Goal: Task Accomplishment & Management: Contribute content

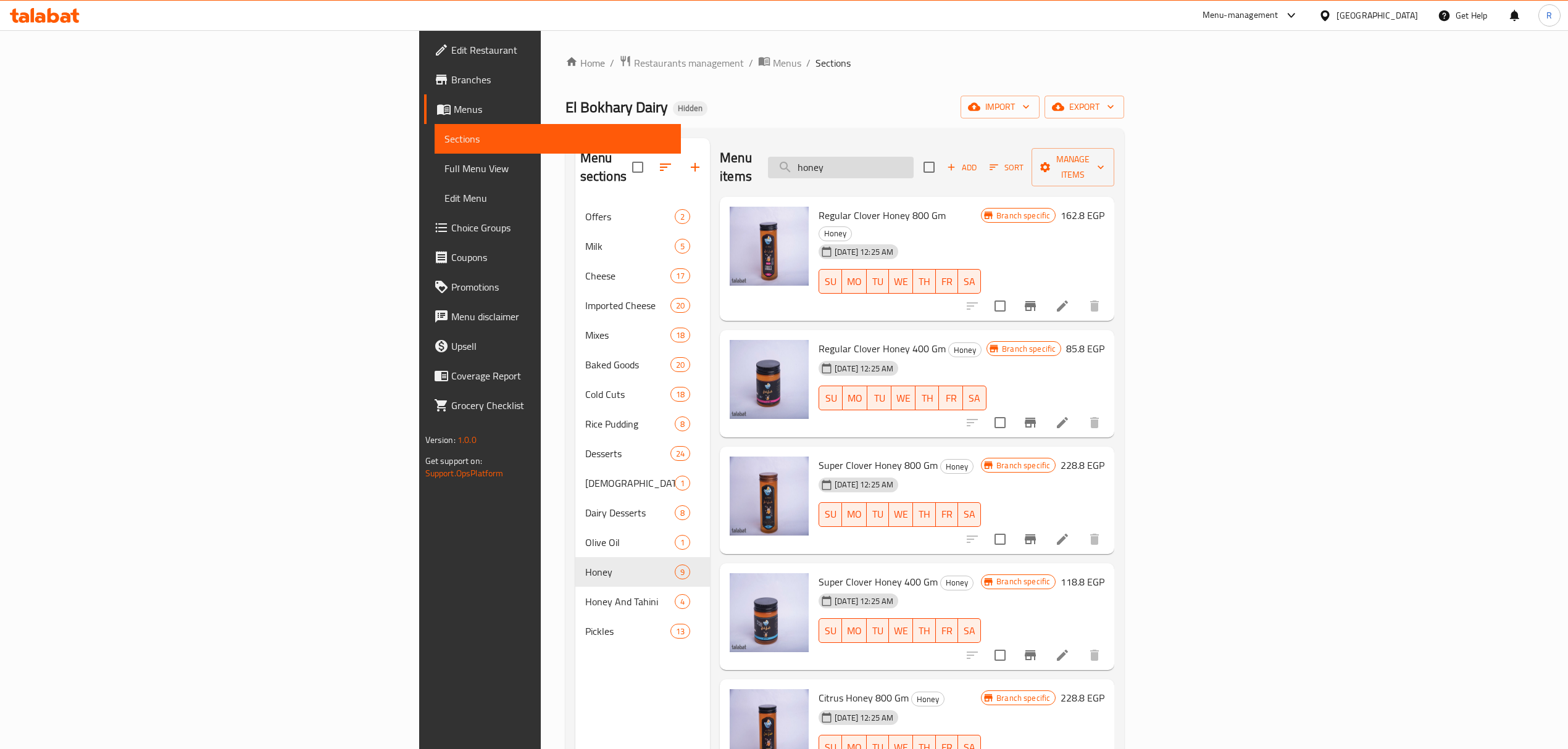
click at [914, 157] on input "honey" at bounding box center [841, 168] width 146 height 21
paste input "عسل نحل مكسرات"
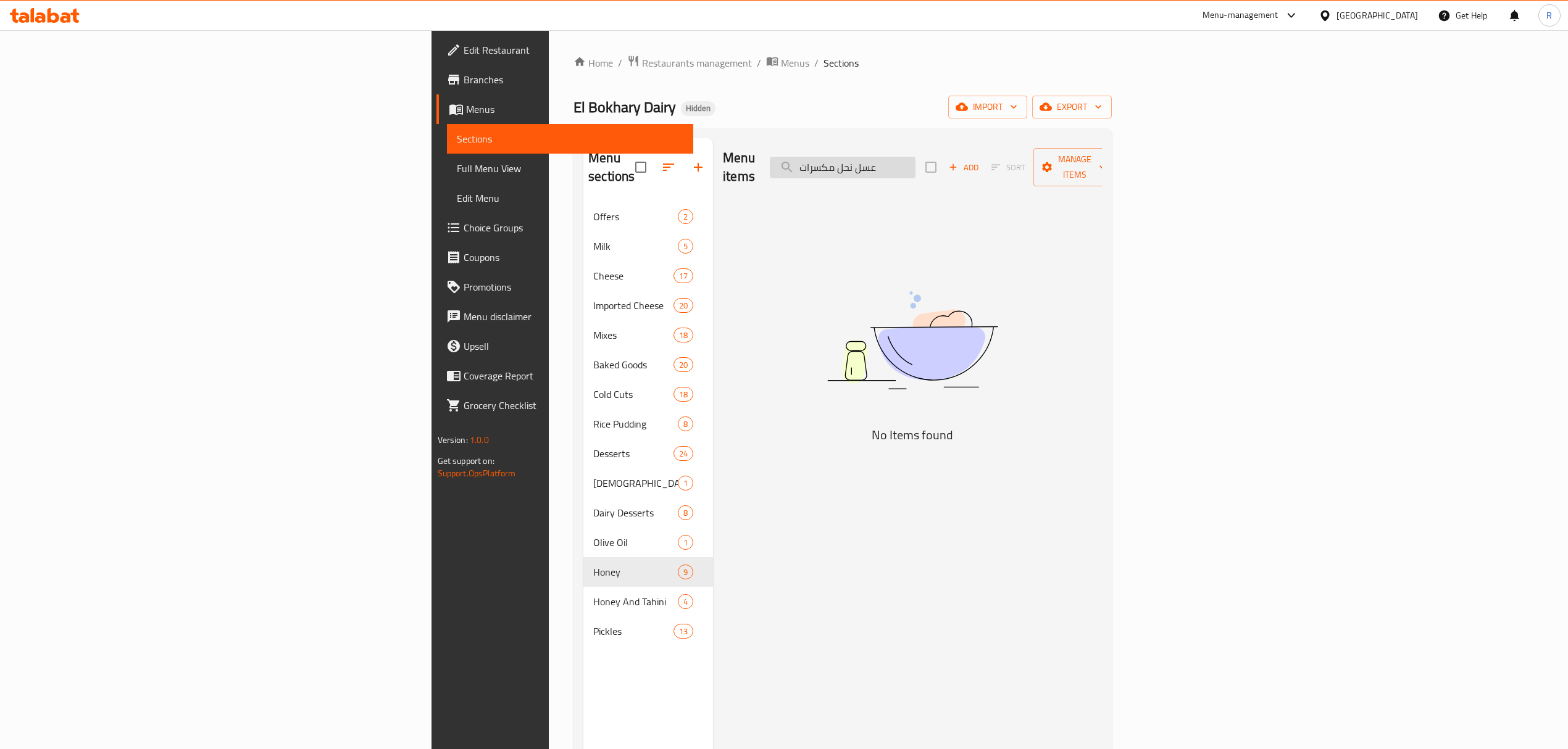
click at [916, 158] on input "عسل نحل مكسرات" at bounding box center [843, 168] width 146 height 21
drag, startPoint x: 998, startPoint y: 158, endPoint x: 1106, endPoint y: 175, distance: 109.3
click at [1102, 175] on div "Menu items عسل نحل مكسرات Add Sort Manage items" at bounding box center [912, 168] width 379 height 58
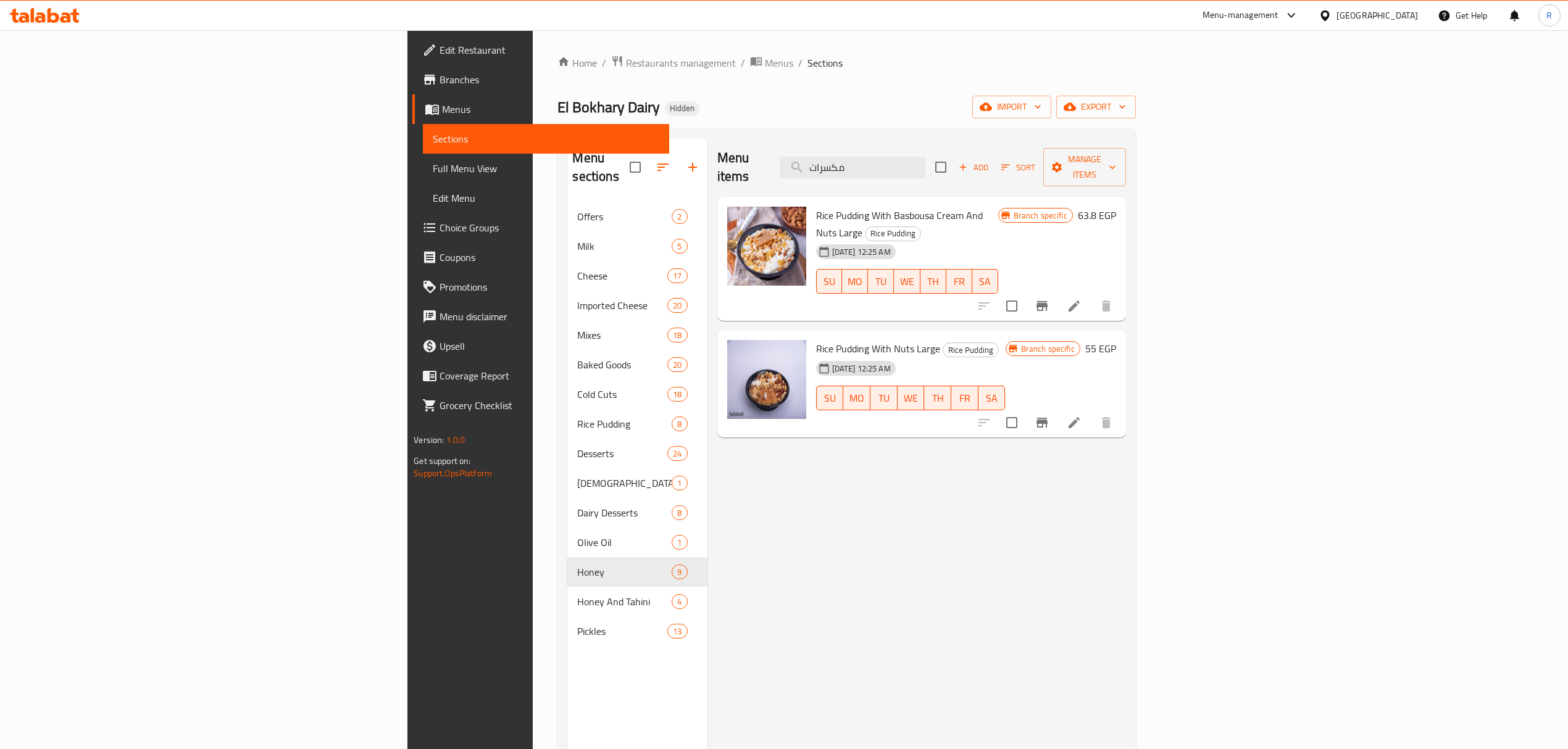
type input "مكسرات"
click at [1045, 144] on div "Menu items مكسرات Add Sort Manage items" at bounding box center [921, 168] width 409 height 58
click at [926, 158] on input "مكسرات" at bounding box center [853, 168] width 146 height 21
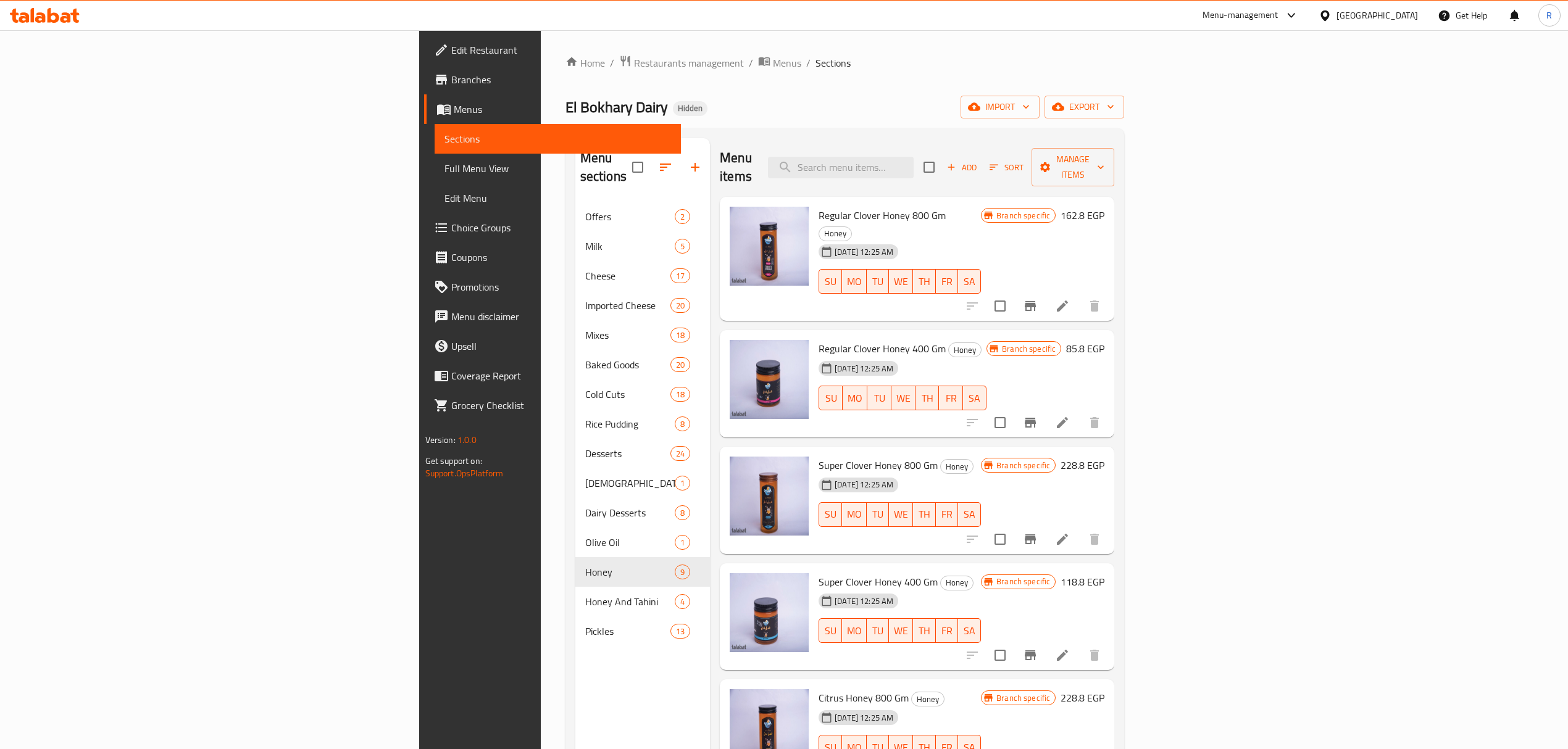
paste input "عسل نحل موالح 800 جرام"
type input "عسل نحل موالح 800 جرام"
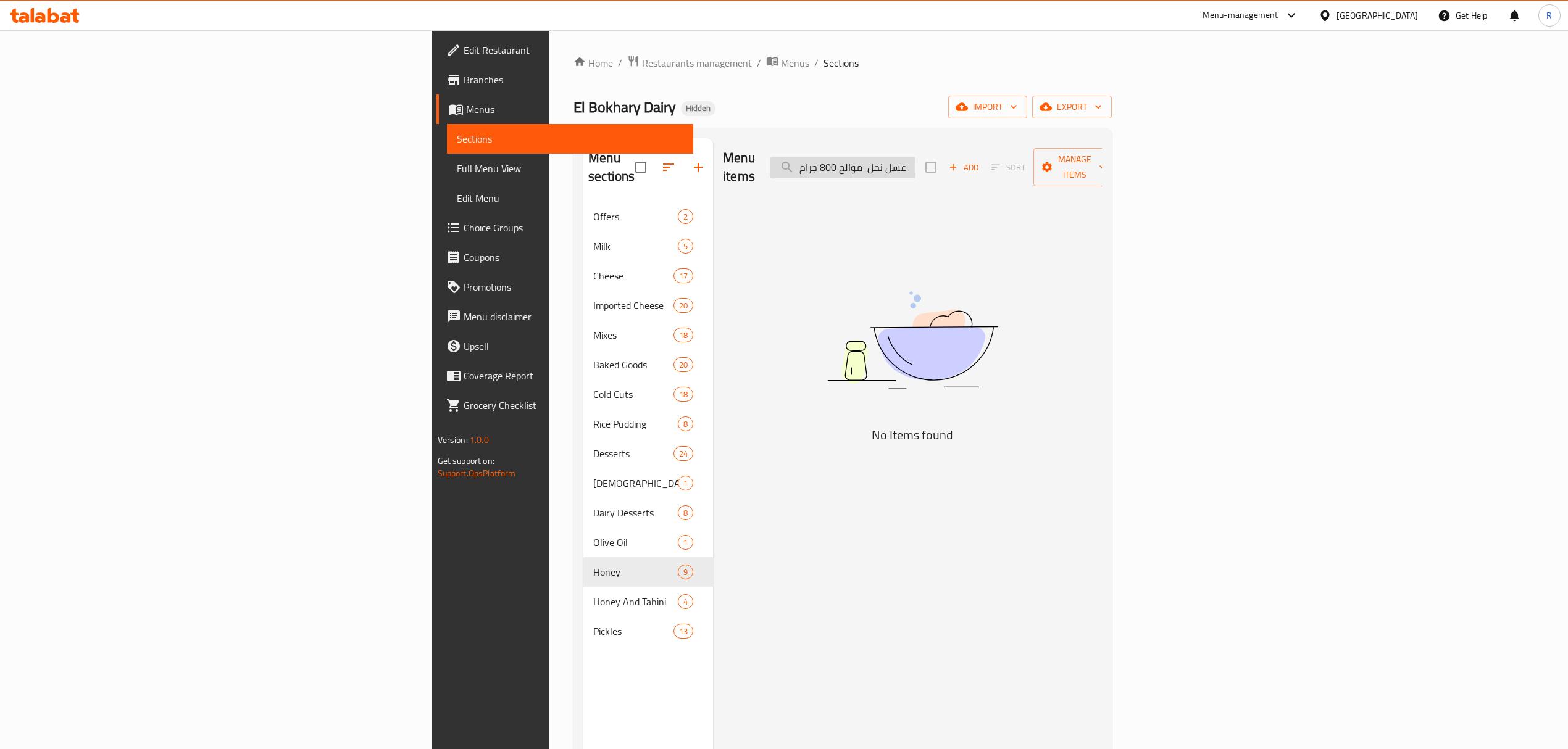
click at [916, 157] on input "عسل نحل موالح 800 جرام" at bounding box center [843, 168] width 146 height 21
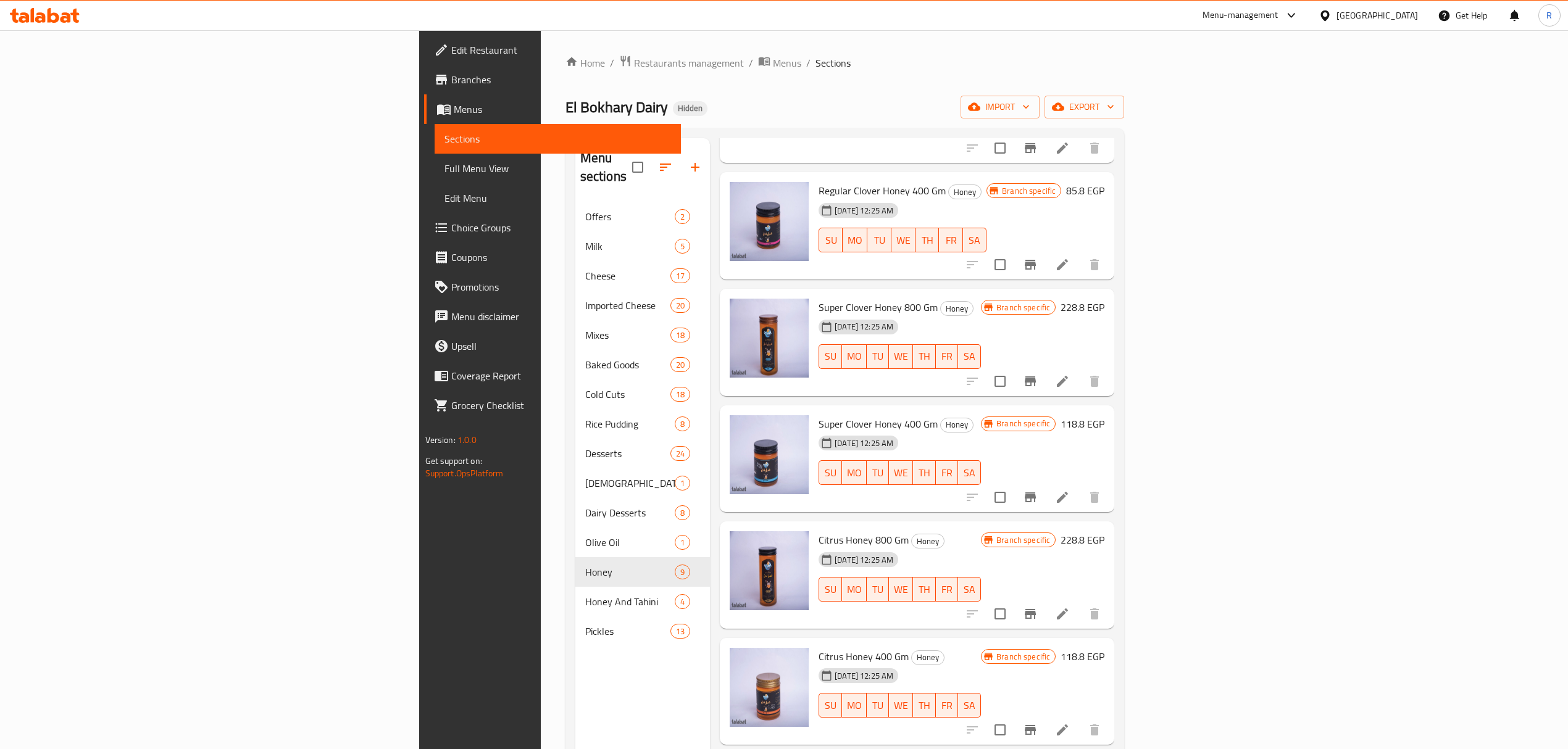
scroll to position [164, 0]
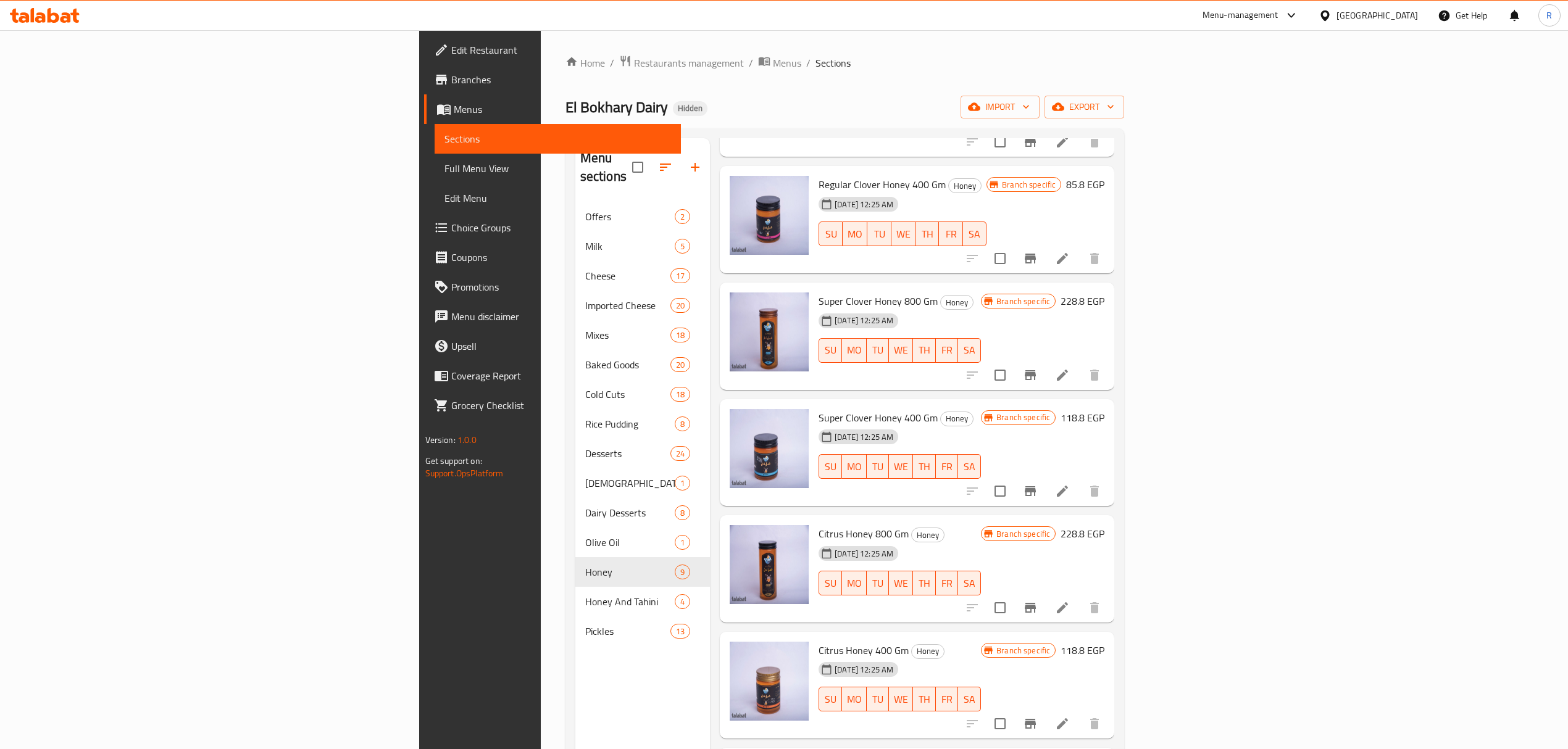
click at [819, 524] on span "Citrus Honey 800 Gm" at bounding box center [864, 534] width 90 height 19
drag, startPoint x: 727, startPoint y: 496, endPoint x: 799, endPoint y: 496, distance: 72.0
click at [819, 524] on span "Citrus Honey 800 Gm" at bounding box center [864, 534] width 90 height 19
click at [1036, 603] on icon "Branch-specific-item" at bounding box center [1031, 608] width 11 height 10
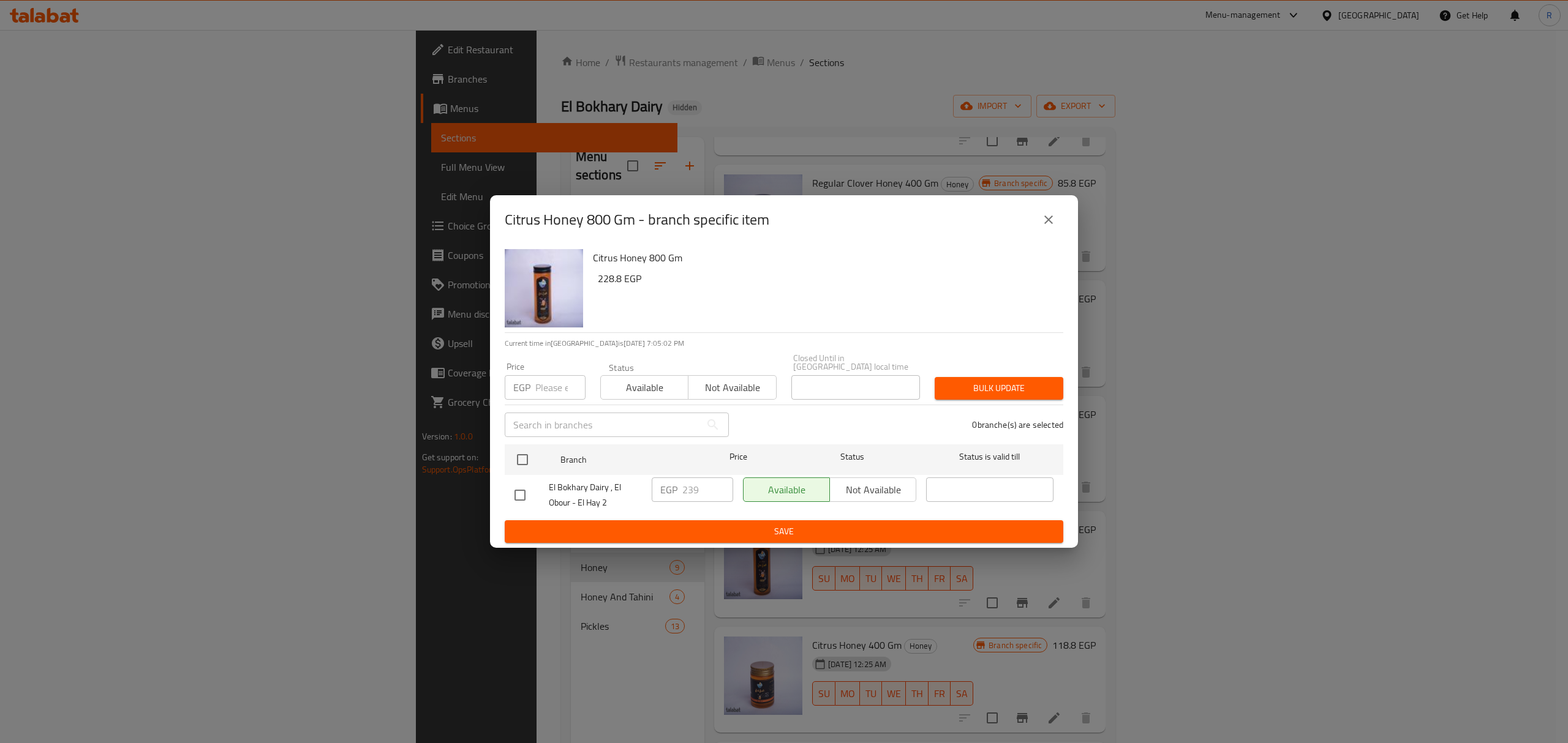
click at [1055, 226] on button "close" at bounding box center [1048, 220] width 30 height 30
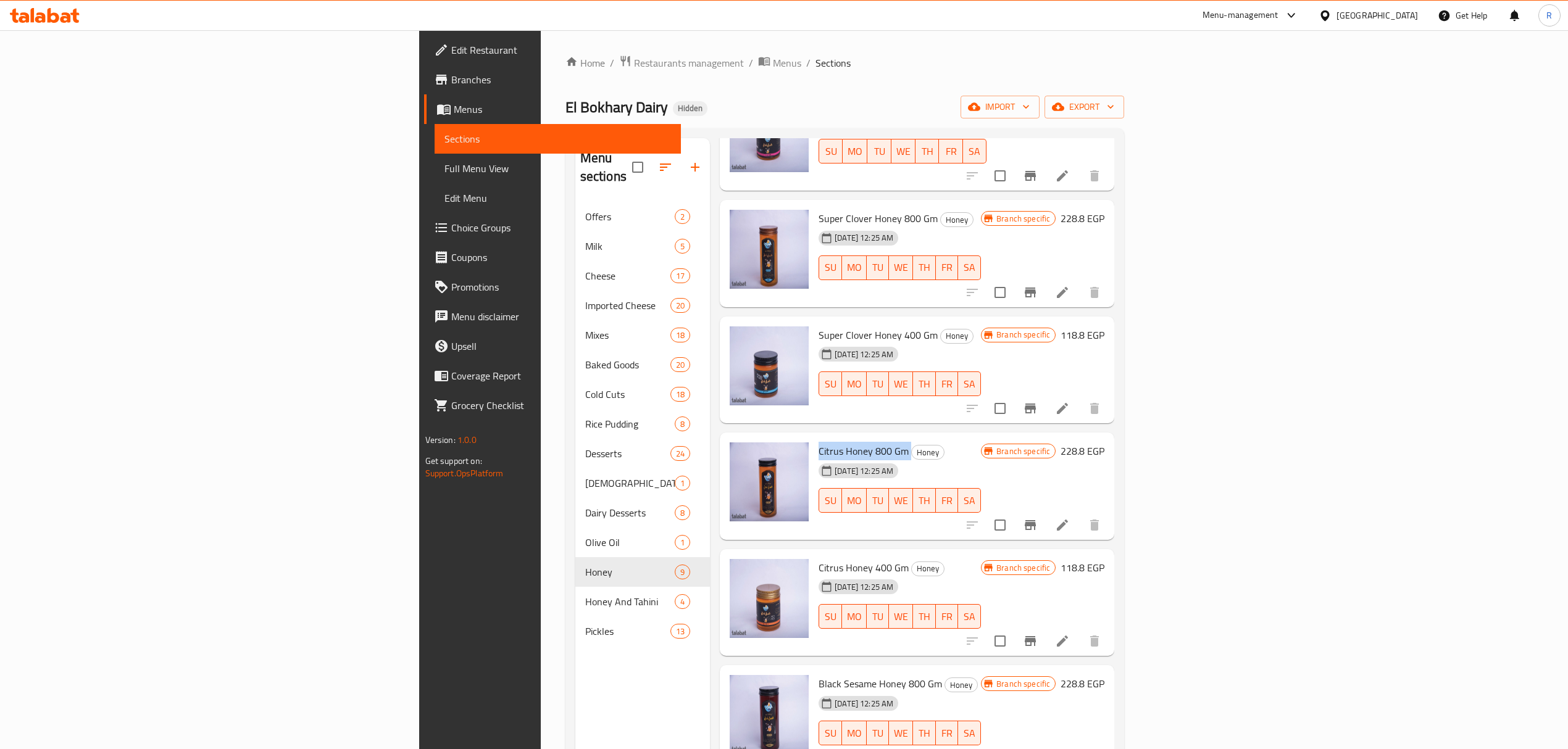
scroll to position [328, 0]
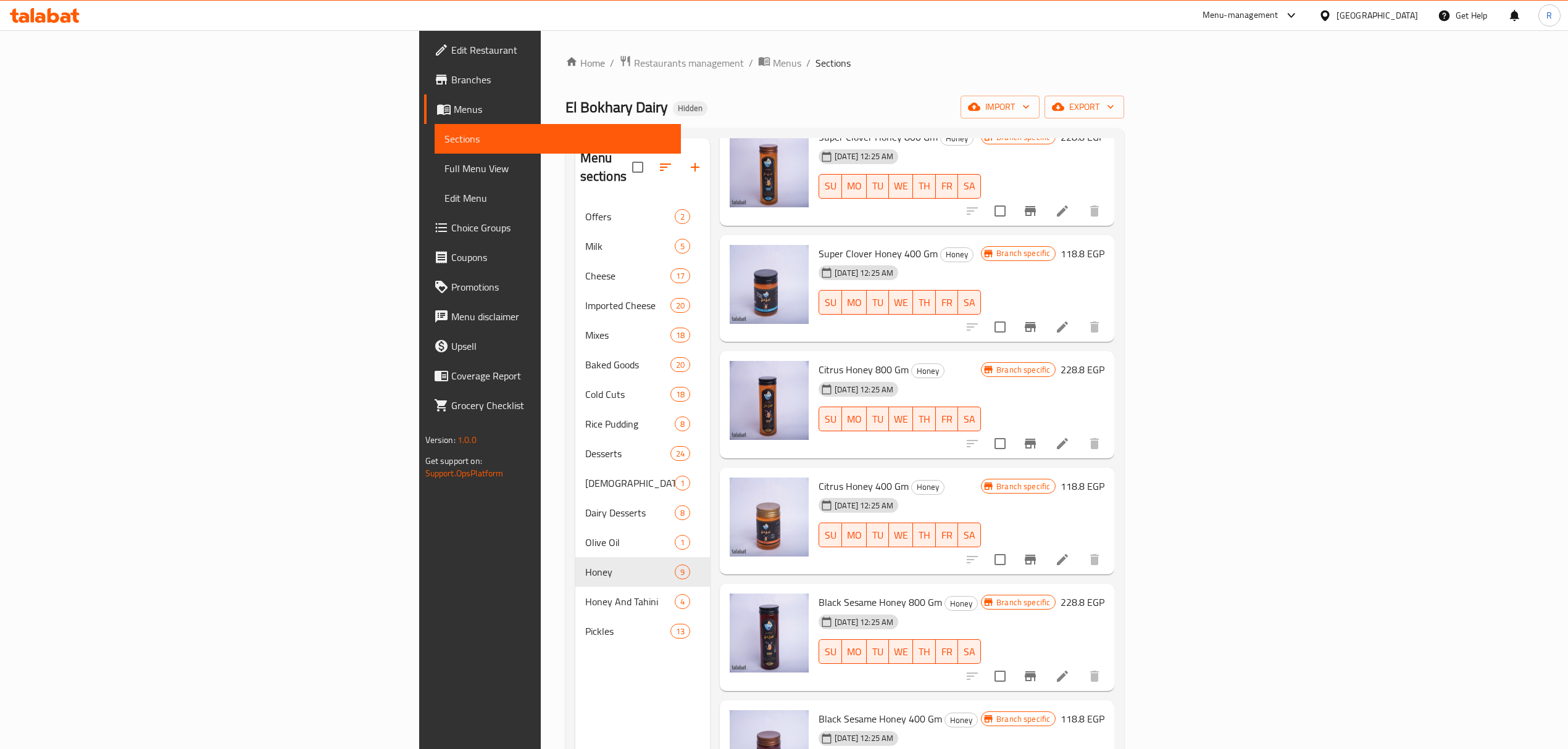
click at [819, 593] on span "Black Sesame Honey 800 Gm" at bounding box center [880, 602] width 123 height 19
drag, startPoint x: 722, startPoint y: 564, endPoint x: 752, endPoint y: 569, distance: 30.4
click at [819, 593] on span "Black Sesame Honey 800 Gm" at bounding box center [880, 602] width 123 height 19
copy span "Black Sesame"
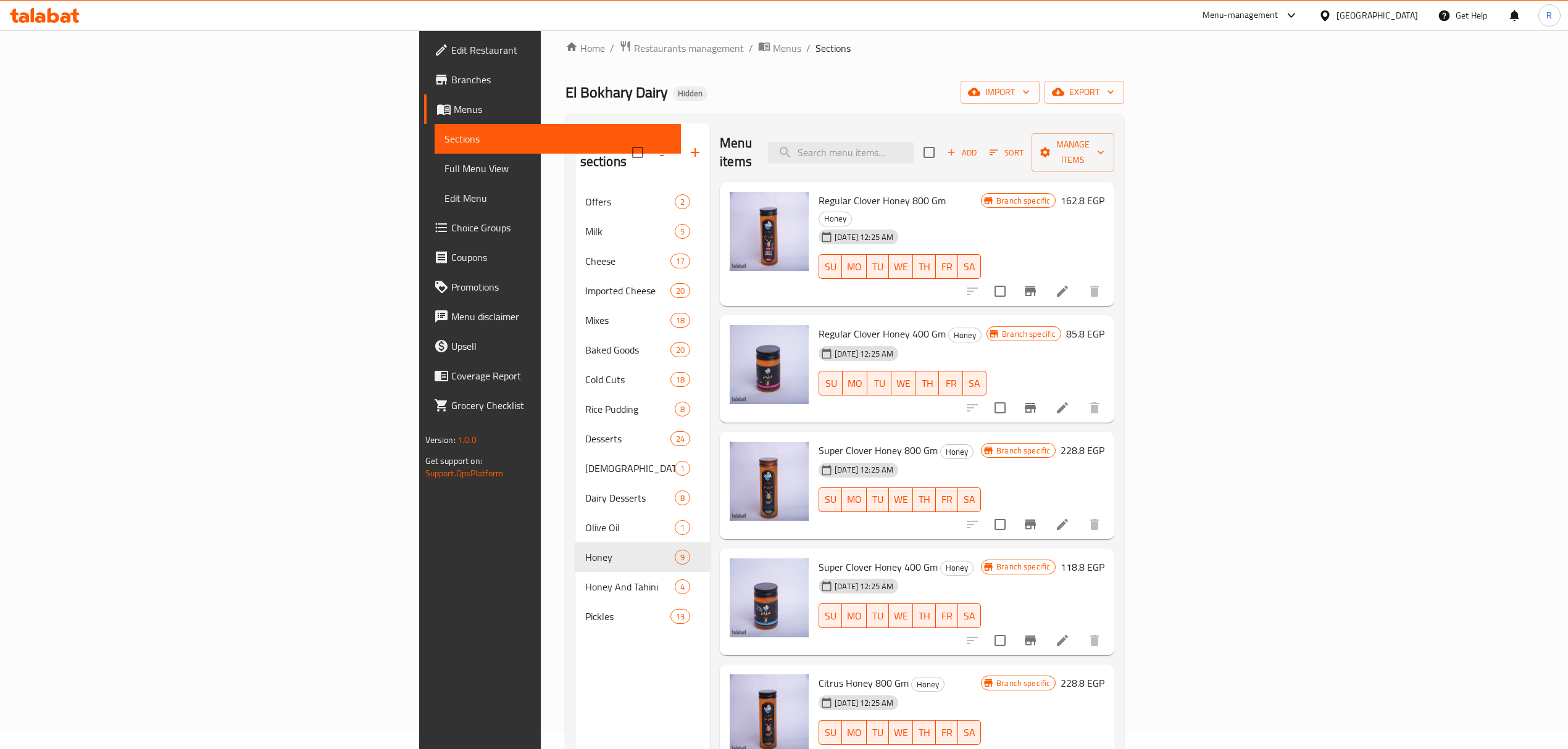
scroll to position [0, 0]
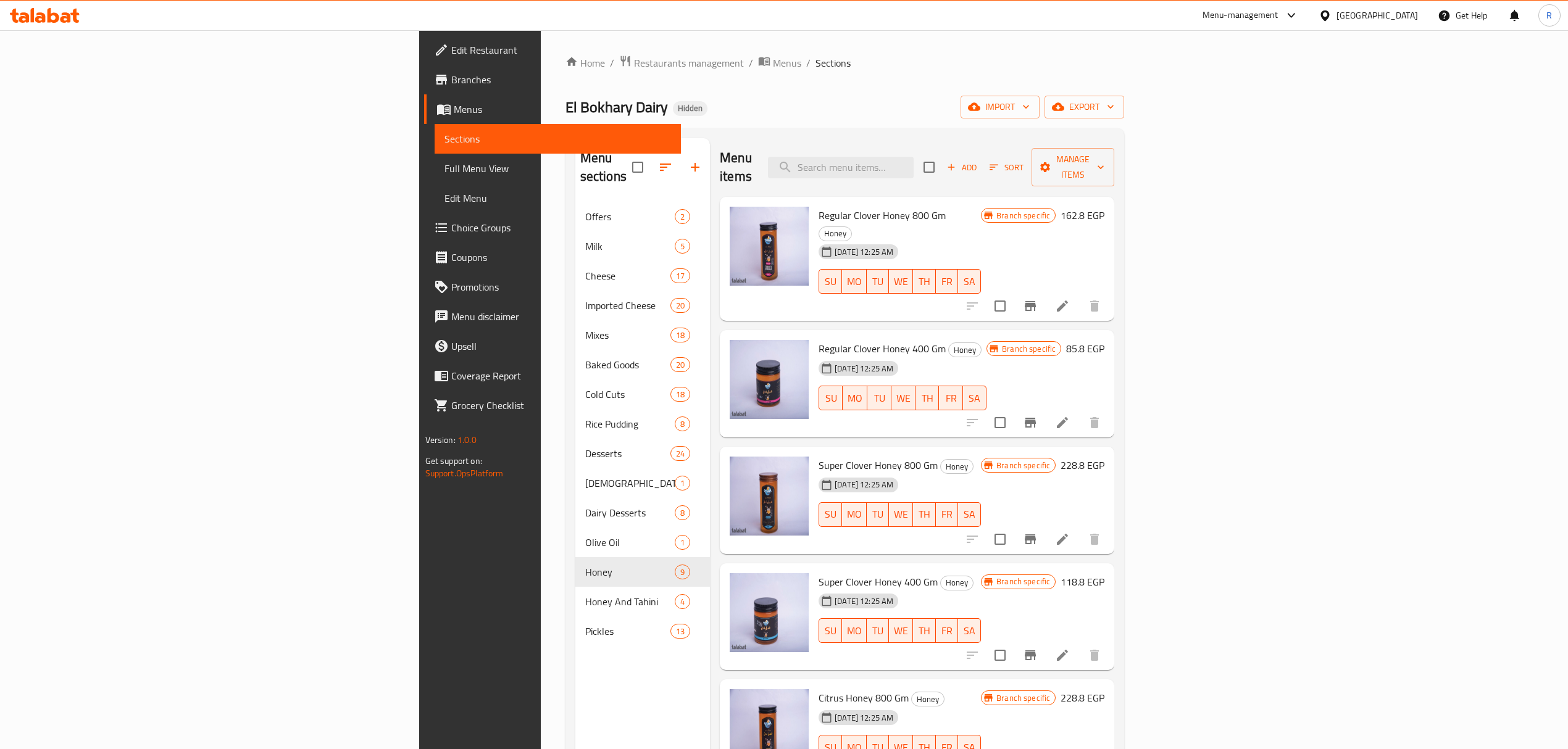
click at [819, 340] on span "Regular Clover Honey 400 Gm" at bounding box center [882, 349] width 127 height 19
copy span "Clover"
click at [914, 157] on input "search" at bounding box center [841, 168] width 146 height 21
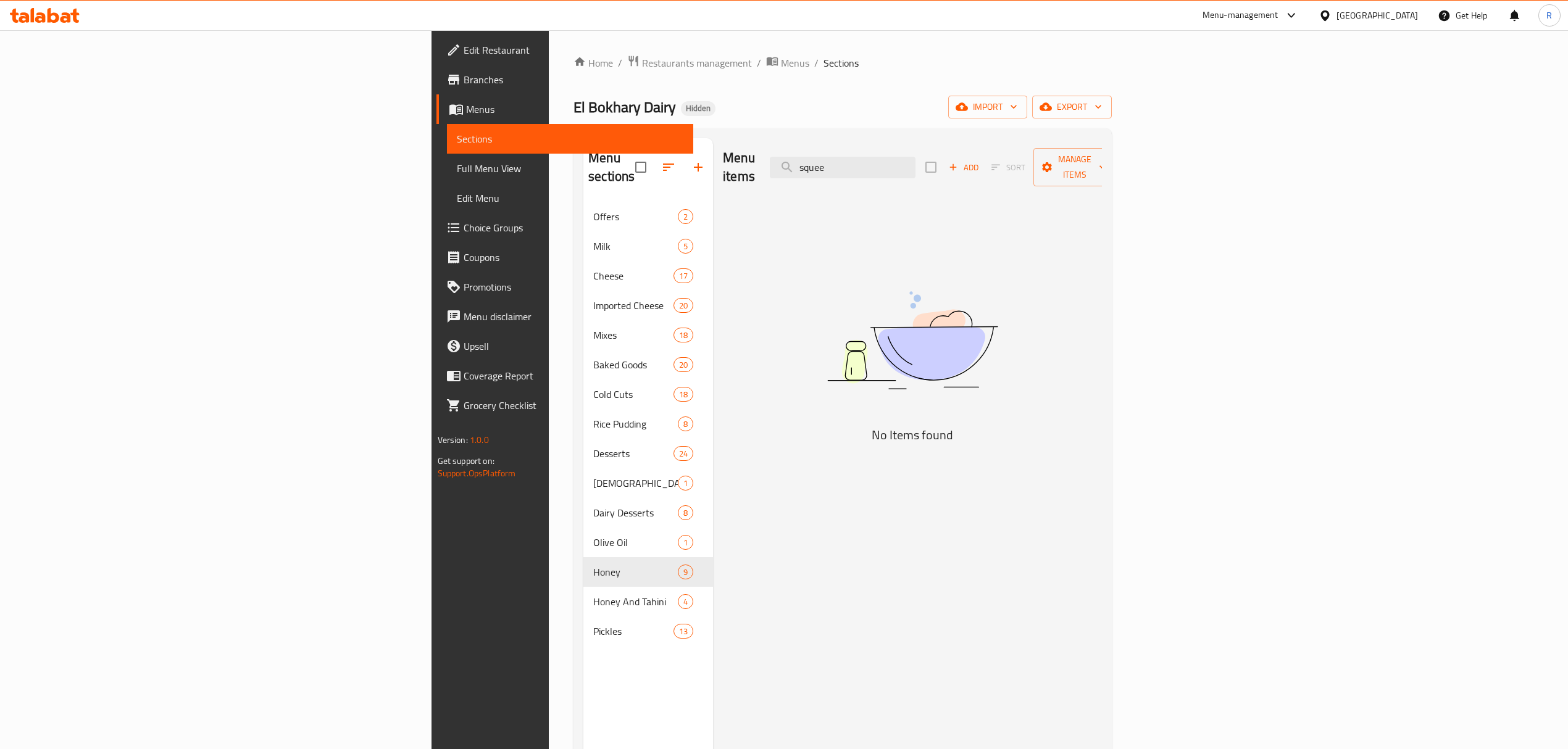
type input "squee"
click at [981, 160] on span "Add" at bounding box center [963, 168] width 34 height 14
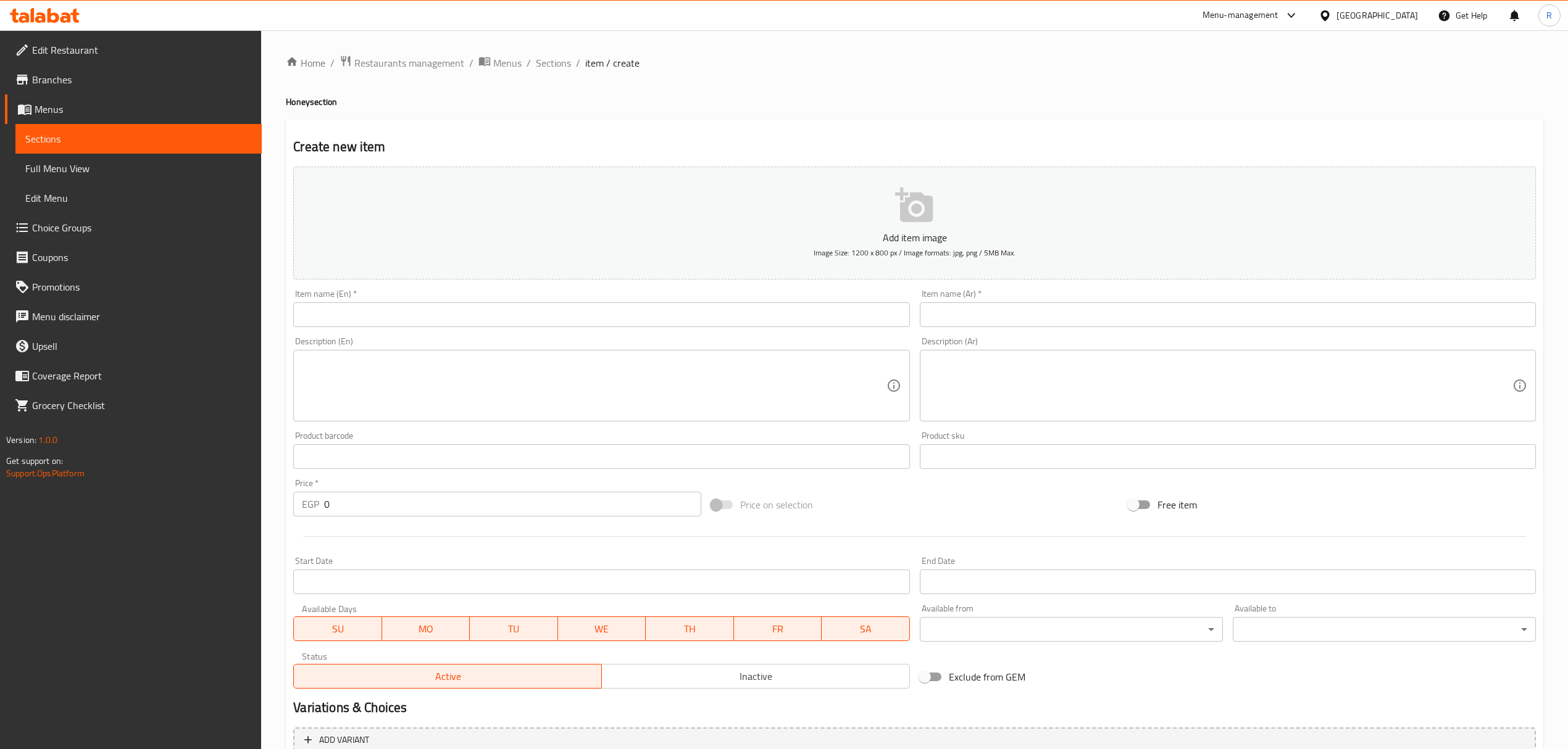
click at [524, 302] on div "Item name (En)   * Item name (En) *" at bounding box center [601, 308] width 616 height 38
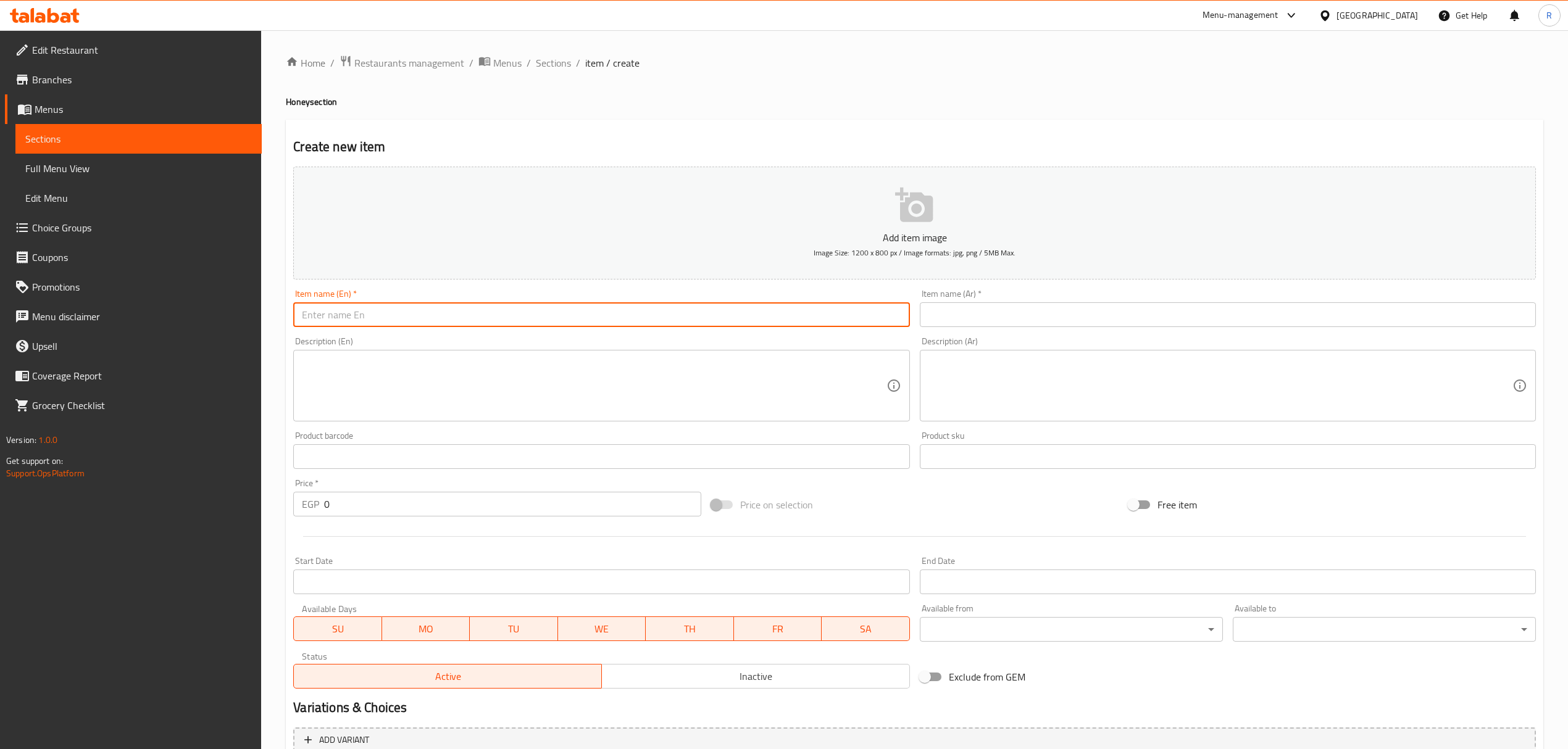
click at [562, 305] on input "text" at bounding box center [601, 315] width 616 height 25
paste input "عسل نحل سكويز كبير Big Squeeze Honey 250.00"
drag, startPoint x: 387, startPoint y: 317, endPoint x: 298, endPoint y: 321, distance: 89.1
click at [298, 321] on input "عسل نحل سكويز كبير Big Squeeze Honey 250.00" at bounding box center [601, 315] width 616 height 25
type input "Big Squeeze Honey 250.00"
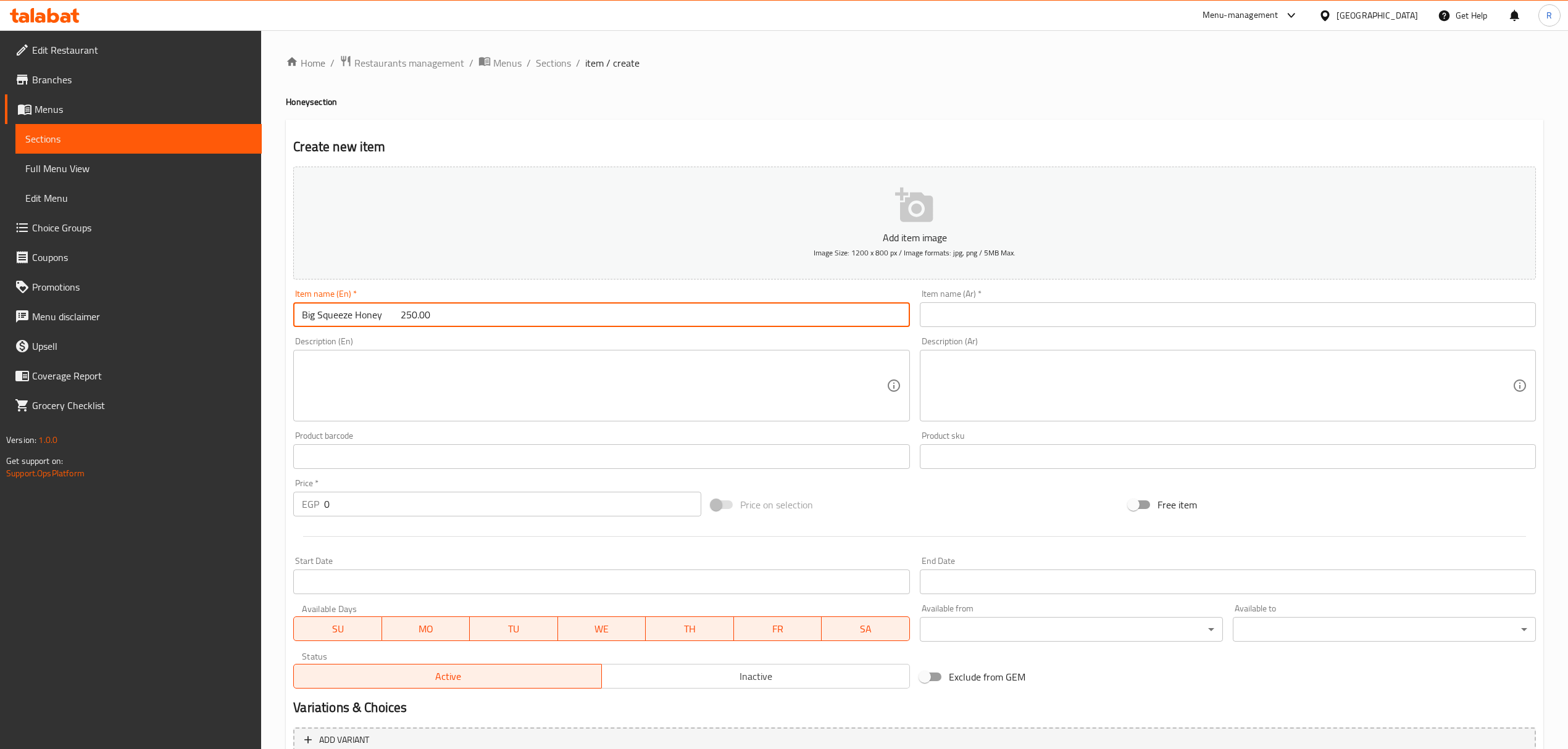
click at [659, 671] on span "Inactive" at bounding box center [756, 676] width 298 height 18
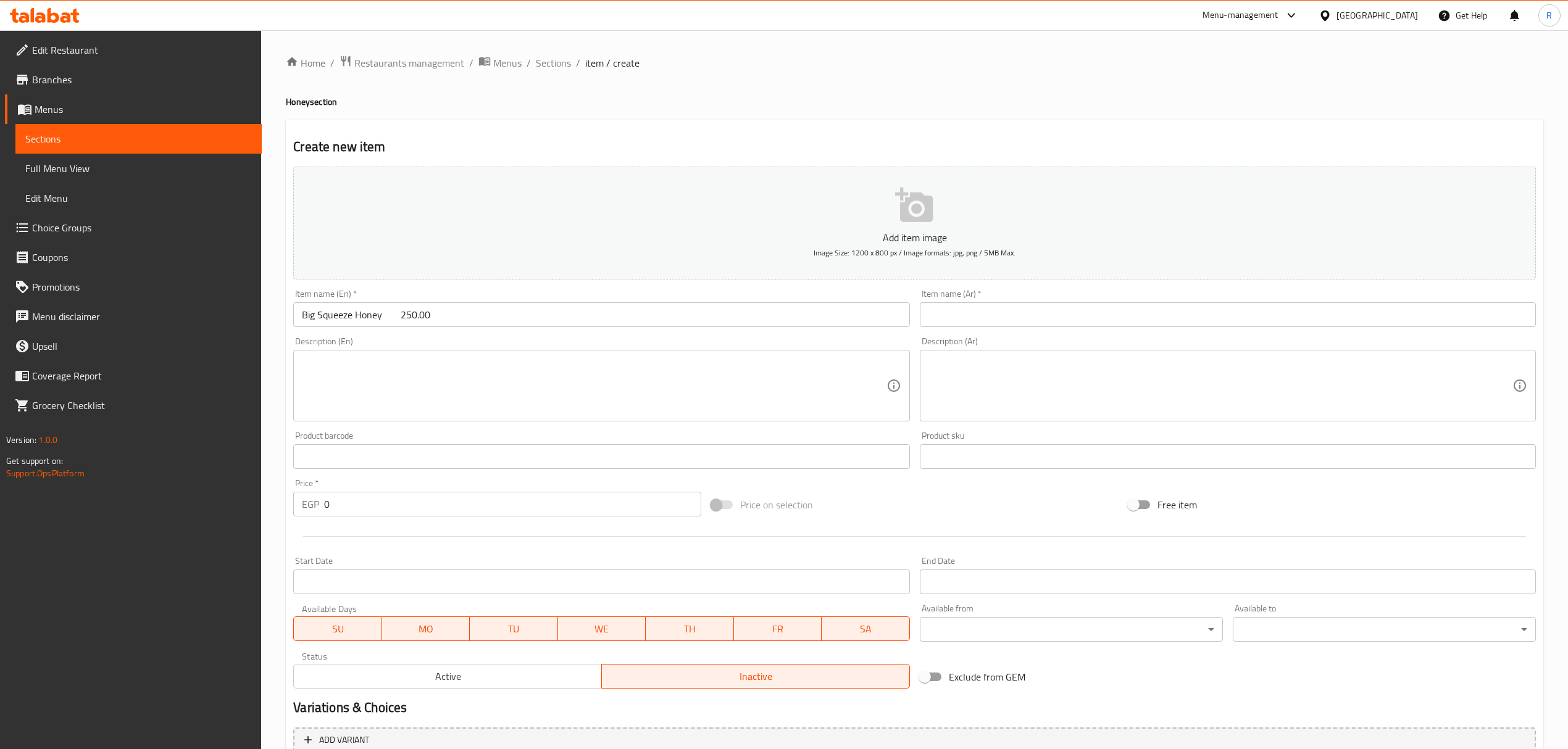
click at [967, 318] on input "text" at bounding box center [1228, 315] width 616 height 25
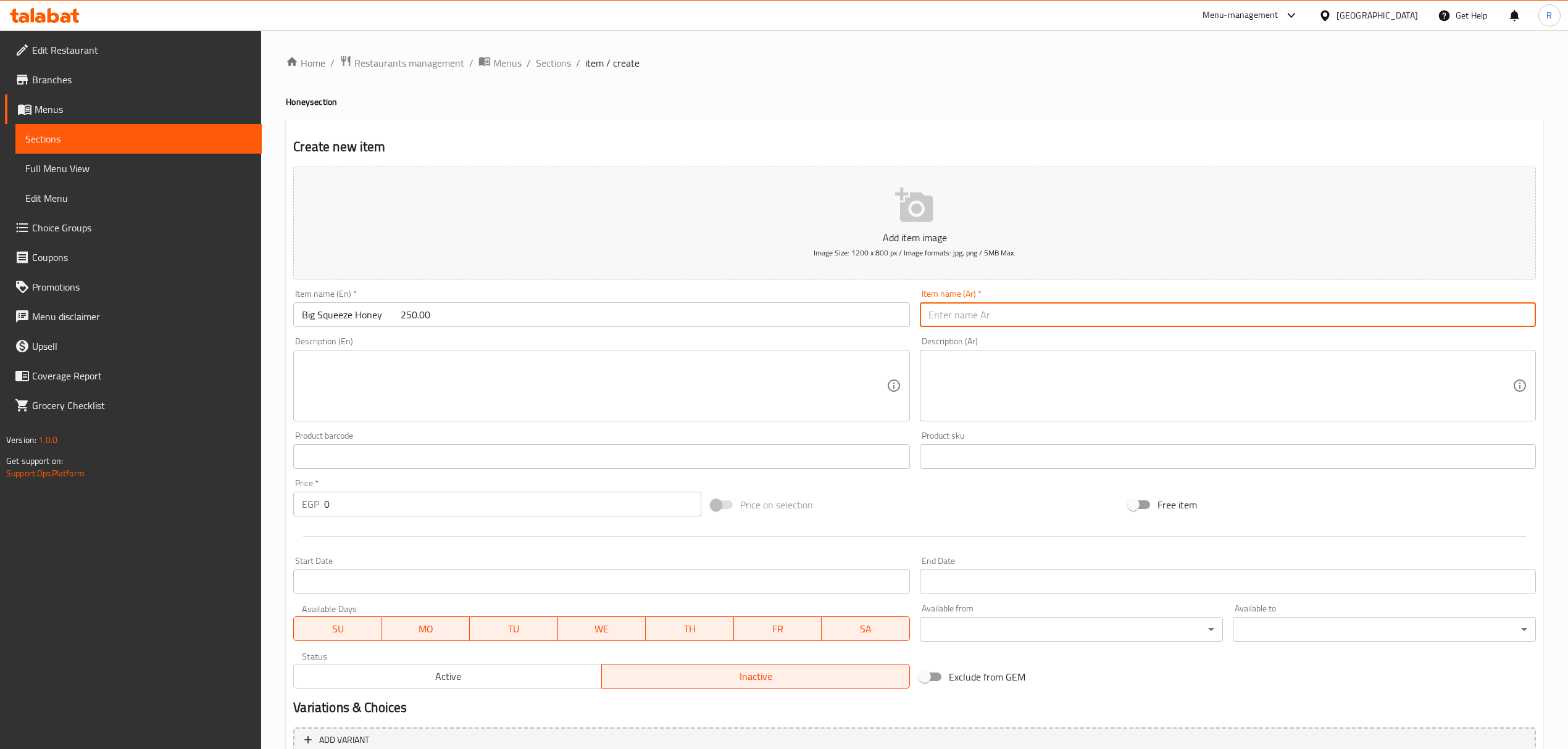
paste input "عسل نحل سكويز كبير"
type input "عسل نحل سكويز كبير"
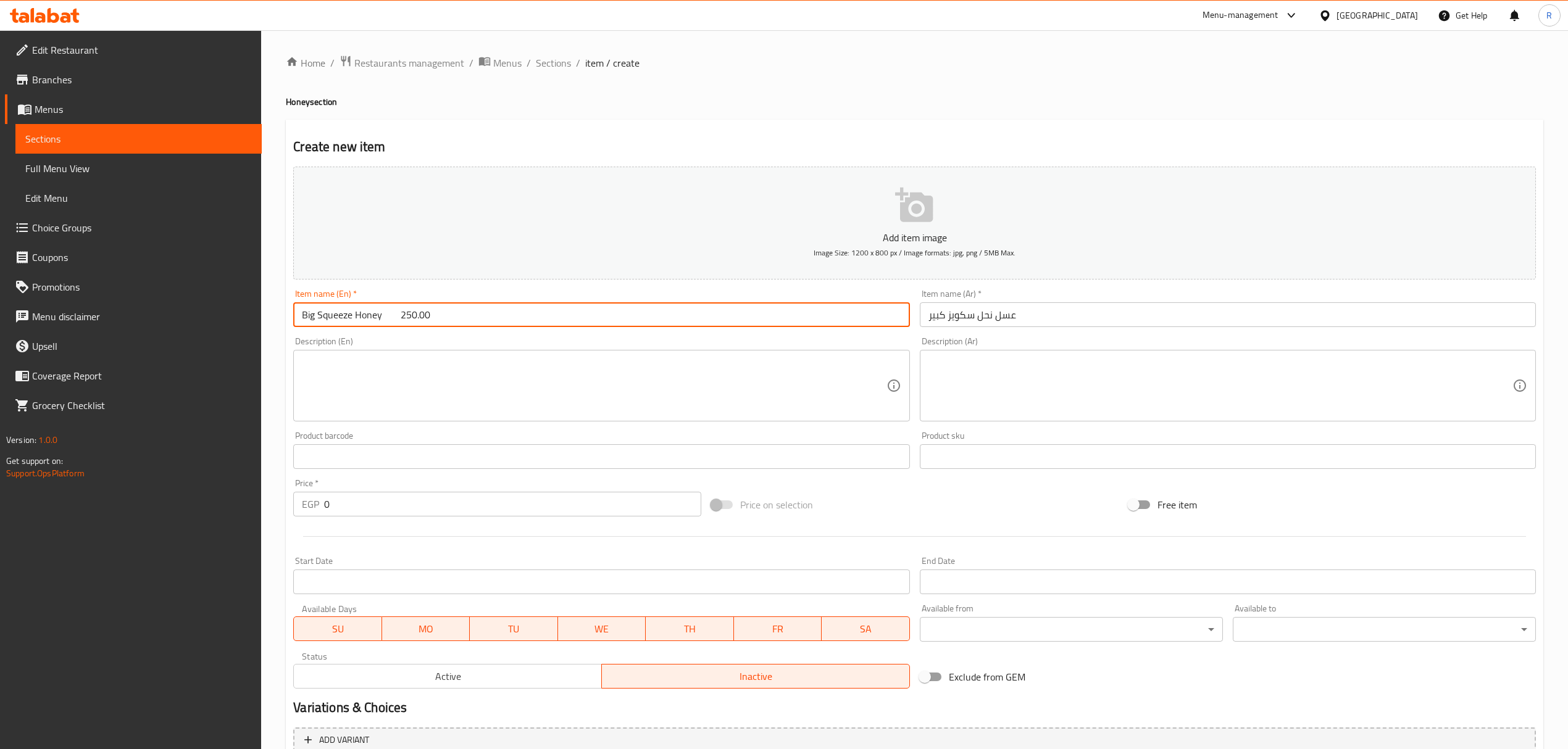
drag, startPoint x: 383, startPoint y: 322, endPoint x: 502, endPoint y: 315, distance: 119.2
click at [502, 315] on input "Big Squeeze Honey 250.00" at bounding box center [601, 315] width 616 height 25
type input "Big Squeeze Honey"
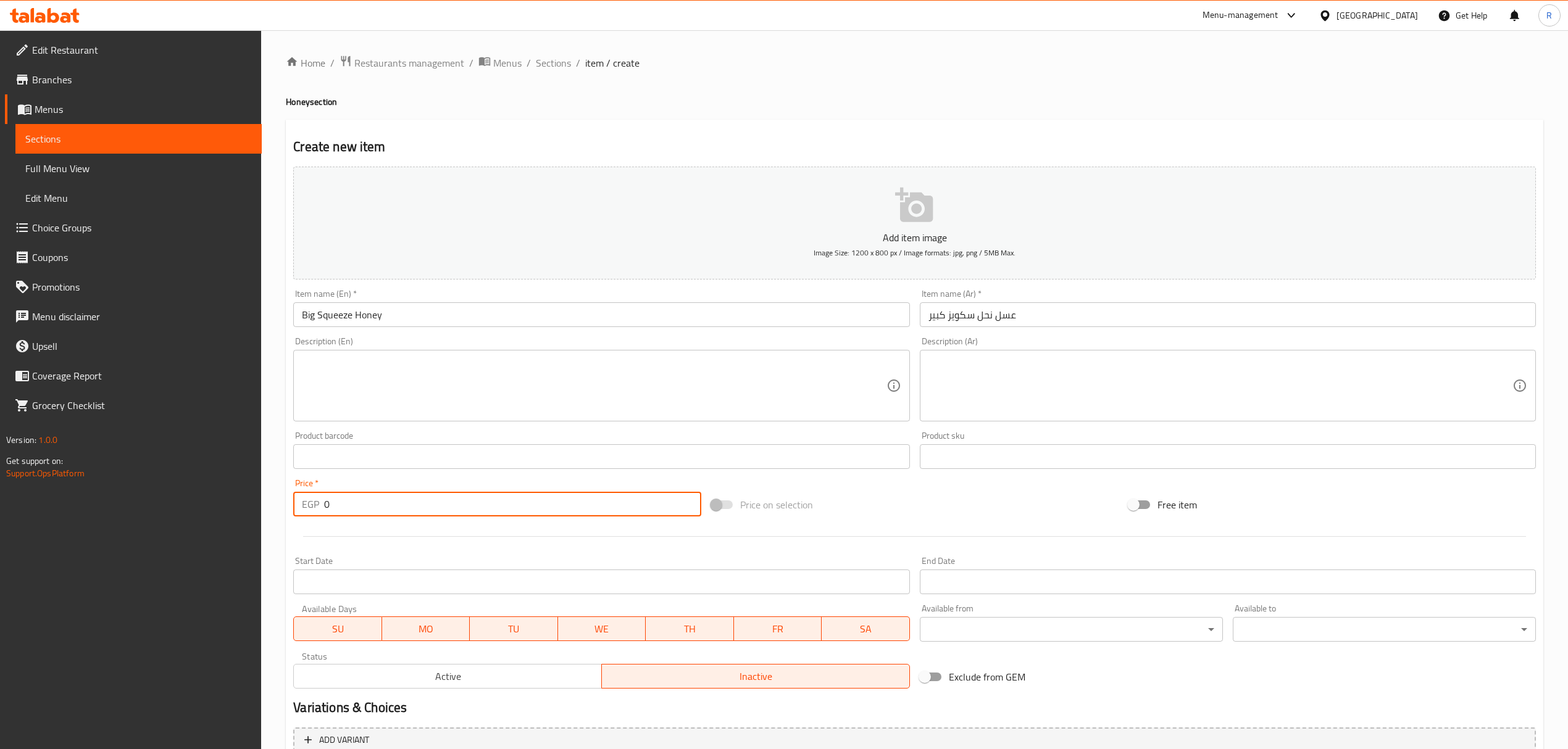
click at [418, 511] on input "0" at bounding box center [512, 504] width 377 height 25
paste input "250.00"
type input "0250.00"
click at [310, 318] on input "Big Squeeze Honey" at bounding box center [601, 315] width 616 height 25
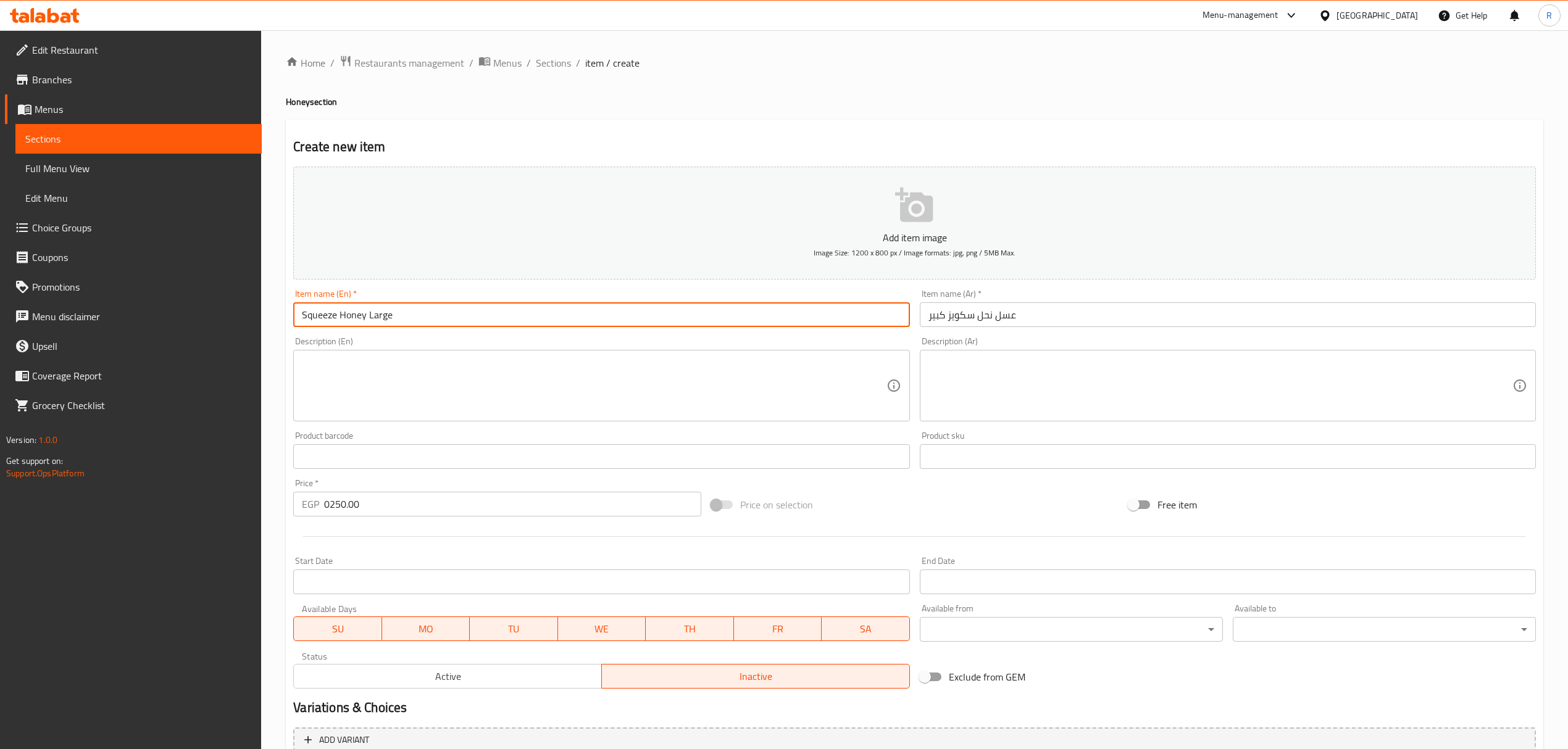
type input "Squeeze Honey Large"
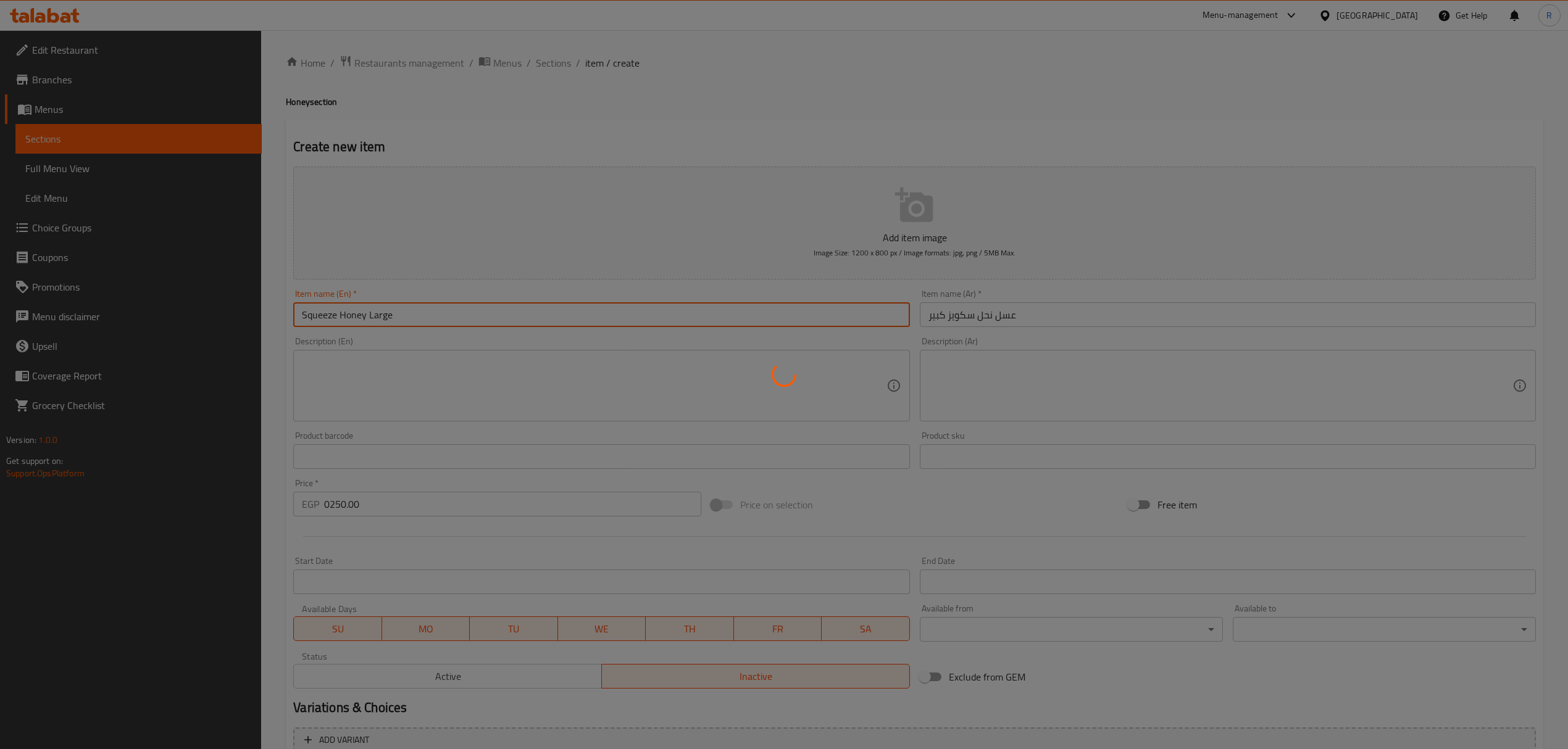
type input "0"
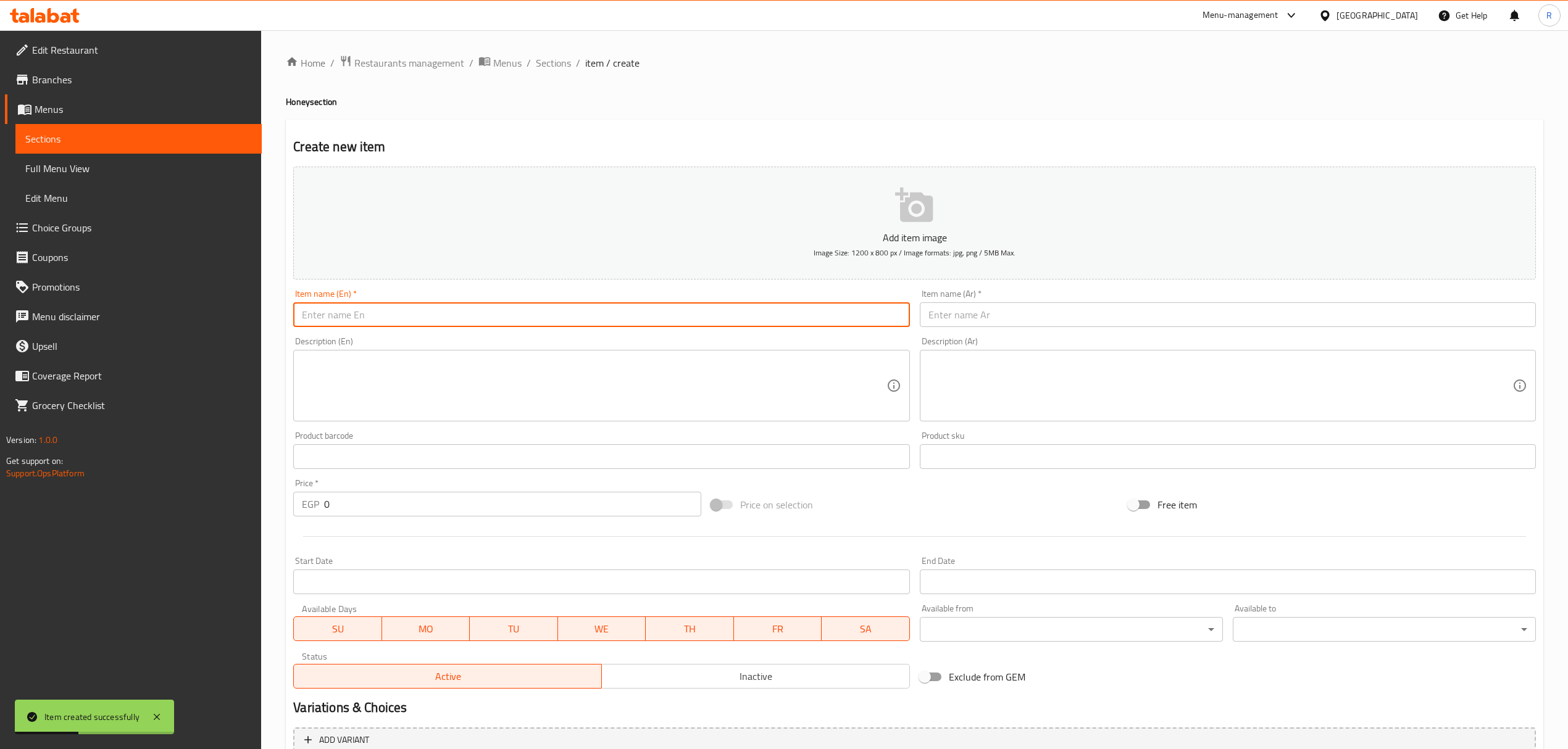
paste input "عسل نحل سكويز صغير Small squeeze honey 134.00"
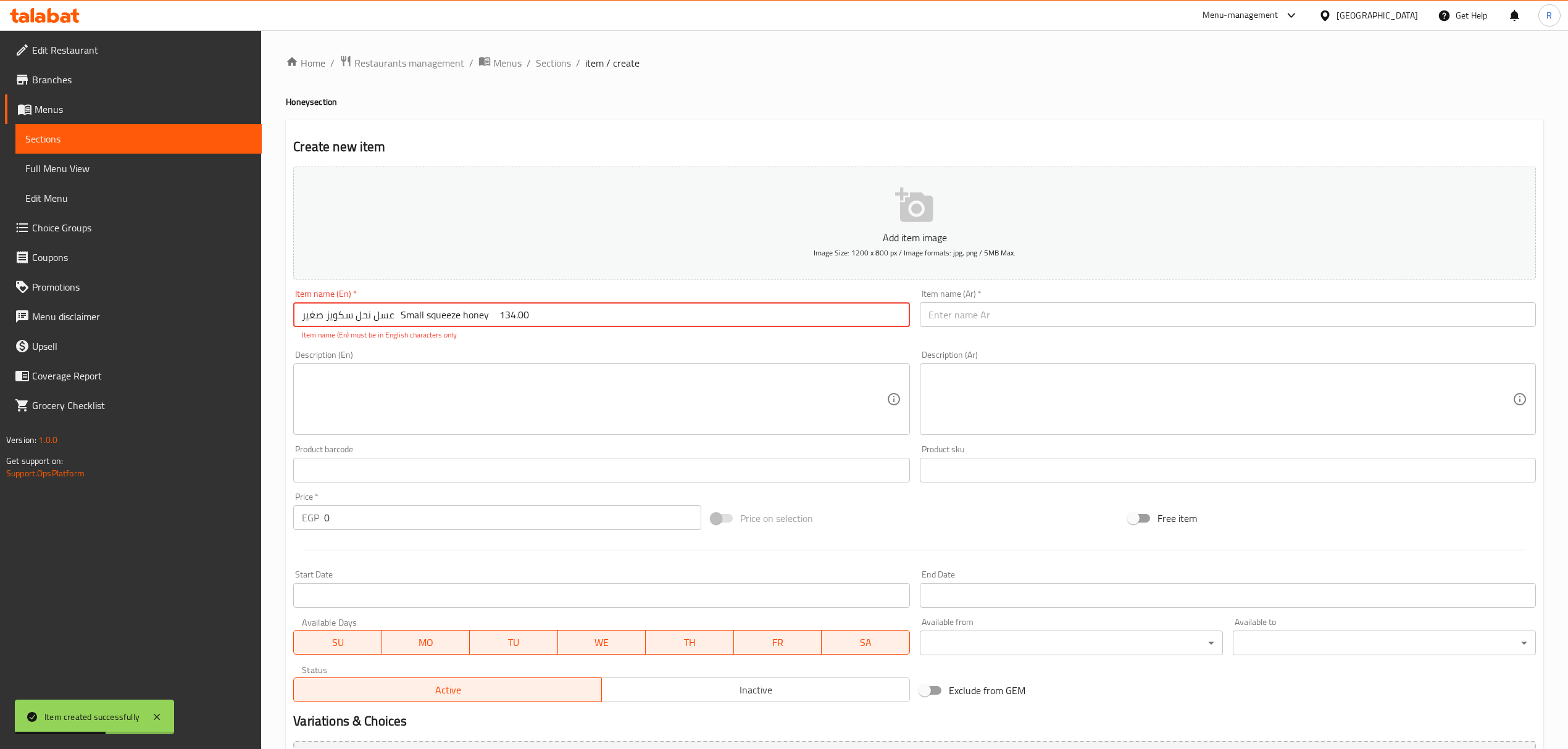
click at [390, 320] on input "عسل نحل سكويز صغير Small squeeze honey 134.00" at bounding box center [601, 315] width 616 height 25
drag, startPoint x: 393, startPoint y: 320, endPoint x: 273, endPoint y: 329, distance: 120.3
click at [273, 329] on div "Home / Restaurants management / Menus / Sections / item / create Honey section …" at bounding box center [914, 457] width 1307 height 855
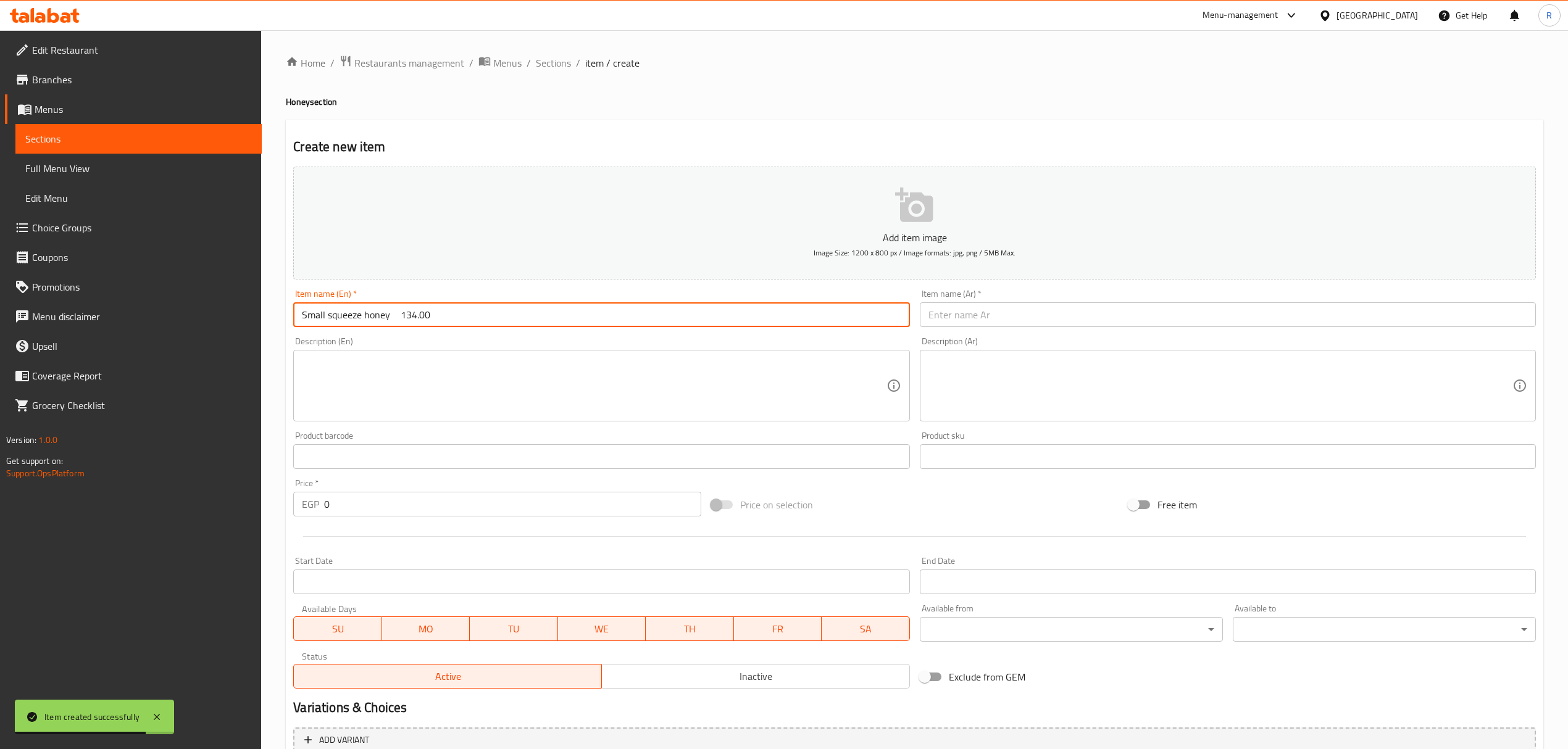
type input "Small squeeze honey 134.00"
click at [1026, 312] on input "text" at bounding box center [1228, 315] width 616 height 25
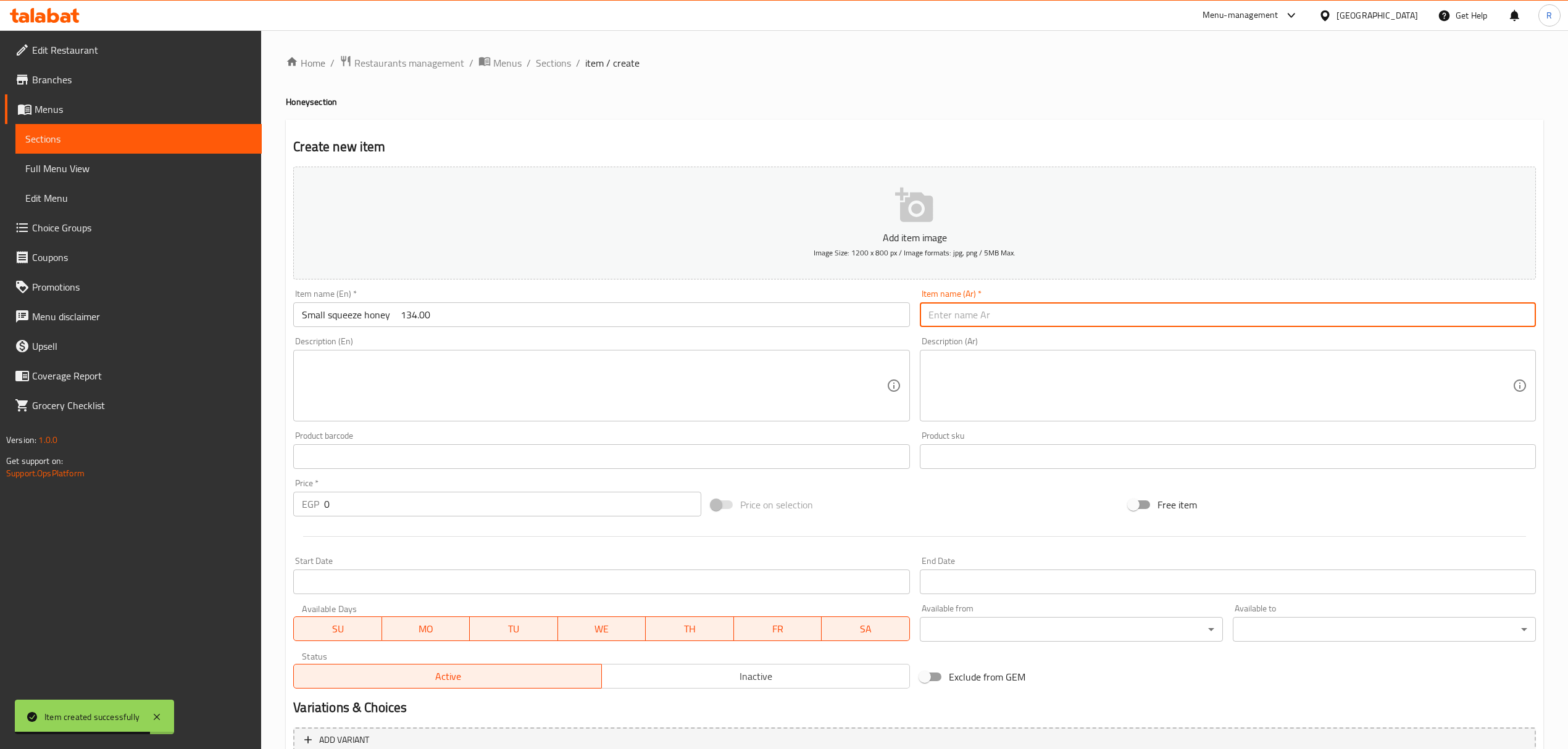
paste input "عسل نحل سكويز صغير"
type input "عسل نحل سكويز صغير"
click at [321, 319] on input "Small squeeze honey 134.00" at bounding box center [601, 315] width 616 height 25
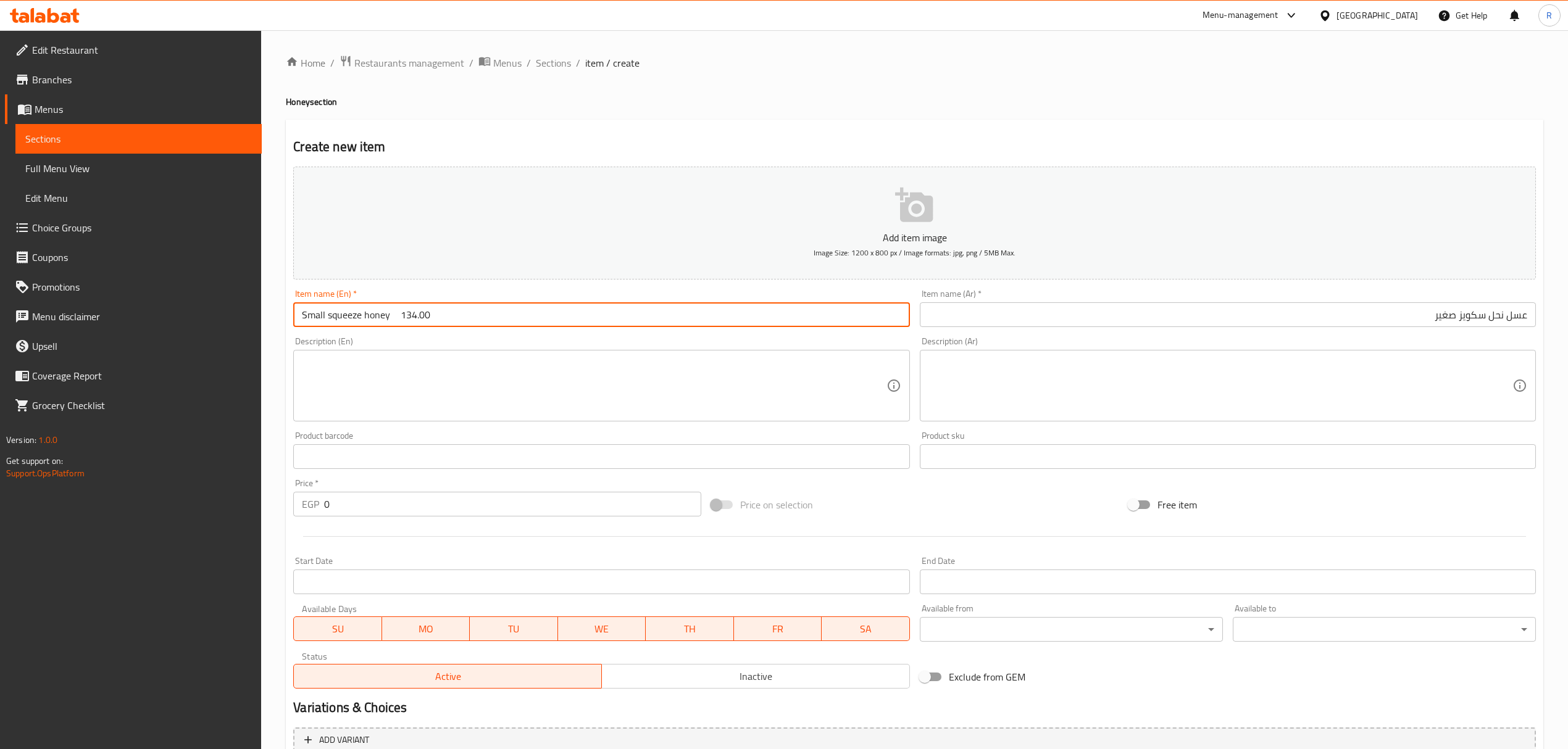
click at [409, 317] on input "Small squeeze honey 134.00" at bounding box center [601, 315] width 616 height 25
click at [413, 315] on input "Small squeeze honey 134.00" at bounding box center [601, 315] width 616 height 25
drag, startPoint x: 389, startPoint y: 317, endPoint x: 515, endPoint y: 314, distance: 126.0
click at [515, 314] on input "Small squeeze honey 134.00" at bounding box center [601, 315] width 616 height 25
click at [504, 322] on input "Small Squeeze Honey" at bounding box center [601, 315] width 616 height 25
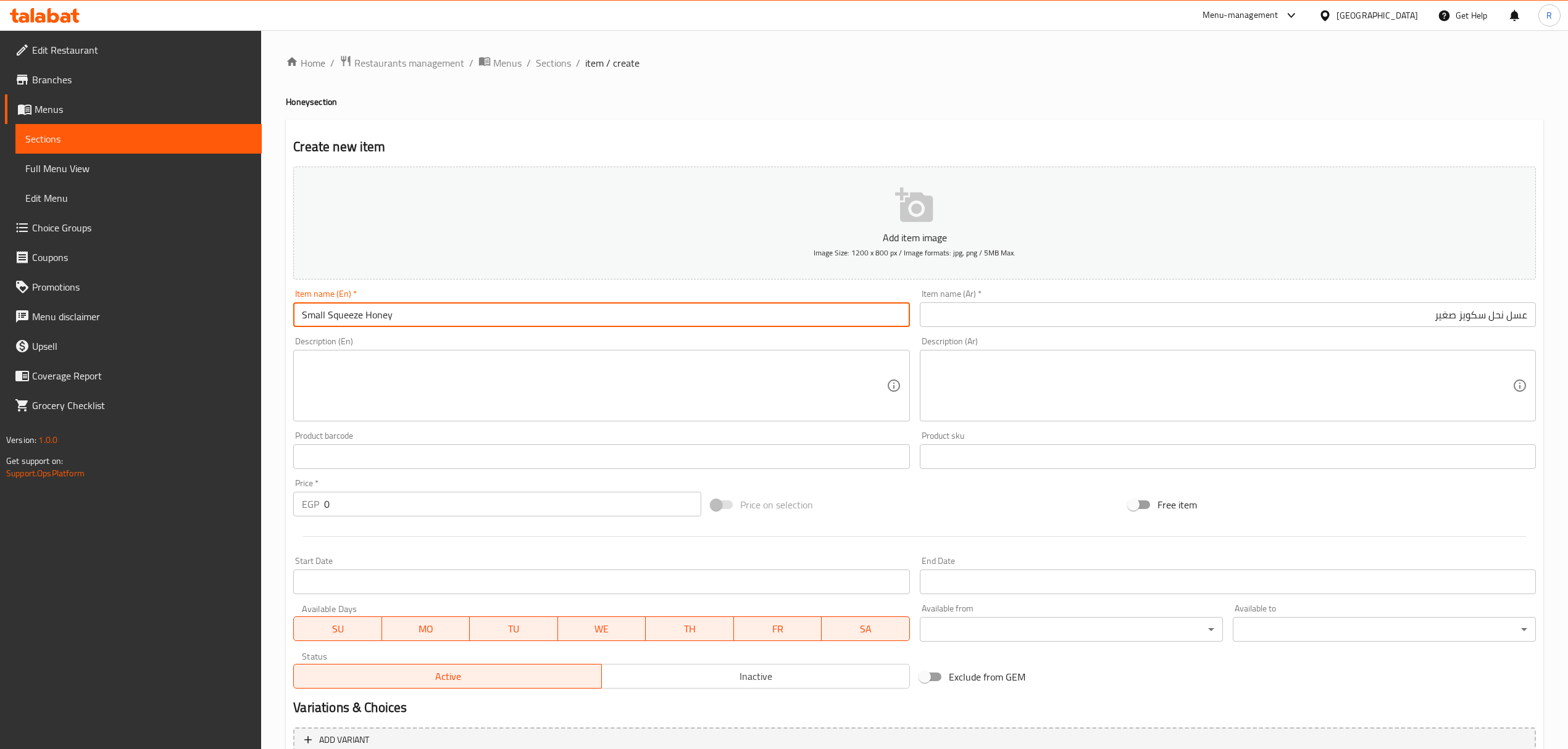
type input "Small Squeeze Honey"
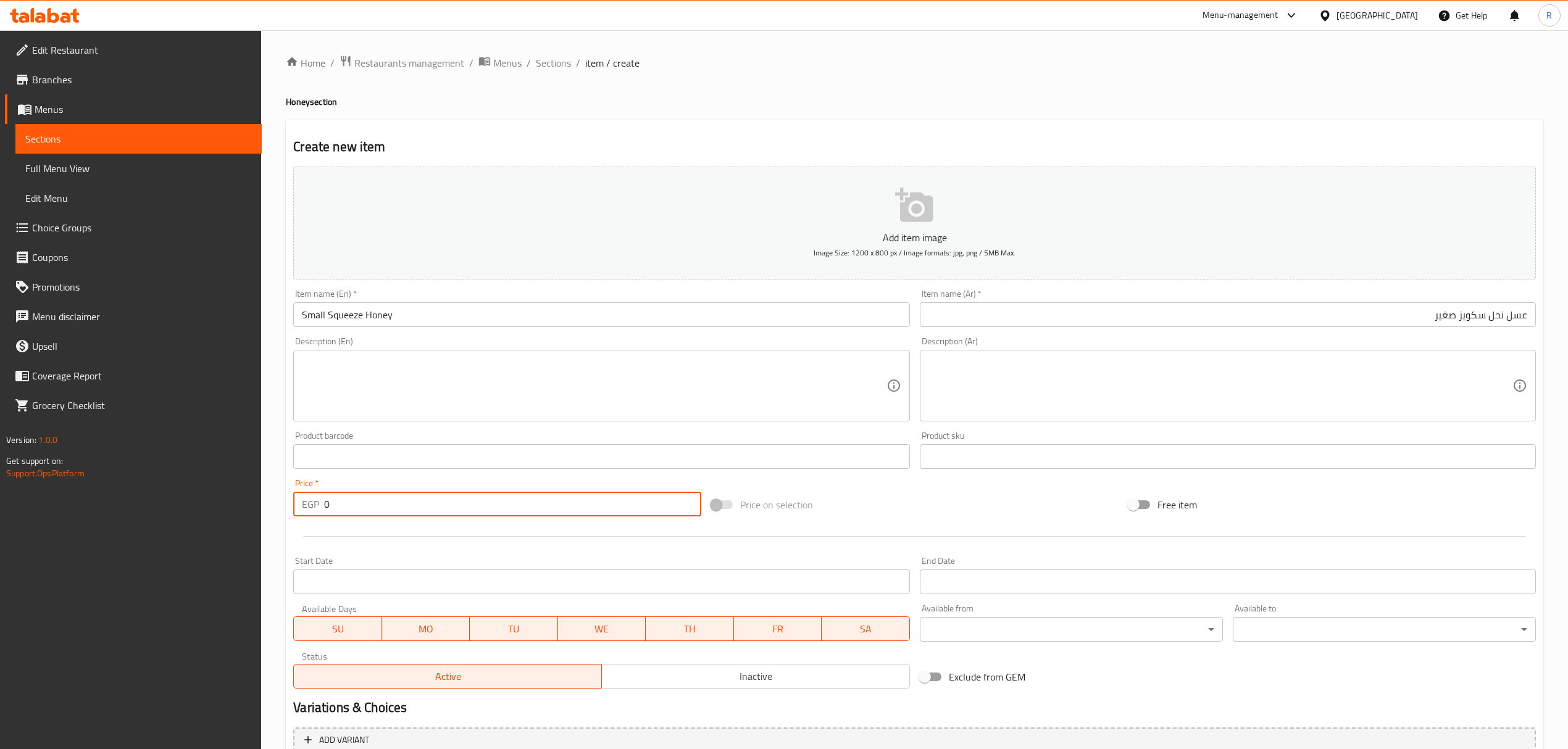
click at [462, 509] on input "0" at bounding box center [512, 504] width 377 height 25
paste input "134.00"
type input "0134.00"
click at [652, 679] on span "Inactive" at bounding box center [756, 676] width 298 height 18
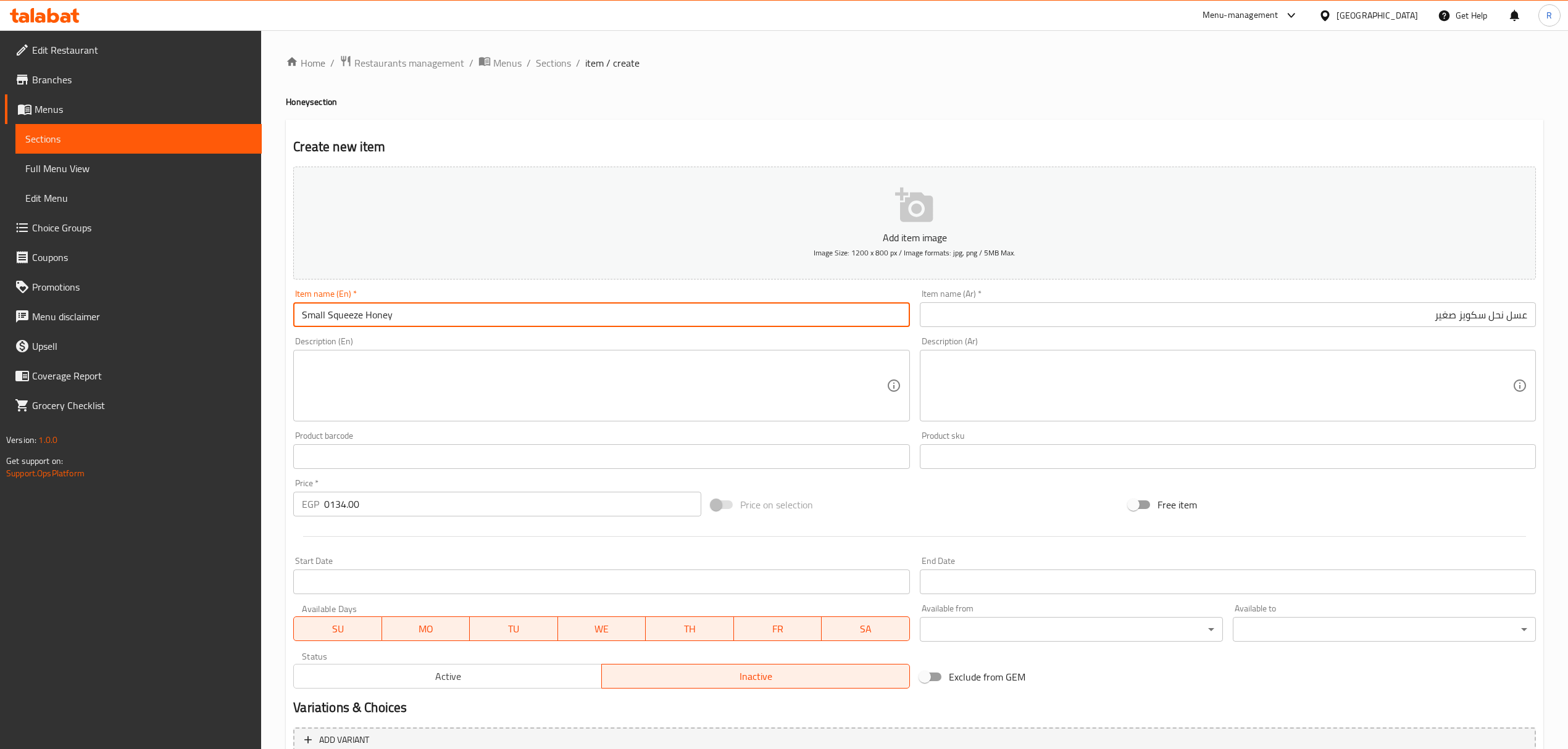
click at [318, 319] on input "Small Squeeze Honey" at bounding box center [601, 315] width 616 height 25
click at [318, 318] on input "Small Squeeze Honey" at bounding box center [601, 315] width 616 height 25
click at [443, 313] on input "Squeeze Honey" at bounding box center [601, 315] width 616 height 25
paste input "Small"
type input "Squeeze Honey Small"
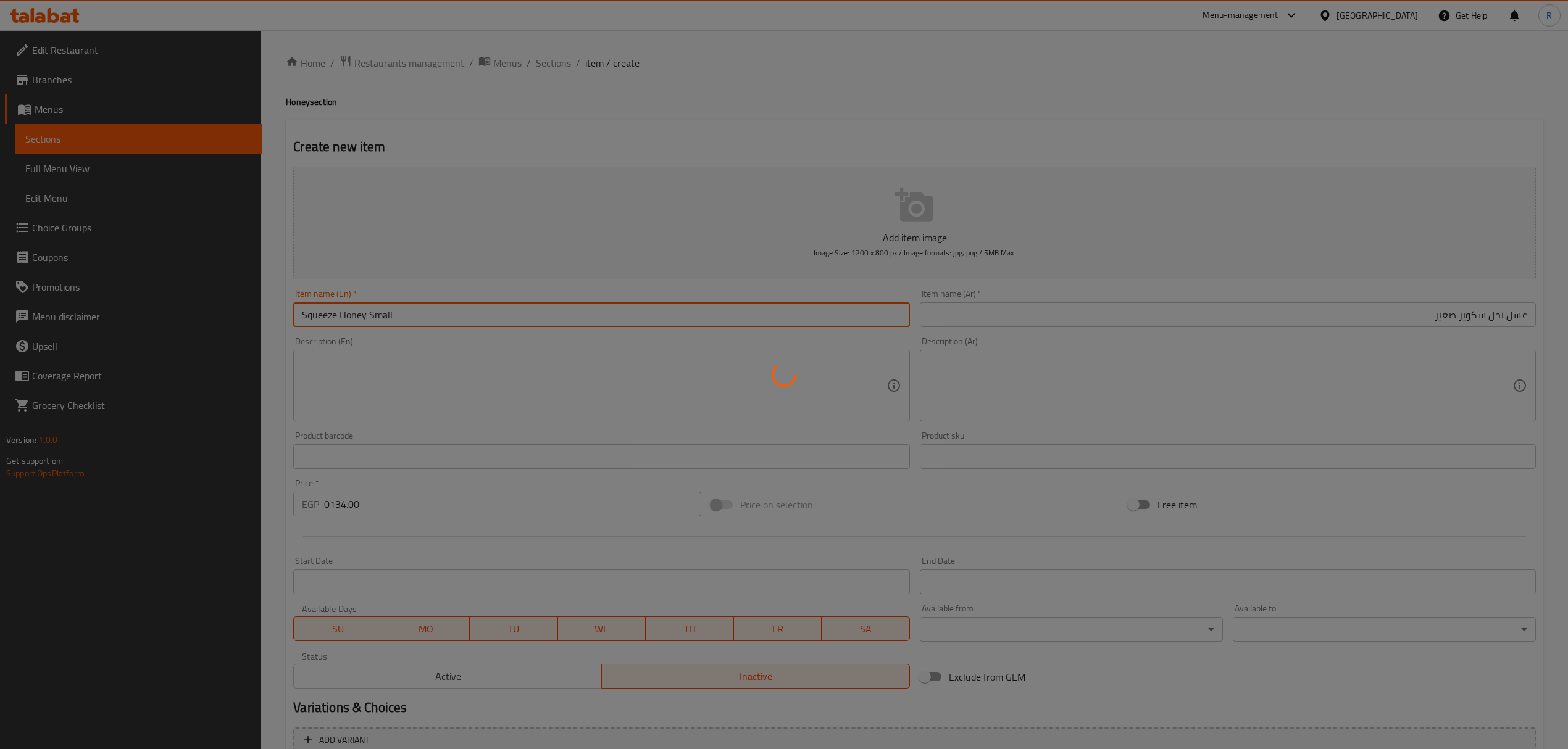
type input "0"
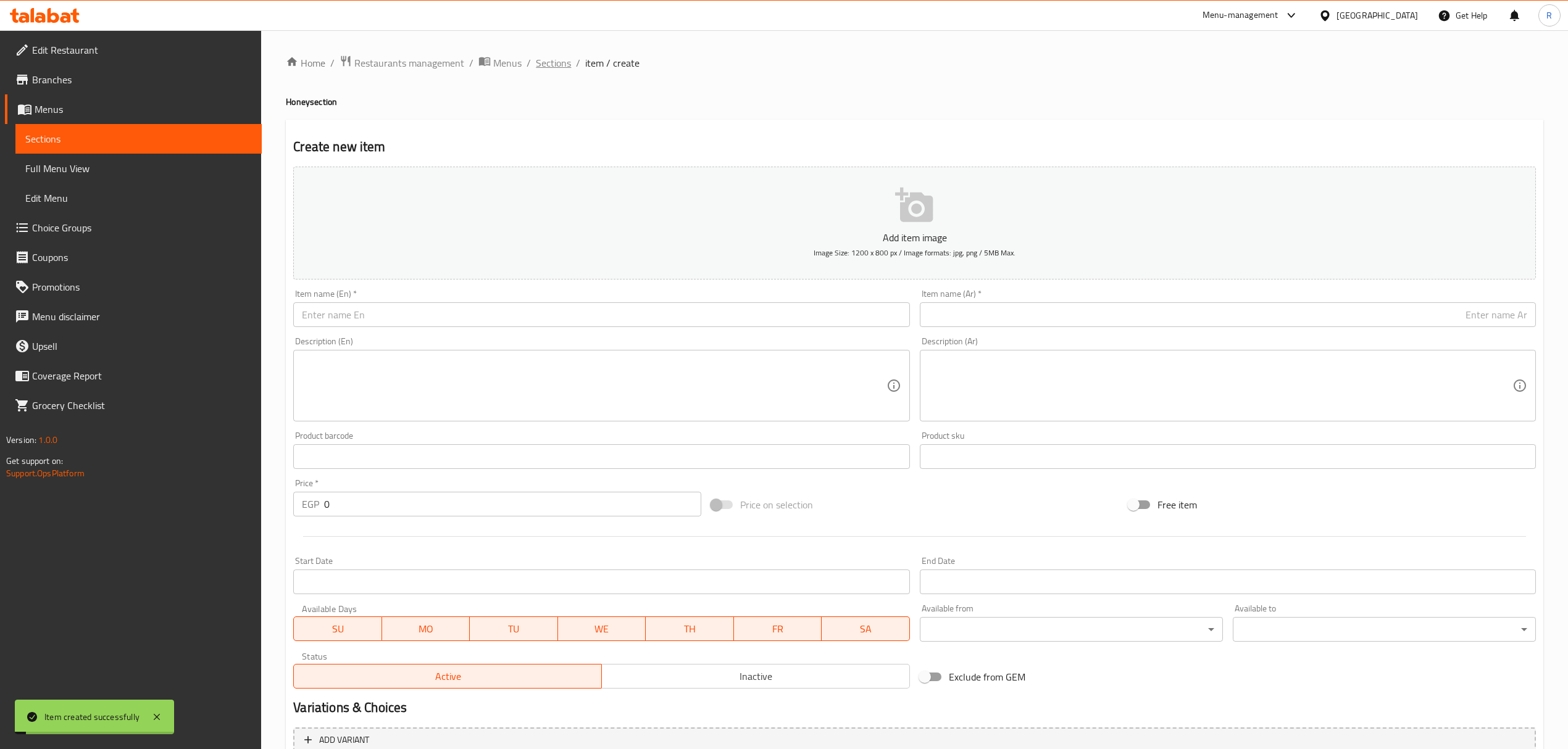
drag, startPoint x: 556, startPoint y: 62, endPoint x: 564, endPoint y: 89, distance: 28.2
click at [557, 62] on span "Sections" at bounding box center [553, 63] width 35 height 15
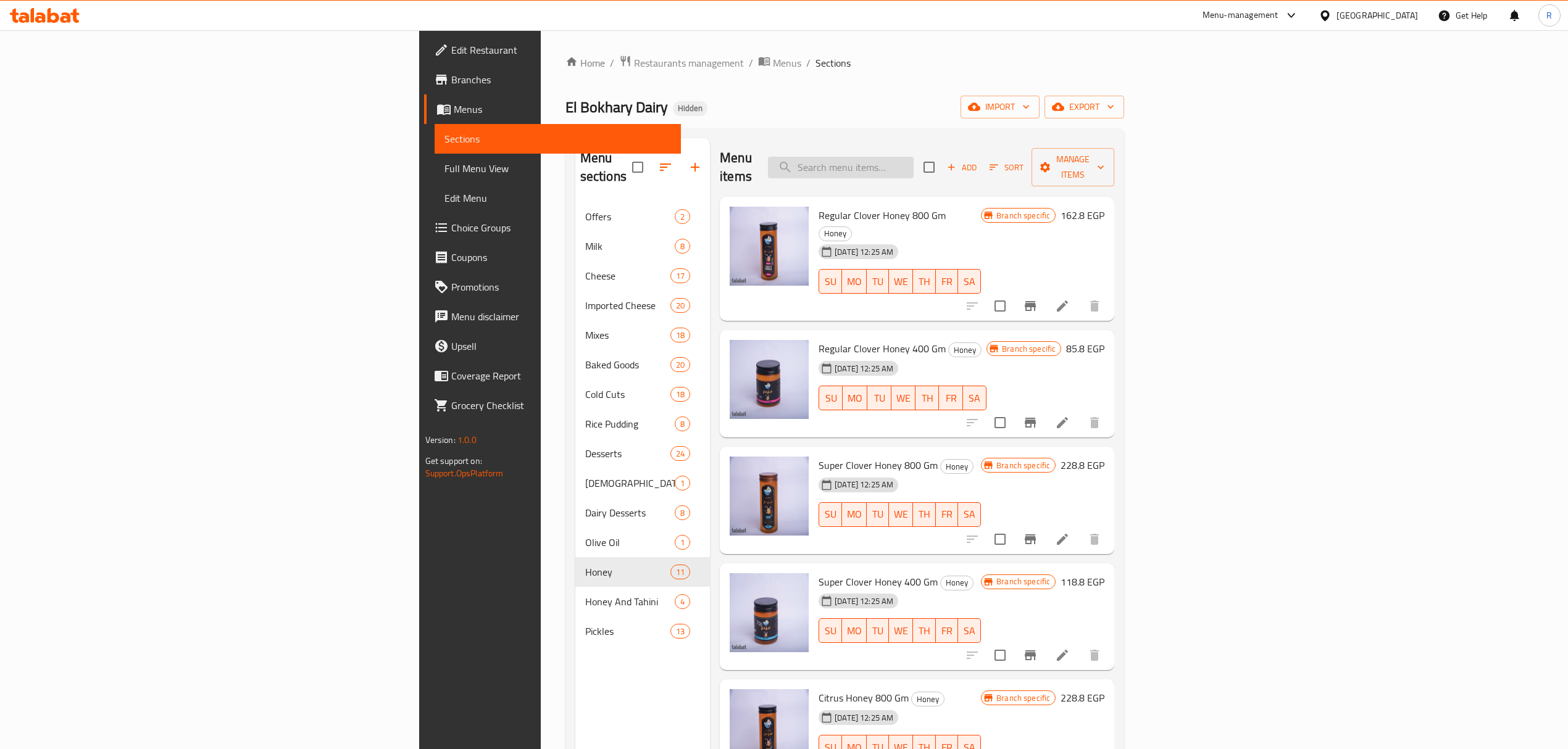
click at [914, 163] on input "search" at bounding box center [841, 168] width 146 height 21
paste input "حلاوة سادة 250 جرام"
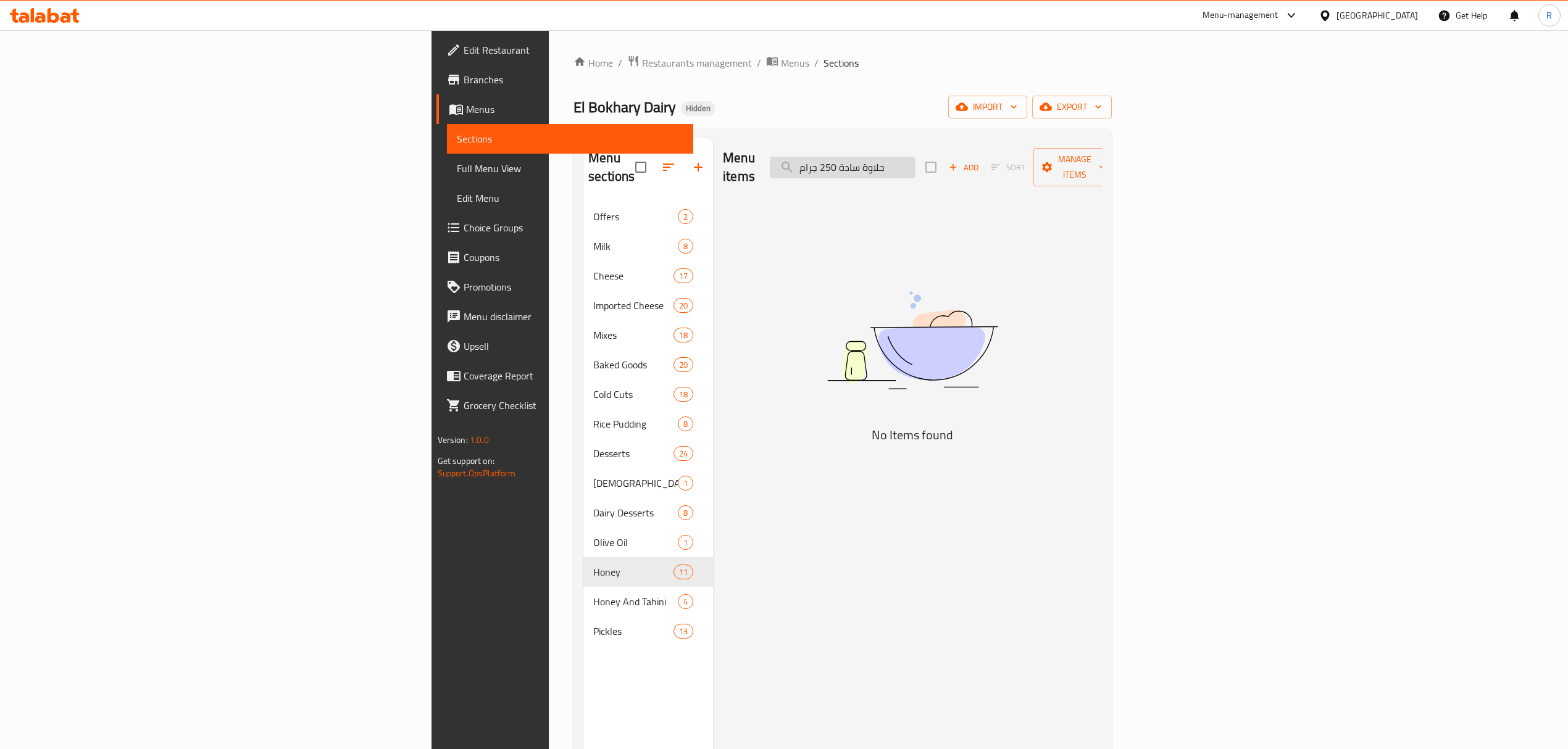
click at [916, 157] on input "حلاوة سادة 250 جرام" at bounding box center [843, 168] width 146 height 21
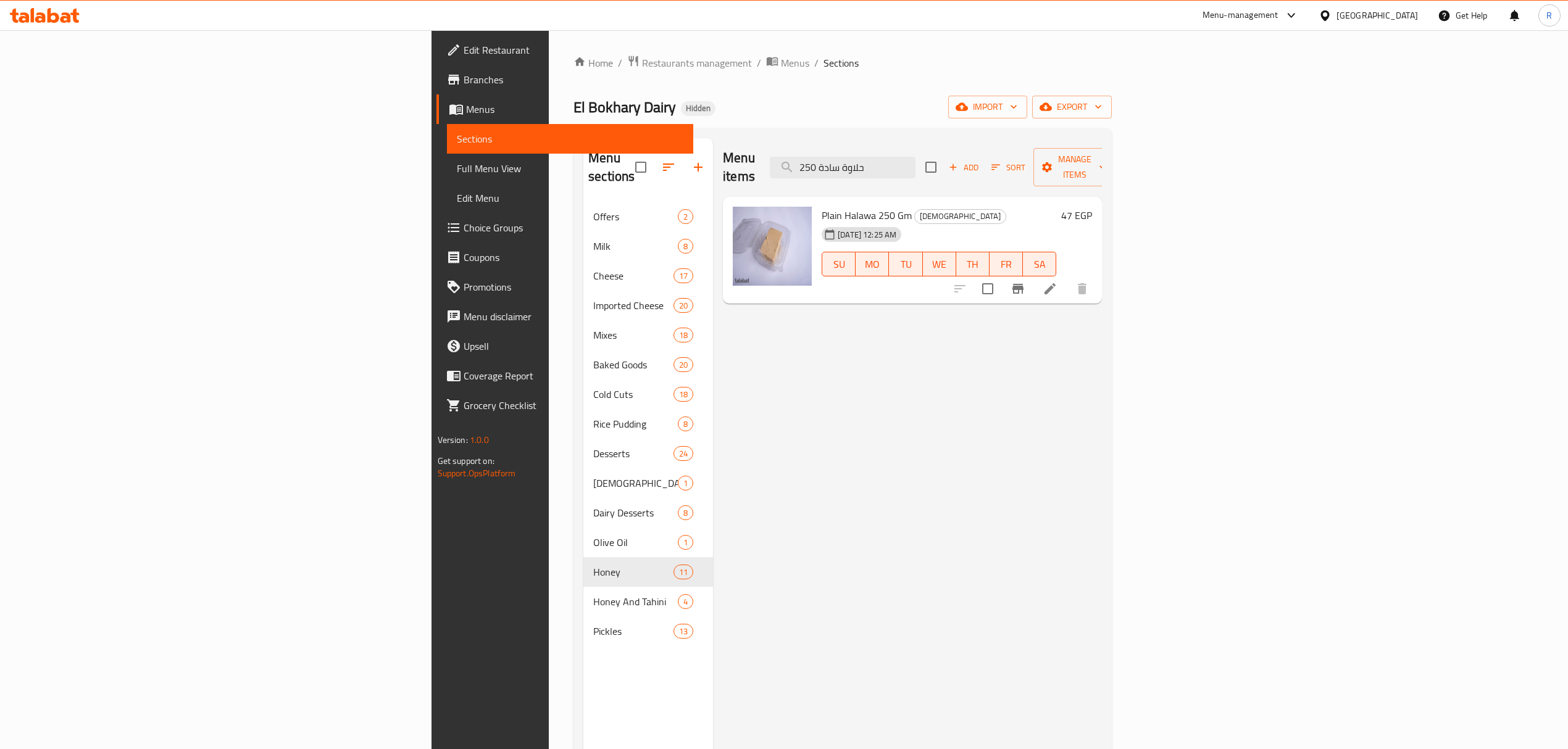
click at [1108, 52] on div "Home / Restaurants management / Menus / Sections El Bokhary Dairy Hidden import…" at bounding box center [843, 476] width 588 height 892
click at [916, 157] on input "حلاوة سادة 250" at bounding box center [843, 168] width 146 height 21
paste input "وليف سوبر 250 جرام"
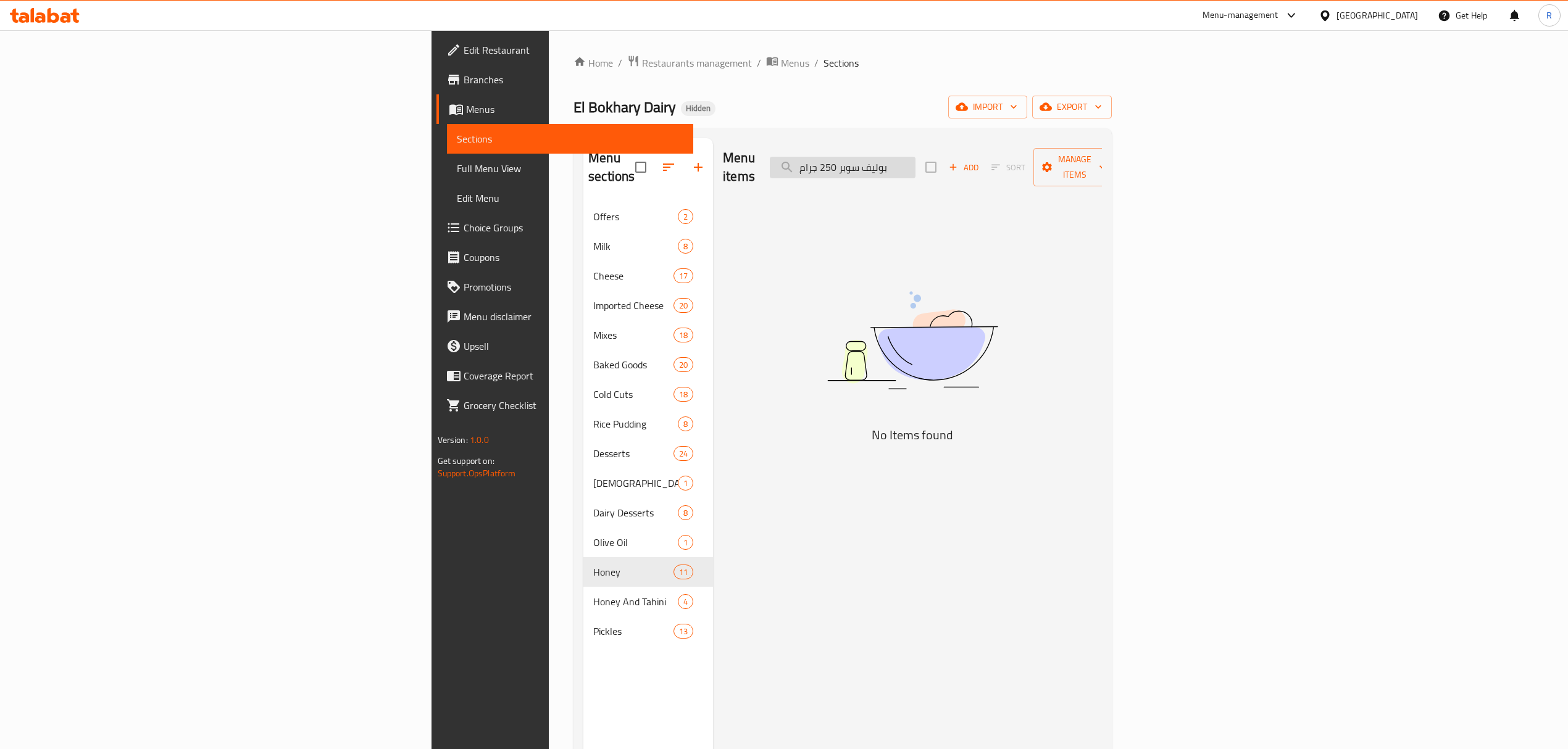
click at [916, 162] on input "بوليف سوبر 250 جرام" at bounding box center [843, 168] width 146 height 21
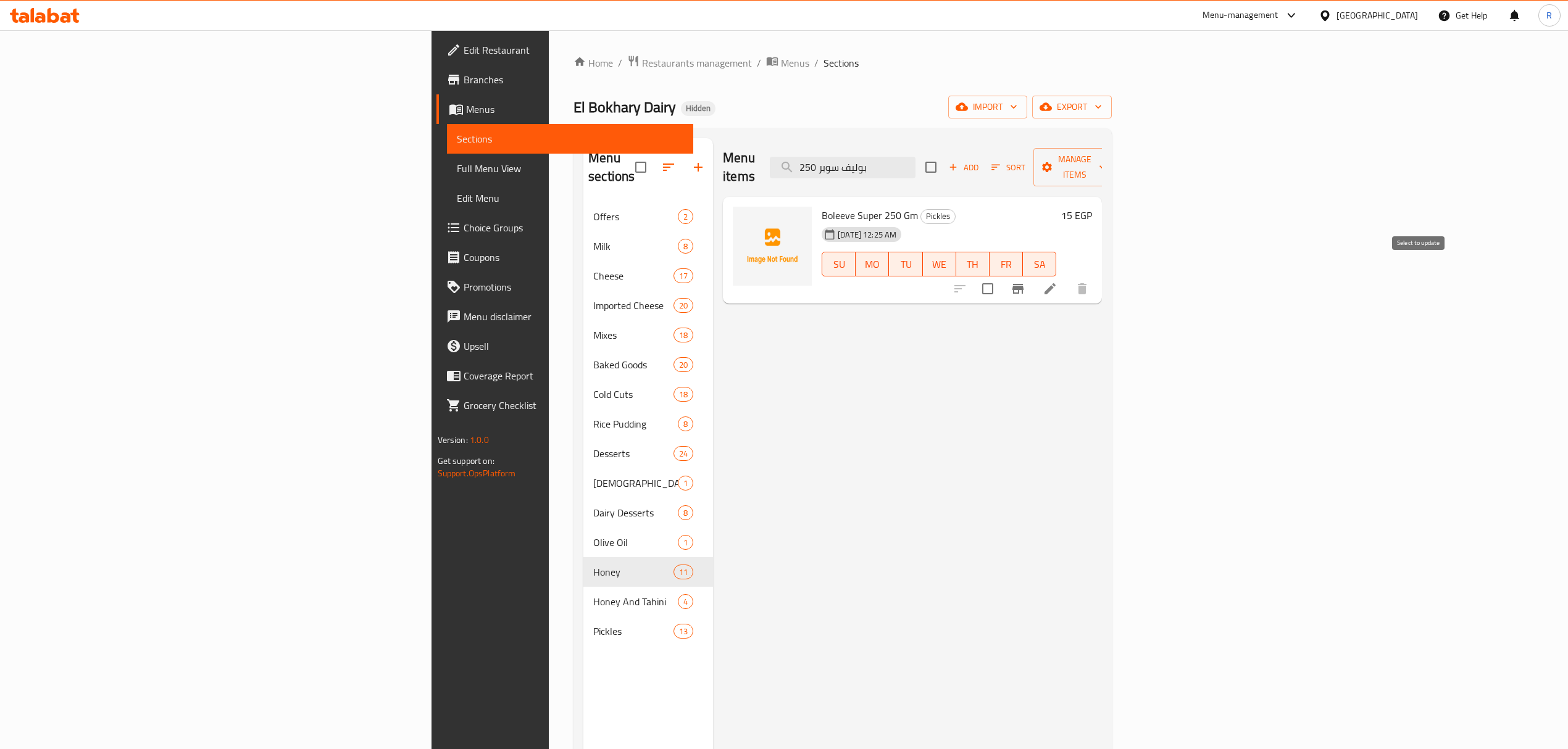
type input "بوليف سوبر 250"
click at [1001, 276] on input "checkbox" at bounding box center [988, 289] width 26 height 26
checkbox input "true"
click at [998, 146] on div "Menu items بوليف سوبر 250 Add Sort Manage items" at bounding box center [912, 168] width 379 height 58
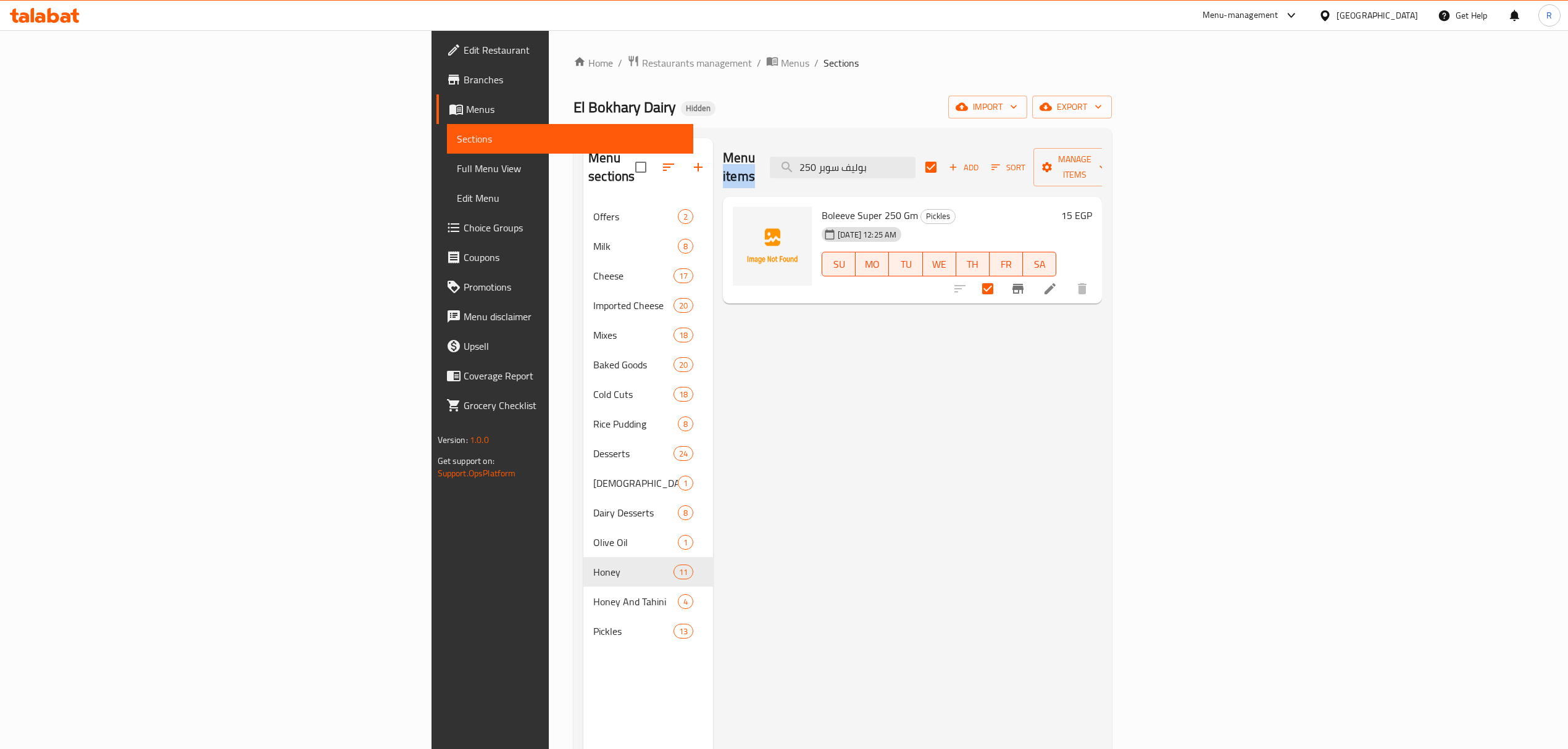
click at [998, 146] on div "Menu items بوليف سوبر 250 Add Sort Manage items" at bounding box center [912, 168] width 379 height 58
click at [916, 161] on input "بوليف سوبر 250" at bounding box center [843, 168] width 146 height 21
paste input "يتون كلامات جامبو 250 جرام"
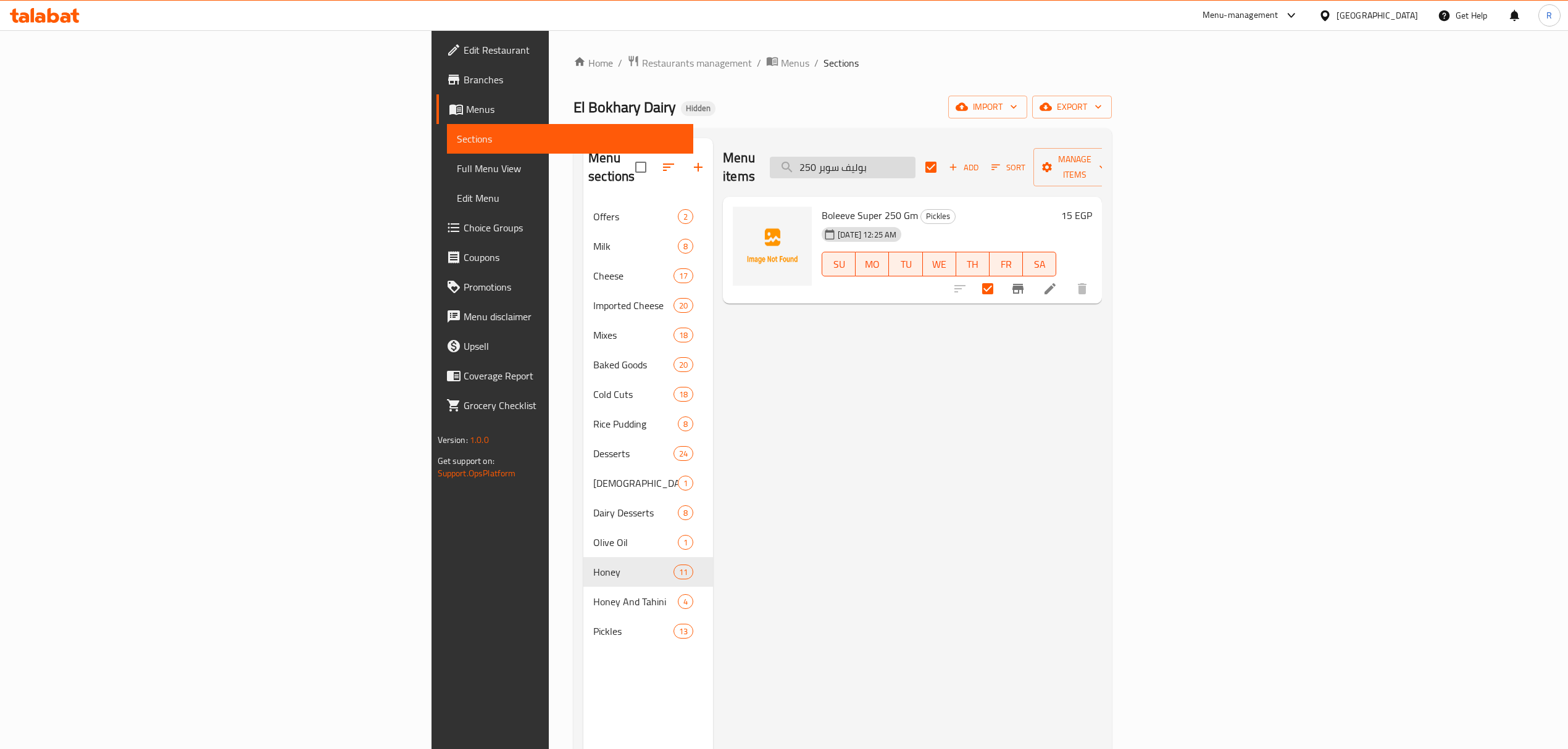
type input "زيتون كلامات جامبو 250 جرام"
checkbox input "false"
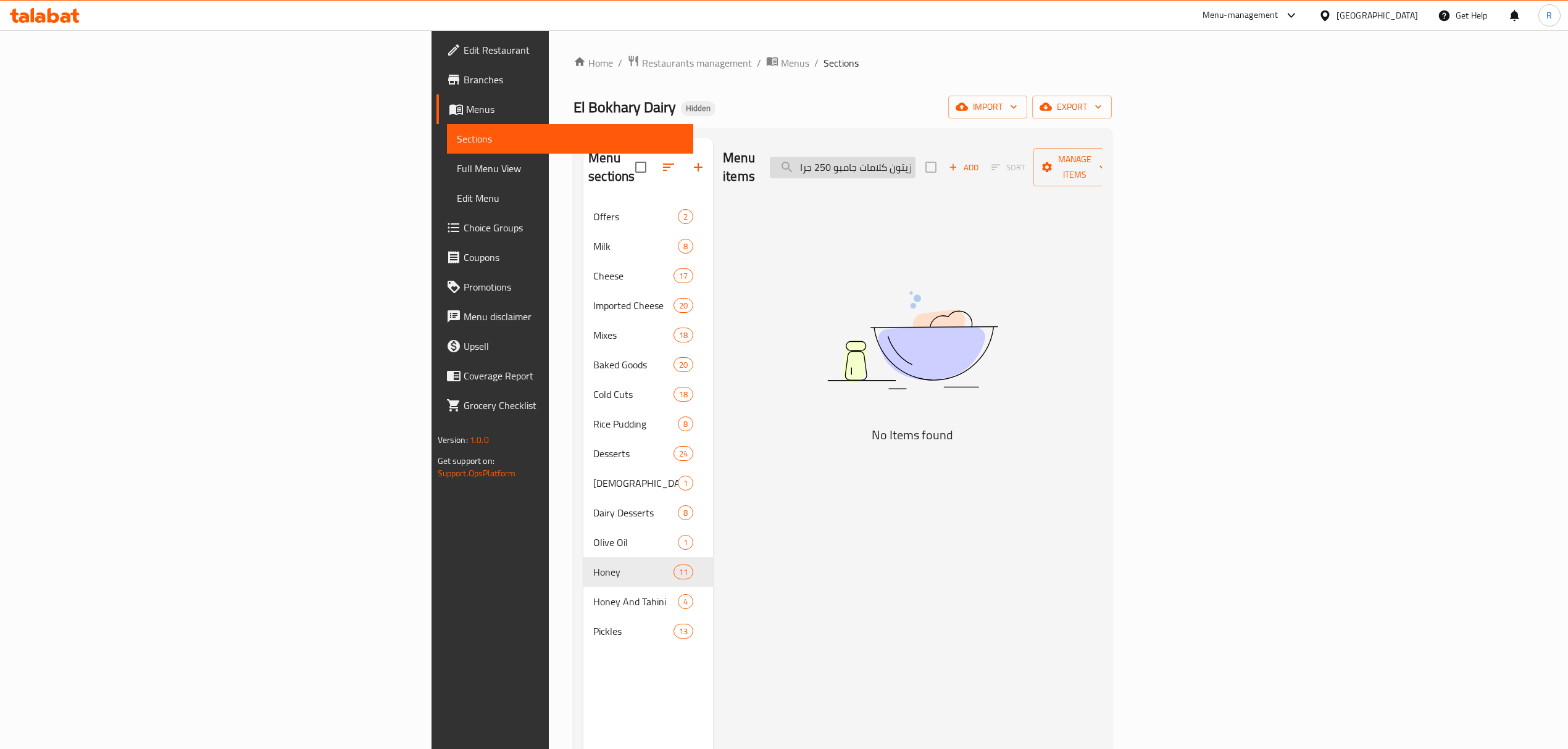
click at [916, 160] on input "زيتون كلامات جامبو 250 جرام" at bounding box center [843, 168] width 146 height 21
click at [916, 163] on input "زيتون كلامات جامبو 250 جرام" at bounding box center [843, 168] width 146 height 21
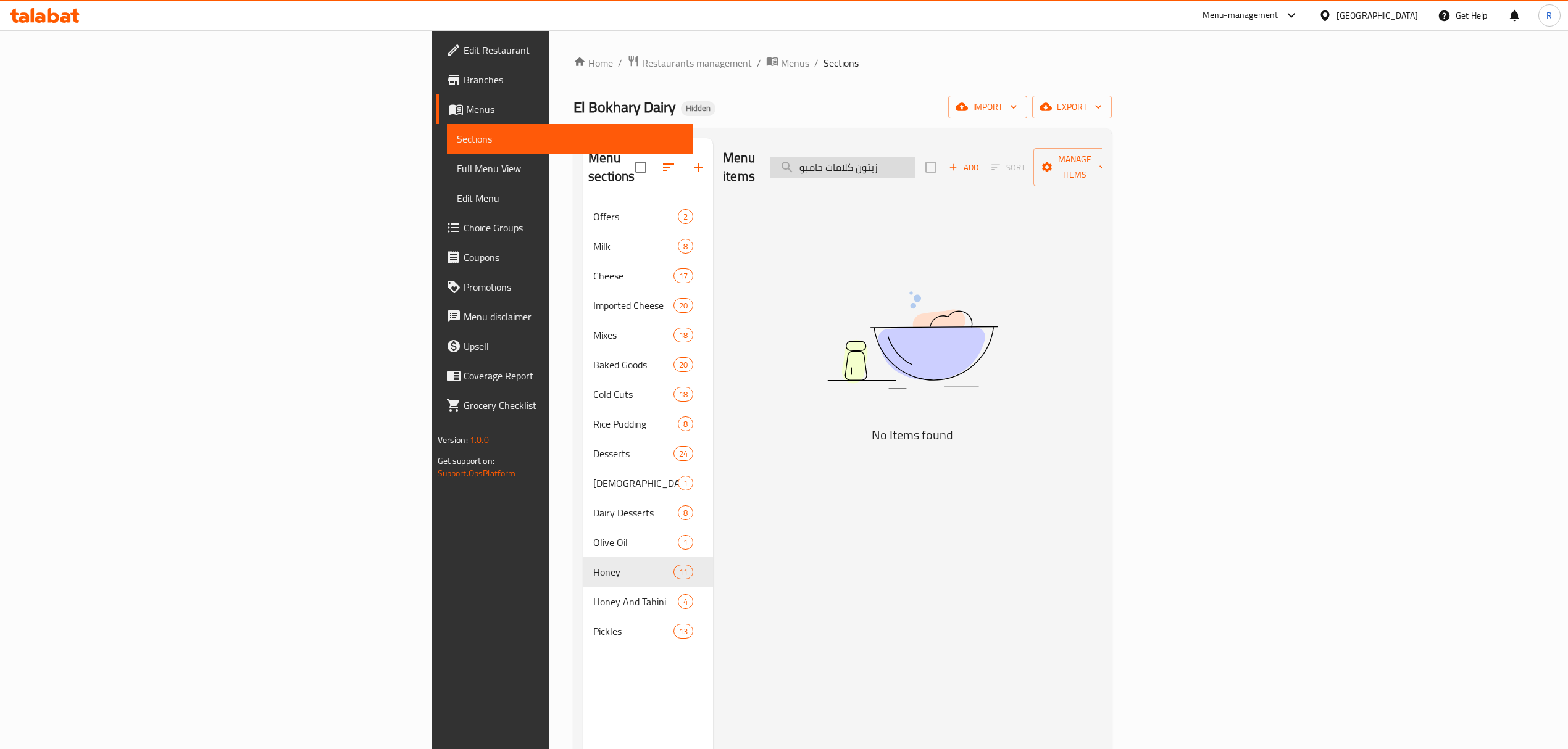
click at [916, 164] on input "زيتون كلامات جامبو" at bounding box center [843, 168] width 146 height 21
click at [916, 165] on input "زيتون كلامات" at bounding box center [843, 168] width 146 height 21
click at [916, 159] on input "كلامات" at bounding box center [843, 168] width 146 height 21
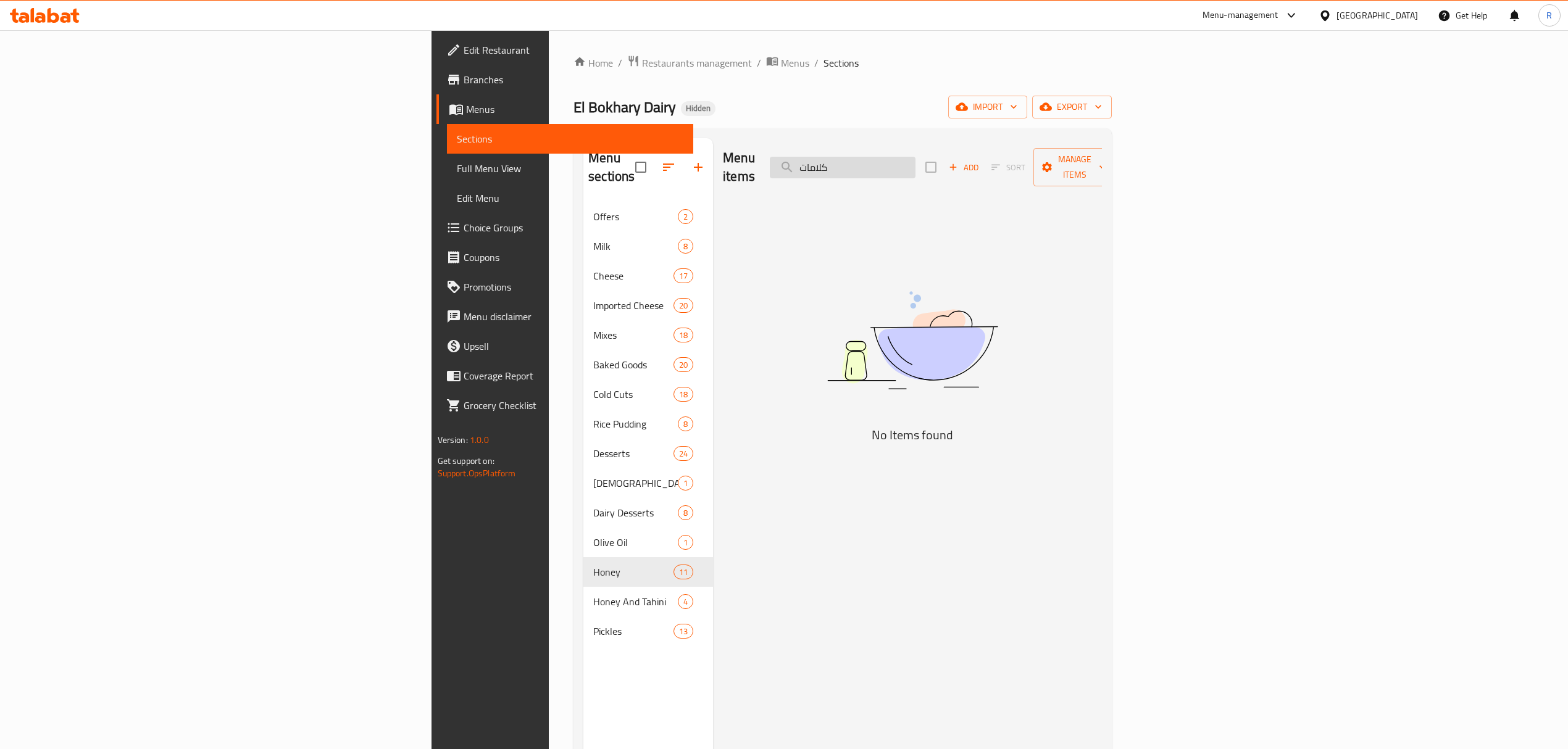
click at [916, 159] on input "كلامات" at bounding box center [843, 168] width 146 height 21
paste input "250g Kalamat Jumbo Olives"
click at [916, 161] on input "250g Kalamat Jumbo Olives" at bounding box center [843, 168] width 146 height 21
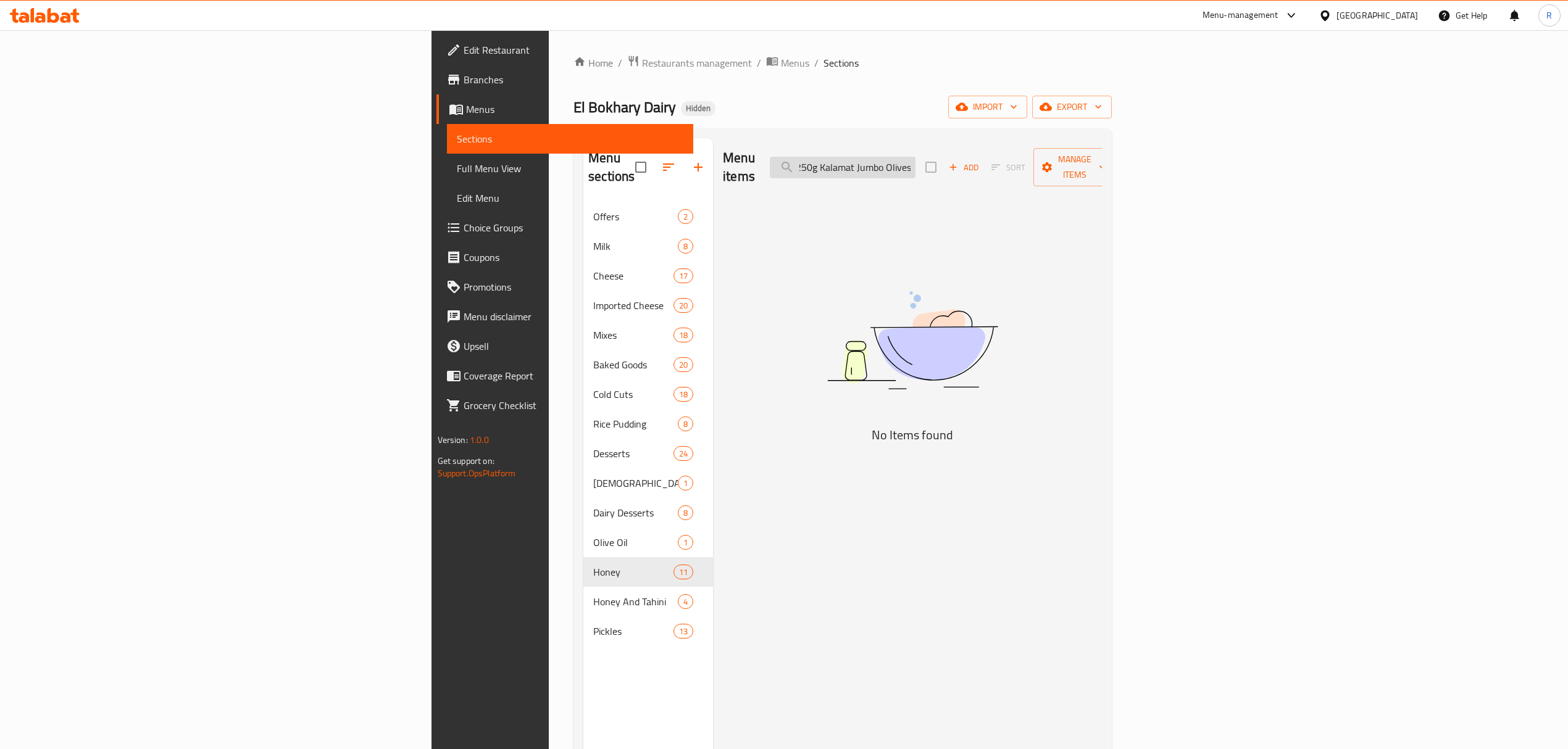
click at [916, 161] on input "250g Kalamat Jumbo Olives" at bounding box center [843, 168] width 146 height 21
click at [916, 158] on input "Kalamat Jumbo Olives" at bounding box center [843, 168] width 146 height 21
drag, startPoint x: 1006, startPoint y: 158, endPoint x: 1127, endPoint y: 165, distance: 121.2
click at [1102, 165] on div "Menu items Kalamat Jumbo Olives Add Sort Manage items" at bounding box center [912, 168] width 379 height 58
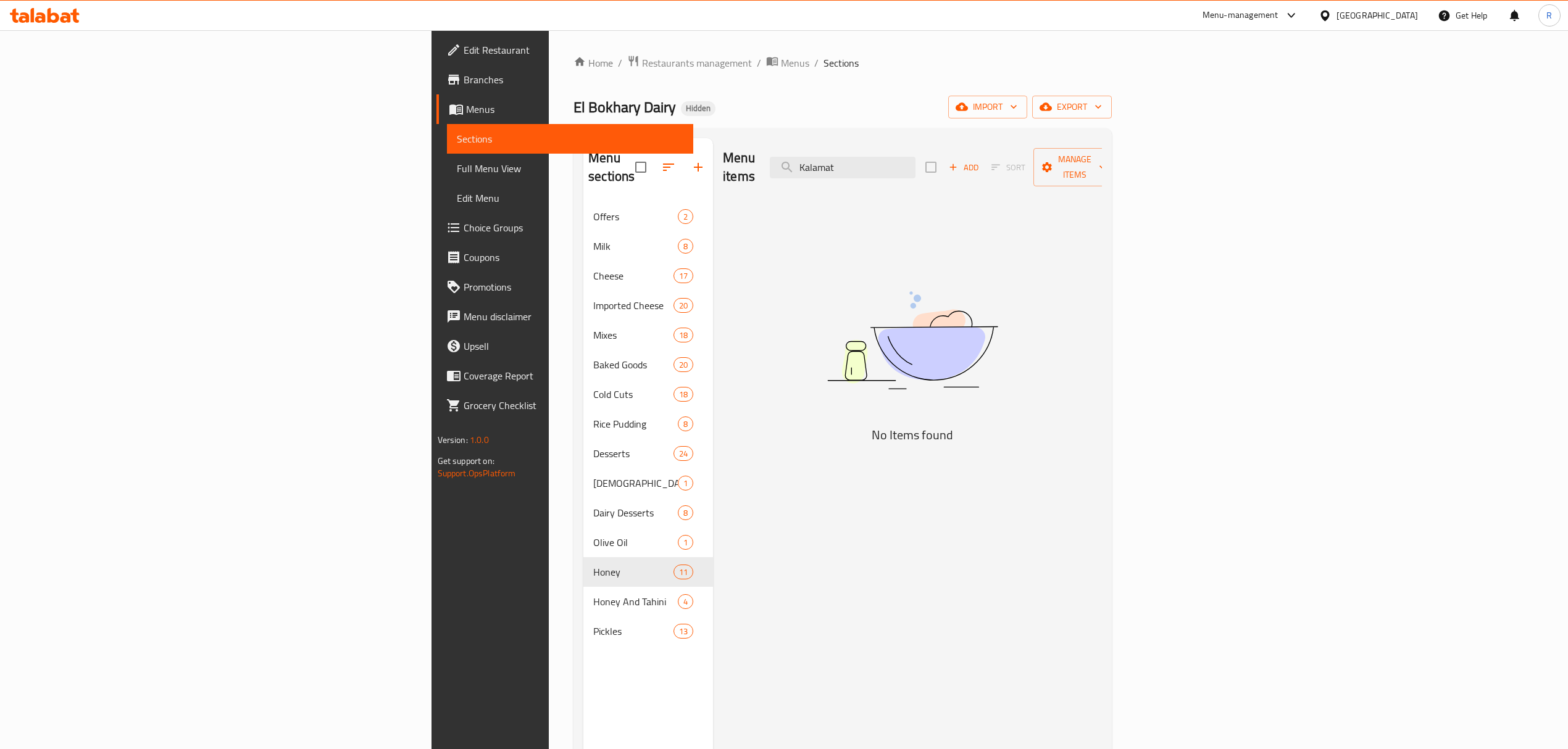
type input "Kalamat"
checkbox input "true"
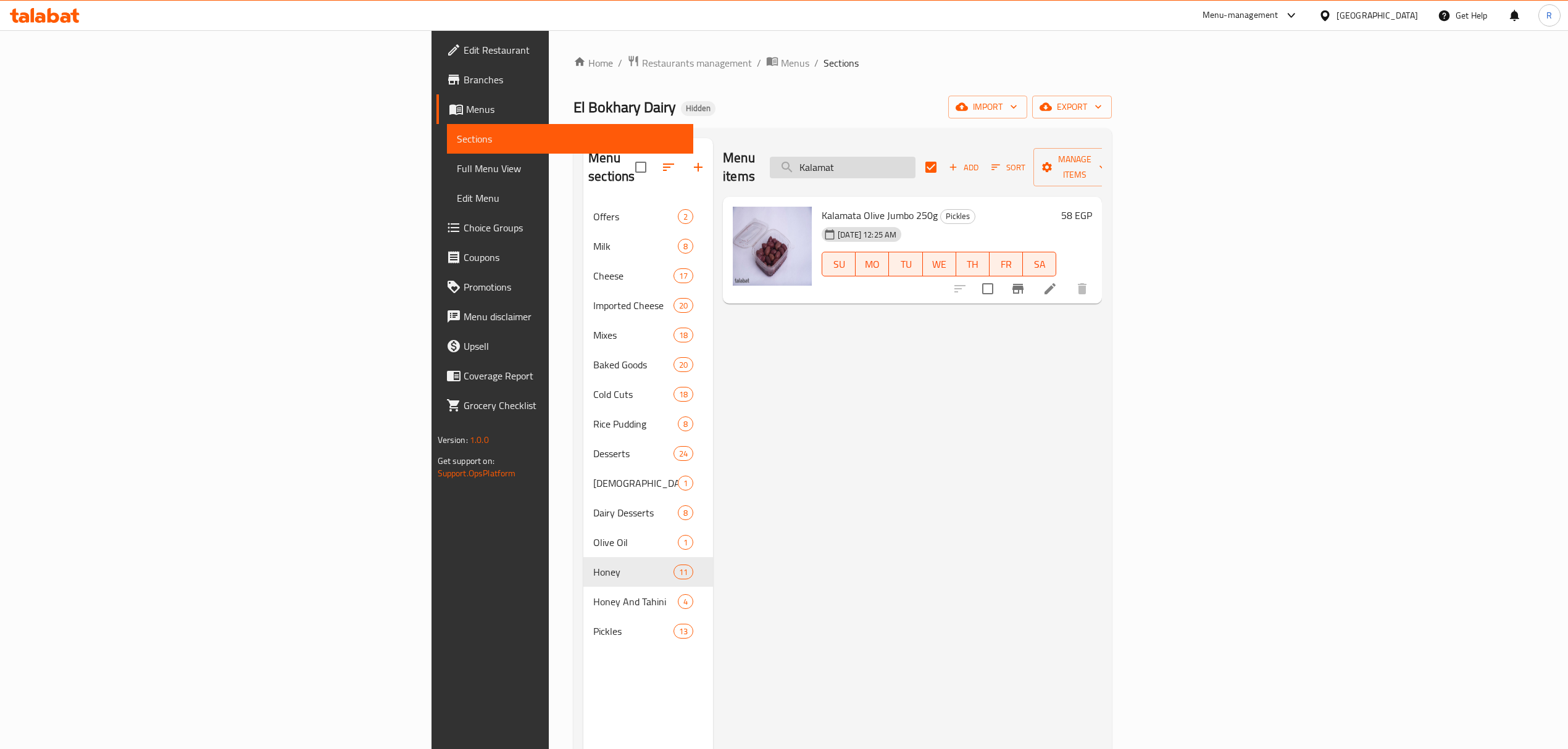
click at [916, 162] on input "Kalamat" at bounding box center [843, 168] width 146 height 21
paste input "250g Spanish jumbo olives"
type input "250g Spanish jumbo olives"
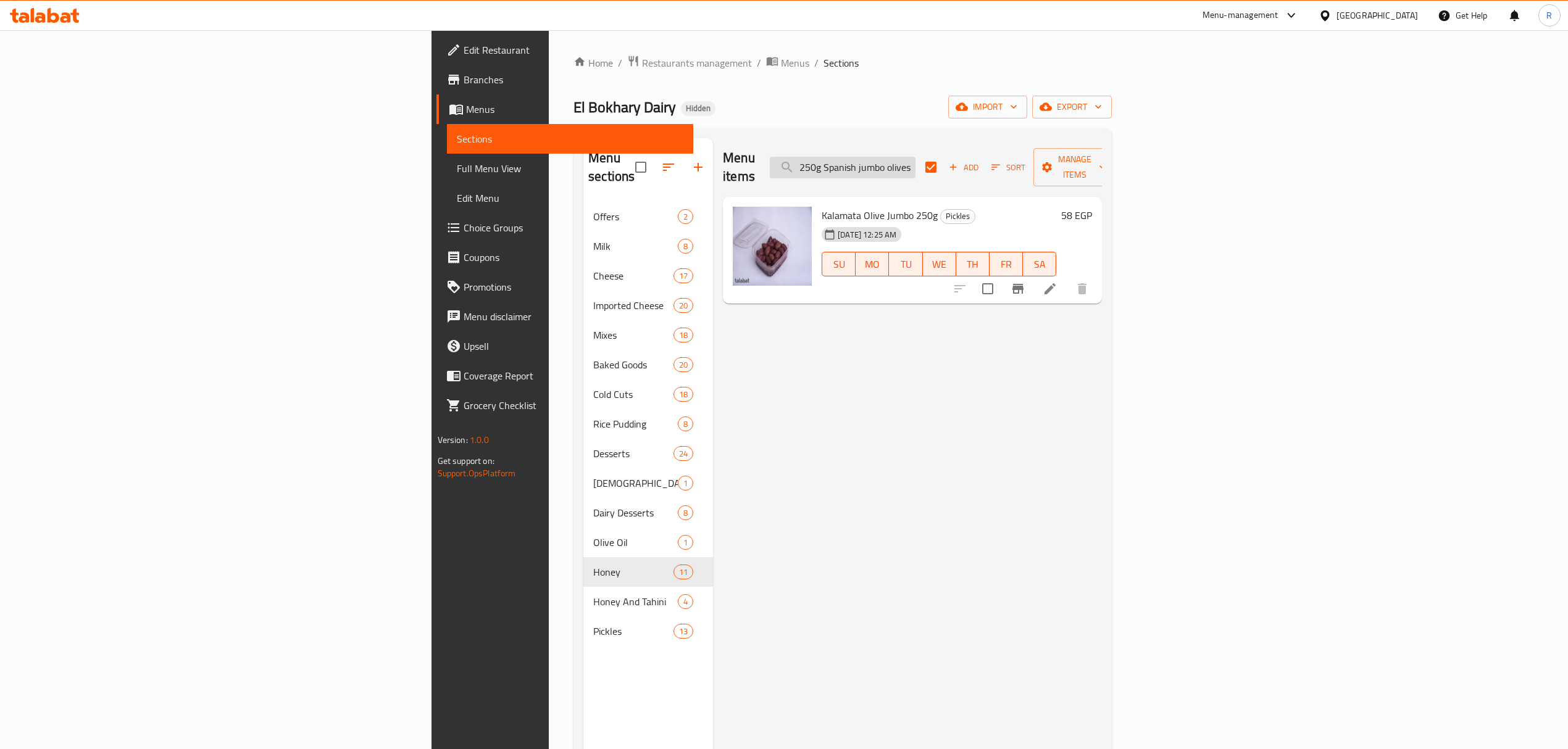
checkbox input "false"
click at [916, 158] on input "250g Spanish jumbo olives" at bounding box center [843, 168] width 146 height 21
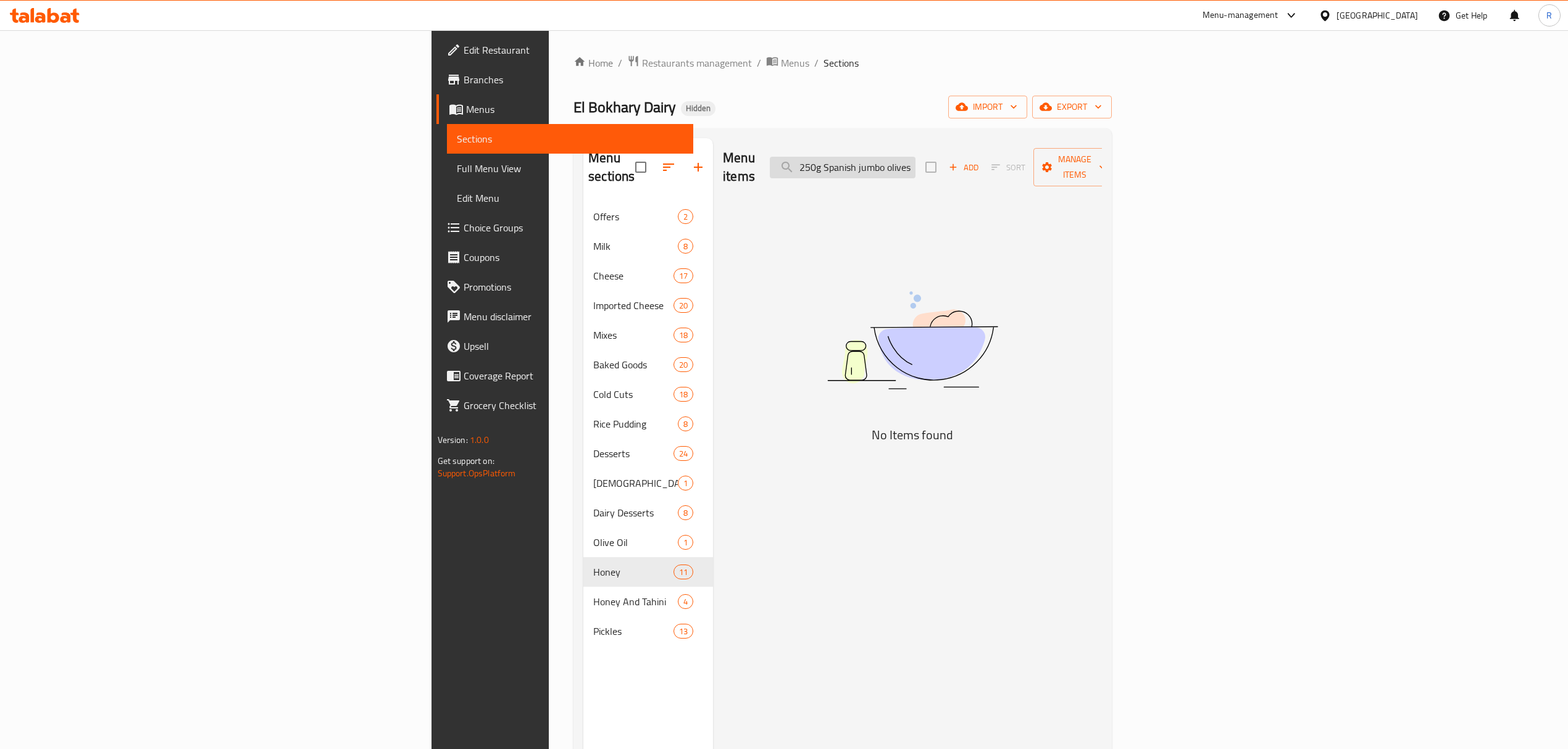
click at [916, 158] on input "250g Spanish jumbo olives" at bounding box center [843, 168] width 146 height 21
click at [916, 158] on input "Spanish jumbo olives" at bounding box center [843, 168] width 146 height 21
click at [916, 166] on input "Spanish jumbo olives" at bounding box center [843, 168] width 146 height 21
click at [916, 160] on input "Spanish jumbo" at bounding box center [843, 168] width 146 height 21
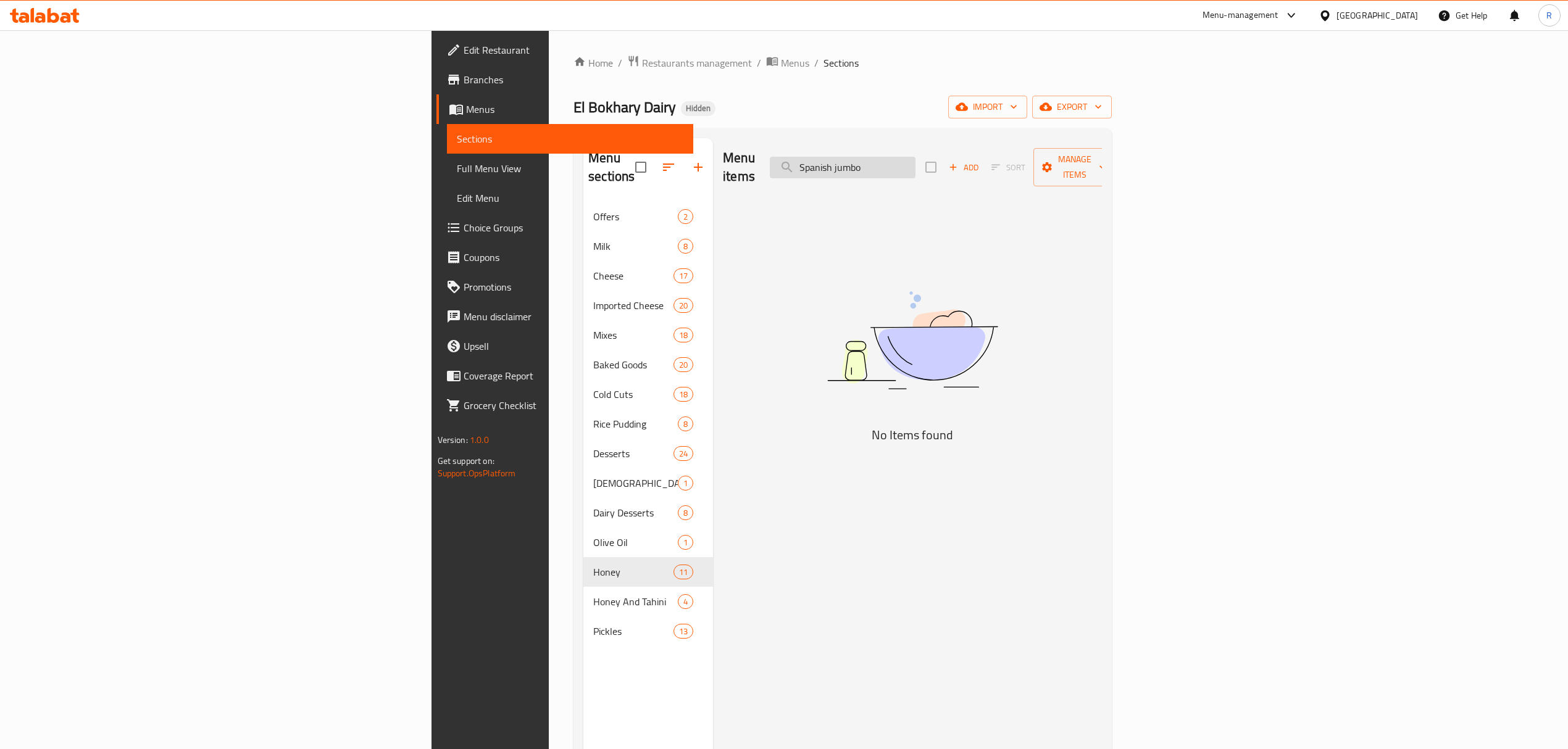
click at [916, 160] on input "Spanish jumbo" at bounding box center [843, 168] width 146 height 21
type input "Spanish"
checkbox input "true"
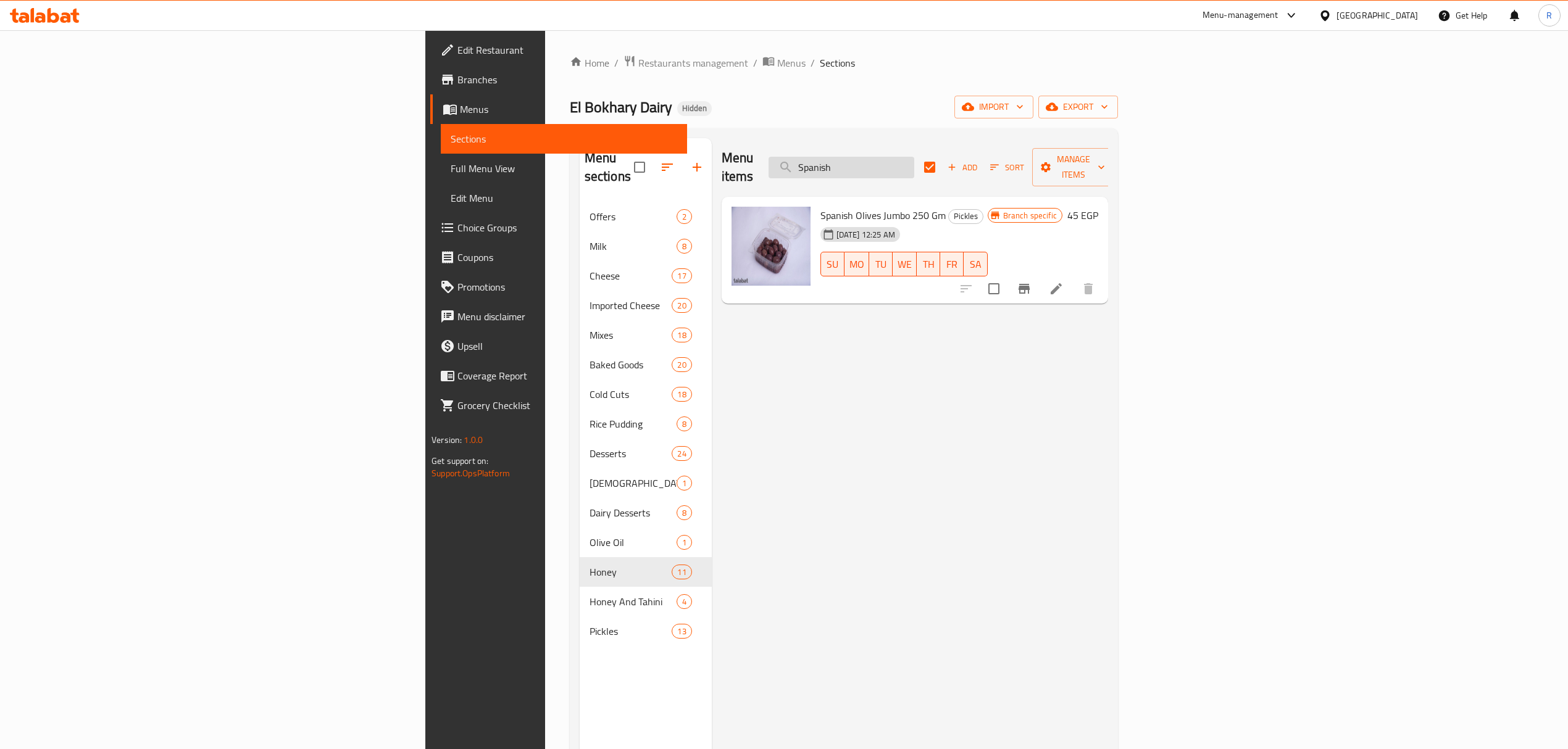
click at [914, 157] on input "Spanish" at bounding box center [841, 168] width 146 height 21
paste input "اخضر بالدقة محشي جزر 250 جرام"
type input "اخضر بالدقة محشي جزر 250 جرام"
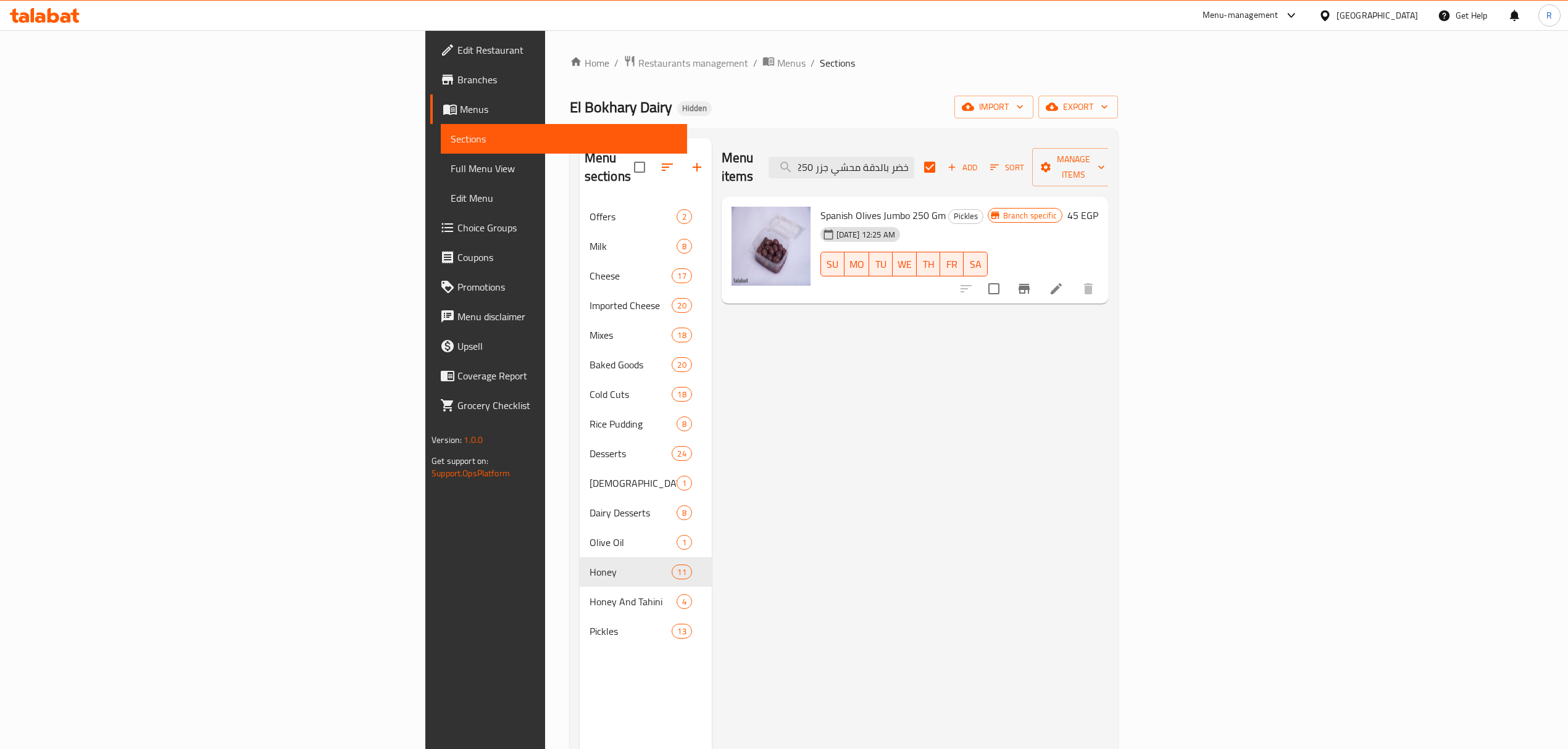
checkbox input "false"
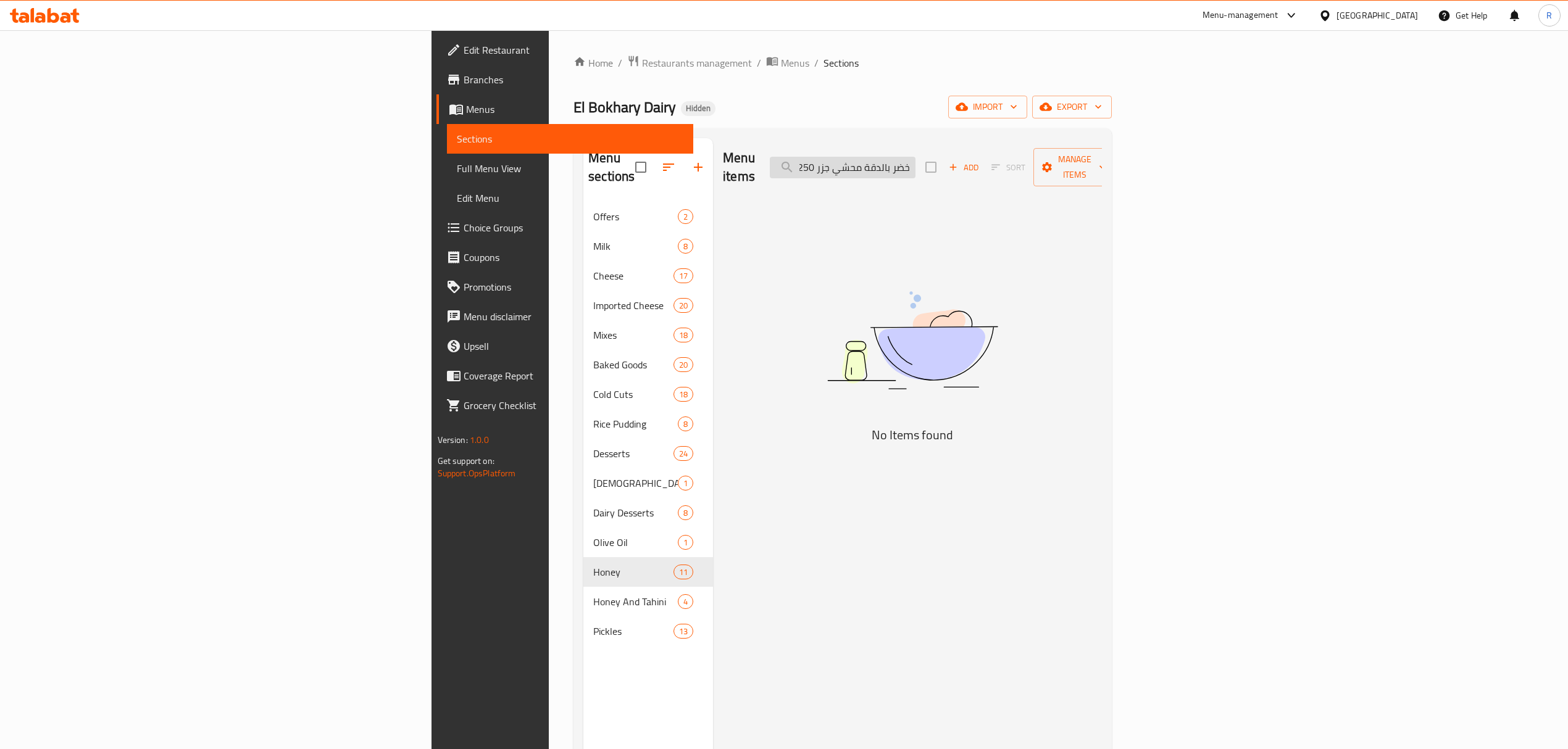
scroll to position [0, 0]
click at [916, 157] on input "اخضر بالدقة محشي جزر 250 جرام" at bounding box center [843, 168] width 146 height 21
type input "اخضر بالدقة محشي جزر 250"
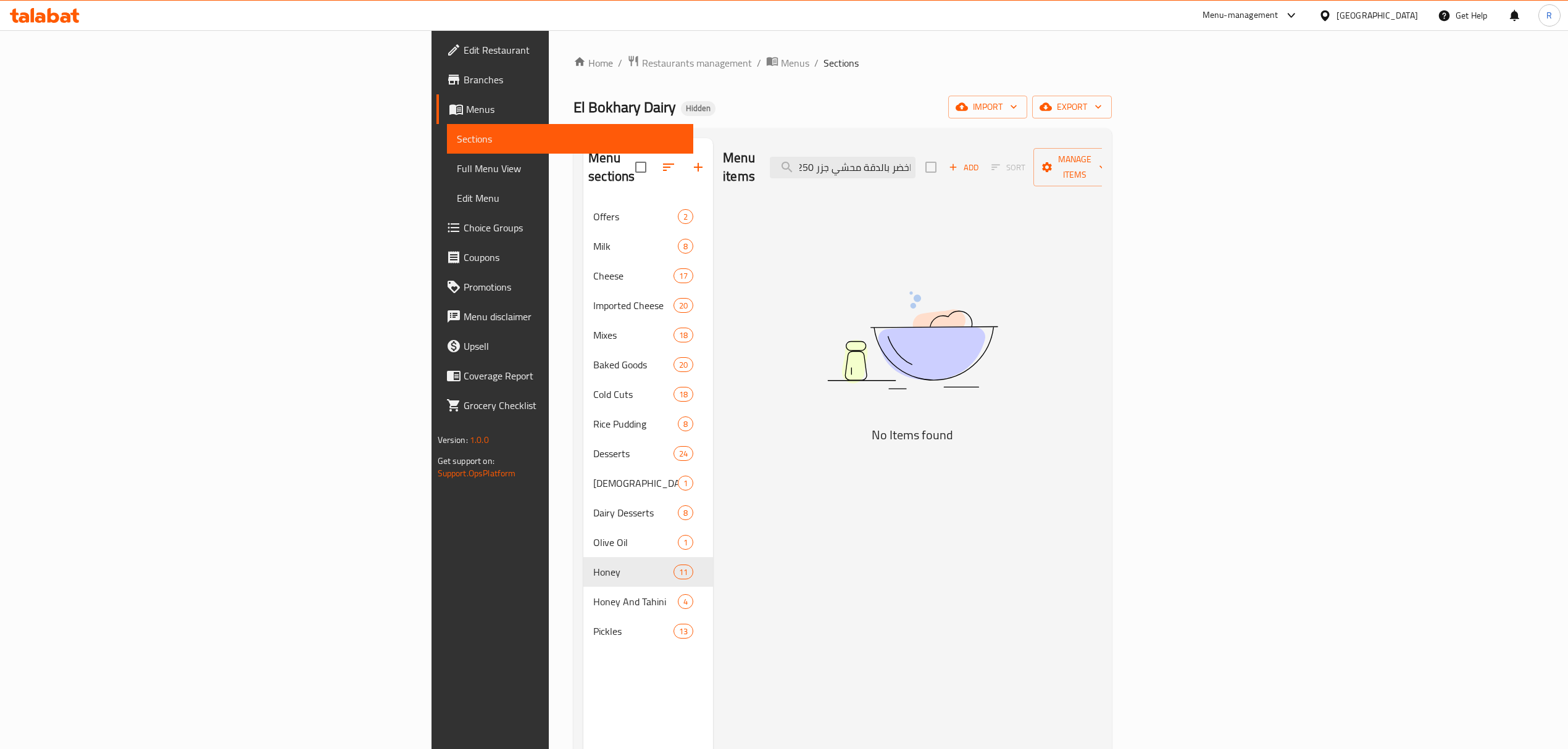
checkbox input "true"
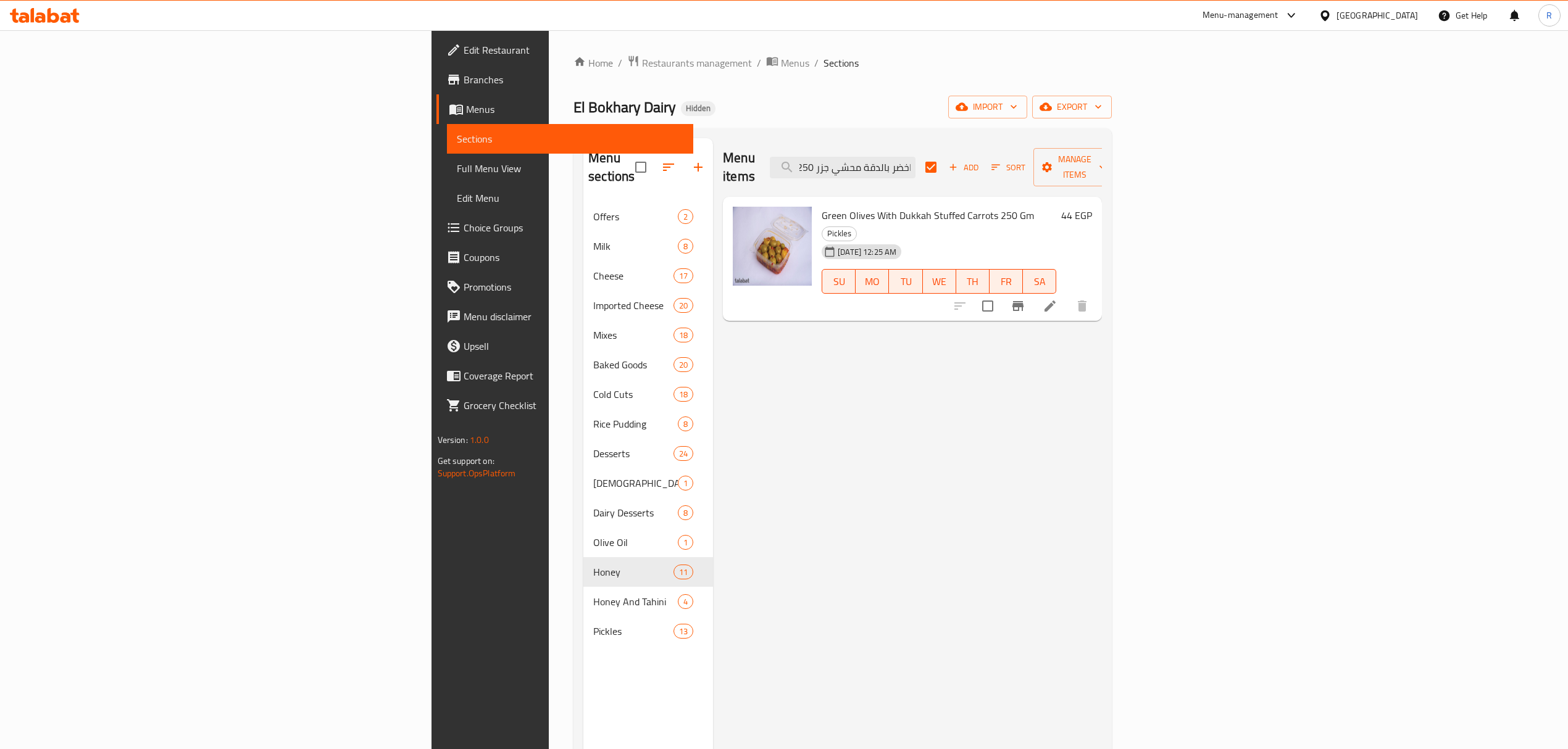
scroll to position [0, 0]
click at [916, 157] on input "اخضر بالدقة محشي جزر 250" at bounding box center [843, 168] width 146 height 21
paste input "مخلل لوكس فاخر 250 جرام"
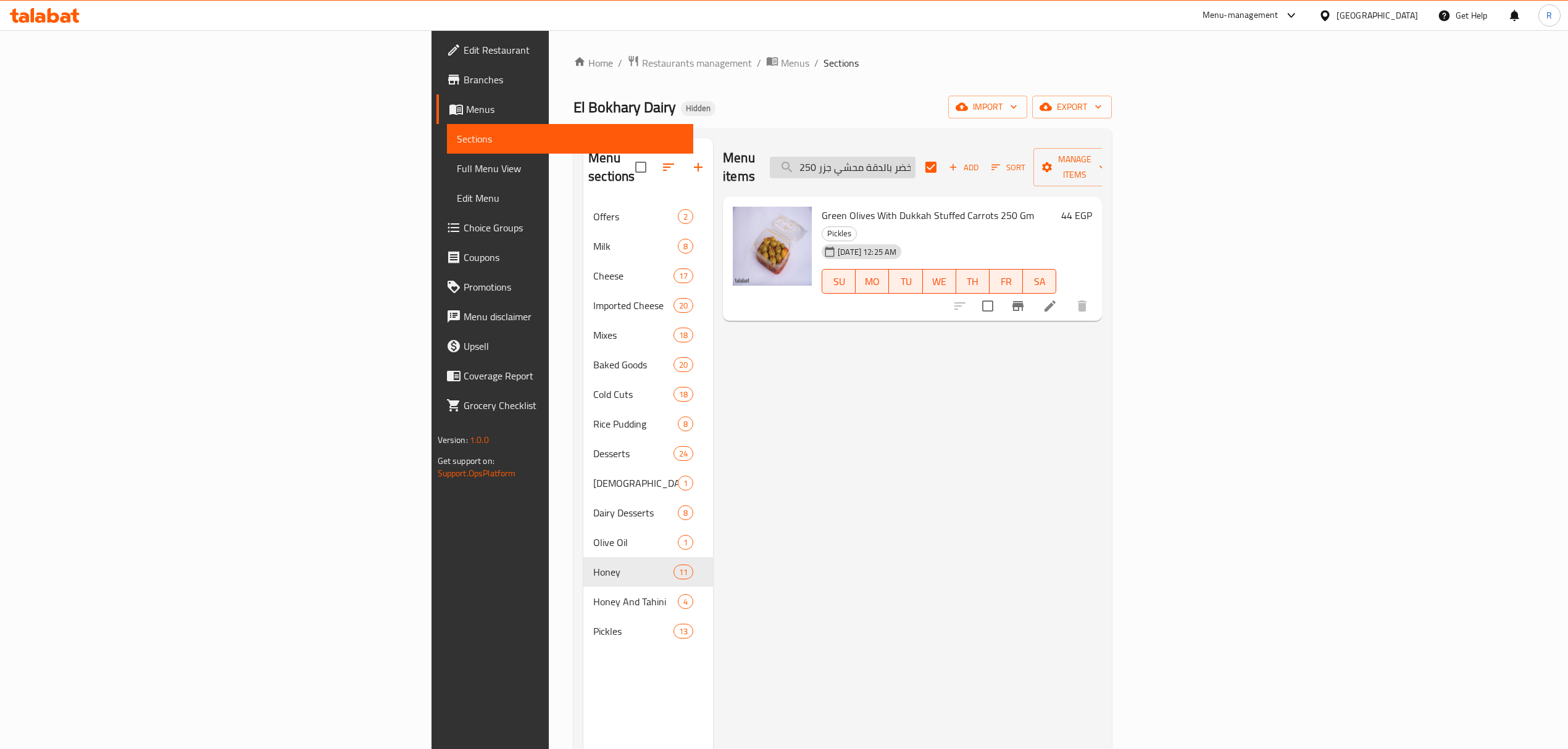
type input "مخلل لوكس فاخر 250 جرام"
checkbox input "false"
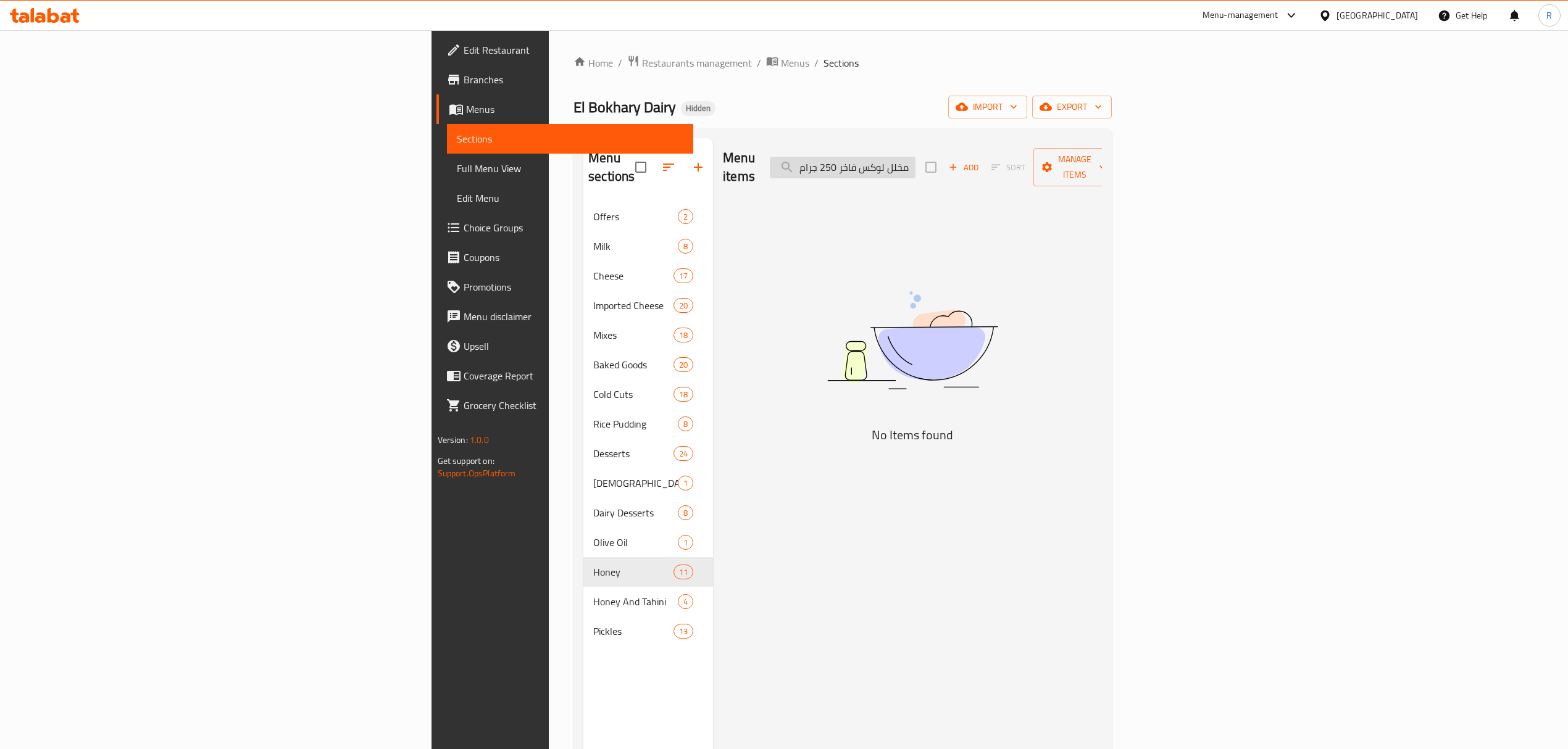
click at [916, 158] on input "مخلل لوكس فاخر 250 جرام" at bounding box center [843, 168] width 146 height 21
type input "مخلل لوكس فاخر 250"
checkbox input "true"
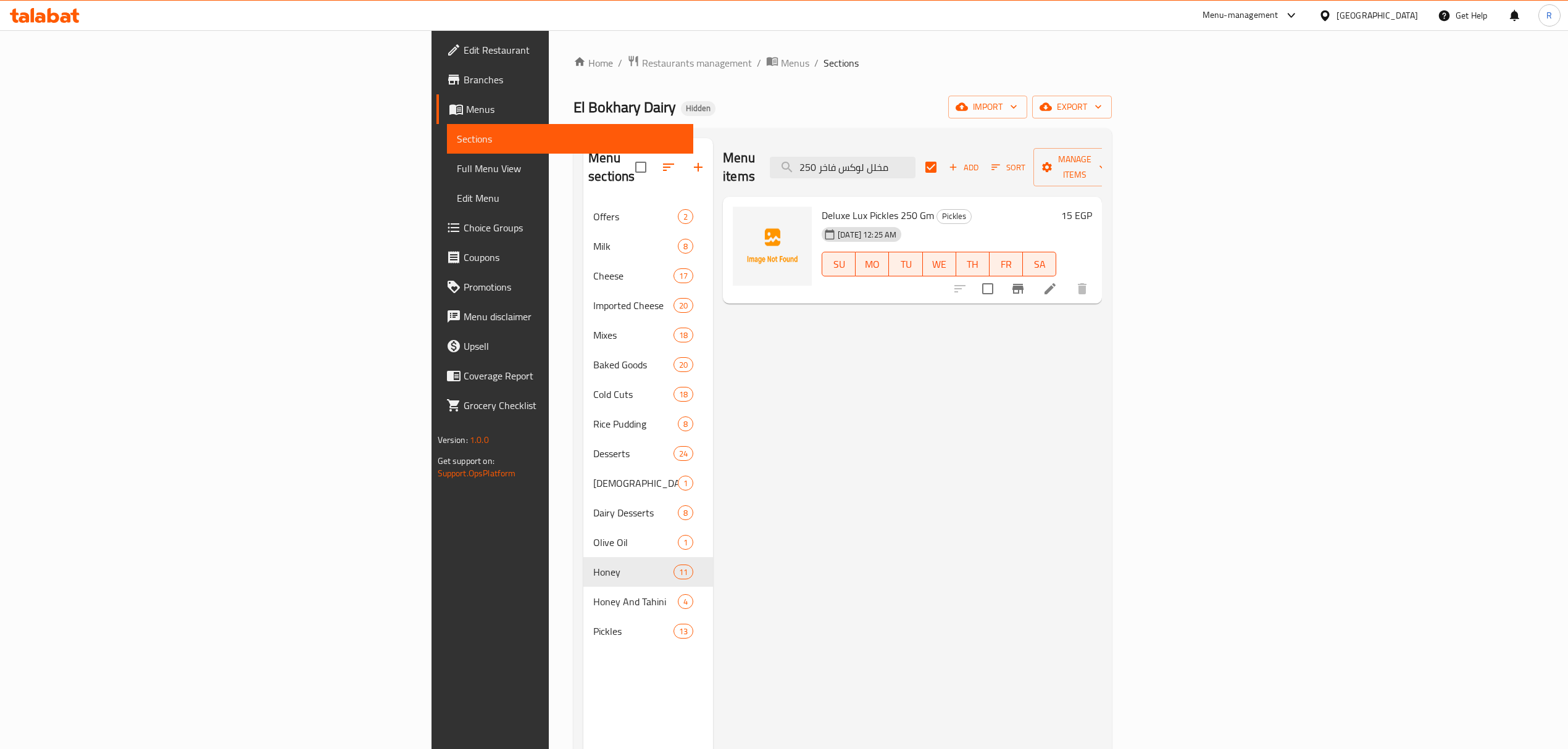
type input "مخلل لوكس فاخر 250"
click at [1001, 277] on input "checkbox" at bounding box center [988, 289] width 26 height 26
checkbox input "true"
checkbox input "false"
click at [916, 157] on input "مخلل لوكس فاخر 250" at bounding box center [843, 168] width 146 height 21
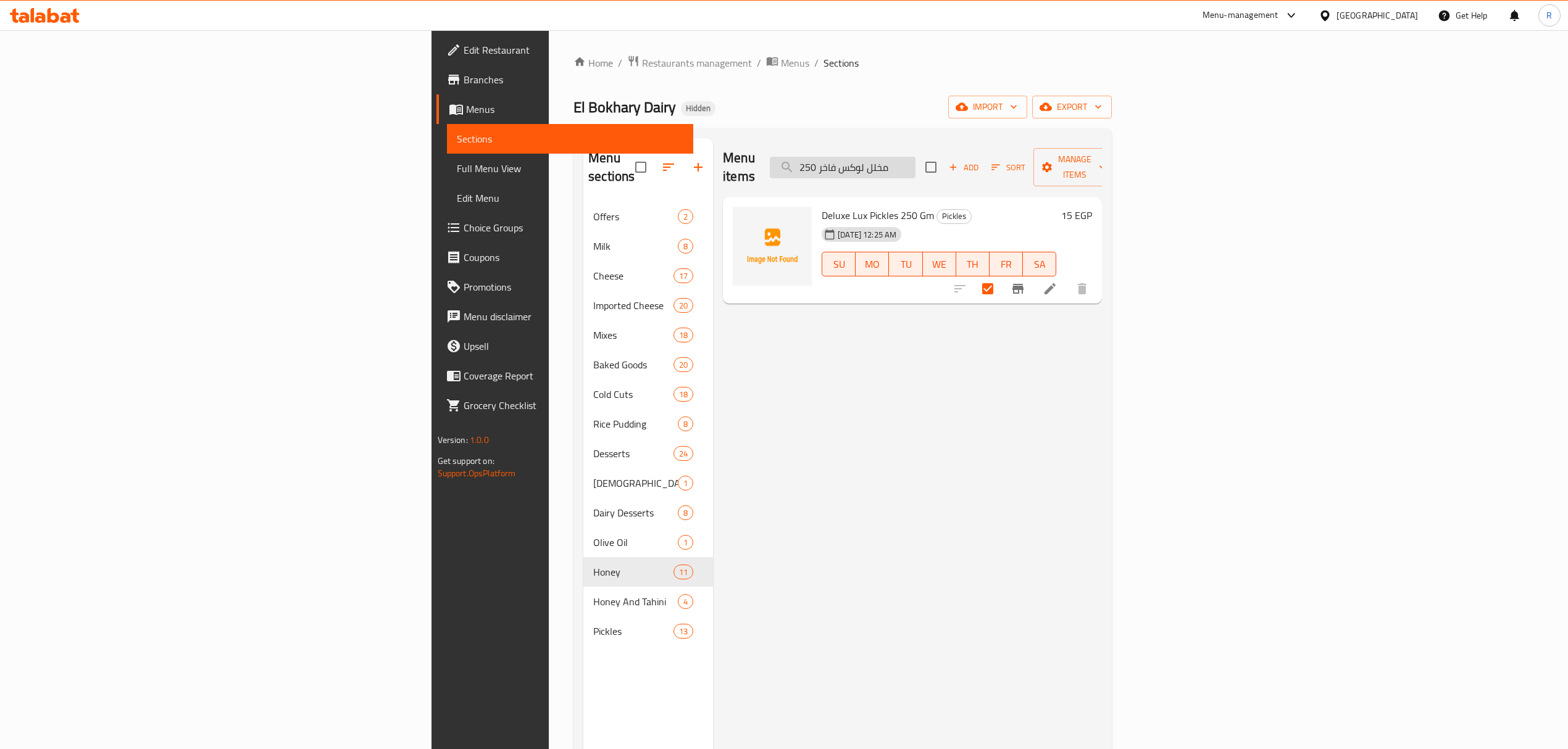
click at [916, 157] on input "مخلل لوكس فاخر 250" at bounding box center [843, 168] width 146 height 21
paste input "زيتون اسمر شرائح 250 جرام"
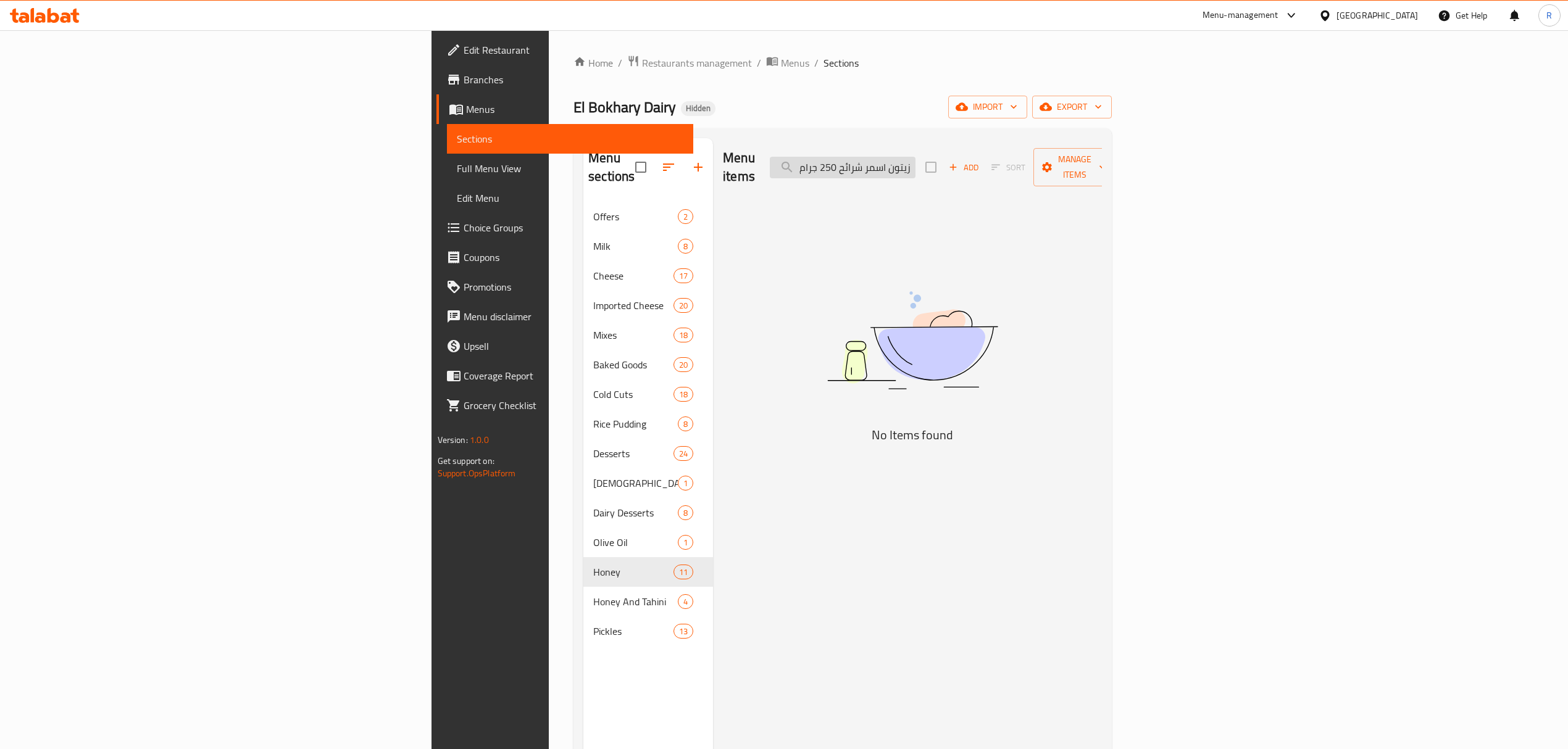
click at [916, 163] on input "زيتون اسمر شرائح 250 جرام" at bounding box center [843, 168] width 146 height 21
click at [916, 164] on input "زيتون اسمر شرائح 250 جرام" at bounding box center [843, 168] width 146 height 21
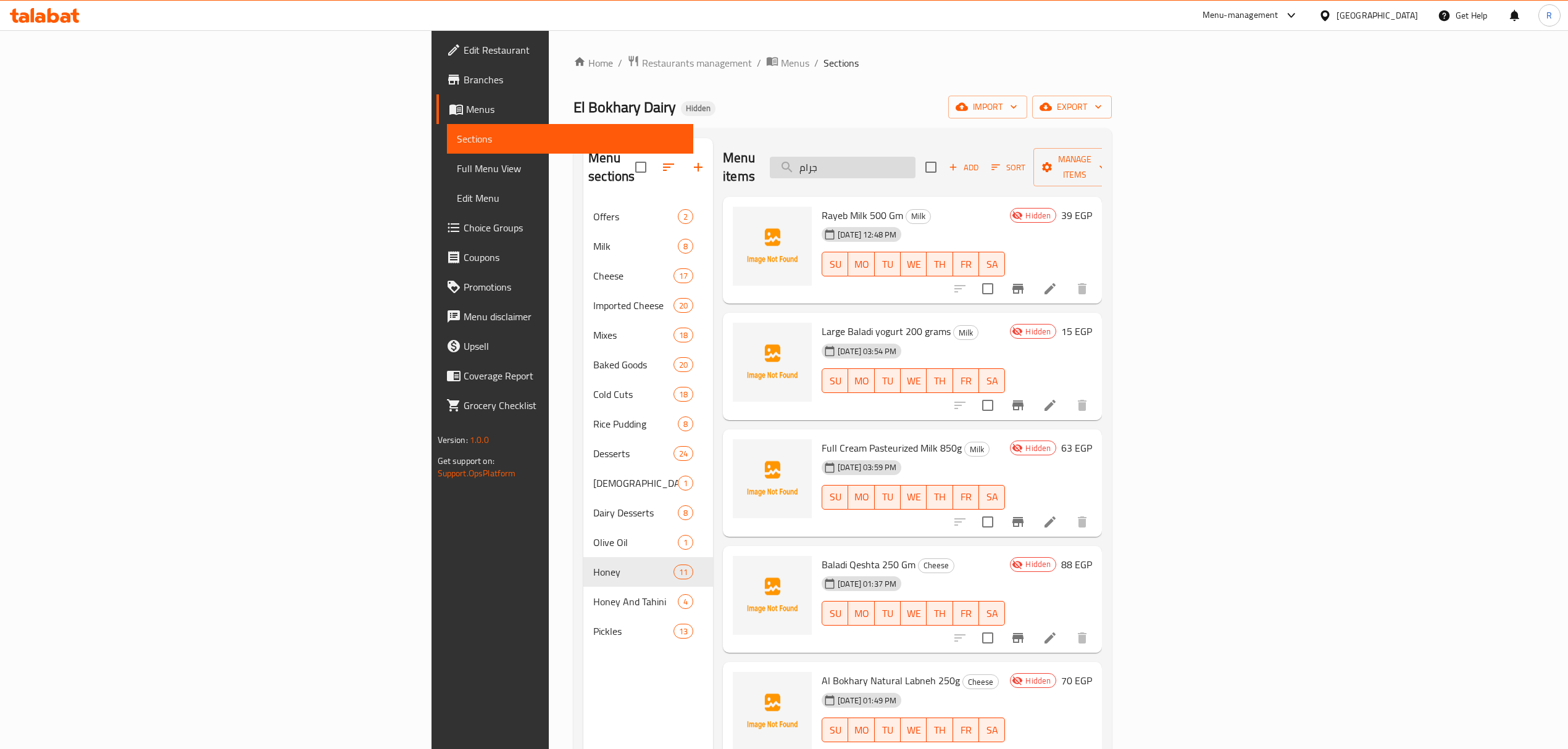
paste input "زيتون اسمر شرائح 250"
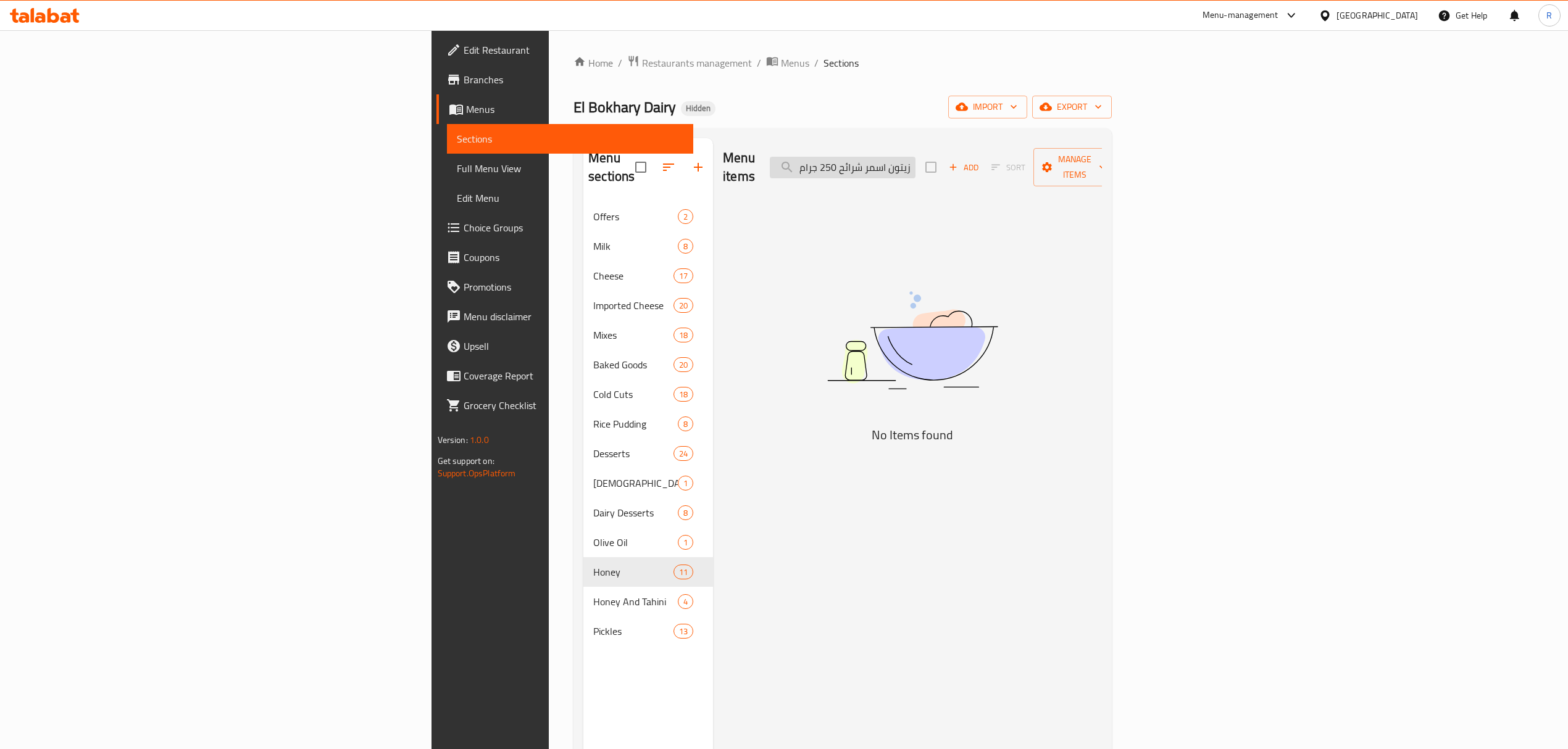
click at [916, 165] on input "زيتون اسمر شرائح 250 جرام" at bounding box center [843, 168] width 146 height 21
click at [916, 164] on input "زيتون اسمر شرائح 250 جرام" at bounding box center [843, 168] width 146 height 21
click at [916, 164] on input "زيتون اسمر شرائح 250" at bounding box center [843, 168] width 146 height 21
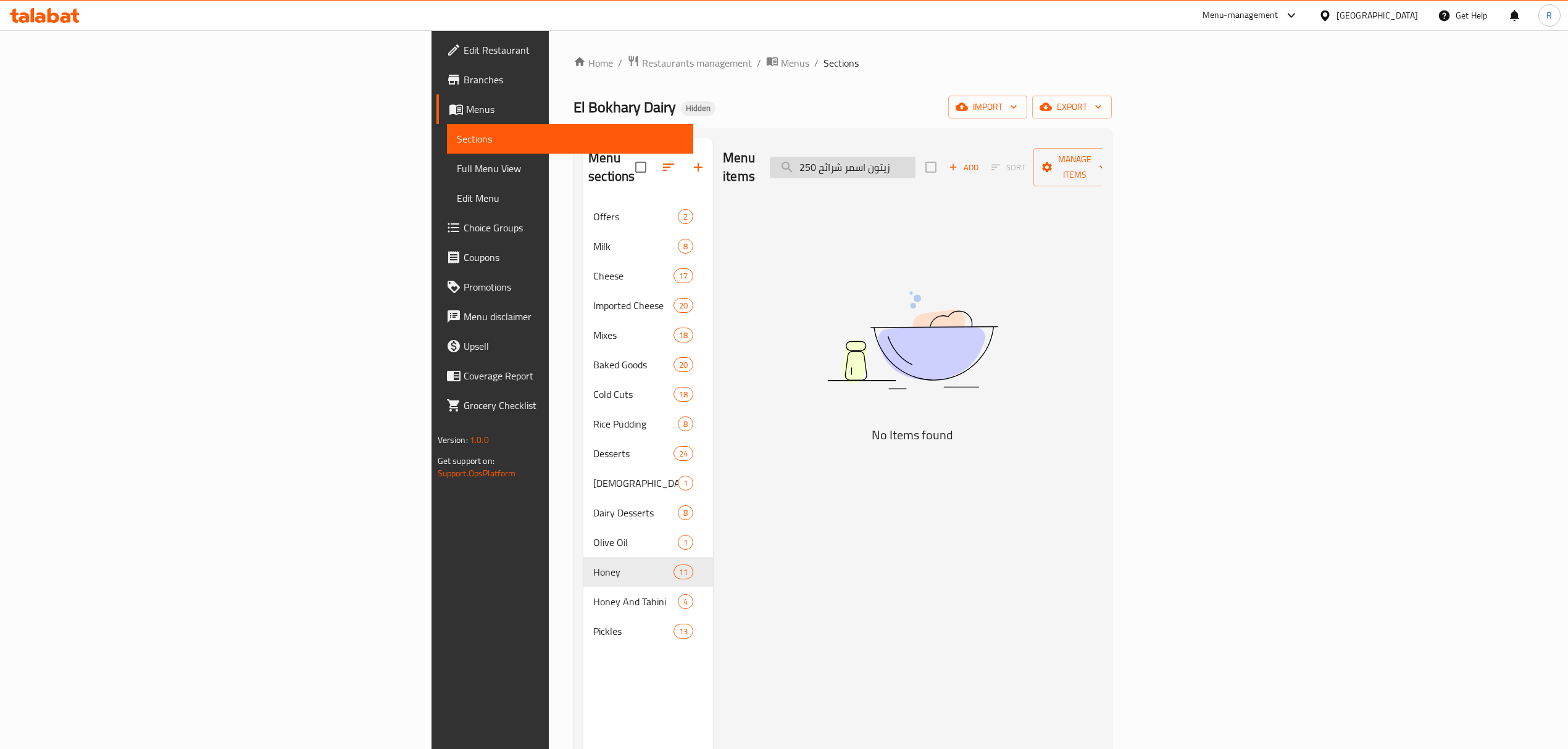
click at [916, 164] on input "زيتون اسمر شرائح 250" at bounding box center [843, 168] width 146 height 21
type input "slice"
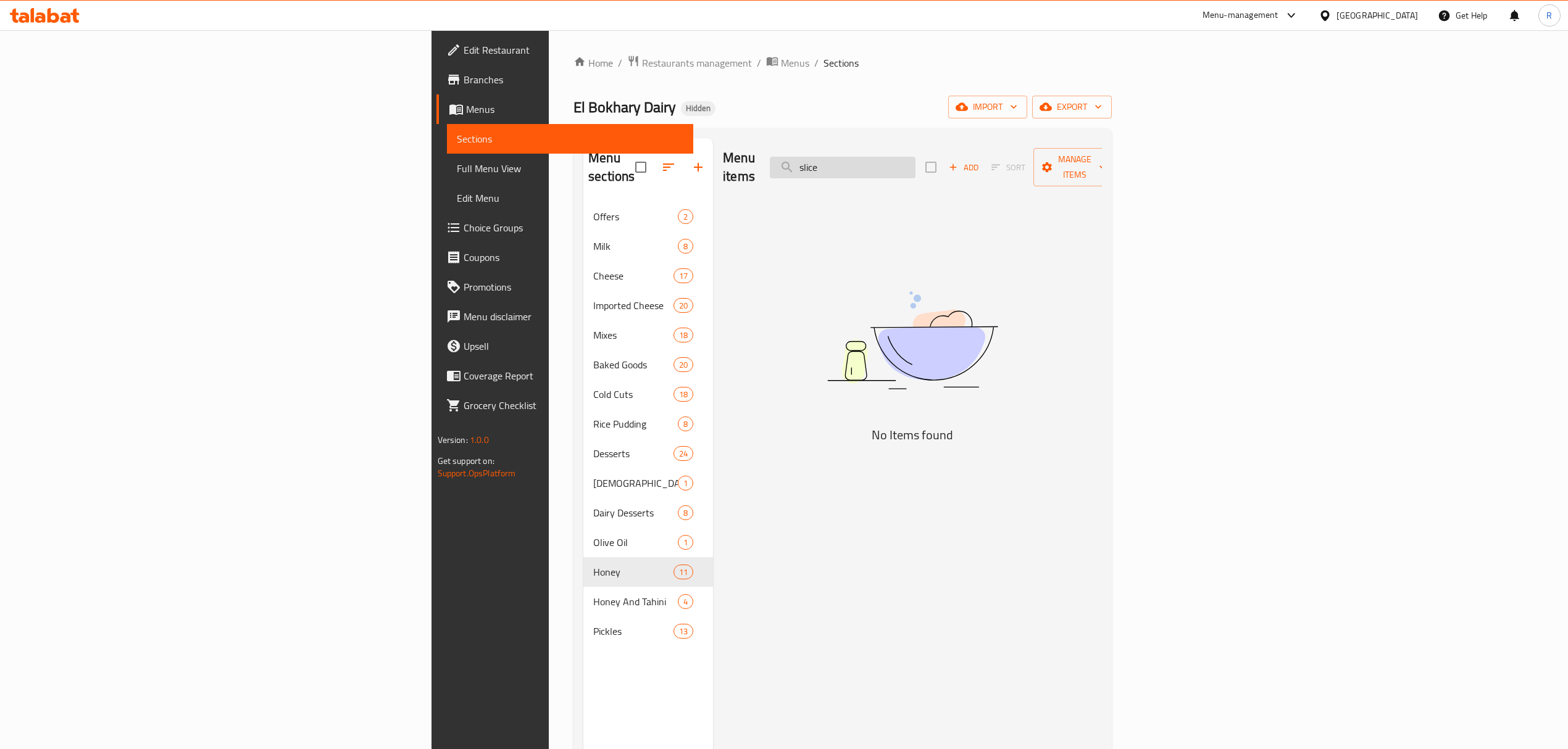
checkbox input "true"
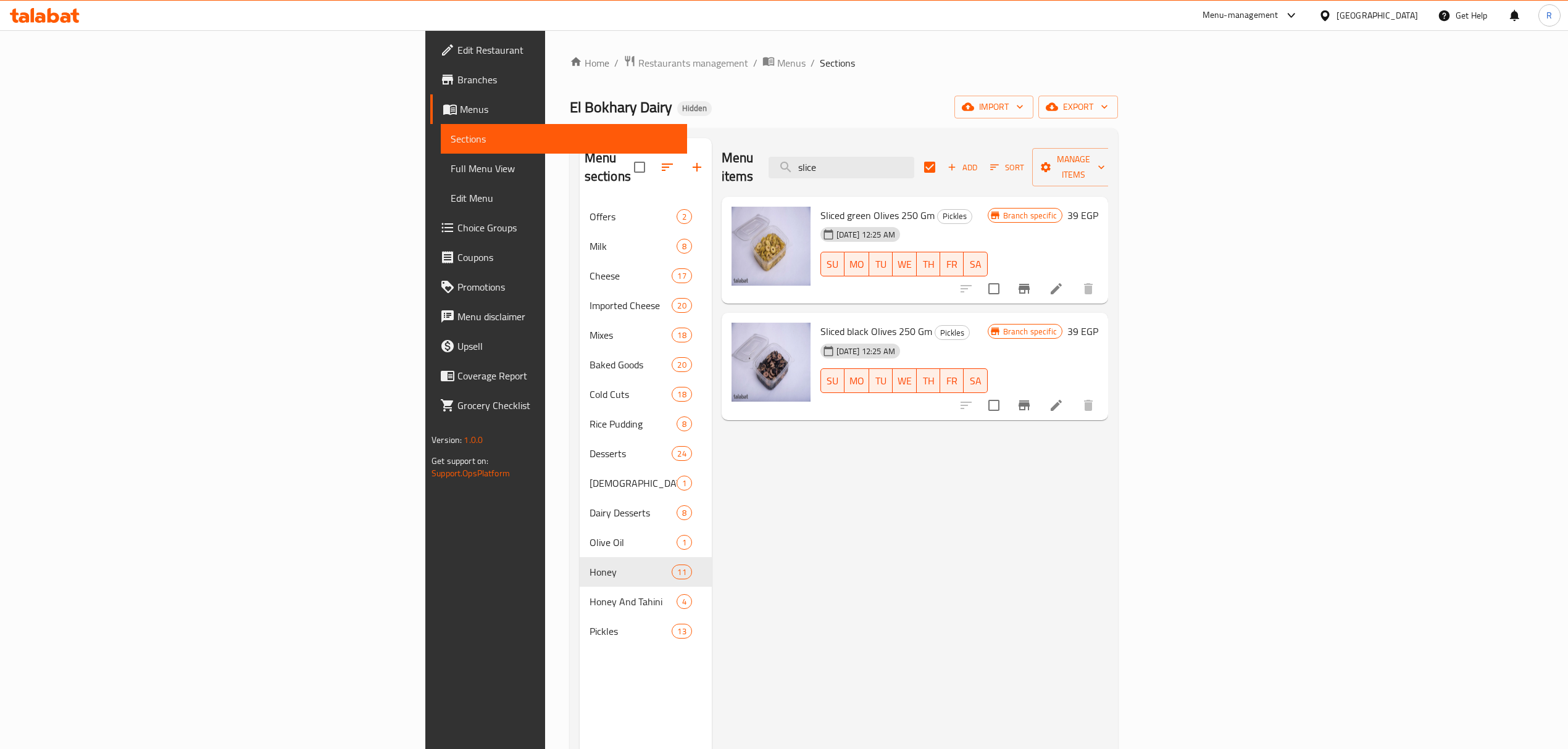
type input "slice"
click at [1030, 284] on icon "Branch-specific-item" at bounding box center [1024, 289] width 11 height 10
click at [1032, 398] on icon "Branch-specific-item" at bounding box center [1024, 405] width 15 height 15
click at [914, 157] on input "slice" at bounding box center [841, 168] width 146 height 21
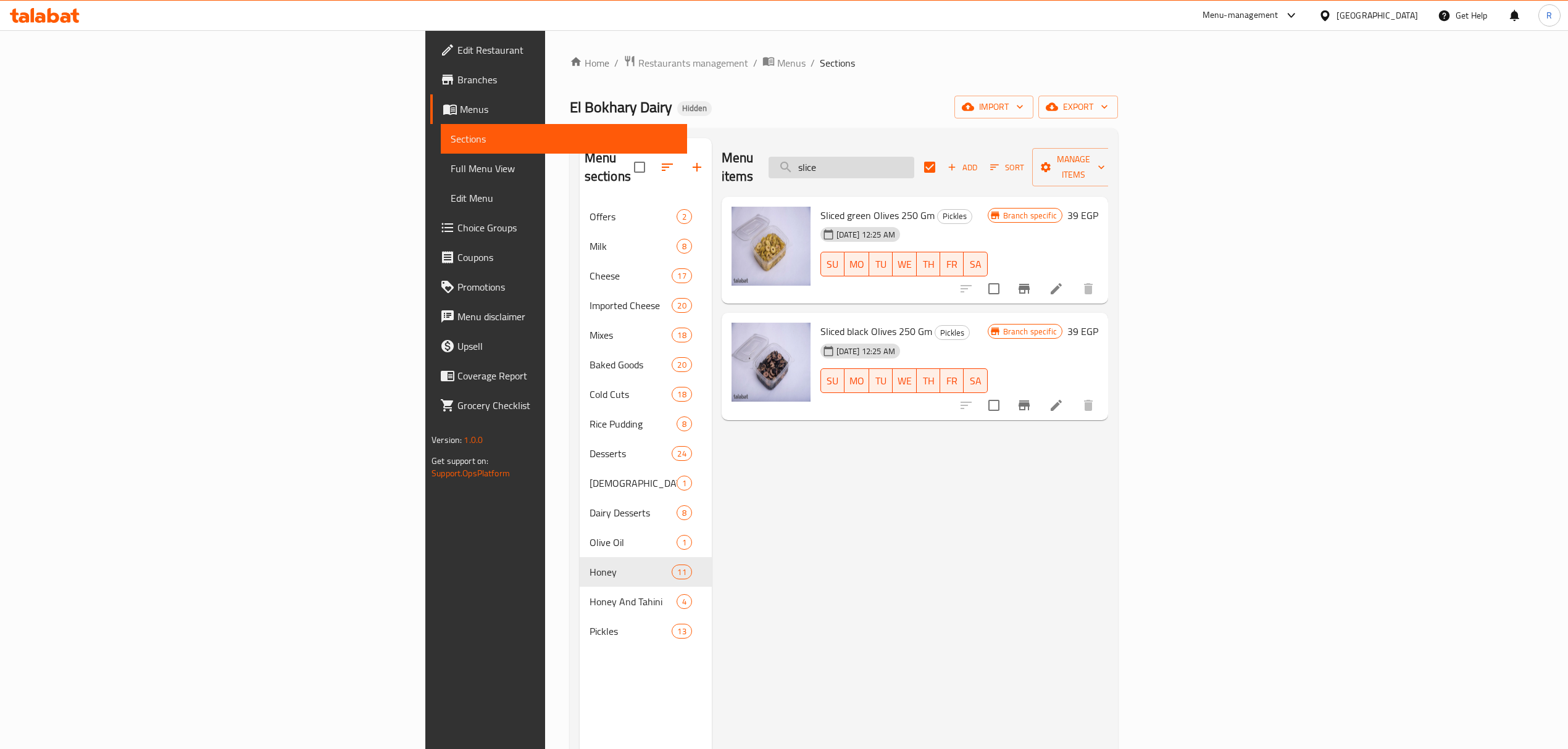
paste input "برطمان بوليف"
type input "برطمان بوليف"
checkbox input "false"
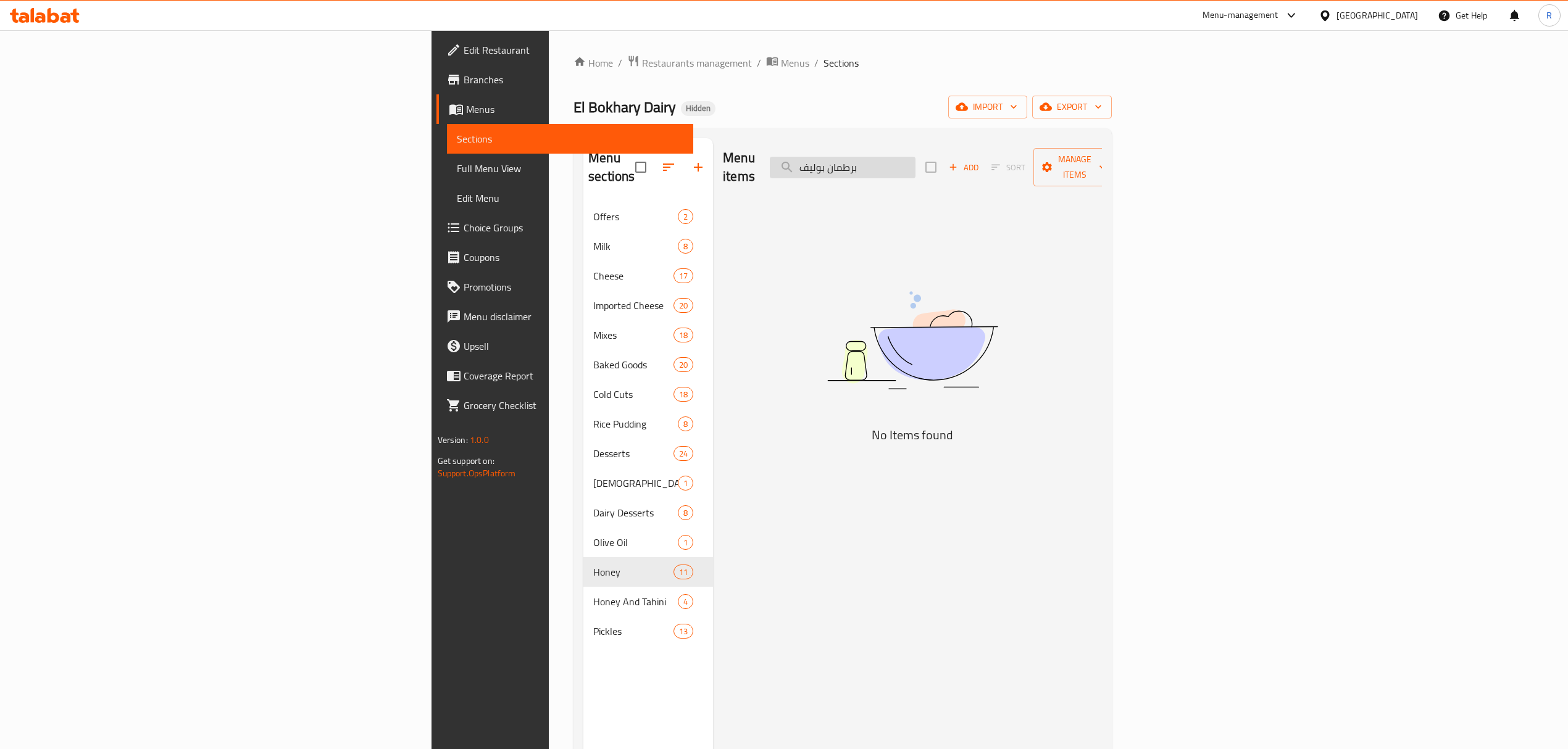
click at [916, 157] on input "برطمان بوليف" at bounding box center [843, 168] width 146 height 21
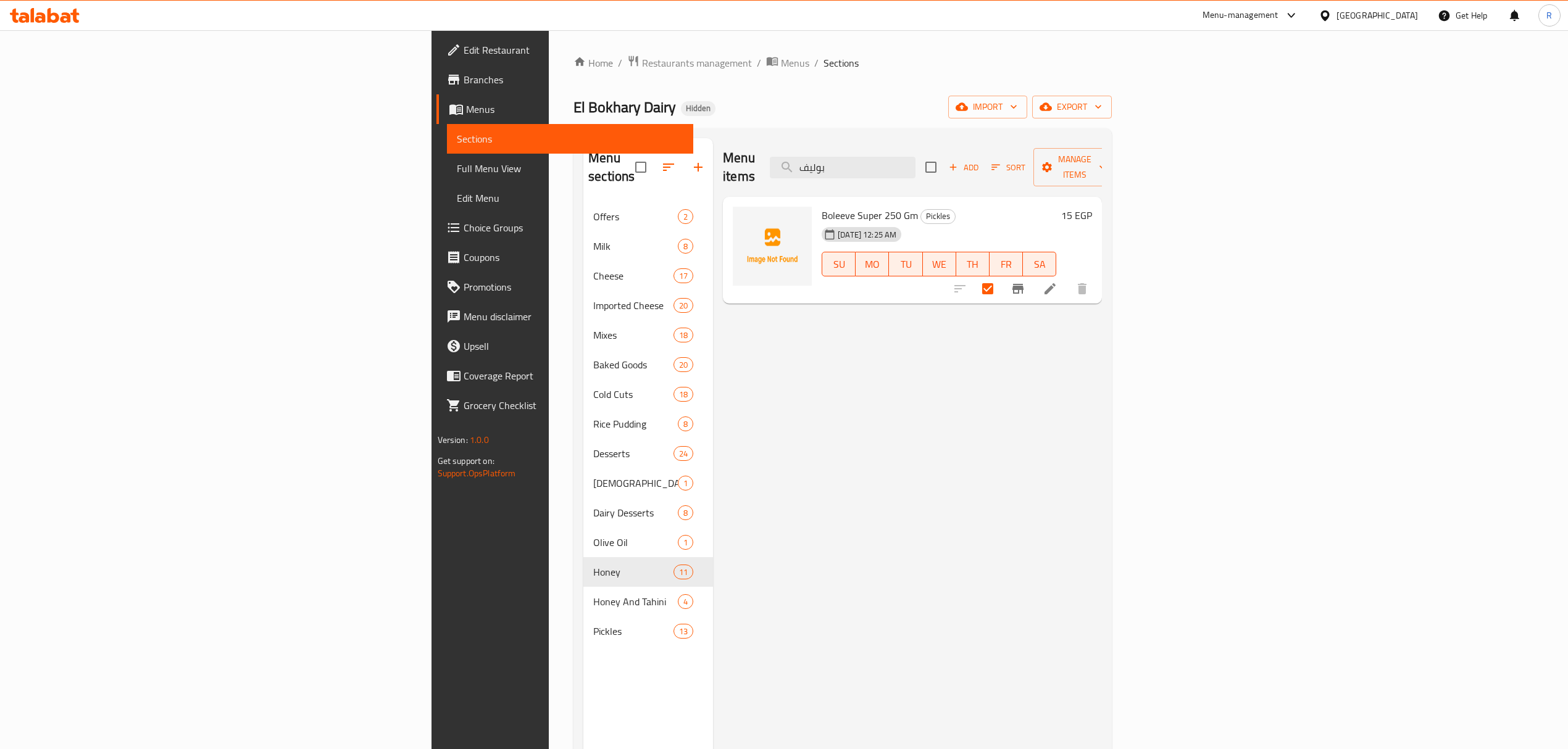
click at [1025, 171] on div "Menu items بوليف Add Sort Manage items" at bounding box center [912, 168] width 379 height 58
click at [916, 163] on input "بوليف" at bounding box center [843, 168] width 146 height 21
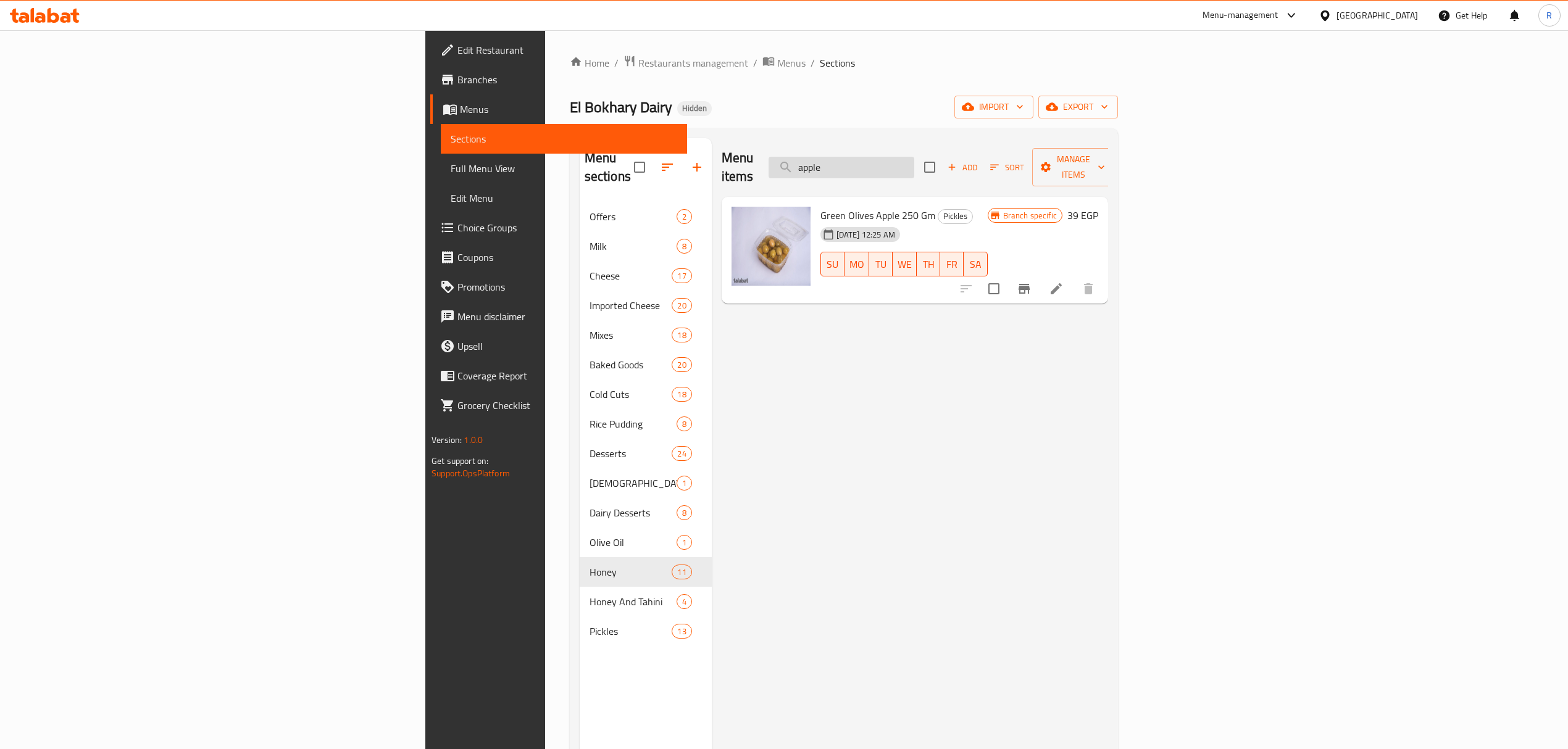
click at [914, 157] on input "apple" at bounding box center [841, 168] width 146 height 21
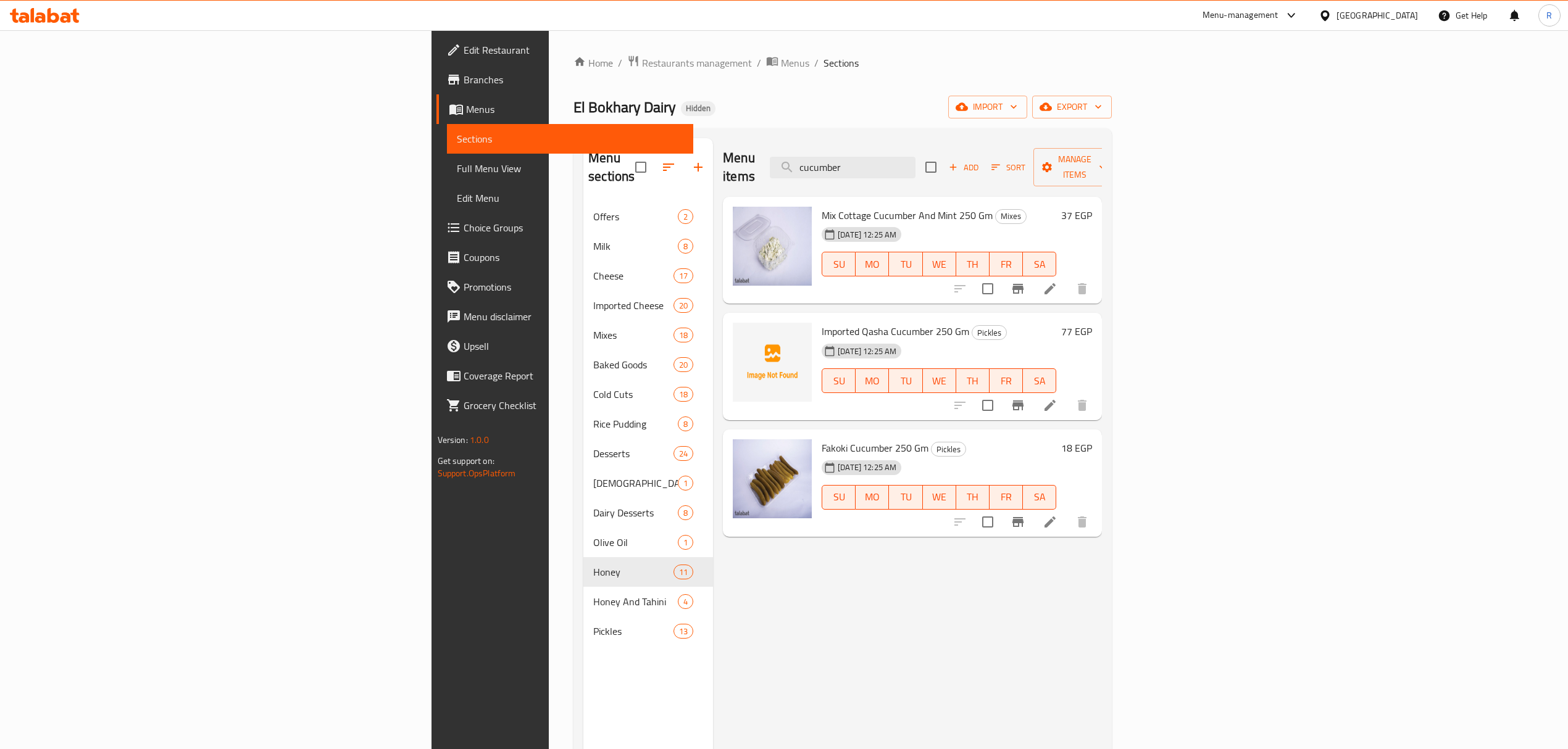
type input "cucumber"
click at [1001, 392] on input "checkbox" at bounding box center [988, 405] width 26 height 26
checkbox input "true"
click at [916, 157] on input "cucumber" at bounding box center [843, 168] width 146 height 21
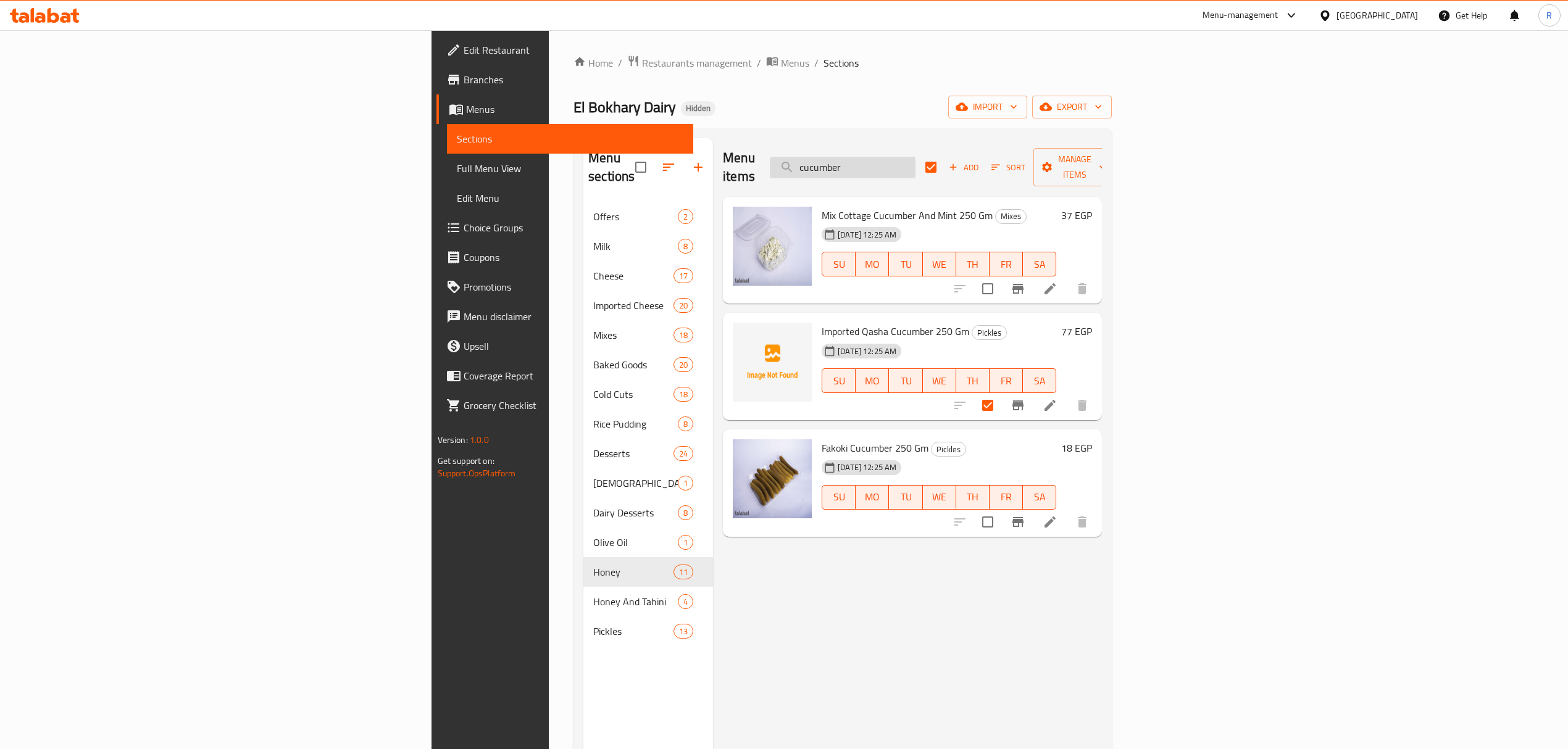
click at [916, 157] on input "cucumber" at bounding box center [843, 168] width 146 height 21
type input "lemon"
checkbox input "false"
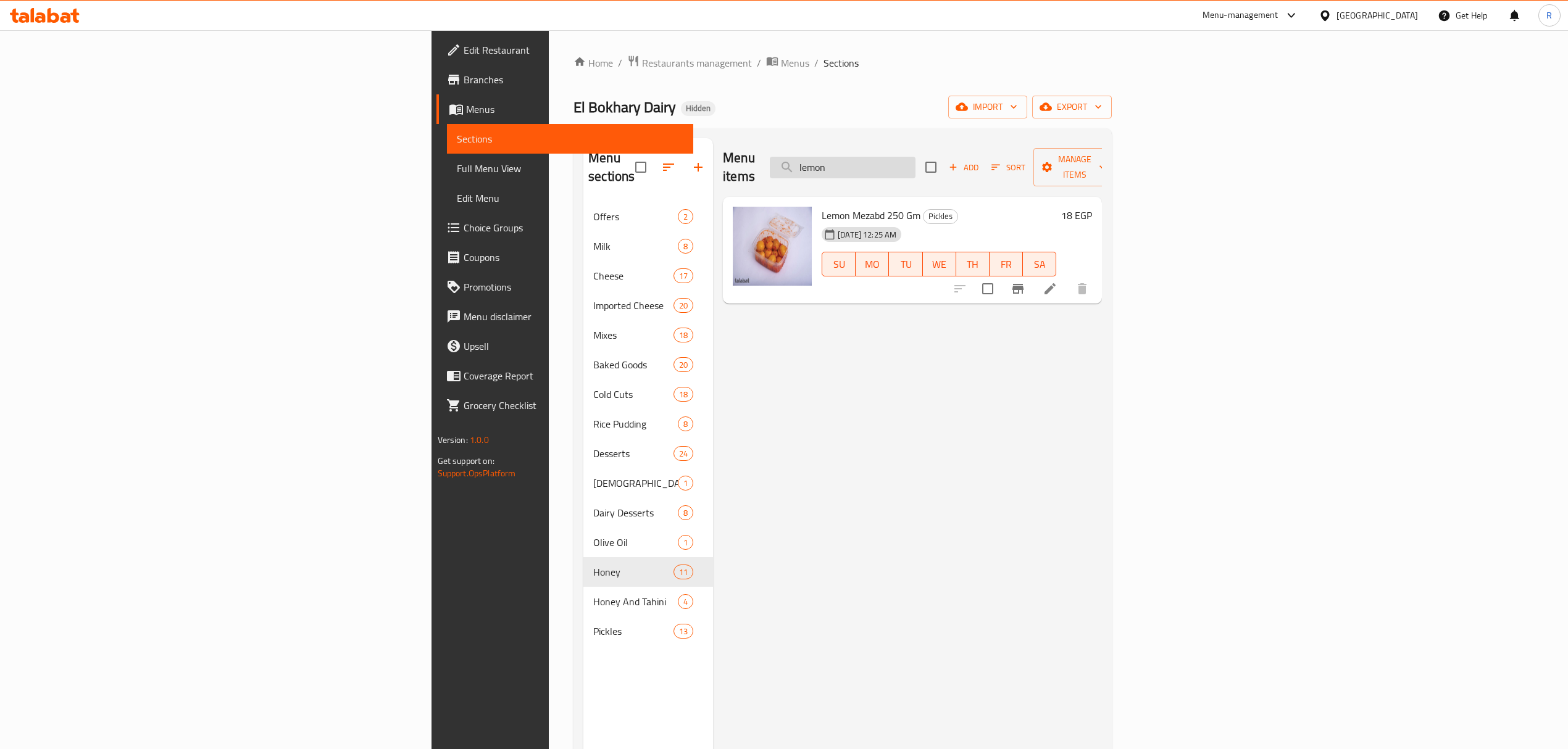
click at [916, 167] on input "lemon" at bounding box center [843, 168] width 146 height 21
paste input "Green and red jalapeno jar"
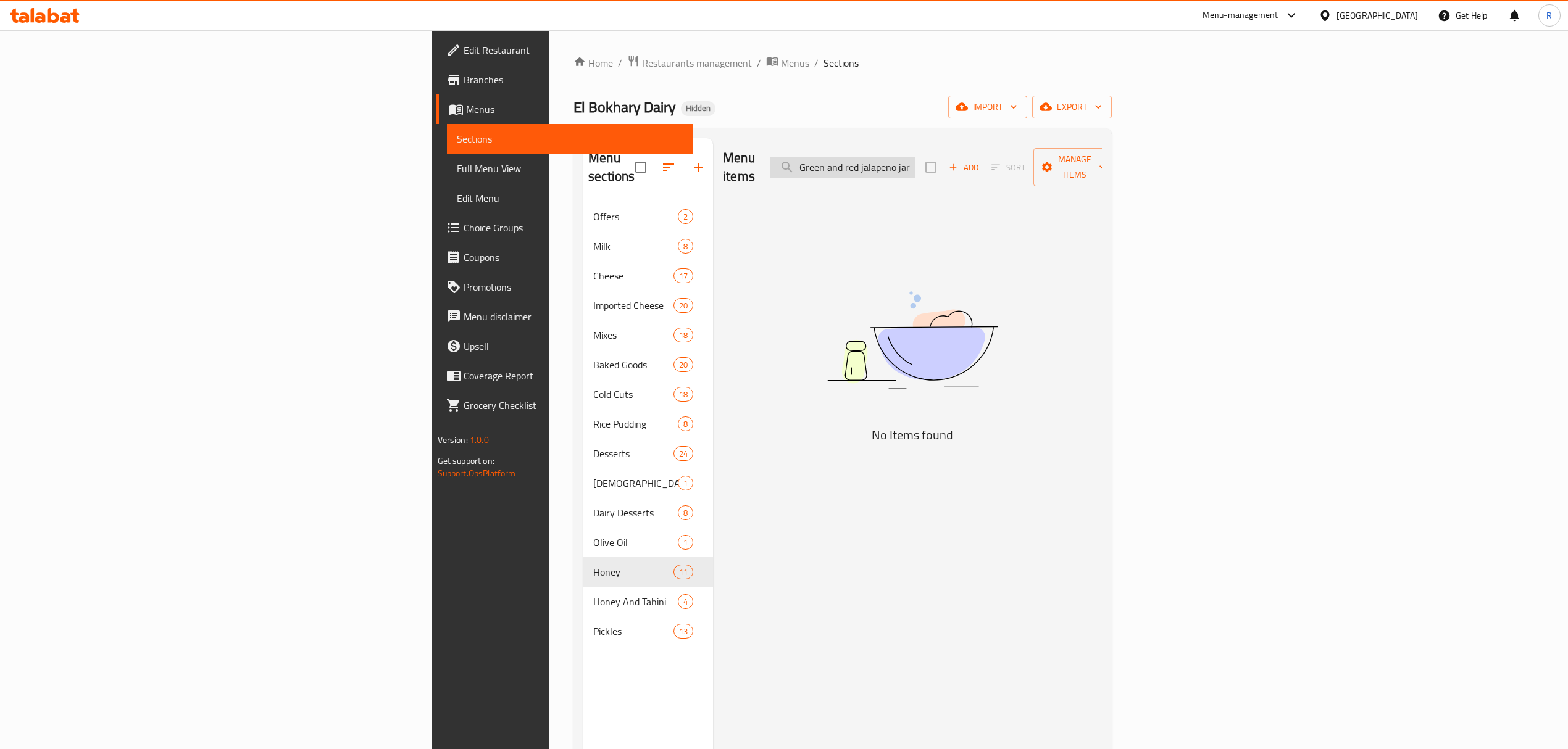
click at [916, 162] on input "Green and red jalapeno jar" at bounding box center [843, 168] width 146 height 21
drag, startPoint x: 998, startPoint y: 162, endPoint x: 952, endPoint y: 159, distance: 46.1
click at [916, 157] on input "Green and red jalapeno jar" at bounding box center [843, 168] width 146 height 21
click at [916, 162] on input "red jalapeno jar" at bounding box center [843, 168] width 146 height 21
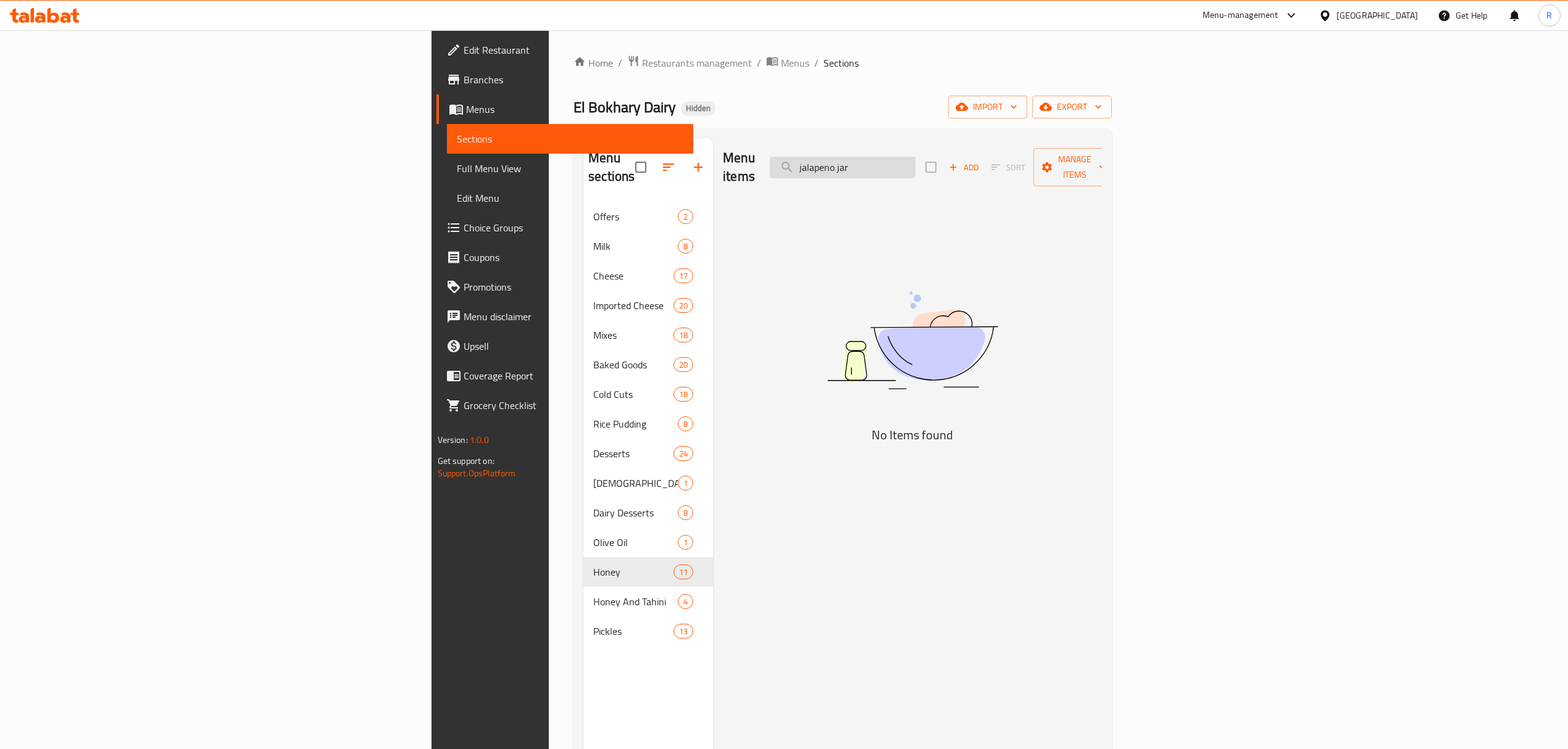
click at [916, 160] on input "jalapeno jar" at bounding box center [843, 168] width 146 height 21
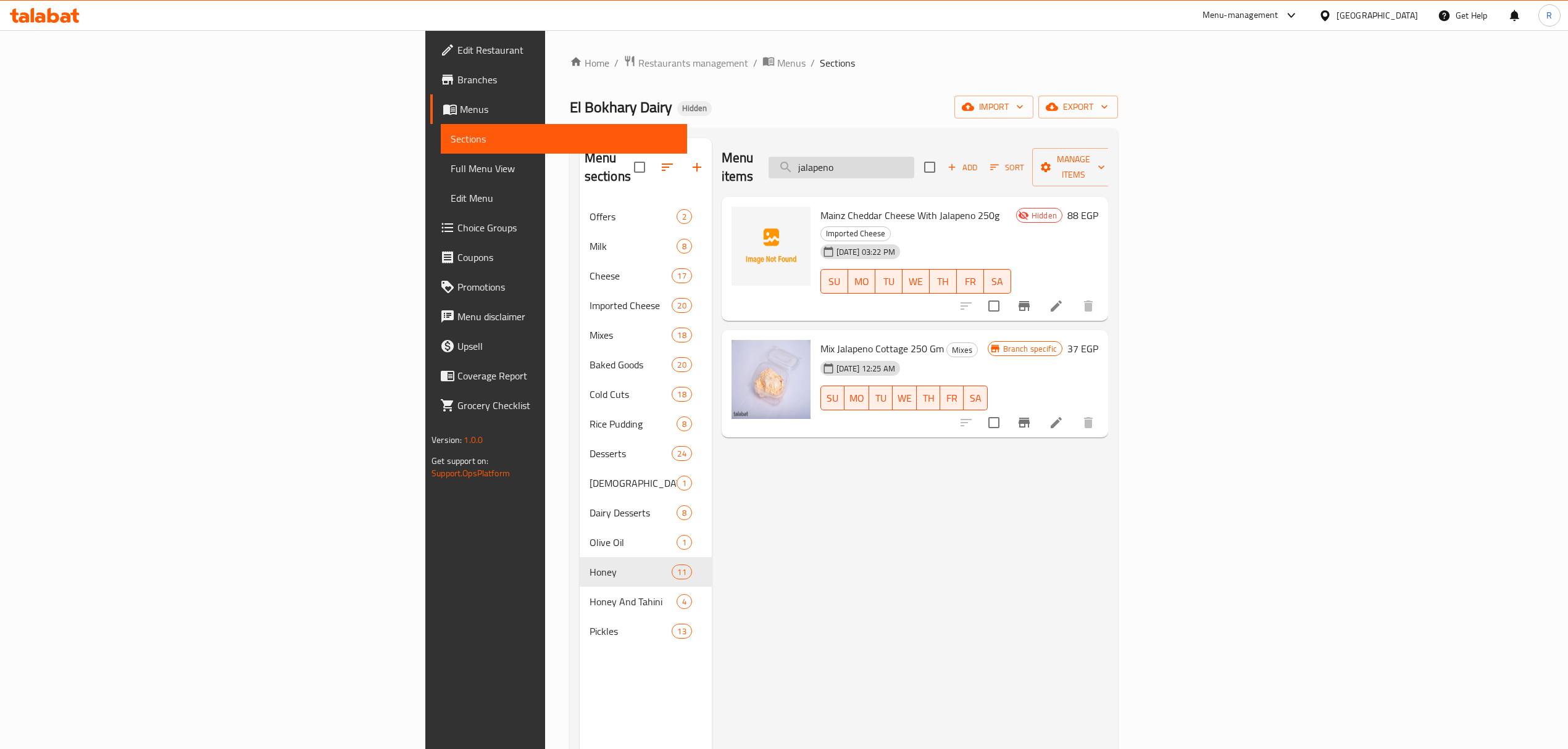
click at [914, 165] on input "jalapeno" at bounding box center [841, 168] width 146 height 21
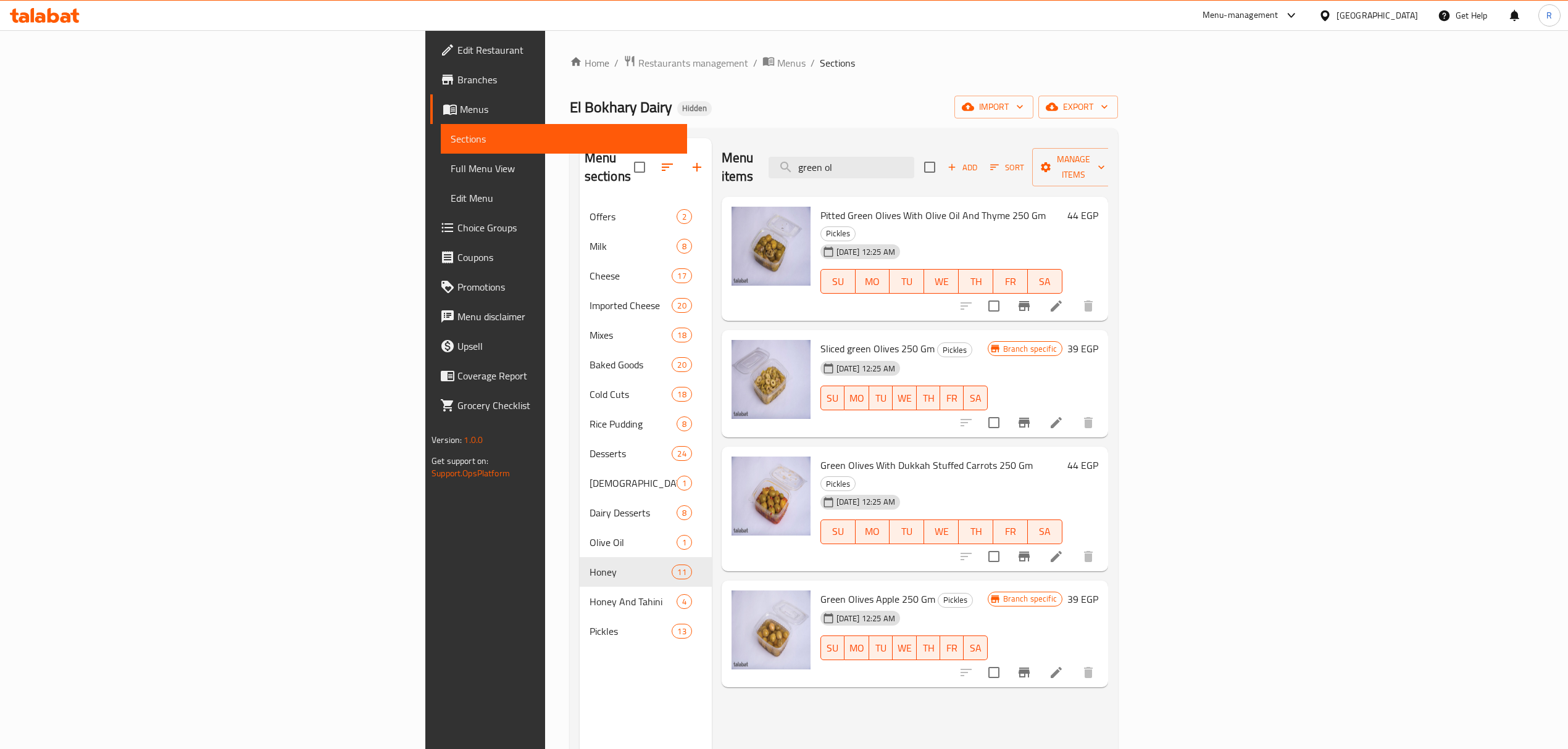
click at [821, 340] on span "Sliced ​​green Olives 250 Gm" at bounding box center [878, 349] width 114 height 19
drag, startPoint x: 814, startPoint y: 315, endPoint x: 822, endPoint y: 295, distance: 21.5
click at [821, 340] on span "Sliced ​​green Olives 250 Gm" at bounding box center [878, 349] width 114 height 19
click at [886, 206] on span "Pitted Green Olives With Olive Oil And Thyme 250 Gm" at bounding box center [934, 215] width 226 height 19
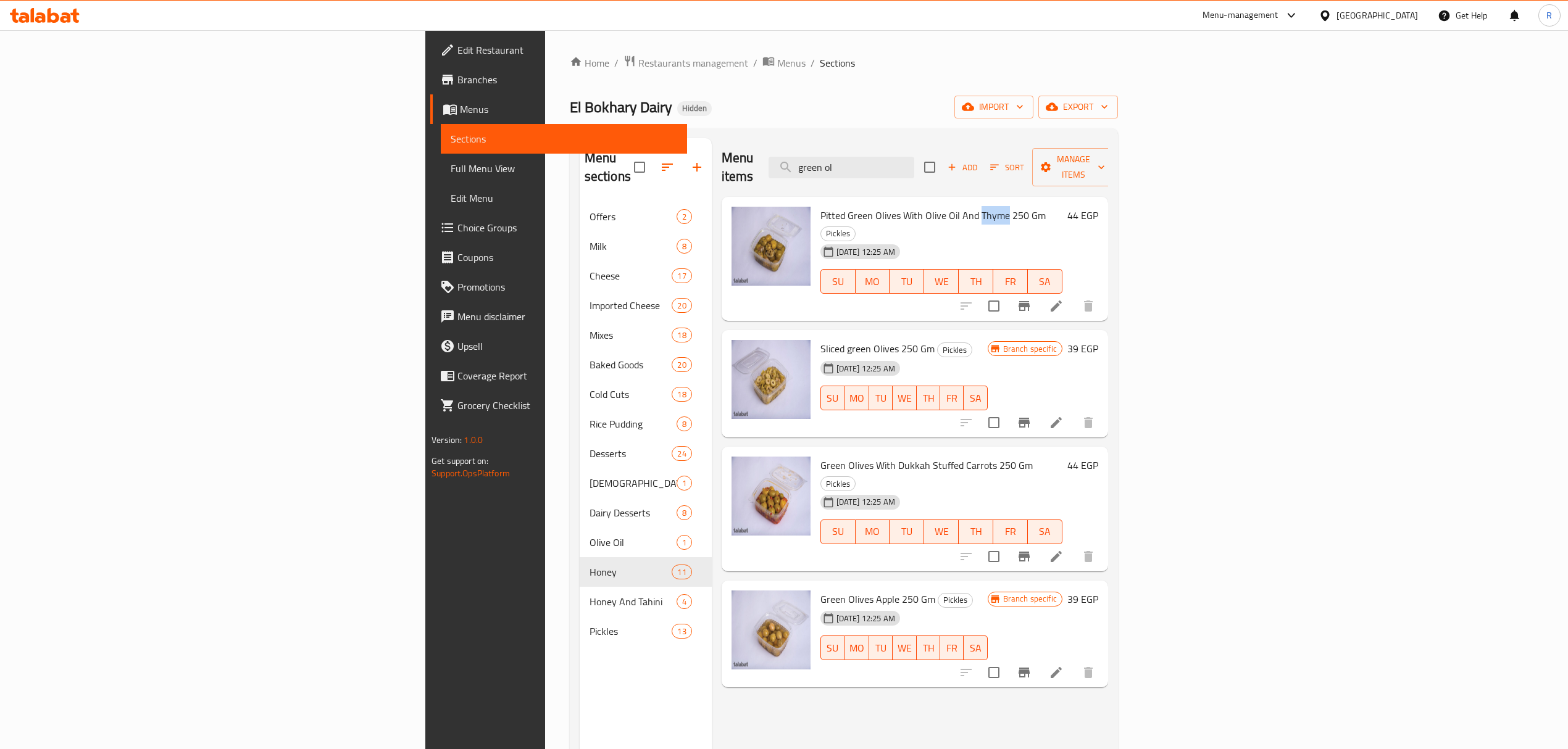
click at [889, 206] on span "Pitted Green Olives With Olive Oil And Thyme 250 Gm" at bounding box center [934, 215] width 226 height 19
drag, startPoint x: 889, startPoint y: 193, endPoint x: 876, endPoint y: 156, distance: 39.2
click at [889, 206] on span "Pitted Green Olives With Olive Oil And Thyme 250 Gm" at bounding box center [934, 215] width 226 height 19
click at [821, 340] on span "Sliced ​​green Olives 250 Gm" at bounding box center [878, 349] width 114 height 19
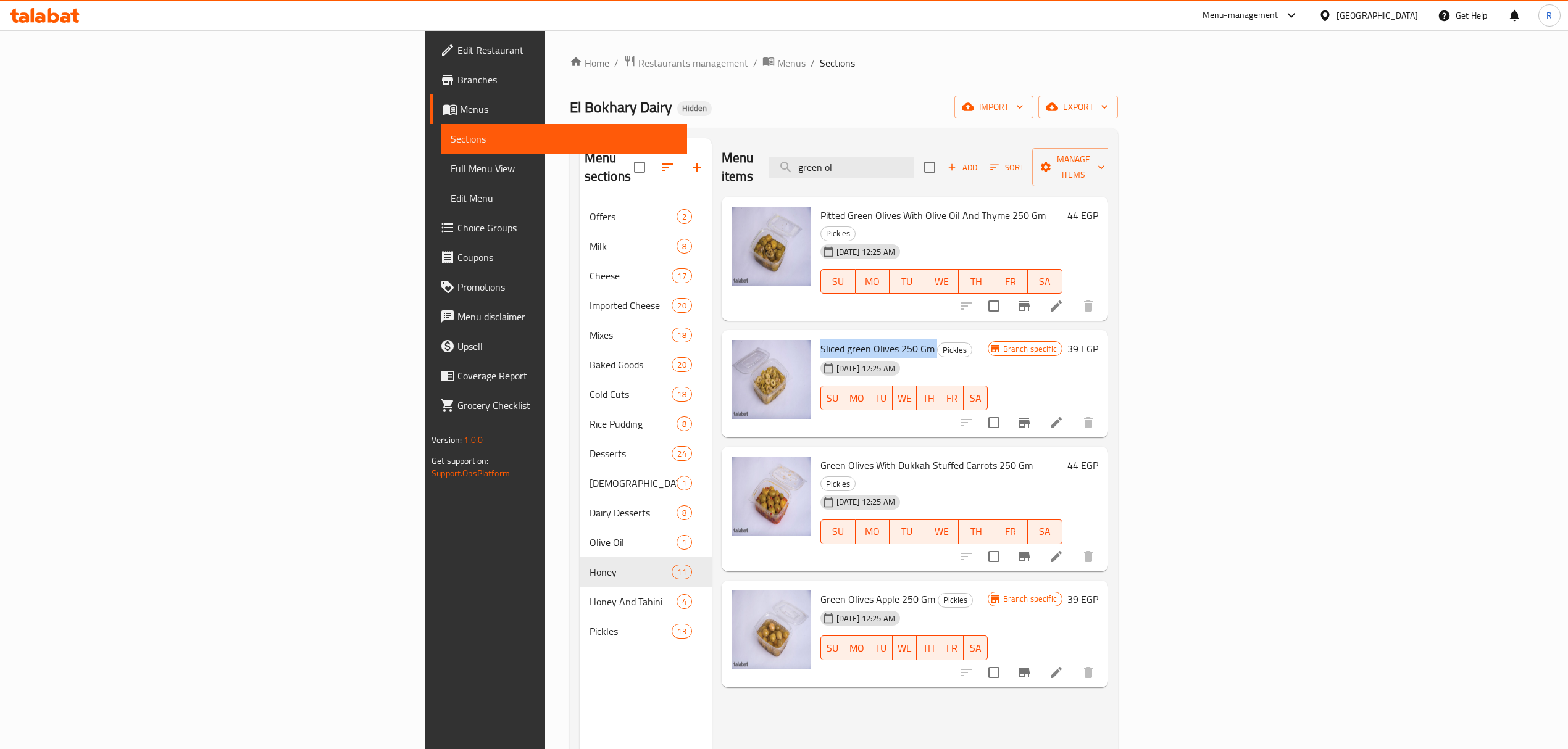
click at [821, 340] on span "Sliced ​​green Olives 250 Gm" at bounding box center [878, 349] width 114 height 19
click at [821, 456] on span "Green Olives With Dukkah Stuffed Carrots 250 Gm" at bounding box center [927, 465] width 213 height 19
click at [821, 590] on span "Green Olives Apple 250 Gm" at bounding box center [878, 599] width 115 height 19
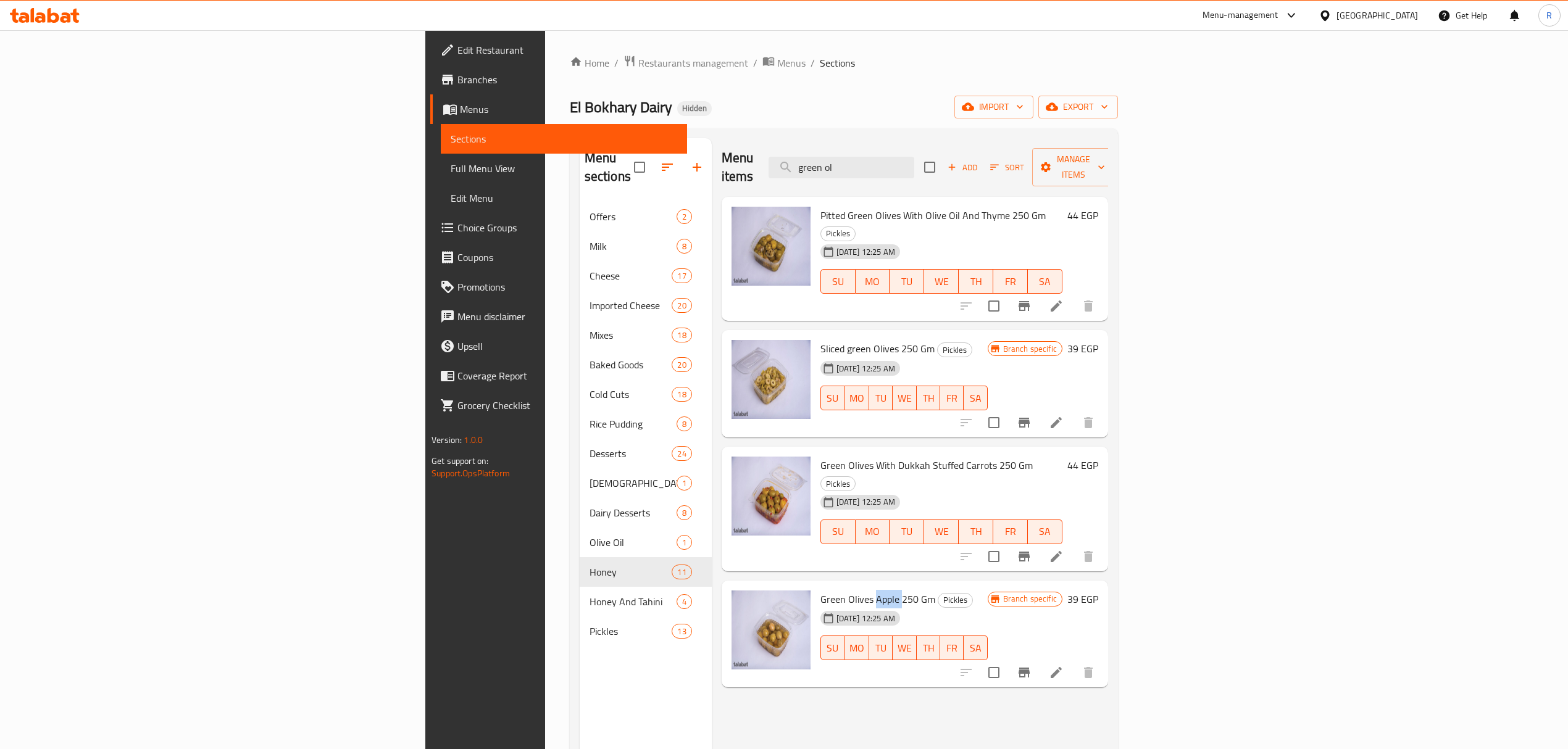
click at [821, 590] on span "Green Olives Apple 250 Gm" at bounding box center [878, 599] width 115 height 19
click at [914, 168] on input "green ol" at bounding box center [841, 168] width 146 height 21
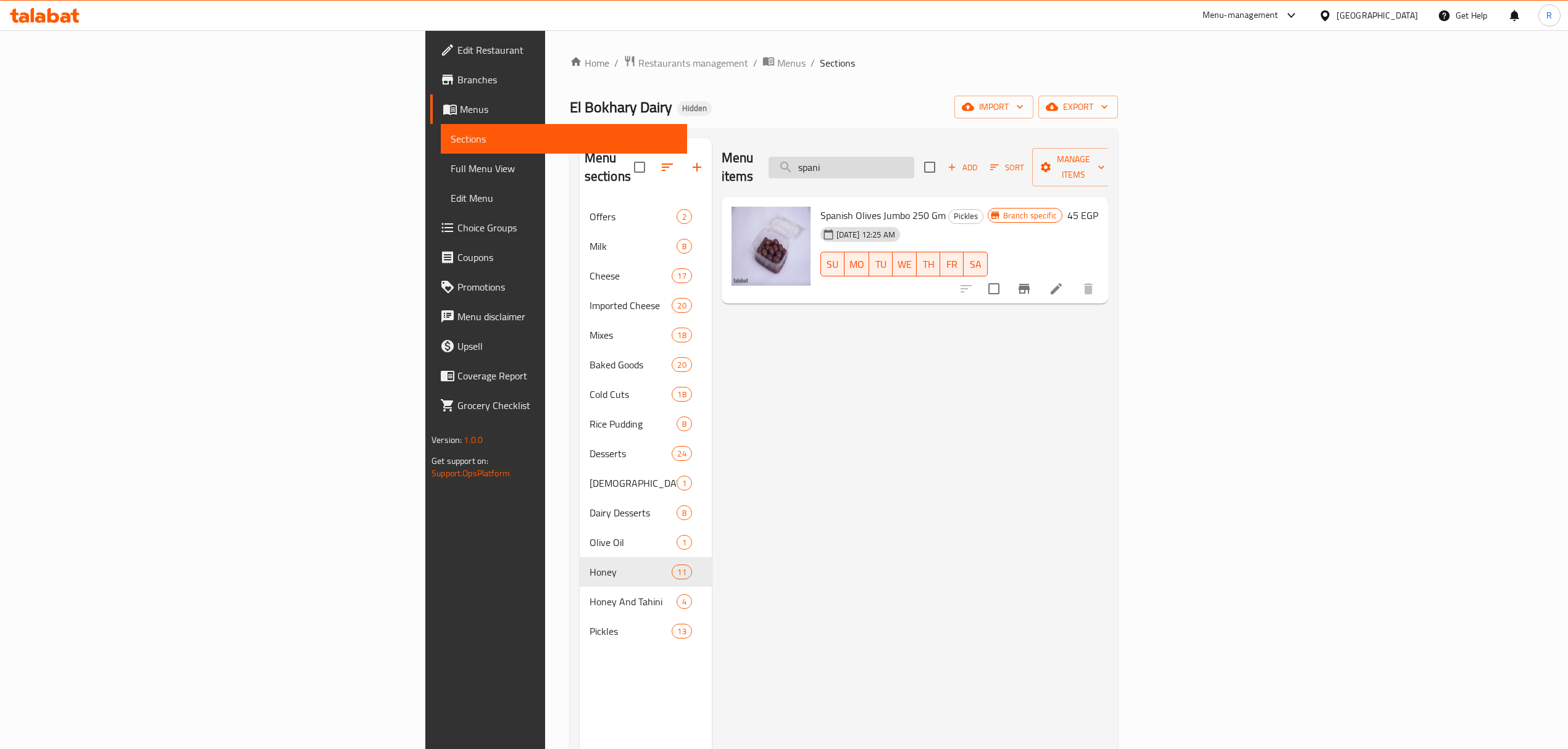
click at [914, 157] on input "spani" at bounding box center [841, 168] width 146 height 21
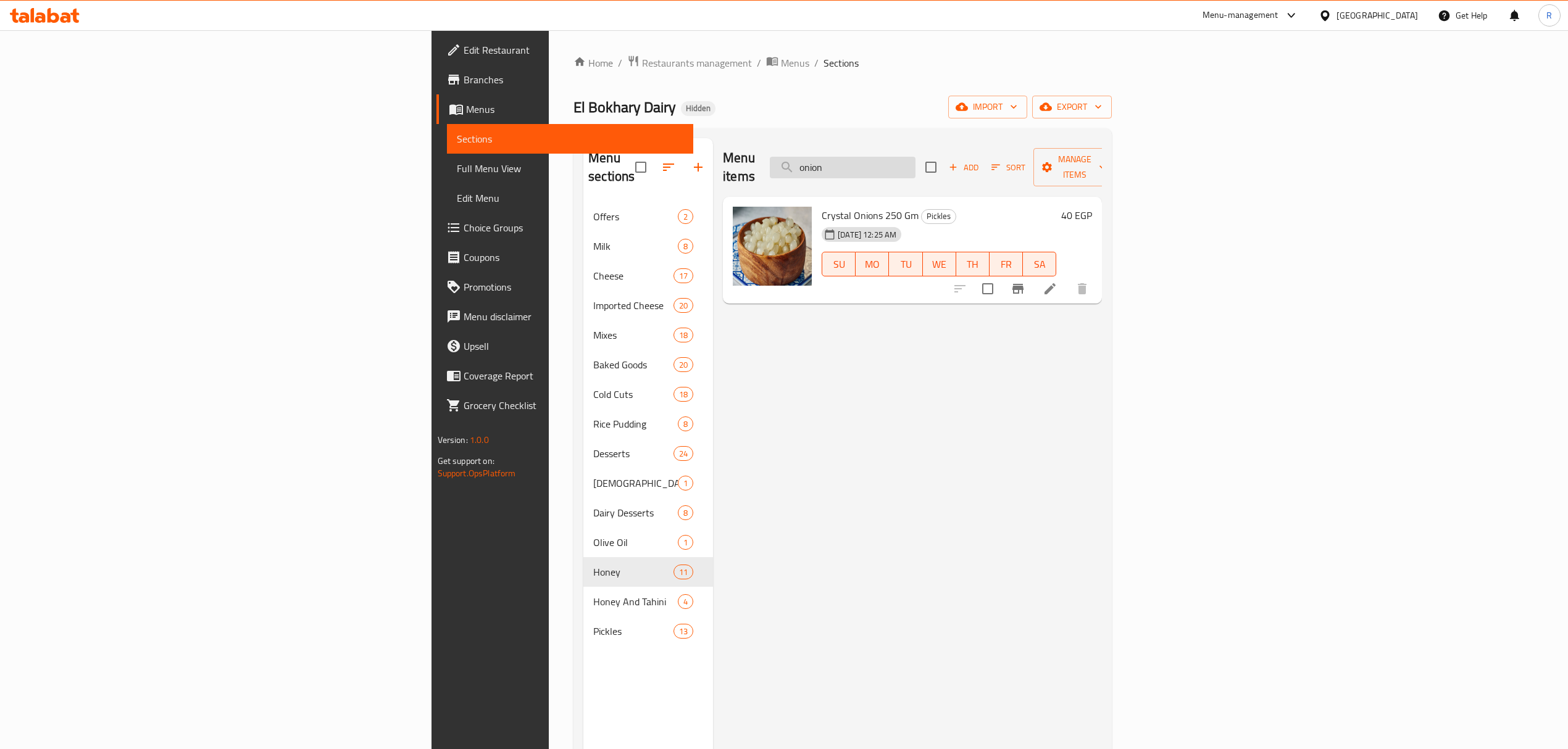
click at [916, 162] on input "onion" at bounding box center [843, 168] width 146 height 21
click at [916, 167] on input "kala" at bounding box center [843, 168] width 146 height 21
click at [916, 166] on input "kala" at bounding box center [843, 168] width 146 height 21
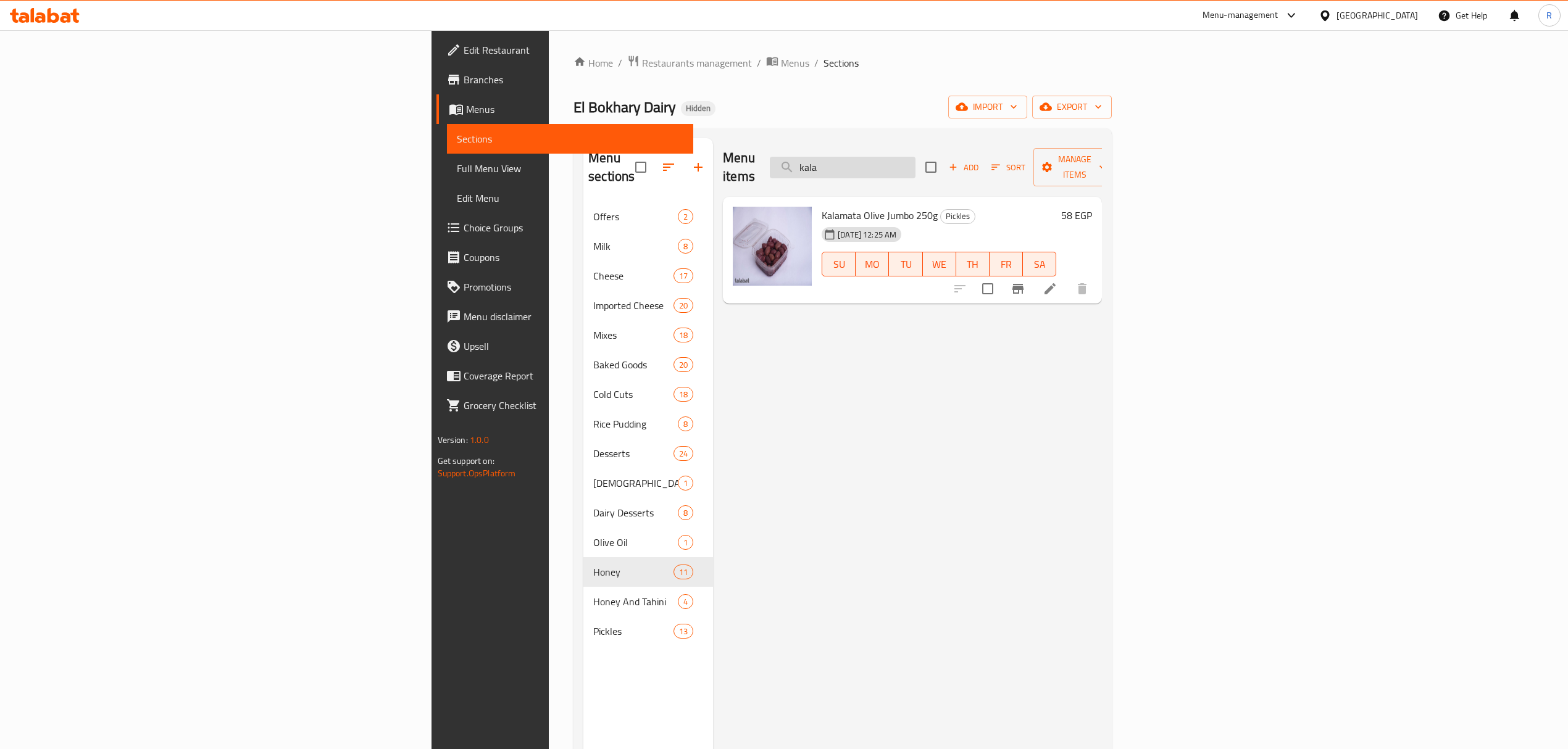
click at [916, 166] on input "kala" at bounding box center [843, 168] width 146 height 21
type input "onion"
click at [946, 366] on div "Menu items onion Add Sort Manage items Crystal Onions 250 Gm Pickles 25-07-2024…" at bounding box center [907, 513] width 389 height 749
click at [1033, 281] on button "Branch-specific-item" at bounding box center [1018, 289] width 30 height 30
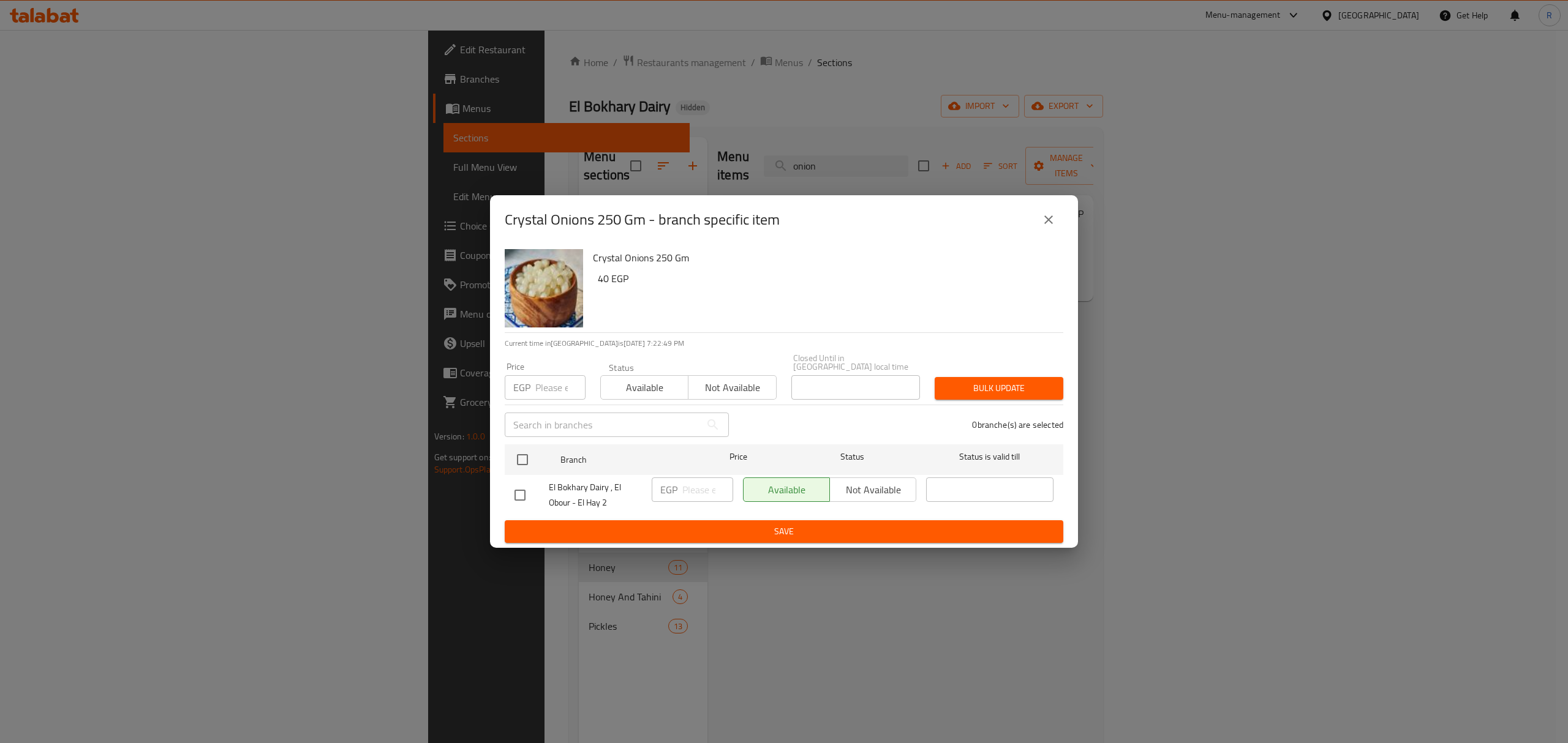
click at [1046, 231] on button "close" at bounding box center [1048, 220] width 30 height 30
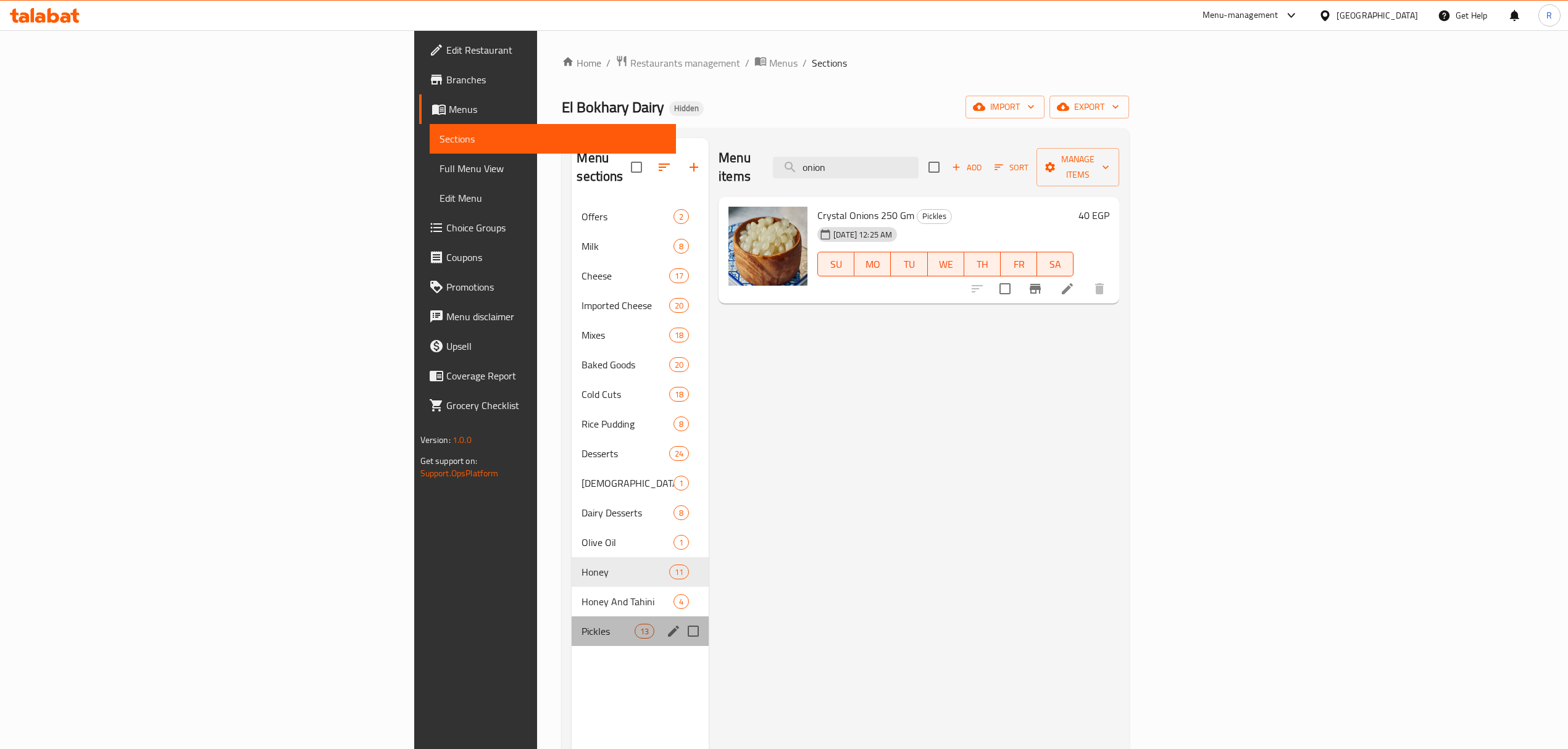
click at [572, 622] on div "Pickles 13" at bounding box center [640, 631] width 137 height 30
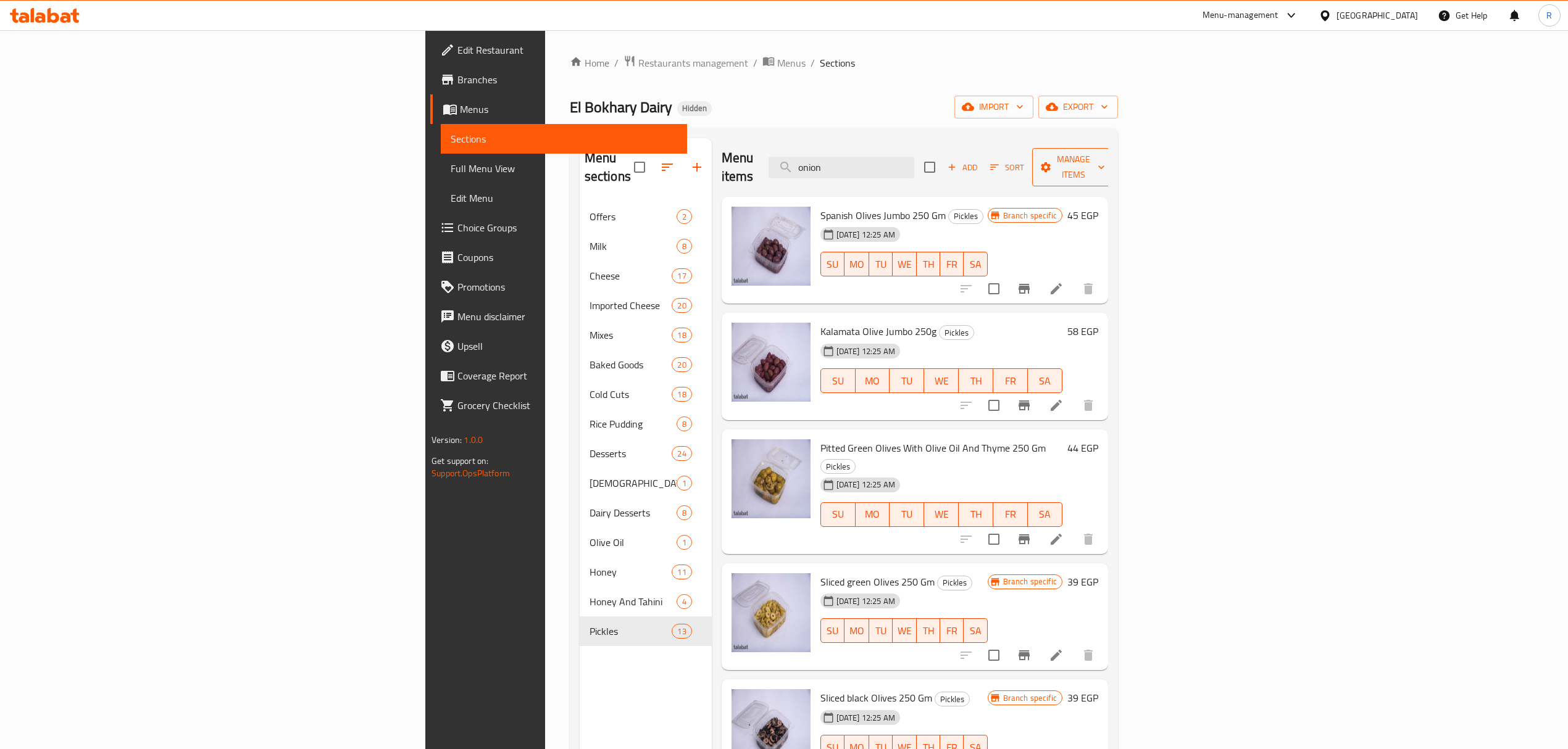
click at [1106, 157] on span "Manage items" at bounding box center [1073, 167] width 63 height 31
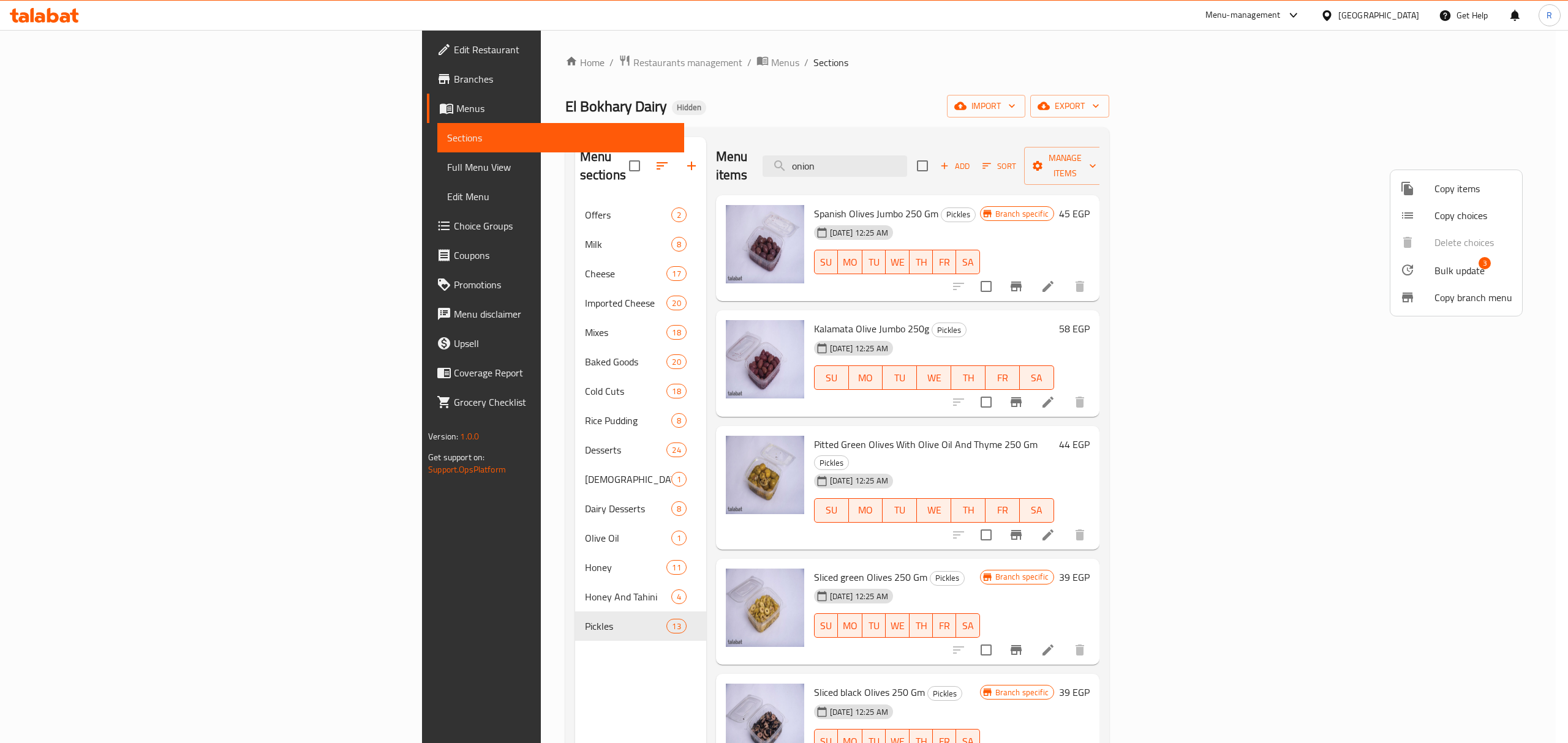
click at [1436, 265] on span "Bulk update" at bounding box center [1459, 270] width 50 height 15
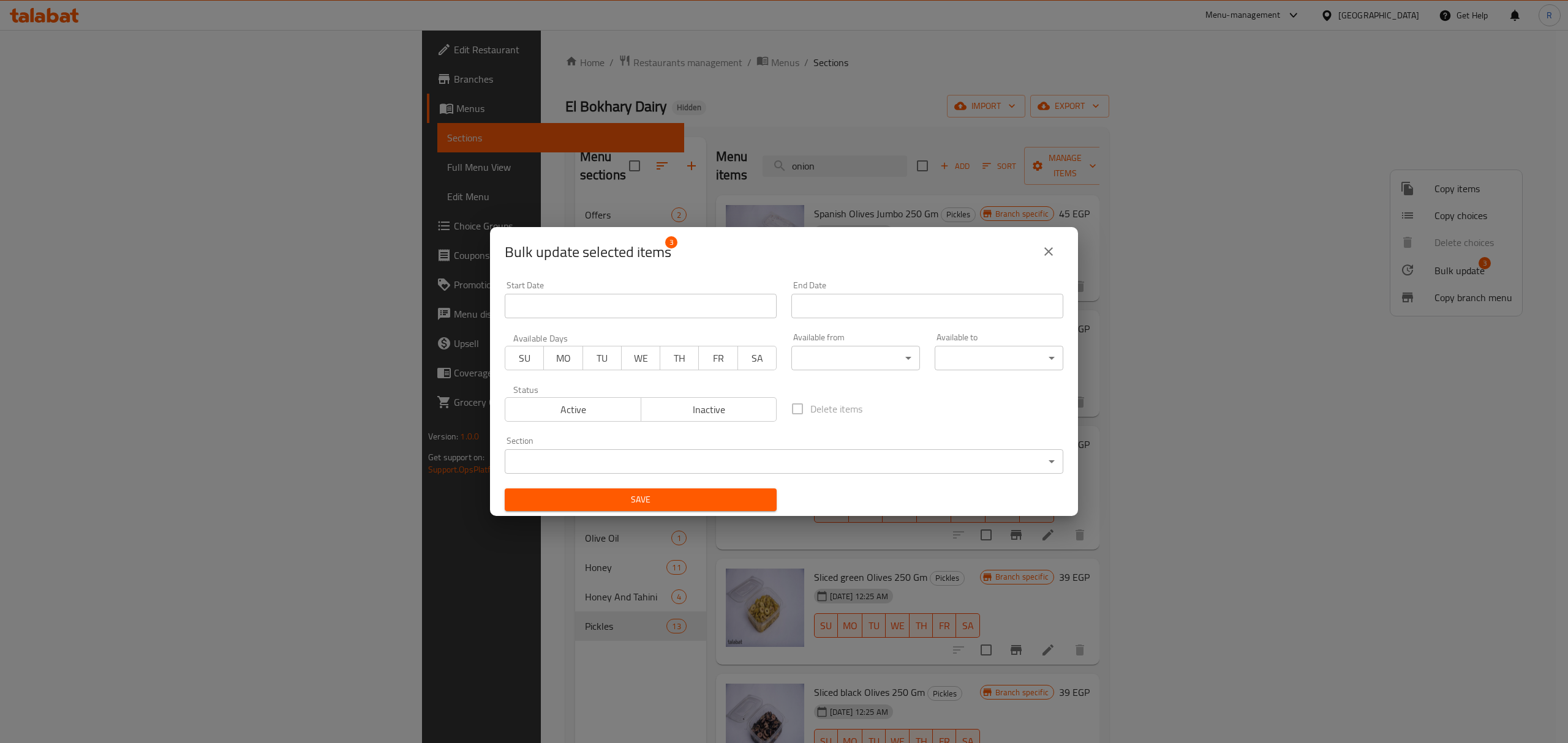
click at [723, 419] on button "Inactive" at bounding box center [709, 409] width 137 height 25
click at [709, 501] on span "Save" at bounding box center [641, 500] width 252 height 16
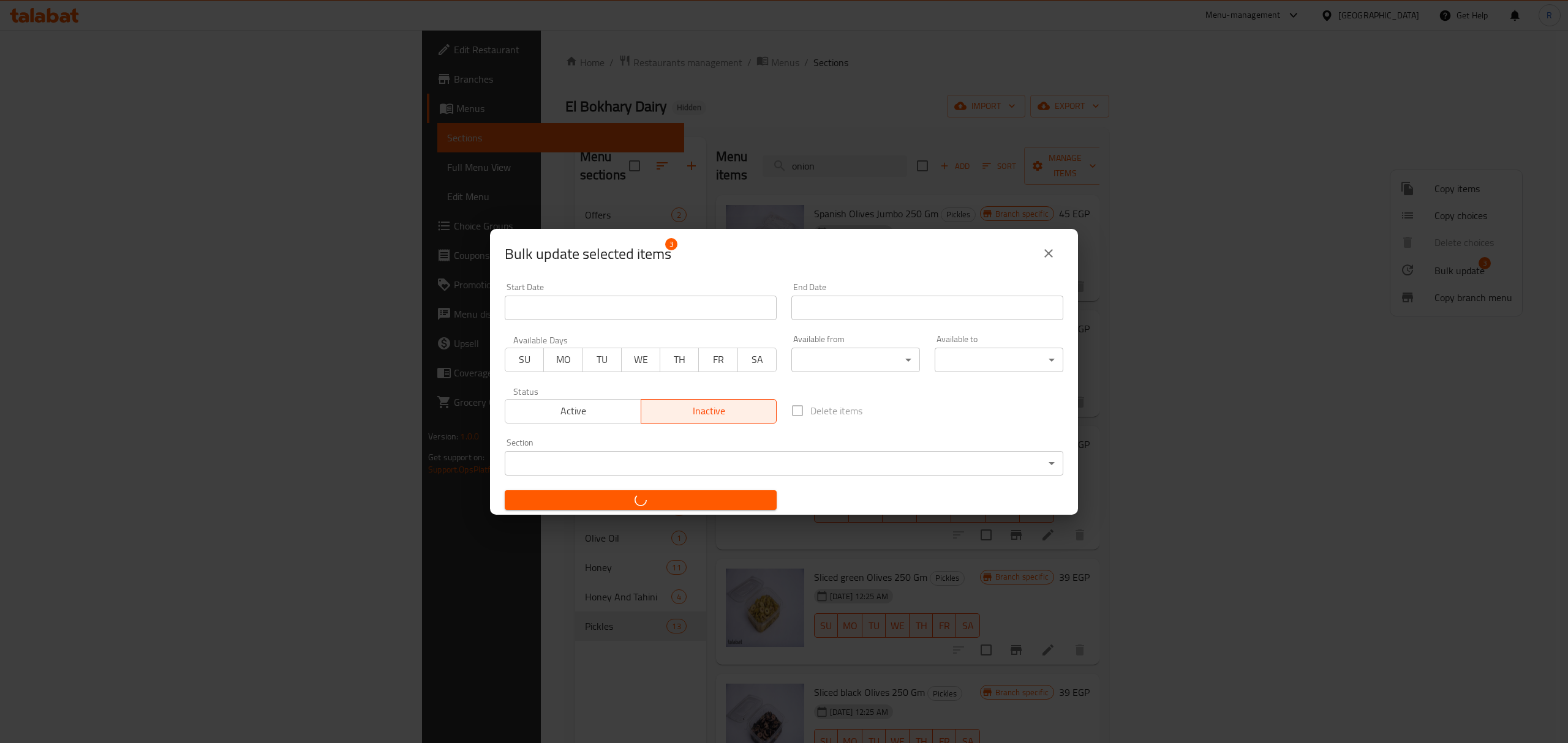
checkbox input "false"
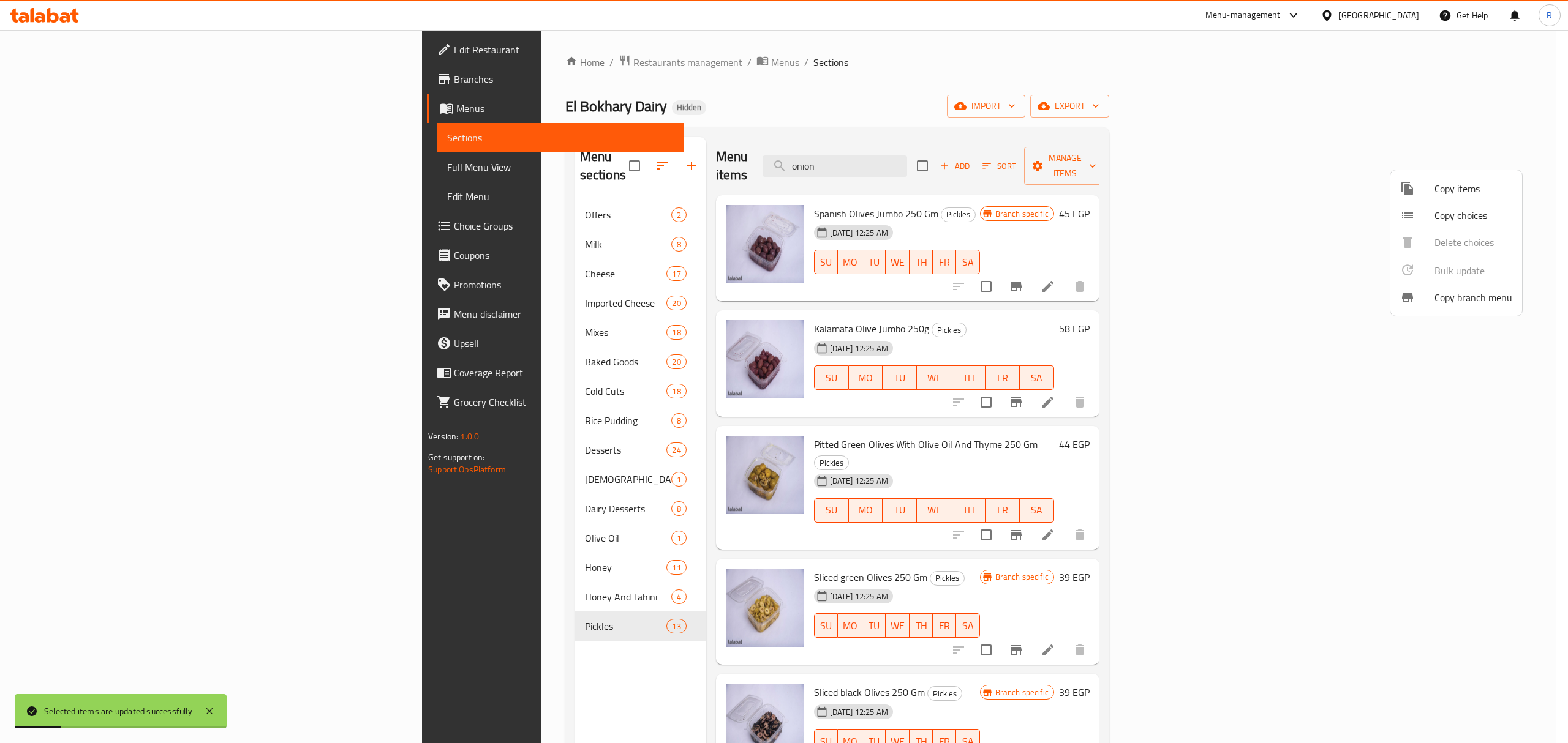
click at [1104, 104] on div at bounding box center [784, 372] width 1568 height 743
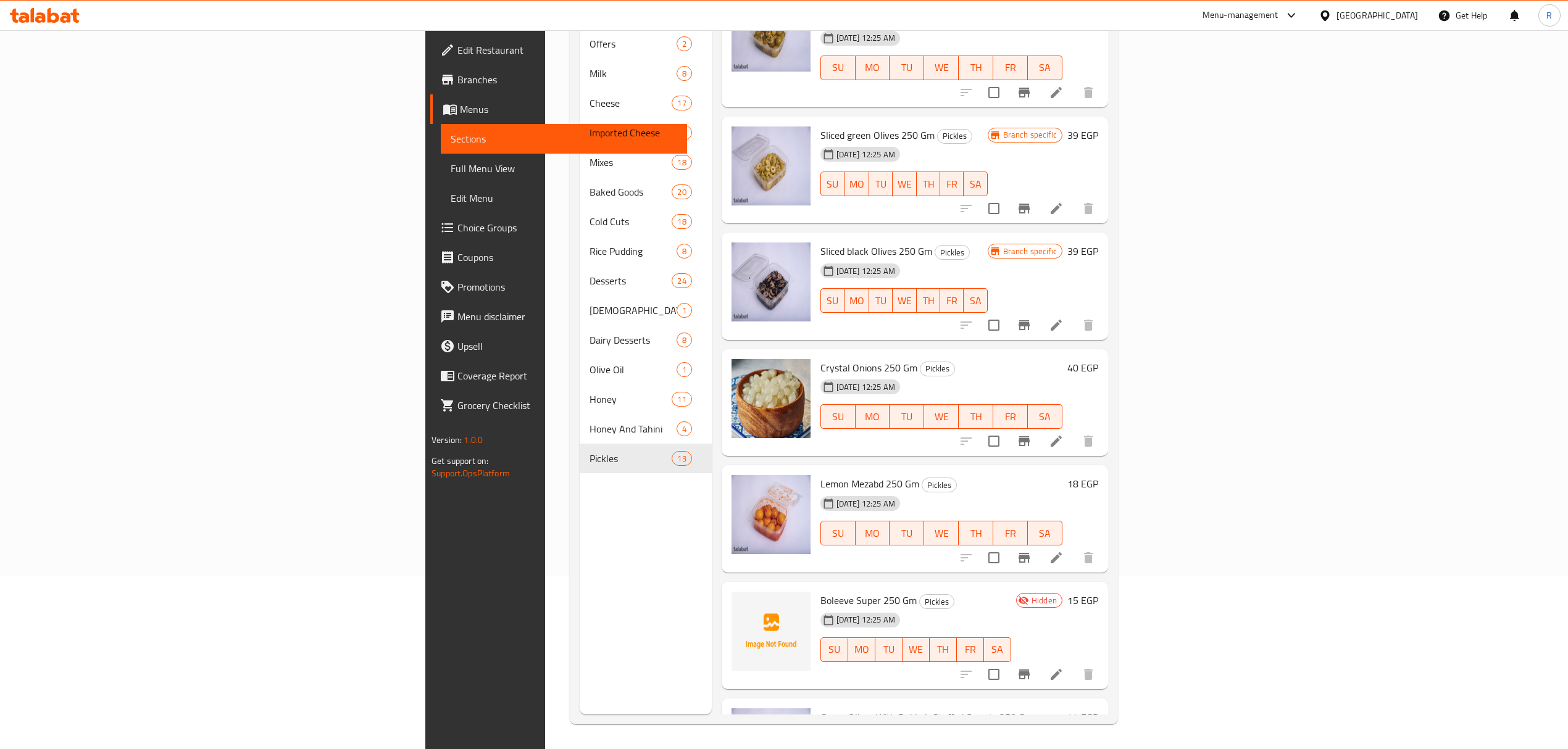
scroll to position [218, 0]
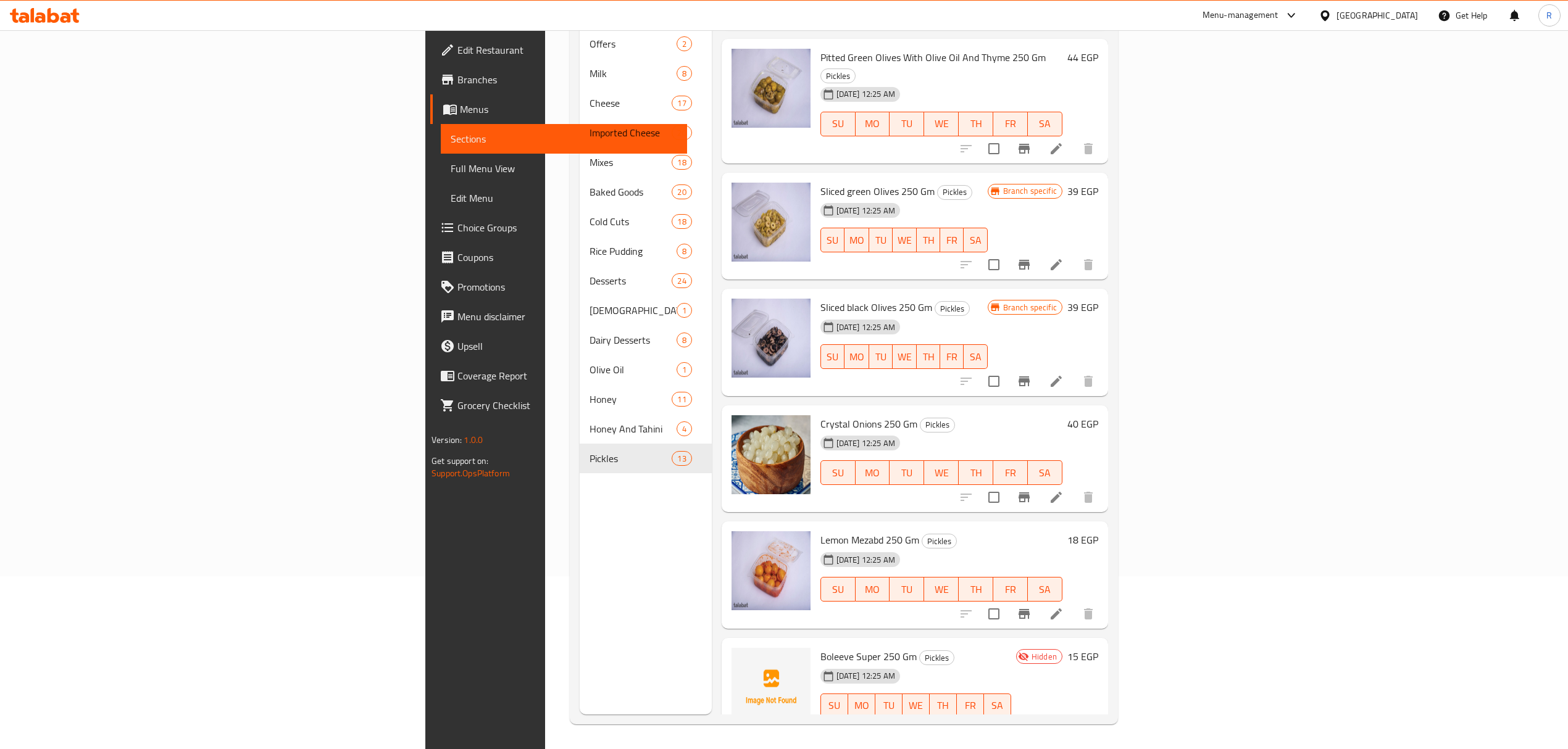
click at [821, 414] on span "Crystal Onions 250 Gm" at bounding box center [869, 424] width 97 height 19
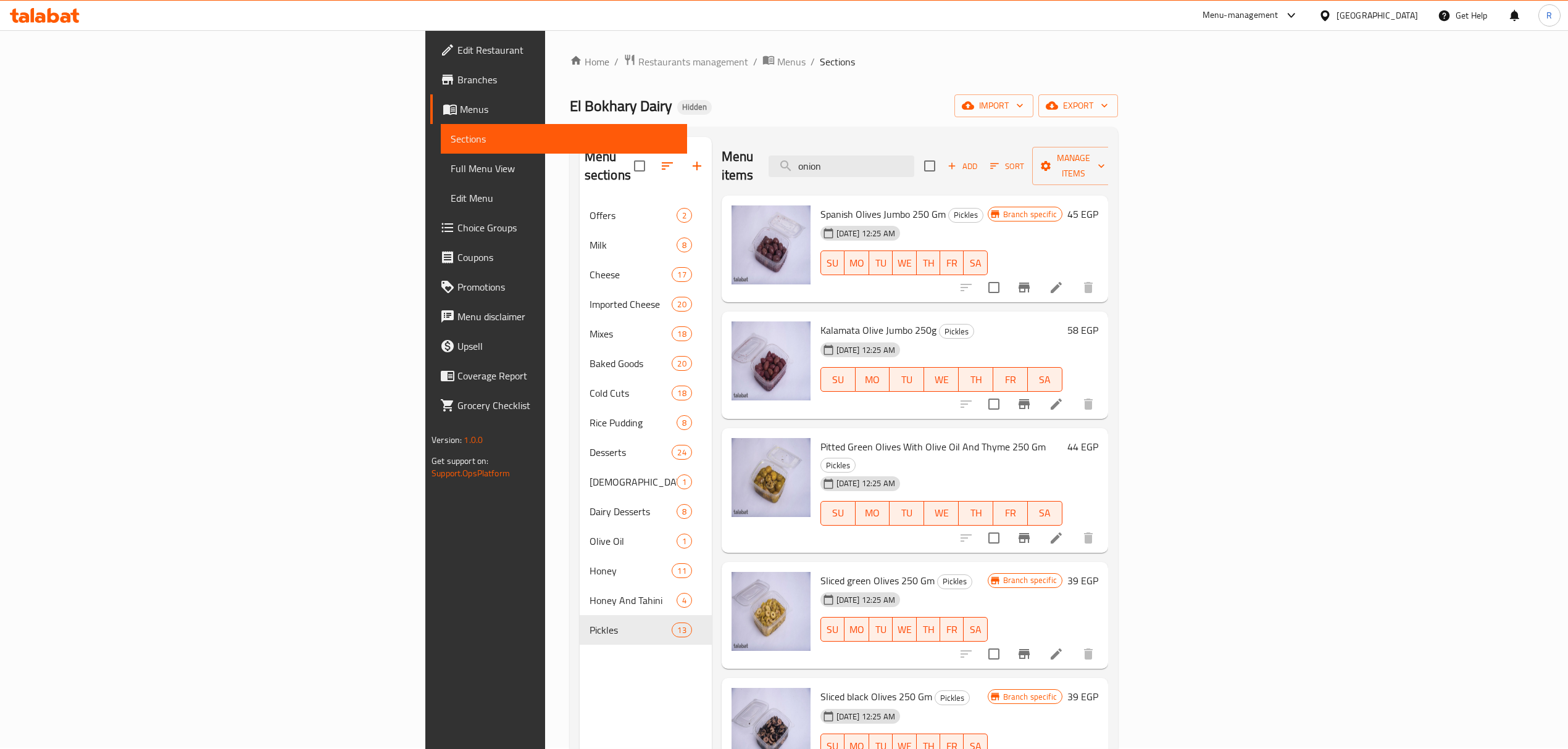
scroll to position [0, 0]
click at [981, 170] on div "Menu items onion Add Sort Manage items" at bounding box center [915, 168] width 387 height 58
click at [914, 159] on input "onion" at bounding box center [841, 168] width 146 height 21
paste input "موتزاريلا مبشور 250 جرام"
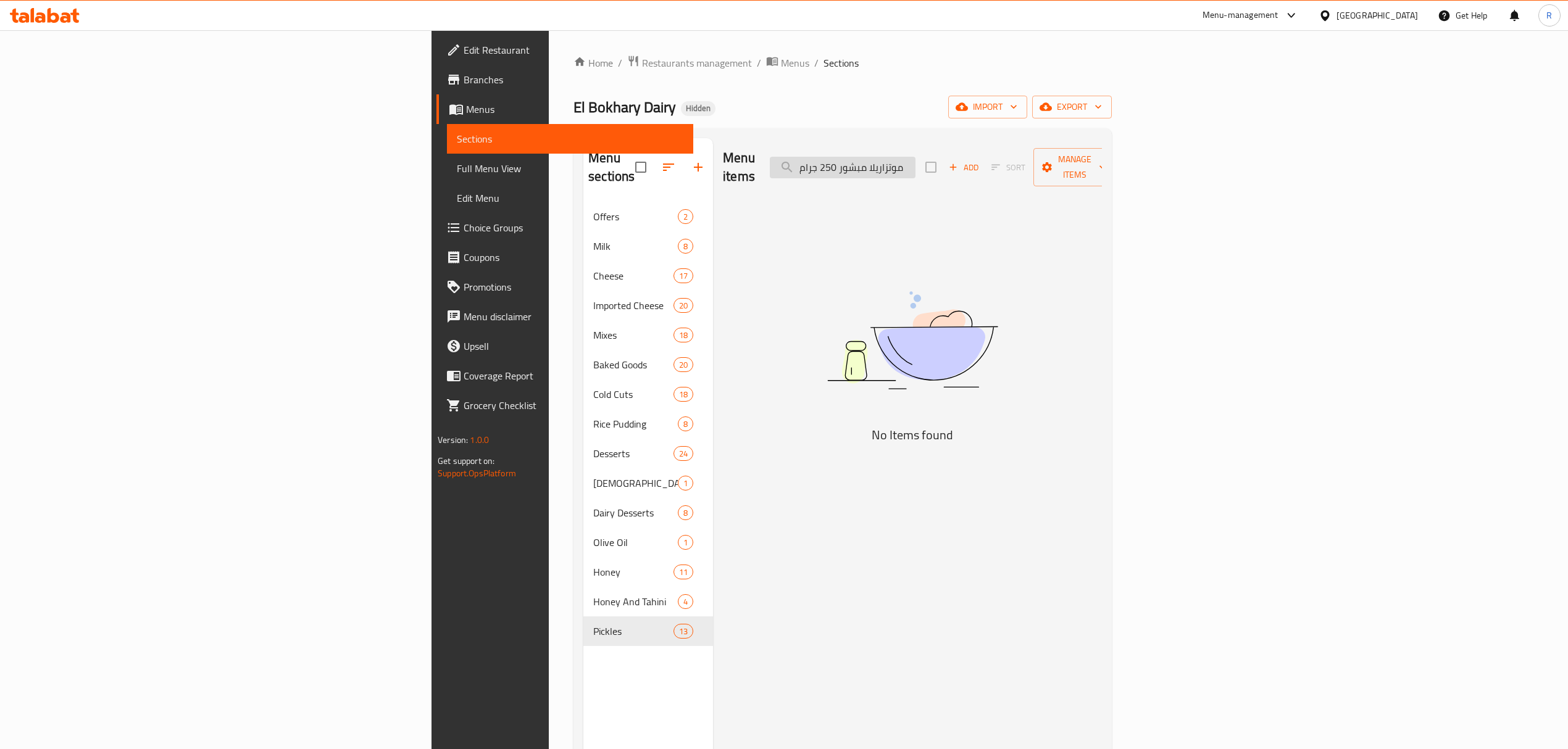
click at [916, 164] on input "موتزاريلا مبشور 250 جرام" at bounding box center [843, 168] width 146 height 21
click at [916, 157] on input "مبشور 250 جرام" at bounding box center [843, 168] width 146 height 21
drag, startPoint x: 986, startPoint y: 154, endPoint x: 940, endPoint y: 169, distance: 48.4
click at [916, 169] on input "مبشور 250 جرام" at bounding box center [843, 168] width 146 height 21
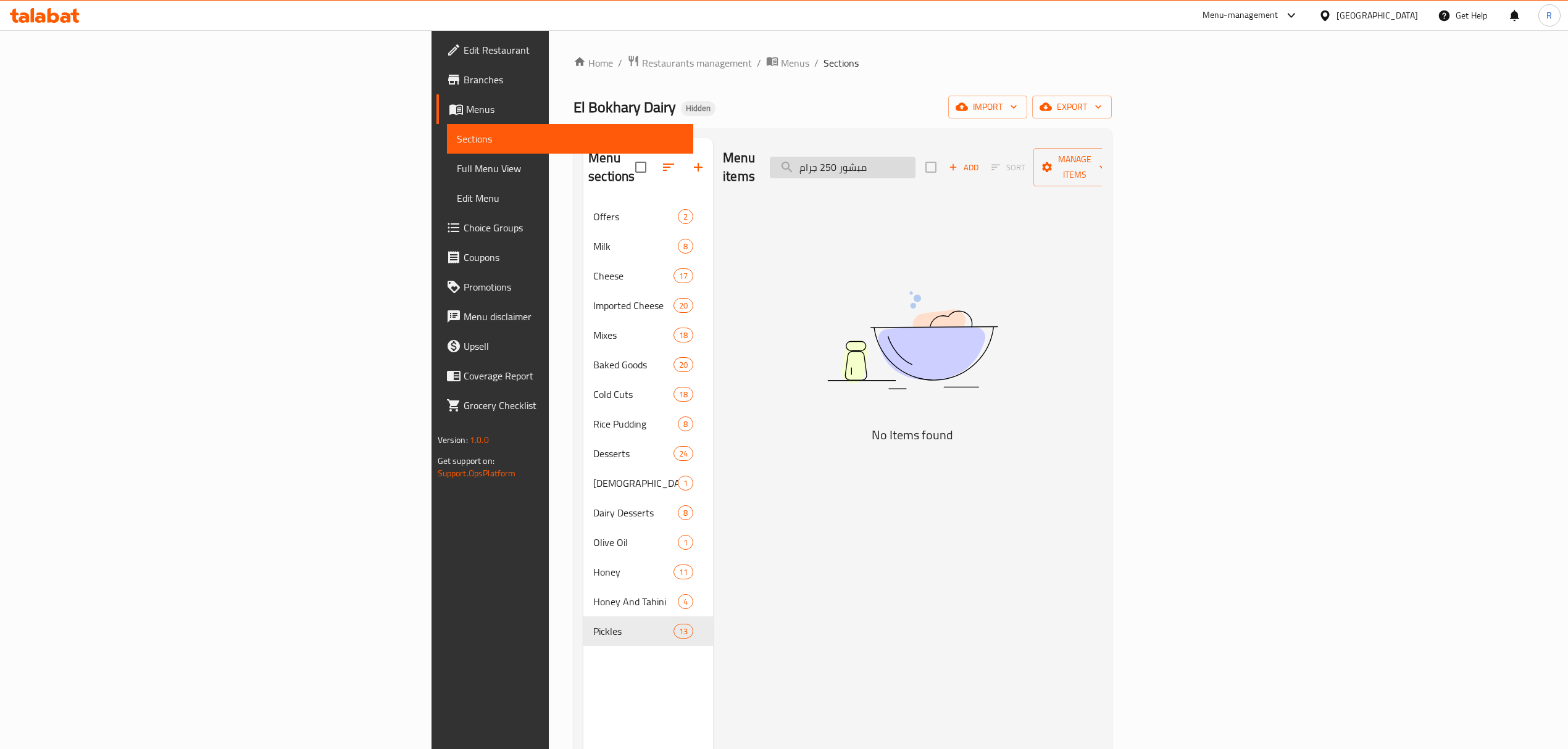
click at [916, 158] on input "مبشور 250 جرام" at bounding box center [843, 168] width 146 height 21
click at [916, 158] on input "مبشور جرام" at bounding box center [843, 168] width 146 height 21
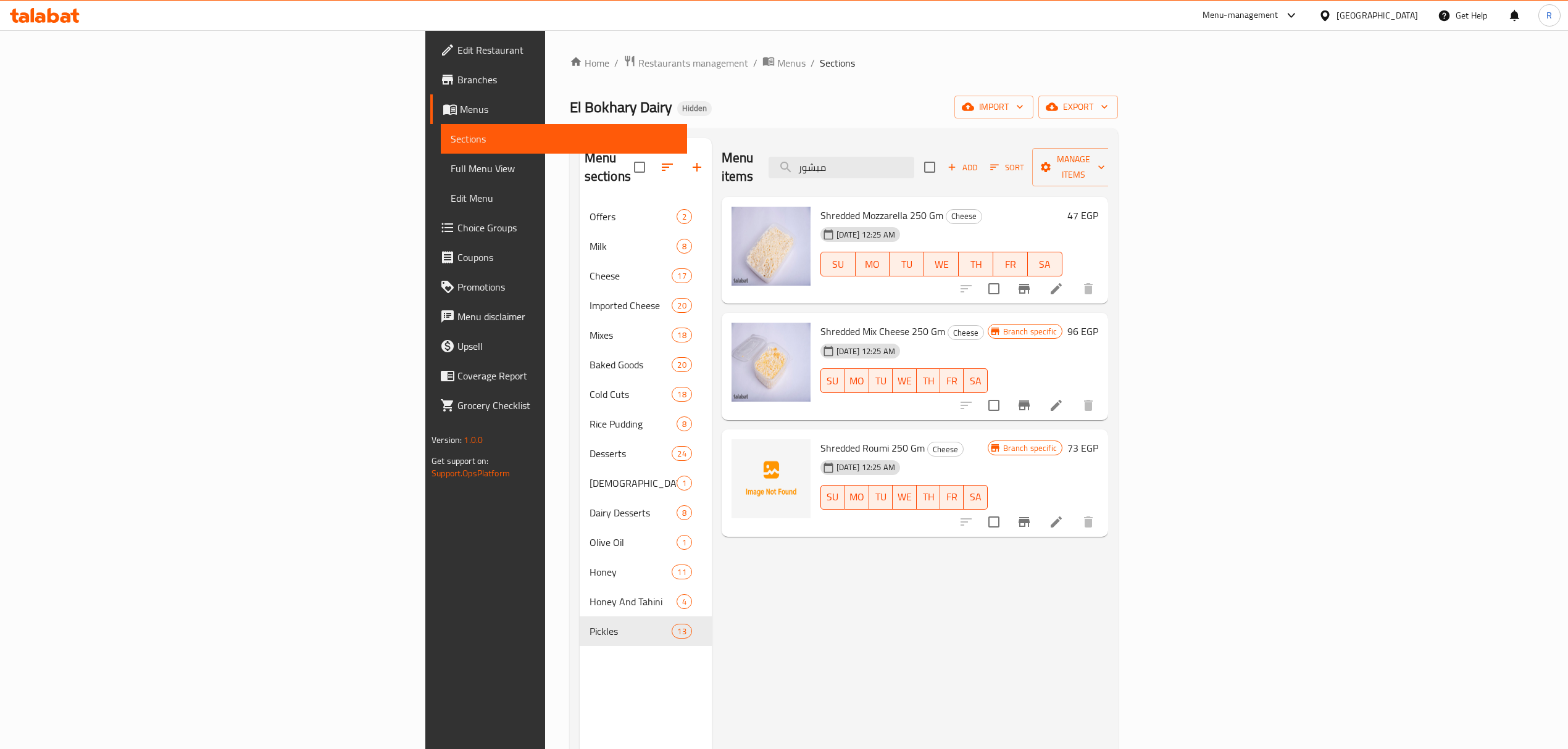
type input "مبشور"
click at [1007, 509] on input "checkbox" at bounding box center [994, 522] width 26 height 26
click at [1108, 141] on div "Menu items مبشور Add Sort Manage items" at bounding box center [915, 168] width 387 height 58
click at [1115, 167] on button "Manage items" at bounding box center [1073, 168] width 83 height 39
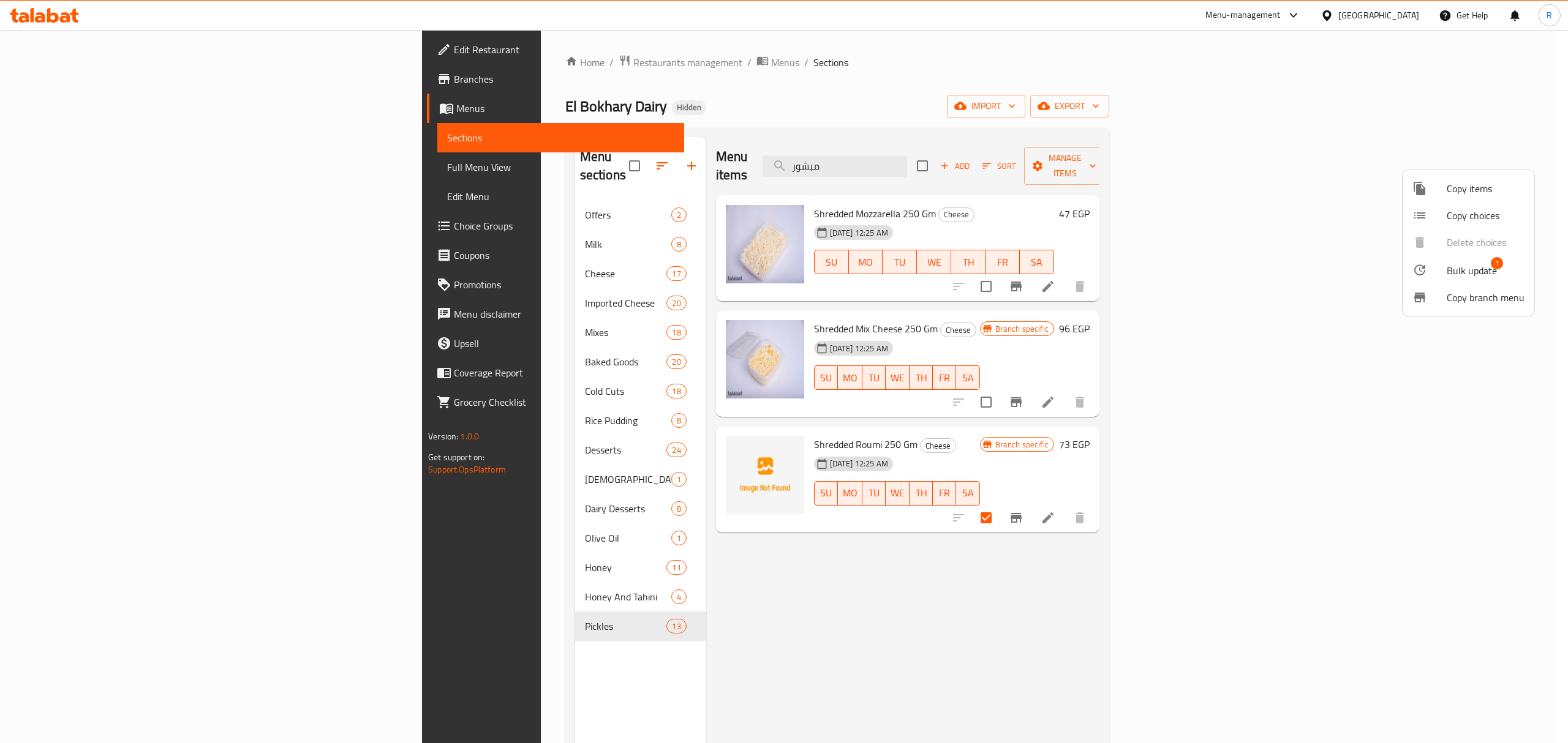
click at [1455, 275] on span "Bulk update" at bounding box center [1471, 270] width 50 height 15
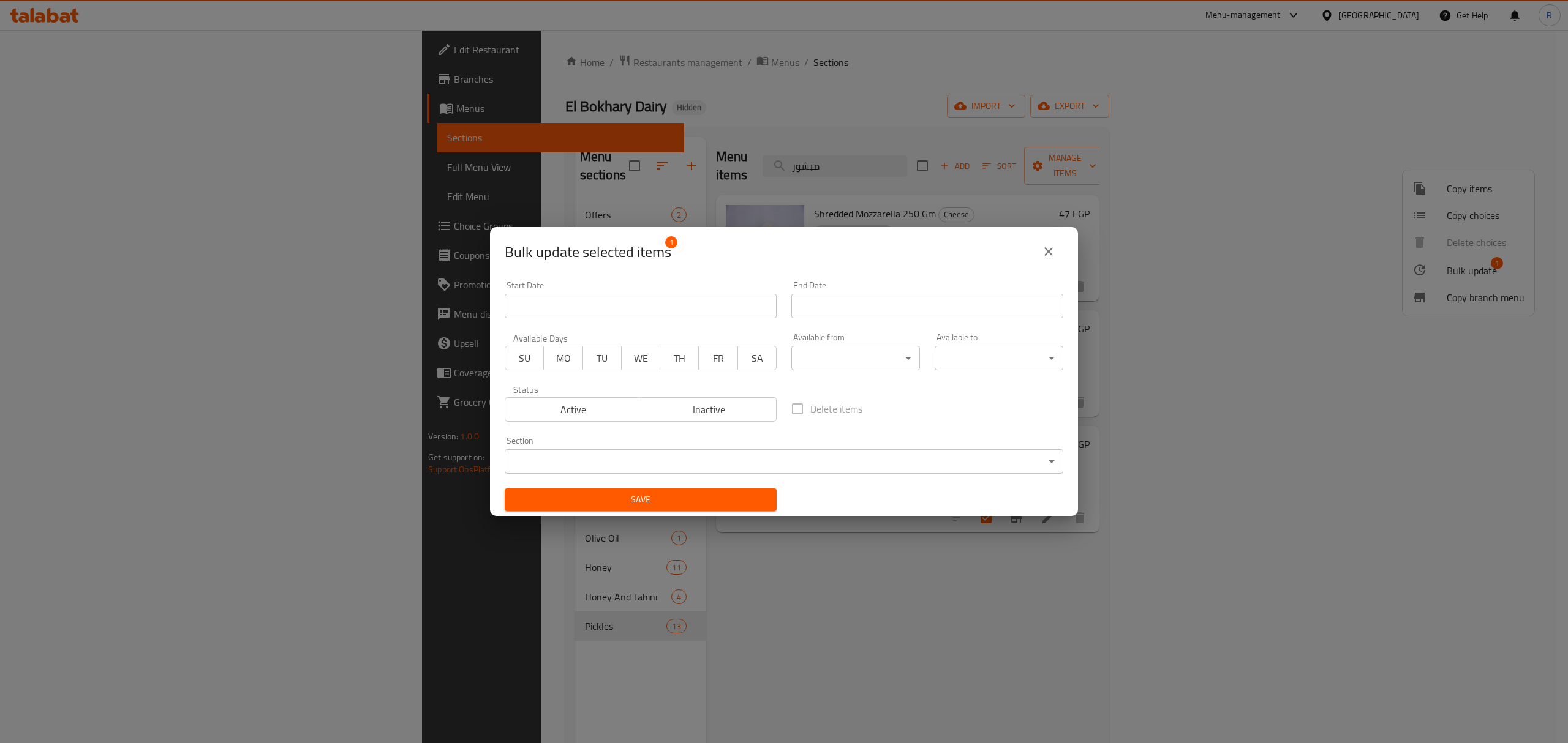
click at [696, 414] on span "Inactive" at bounding box center [709, 410] width 126 height 18
click at [697, 497] on span "Save" at bounding box center [641, 500] width 252 height 16
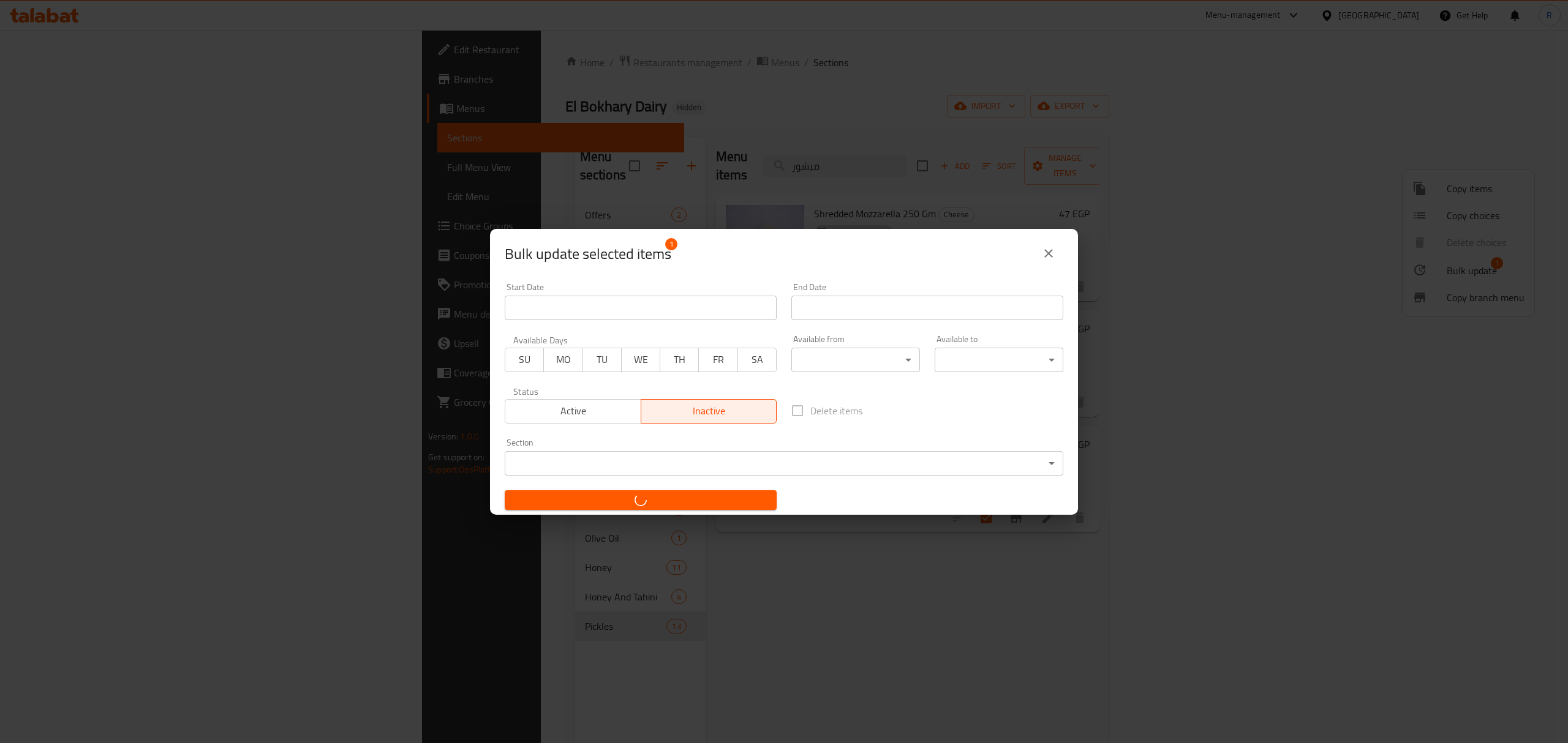
checkbox input "false"
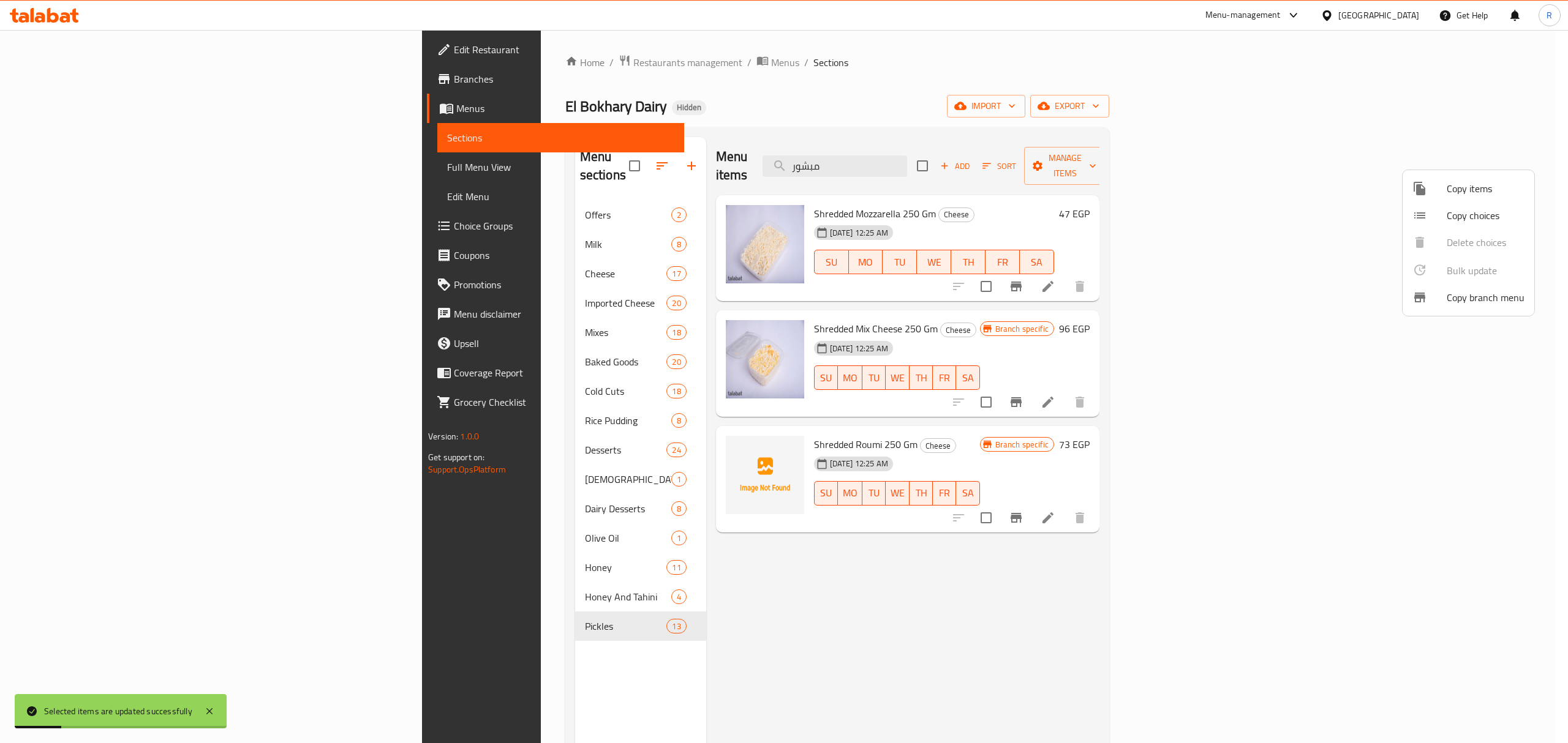
click at [980, 626] on div at bounding box center [784, 372] width 1568 height 743
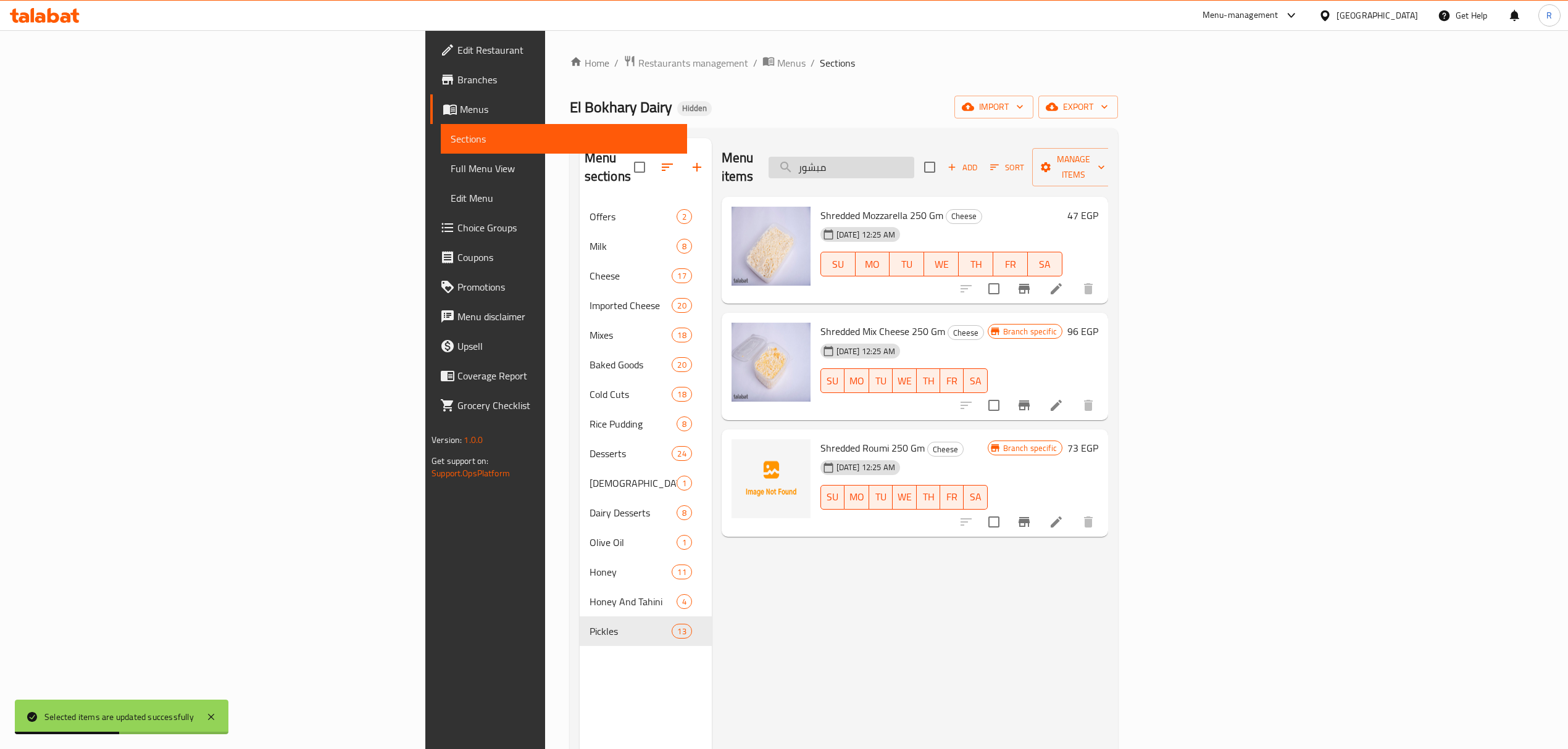
click at [914, 159] on input "مبشور" at bounding box center [841, 168] width 146 height 21
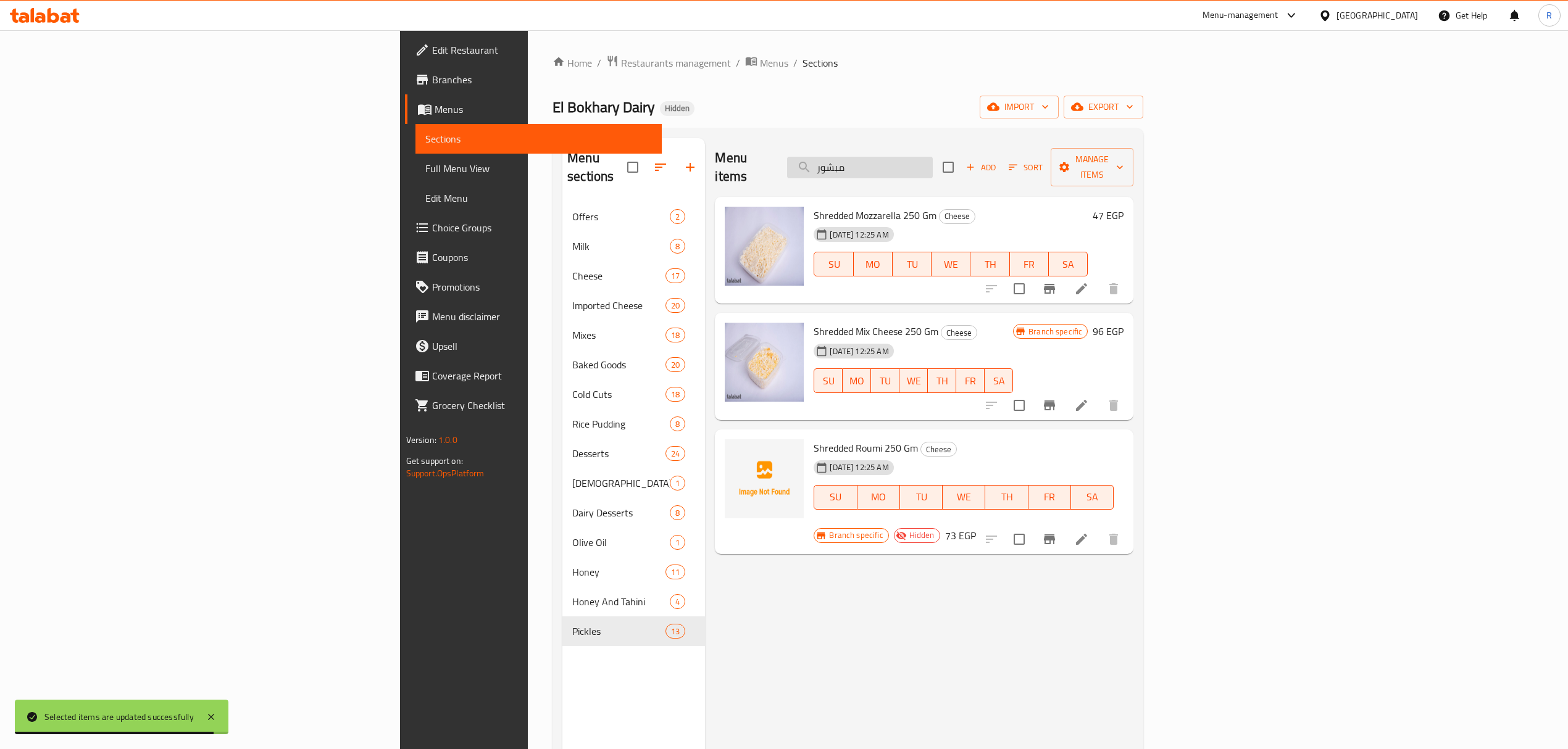
click at [933, 159] on input "مبشور" at bounding box center [860, 168] width 146 height 21
paste input "اصابع موتزاريلا 250 جرام"
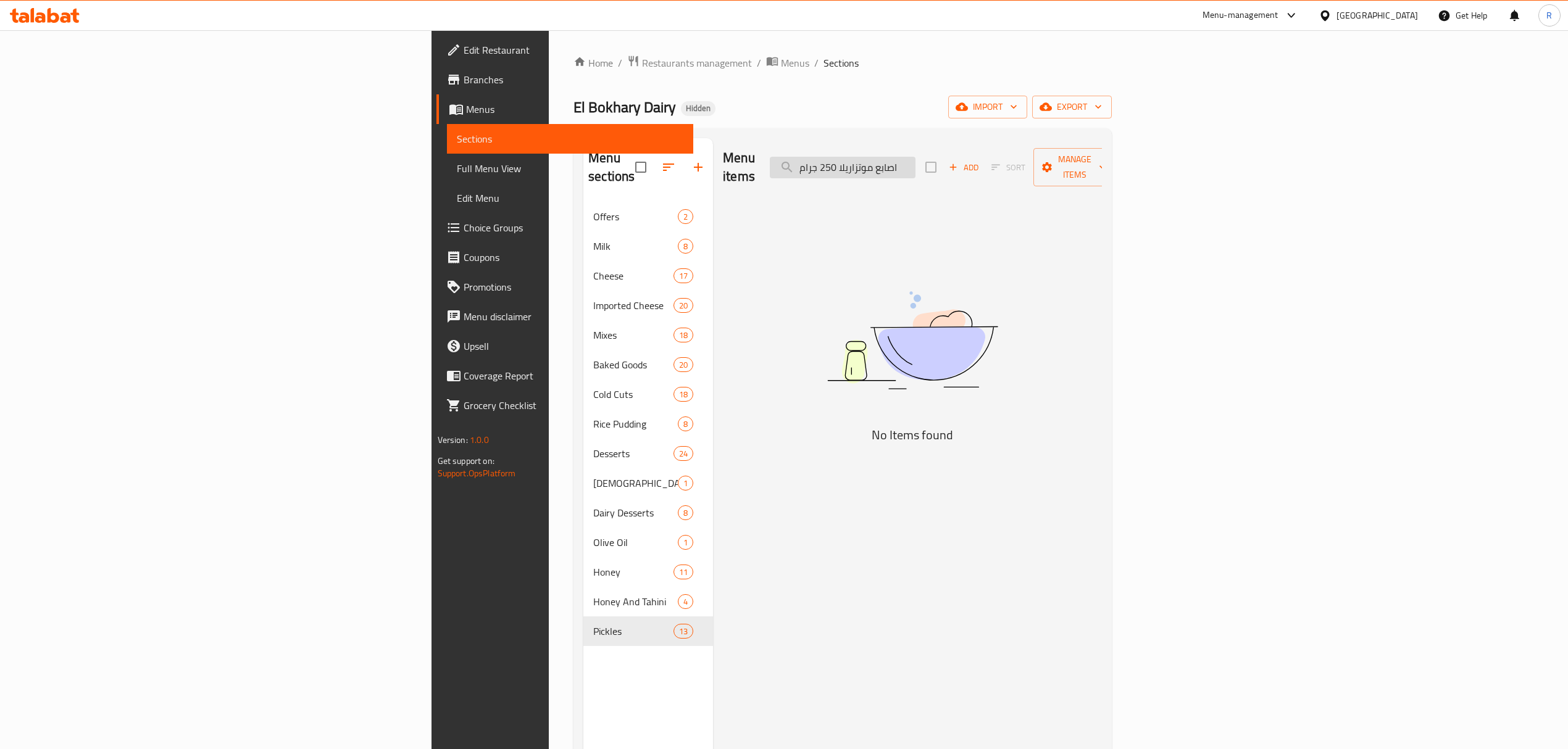
click at [916, 169] on input "اصابع موتزاريلا 250 جرام" at bounding box center [843, 168] width 146 height 21
click at [916, 164] on input "اصابع موتزاريلا 250 جرام" at bounding box center [843, 168] width 146 height 21
click at [916, 160] on input "اصابع موتزاريلا 250" at bounding box center [843, 168] width 146 height 21
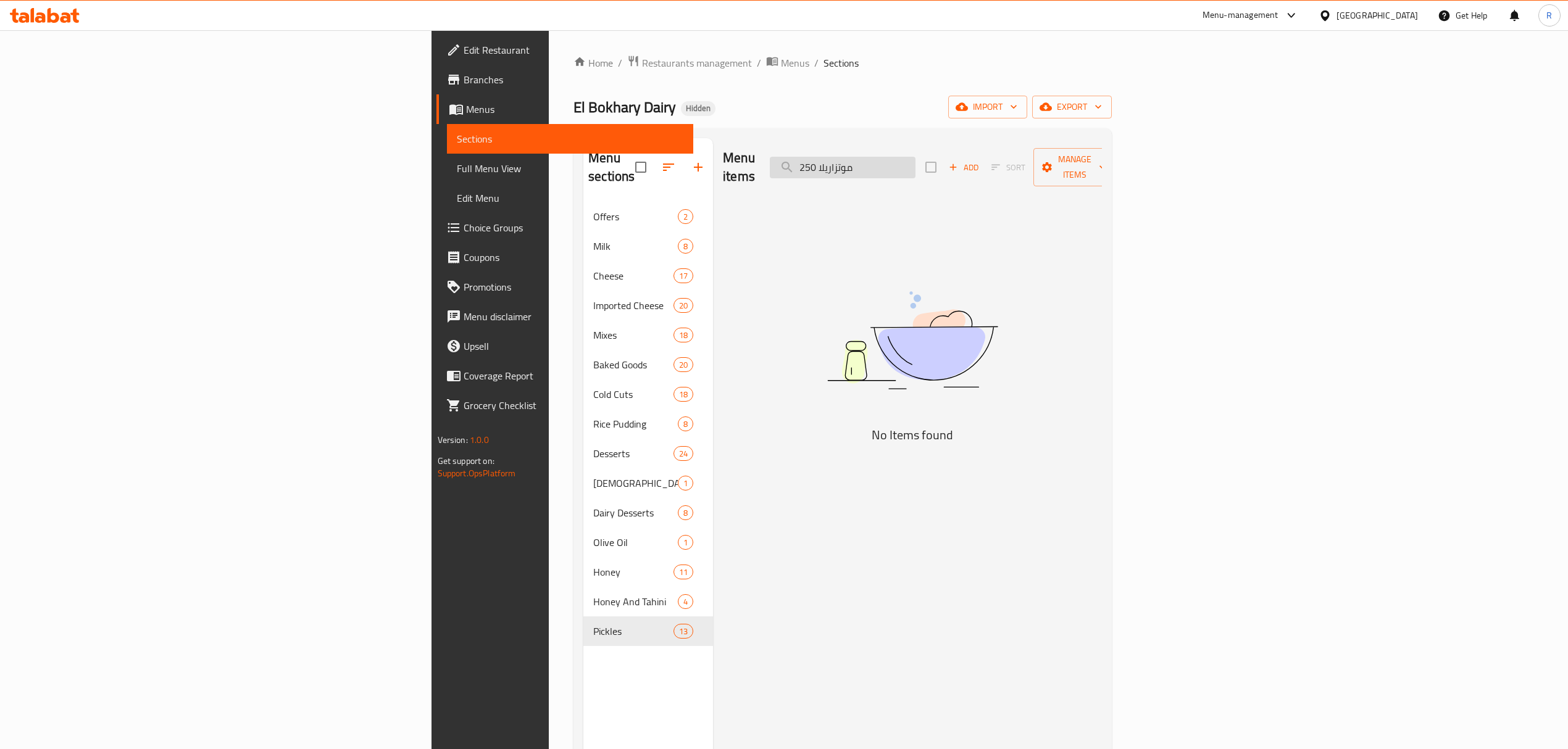
click at [916, 158] on input "موتزاريلا 250" at bounding box center [843, 168] width 146 height 21
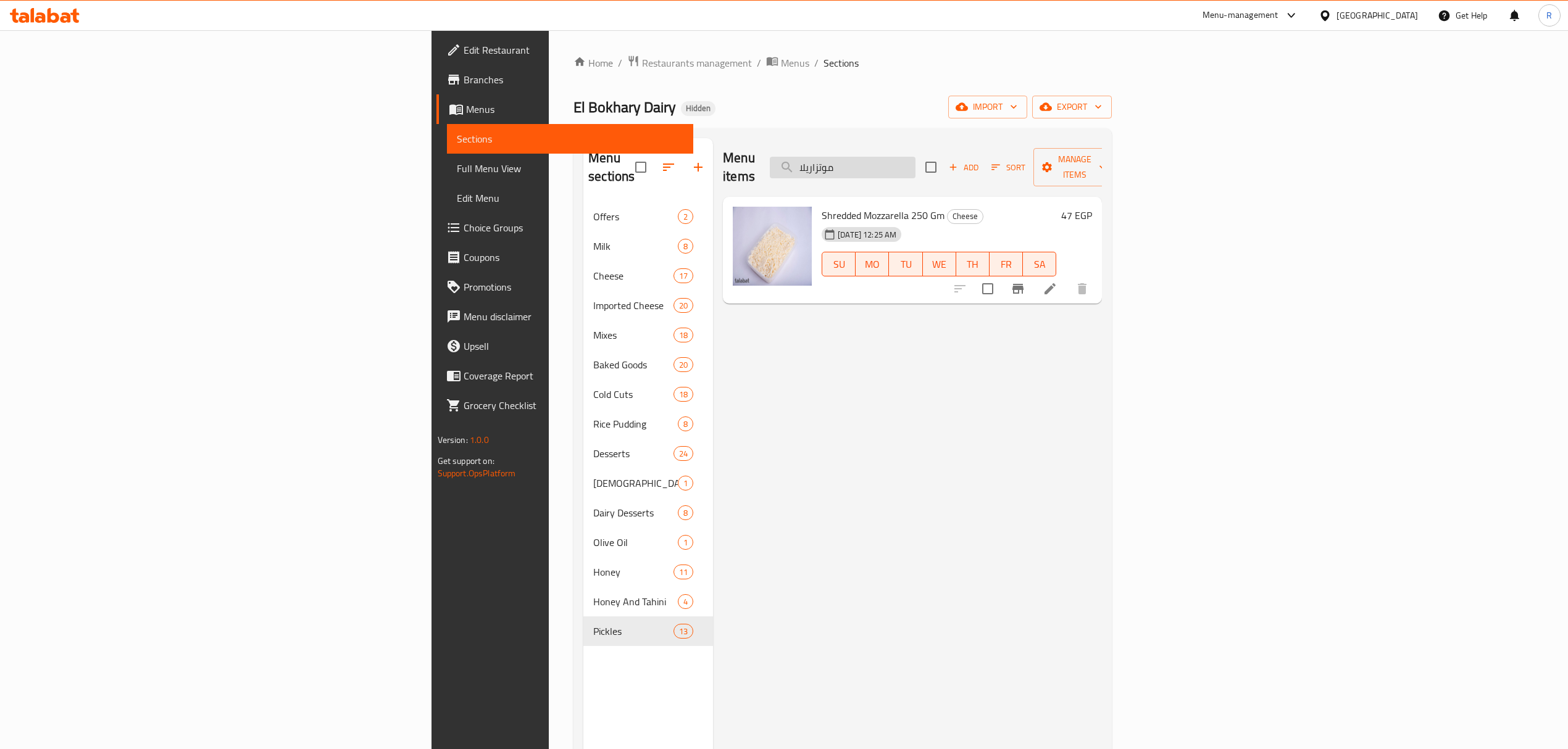
click at [916, 157] on input "موتزاريلا" at bounding box center [843, 168] width 146 height 21
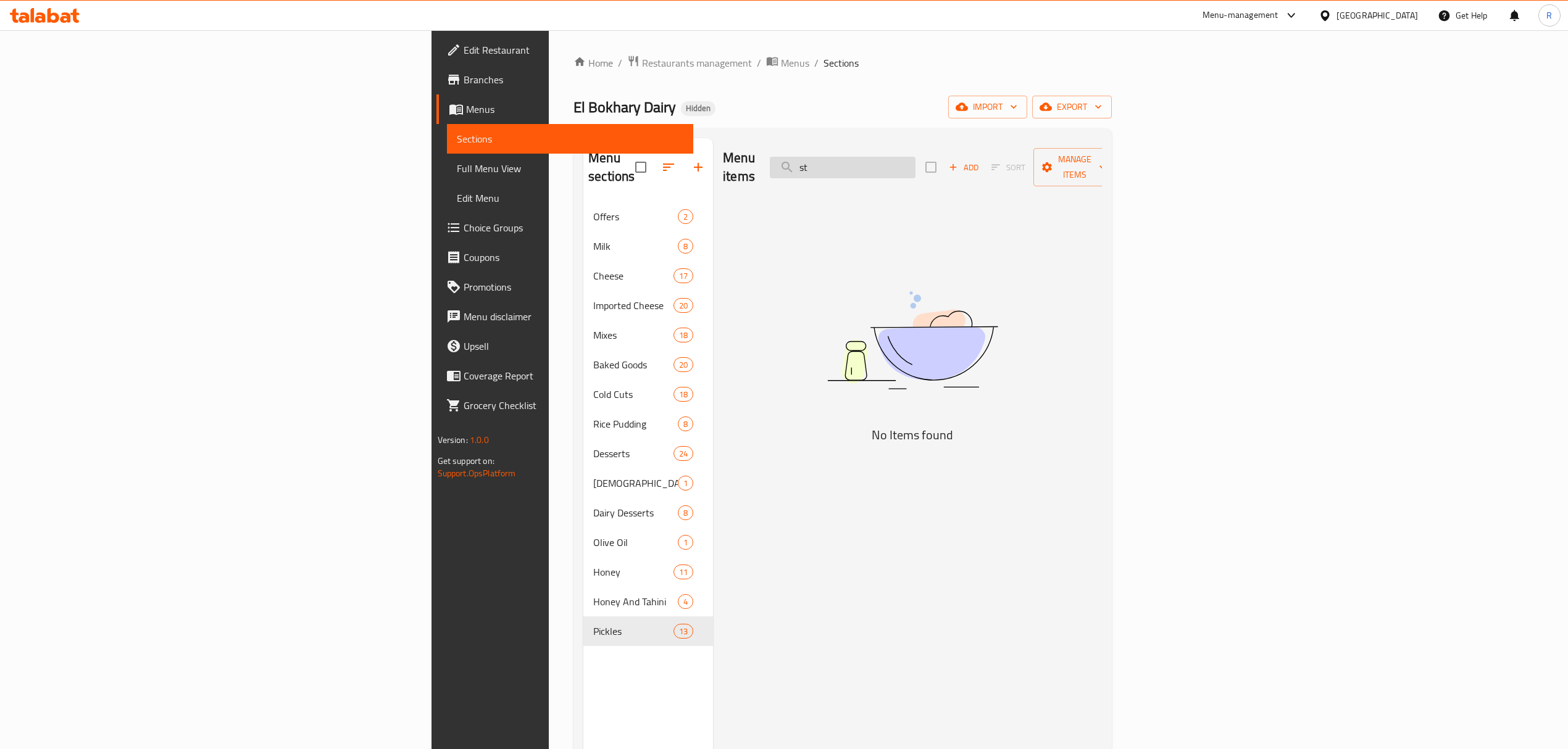
type input "s"
type input "fin"
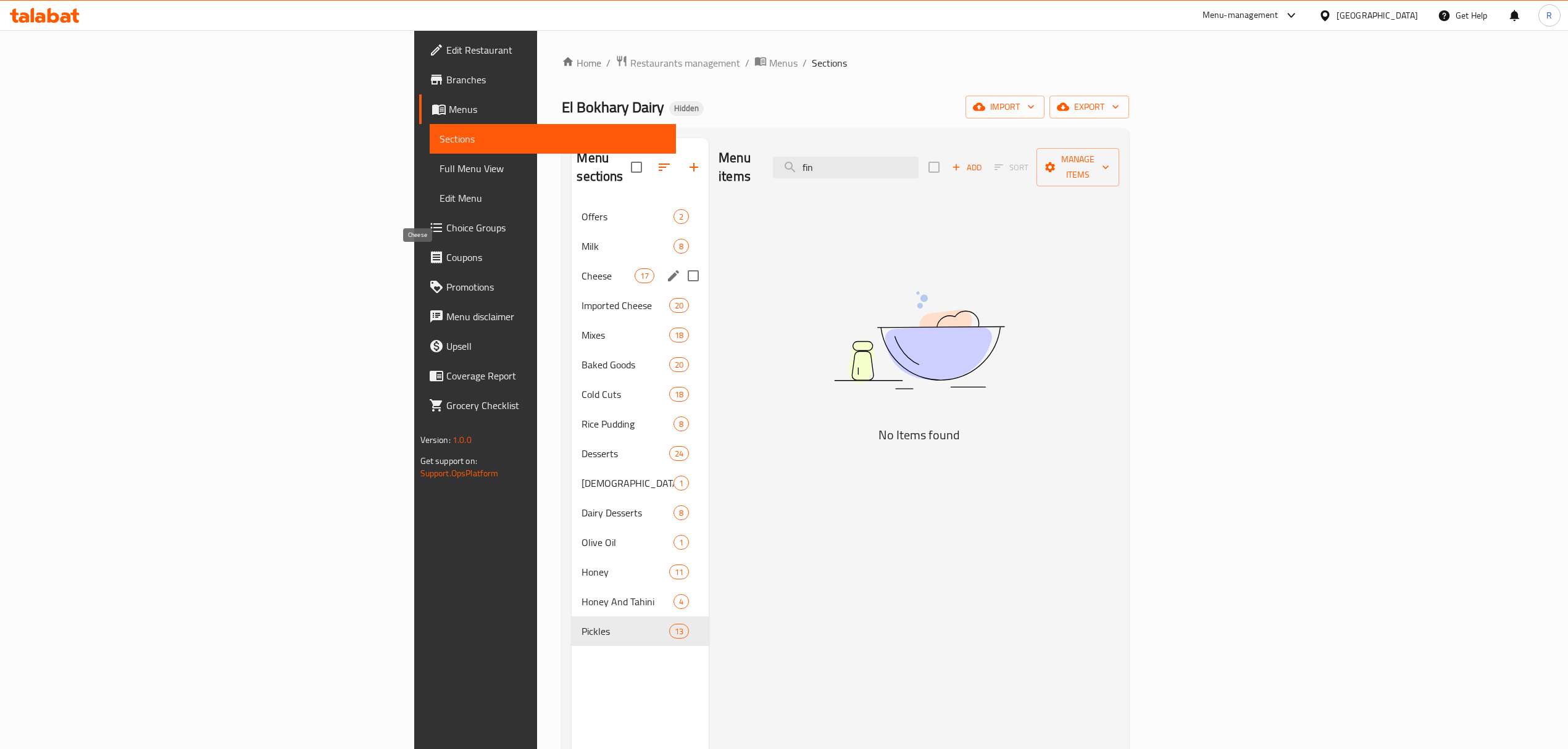
click at [582, 268] on span "Cheese" at bounding box center [608, 275] width 53 height 15
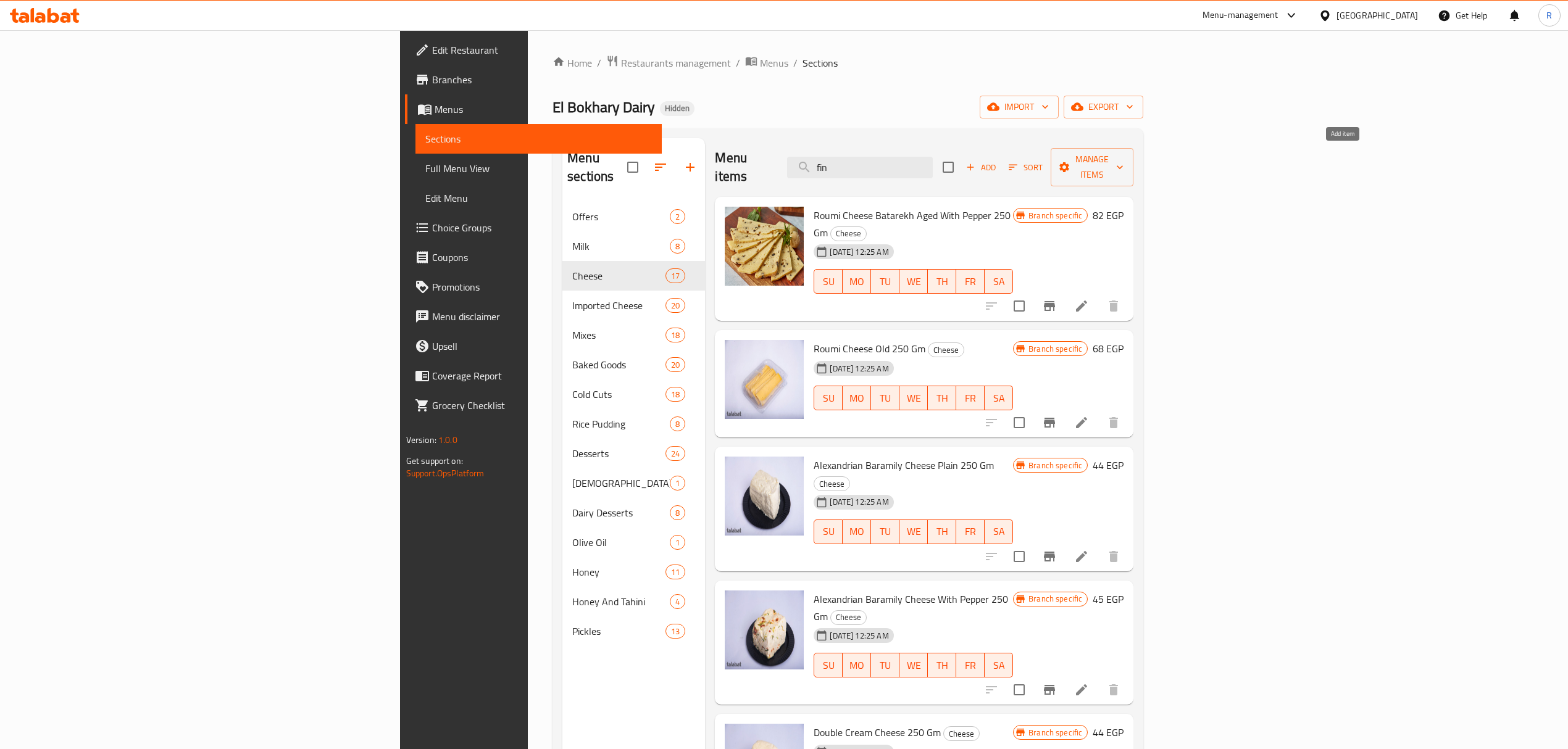
click at [998, 160] on span "Add" at bounding box center [981, 168] width 34 height 14
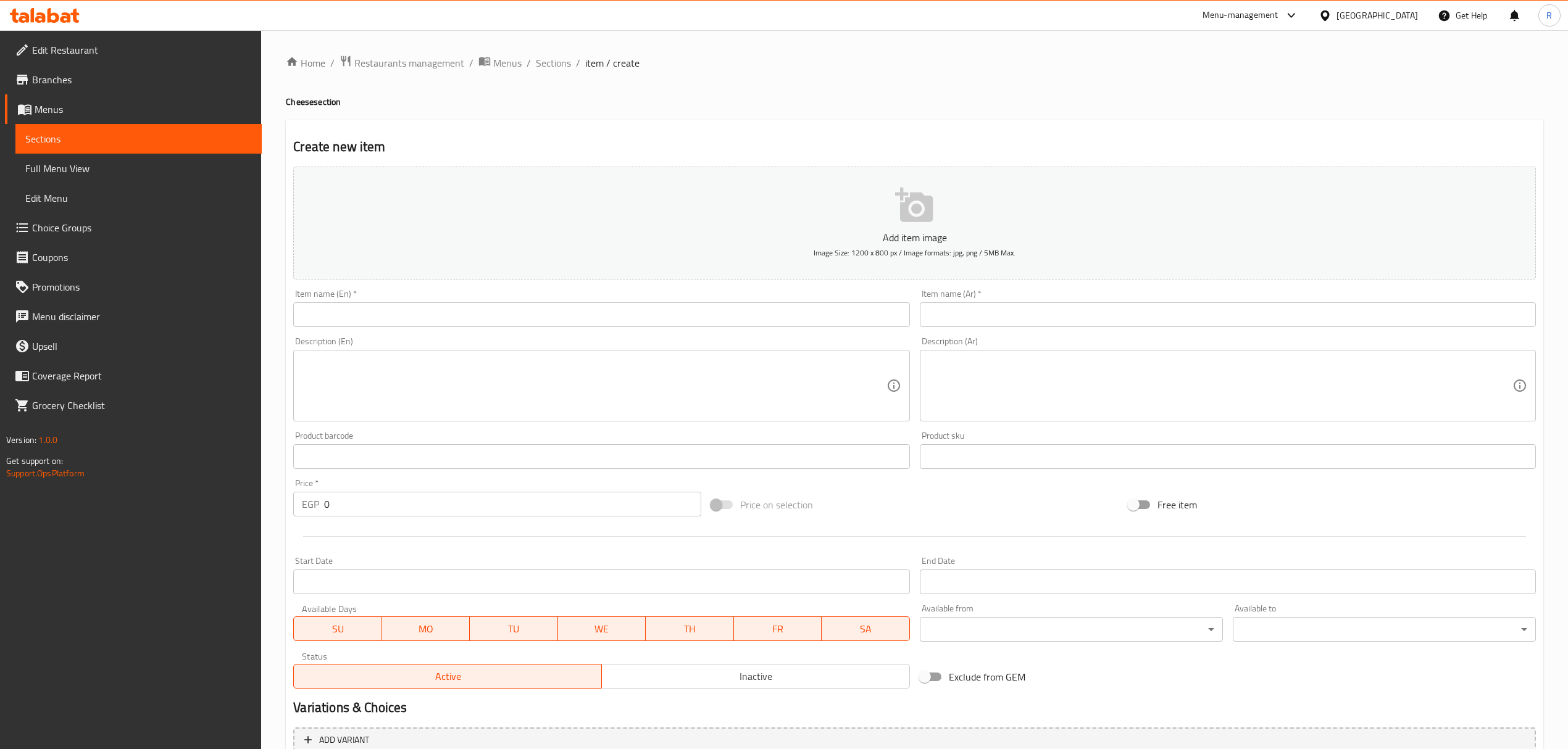
click at [544, 315] on input "text" at bounding box center [601, 315] width 616 height 25
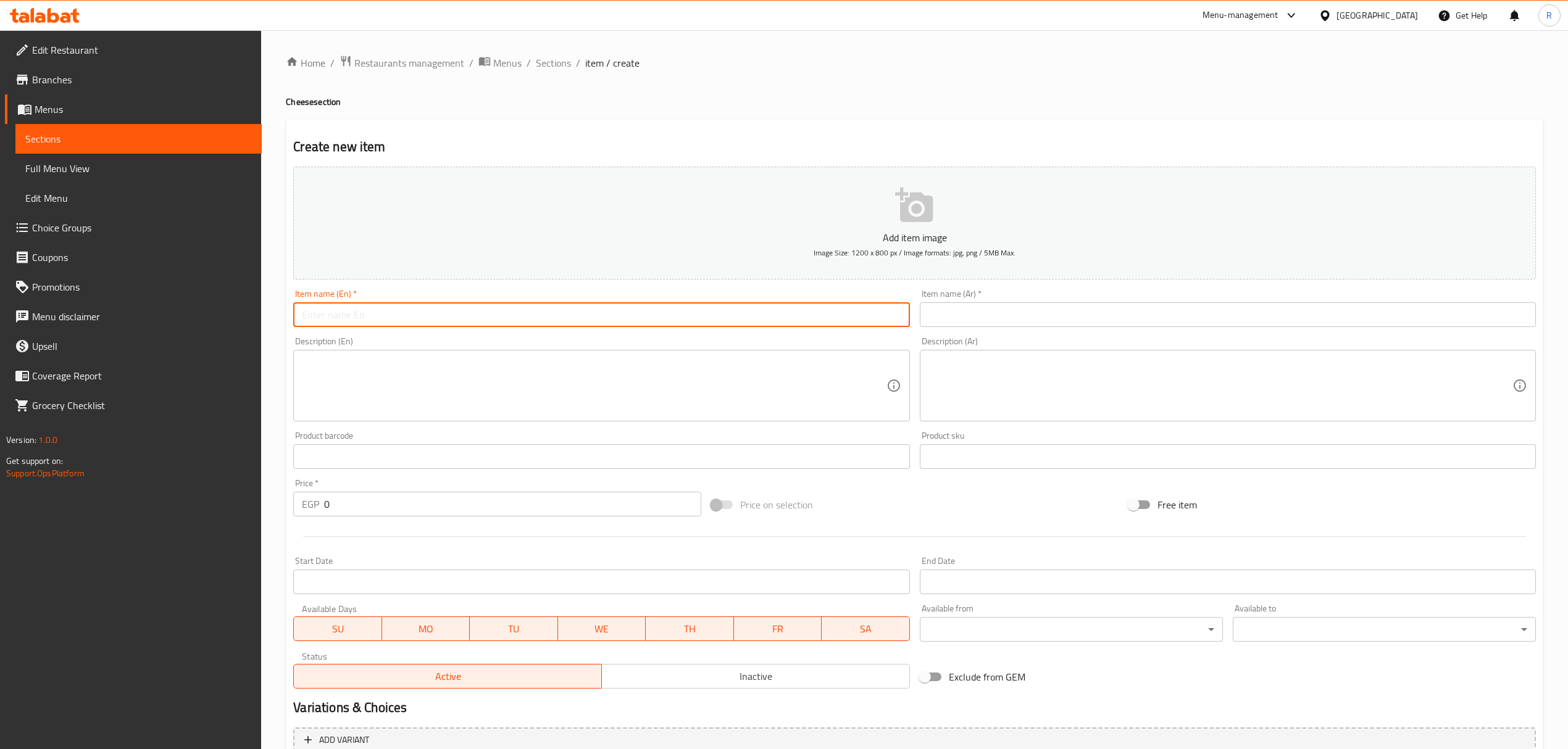
paste input "اصابع موتزاريلا 250 جرام 250g mozzarella sticks 62.00"
drag, startPoint x: 398, startPoint y: 317, endPoint x: 265, endPoint y: 316, distance: 133.0
click at [265, 316] on div "Home / Restaurants management / Menus / Sections / item / create Cheese section…" at bounding box center [914, 451] width 1307 height 842
type input "250g mozzarella sticks 62.00"
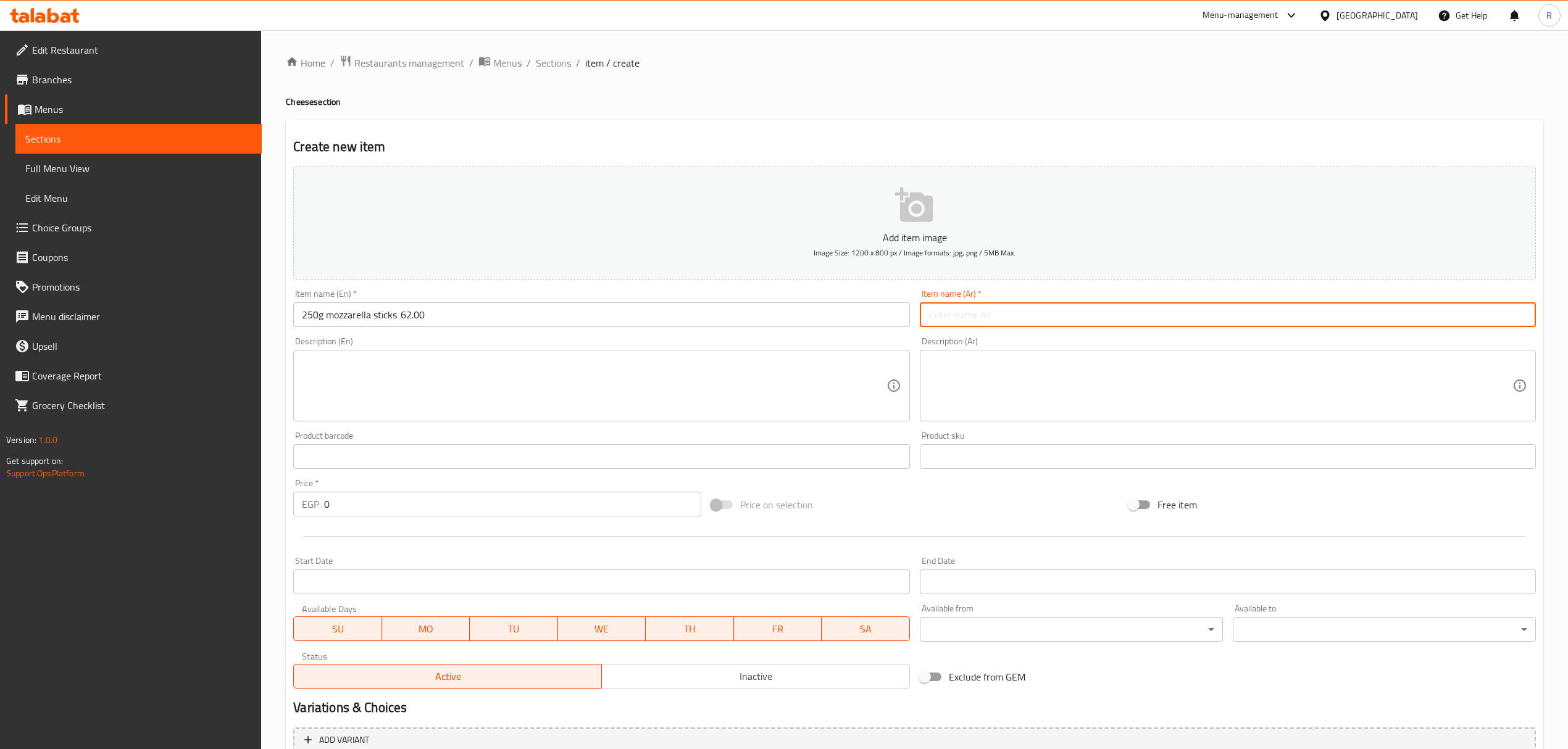
click at [1011, 317] on input "text" at bounding box center [1228, 315] width 616 height 25
paste input "اصابع موتزاريلا 250 جرام"
type input "اصابع موتزاريلا 250 جرام"
click at [305, 317] on input "250g mozzarella sticks 62.00" at bounding box center [601, 315] width 616 height 25
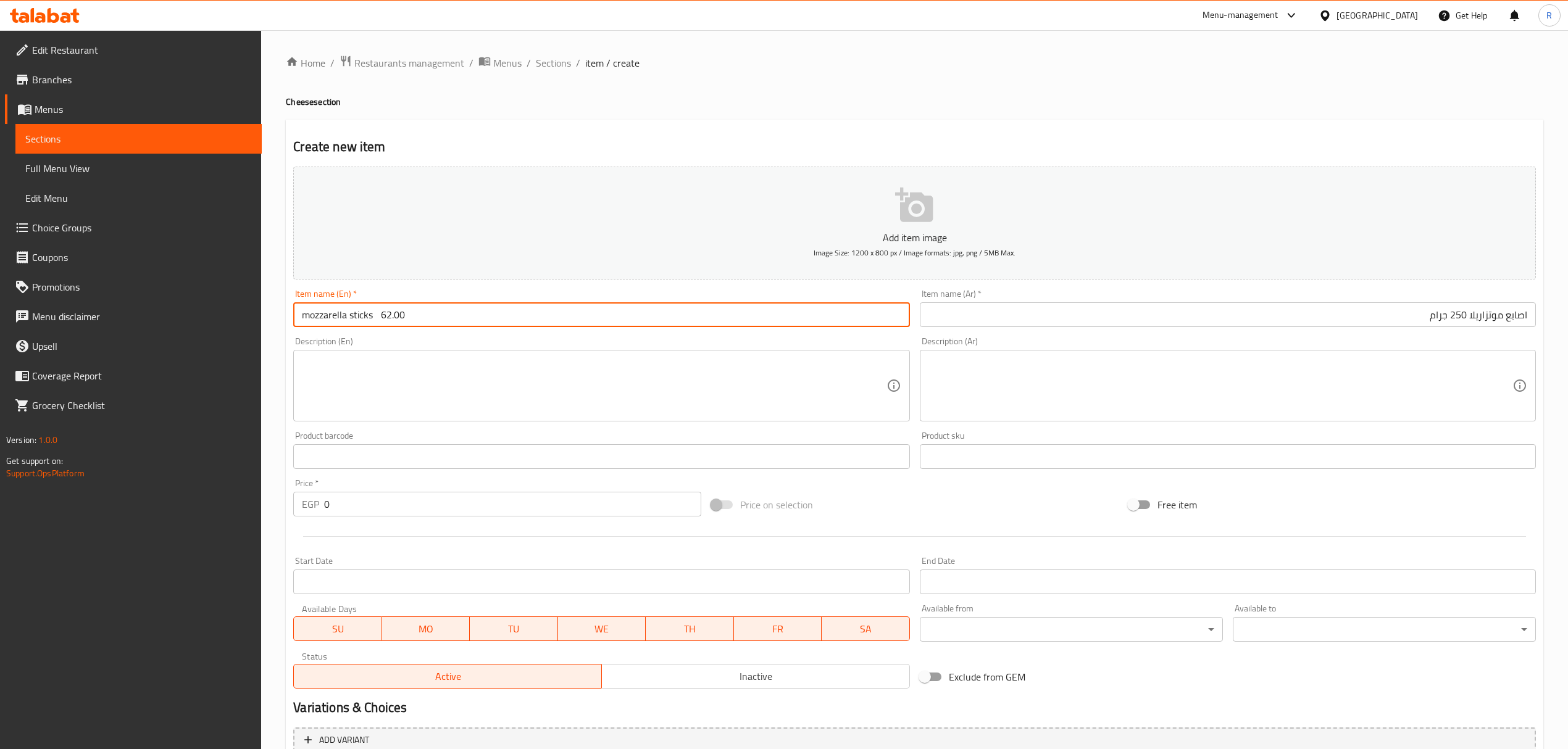
click at [374, 314] on input "mozzarella sticks 62.00" at bounding box center [601, 315] width 616 height 25
paste input "250g"
drag, startPoint x: 396, startPoint y: 314, endPoint x: 497, endPoint y: 312, distance: 101.0
click at [497, 312] on input "mozzarella sticks 250g 62.00" at bounding box center [601, 315] width 616 height 25
type input "Mozzarella Sticks 250g"
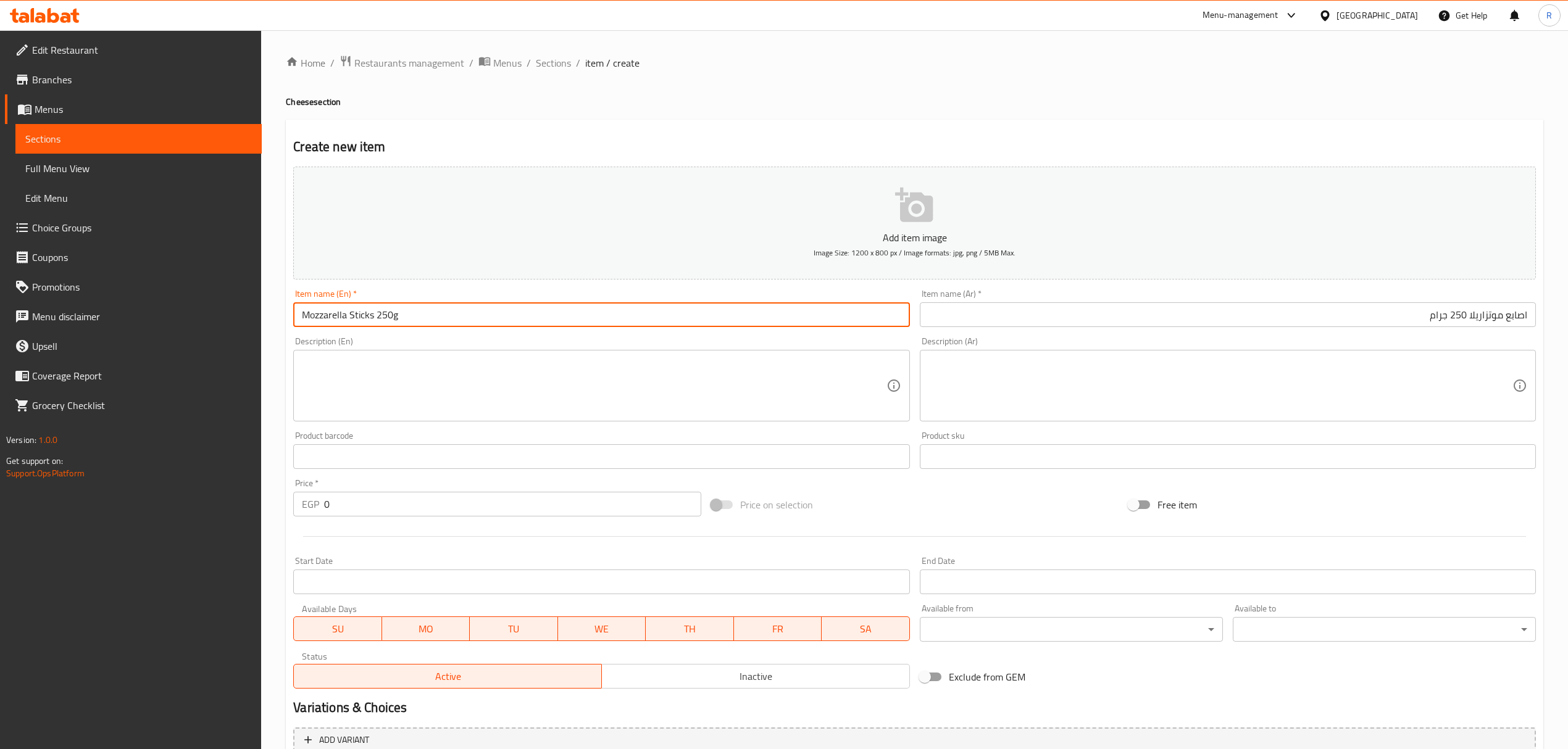
click at [391, 502] on input "0" at bounding box center [512, 504] width 377 height 25
paste input "62.00"
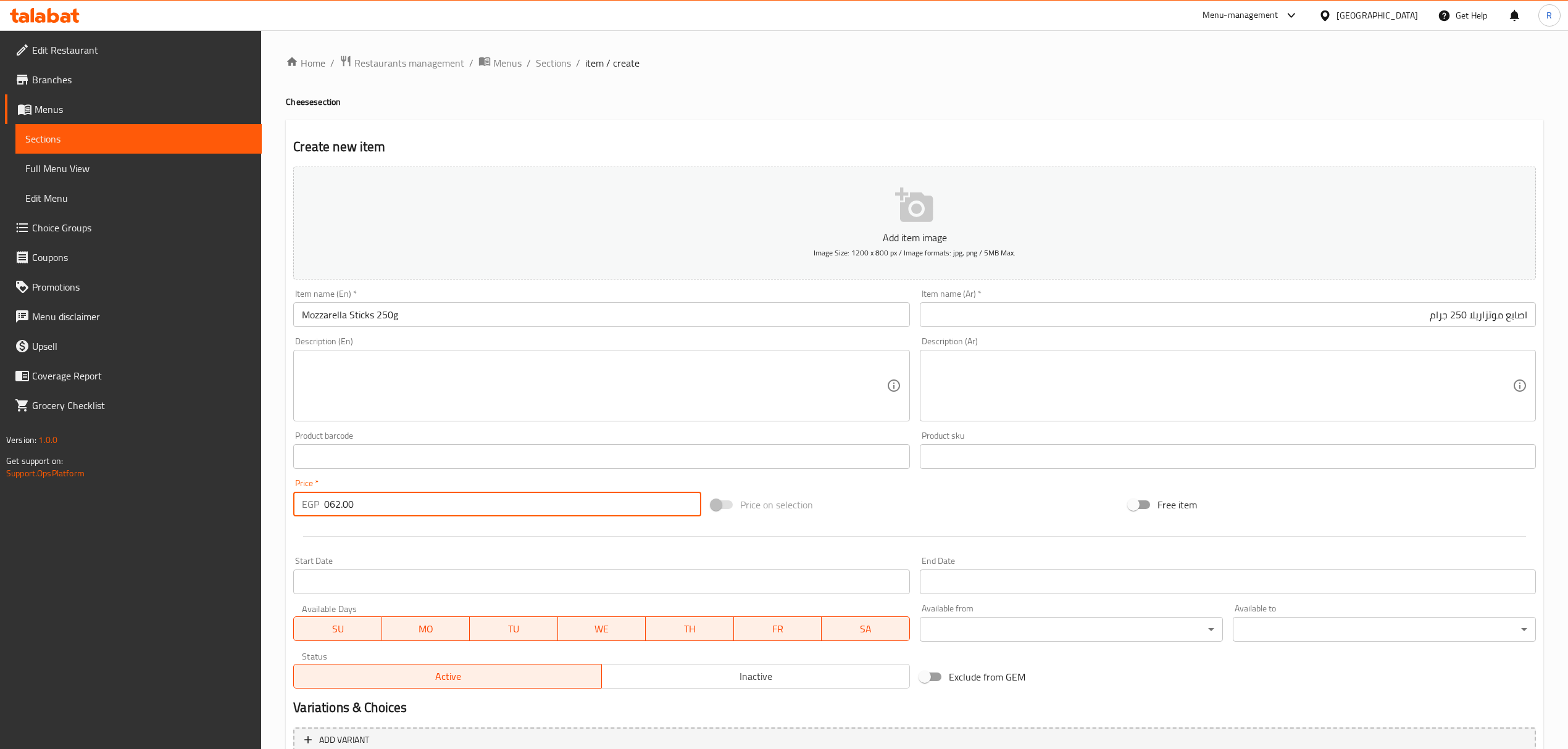
type input "062.00"
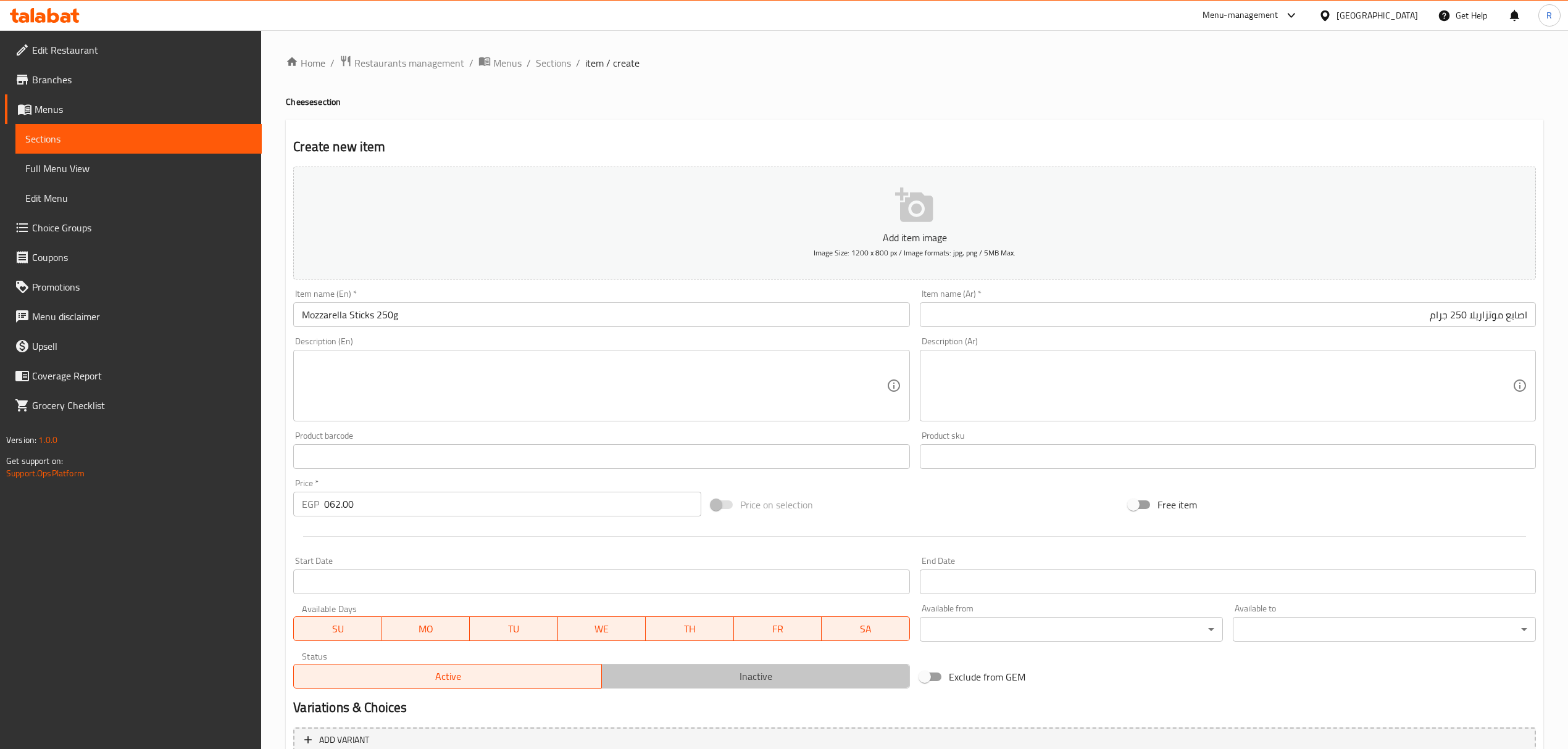
click at [667, 684] on button "Inactive" at bounding box center [756, 676] width 309 height 25
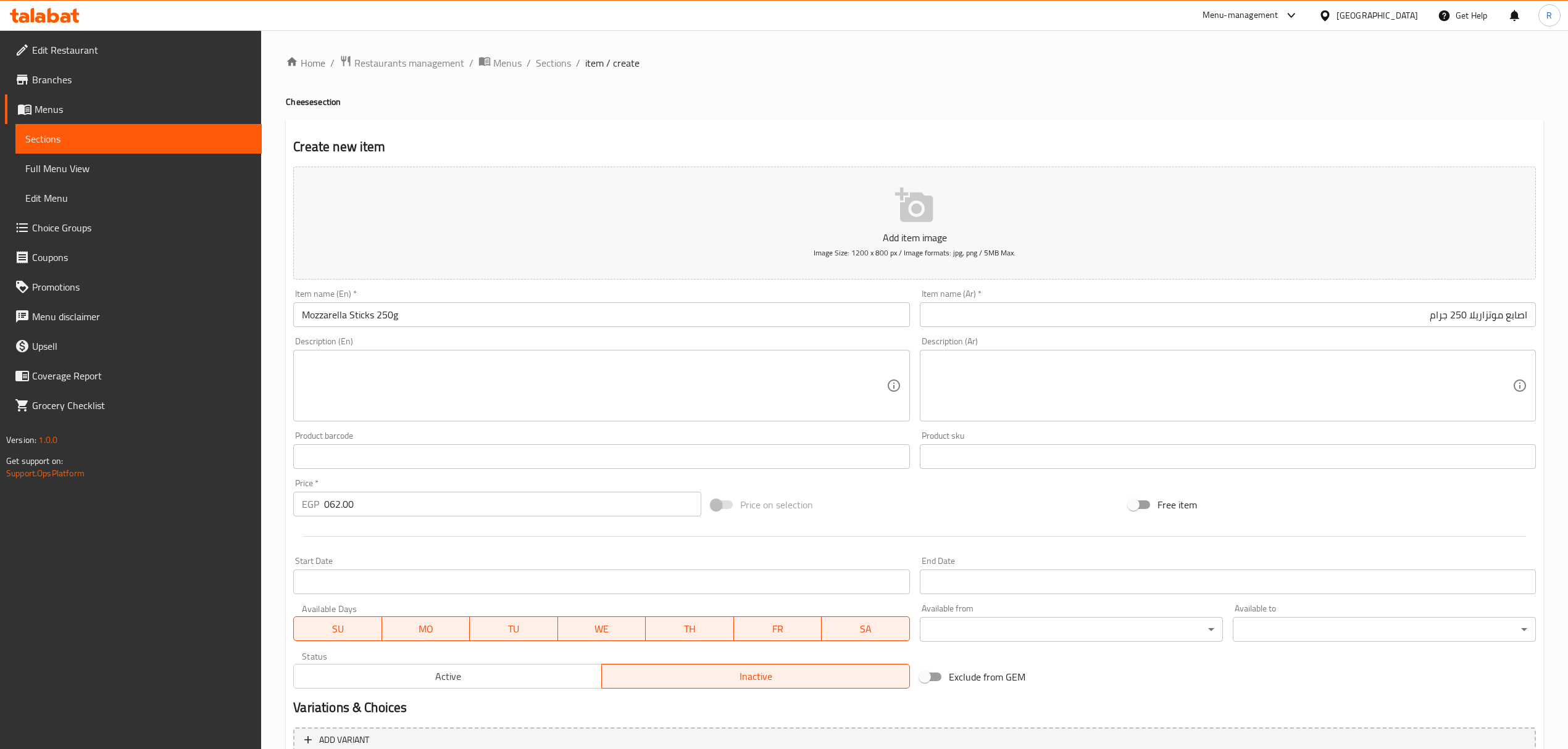
click at [641, 322] on input "Mozzarella Sticks 250g" at bounding box center [601, 315] width 616 height 25
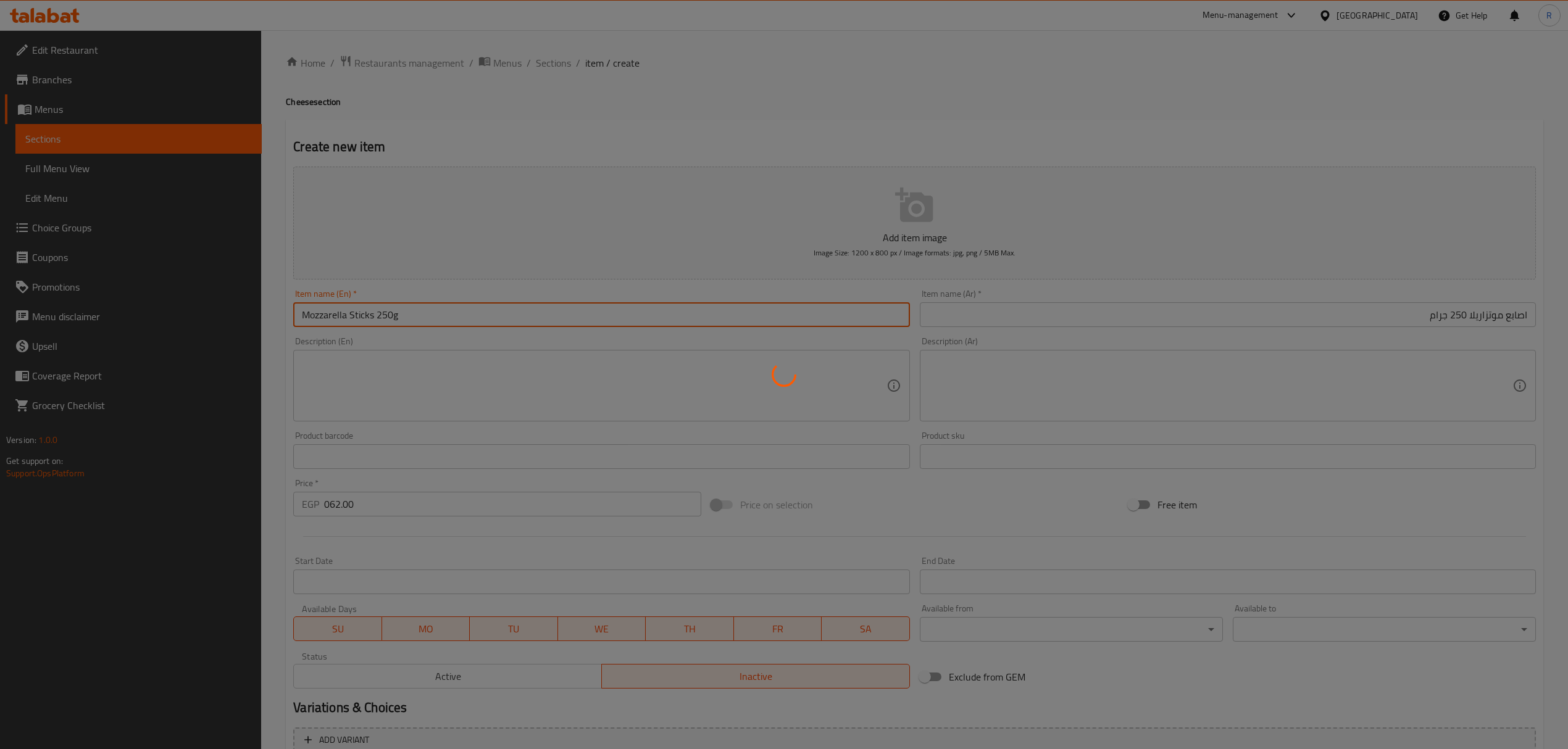
type input "0"
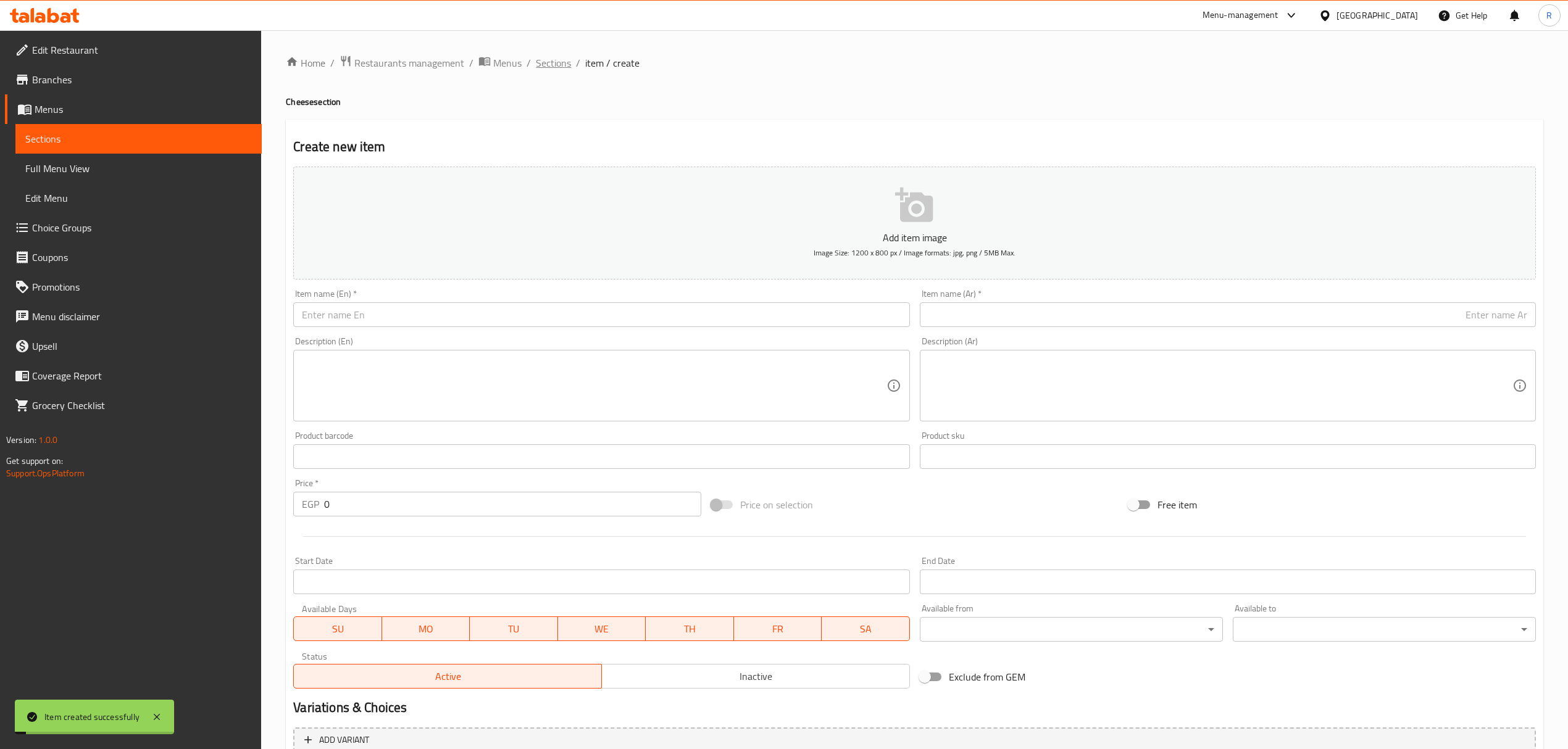
click at [557, 59] on span "Sections" at bounding box center [553, 63] width 35 height 15
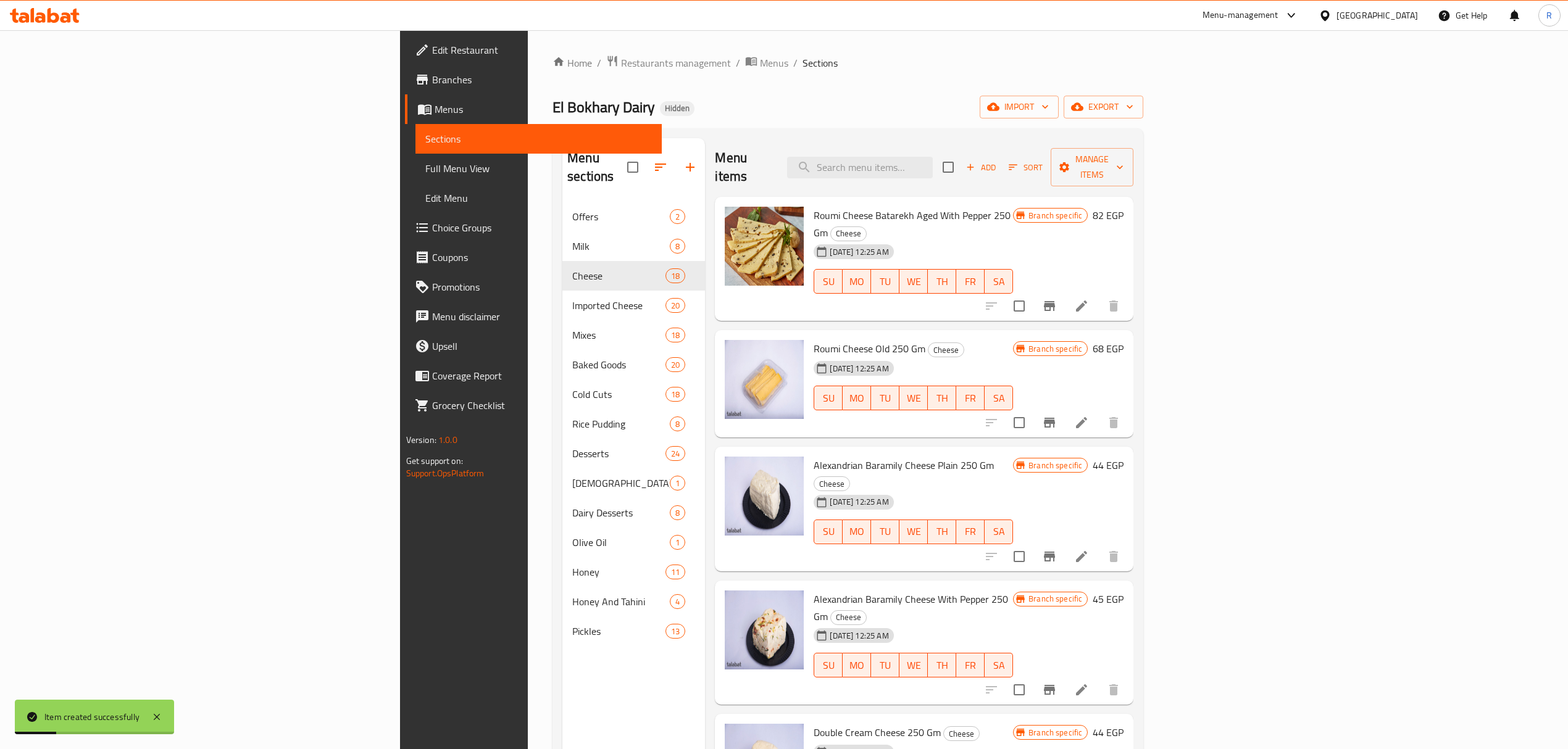
click at [826, 85] on div "Home / Restaurants management / Menus / Sections El Bokhary Dairy Hidden import…" at bounding box center [848, 476] width 591 height 842
click at [933, 160] on input "search" at bounding box center [860, 168] width 146 height 21
paste input "المبشور"
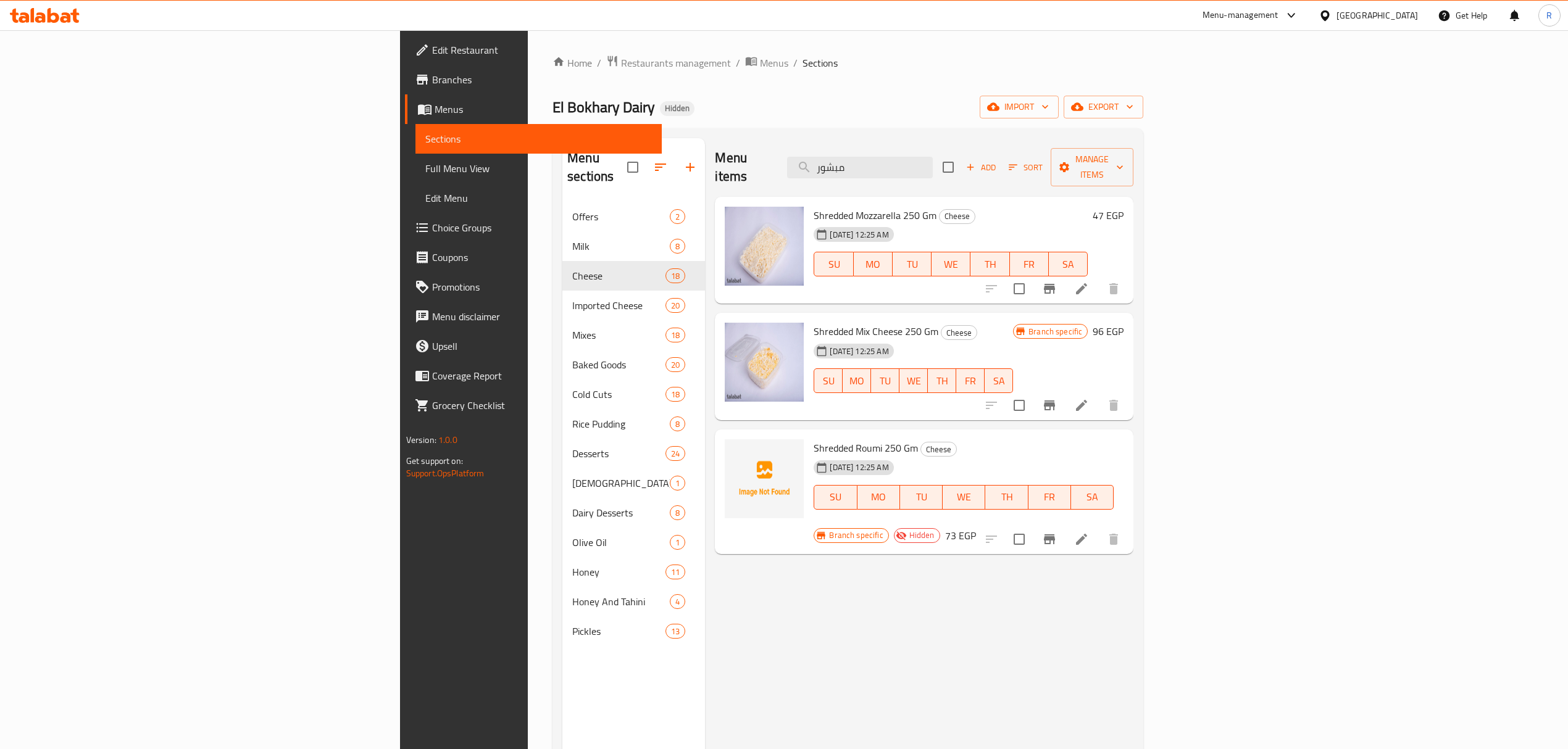
type input "مبشور"
click at [814, 206] on span "Shredded Mozzarella 250 Gm" at bounding box center [875, 215] width 123 height 19
drag, startPoint x: 732, startPoint y: 195, endPoint x: 725, endPoint y: 200, distance: 8.6
click at [814, 206] on span "Shredded Mozzarella 250 Gm" at bounding box center [875, 215] width 123 height 19
copy span "Shredded"
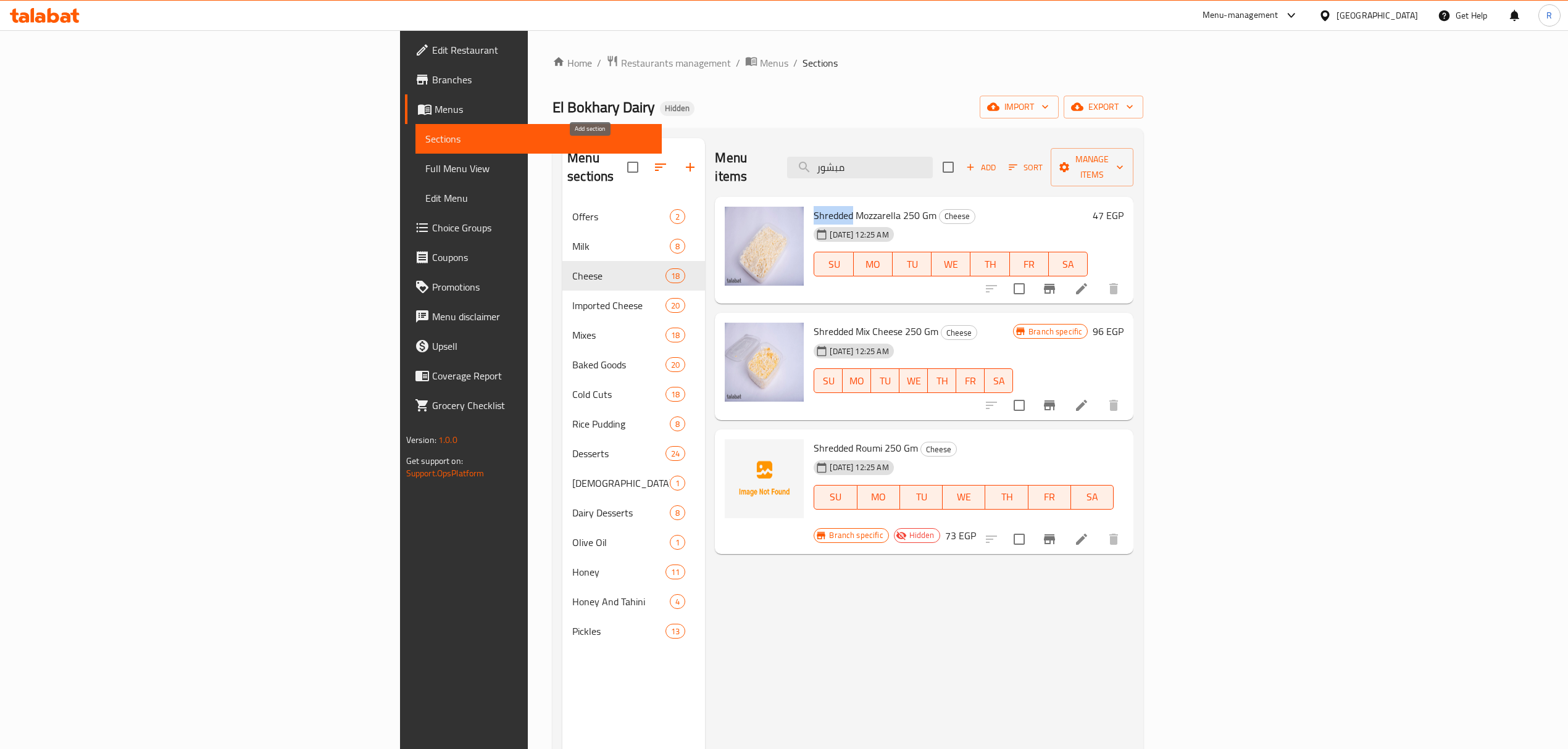
click at [683, 162] on icon "button" at bounding box center [690, 167] width 15 height 15
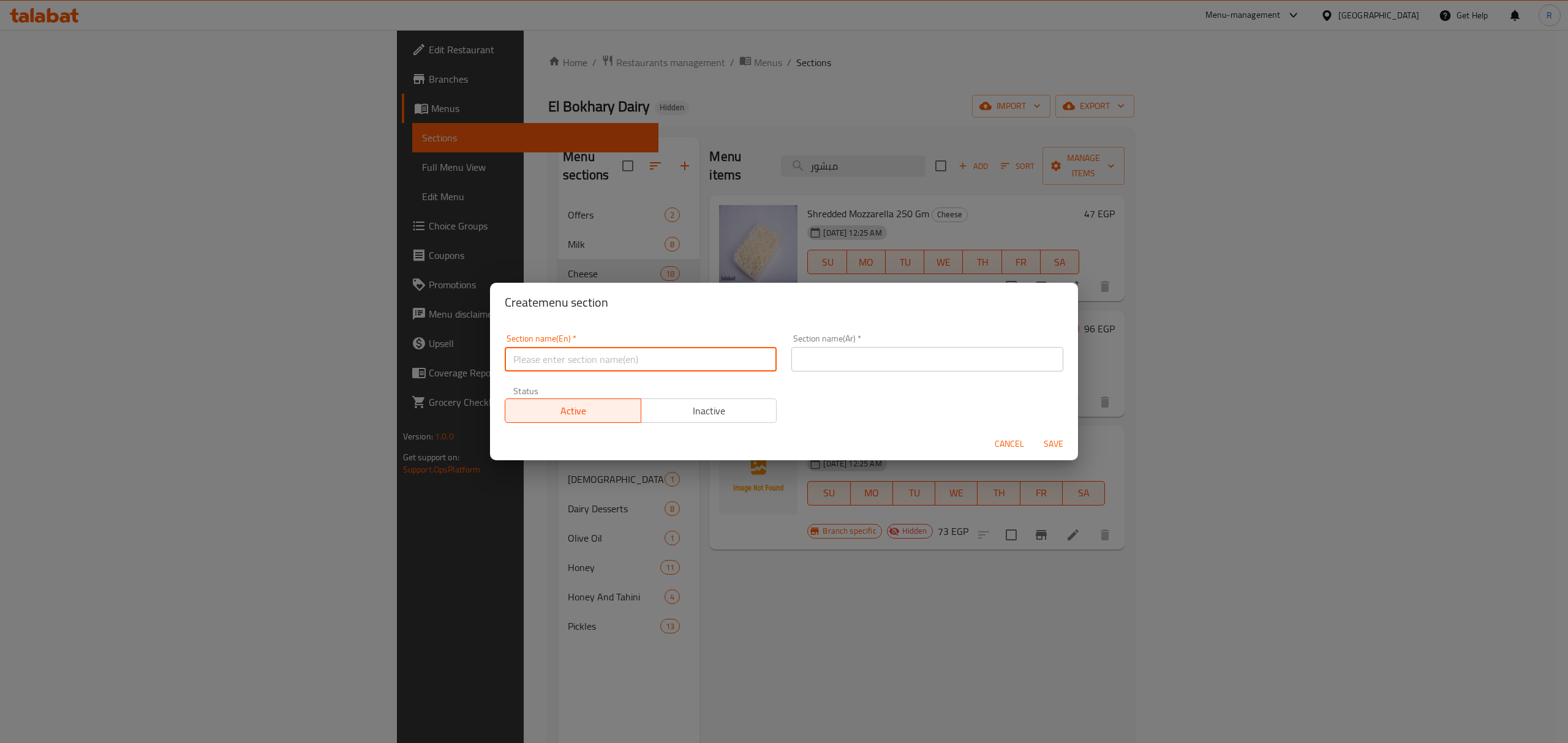
click at [643, 352] on input "text" at bounding box center [641, 359] width 272 height 25
paste input "Shredded"
click at [663, 361] on input "Shredded" at bounding box center [641, 359] width 272 height 25
paste input "250g grated cheese mix"
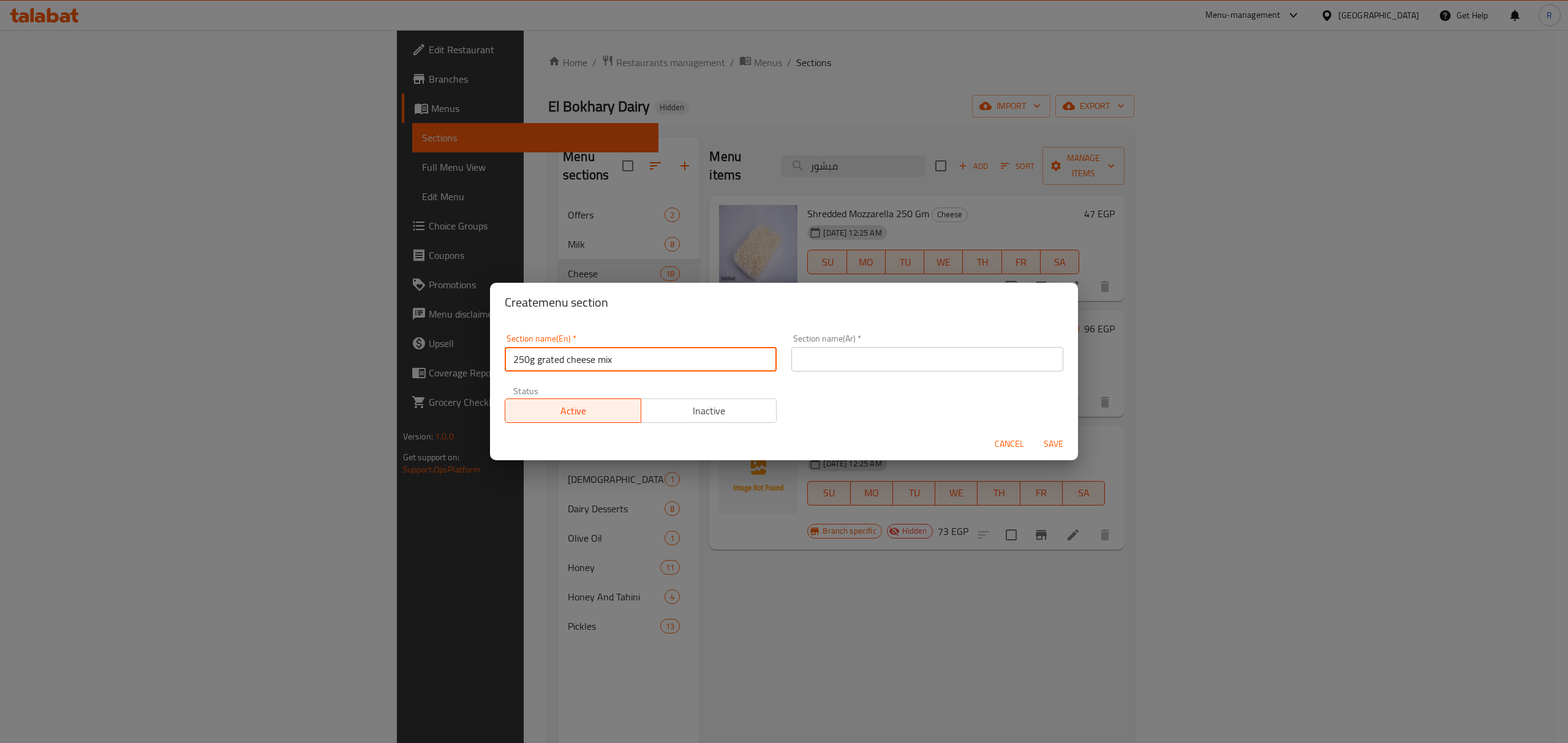
click at [576, 358] on input "250g grated cheese mix" at bounding box center [641, 359] width 272 height 25
click at [532, 360] on input "250g grated" at bounding box center [641, 359] width 272 height 25
click at [591, 345] on div "Section name(En)   * grated Section name(En) *" at bounding box center [641, 352] width 272 height 38
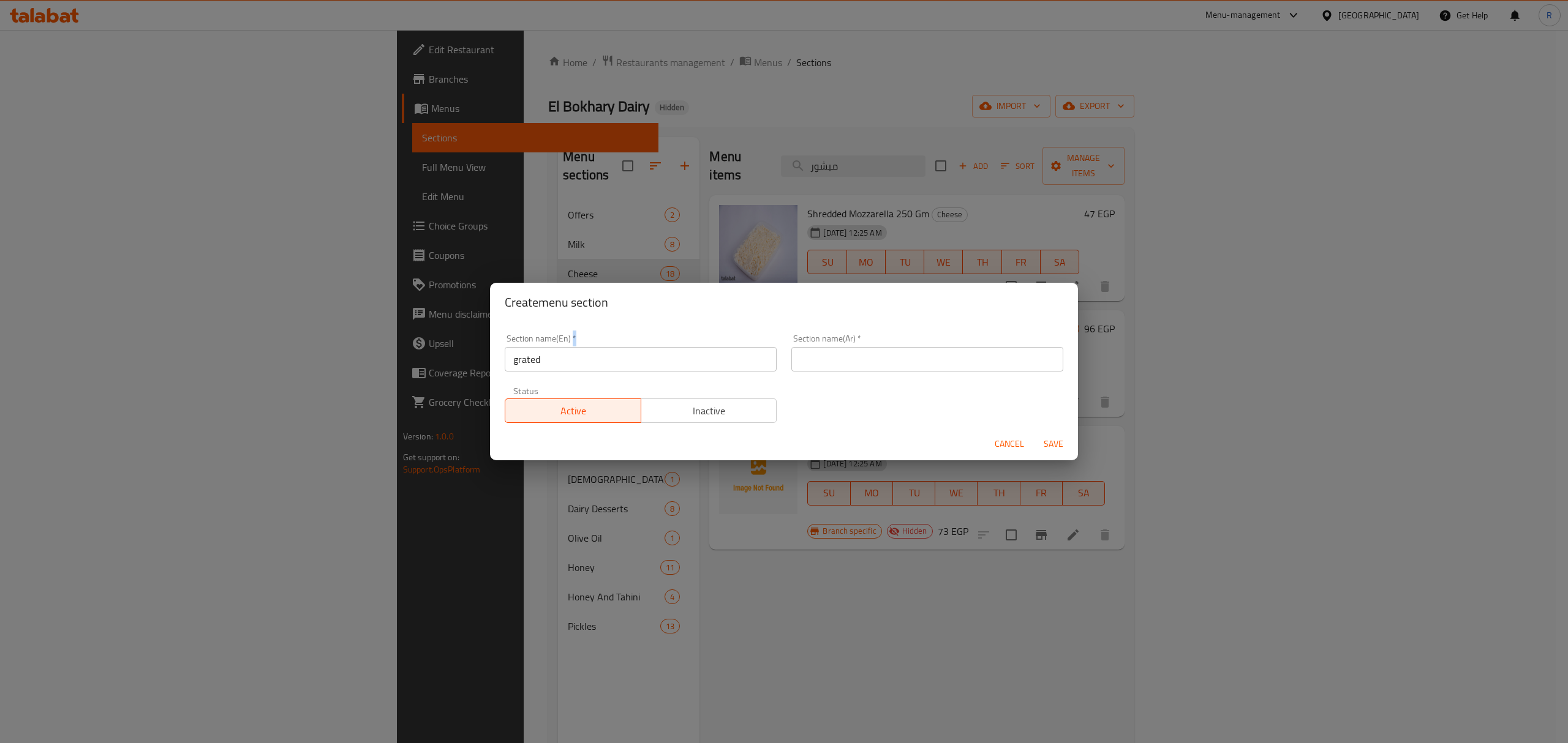
click at [591, 345] on div "Section name(En)   * grated Section name(En) *" at bounding box center [641, 352] width 272 height 38
click at [581, 358] on input "grated" at bounding box center [641, 359] width 272 height 25
click at [581, 360] on input "grated" at bounding box center [641, 359] width 272 height 25
type input "Grated"
click at [810, 357] on input "text" at bounding box center [927, 359] width 272 height 25
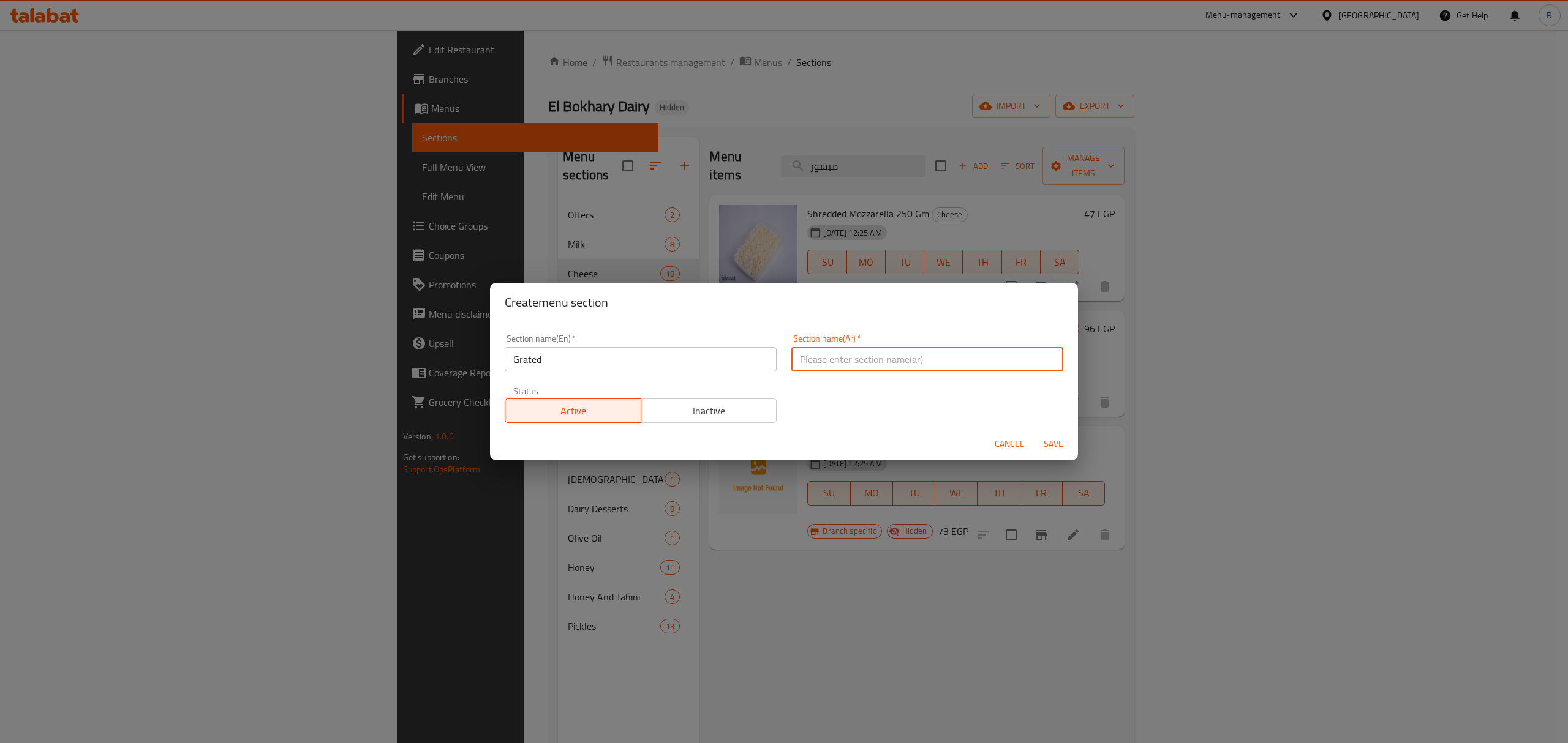
paste input "المبشور"
type input "المبشور"
click at [1046, 438] on span "Save" at bounding box center [1053, 444] width 30 height 16
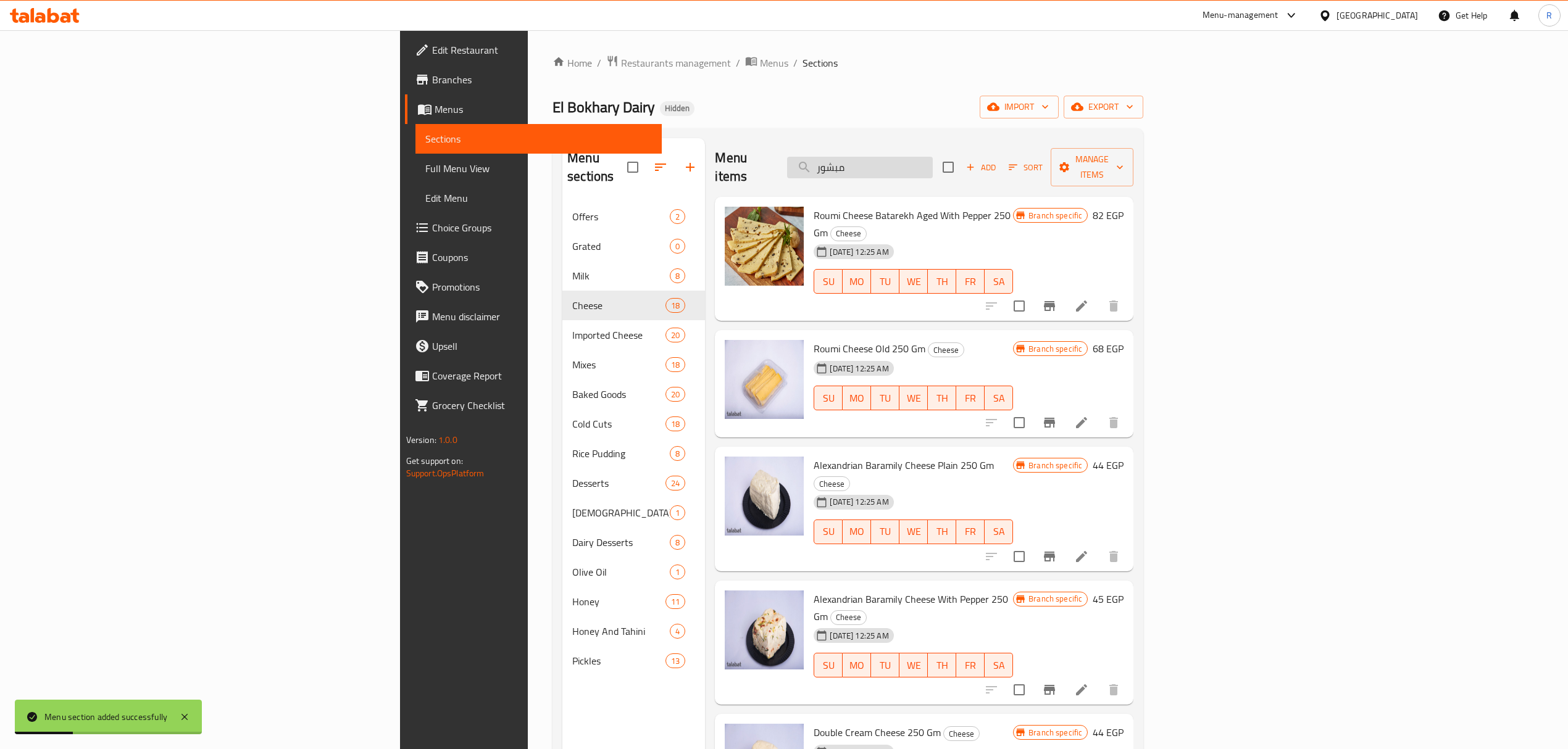
click at [933, 162] on input "مبشور" at bounding box center [860, 168] width 146 height 21
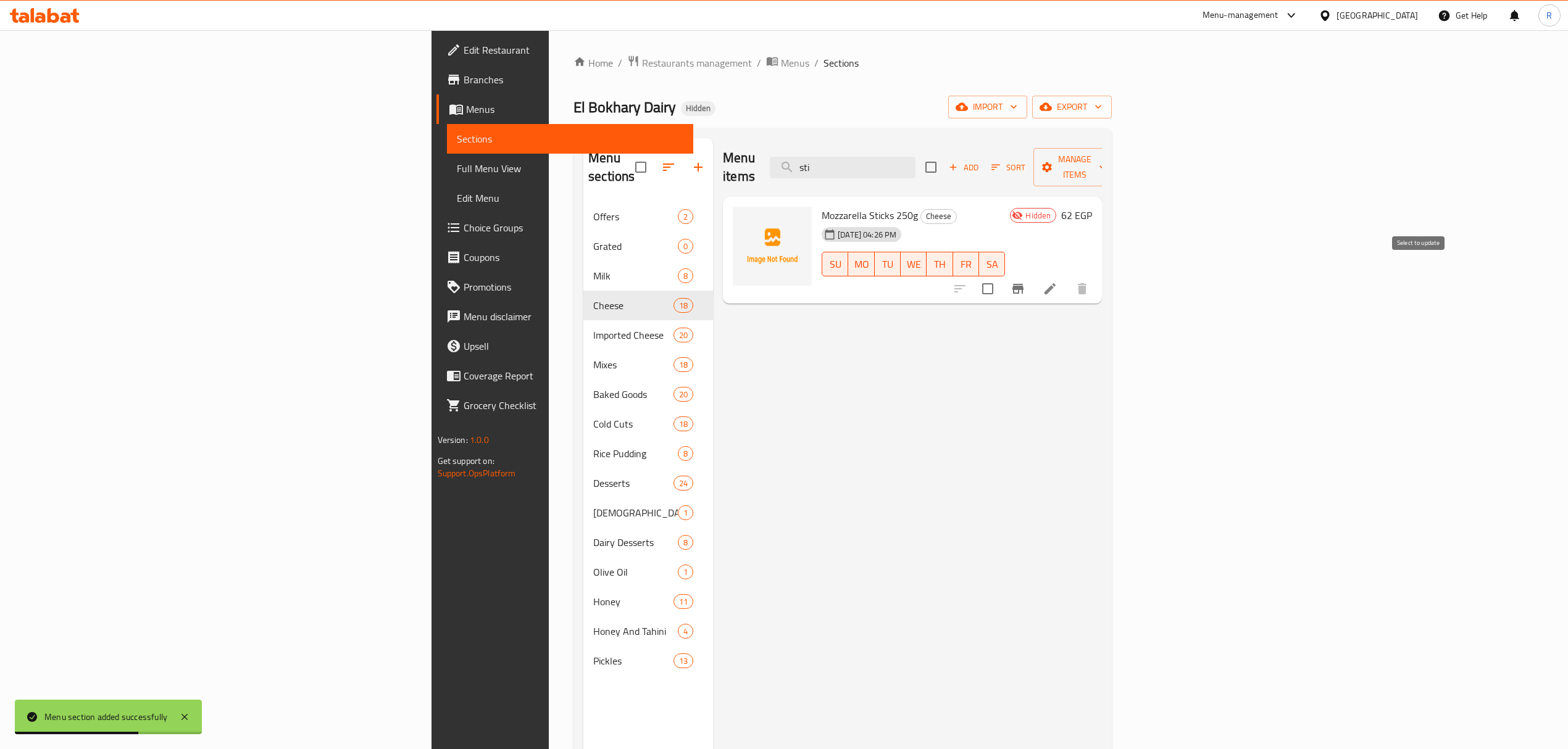
type input "sti"
drag, startPoint x: 1425, startPoint y: 275, endPoint x: 1430, endPoint y: 262, distance: 13.9
click at [1001, 277] on input "checkbox" at bounding box center [988, 289] width 26 height 26
checkbox input "true"
click at [1106, 163] on span "Manage items" at bounding box center [1075, 167] width 63 height 31
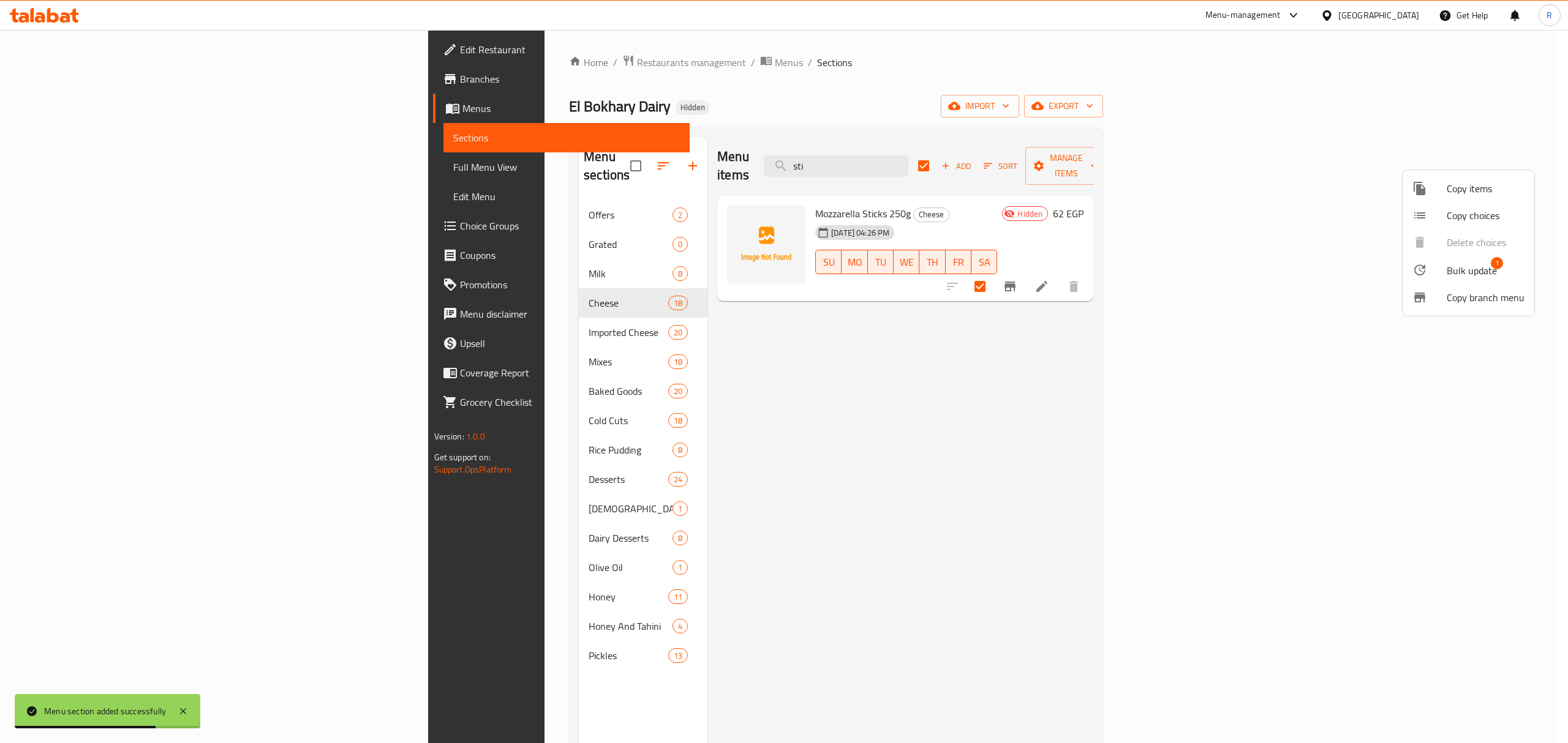
click at [1454, 270] on span "Bulk update" at bounding box center [1471, 270] width 50 height 15
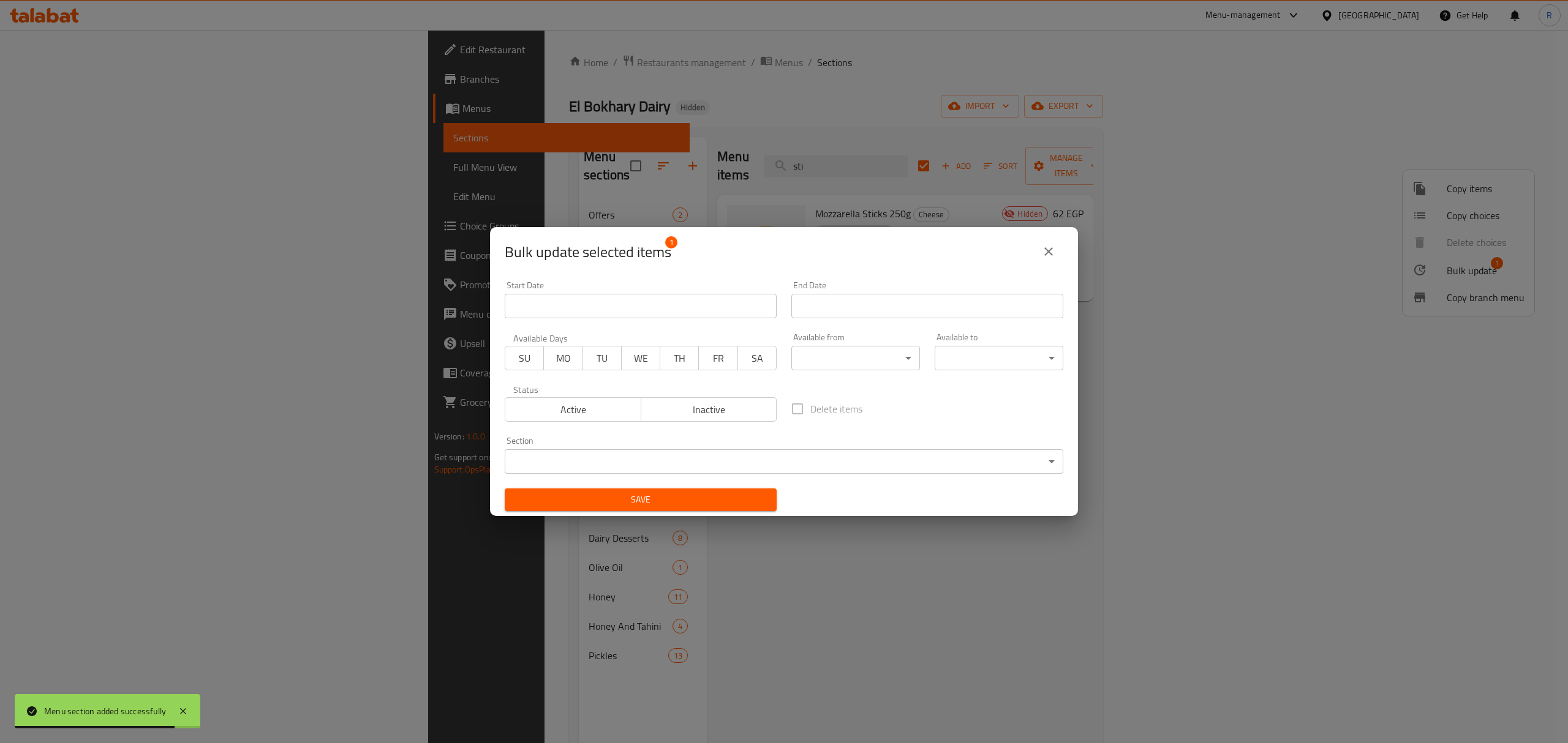
click at [800, 465] on body "Menu section added successfully ​ Menu-management Egypt Get Help R Edit Restaur…" at bounding box center [784, 386] width 1568 height 713
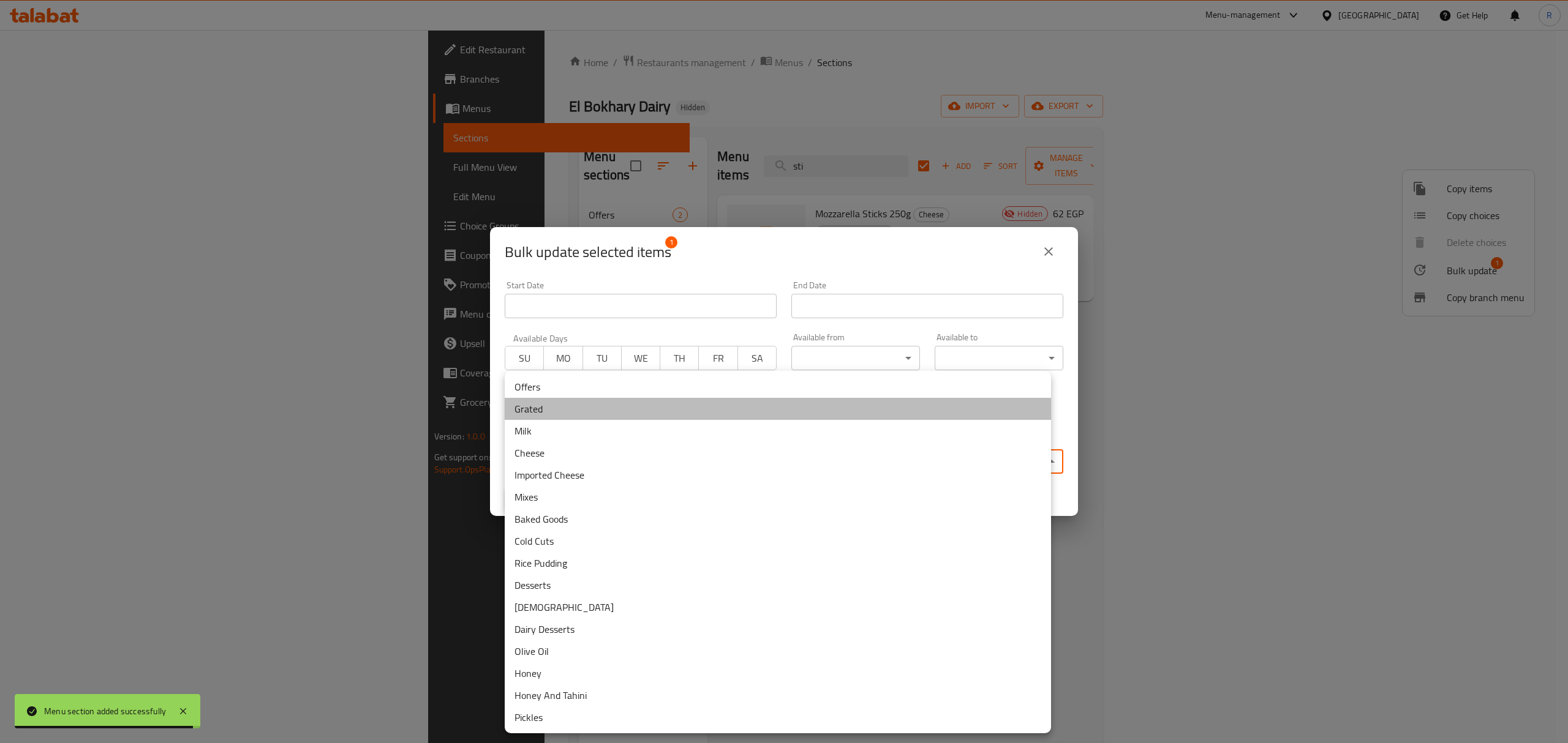
click at [631, 402] on li "Grated" at bounding box center [778, 408] width 546 height 22
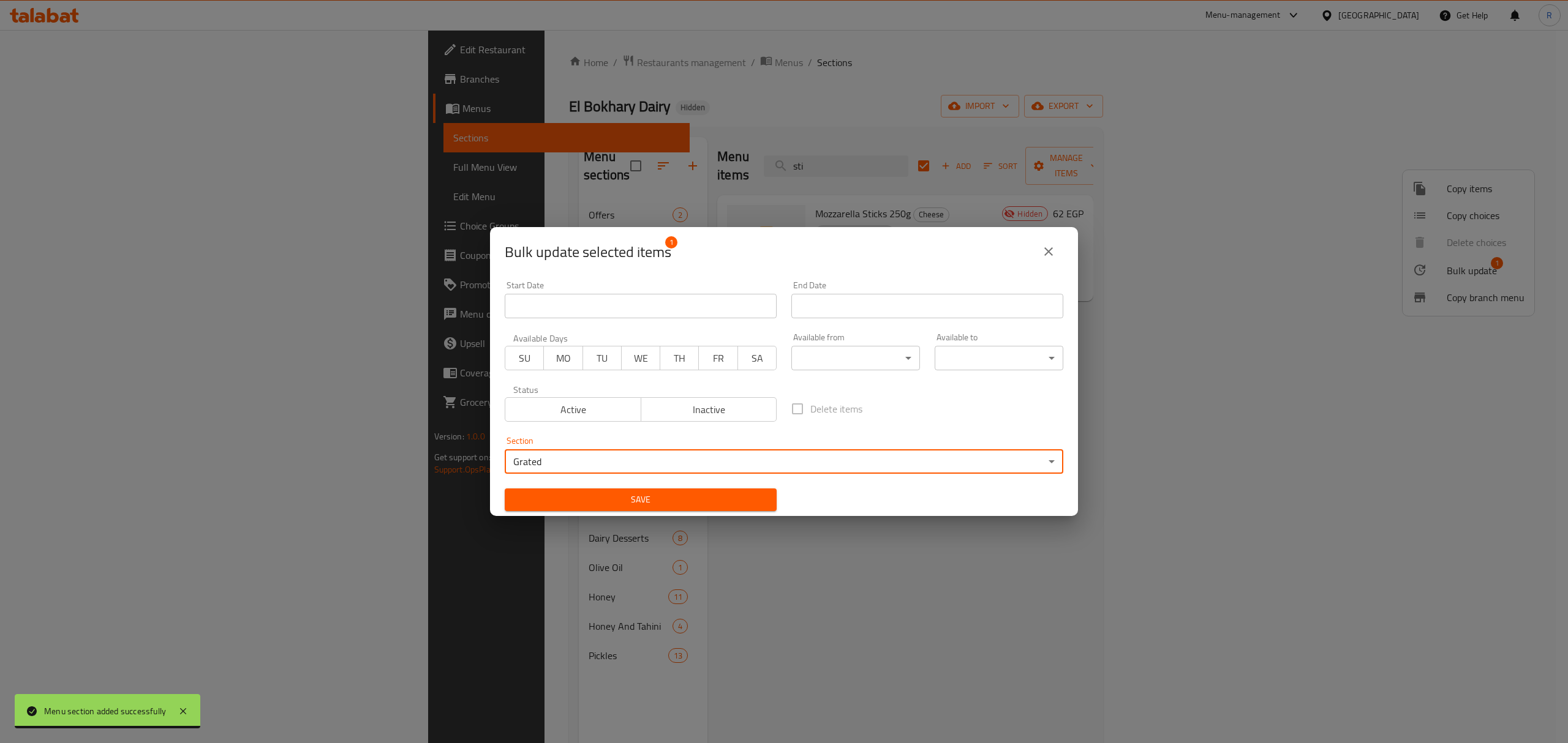
click at [580, 496] on span "Save" at bounding box center [641, 500] width 252 height 16
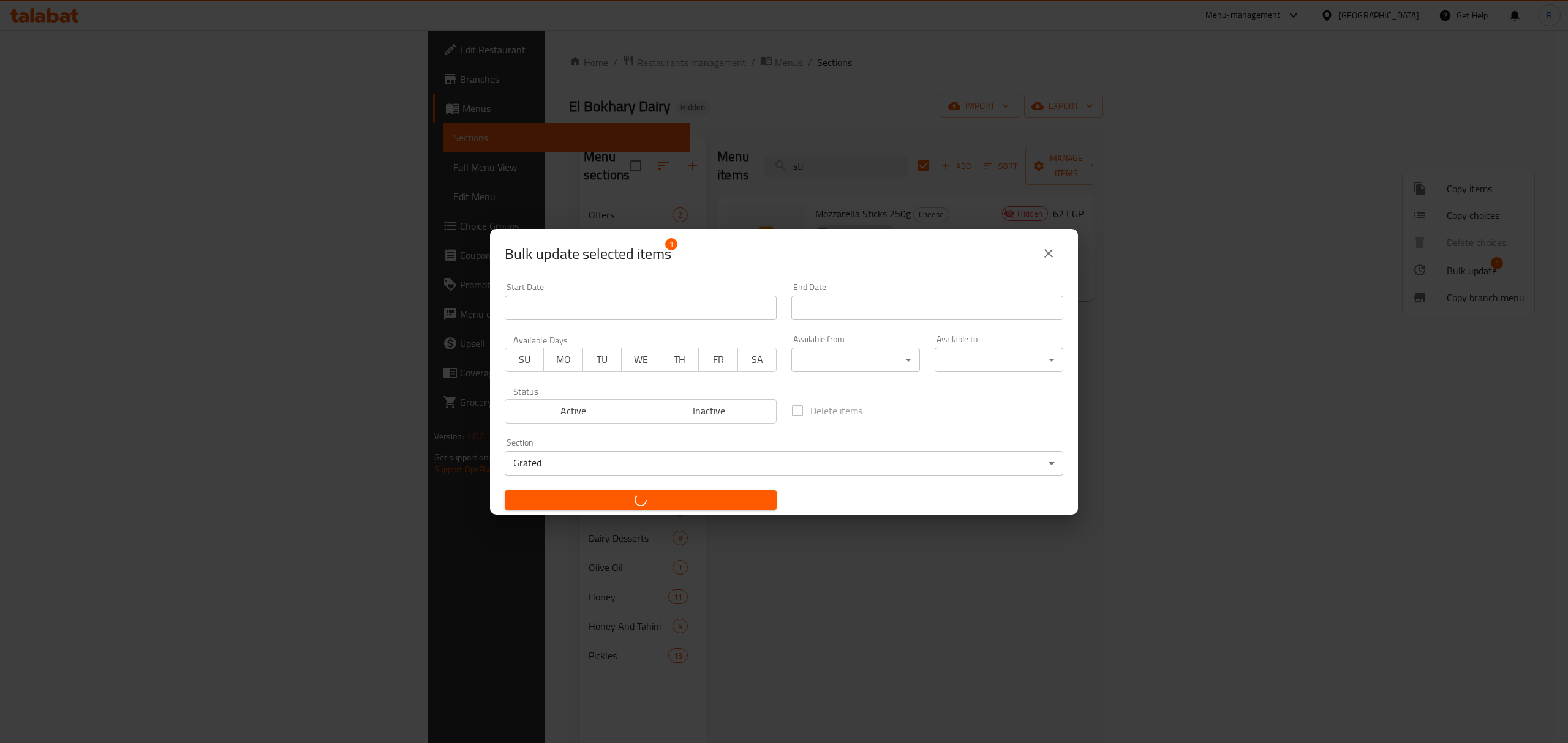
checkbox input "false"
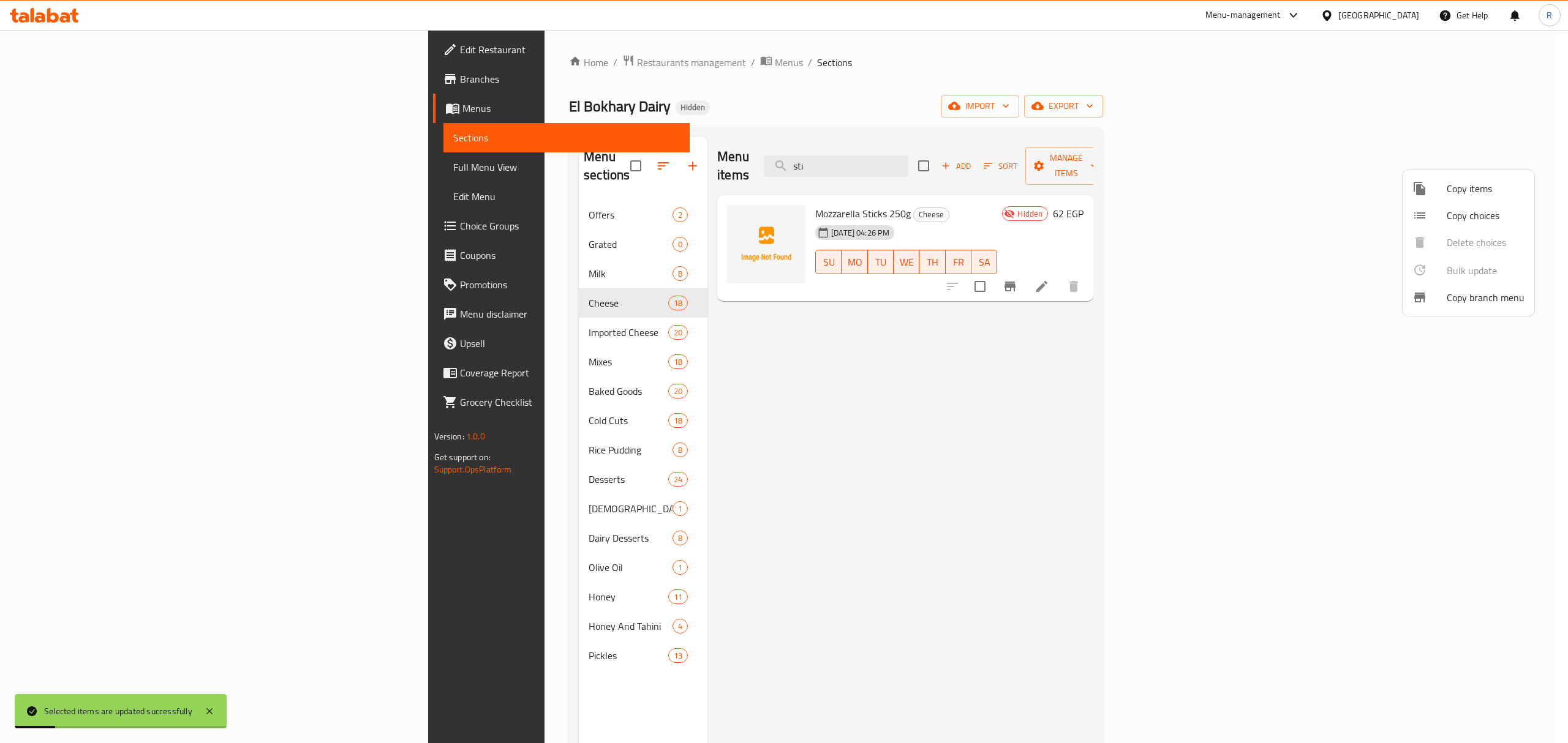
drag, startPoint x: 782, startPoint y: 113, endPoint x: 857, endPoint y: 135, distance: 78.2
click at [784, 113] on div at bounding box center [784, 372] width 1568 height 743
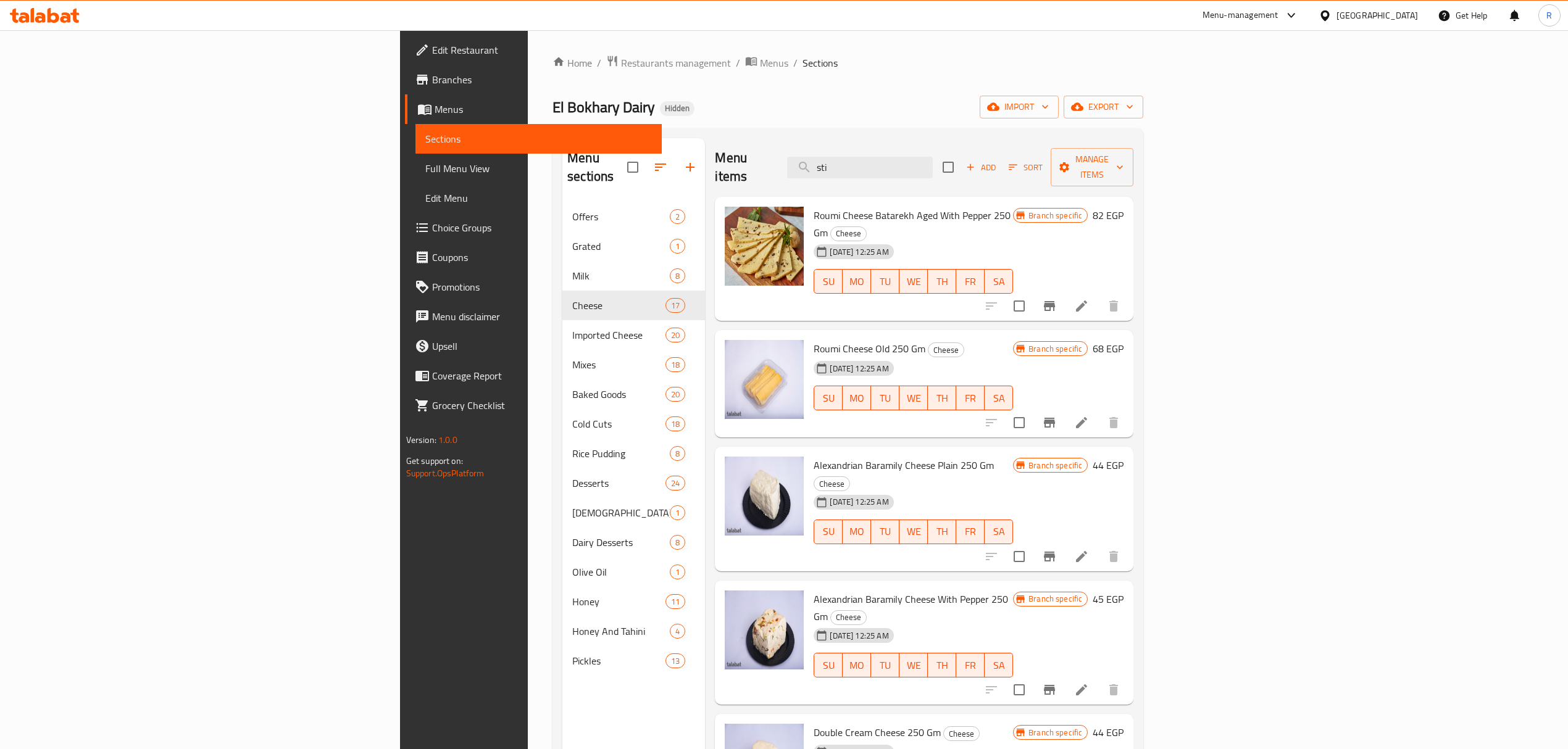
drag, startPoint x: 941, startPoint y: 111, endPoint x: 934, endPoint y: 115, distance: 8.1
click at [941, 111] on div "El Bokhary Dairy Hidden import export" at bounding box center [848, 107] width 591 height 23
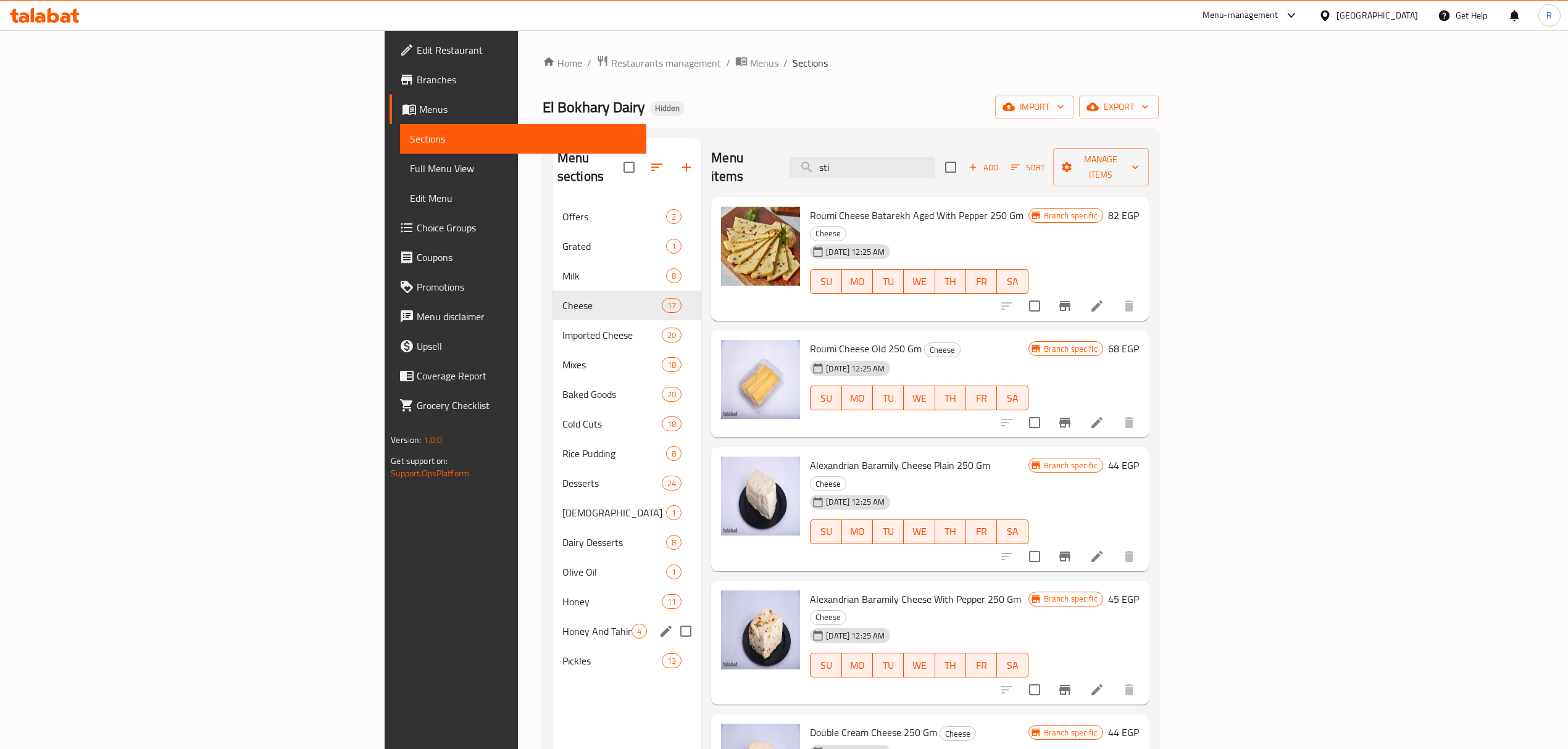
click at [552, 623] on div "Honey And Tahini 4" at bounding box center [627, 631] width 148 height 30
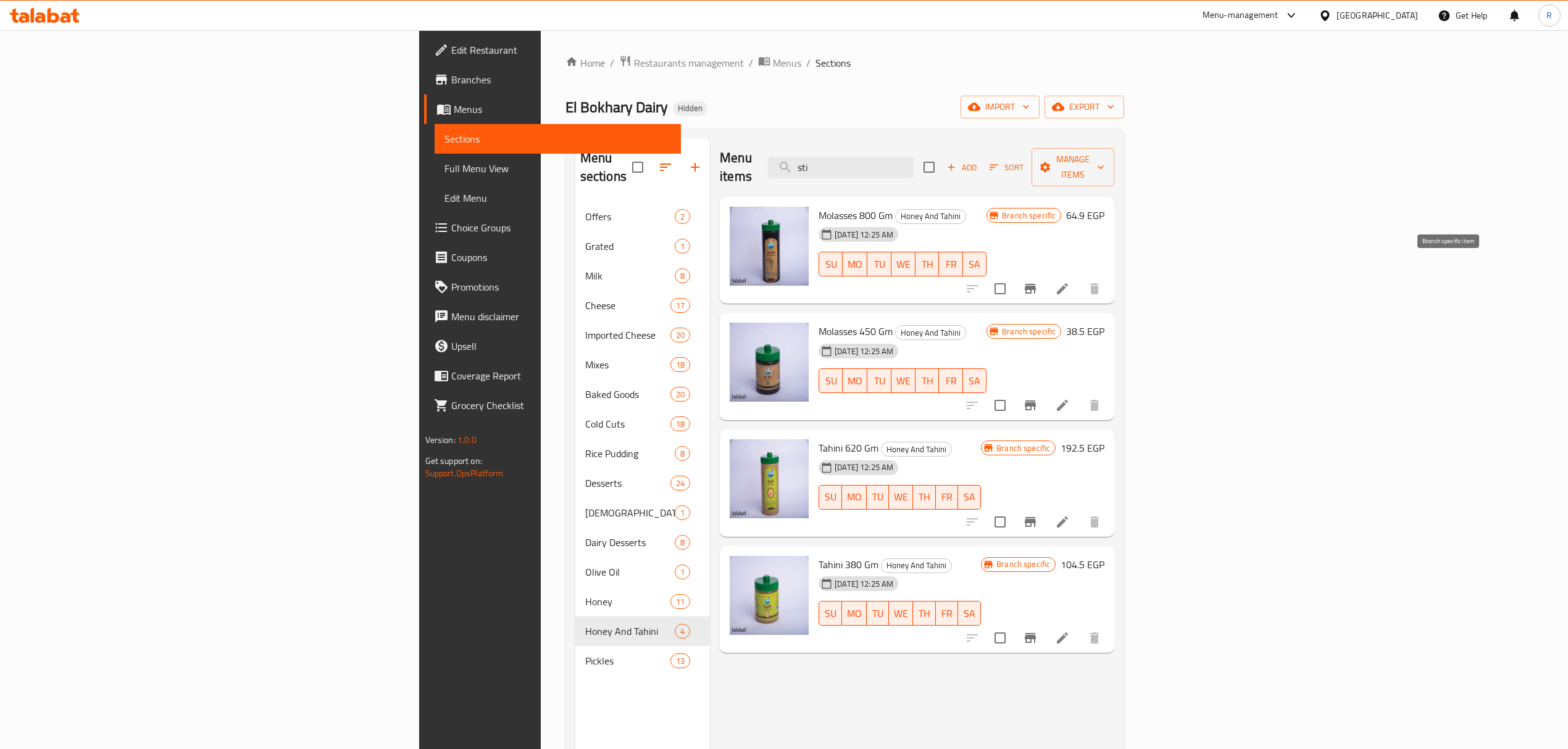
click at [1038, 281] on icon "Branch-specific-item" at bounding box center [1030, 288] width 15 height 15
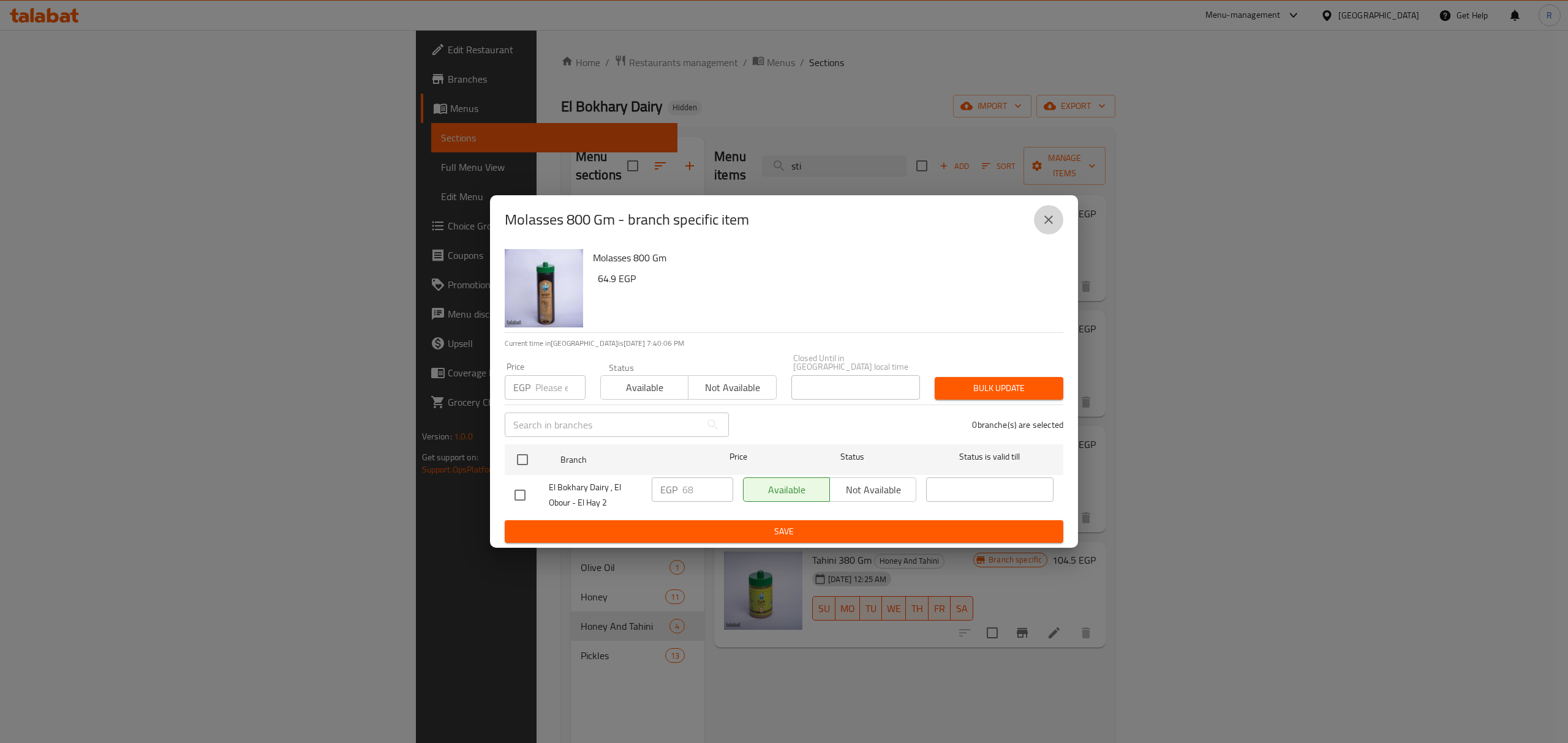
click at [1057, 226] on button "close" at bounding box center [1048, 220] width 30 height 30
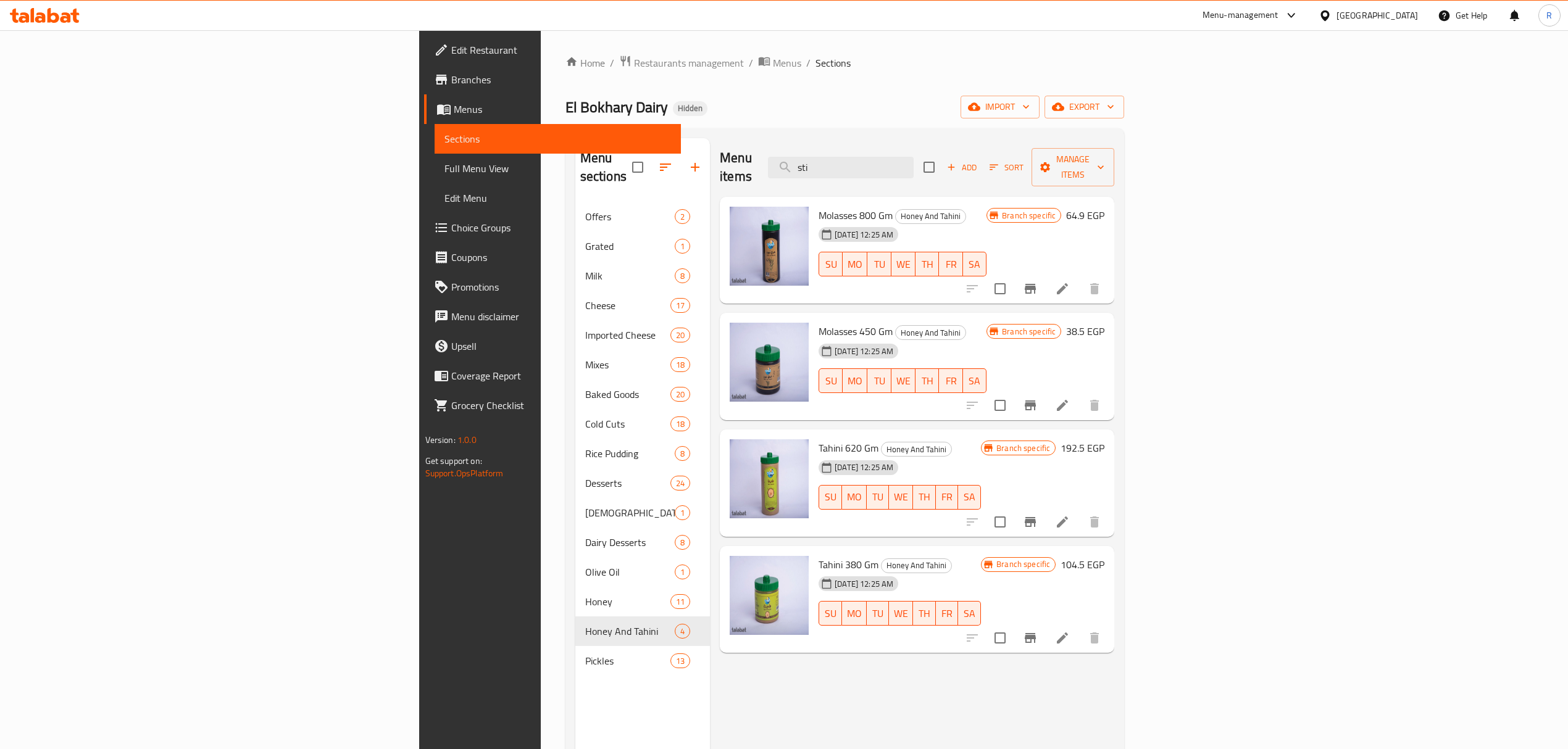
click at [1038, 514] on icon "Branch-specific-item" at bounding box center [1030, 521] width 15 height 15
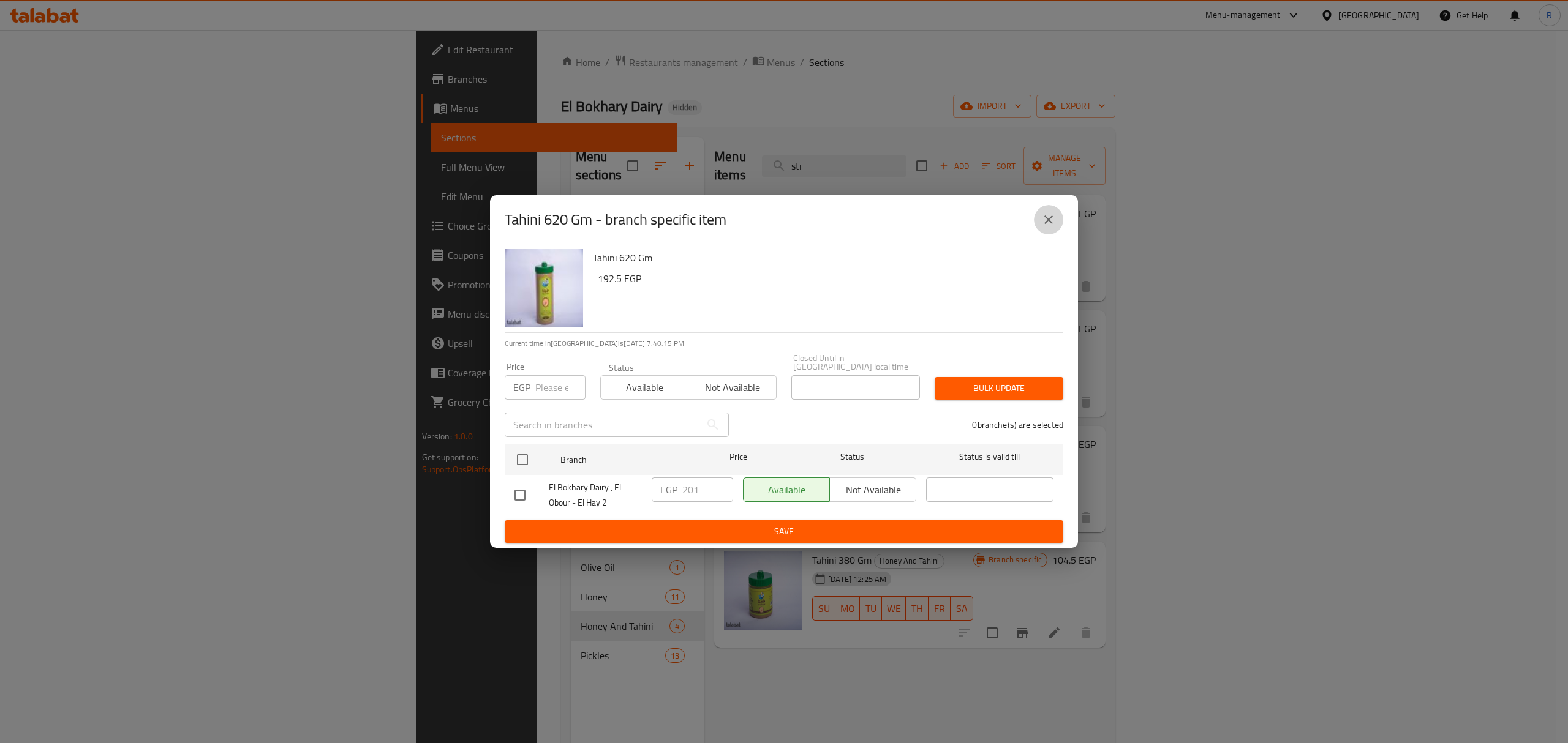
click at [1042, 226] on icon "close" at bounding box center [1048, 219] width 15 height 15
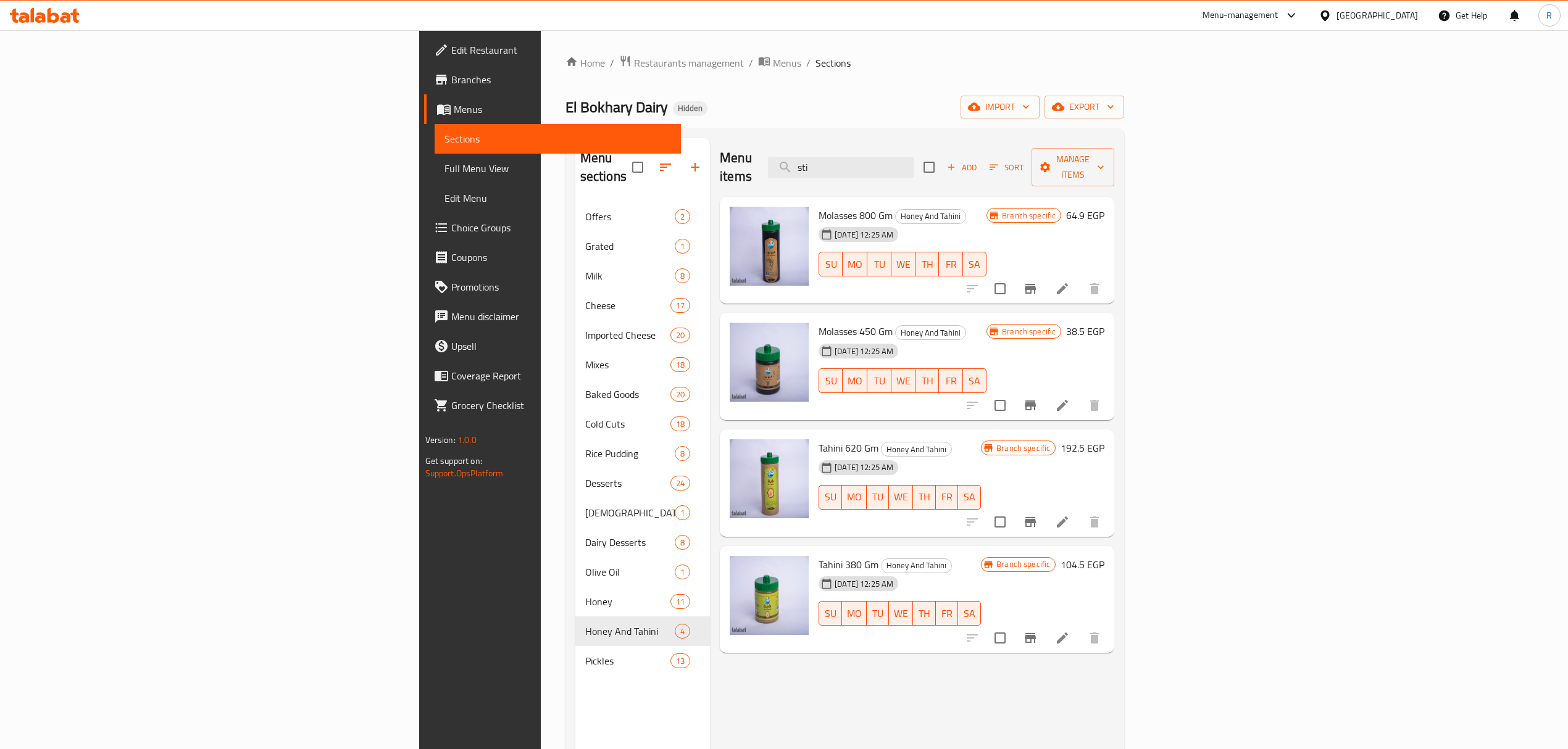
click at [1036, 633] on icon "Branch-specific-item" at bounding box center [1031, 638] width 11 height 10
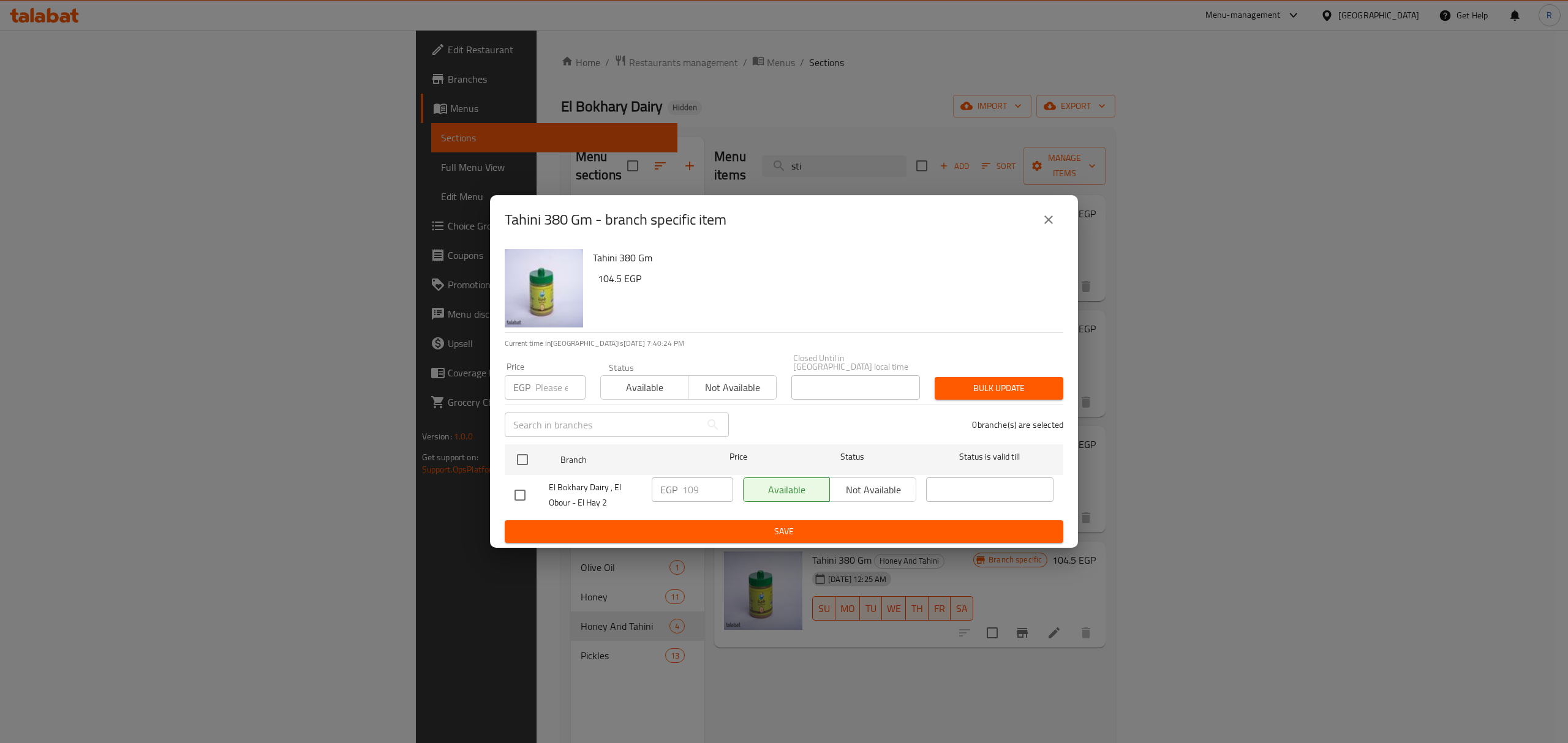
click at [1054, 227] on icon "close" at bounding box center [1048, 219] width 15 height 15
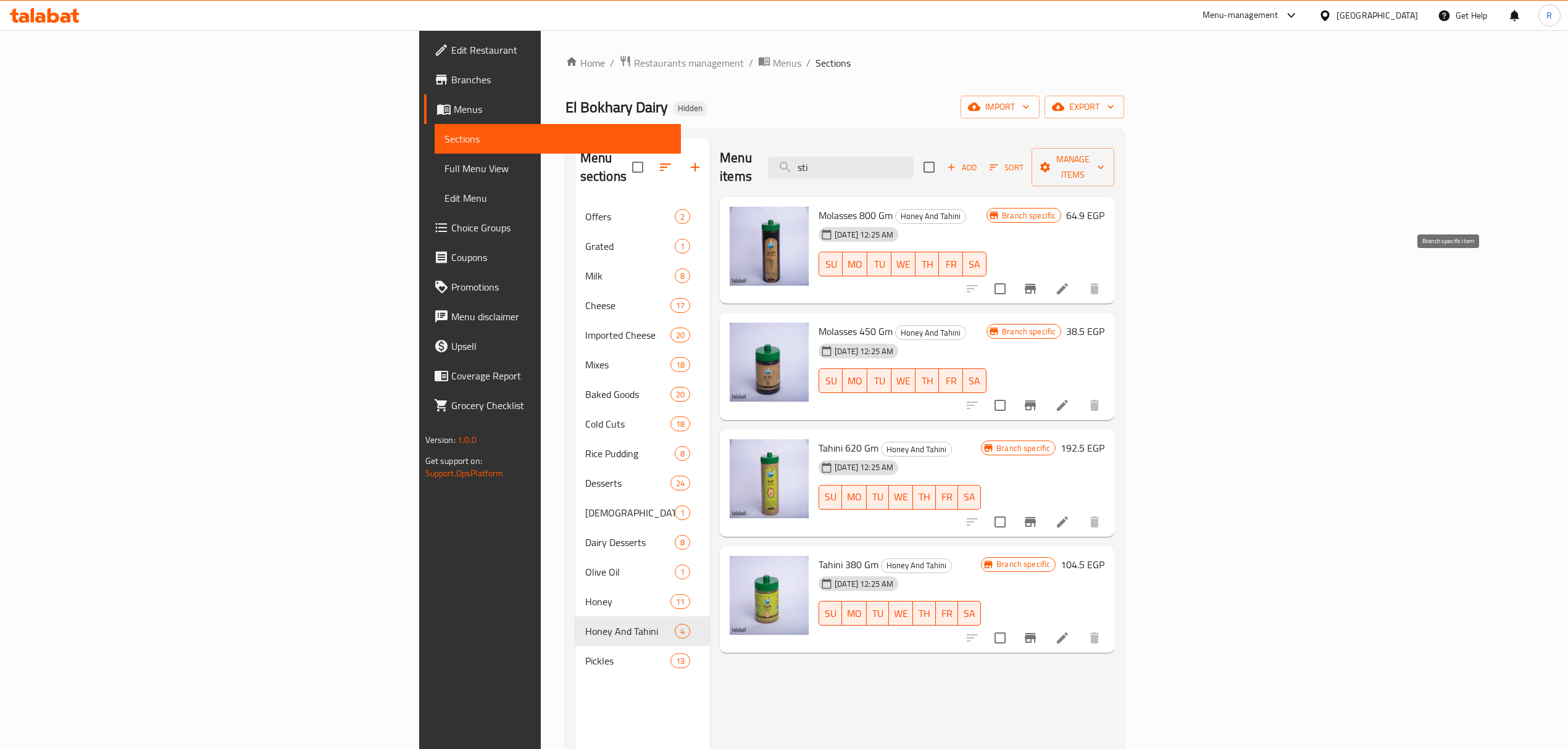
click at [1036, 284] on icon "Branch-specific-item" at bounding box center [1031, 289] width 11 height 10
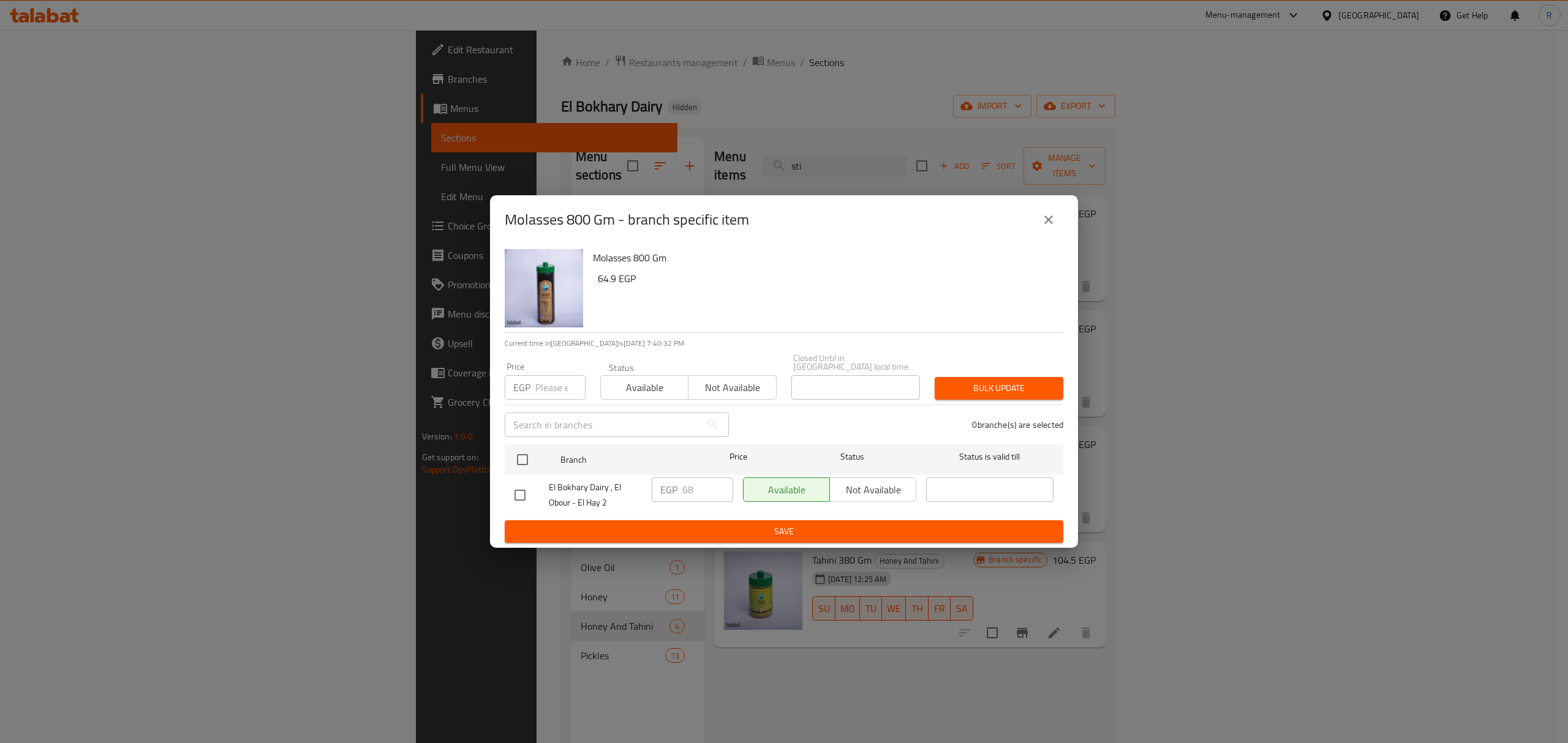
drag, startPoint x: 1020, startPoint y: 226, endPoint x: 1037, endPoint y: 225, distance: 17.0
click at [1024, 228] on div "Molasses 800 Gm - branch specific item" at bounding box center [784, 220] width 559 height 30
drag, startPoint x: 1055, startPoint y: 219, endPoint x: 1055, endPoint y: 246, distance: 27.0
click at [1056, 219] on button "close" at bounding box center [1048, 220] width 30 height 30
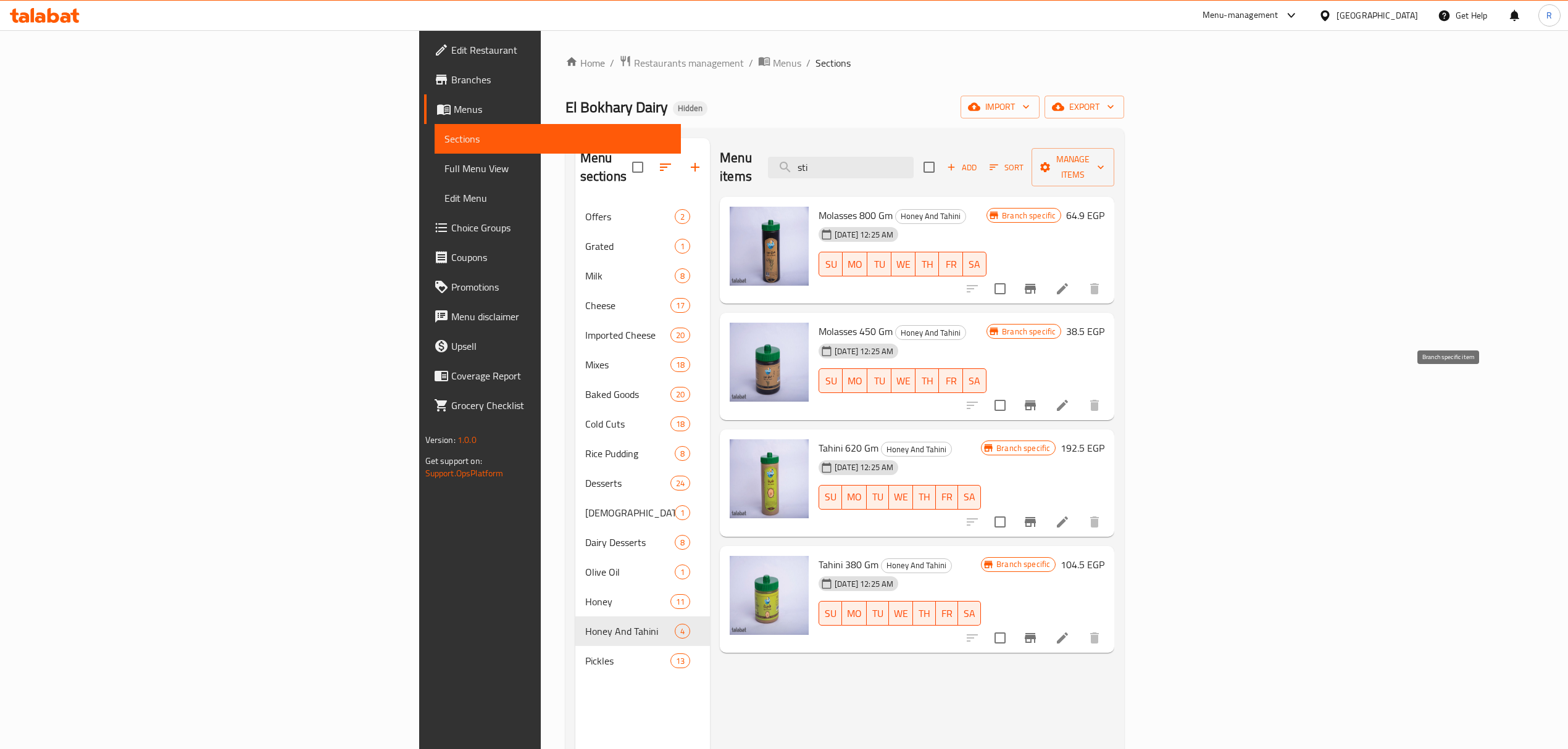
click at [1046, 396] on button "Branch-specific-item" at bounding box center [1031, 406] width 30 height 30
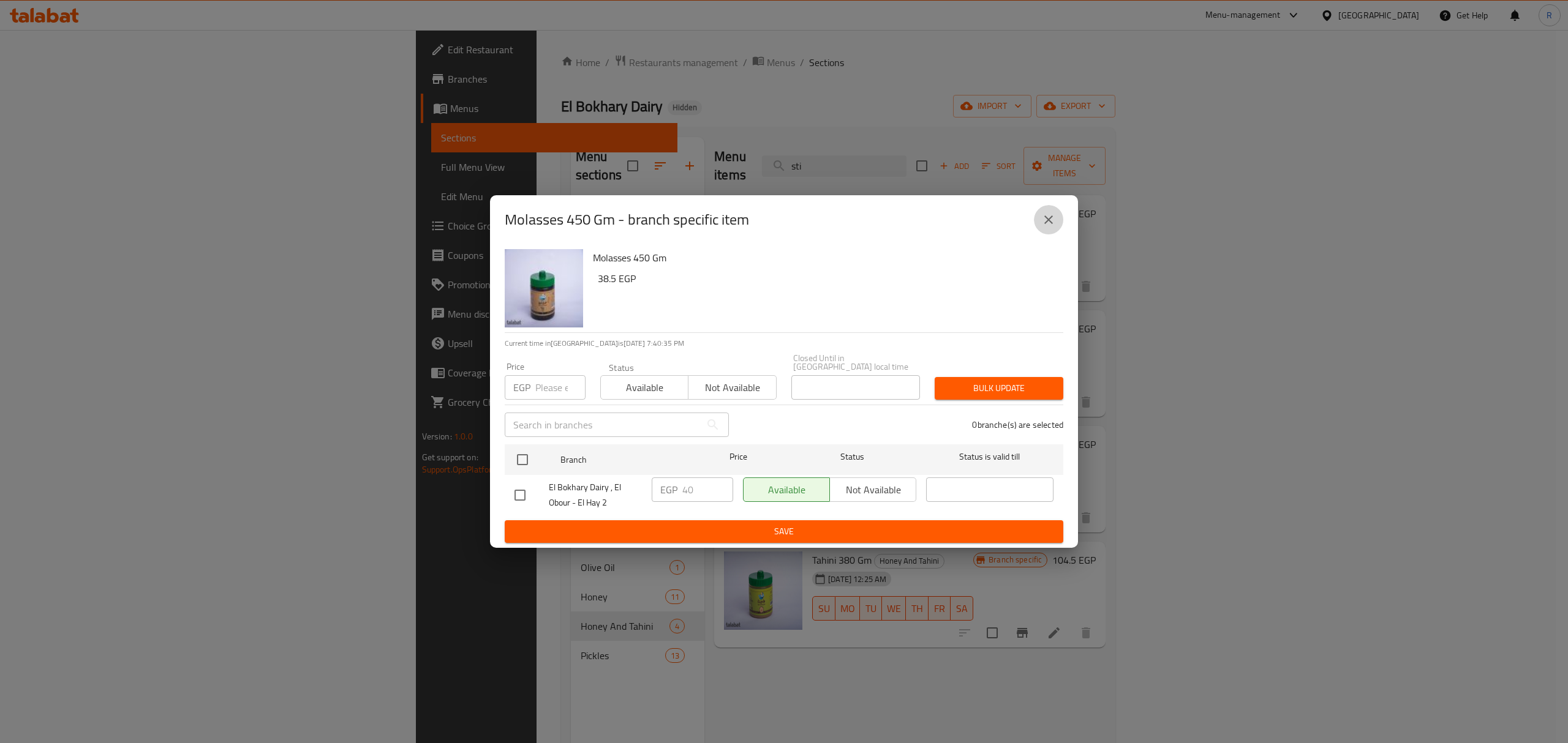
click at [1052, 221] on icon "close" at bounding box center [1048, 219] width 15 height 15
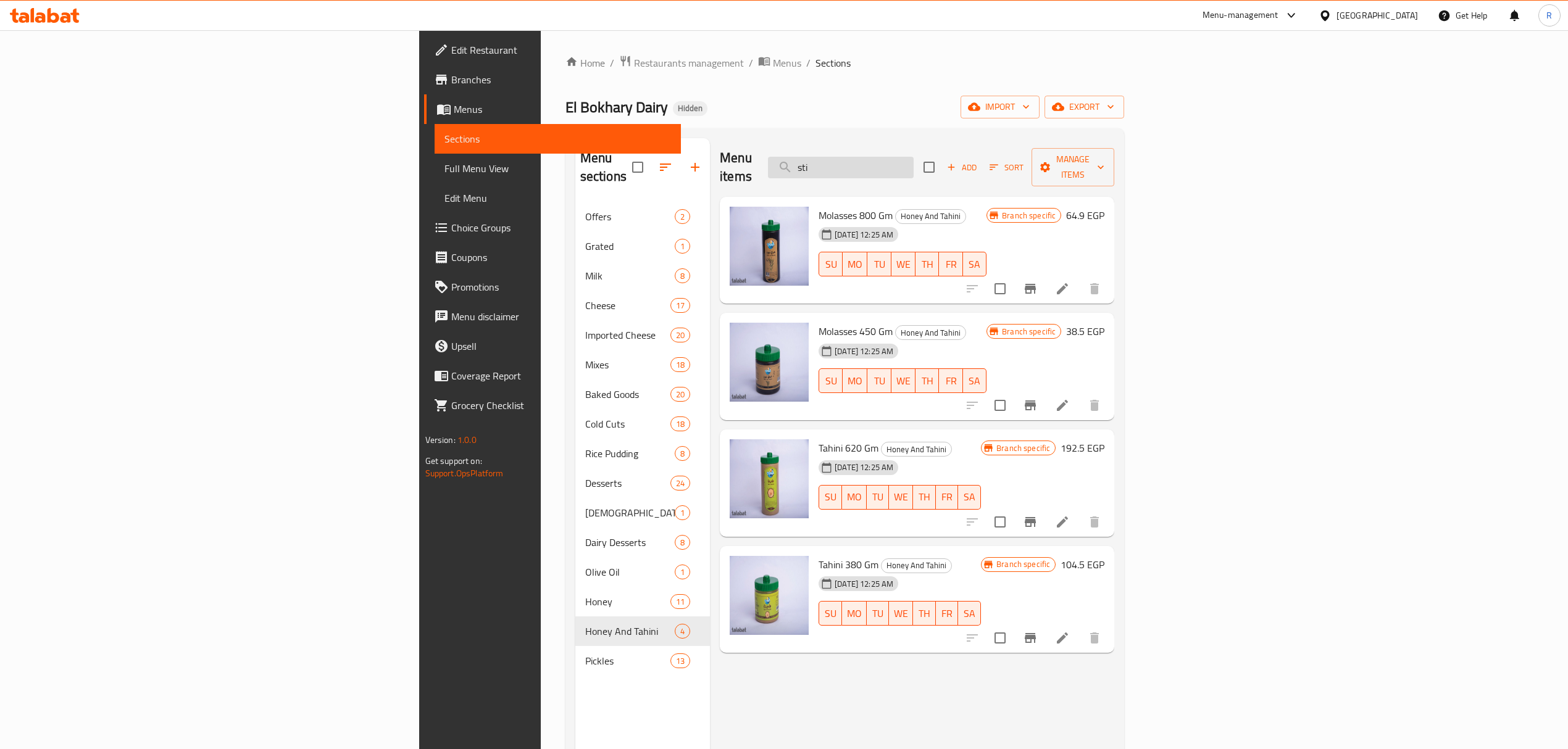
click at [914, 159] on input "sti" at bounding box center [841, 168] width 146 height 21
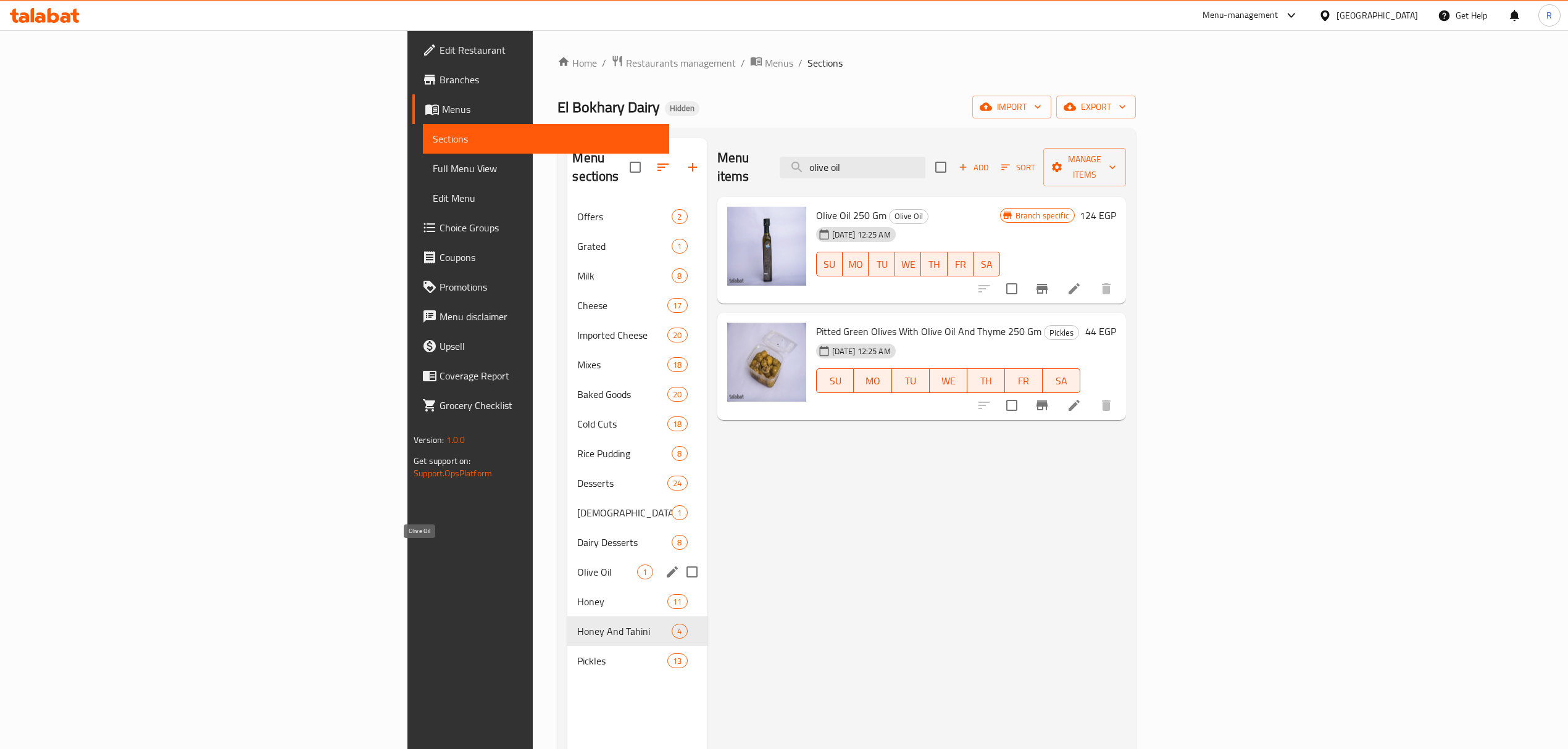
type input "olive oil"
click at [577, 565] on span "Olive Oil" at bounding box center [607, 572] width 60 height 15
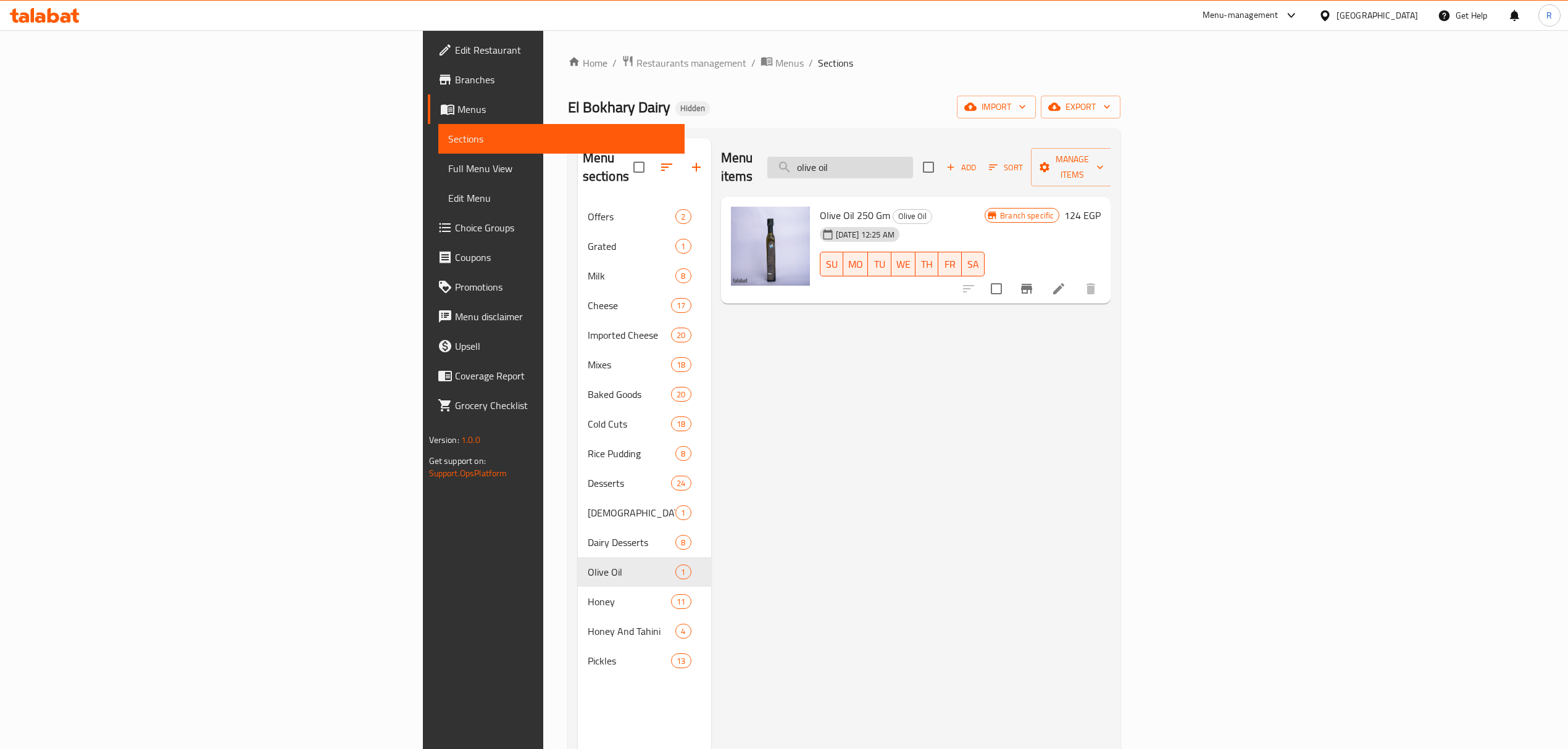
click at [913, 167] on input "olive oil" at bounding box center [840, 168] width 146 height 21
click at [913, 168] on input "olive oil" at bounding box center [840, 168] width 146 height 21
click at [977, 74] on div "Home / Restaurants management / Menus / Sections El Bokhary Dairy Hidden import…" at bounding box center [844, 476] width 553 height 842
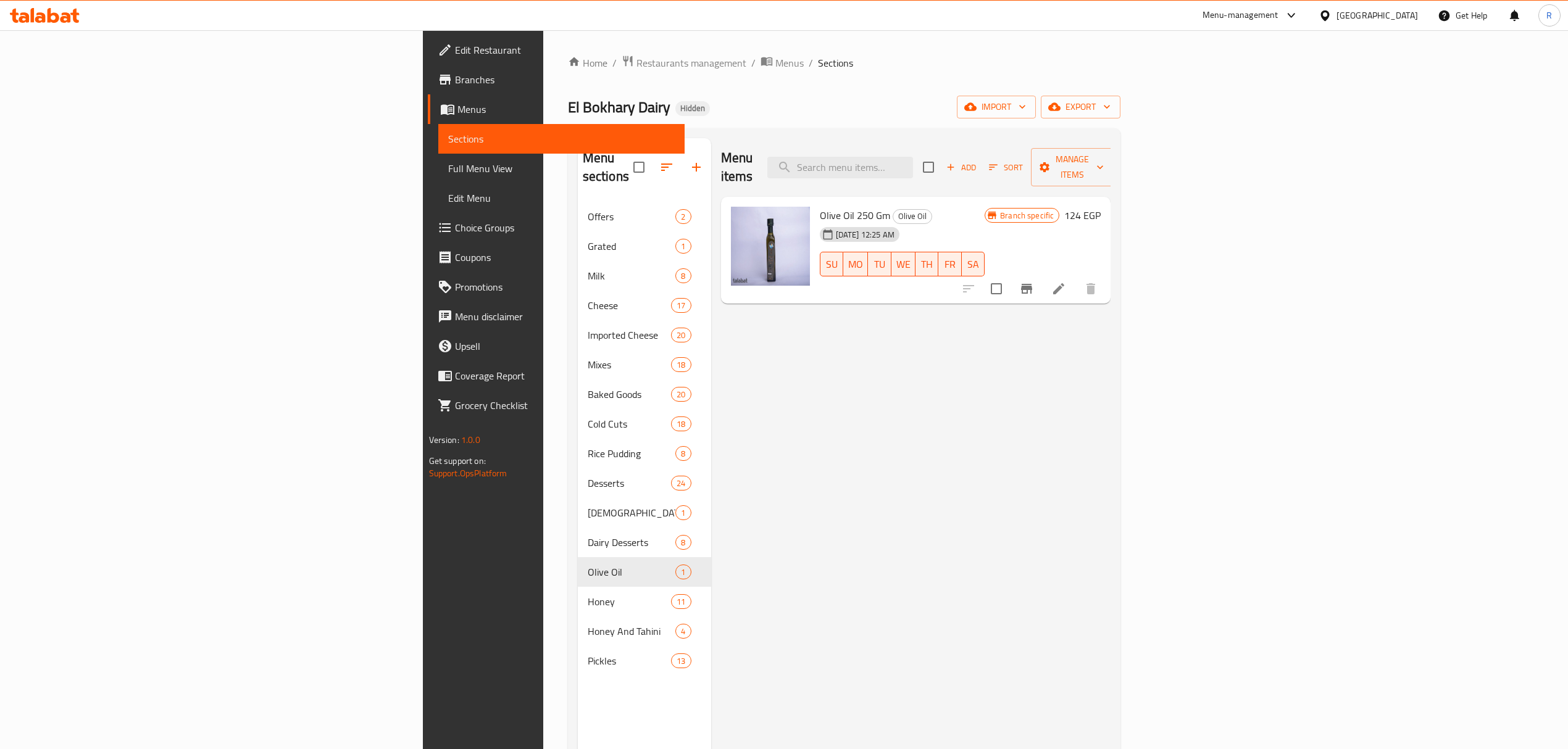
click at [999, 146] on div "Menu items Add Sort Manage items" at bounding box center [916, 168] width 390 height 58
click at [913, 163] on input "search" at bounding box center [840, 168] width 146 height 21
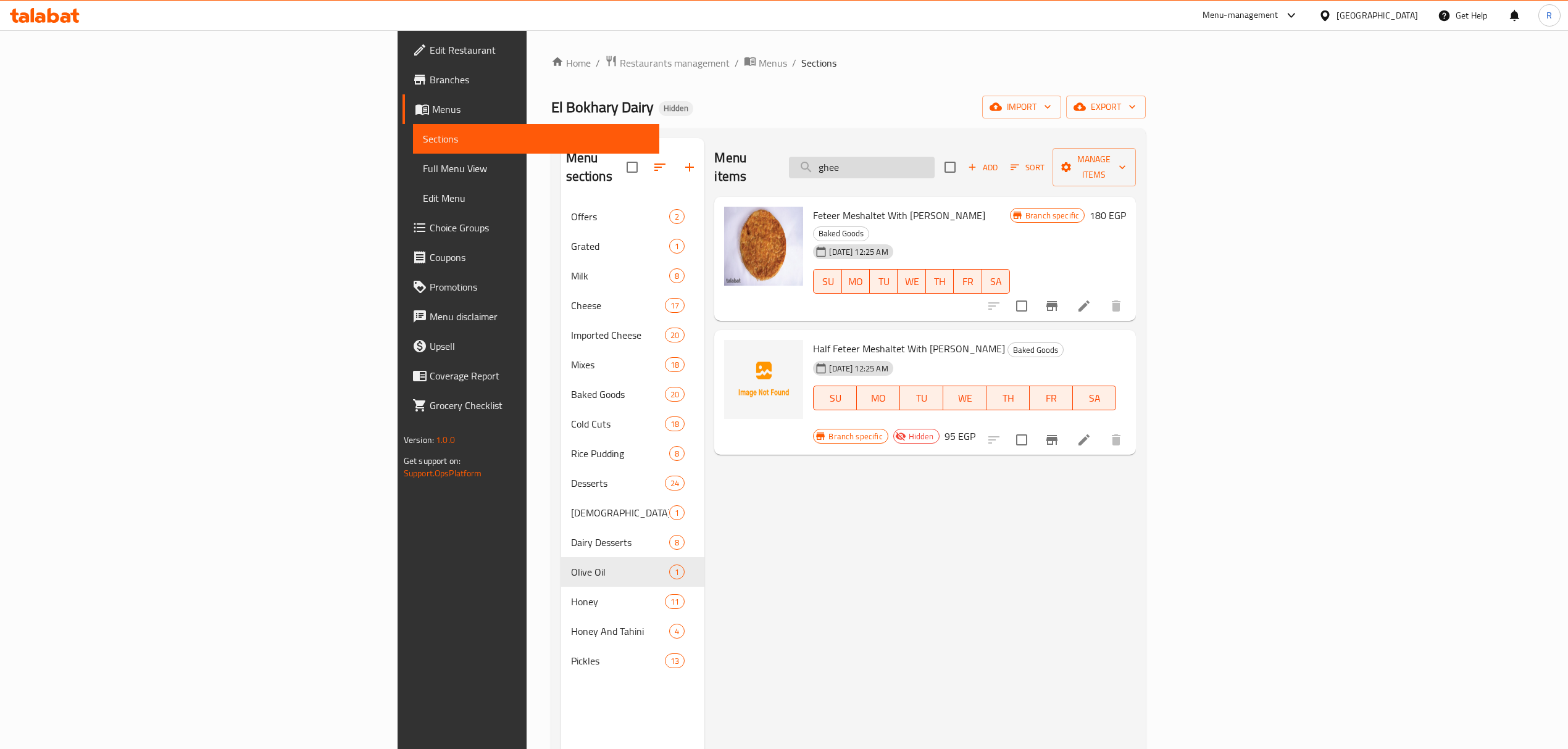
click at [935, 158] on input "ghee" at bounding box center [862, 168] width 146 height 21
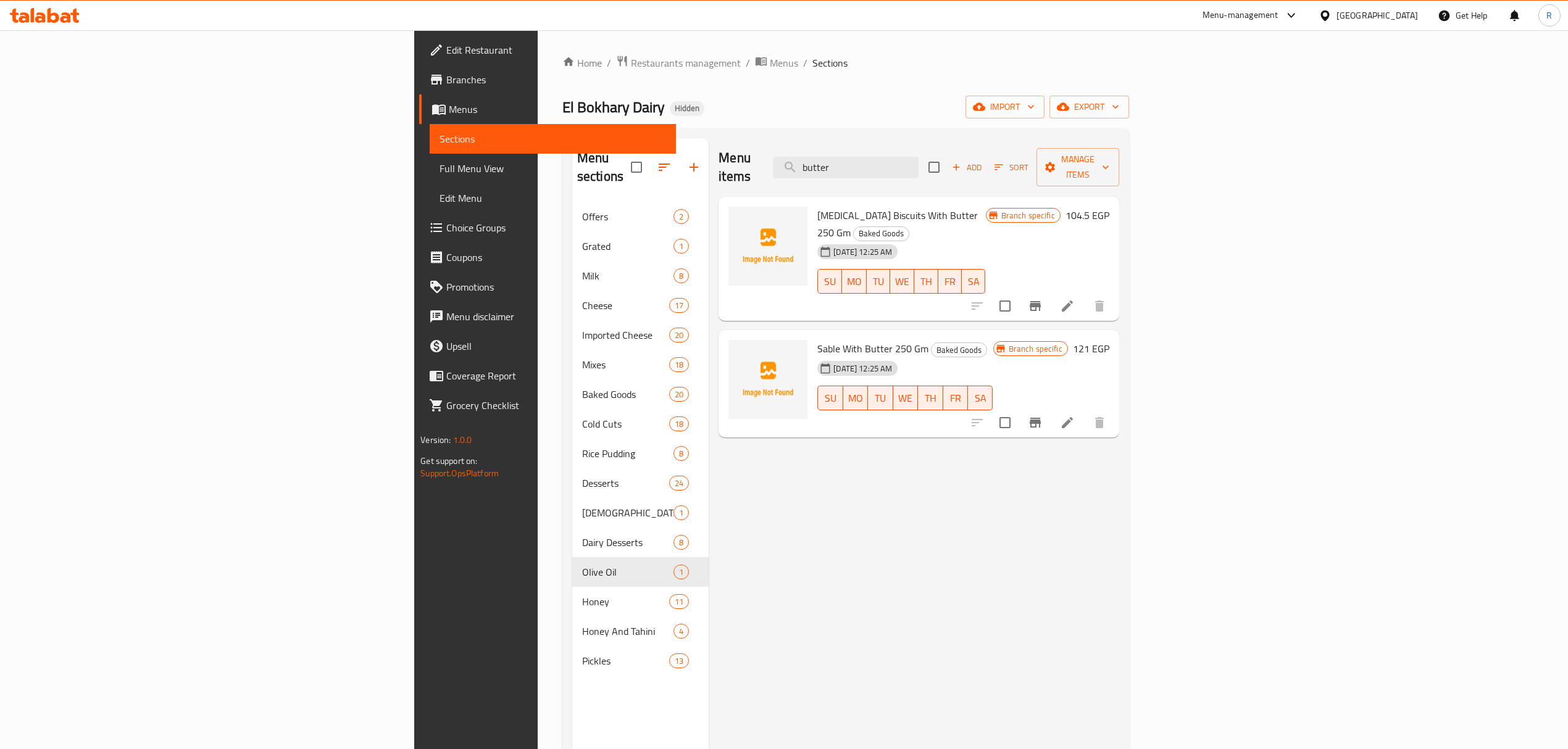
type input "butter"
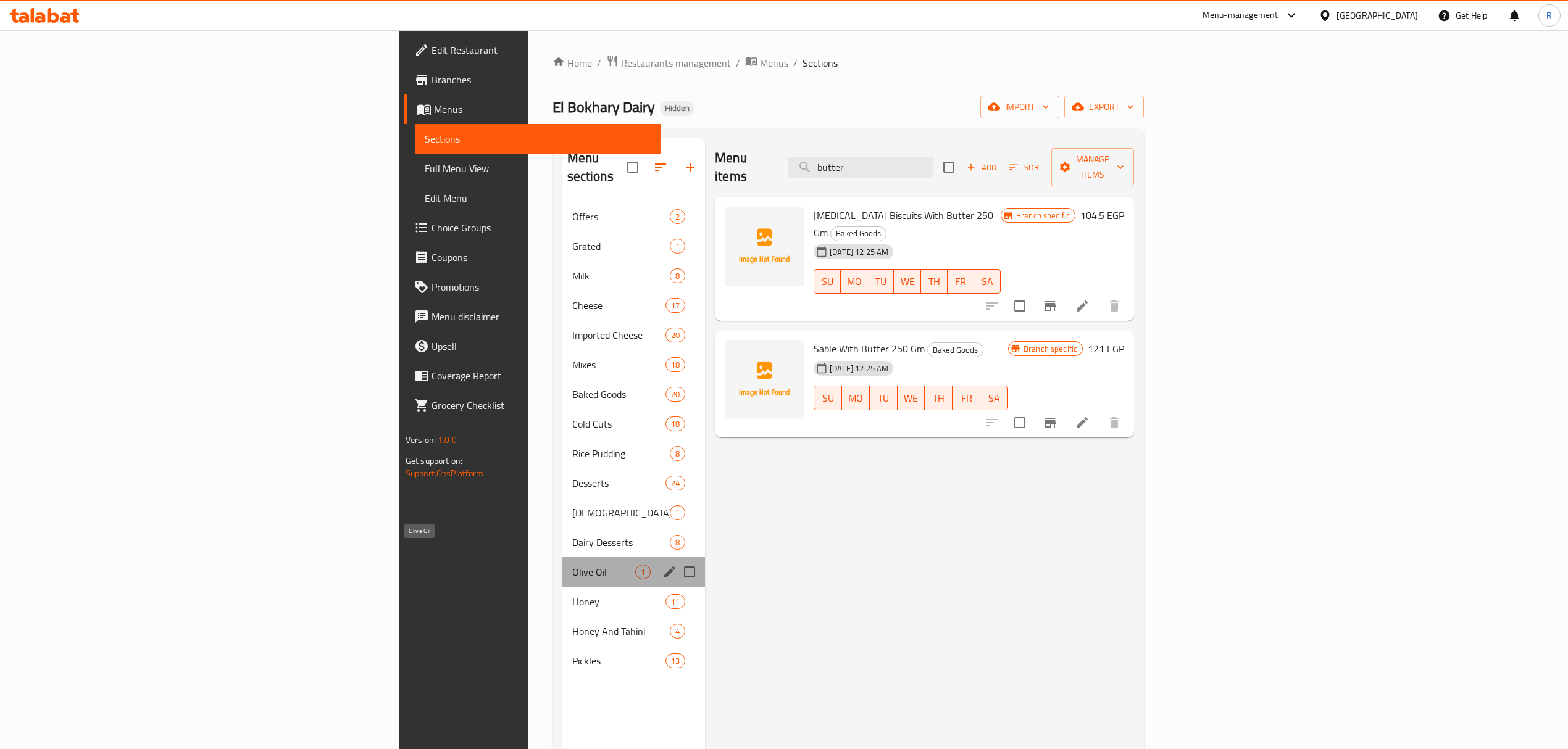
click at [572, 565] on span "Olive Oil" at bounding box center [604, 572] width 64 height 15
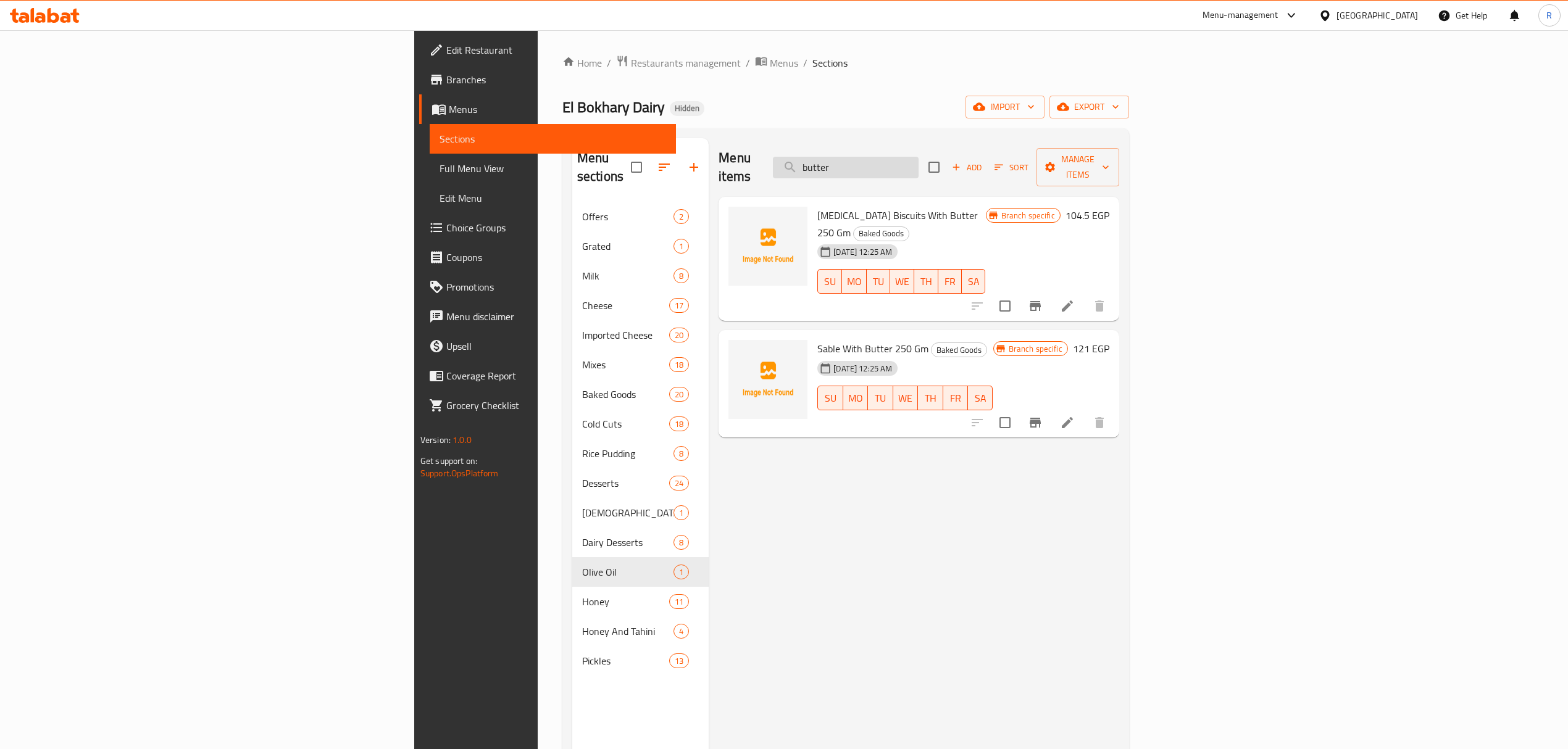
click at [919, 163] on input "butter" at bounding box center [846, 168] width 146 height 21
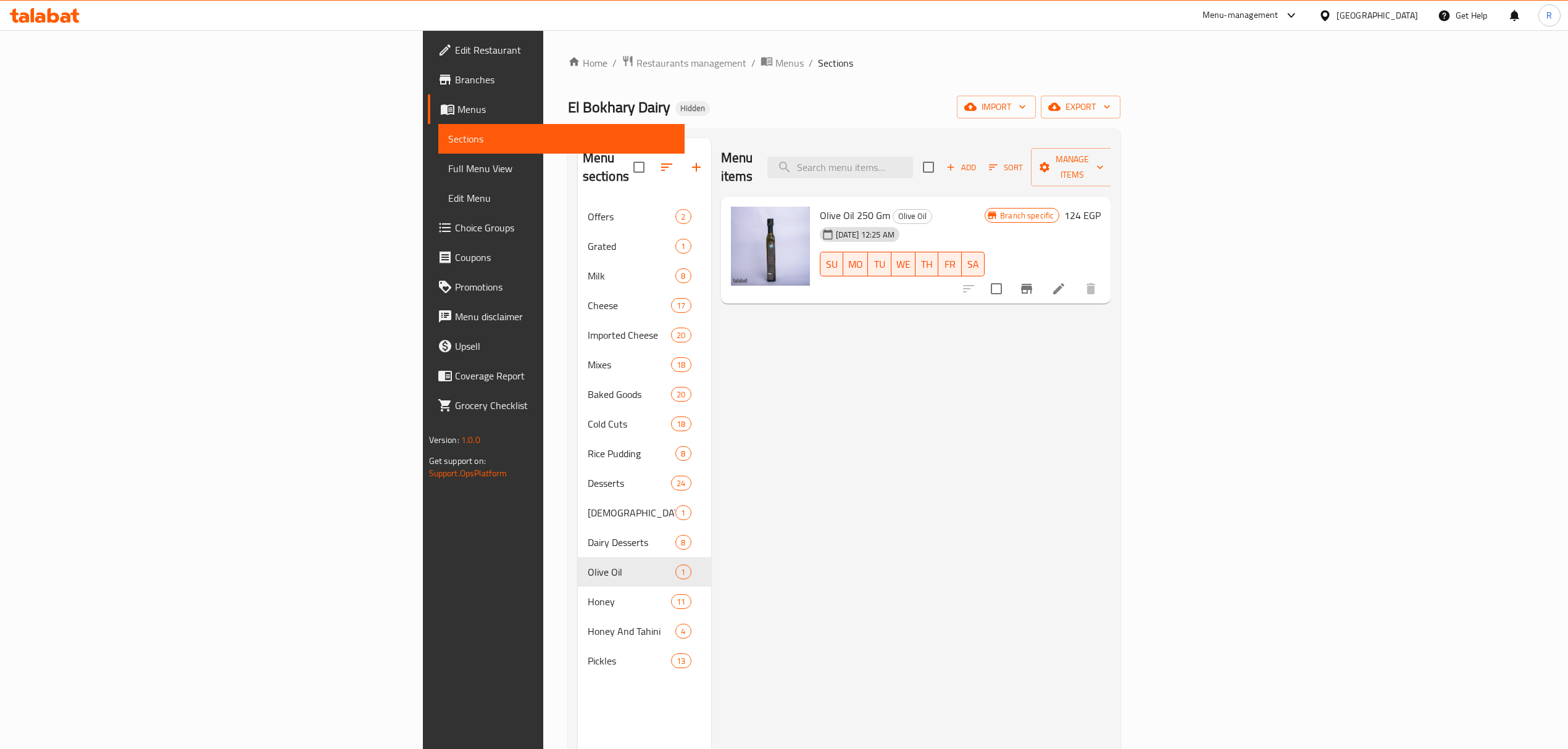
click at [944, 316] on div "Menu items Add Sort Manage items Olive Oil 250 Gm Olive Oil 25-07-2024 12:25 AM…" at bounding box center [911, 513] width 400 height 749
click at [1034, 281] on icon "Branch-specific-item" at bounding box center [1026, 288] width 15 height 15
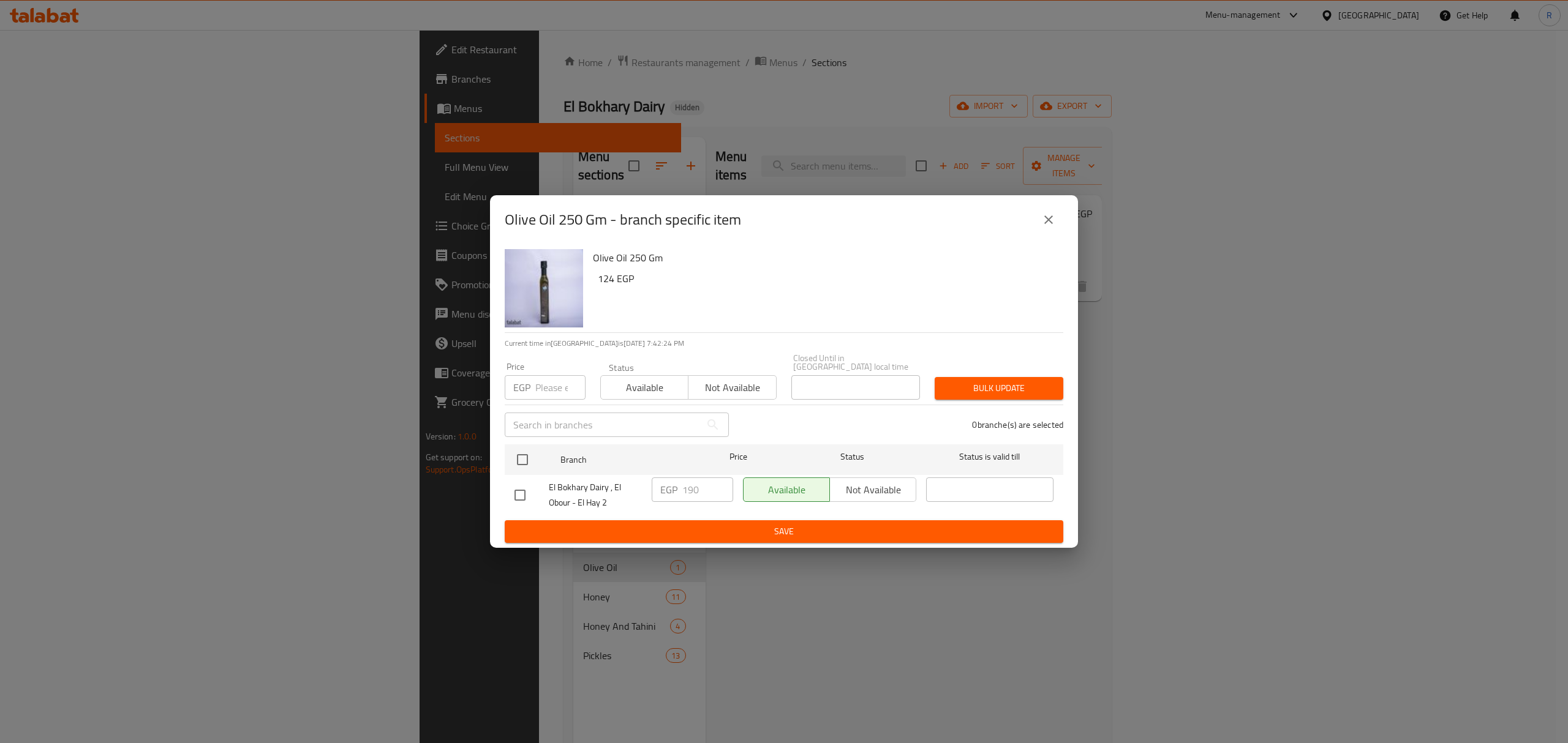
click at [1044, 221] on icon "close" at bounding box center [1048, 219] width 15 height 15
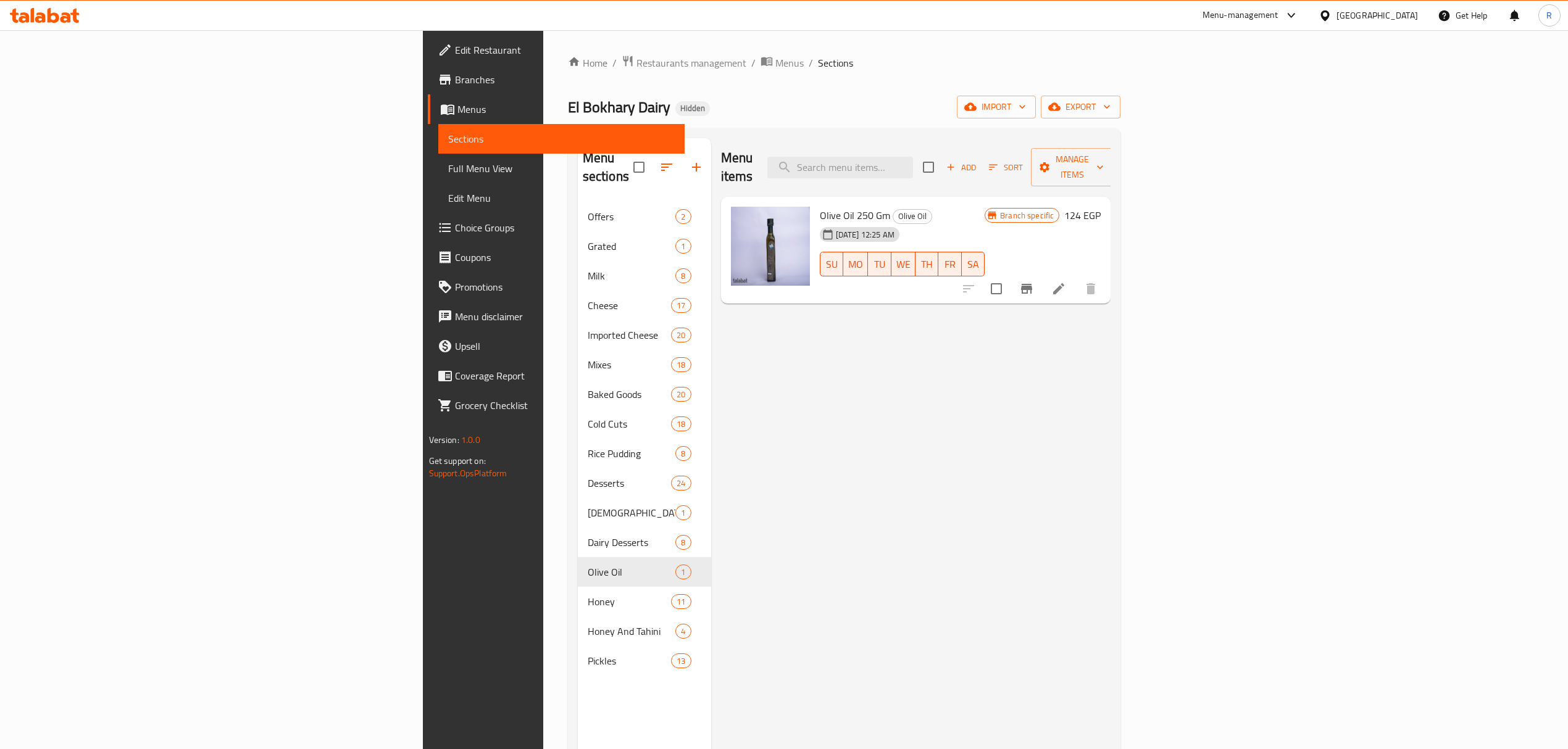
click at [909, 386] on div "Menu items Add Sort Manage items Olive Oil 250 Gm Olive Oil 25-07-2024 12:25 AM…" at bounding box center [911, 513] width 400 height 749
paste input "سمنة بيضاء جاموسي"
type input "سمنة بيضاء جاموسي"
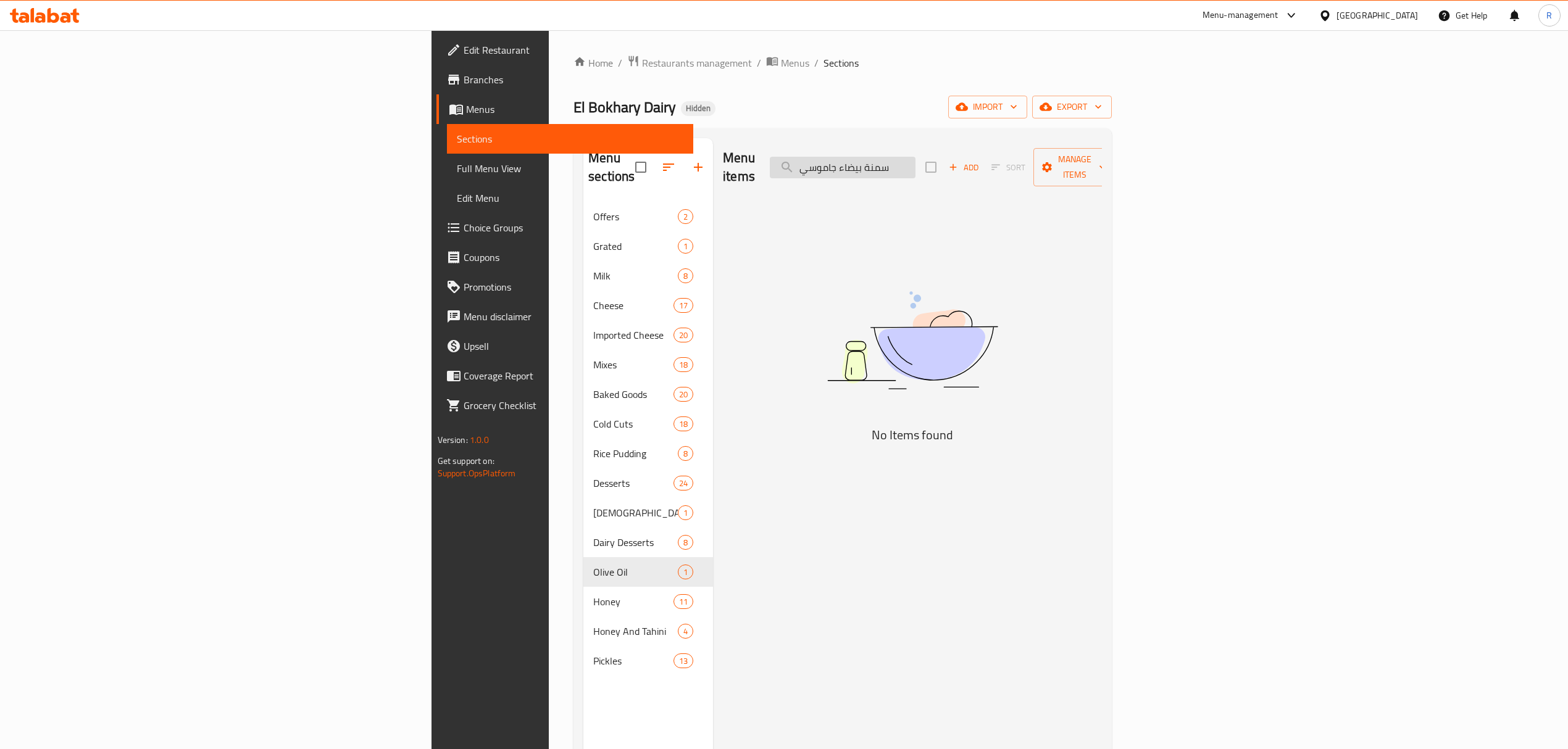
click at [916, 157] on input "سمنة بيضاء جاموسي" at bounding box center [843, 168] width 146 height 21
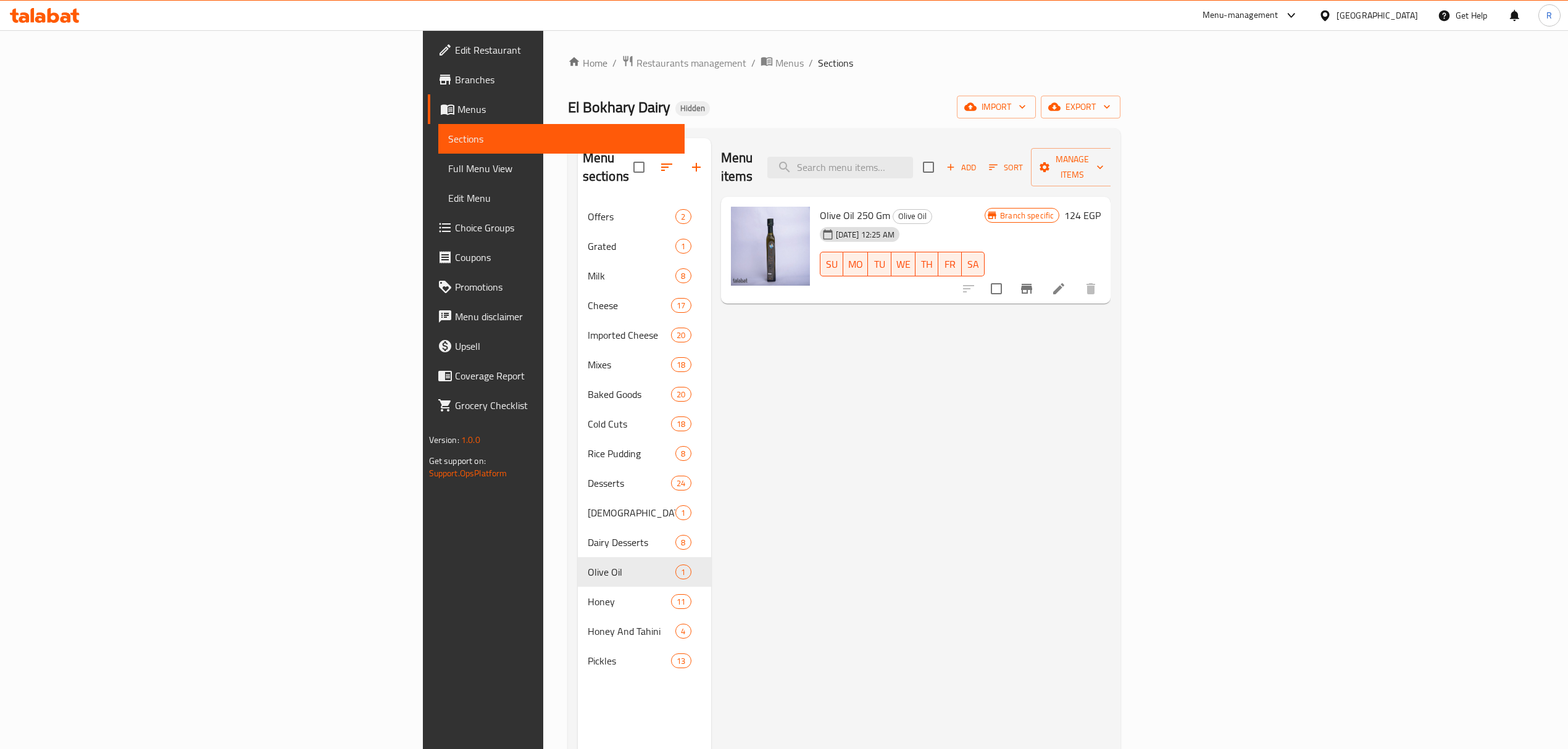
click at [849, 375] on div "Menu items Add Sort Manage items Olive Oil 250 Gm Olive Oil 25-07-2024 12:25 AM…" at bounding box center [911, 513] width 400 height 749
drag, startPoint x: 977, startPoint y: 156, endPoint x: 976, endPoint y: 167, distance: 11.0
click at [913, 167] on input "search" at bounding box center [840, 168] width 146 height 21
type input "butter"
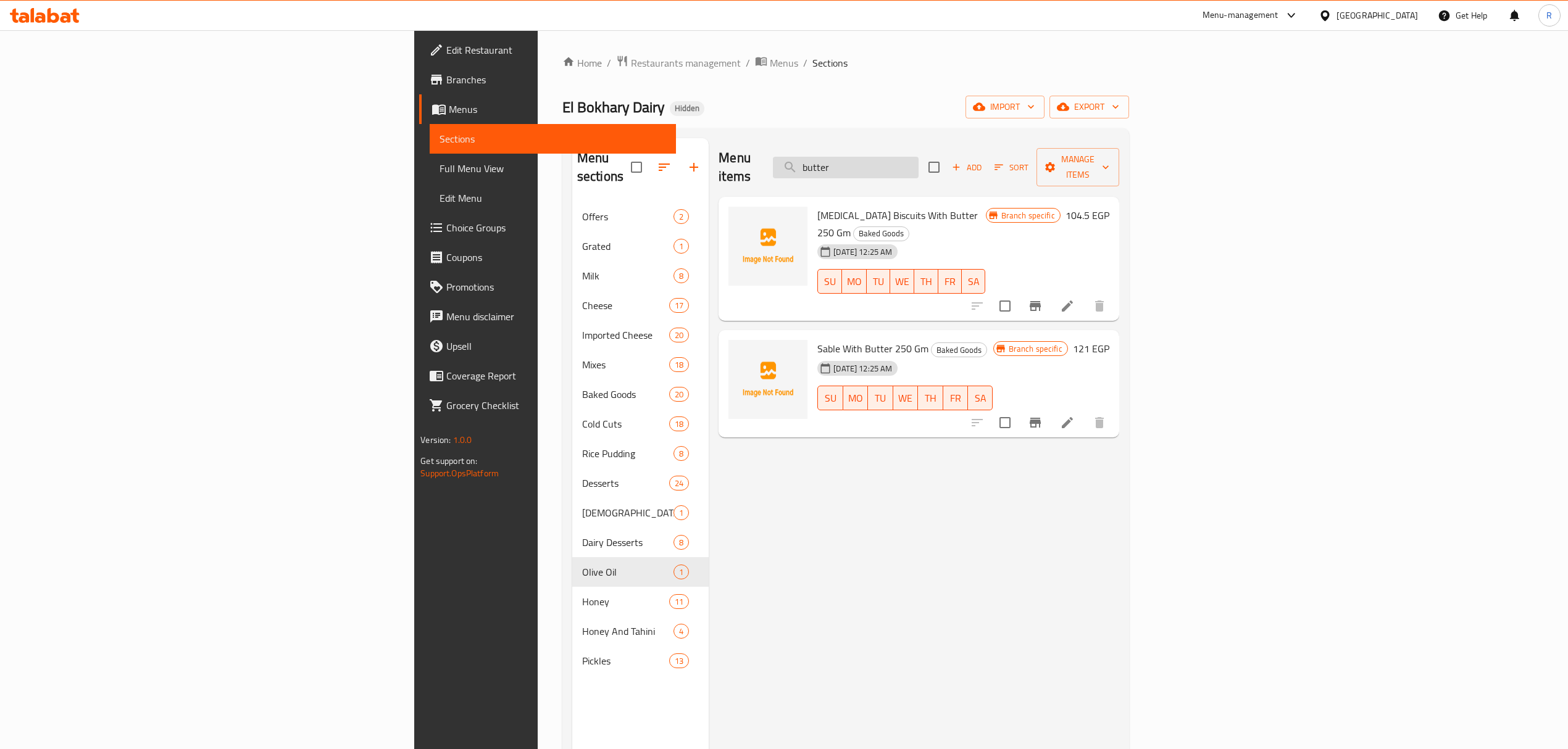
click at [919, 159] on input "butter" at bounding box center [846, 168] width 146 height 21
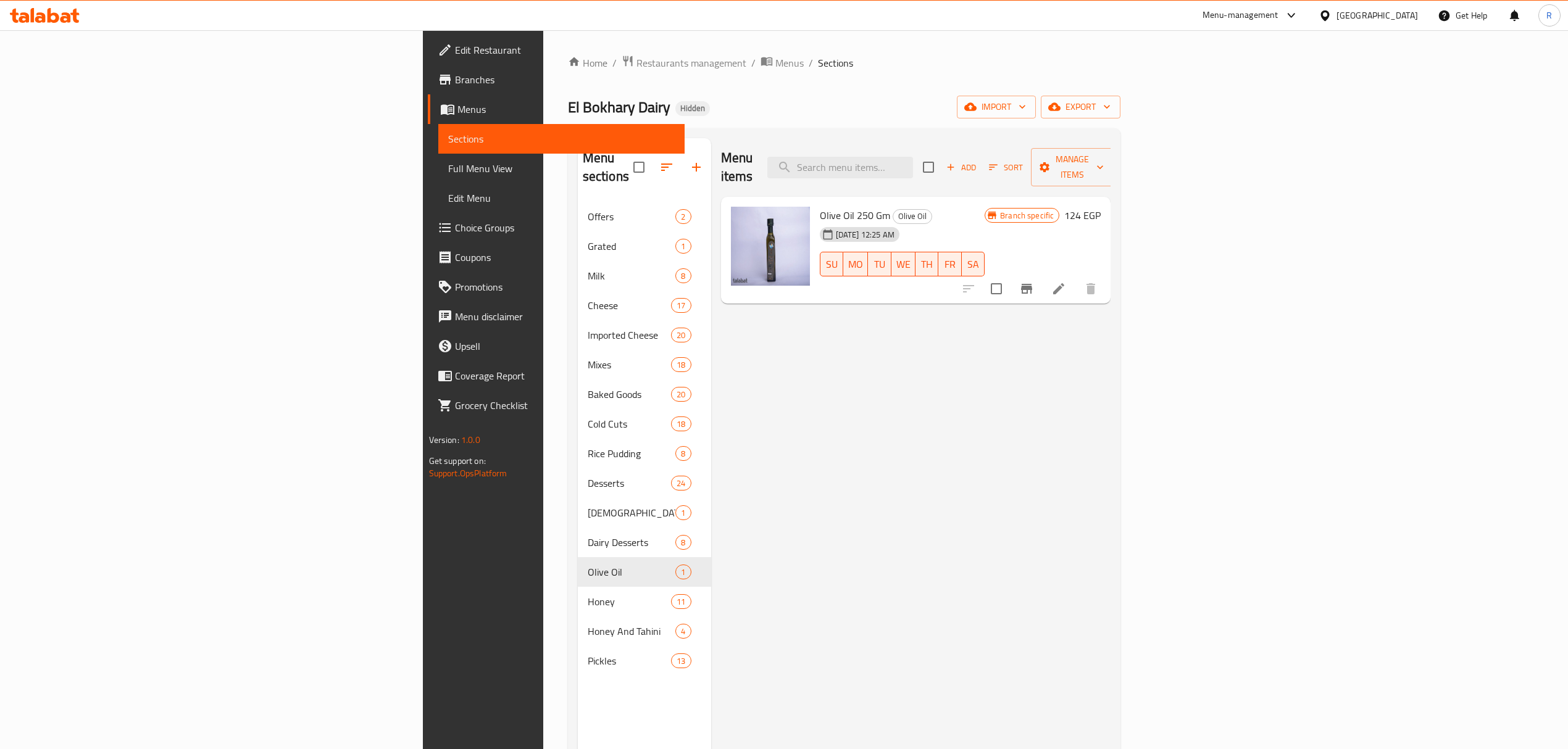
click at [752, 137] on div "Menu sections Offers 2 Grated 1 Milk 8 Cheese 17 Imported Cheese 20 Mixes 18 Ba…" at bounding box center [844, 513] width 553 height 769
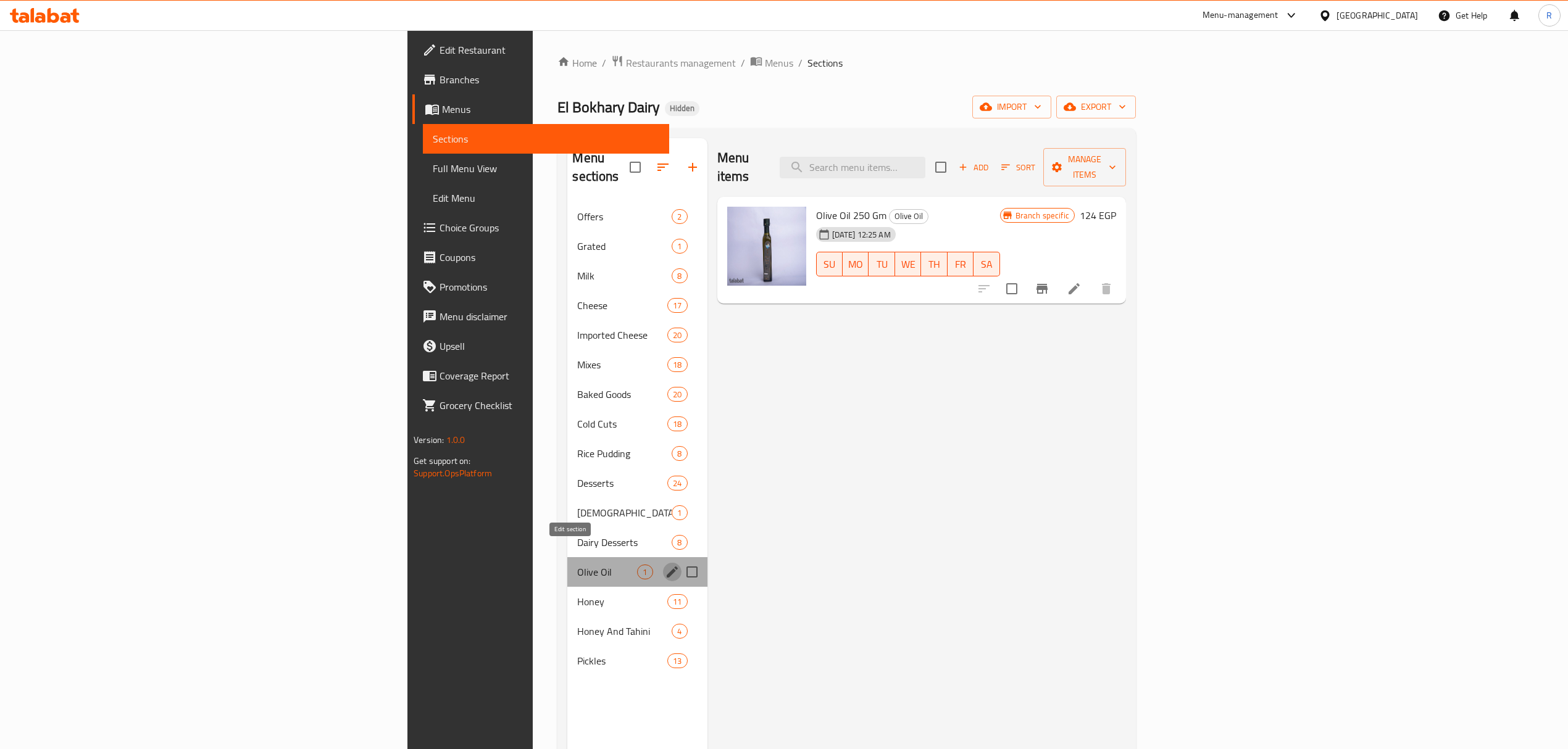
click at [665, 565] on icon "edit" at bounding box center [672, 572] width 15 height 15
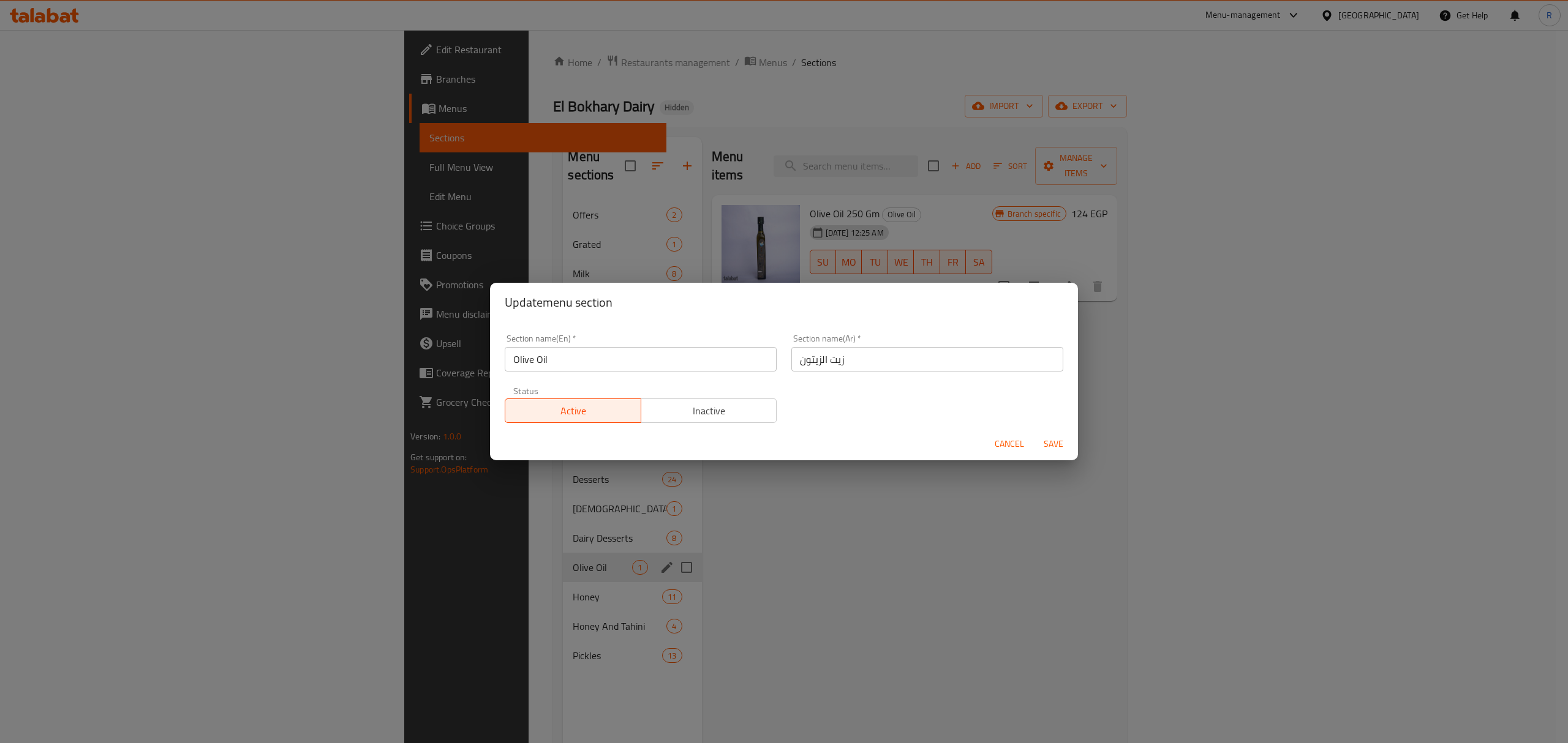
click at [861, 356] on input "زيت الزيتون" at bounding box center [927, 359] width 272 height 25
paste input "بدة وسم"
type input "زبدة وسمن"
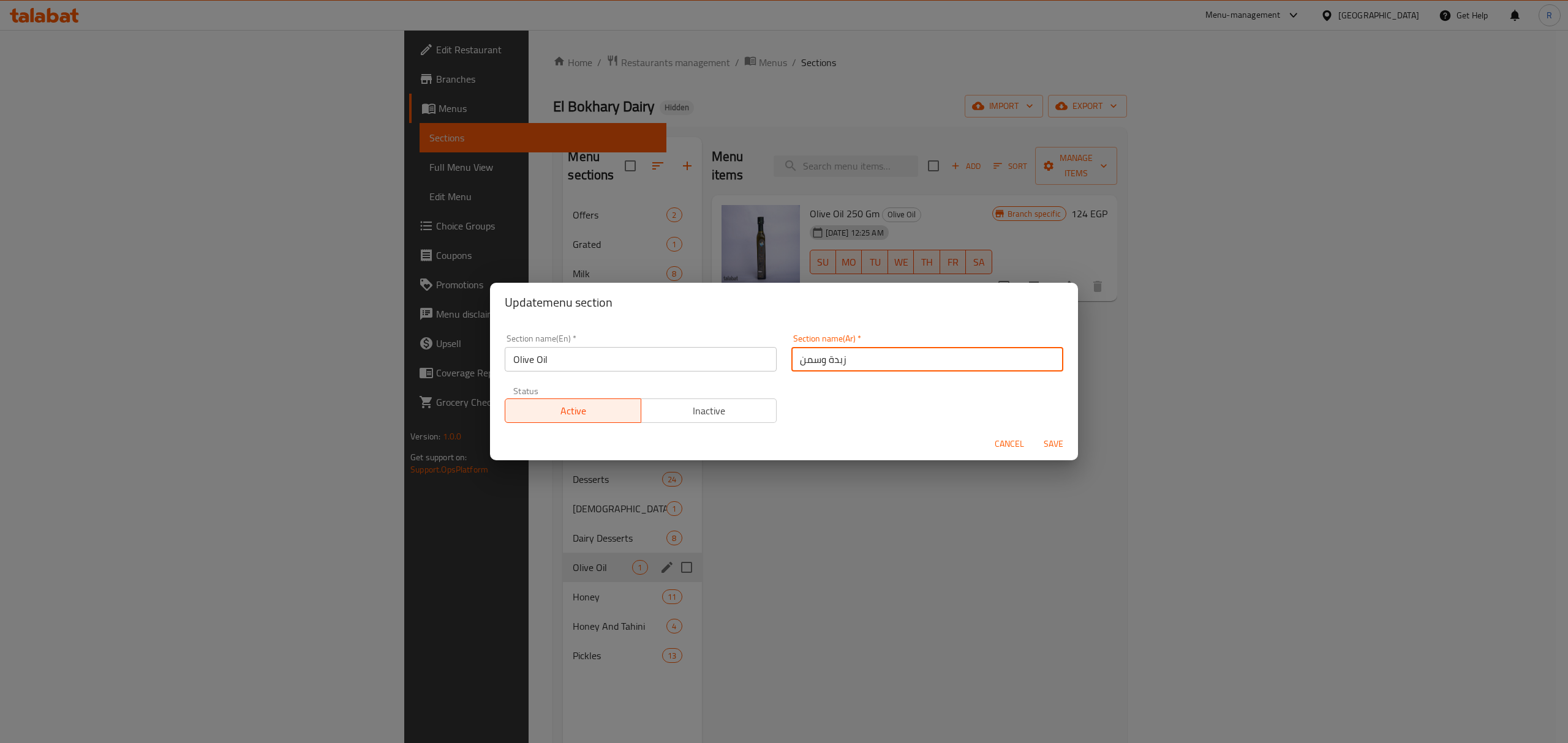
click at [684, 369] on input "Olive Oil" at bounding box center [641, 359] width 272 height 25
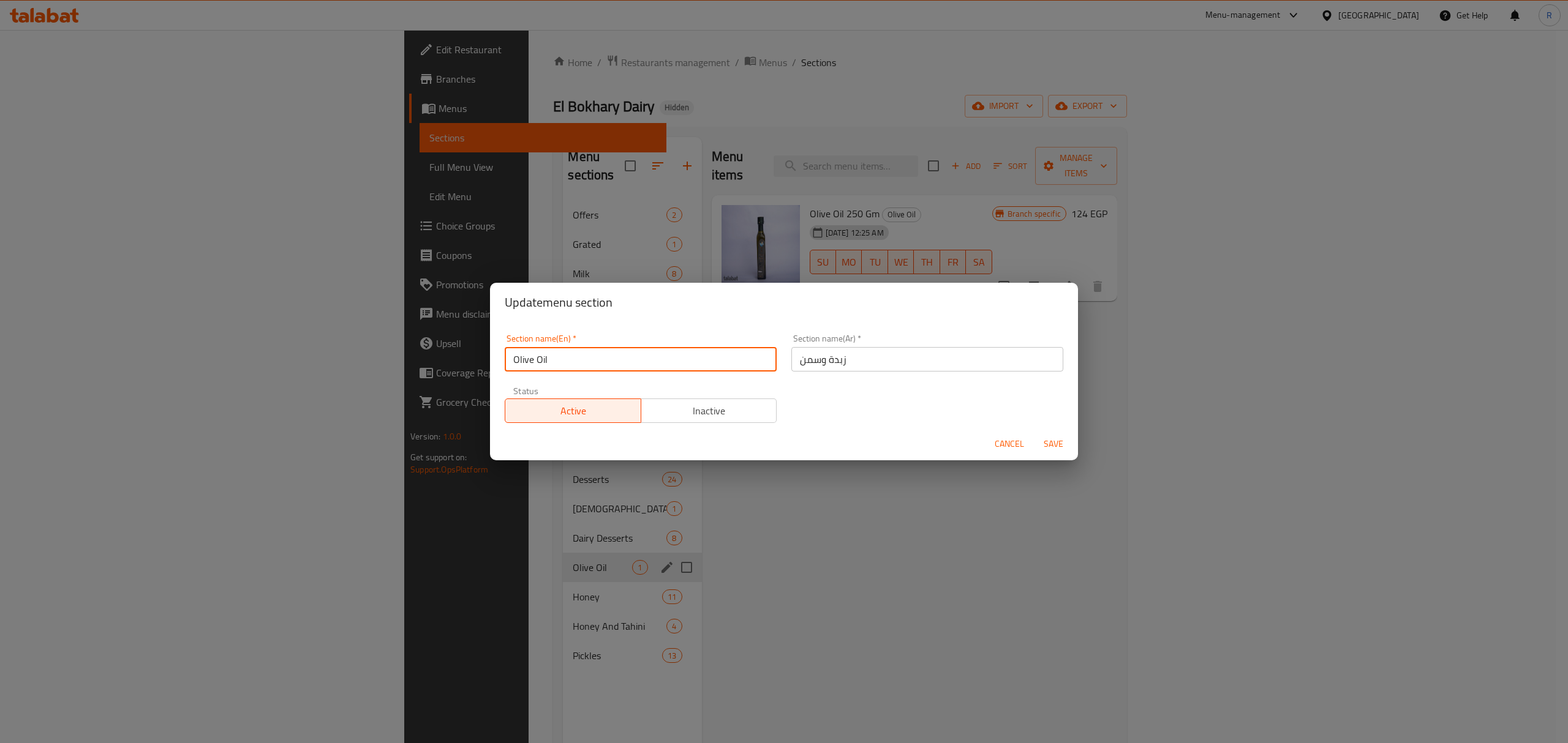
click at [684, 369] on input "Olive Oil" at bounding box center [641, 359] width 272 height 25
click at [582, 356] on input "Olive Oil" at bounding box center [641, 359] width 272 height 25
click at [530, 359] on input "Olive Oil" at bounding box center [641, 359] width 272 height 25
drag, startPoint x: 530, startPoint y: 359, endPoint x: 522, endPoint y: 360, distance: 8.1
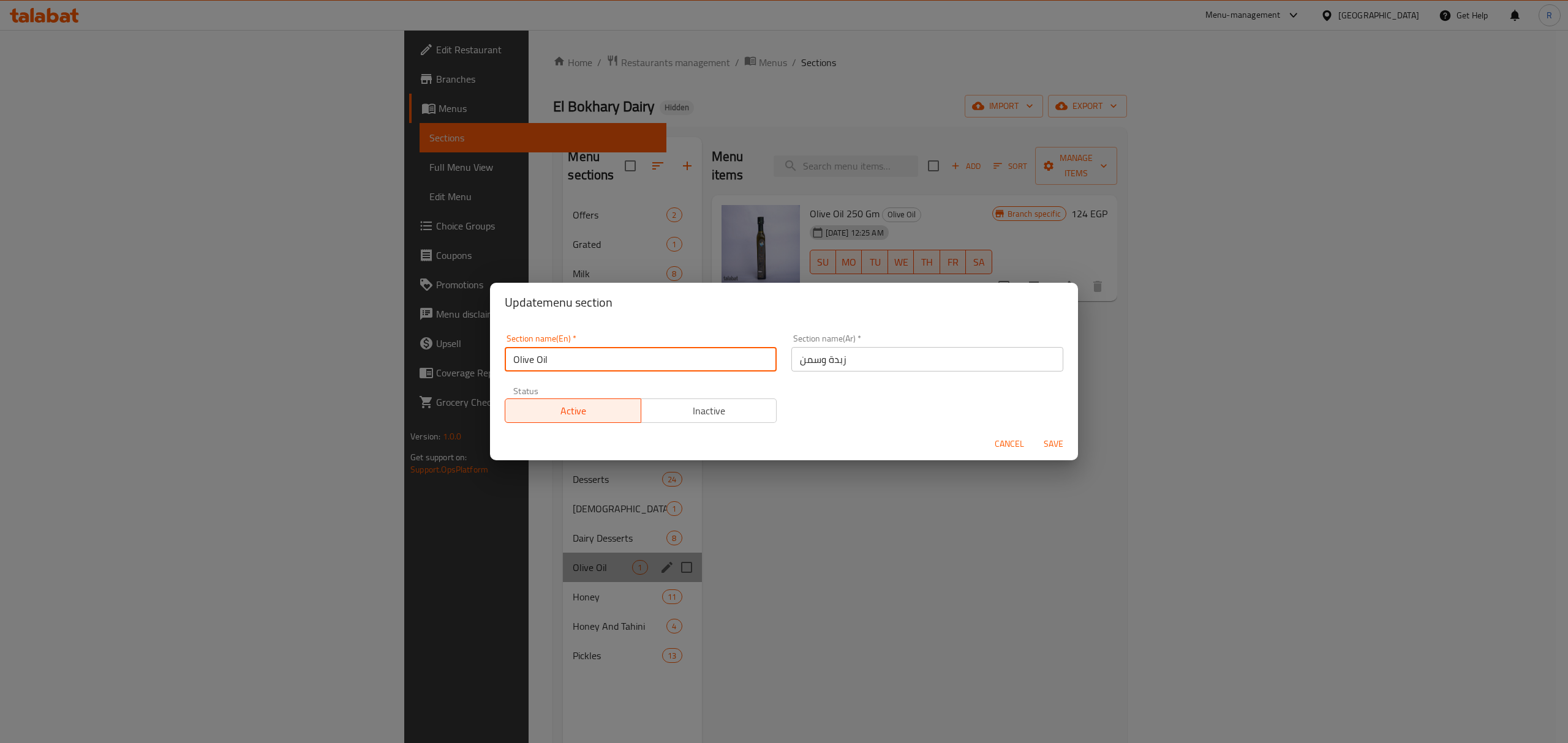
click at [522, 360] on input "Olive Oil" at bounding box center [641, 359] width 272 height 25
type input "Butter And Oil"
click at [1034, 433] on button "Save" at bounding box center [1053, 444] width 39 height 23
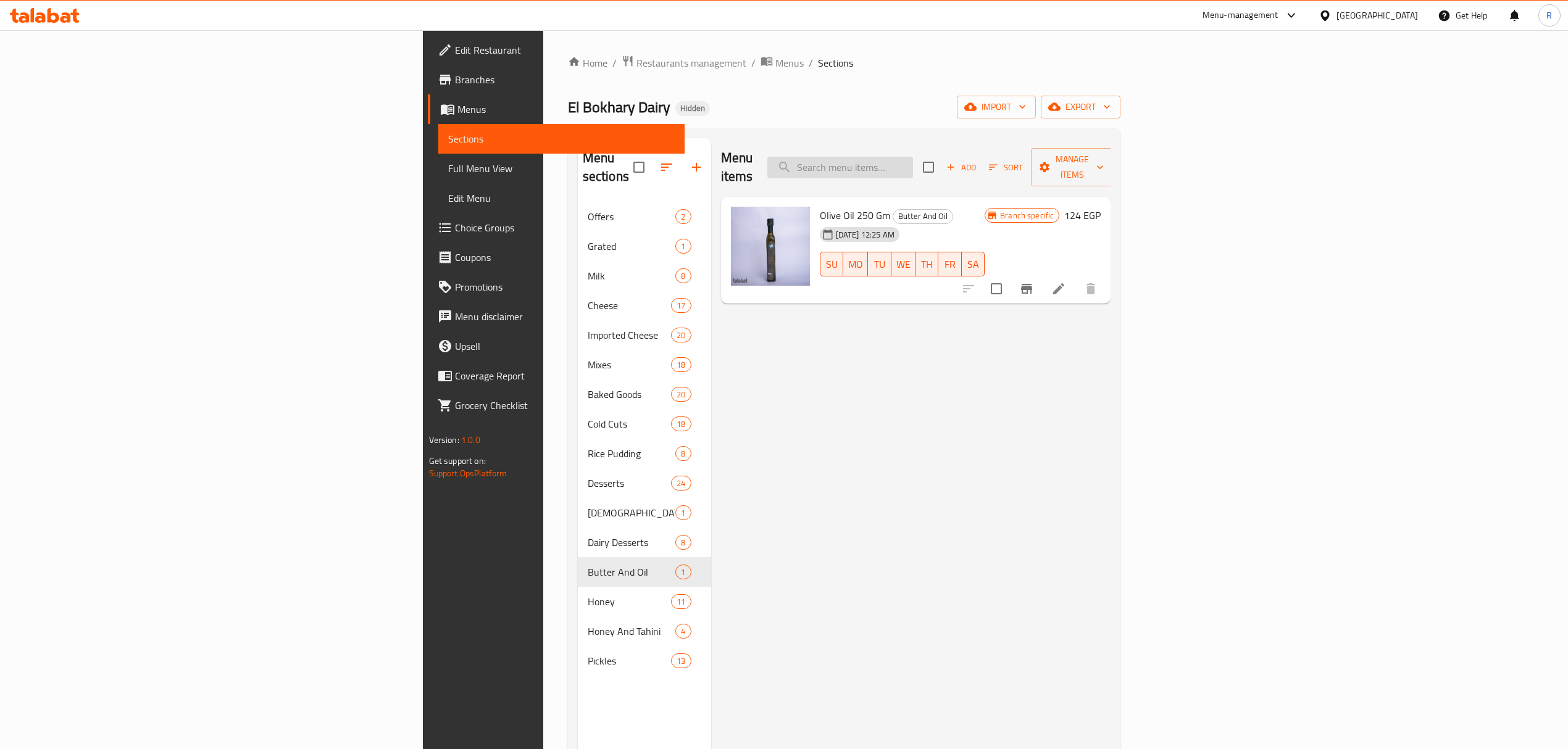
click at [913, 159] on input "search" at bounding box center [840, 168] width 146 height 21
paste input "زبدة بيضاء جاموسي 250 جرام"
type input "زبدة بيضاء جاموسي 250 جرام"
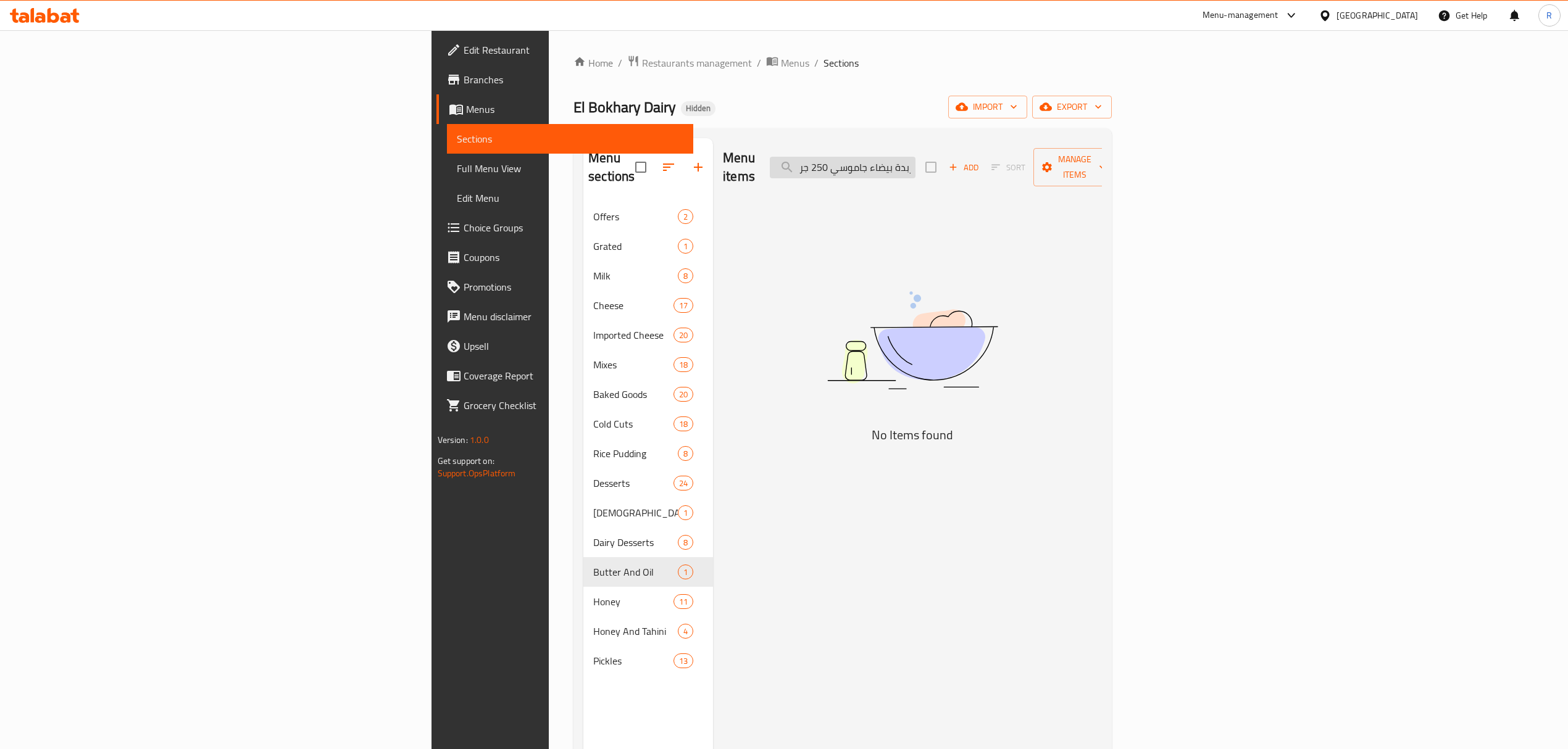
click at [916, 165] on input "زبدة بيضاء جاموسي 250 جرام" at bounding box center [843, 168] width 146 height 21
click at [916, 164] on input "زبدة بيضاء جاموسي 250 جرام" at bounding box center [843, 168] width 146 height 21
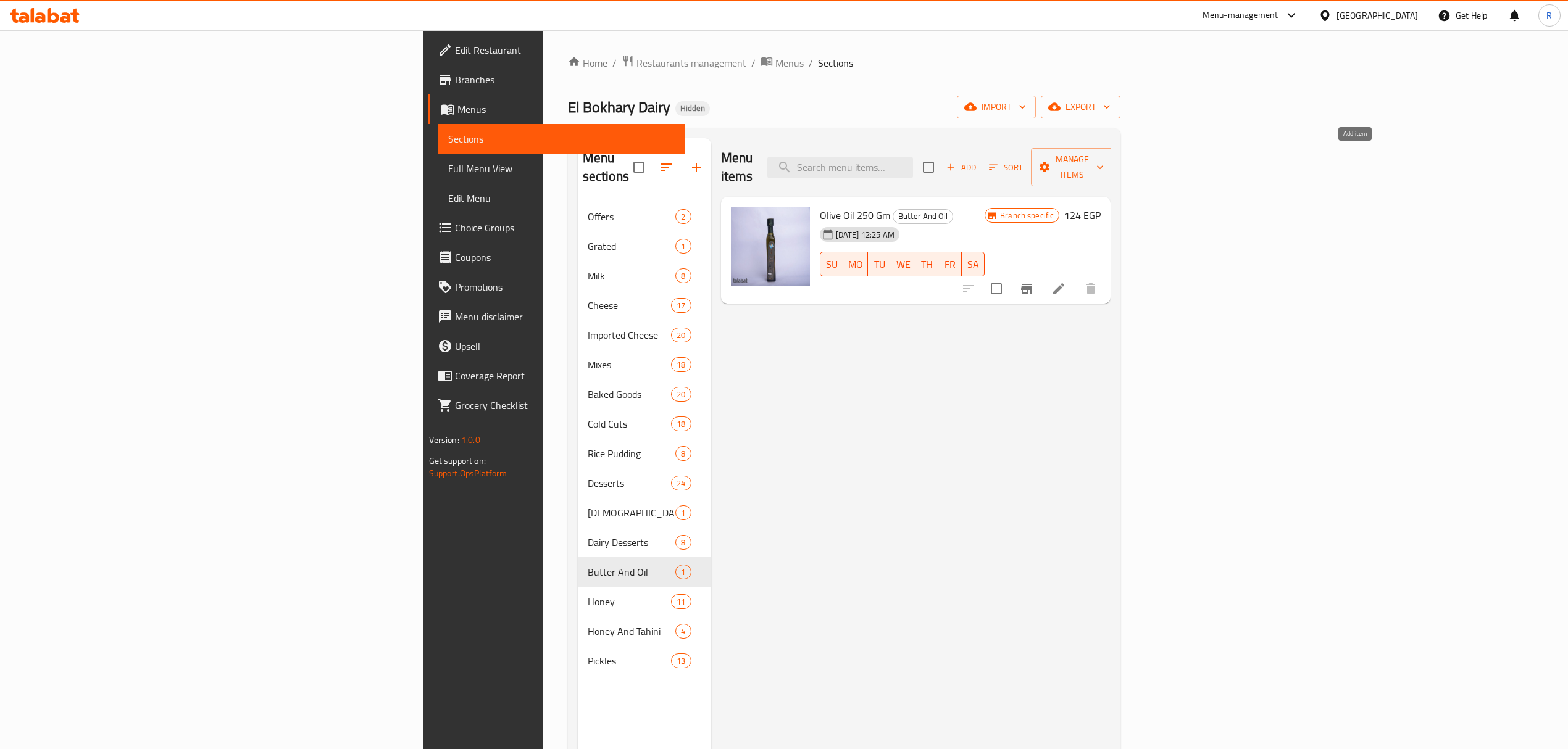
click at [978, 162] on span "Add" at bounding box center [961, 168] width 34 height 14
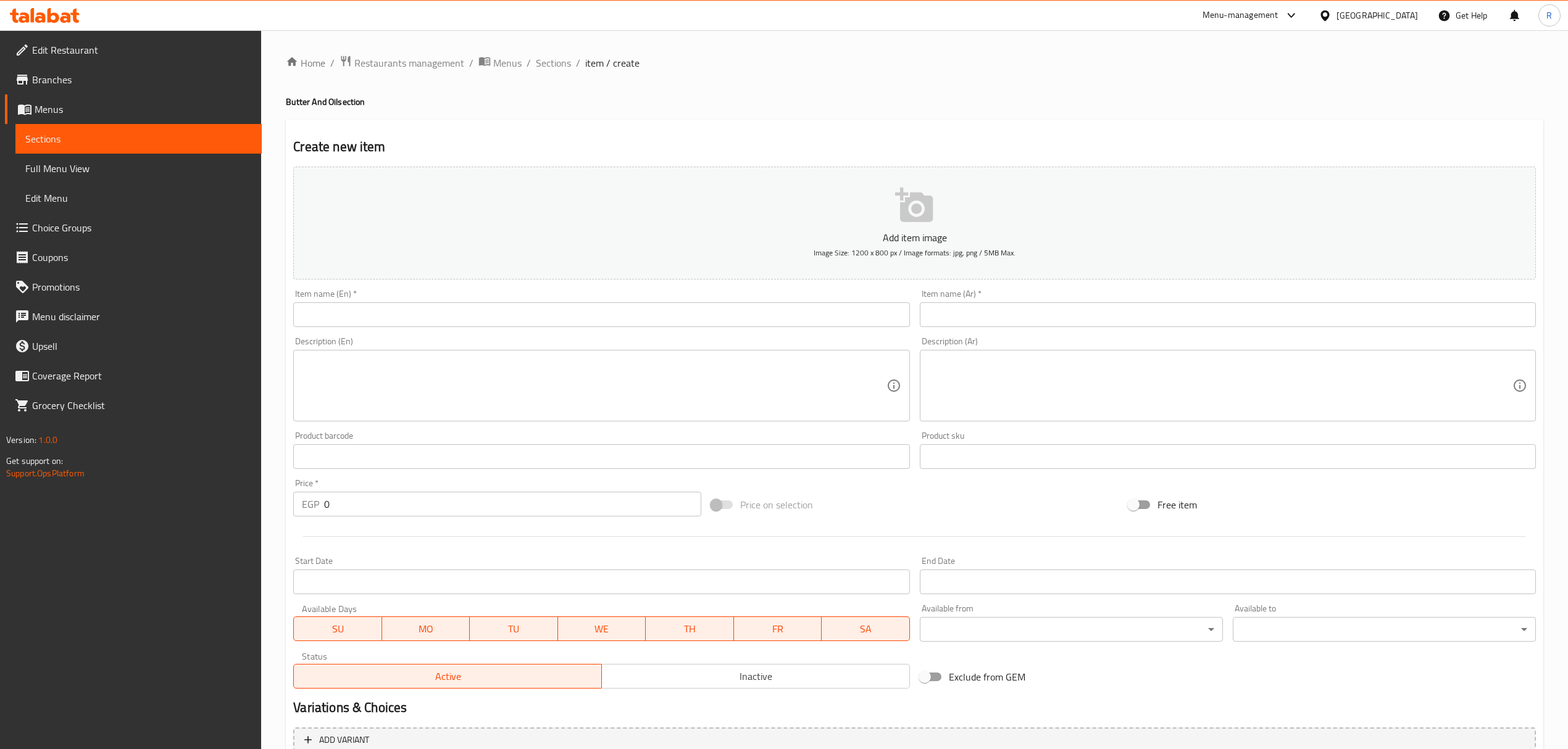
click at [982, 306] on input "text" at bounding box center [1228, 315] width 616 height 25
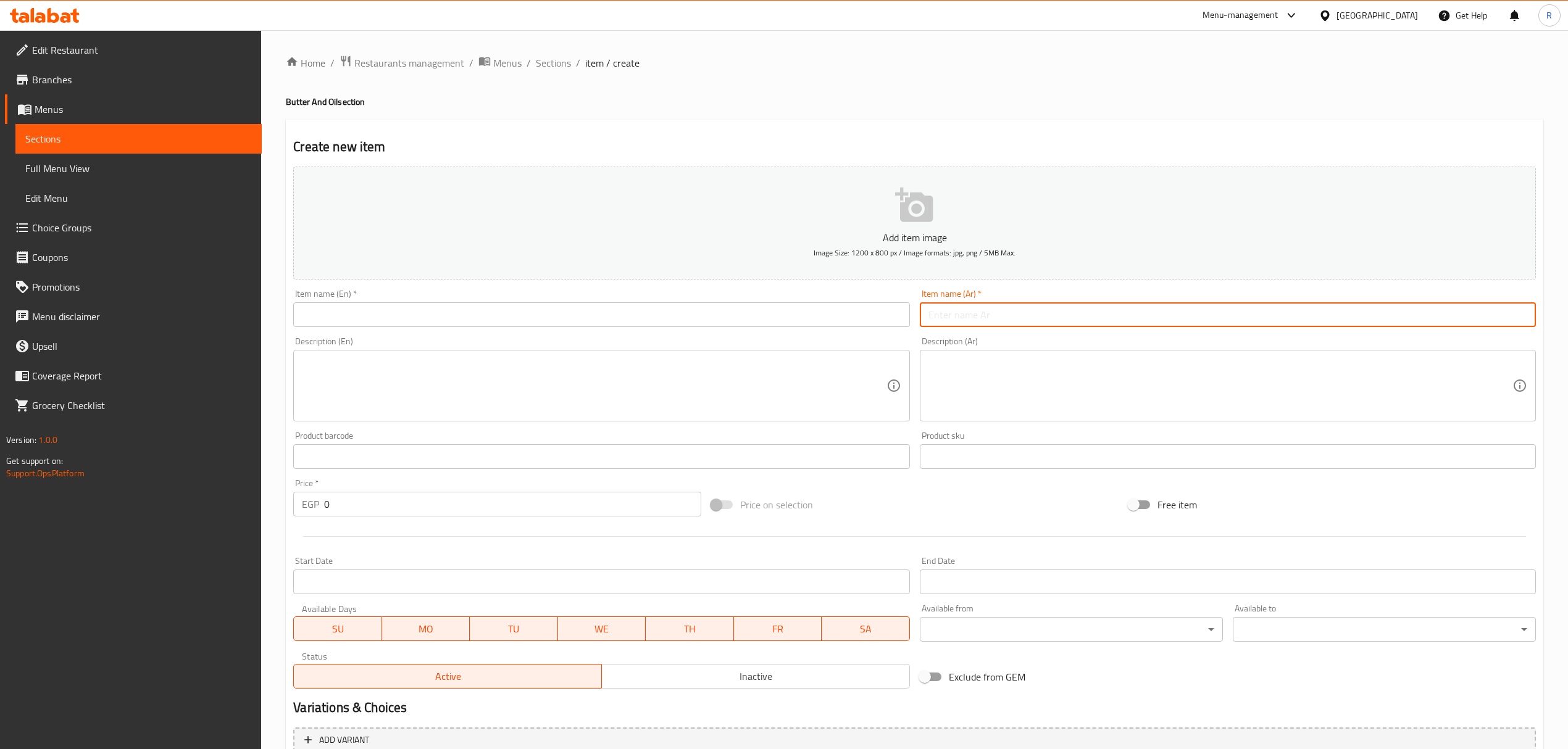
paste input "زبدة بيضاء جاموسي 250 جرام"
click at [1520, 314] on input "زبدة بيضاء جاموسي 250 جرام" at bounding box center [1228, 315] width 616 height 25
drag, startPoint x: 1520, startPoint y: 314, endPoint x: 1467, endPoint y: 316, distance: 53.0
click at [1467, 316] on input "زبدة بيضاء جاموسي 250 جرام" at bounding box center [1228, 315] width 616 height 25
type input "زبدة بيضاء جاموسي 250 جرام"
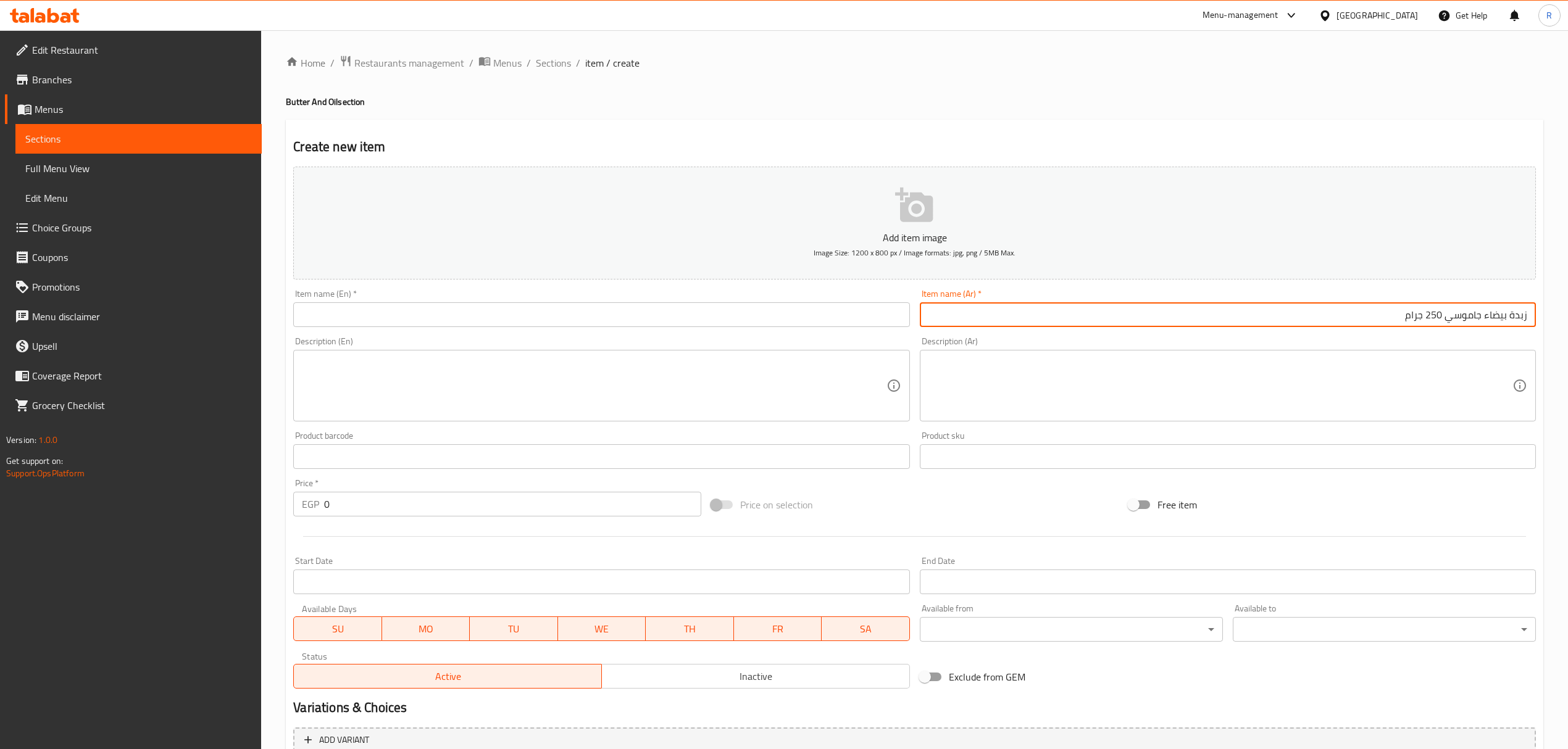
click at [640, 322] on input "text" at bounding box center [601, 315] width 616 height 25
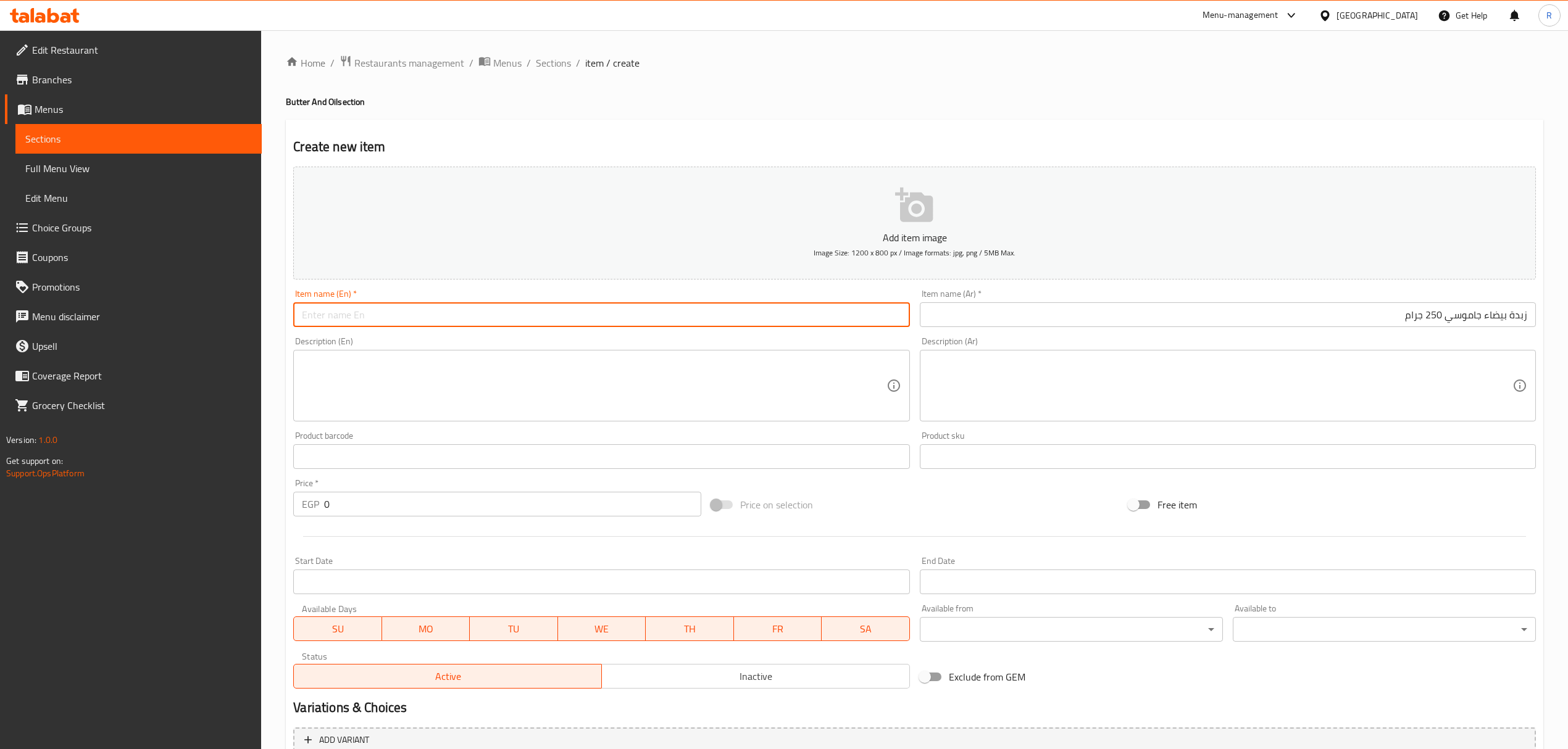
paste input "250g buffalo white butter 88.00"
drag, startPoint x: 410, startPoint y: 317, endPoint x: 500, endPoint y: 304, distance: 90.9
click at [500, 304] on input "250g buffalo white butter 88.00" at bounding box center [601, 315] width 616 height 25
type input "250g Buffalo White Butter"
click at [409, 505] on input "0" at bounding box center [512, 504] width 377 height 25
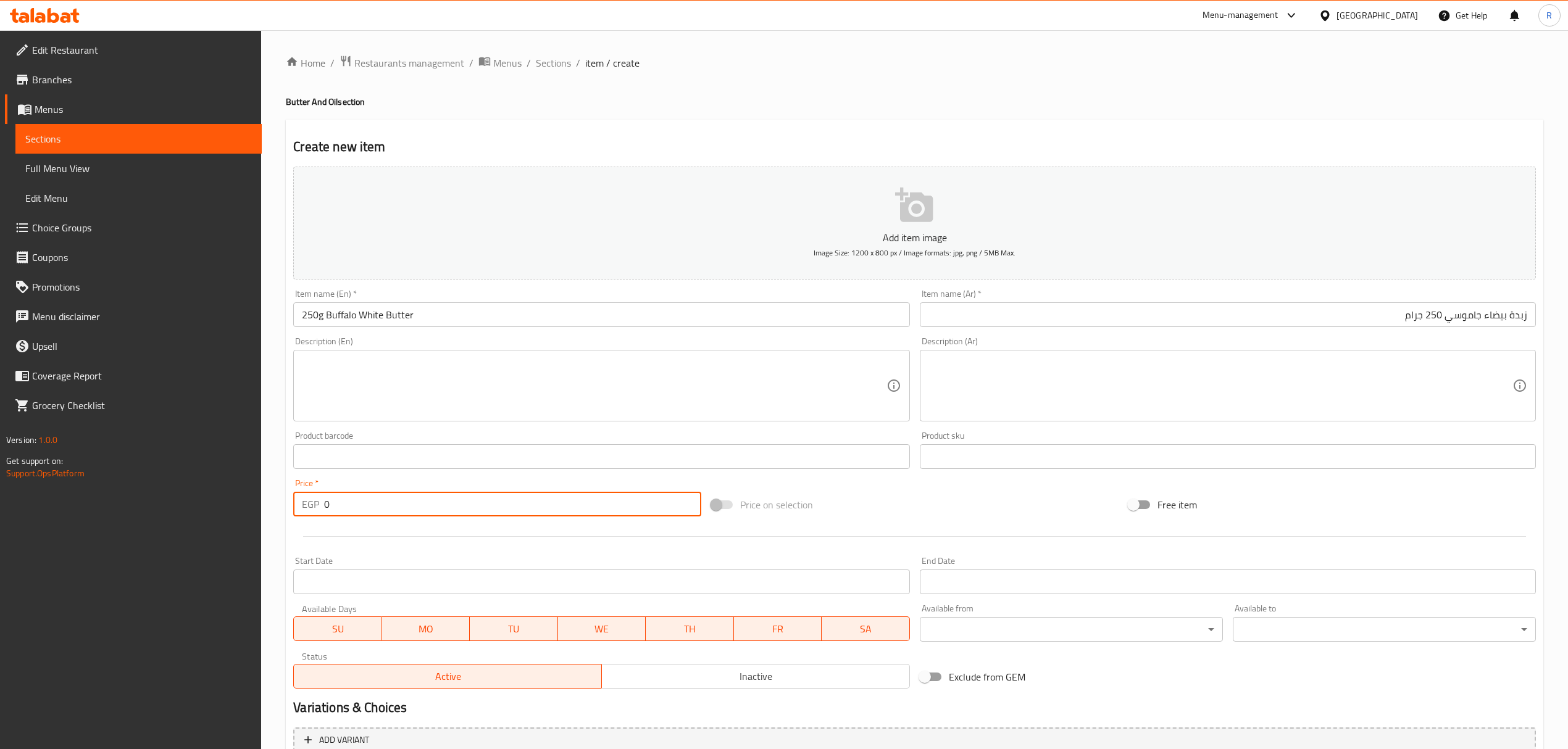
paste input "88.00"
type input "088.00"
click at [660, 675] on span "Inactive" at bounding box center [756, 676] width 298 height 18
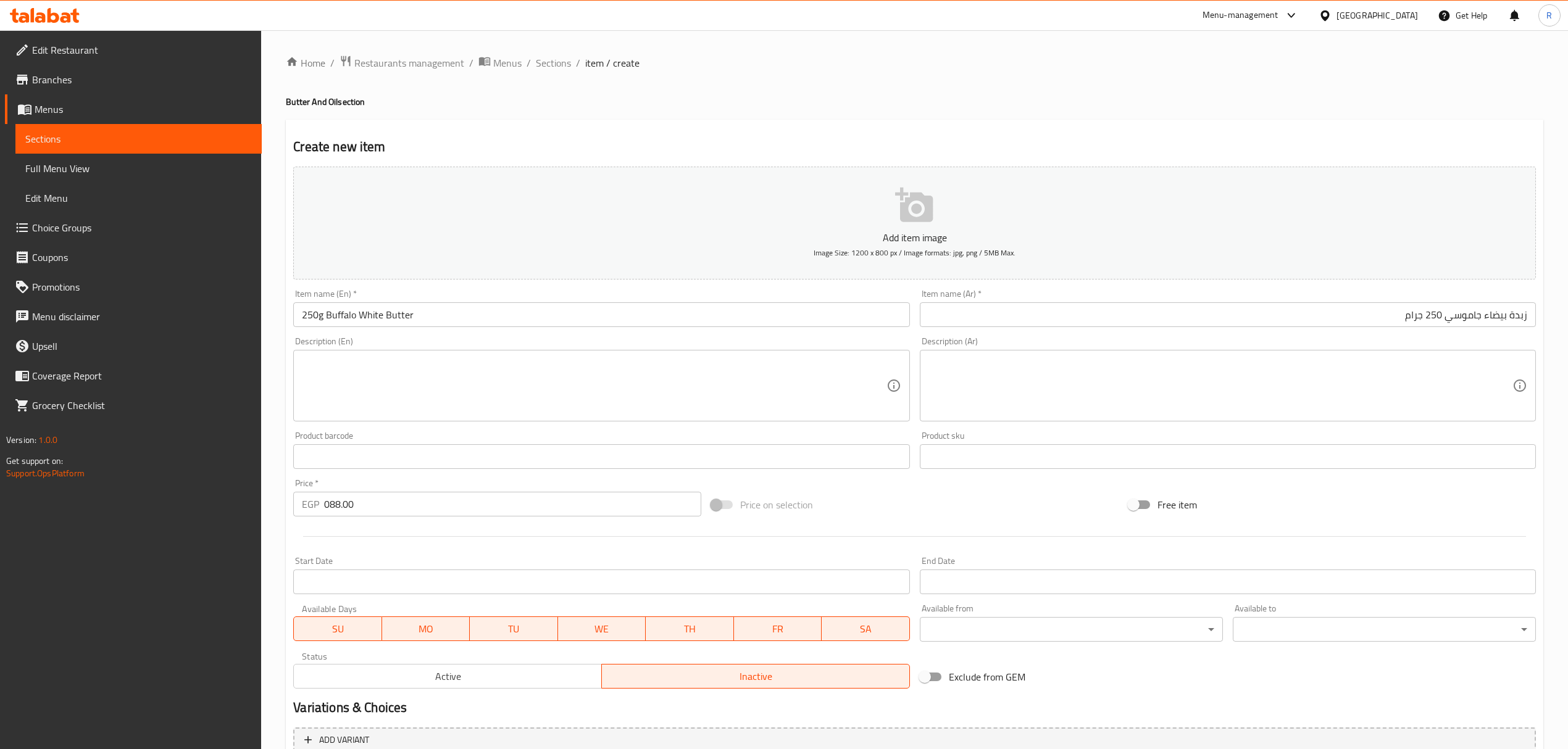
click at [313, 319] on input "250g Buffalo White Butter" at bounding box center [601, 315] width 616 height 25
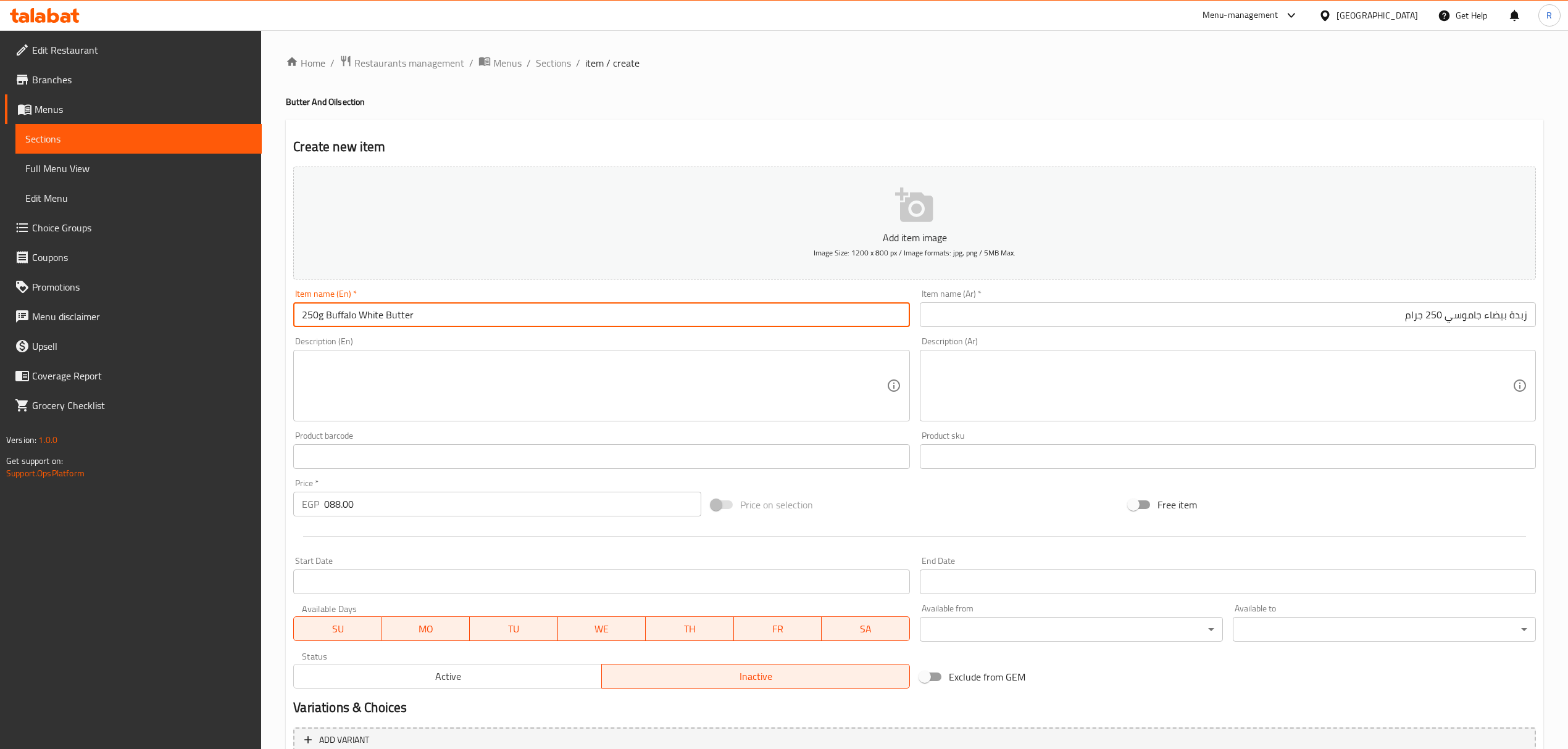
click at [313, 319] on input "250g Buffalo White Butter" at bounding box center [601, 315] width 616 height 25
click at [460, 320] on input "Buffalo White Butter" at bounding box center [601, 315] width 616 height 25
paste input "250g"
click at [305, 317] on input "Buffalo White Butter 250g" at bounding box center [601, 315] width 616 height 25
drag, startPoint x: 305, startPoint y: 317, endPoint x: 369, endPoint y: 321, distance: 64.1
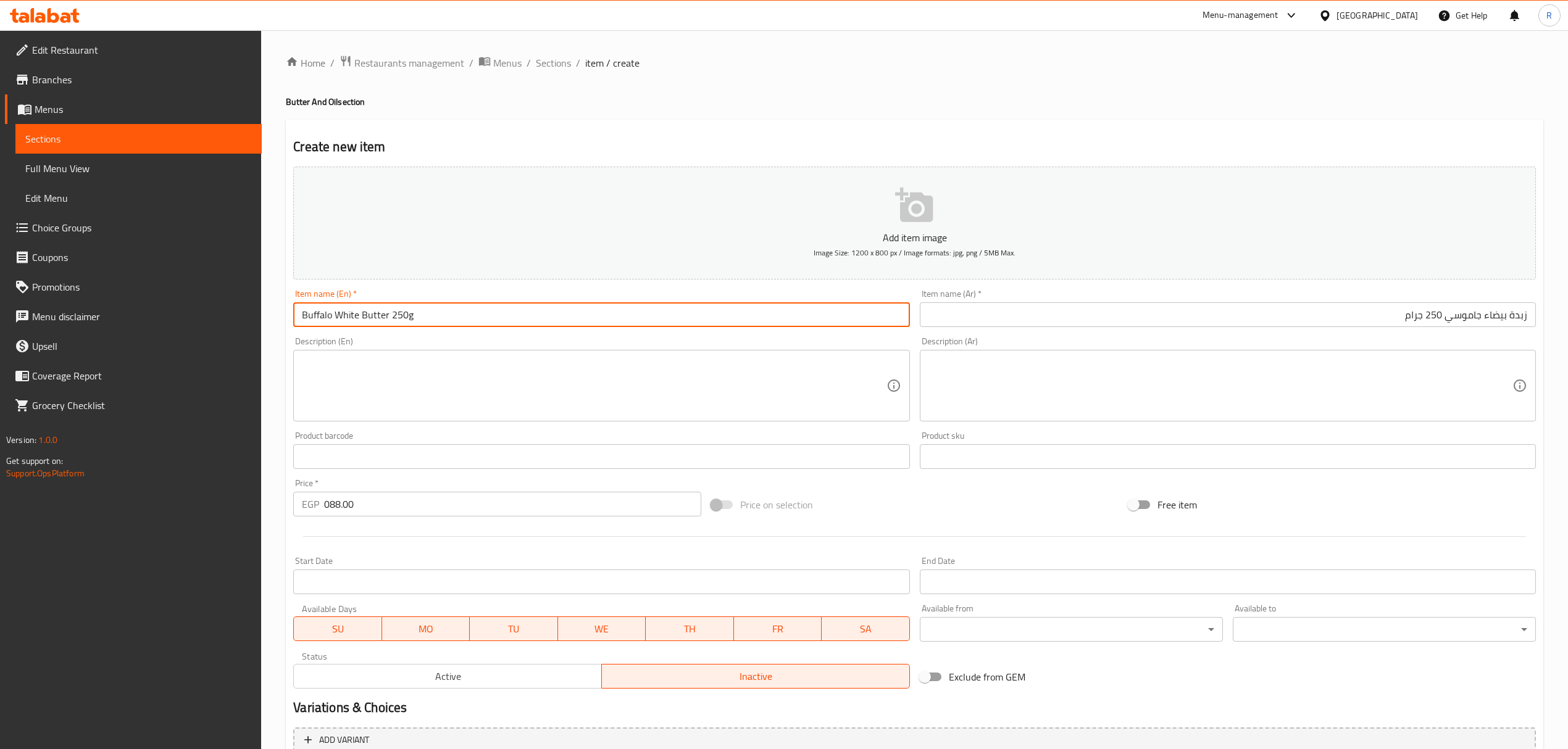
click at [369, 321] on input "Buffalo White Butter 250g" at bounding box center [601, 315] width 616 height 25
type input "Buffalo White Butter 250g"
click at [1472, 317] on input "زبدة بيضاء جاموسي 250 جرام" at bounding box center [1228, 315] width 616 height 25
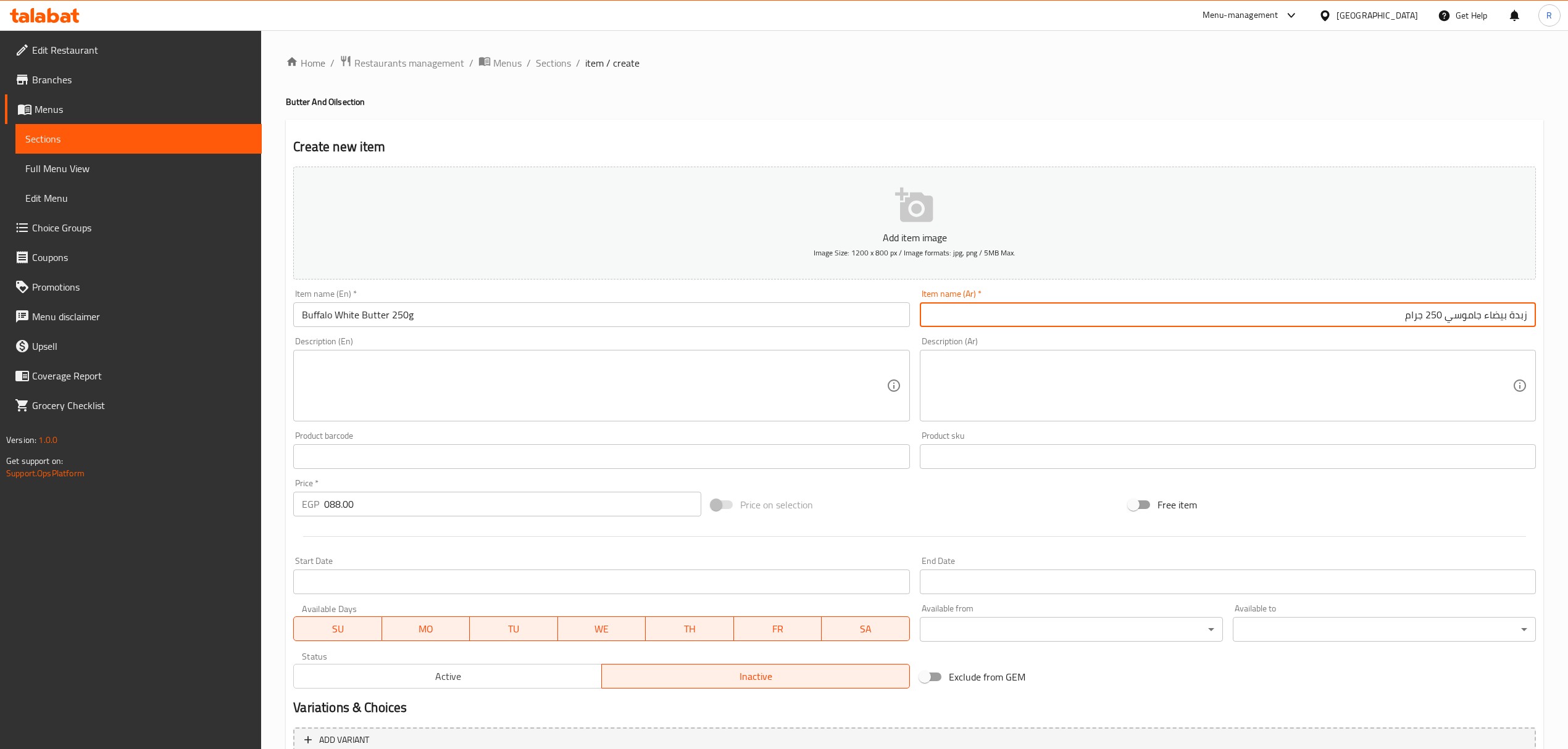
drag, startPoint x: 1472, startPoint y: 317, endPoint x: 1462, endPoint y: 316, distance: 10.0
click at [1462, 316] on input "زبدة بيضاء جاموسي 250 جرام" at bounding box center [1228, 315] width 616 height 25
click at [1250, 310] on input "زبدة بيضاء جاموسي 250 جرام" at bounding box center [1228, 315] width 616 height 25
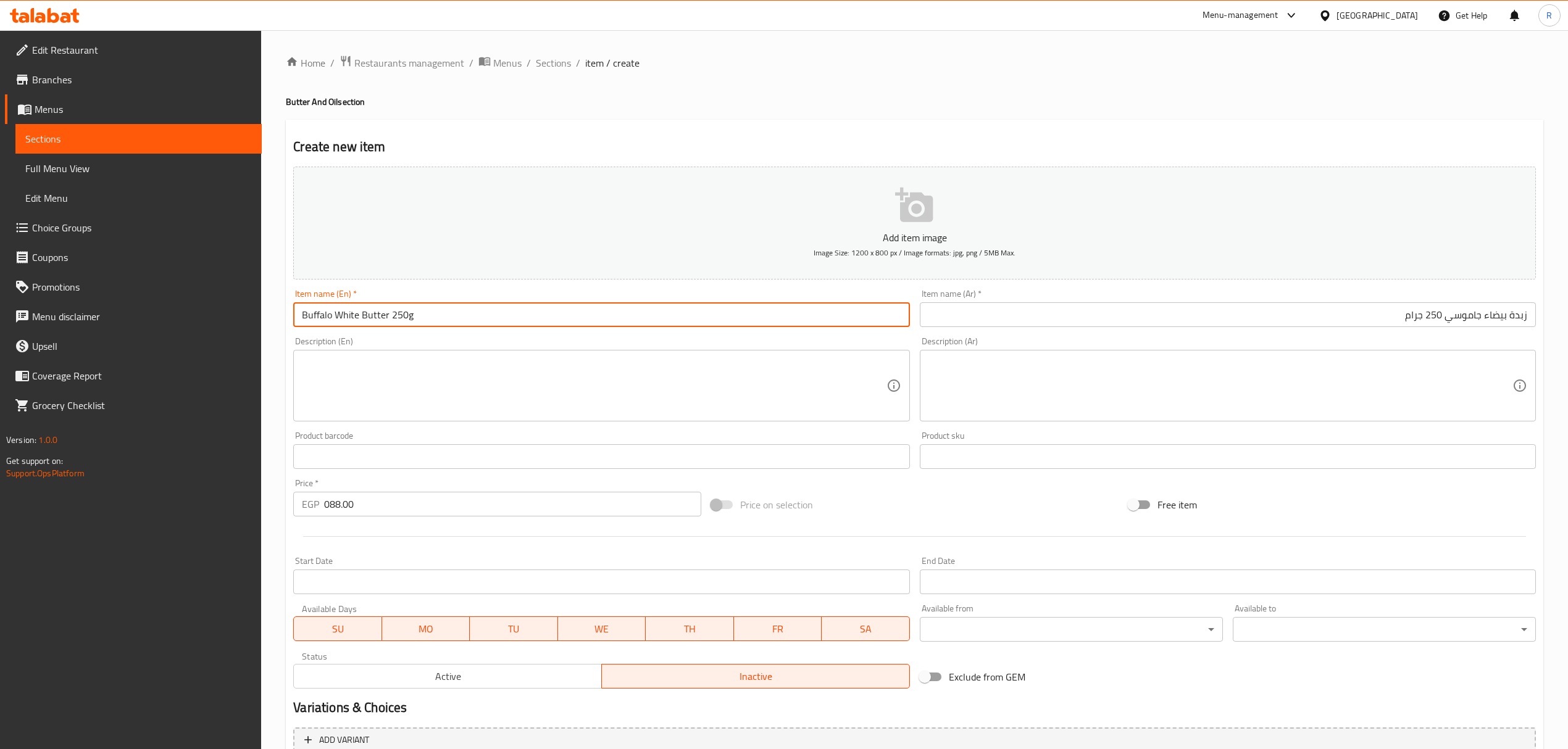
click at [520, 317] on input "Buffalo White Butter 250g" at bounding box center [601, 315] width 616 height 25
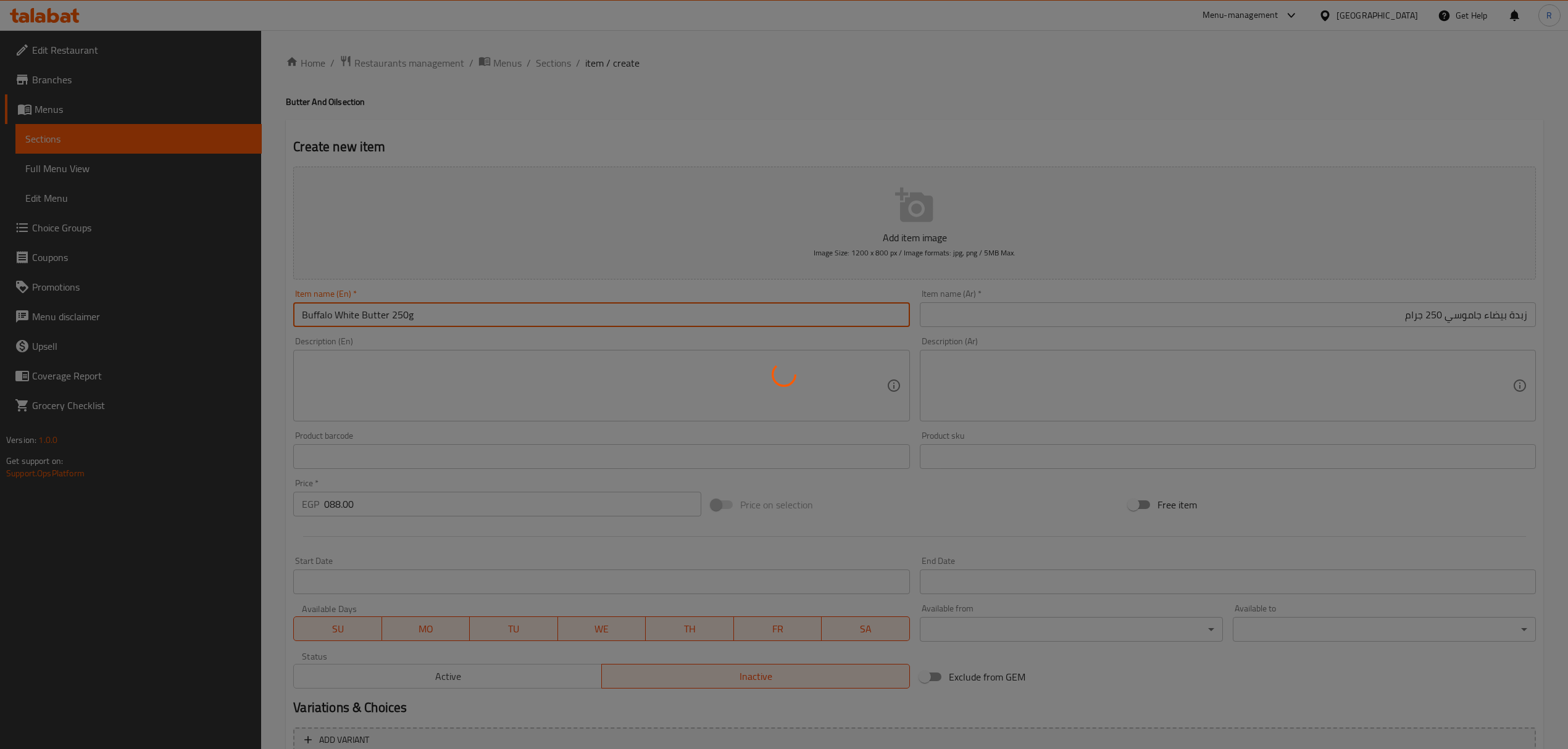
type input "0"
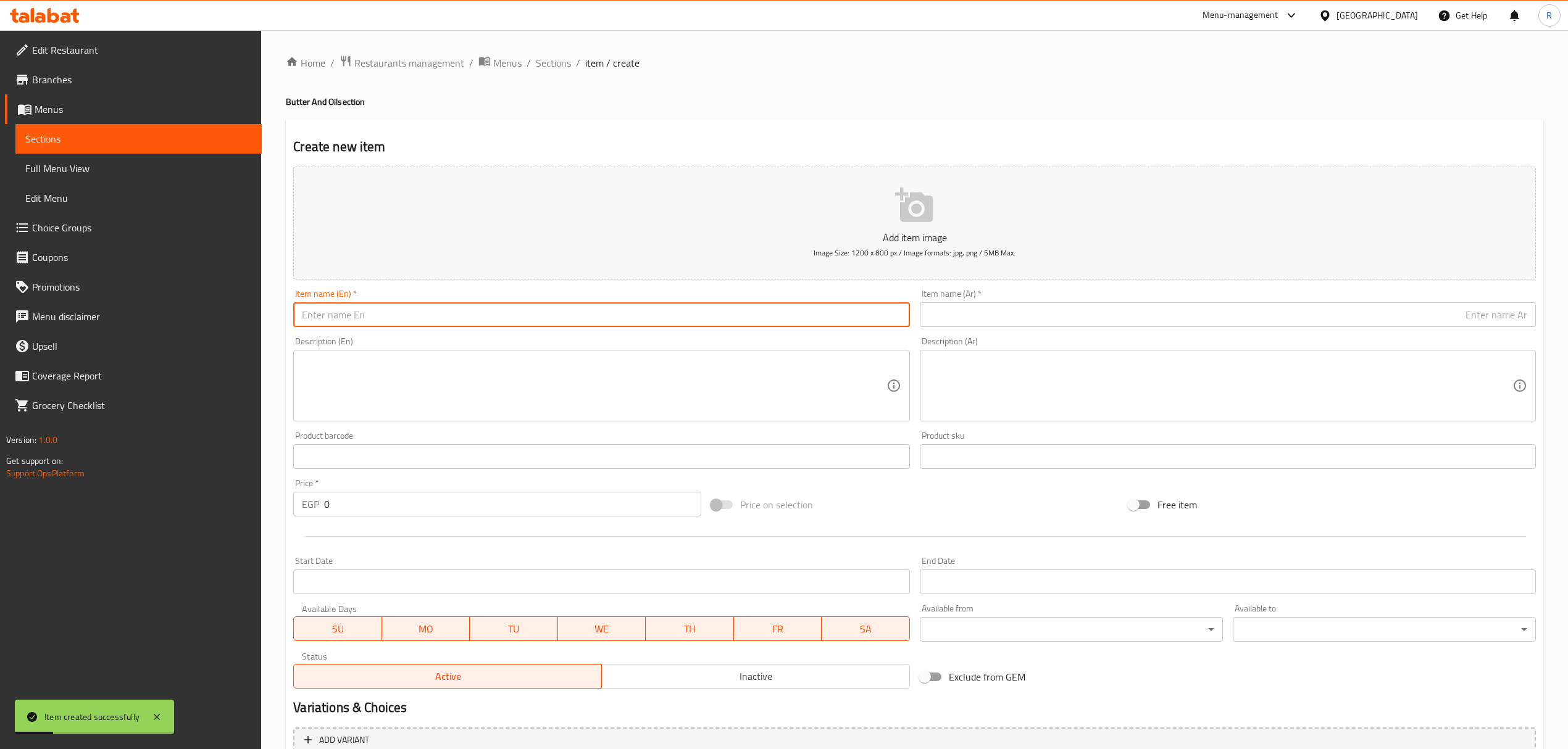
drag, startPoint x: 749, startPoint y: 312, endPoint x: 719, endPoint y: 313, distance: 30.0
click at [751, 313] on input "text" at bounding box center [601, 315] width 616 height 25
paste input "زبدة صفراء بقري 250 جرام 250g yellow cow butter 77.00"
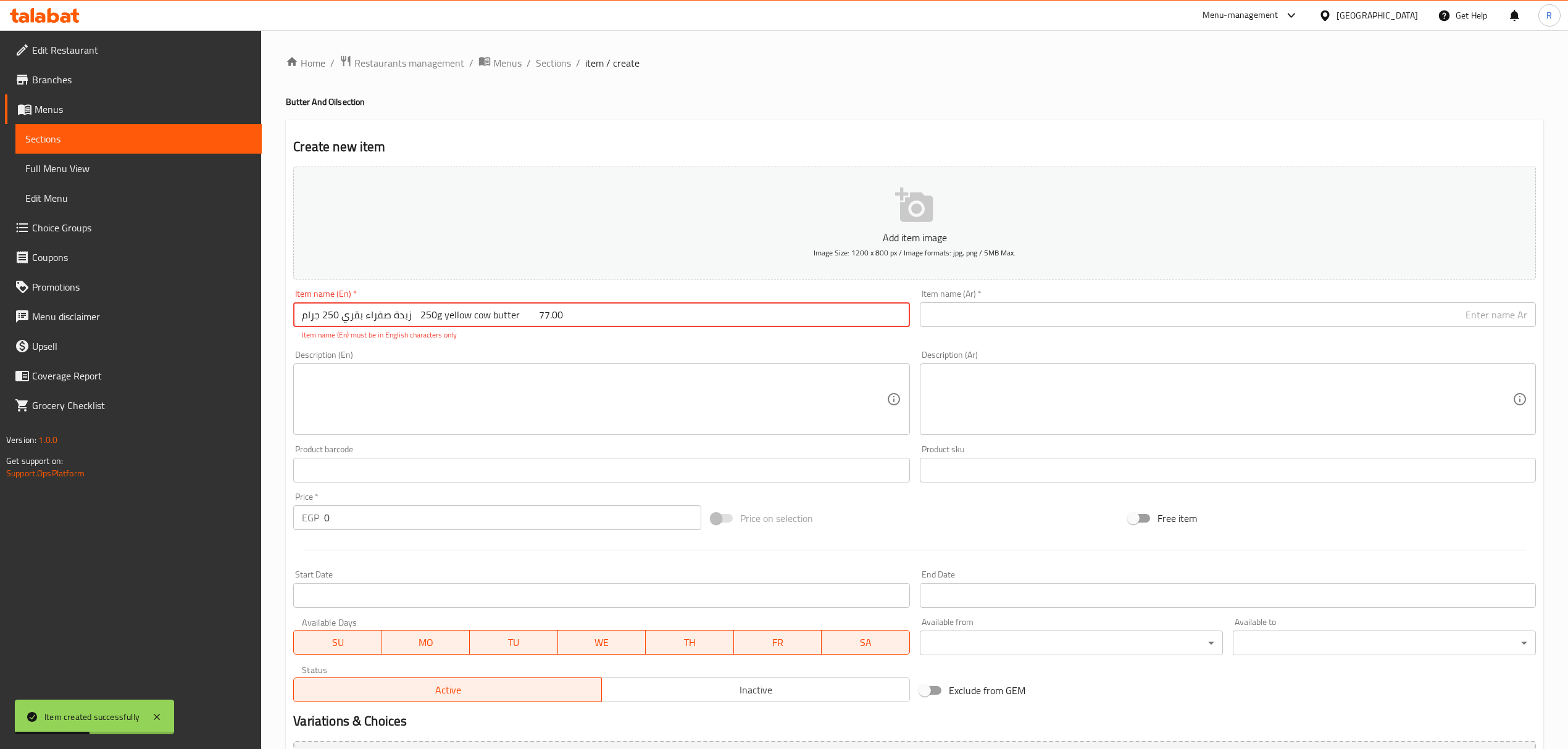
drag, startPoint x: 410, startPoint y: 319, endPoint x: 285, endPoint y: 317, distance: 125.0
click at [286, 317] on div "Create new item Add item image Image Size: 1200 x 800 px / Image formats: jpg, …" at bounding box center [915, 486] width 1258 height 732
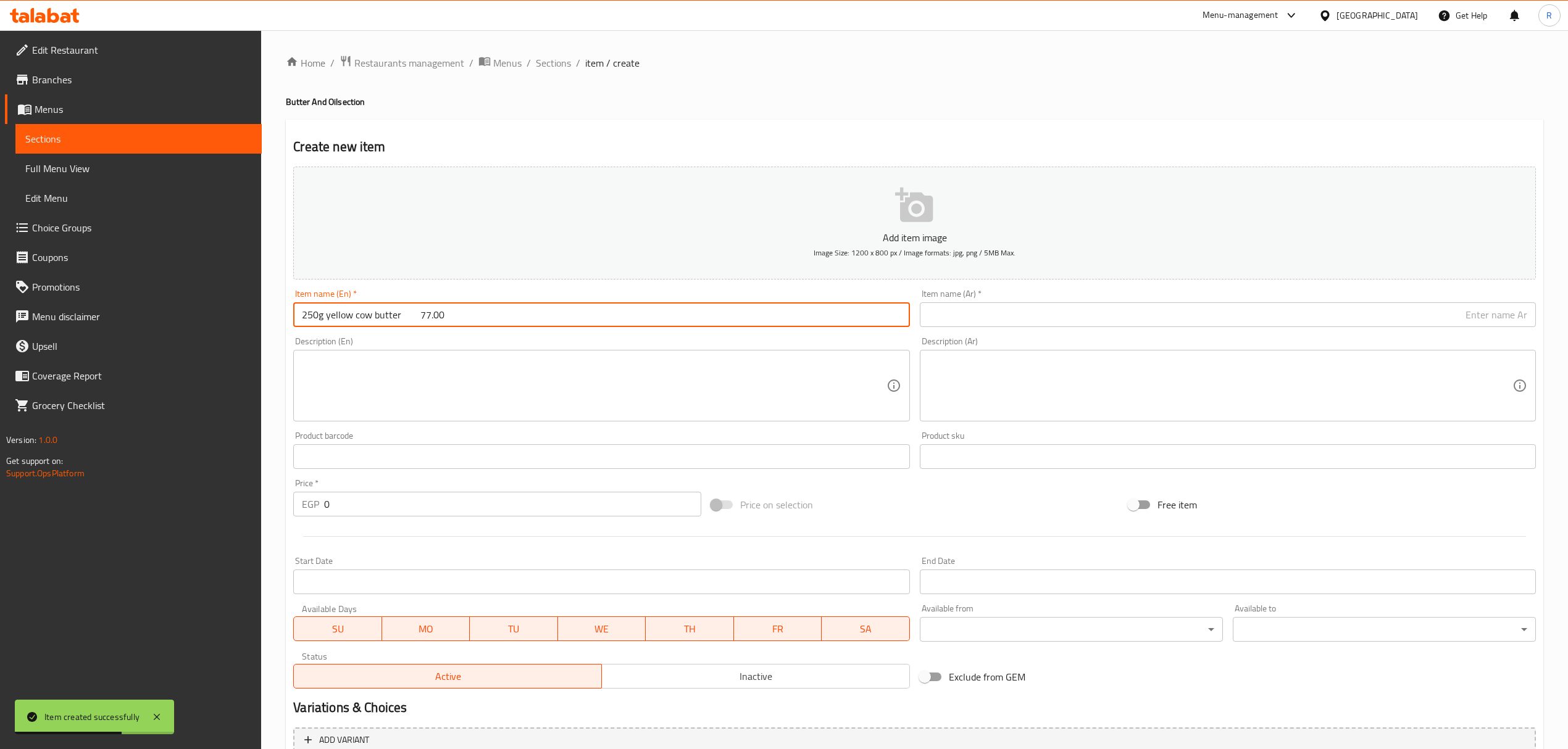
type input "250g yellow cow butter 77.00"
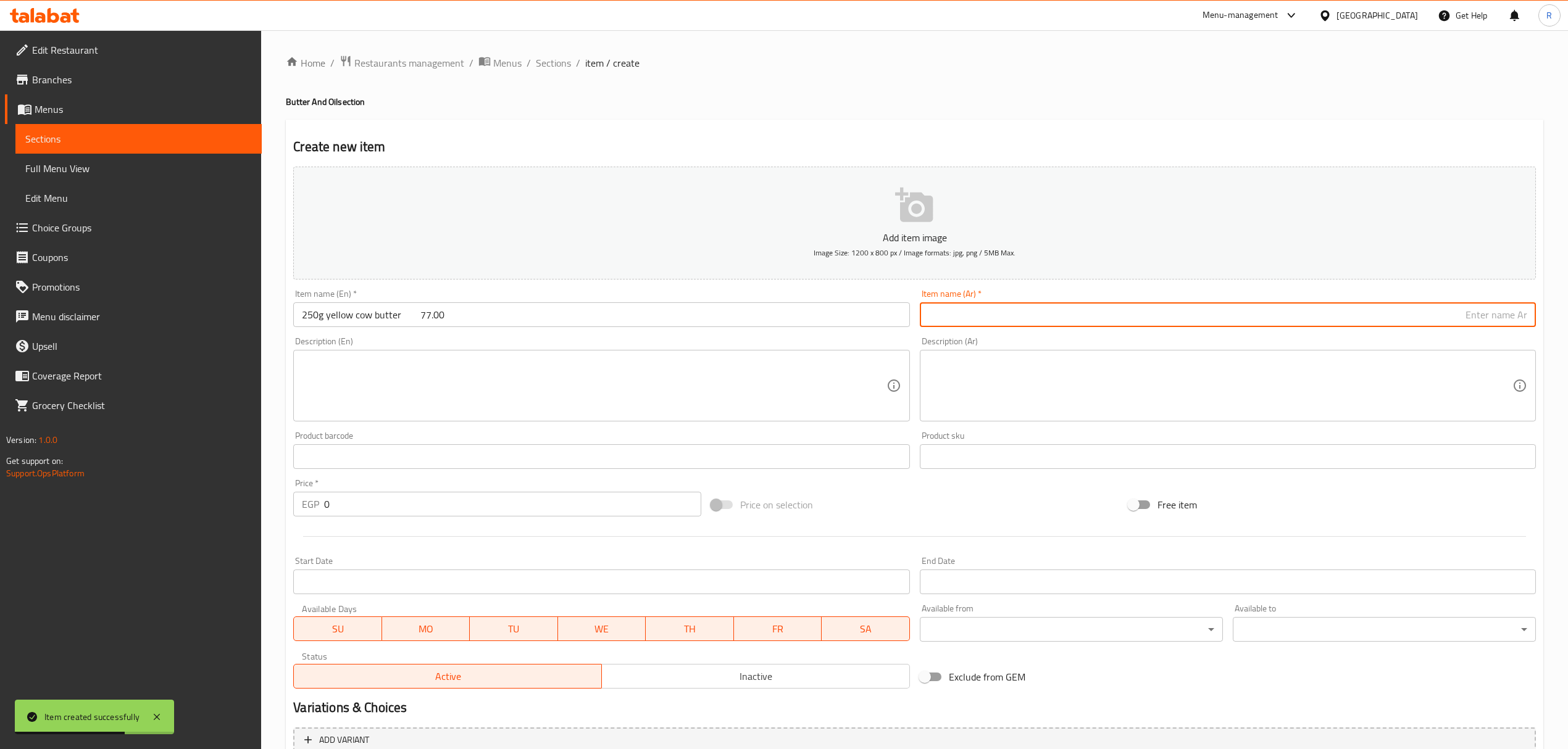
drag, startPoint x: 1087, startPoint y: 327, endPoint x: 1087, endPoint y: 319, distance: 8.0
click at [1087, 319] on input "text" at bounding box center [1228, 315] width 616 height 25
paste input "زبدة صفراء بقري 250 جرام"
type input "زبدة صفراء بقري 250 جرام"
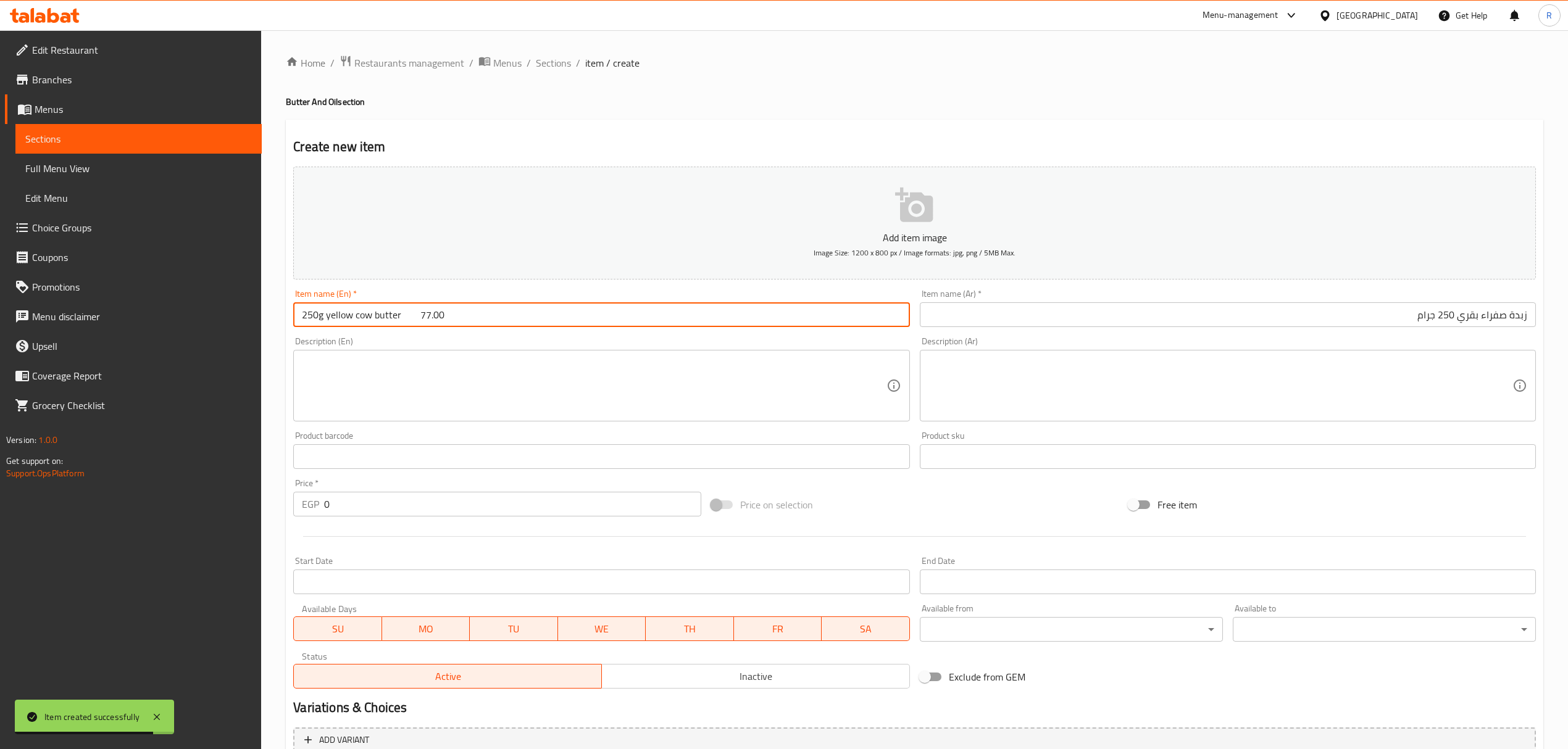
click at [315, 318] on input "250g yellow cow butter 77.00" at bounding box center [601, 315] width 616 height 25
click at [372, 316] on input "yellow cow butter 77.00" at bounding box center [601, 315] width 616 height 25
paste input "250g"
drag, startPoint x: 398, startPoint y: 322, endPoint x: 468, endPoint y: 311, distance: 70.9
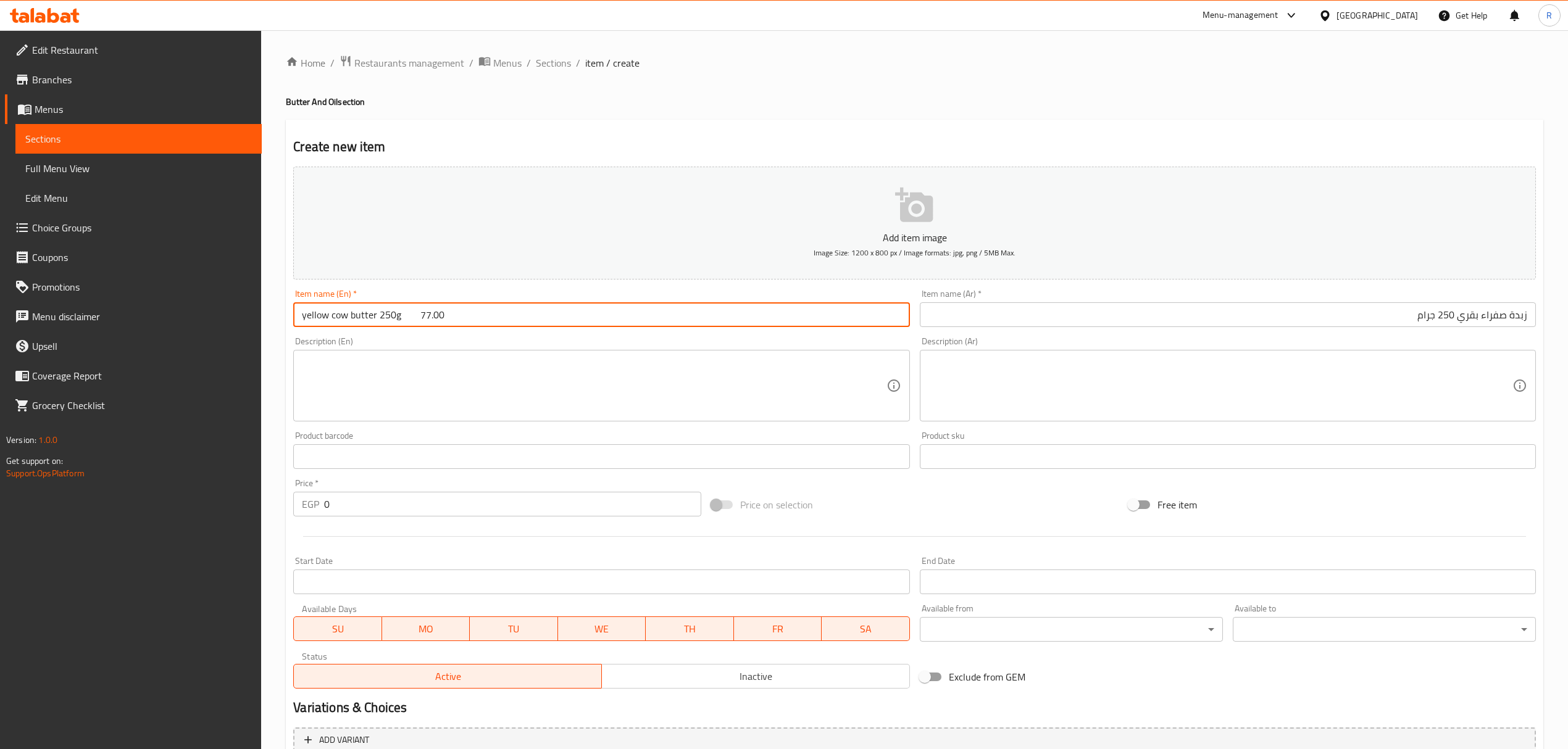
click at [468, 311] on input "yellow cow butter 250g 77.00" at bounding box center [601, 315] width 616 height 25
type input "yellow cow butter 250g"
click at [399, 507] on input "0" at bounding box center [512, 504] width 377 height 25
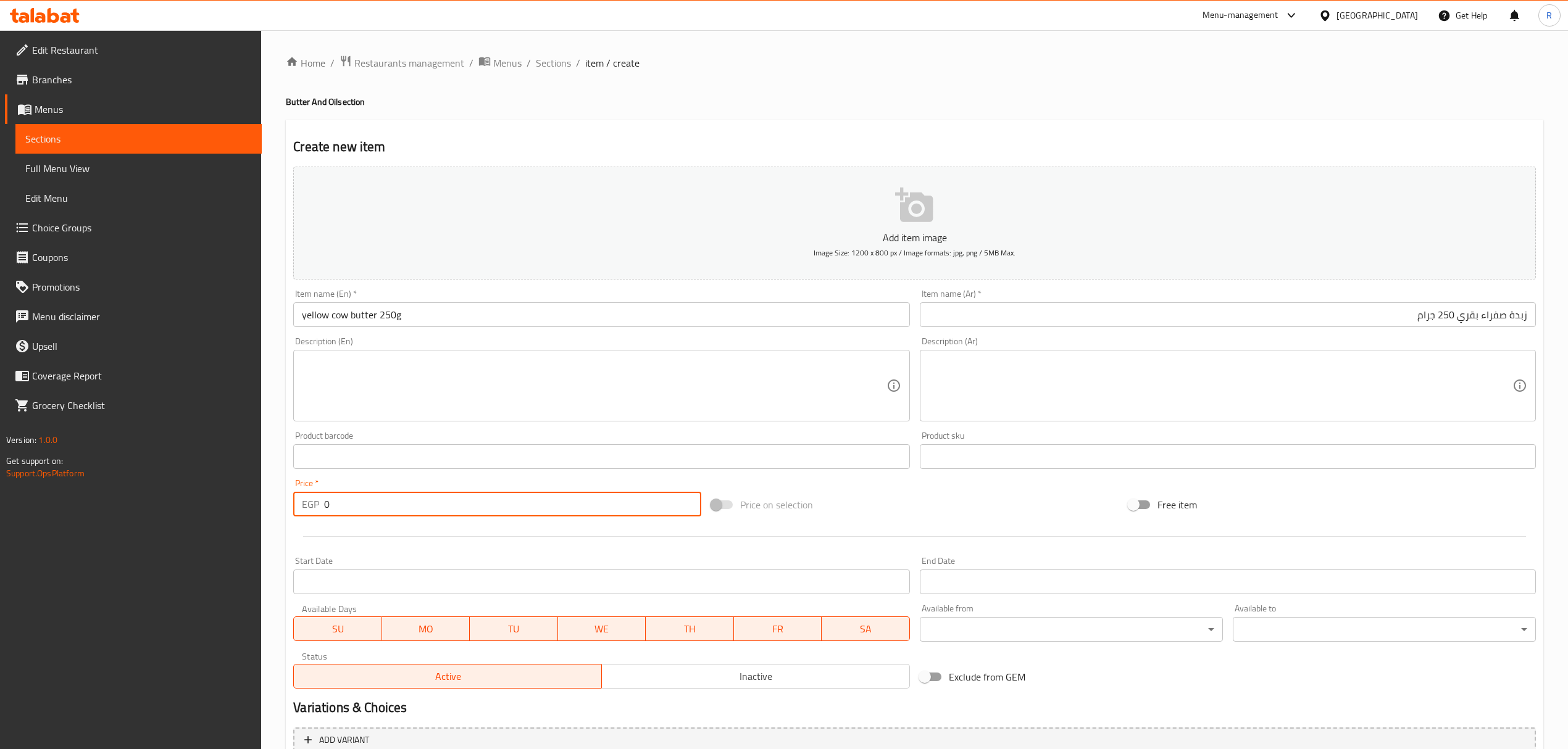
paste input "77.00"
type input "077.00"
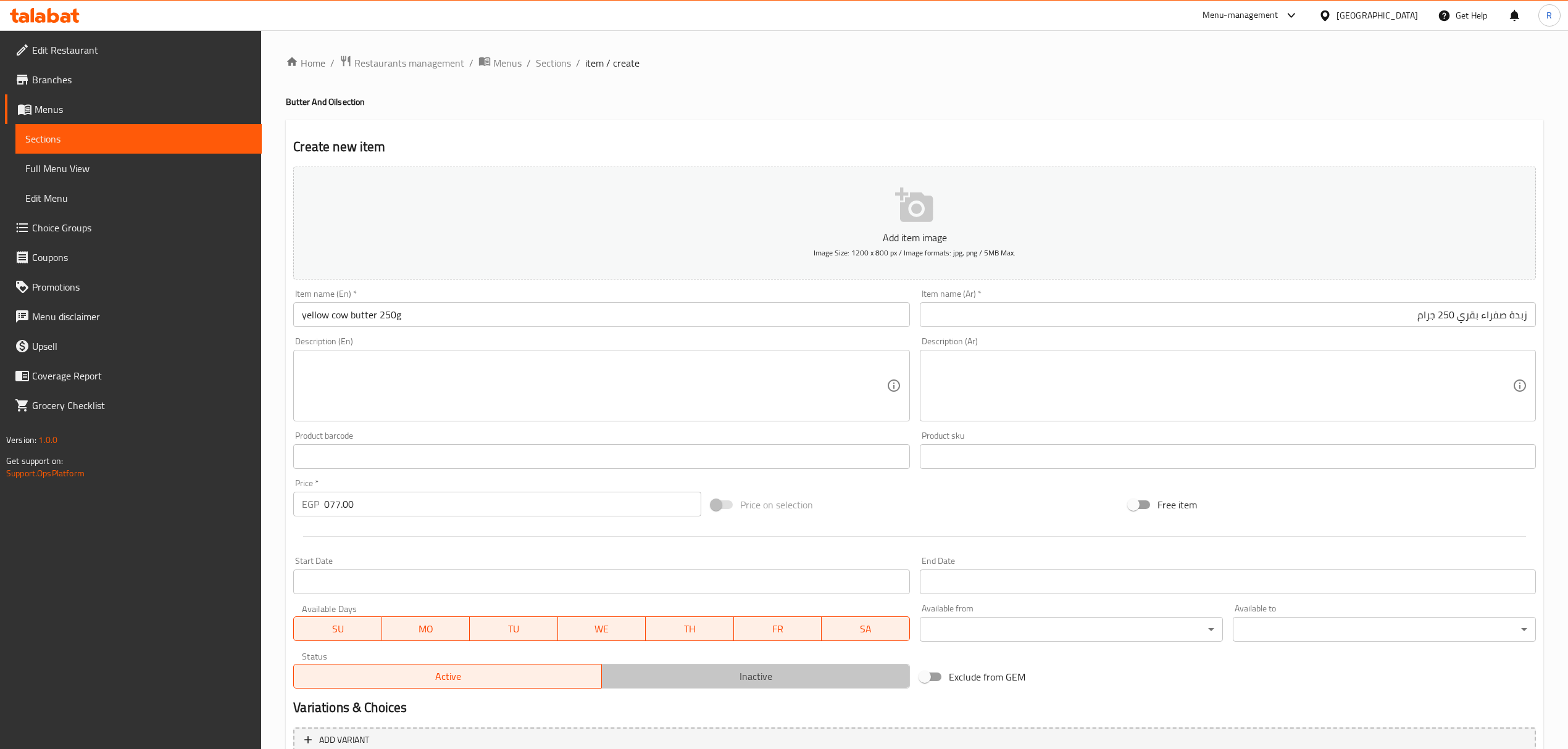
click at [712, 683] on span "Inactive" at bounding box center [756, 676] width 298 height 18
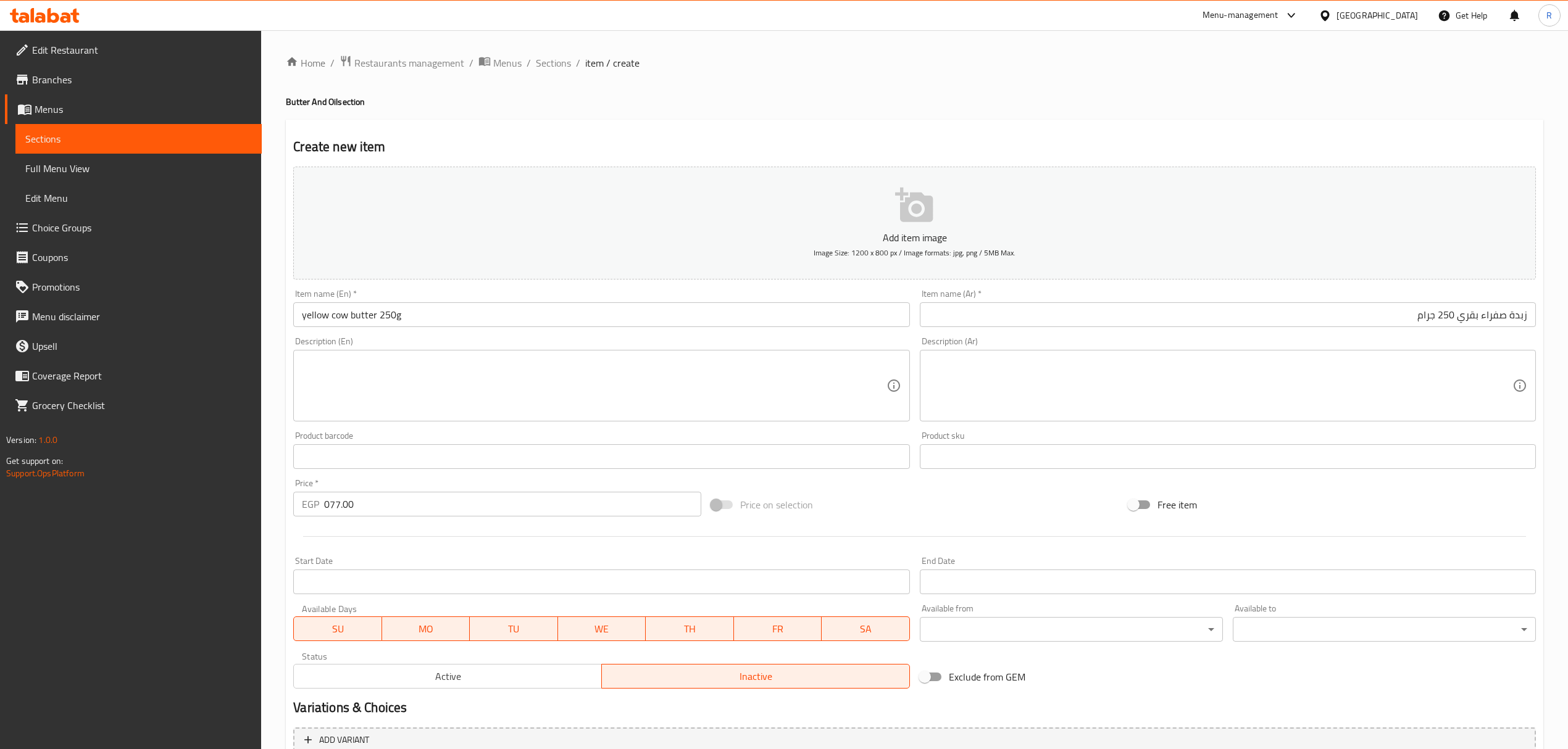
click at [450, 327] on input "yellow cow butter 250g" at bounding box center [601, 315] width 616 height 25
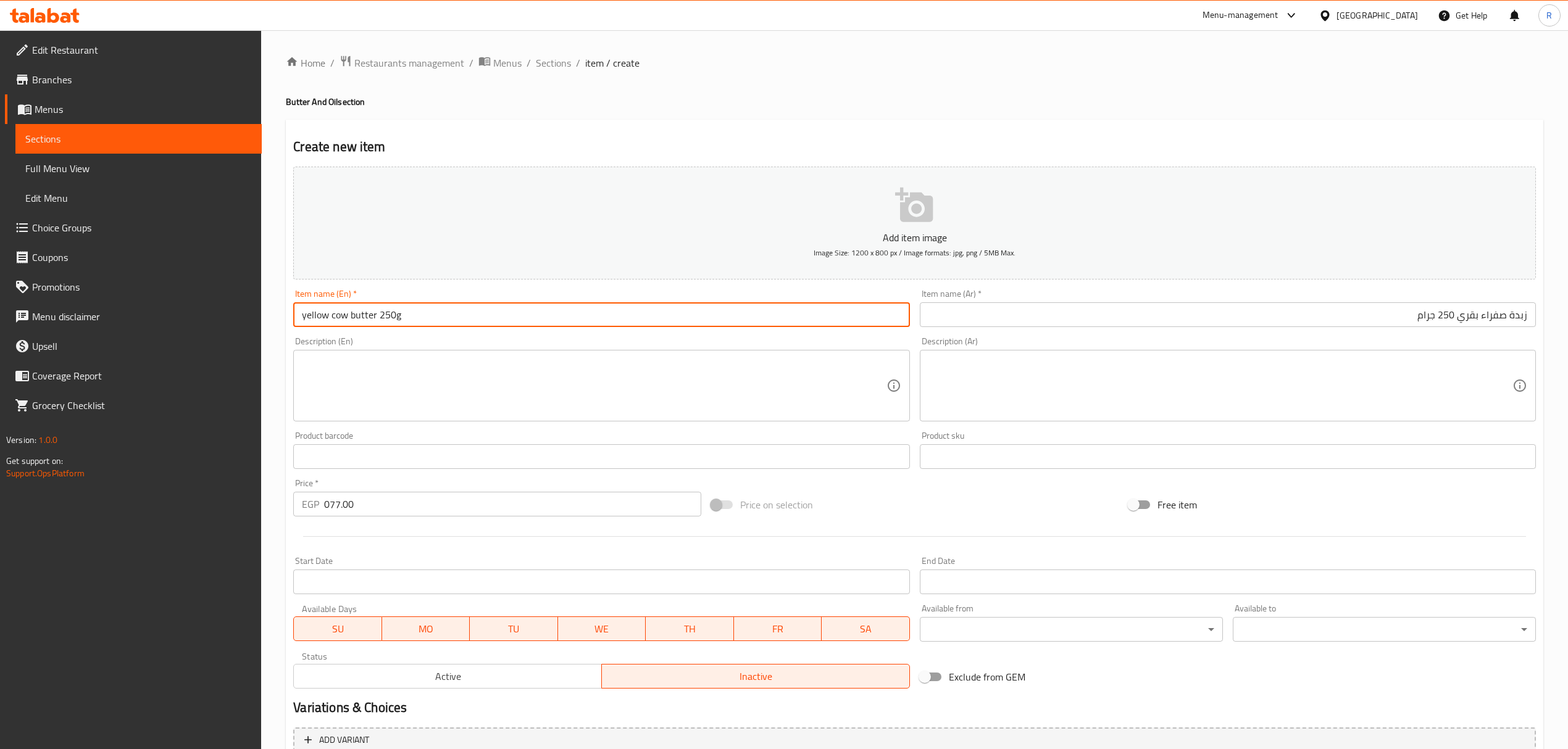
click at [450, 327] on input "yellow cow butter 250g" at bounding box center [601, 315] width 616 height 25
type input "Yellow Cow Butter 250g"
click at [450, 323] on input "Yellow Cow Butter 250g" at bounding box center [601, 315] width 616 height 25
click at [1312, 313] on input "زبدة صفراء بقري 250 جرام" at bounding box center [1228, 315] width 616 height 25
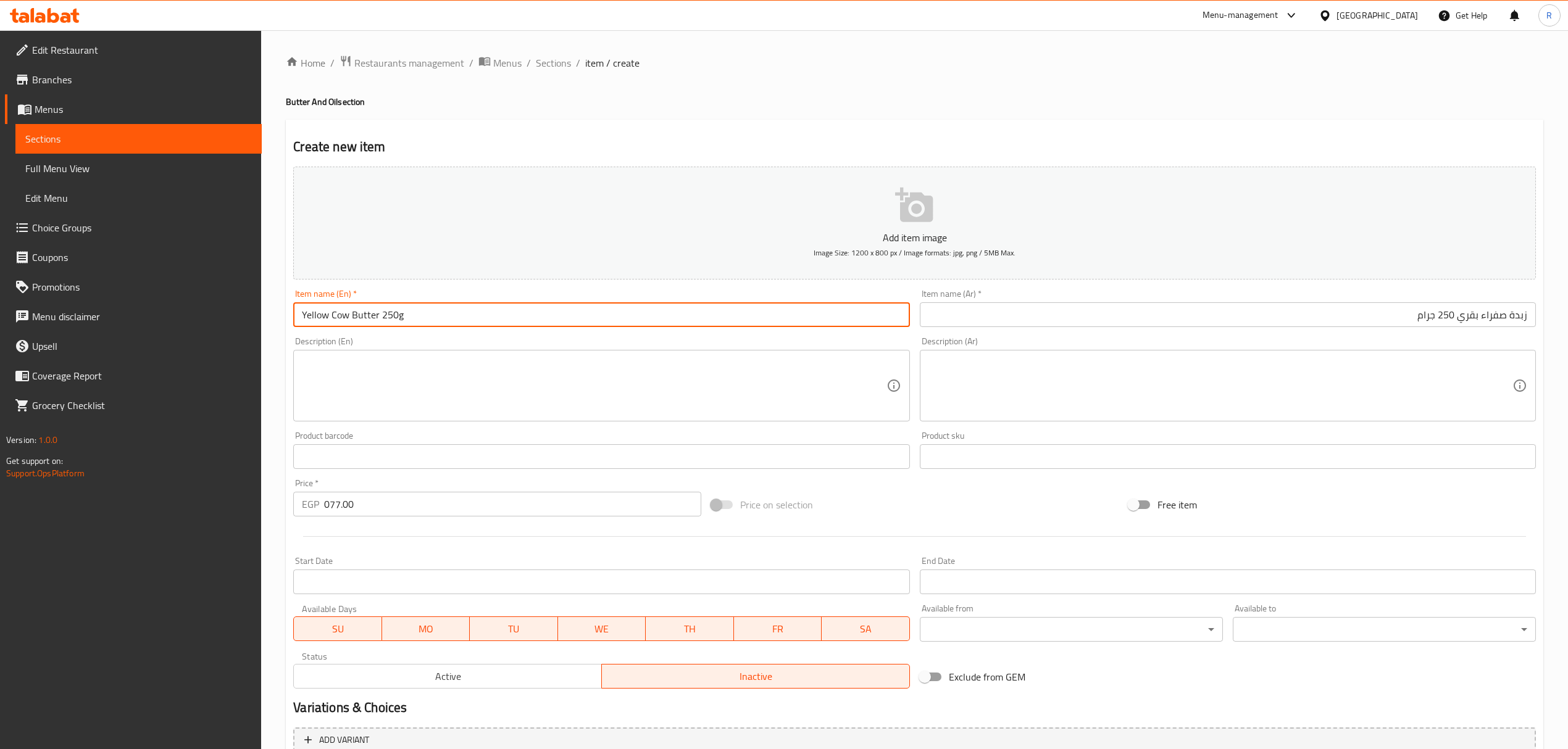
click at [343, 317] on input "Yellow Cow Butter 250g" at bounding box center [601, 315] width 616 height 25
drag, startPoint x: 343, startPoint y: 317, endPoint x: 355, endPoint y: 319, distance: 12.2
click at [355, 319] on input "Yellow Cow Butter 250g" at bounding box center [601, 315] width 616 height 25
click at [423, 321] on input "Yellow Cow Butter 250g" at bounding box center [601, 315] width 616 height 25
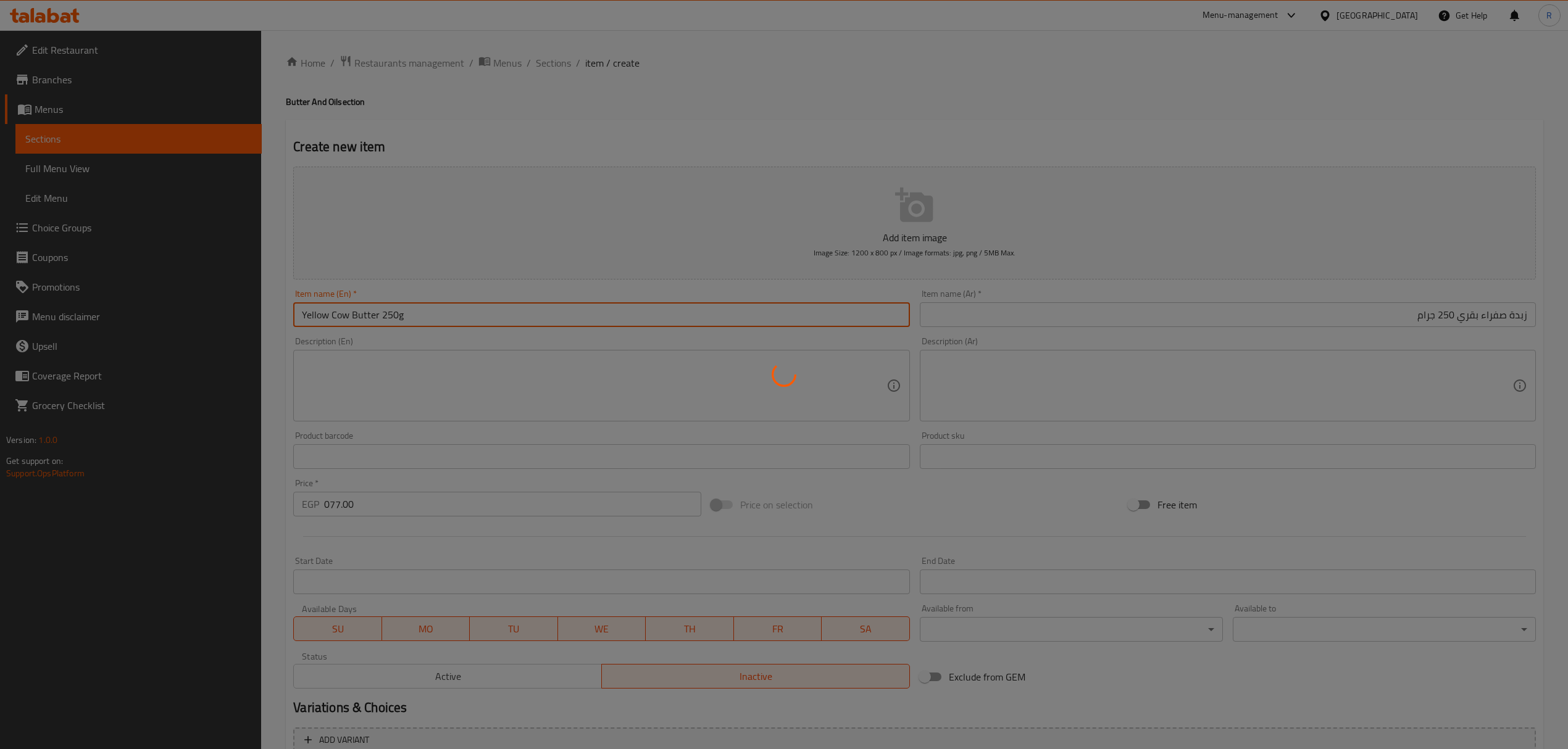
type input "0"
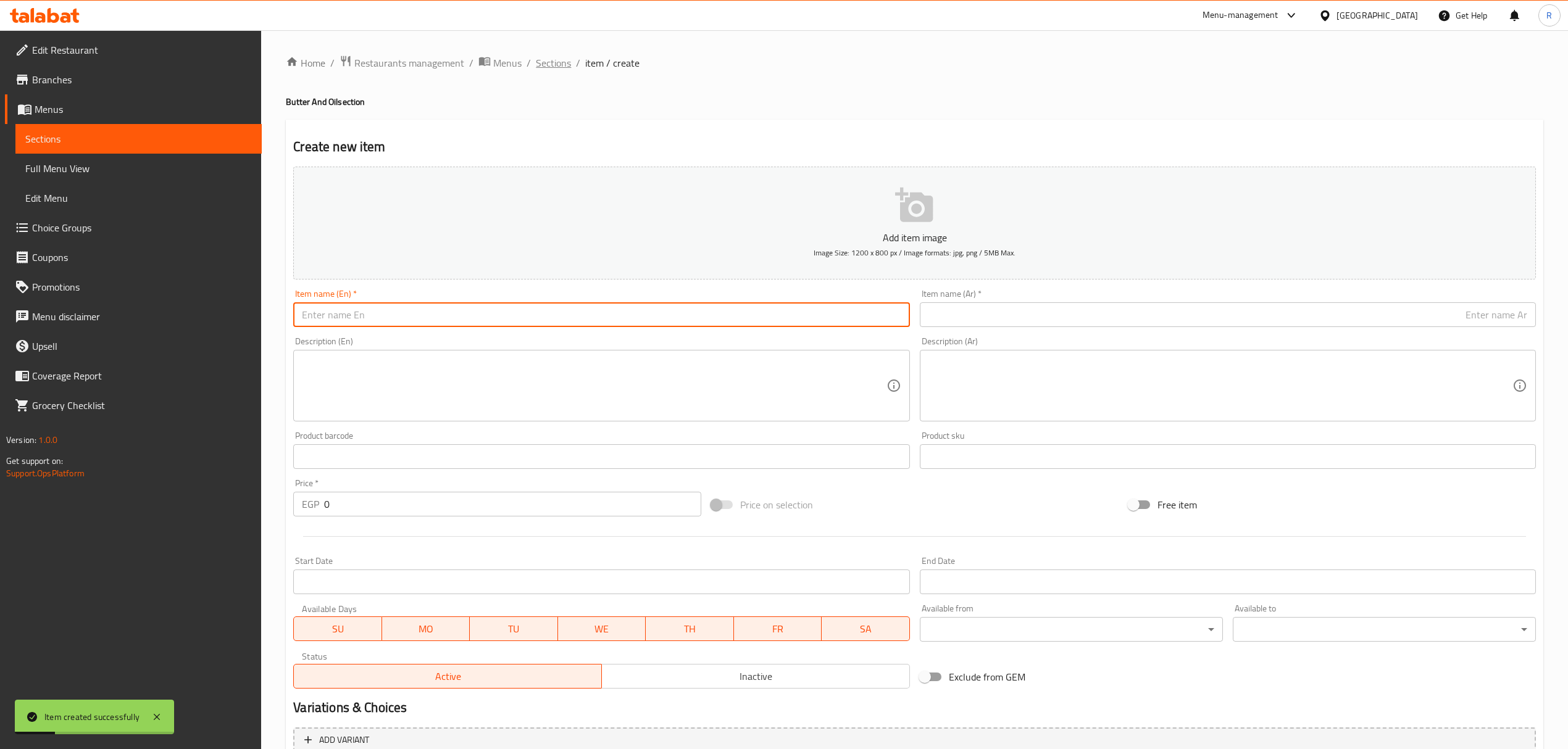
click at [539, 66] on span "Sections" at bounding box center [553, 63] width 35 height 15
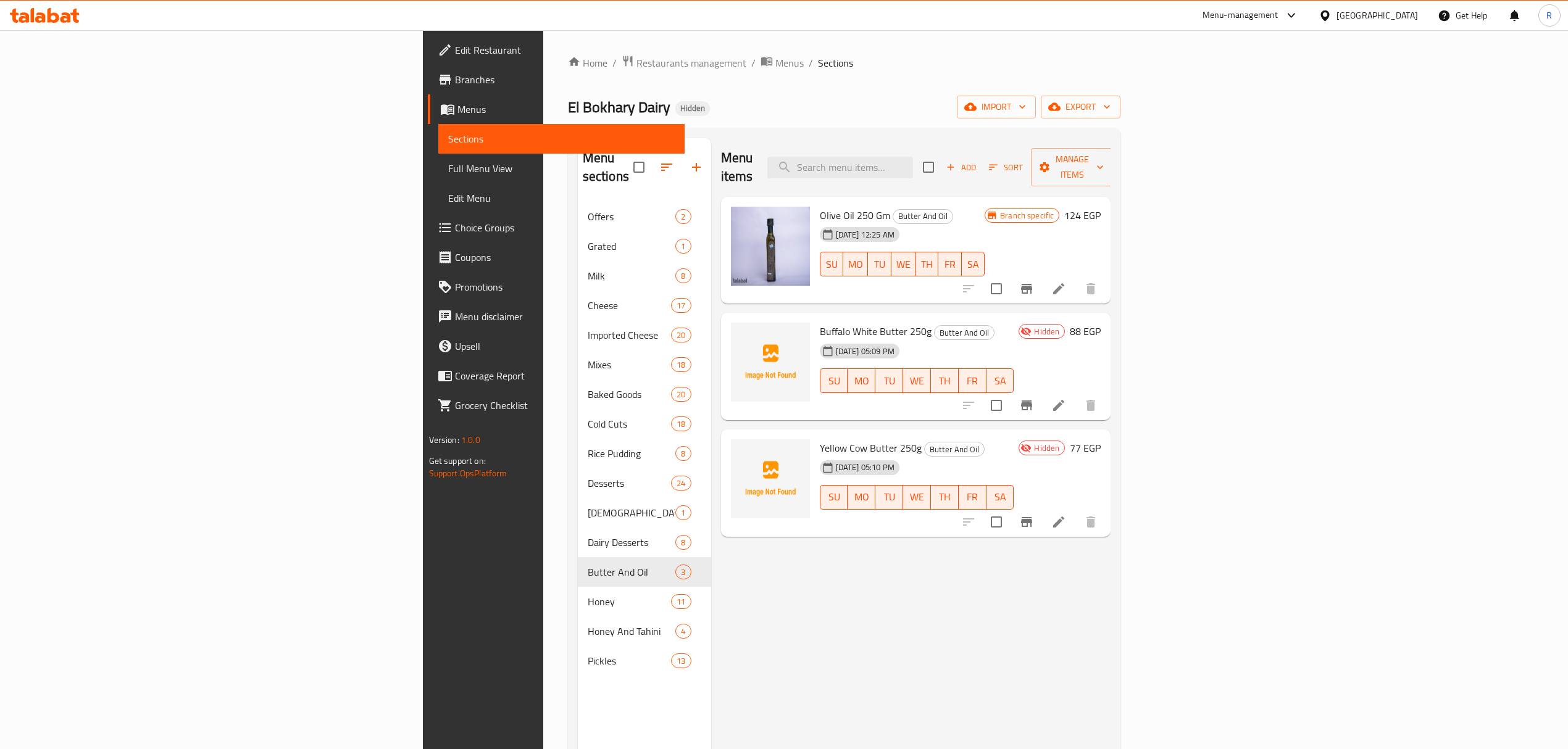
click at [820, 439] on span "Yellow Cow Butter 250g" at bounding box center [871, 448] width 102 height 19
drag, startPoint x: 754, startPoint y: 433, endPoint x: 766, endPoint y: 433, distance: 12.0
click at [820, 439] on span "Yellow Cow Butter 250g" at bounding box center [871, 448] width 102 height 19
click at [820, 322] on span "Buffalo White Butter 250g" at bounding box center [876, 332] width 112 height 19
drag, startPoint x: 734, startPoint y: 314, endPoint x: 786, endPoint y: 318, distance: 52.2
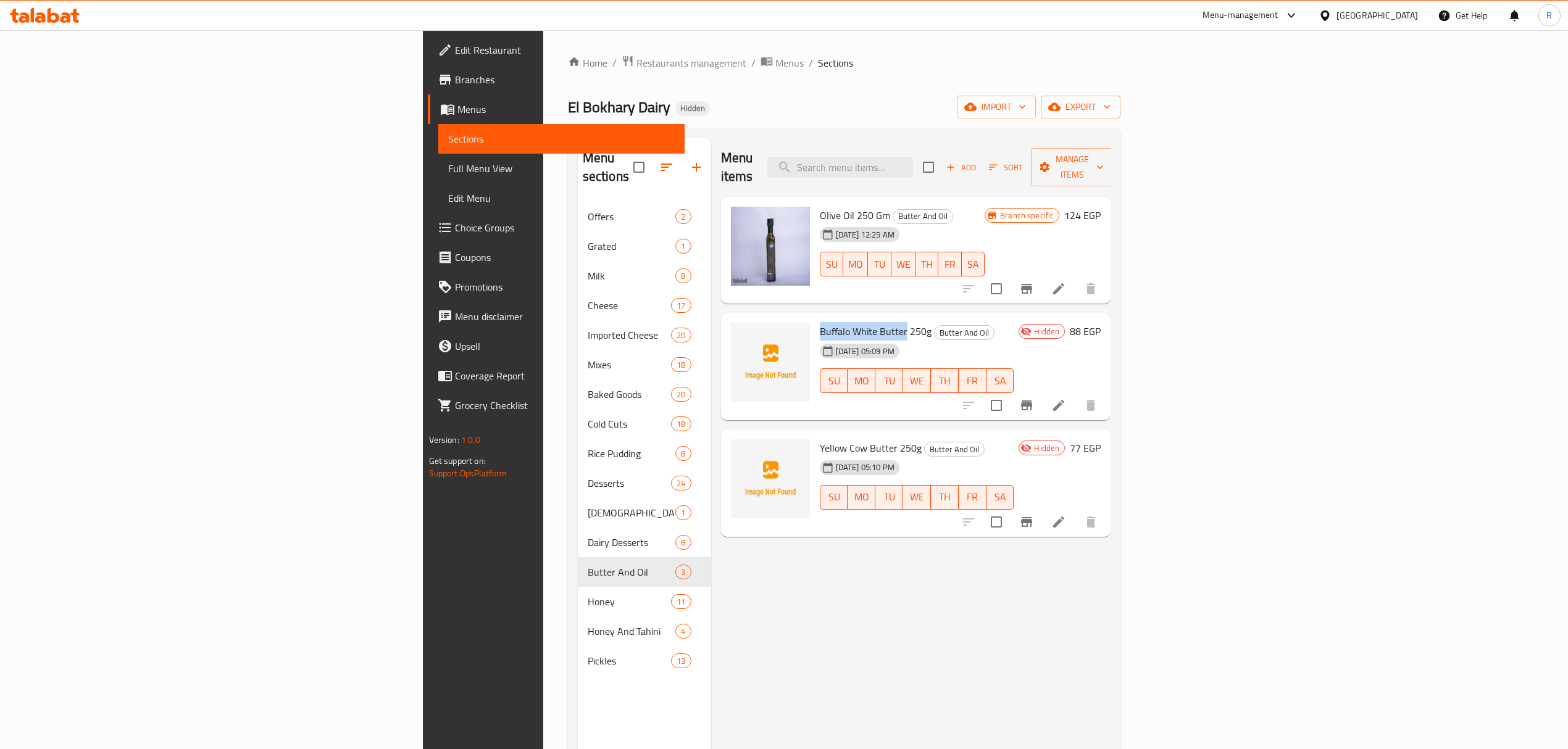
click at [820, 322] on span "Buffalo White Butter 250g" at bounding box center [876, 332] width 112 height 19
click at [978, 160] on span "Add" at bounding box center [961, 168] width 34 height 14
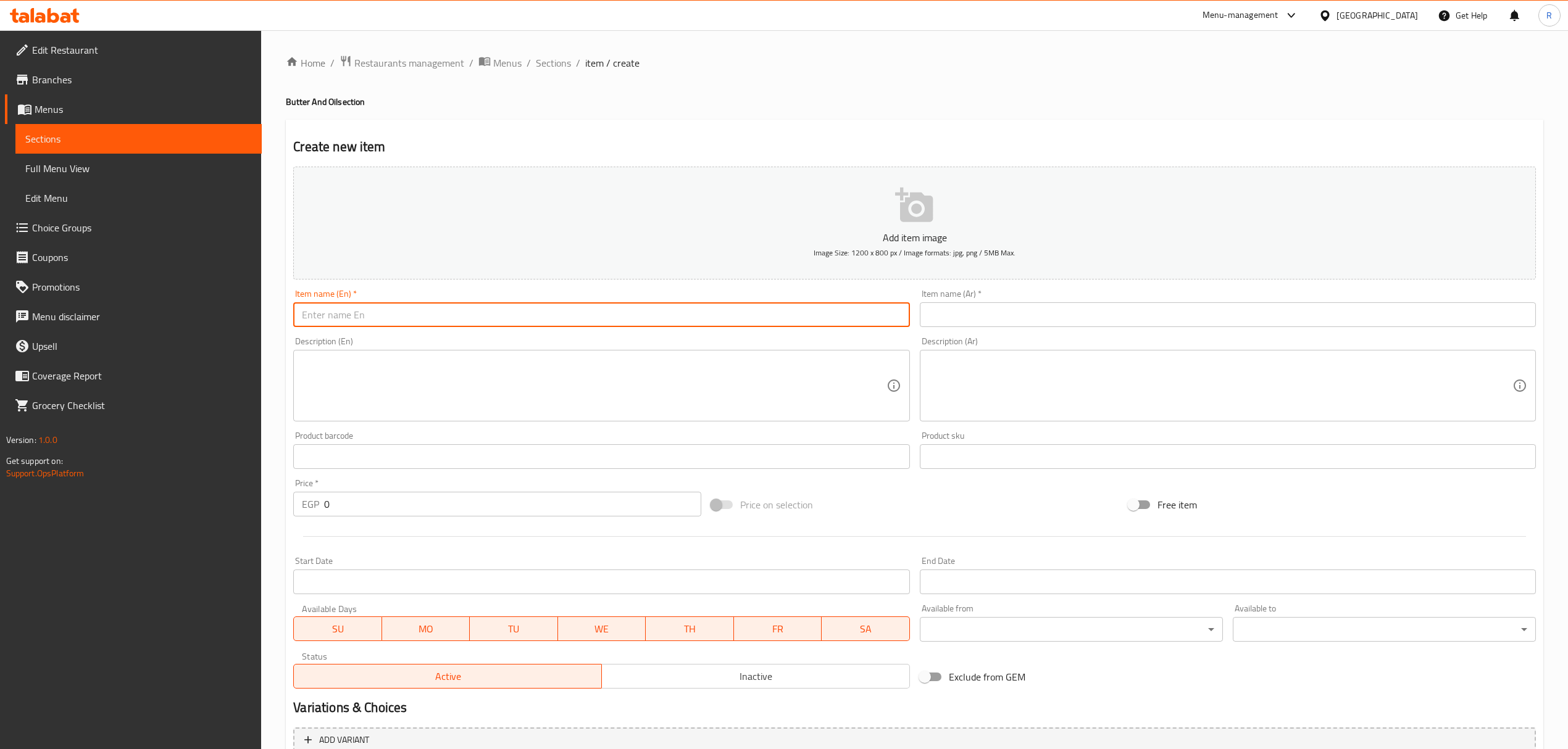
click at [727, 320] on input "text" at bounding box center [601, 315] width 616 height 25
paste input "سمنة بيضاء جاموسي 900 جرام White buffalo ghee 900 grams 450.00"
drag, startPoint x: 428, startPoint y: 317, endPoint x: 280, endPoint y: 326, distance: 148.3
click at [280, 326] on div "Home / Restaurants management / Menus / Sections / item / create Butter And Oil…" at bounding box center [914, 451] width 1307 height 842
type input "White buffalo ghee 900 grams 450.00"
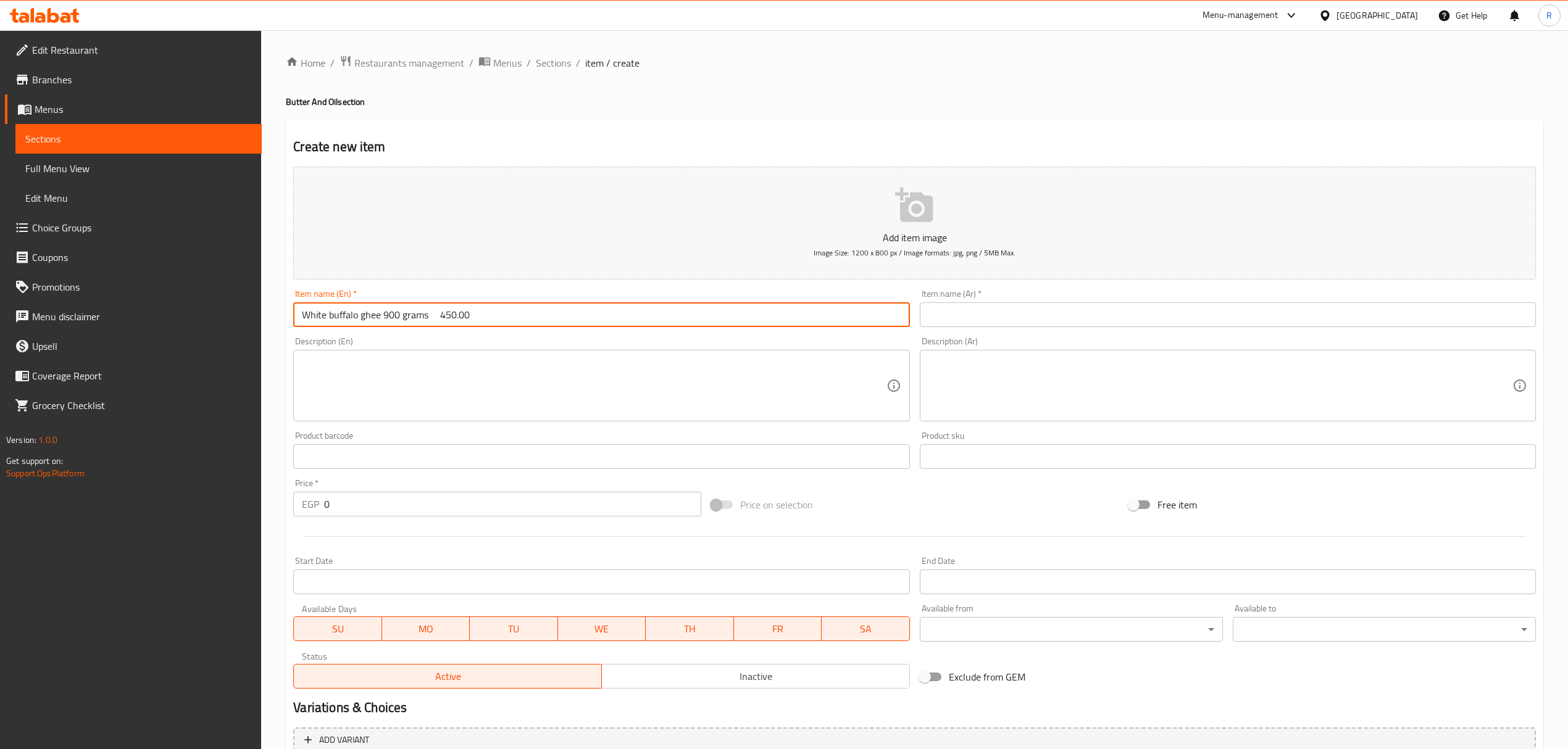
click at [957, 310] on input "text" at bounding box center [1228, 315] width 616 height 25
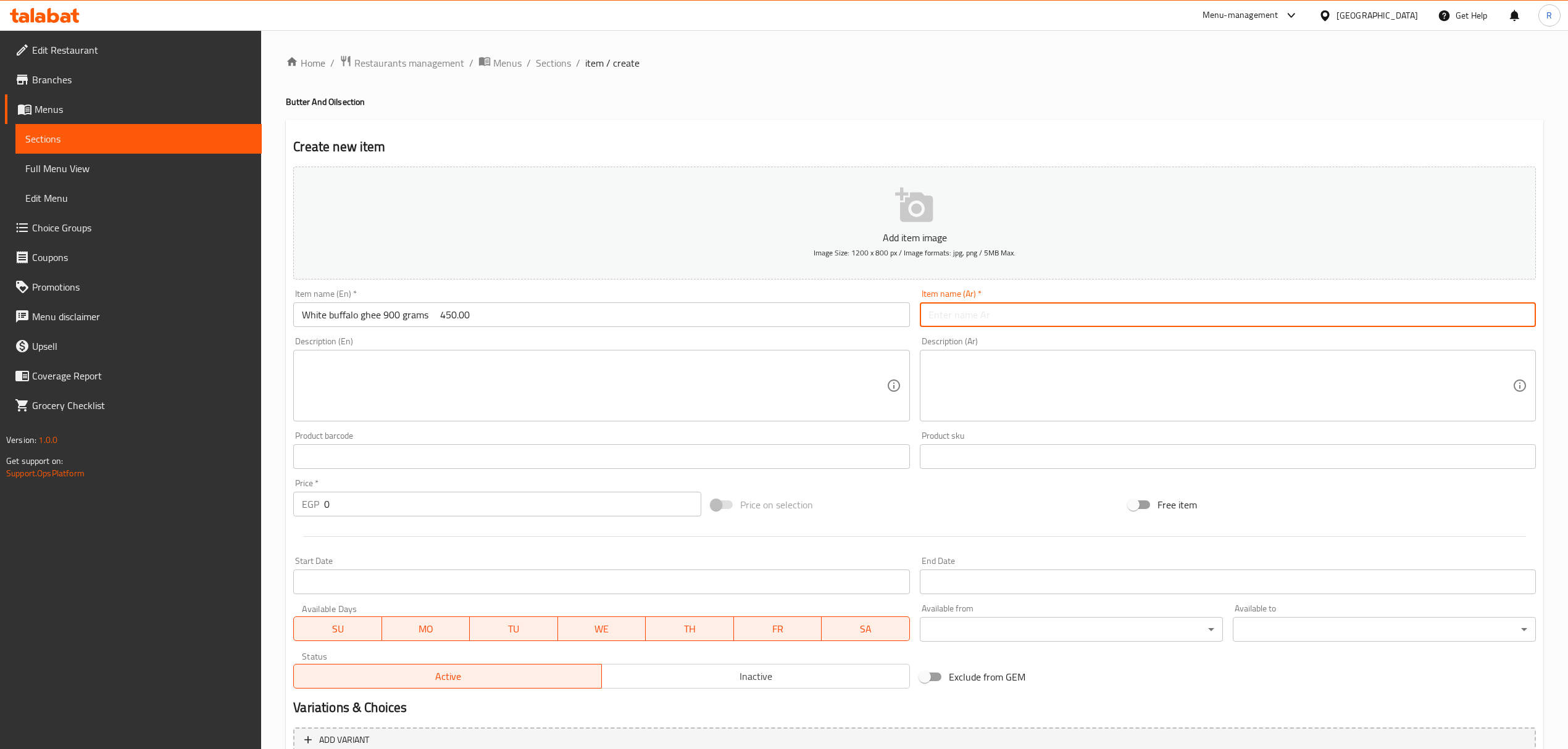
paste input "سمنة بيضاء جاموسي 900 جرام"
type input "سمنة بيضاء جاموسي 900 جرام"
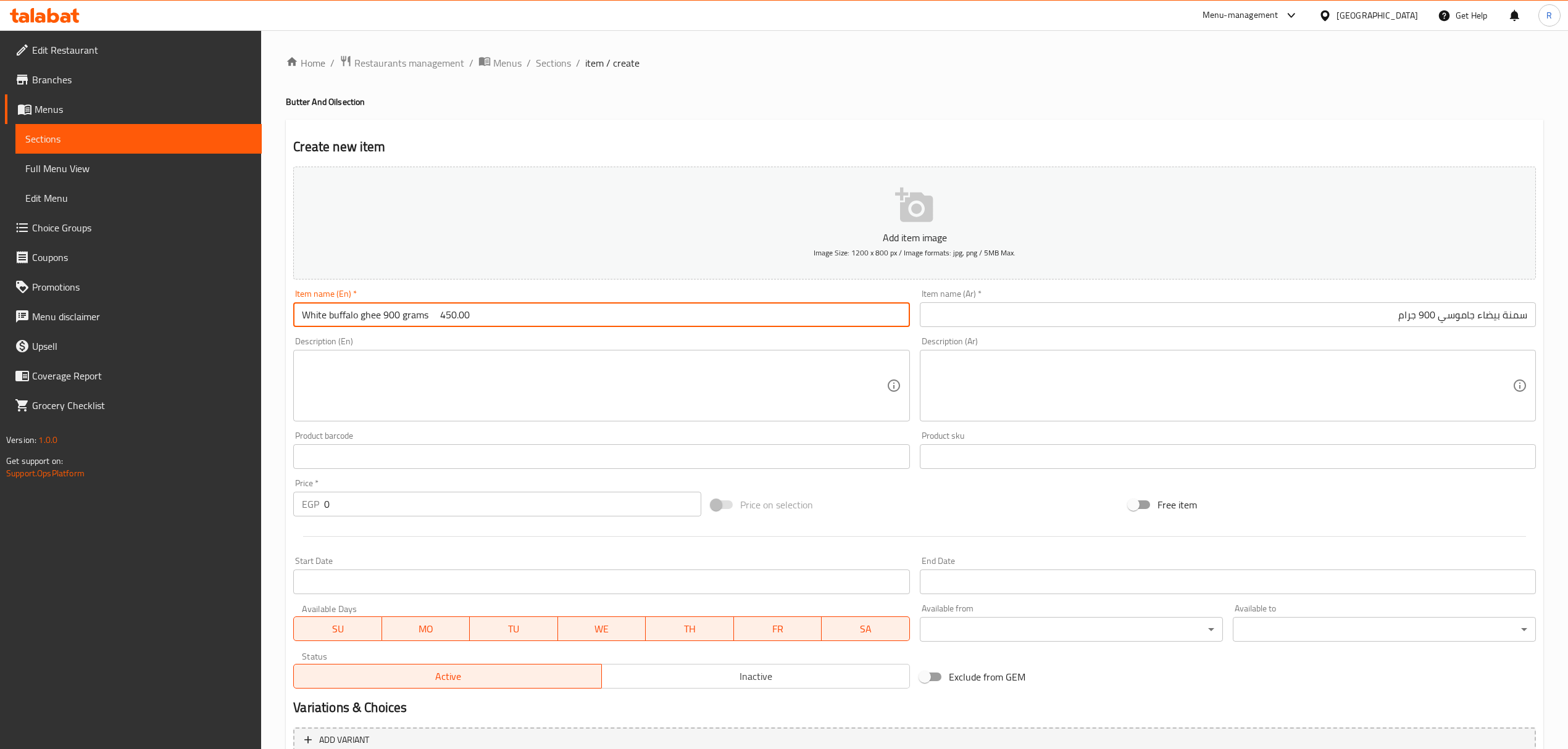
drag, startPoint x: 428, startPoint y: 316, endPoint x: 517, endPoint y: 311, distance: 89.1
click at [517, 311] on input "White buffalo ghee 900 grams 450.00" at bounding box center [601, 315] width 616 height 25
type input "White buffalo ghee 900 grams"
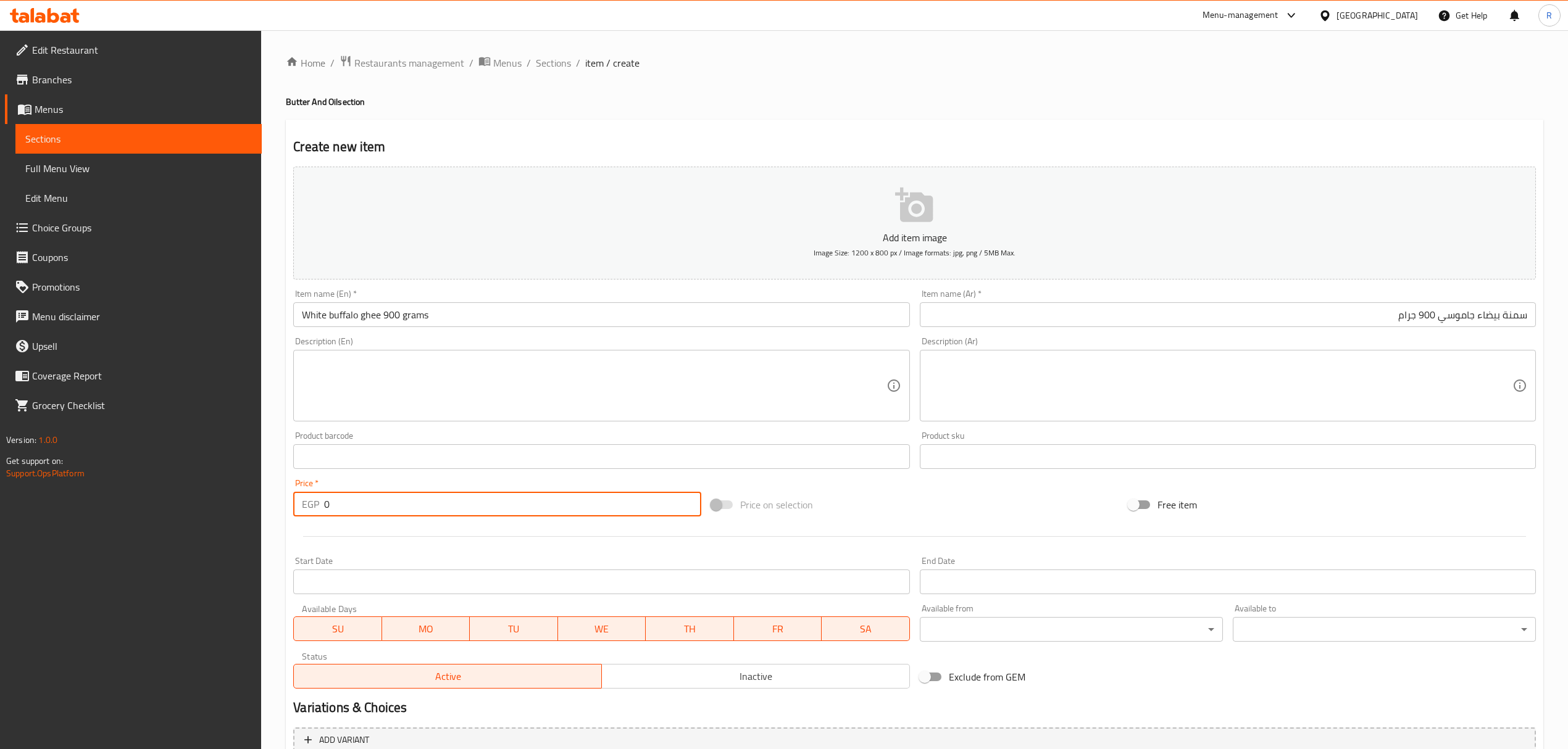
click at [457, 514] on input "0" at bounding box center [512, 504] width 377 height 25
paste input "450.00"
type input "0450.00"
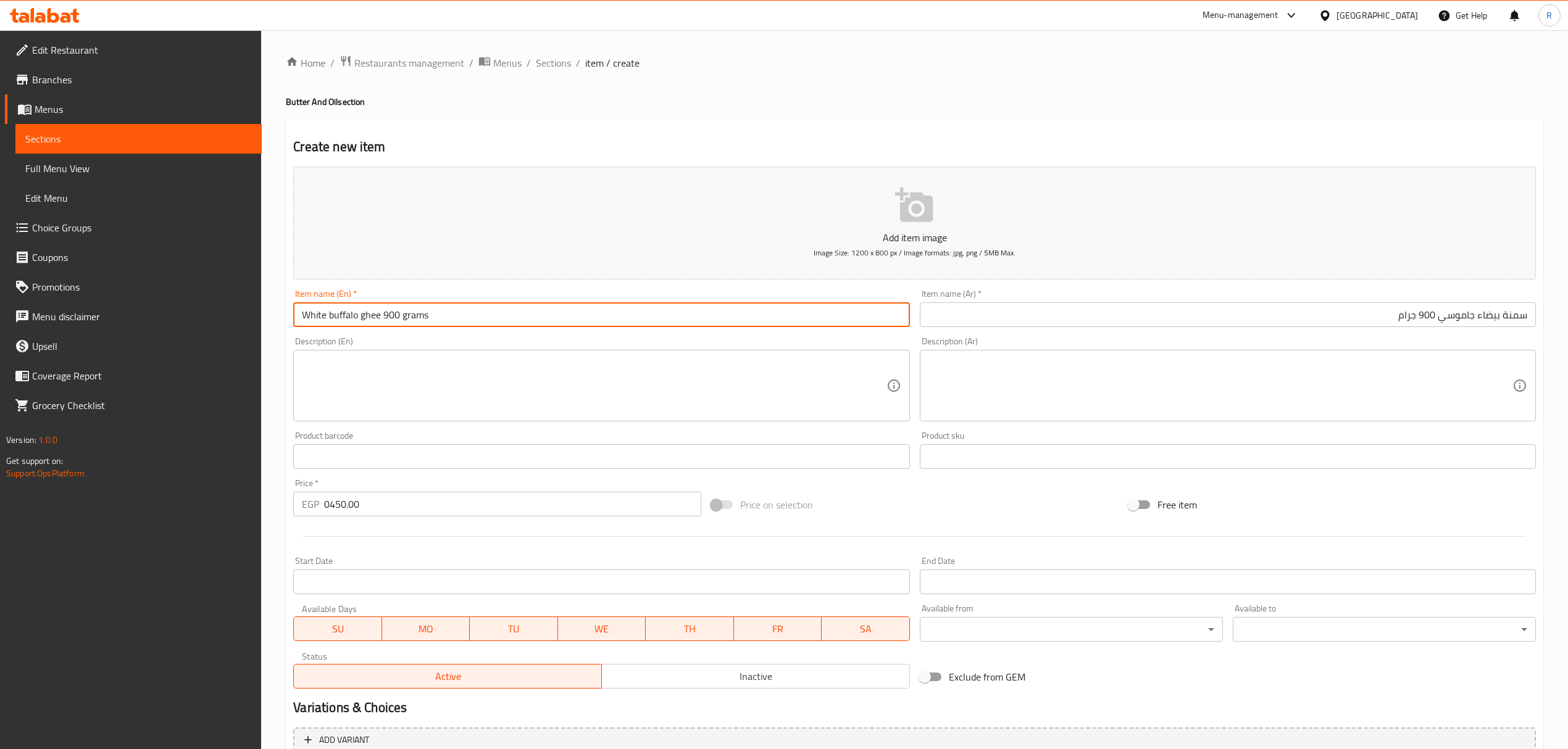
click at [413, 324] on input "White buffalo ghee 900 grams" at bounding box center [601, 315] width 616 height 25
click at [347, 319] on input "White buffalo ghee 900 Gm" at bounding box center [601, 315] width 616 height 25
drag, startPoint x: 347, startPoint y: 319, endPoint x: 364, endPoint y: 318, distance: 17.0
click at [364, 318] on input "White buffalo ghee 900 Gm" at bounding box center [601, 315] width 616 height 25
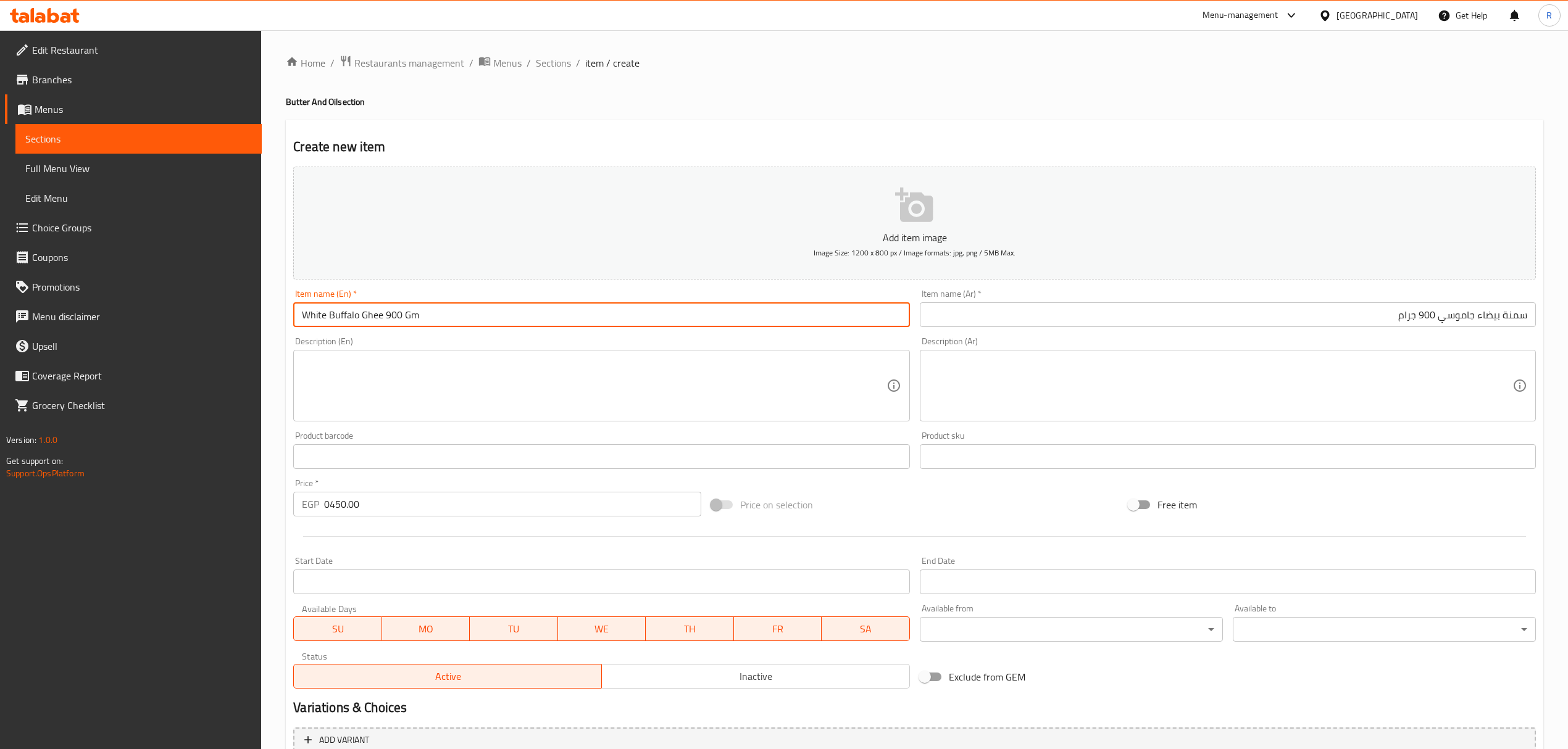
click at [398, 312] on input "White Buffalo Ghee 900 Gm" at bounding box center [601, 315] width 616 height 25
click at [428, 312] on input "White Buffalo Ghee 900 Gm" at bounding box center [601, 315] width 616 height 25
type input "White Buffalo Ghee 900 Gm"
click at [1003, 309] on input "سمنة بيضاء جاموسي 900 جرام" at bounding box center [1228, 315] width 616 height 25
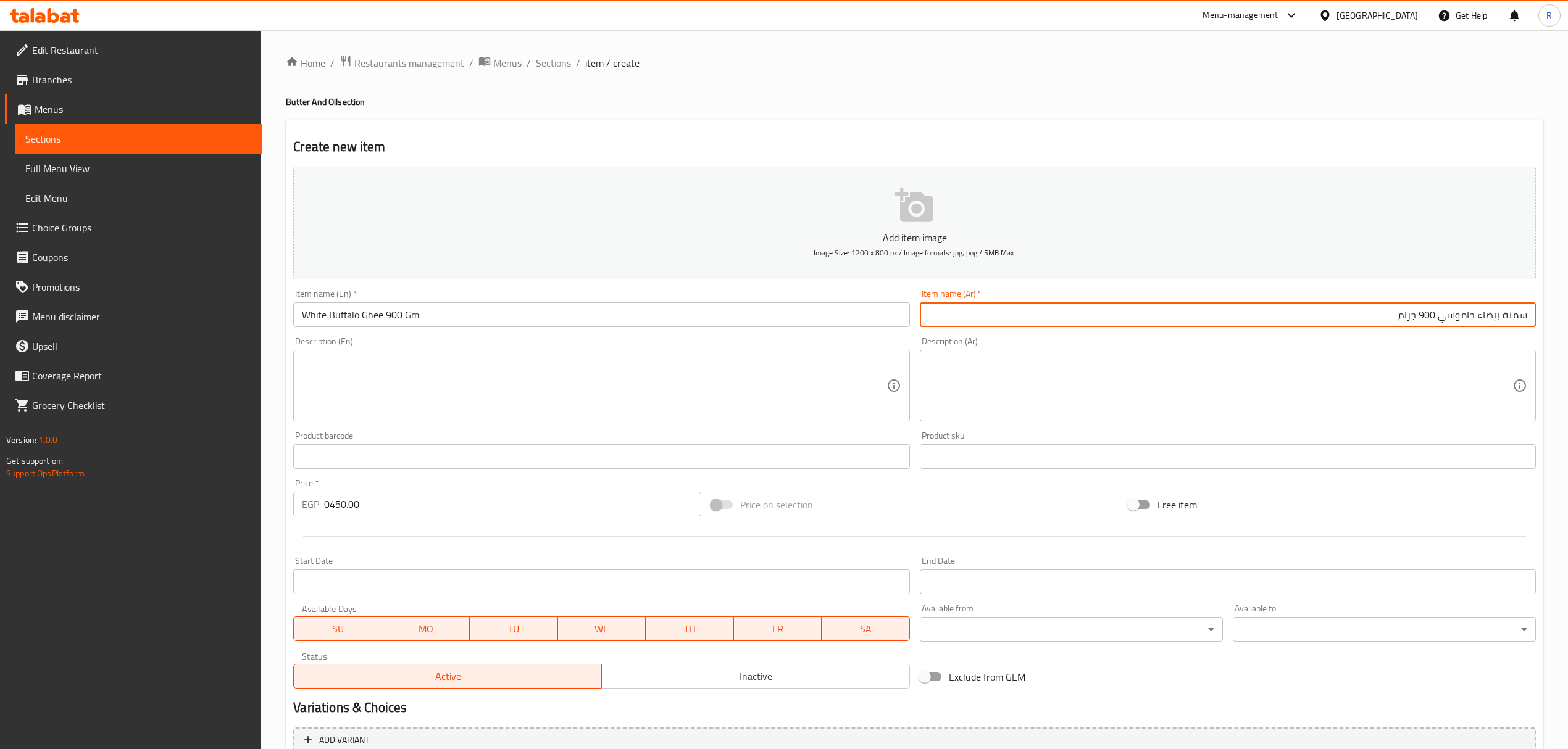
click at [693, 688] on button "Inactive" at bounding box center [756, 676] width 309 height 25
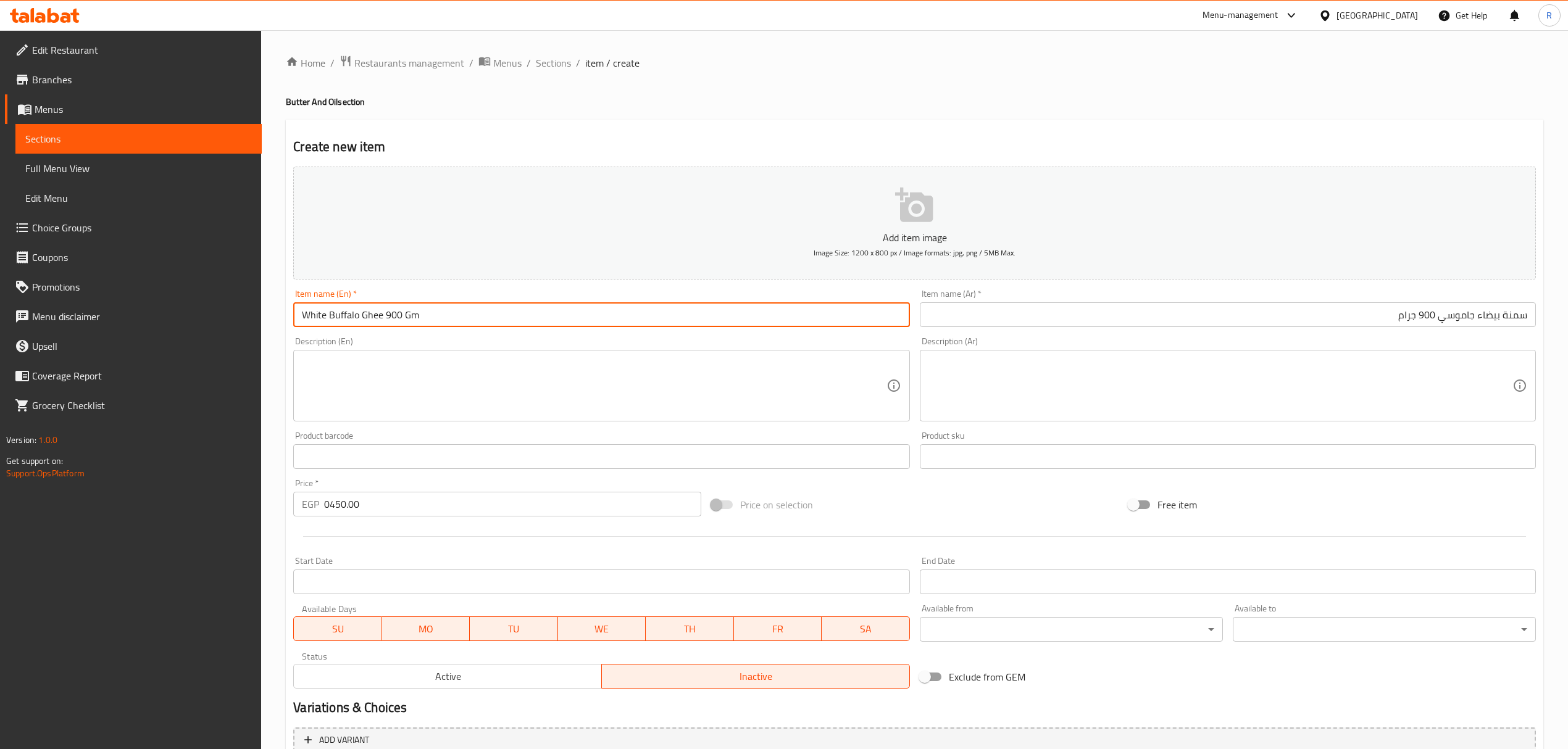
click at [492, 314] on input "White Buffalo Ghee 900 Gm" at bounding box center [601, 315] width 616 height 25
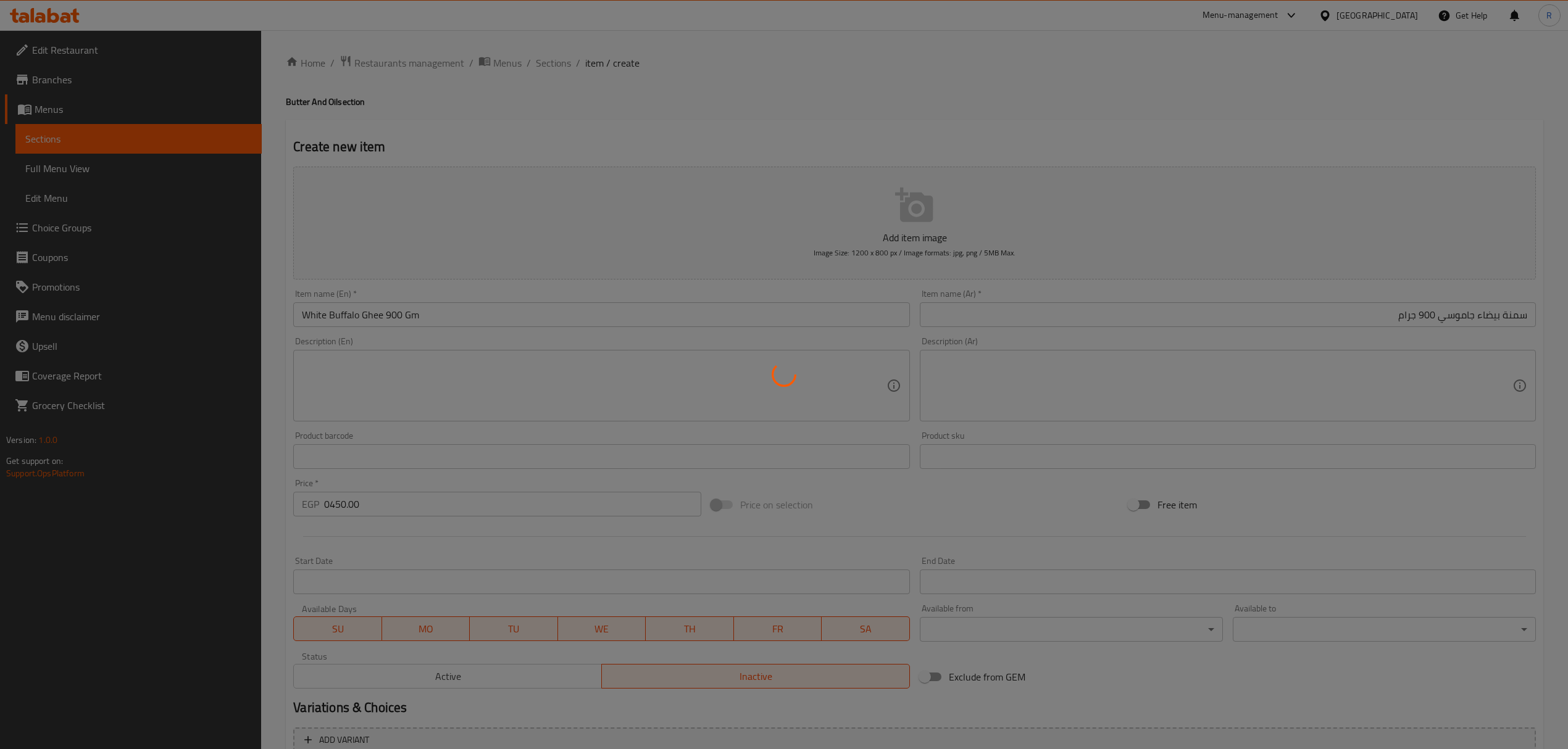
type input "0"
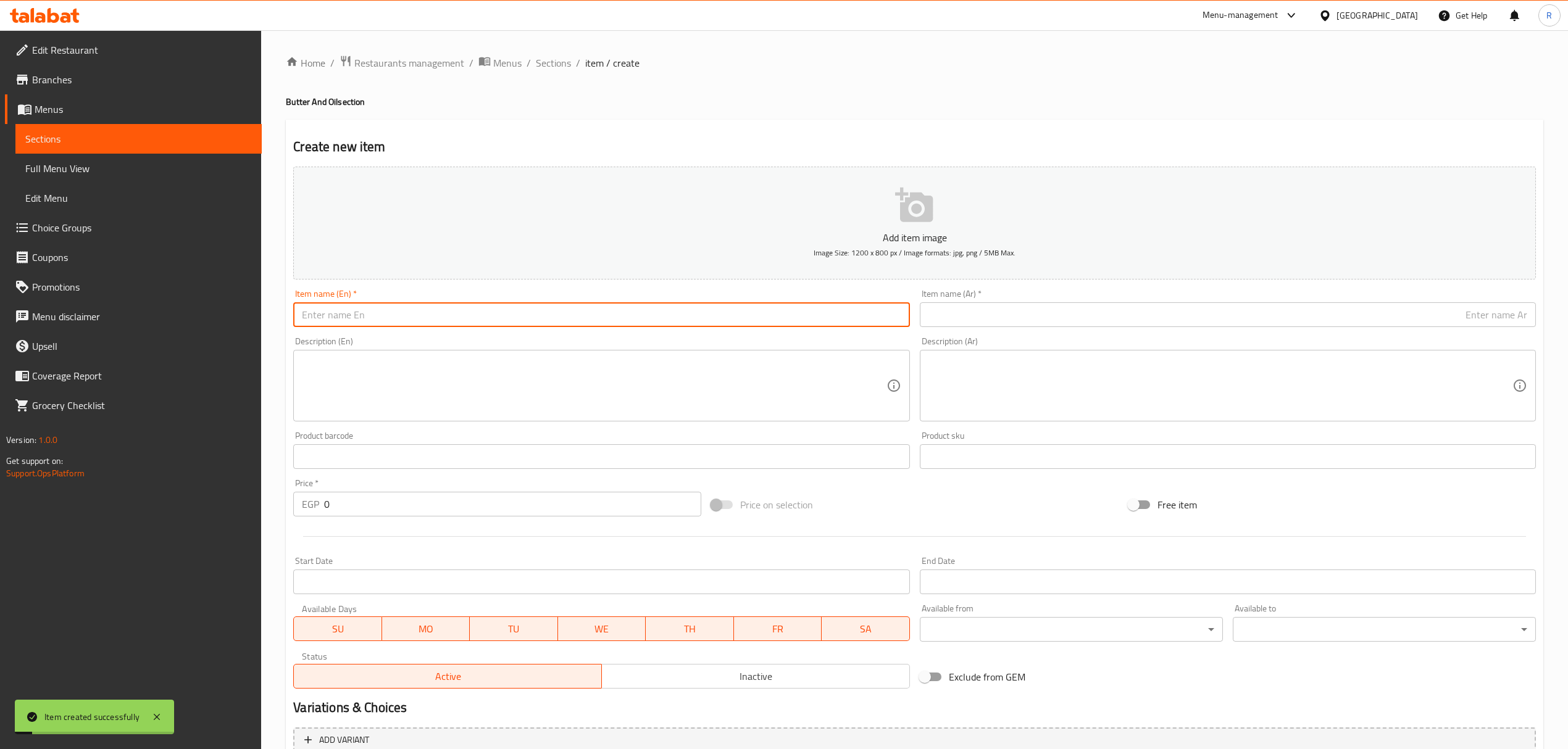
paste input "سمنة صفراء بقري 900 جرام 900g yellow cow ghee 423.00"
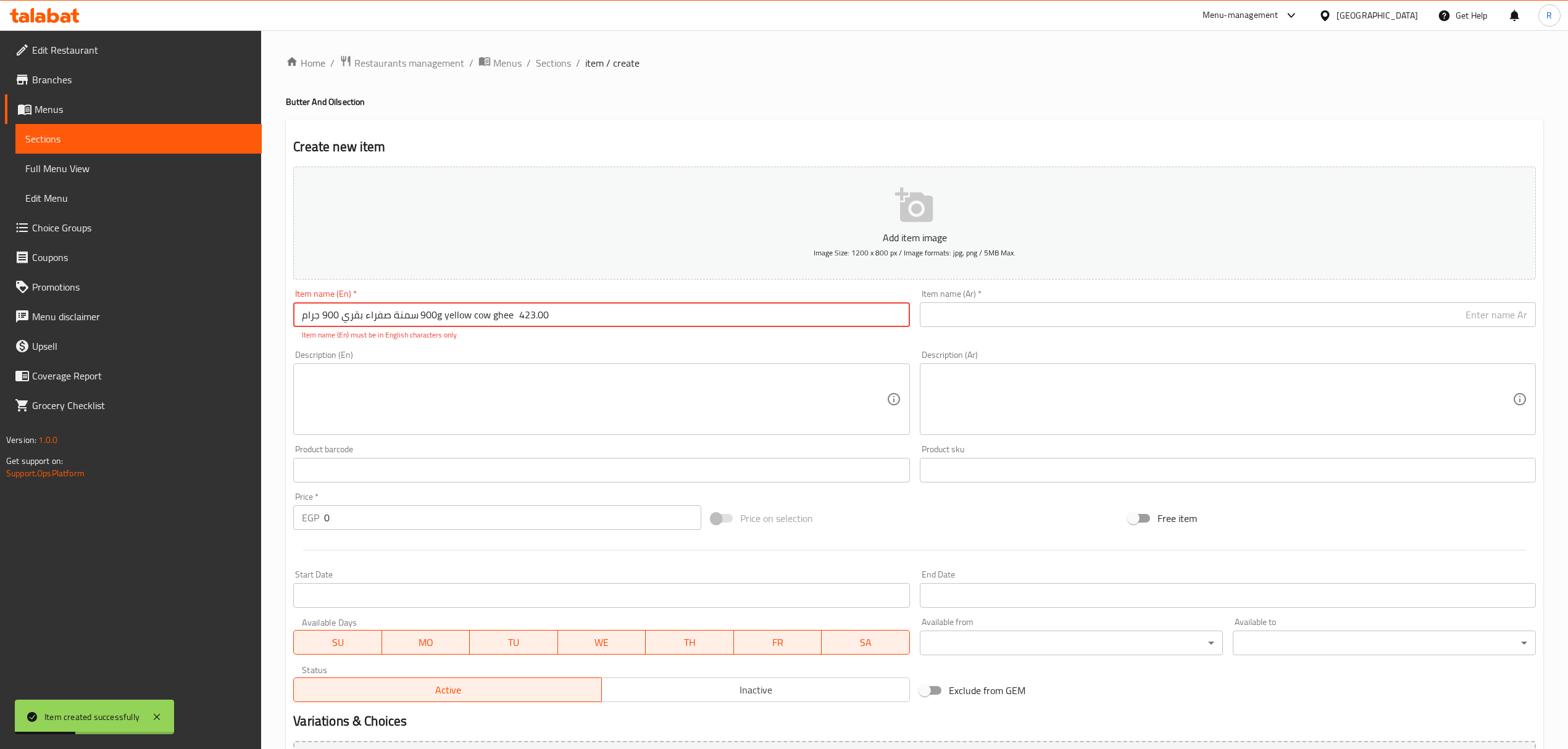
drag, startPoint x: 418, startPoint y: 320, endPoint x: 285, endPoint y: 322, distance: 133.0
click at [286, 322] on div "Create new item Add item image Image Size: 1200 x 800 px / Image formats: jpg, …" at bounding box center [915, 486] width 1258 height 732
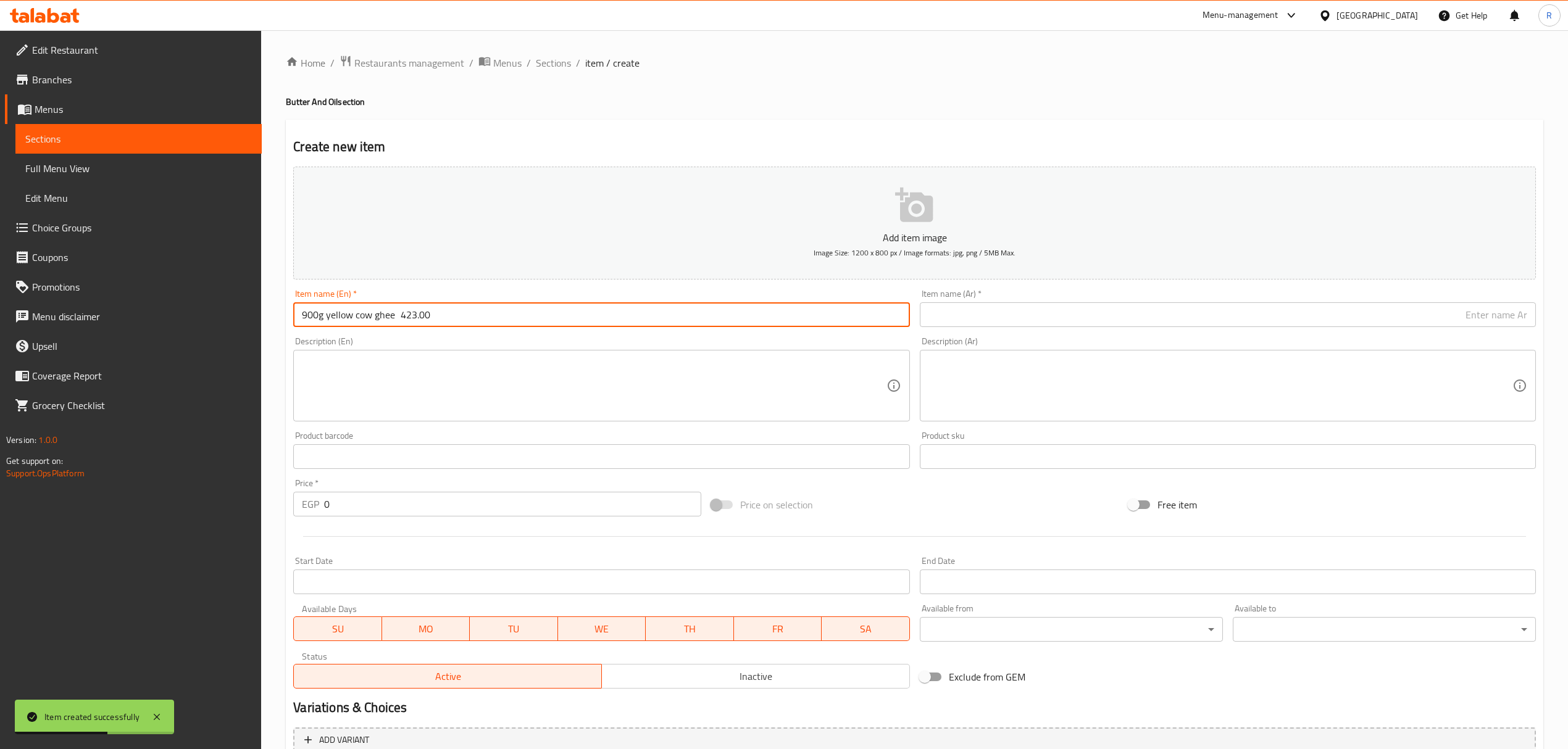
type input "900g yellow cow ghee 423.00"
click at [1055, 313] on input "text" at bounding box center [1228, 315] width 616 height 25
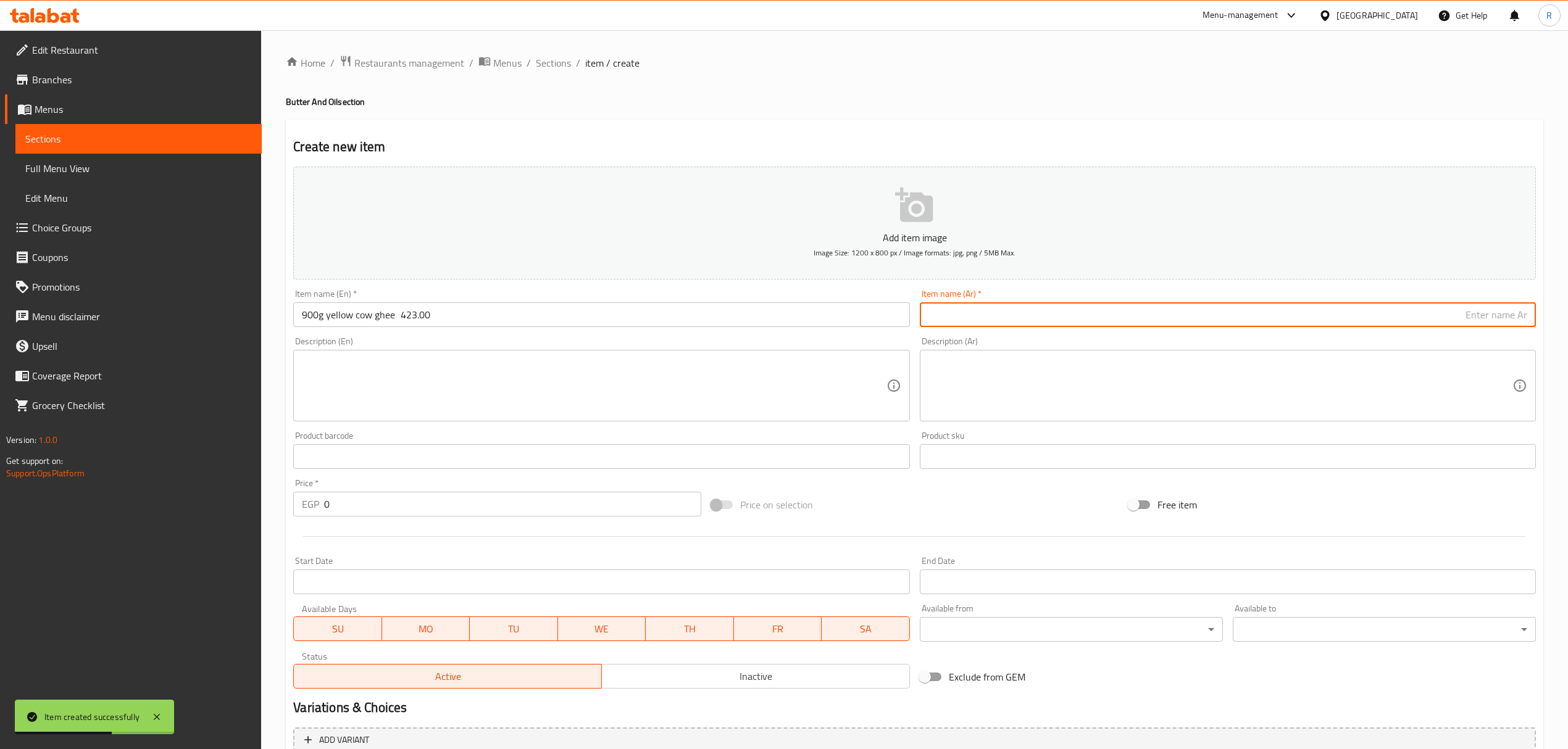
paste input "سمنة صفراء بقري 900 جرام"
type input "سمنة صفراء بقري 900 جرام"
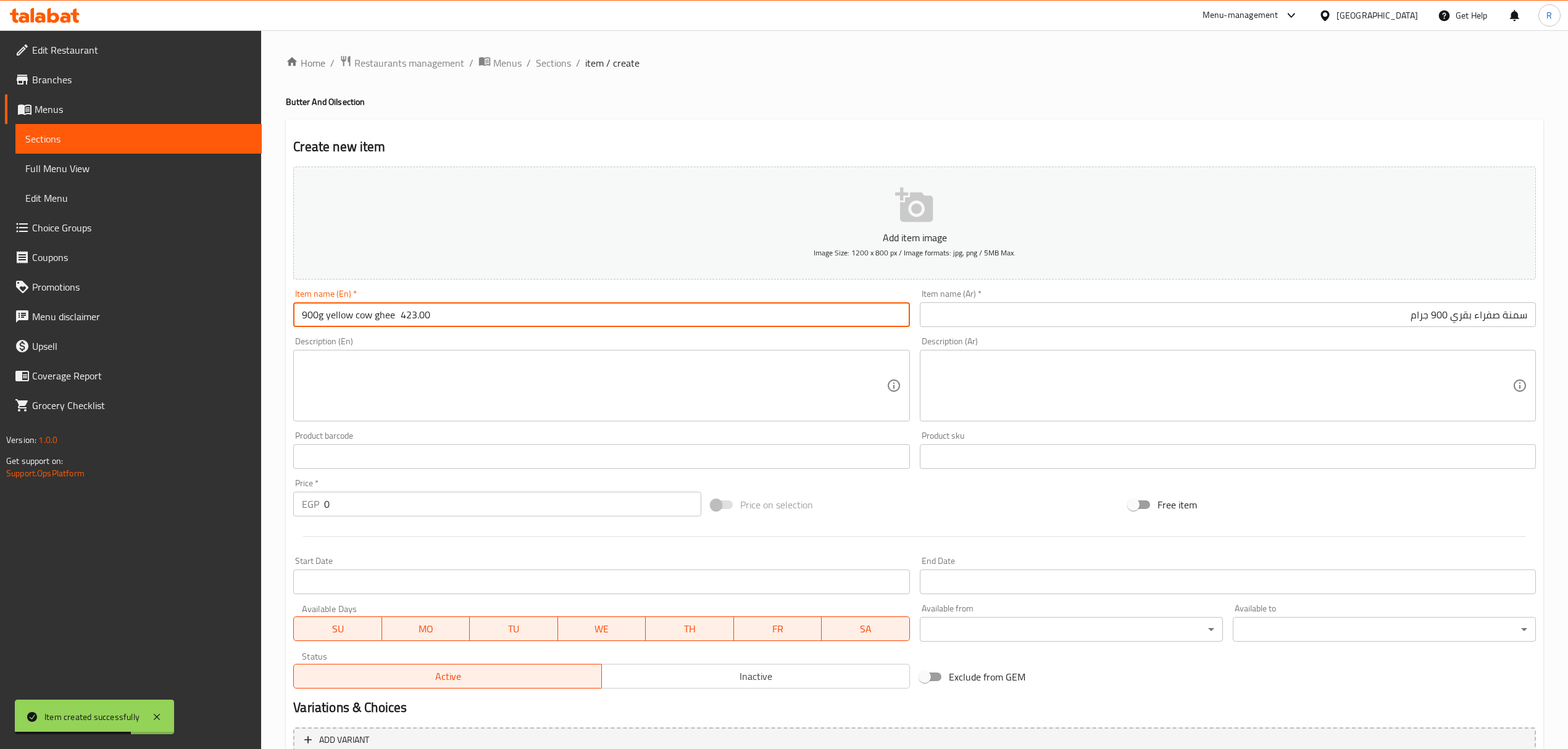
click at [312, 318] on input "900g yellow cow ghee 423.00" at bounding box center [601, 315] width 616 height 25
click at [366, 317] on input "yellow cow ghee 423.00" at bounding box center [601, 315] width 616 height 25
paste input "900g"
click at [423, 317] on input "yellow cow ghee 900g 423.00" at bounding box center [601, 315] width 616 height 25
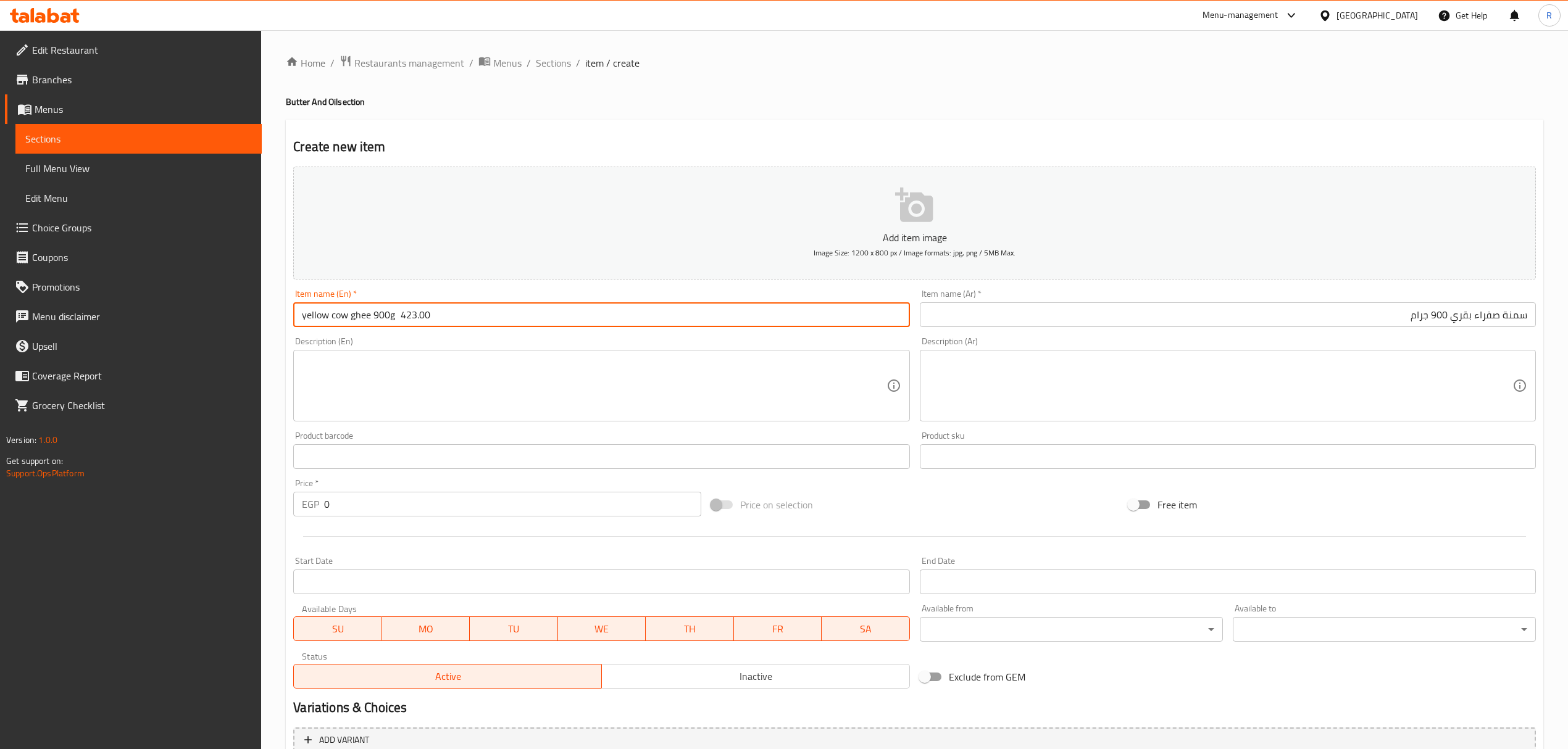
click at [425, 317] on input "yellow cow ghee 900g 423.00" at bounding box center [601, 315] width 616 height 25
type input "yellow cow ghee 900g"
click at [413, 510] on input "0" at bounding box center [512, 504] width 377 height 25
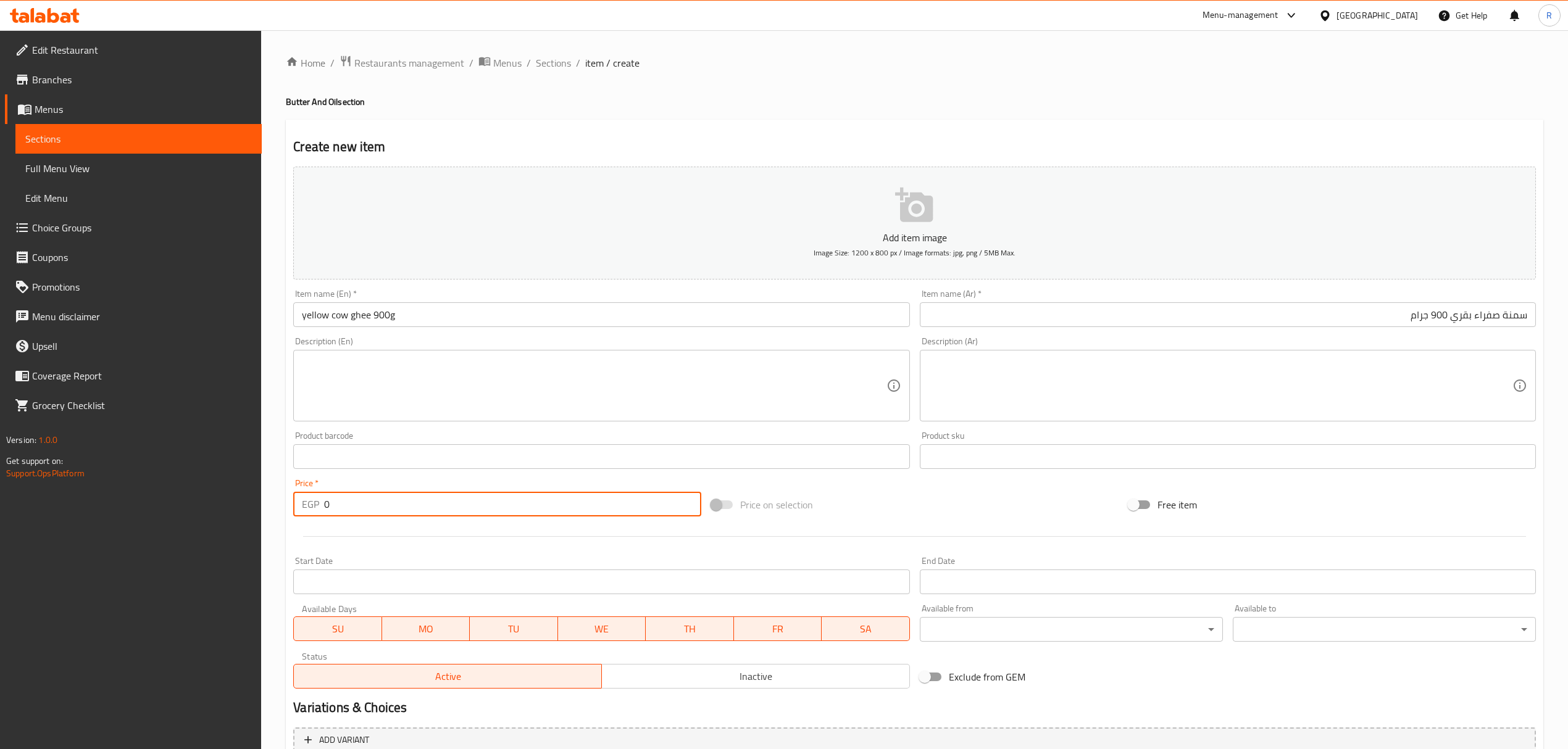
paste input "423.00"
type input "0423.00"
click at [345, 312] on input "yellow cow ghee 900g" at bounding box center [601, 315] width 616 height 25
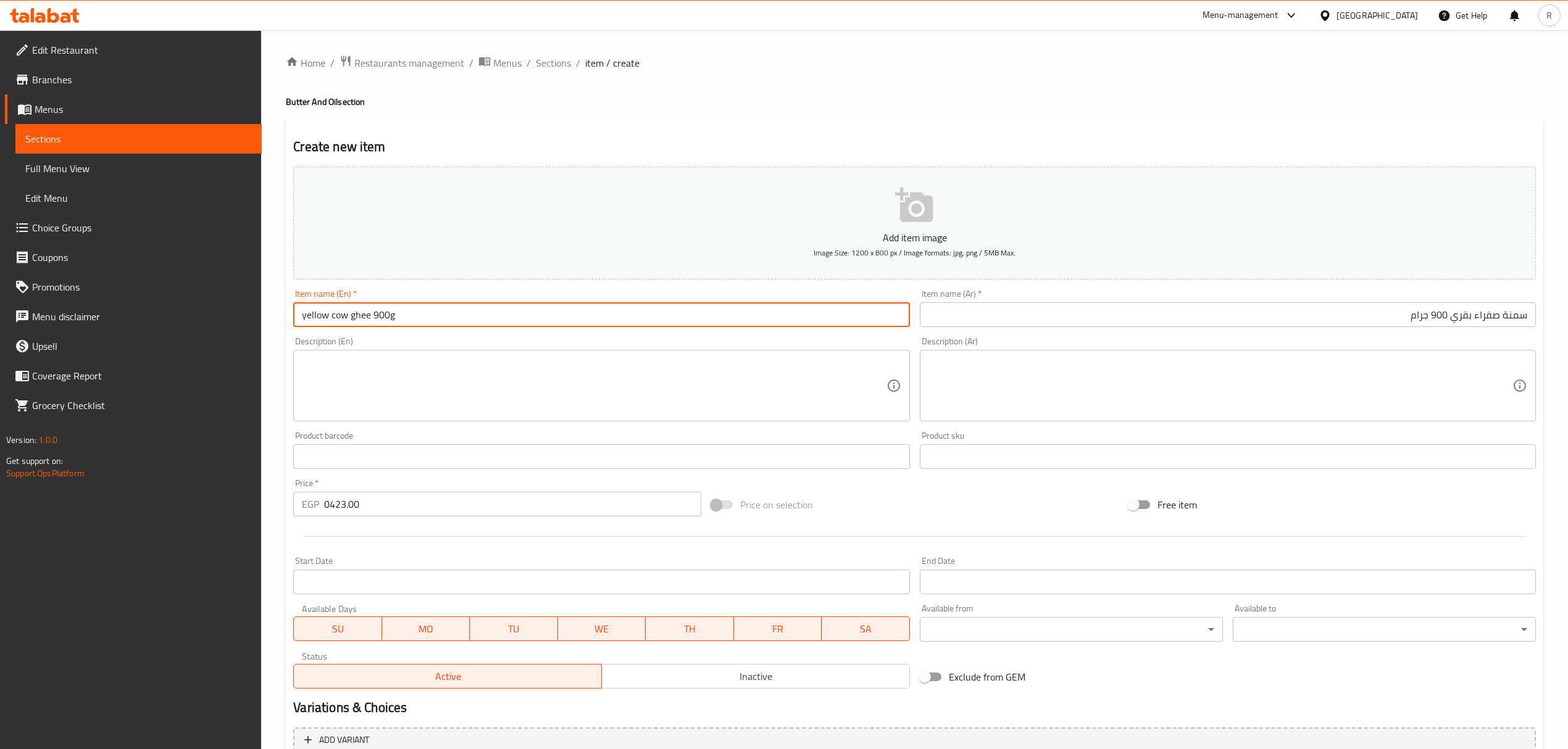
click at [345, 312] on input "yellow cow ghee 900g" at bounding box center [601, 315] width 616 height 25
click at [398, 326] on input "Yellow Cow Ghee 900g" at bounding box center [601, 315] width 616 height 25
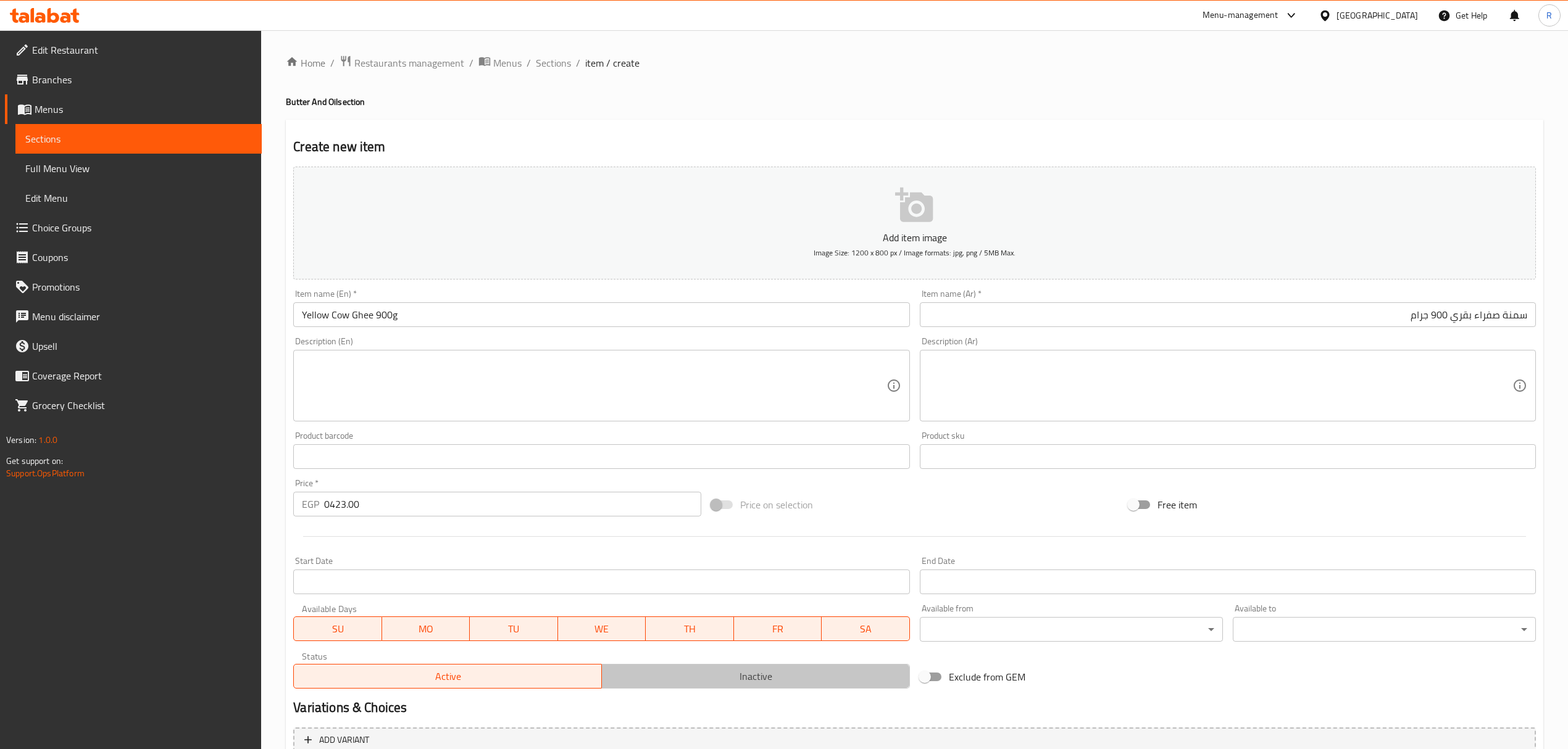
click at [709, 681] on span "Inactive" at bounding box center [756, 676] width 298 height 18
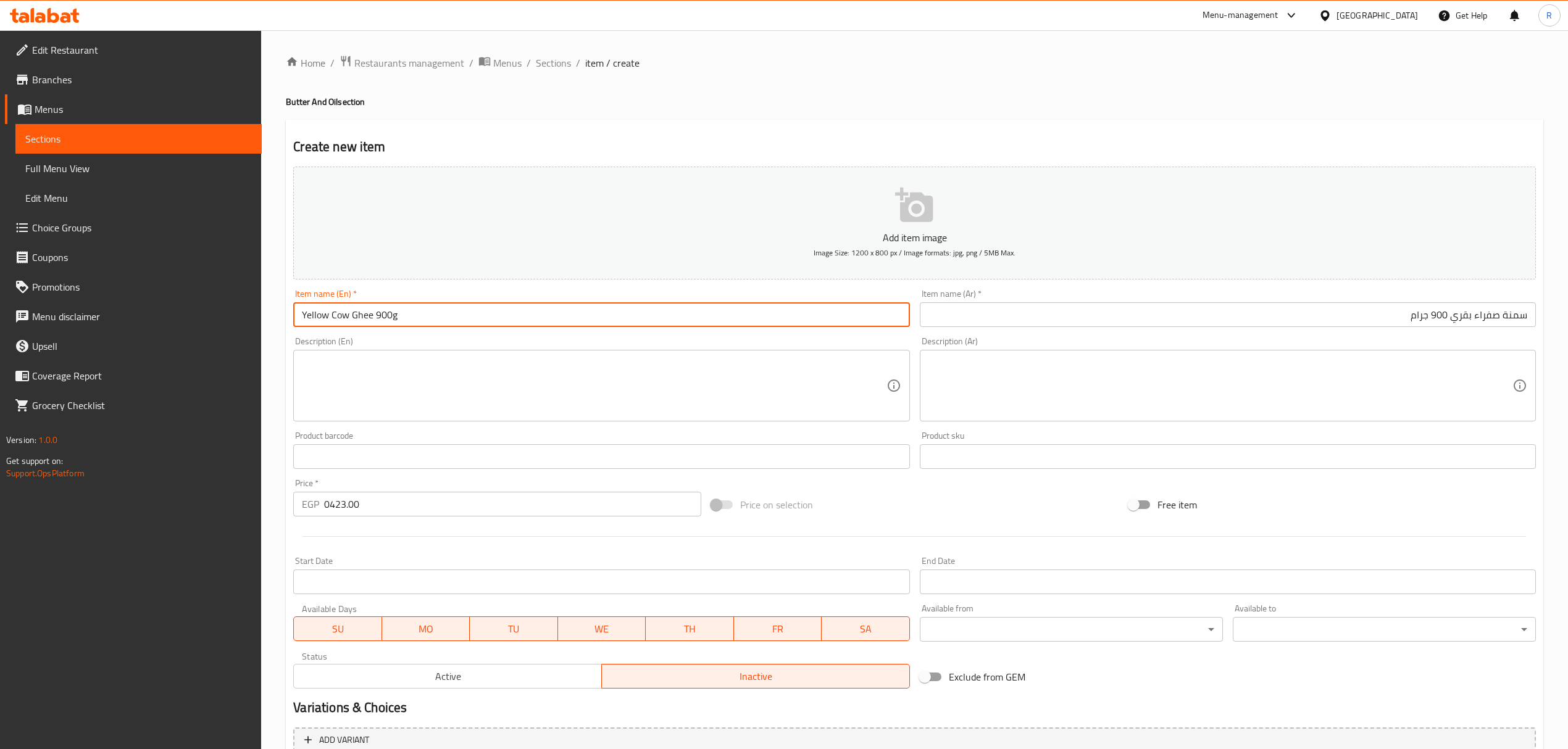
click at [426, 315] on input "Yellow Cow Ghee 900g" at bounding box center [601, 315] width 616 height 25
type input "Yellow Cow Ghee 900 Gm"
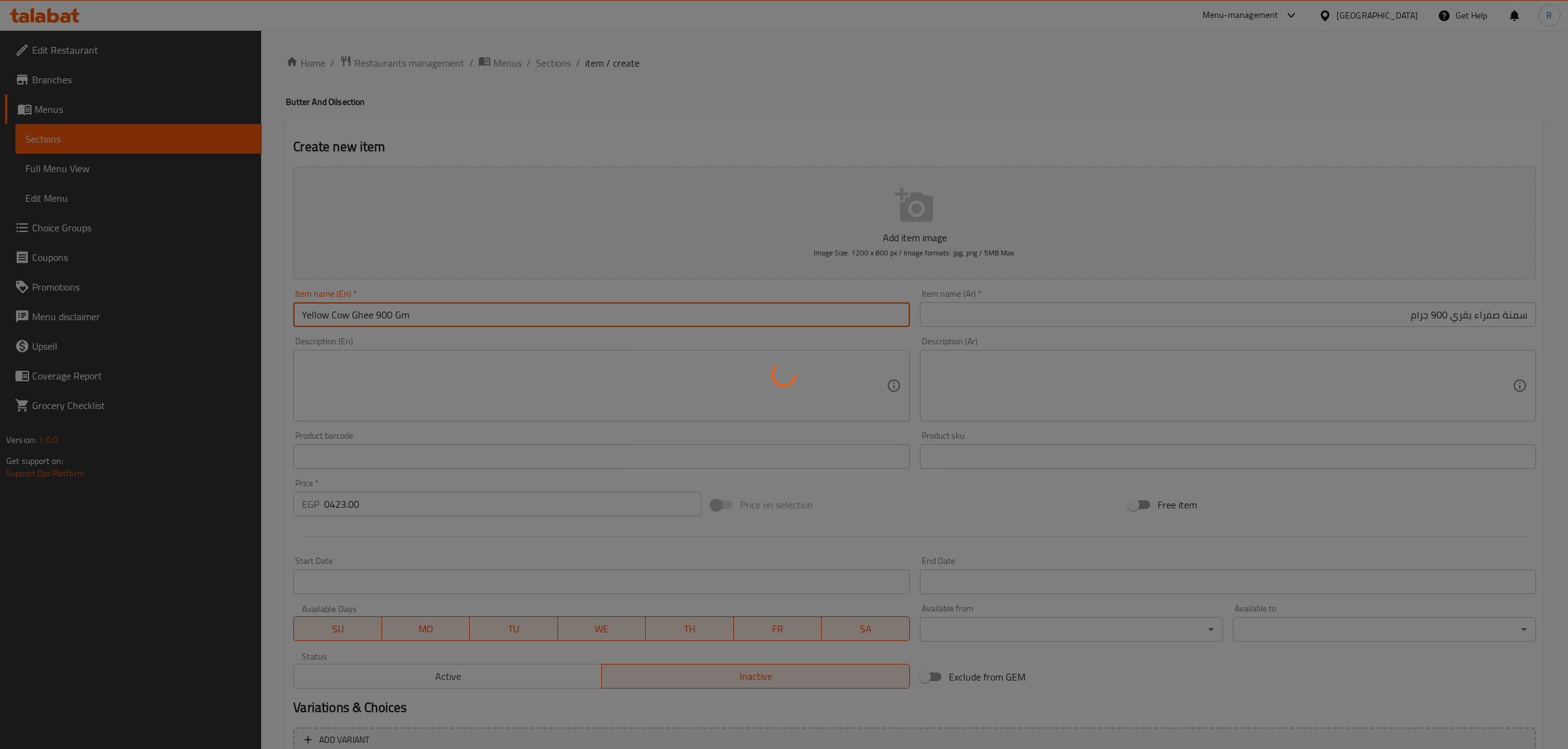
type input "0"
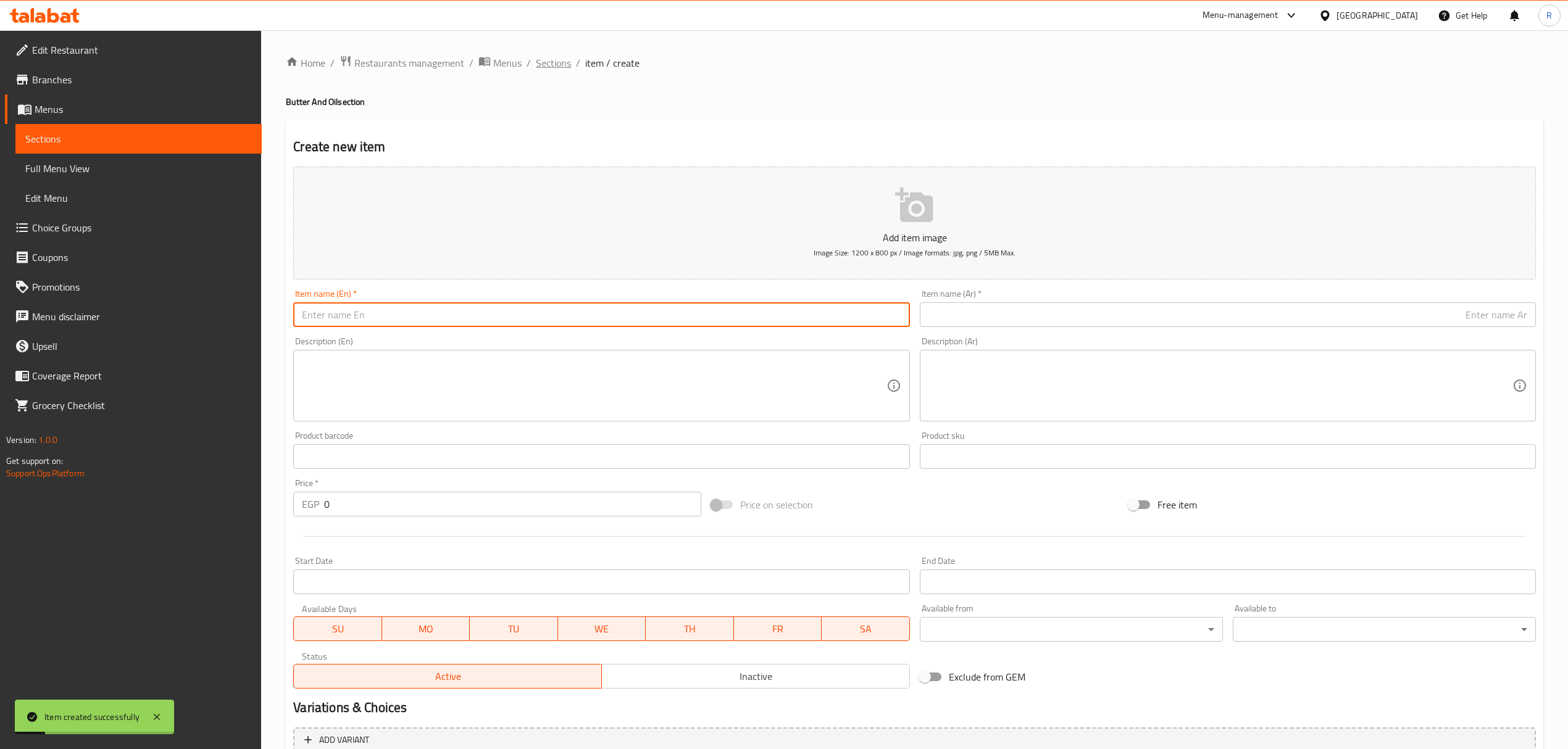
click at [565, 65] on span "Sections" at bounding box center [553, 63] width 35 height 15
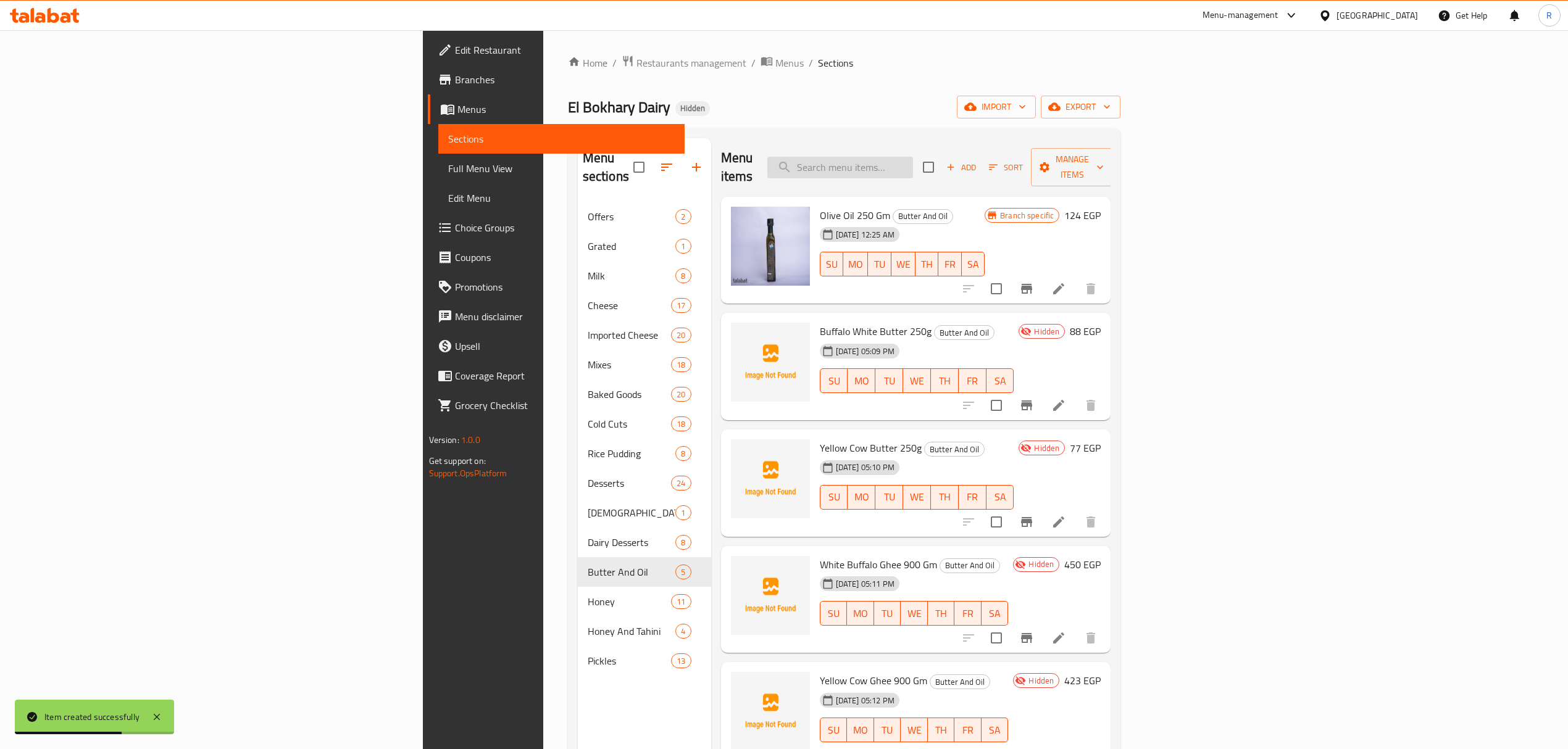
click at [913, 157] on input "search" at bounding box center [840, 168] width 146 height 21
paste input "قارورة"
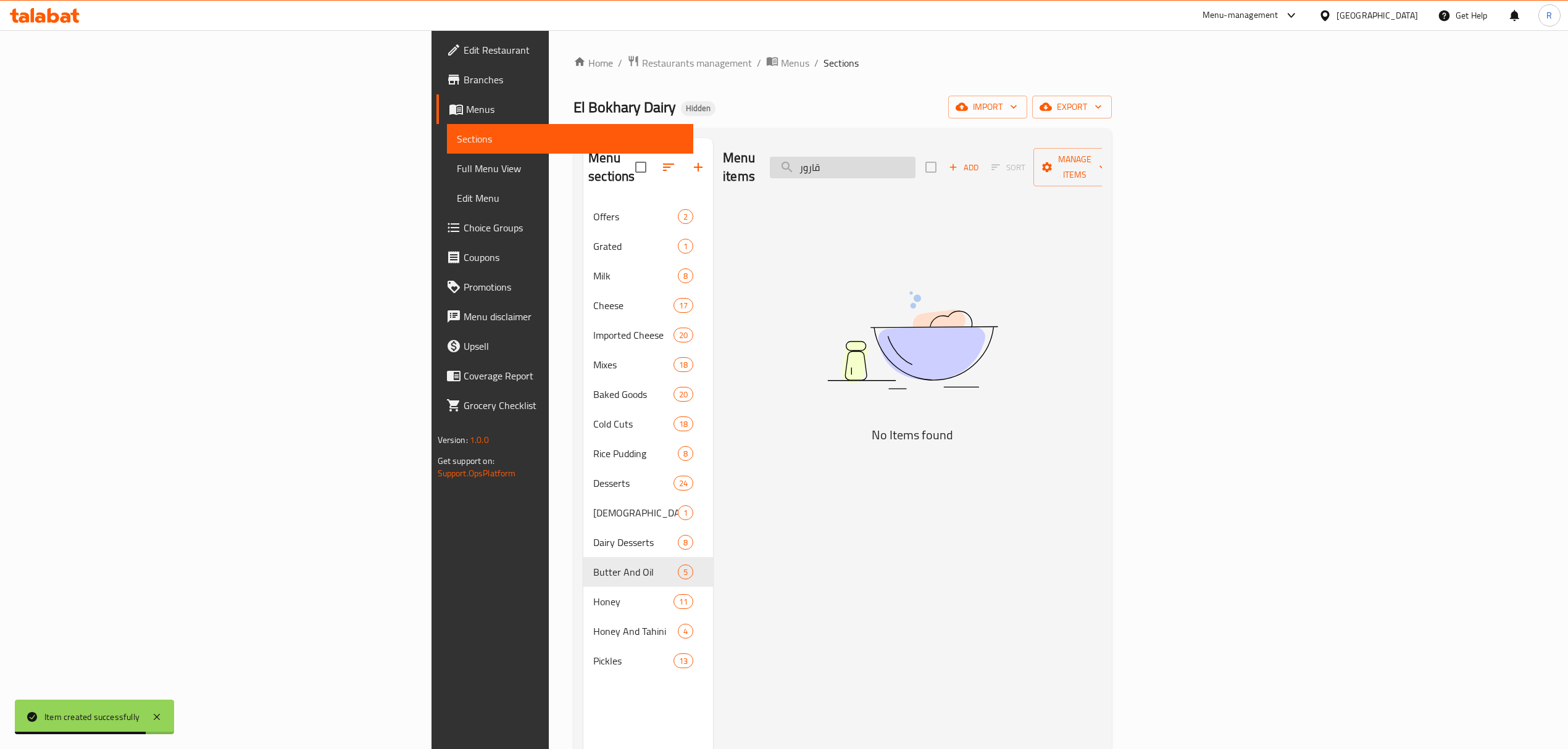
type input "قارو"
click at [916, 161] on input "قارو" at bounding box center [843, 168] width 146 height 21
drag, startPoint x: 851, startPoint y: 189, endPoint x: 844, endPoint y: 191, distance: 7.3
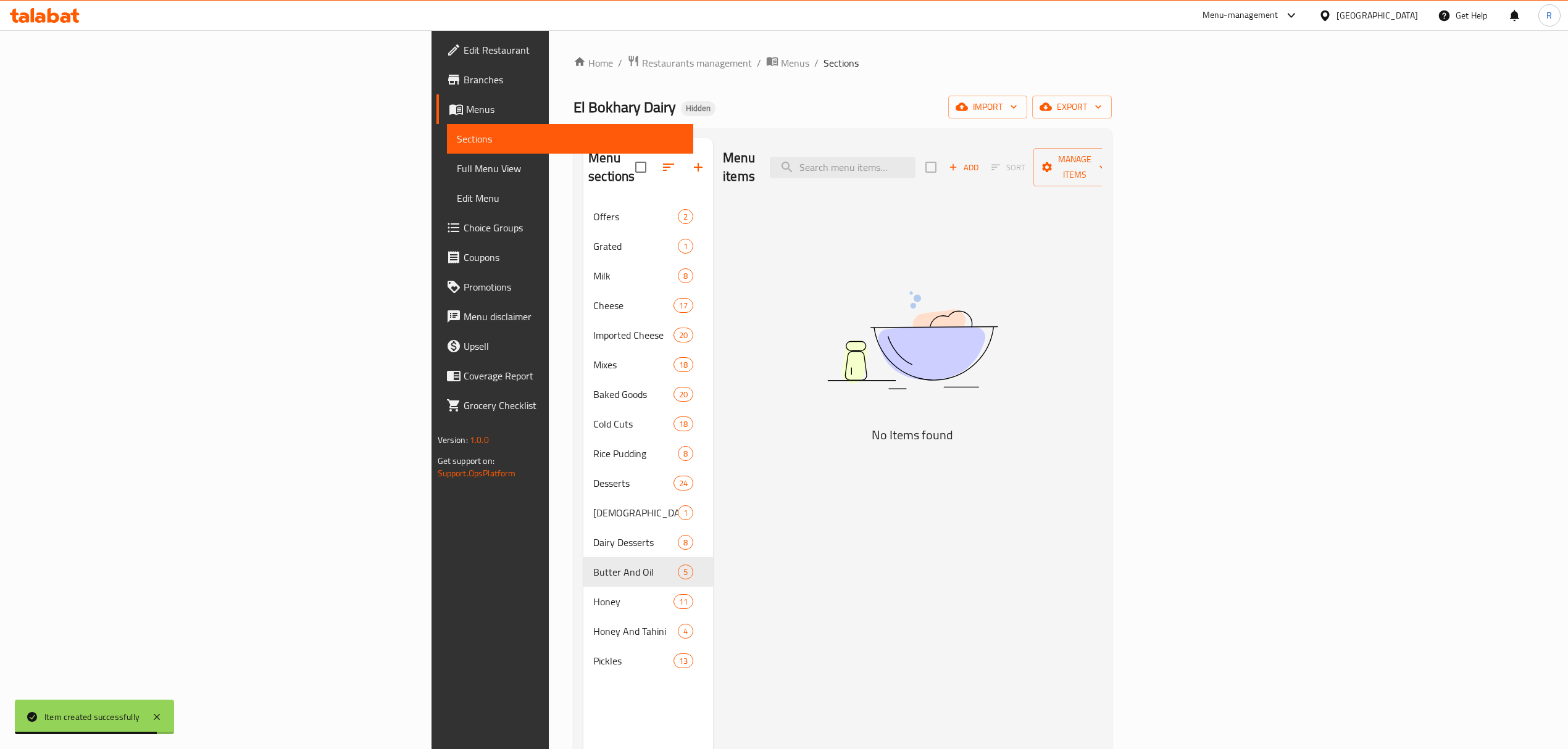
click at [851, 190] on div "Menu items Add Sort Manage items No Items found" at bounding box center [907, 513] width 389 height 749
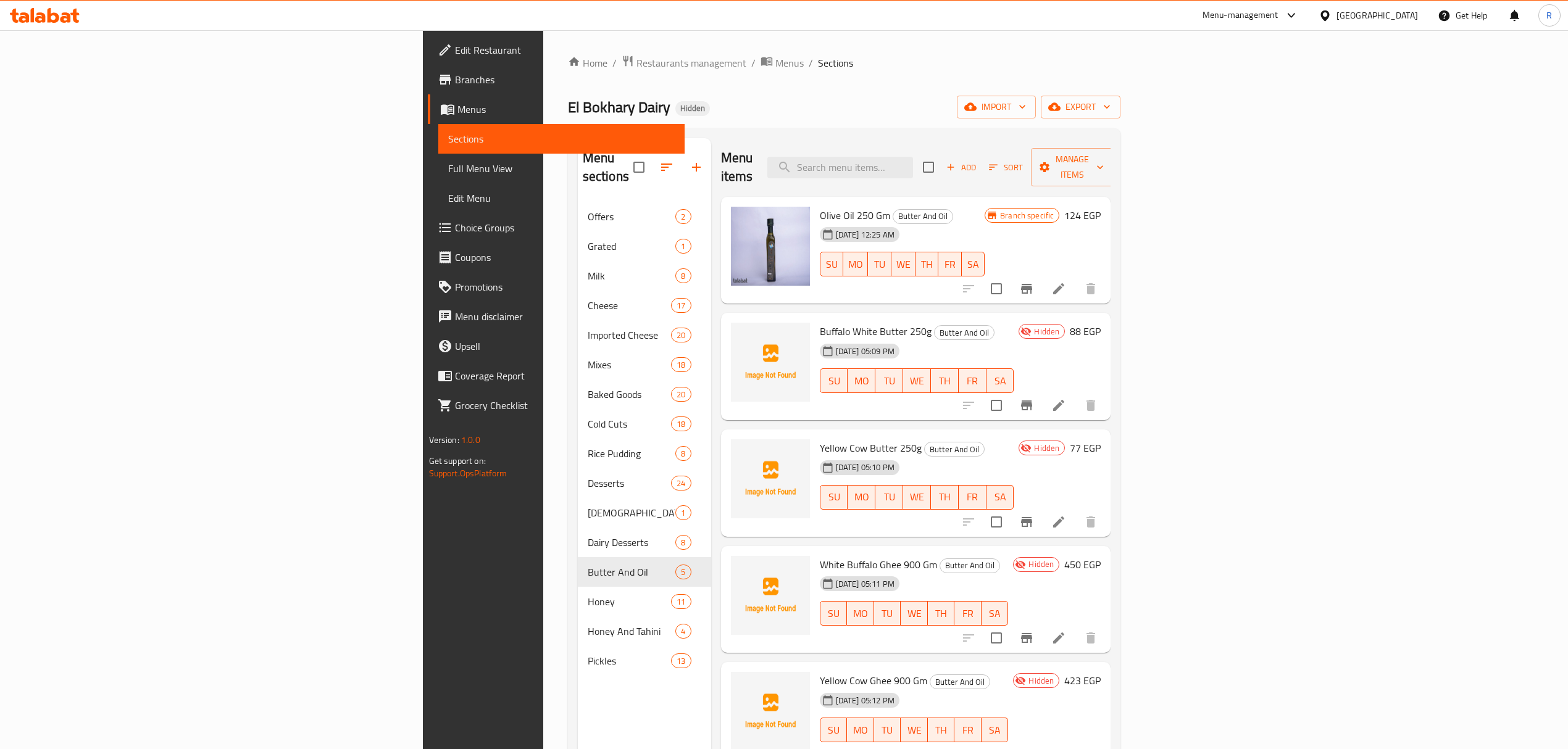
click at [978, 161] on span "Add" at bounding box center [961, 168] width 34 height 14
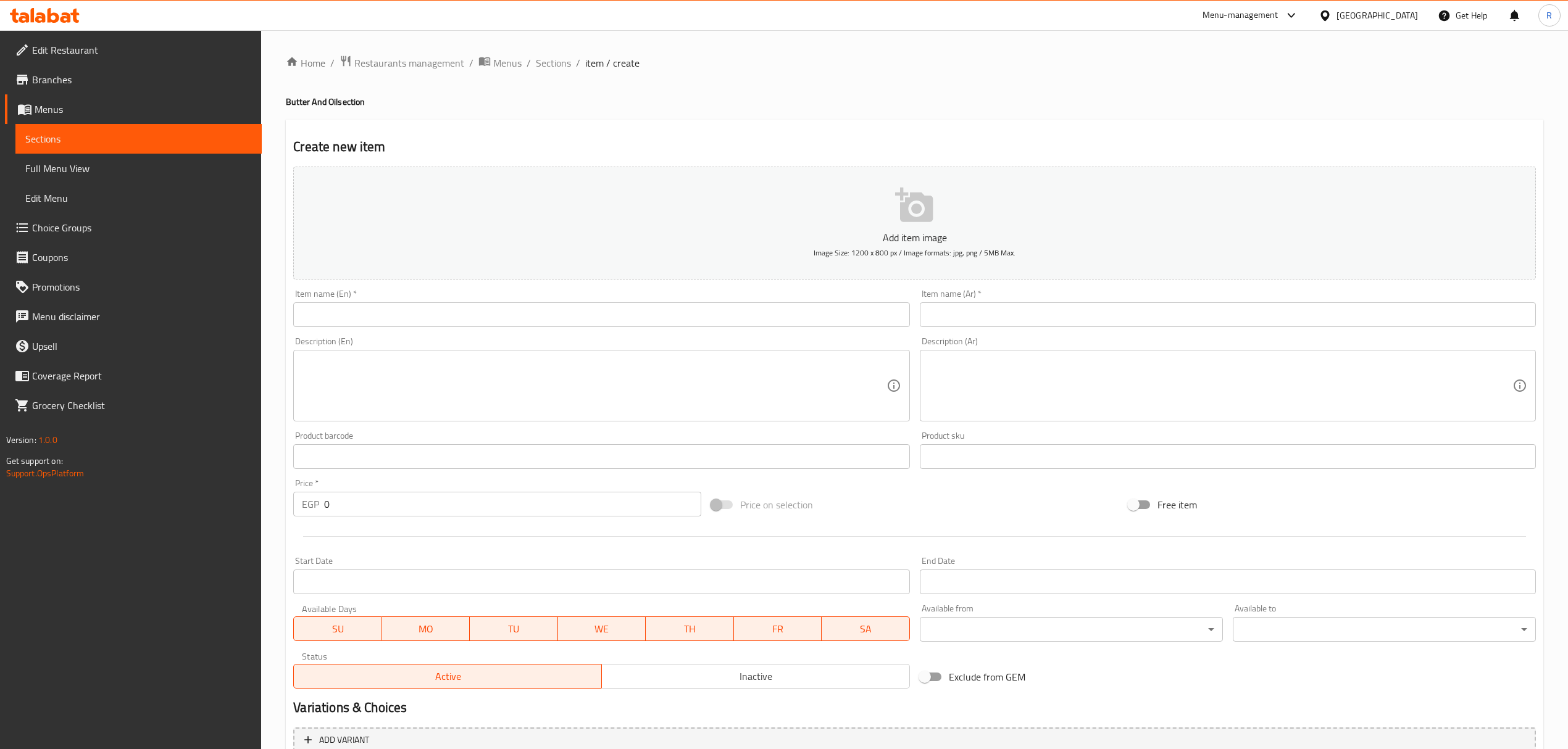
drag, startPoint x: 572, startPoint y: 302, endPoint x: 563, endPoint y: 304, distance: 9.2
click at [572, 301] on div "Item name (En)   * Item name (En) *" at bounding box center [601, 308] width 616 height 38
click at [524, 314] on input "text" at bounding box center [601, 315] width 616 height 25
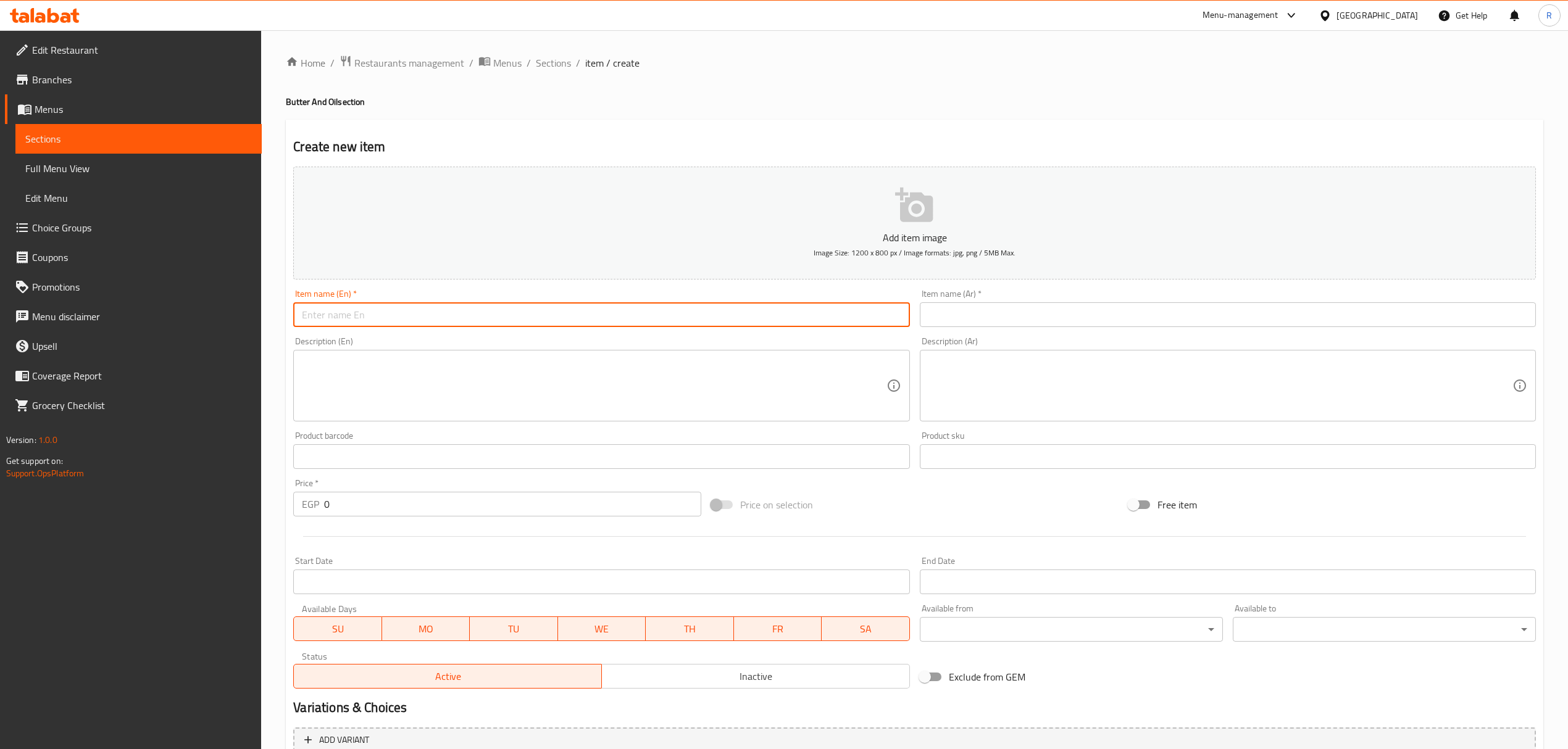
paste input "زيت زيتون 500 جرام 500 grams of olive oil 367.00"
click at [378, 316] on input "زيت زيتون 500 جرام 500 grams of olive oil 367.00" at bounding box center [601, 315] width 616 height 25
drag, startPoint x: 381, startPoint y: 318, endPoint x: 293, endPoint y: 326, distance: 88.4
click at [293, 326] on input "زيت زيتون 500 جرام 500 grams of olive oil 367.00" at bounding box center [601, 315] width 616 height 25
type input "500 grams of olive oil 367.00"
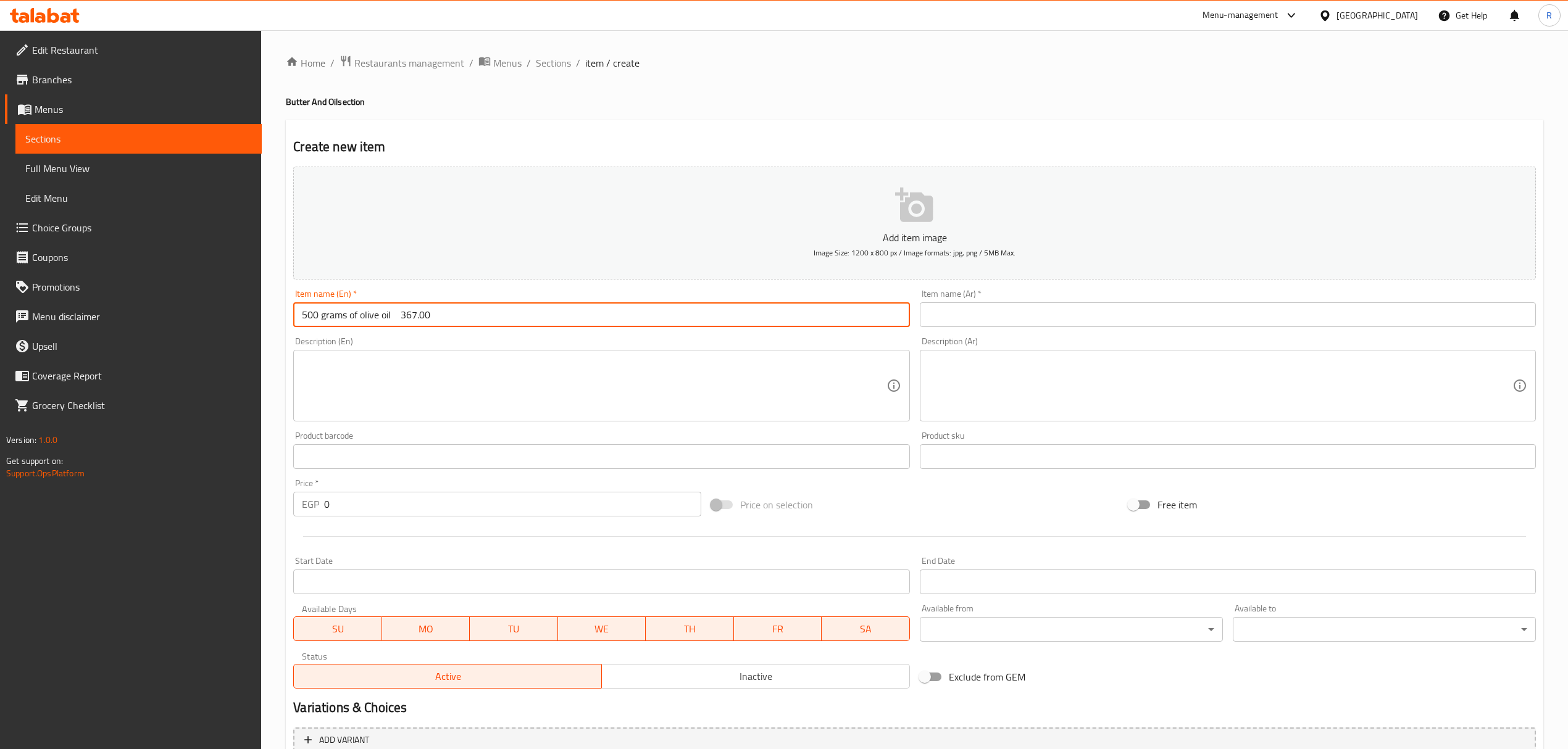
click at [1072, 310] on input "text" at bounding box center [1228, 315] width 616 height 25
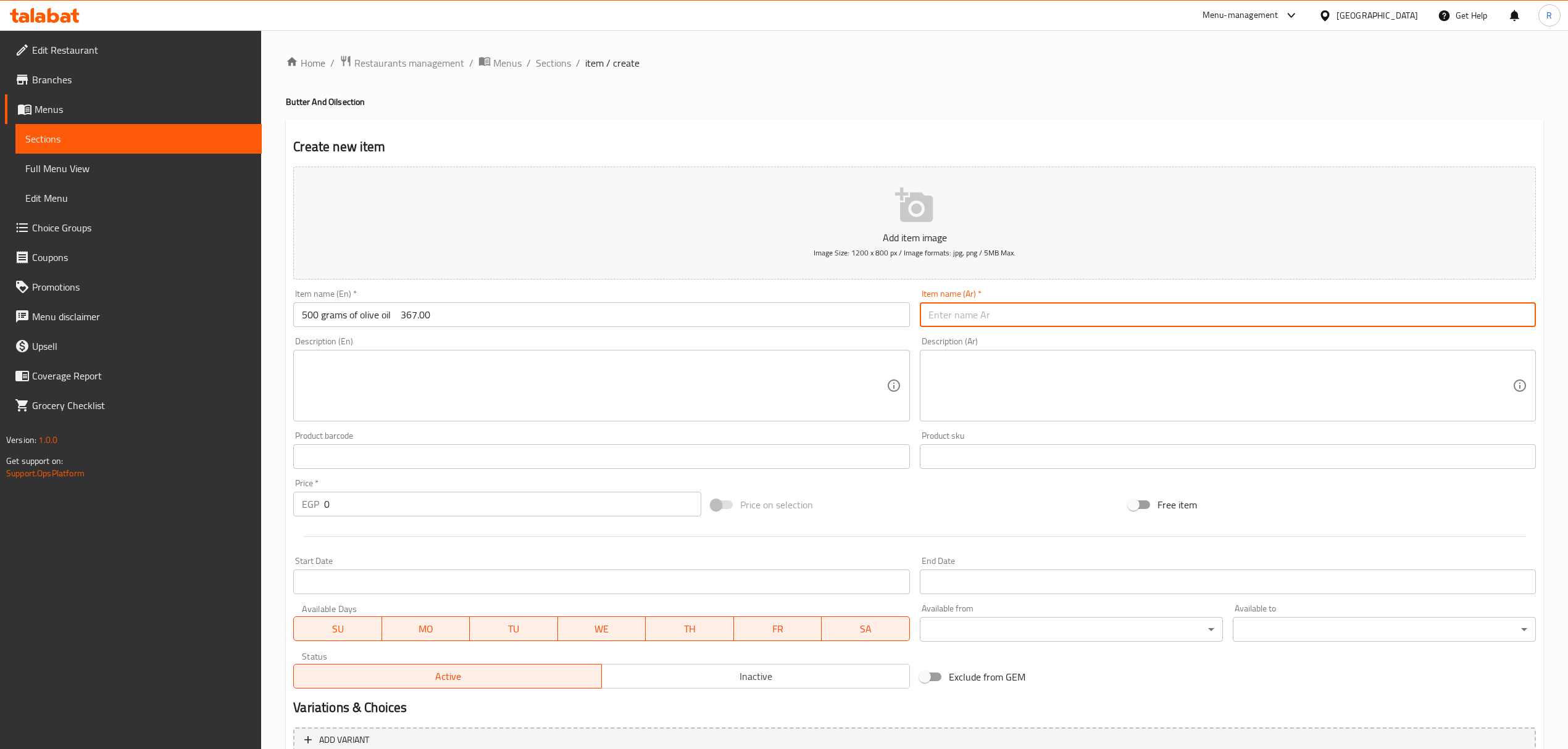
paste input "زيت زيتون 500 جرام"
type input "زيت زيتون 500 جرام"
click at [981, 378] on textarea at bounding box center [1220, 386] width 584 height 58
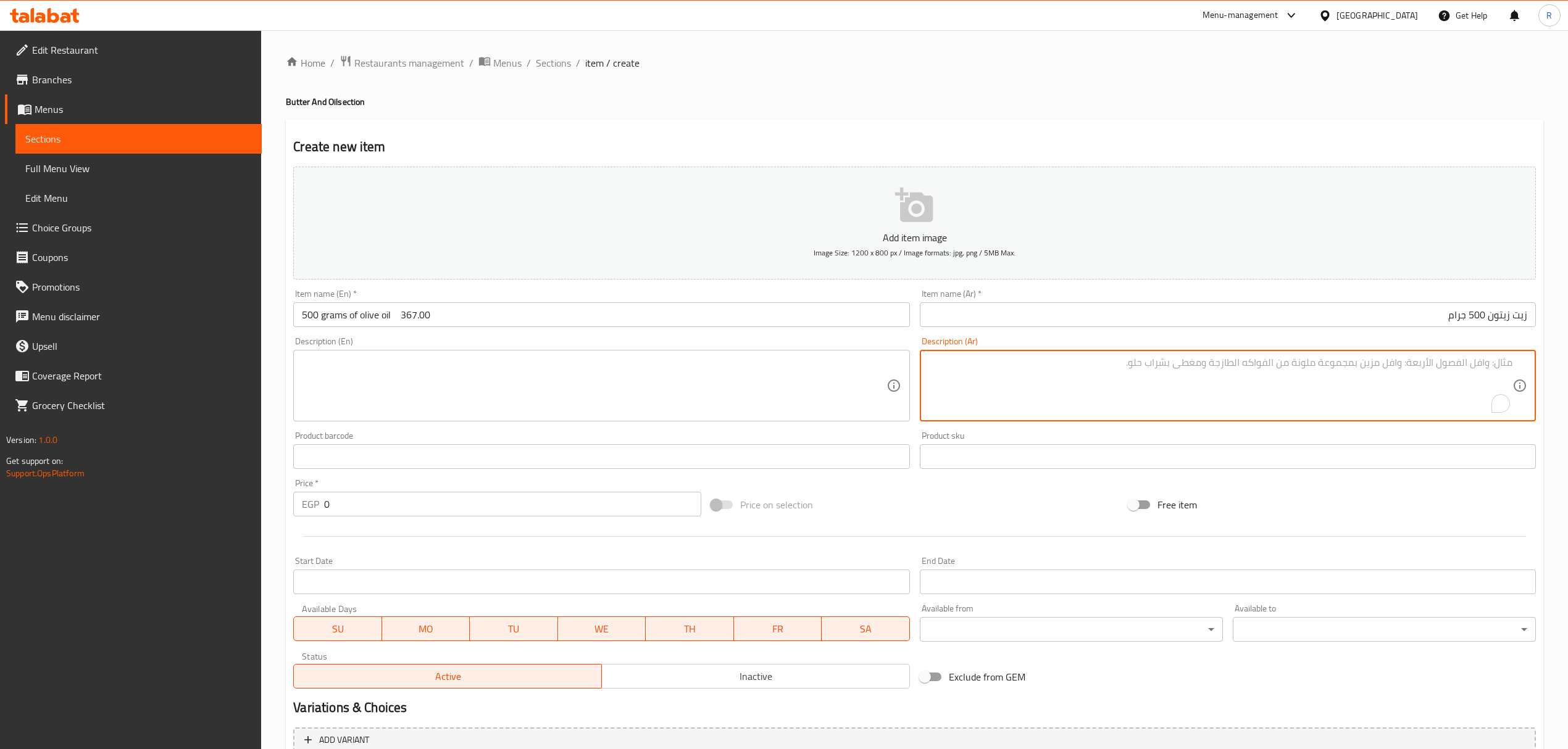
click at [309, 318] on input "500 grams of olive oil 367.00" at bounding box center [601, 315] width 616 height 25
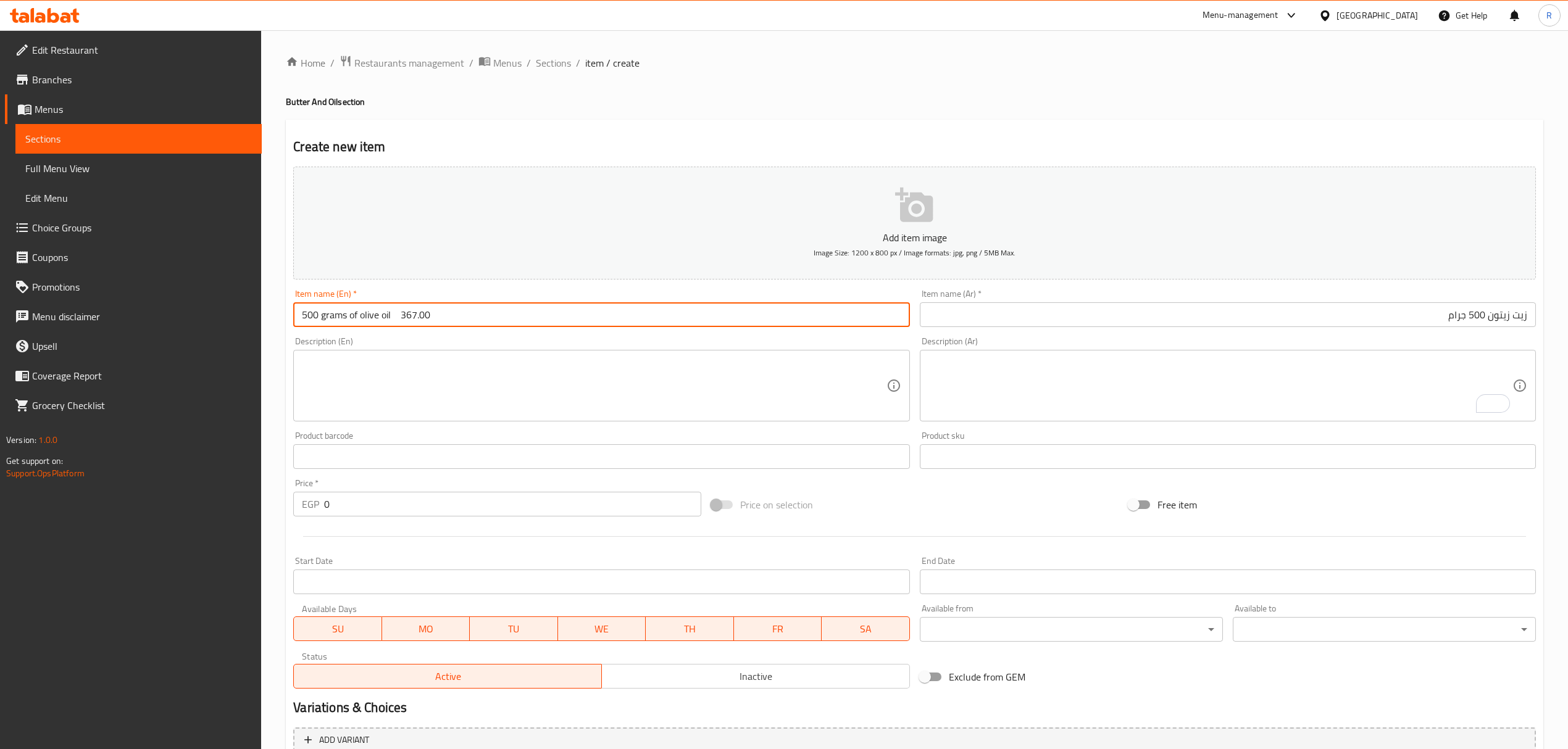
drag, startPoint x: 309, startPoint y: 318, endPoint x: 325, endPoint y: 317, distance: 16.0
click at [325, 317] on input "500 grams of olive oil 367.00" at bounding box center [601, 315] width 616 height 25
click at [333, 317] on input "olive oil 367.00" at bounding box center [601, 315] width 616 height 25
paste input "500 grams"
click at [369, 323] on input "olive oil 500 grams 367.00" at bounding box center [601, 315] width 616 height 25
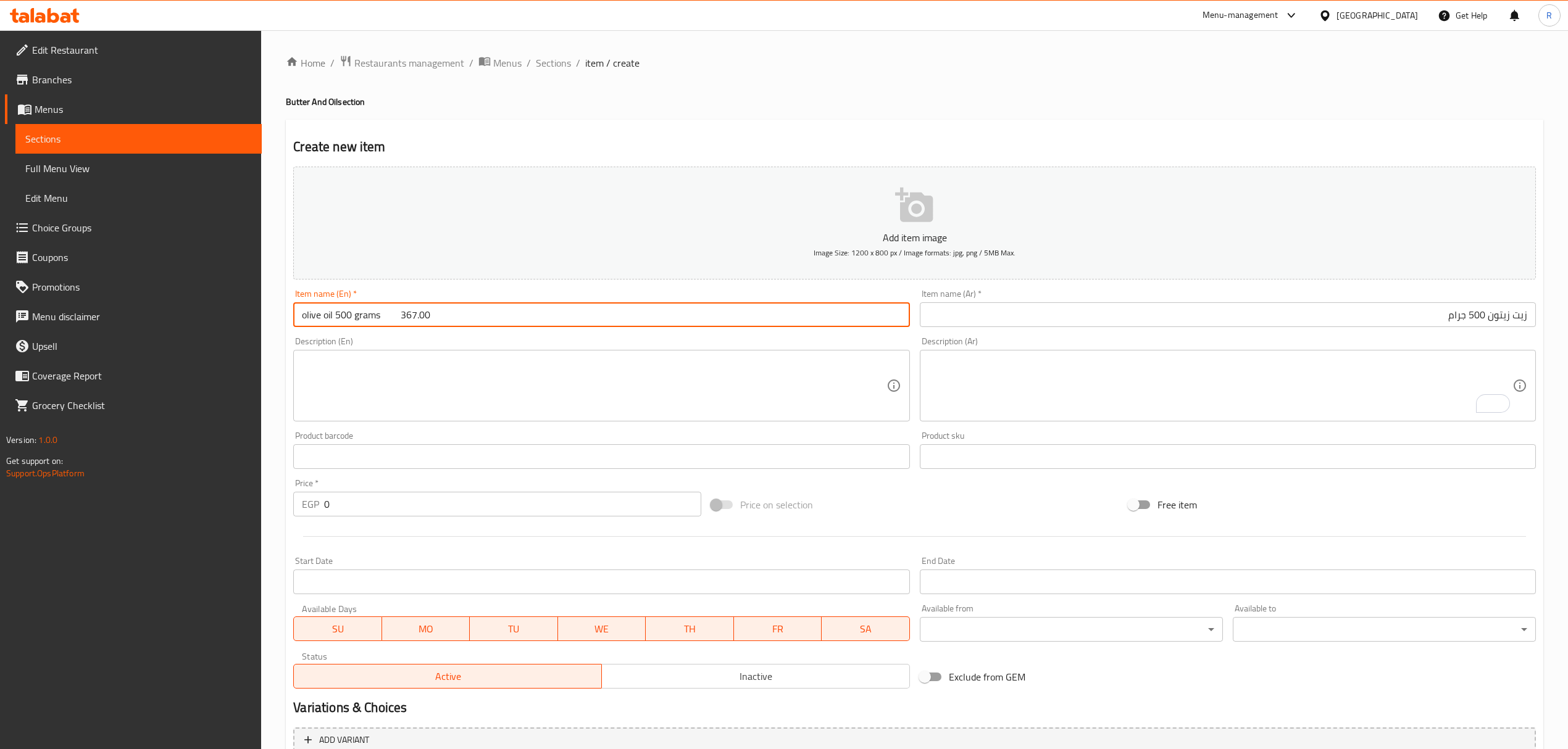
click at [369, 323] on input "olive oil 500 grams 367.00" at bounding box center [601, 315] width 616 height 25
drag, startPoint x: 367, startPoint y: 314, endPoint x: 440, endPoint y: 316, distance: 73.0
click at [440, 316] on input "olive oil 500 gm367.00" at bounding box center [601, 315] width 616 height 25
type input "olive oil 500 gm"
click at [356, 497] on input "0" at bounding box center [512, 504] width 377 height 25
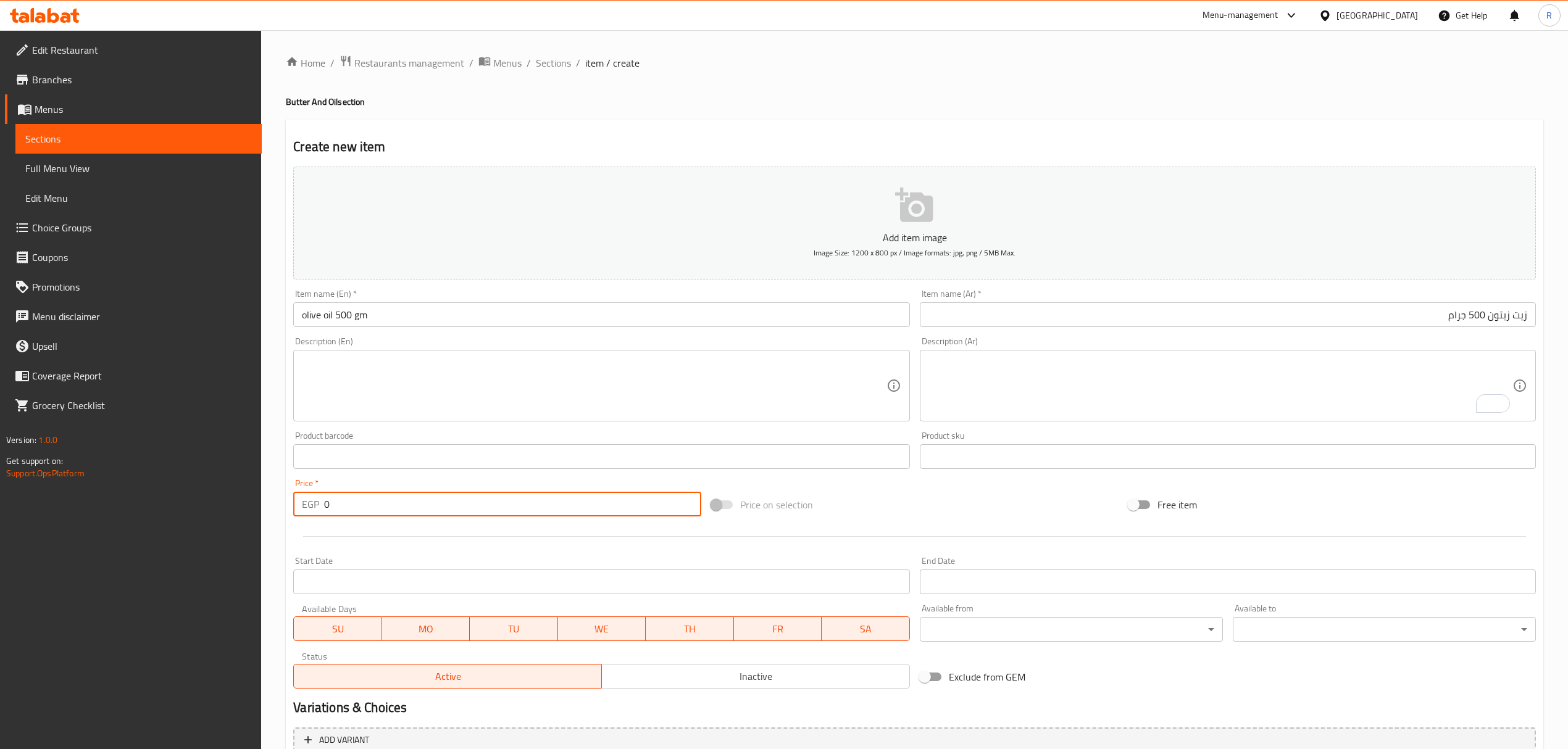
paste input "367.00"
type input "0367.00"
click at [628, 678] on span "Inactive" at bounding box center [756, 676] width 298 height 18
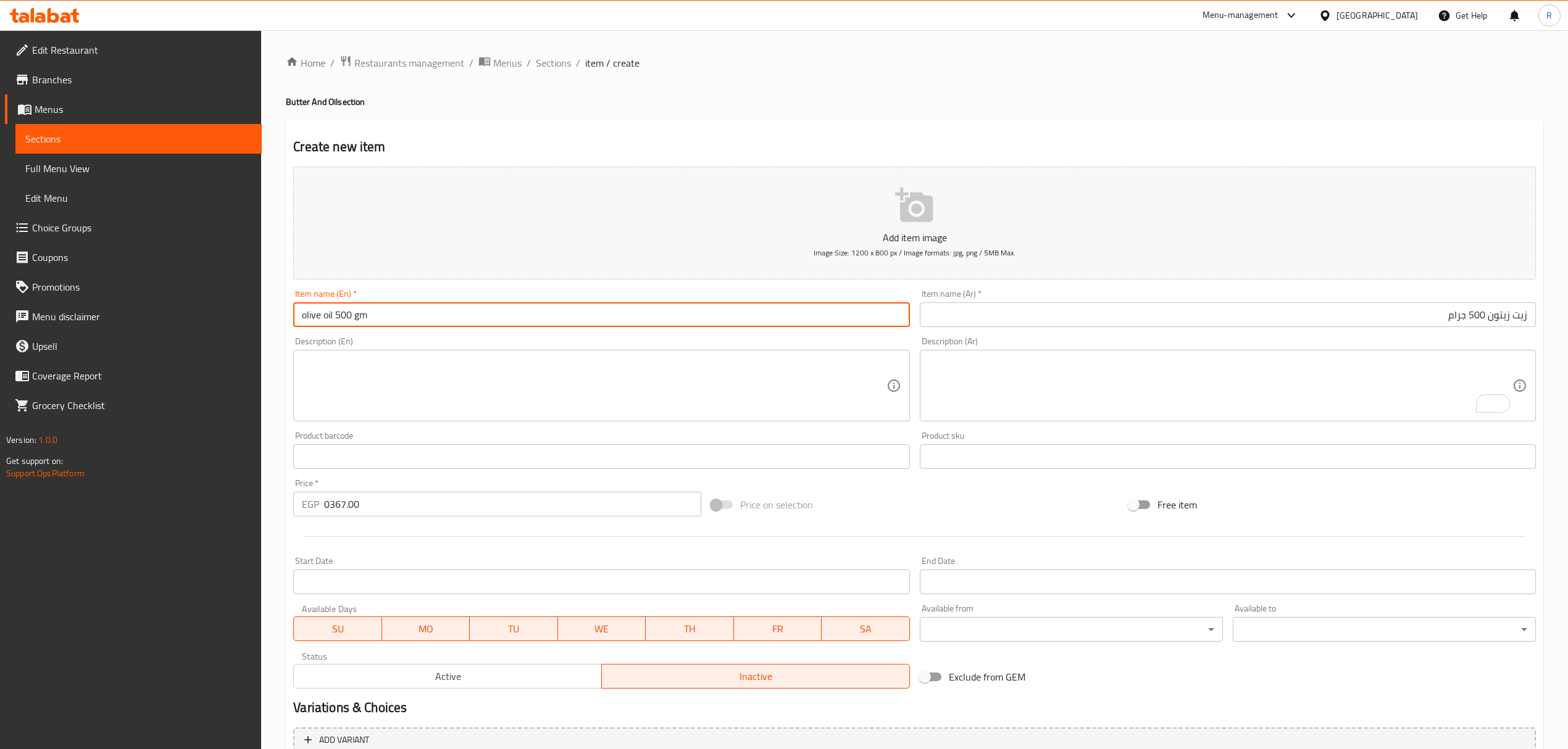
click at [495, 320] on input "olive oil 500 gm" at bounding box center [601, 315] width 616 height 25
type input "Olive Oil 500 Gm"
click at [495, 322] on input "Olive Oil 500 Gm" at bounding box center [601, 315] width 616 height 25
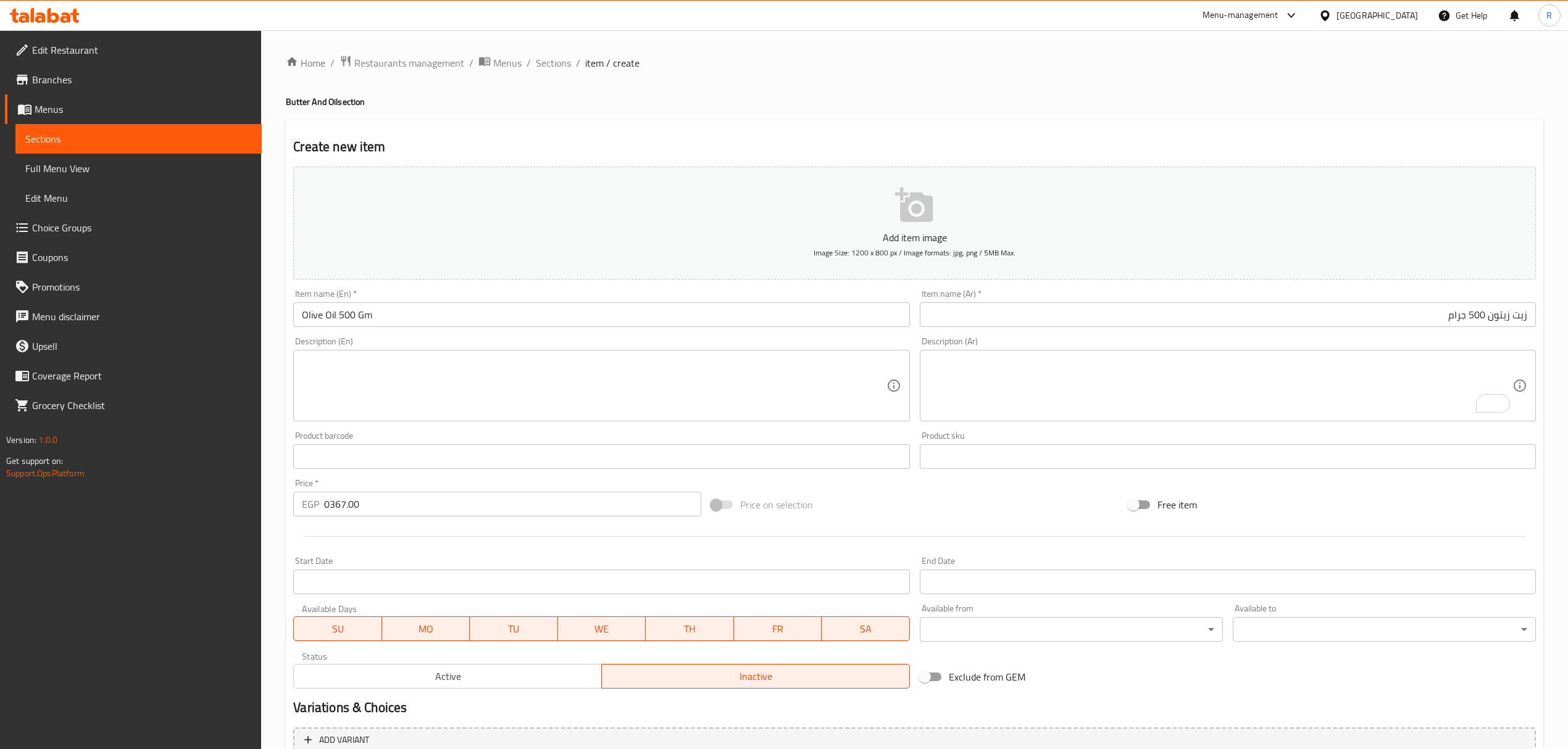
click at [472, 348] on div "Description (En) Description (En)" at bounding box center [601, 379] width 616 height 85
click at [570, 509] on input "0367.00" at bounding box center [512, 504] width 377 height 25
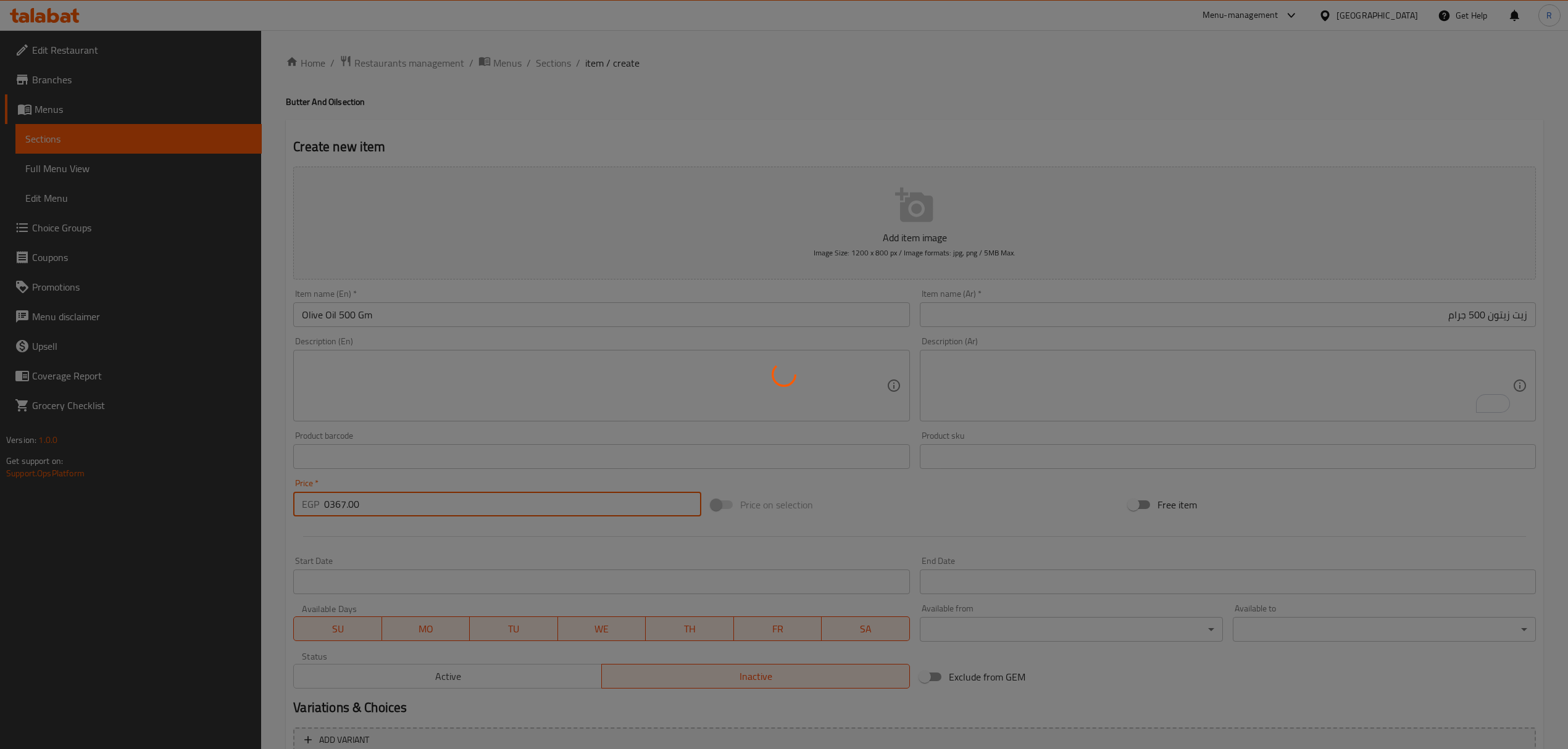
type input "0"
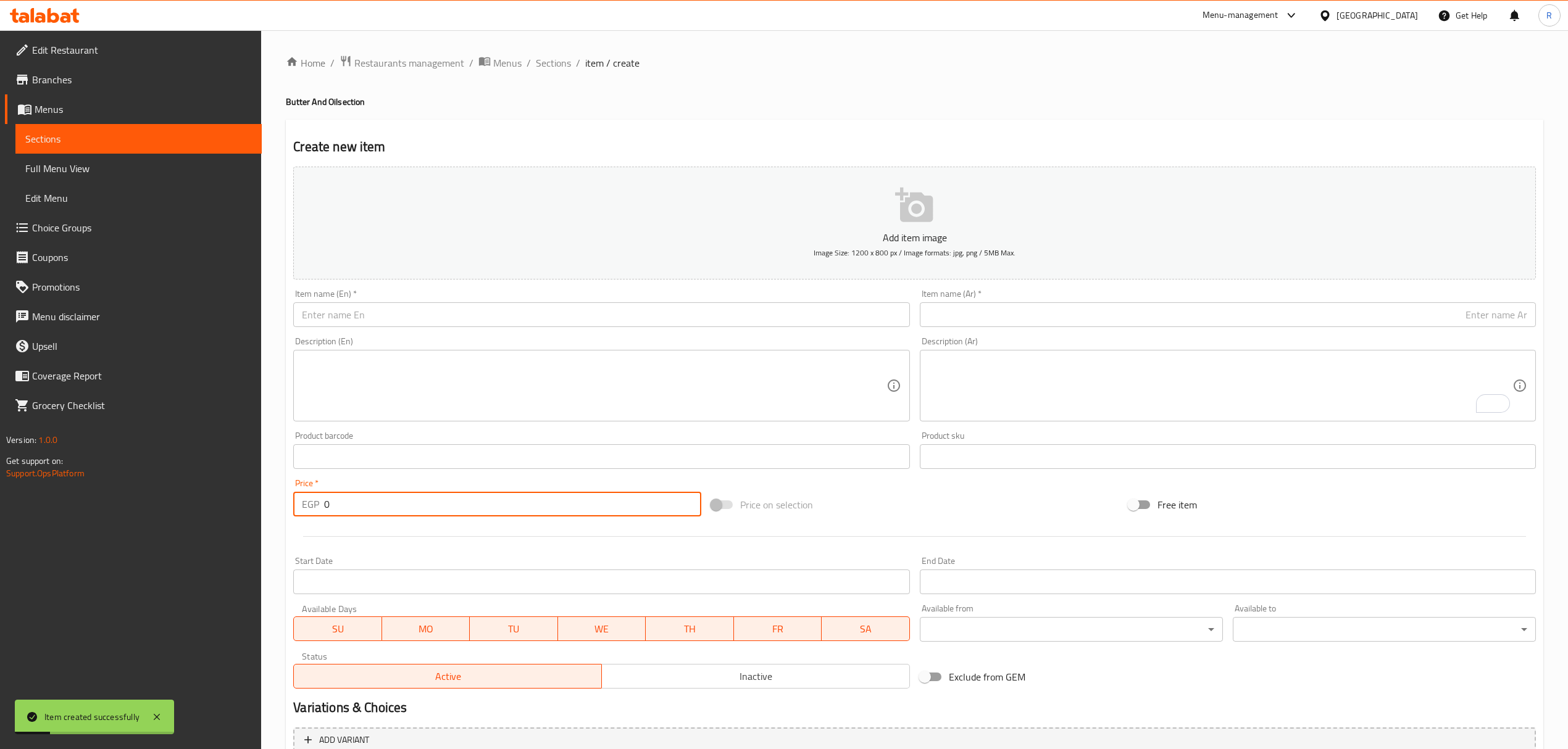
drag, startPoint x: 739, startPoint y: 320, endPoint x: 570, endPoint y: 313, distance: 169.1
click at [739, 319] on input "text" at bounding box center [601, 315] width 616 height 25
paste input "سمنة صفراء بقري 2500 جرام Yellow cow ghee 2500 grams 1134.00"
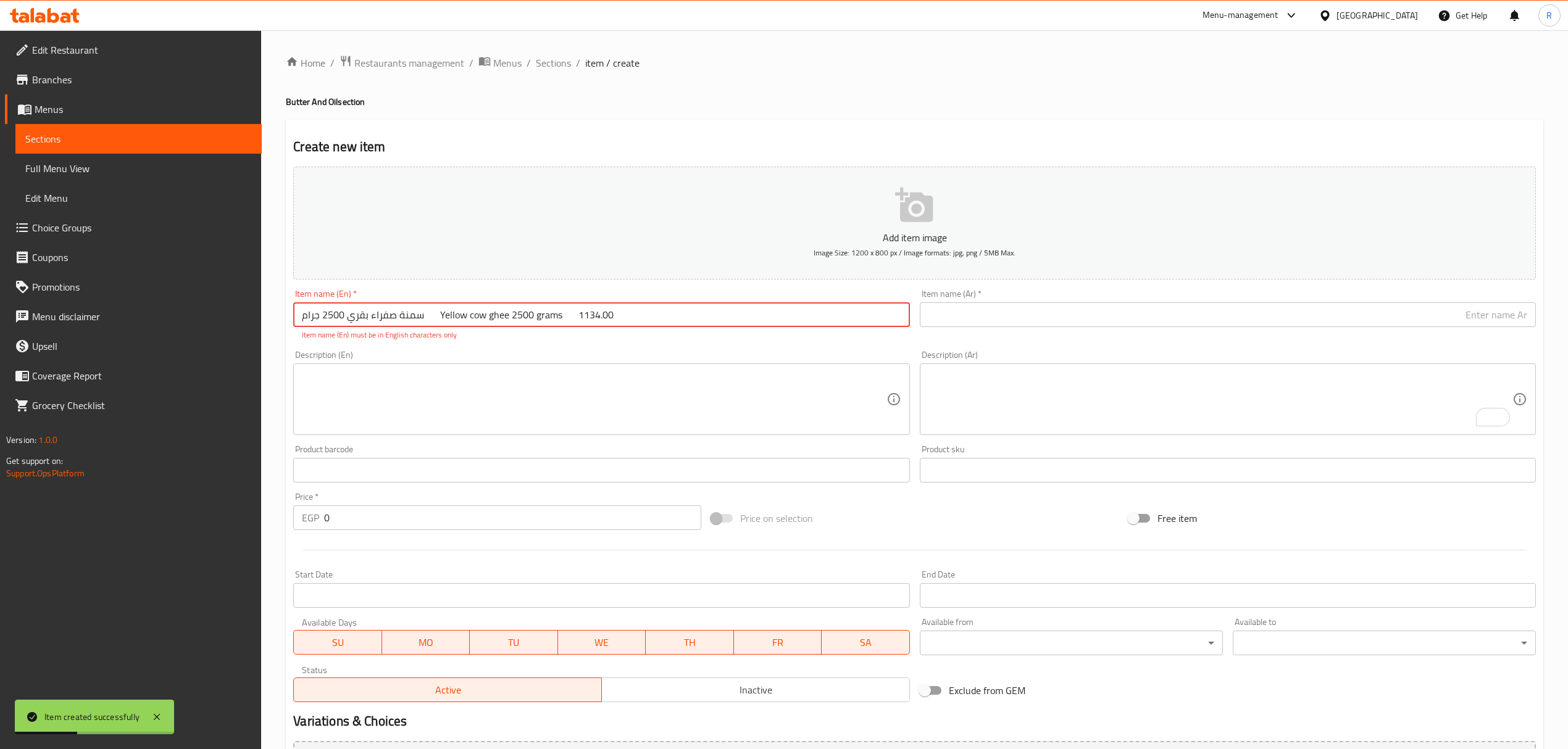
drag, startPoint x: 423, startPoint y: 315, endPoint x: 296, endPoint y: 320, distance: 127.1
click at [296, 320] on input "سمنة صفراء بقري 2500 جرام Yellow cow ghee 2500 grams 1134.00" at bounding box center [601, 315] width 616 height 25
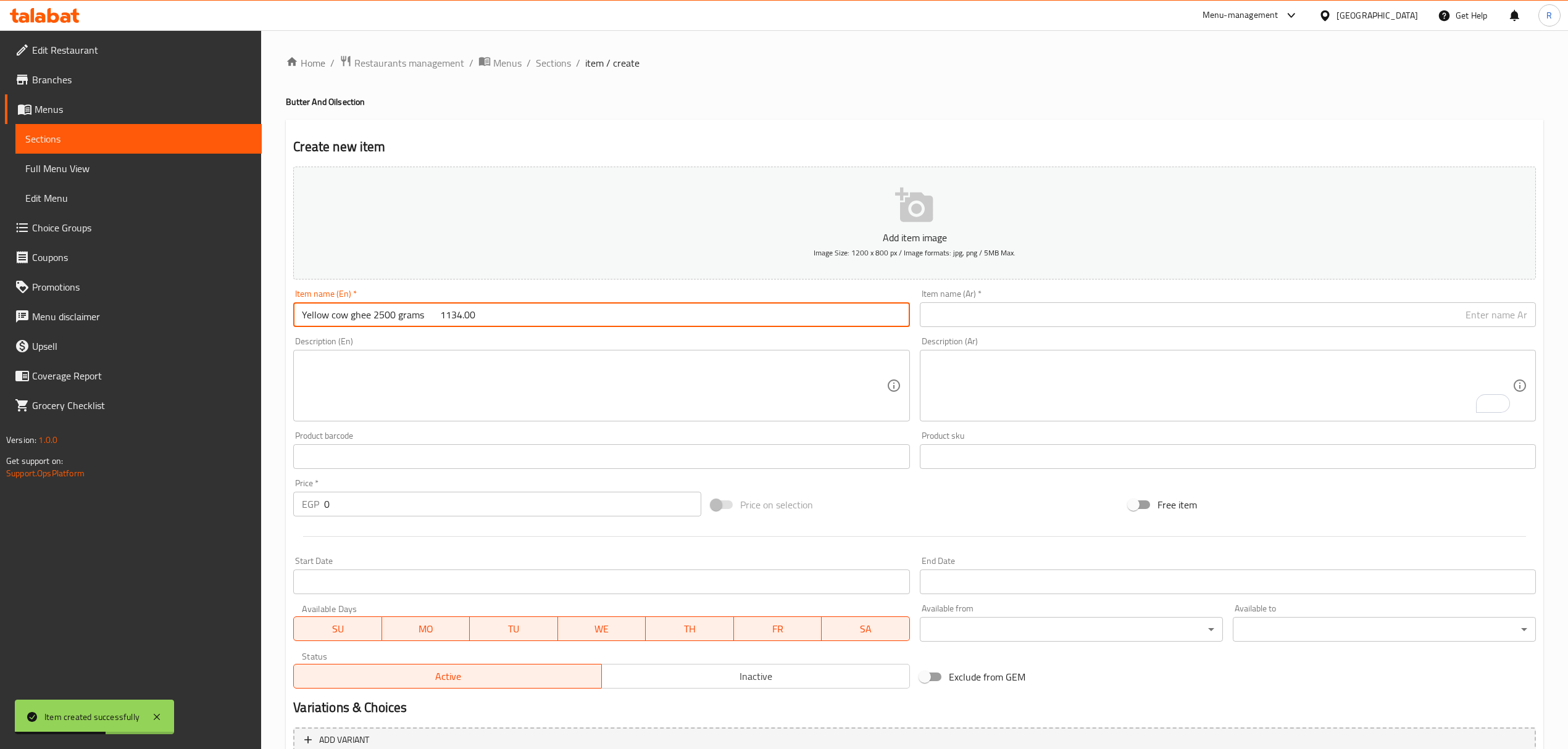
type input "Yellow cow ghee 2500 grams 1134.00"
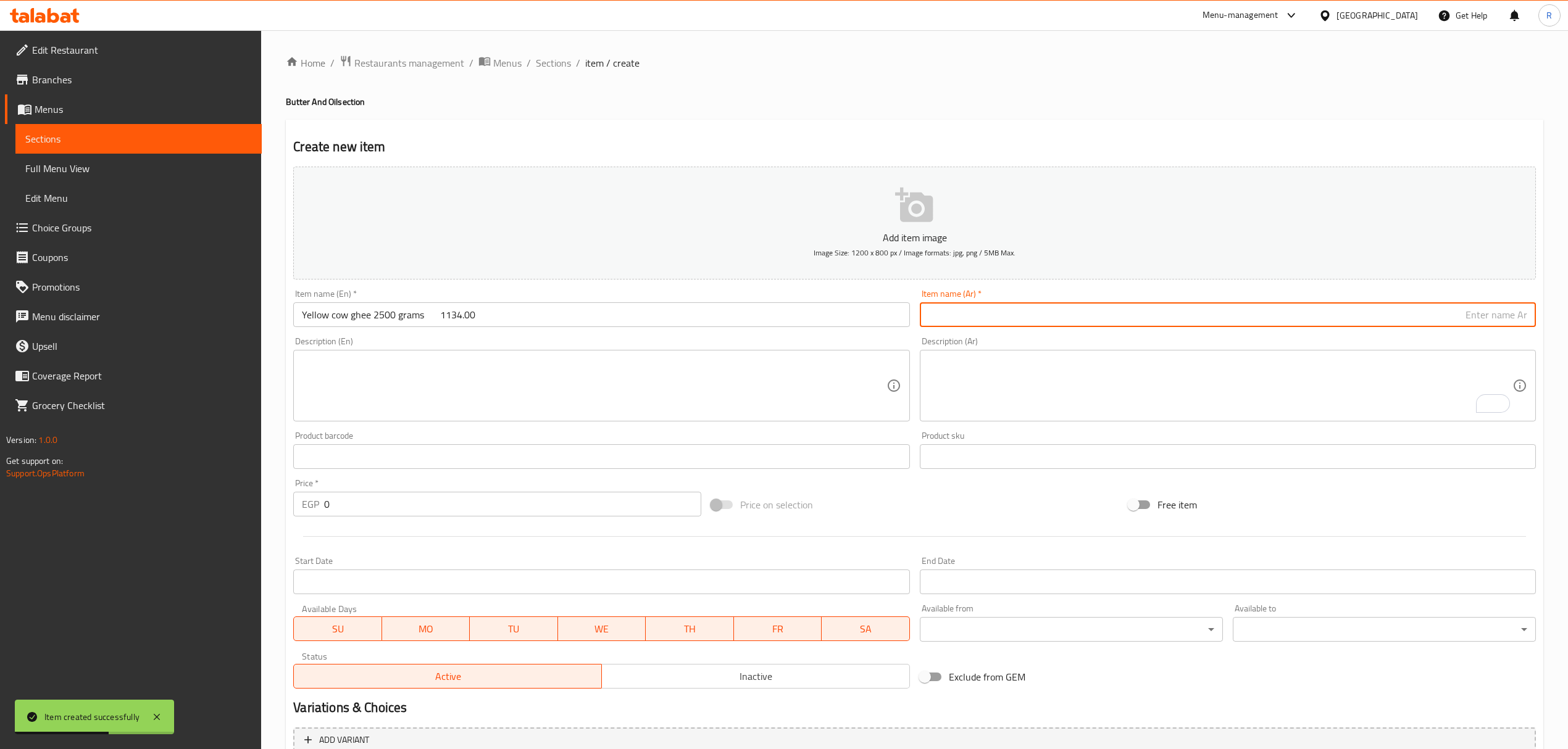
drag, startPoint x: 991, startPoint y: 318, endPoint x: 981, endPoint y: 327, distance: 13.5
click at [991, 318] on input "text" at bounding box center [1228, 315] width 616 height 25
paste input "سمنة صفراء بقري 2500 جرام"
type input "سمنة صفراء بقري 2500 جرام"
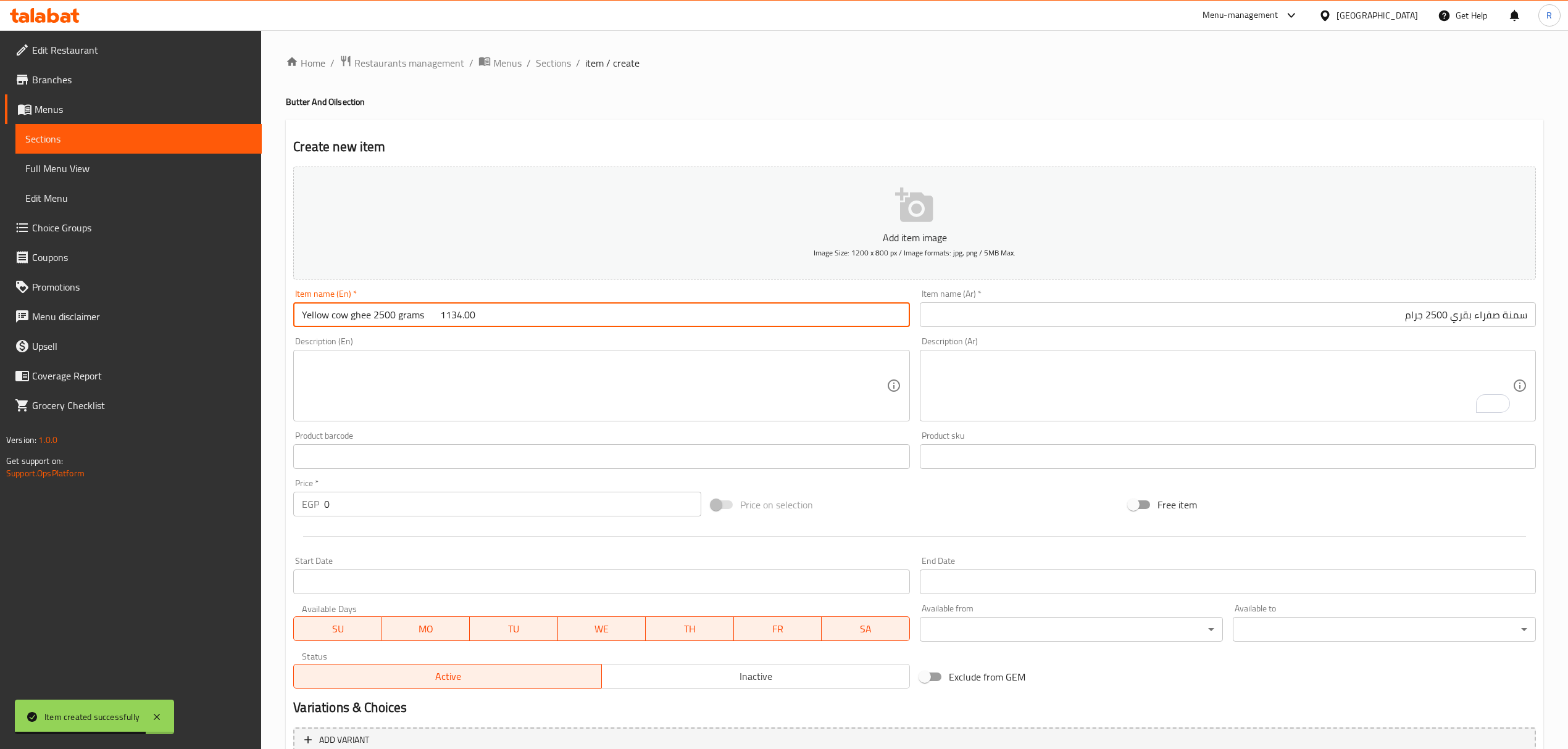
drag, startPoint x: 426, startPoint y: 317, endPoint x: 562, endPoint y: 319, distance: 136.0
click at [562, 319] on input "Yellow cow ghee 2500 grams 1134.00" at bounding box center [601, 315] width 616 height 25
type input "Yellow cow ghee 2500 grams"
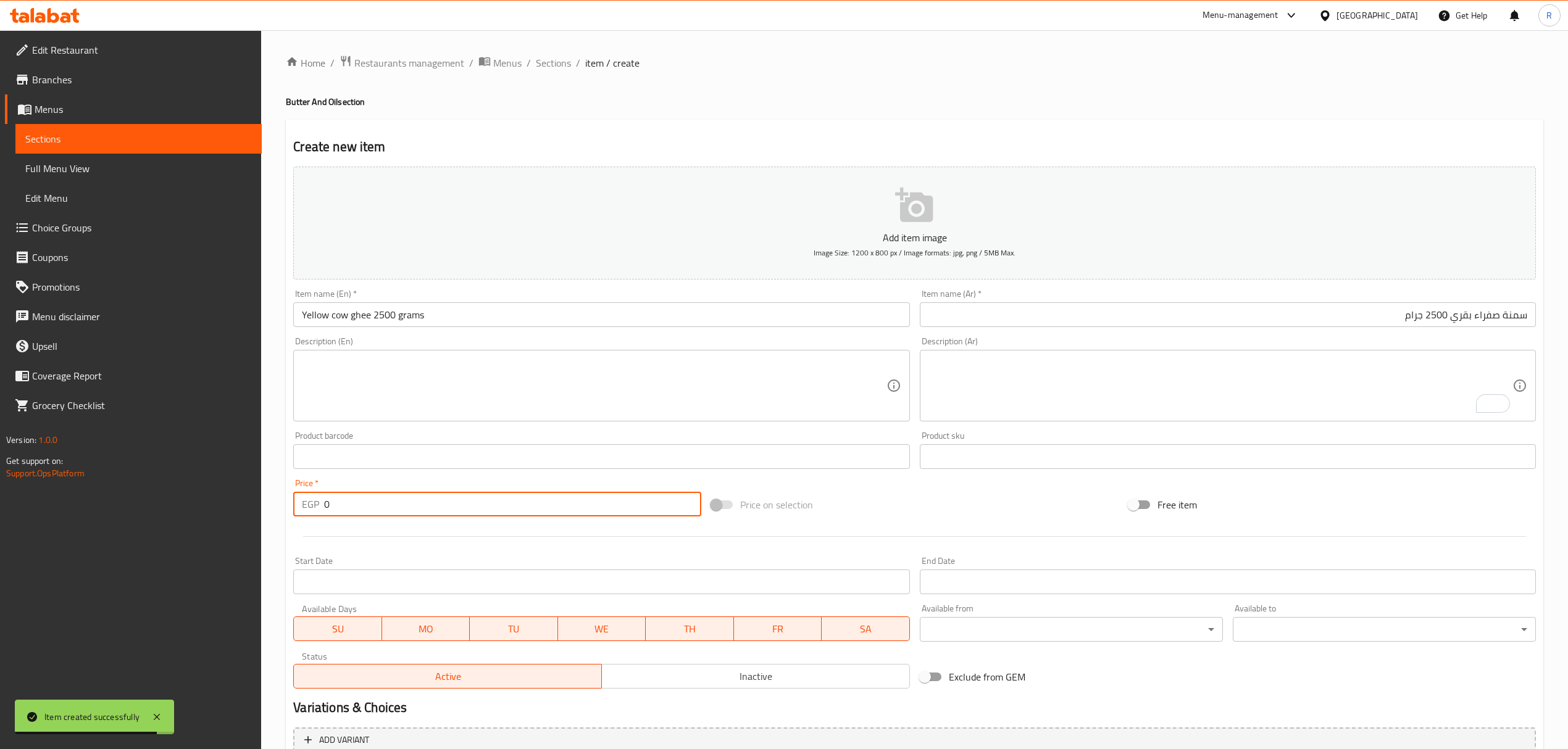
click at [495, 514] on input "0" at bounding box center [512, 504] width 377 height 25
paste input "1134.00"
type input "01134.00"
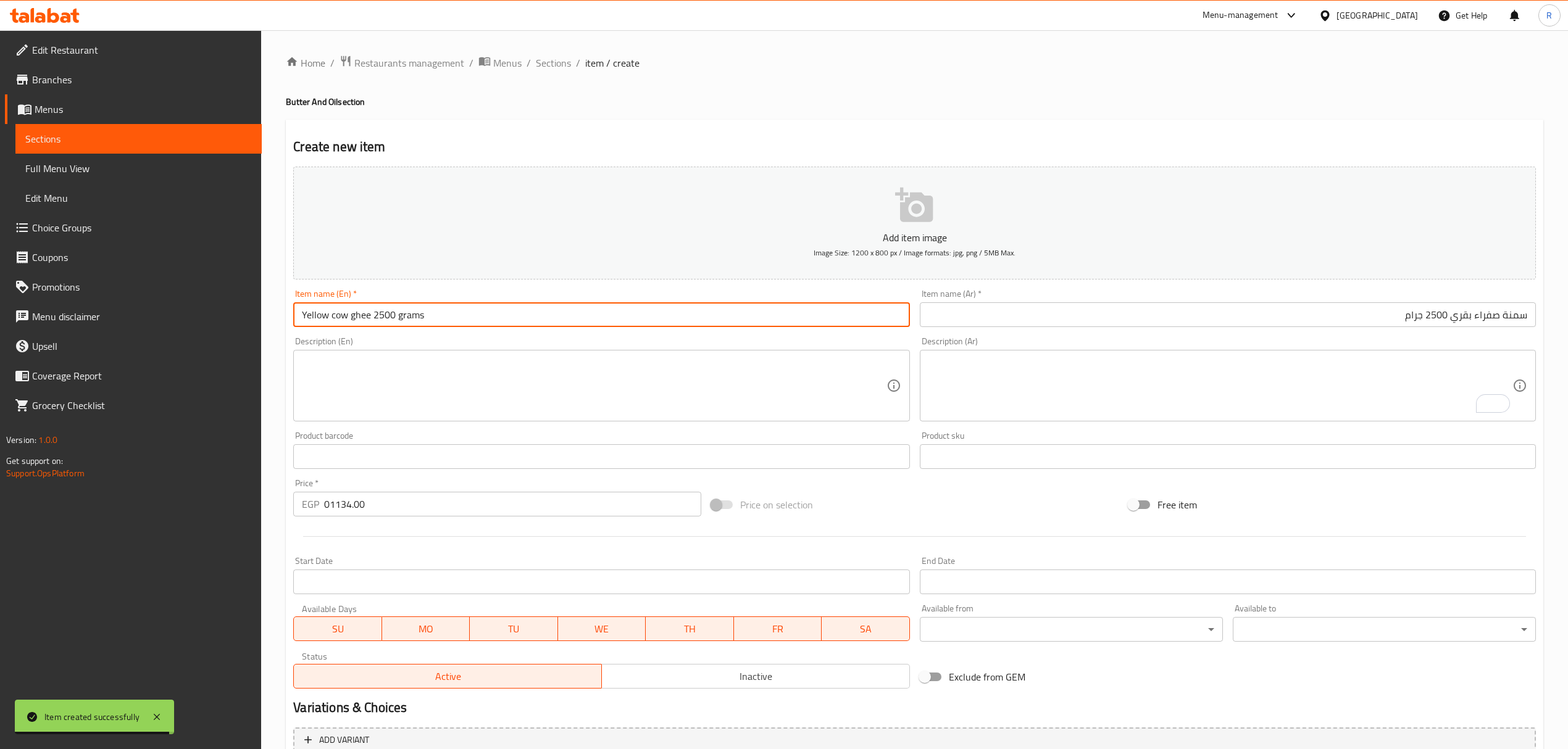
click at [411, 320] on input "Yellow cow ghee 2500 grams" at bounding box center [601, 315] width 616 height 25
click at [411, 321] on input "Yellow cow ghee 2500 grams" at bounding box center [601, 315] width 616 height 25
click at [415, 320] on input "Yellow cow ghee 2500 gm" at bounding box center [601, 315] width 616 height 25
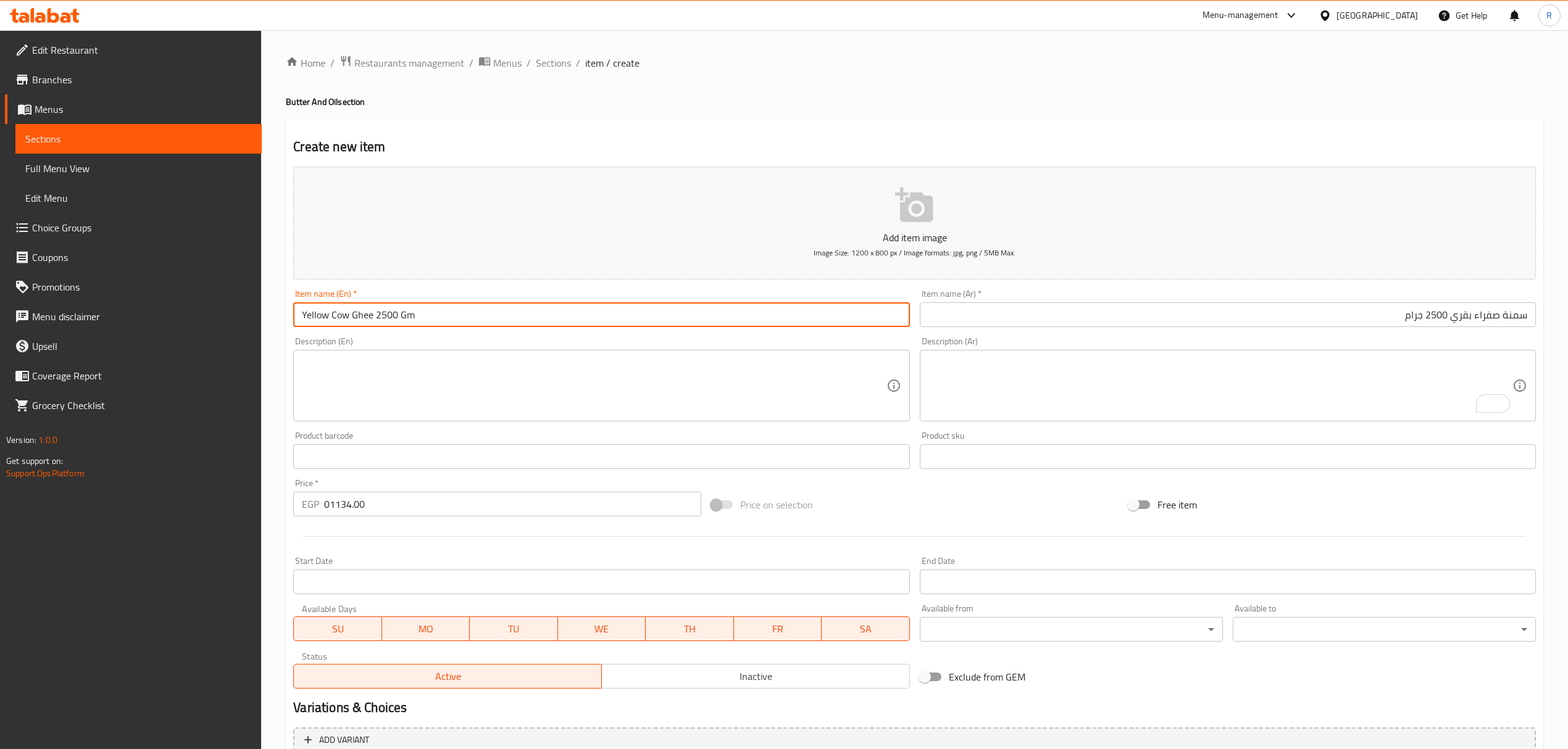
click at [437, 312] on input "Yellow Cow Ghee 2500 Gm" at bounding box center [601, 315] width 616 height 25
type input "Yellow Cow Ghee 2500 Gm"
click at [687, 690] on div "Status Active Inactive" at bounding box center [601, 671] width 626 height 47
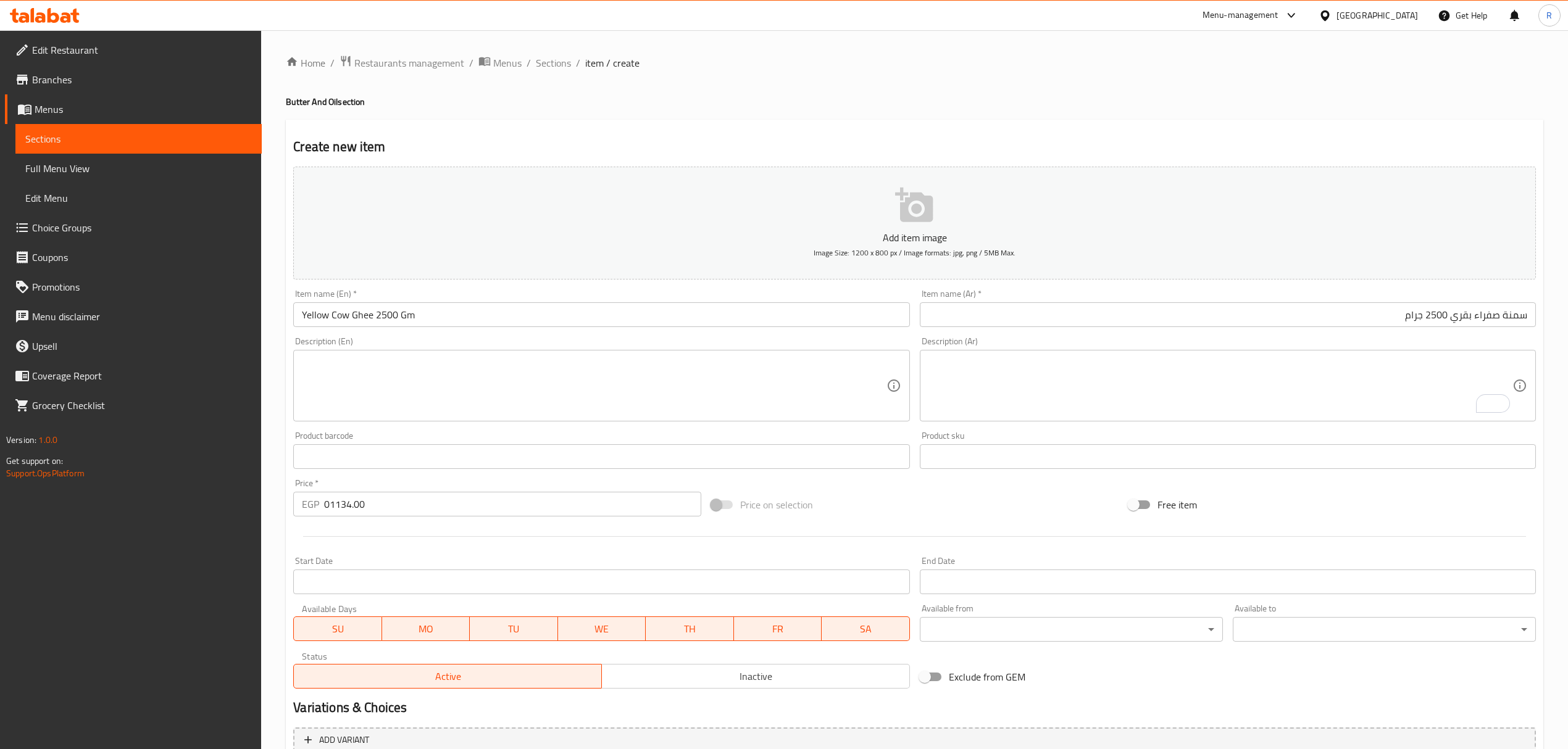
click at [667, 675] on span "Inactive" at bounding box center [756, 676] width 298 height 18
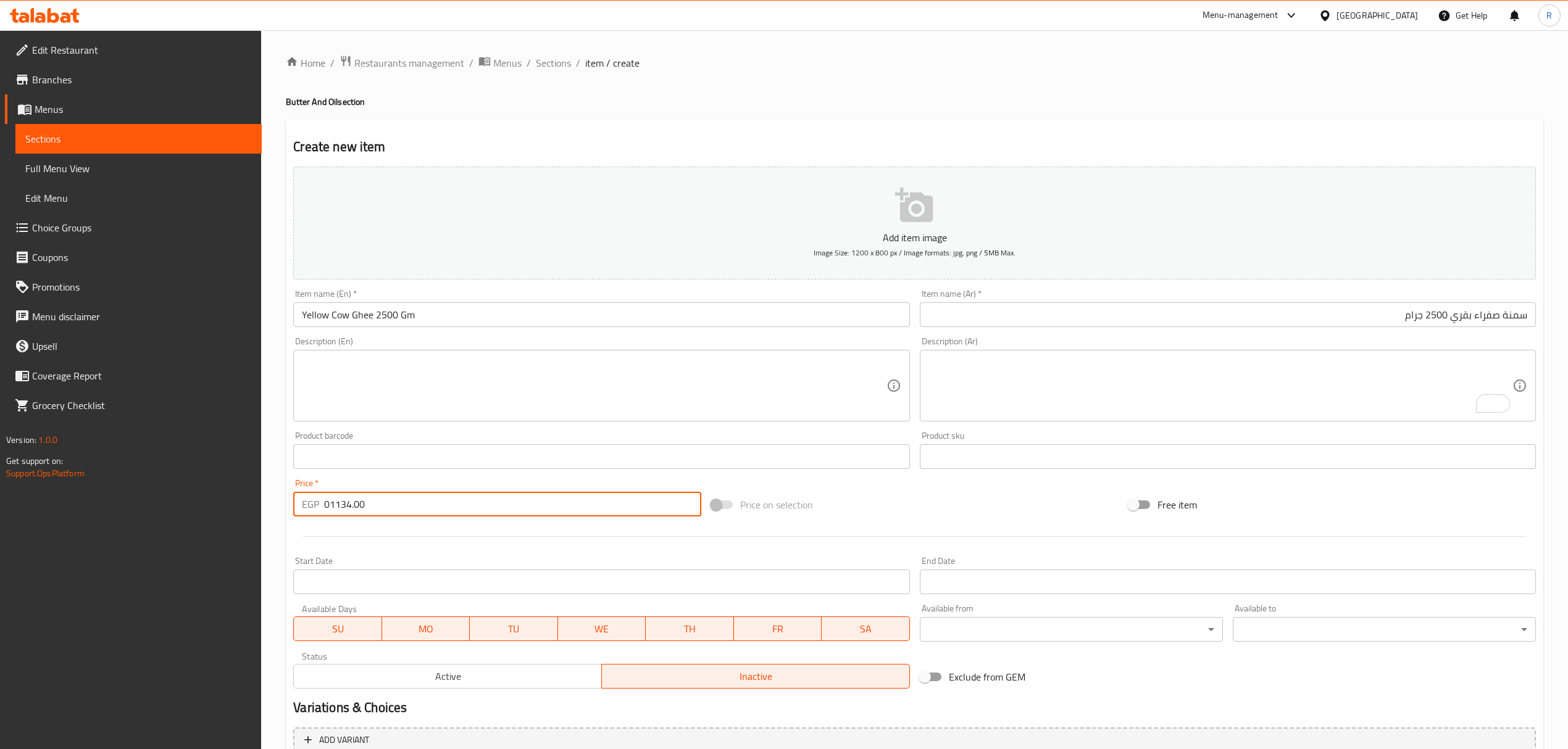
click at [570, 516] on input "01134.00" at bounding box center [512, 504] width 377 height 25
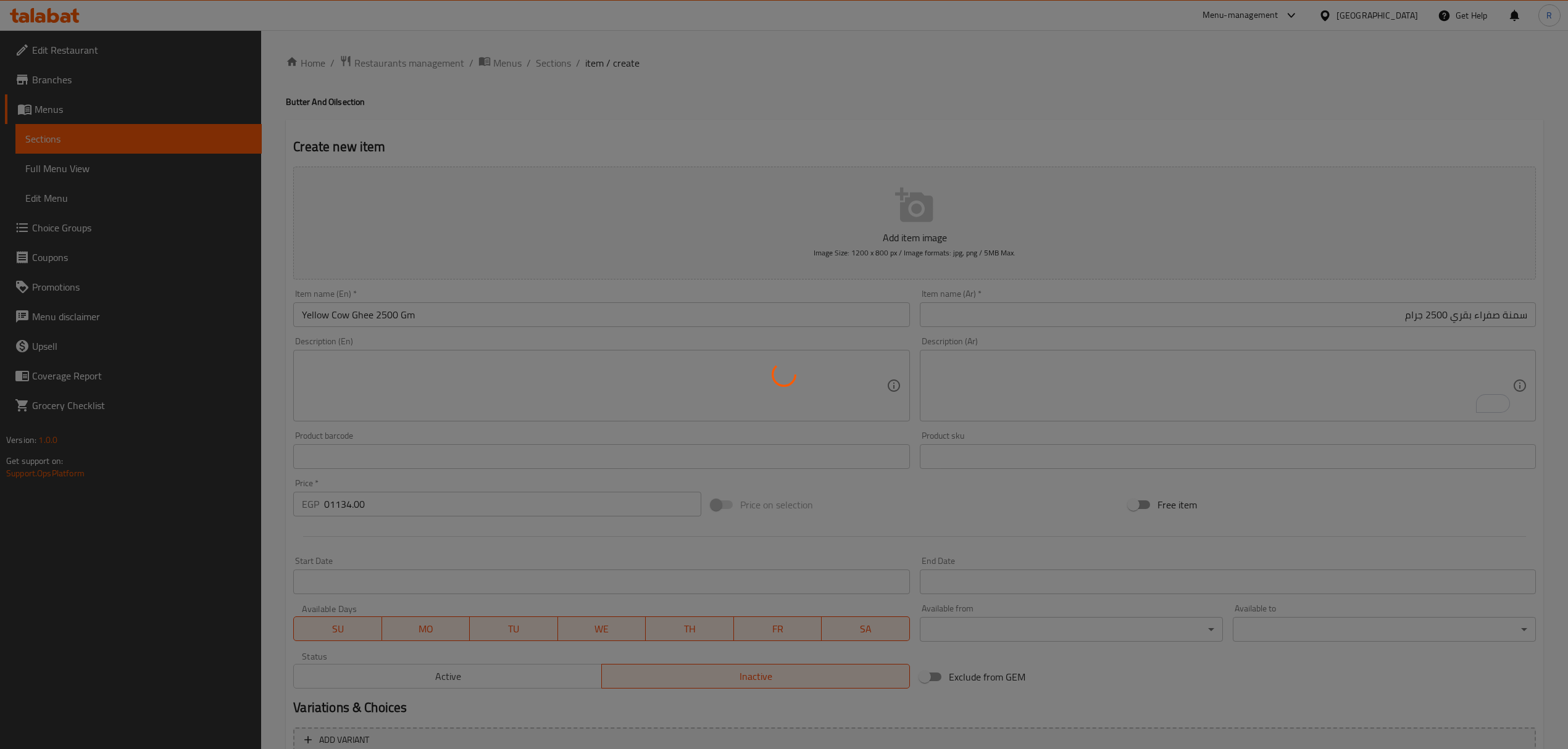
type input "0"
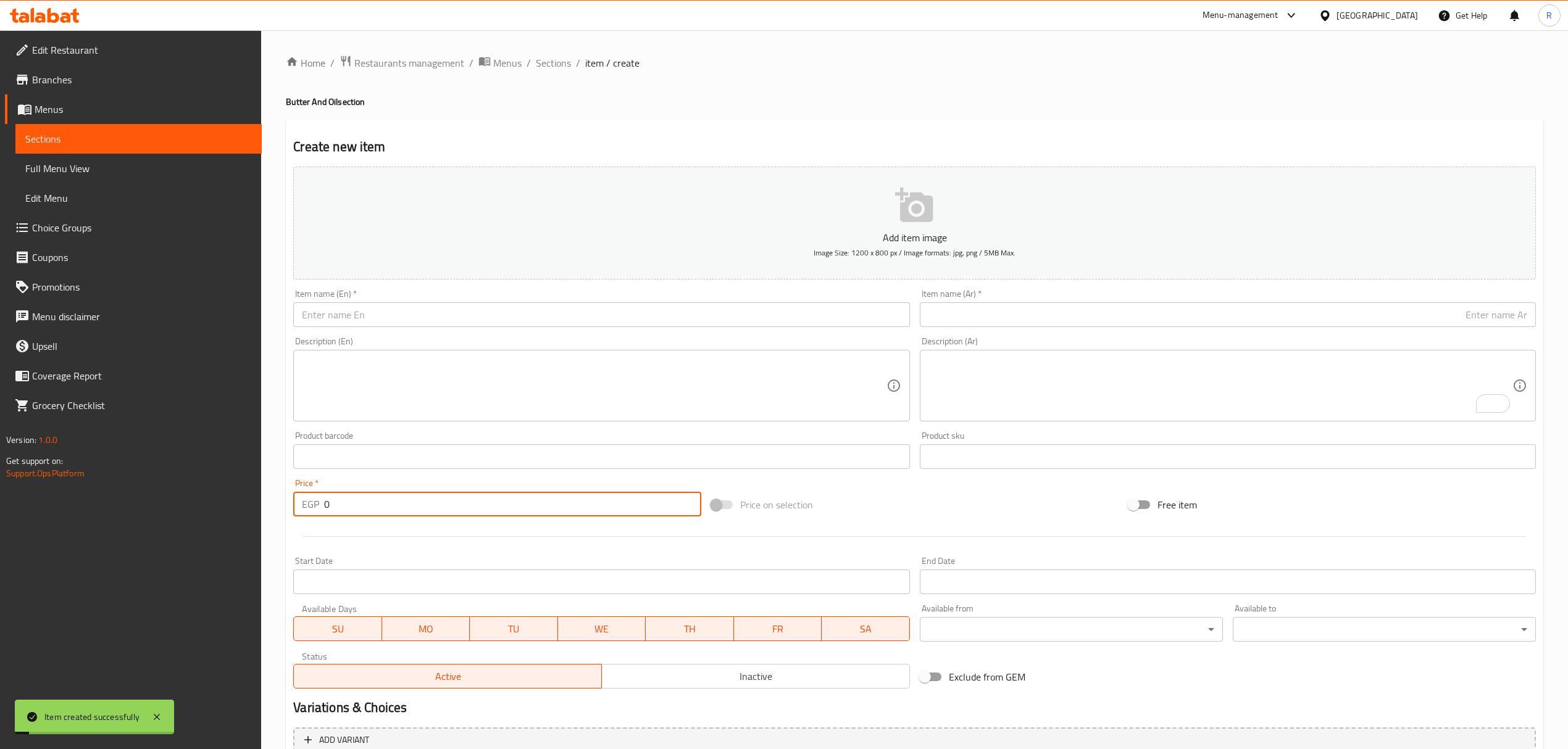
drag, startPoint x: 514, startPoint y: 307, endPoint x: 501, endPoint y: 314, distance: 14.8
click at [514, 307] on input "text" at bounding box center [601, 315] width 616 height 25
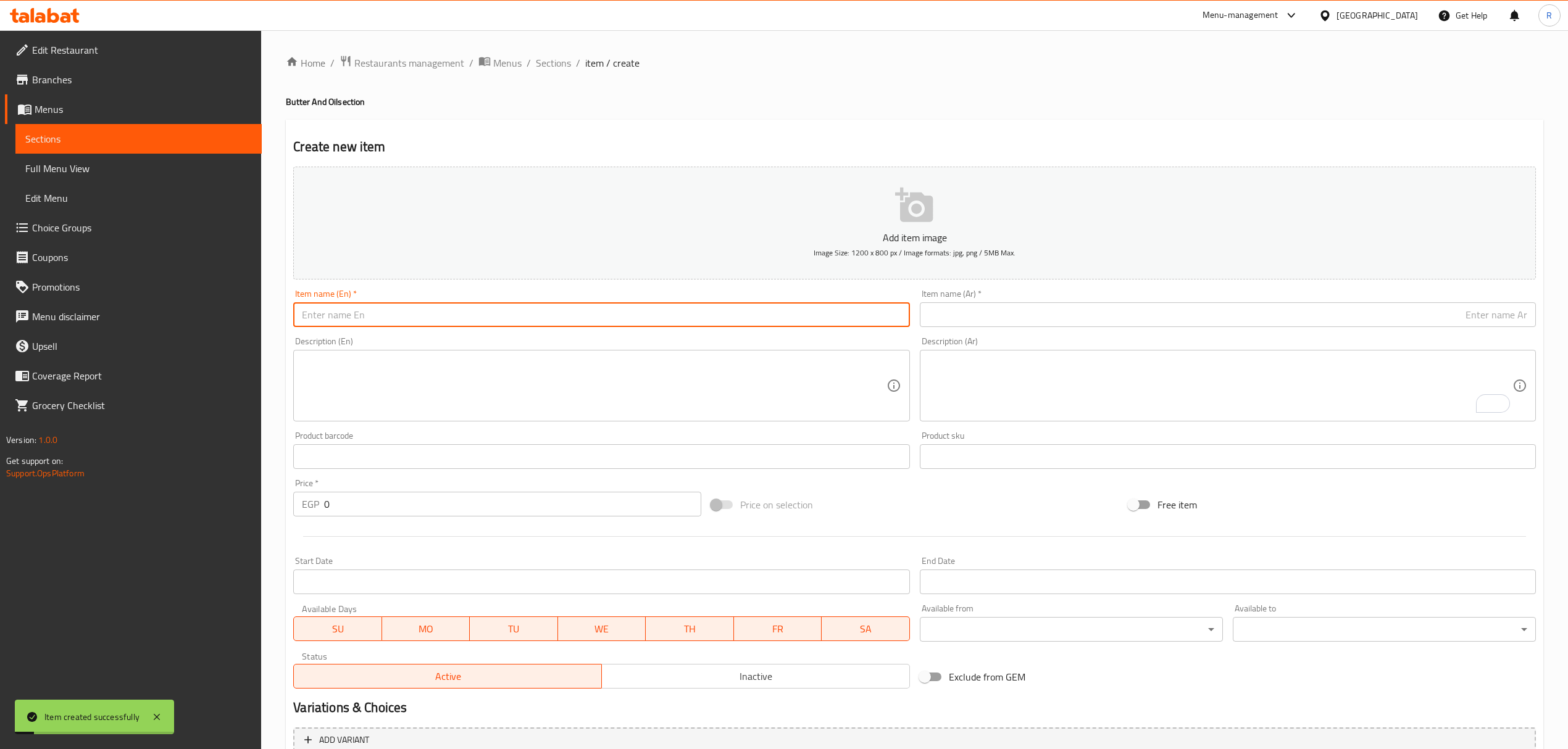
paste input "سمنة بيضاء جاموسي 2500 جرام White buffalo ghee 2500 grams 1167.00"
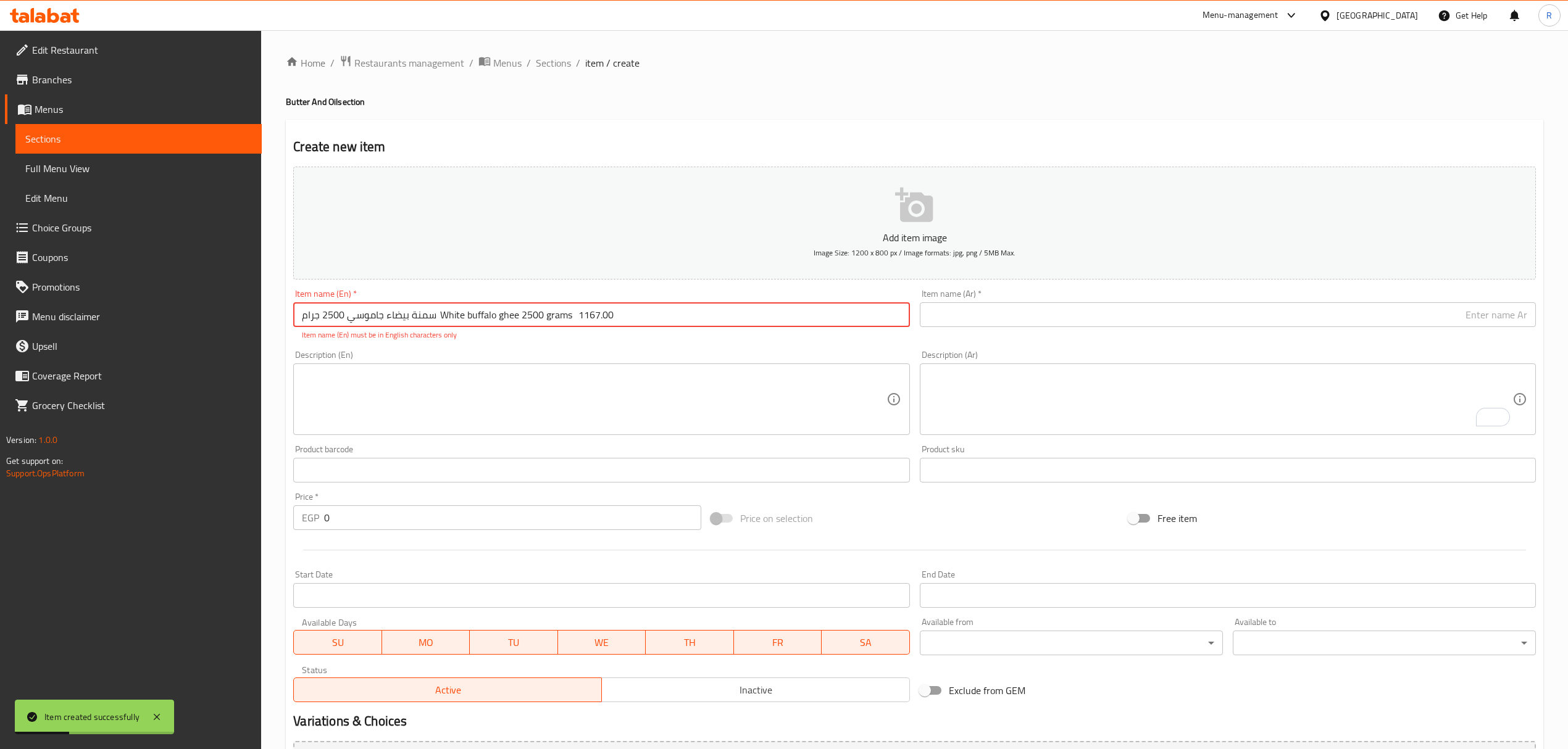
drag, startPoint x: 433, startPoint y: 317, endPoint x: 290, endPoint y: 325, distance: 143.2
click at [277, 327] on div "Home / Restaurants management / Menus / Sections / item / create Butter And Oil…" at bounding box center [914, 457] width 1307 height 855
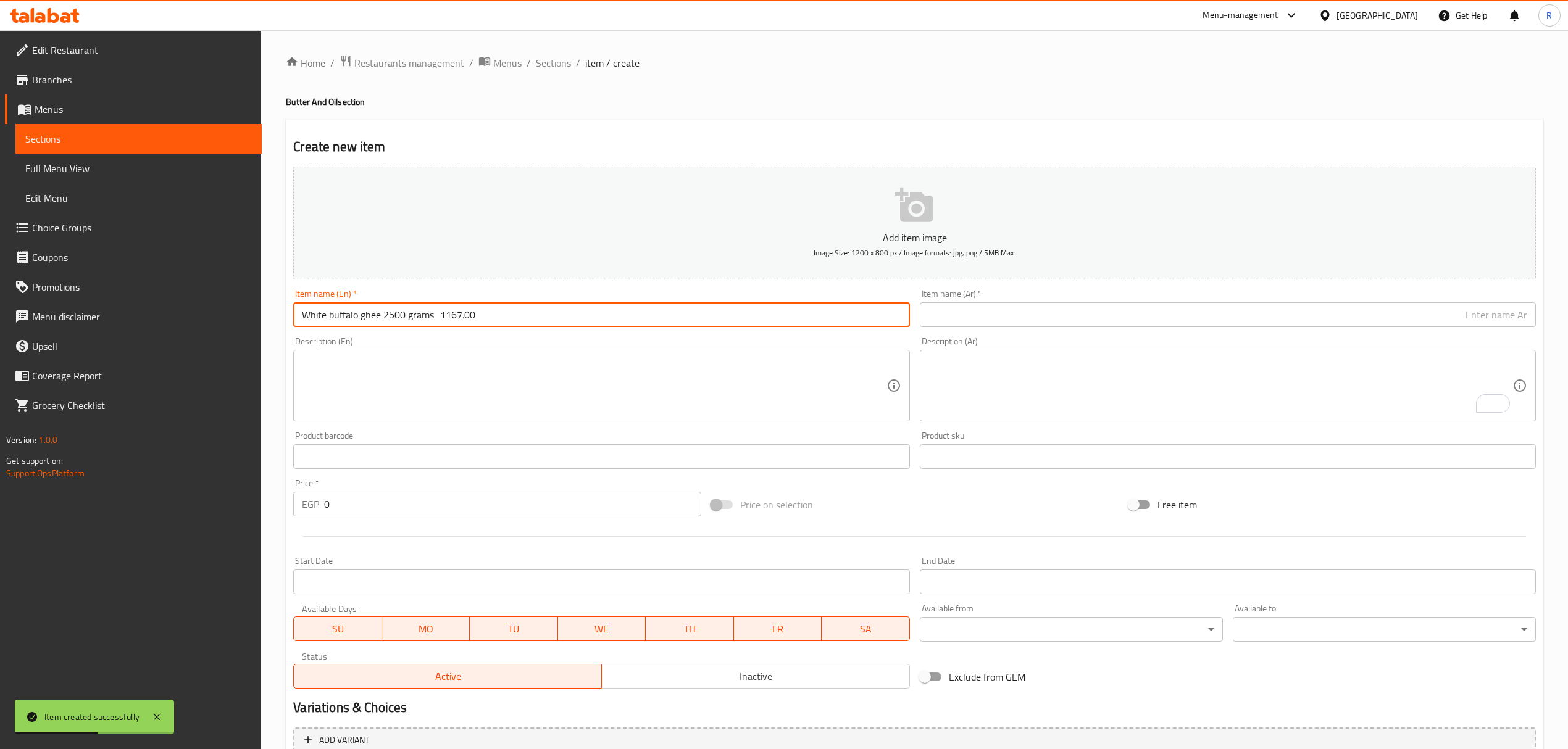
type input "White buffalo ghee 2500 grams 1167.00"
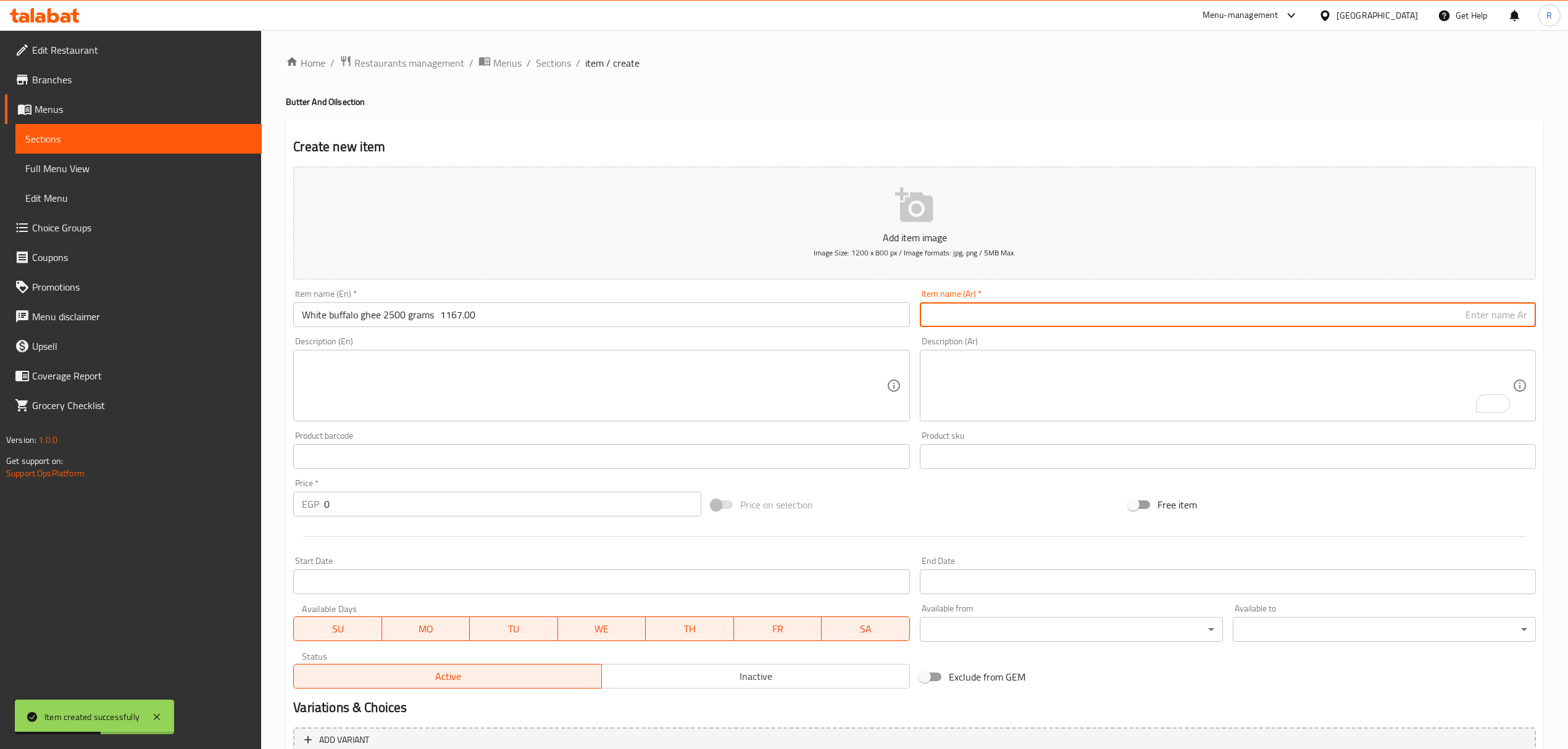
drag, startPoint x: 978, startPoint y: 321, endPoint x: 939, endPoint y: 321, distance: 39.0
click at [978, 321] on input "text" at bounding box center [1228, 315] width 616 height 25
paste input "سمنة بيضاء جاموسي 2500 جرام"
type input "سمنة بيضاء جاموسي 2500 جرام"
click at [428, 323] on input "White buffalo ghee 2500 grams 1167.00" at bounding box center [601, 315] width 616 height 25
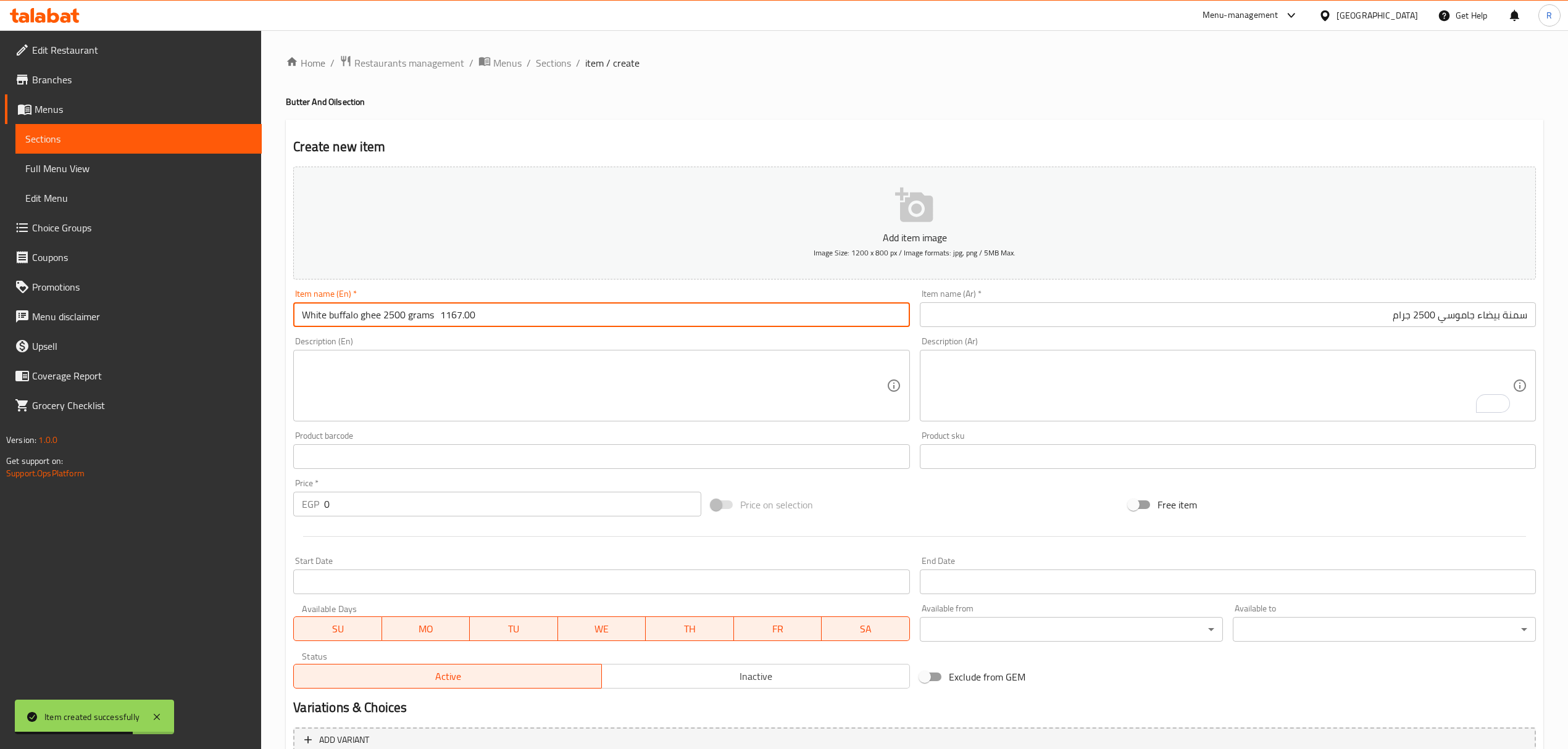
click at [428, 323] on input "White buffalo ghee 2500 grams 1167.00" at bounding box center [601, 315] width 616 height 25
click at [315, 317] on input "White buffalo ghee 2500 gm1167.00" at bounding box center [601, 315] width 616 height 25
drag, startPoint x: 315, startPoint y: 317, endPoint x: 409, endPoint y: 321, distance: 94.1
click at [409, 321] on input "White buffalo ghee 2500 gm1167.00" at bounding box center [601, 315] width 616 height 25
click at [408, 315] on input "White buffalo ghee 2500 gm1167.00" at bounding box center [601, 315] width 616 height 25
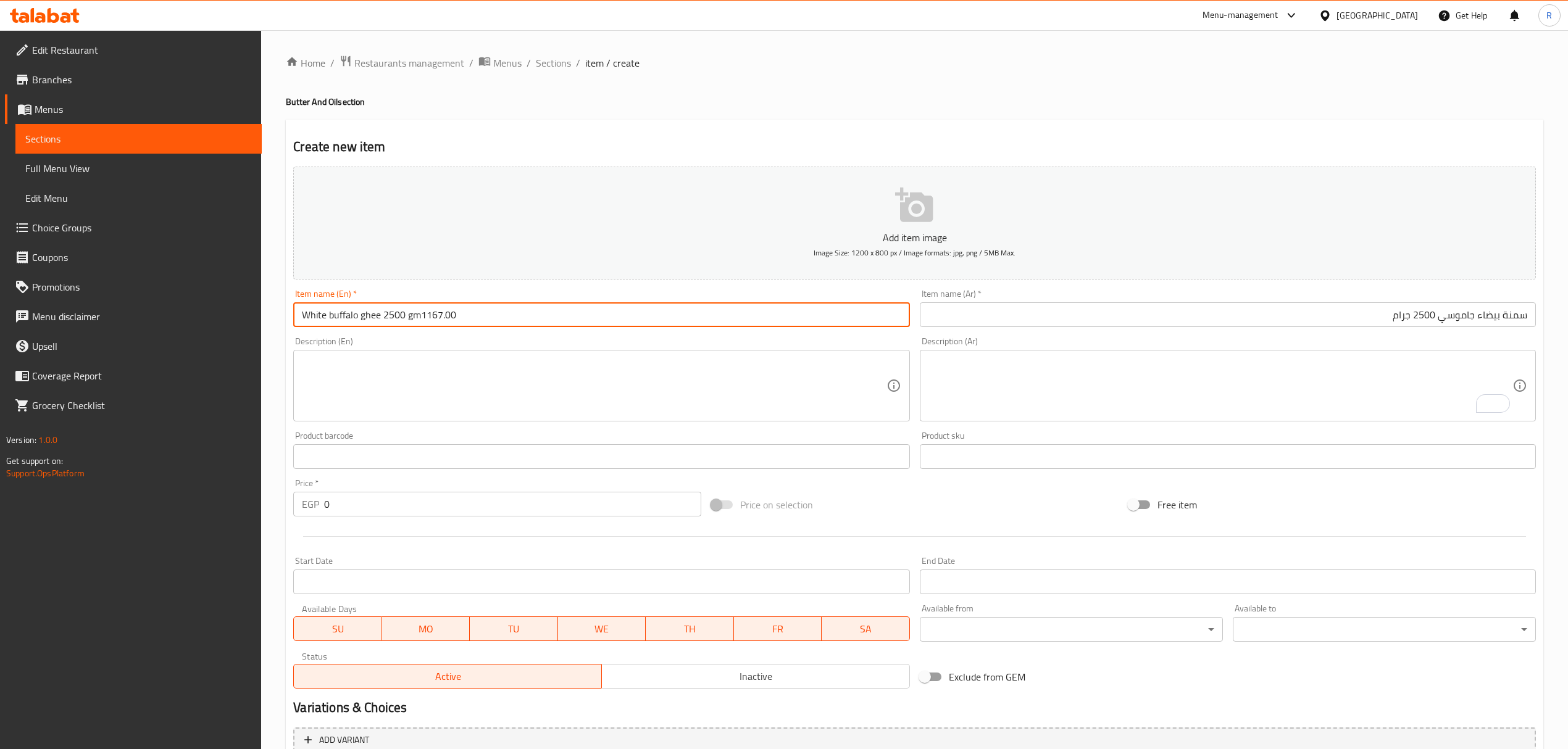
drag, startPoint x: 420, startPoint y: 318, endPoint x: 477, endPoint y: 323, distance: 57.2
click at [477, 323] on input "White buffalo ghee 2500 gm1167.00" at bounding box center [601, 315] width 616 height 25
click at [455, 310] on input "White buffalo ghee 2500 gm" at bounding box center [601, 315] width 616 height 25
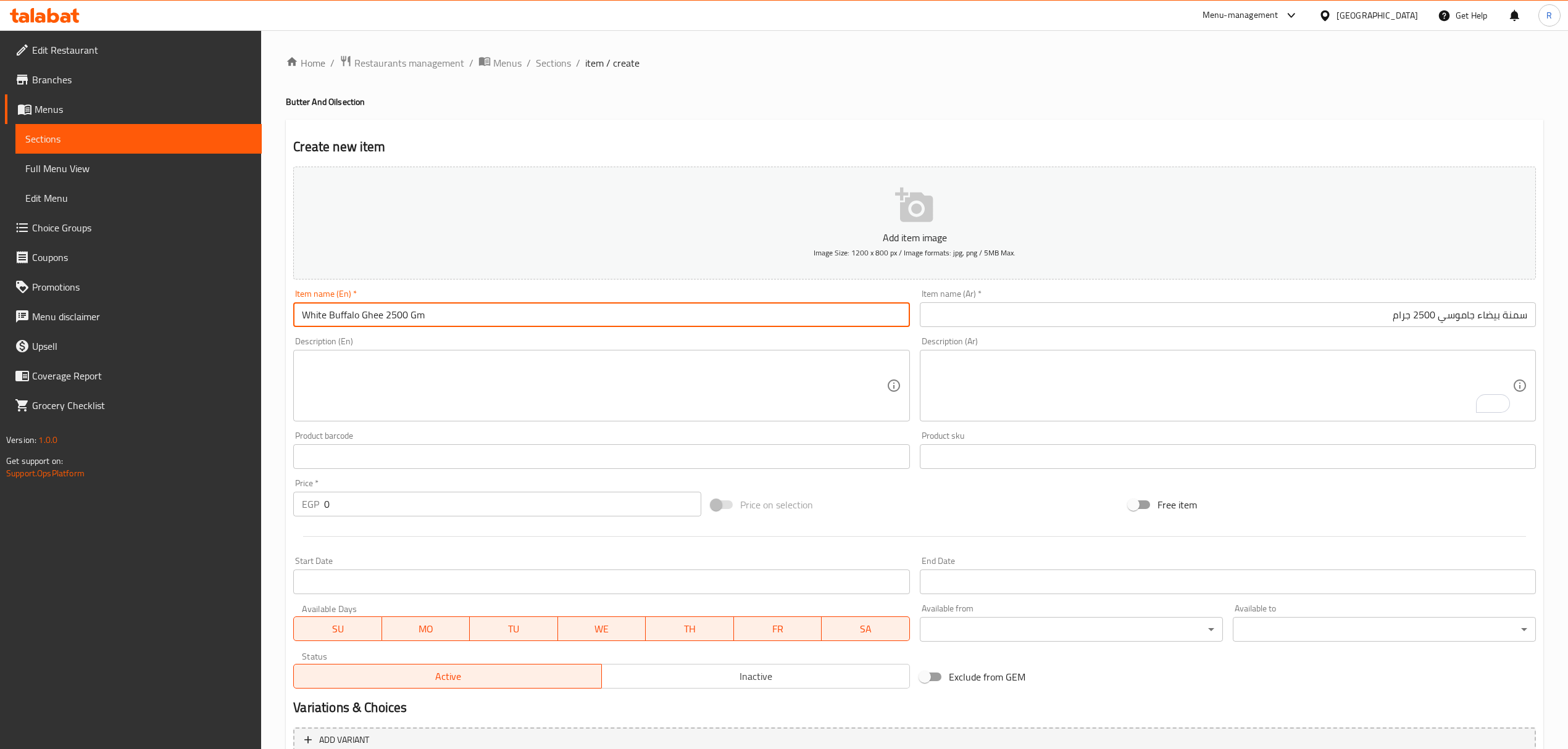
type input "White Buffalo Ghee 2500 Gm"
click at [379, 510] on input "0" at bounding box center [512, 504] width 377 height 25
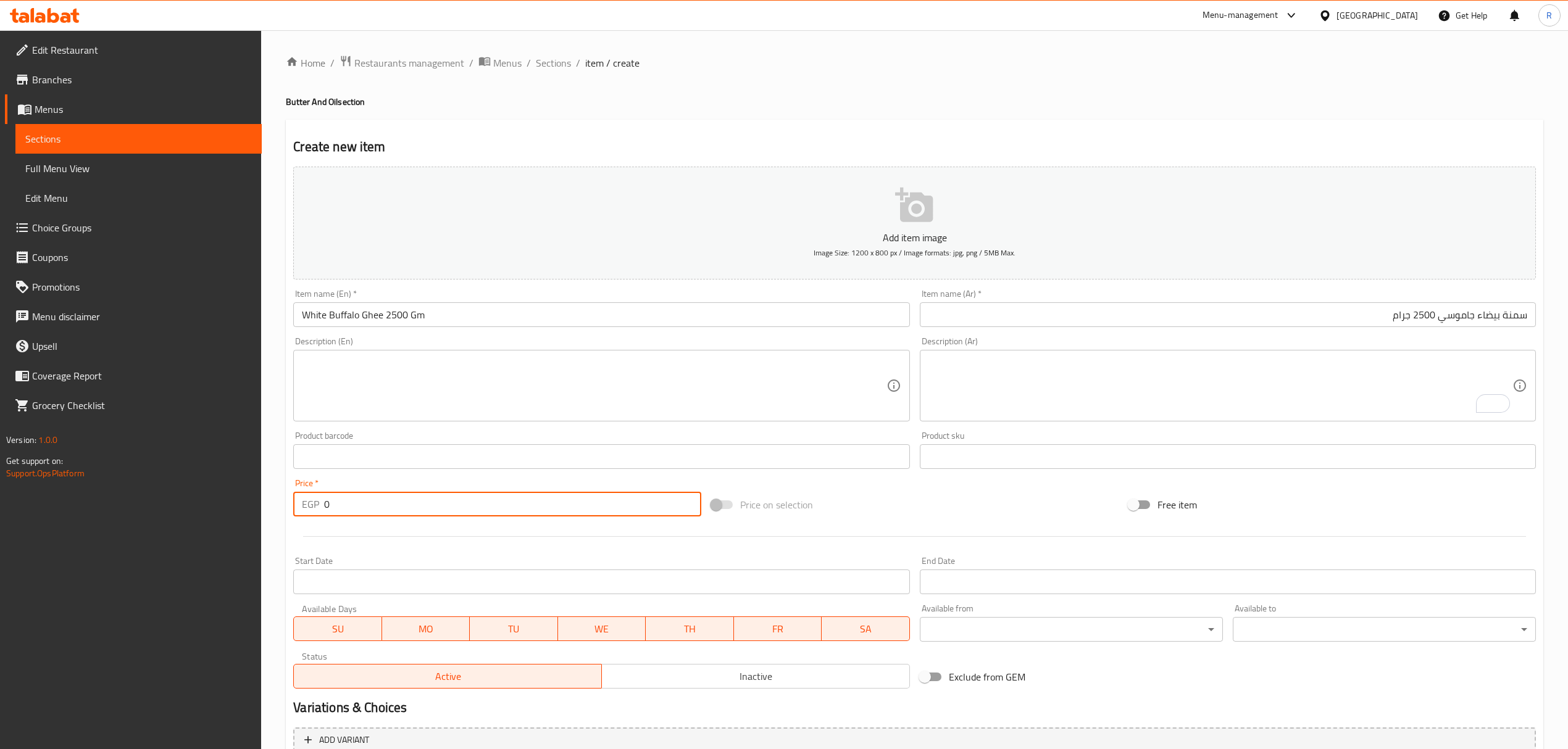
paste input "1167.00"
type input "01167.00"
click at [482, 317] on input "White Buffalo Ghee 2500 Gm" at bounding box center [601, 315] width 616 height 25
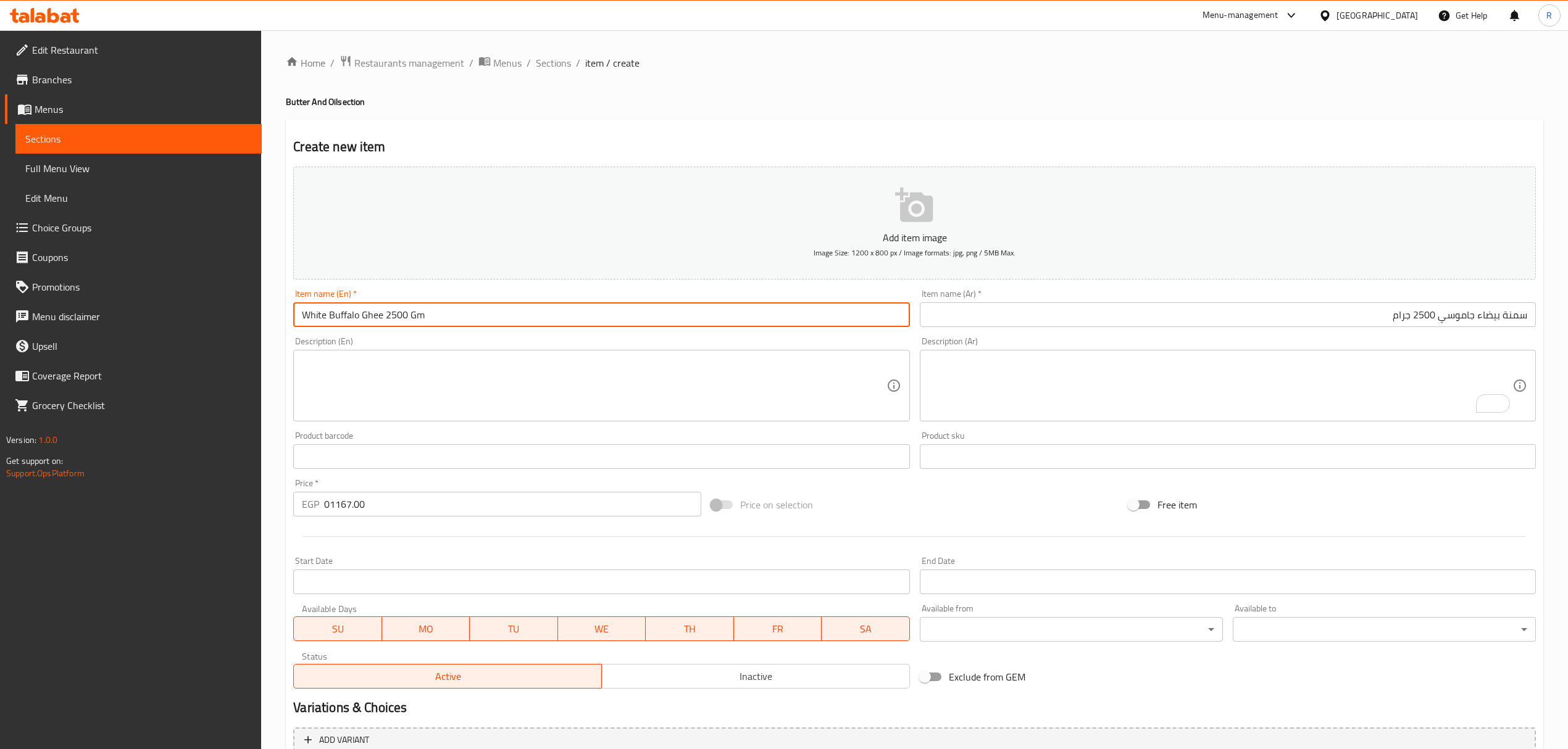
click at [642, 670] on span "Inactive" at bounding box center [756, 676] width 298 height 18
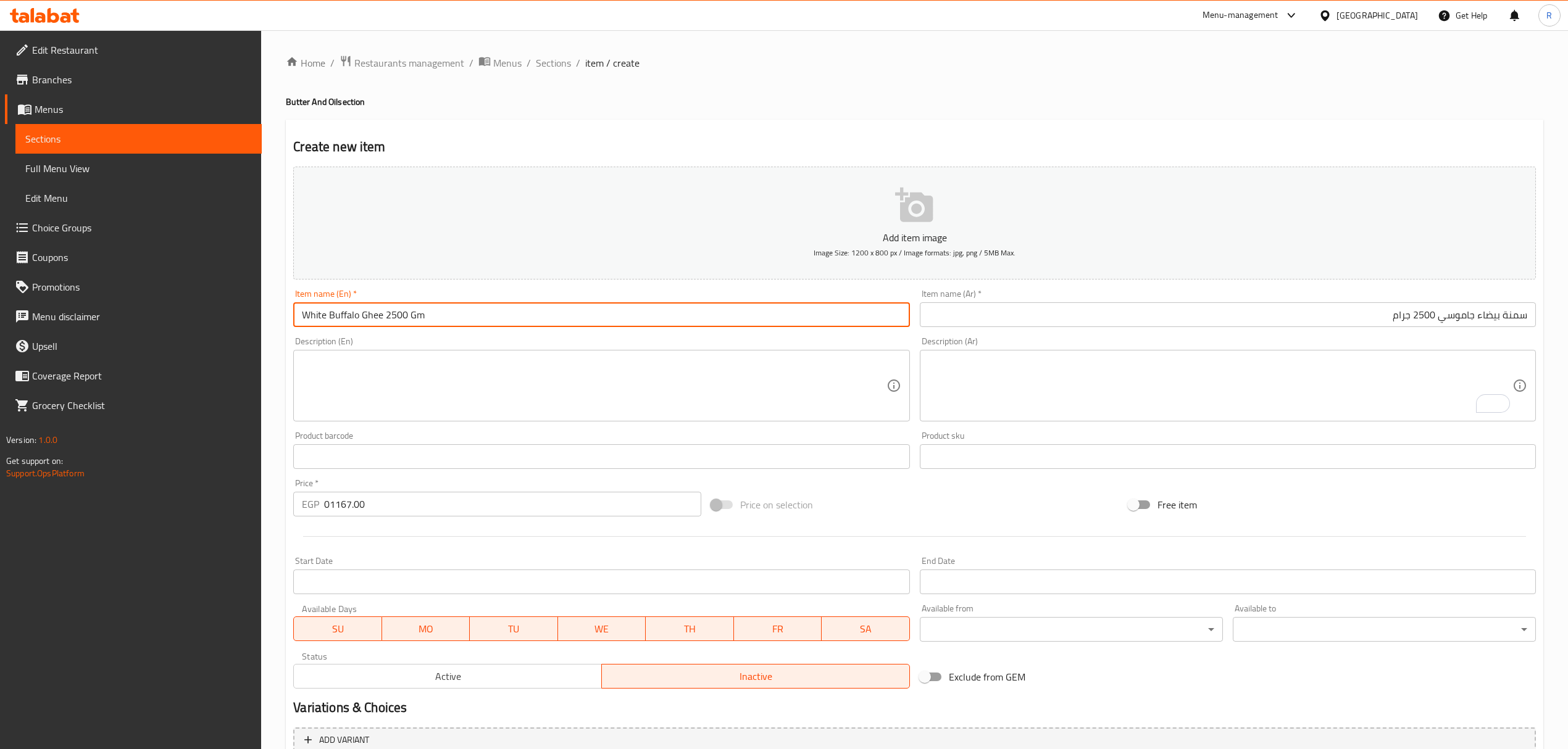
click at [547, 316] on input "White Buffalo Ghee 2500 Gm" at bounding box center [601, 315] width 616 height 25
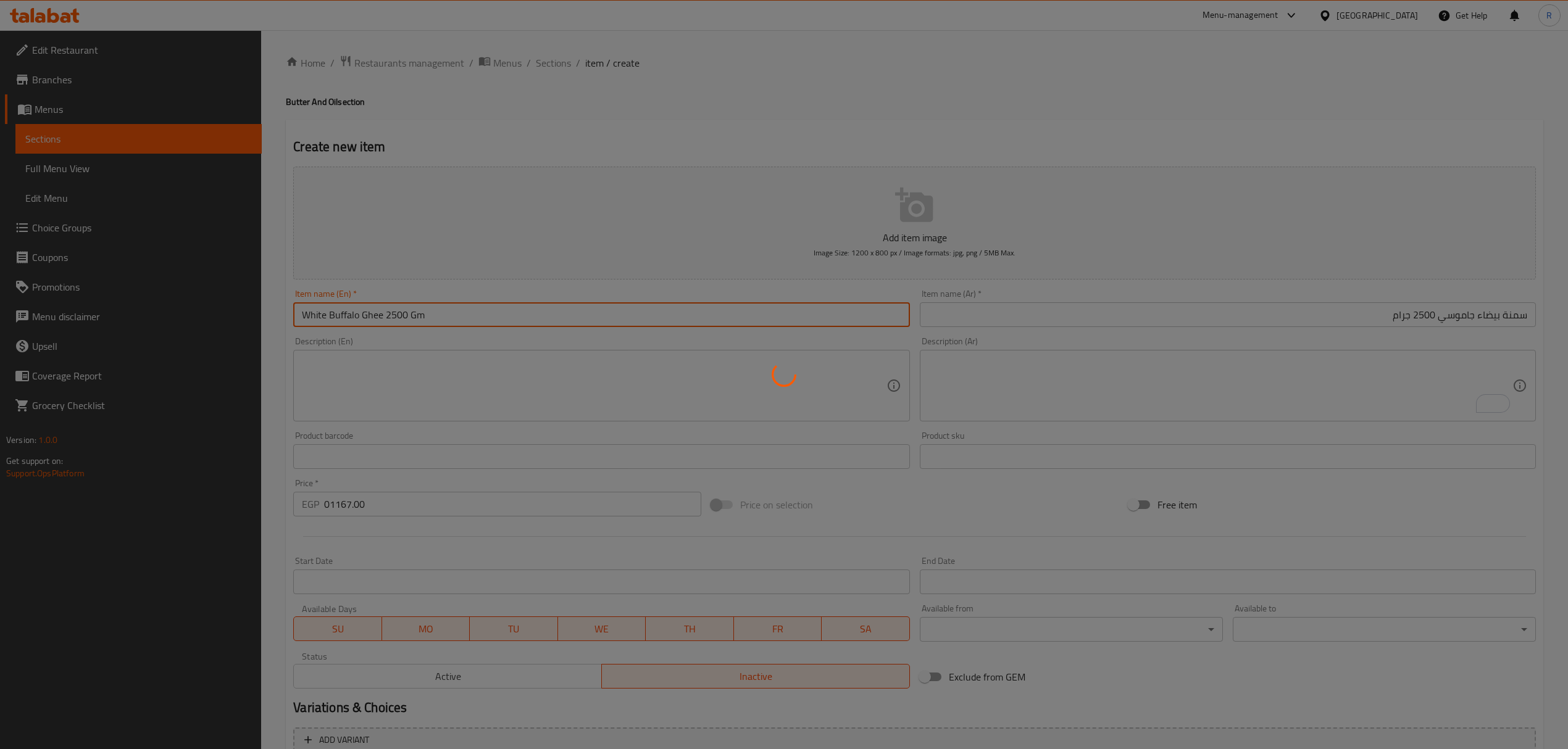
type input "0"
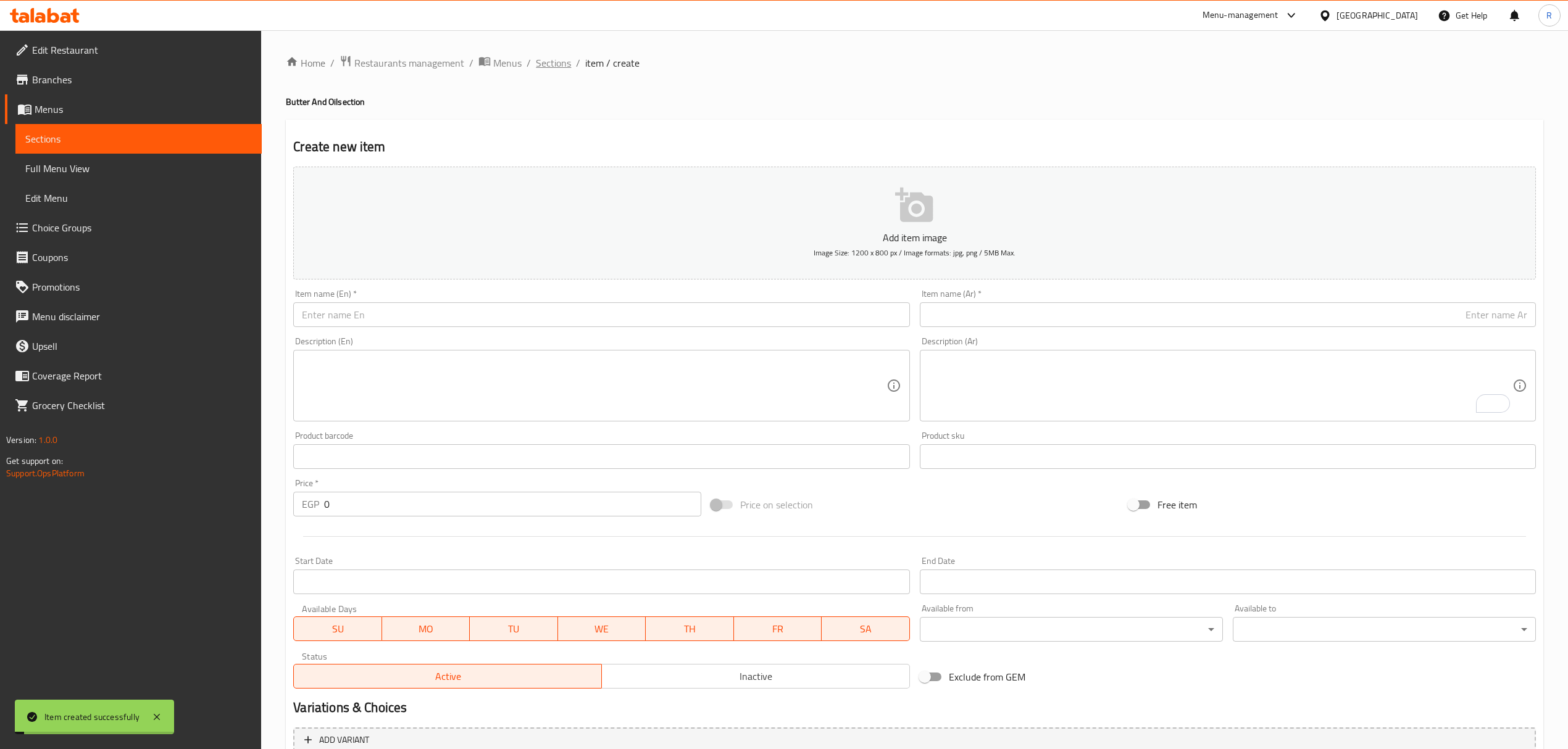
drag, startPoint x: 553, startPoint y: 66, endPoint x: 544, endPoint y: 88, distance: 23.8
click at [554, 66] on span "Sections" at bounding box center [553, 63] width 35 height 15
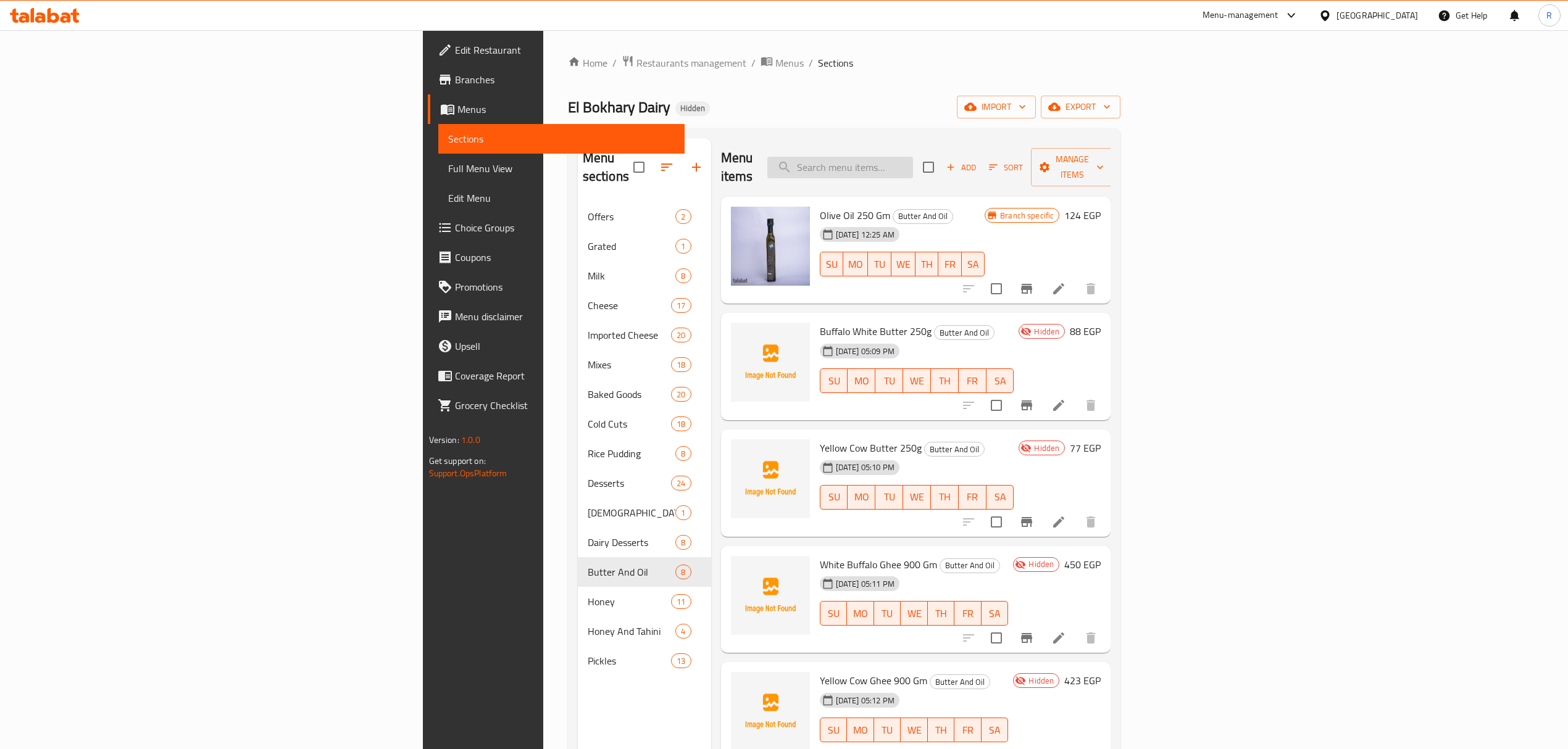
click at [913, 169] on input "search" at bounding box center [840, 168] width 146 height 21
paste input "Plain jelly"
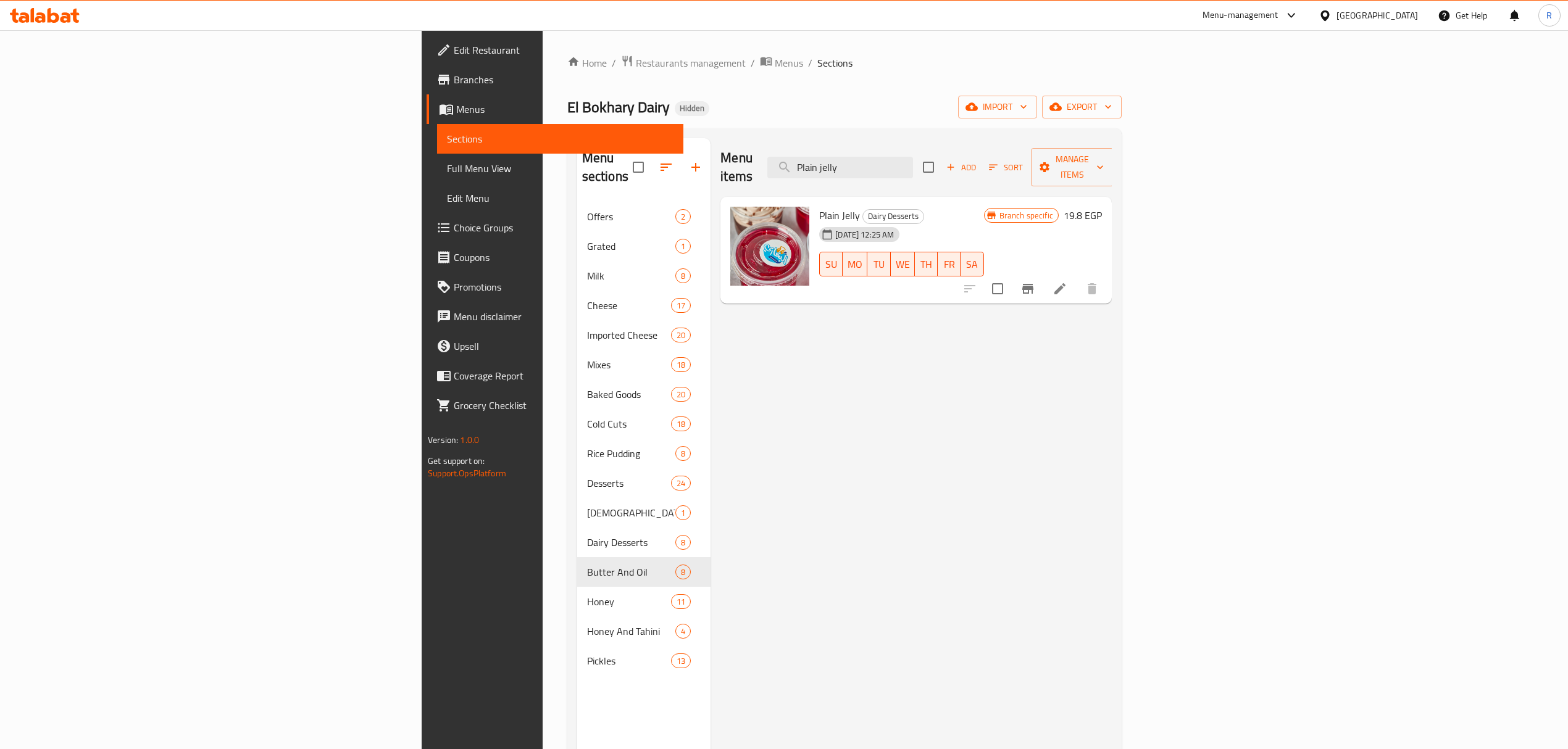
type input "Plain jelly"
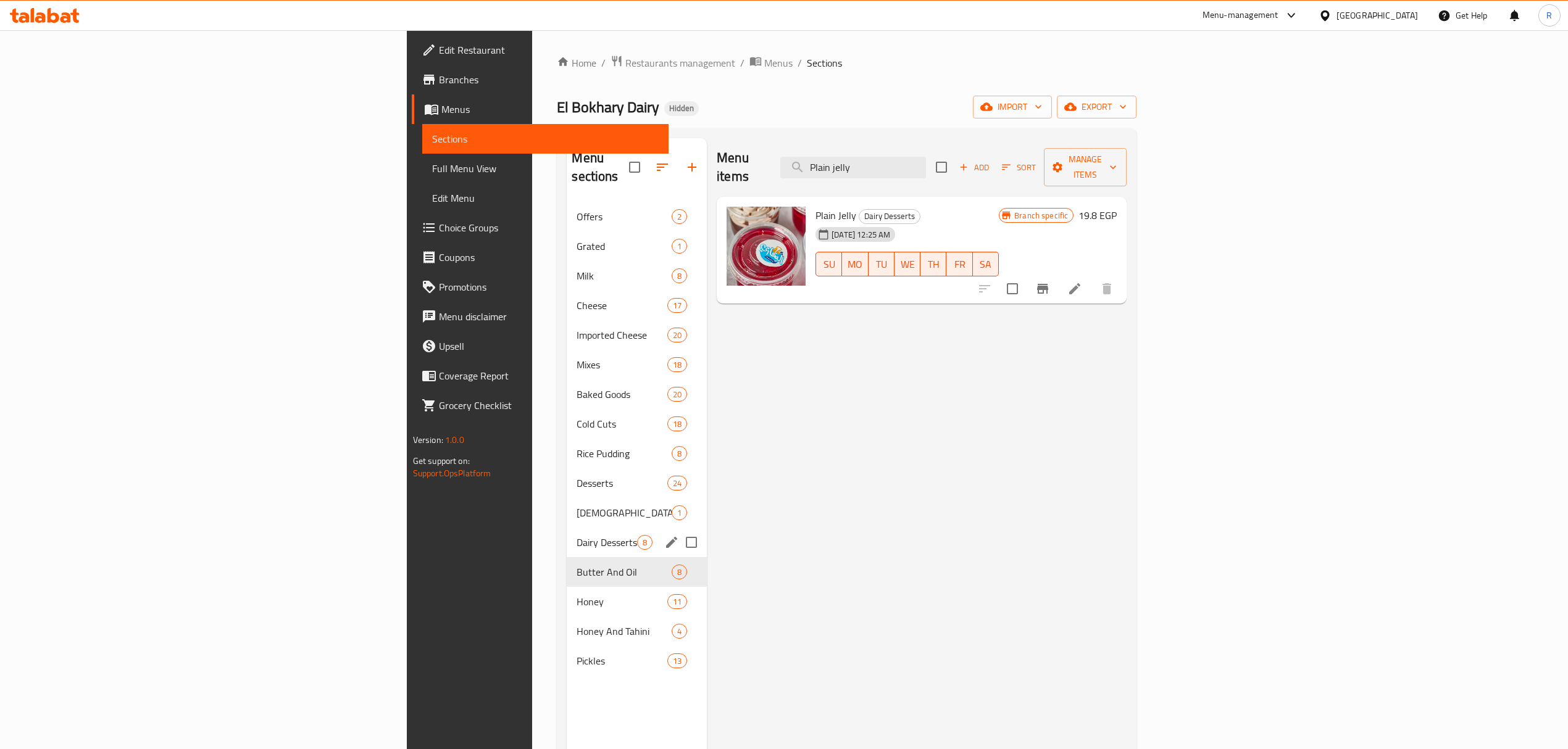
click at [567, 534] on div "Dairy Desserts 8" at bounding box center [637, 543] width 140 height 30
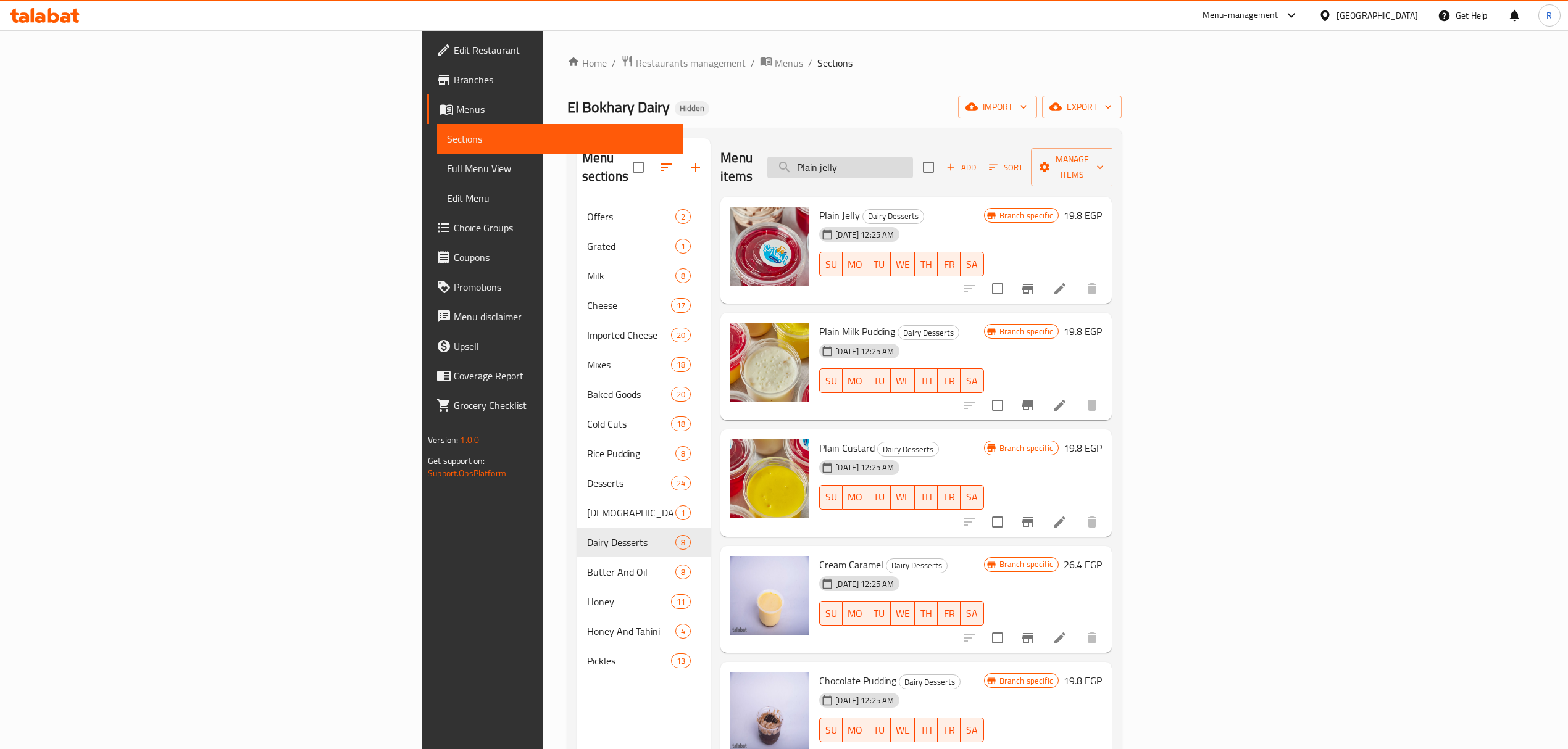
click at [913, 164] on input "Plain jelly" at bounding box center [840, 168] width 146 height 21
click at [913, 157] on input "search" at bounding box center [840, 168] width 146 height 21
type input "علي"
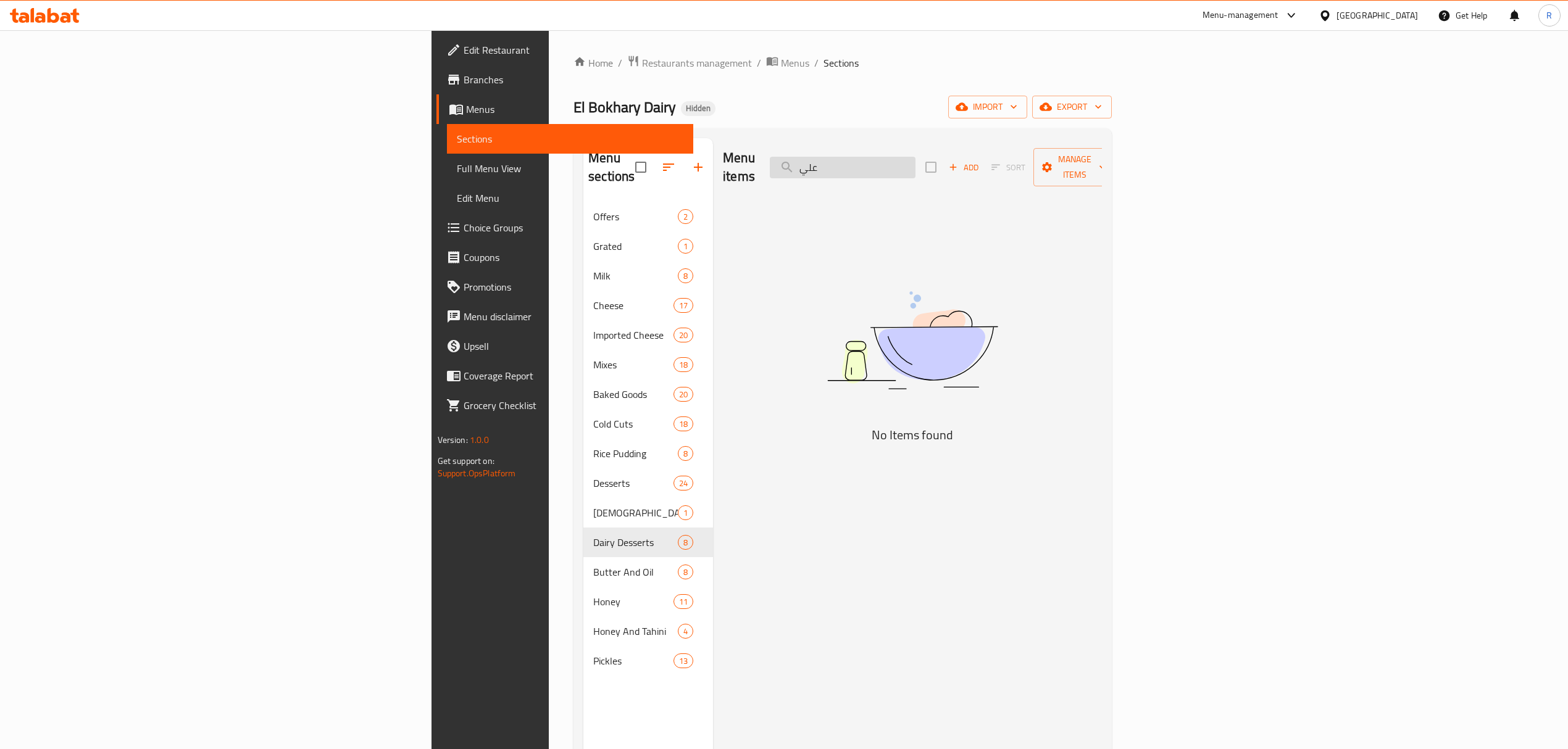
click at [916, 158] on input "علي" at bounding box center [843, 168] width 146 height 21
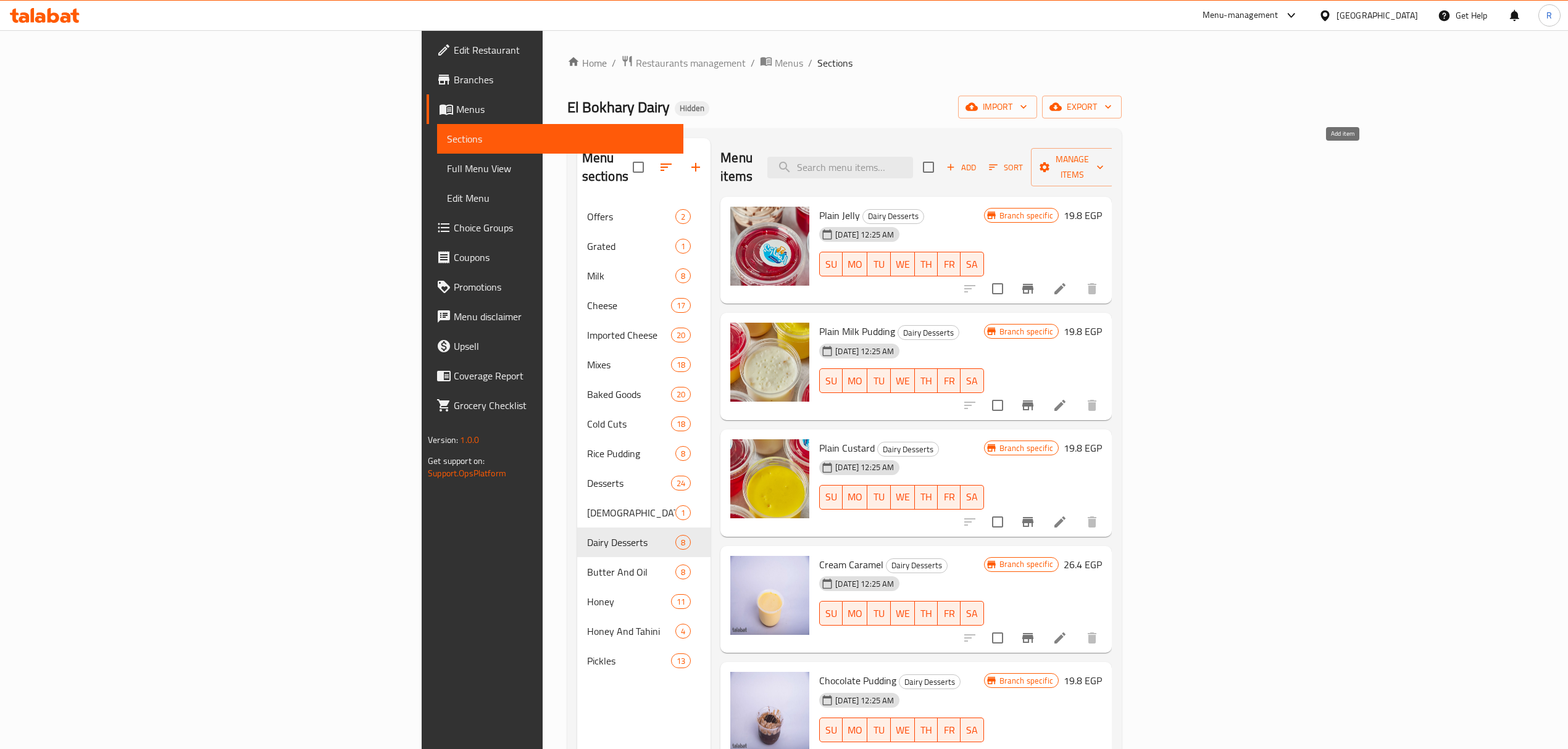
click at [978, 160] on span "Add" at bounding box center [961, 168] width 34 height 14
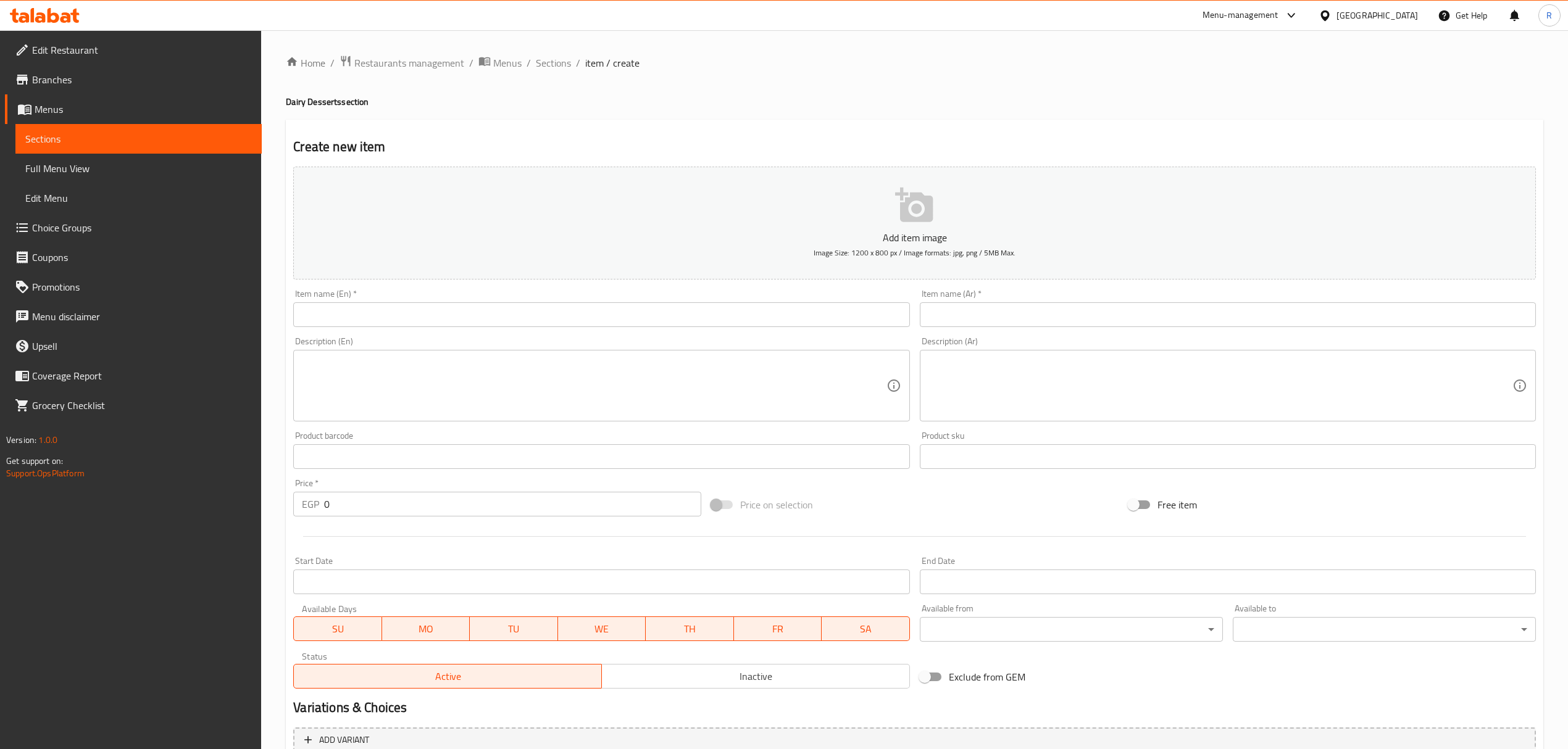
click at [398, 360] on textarea at bounding box center [594, 386] width 584 height 58
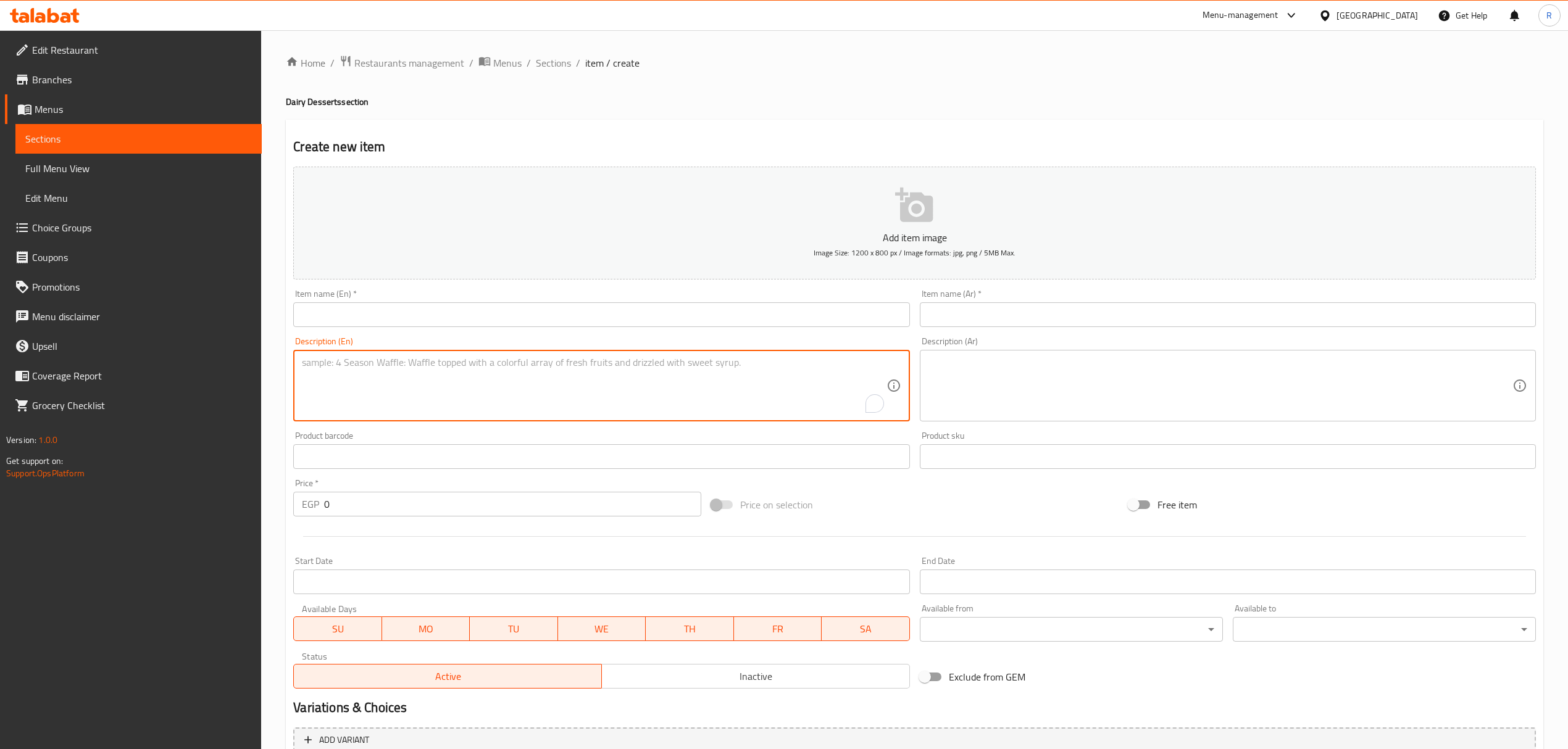
paste textarea "ام علي سادة Umm Ali Sada 27.00"
type textarea "ام علي سادة Umm Ali Sada 27.00"
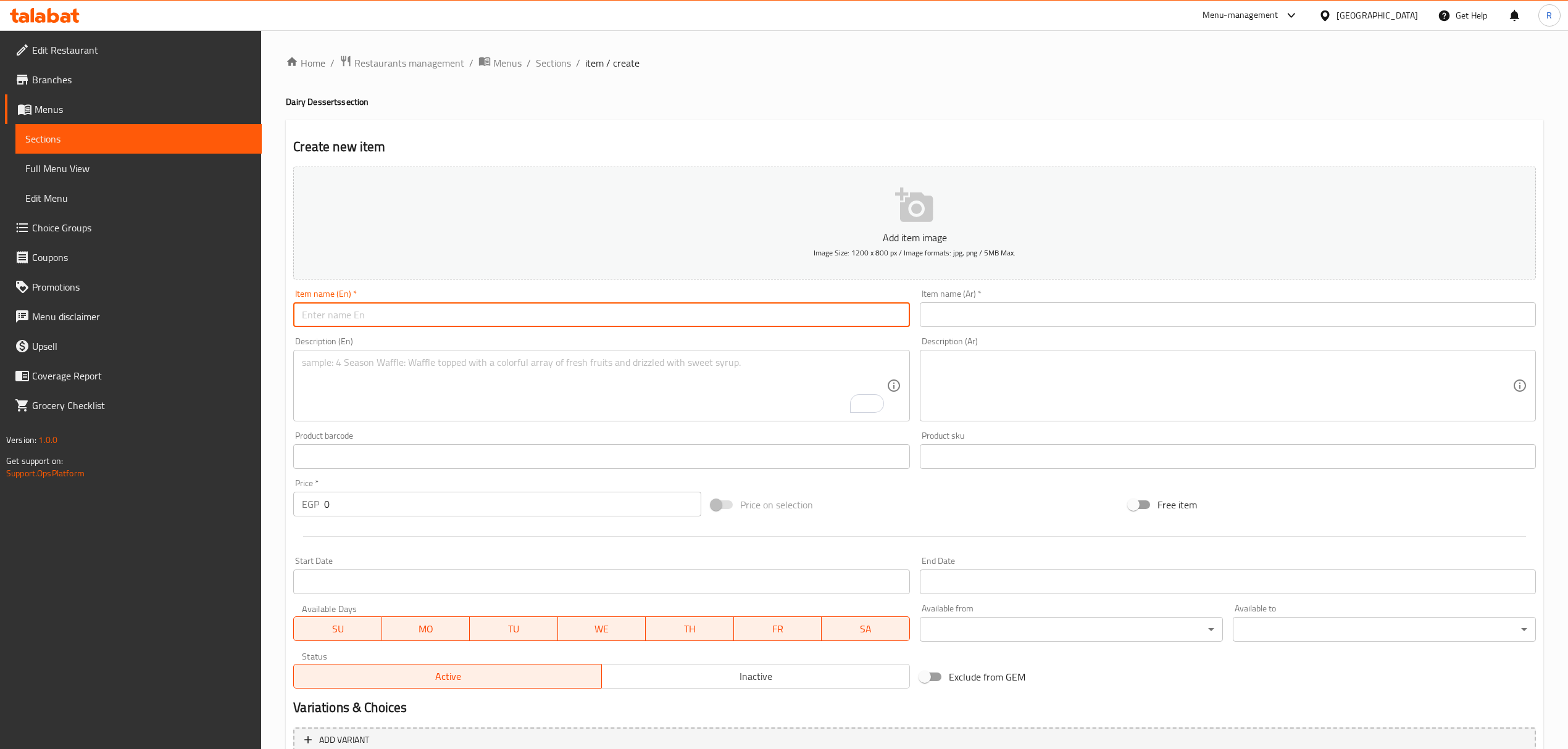
drag, startPoint x: 395, startPoint y: 312, endPoint x: 388, endPoint y: 318, distance: 9.2
click at [395, 312] on input "text" at bounding box center [601, 315] width 616 height 25
paste input "ام علي سادة Umm Ali Sada 27.00"
drag, startPoint x: 353, startPoint y: 315, endPoint x: 279, endPoint y: 327, distance: 75.0
click at [269, 326] on div "Home / Restaurants management / Menus / Sections / item / create Dairy Desserts…" at bounding box center [914, 451] width 1307 height 842
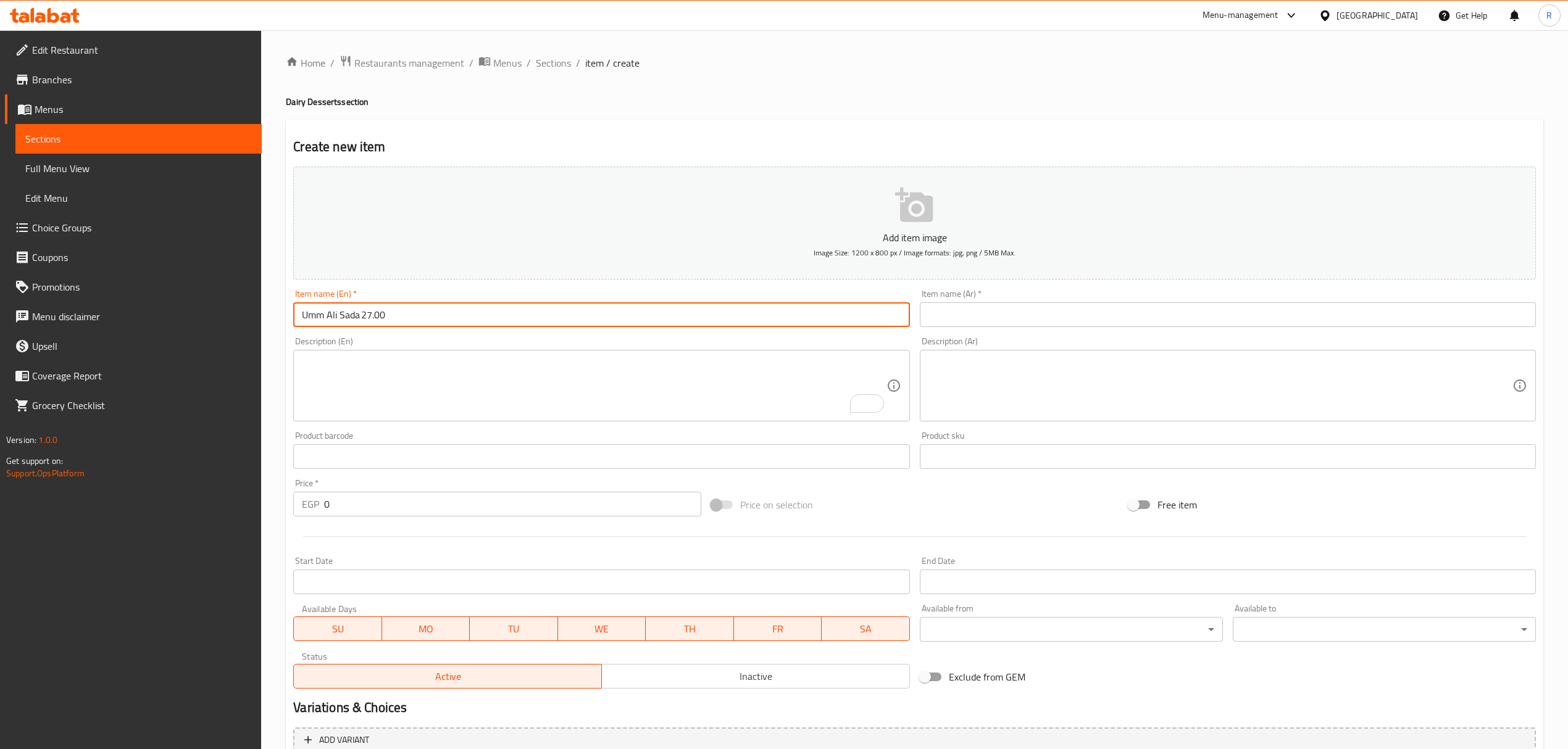
type input "Umm Ali Sada 27.00"
click at [1055, 315] on input "text" at bounding box center [1228, 315] width 616 height 25
paste input "ام علي سادة"
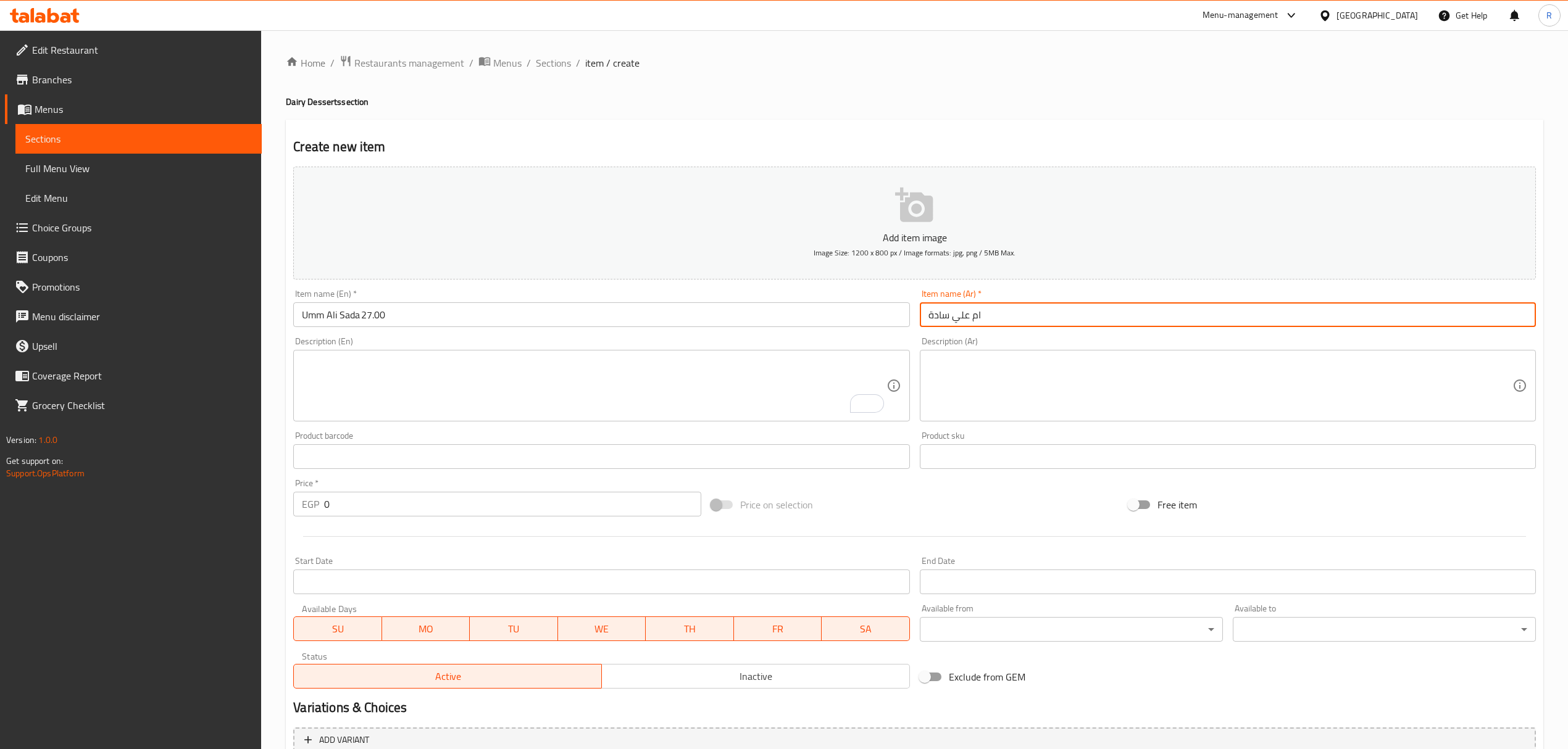
type input "ام علي سادة"
click at [319, 319] on input "Umm Ali Sada 27.00" at bounding box center [601, 315] width 616 height 25
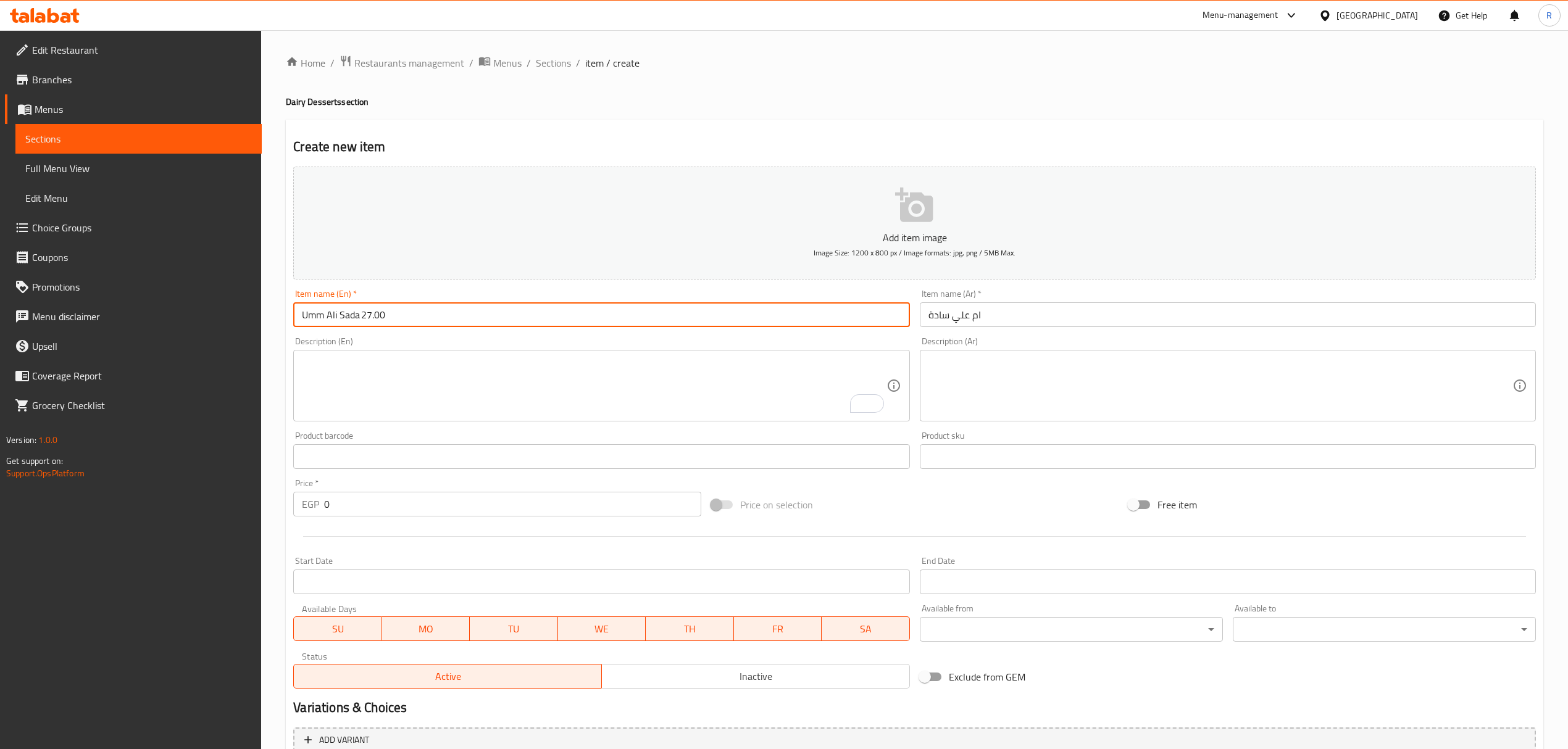
click at [347, 320] on input "Umm Ali Sada 27.00" at bounding box center [601, 315] width 616 height 25
click at [357, 320] on input "Umm Ali Sada 27.00" at bounding box center [601, 315] width 616 height 25
click at [386, 321] on input "Umm Ali Sada 27.00" at bounding box center [601, 315] width 616 height 25
drag, startPoint x: 359, startPoint y: 321, endPoint x: 485, endPoint y: 317, distance: 126.1
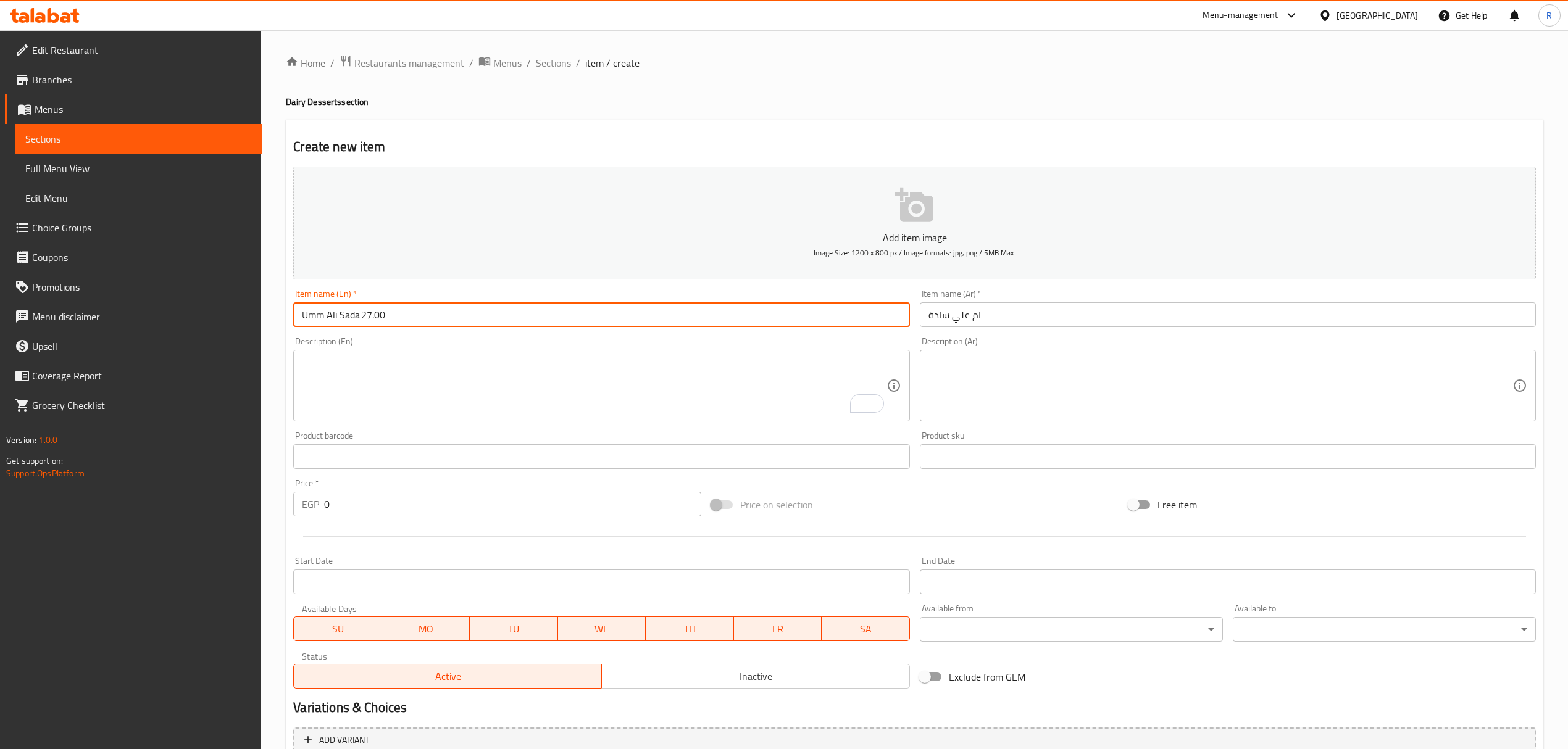
click at [485, 317] on input "Umm Ali Sada 27.00" at bounding box center [601, 315] width 616 height 25
type input "Umm Ali Sada"
click at [450, 509] on input "0" at bounding box center [512, 504] width 377 height 25
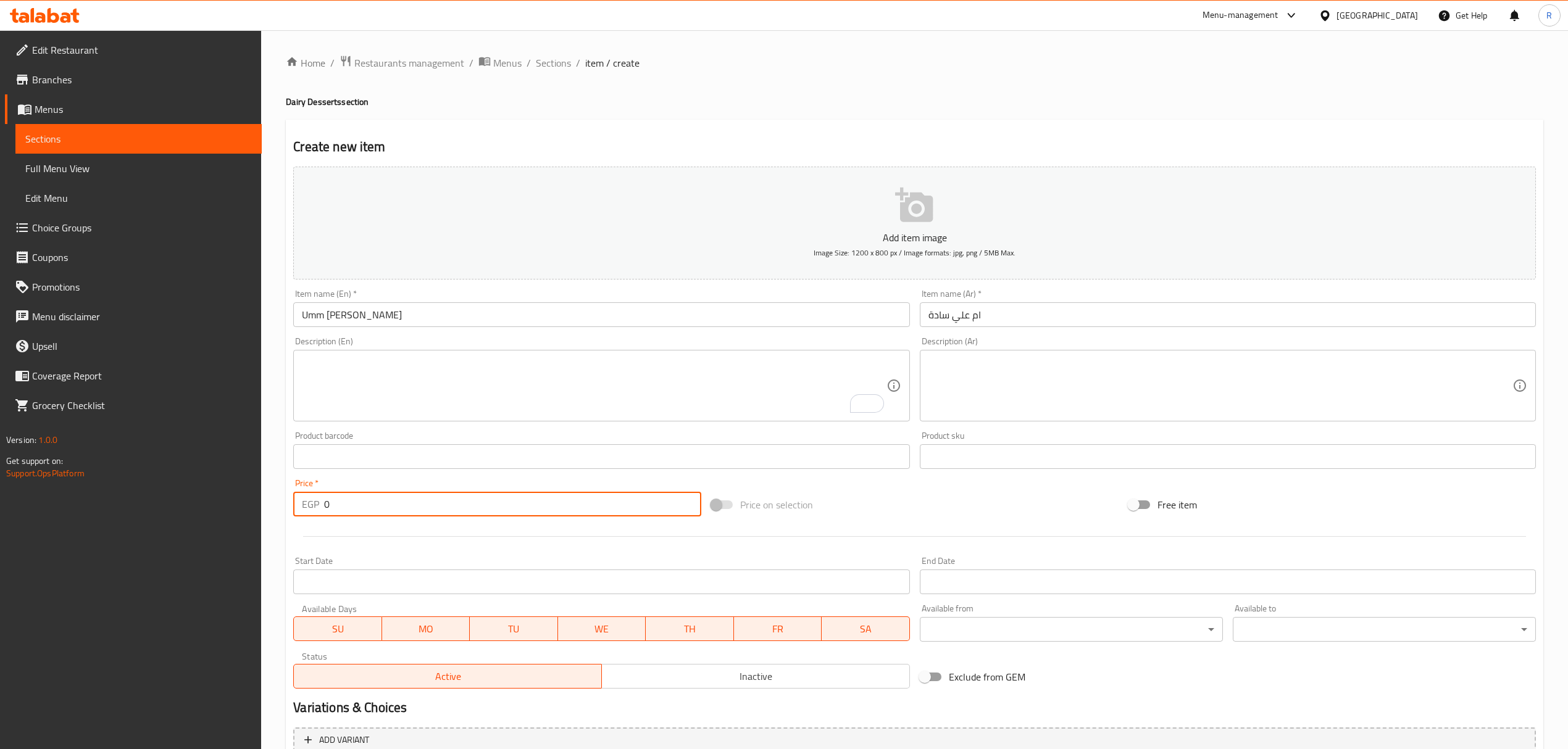
paste input "27.00"
type input "027.00"
click at [677, 673] on span "Inactive" at bounding box center [756, 676] width 298 height 18
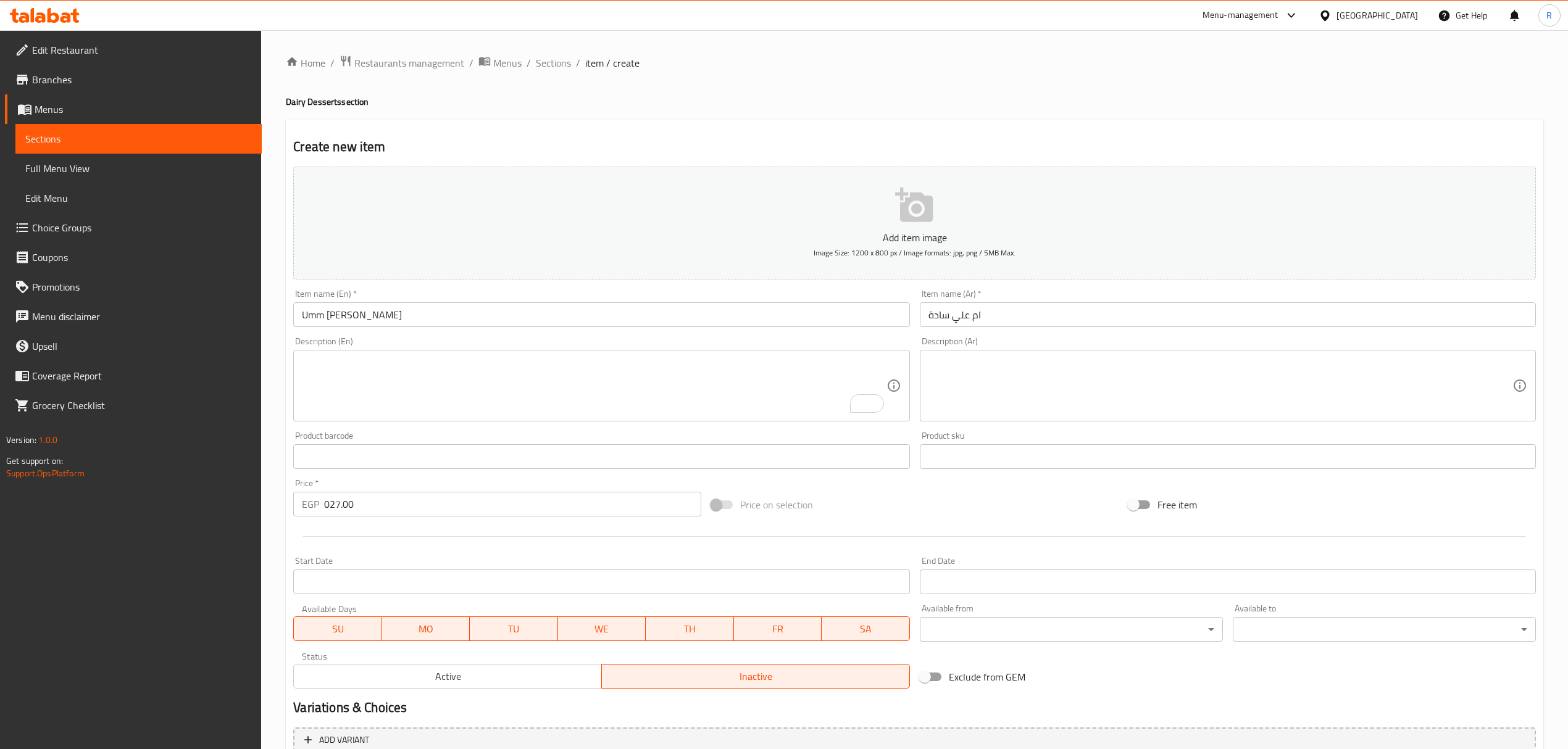
click at [354, 316] on input "Umm Ali Sada" at bounding box center [601, 315] width 616 height 25
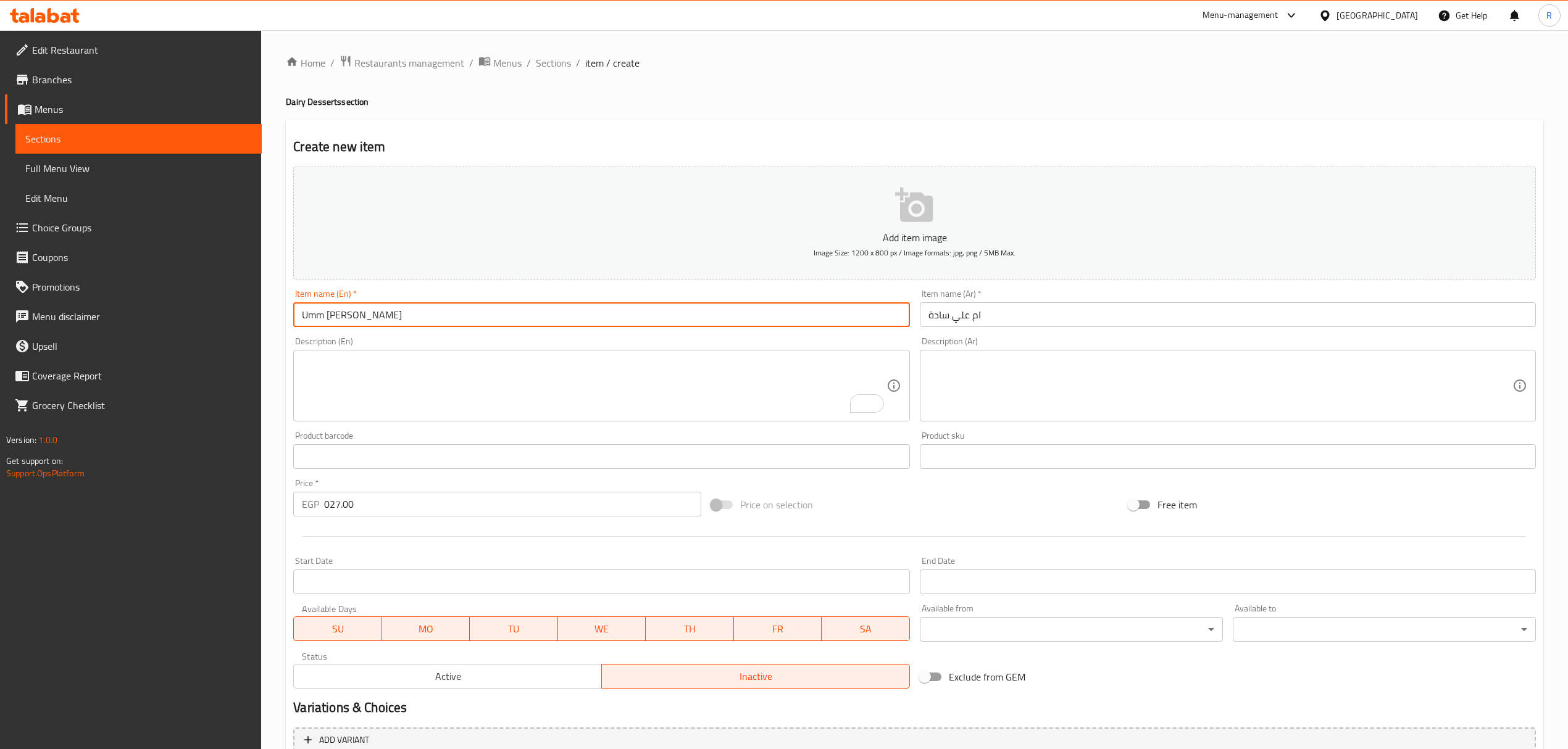
click at [355, 317] on input "Umm Ali Sada" at bounding box center [601, 315] width 616 height 25
type input "Umm Ali Plain"
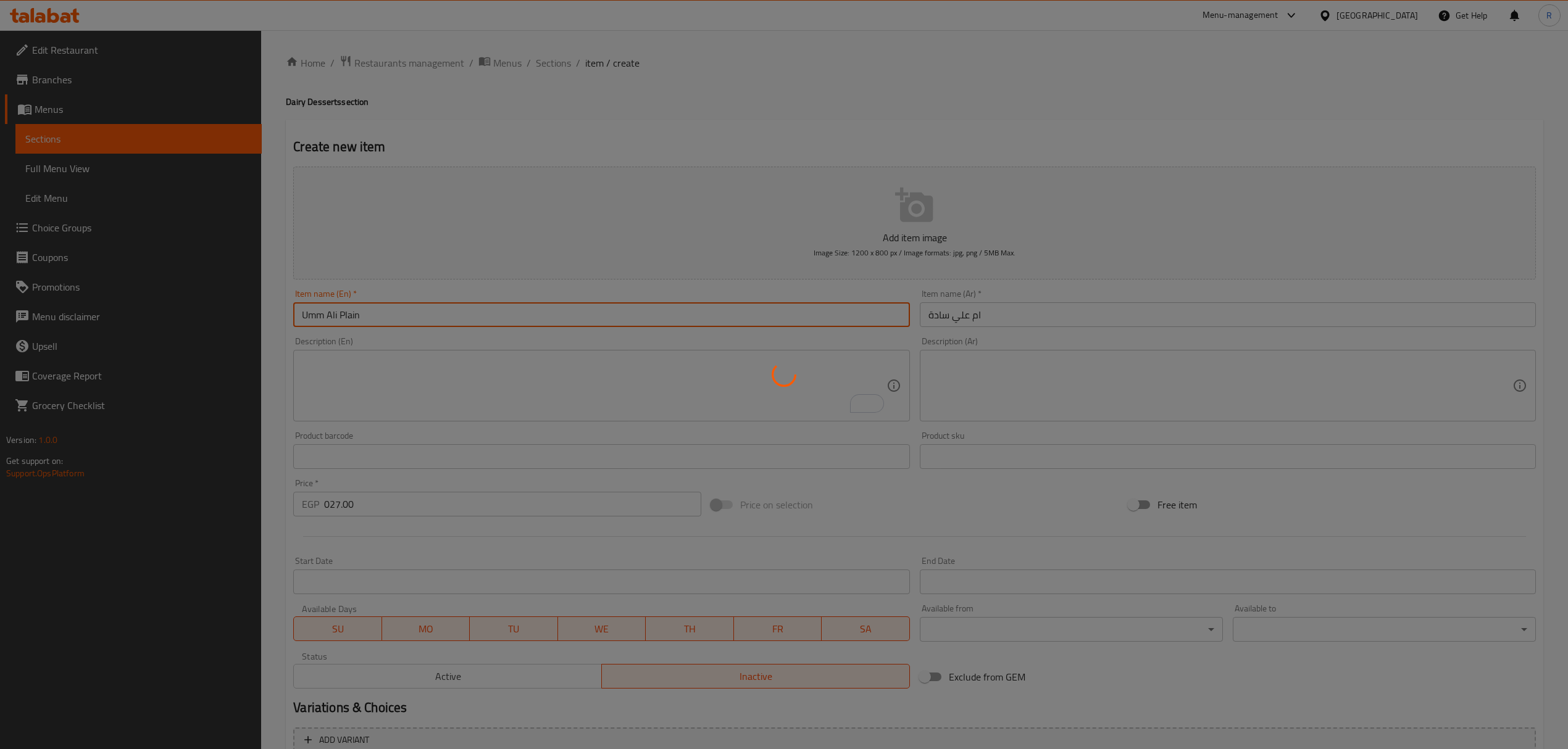
type input "0"
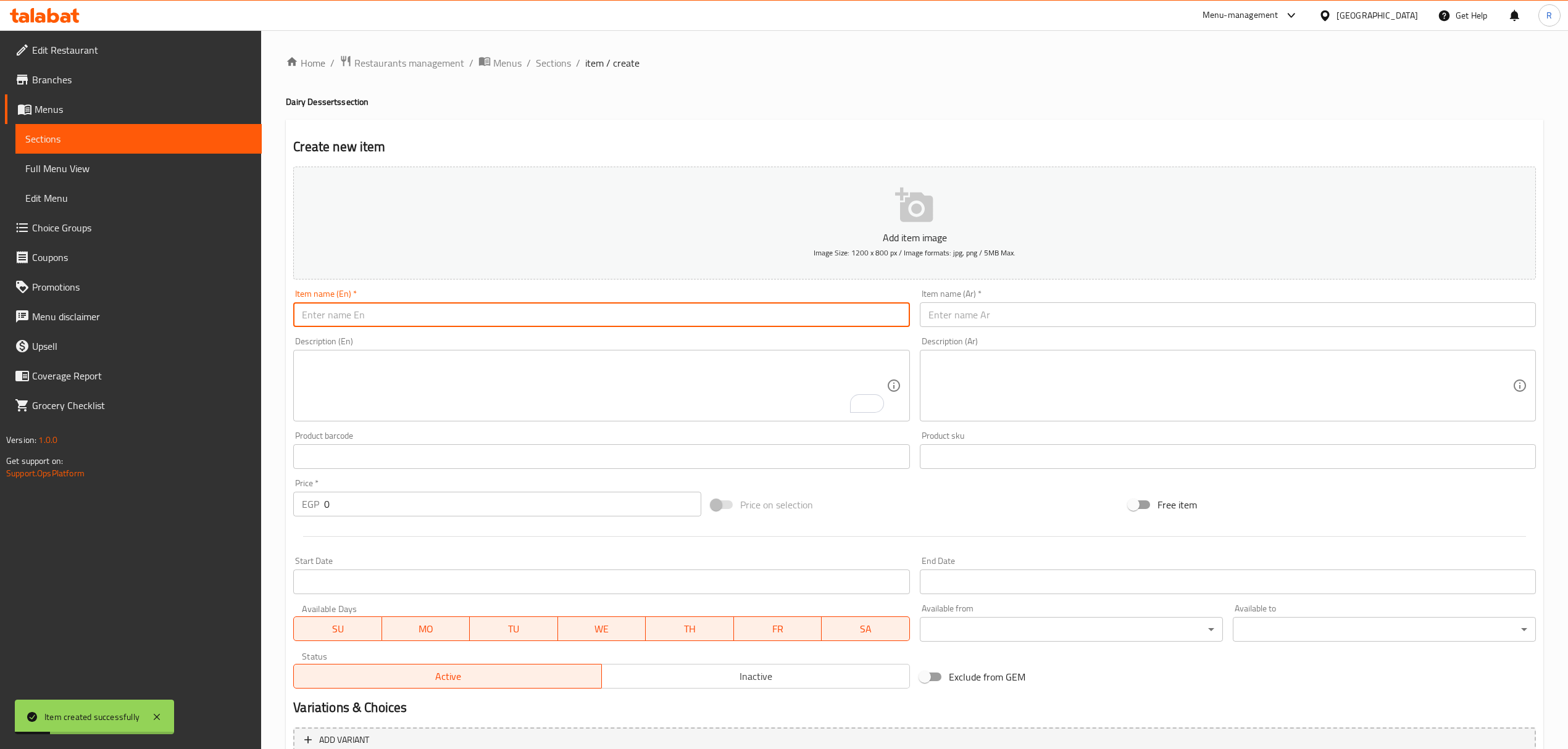
drag, startPoint x: 545, startPoint y: 69, endPoint x: 582, endPoint y: 77, distance: 37.9
click at [545, 69] on span "Sections" at bounding box center [553, 63] width 35 height 15
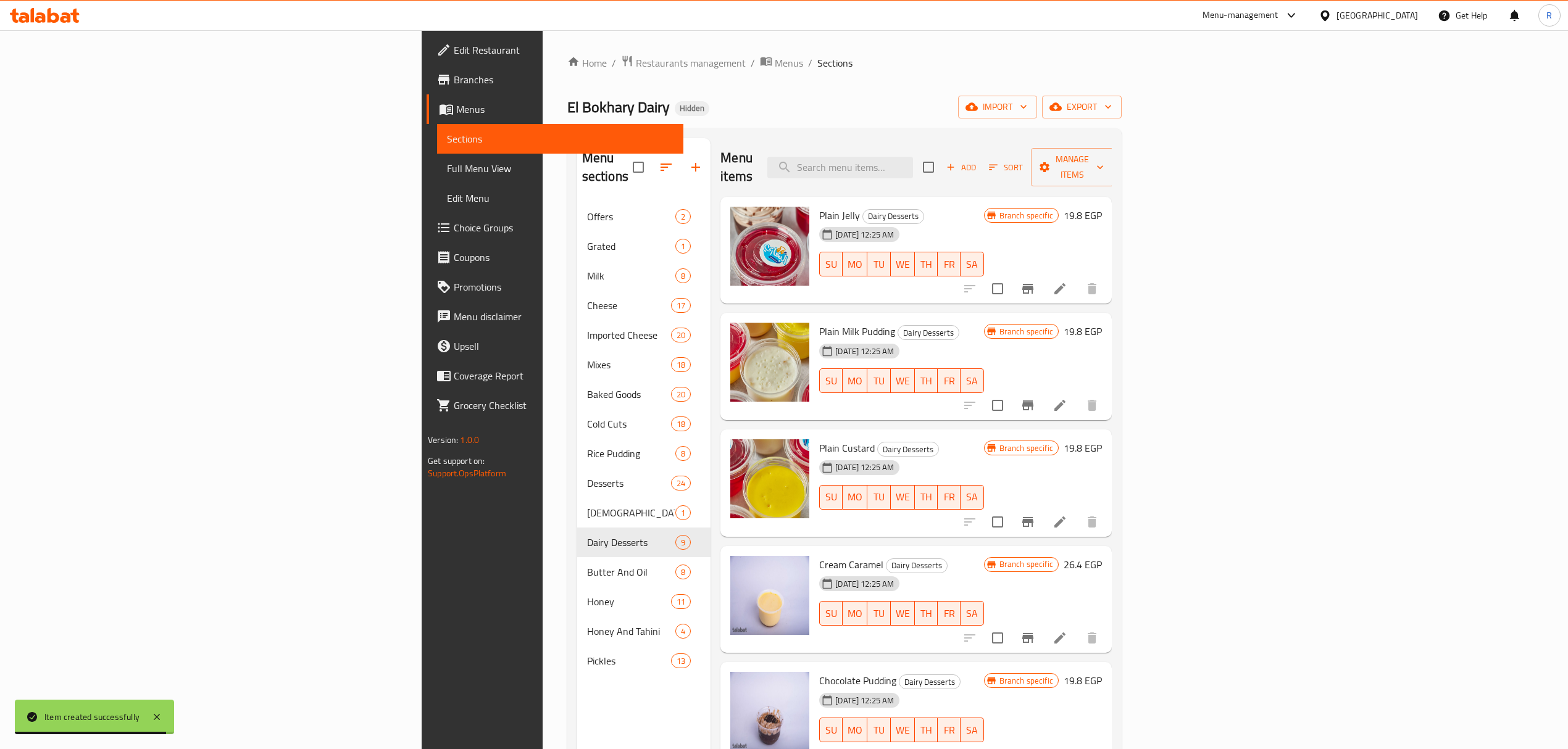
click at [1078, 394] on li at bounding box center [1060, 405] width 34 height 22
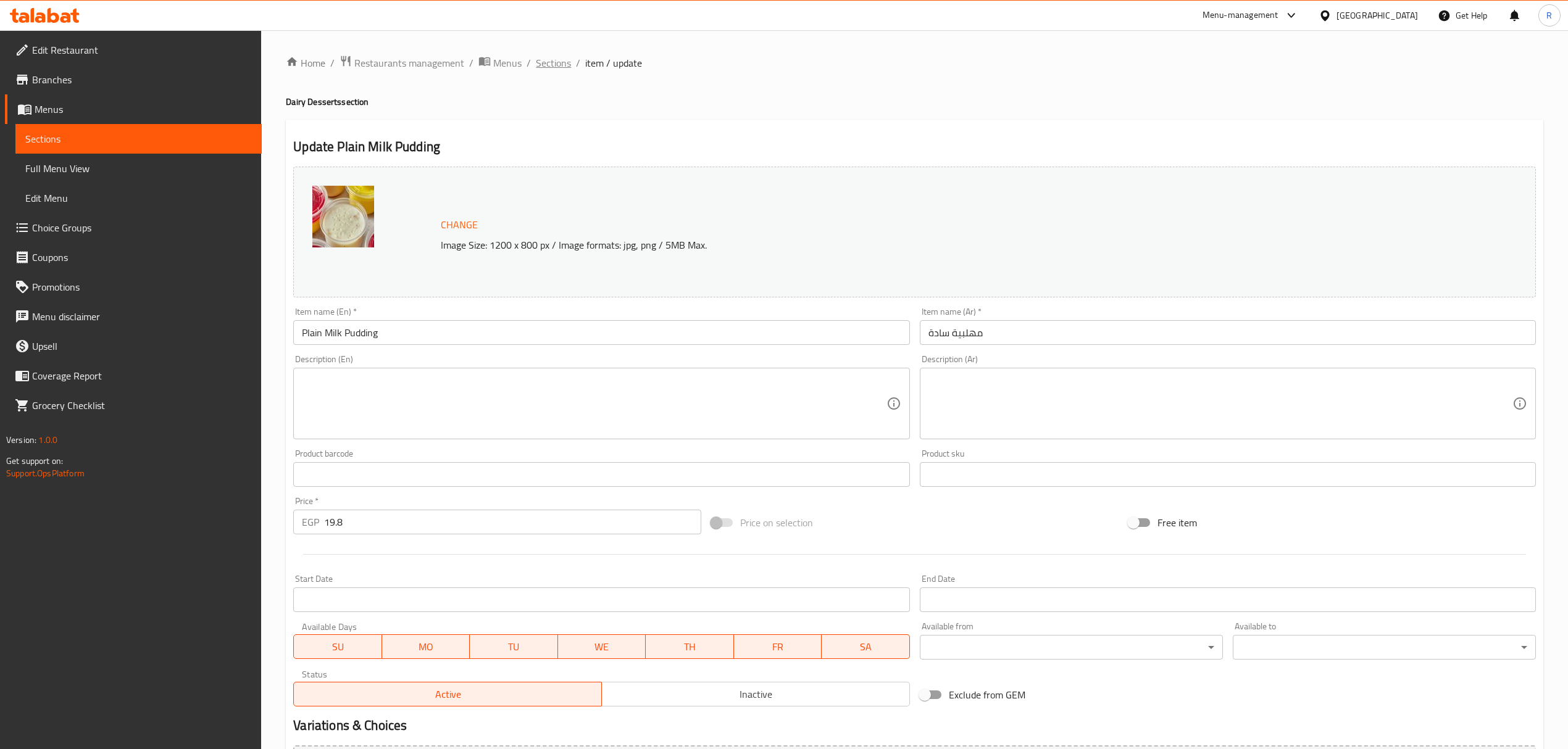
click at [545, 58] on span "Sections" at bounding box center [553, 63] width 35 height 15
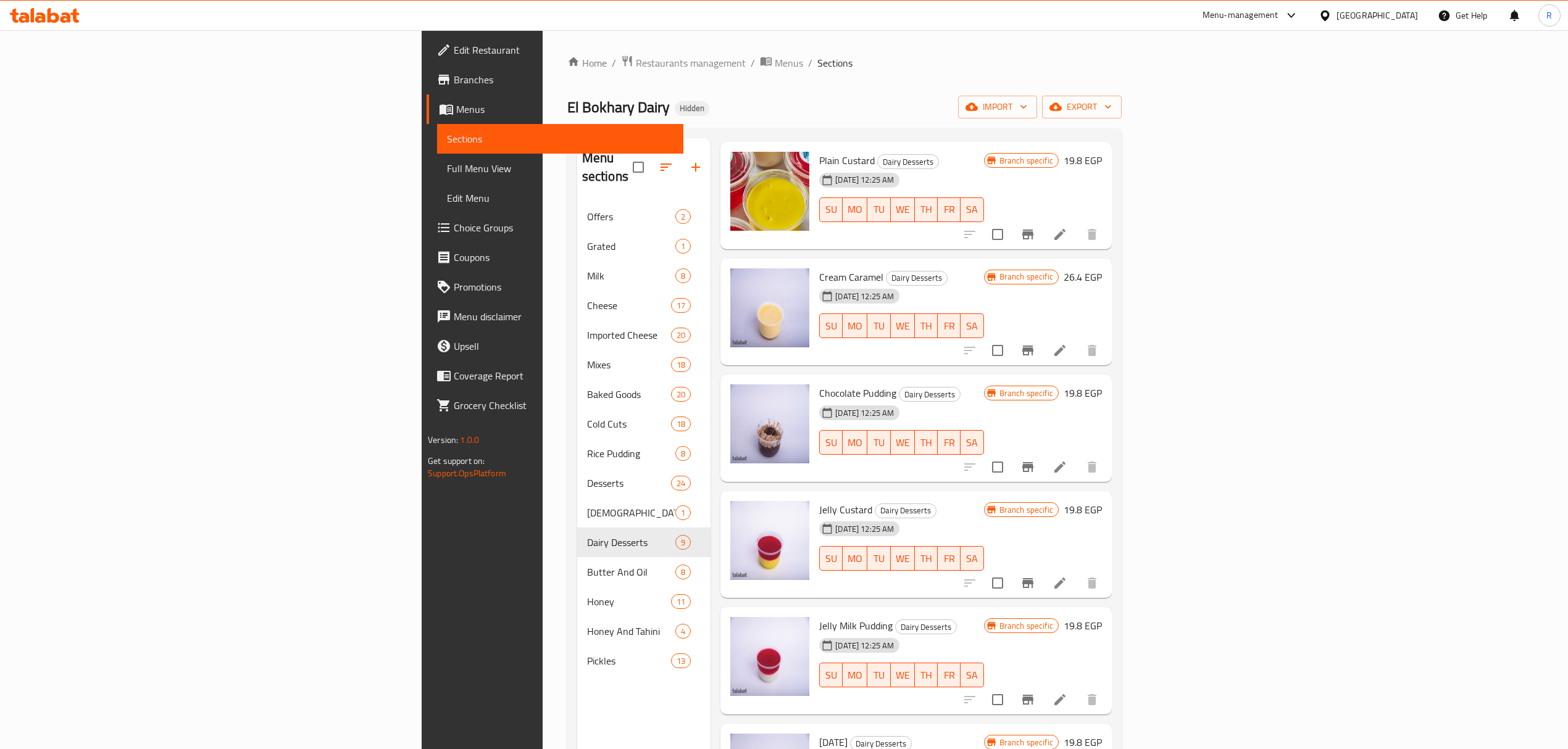
scroll to position [328, 0]
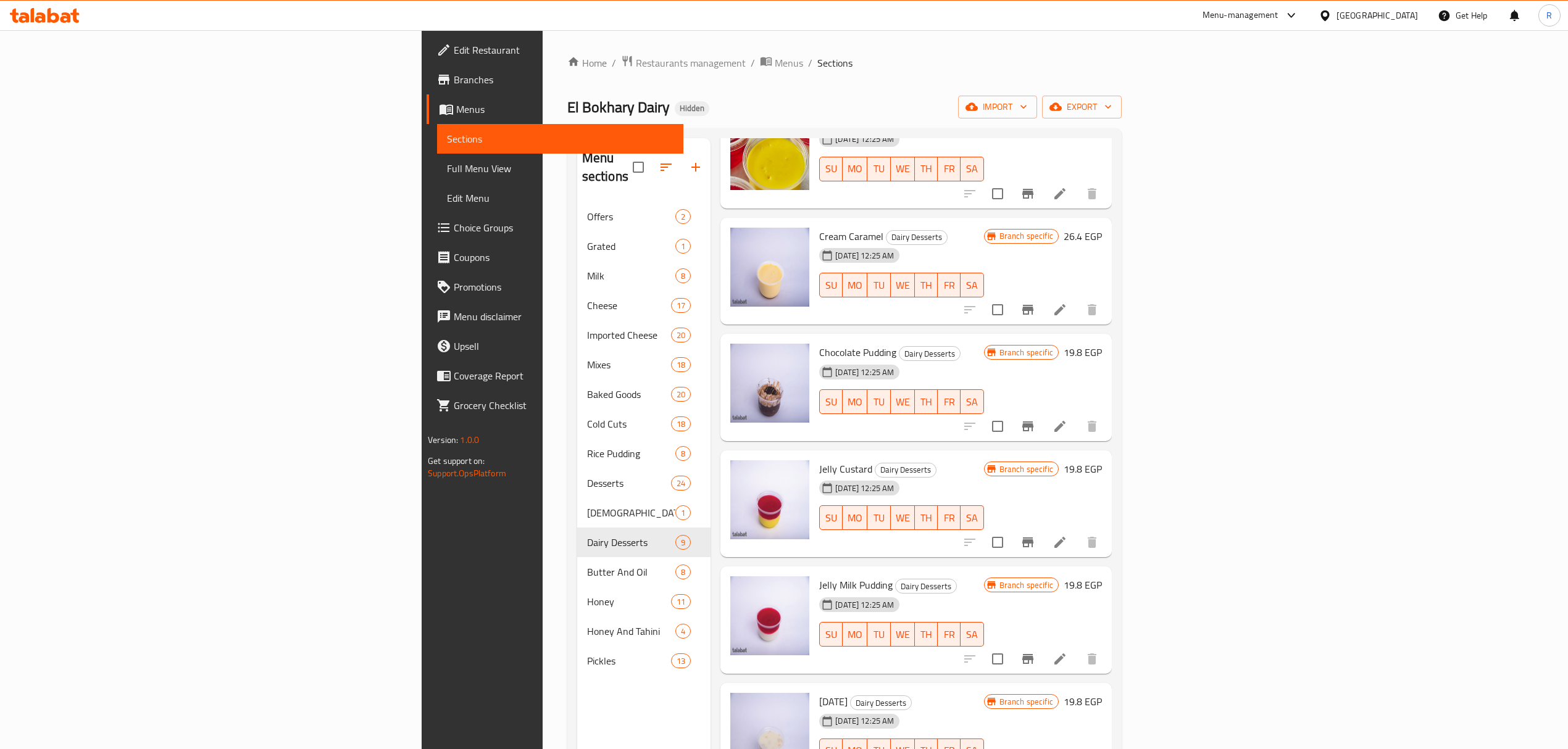
click at [1068, 652] on icon at bounding box center [1060, 659] width 15 height 15
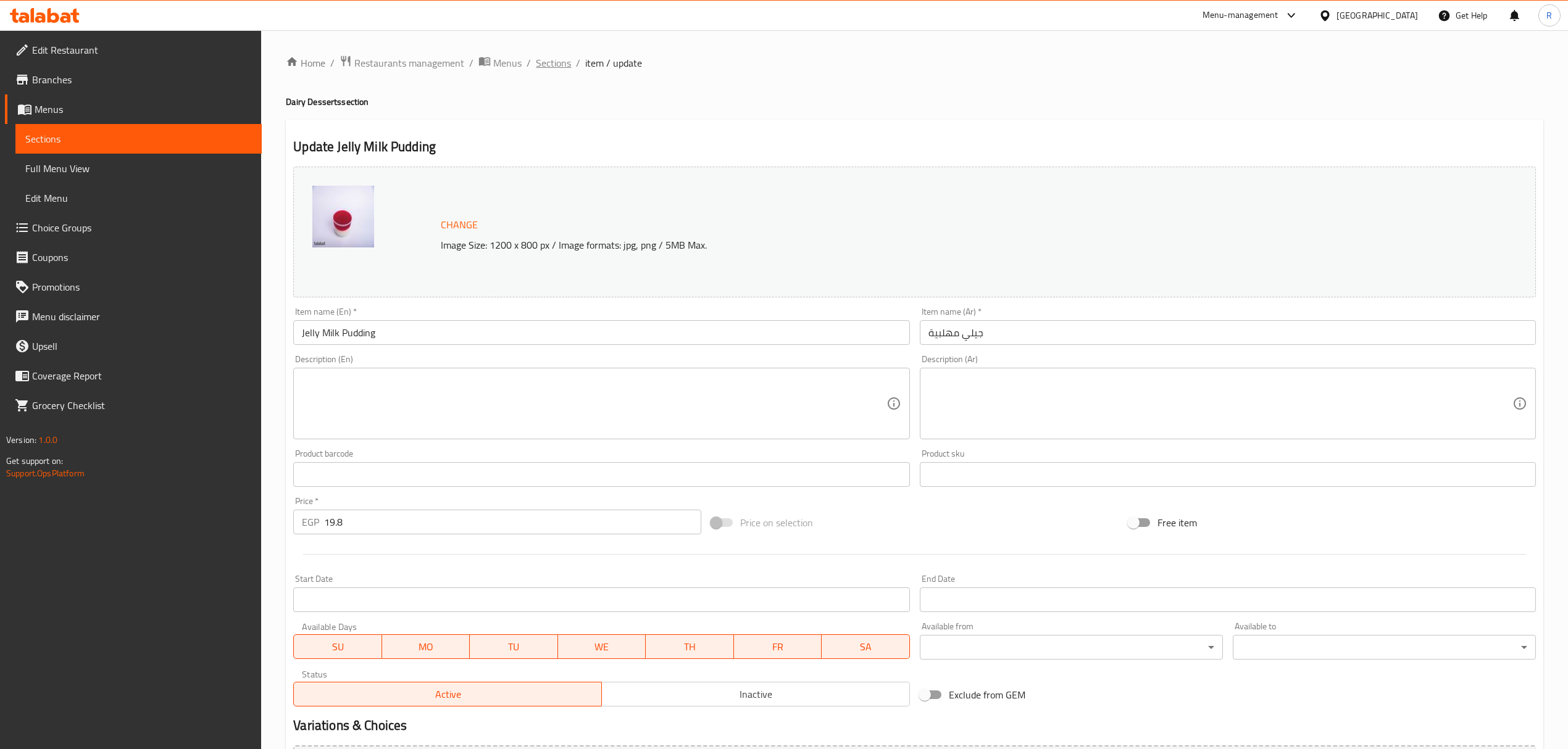
click at [558, 57] on span "Sections" at bounding box center [553, 63] width 35 height 15
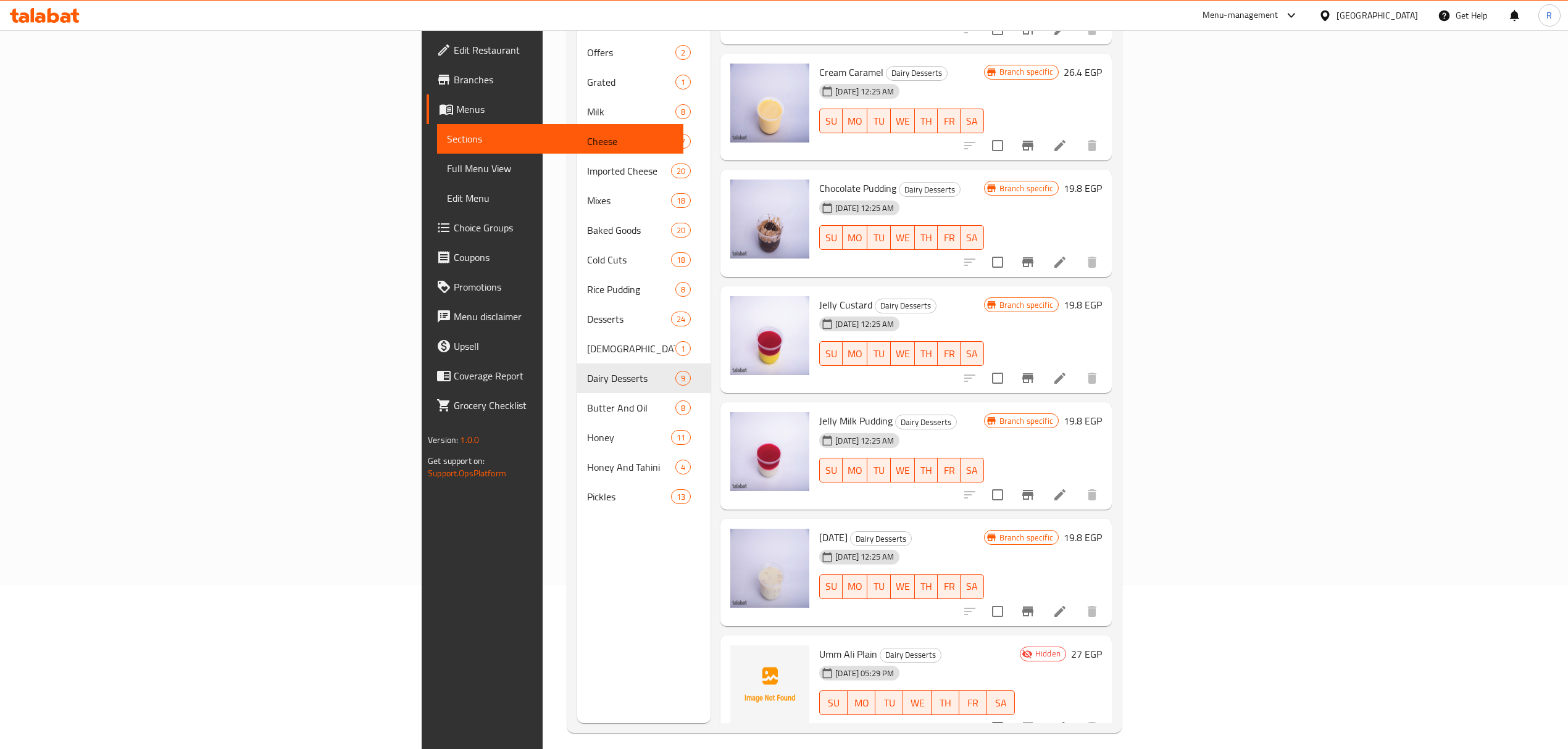
scroll to position [173, 0]
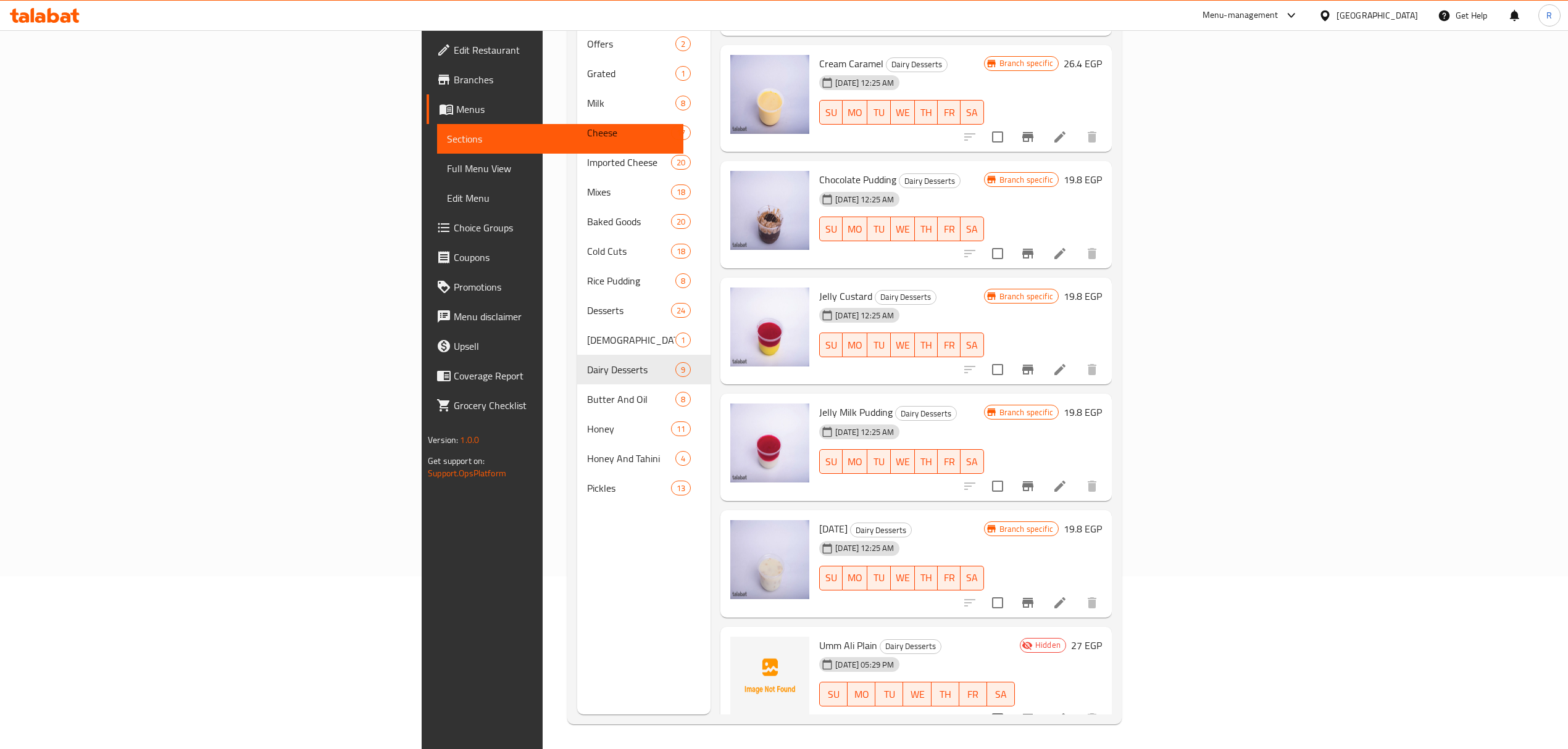
click at [1033, 598] on icon "Branch-specific-item" at bounding box center [1028, 603] width 11 height 10
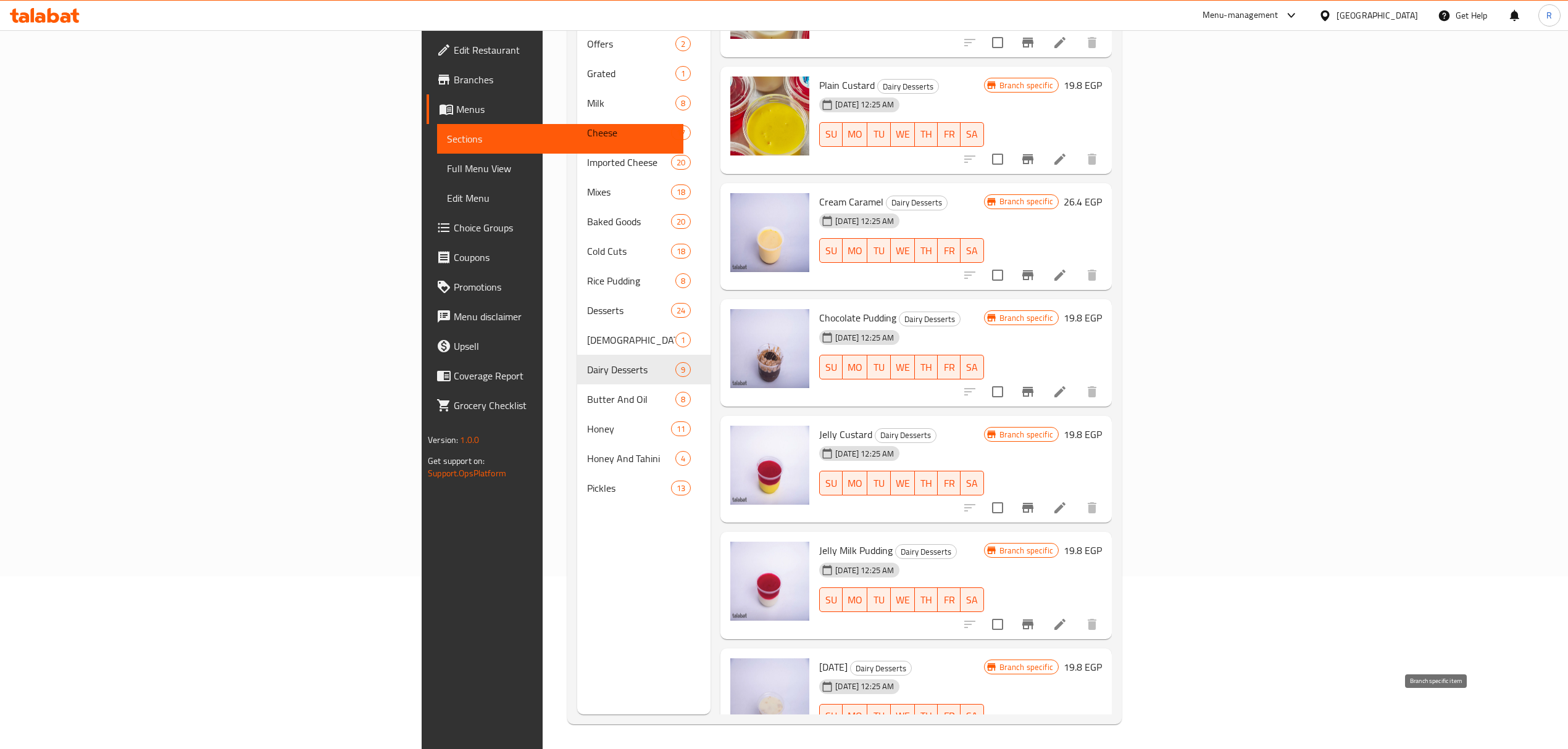
scroll to position [163, 0]
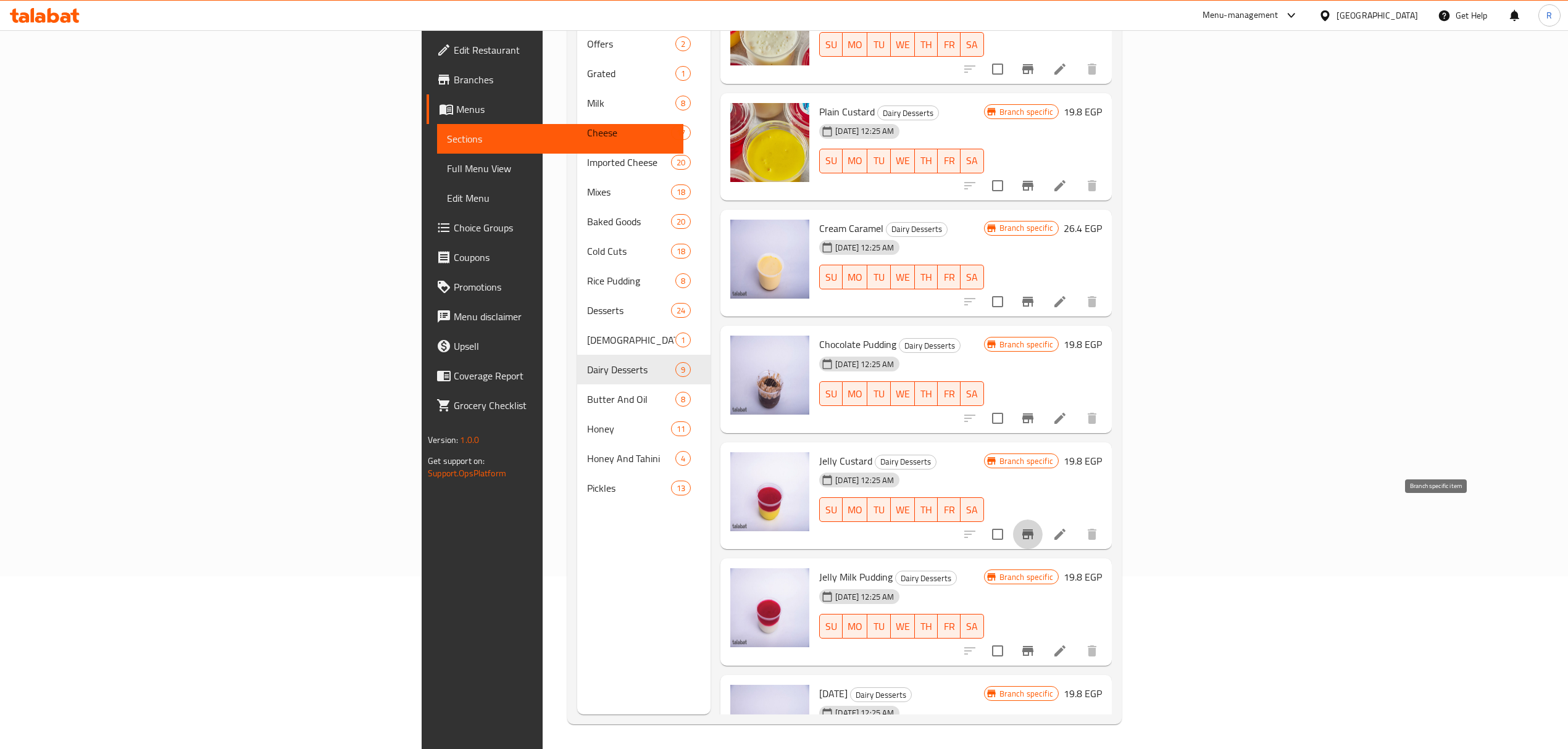
click at [1043, 519] on button "Branch-specific-item" at bounding box center [1028, 534] width 30 height 30
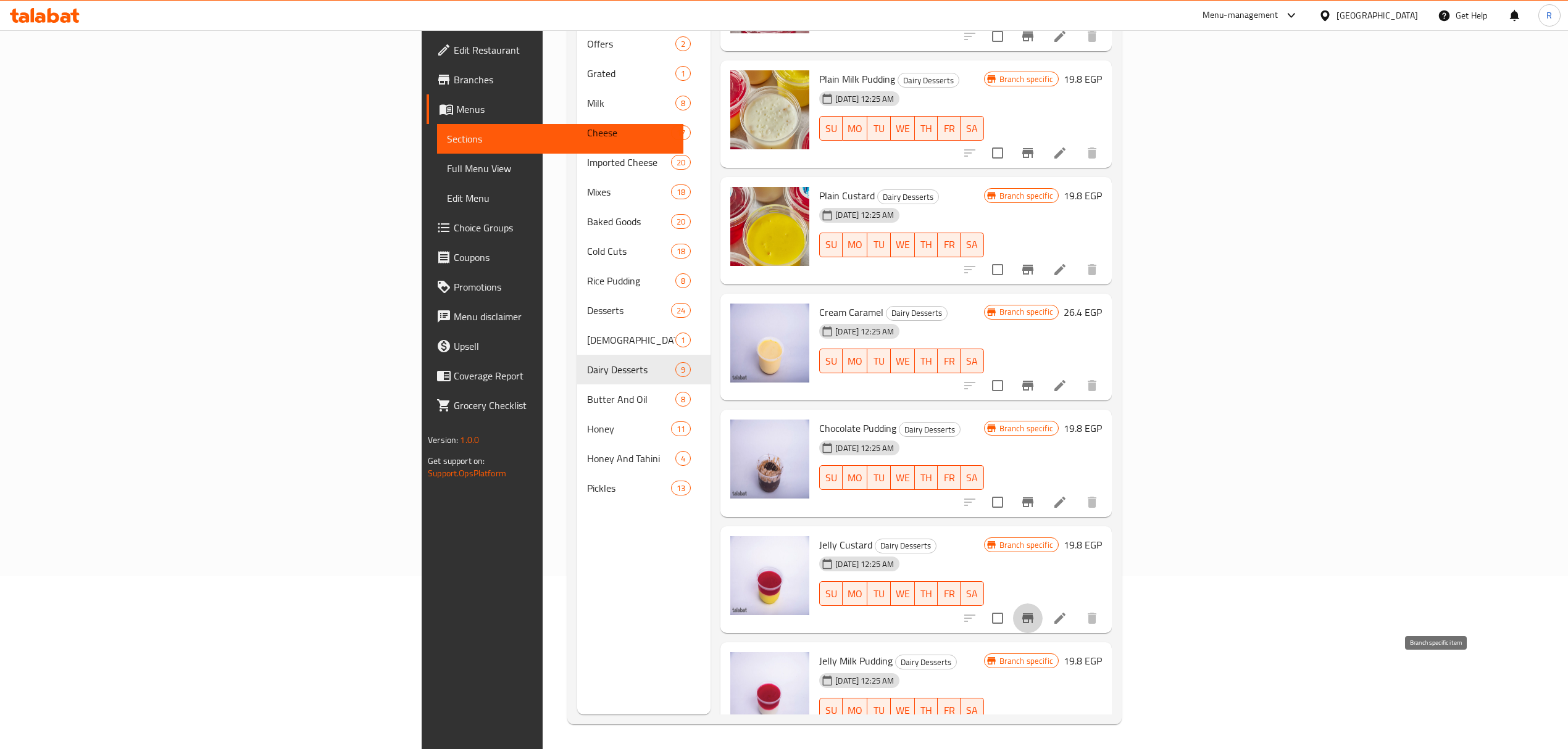
scroll to position [0, 0]
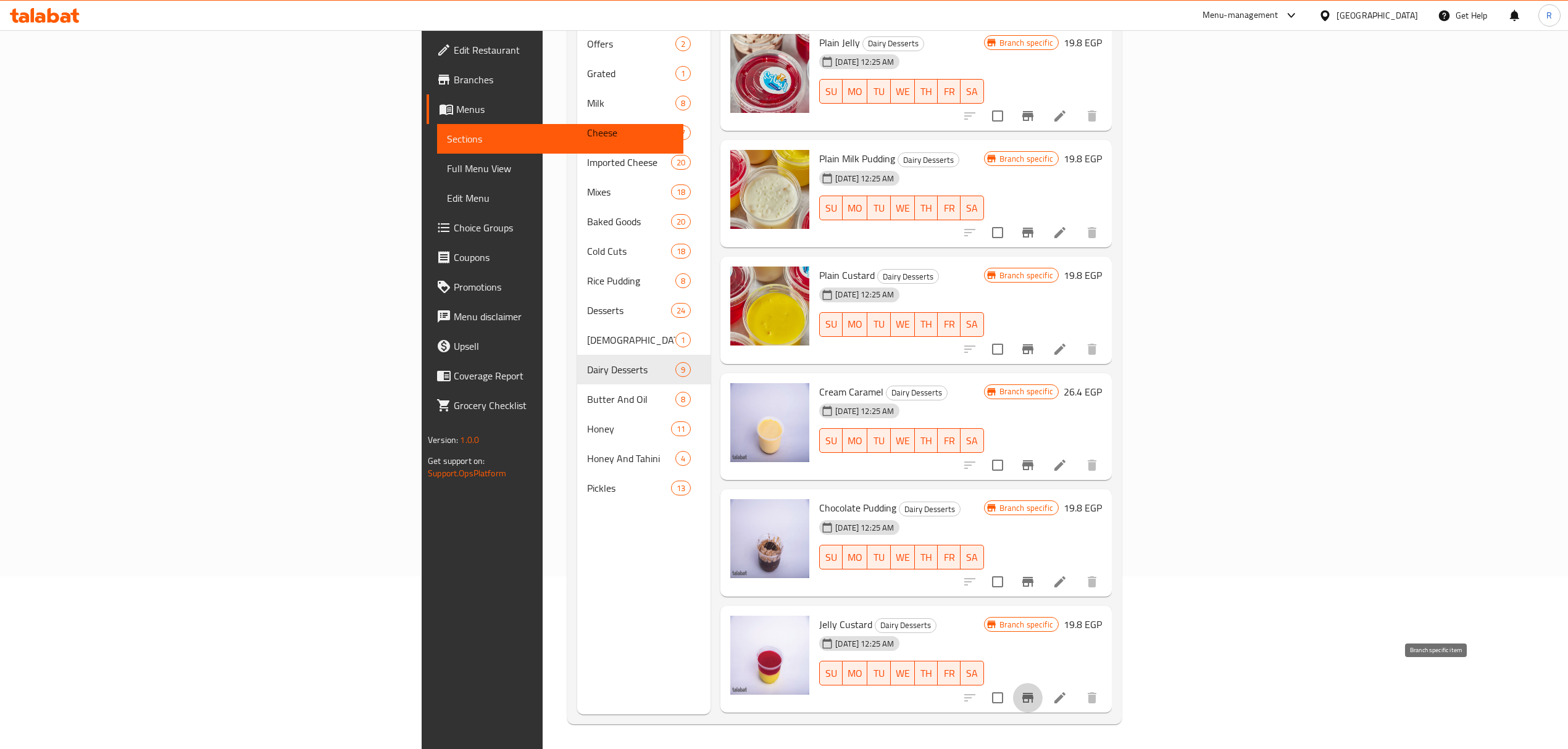
click at [1036, 342] on icon "Branch-specific-item" at bounding box center [1028, 349] width 15 height 15
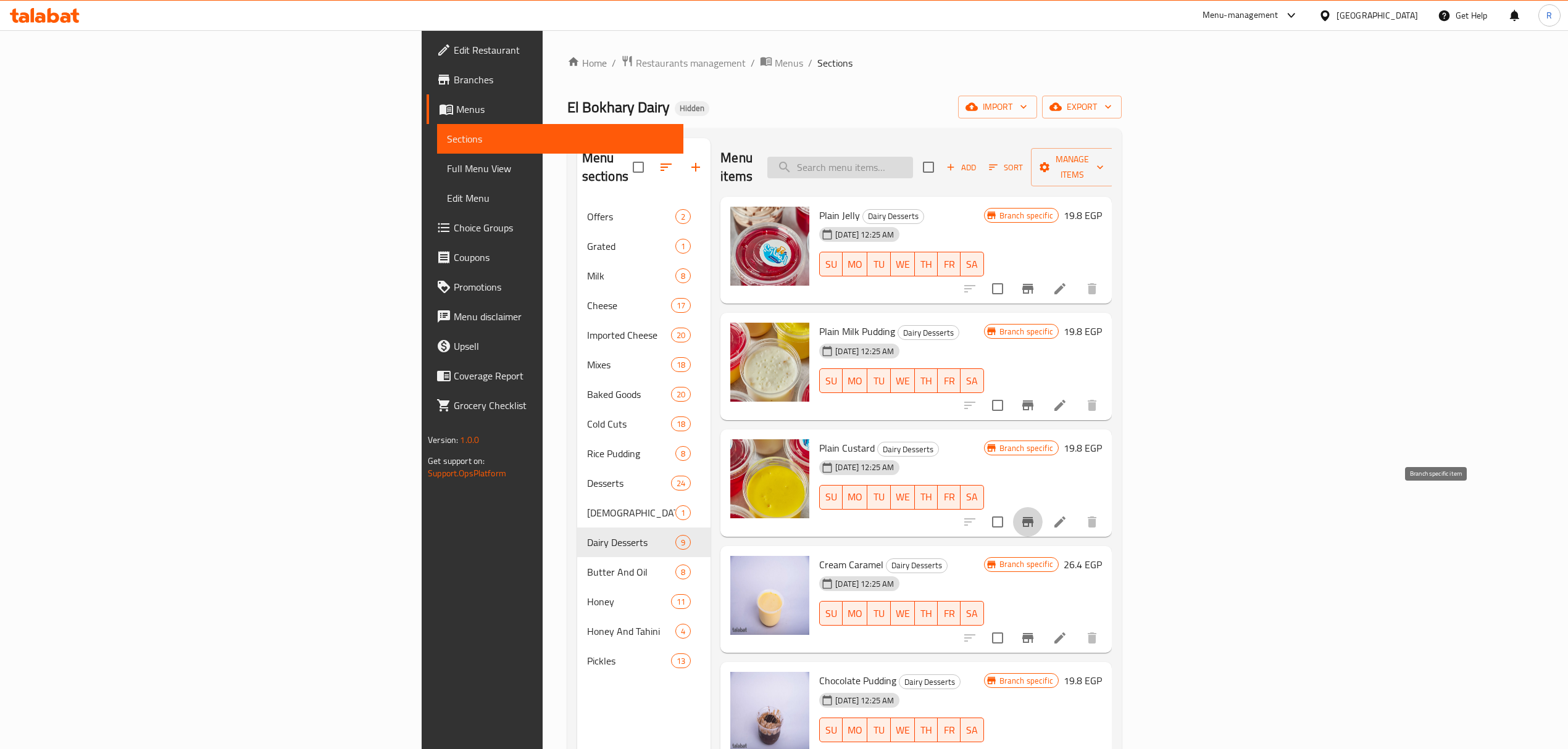
click at [913, 167] on input "search" at bounding box center [840, 168] width 146 height 21
paste input "Chicken Caesar Salad"
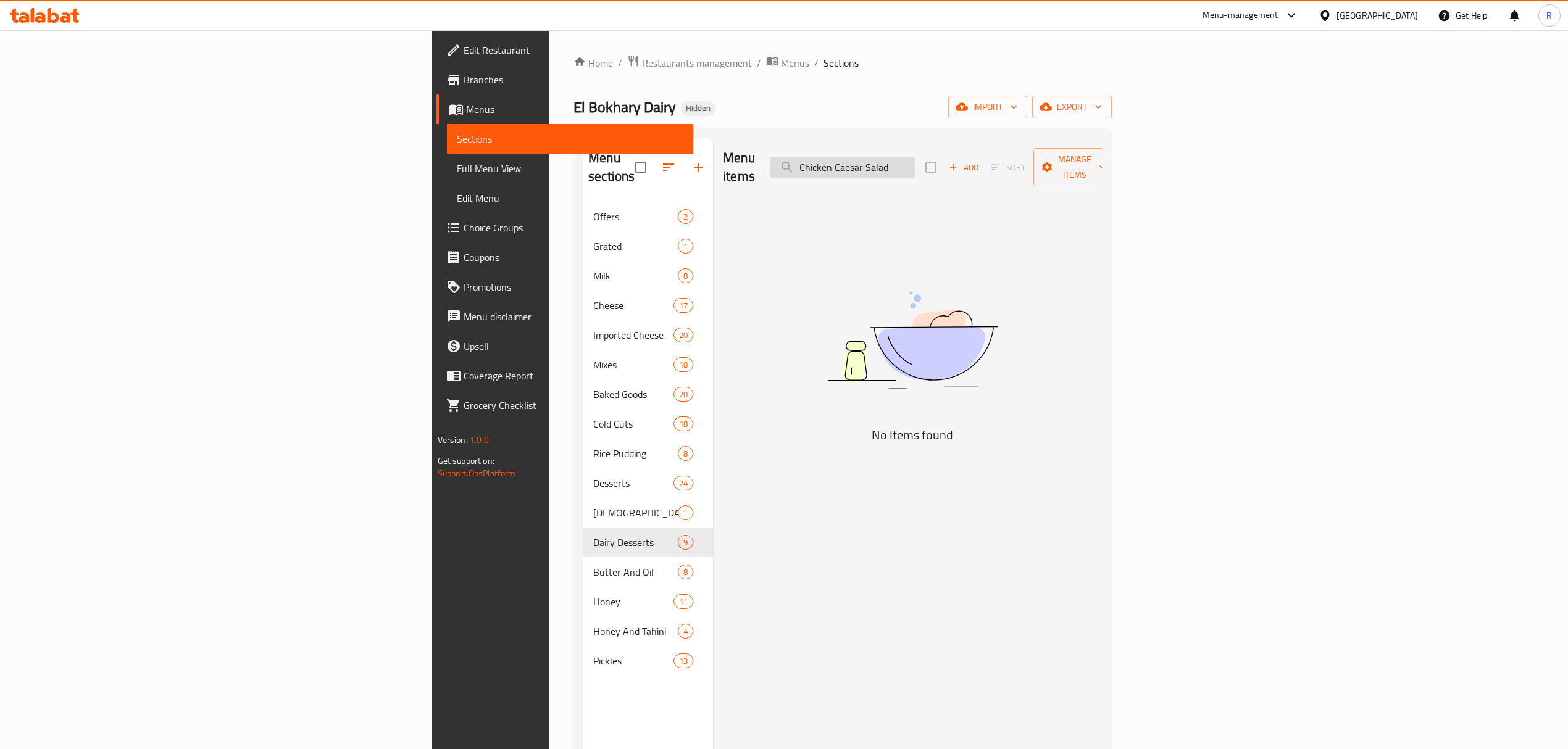
click at [916, 159] on input "Chicken Caesar Salad" at bounding box center [843, 168] width 146 height 21
drag, startPoint x: 1018, startPoint y: 159, endPoint x: 963, endPoint y: 162, distance: 55.1
click at [916, 162] on input "Chicken Caesar Salad" at bounding box center [843, 168] width 146 height 21
click at [916, 159] on input "Salad" at bounding box center [843, 168] width 146 height 21
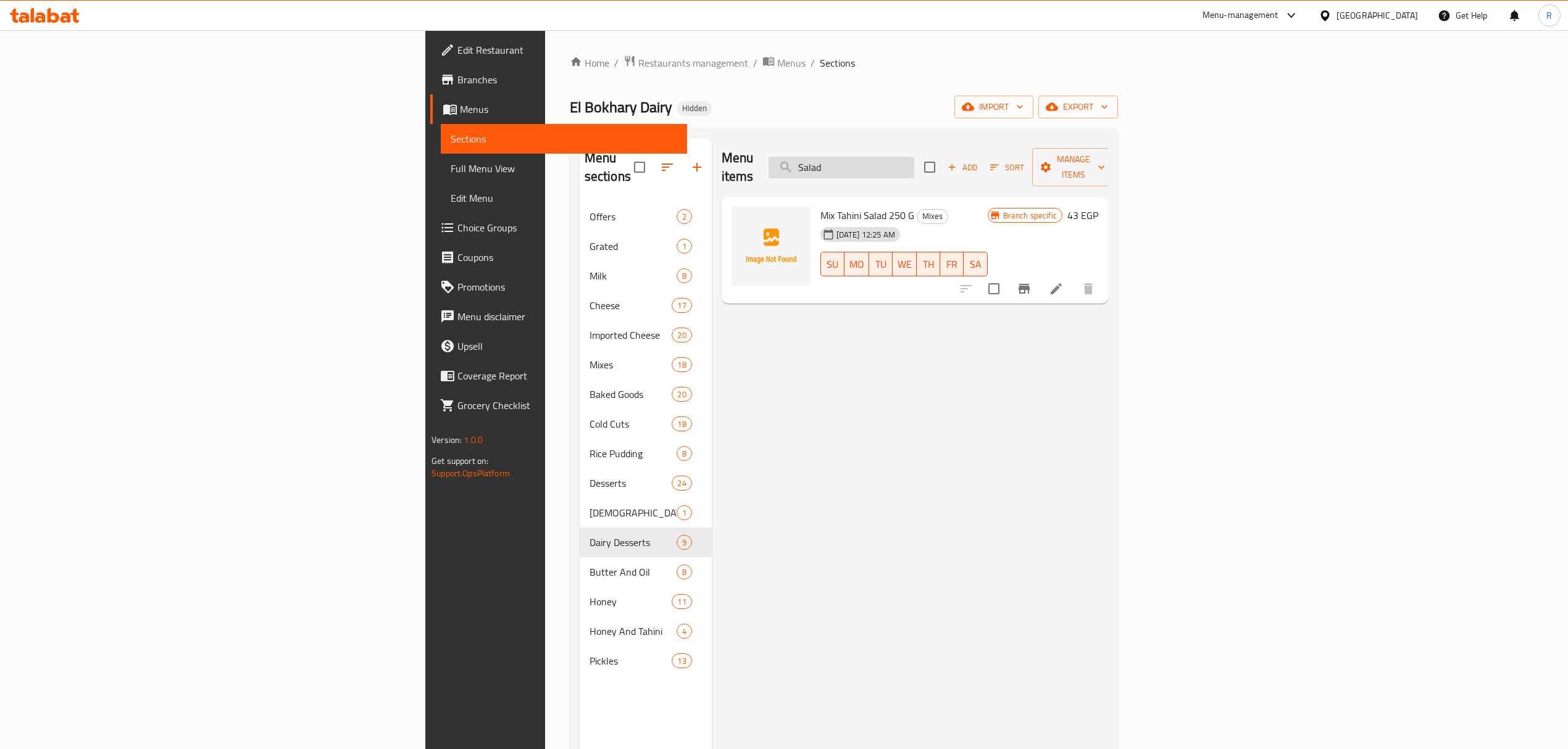
click at [914, 163] on input "Salad" at bounding box center [841, 168] width 146 height 21
click at [914, 163] on input "Salad" at bounding box center [841, 168] width 146 height 21
paste input "Chicken Caesar"
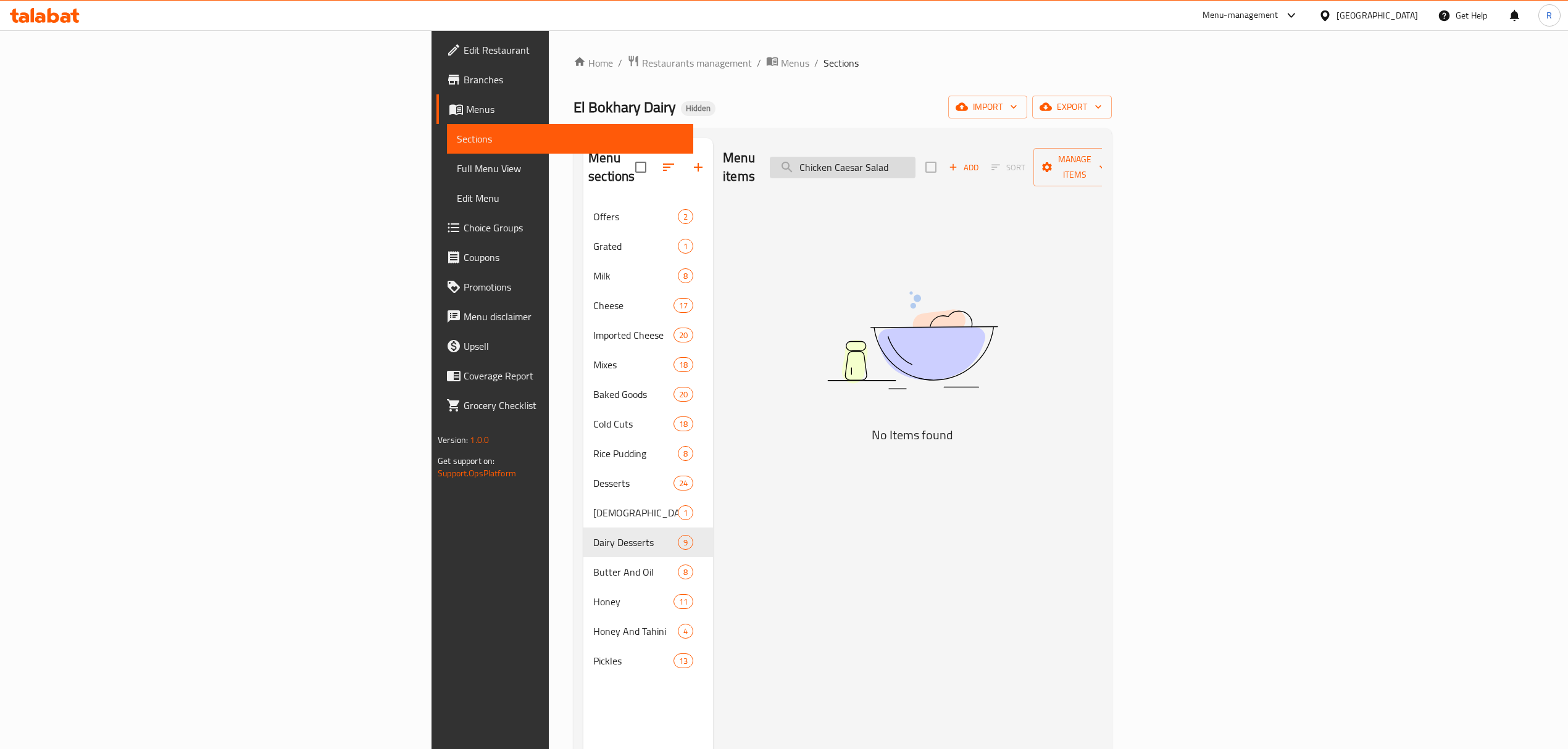
click at [916, 160] on input "Chicken Caesar Salad" at bounding box center [843, 168] width 146 height 21
click at [916, 159] on input "Chicken Caesar Salad" at bounding box center [843, 168] width 146 height 21
click at [916, 163] on input "Chicken Caesar" at bounding box center [843, 168] width 146 height 21
type input "Caesar"
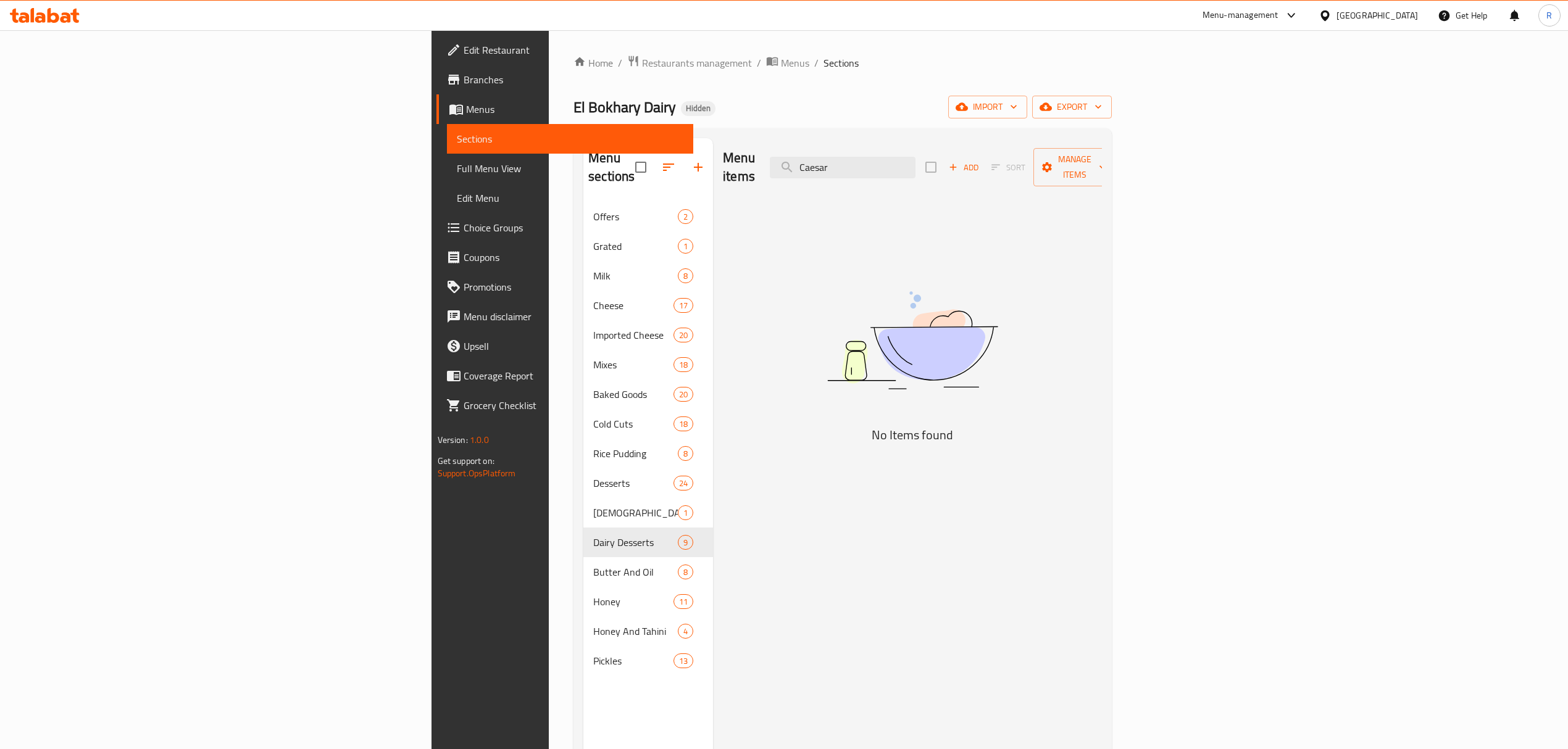
click at [691, 163] on icon "button" at bounding box center [698, 167] width 15 height 15
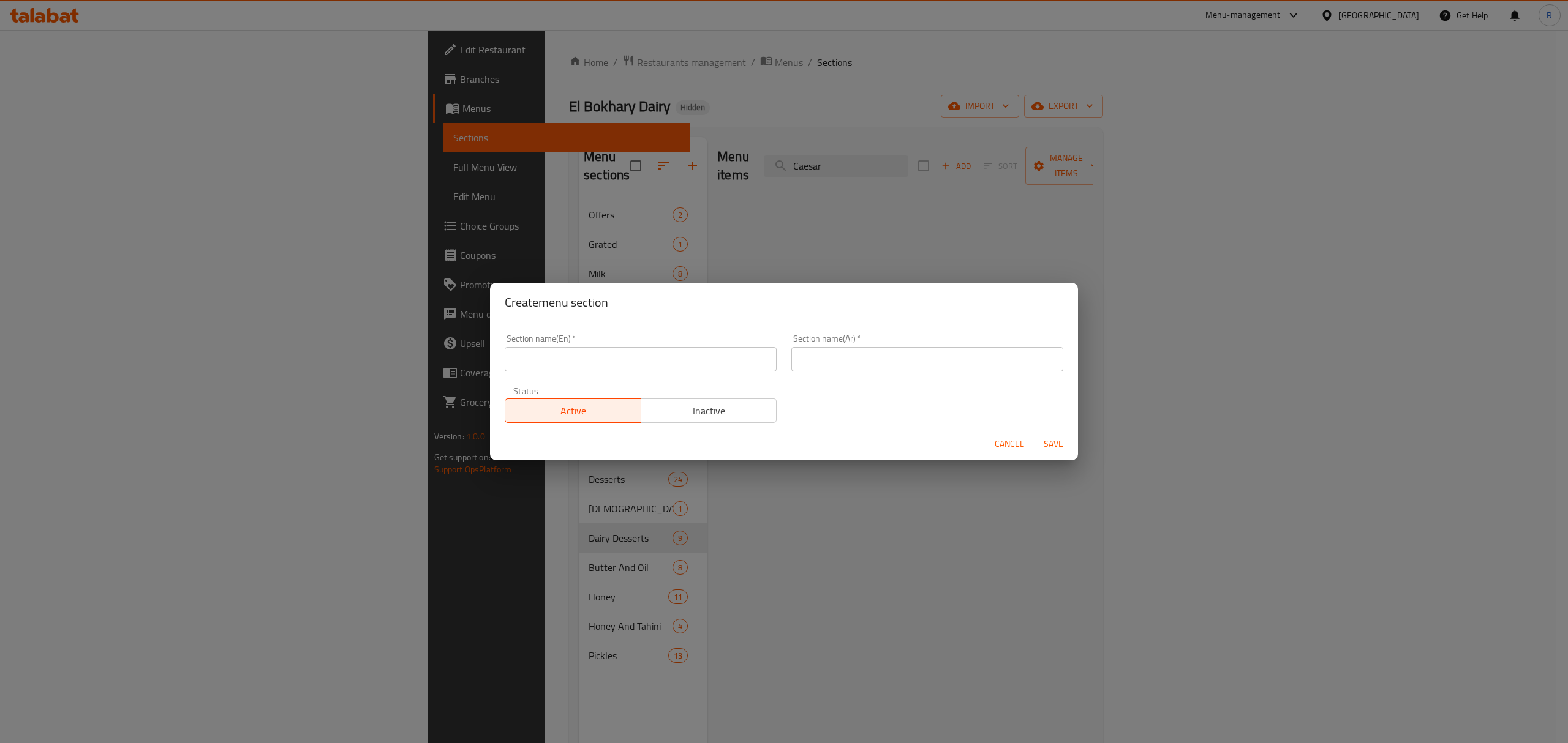
drag, startPoint x: 879, startPoint y: 366, endPoint x: 861, endPoint y: 371, distance: 18.7
click at [879, 366] on input "text" at bounding box center [927, 359] width 272 height 25
paste input "سلطات"
type input "سلطات"
click at [679, 353] on input "text" at bounding box center [641, 359] width 272 height 25
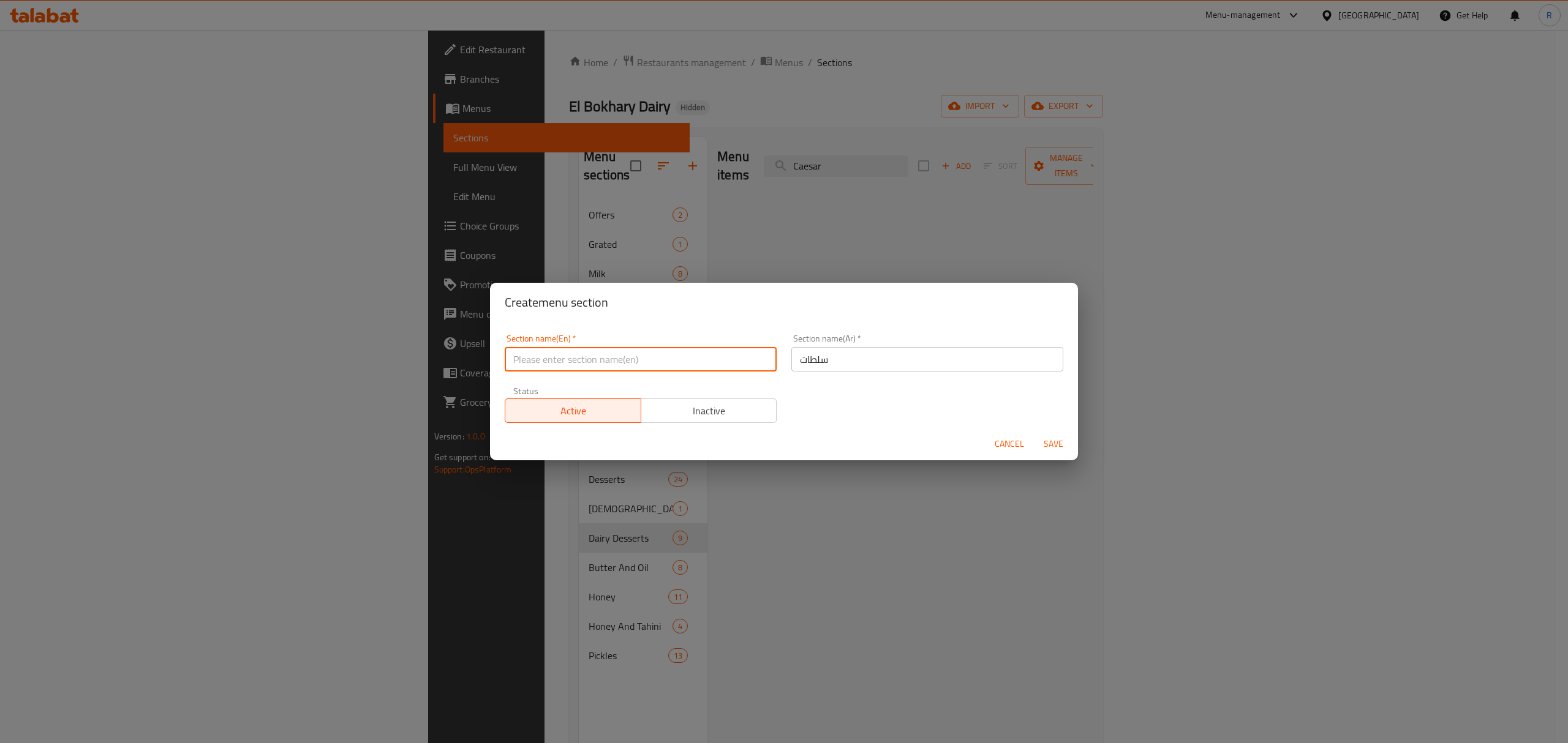
click at [679, 353] on input "text" at bounding box center [641, 359] width 272 height 25
type input "Salads"
click at [1054, 443] on span "Save" at bounding box center [1053, 444] width 30 height 16
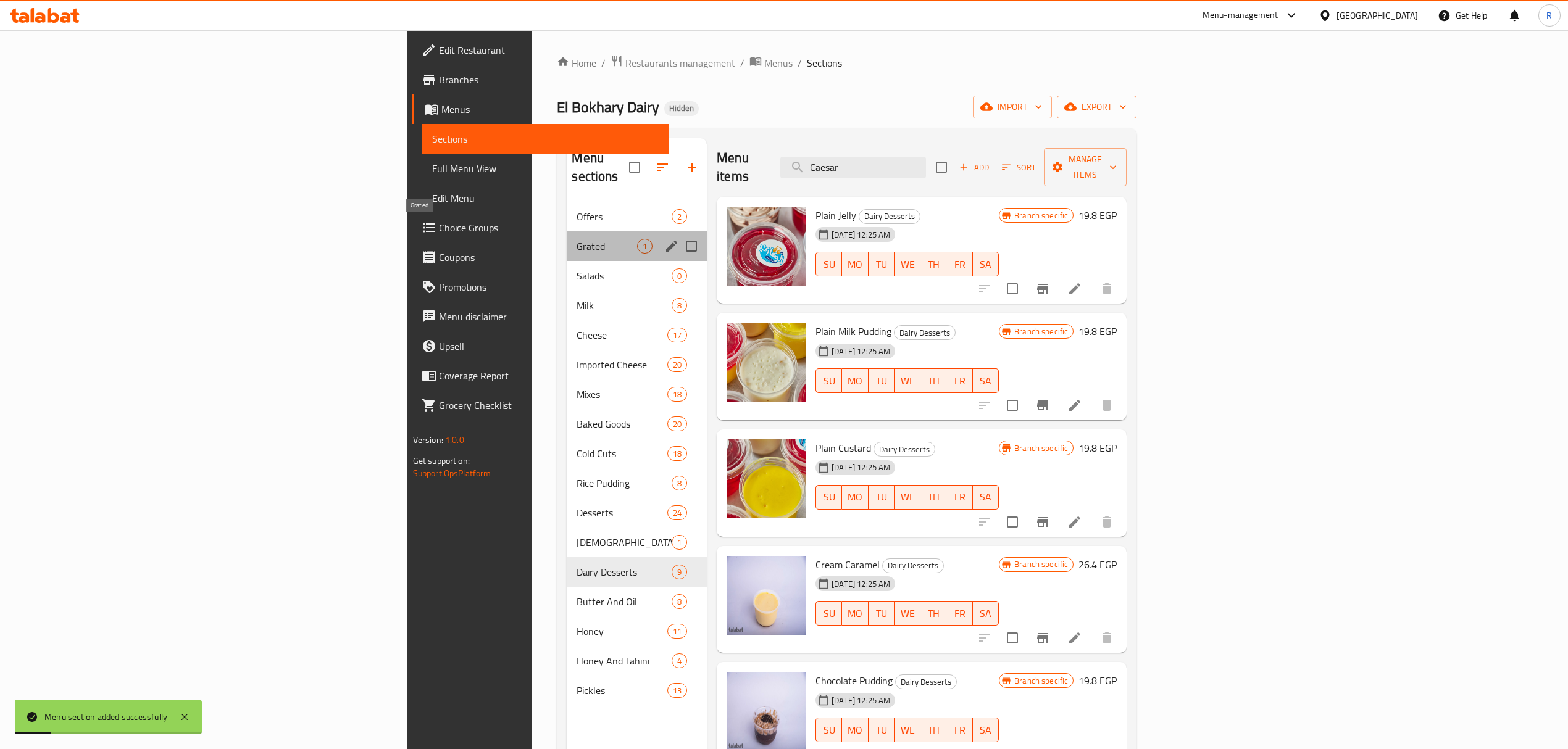
click at [577, 239] on span "Grated" at bounding box center [607, 246] width 61 height 15
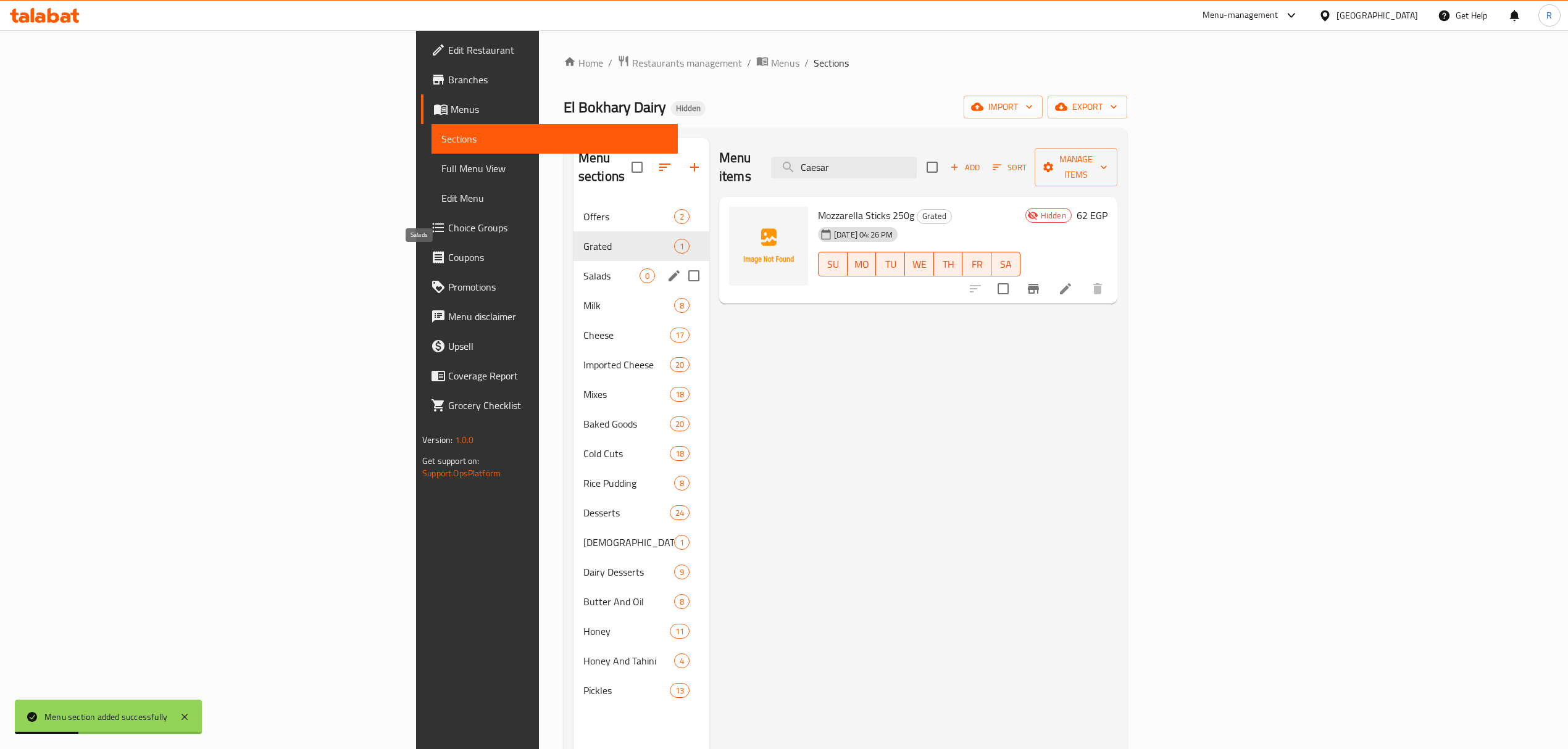
click at [584, 268] on span "Salads" at bounding box center [612, 275] width 56 height 15
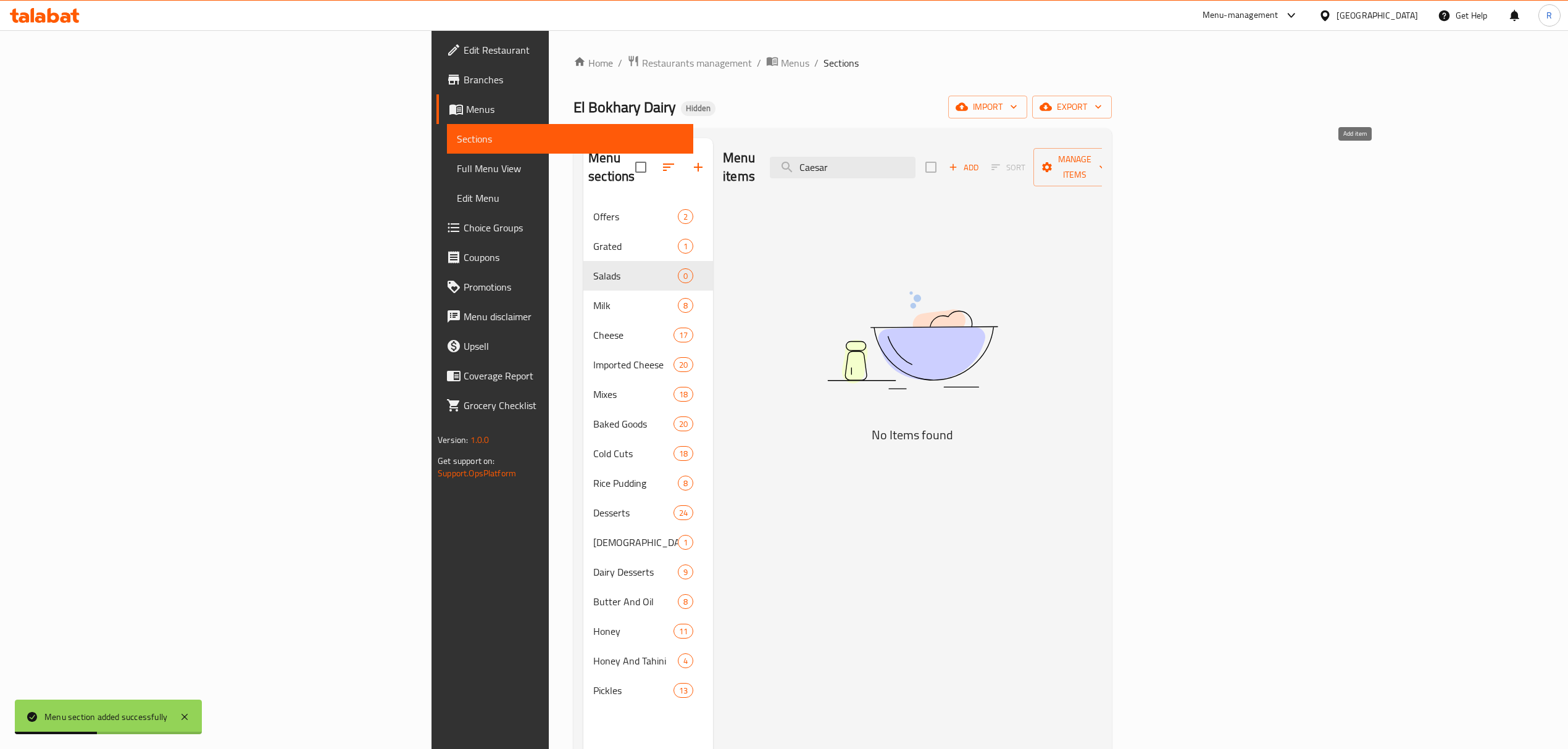
click at [981, 160] on span "Add" at bounding box center [963, 168] width 34 height 14
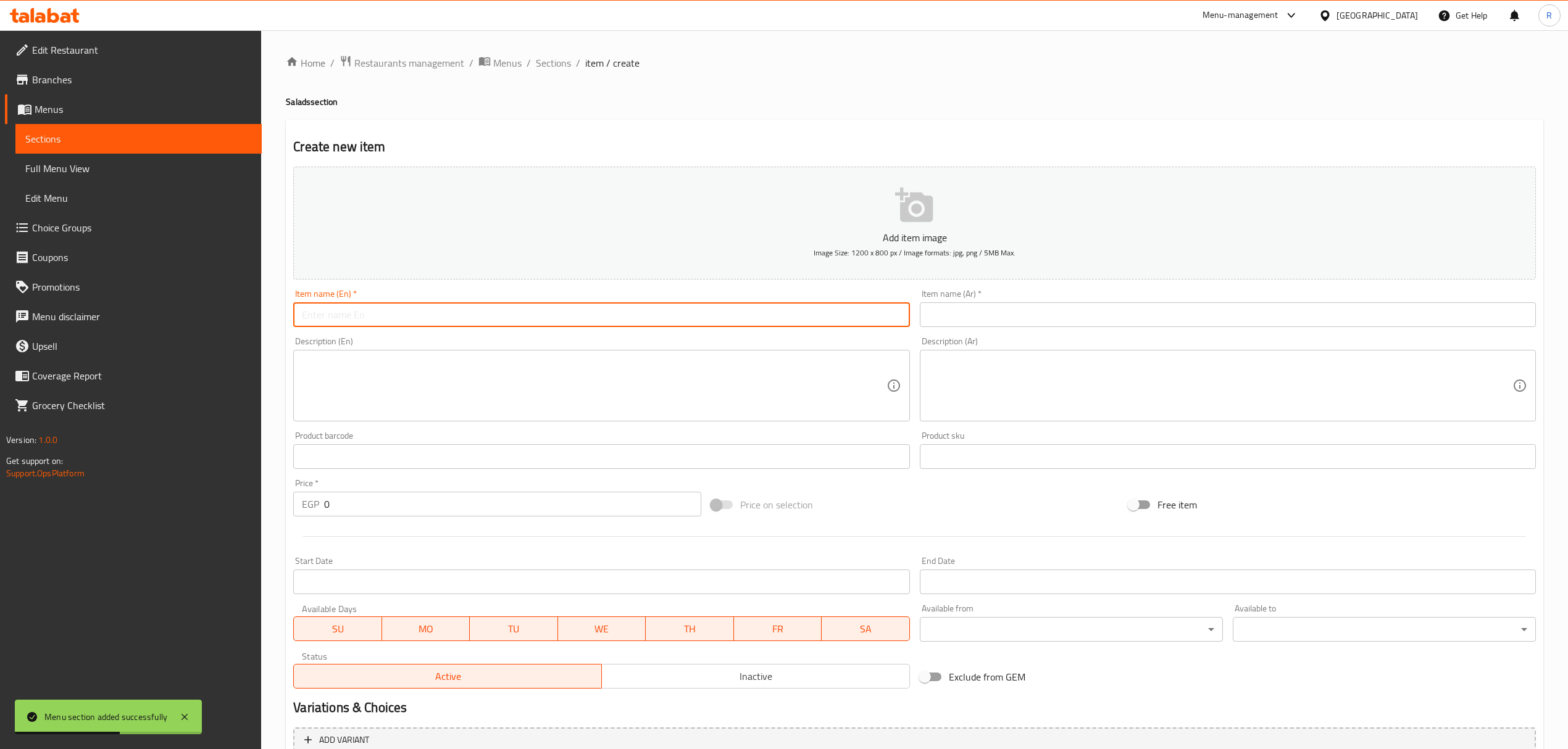
click at [428, 321] on input "text" at bounding box center [601, 315] width 616 height 25
paste input "سلطة سيزر فراخ Chicken Caesar Salad 89.00"
drag, startPoint x: 368, startPoint y: 315, endPoint x: 293, endPoint y: 323, distance: 75.4
click at [293, 323] on input "سلطة سيزر فراخ Chicken Caesar Salad 89.00" at bounding box center [601, 315] width 616 height 25
type input "Chicken Caesar Salad 89.00"
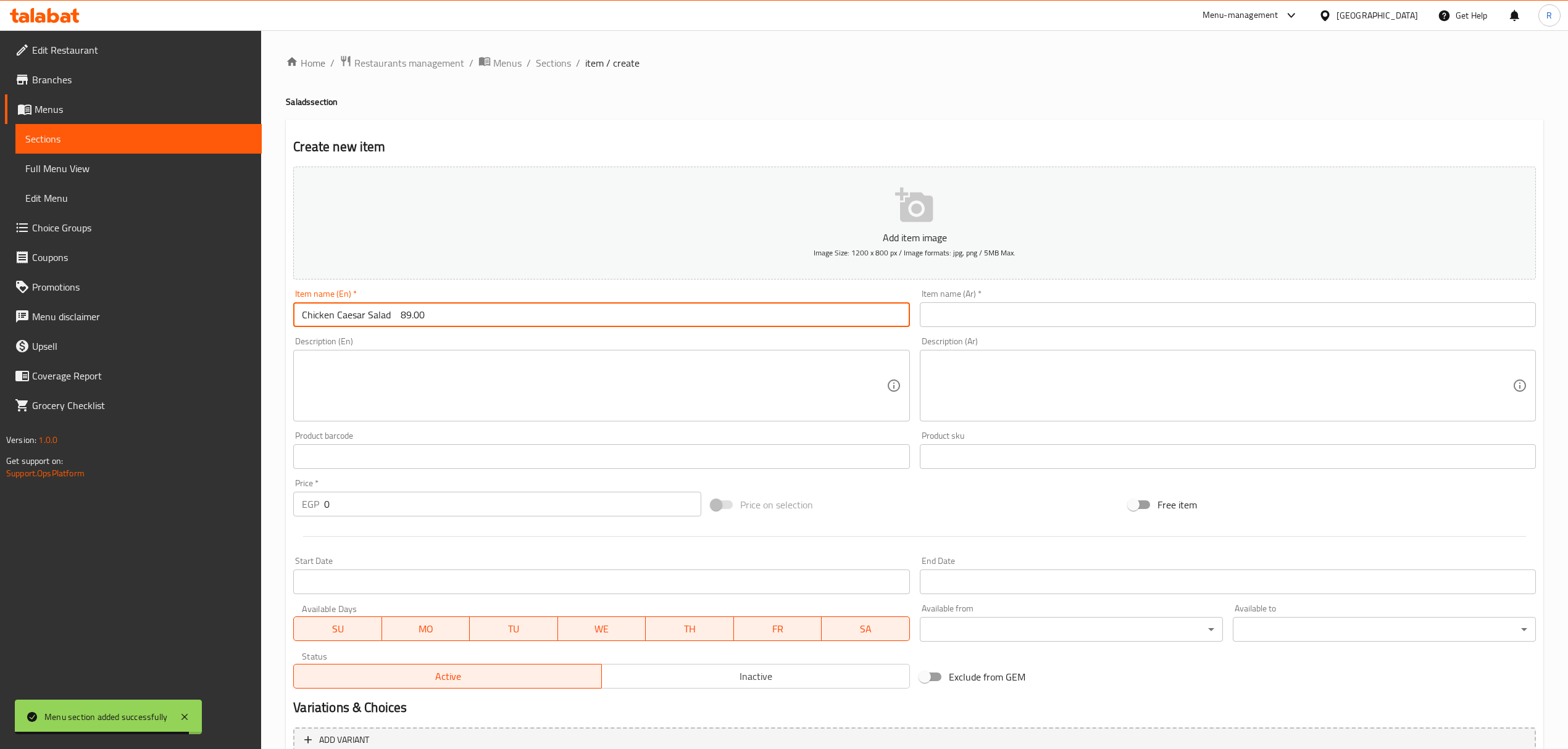
click at [1035, 307] on input "text" at bounding box center [1228, 315] width 616 height 25
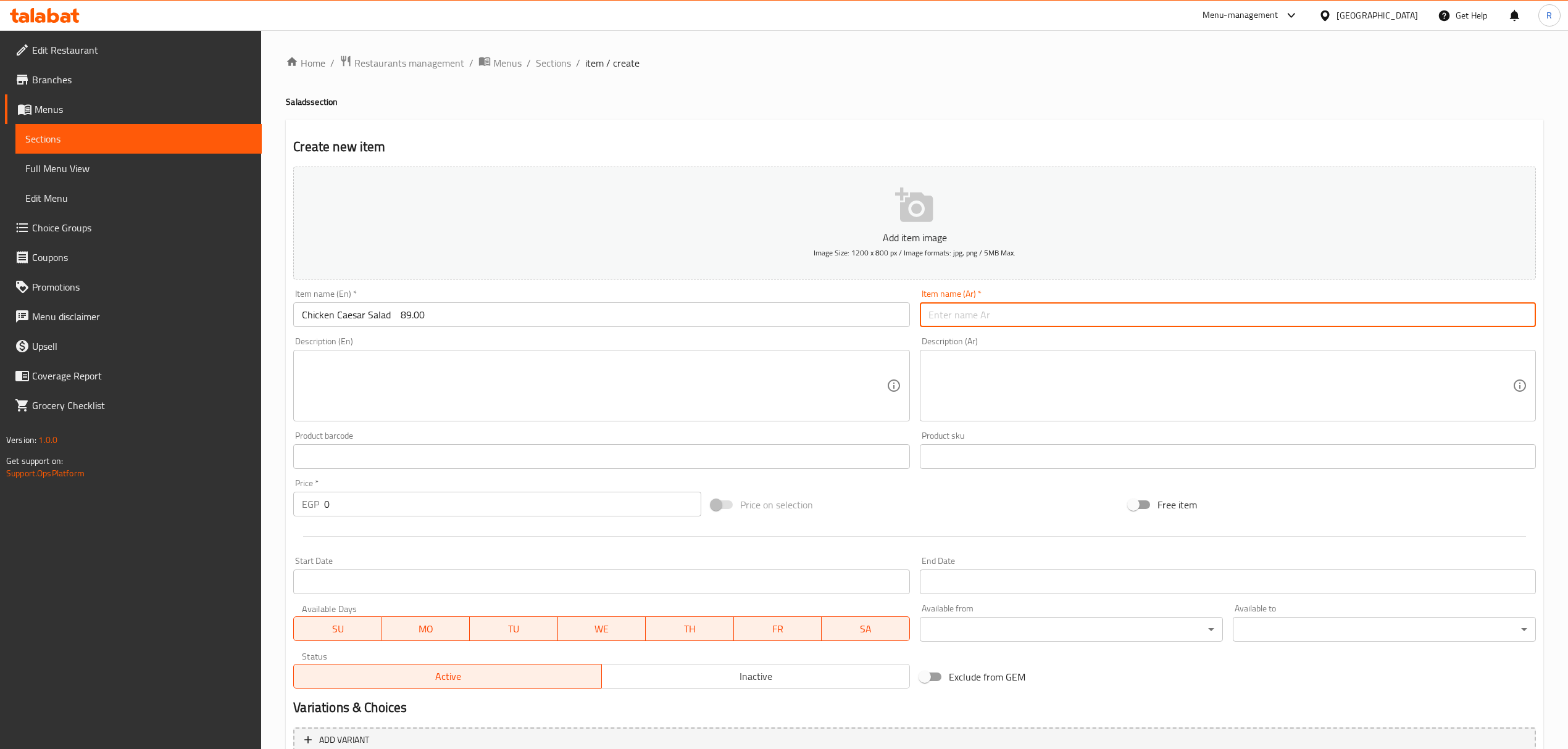
paste input "سلطة سيزر فراخ"
type input "سلطة سيزر فراخ"
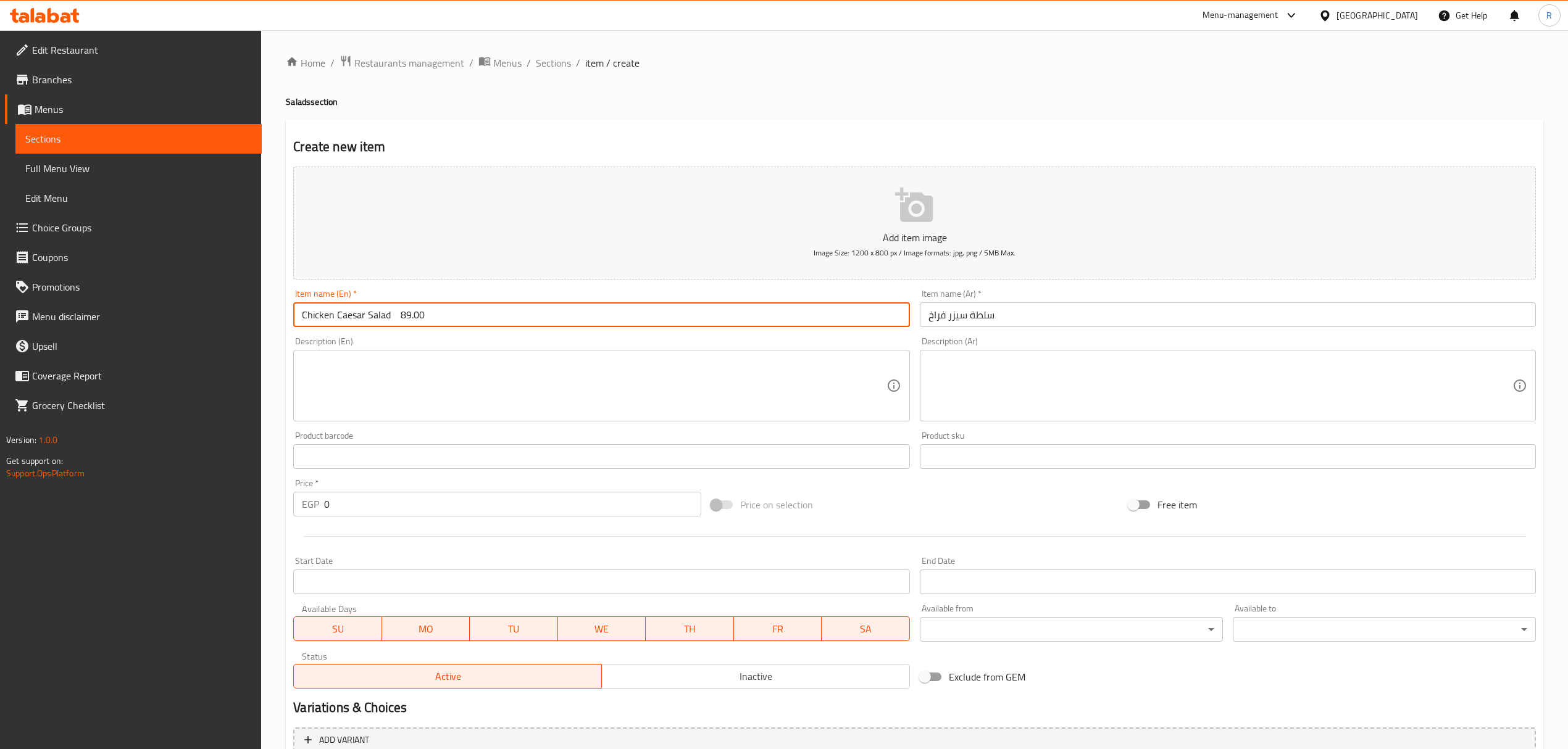
drag, startPoint x: 408, startPoint y: 318, endPoint x: 483, endPoint y: 310, distance: 75.4
click at [483, 310] on input "Chicken Caesar Salad 89.00" at bounding box center [601, 315] width 616 height 25
type input "Chicken Caesar Salad"
click at [440, 506] on input "0" at bounding box center [512, 504] width 377 height 25
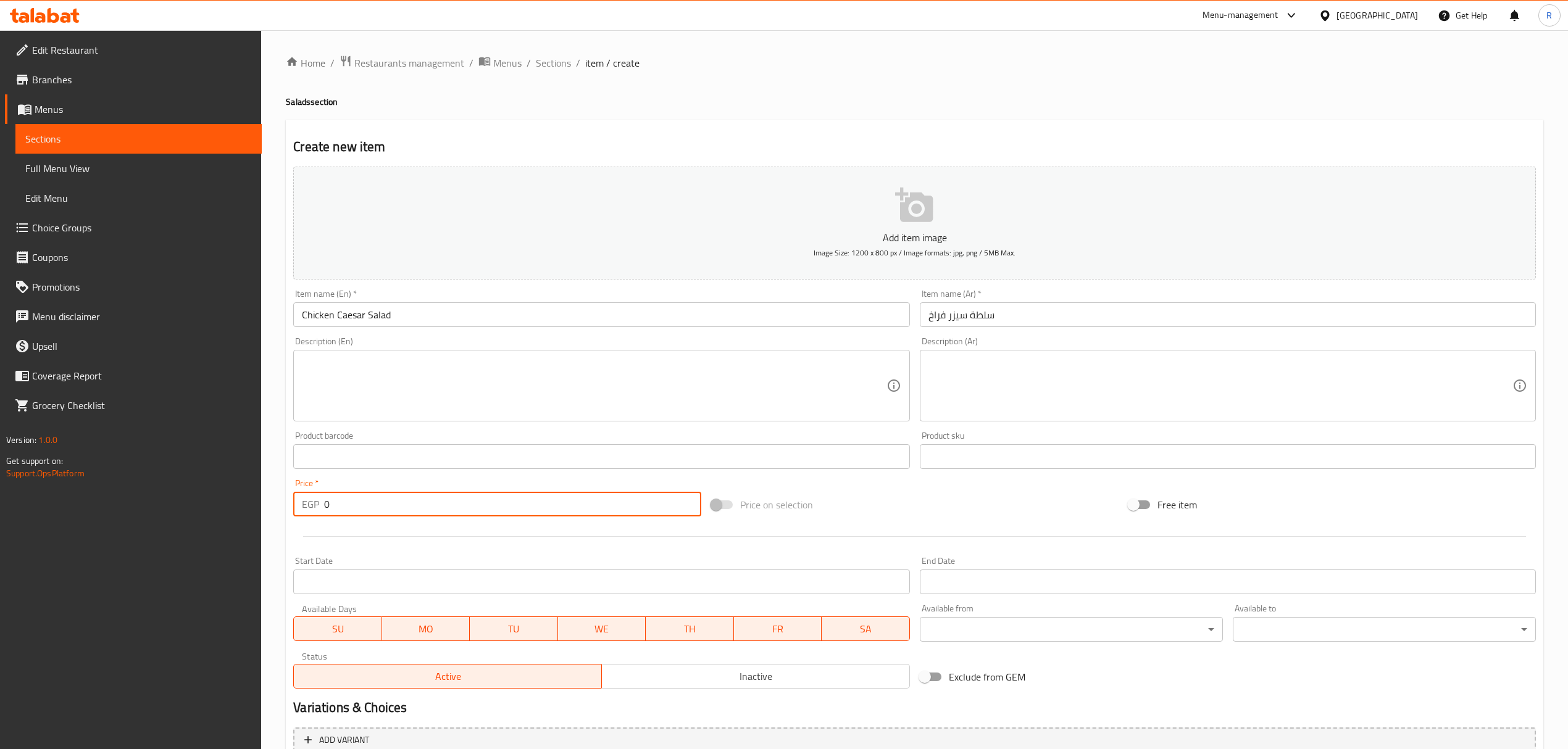
paste input "89.00"
type input "089.00"
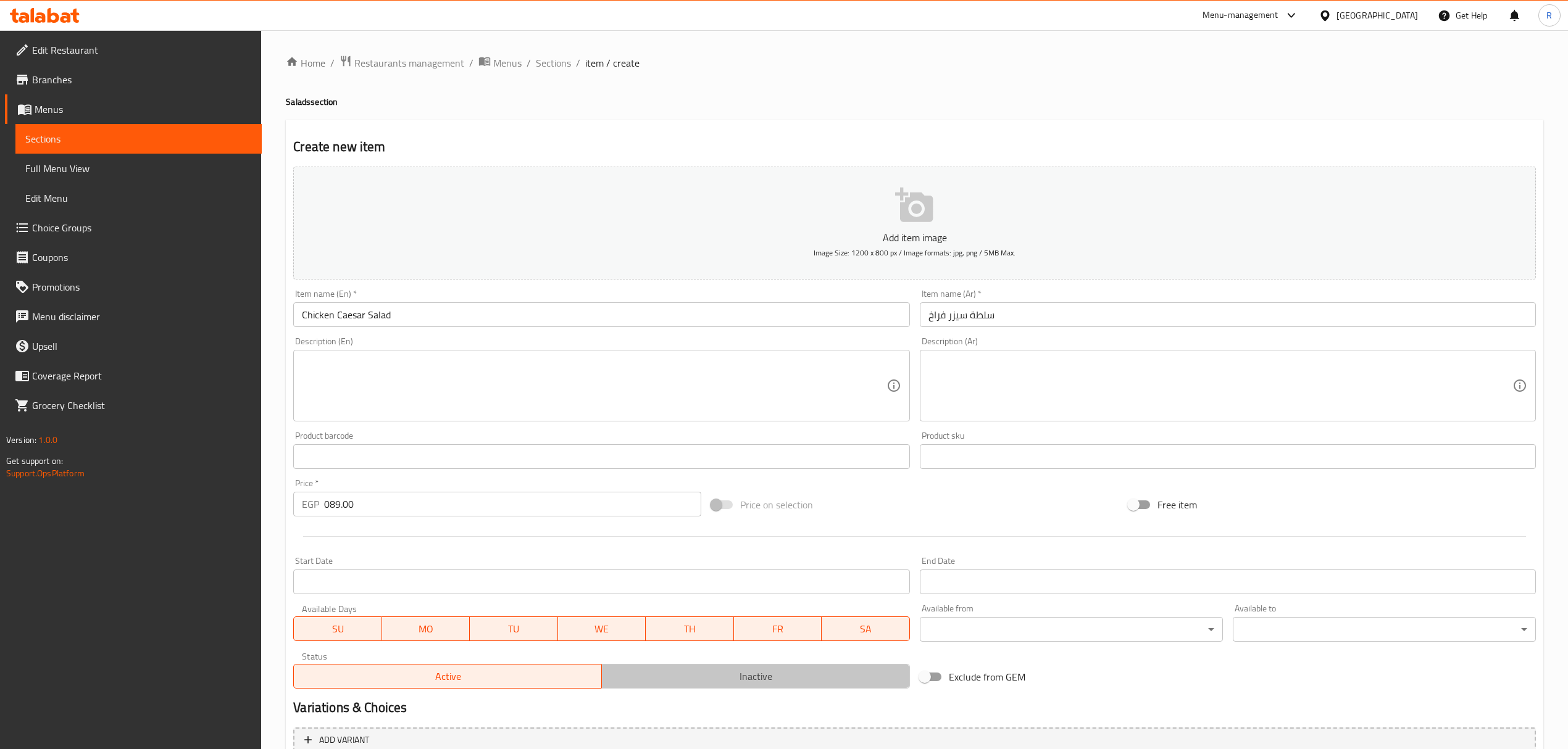
click at [726, 687] on button "Inactive" at bounding box center [756, 676] width 309 height 25
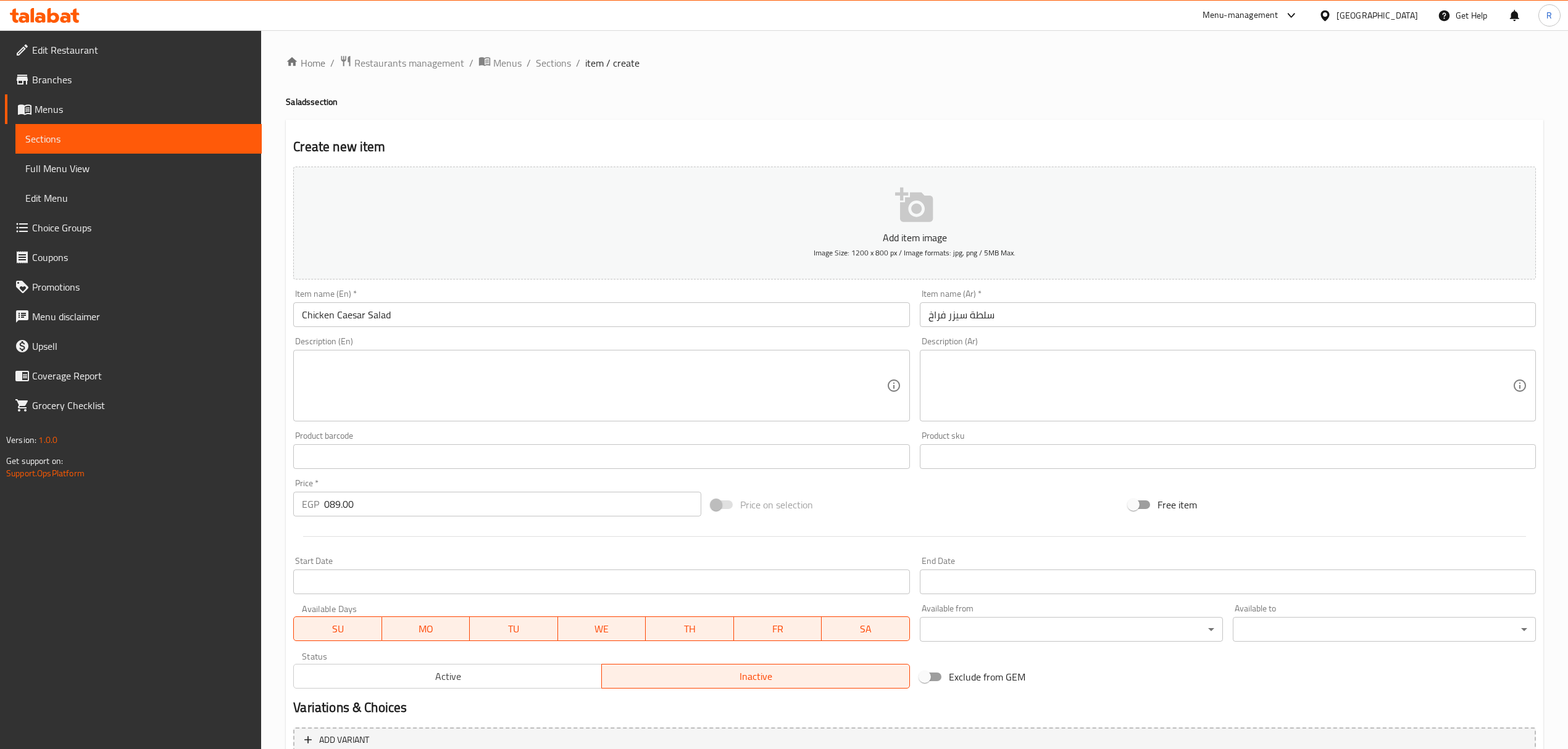
click at [495, 301] on div "Item name (En)   * Chicken Caesar Salad Item name (En) *" at bounding box center [601, 308] width 616 height 38
click at [485, 317] on input "Chicken Caesar Salad" at bounding box center [601, 315] width 616 height 25
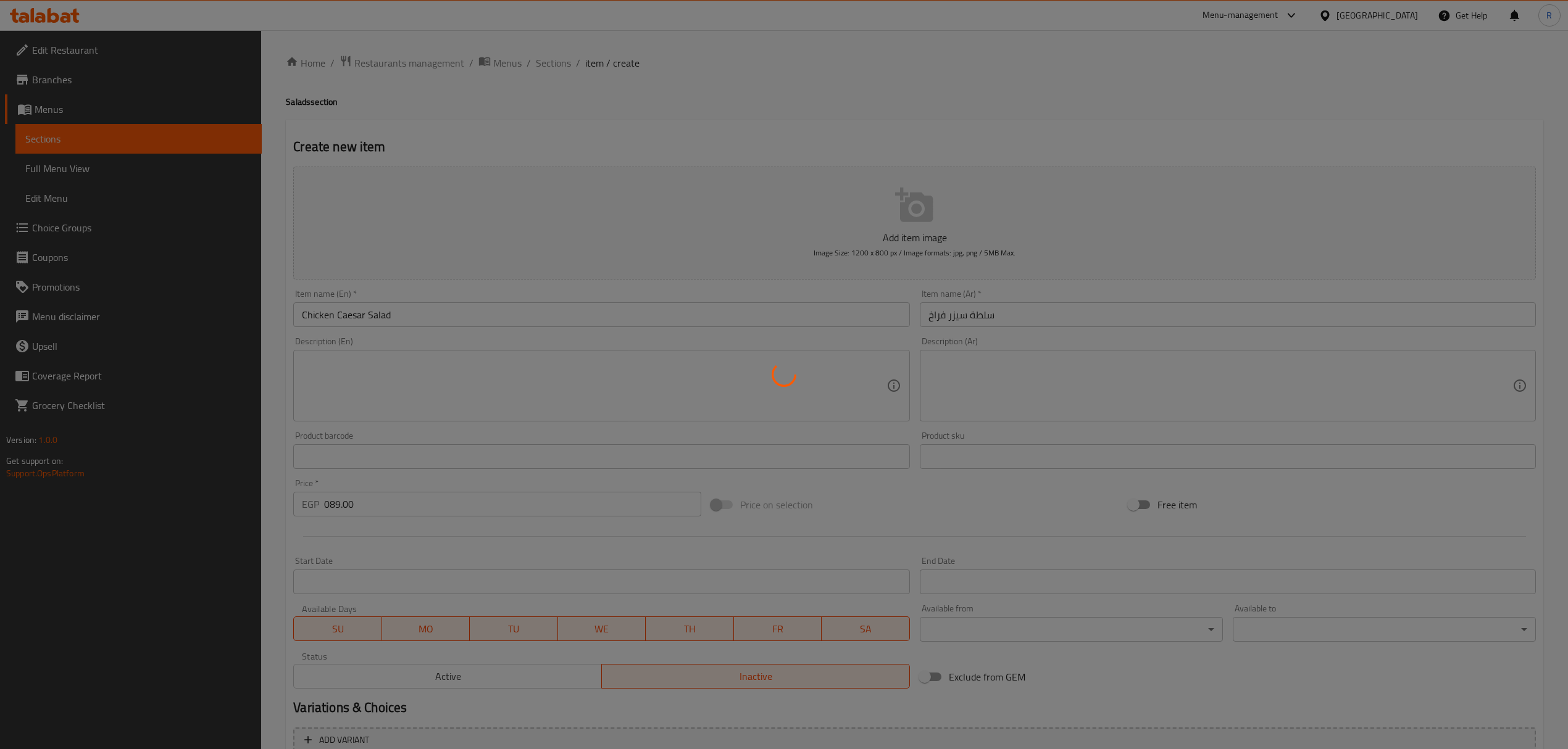
type input "0"
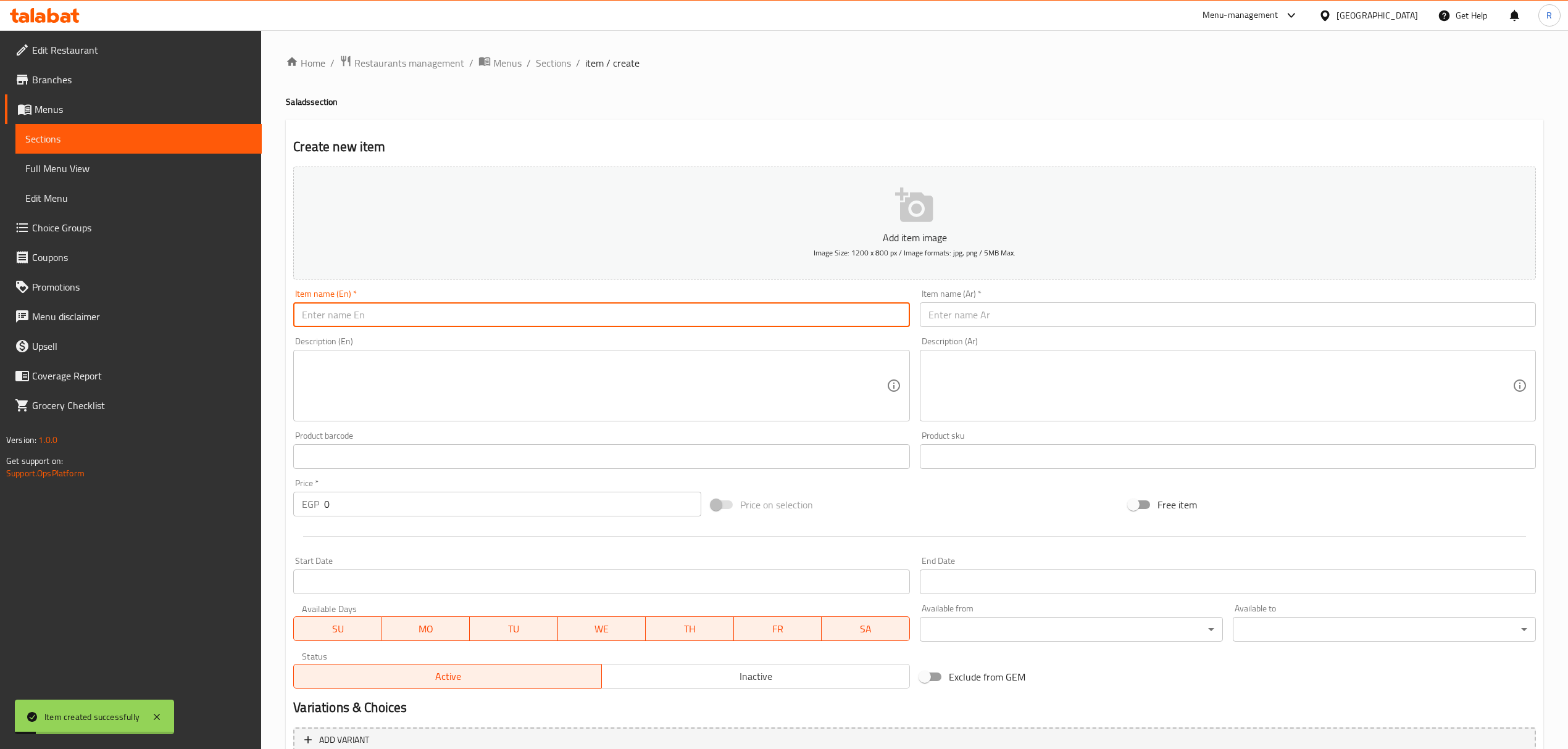
drag, startPoint x: 629, startPoint y: 315, endPoint x: 592, endPoint y: 326, distance: 38.6
click at [629, 313] on input "text" at bounding box center [601, 315] width 616 height 25
paste input "سلطة تونة tuna salad 84.00"
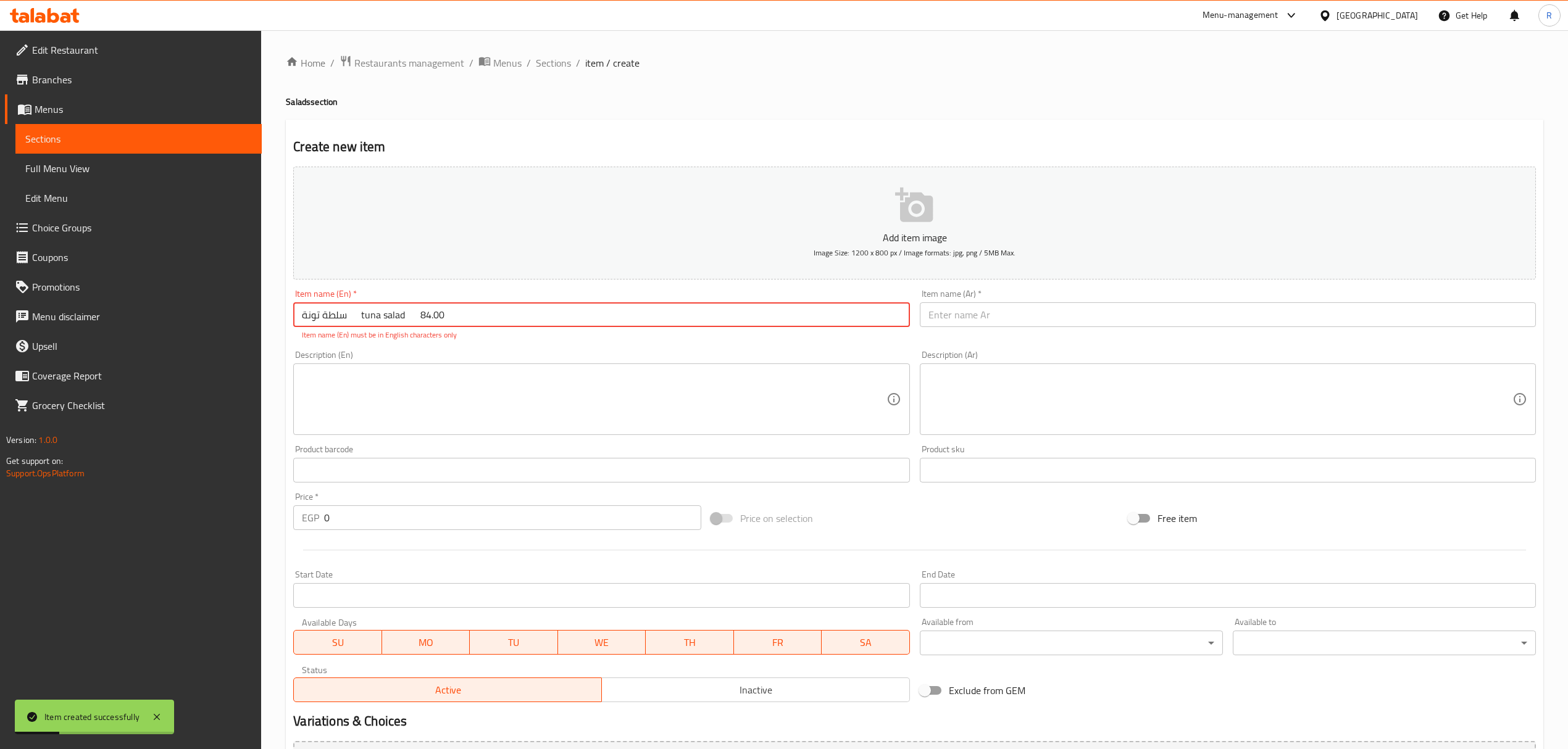
drag, startPoint x: 347, startPoint y: 320, endPoint x: 267, endPoint y: 317, distance: 80.1
click at [267, 317] on div "Home / Restaurants management / Menus / Sections / item / create Salads section…" at bounding box center [914, 457] width 1307 height 855
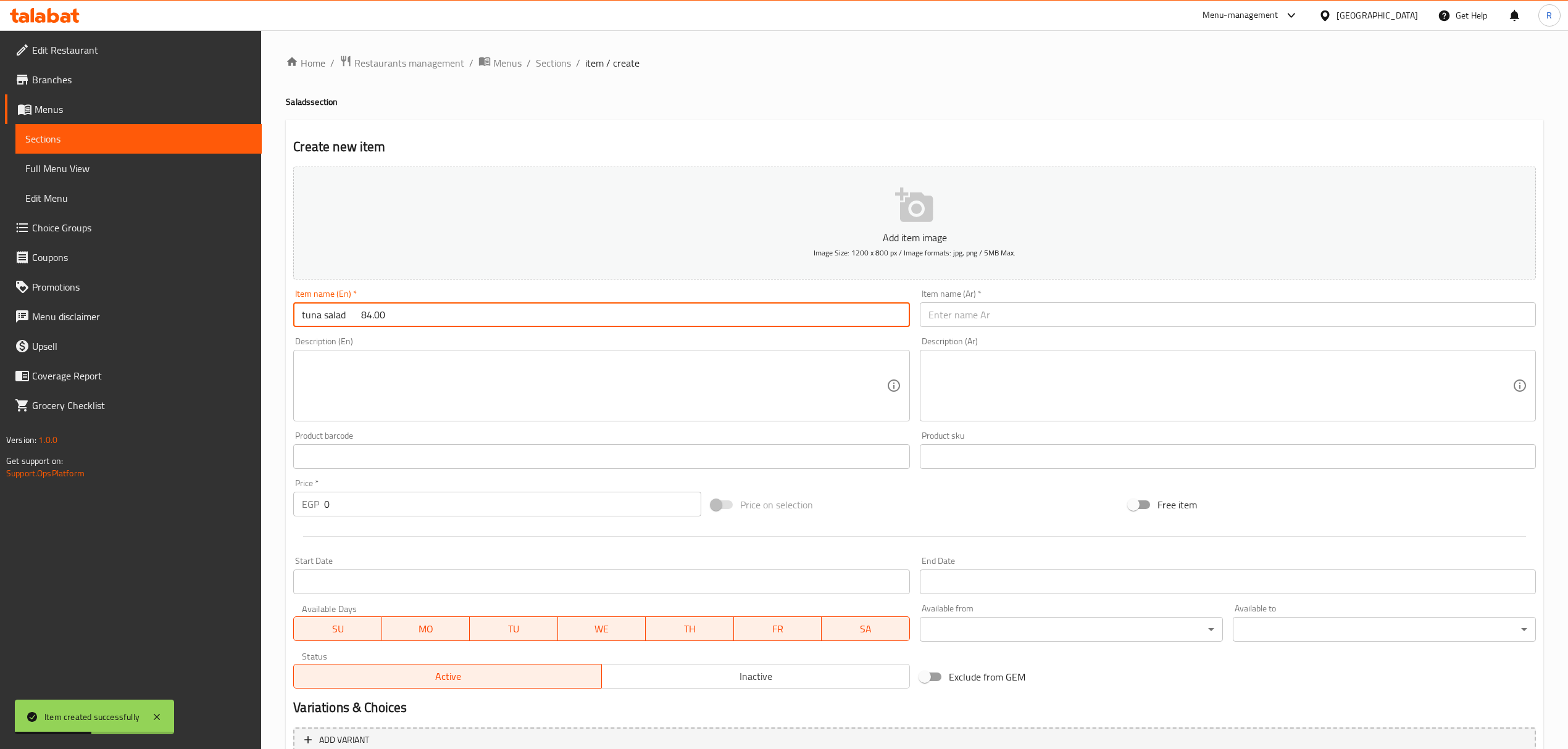
type input "tuna salad 84.00"
click at [954, 317] on input "text" at bounding box center [1228, 315] width 616 height 25
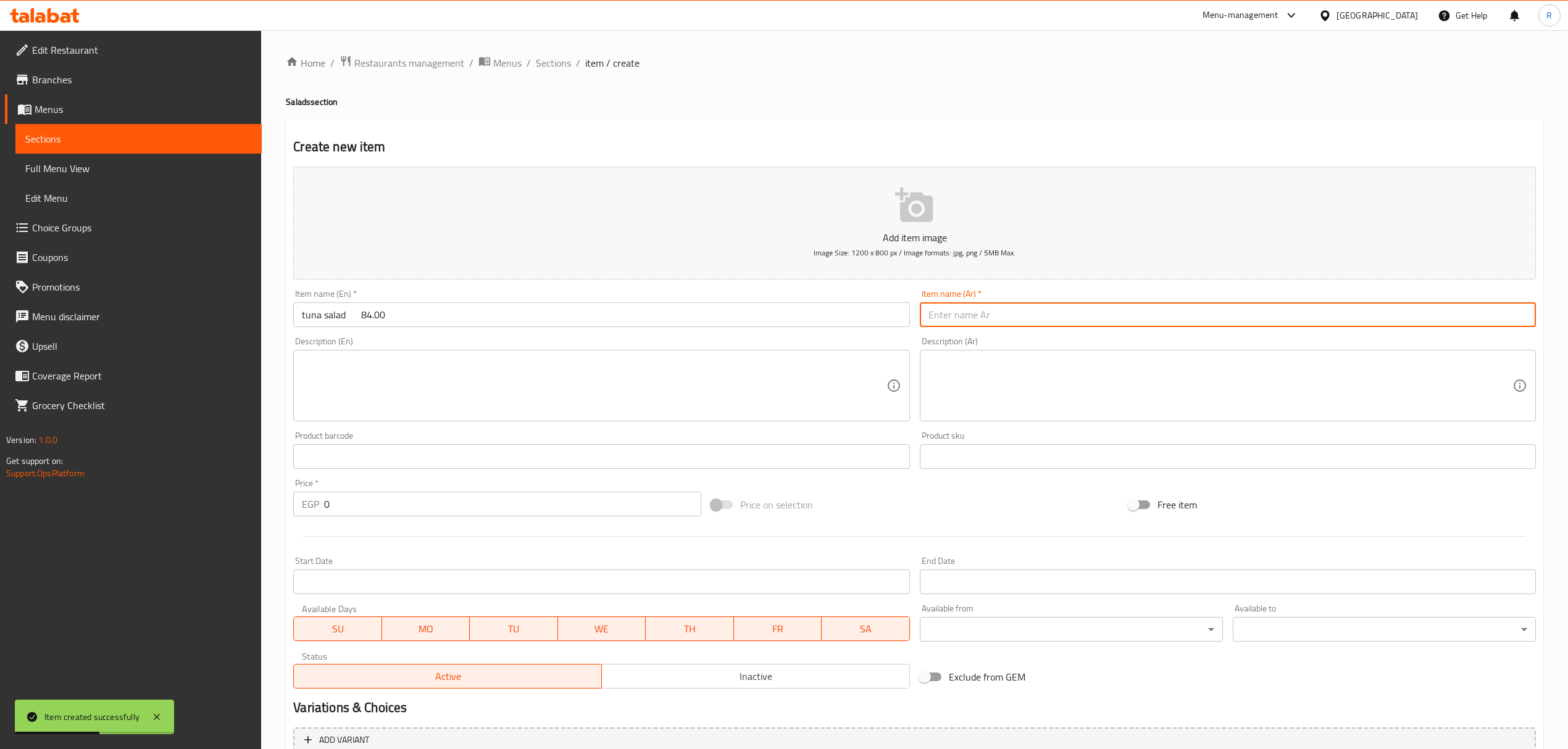
paste input "سلطة تونة"
type input "سلطة تونة"
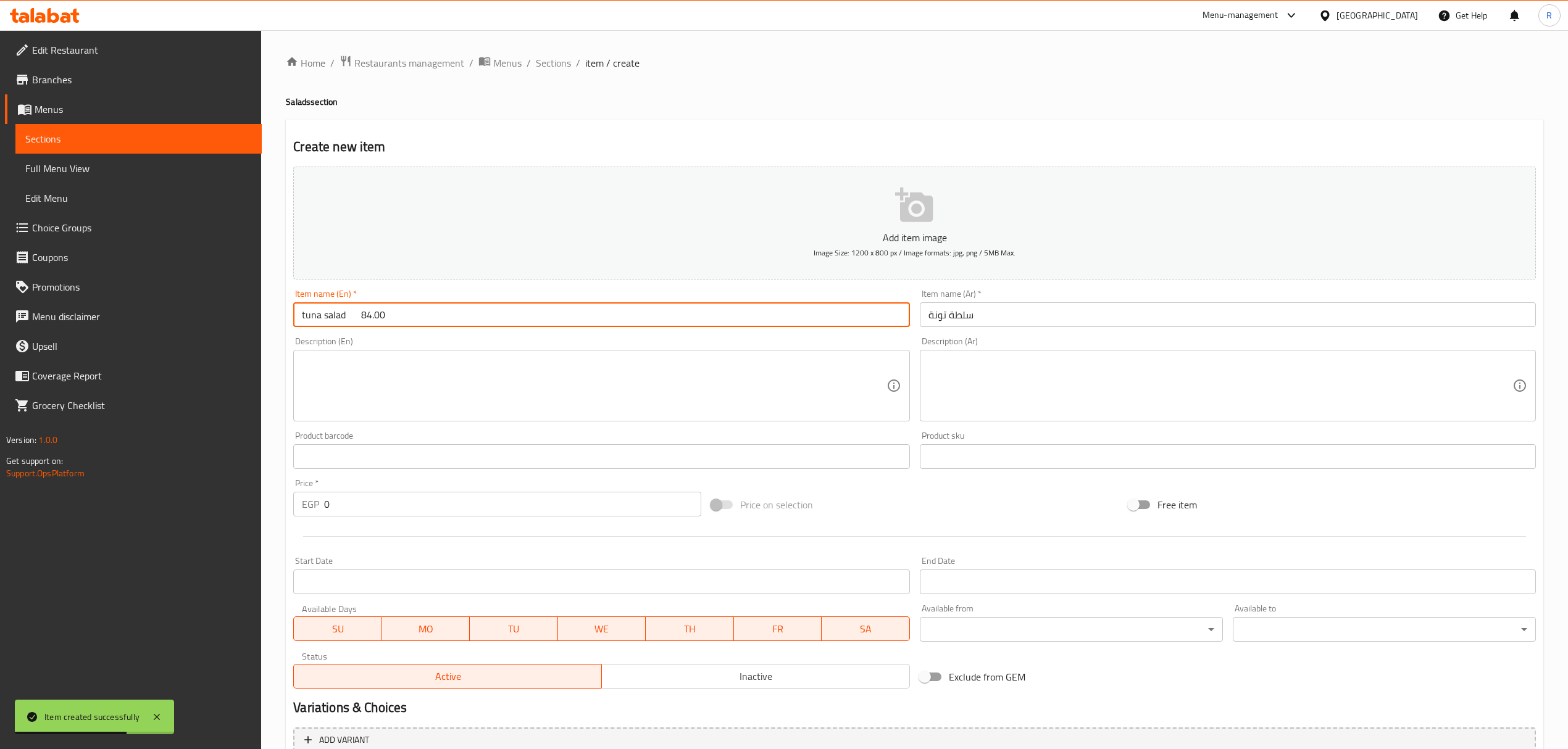
drag, startPoint x: 347, startPoint y: 315, endPoint x: 437, endPoint y: 325, distance: 90.6
click at [437, 325] on input "tuna salad 84.00" at bounding box center [601, 315] width 616 height 25
click at [304, 322] on input "tuna salad" at bounding box center [601, 315] width 616 height 25
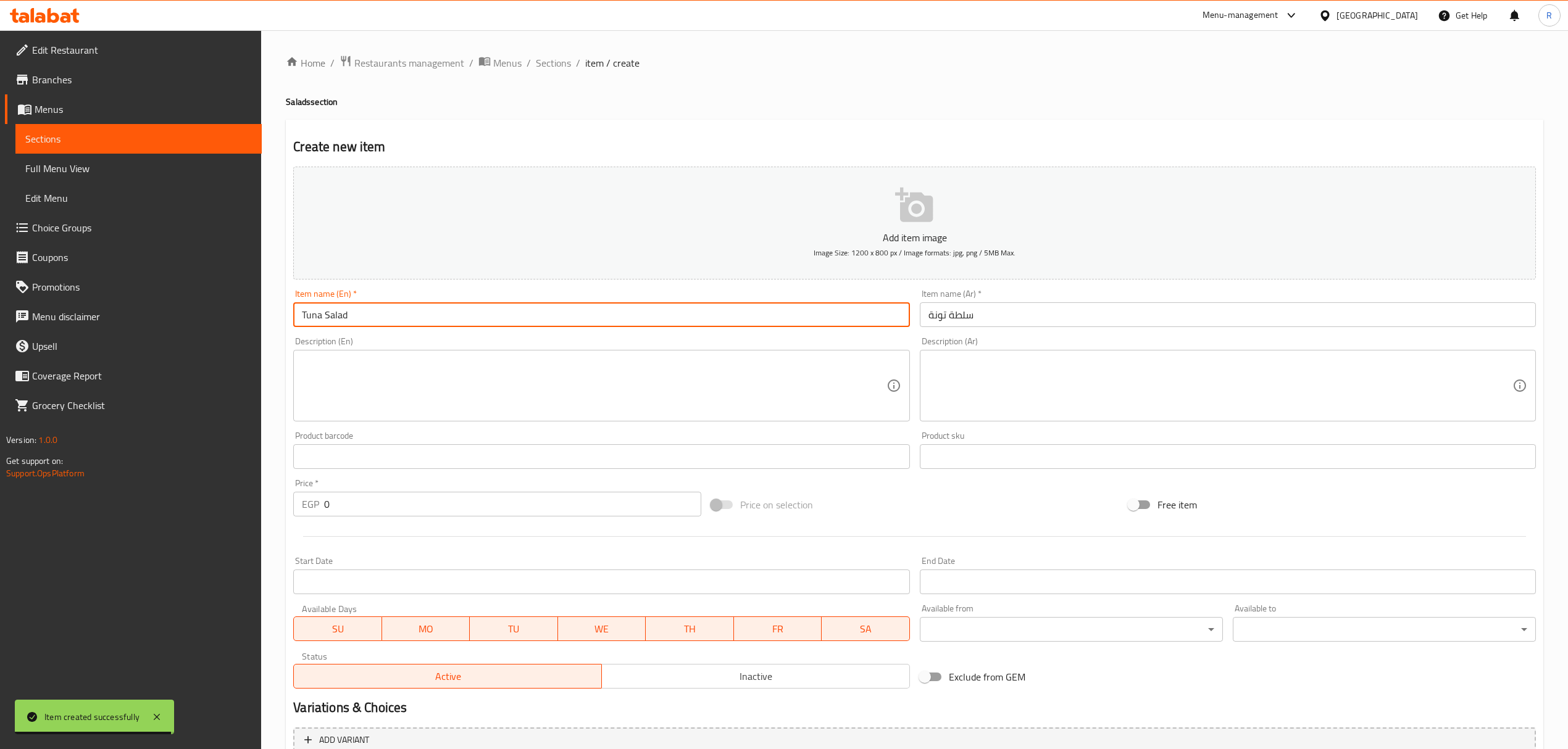
type input "Tuna Salad"
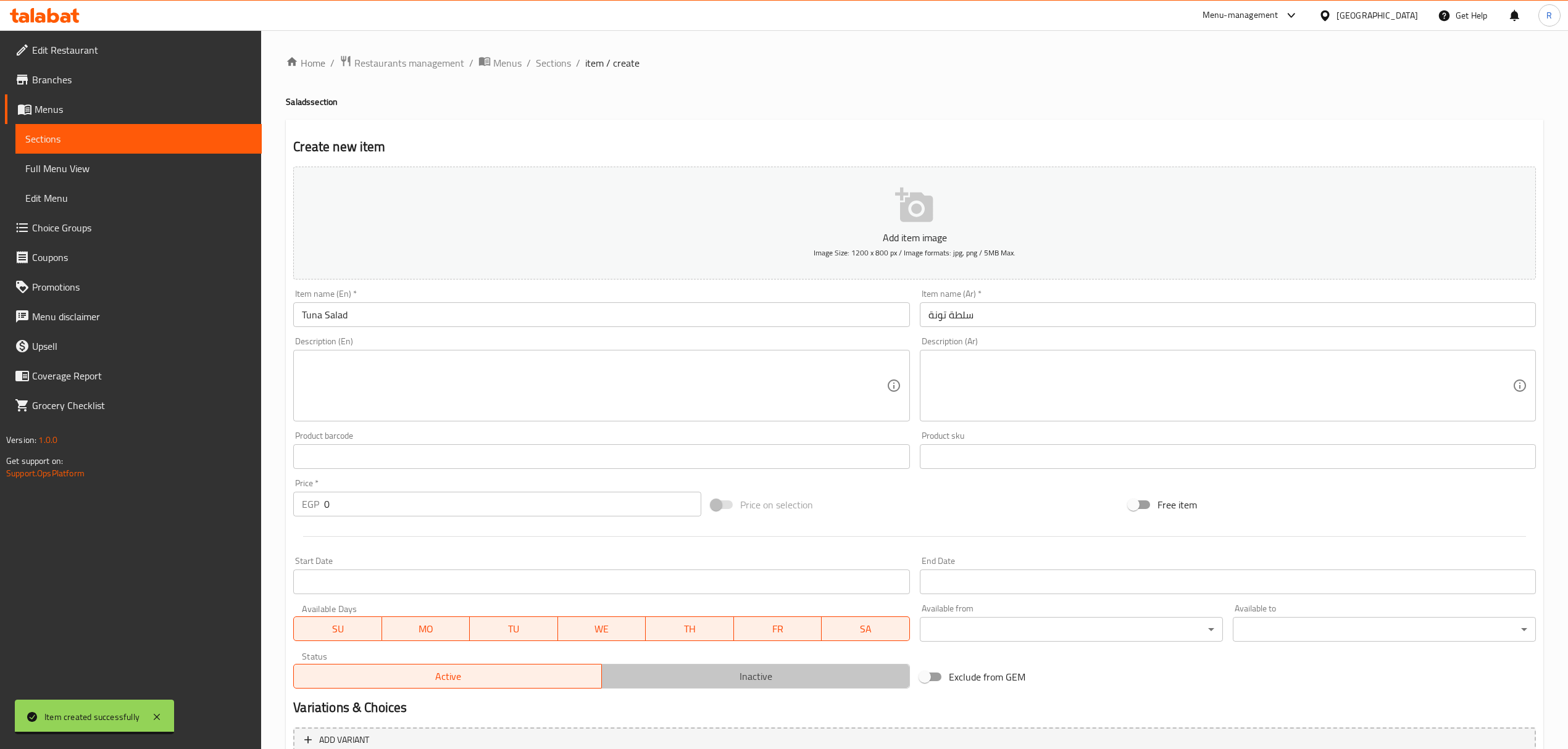
click at [689, 685] on span "Inactive" at bounding box center [756, 676] width 298 height 18
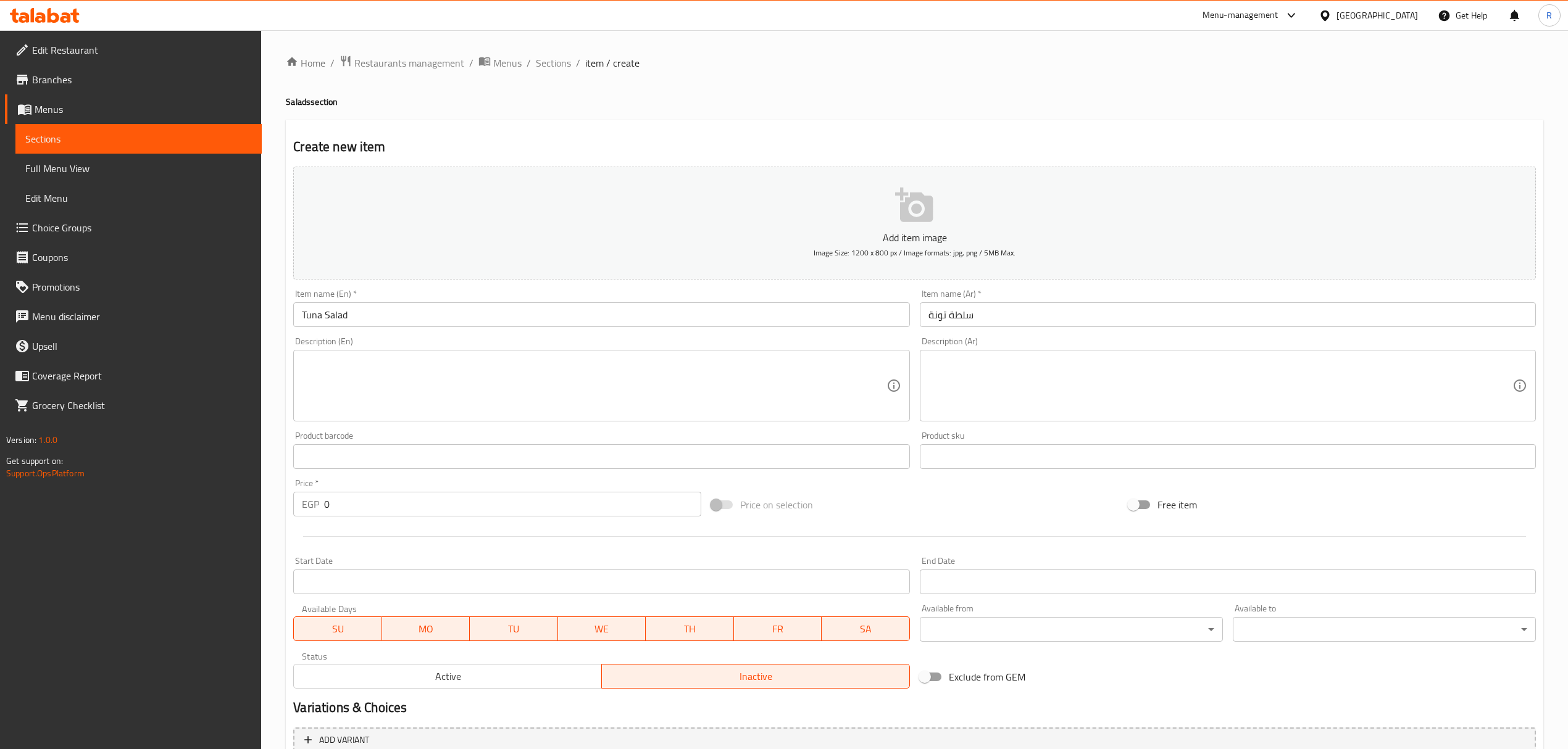
click at [460, 500] on input "0" at bounding box center [512, 504] width 377 height 25
paste input "84.00"
type input "084.00"
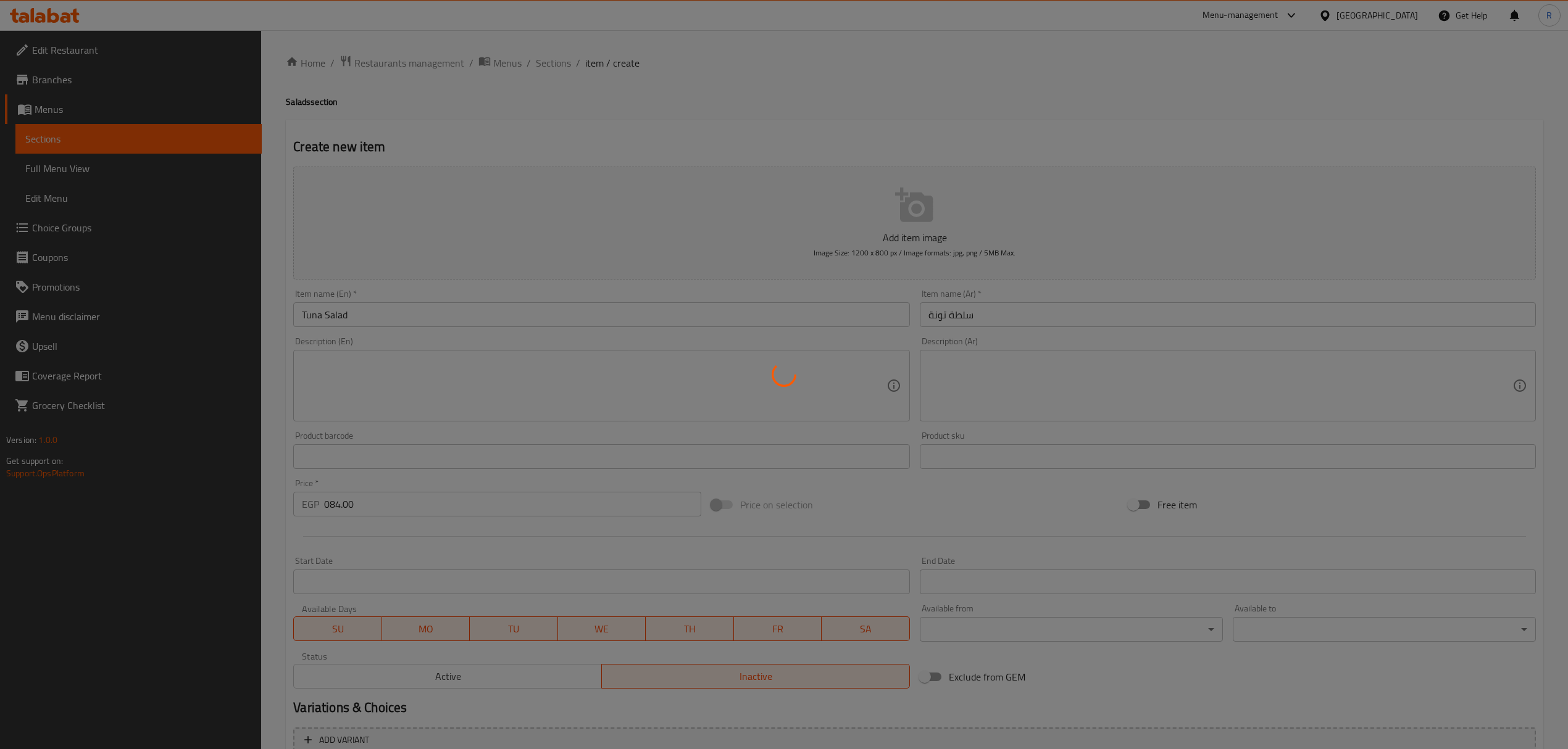
type input "0"
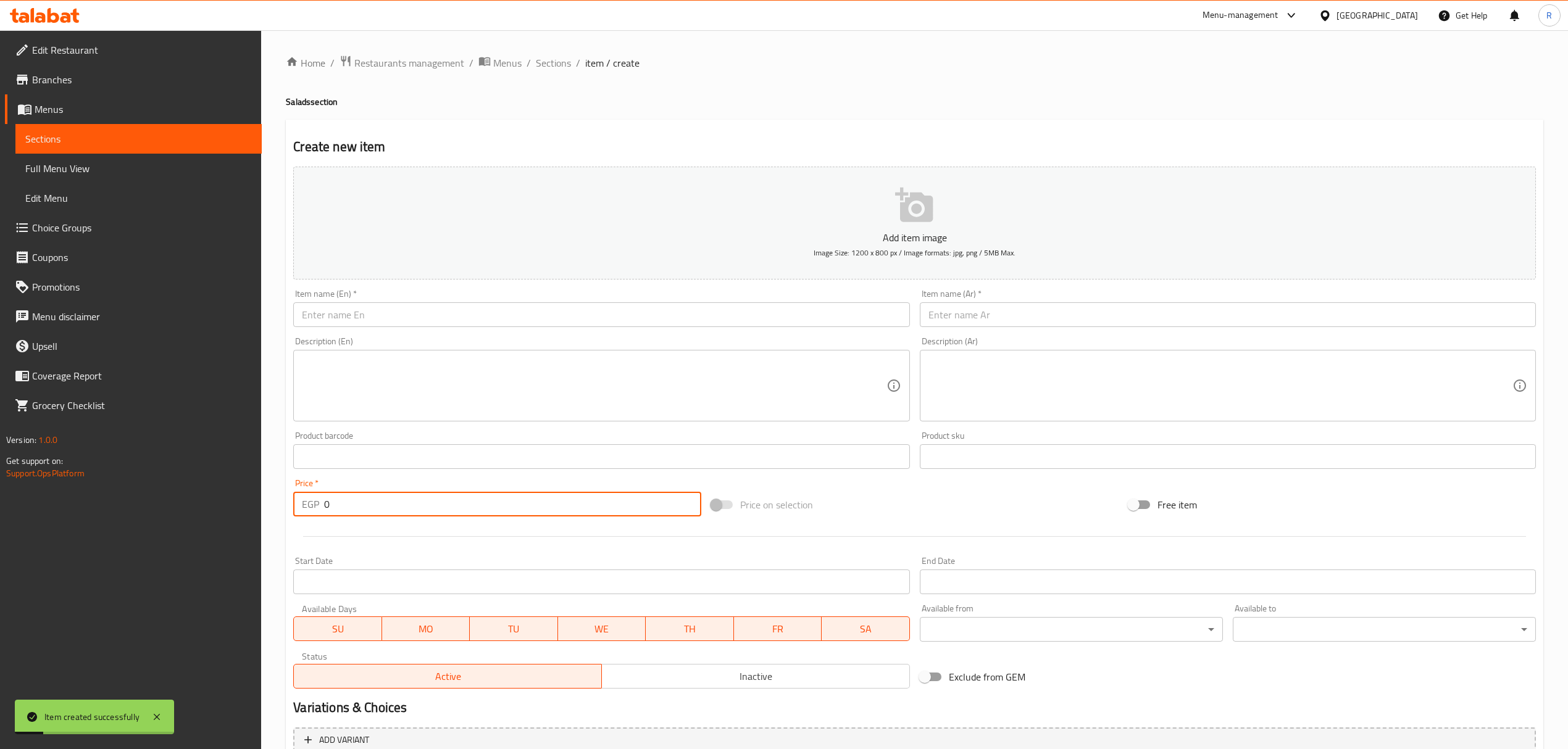
click at [525, 320] on input "text" at bounding box center [601, 315] width 616 height 25
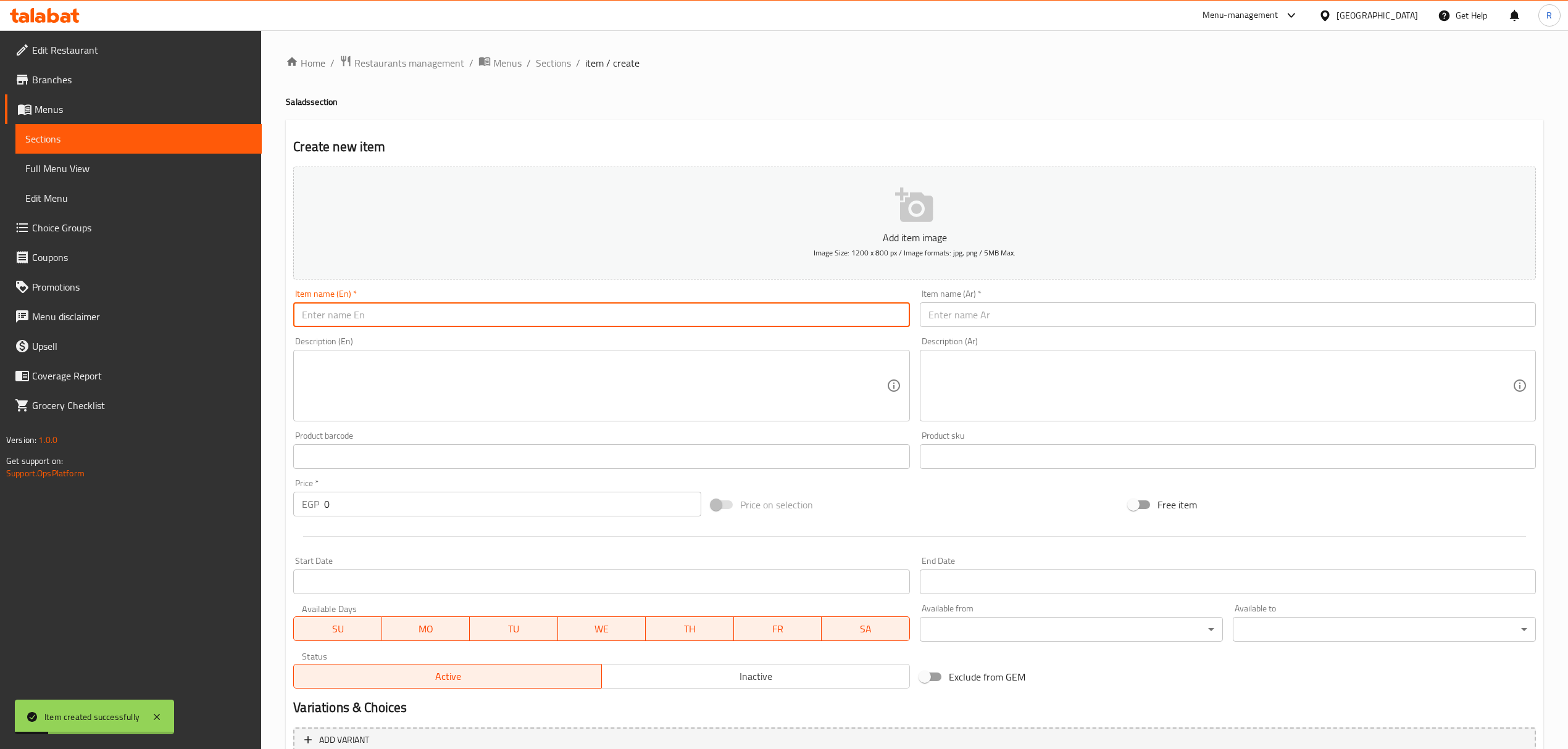
paste input "سلطة جبنة يوناني Greek cheese salad 62.00"
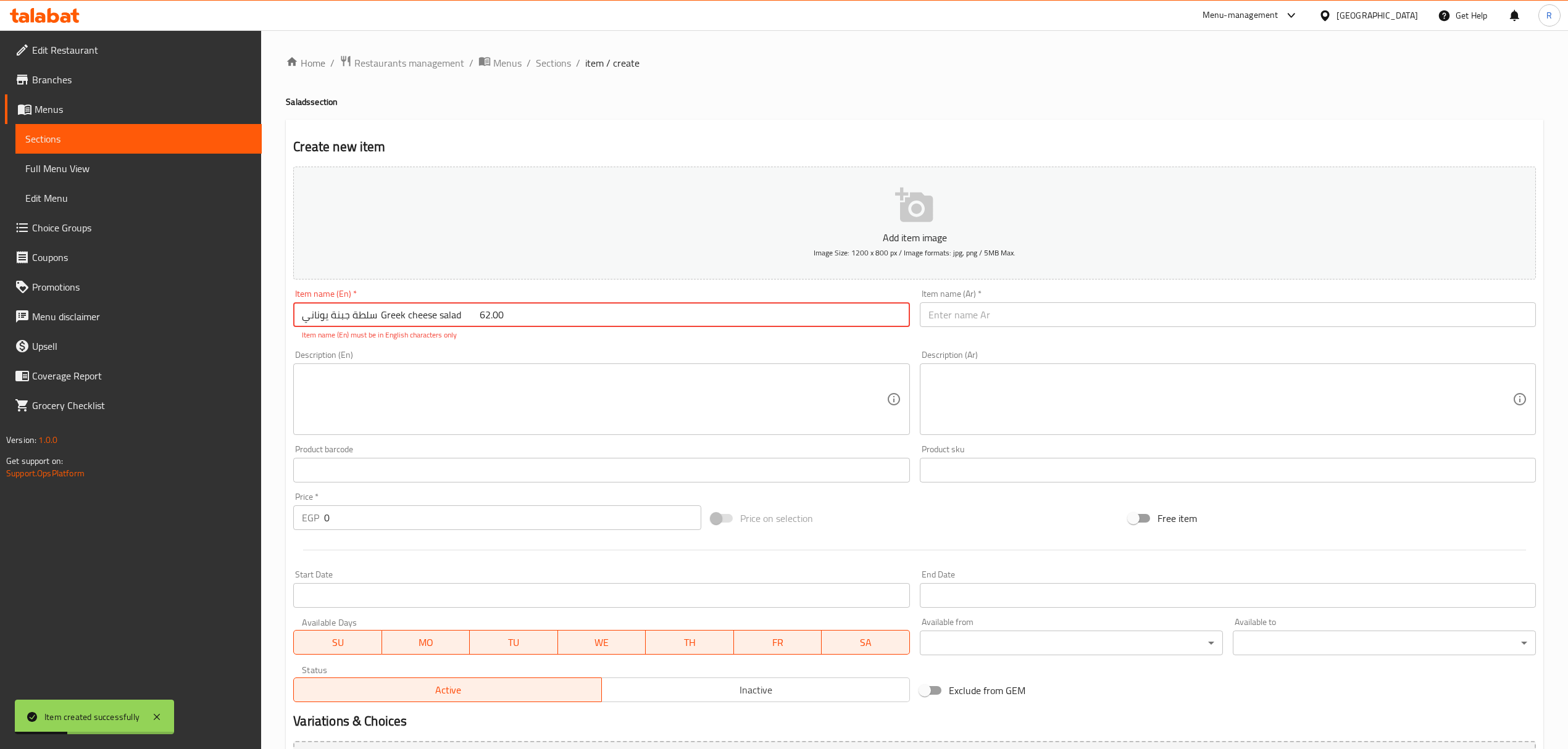
drag, startPoint x: 375, startPoint y: 320, endPoint x: 270, endPoint y: 306, distance: 105.9
click at [270, 306] on div "Home / Restaurants management / Menus / Sections / item / create Salads section…" at bounding box center [914, 457] width 1307 height 855
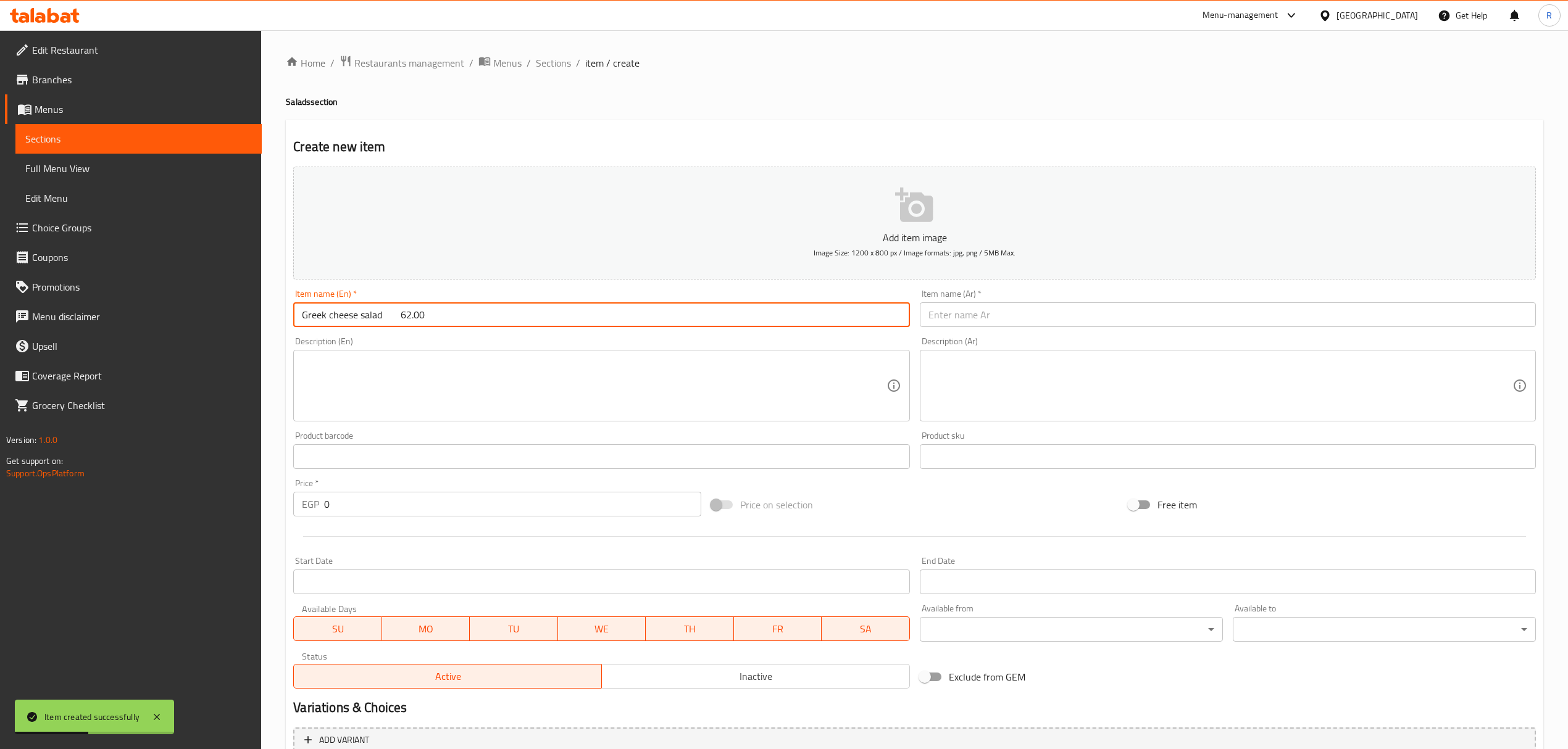
type input "Greek cheese salad 62.00"
click at [981, 318] on input "text" at bounding box center [1228, 315] width 616 height 25
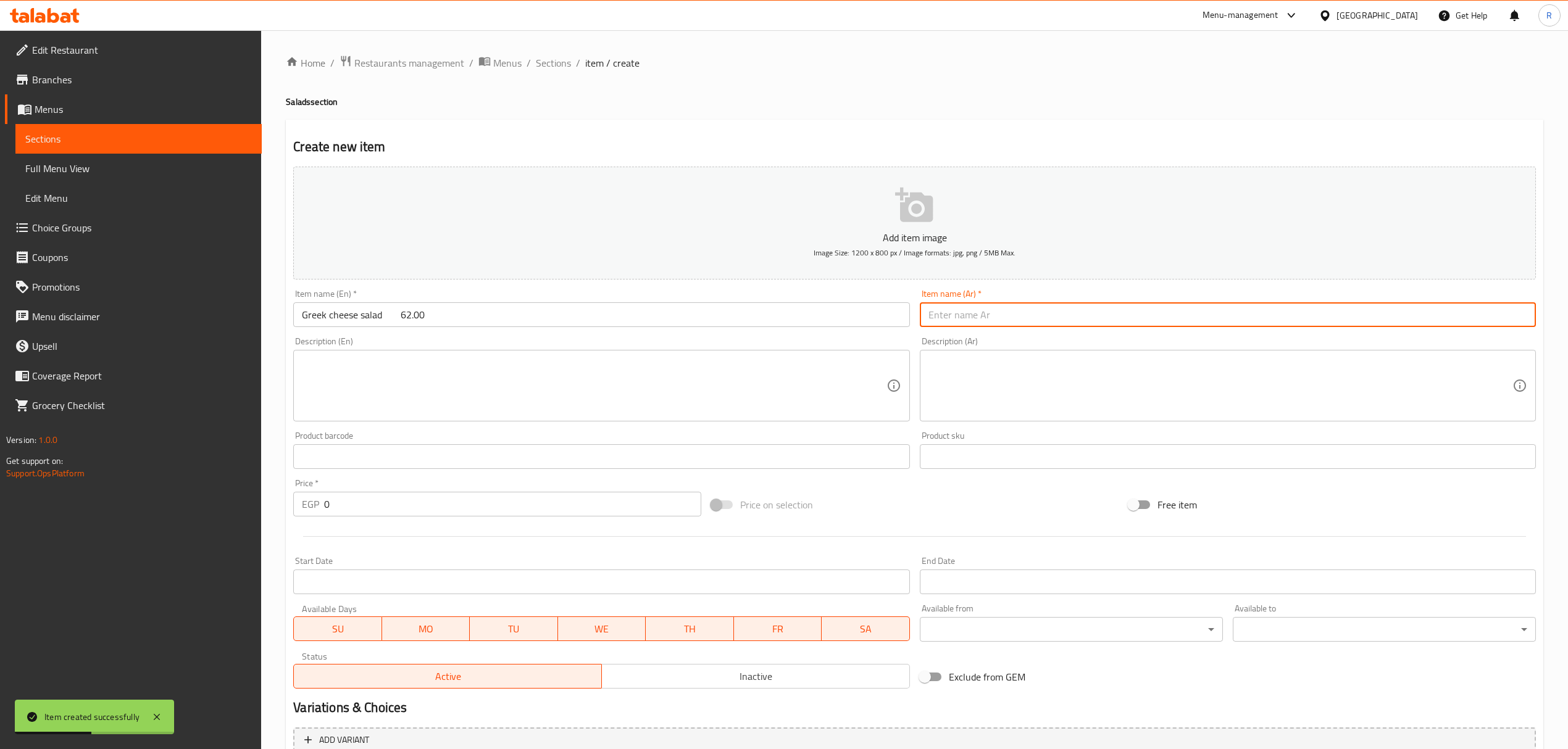
paste input "سلطة جبنة يوناني"
type input "سلطة جبنة يوناني"
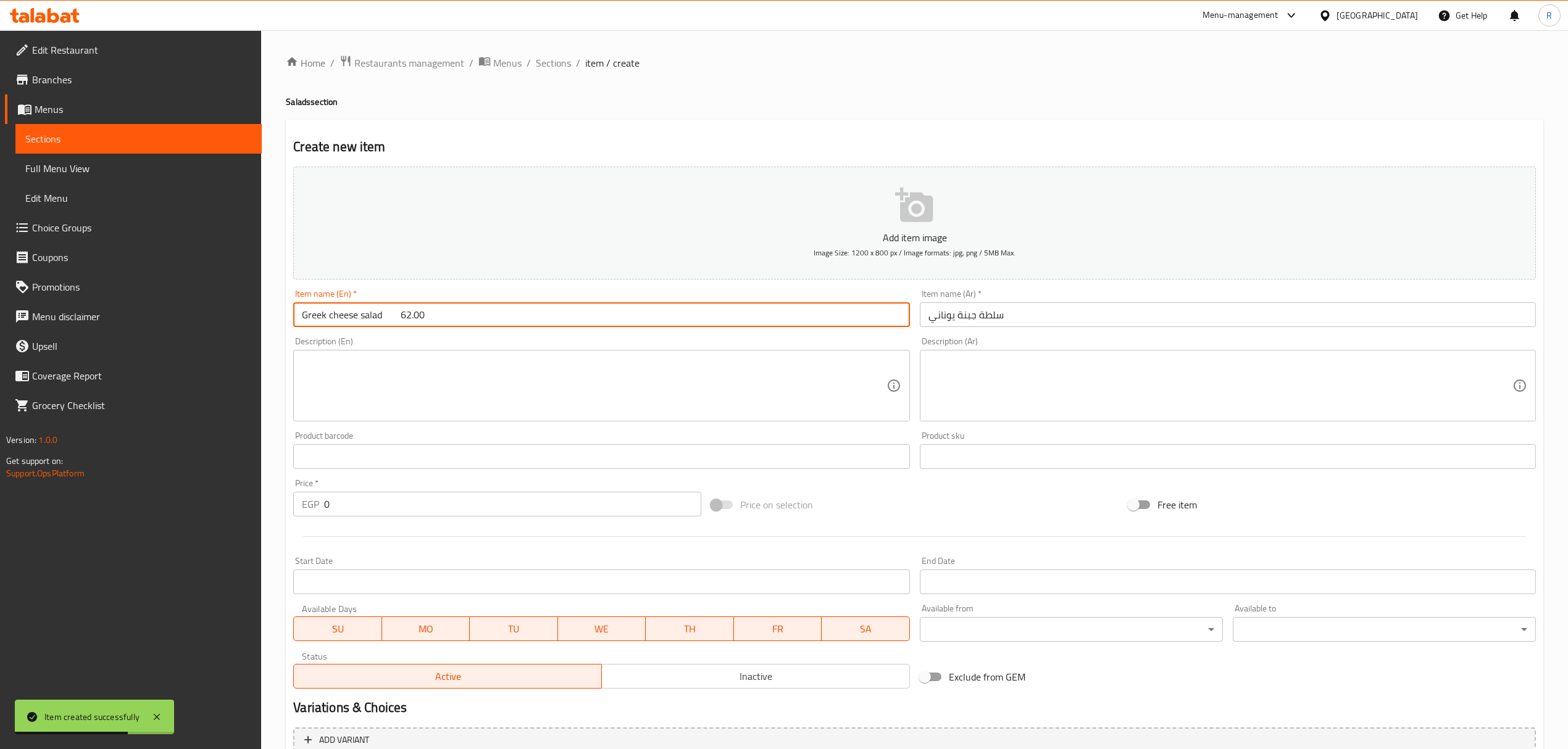
drag, startPoint x: 398, startPoint y: 317, endPoint x: 502, endPoint y: 312, distance: 104.1
click at [502, 312] on input "Greek cheese salad 62.00" at bounding box center [601, 315] width 616 height 25
click at [437, 320] on input "Greek cheese salad" at bounding box center [601, 315] width 616 height 25
click at [437, 319] on input "Greek cheese salad" at bounding box center [601, 315] width 616 height 25
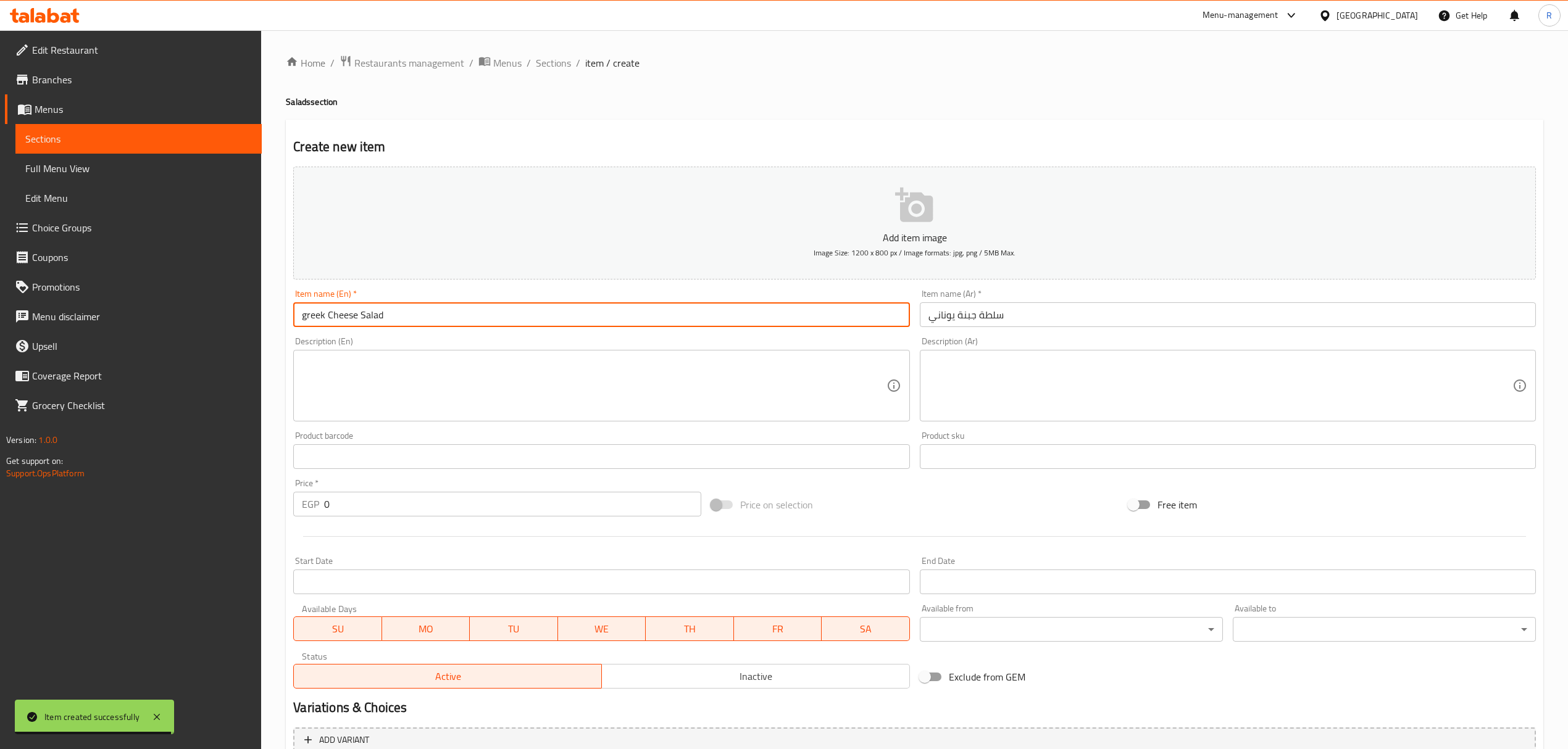
click at [326, 315] on input "greek Cheese Salad" at bounding box center [601, 315] width 616 height 25
click at [318, 317] on input "greek Cheese Salad" at bounding box center [601, 315] width 616 height 25
type input "Greek Cheese Salad"
click at [415, 499] on input "0" at bounding box center [512, 504] width 377 height 25
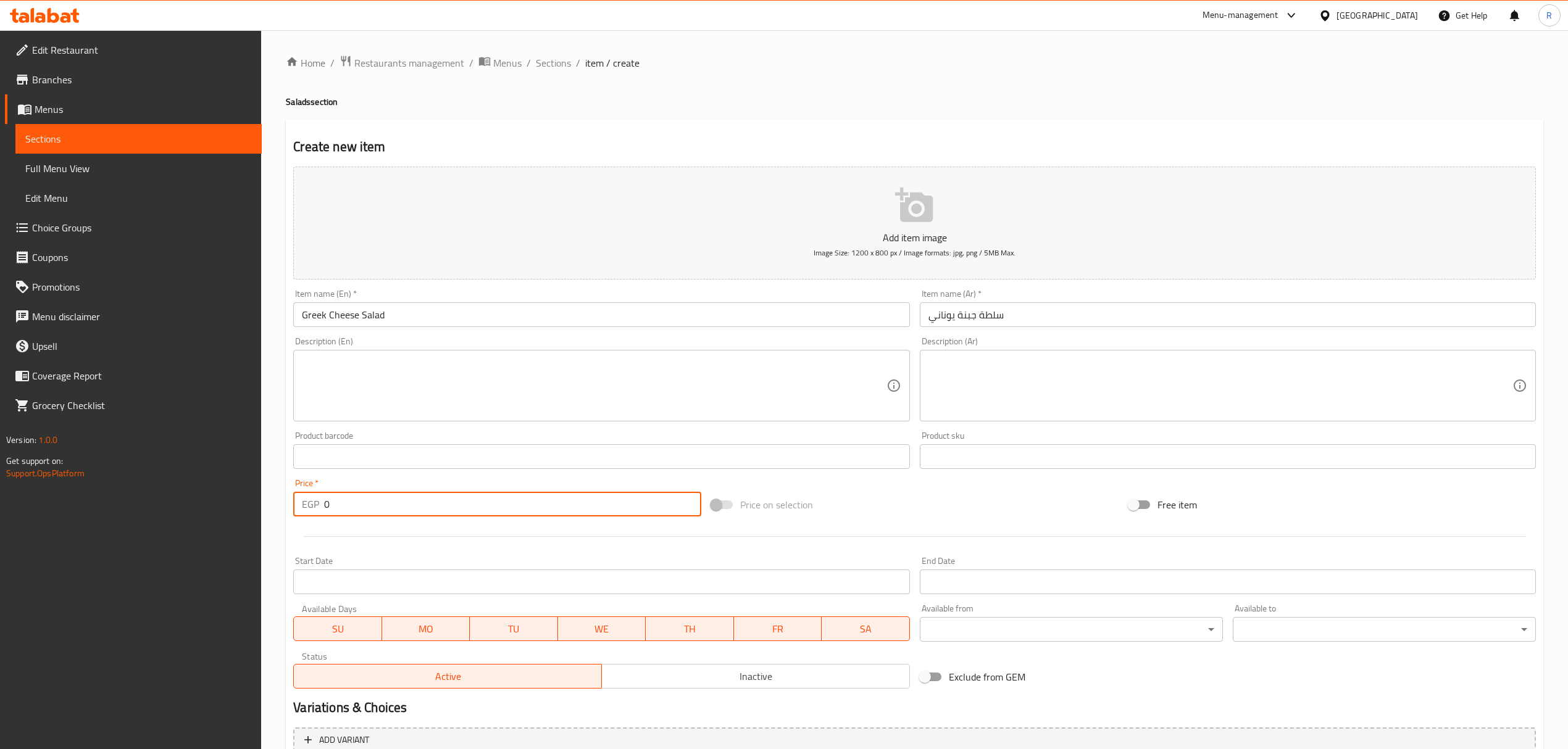
paste input "62.00"
type input "062.00"
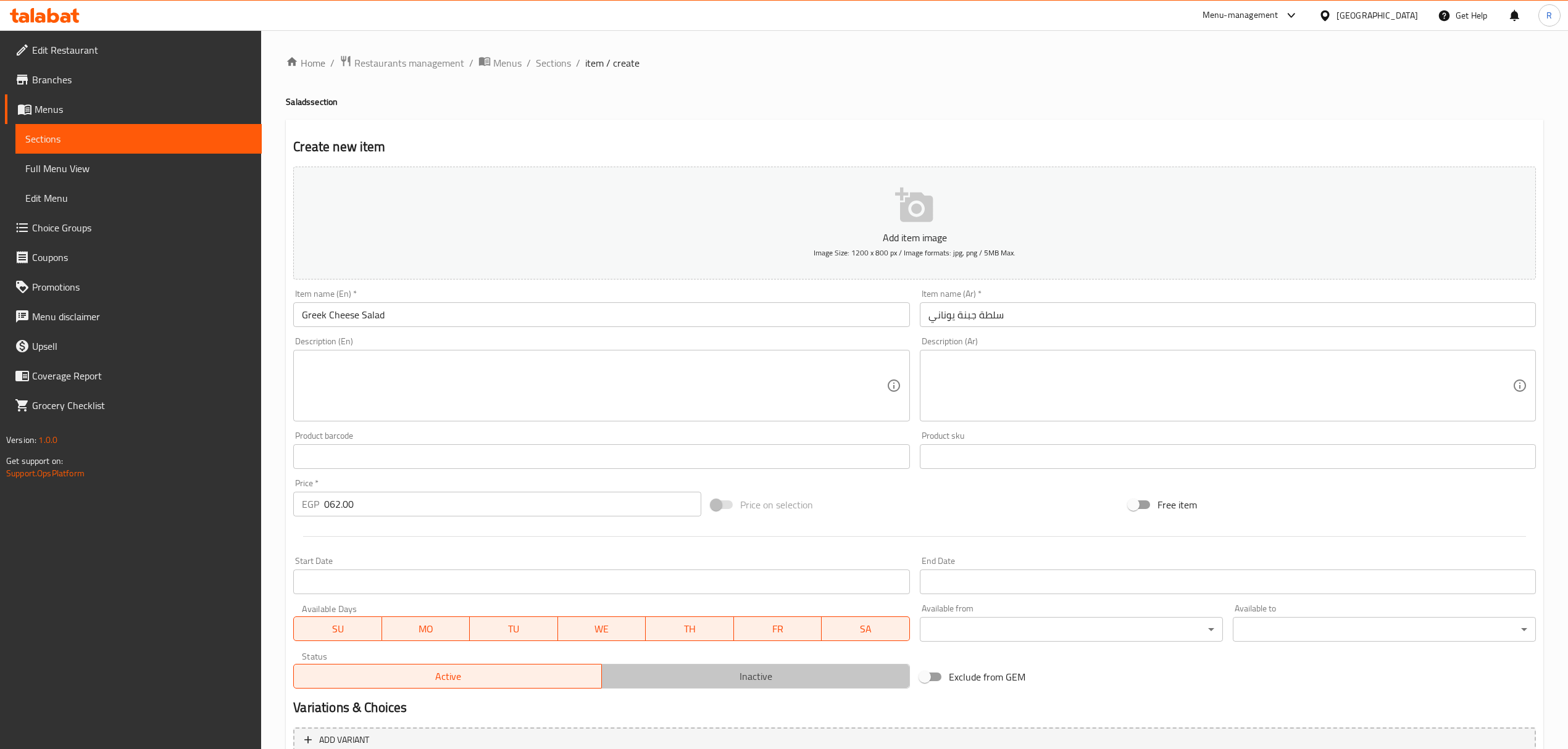
click at [677, 671] on span "Inactive" at bounding box center [756, 676] width 298 height 18
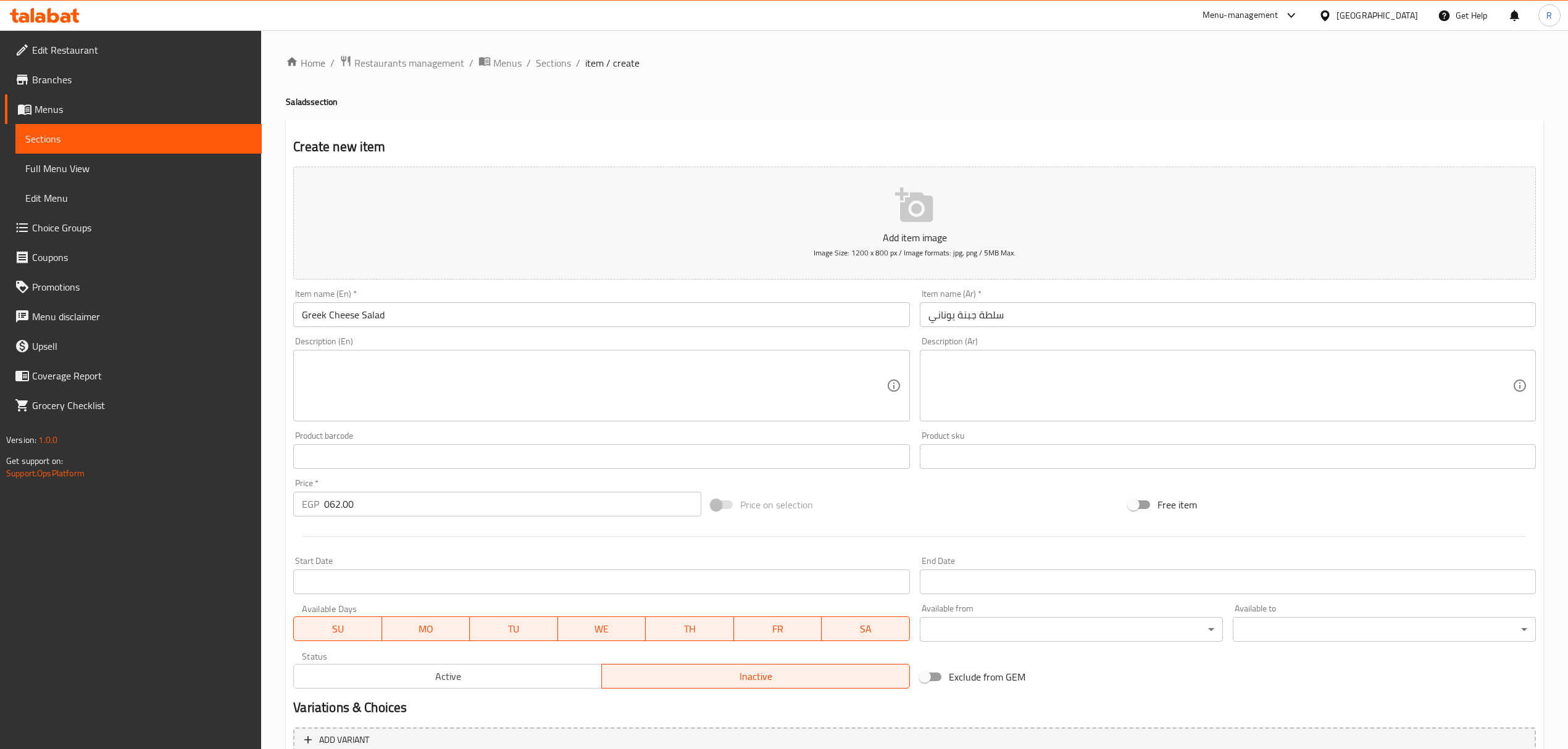
click at [547, 504] on input "062.00" at bounding box center [512, 504] width 377 height 25
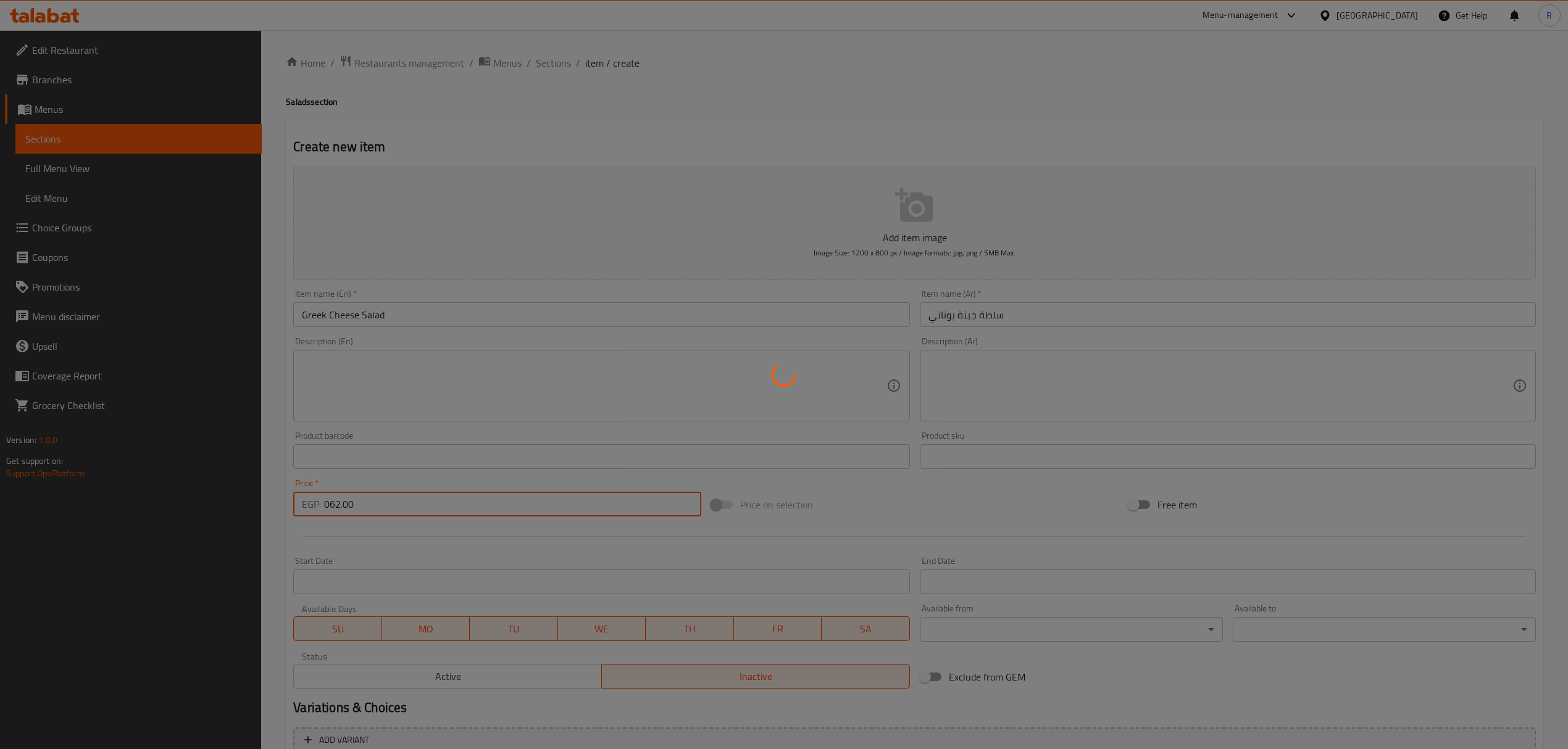
type input "0"
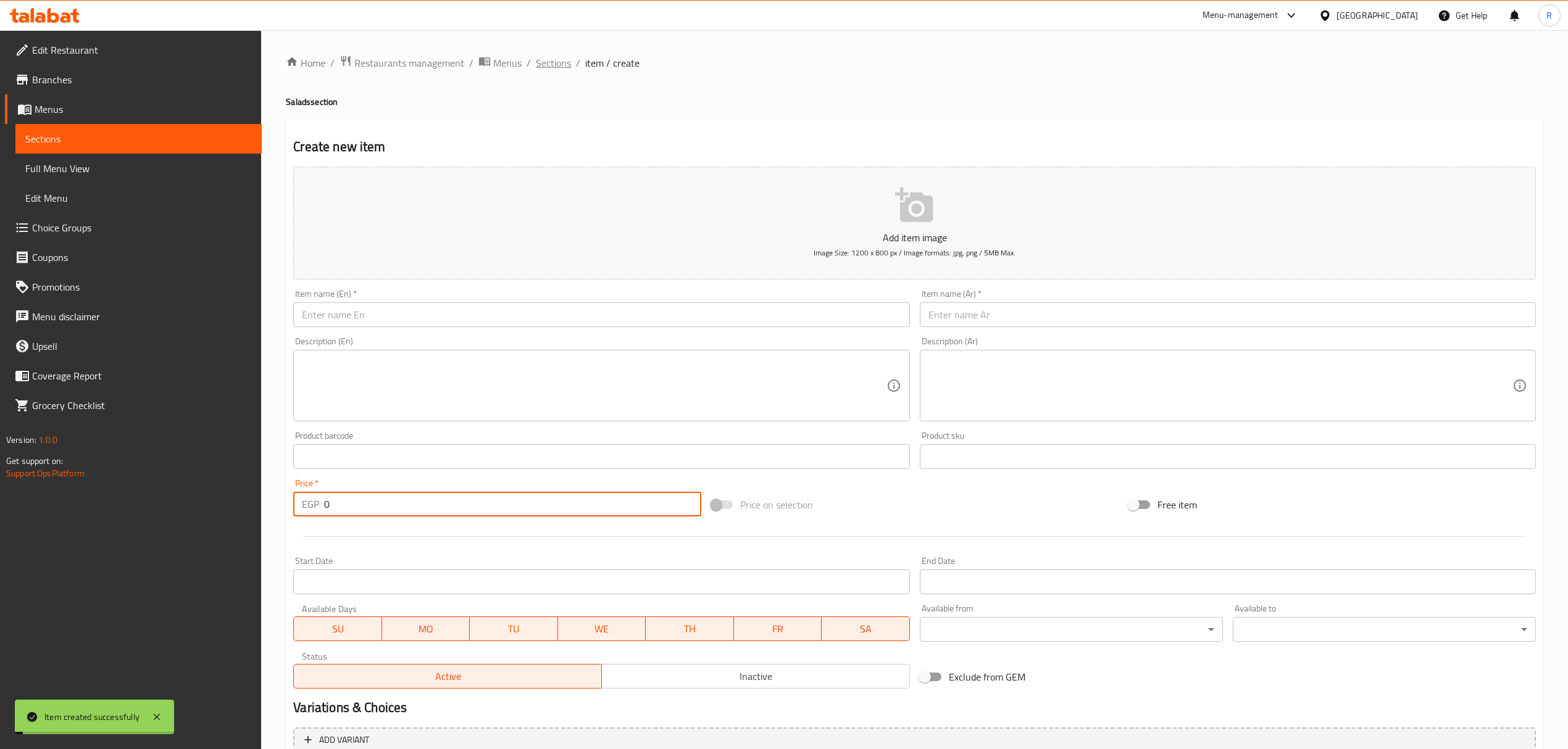
click at [544, 61] on span "Sections" at bounding box center [553, 63] width 35 height 15
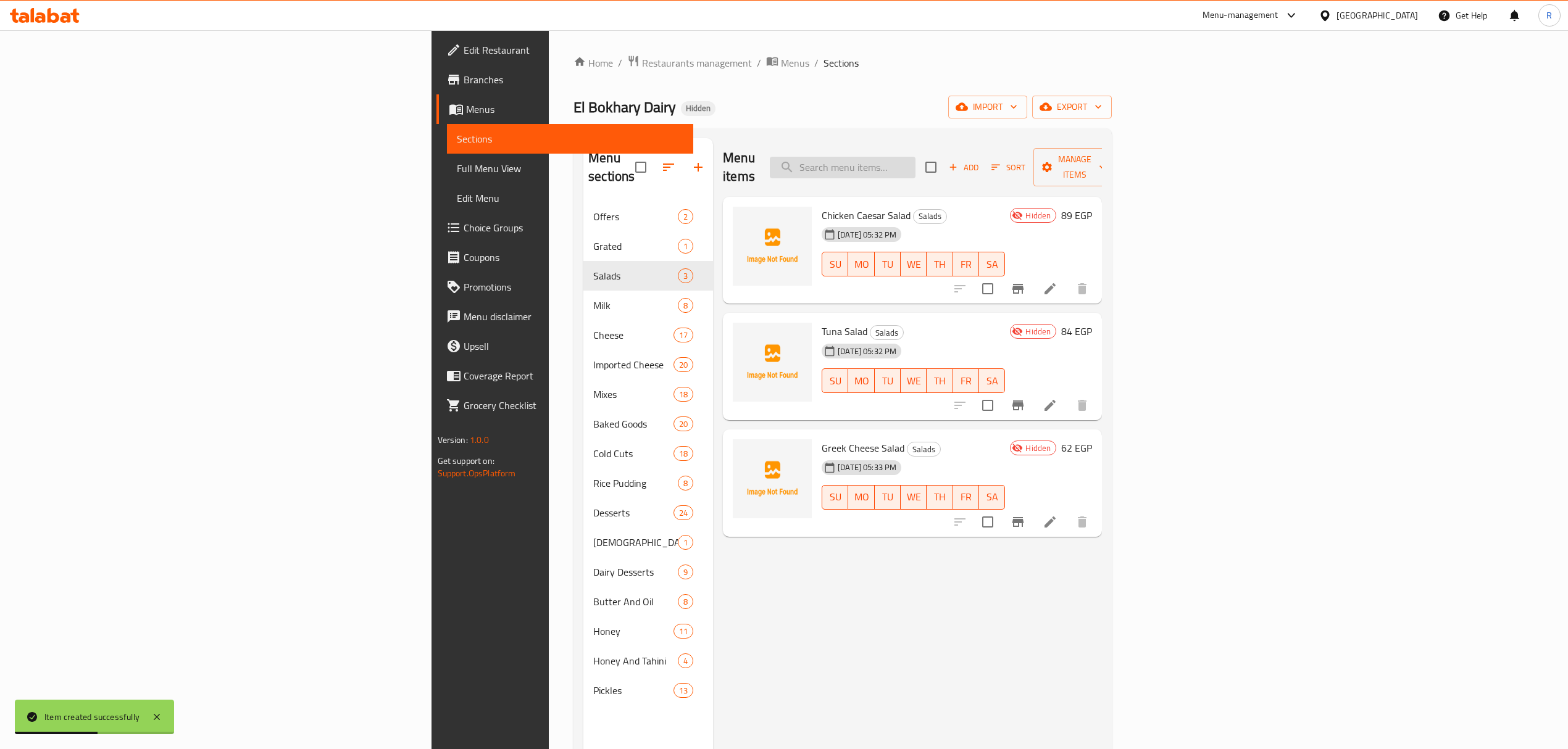
click at [916, 158] on input "search" at bounding box center [843, 168] width 146 height 21
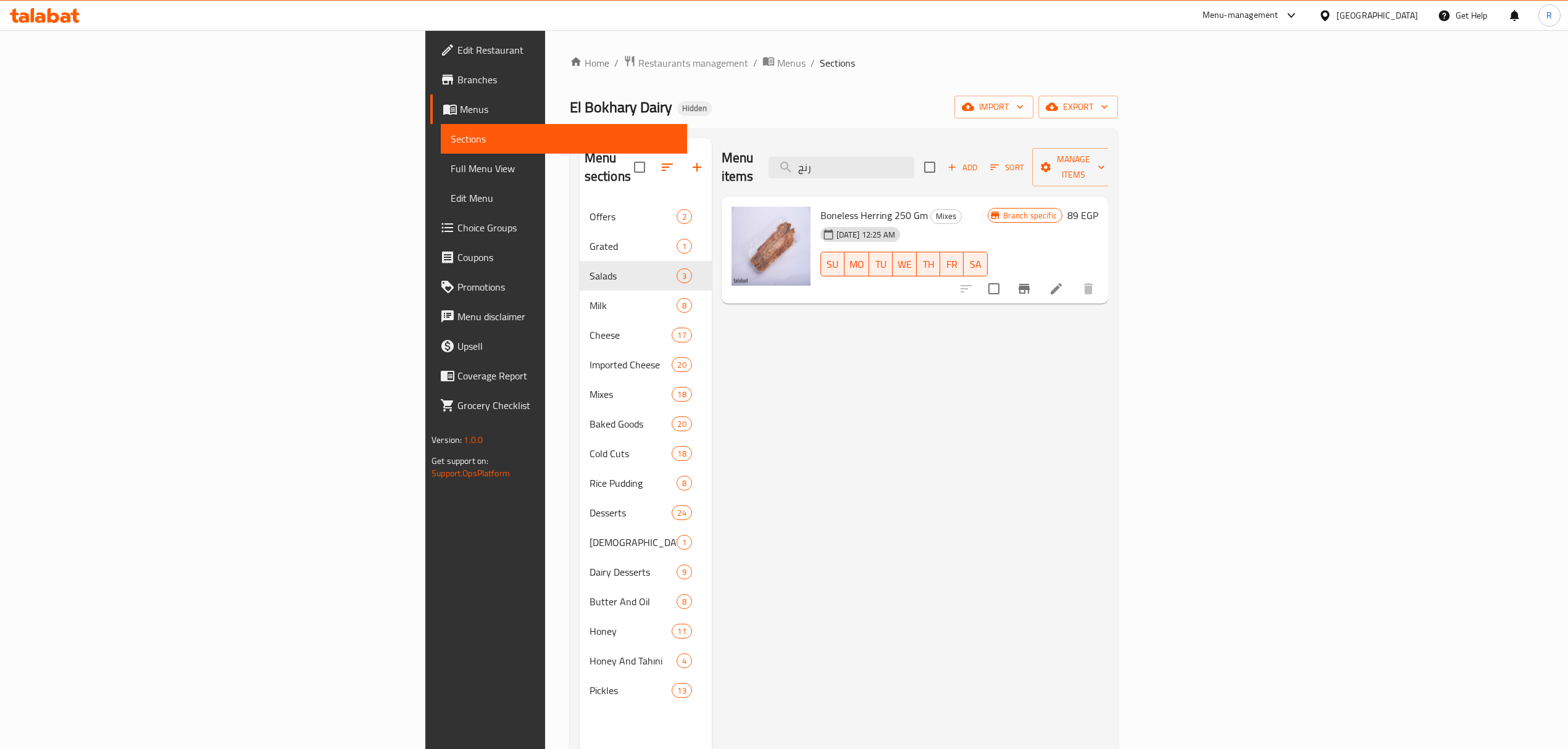
click at [993, 202] on div "Boneless Herring 250 Gm Mixes 25-07-2024 12:25 AM SU MO TU WE TH FR SA" at bounding box center [904, 250] width 177 height 98
click at [914, 167] on input "رنج" at bounding box center [841, 168] width 146 height 21
paste input "ردين مخلي مغربي 250 جرام"
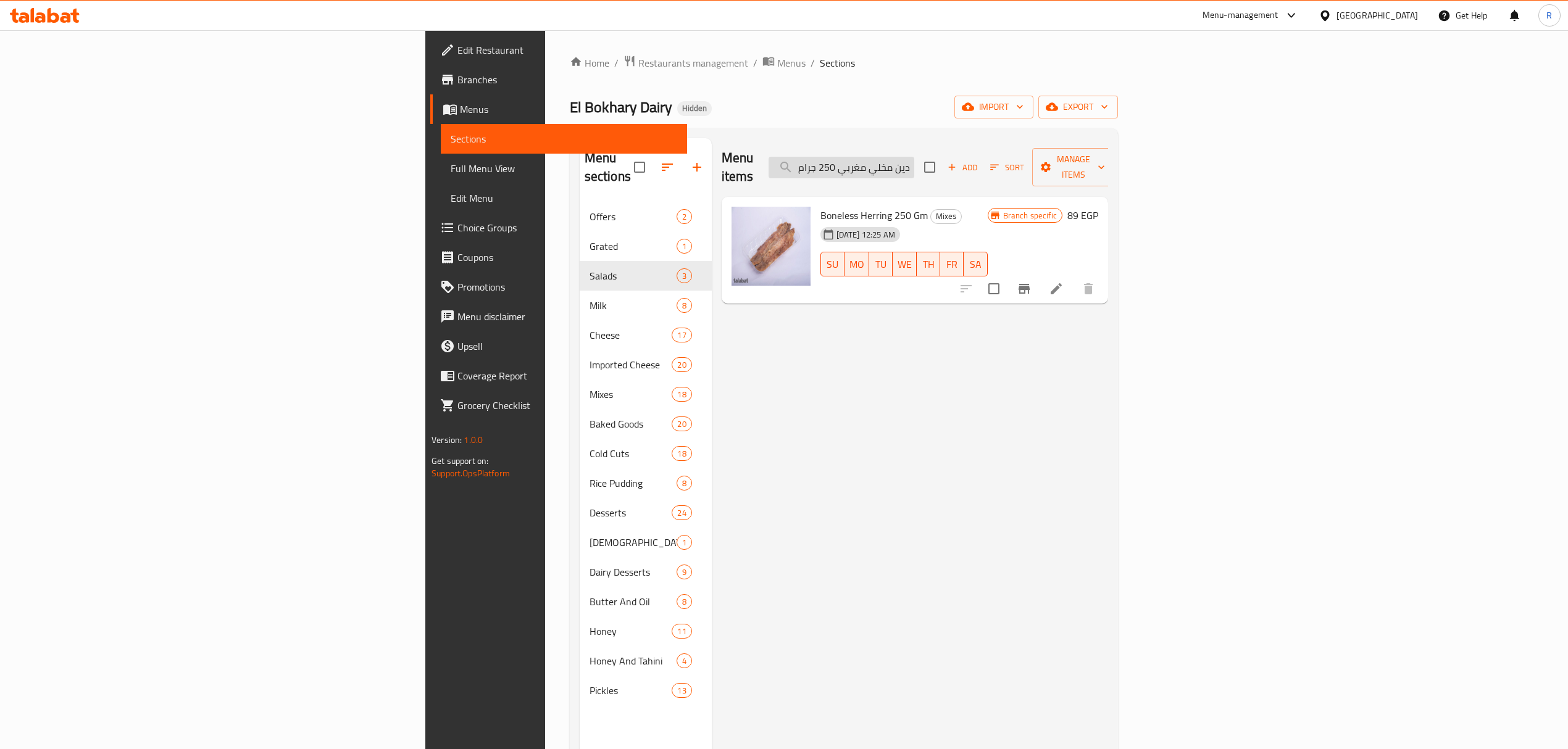
scroll to position [0, 11]
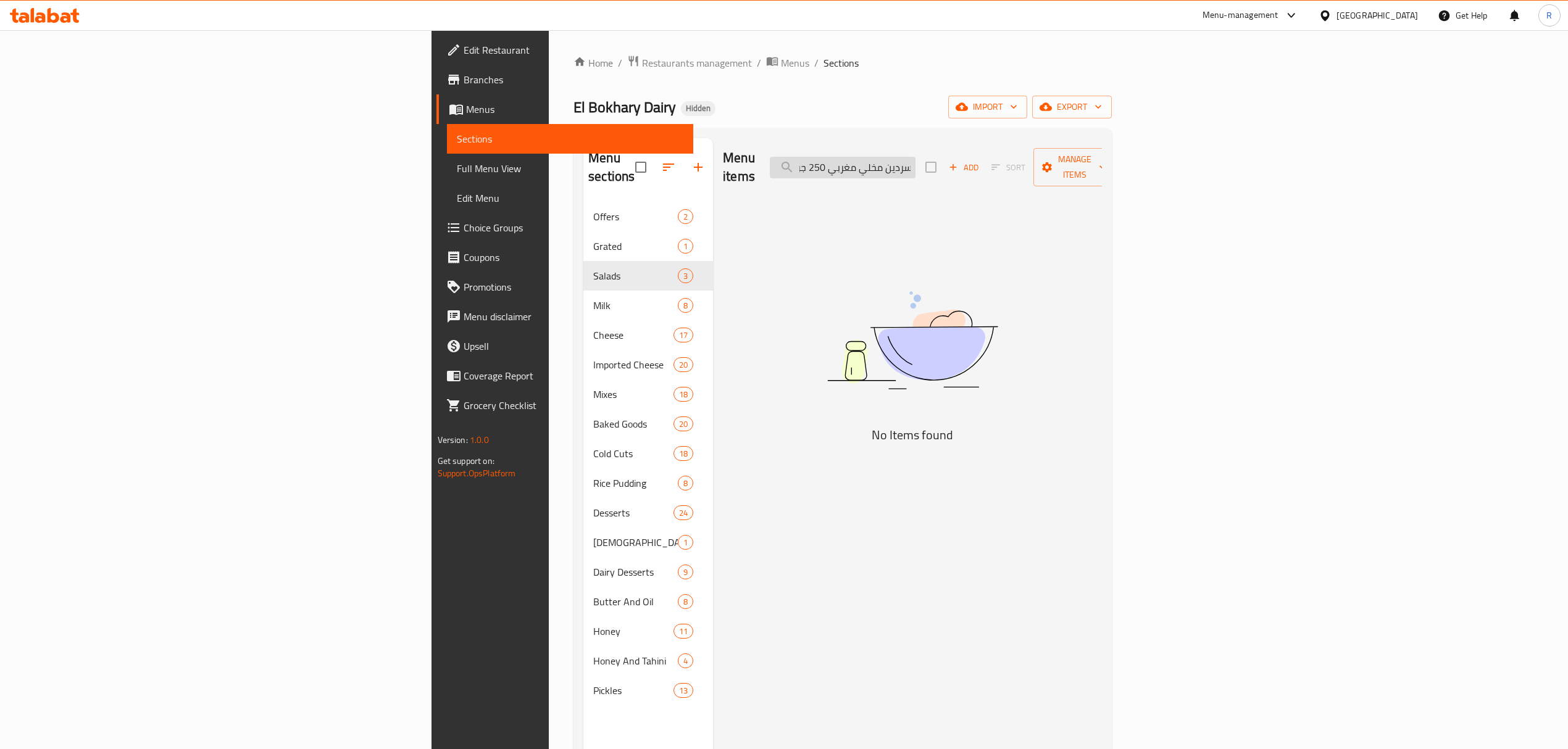
click at [916, 163] on input "سردين مخلي مغربي 250 جرام" at bounding box center [843, 168] width 146 height 21
click at [916, 164] on input "سردين مخلي مغربي 250 جرام" at bounding box center [843, 168] width 146 height 21
click at [916, 159] on input "سردين مخلي مغربي 250" at bounding box center [843, 168] width 146 height 21
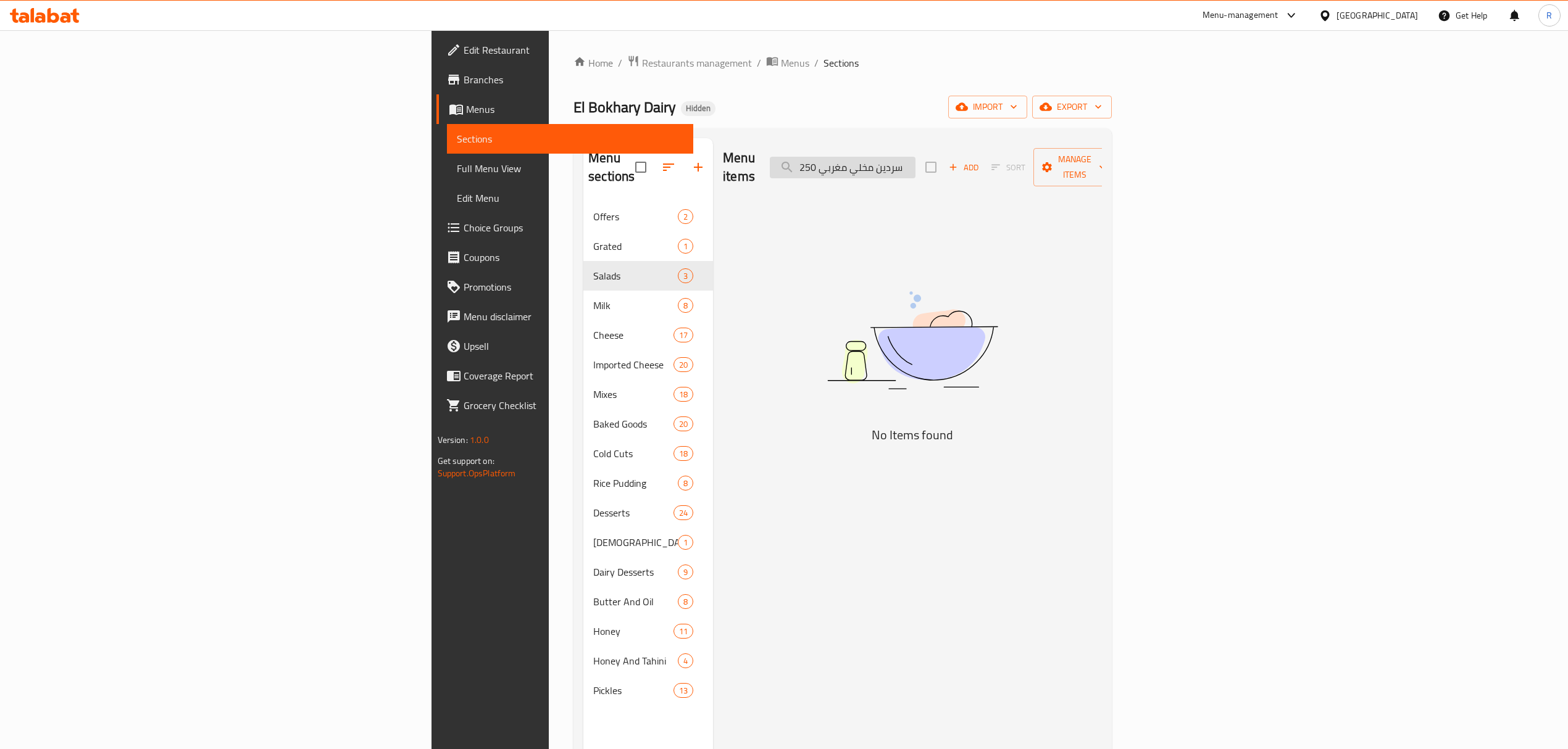
click at [916, 159] on input "سردين مخلي مغربي 250" at bounding box center [843, 168] width 146 height 21
drag, startPoint x: 1011, startPoint y: 163, endPoint x: 915, endPoint y: 178, distance: 97.2
click at [918, 178] on div "Menu items سردين مخلي مغربي 250 Add Sort Manage items" at bounding box center [912, 168] width 379 height 58
click at [916, 159] on input "سردين مخلي250" at bounding box center [843, 168] width 146 height 21
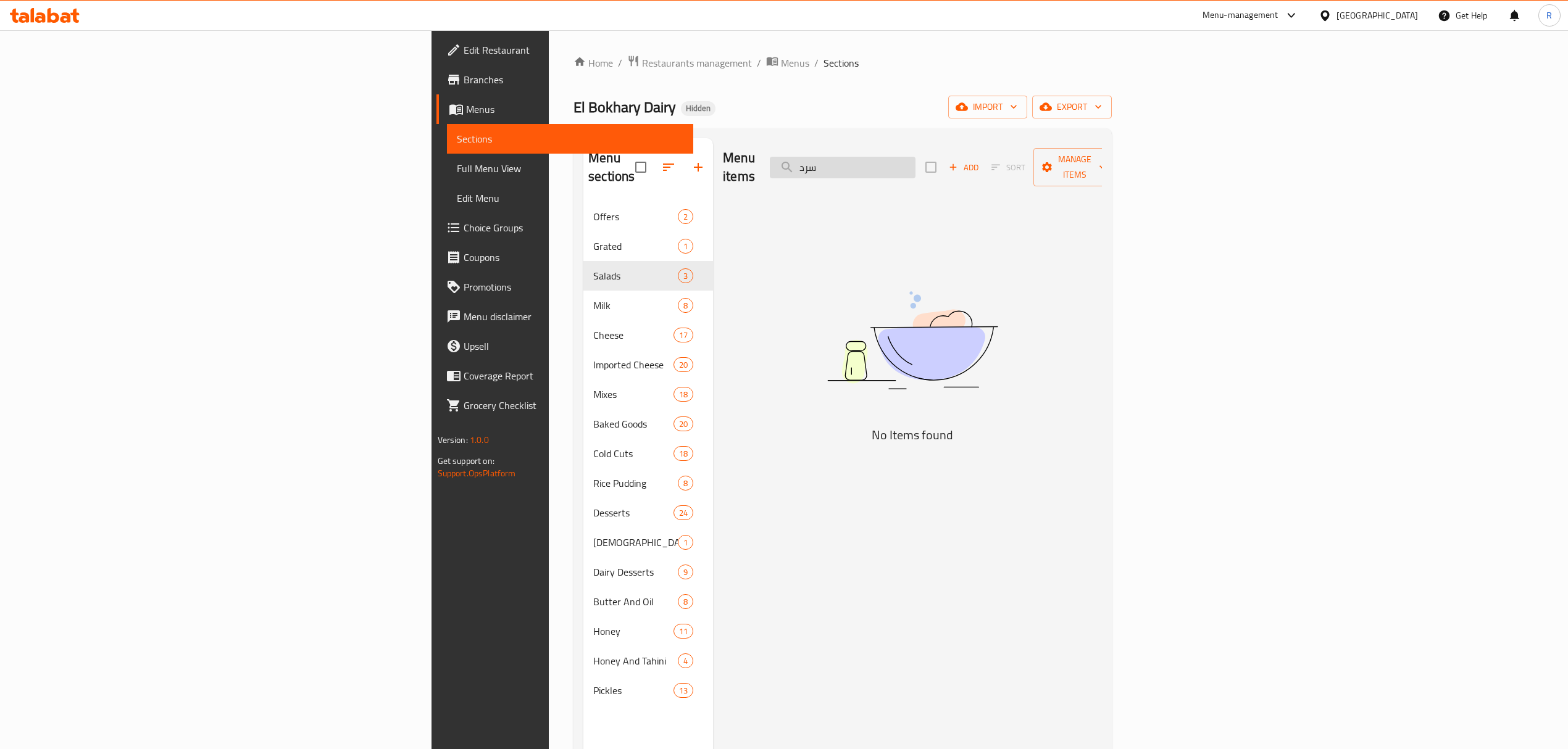
click at [916, 161] on input "سرد" at bounding box center [843, 168] width 146 height 21
type input "مغربي"
click at [916, 168] on input "مغربي" at bounding box center [843, 168] width 146 height 21
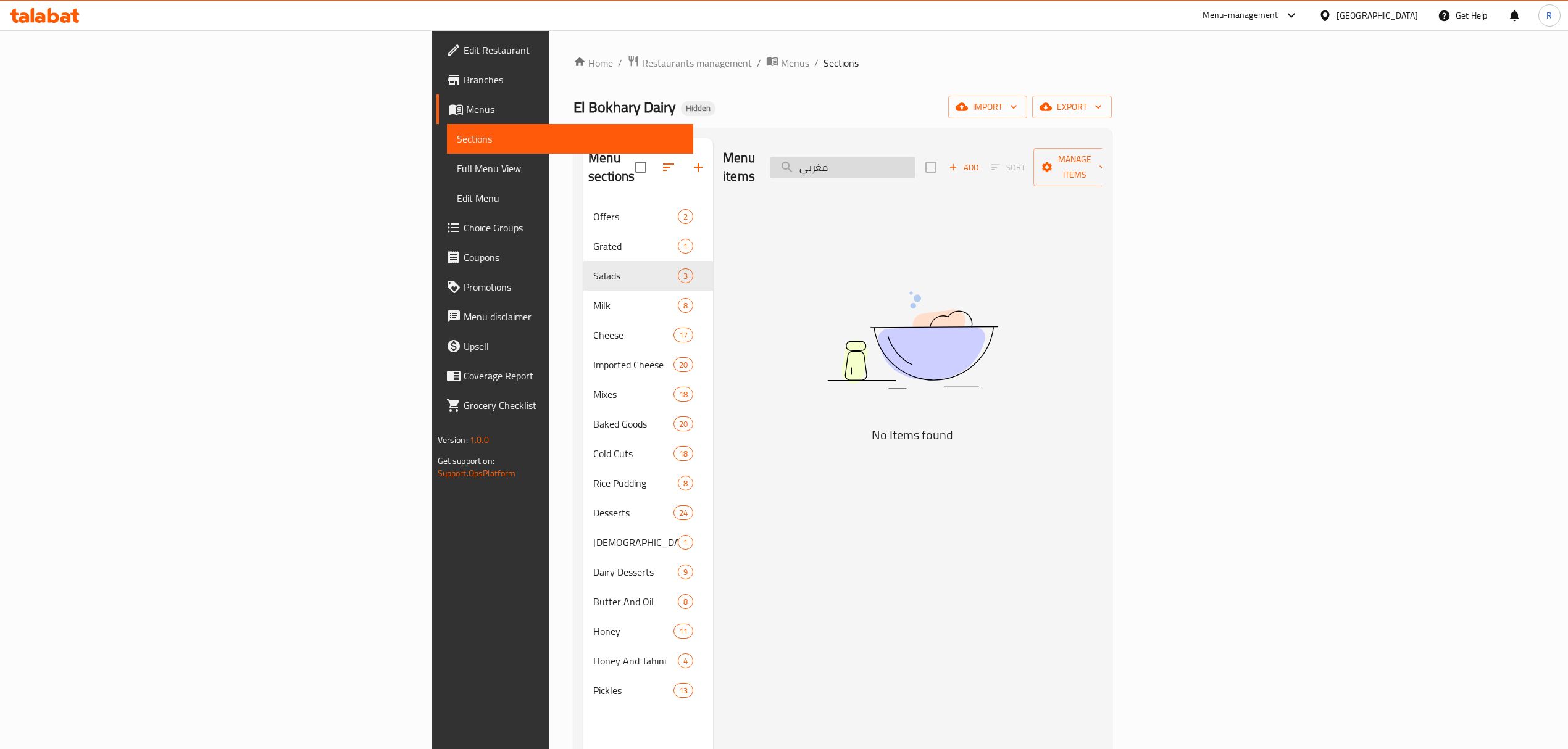
click at [916, 168] on input "مغربي" at bounding box center [843, 168] width 146 height 21
click at [916, 168] on input "مغربي" at bounding box center [843, 168] width 146 height 21
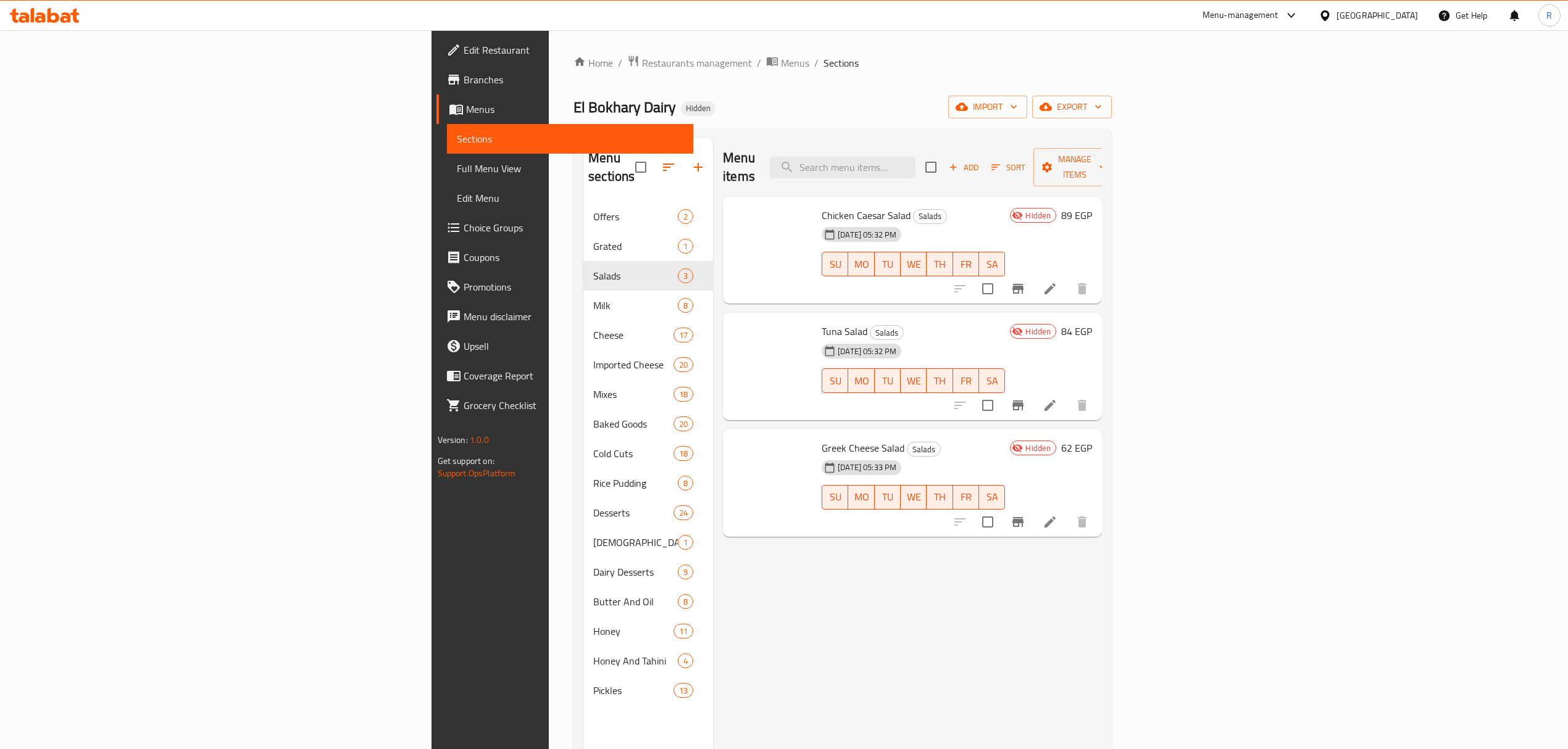
click at [872, 87] on div "Home / Restaurants management / Menus / Sections El Bokhary Dairy Hidden import…" at bounding box center [843, 476] width 538 height 842
click at [684, 153] on button "button" at bounding box center [699, 168] width 30 height 30
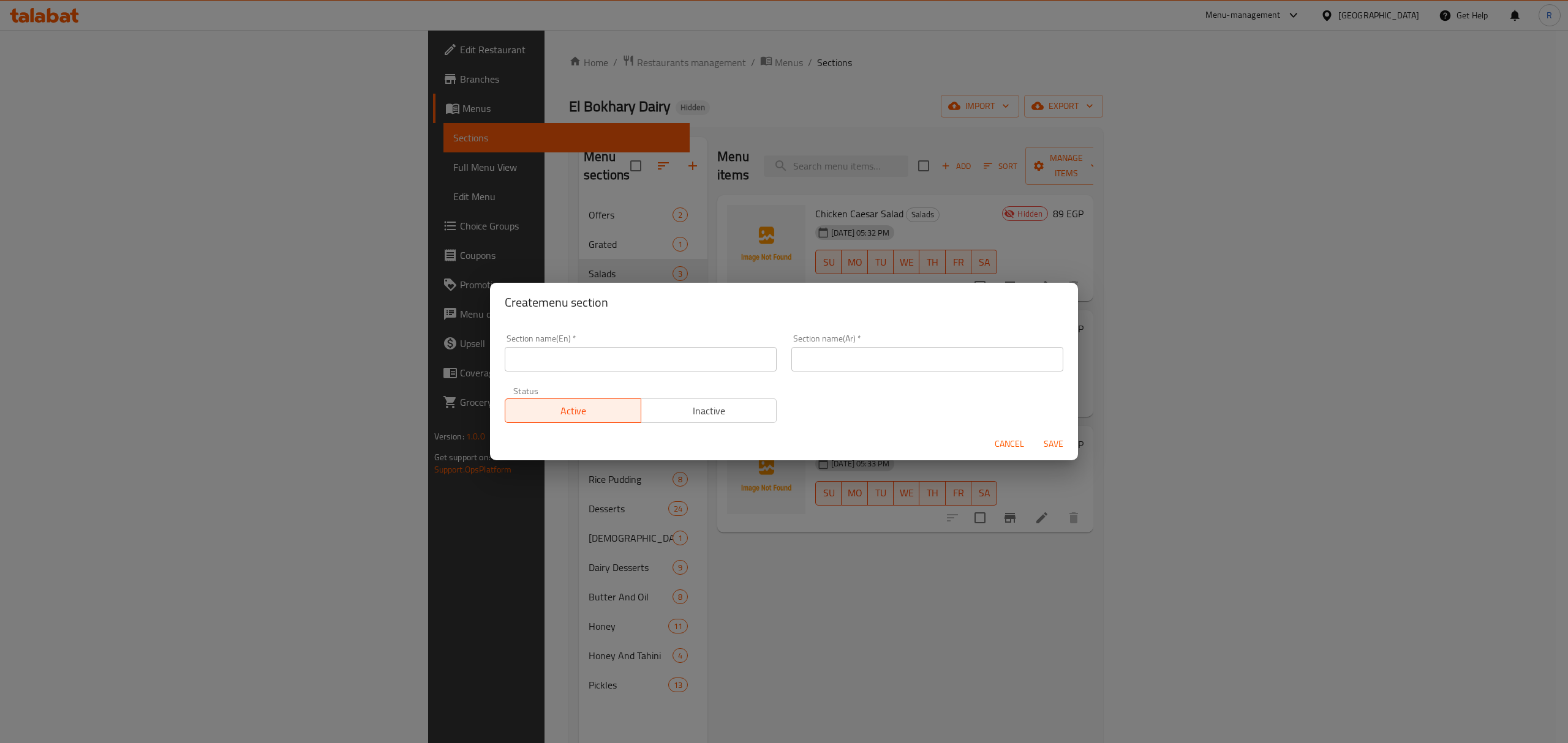
click at [847, 359] on input "text" at bounding box center [927, 359] width 272 height 25
paste input "اسماك مملحه"
click at [847, 360] on input "اسماك مملحه" at bounding box center [927, 359] width 272 height 25
click at [848, 360] on input "اسماك مملحه" at bounding box center [927, 359] width 272 height 25
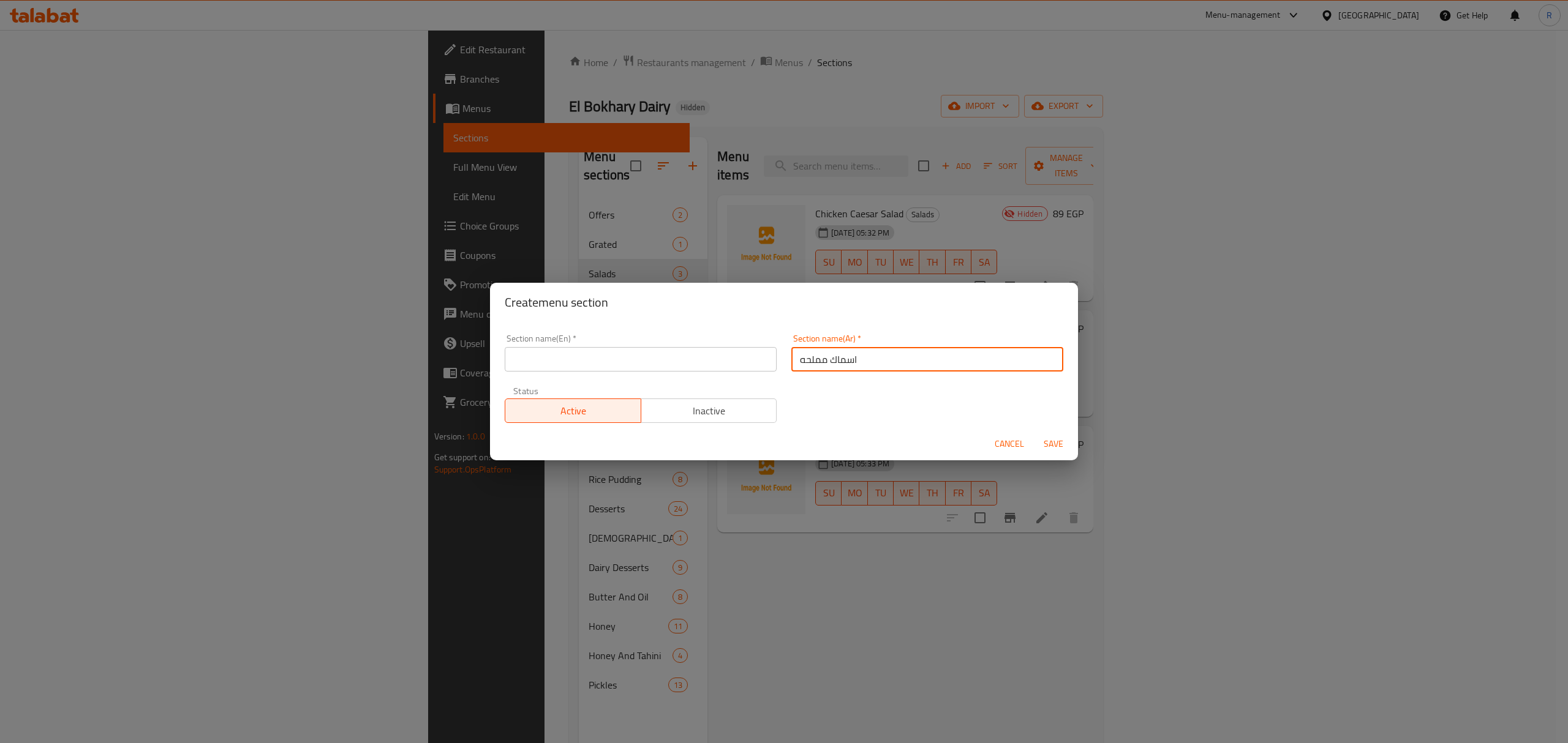
type input "اسماك مملحه"
click at [660, 350] on input "text" at bounding box center [641, 359] width 272 height 25
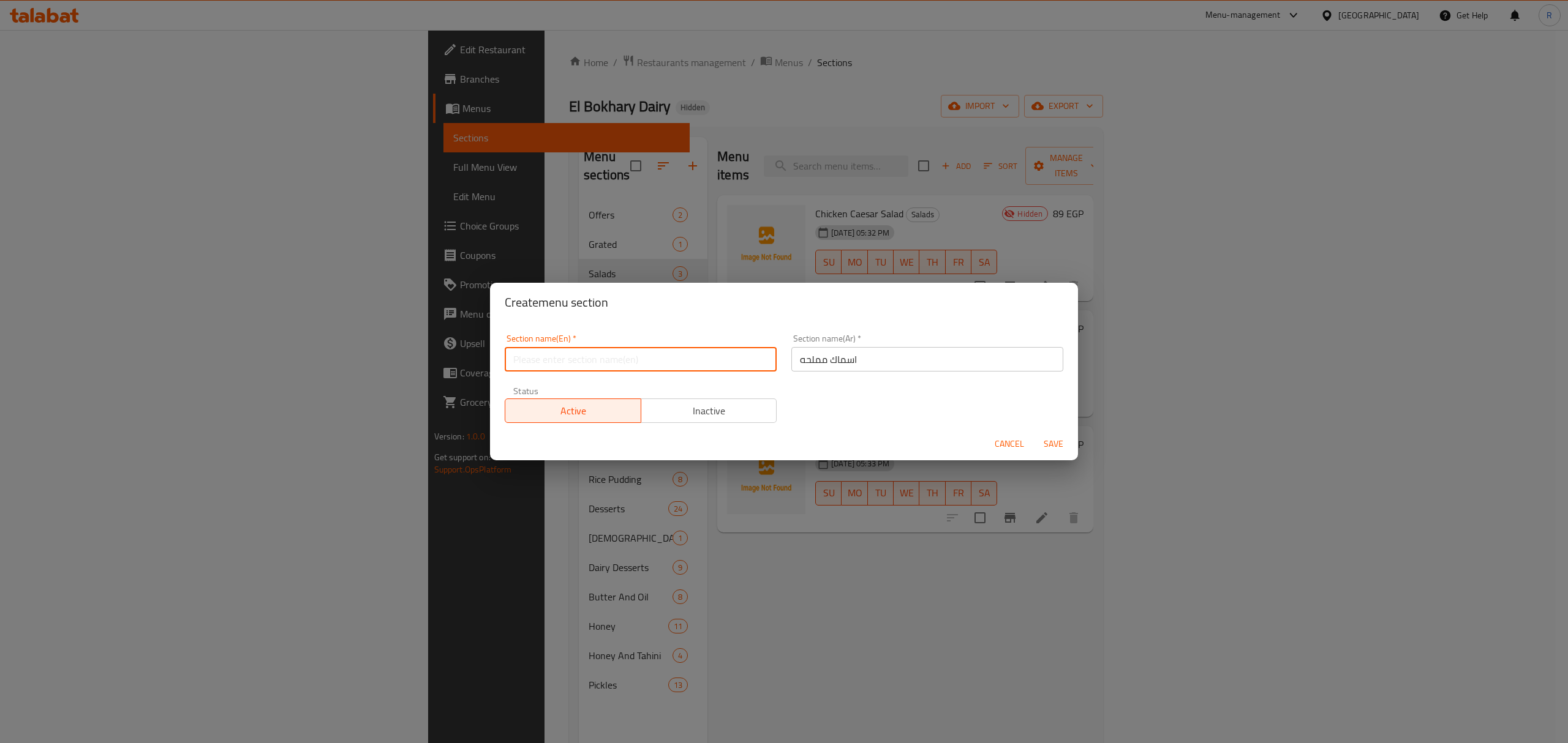
paste input "salted fish"
click at [525, 357] on input "salted fish" at bounding box center [641, 359] width 272 height 25
click at [522, 358] on input "salted fish" at bounding box center [641, 359] width 272 height 25
click at [551, 354] on input "Savory fish" at bounding box center [641, 359] width 272 height 25
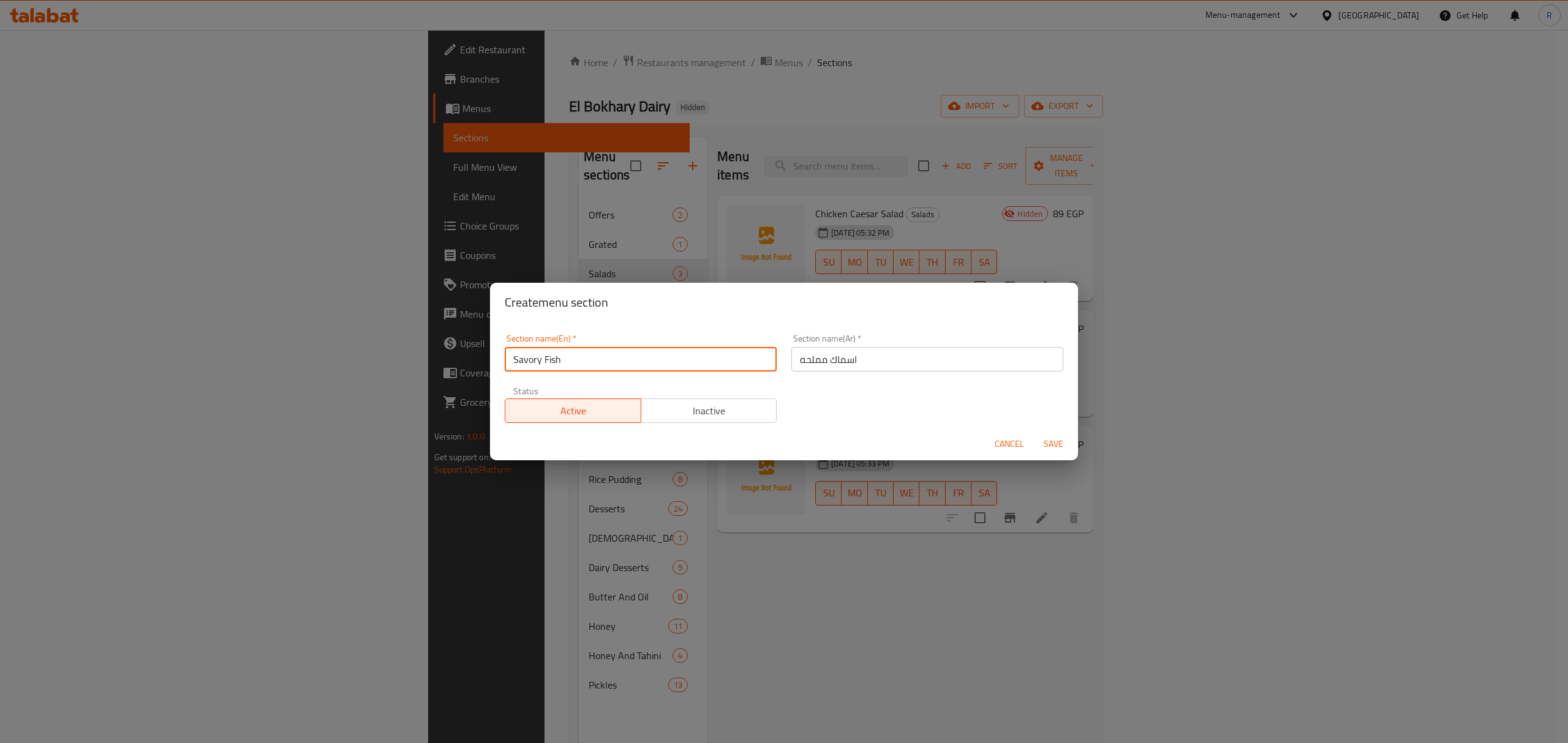
type input "Savory Fish"
click at [1067, 447] on span "Save" at bounding box center [1053, 444] width 30 height 16
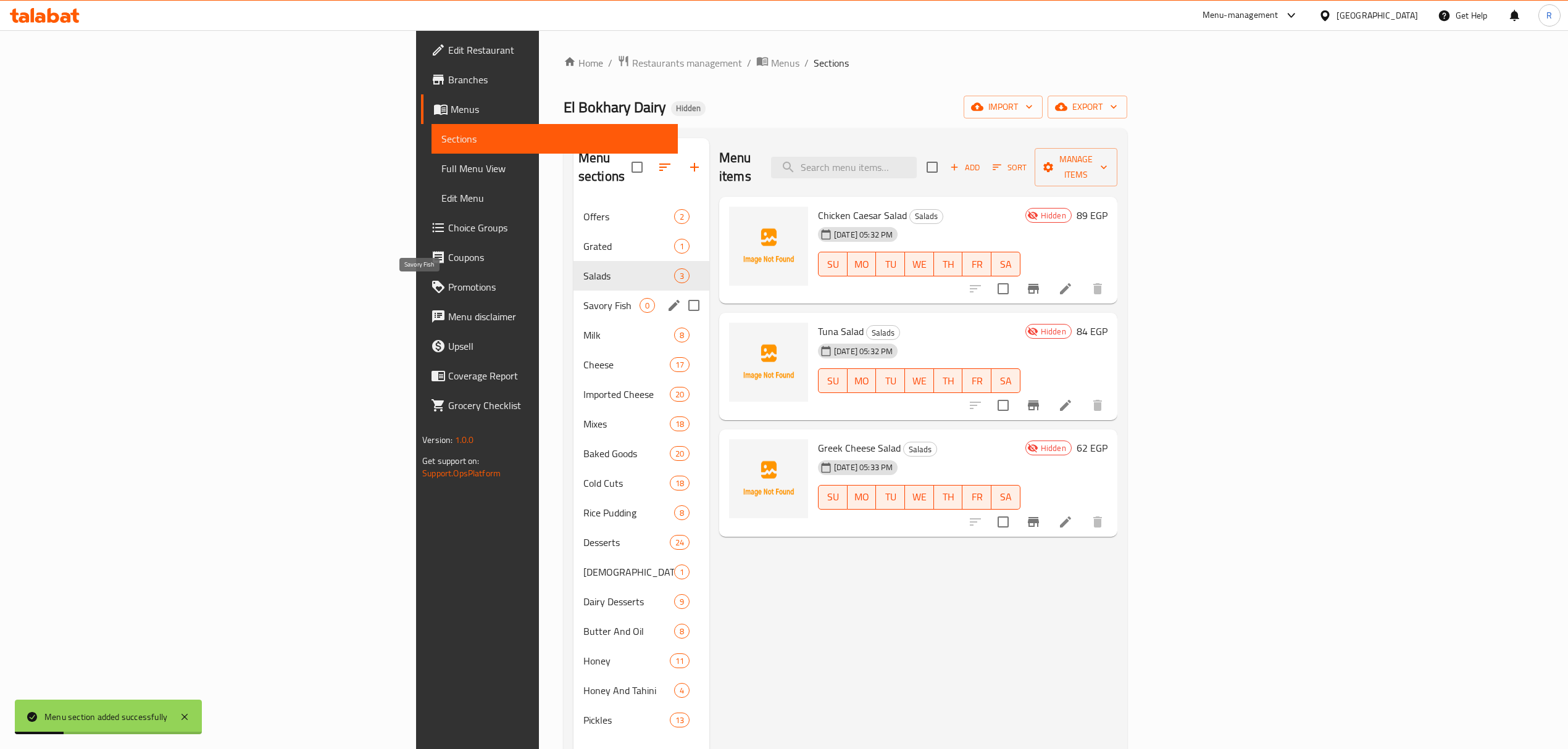
click at [584, 298] on span "Savory Fish" at bounding box center [612, 305] width 56 height 15
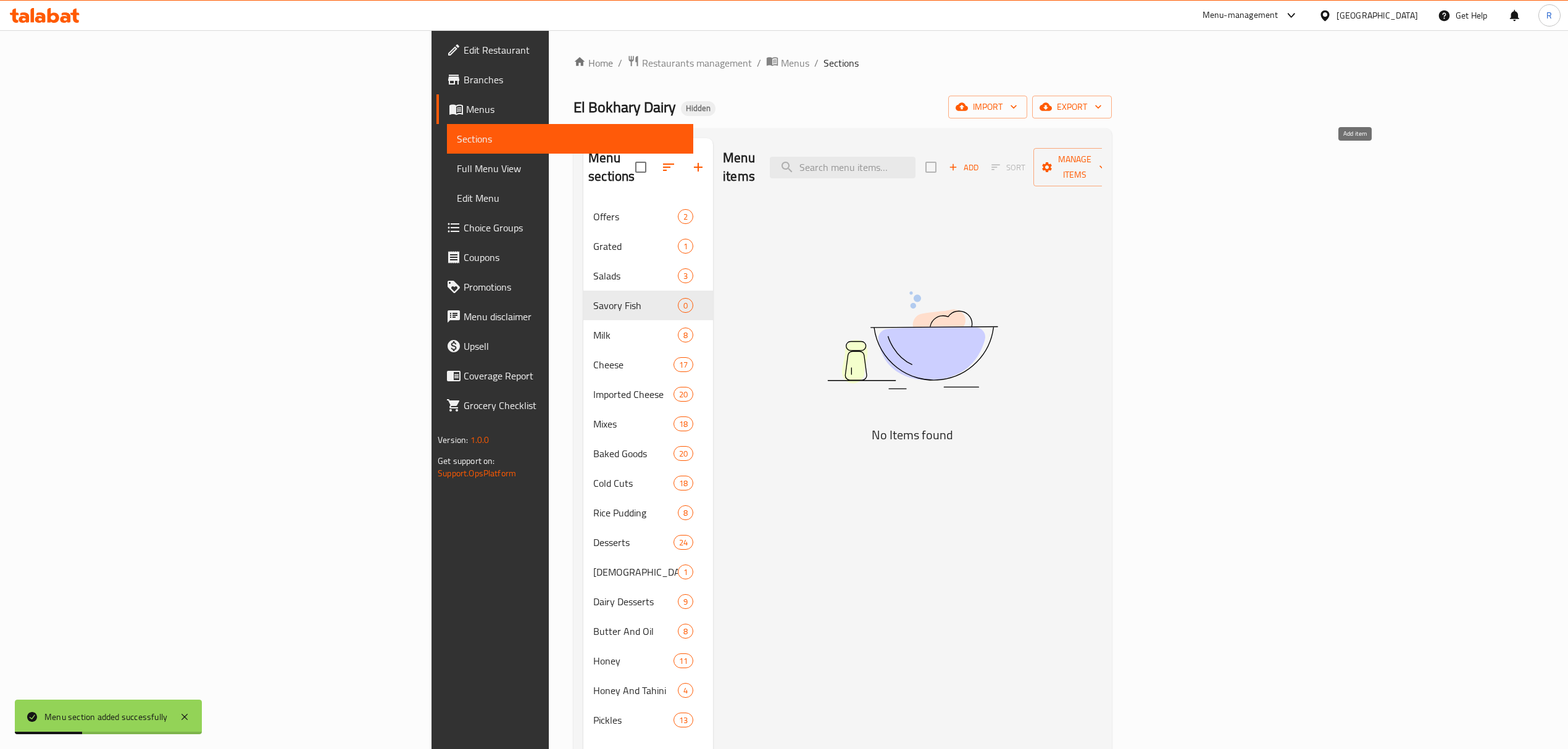
click at [981, 160] on span "Add" at bounding box center [963, 168] width 34 height 14
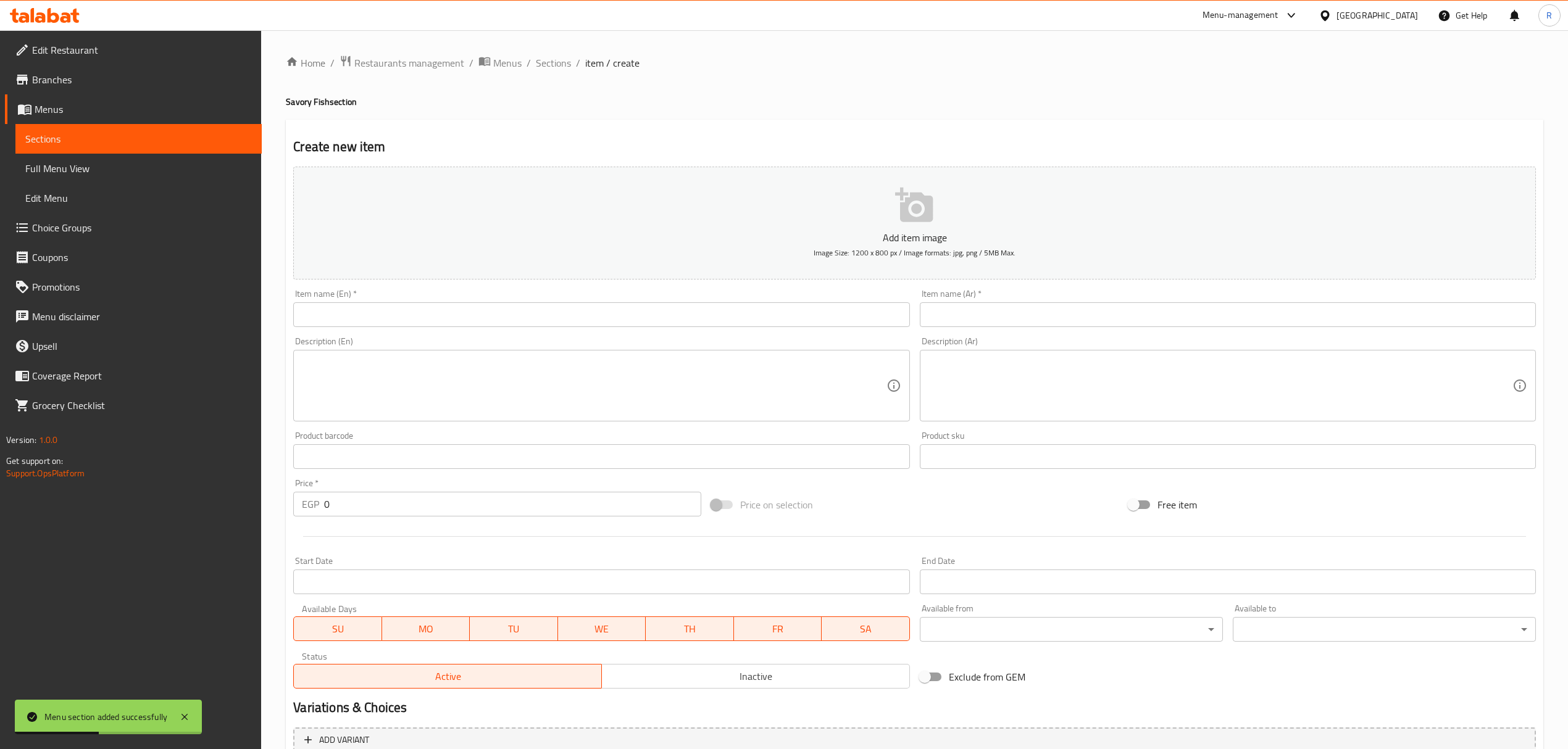
click at [536, 307] on input "text" at bounding box center [601, 315] width 616 height 25
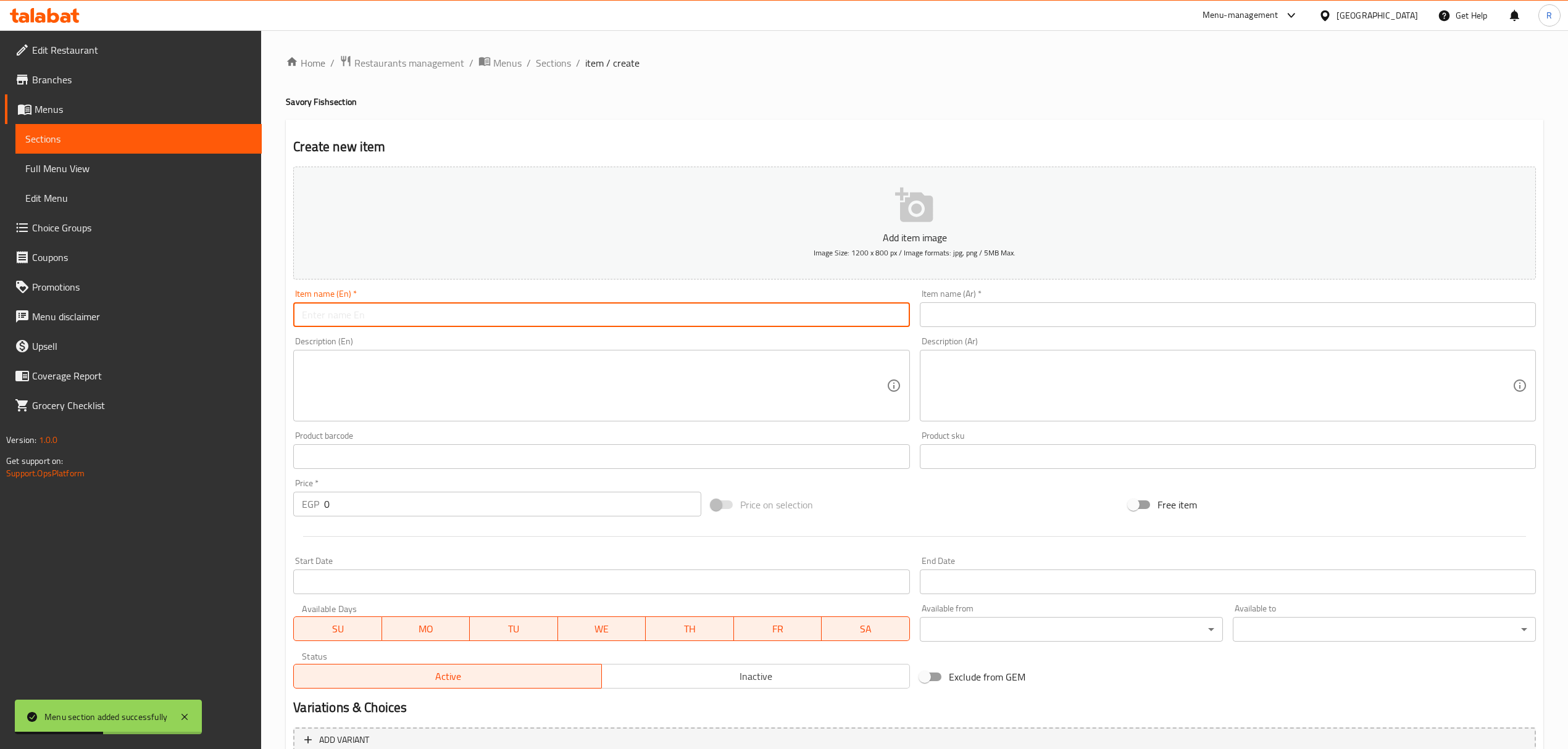
paste input "سردين مخلي مغربي 250 جرام 250g Moroccan pickled sardines"
drag, startPoint x: 425, startPoint y: 316, endPoint x: 259, endPoint y: 313, distance: 166.0
click at [259, 313] on div "Edit Restaurant Branches Menus Sections Full Menu View Edit Menu Choice Groups …" at bounding box center [784, 451] width 1568 height 842
type input "250g Moroccan pickled sardines"
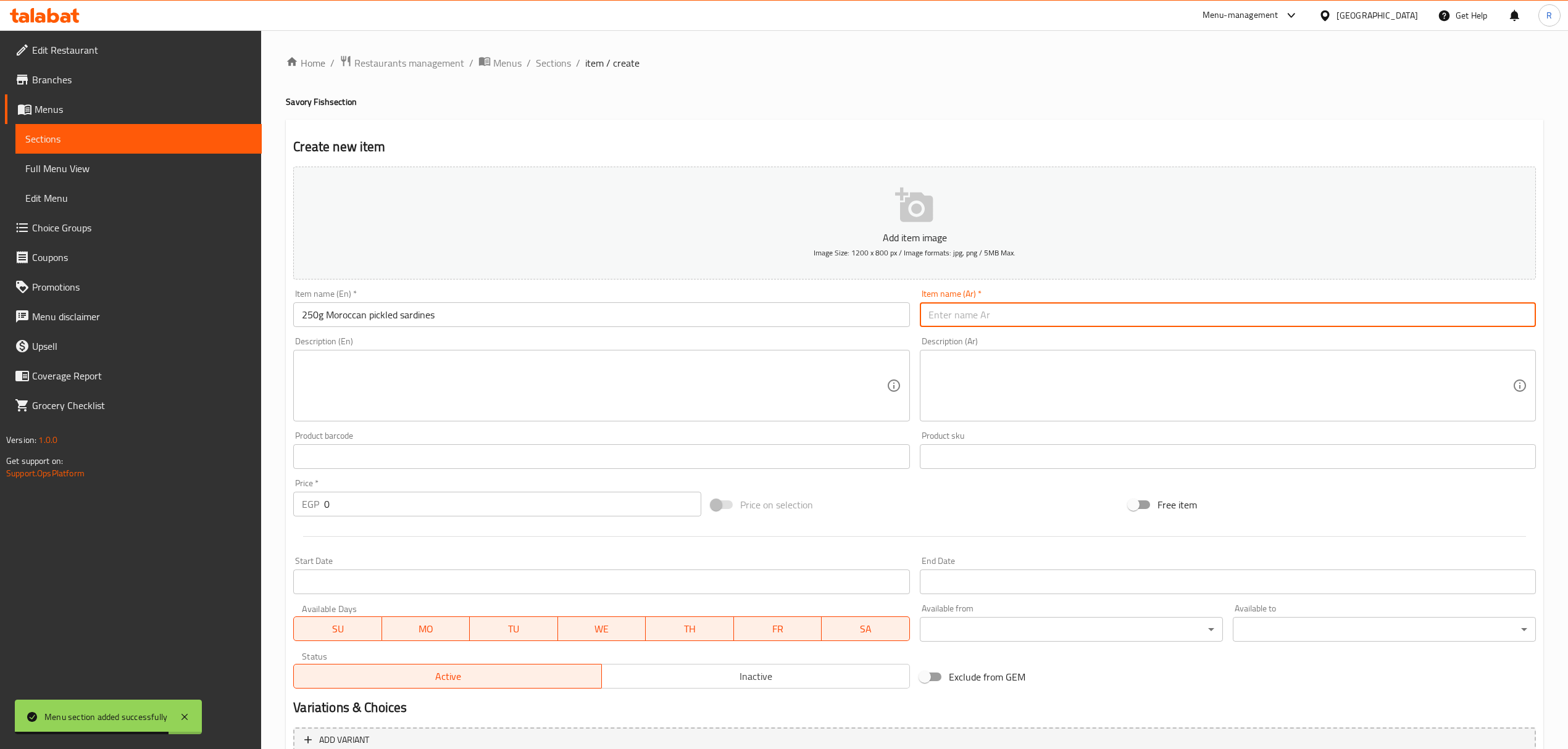
click at [1070, 320] on input "text" at bounding box center [1228, 315] width 616 height 25
paste input "سردين مخلي مغربي 250 جرام"
type input "سردين مخلي مغربي 250 جرام"
click at [520, 501] on input "0" at bounding box center [512, 504] width 377 height 25
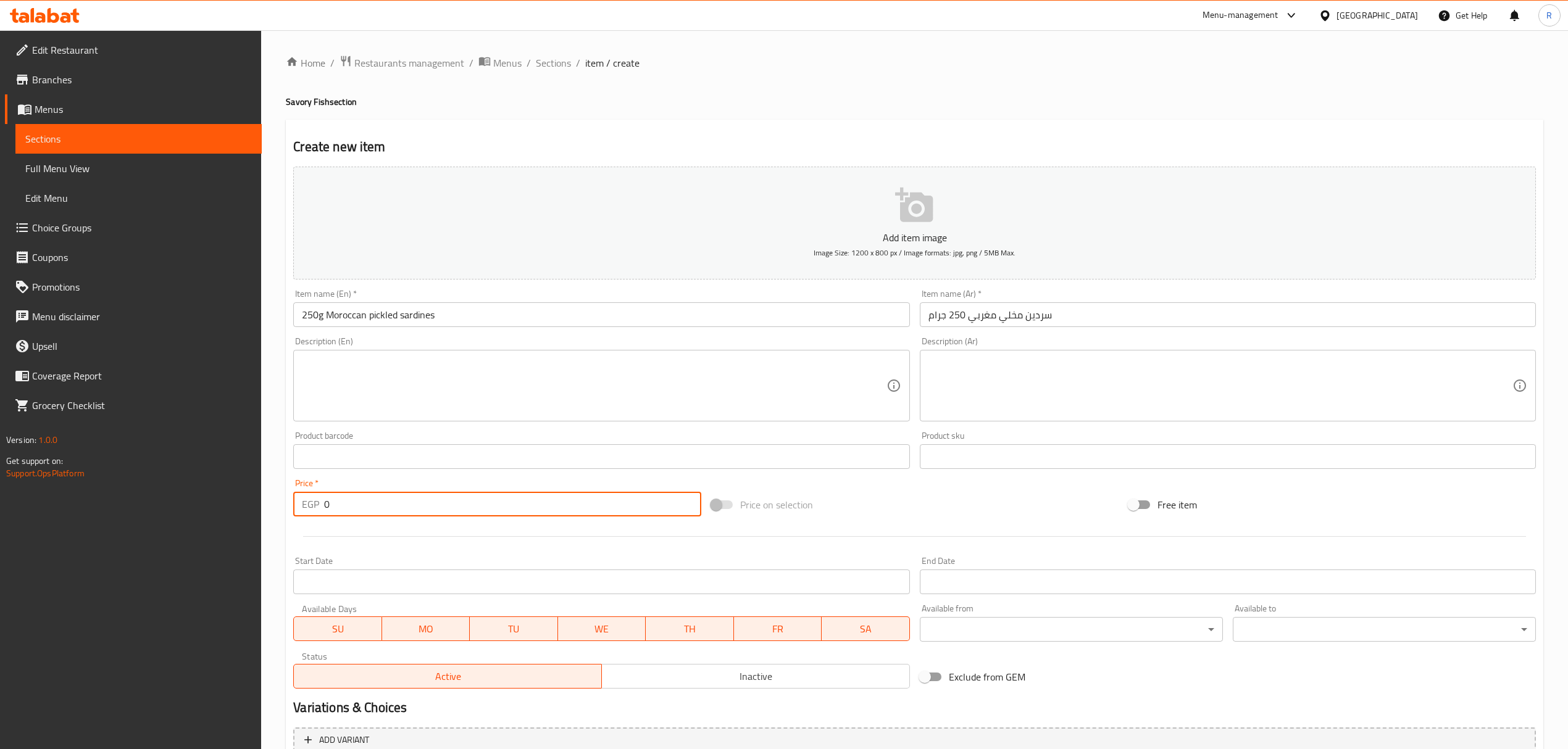
paste input "125.00"
type input "0125.00"
click at [635, 667] on button "Inactive" at bounding box center [756, 676] width 309 height 25
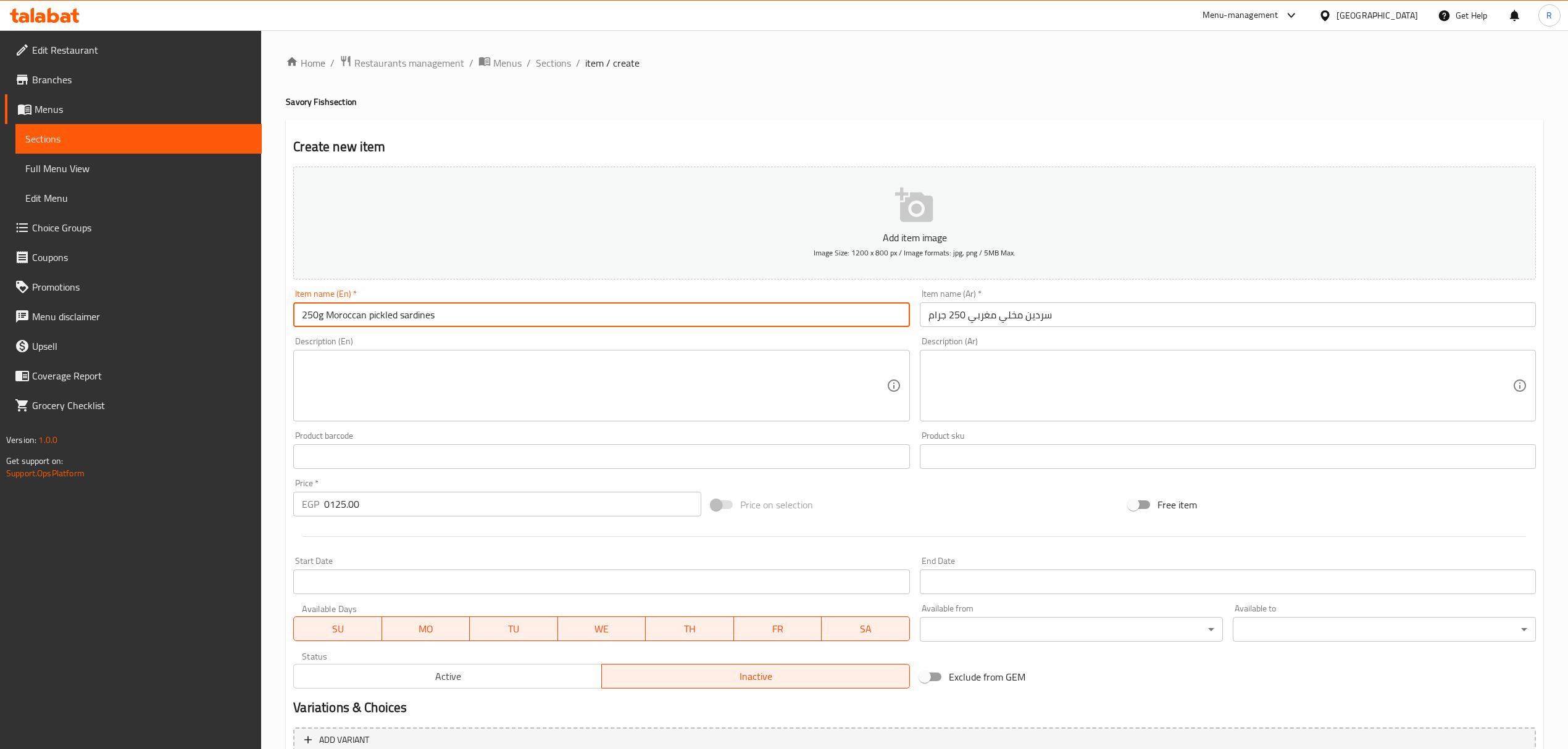
click at [462, 319] on input "250g Moroccan pickled sardines" at bounding box center [601, 315] width 616 height 25
click at [462, 319] on input "250g Moroccan pickled sardines" at bounding box center [601, 315] width 616 height 25
click at [318, 321] on input "250g Moroccan Pickled Sardines" at bounding box center [601, 315] width 616 height 25
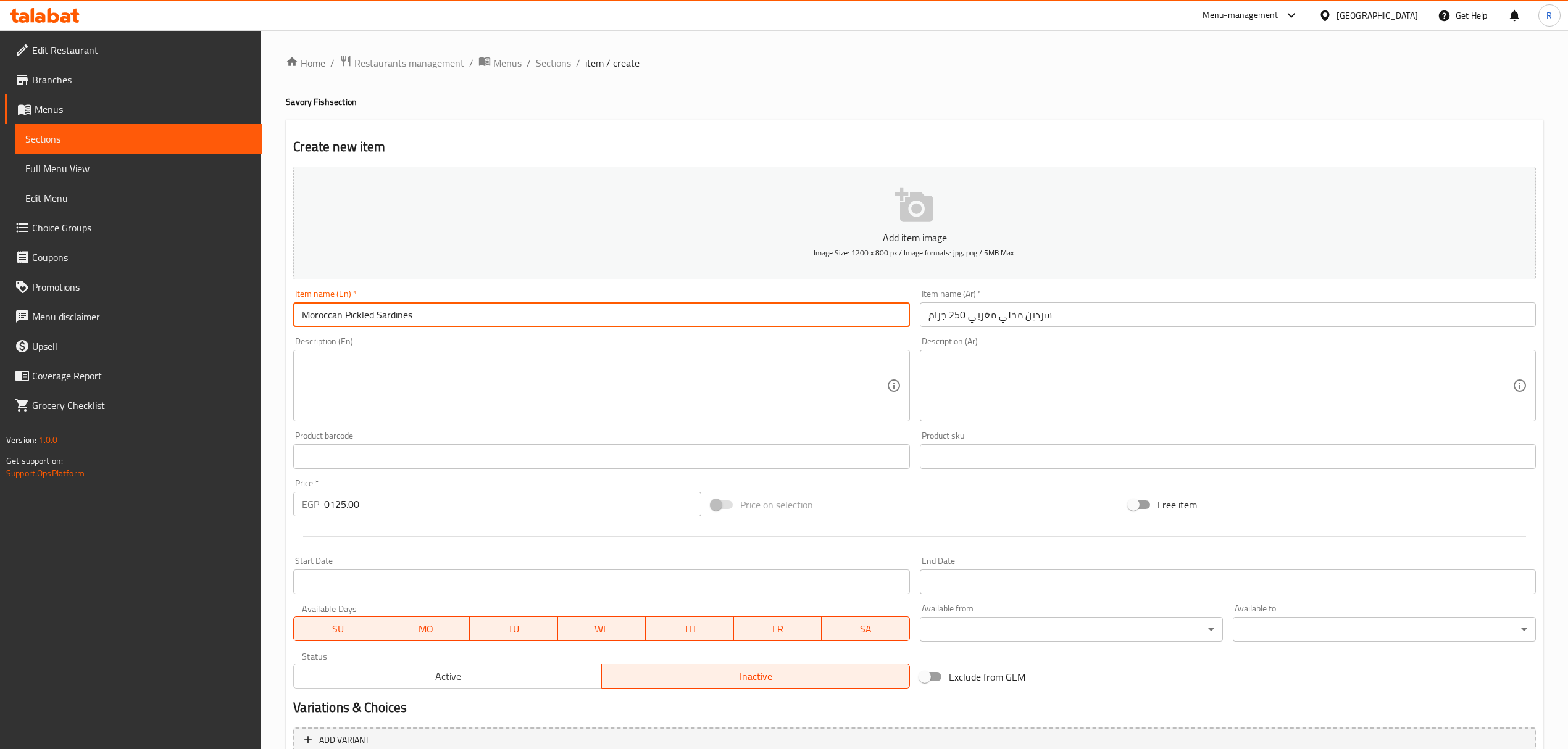
click at [472, 321] on input "Moroccan Pickled Sardines" at bounding box center [601, 315] width 616 height 25
paste input "250g"
click at [410, 315] on input "Moroccan Pickled Sardines 250g" at bounding box center [601, 315] width 616 height 25
click at [532, 313] on input "Moroccan Pickled Sardin 250g" at bounding box center [601, 315] width 616 height 25
type input "Moroccan Pickled Sardin 250g"
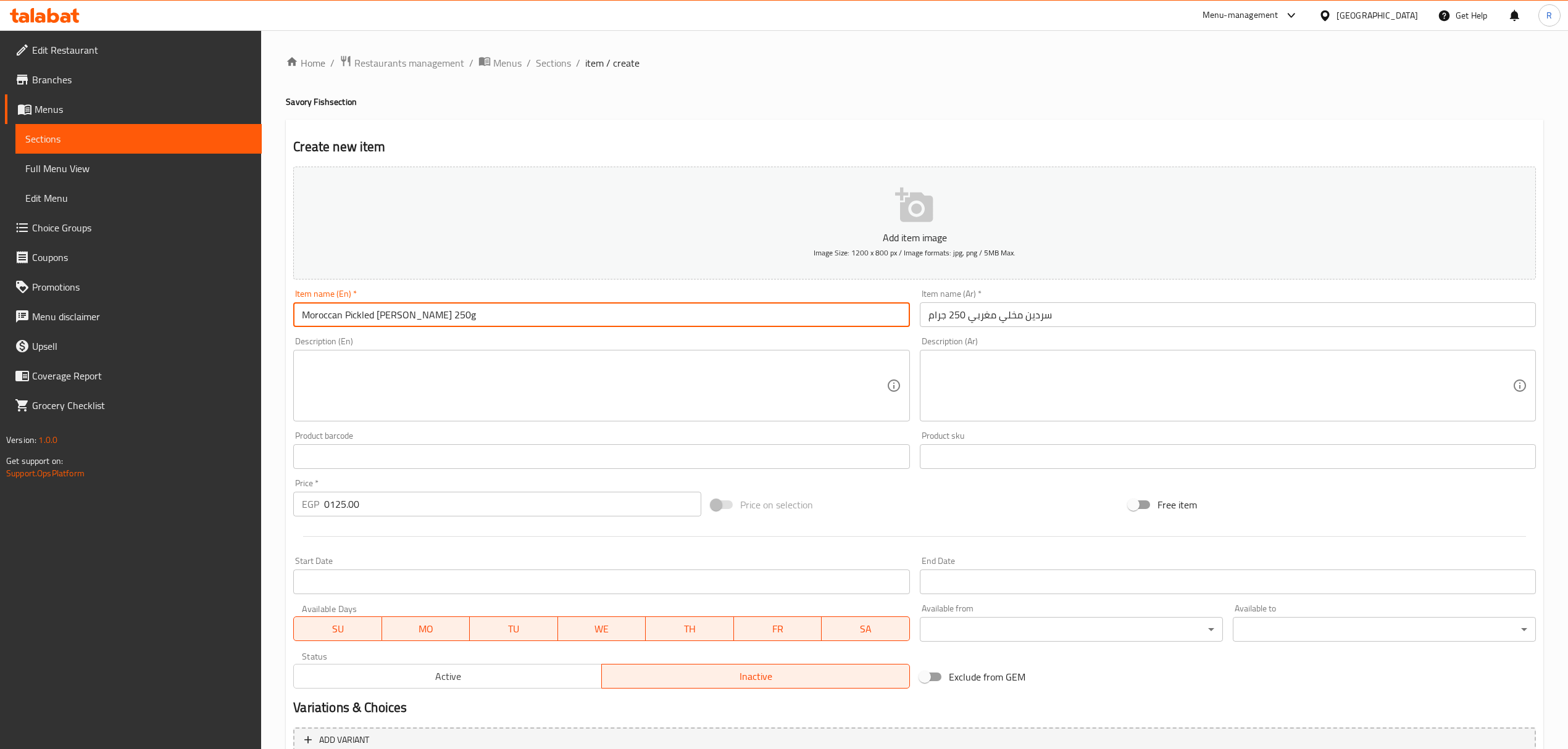
click at [522, 400] on textarea at bounding box center [594, 386] width 584 height 58
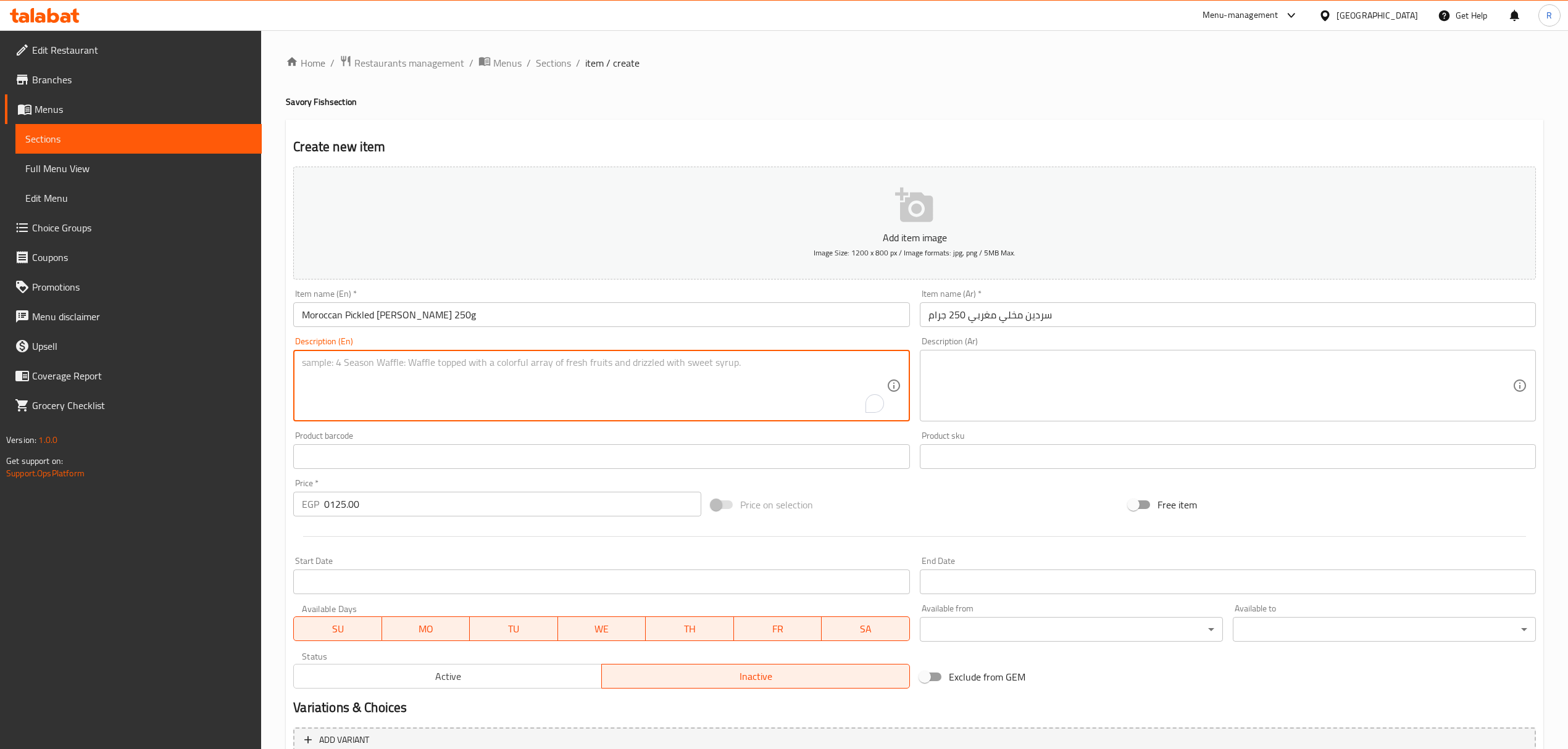
click at [485, 317] on input "Moroccan Pickled Sardin 250g" at bounding box center [601, 315] width 616 height 25
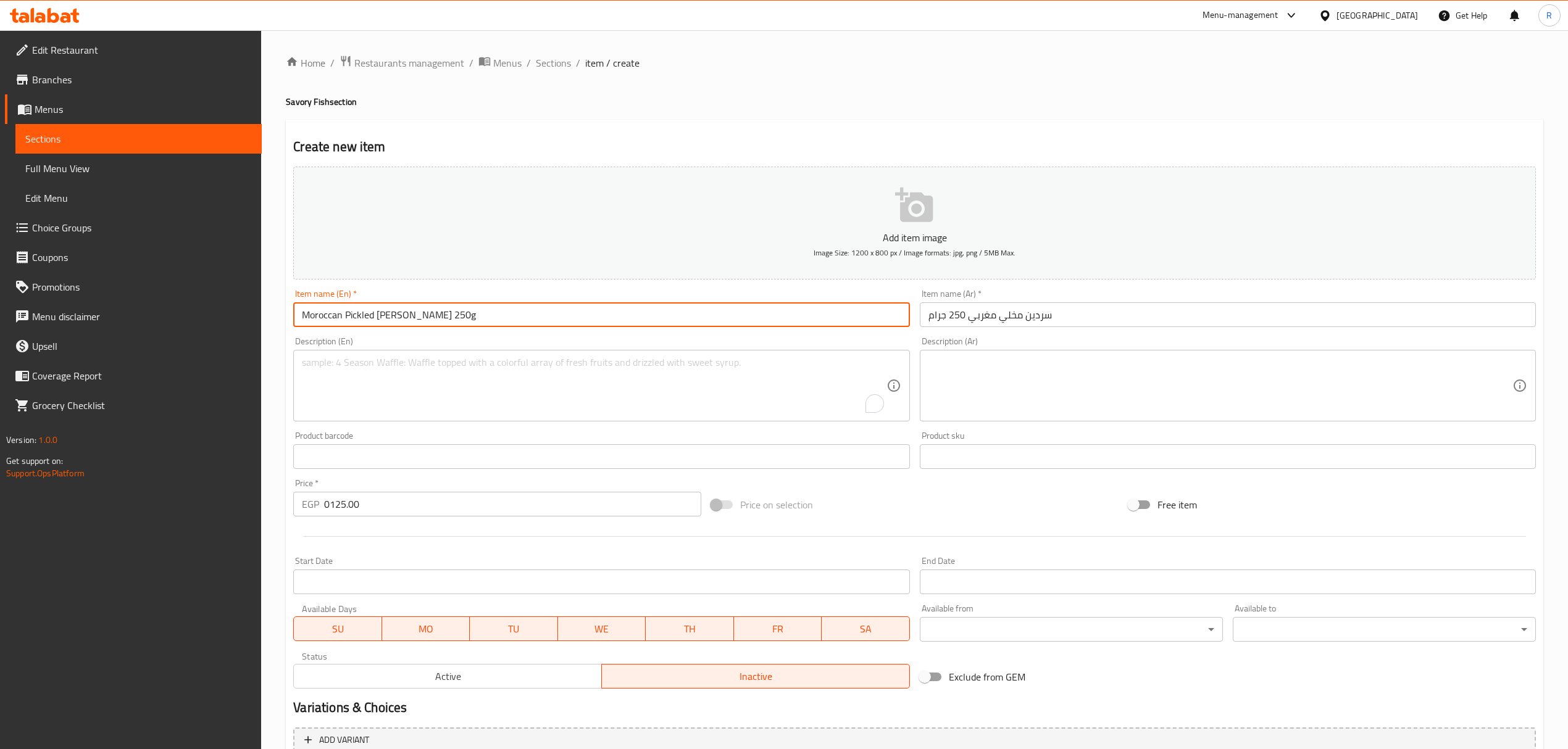
click at [393, 322] on input "Moroccan Pickled Sardin 250g" at bounding box center [601, 315] width 616 height 25
click at [484, 314] on input "Moroccan Pickled Sardine 250g" at bounding box center [601, 315] width 616 height 25
click at [364, 322] on input "Moroccan Pickled Sardine 250g" at bounding box center [601, 315] width 616 height 25
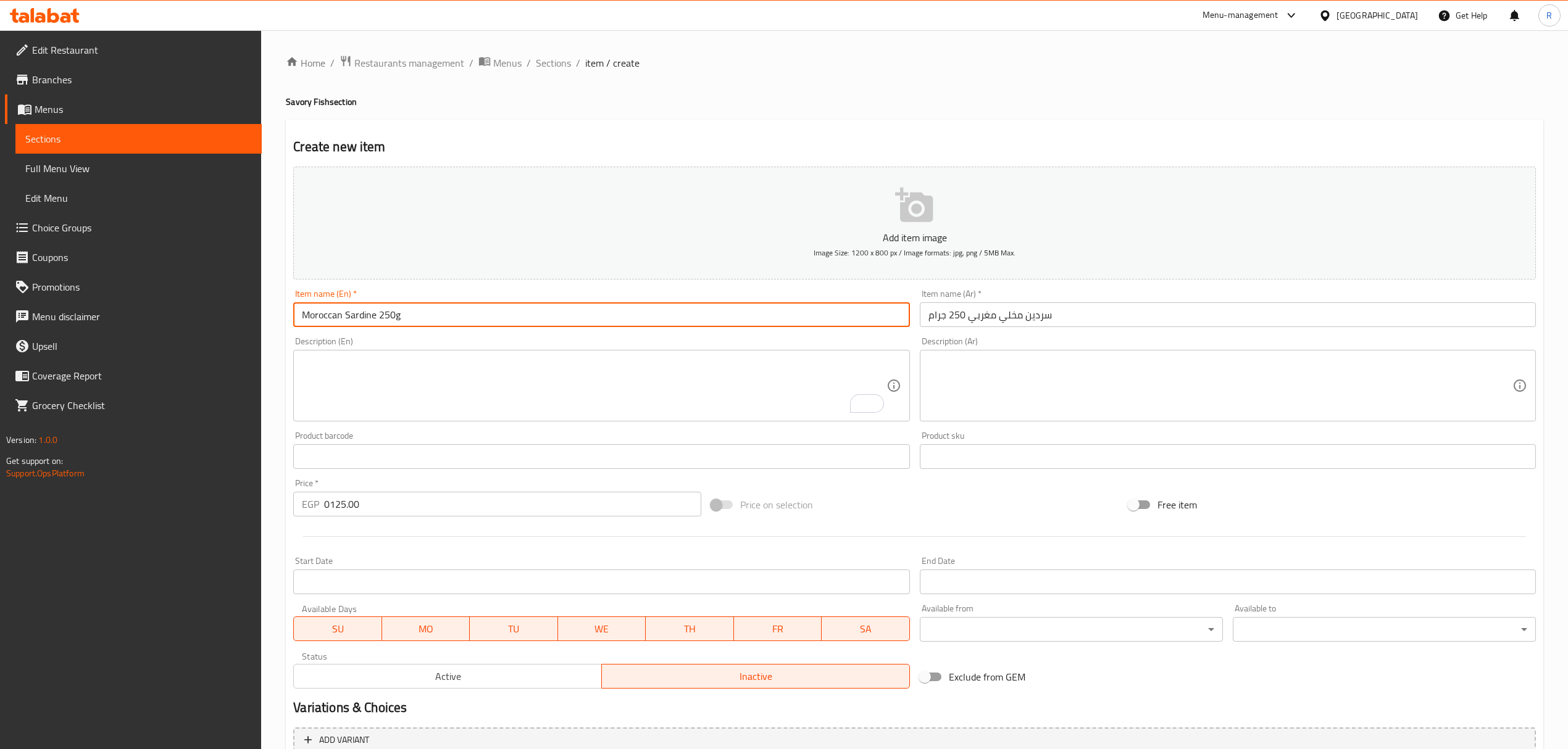
click at [304, 311] on input "Moroccan Sardine 250g" at bounding box center [601, 315] width 616 height 25
click at [522, 312] on input "Boneless Moroccan Sardine 250g" at bounding box center [601, 315] width 616 height 25
type input "Boneless Moroccan Sardine 250g"
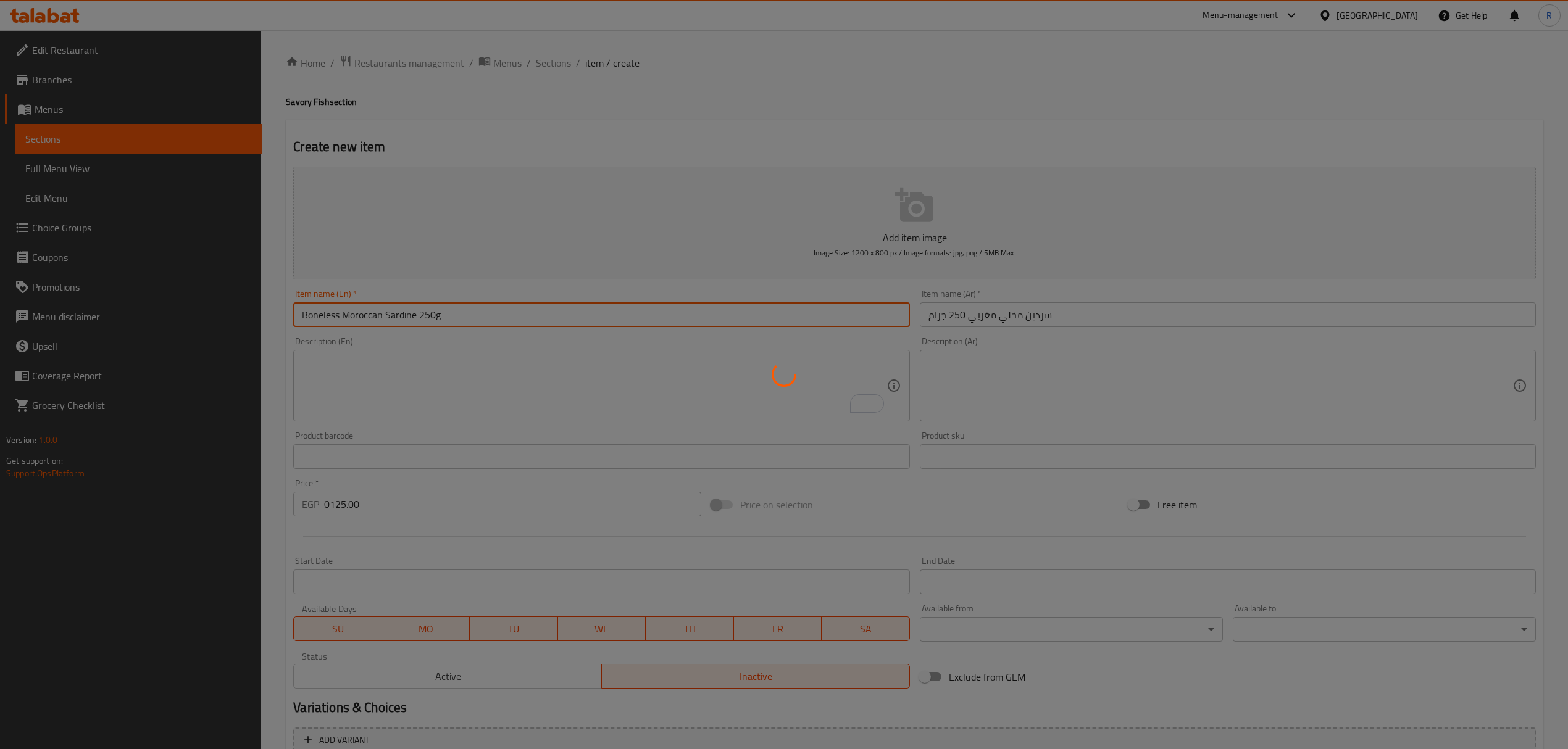
type input "0"
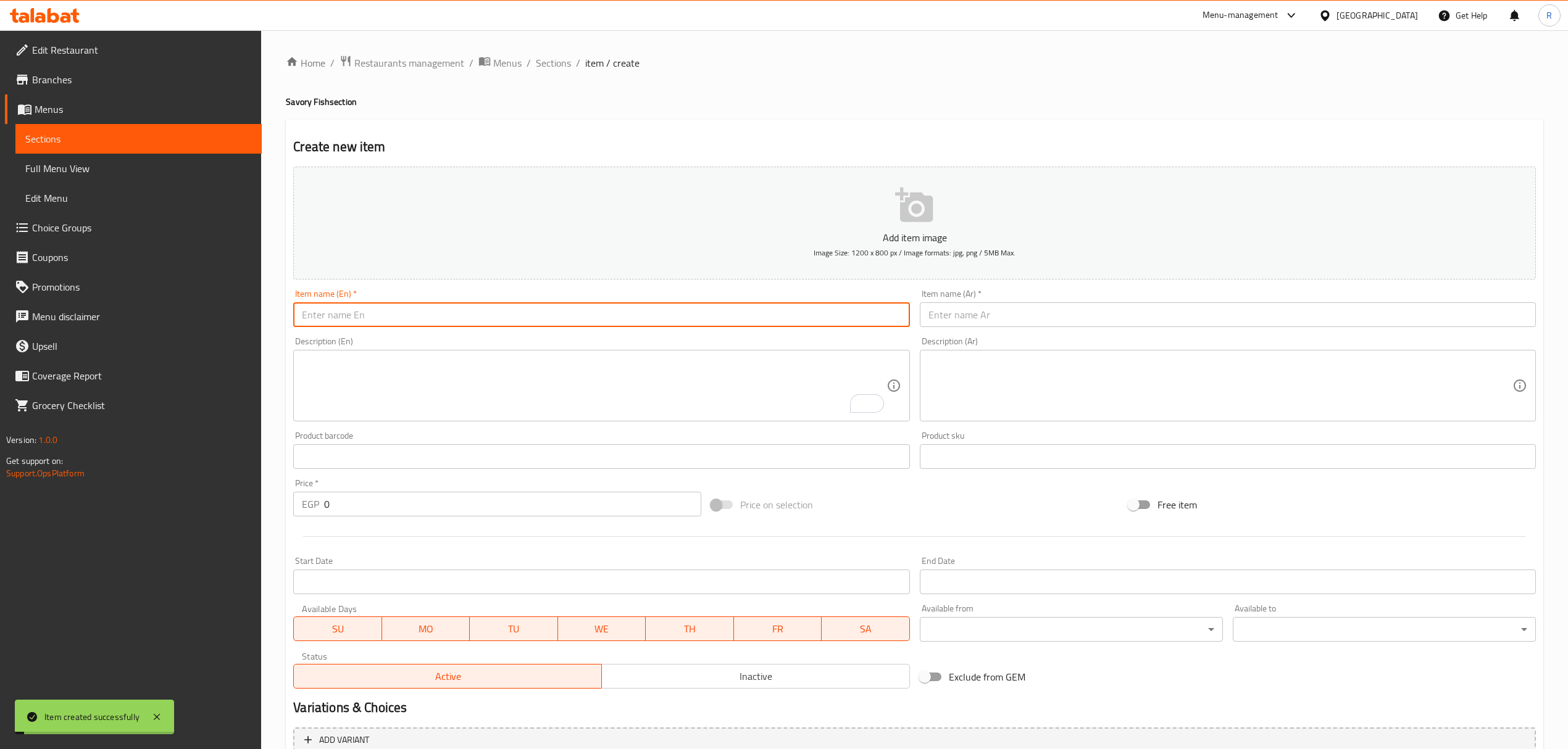
drag, startPoint x: 559, startPoint y: 66, endPoint x: 581, endPoint y: 27, distance: 44.8
click at [559, 66] on span "Sections" at bounding box center [553, 63] width 35 height 15
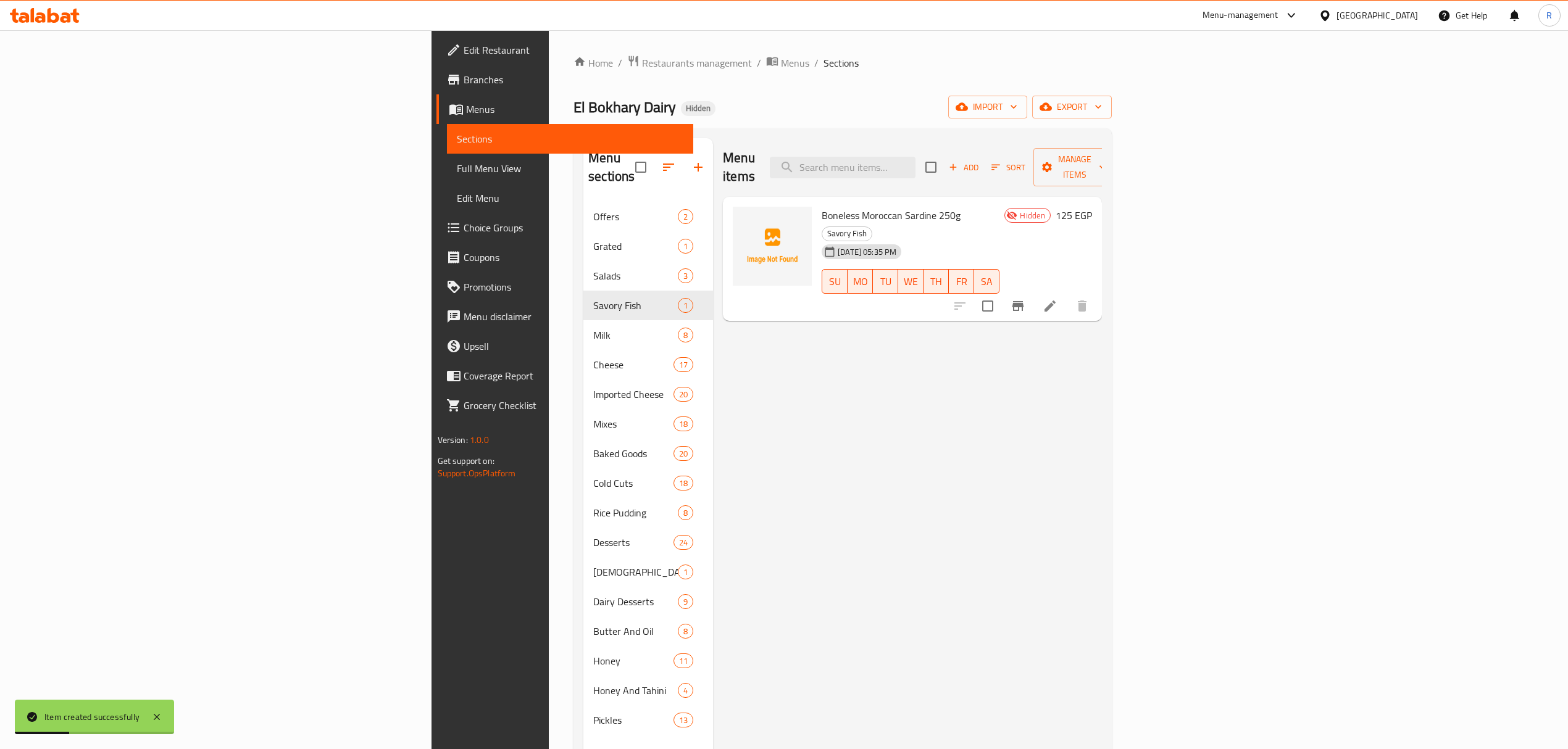
drag, startPoint x: 963, startPoint y: 144, endPoint x: 988, endPoint y: 178, distance: 42.2
click at [968, 152] on div "Menu items Add Sort Manage items" at bounding box center [912, 168] width 379 height 58
click at [916, 168] on input "search" at bounding box center [843, 168] width 146 height 21
paste input "Strawberry juice 900 ml"
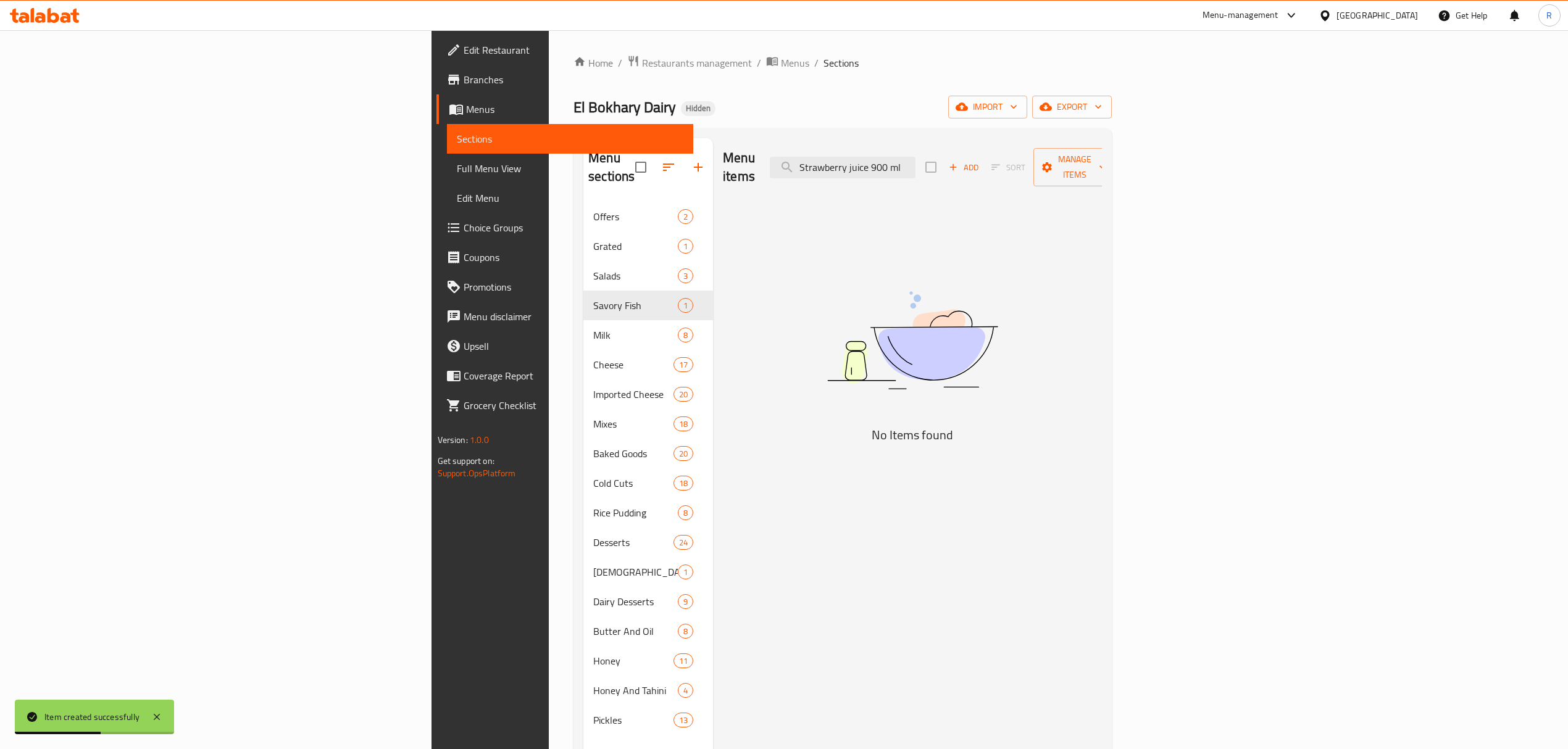
drag, startPoint x: 1028, startPoint y: 160, endPoint x: 1121, endPoint y: 163, distance: 93.0
click at [1102, 165] on div "Menu items Strawberry juice 900 ml Add Sort Manage items" at bounding box center [912, 168] width 379 height 58
click at [916, 157] on input "Strawberry juice" at bounding box center [843, 168] width 146 height 21
click at [978, 173] on div "Menu items Strawberry juice Add Sort Manage items" at bounding box center [912, 168] width 379 height 58
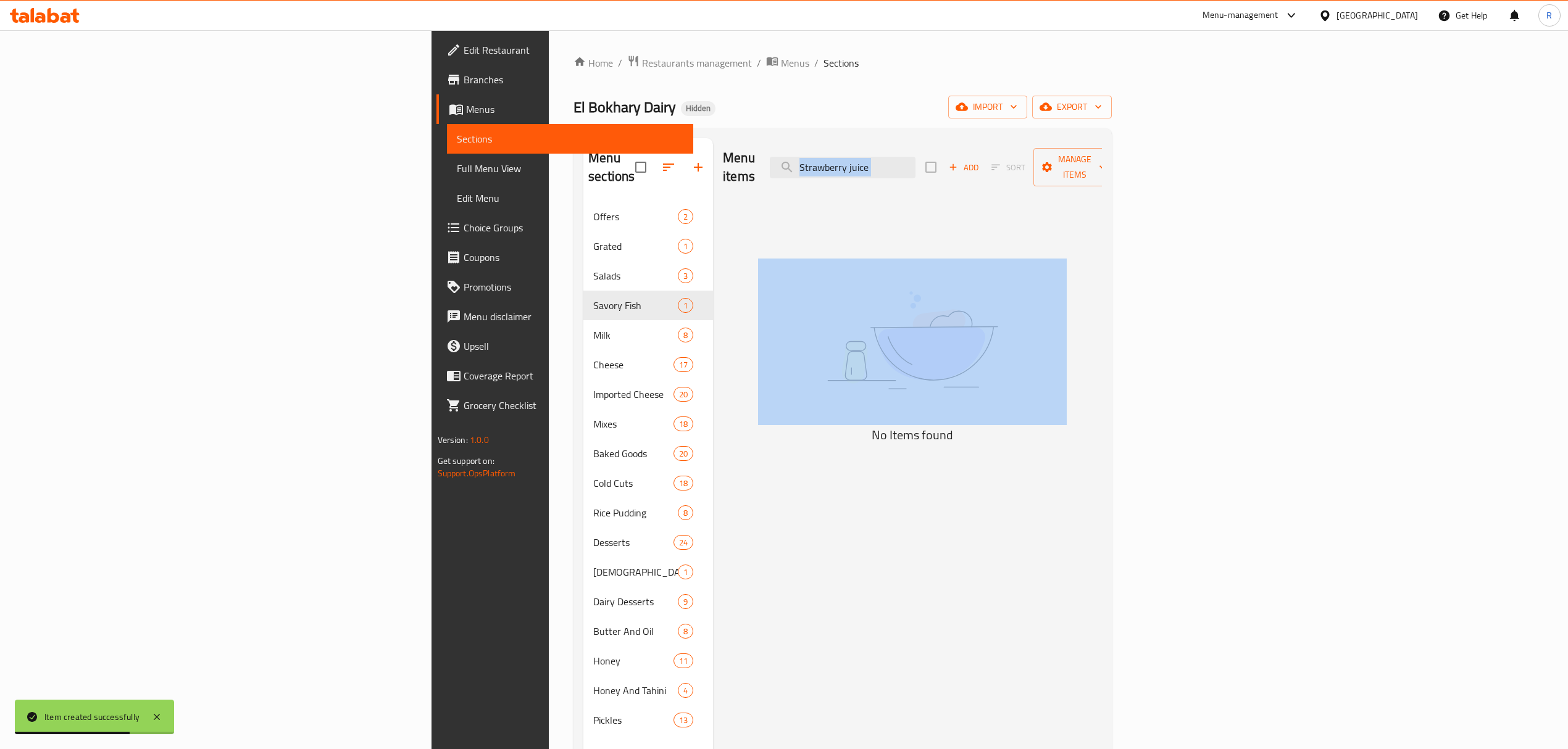
click at [978, 173] on div "Menu items Strawberry juice Add Sort Manage items" at bounding box center [912, 168] width 379 height 58
click at [916, 164] on input "Strawberry juice" at bounding box center [843, 168] width 146 height 21
click at [916, 161] on input "Strawberry juice" at bounding box center [843, 168] width 146 height 21
click at [916, 160] on input "Strawberry juice" at bounding box center [843, 168] width 146 height 21
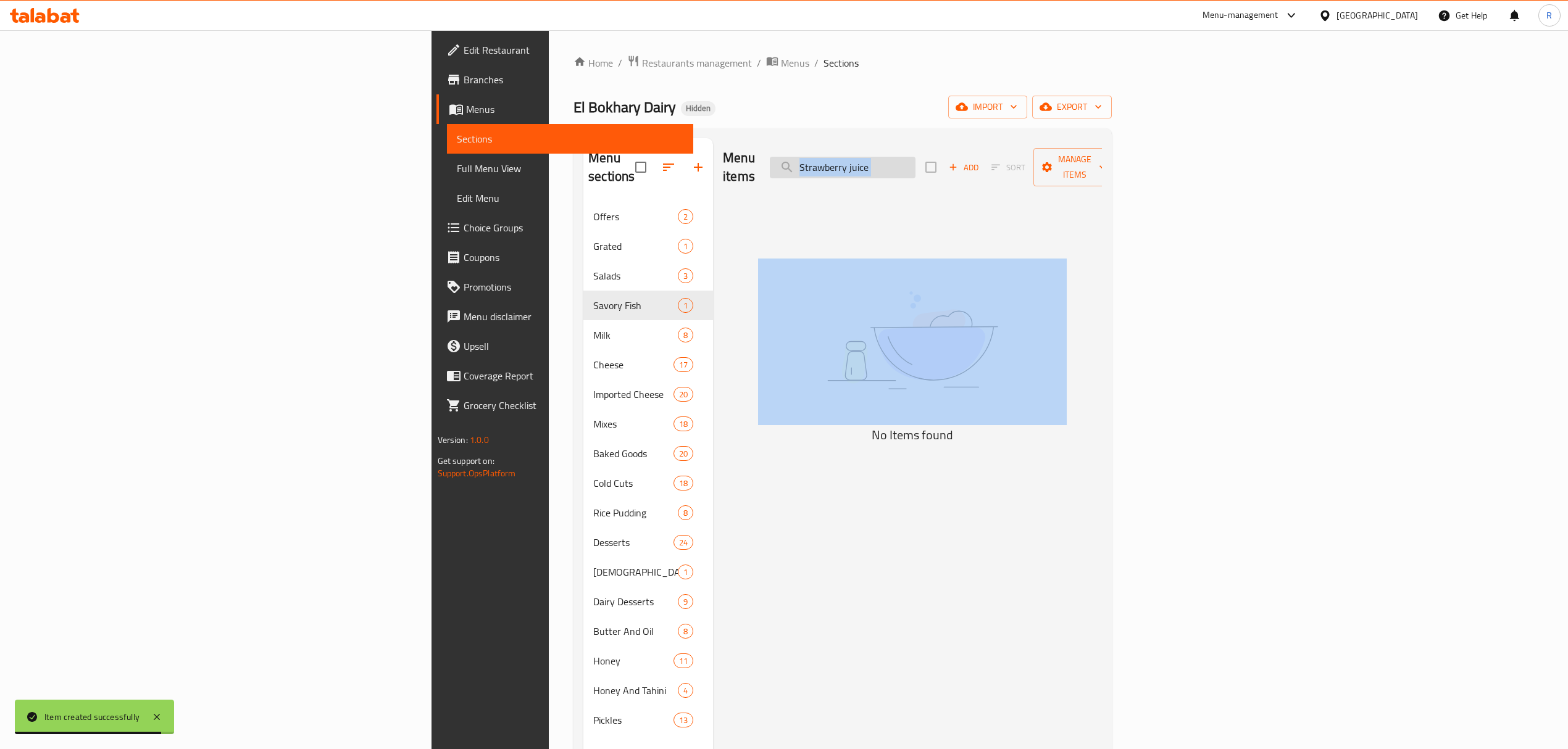
click at [916, 167] on input "Strawberry juice" at bounding box center [843, 168] width 146 height 21
drag, startPoint x: 1040, startPoint y: 161, endPoint x: 1037, endPoint y: 173, distance: 12.4
click at [916, 159] on input "Strawberry juice" at bounding box center [843, 168] width 146 height 21
click at [1015, 258] on img at bounding box center [912, 340] width 309 height 163
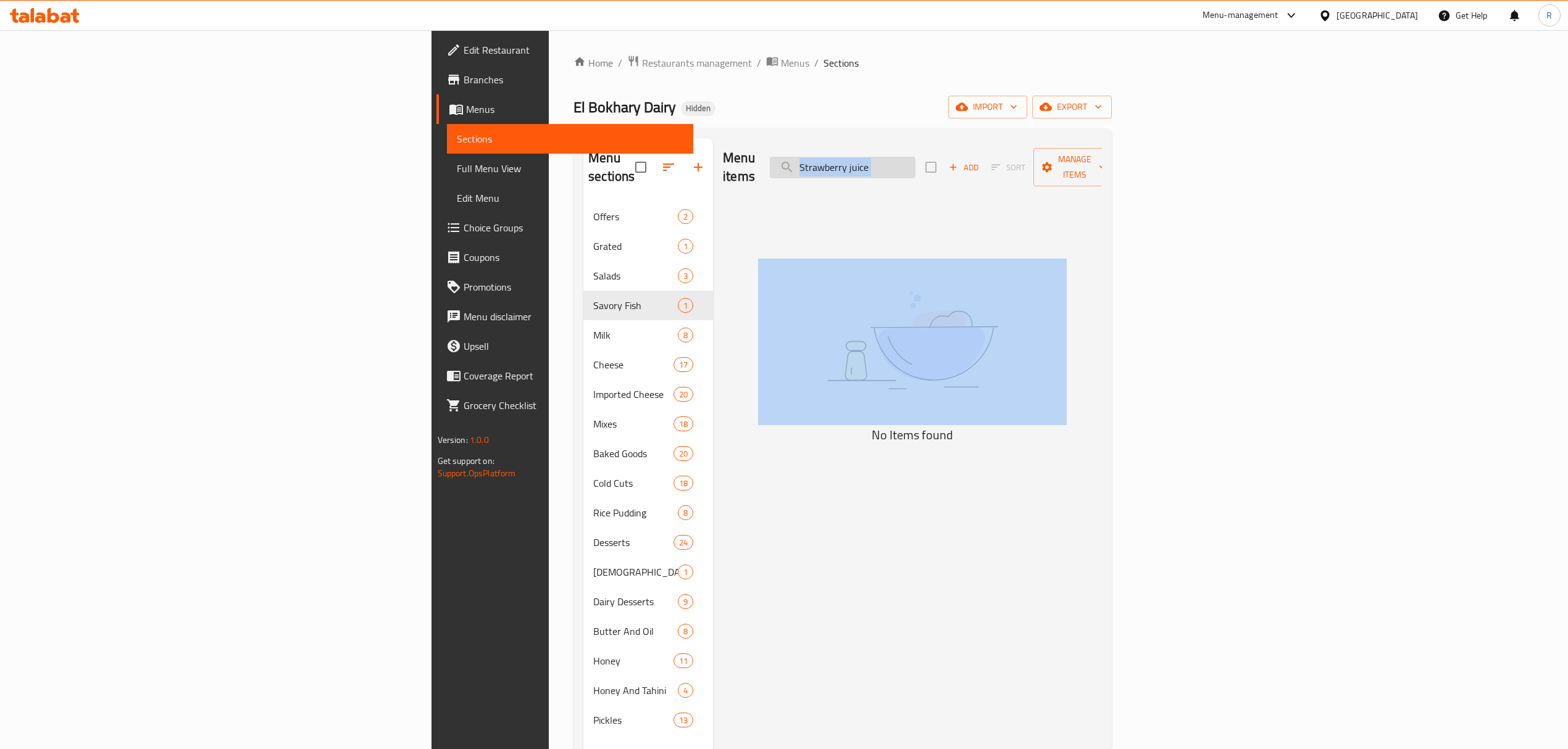
click at [916, 158] on input "Strawberry juice" at bounding box center [843, 168] width 146 height 21
click at [916, 157] on input "Strawberry juice" at bounding box center [843, 168] width 146 height 21
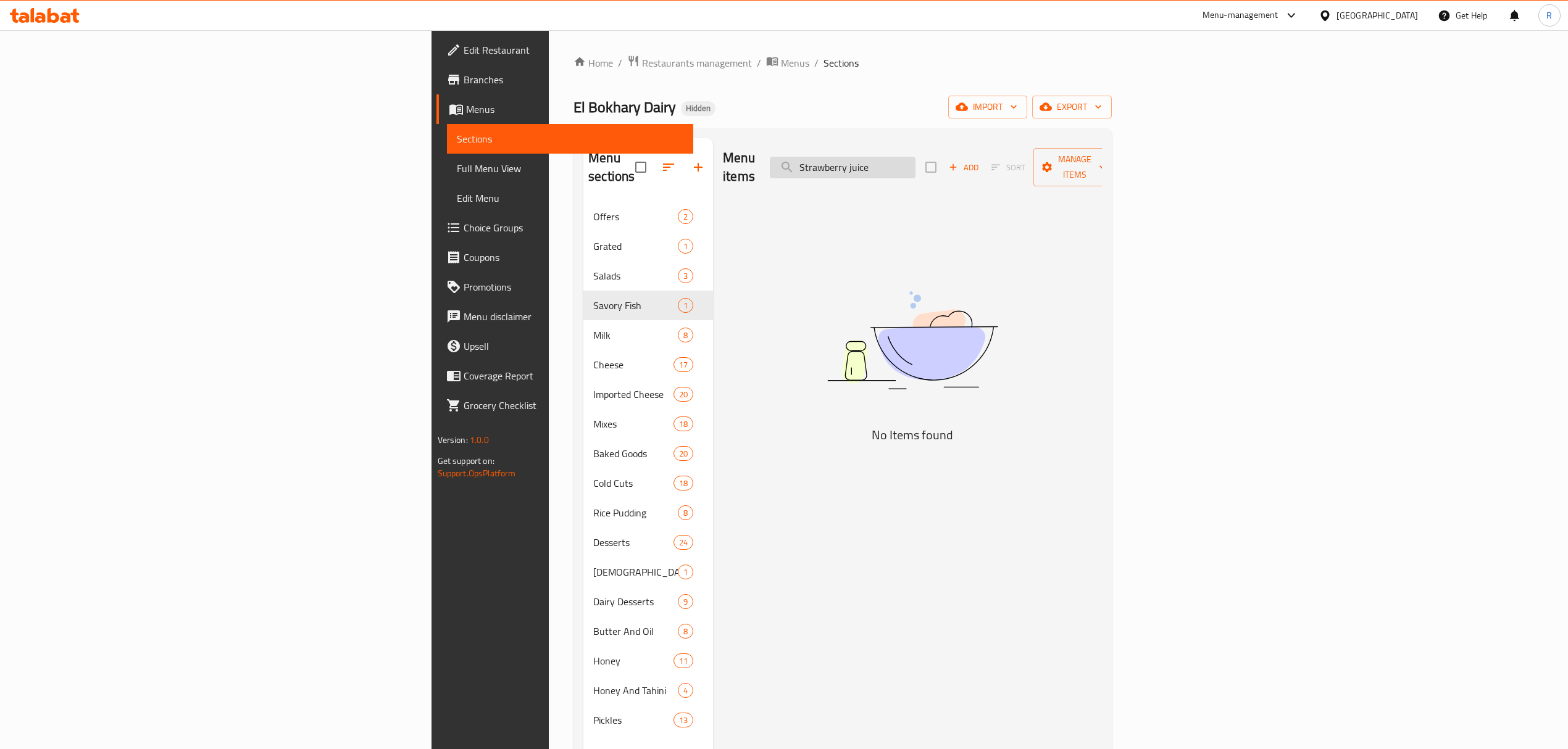
click at [916, 157] on input "Strawberry juice" at bounding box center [843, 168] width 146 height 21
type input "juice"
click at [916, 160] on input "juice" at bounding box center [843, 168] width 146 height 21
click at [916, 159] on input "juice" at bounding box center [843, 168] width 146 height 21
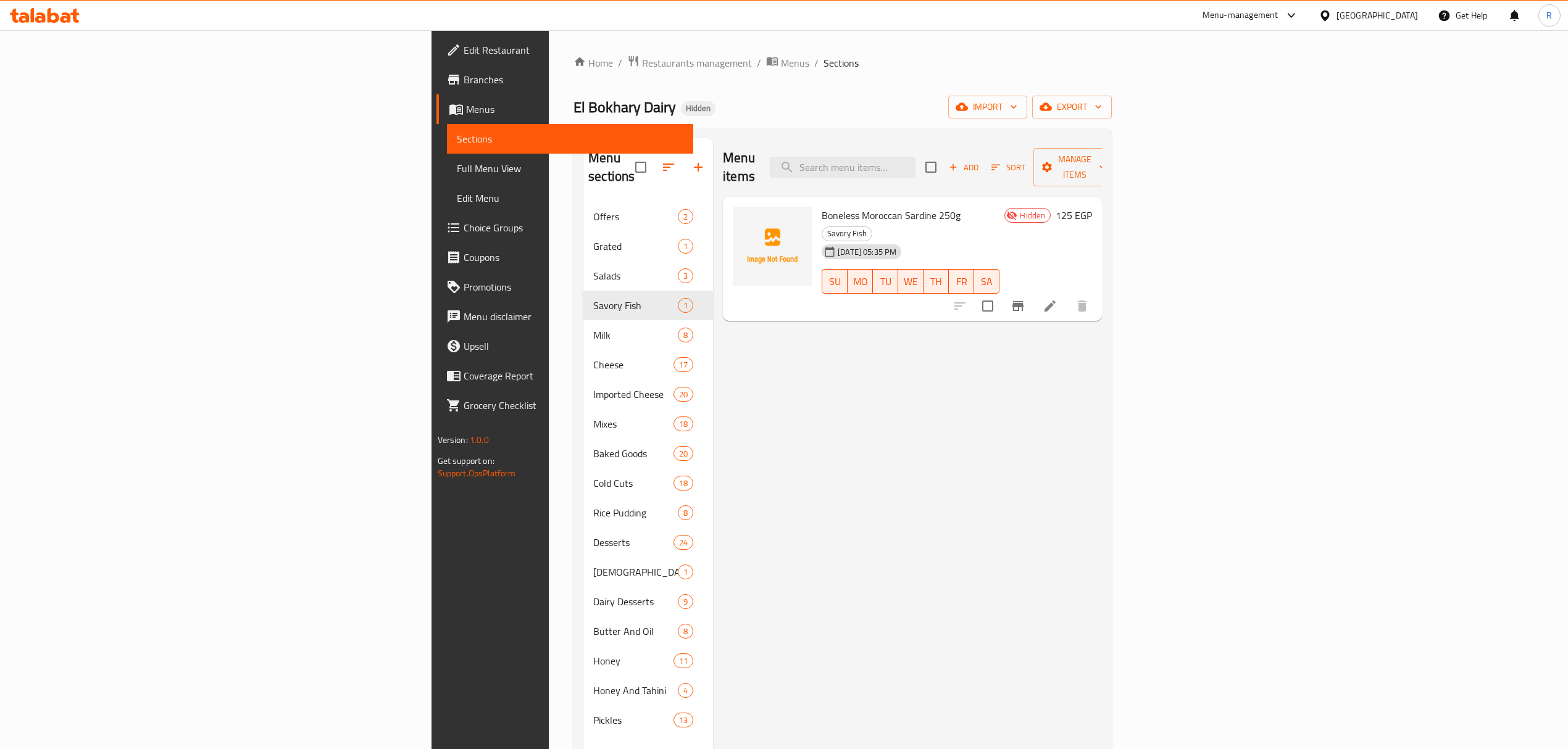
click at [691, 163] on icon "button" at bounding box center [698, 167] width 15 height 15
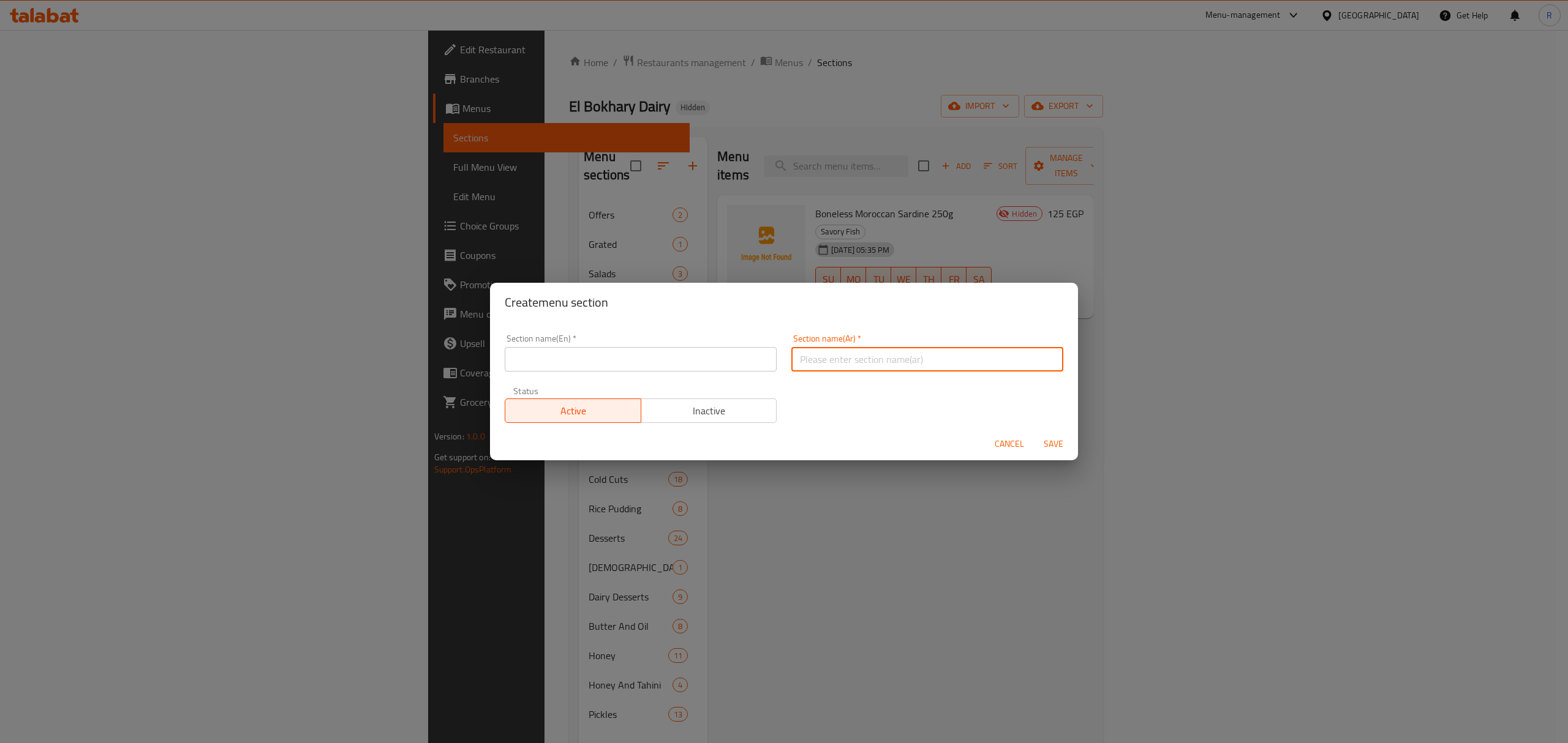
click at [828, 359] on input "text" at bounding box center [927, 359] width 272 height 25
paste input "مربى وعصير"
click at [828, 359] on input "مربى وعصير" at bounding box center [927, 359] width 272 height 25
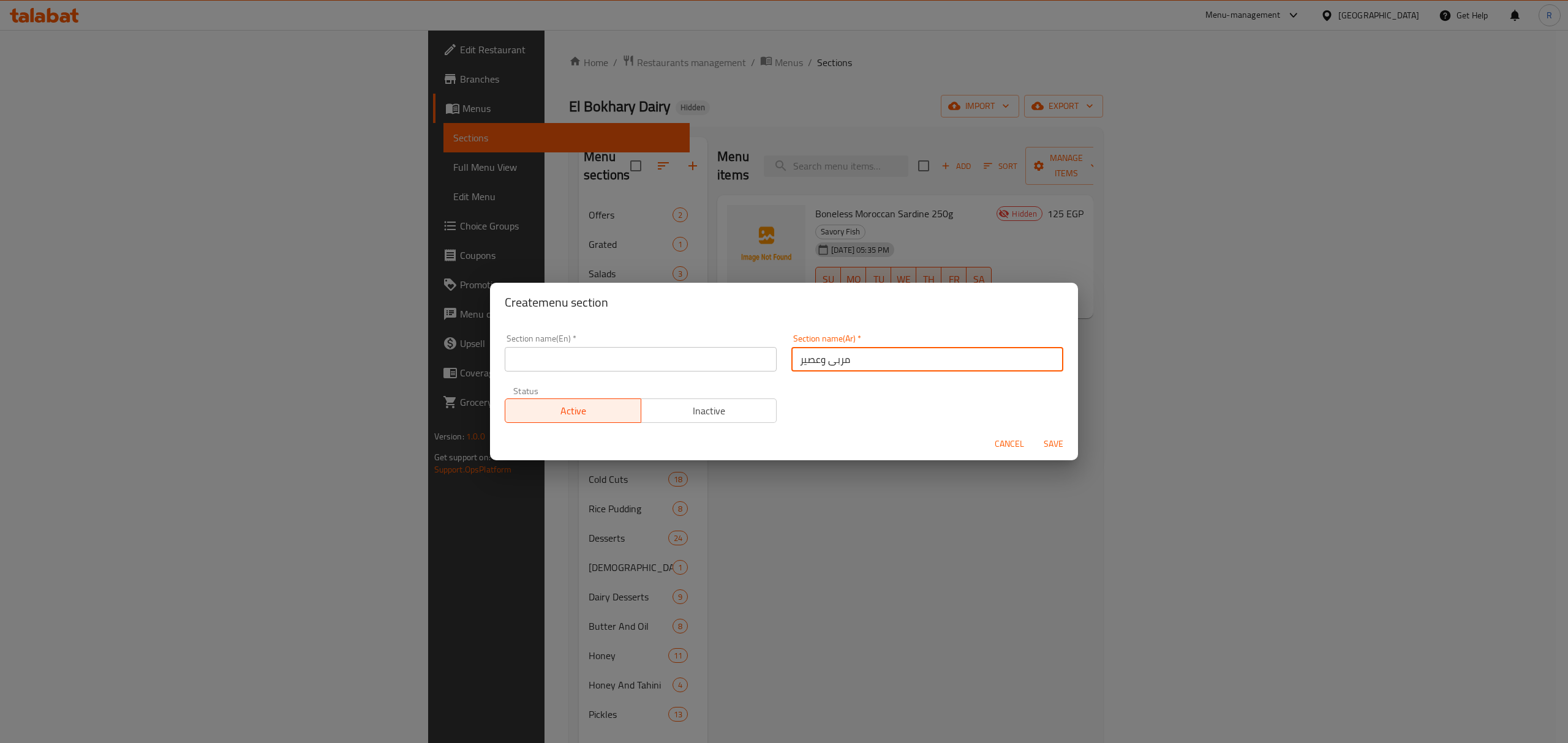
type input "مربى وعصير"
click at [586, 351] on input "text" at bounding box center [641, 359] width 272 height 25
paste input "jam and juice"
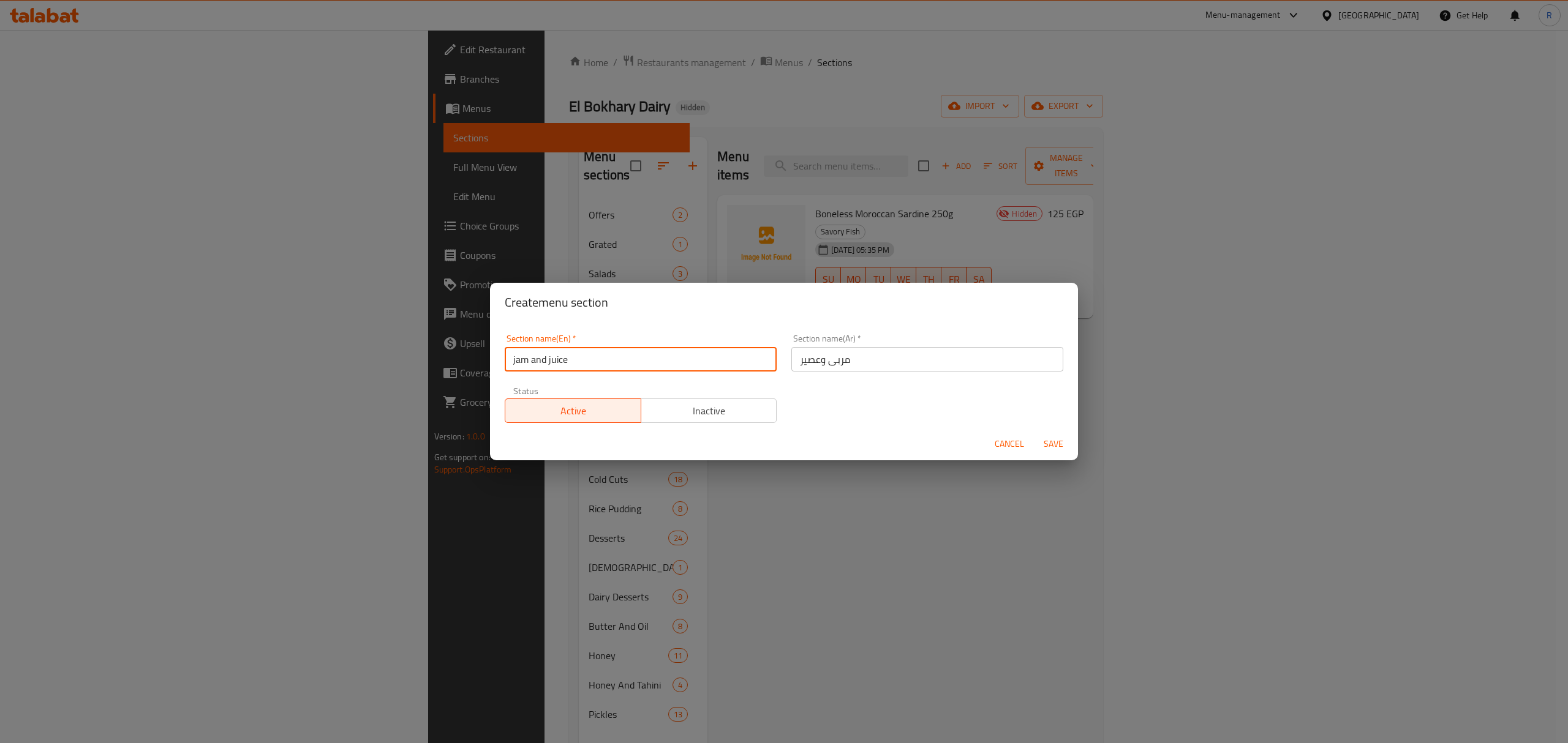
click at [587, 353] on input "jam and juice" at bounding box center [641, 359] width 272 height 25
click at [532, 360] on input "Jam and Juice" at bounding box center [641, 359] width 272 height 25
click at [532, 361] on input "Jam and Juice" at bounding box center [641, 359] width 272 height 25
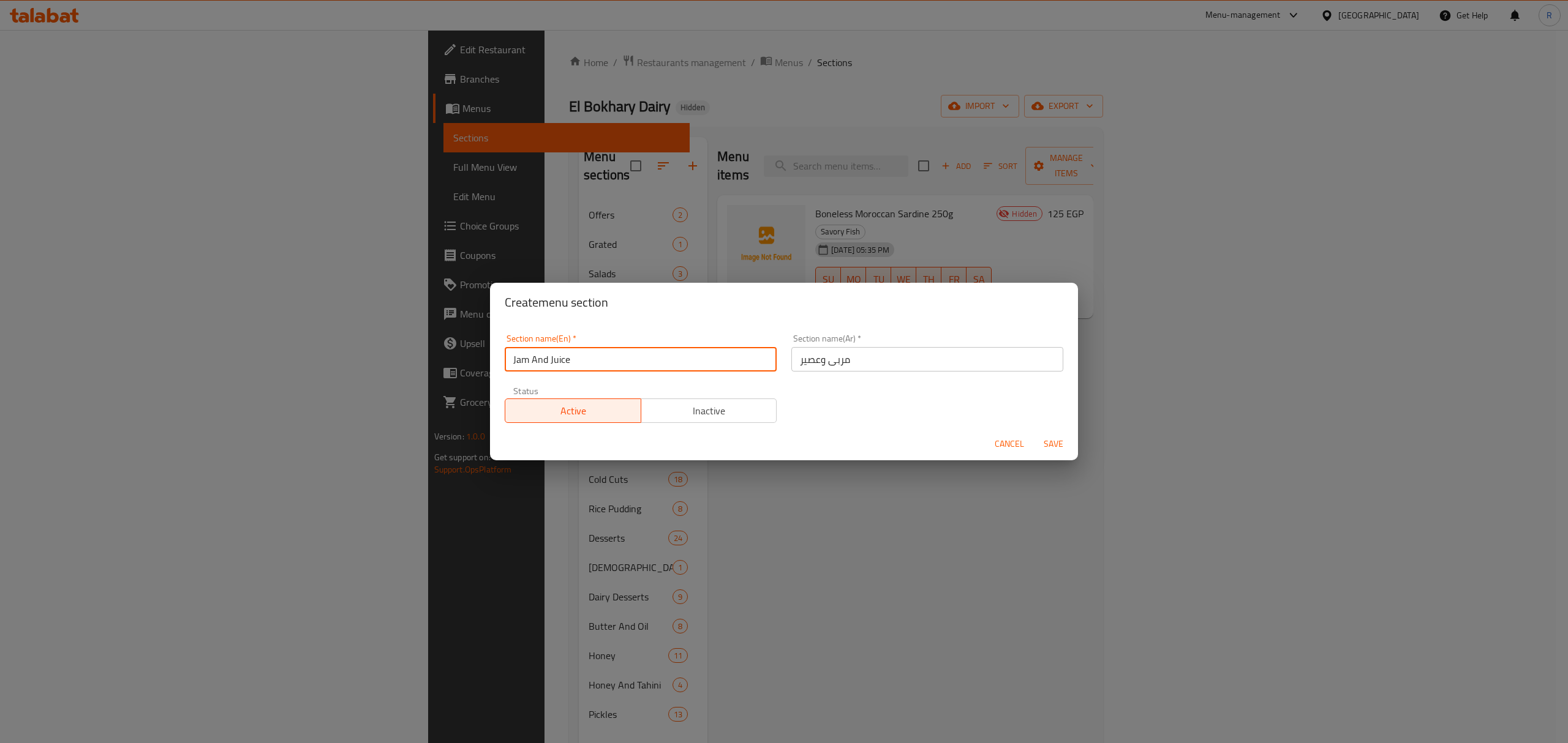
type input "Jam And Juice"
click at [1034, 433] on button "Save" at bounding box center [1053, 444] width 39 height 23
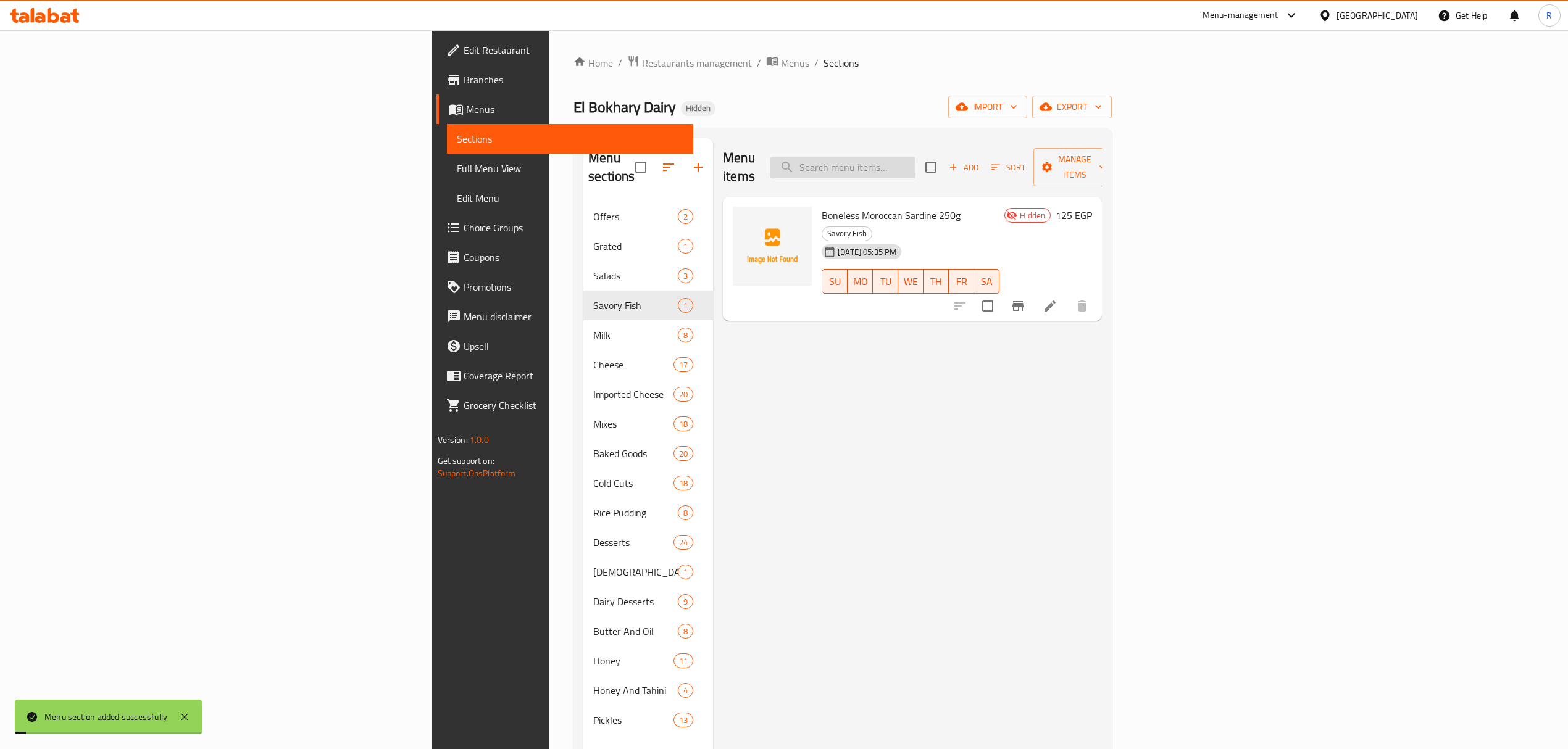
click at [916, 163] on input "search" at bounding box center [843, 168] width 146 height 21
type input "k"
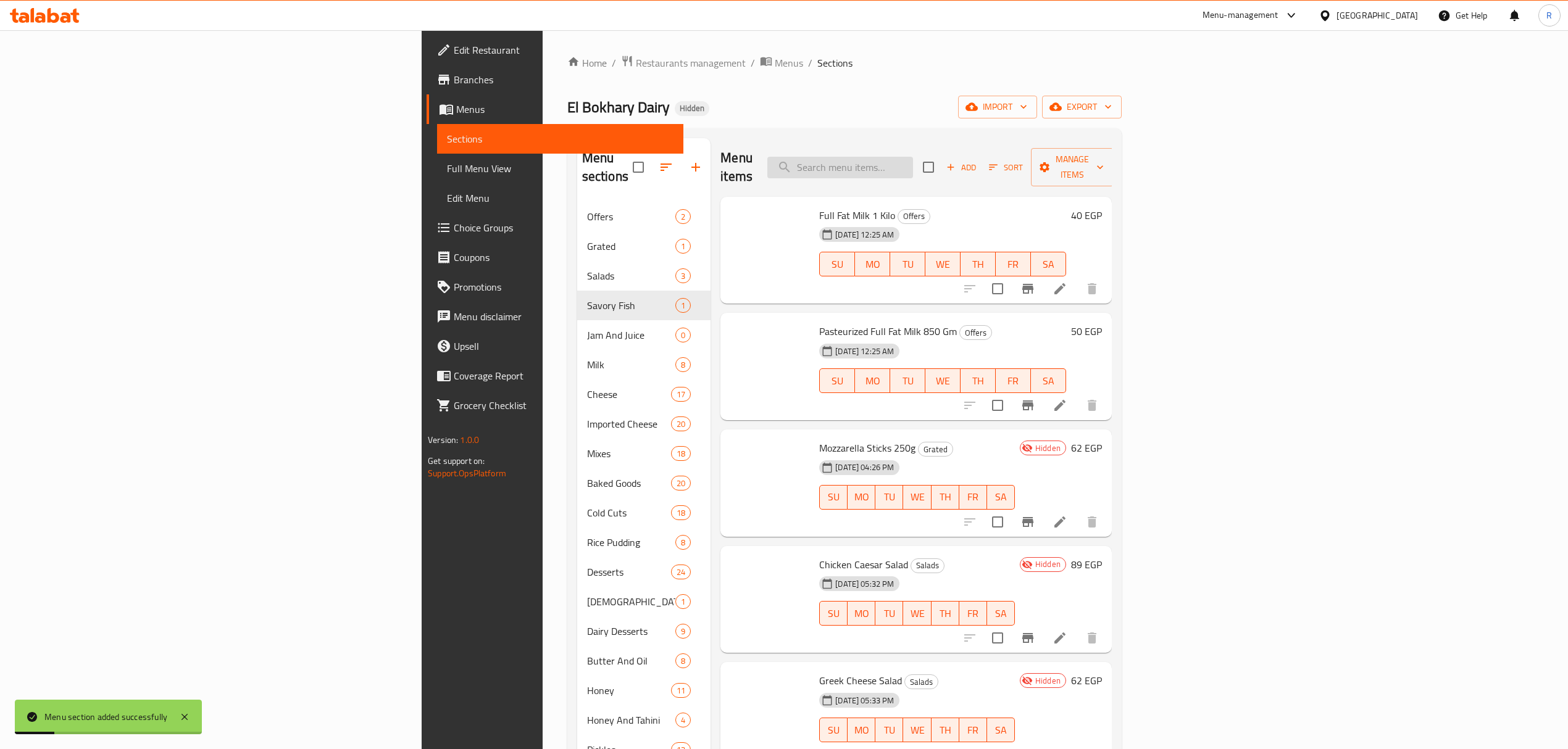
click at [913, 163] on input "search" at bounding box center [840, 168] width 146 height 21
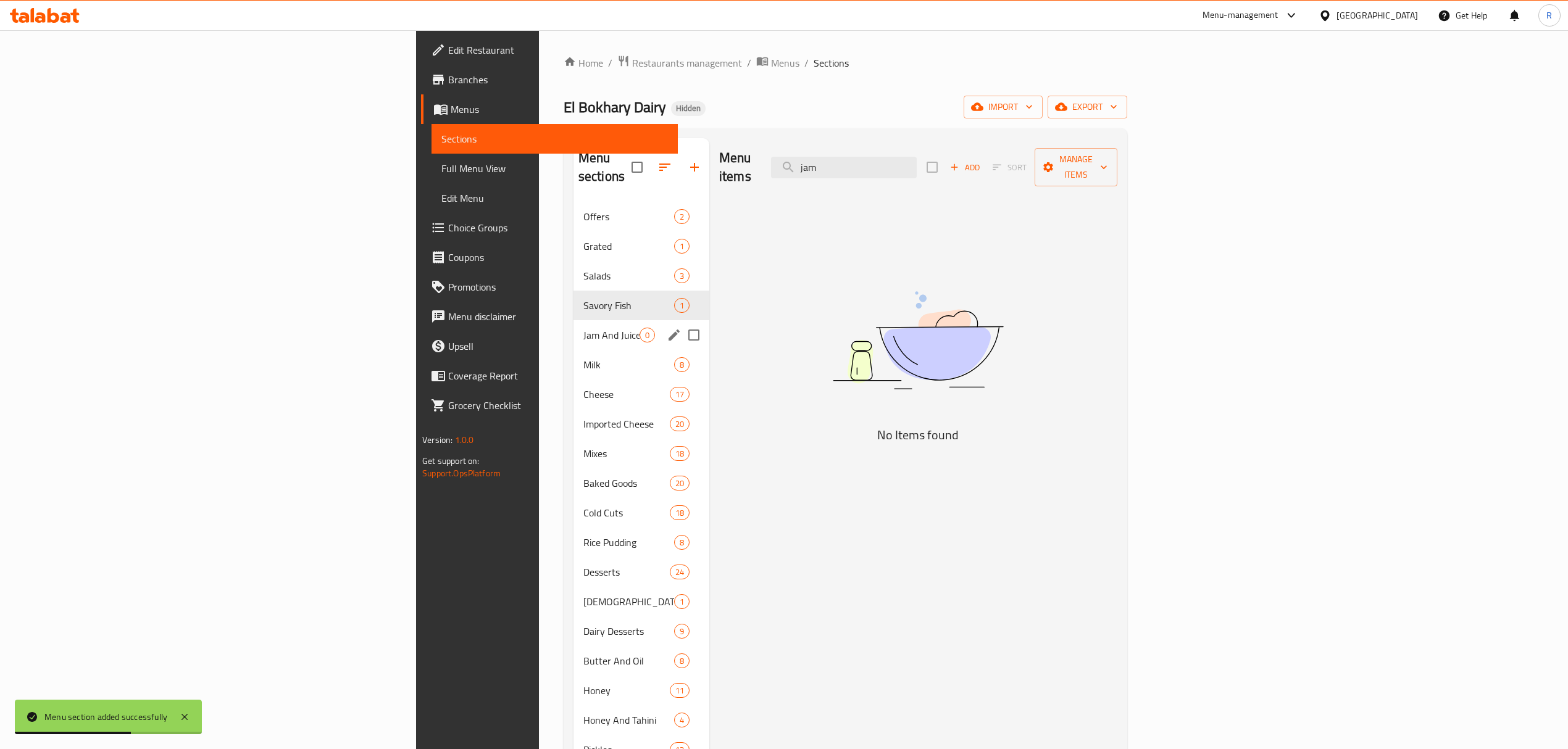
type input "jam"
click at [584, 327] on span "Jam And Juice" at bounding box center [612, 335] width 56 height 15
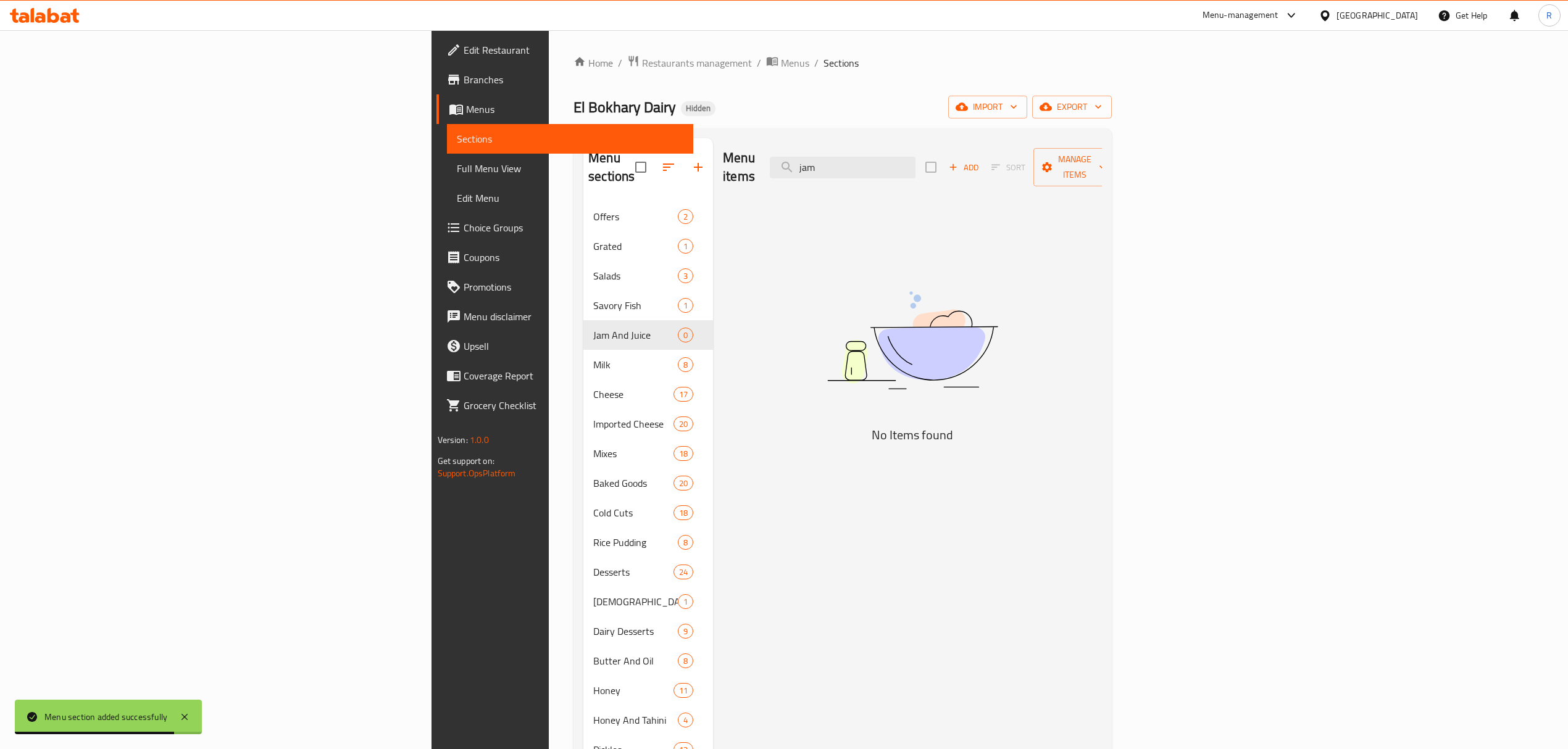
click at [981, 165] on span "Add" at bounding box center [963, 168] width 34 height 14
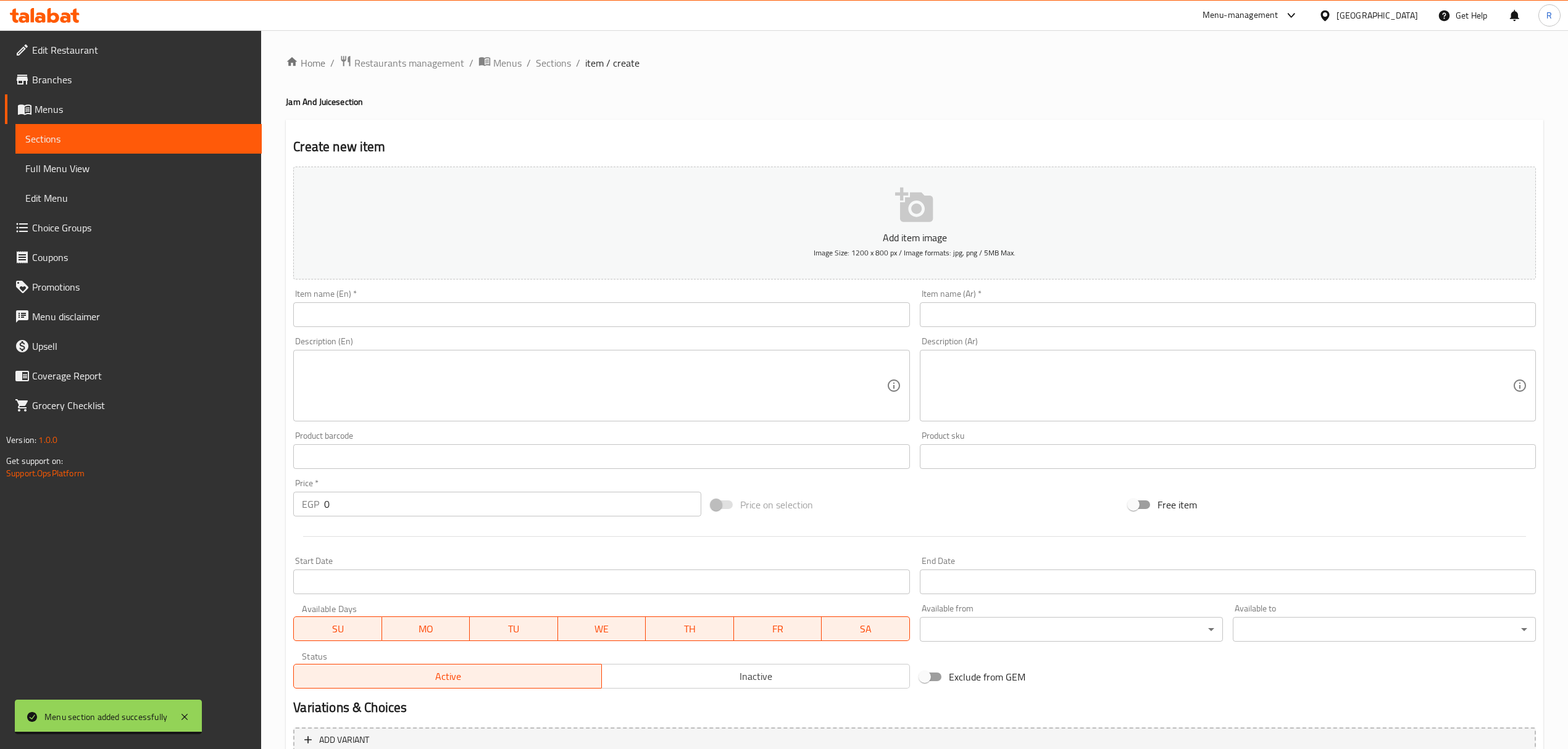
drag, startPoint x: 945, startPoint y: 316, endPoint x: 853, endPoint y: 328, distance: 92.8
click at [945, 316] on input "text" at bounding box center [1228, 315] width 616 height 25
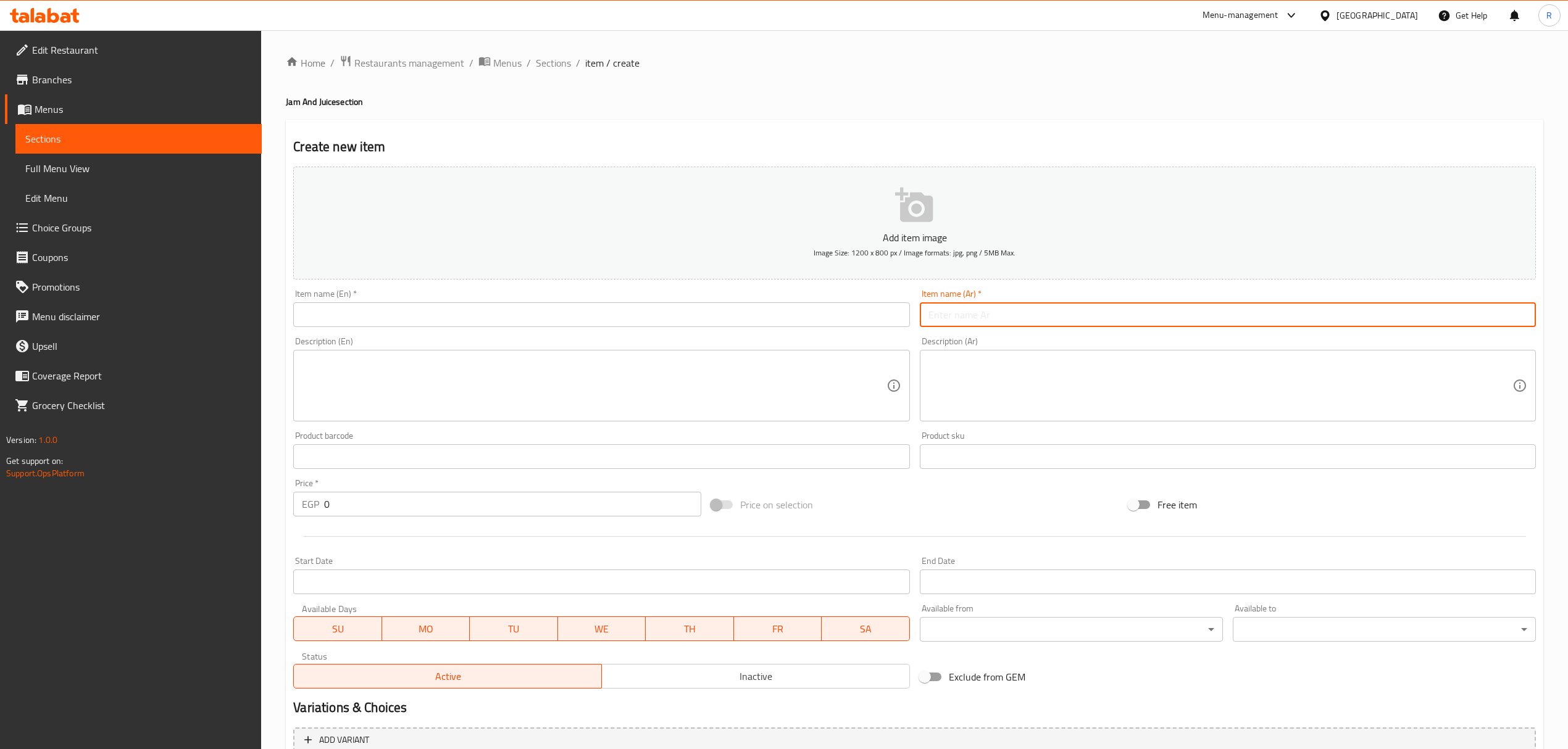
drag, startPoint x: 794, startPoint y: 336, endPoint x: 794, endPoint y: 329, distance: 7.0
click at [794, 336] on div "Add item image Image Size: 1200 x 800 px / Image formats: jpg, png / 5MB Max. I…" at bounding box center [914, 428] width 1253 height 532
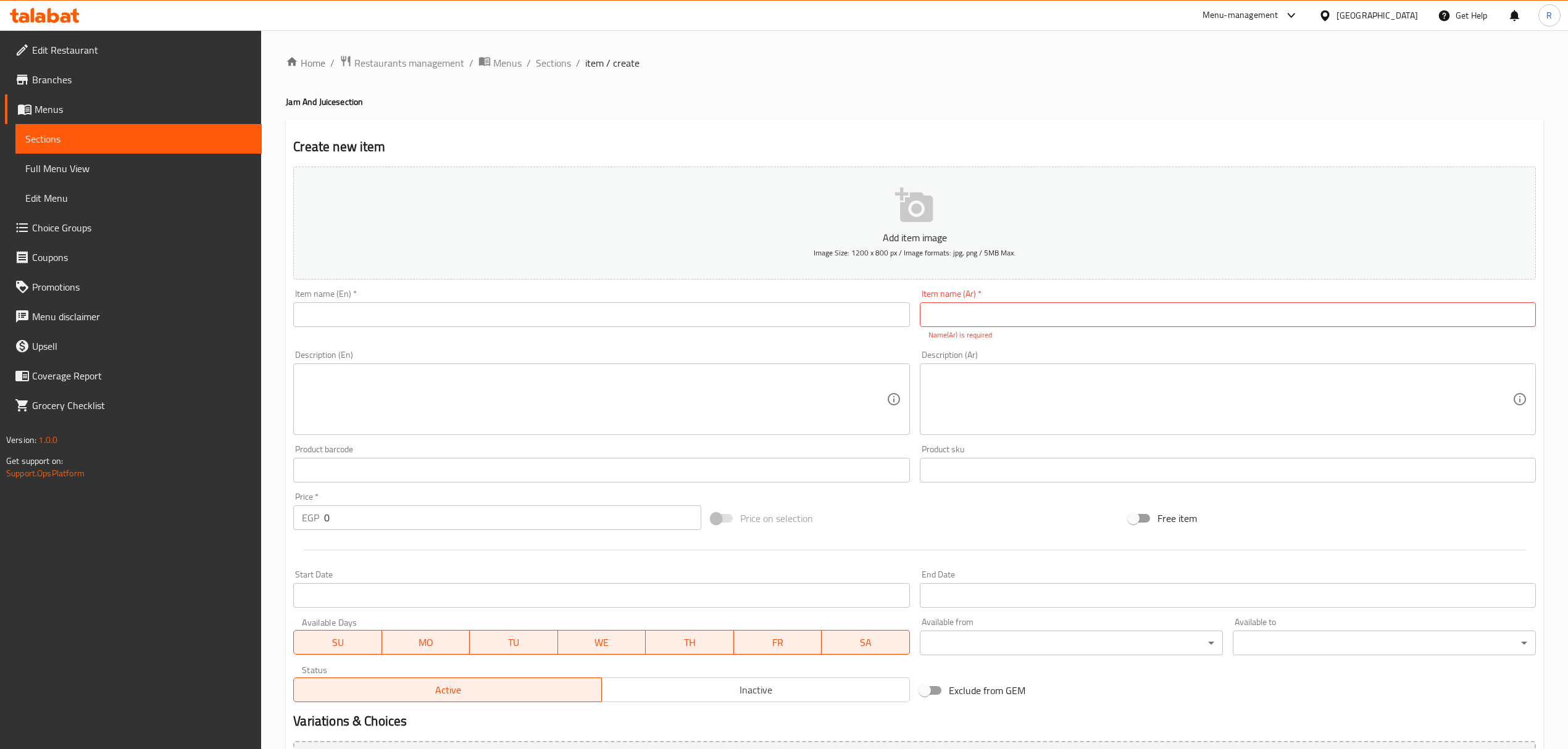
click at [794, 322] on input "text" at bounding box center [601, 315] width 616 height 25
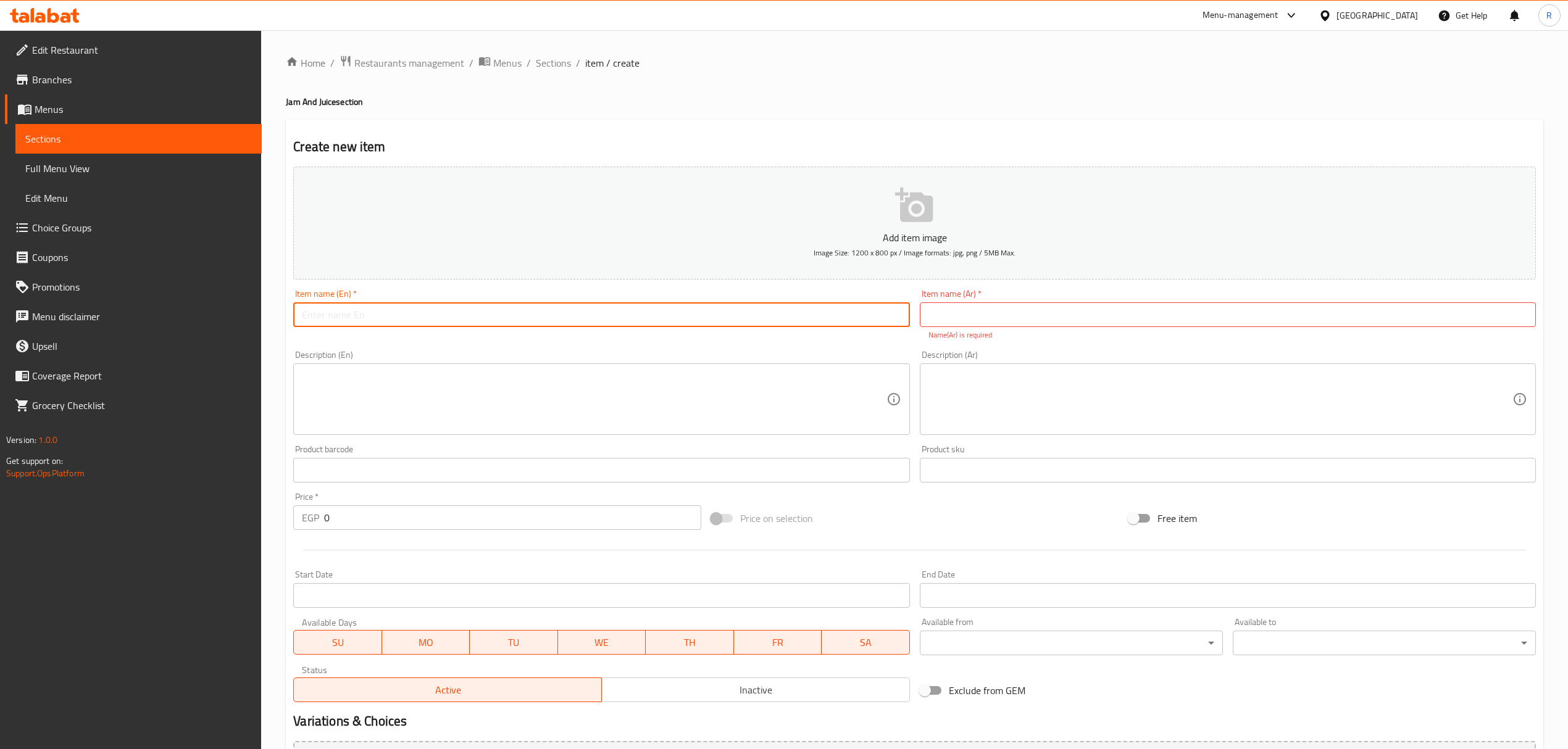
paste input "عصير مانجو 900 مللي Mango juice 900 ml 95.00"
drag, startPoint x: 391, startPoint y: 318, endPoint x: 300, endPoint y: 329, distance: 91.7
click at [300, 329] on div "Item name (En)   * عصير مانجو 900 مللي Mango juice 900 ml 95.00 Item name (En) *" at bounding box center [601, 315] width 626 height 61
type input "Mango juice 900 ml 95.00"
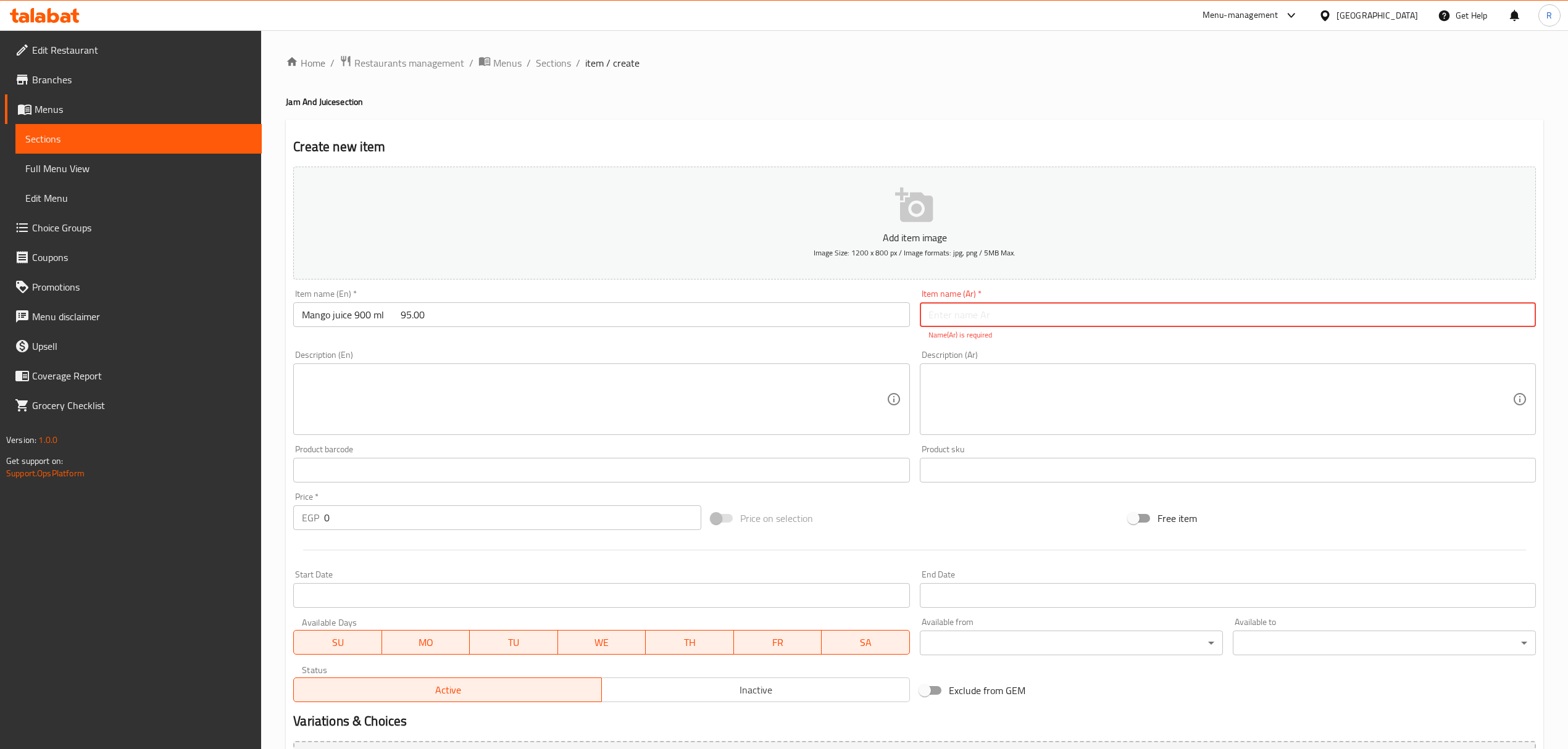
click at [966, 318] on input "text" at bounding box center [1228, 315] width 616 height 25
paste input "عصير مانجو 900 مللي"
type input "عصير مانجو 900 مللي"
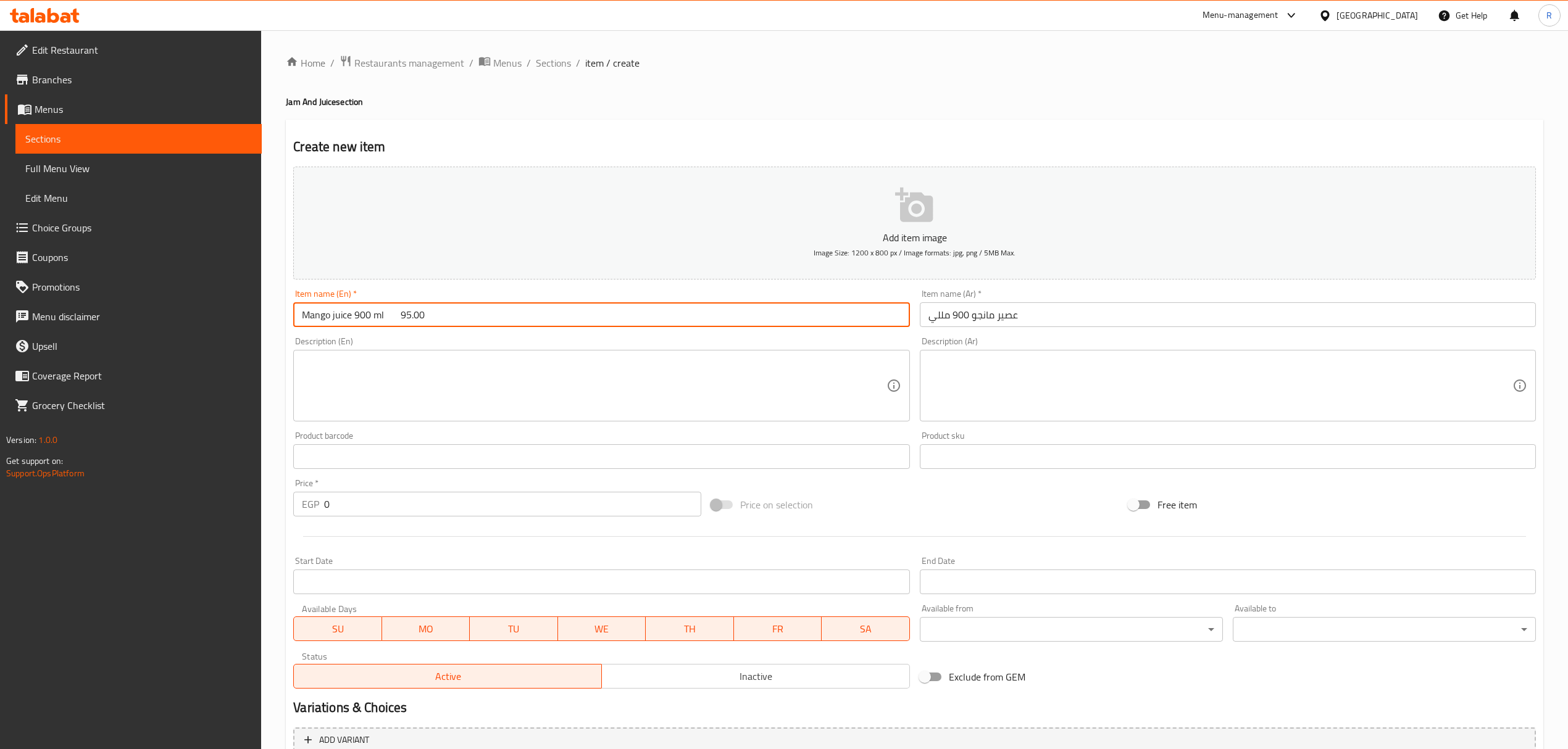
drag, startPoint x: 387, startPoint y: 312, endPoint x: 411, endPoint y: 323, distance: 26.4
click at [413, 322] on input "Mango juice 900 ml 95.00" at bounding box center [601, 315] width 616 height 25
click at [410, 323] on input "Mango juice 900 ml 95.00" at bounding box center [601, 315] width 616 height 25
drag, startPoint x: 385, startPoint y: 313, endPoint x: 460, endPoint y: 307, distance: 75.2
click at [460, 307] on input "Mango juice 900 ml 95.00" at bounding box center [601, 315] width 616 height 25
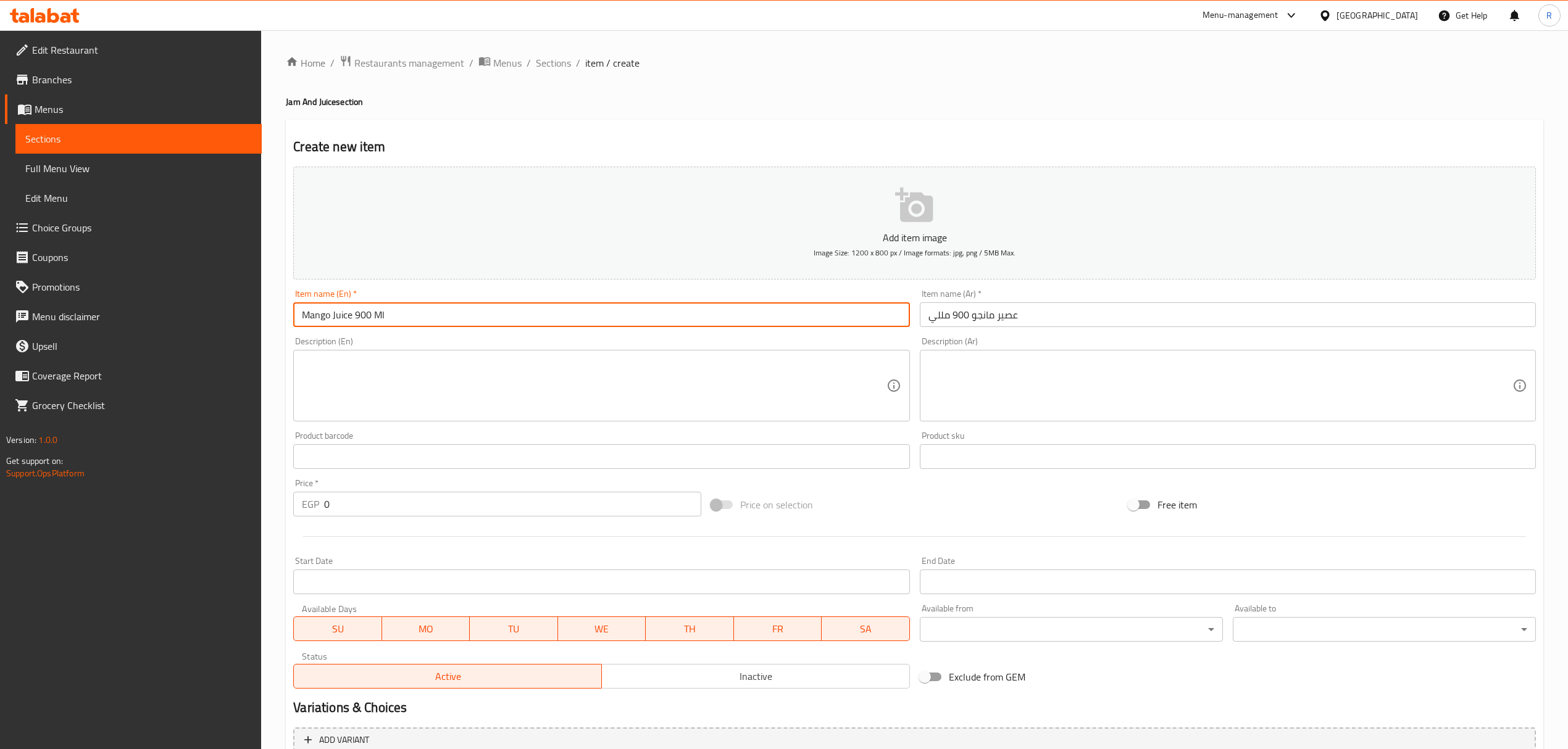
type input "Mango Juice 900 Ml"
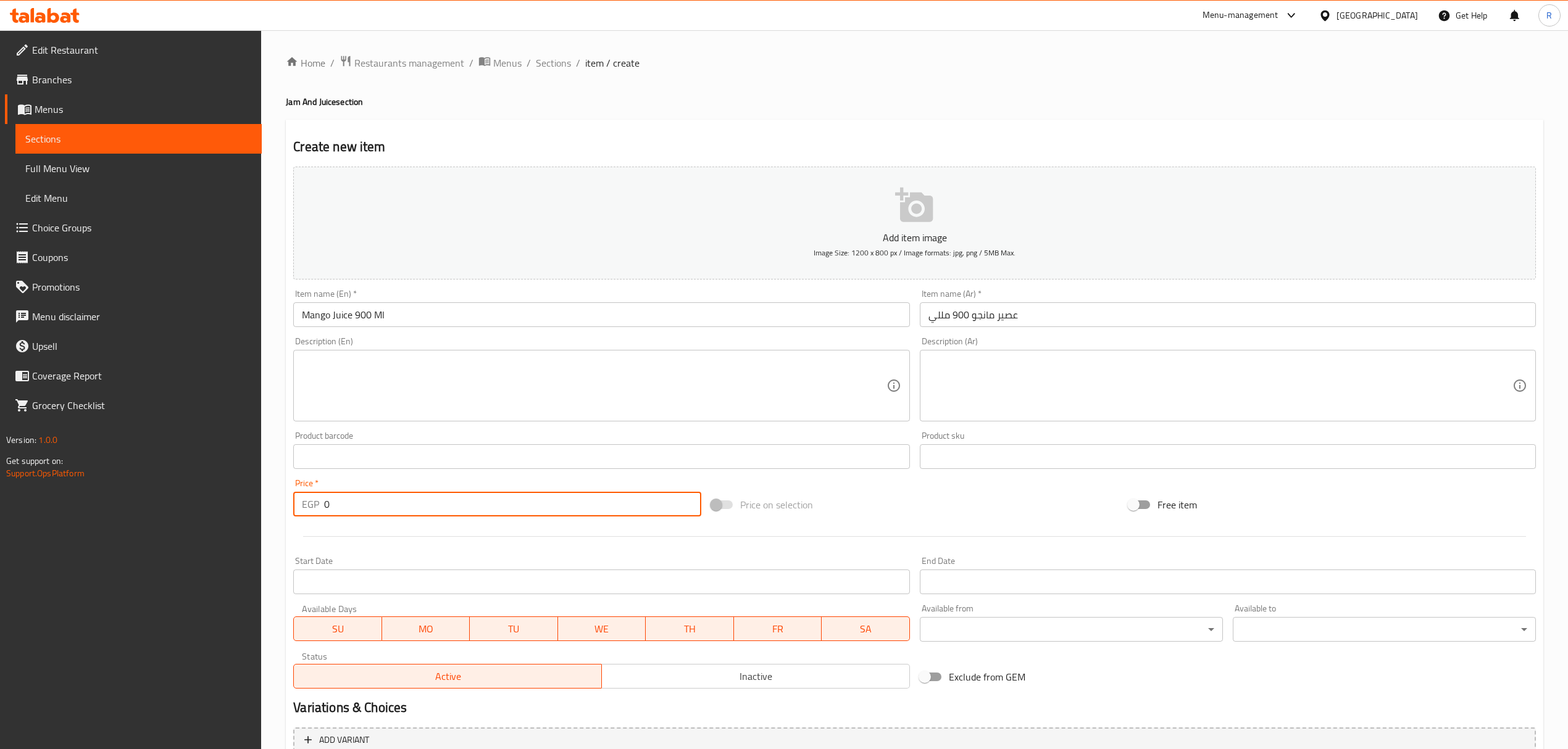
click at [420, 501] on input "0" at bounding box center [512, 504] width 377 height 25
paste input "95.00"
type input "095.00"
click at [636, 670] on span "Inactive" at bounding box center [756, 676] width 298 height 18
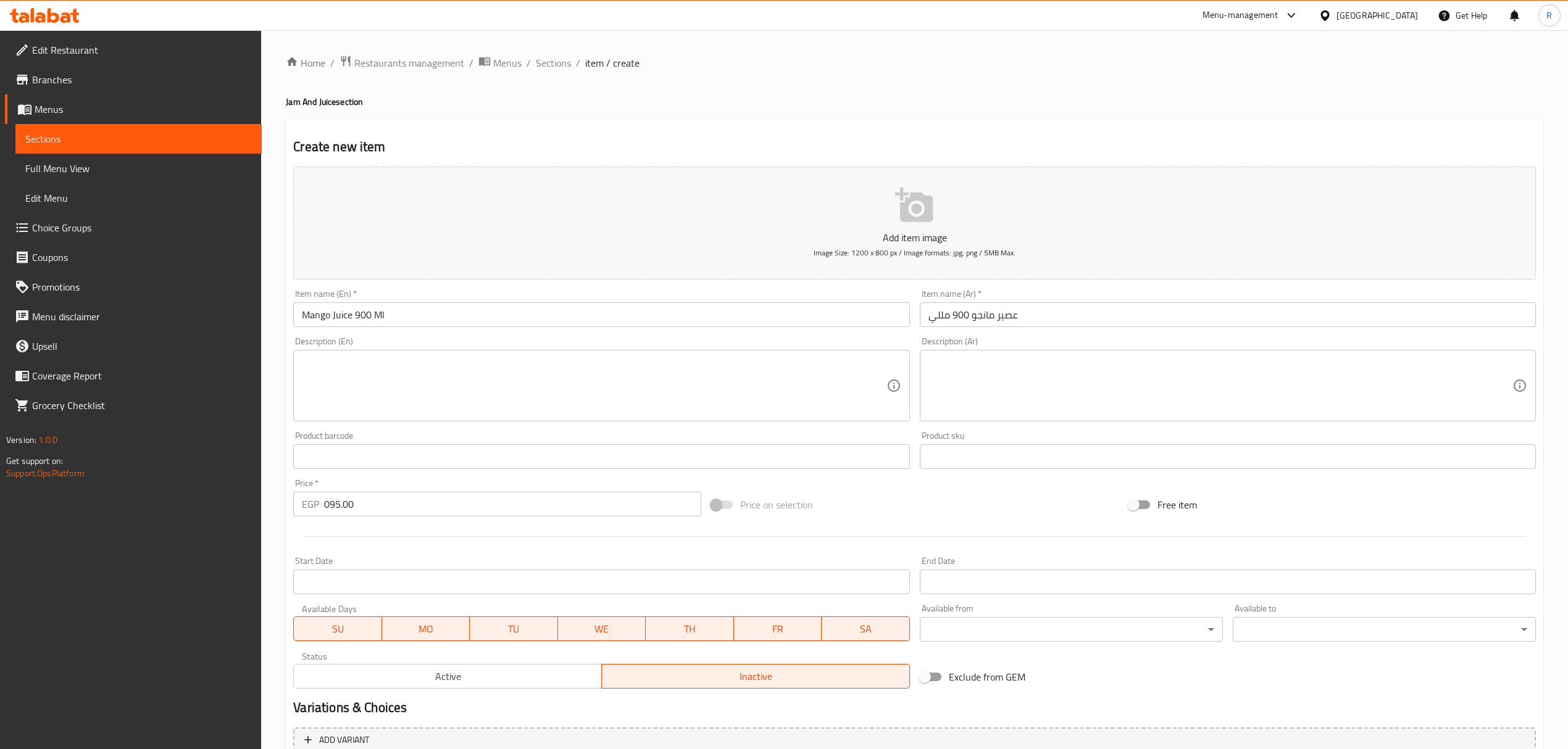
click at [561, 512] on input "095.00" at bounding box center [512, 504] width 377 height 25
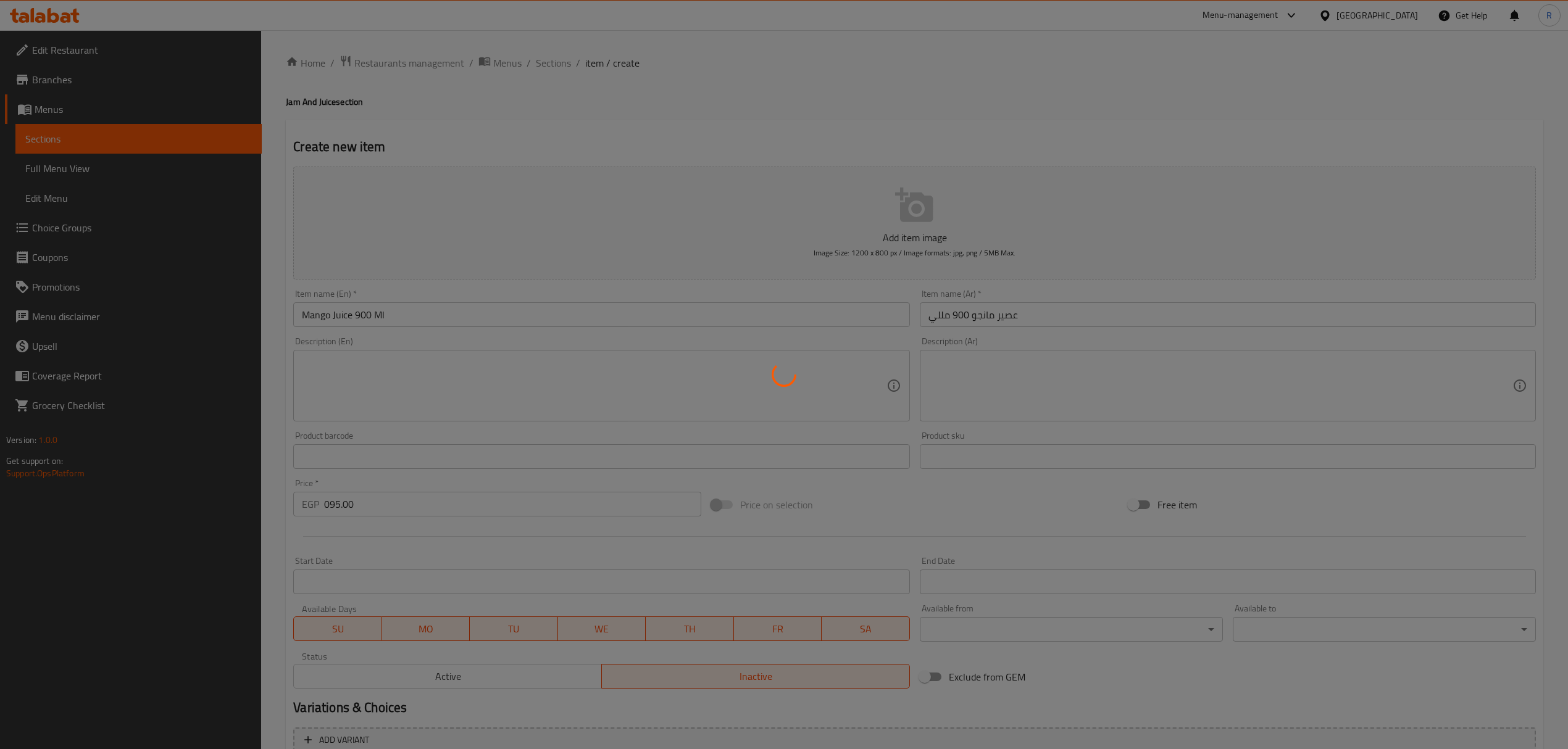
type input "0"
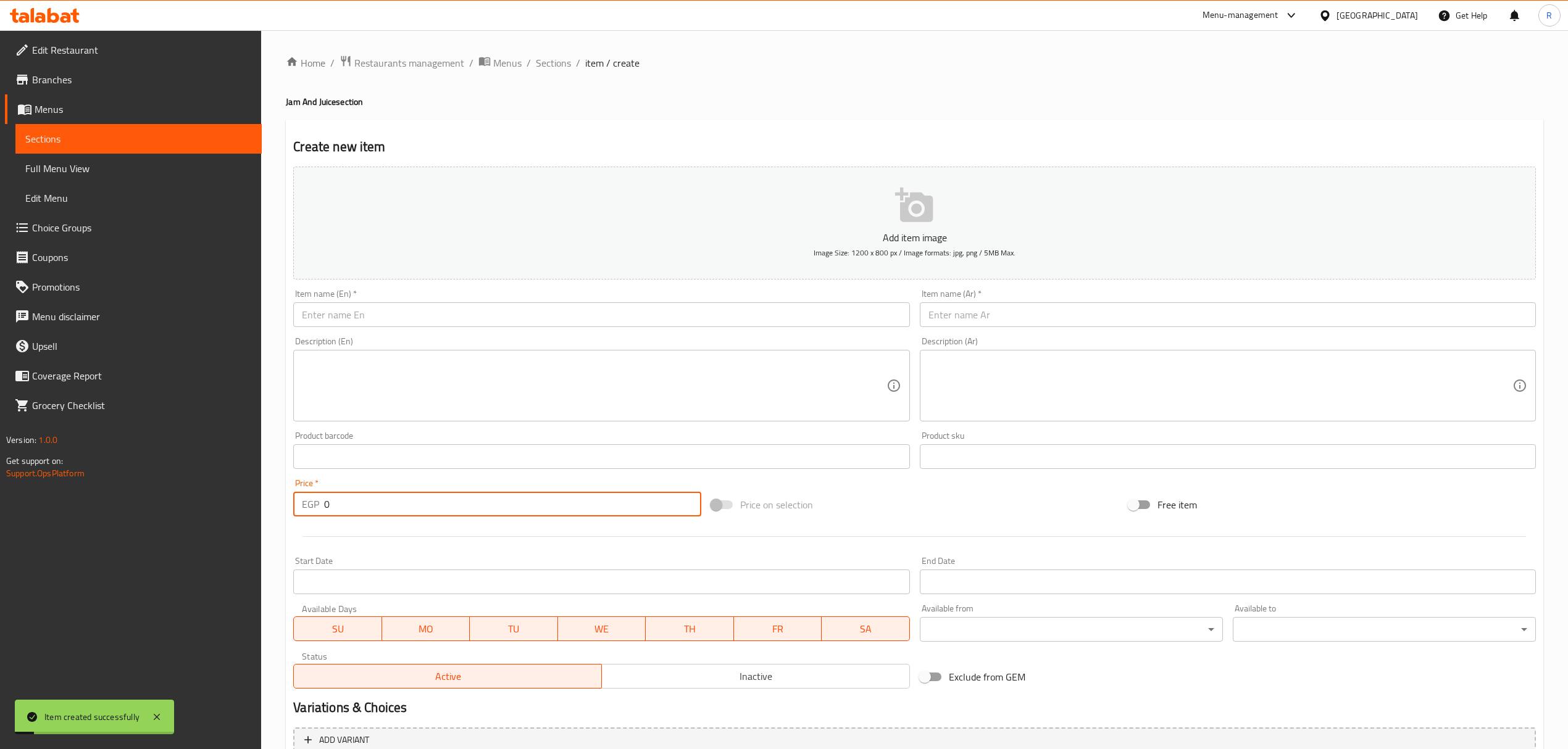
click at [547, 310] on input "text" at bounding box center [601, 315] width 616 height 25
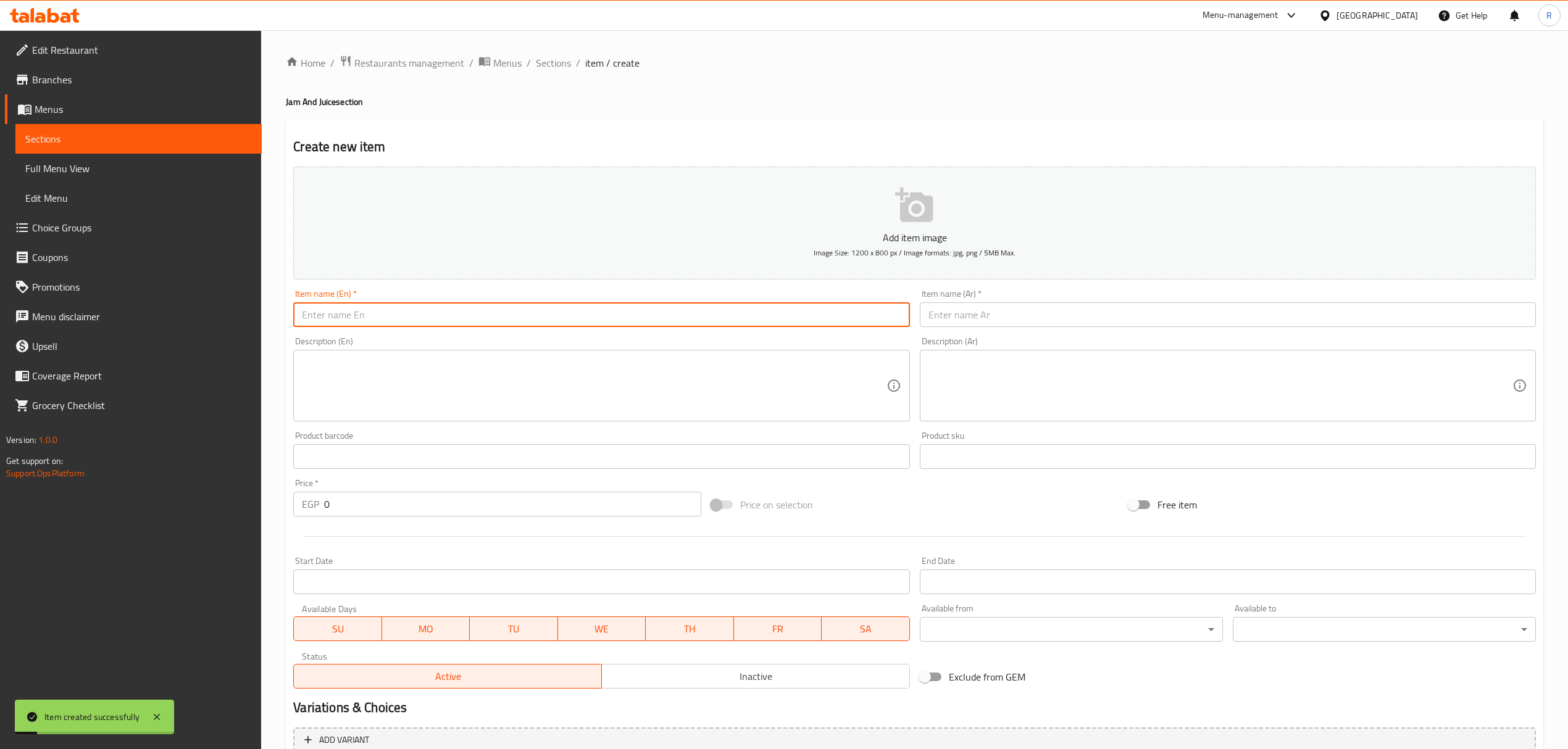
paste input "عصير فراولة 900 مللي Strawberry juice 900 ml 95.00"
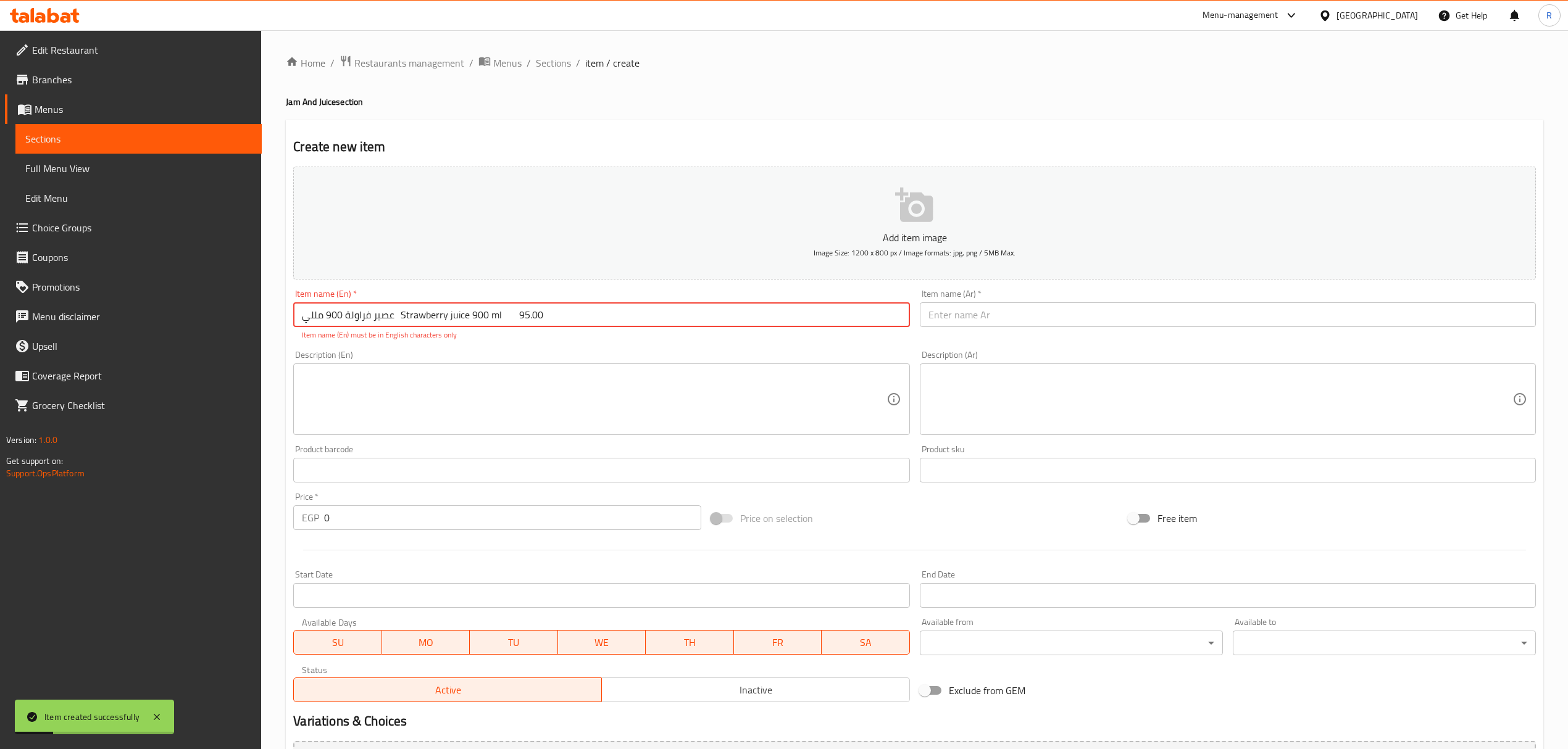
click at [391, 319] on input "عصير فراولة 900 مللي Strawberry juice 900 ml 95.00" at bounding box center [601, 315] width 616 height 25
drag, startPoint x: 394, startPoint y: 318, endPoint x: 324, endPoint y: 317, distance: 70.0
click at [324, 317] on input "عصير فراولة 900 مللي Strawberry juice 900 ml 95.00" at bounding box center [601, 315] width 616 height 25
click at [351, 322] on input "عصير فراولة 900 مللي Strawberry juice 900 ml 95.00" at bounding box center [601, 315] width 616 height 25
drag, startPoint x: 396, startPoint y: 317, endPoint x: 299, endPoint y: 327, distance: 97.5
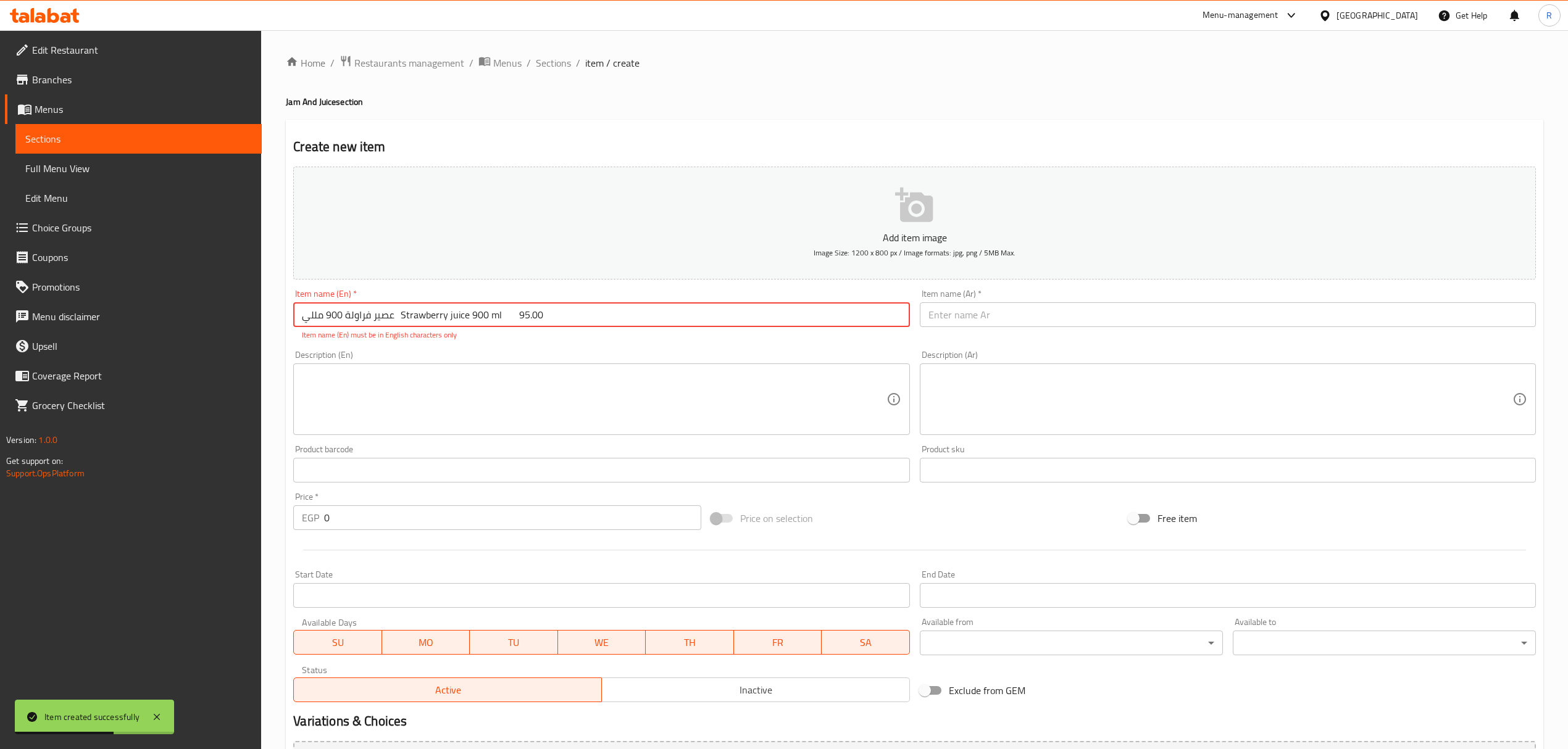
click at [299, 327] on input "عصير فراولة 900 مللي Strawberry juice 900 ml 95.00" at bounding box center [601, 315] width 616 height 25
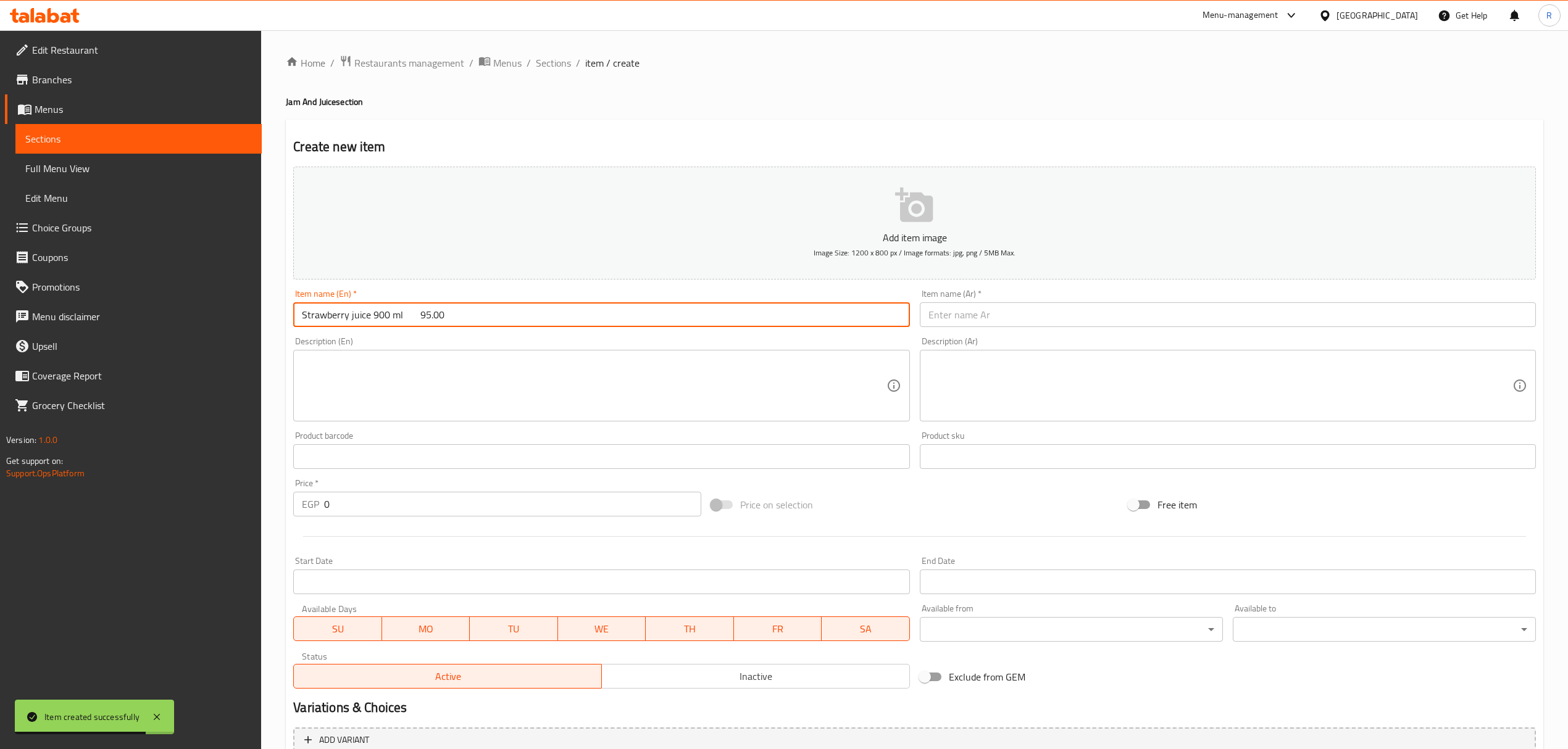
type input "Strawberry juice 900 ml 95.00"
click at [991, 329] on div "Item name (Ar)   * Item name (Ar) *" at bounding box center [1228, 308] width 626 height 48
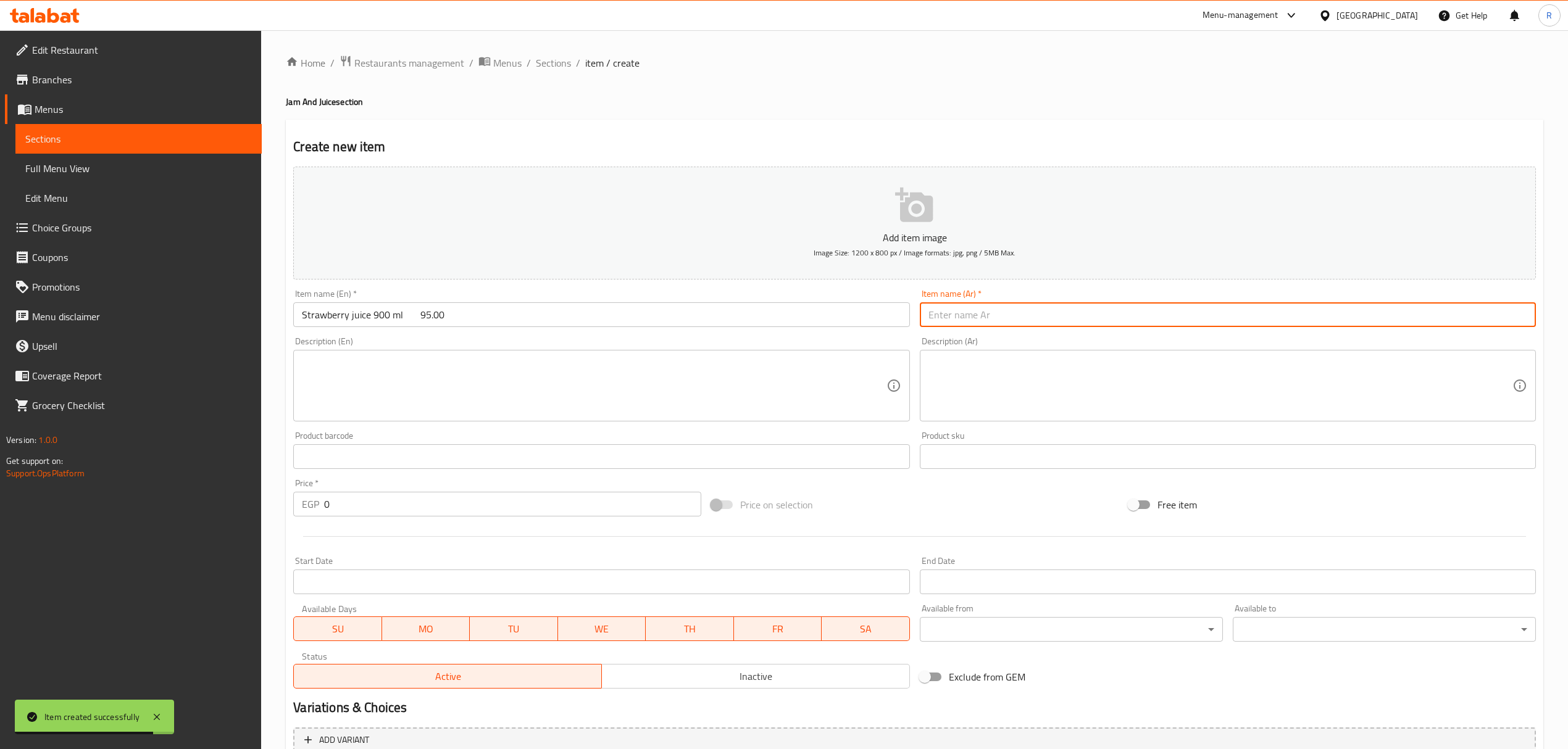
click at [993, 325] on input "text" at bounding box center [1228, 315] width 616 height 25
paste input "عصير فراولة 900 مللي"
type input "عصير فراولة 900 مللي"
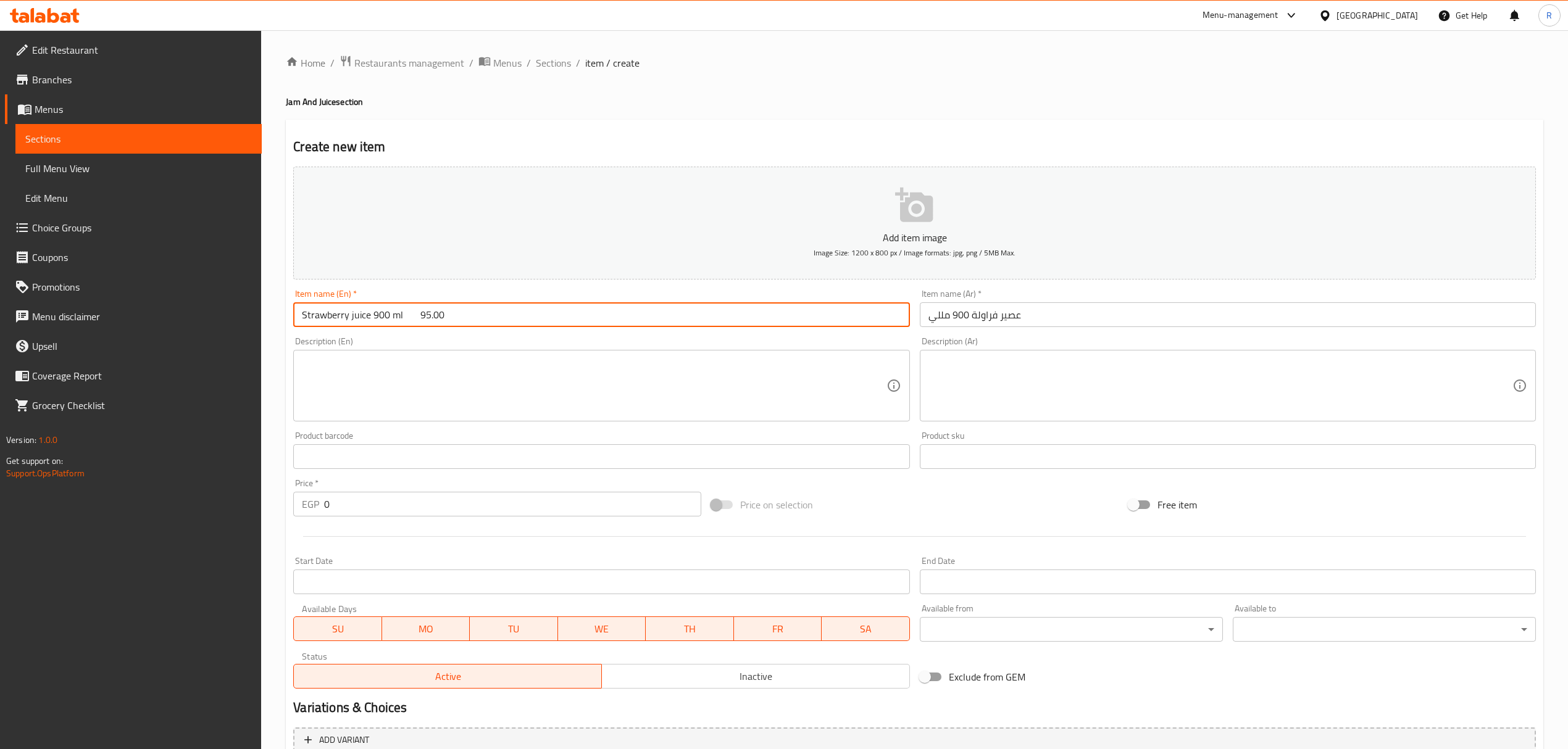
drag, startPoint x: 400, startPoint y: 314, endPoint x: 515, endPoint y: 317, distance: 115.0
click at [516, 317] on input "Strawberry juice 900 ml 95.00" at bounding box center [601, 315] width 616 height 25
click at [514, 317] on input "Strawberry juice 900 ml" at bounding box center [601, 315] width 616 height 25
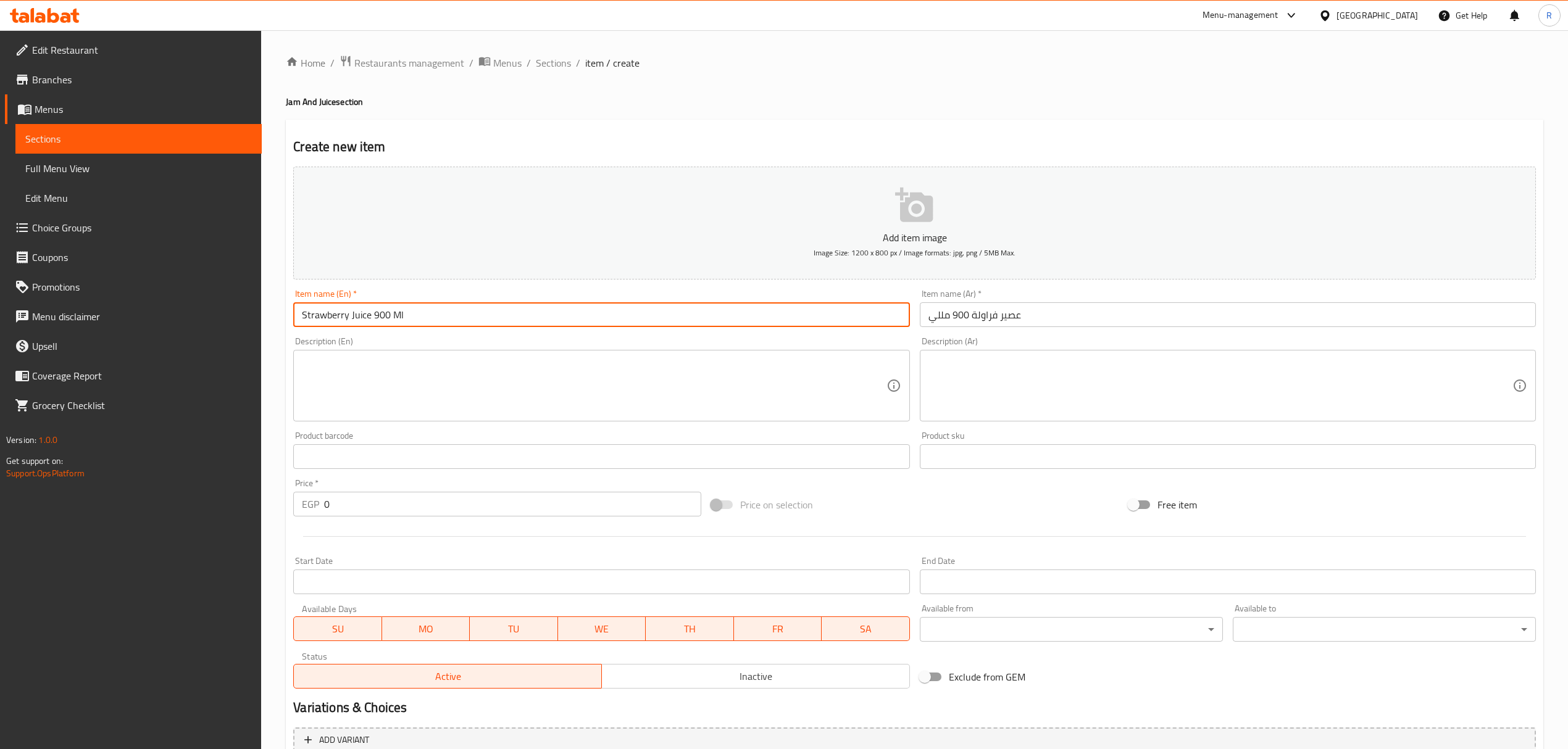
type input "Strawberry Juice 900 Ml"
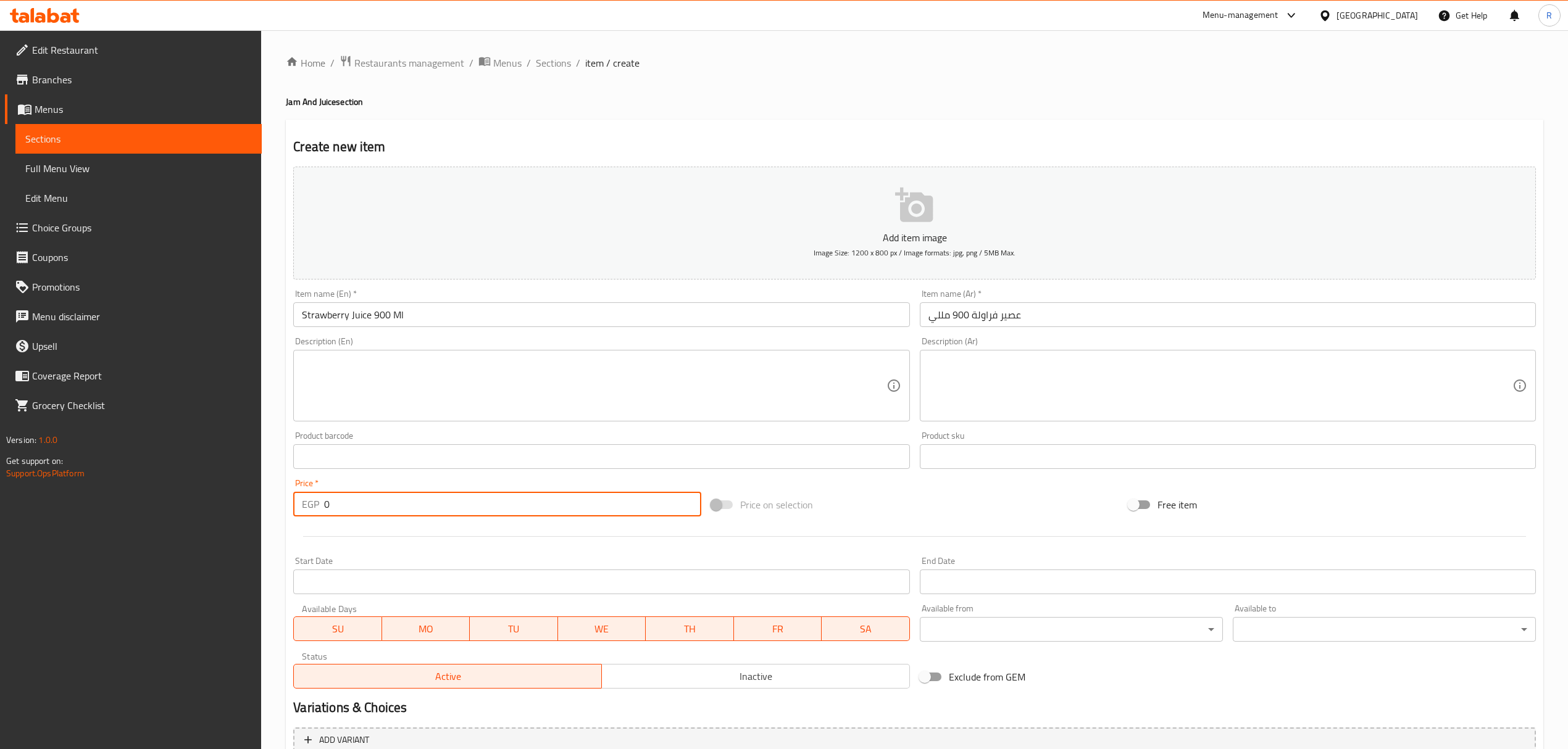
click at [423, 511] on input "0" at bounding box center [512, 504] width 377 height 25
paste input "95.00"
type input "095.00"
click at [753, 682] on span "Inactive" at bounding box center [756, 676] width 298 height 18
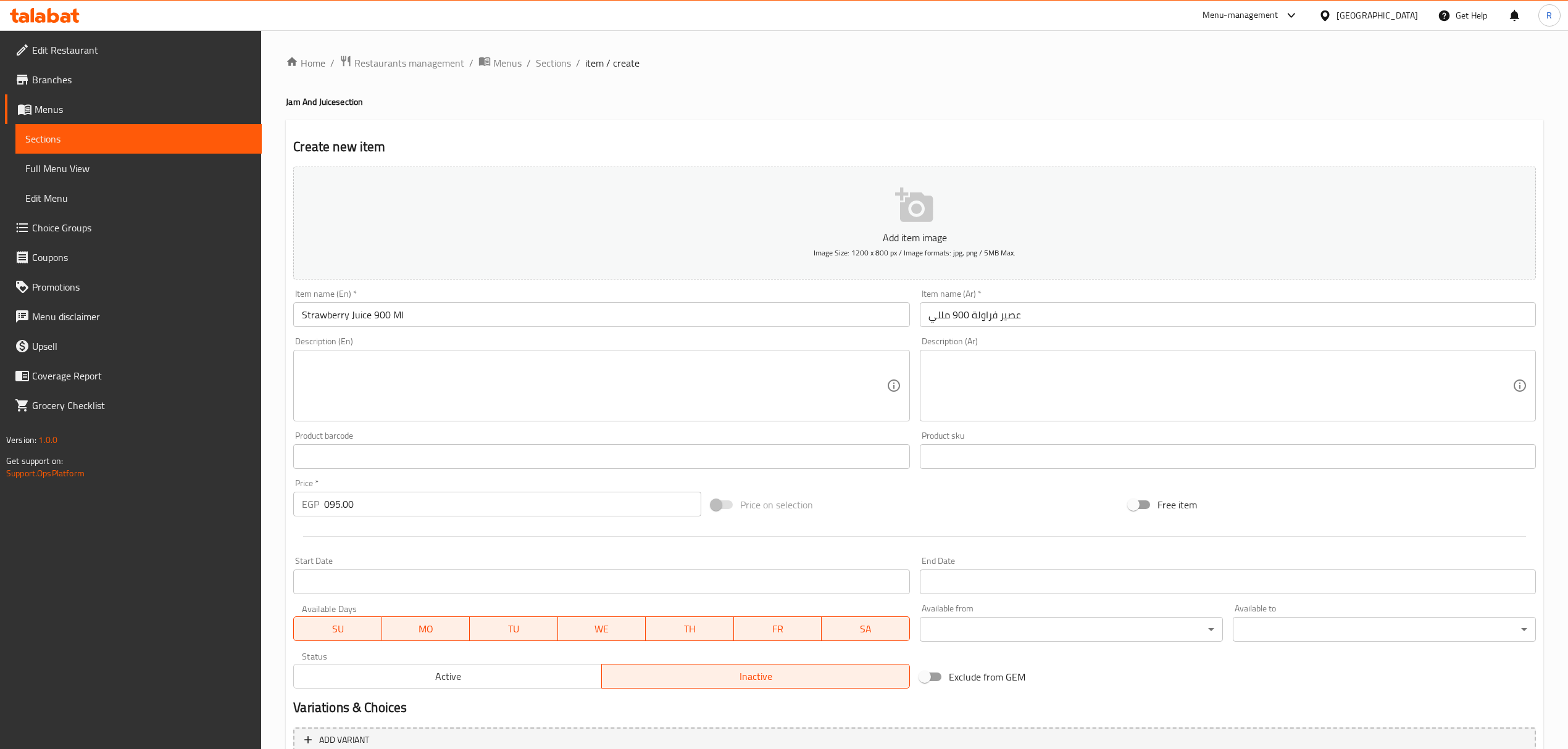
click at [634, 322] on input "Strawberry Juice 900 Ml" at bounding box center [601, 315] width 616 height 25
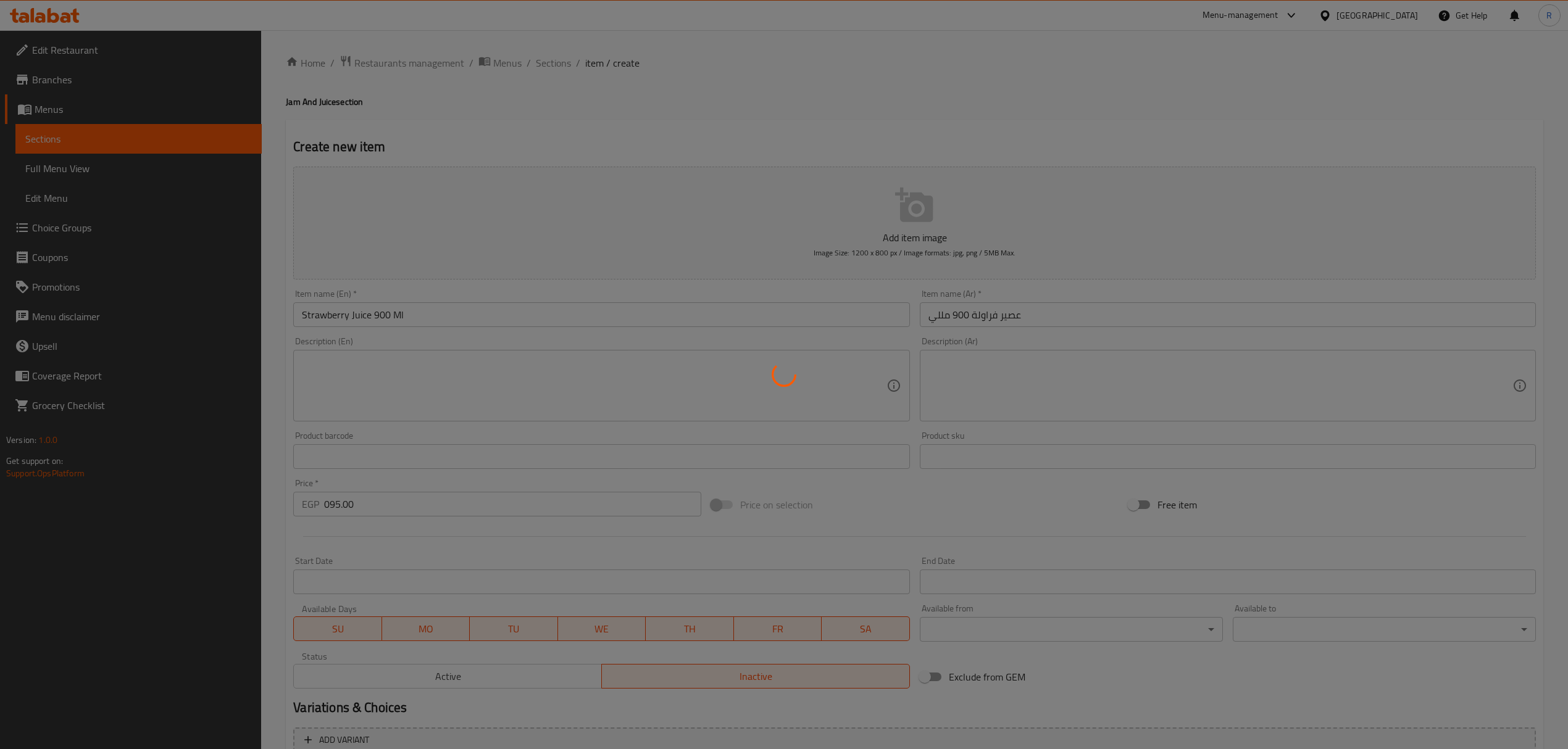
type input "0"
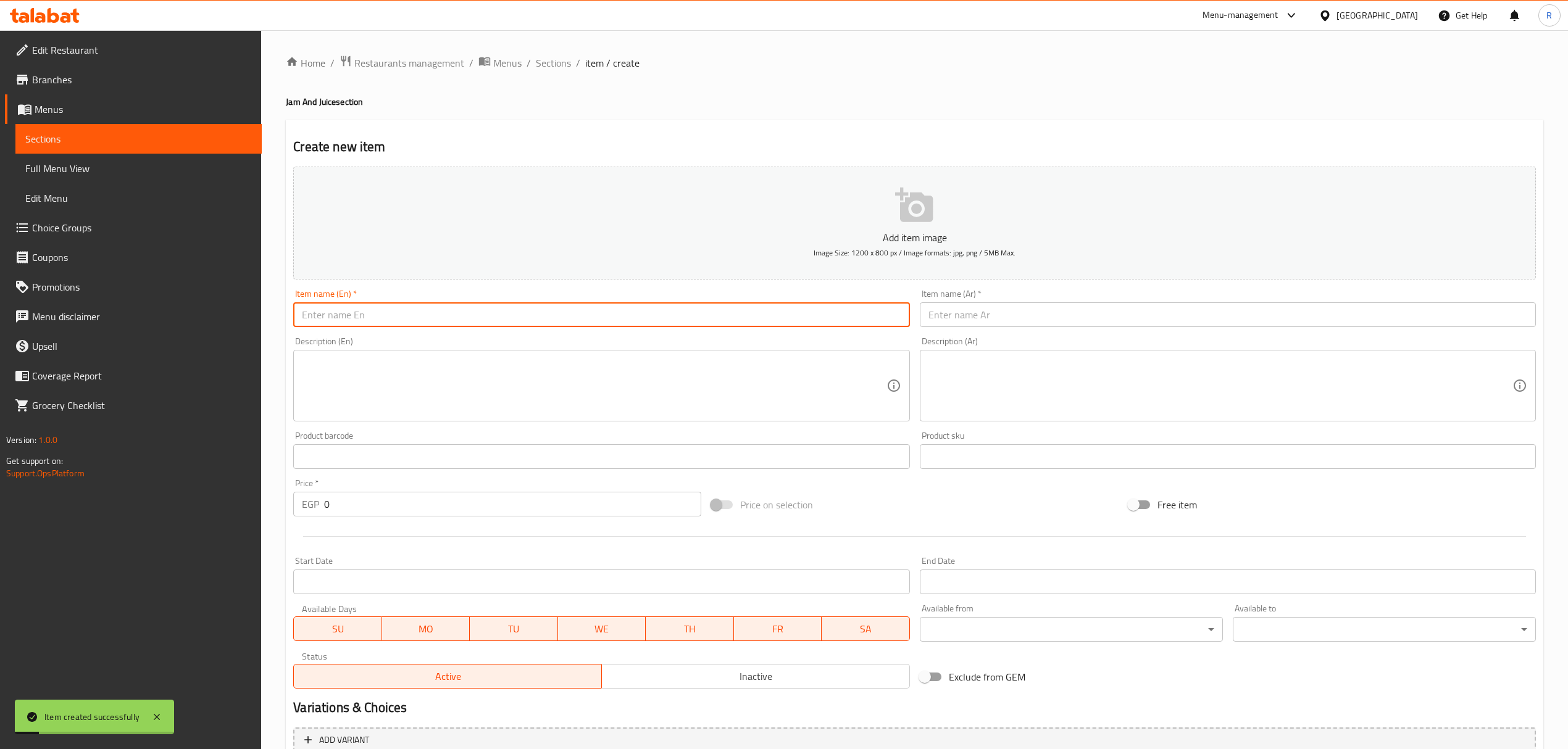
paste input "عصير جوافة 900 مللي Guava juice 900 ml 93.00"
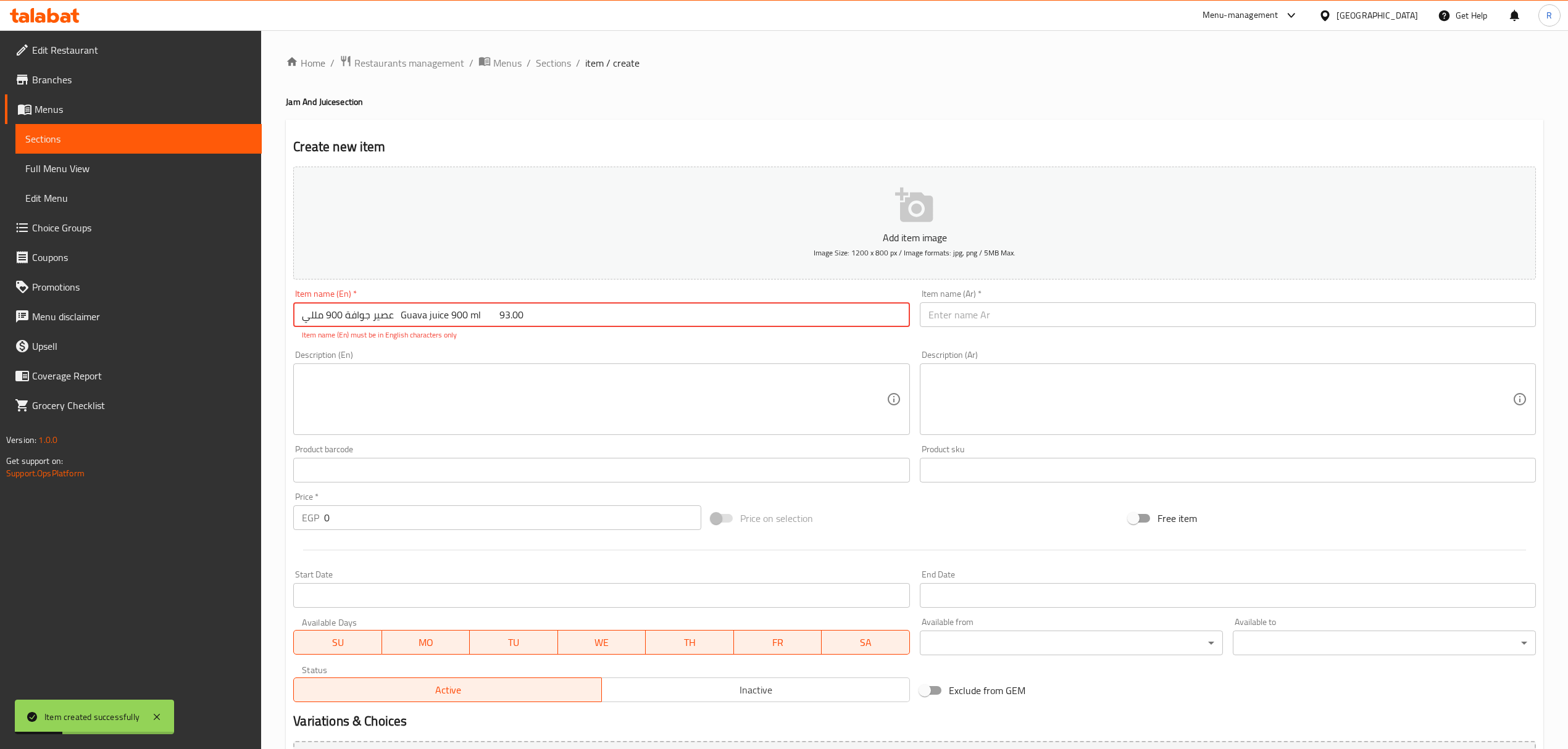
drag, startPoint x: 391, startPoint y: 322, endPoint x: 275, endPoint y: 324, distance: 116.0
click at [275, 324] on div "Home / Restaurants management / Menus / Sections / item / create Jam And Juice …" at bounding box center [914, 457] width 1307 height 855
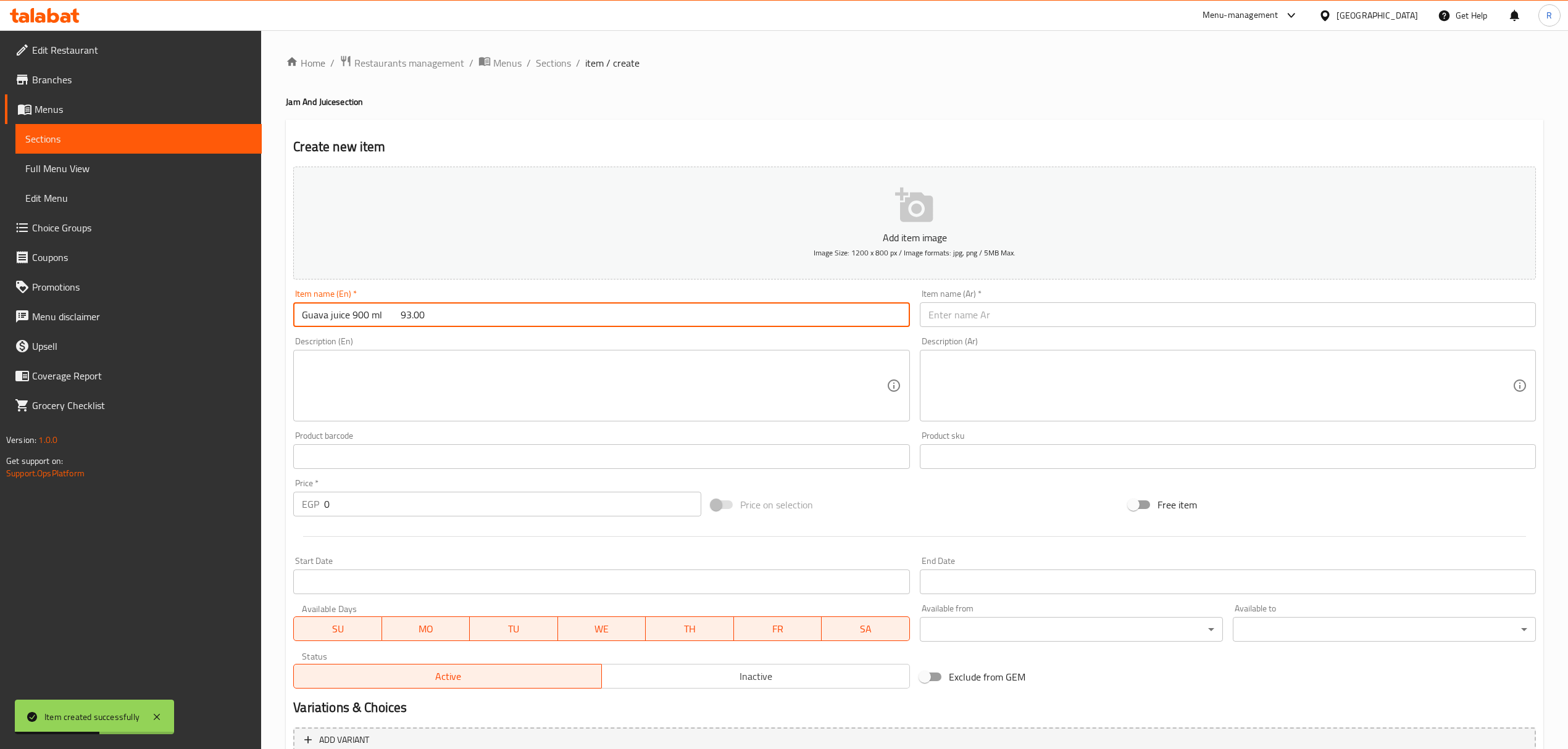
type input "Guava juice 900 ml 93.00"
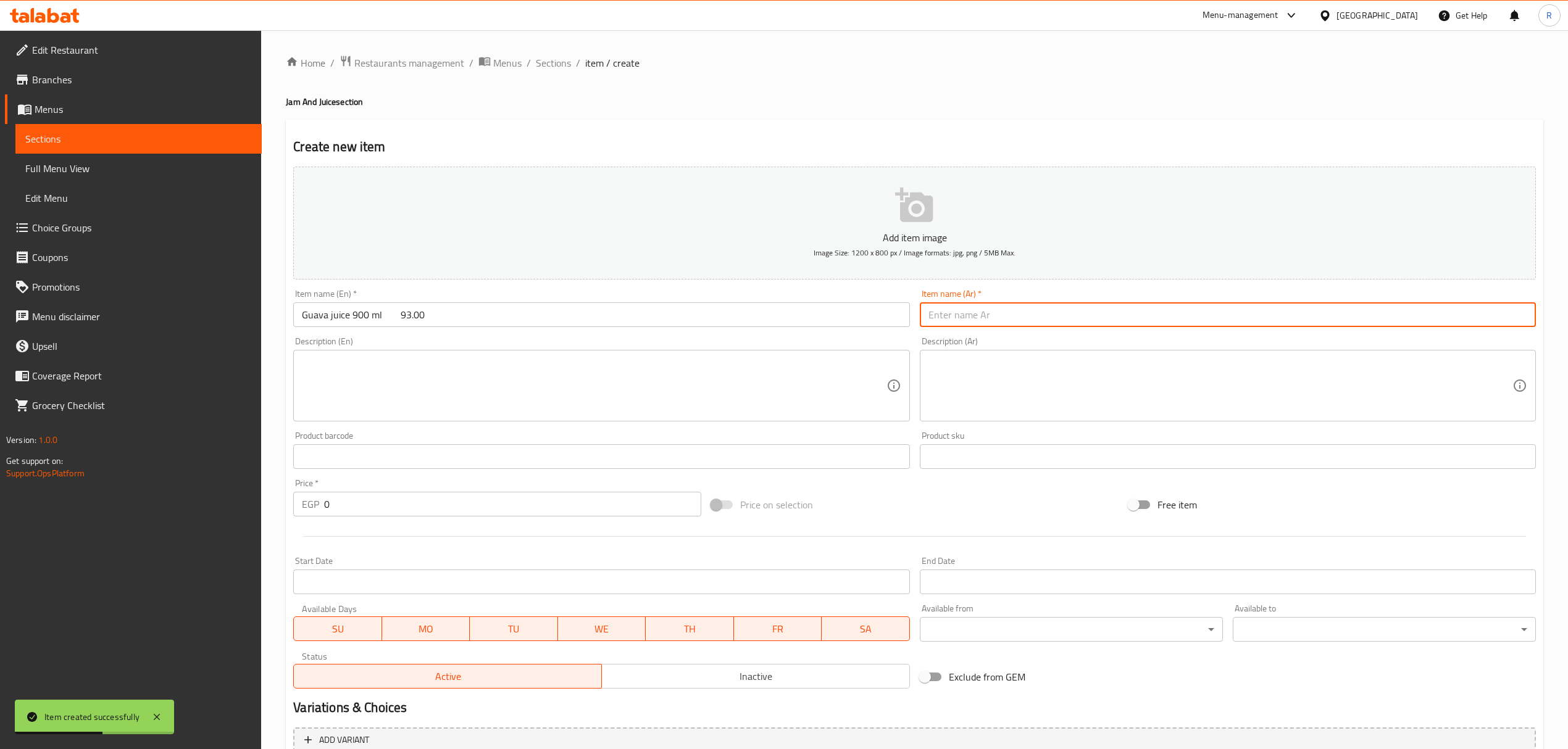
click at [991, 309] on input "text" at bounding box center [1228, 315] width 616 height 25
paste input "عصير جوافة 900 مللي"
type input "عصير جوافة 900 مللي"
click at [634, 671] on span "Inactive" at bounding box center [756, 676] width 298 height 18
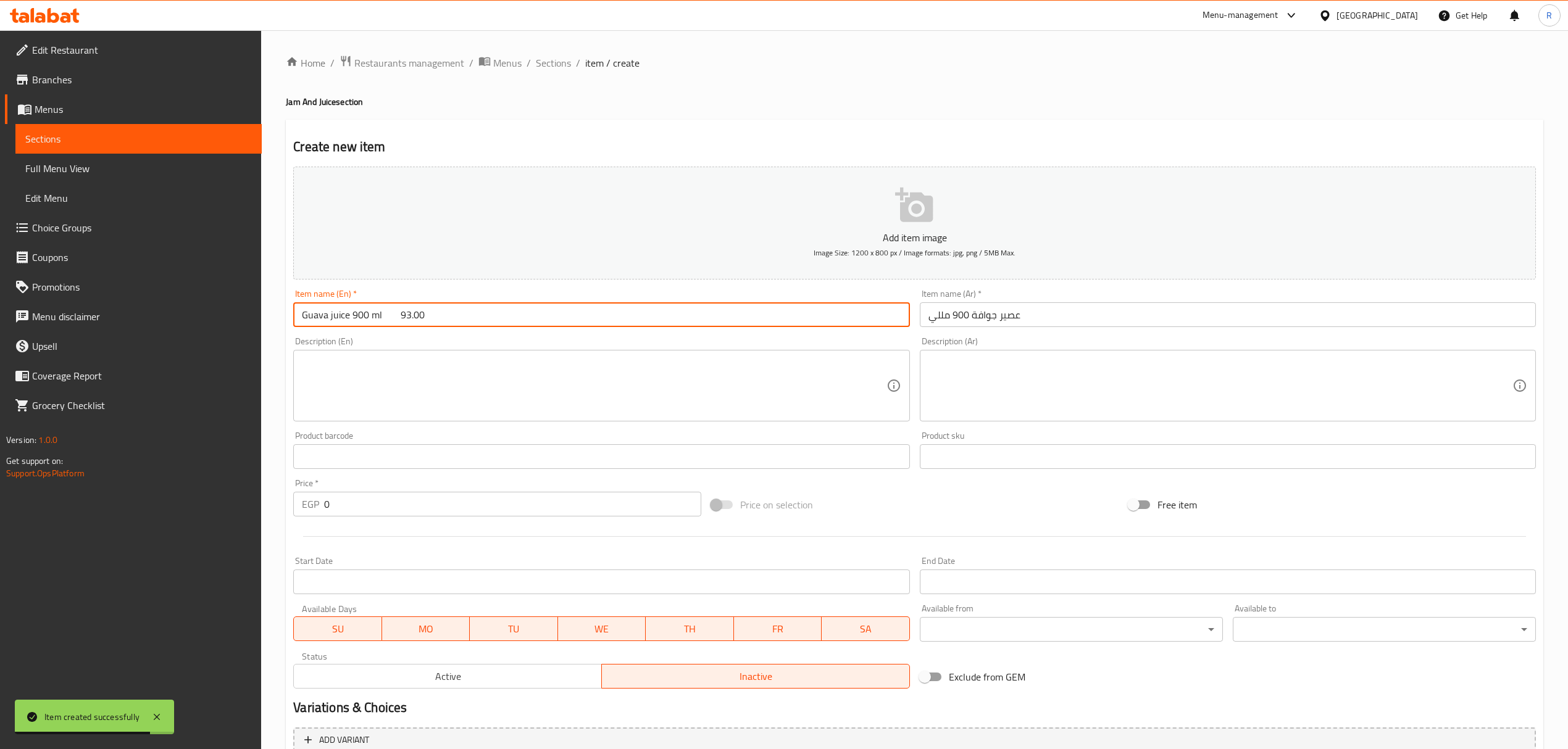
drag, startPoint x: 382, startPoint y: 314, endPoint x: 455, endPoint y: 318, distance: 73.1
click at [455, 318] on input "Guava juice 900 ml 93.00" at bounding box center [601, 315] width 616 height 25
click at [437, 320] on input "Guava juice 900 ml" at bounding box center [601, 315] width 616 height 25
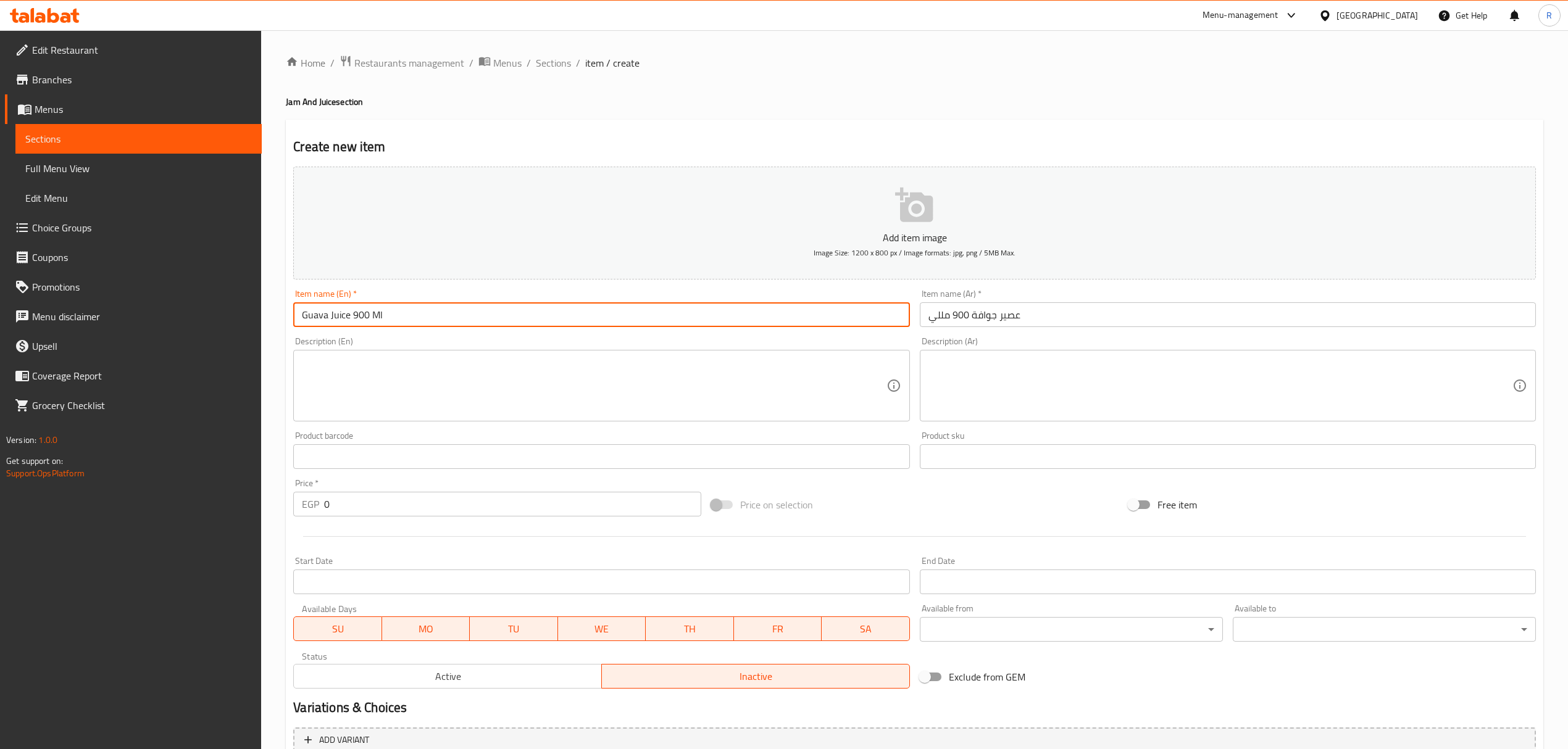
type input "Guava Juice 900 Ml"
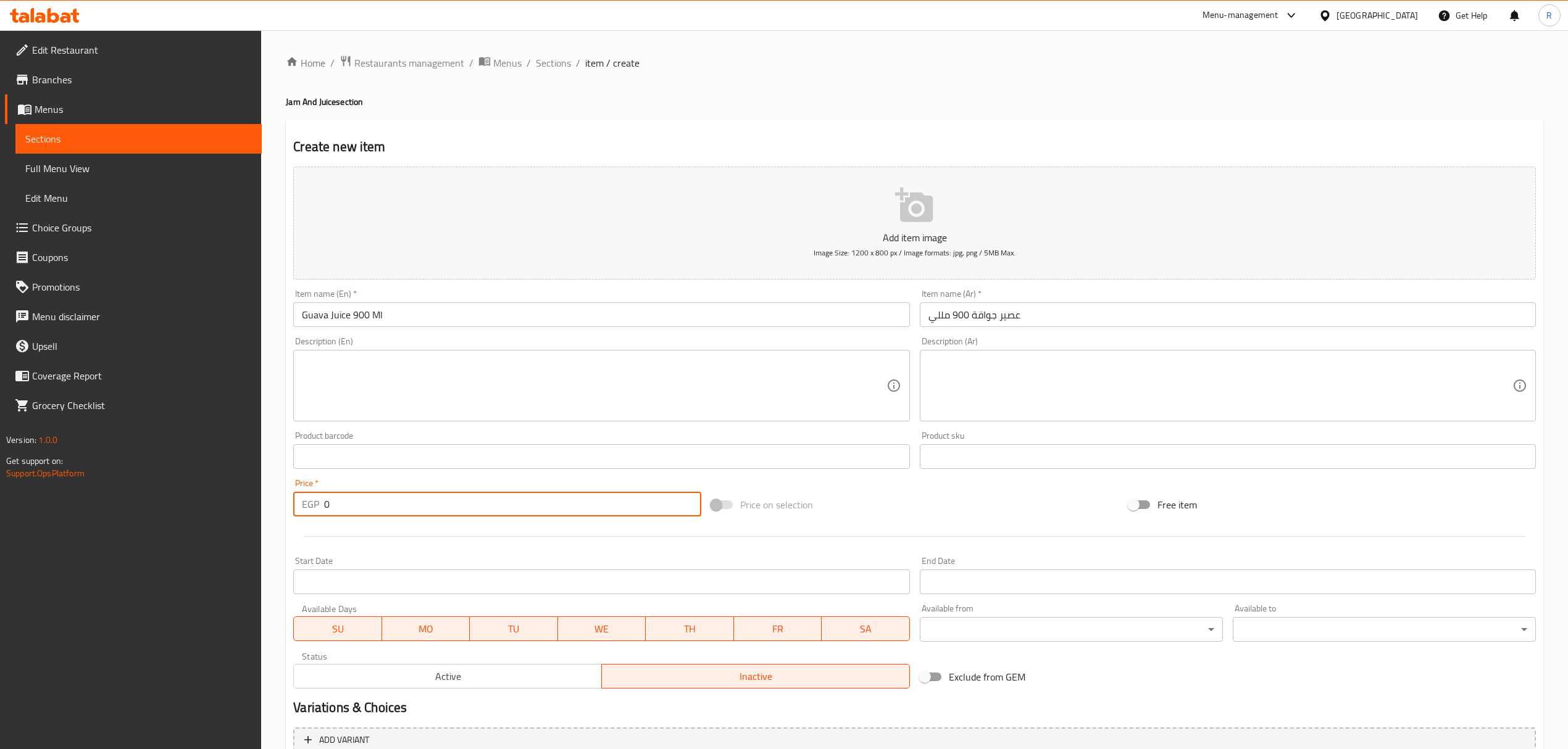
click at [458, 507] on input "0" at bounding box center [512, 504] width 377 height 25
paste input "93.00"
type input "093.00"
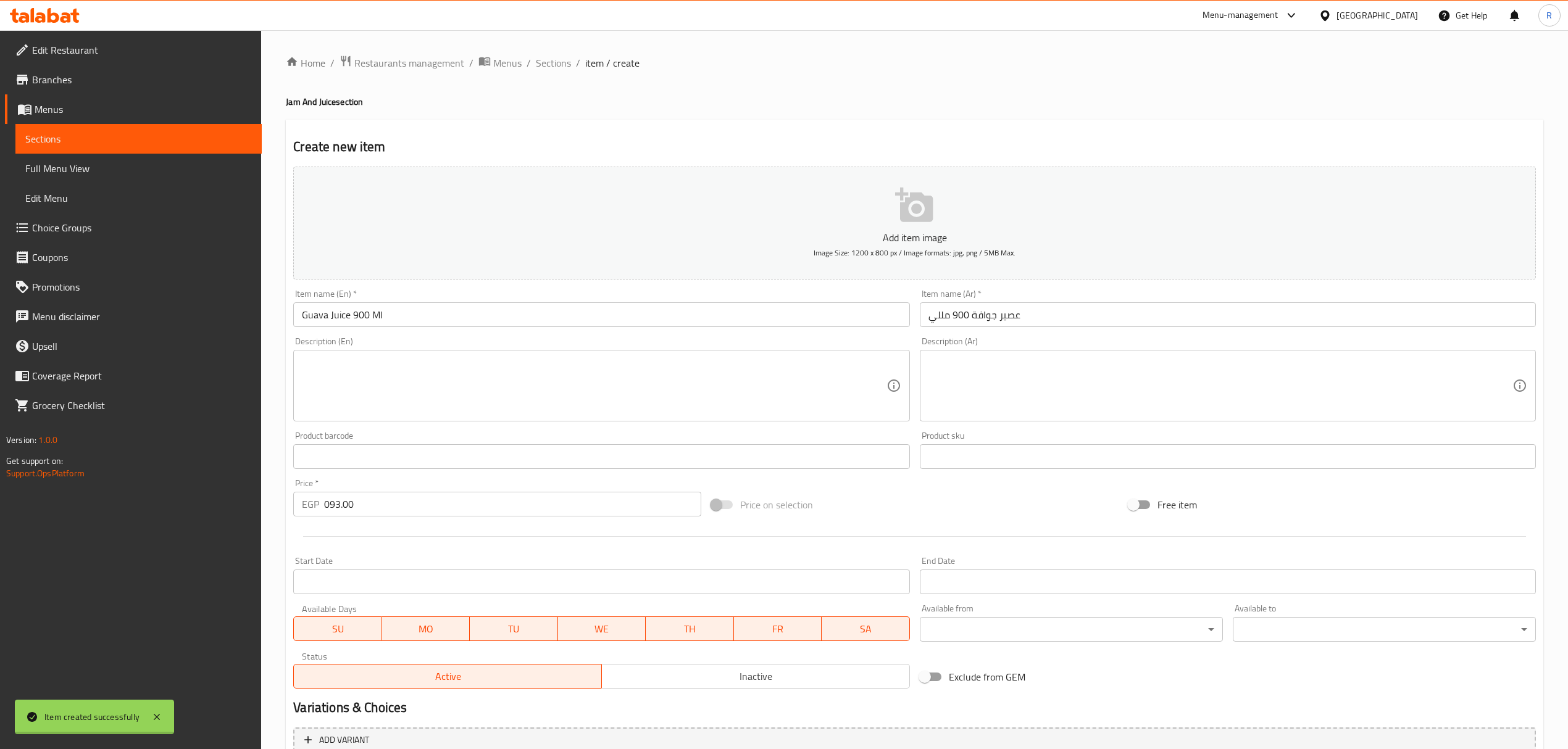
type input "0"
click at [609, 316] on input "text" at bounding box center [601, 315] width 616 height 25
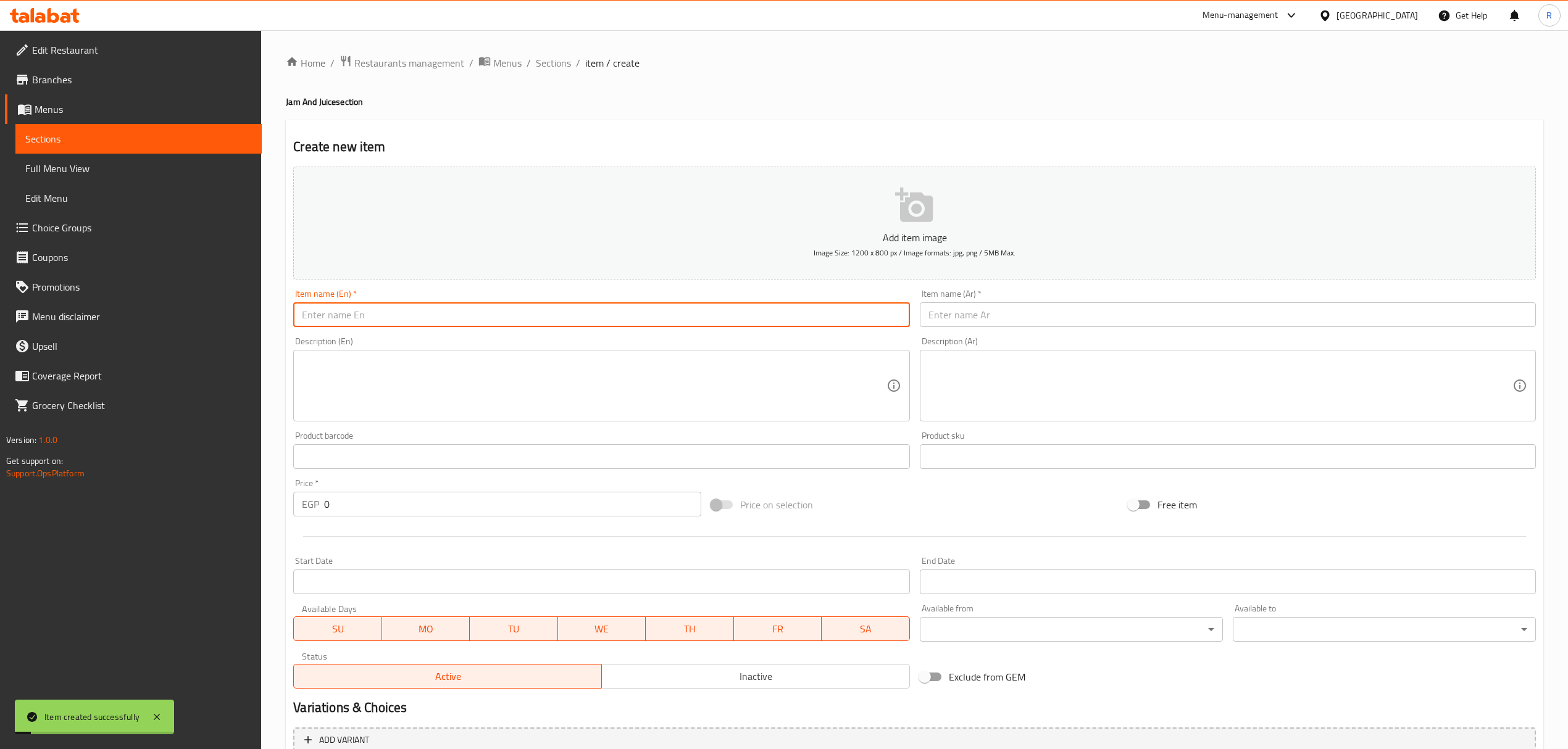
paste input "عصير برتقال 900 مللي 900 ml orange juice 95.00"
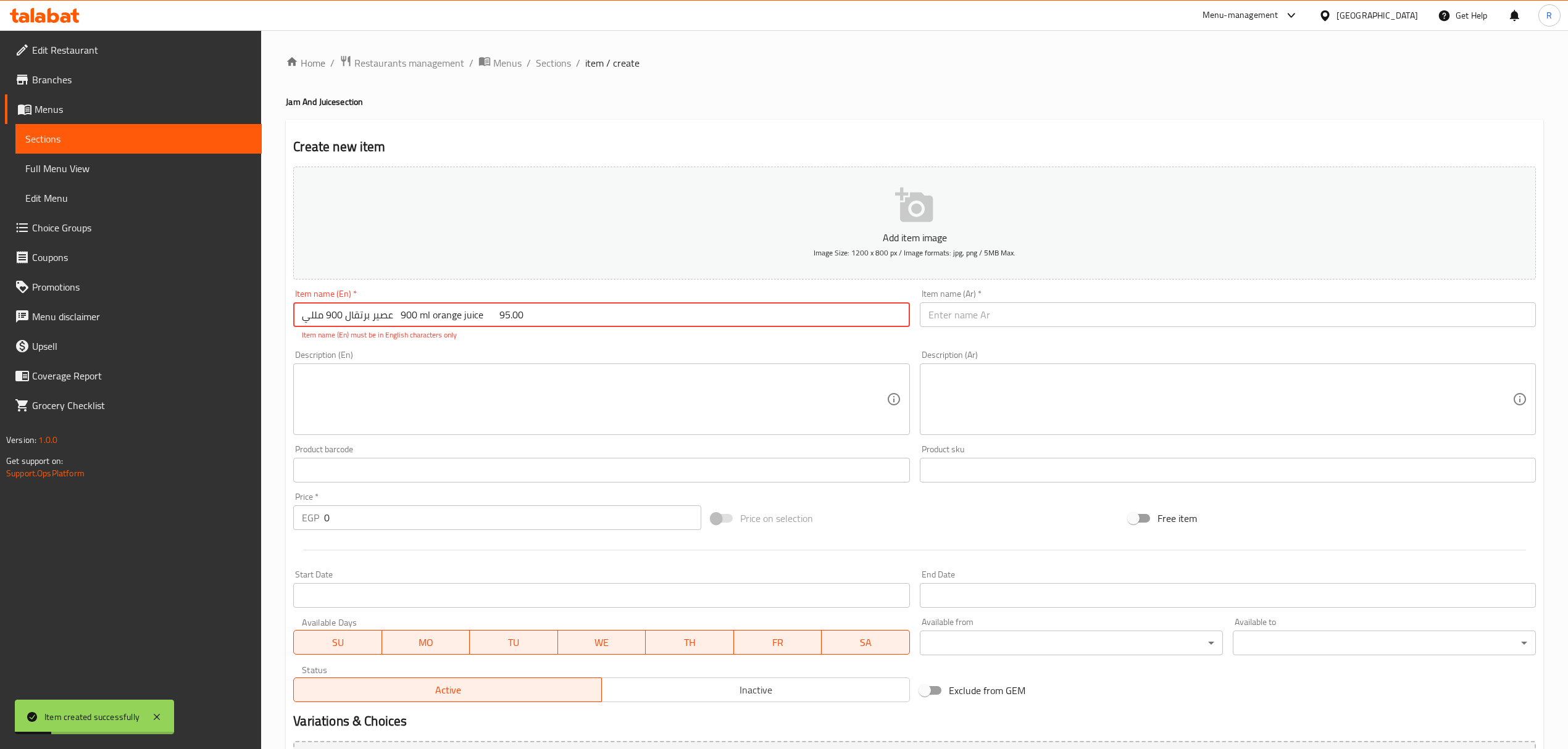
click at [383, 327] on input "عصير برتقال 900 مللي 900 ml orange juice 95.00" at bounding box center [601, 315] width 616 height 25
drag, startPoint x: 393, startPoint y: 322, endPoint x: 282, endPoint y: 314, distance: 111.3
click at [282, 314] on div "Home / Restaurants management / Menus / Sections / item / create Jam And Juice …" at bounding box center [914, 457] width 1307 height 855
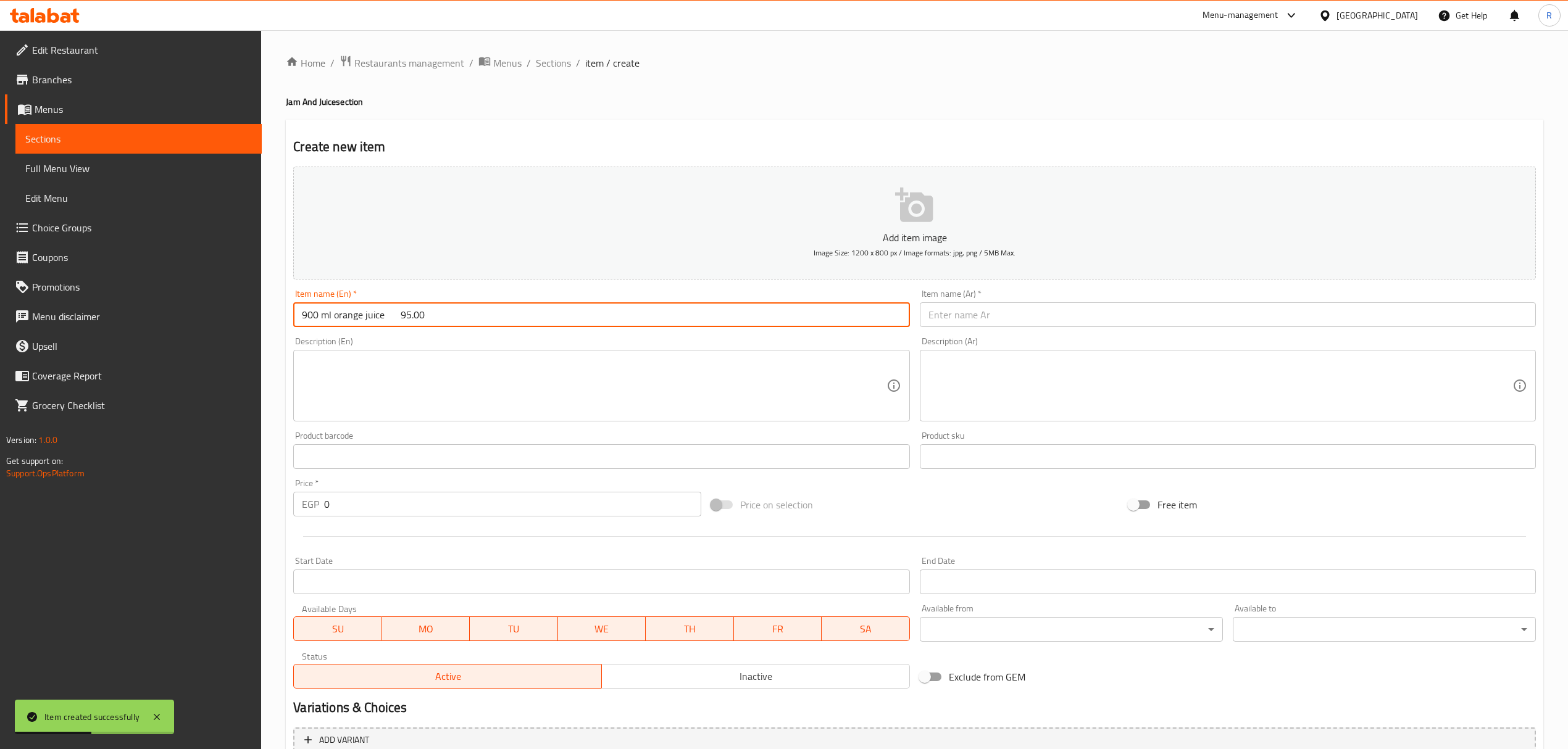
type input "900 ml orange juice 95.00"
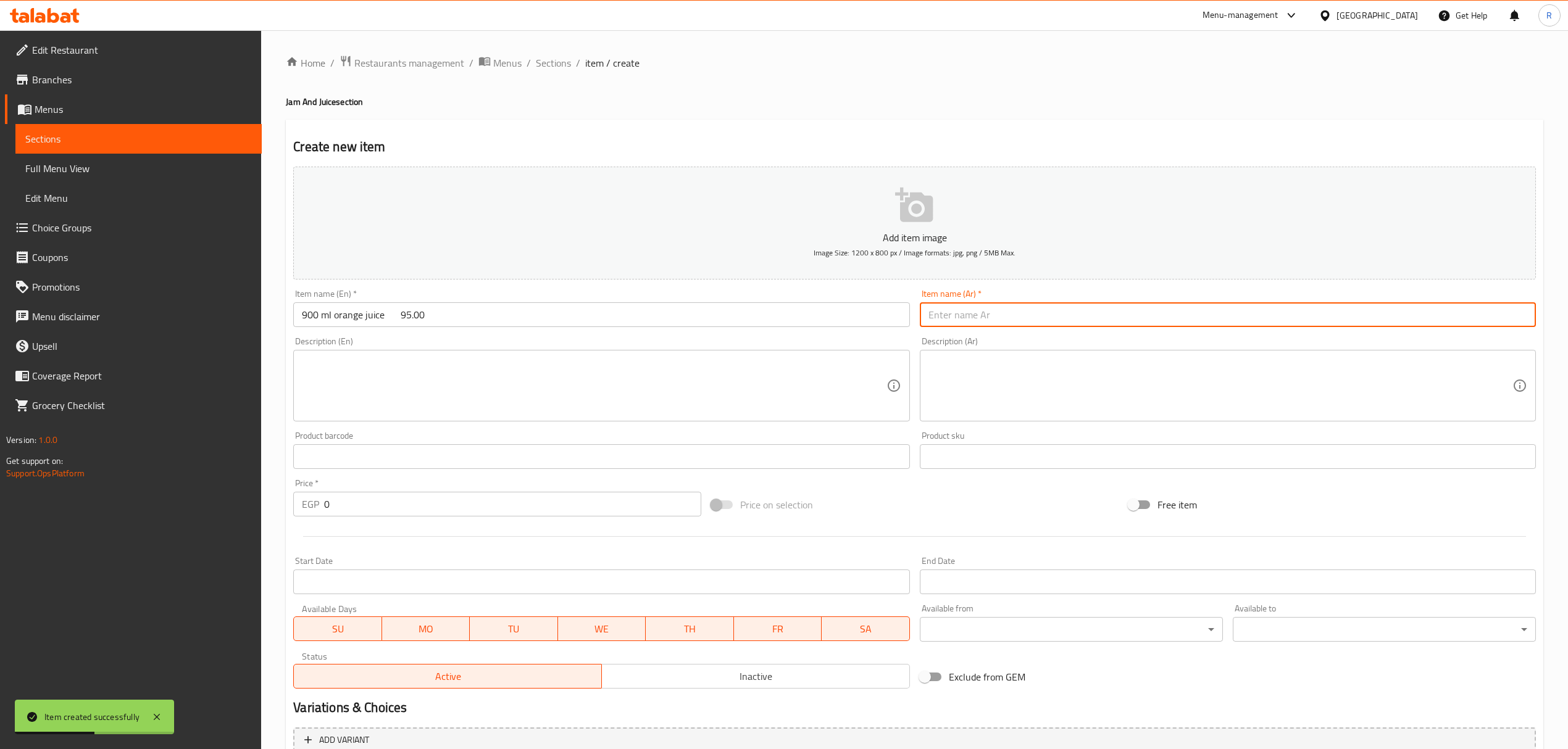
click at [1060, 322] on input "text" at bounding box center [1228, 315] width 616 height 25
paste input "عصير برتقال 900 مللي"
type input "عصير برتقال 900 مللي"
click at [309, 317] on input "900 ml orange juice 95.00" at bounding box center [601, 315] width 616 height 25
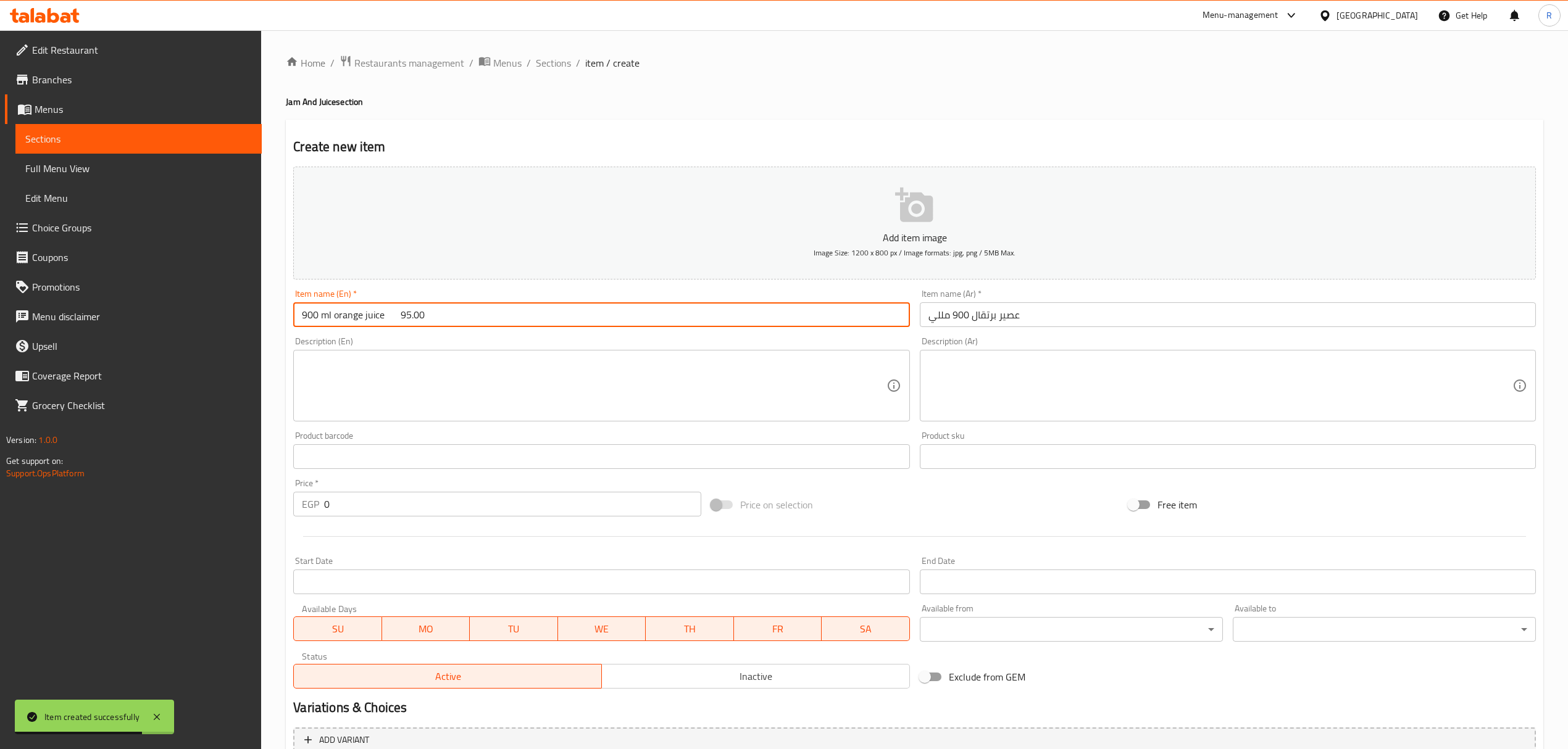
drag, startPoint x: 309, startPoint y: 317, endPoint x: 328, endPoint y: 319, distance: 19.1
click at [328, 319] on input "900 ml orange juice 95.00" at bounding box center [601, 315] width 616 height 25
click at [350, 317] on input "orange juice 95.00" at bounding box center [601, 315] width 616 height 25
paste input "900 ml"
drag, startPoint x: 383, startPoint y: 313, endPoint x: 527, endPoint y: 317, distance: 144.1
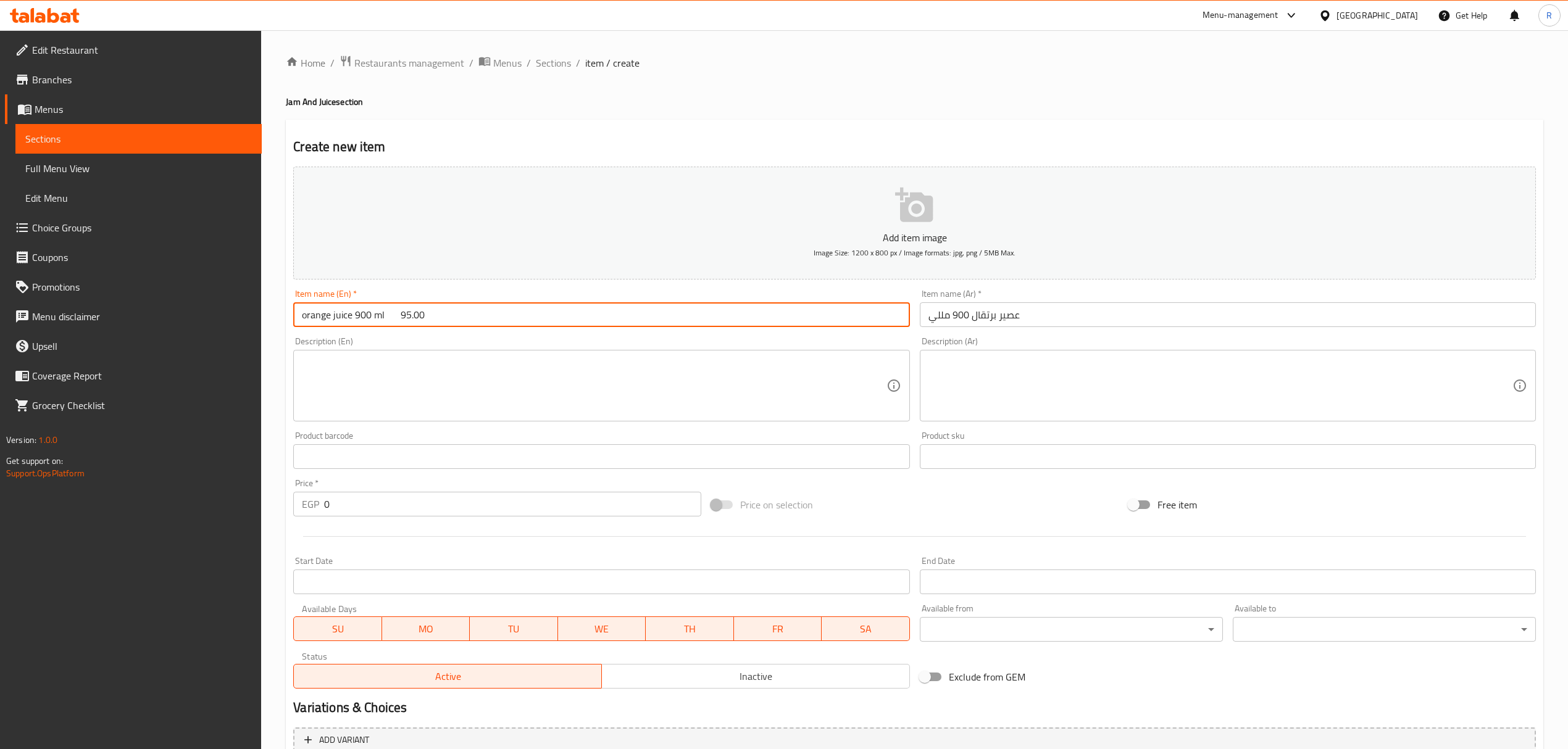
click at [527, 317] on input "orange juice 900 ml 95.00" at bounding box center [601, 315] width 616 height 25
type input "Orange Juice 900 Ml"
click at [395, 510] on input "0" at bounding box center [512, 504] width 377 height 25
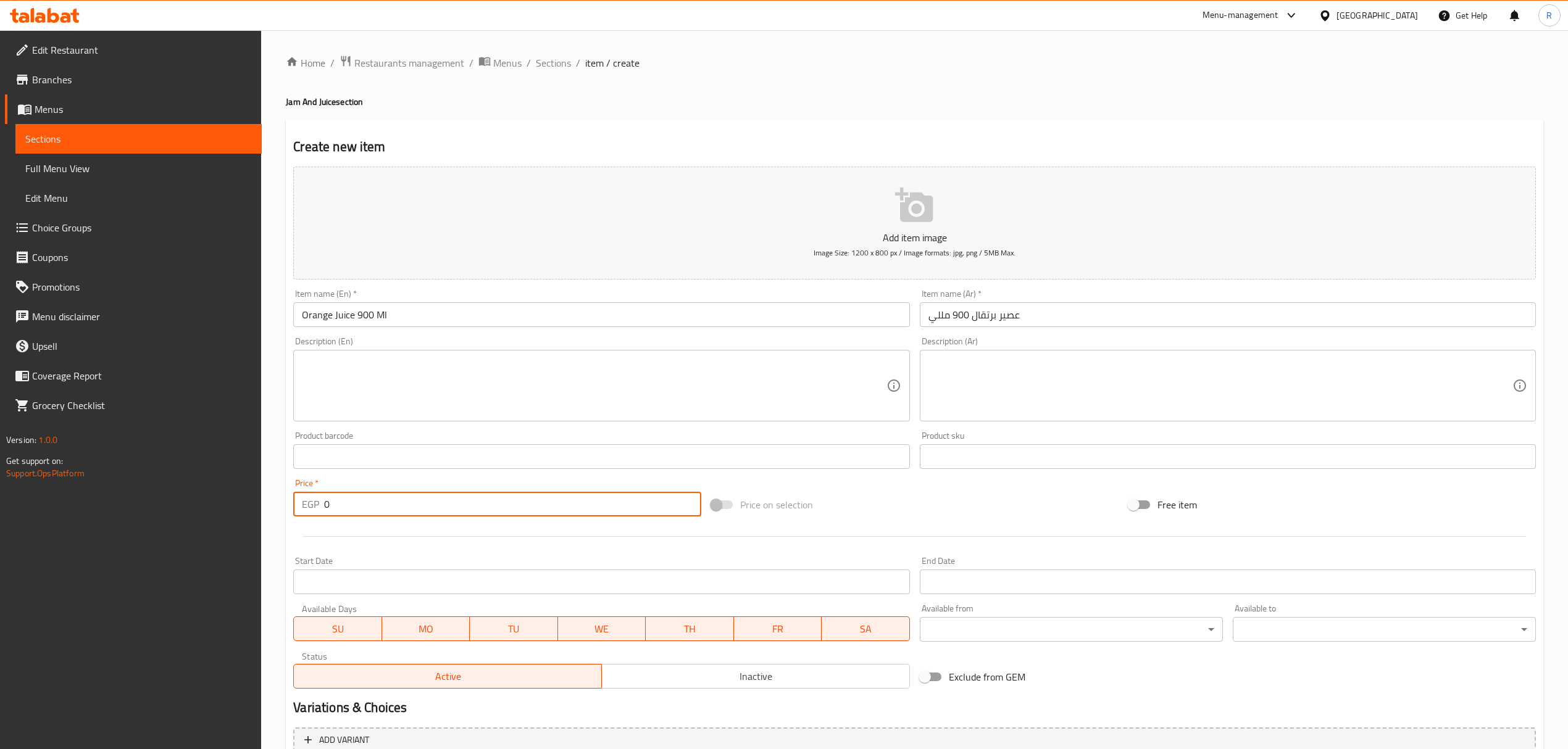
paste input "95.00"
type input "095.00"
click at [695, 688] on button "Inactive" at bounding box center [756, 676] width 309 height 25
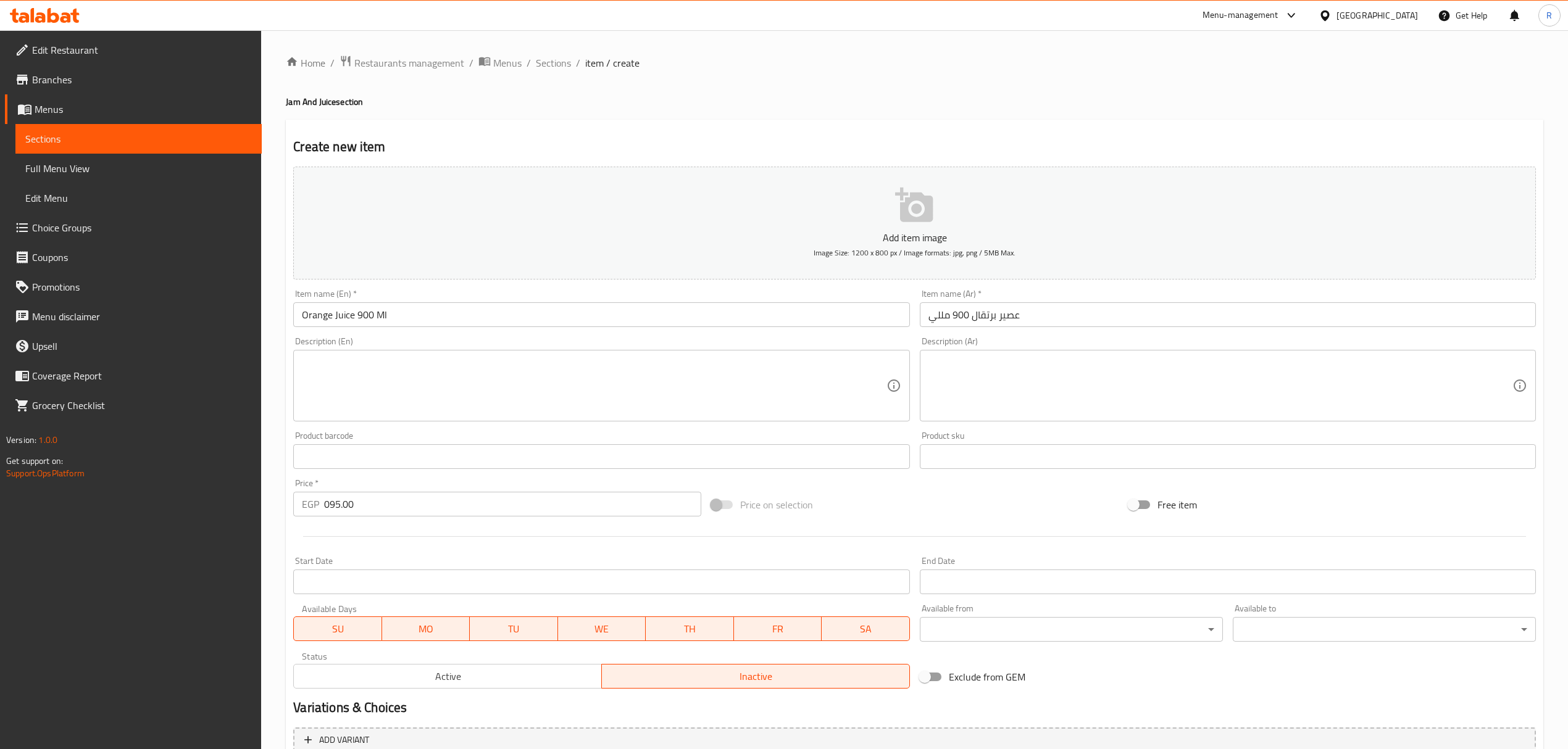
click at [547, 311] on input "Orange Juice 900 Ml" at bounding box center [601, 315] width 616 height 25
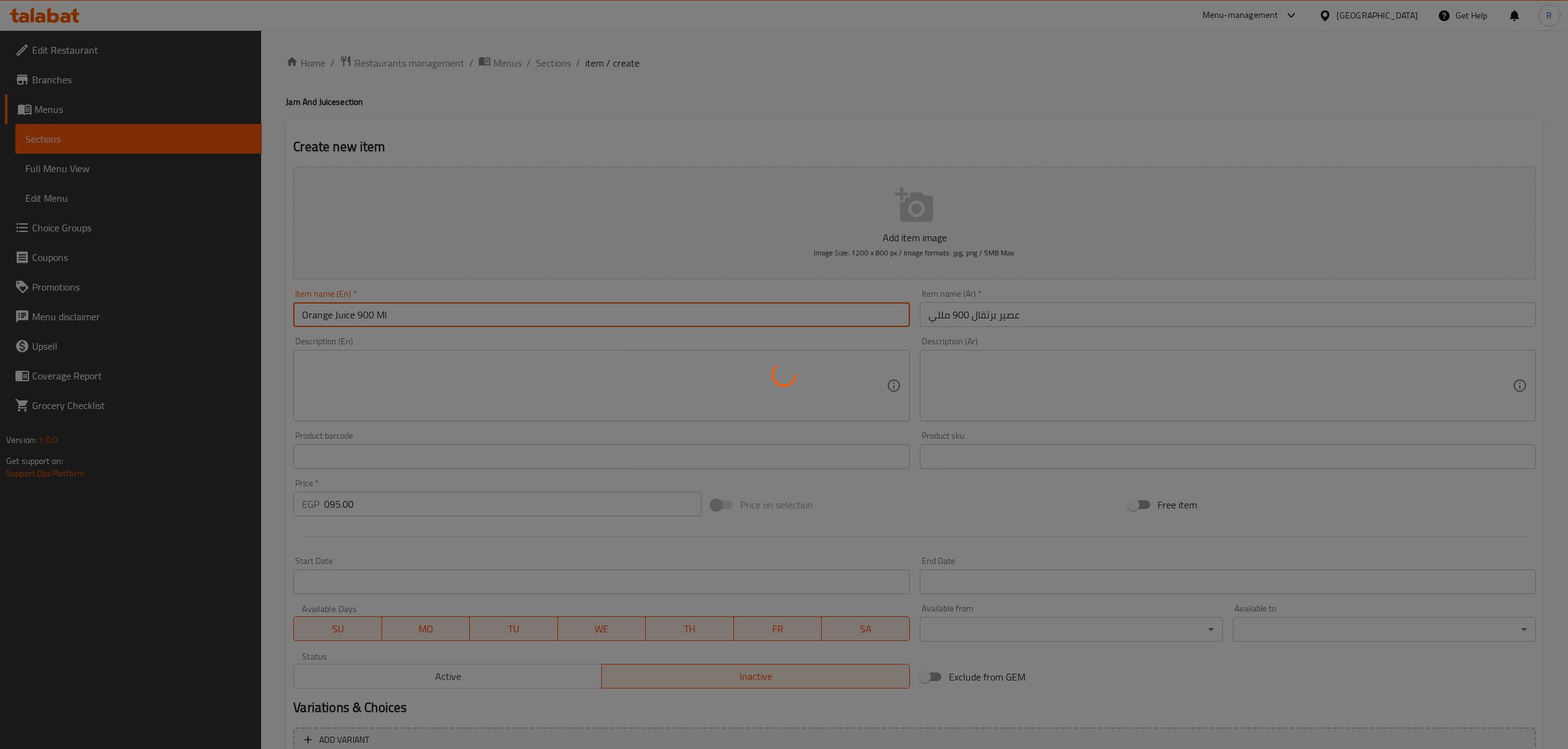
type input "0"
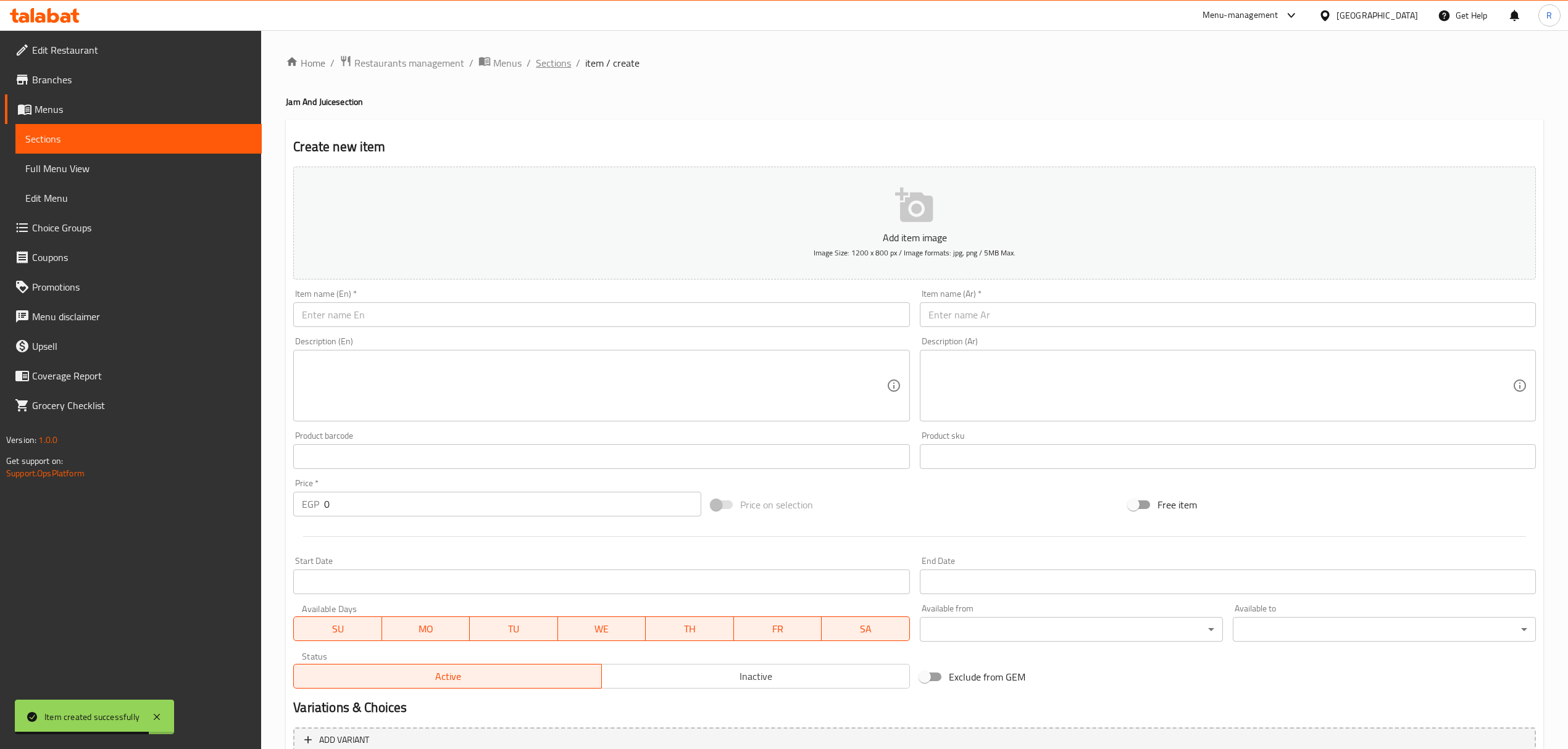
click at [547, 62] on span "Sections" at bounding box center [553, 63] width 35 height 15
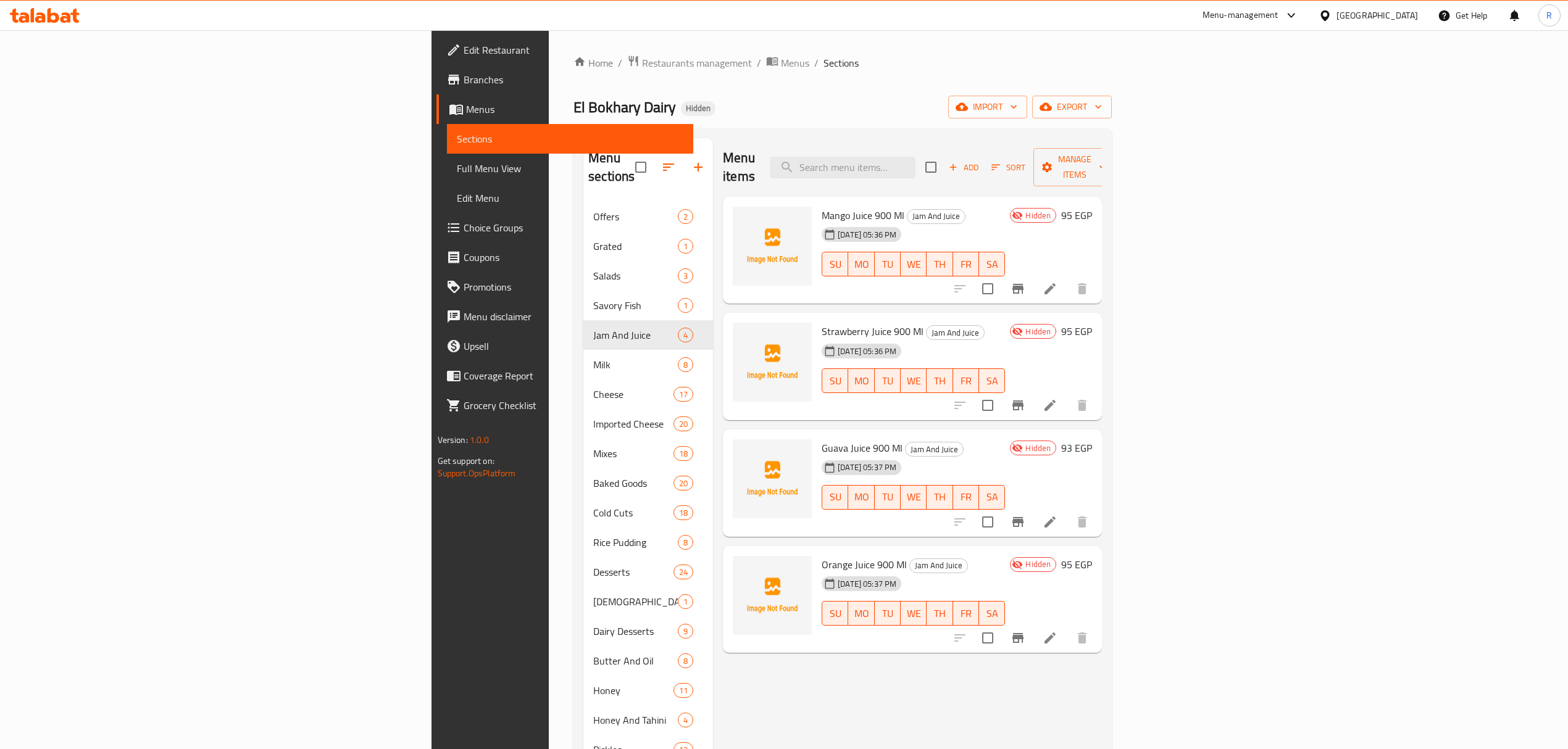
click at [812, 108] on div "El Bokhary Dairy Hidden import export" at bounding box center [843, 107] width 538 height 23
click at [916, 162] on input "search" at bounding box center [843, 168] width 146 height 21
paste input "جبنه قريش"
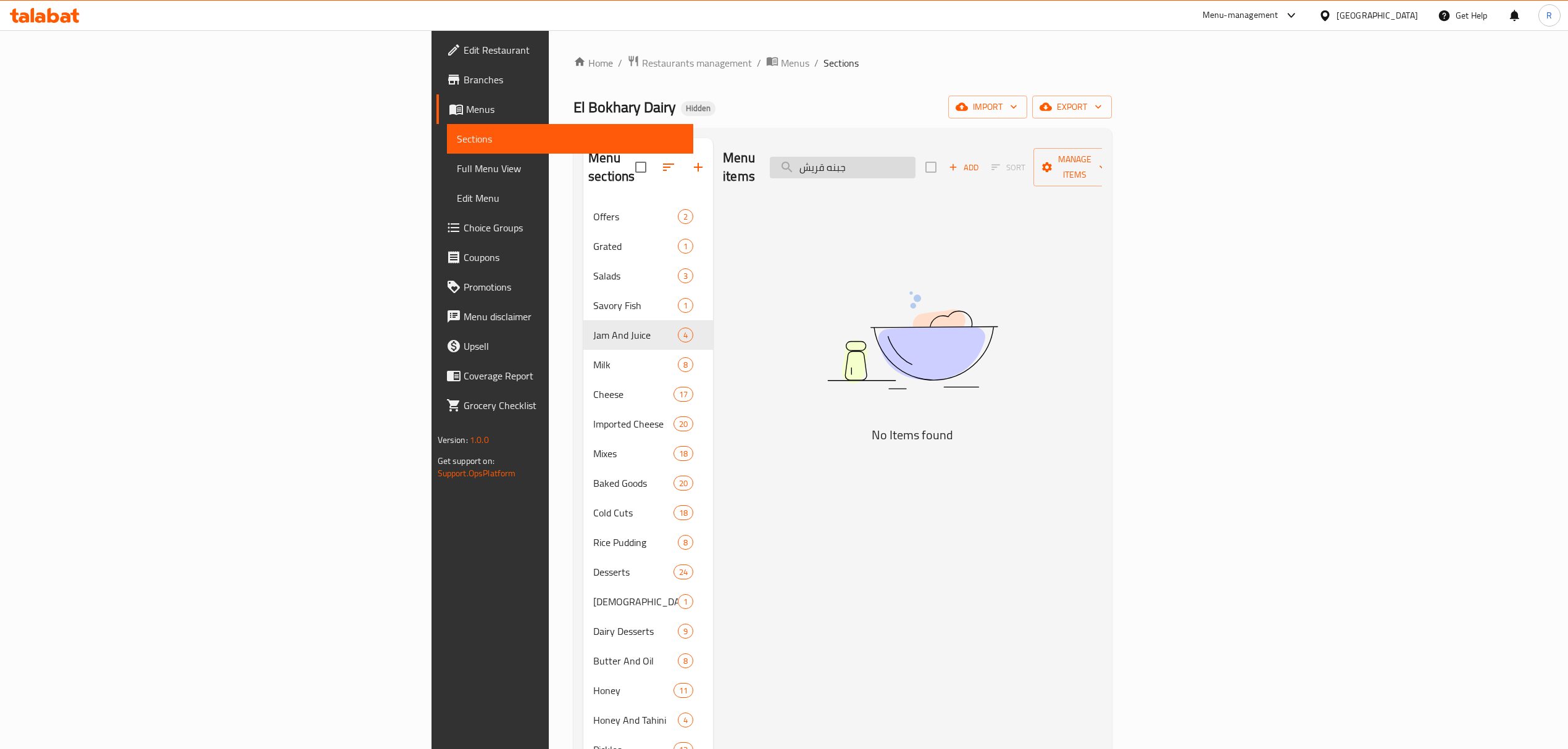
click at [916, 161] on input "جبنه قريش" at bounding box center [843, 168] width 146 height 21
click at [916, 162] on input "جبنه قريش" at bounding box center [843, 168] width 146 height 21
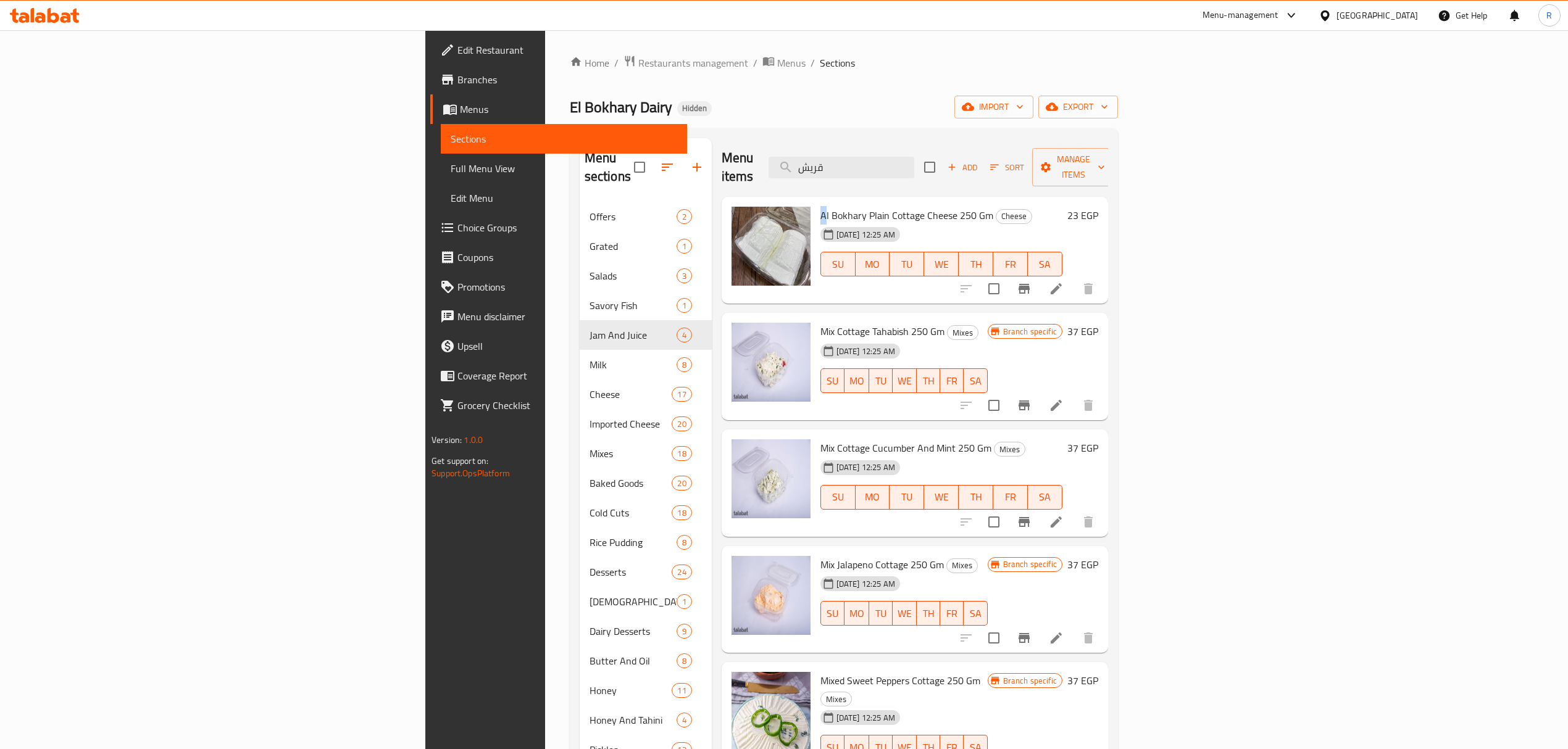
click at [821, 206] on span "Al Bokhary Plain Cottage Cheese 250 Gm" at bounding box center [907, 215] width 173 height 19
drag, startPoint x: 717, startPoint y: 199, endPoint x: 726, endPoint y: 200, distance: 9.1
click at [821, 206] on span "Al Bokhary Plain Cottage Cheese 250 Gm" at bounding box center [907, 215] width 173 height 19
drag, startPoint x: 717, startPoint y: 200, endPoint x: 875, endPoint y: 195, distance: 158.1
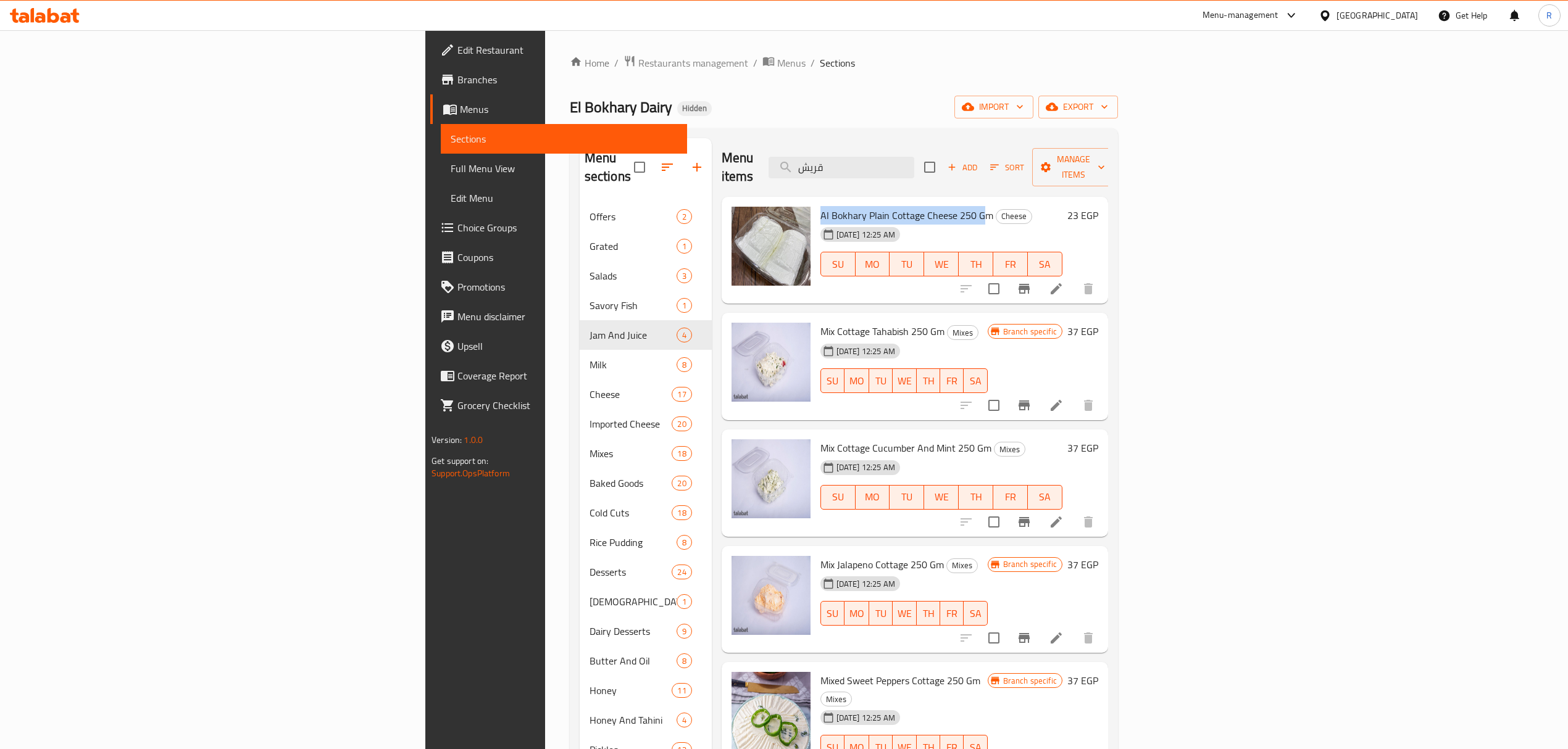
click at [875, 206] on span "Al Bokhary Plain Cottage Cheese 250 Gm" at bounding box center [907, 215] width 173 height 19
click at [821, 206] on span "Al Bokhary Plain Cottage Cheese 250 Gm" at bounding box center [907, 215] width 173 height 19
drag, startPoint x: 715, startPoint y: 198, endPoint x: 869, endPoint y: 193, distance: 154.1
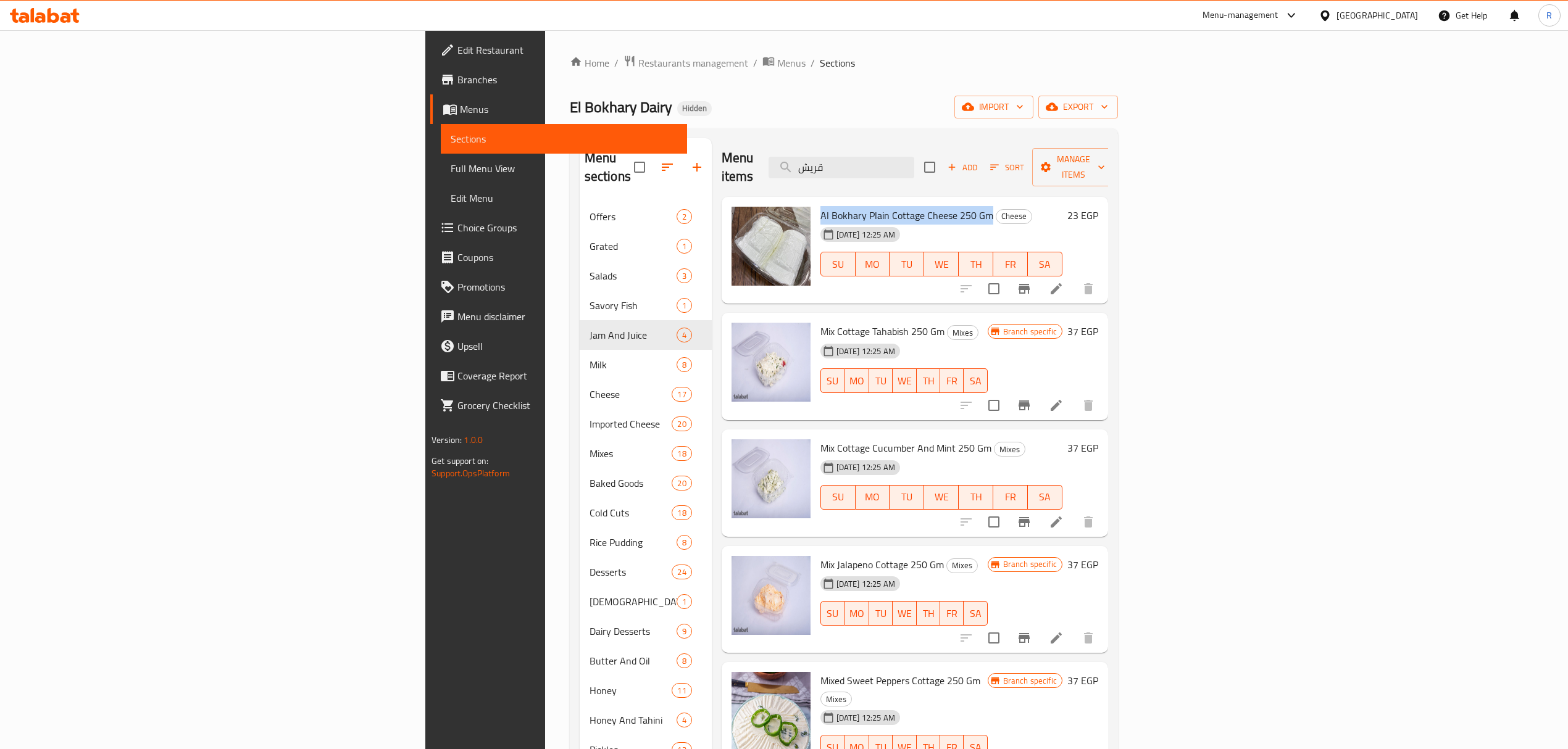
click at [869, 206] on span "Al Bokhary Plain Cottage Cheese 250 Gm" at bounding box center [907, 215] width 173 height 19
click at [914, 159] on input "قريش" at bounding box center [841, 168] width 146 height 21
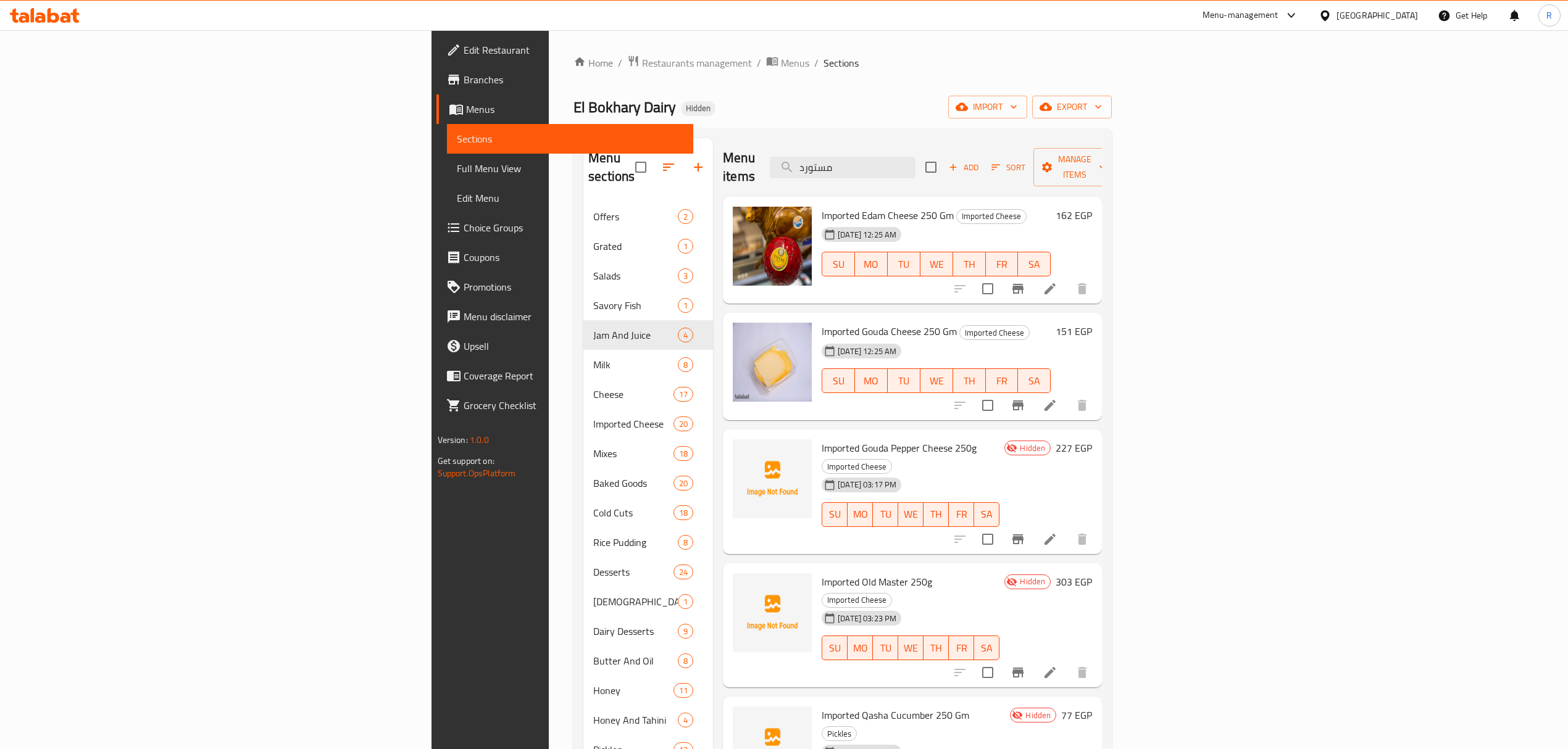
click at [972, 143] on div "Menu items مستورد Add Sort Manage items" at bounding box center [912, 168] width 379 height 58
click at [916, 158] on input "مستورد" at bounding box center [843, 168] width 146 height 21
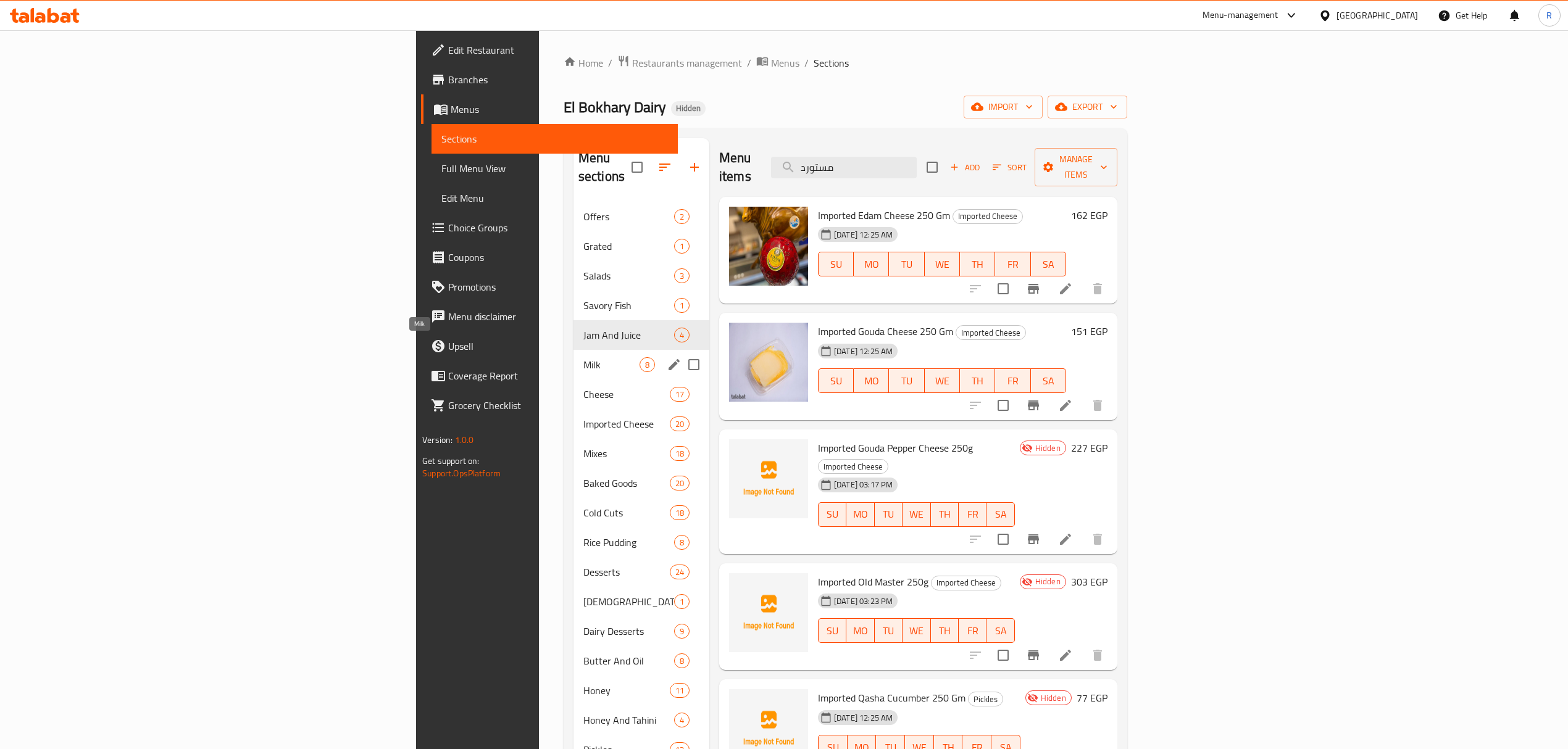
drag, startPoint x: 387, startPoint y: 345, endPoint x: 462, endPoint y: 354, distance: 75.5
click at [584, 357] on span "Milk" at bounding box center [612, 365] width 56 height 15
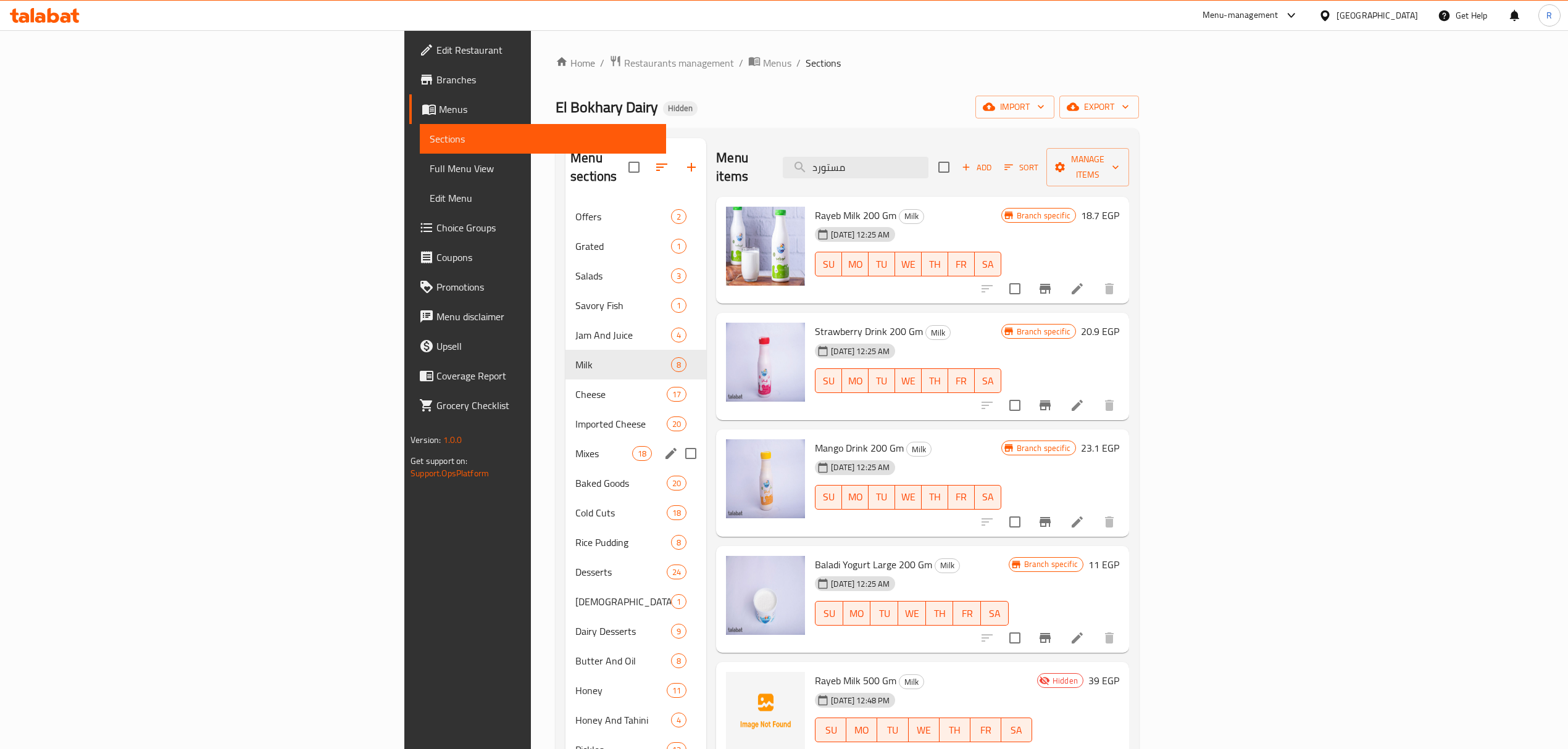
click at [575, 446] on span "Mixes" at bounding box center [604, 453] width 57 height 15
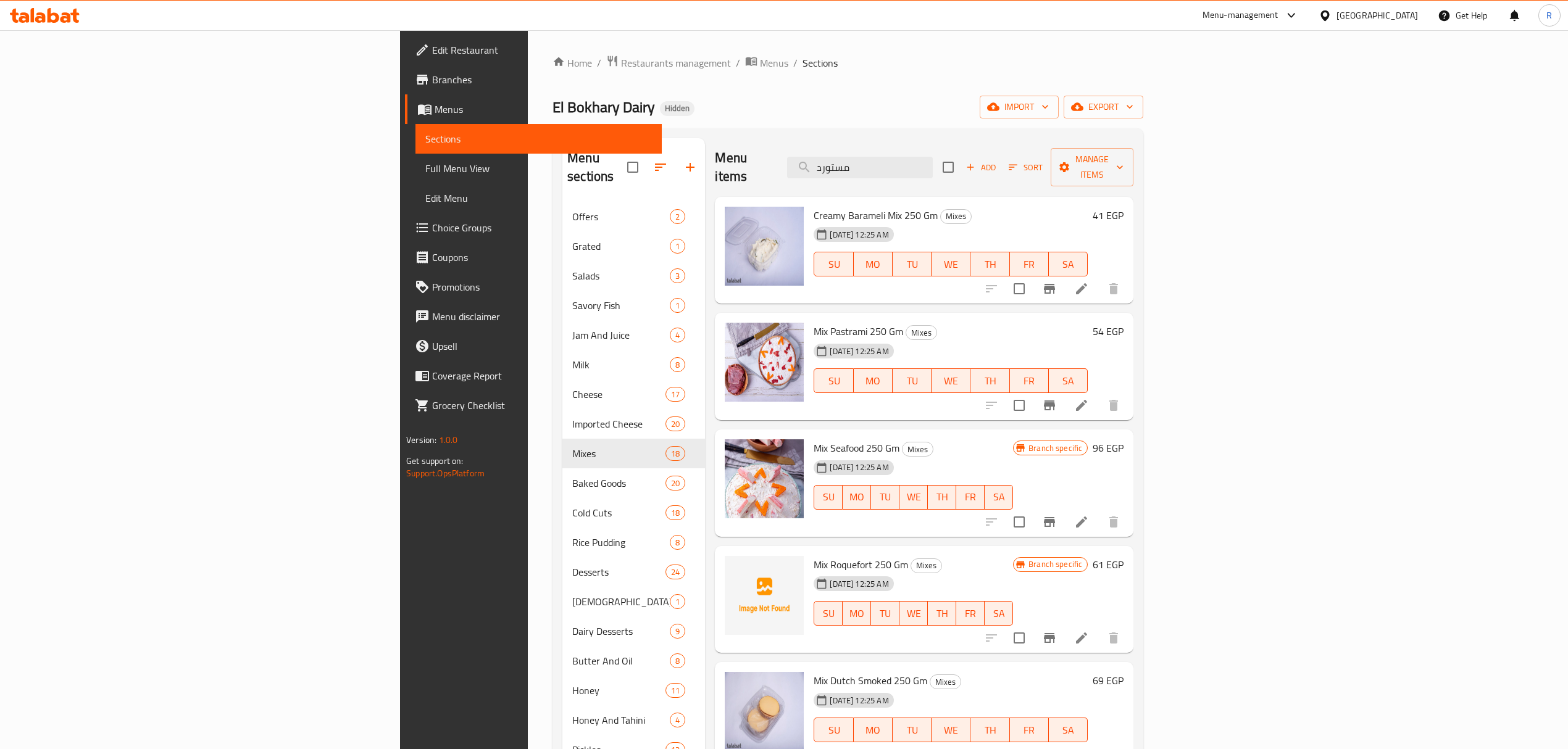
click at [978, 112] on div "El Bokhary Dairy Hidden import export" at bounding box center [848, 107] width 591 height 23
click at [814, 322] on span "Mix Pastrami 250 Gm" at bounding box center [858, 332] width 89 height 19
drag, startPoint x: 719, startPoint y: 307, endPoint x: 794, endPoint y: 311, distance: 75.1
click at [814, 322] on span "Mix Pastrami 250 Gm" at bounding box center [858, 332] width 89 height 19
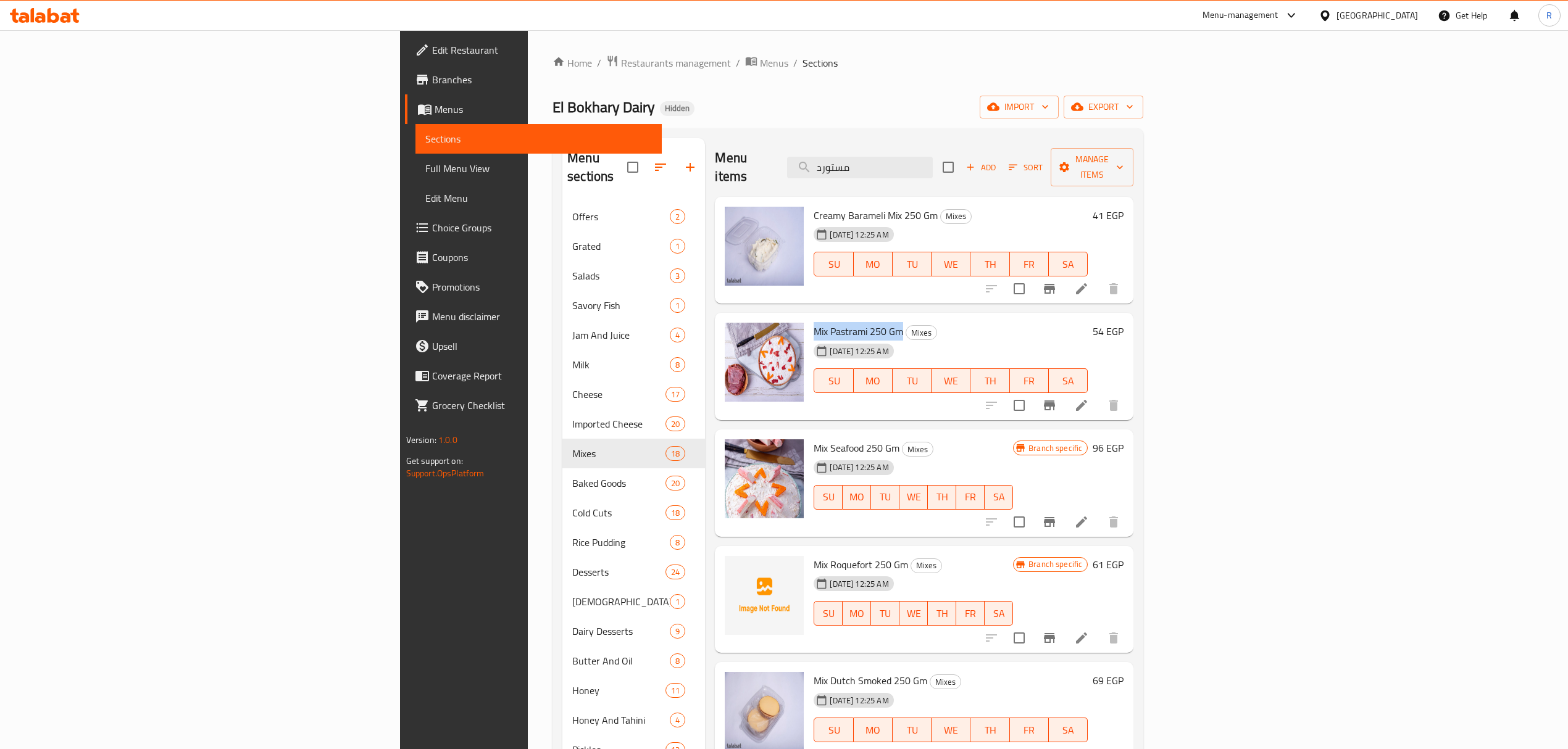
copy span "Mix Pastrami 250 Gm"
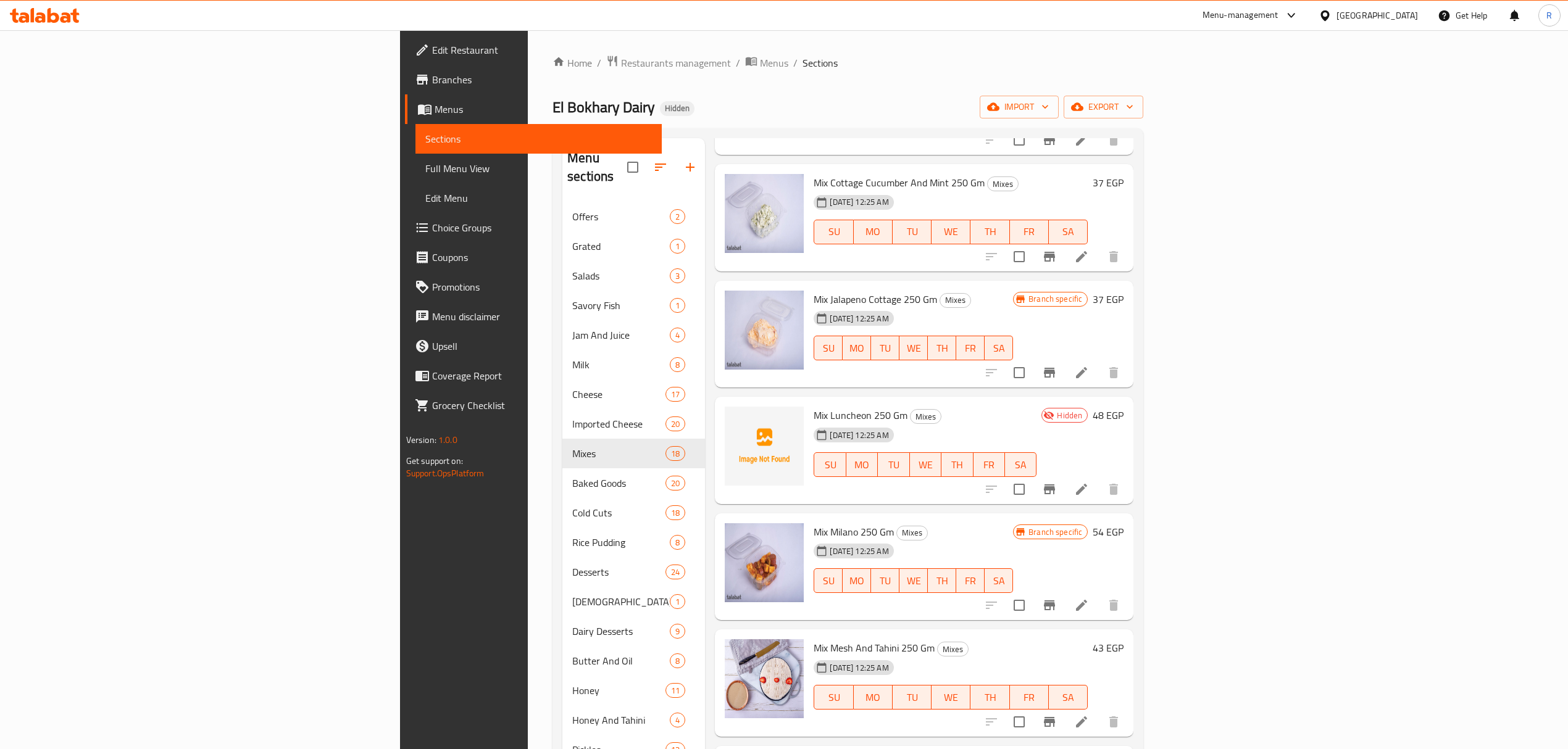
click at [814, 406] on span "Mix Luncheon 250 Gm" at bounding box center [860, 415] width 93 height 19
drag, startPoint x: 722, startPoint y: 395, endPoint x: 801, endPoint y: 395, distance: 79.0
click at [814, 406] on span "Mix Luncheon 250 Gm" at bounding box center [860, 415] width 93 height 19
copy span "Mix Luncheon 250 Gm"
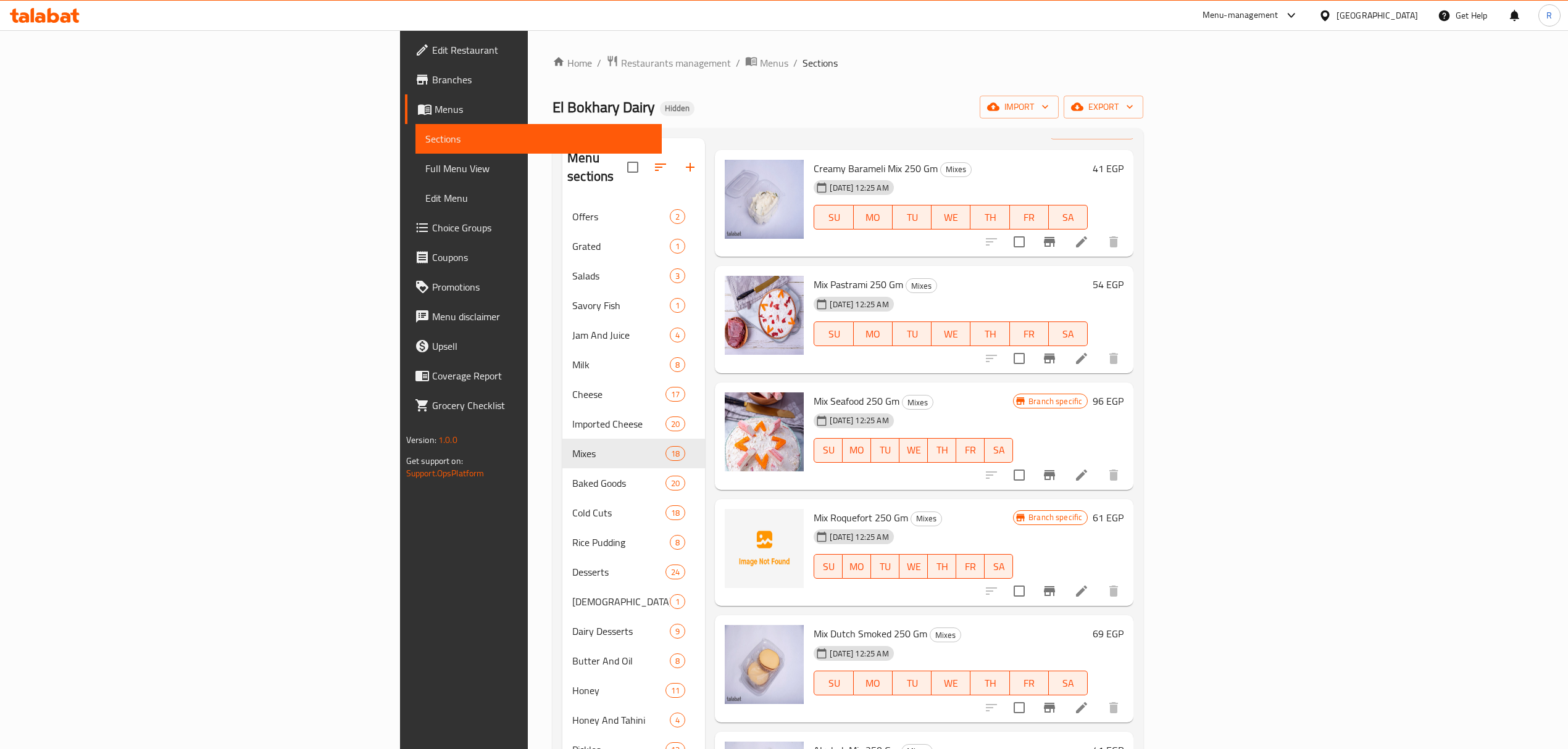
scroll to position [0, 0]
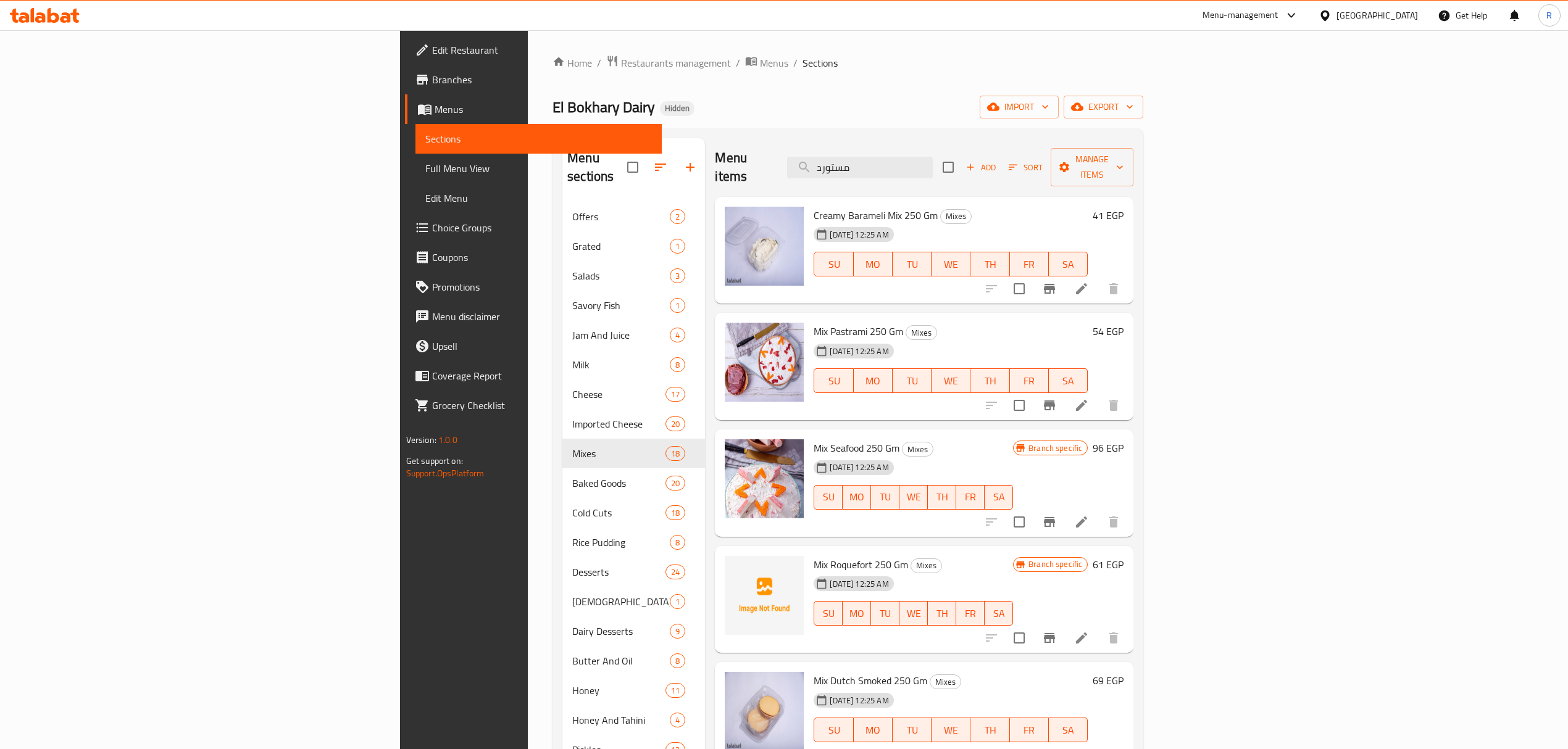
click at [1011, 146] on div "Menu items مستورد Add Sort Manage items" at bounding box center [924, 168] width 419 height 58
click at [933, 162] on input "مستورد" at bounding box center [860, 168] width 146 height 21
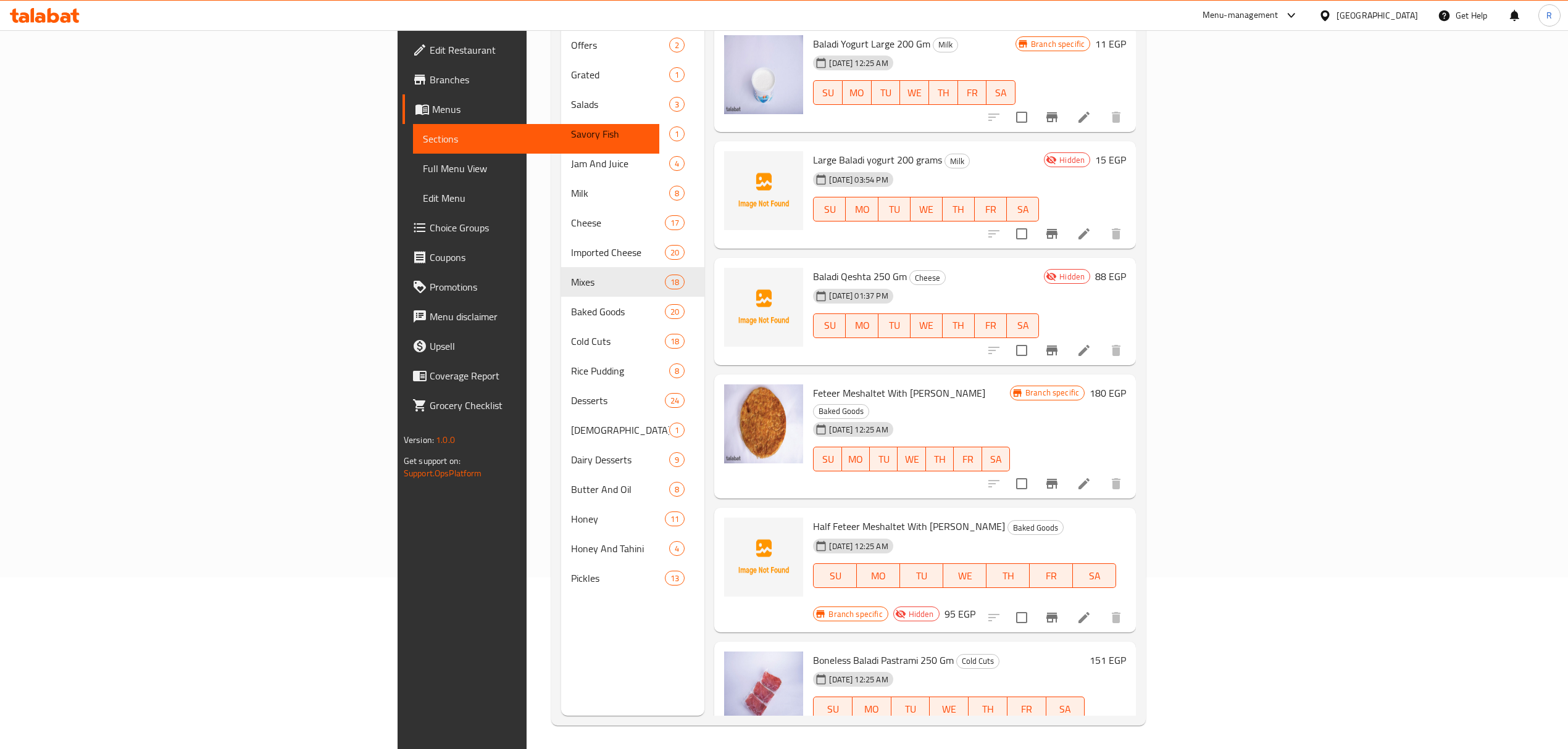
scroll to position [173, 0]
type input "بلدي"
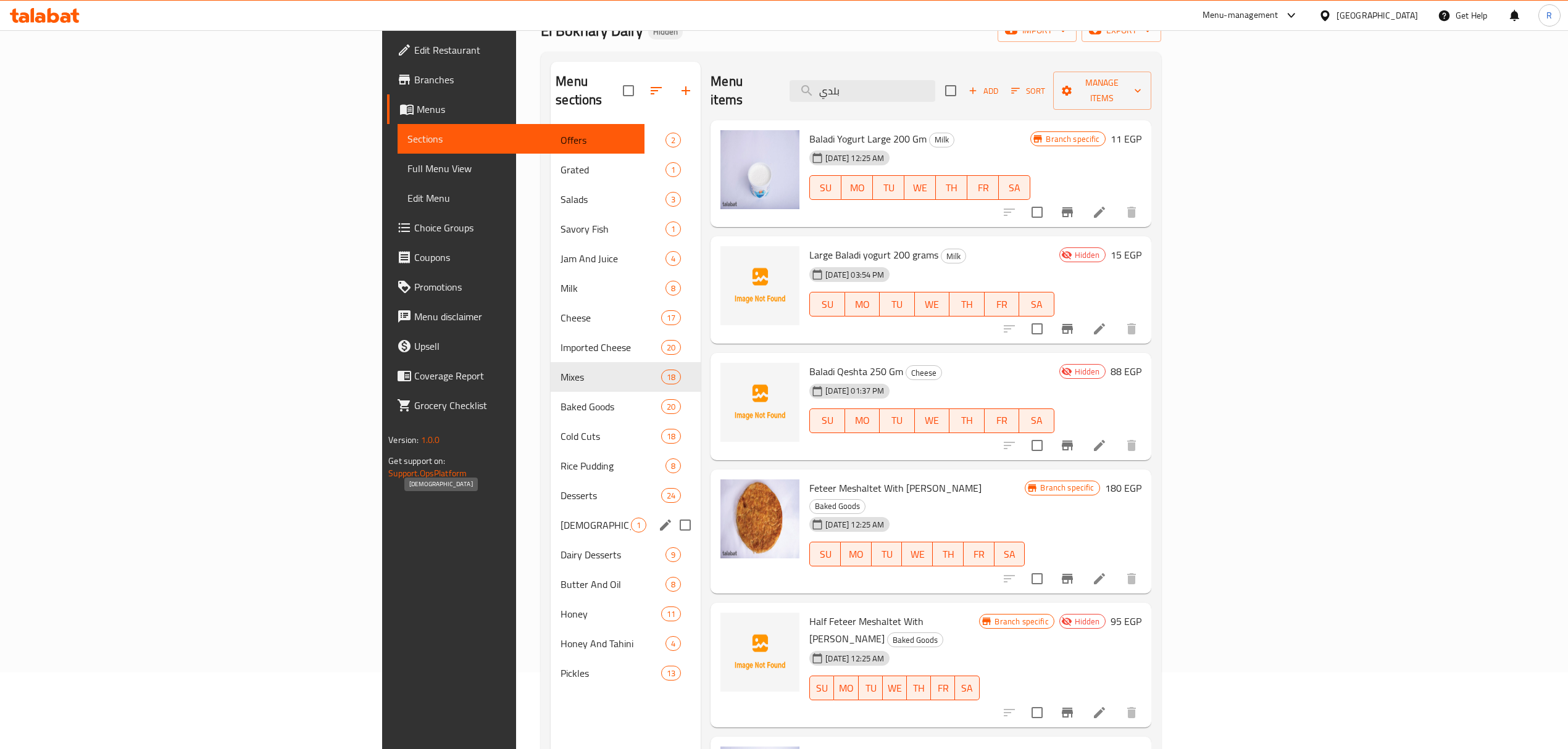
scroll to position [91, 0]
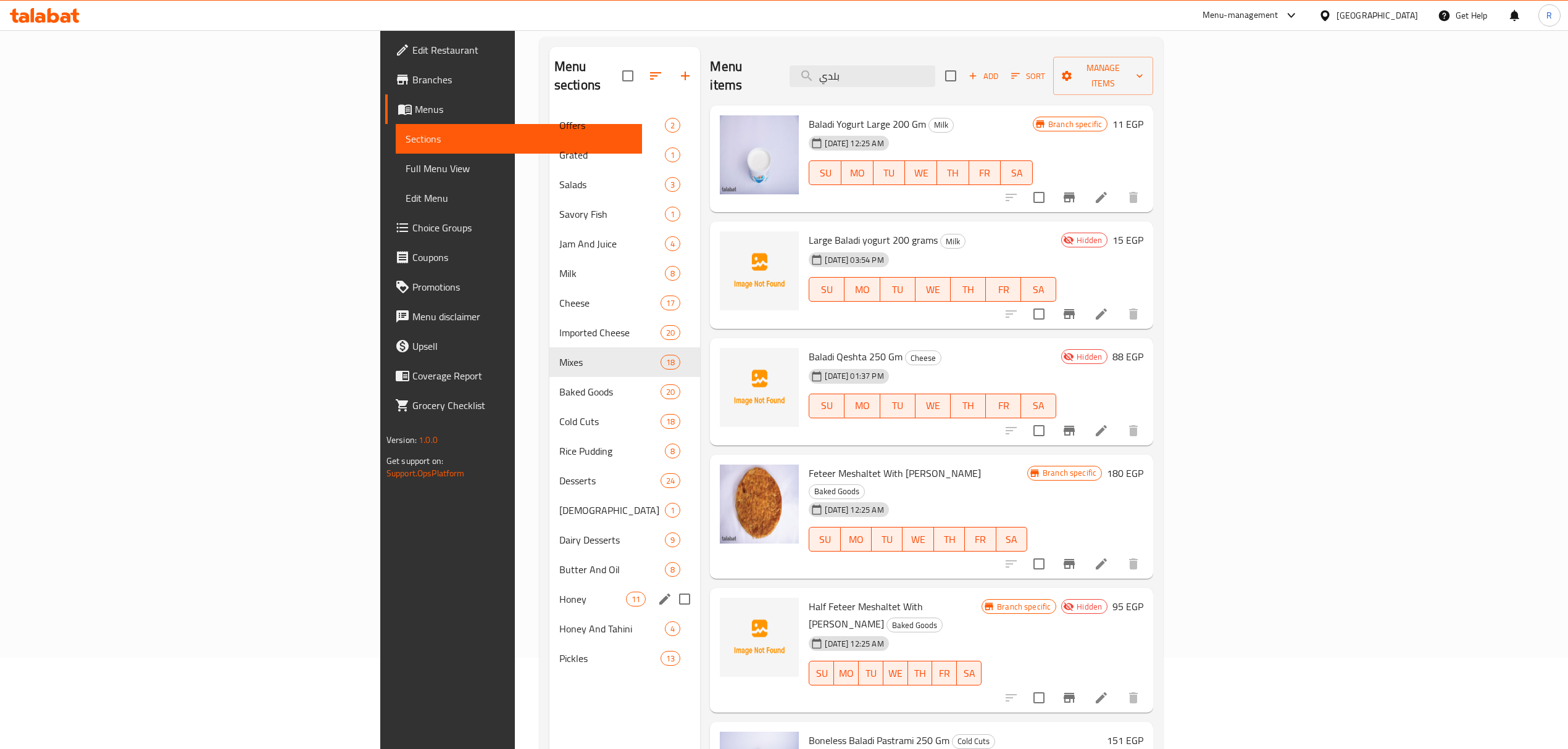
click at [550, 559] on div "Butter And Oil 8" at bounding box center [625, 570] width 151 height 30
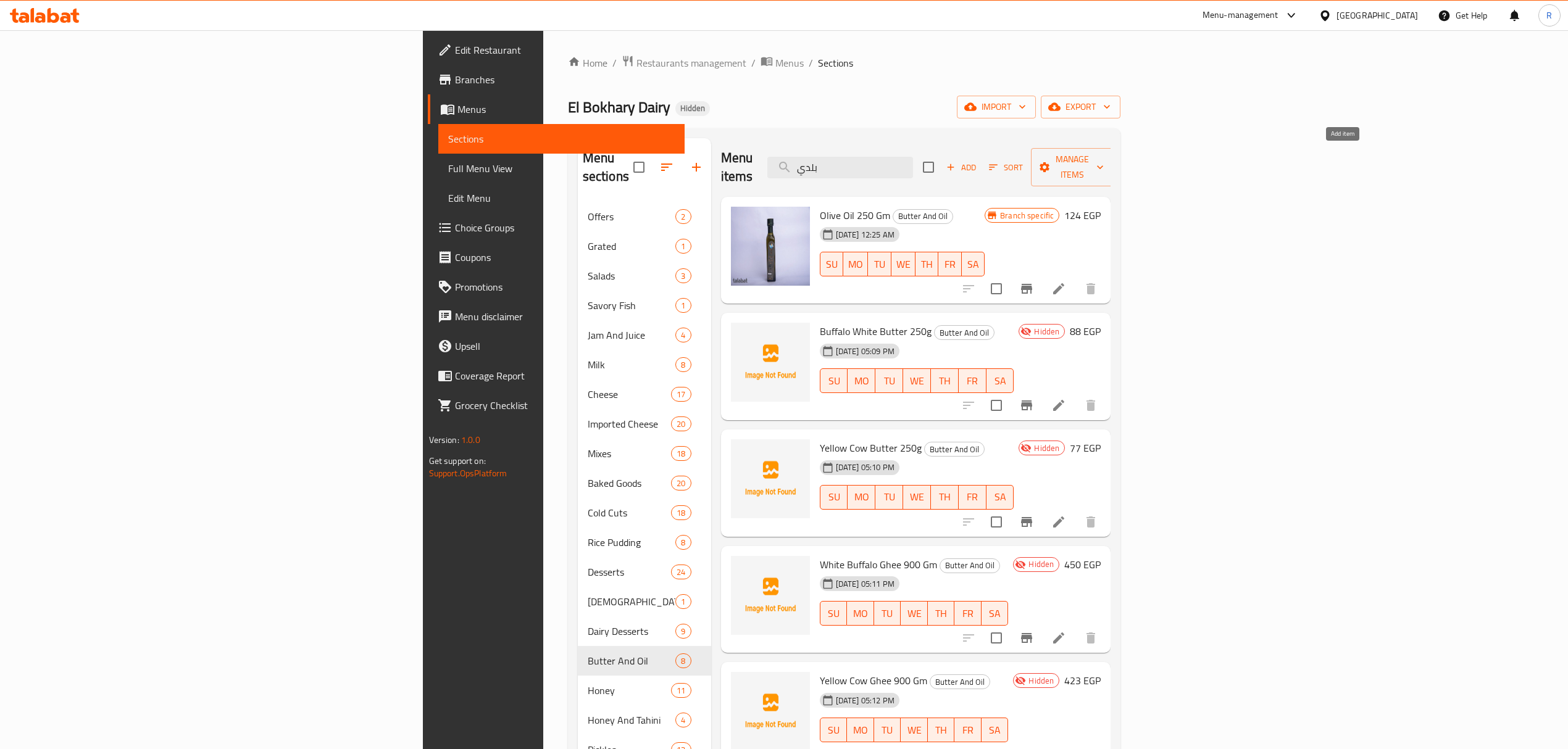
click at [956, 162] on icon "button" at bounding box center [951, 168] width 11 height 11
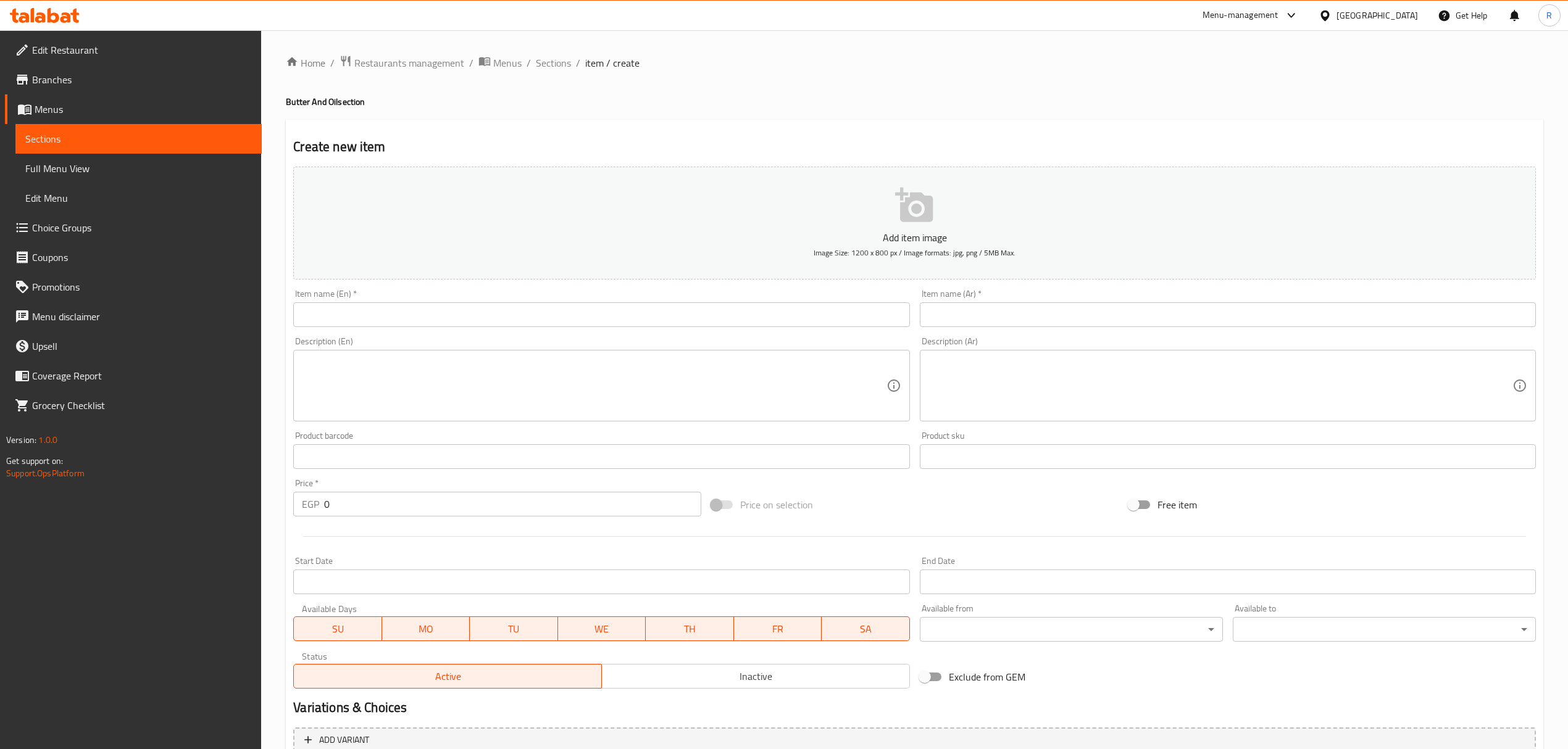
click at [507, 310] on input "text" at bounding box center [601, 315] width 616 height 25
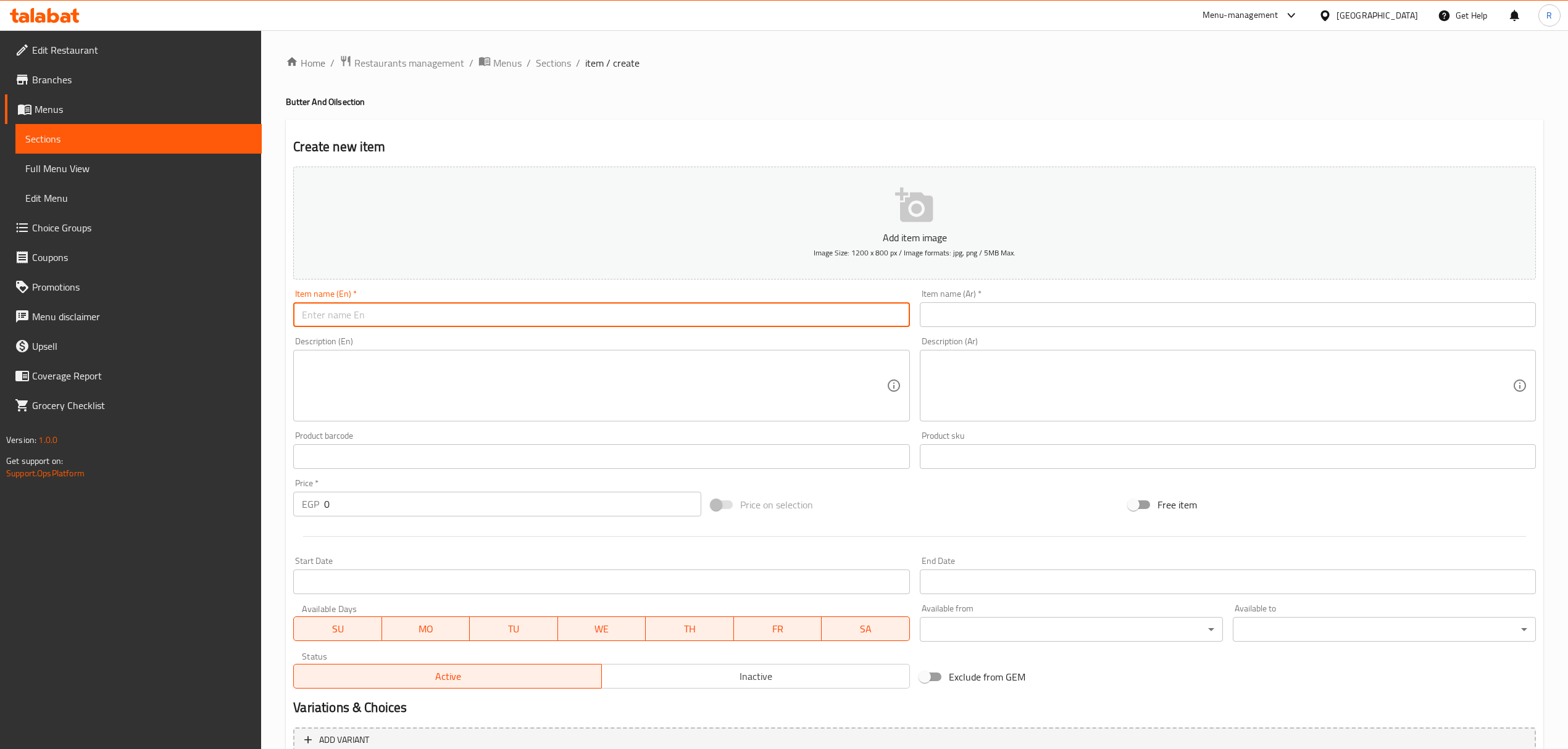
paste input "زيت زيتون قارورة bottled olive oil 389.00"
drag, startPoint x: 367, startPoint y: 317, endPoint x: 285, endPoint y: 322, distance: 82.2
click at [285, 322] on div "Home / Restaurants management / Menus / Sections / item / create Butter And Oil…" at bounding box center [914, 451] width 1307 height 842
type input "bottled olive oil 389.00"
click at [1038, 323] on input "text" at bounding box center [1228, 315] width 616 height 25
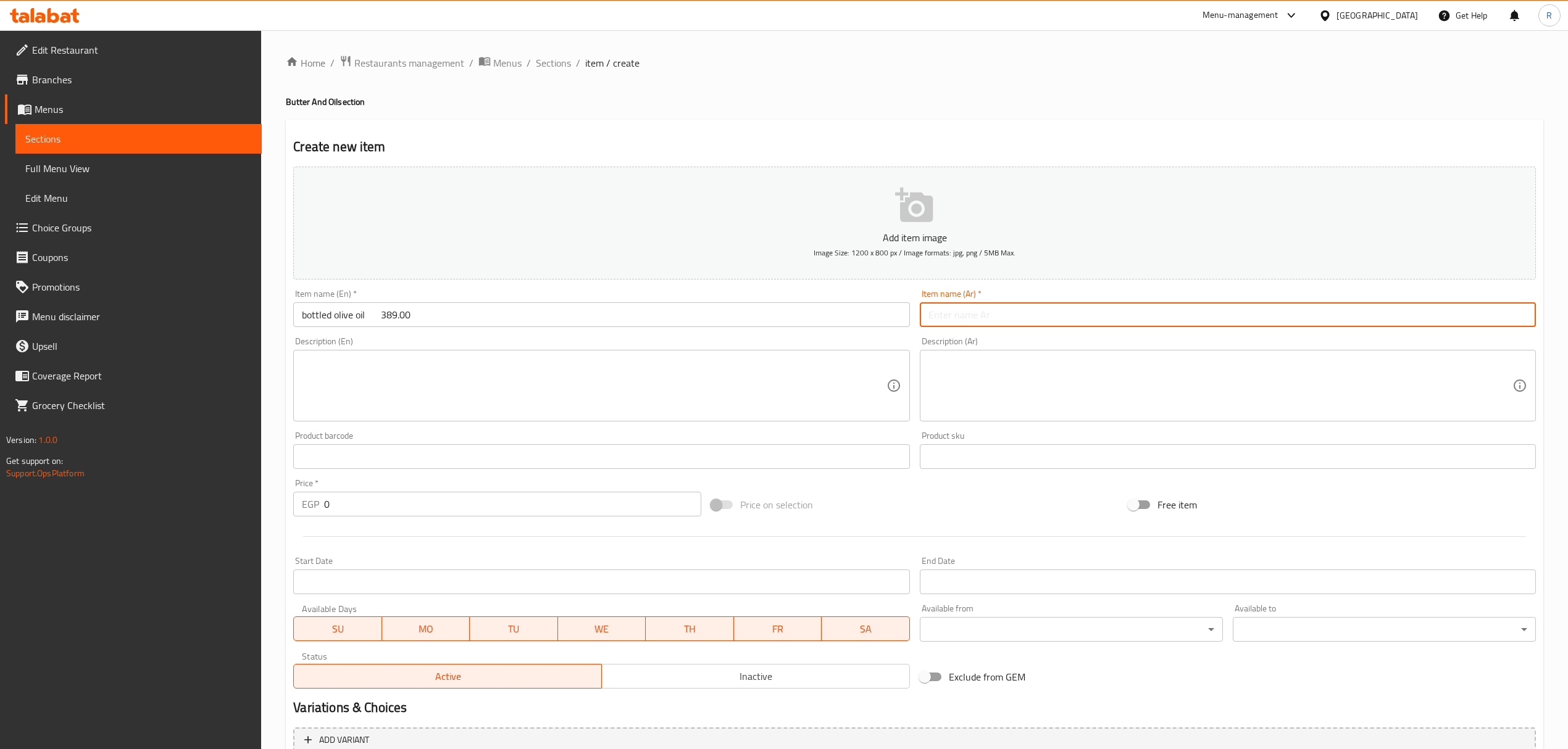
paste input "زيت زيتون قارورة"
type input "زيت زيتون قارورة"
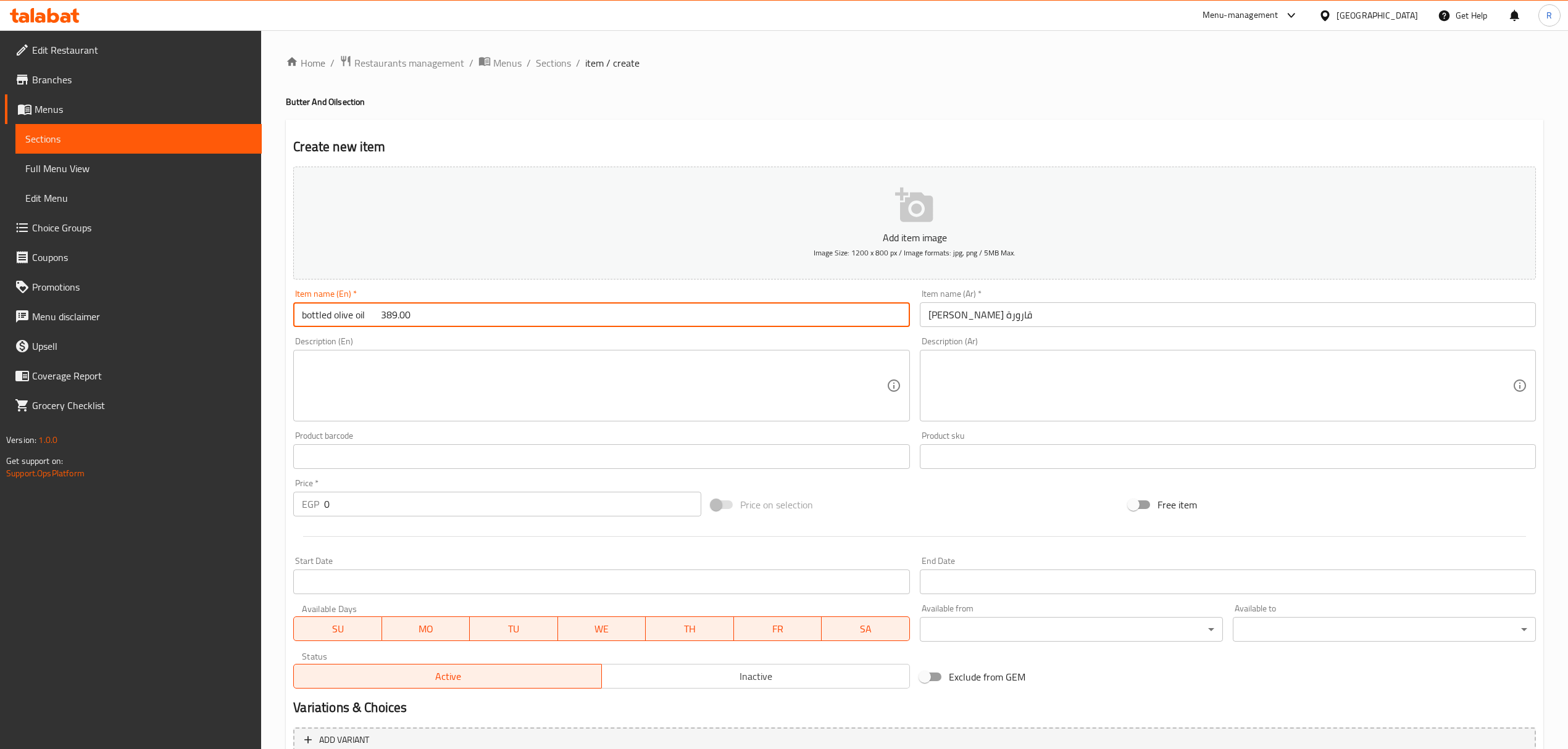
click at [732, 319] on input "bottled olive oil 389.00" at bounding box center [601, 315] width 616 height 25
click at [584, 306] on input "bottled olive oil" at bounding box center [601, 315] width 616 height 25
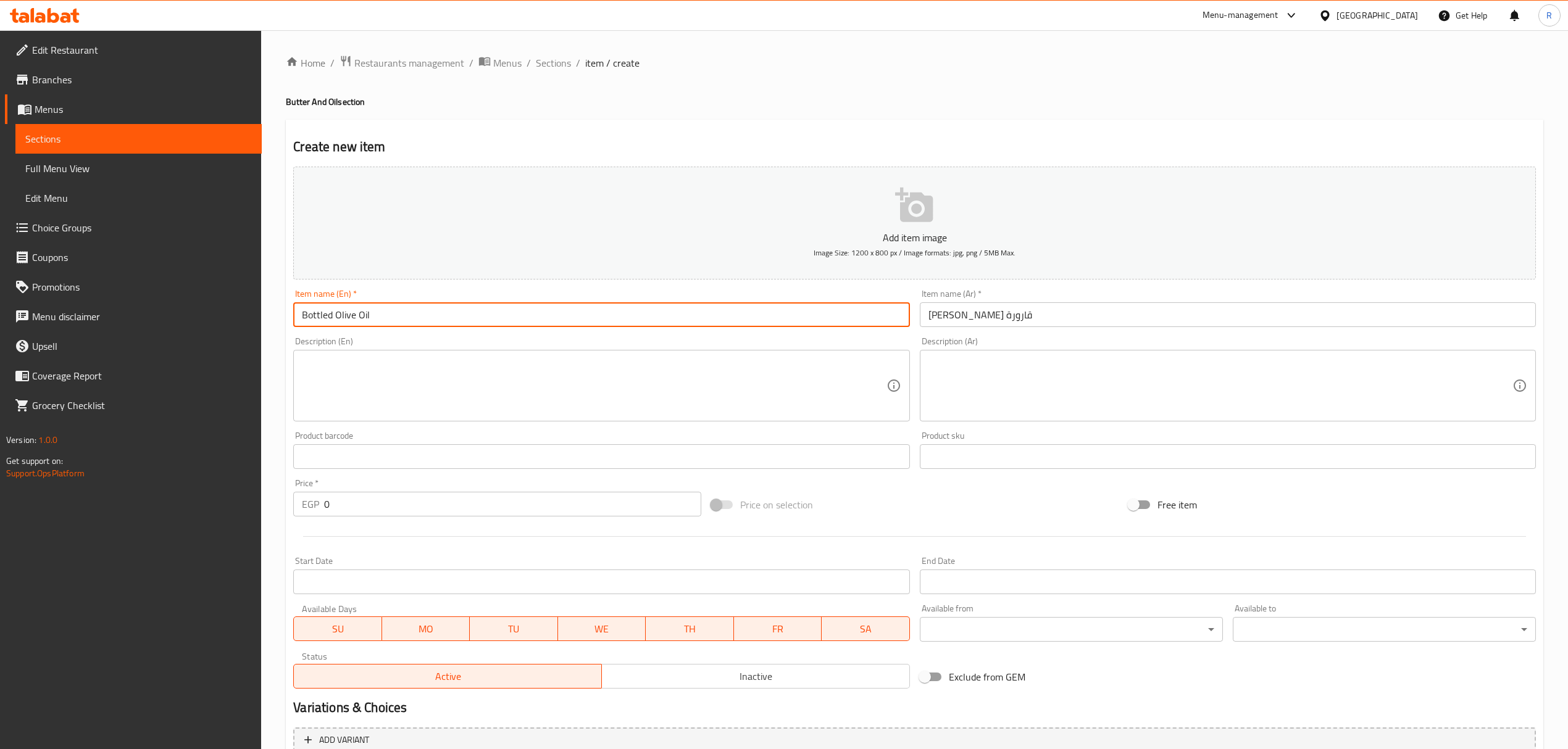
type input "Bottled Olive Oil"
click at [375, 507] on input "0" at bounding box center [512, 504] width 377 height 25
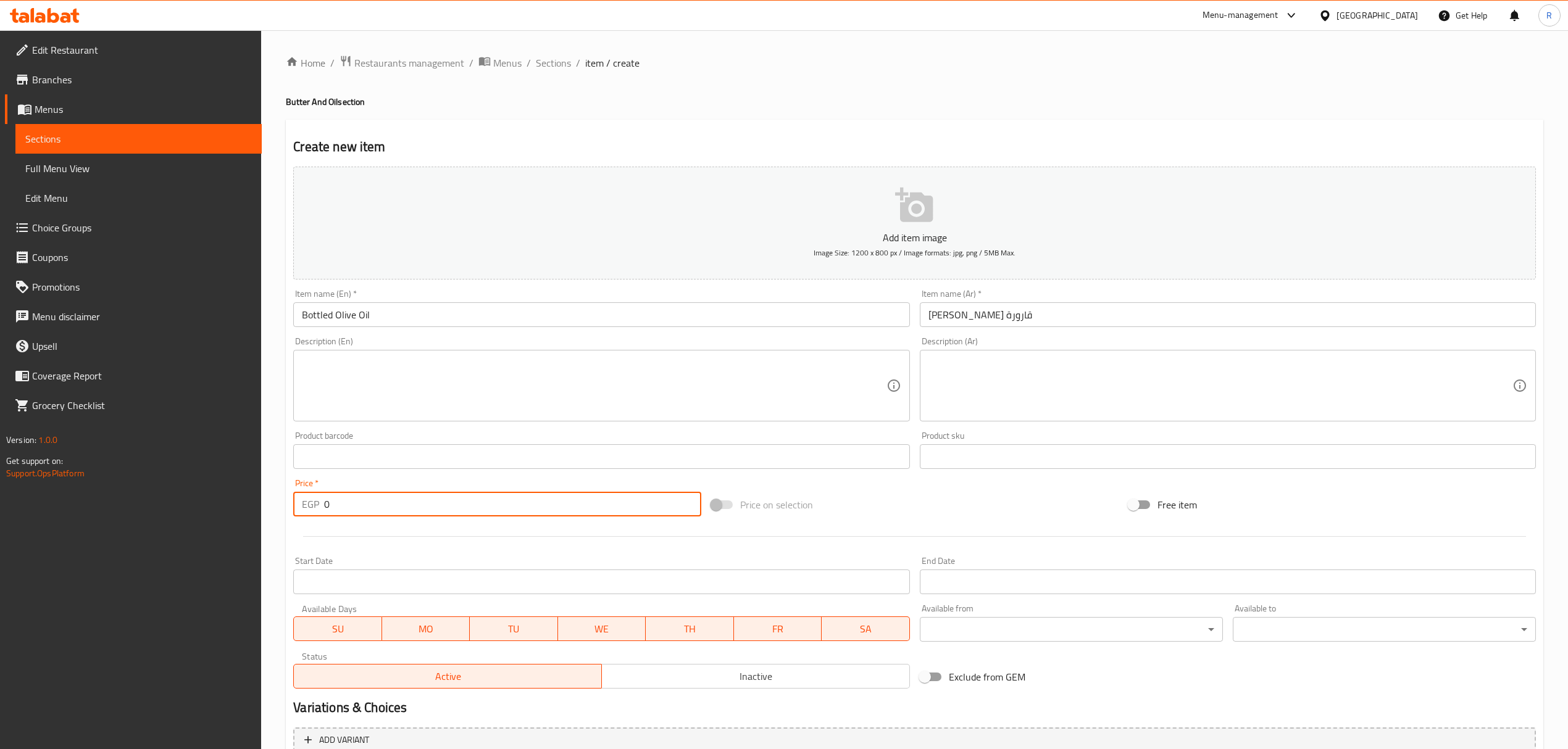
paste input "389.00"
type input "0389.00"
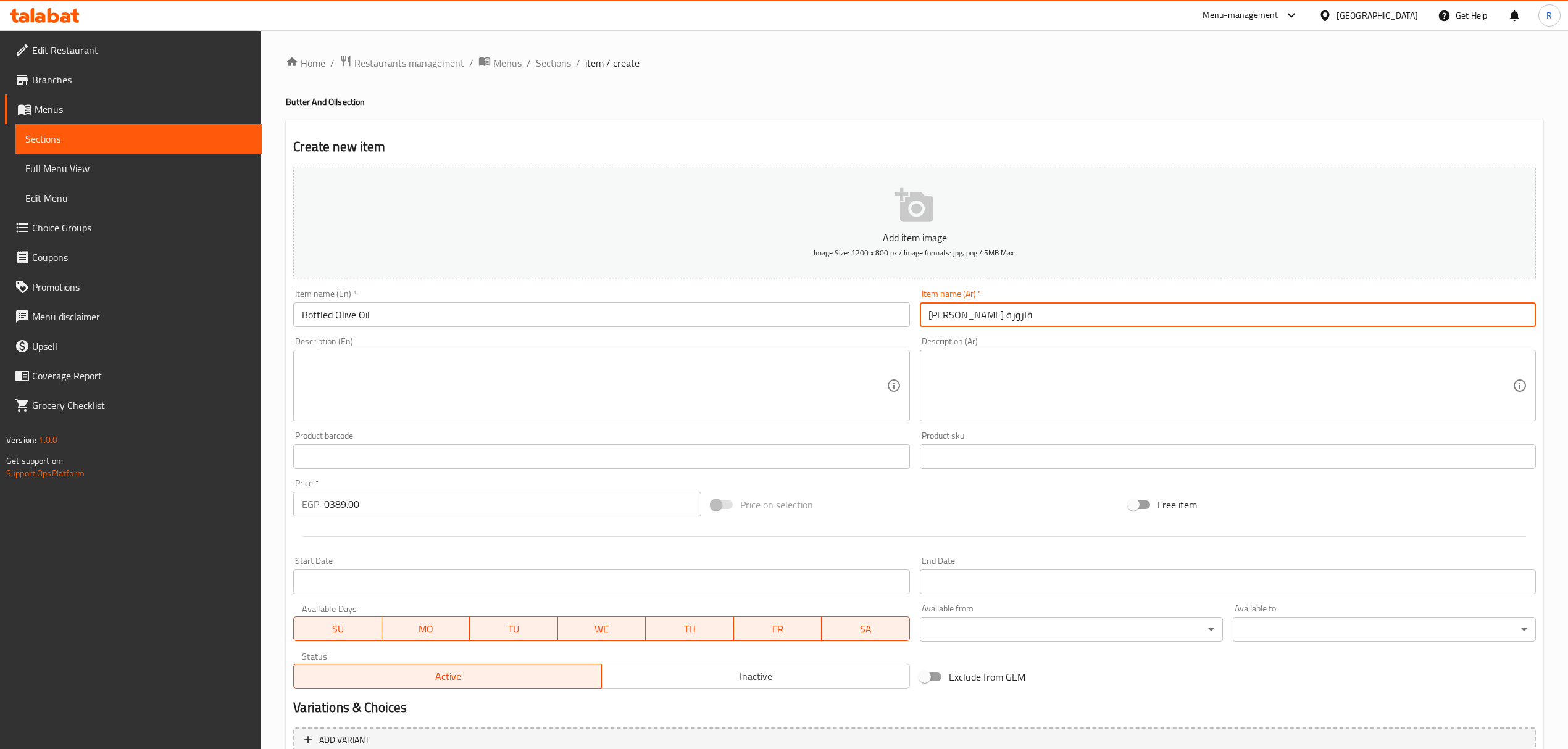
click at [946, 317] on input "زيت زيتون قارورة" at bounding box center [1228, 315] width 616 height 25
click at [764, 679] on span "Inactive" at bounding box center [756, 676] width 298 height 18
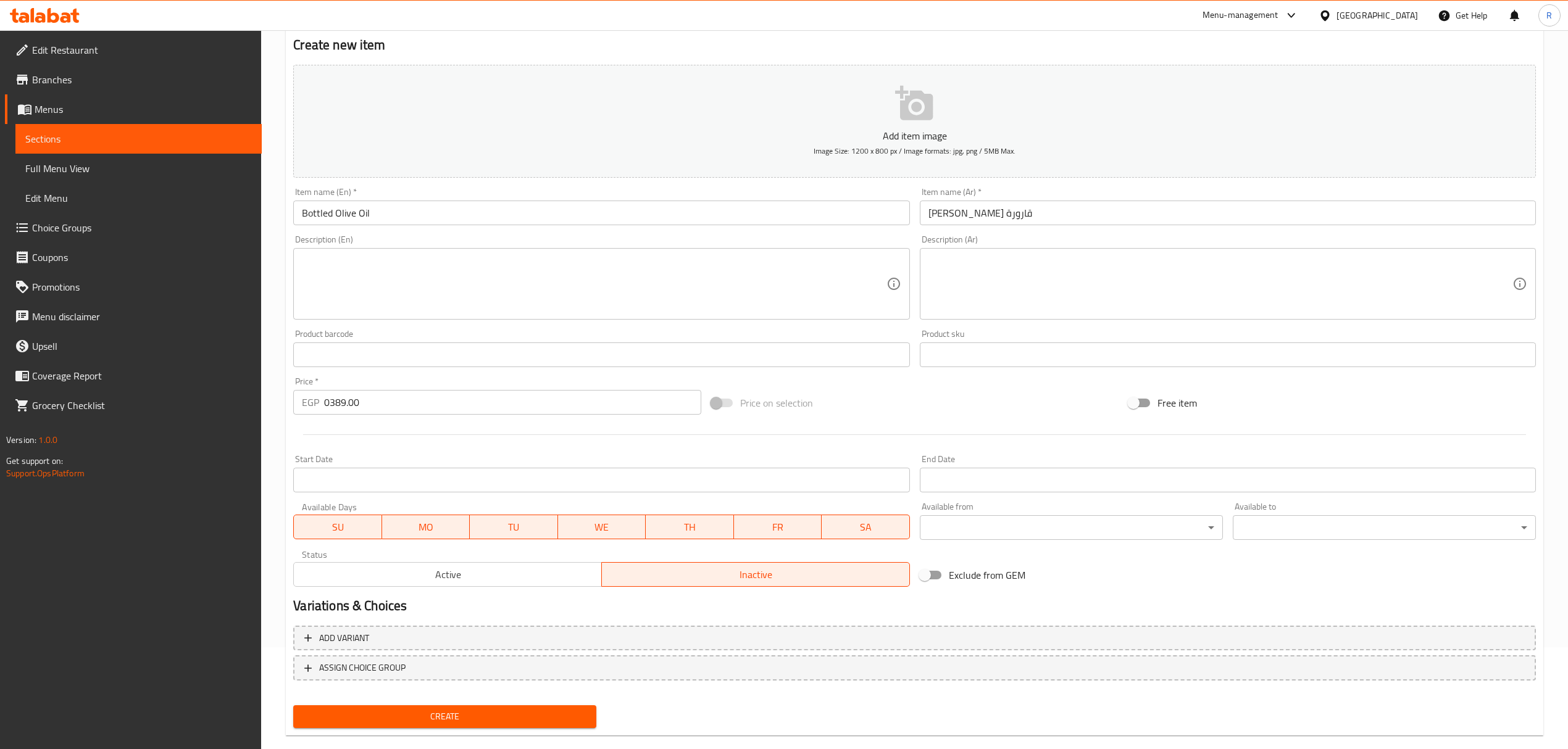
scroll to position [121, 0]
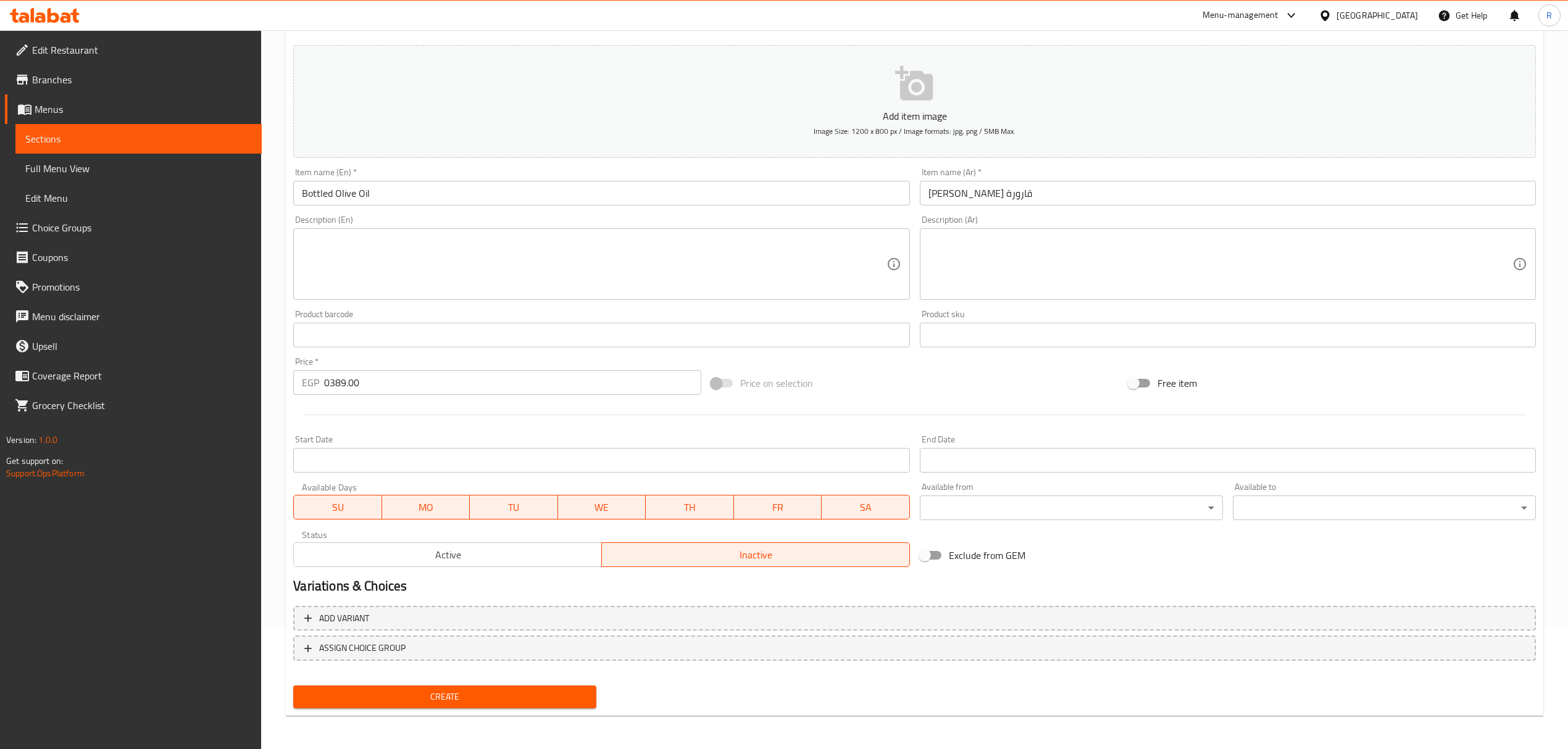
click at [502, 702] on span "Create" at bounding box center [445, 697] width 283 height 16
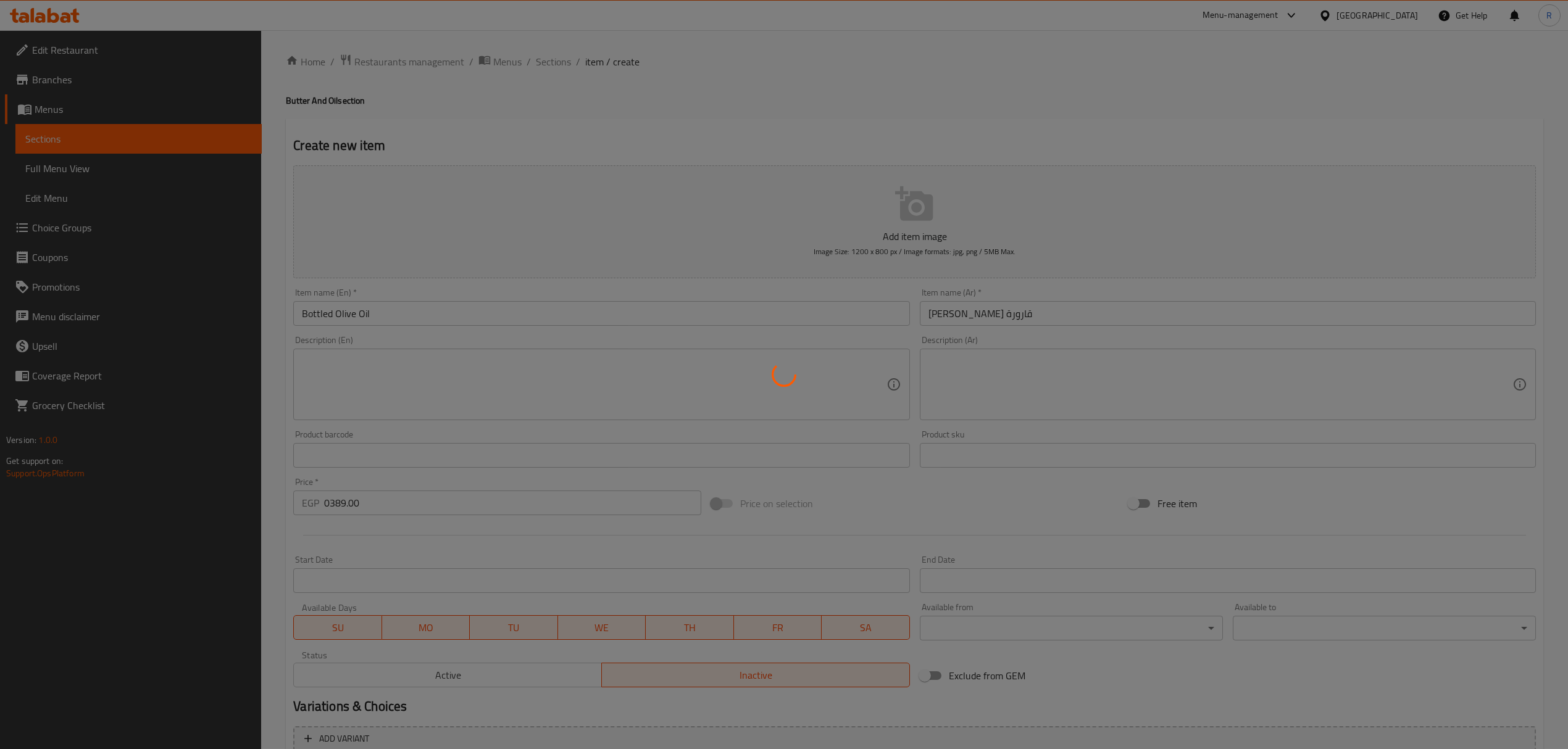
scroll to position [0, 0]
type input "0"
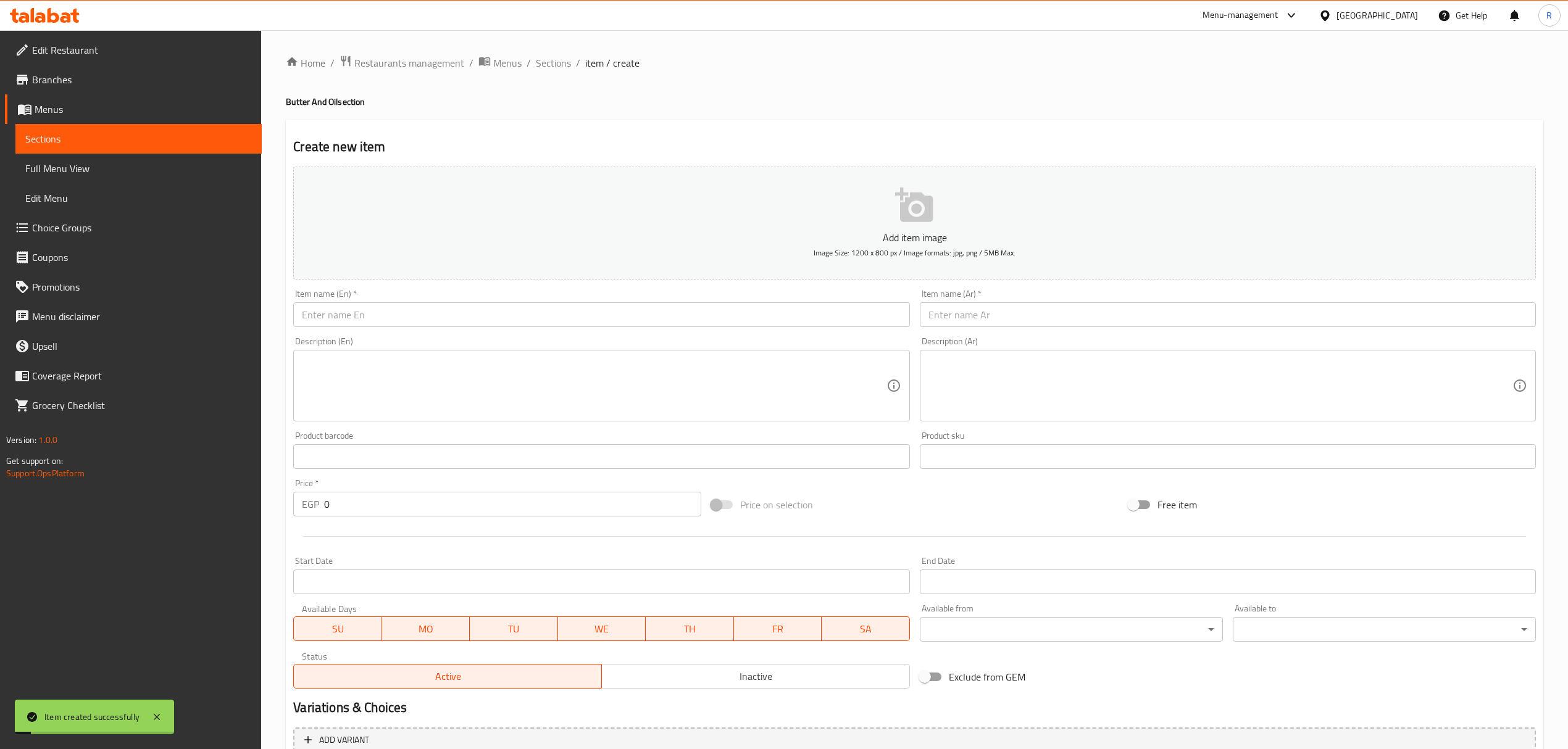
drag, startPoint x: 547, startPoint y: 60, endPoint x: 506, endPoint y: 3, distance: 70.2
click at [547, 60] on span "Sections" at bounding box center [553, 63] width 35 height 15
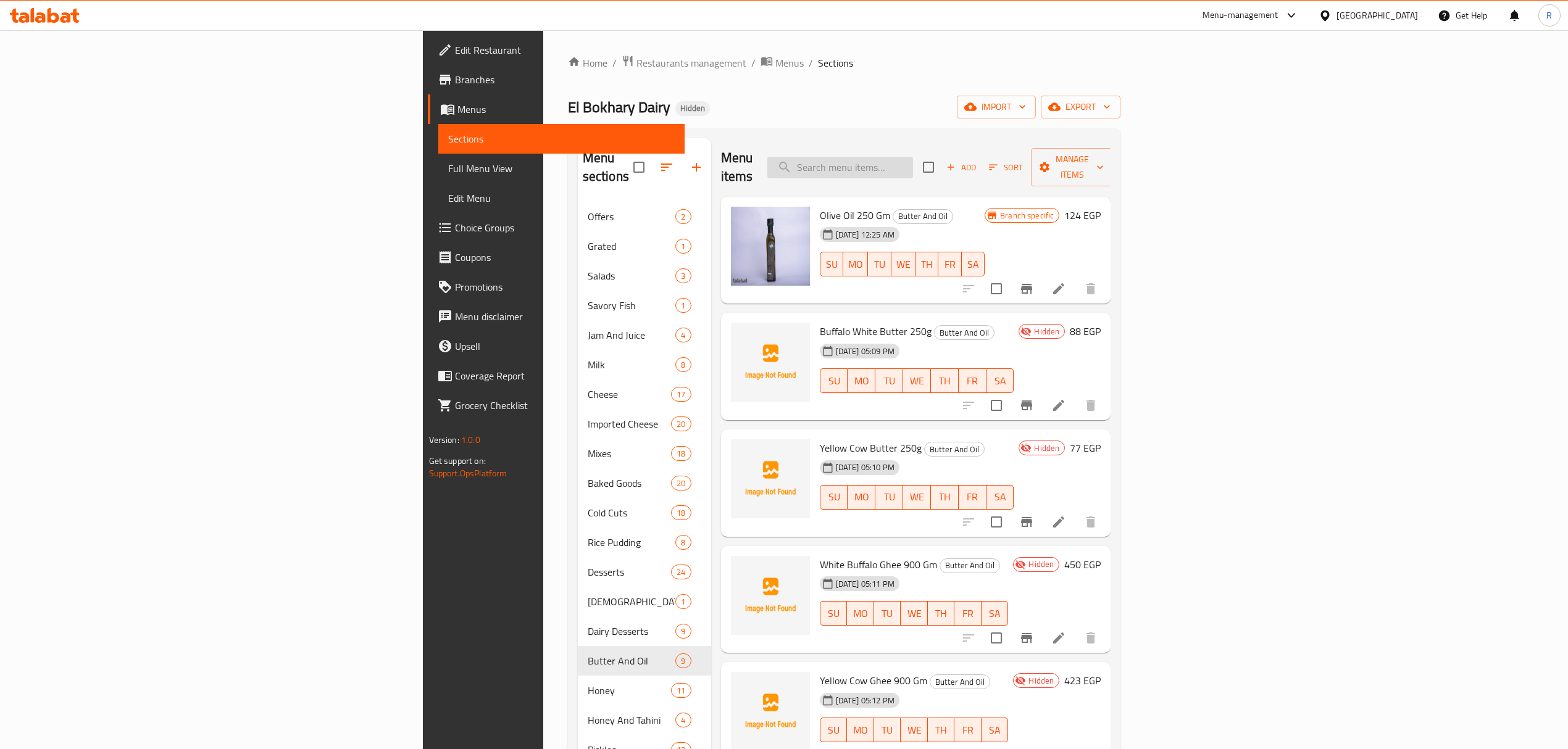
click at [913, 157] on input "search" at bounding box center [840, 168] width 146 height 21
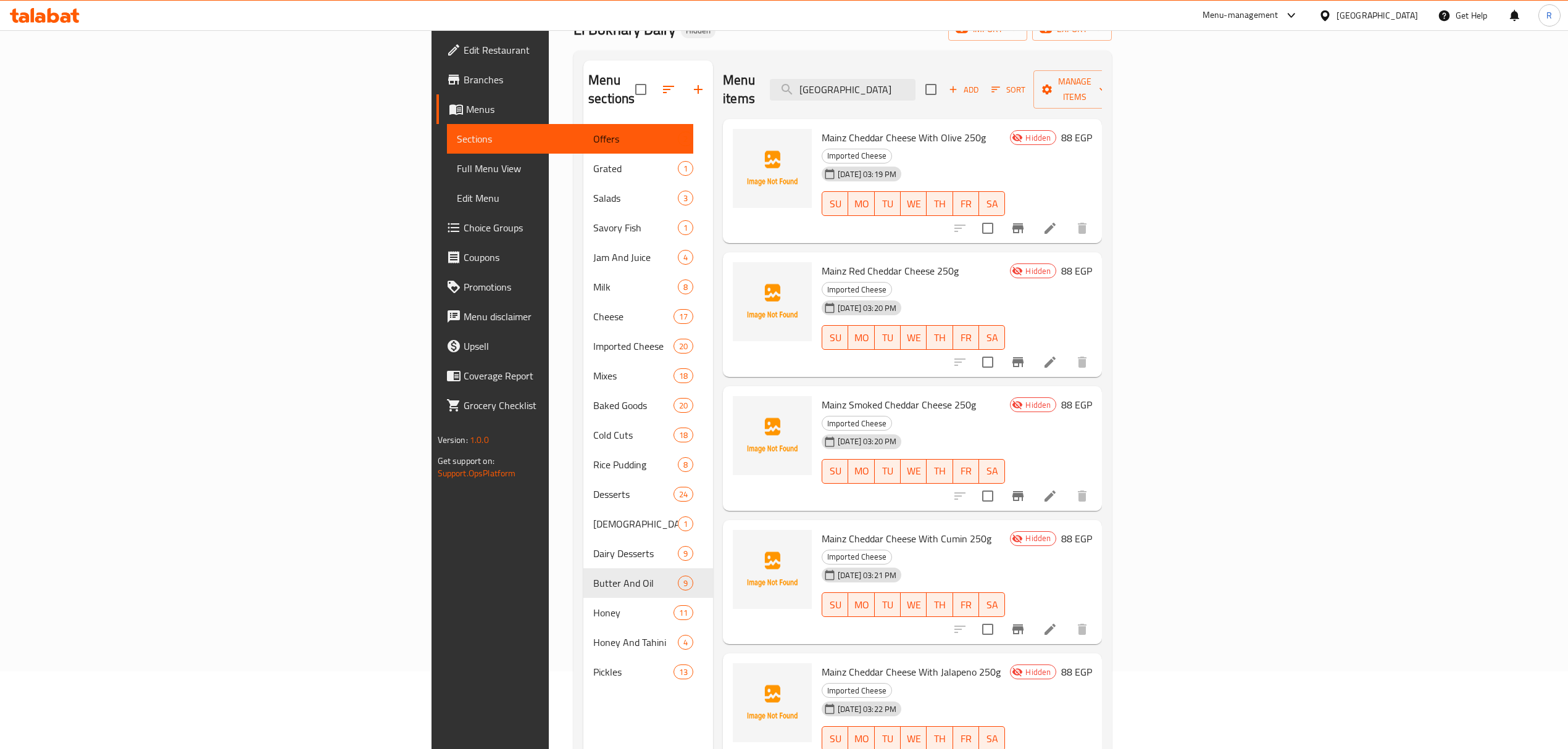
scroll to position [82, 0]
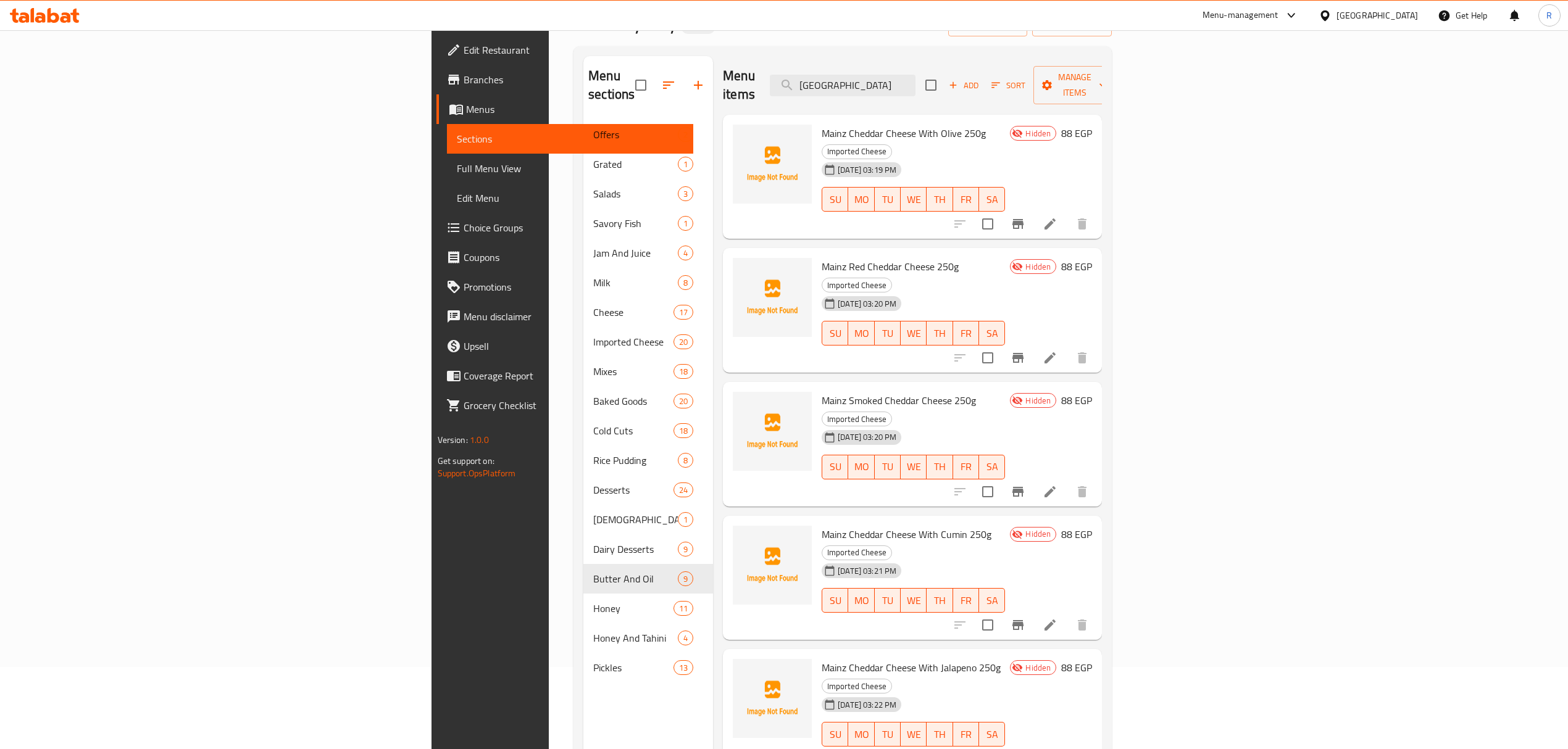
click at [998, 61] on div "Menu items mainz Add Sort Manage items" at bounding box center [912, 86] width 379 height 58
click at [916, 75] on input "mainz" at bounding box center [843, 86] width 146 height 21
click at [916, 76] on input "mainz" at bounding box center [843, 86] width 146 height 21
paste input "فلامنك"
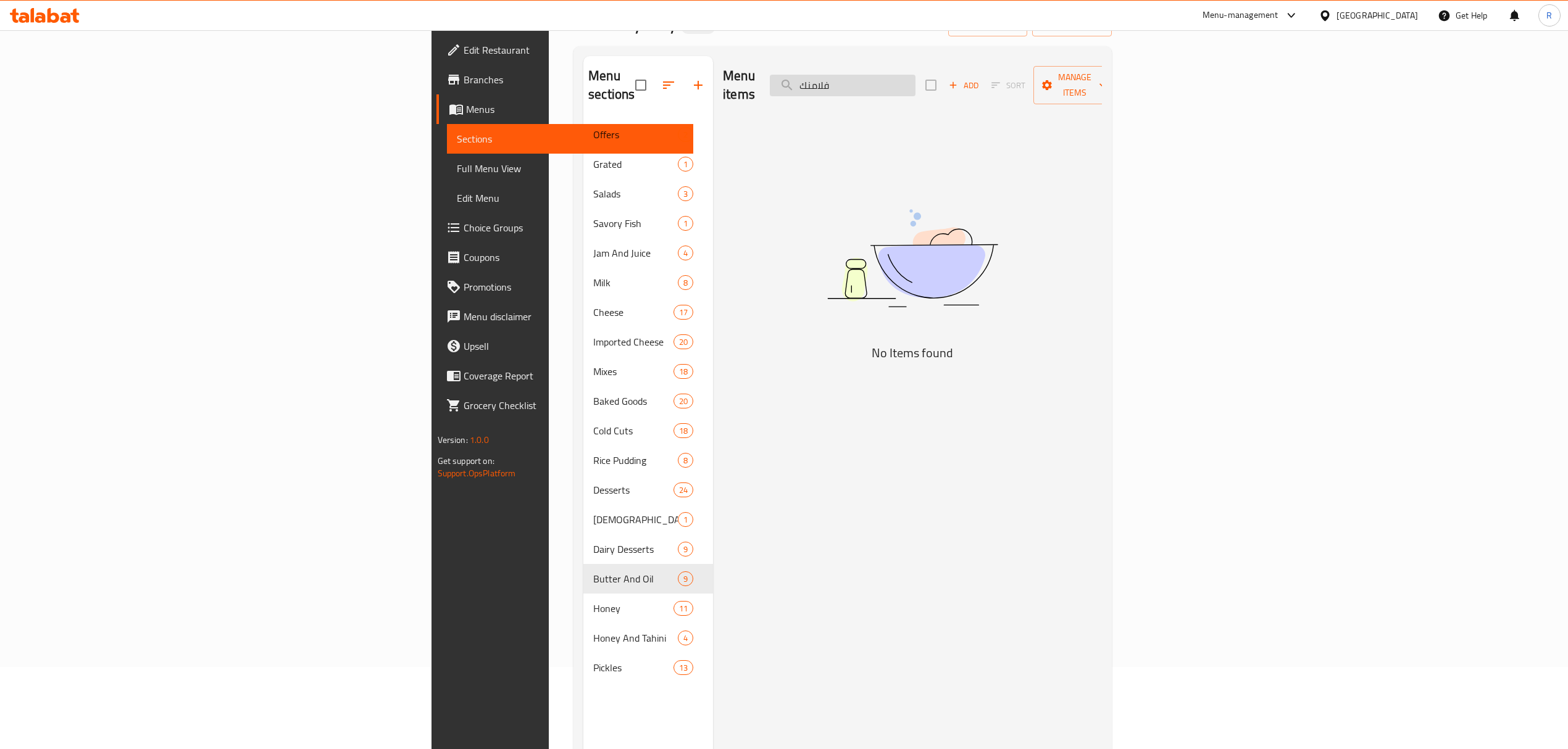
click at [916, 75] on input "فلامنك" at bounding box center [843, 86] width 146 height 21
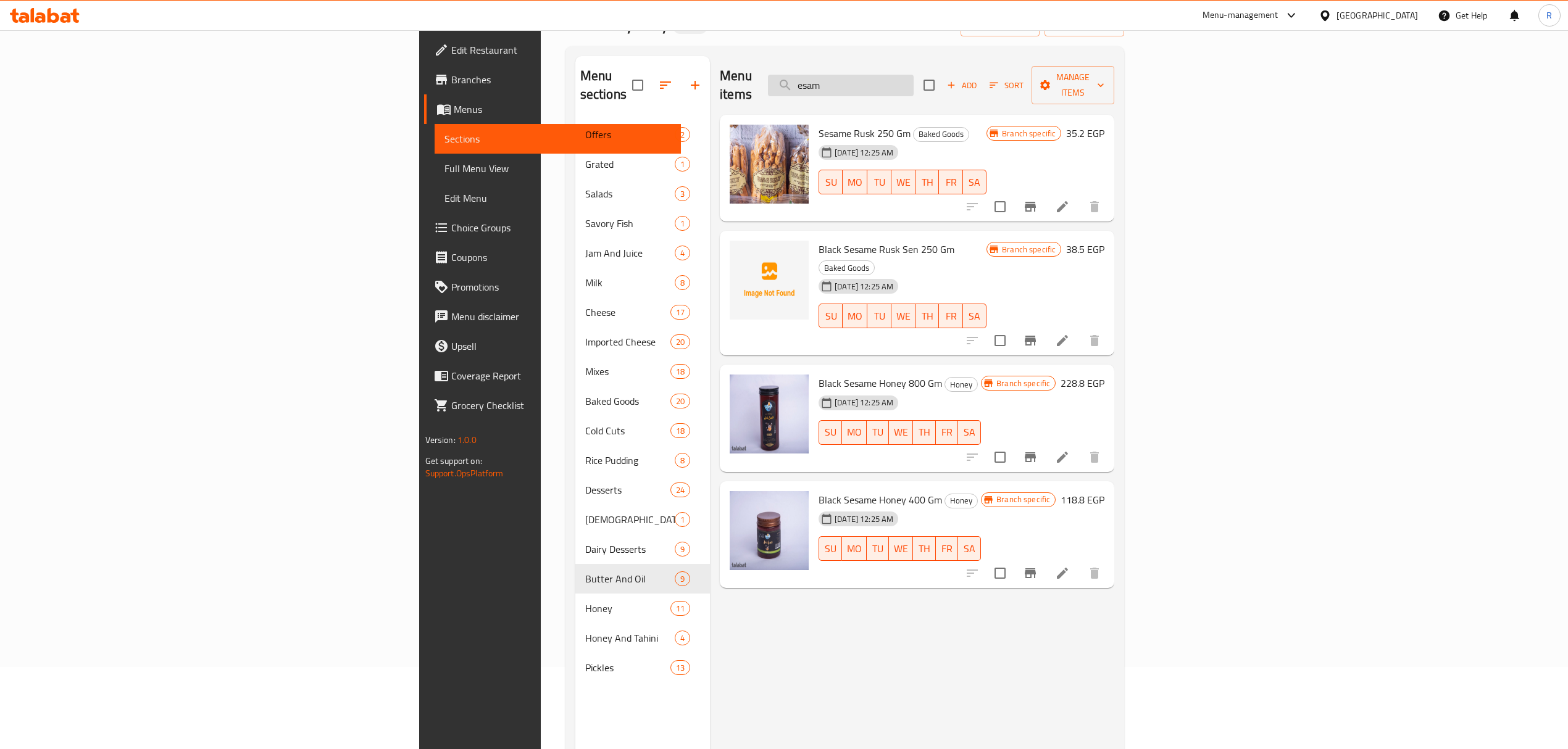
click at [914, 75] on input "esam" at bounding box center [841, 86] width 146 height 21
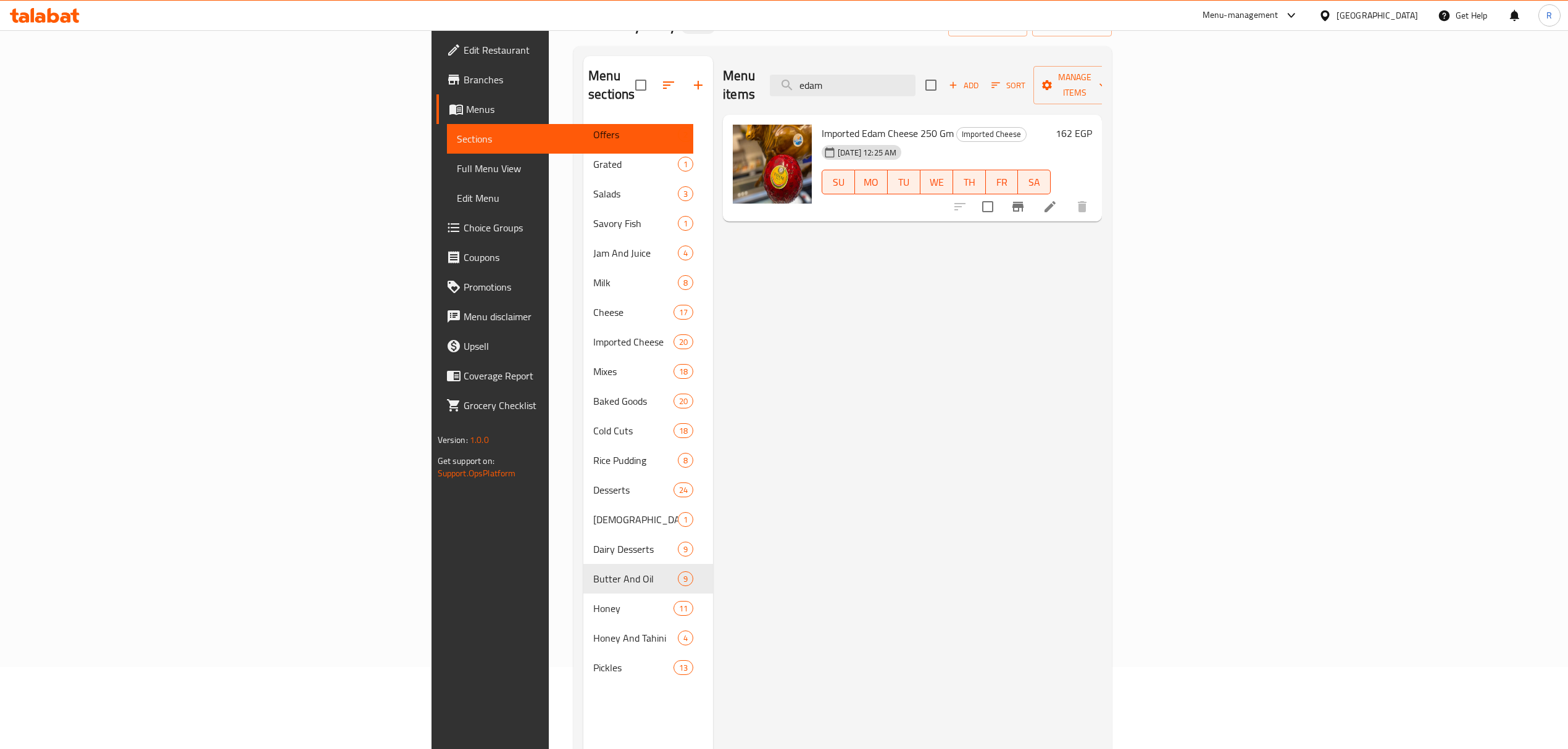
type input "edam"
click at [1058, 199] on icon at bounding box center [1050, 206] width 15 height 15
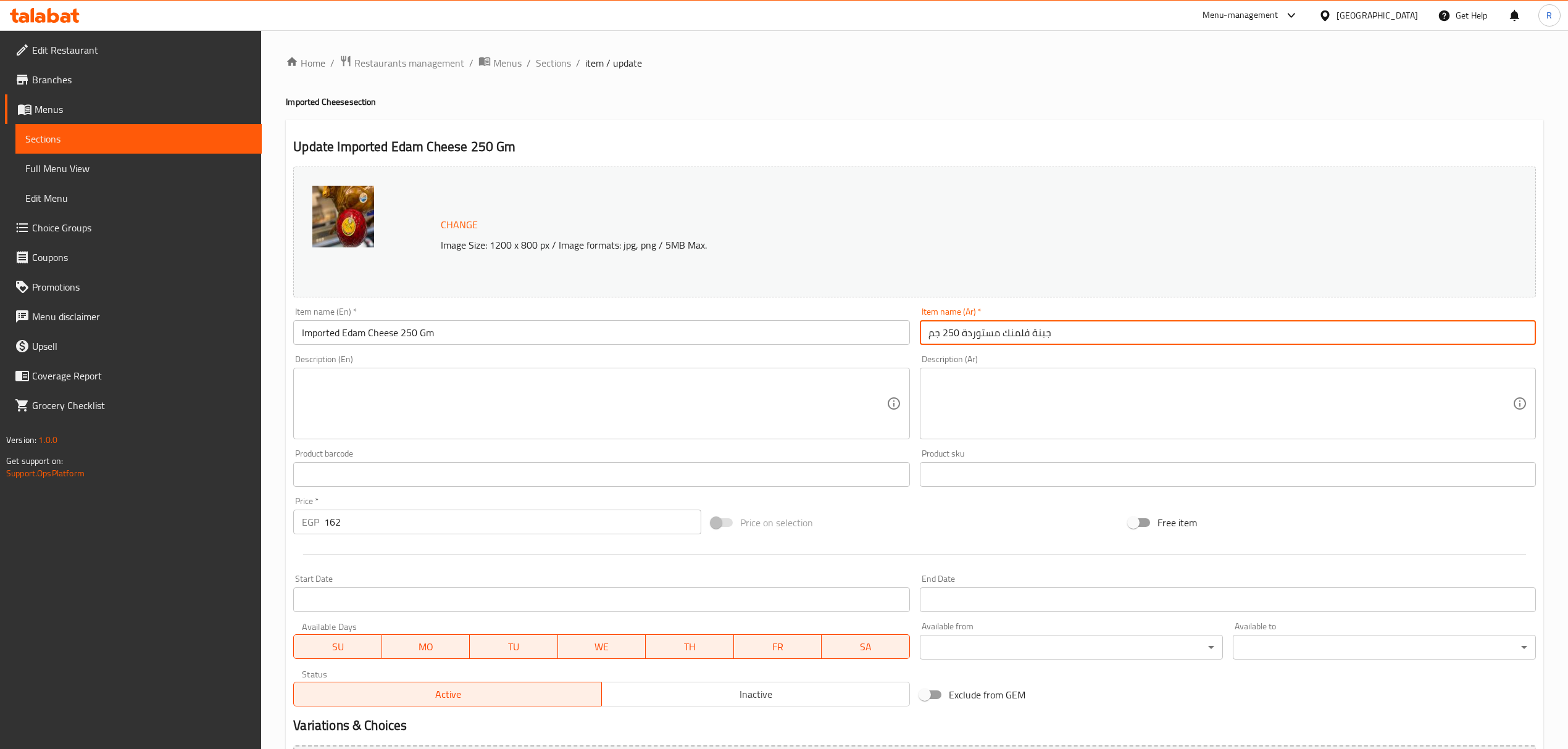
click at [1084, 333] on input "جبنة فلمنك مستوردة 250 جم" at bounding box center [1228, 332] width 616 height 25
click at [1492, 333] on input "جبنة فلمنك مستوردة 250 جم" at bounding box center [1228, 332] width 616 height 25
drag, startPoint x: 1492, startPoint y: 333, endPoint x: 1500, endPoint y: 337, distance: 8.9
click at [1500, 337] on input "جبنة فلمنك مستوردة 250 جم" at bounding box center [1228, 332] width 616 height 25
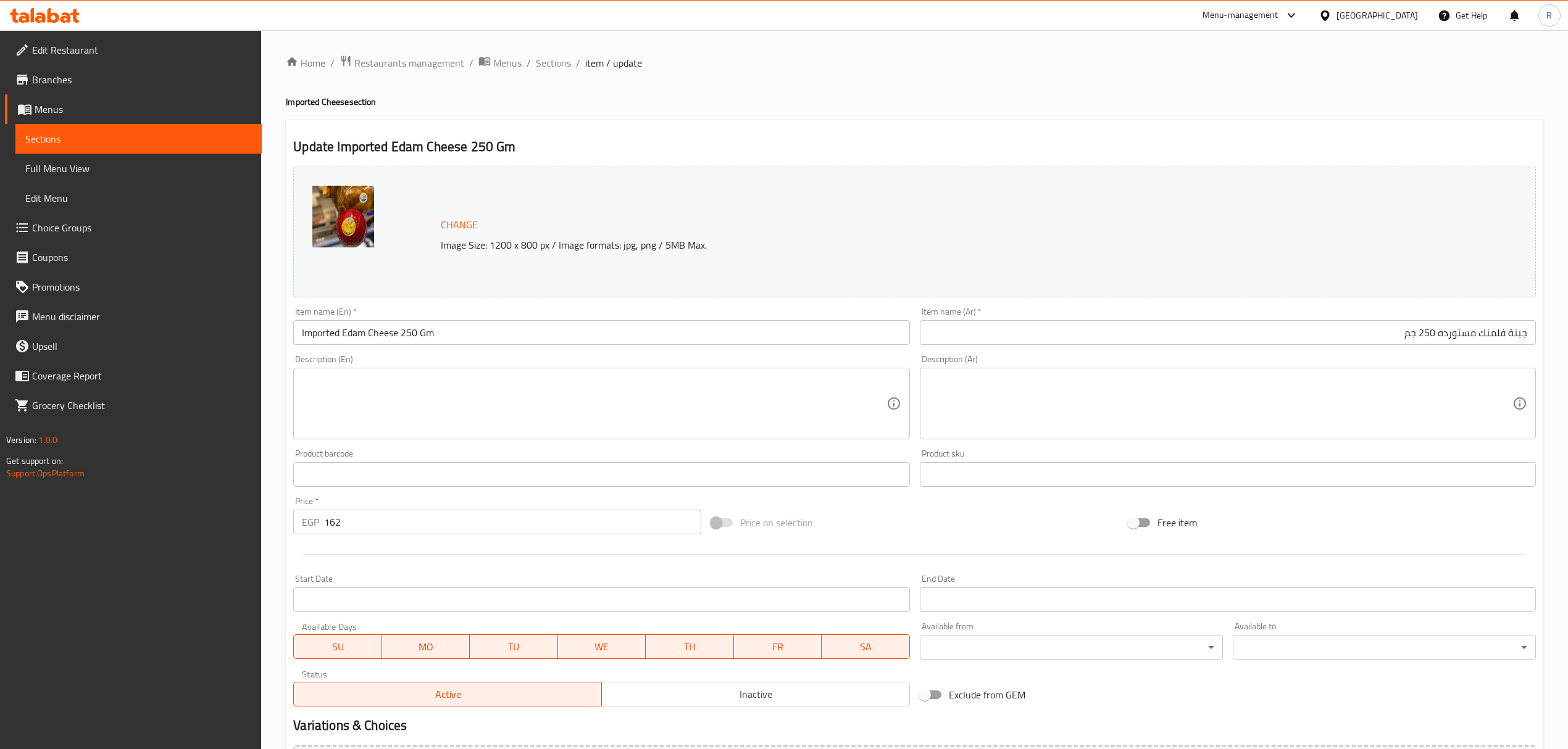
click at [1490, 336] on input "جبنة فلمنك مستوردة 250 جم" at bounding box center [1228, 332] width 616 height 25
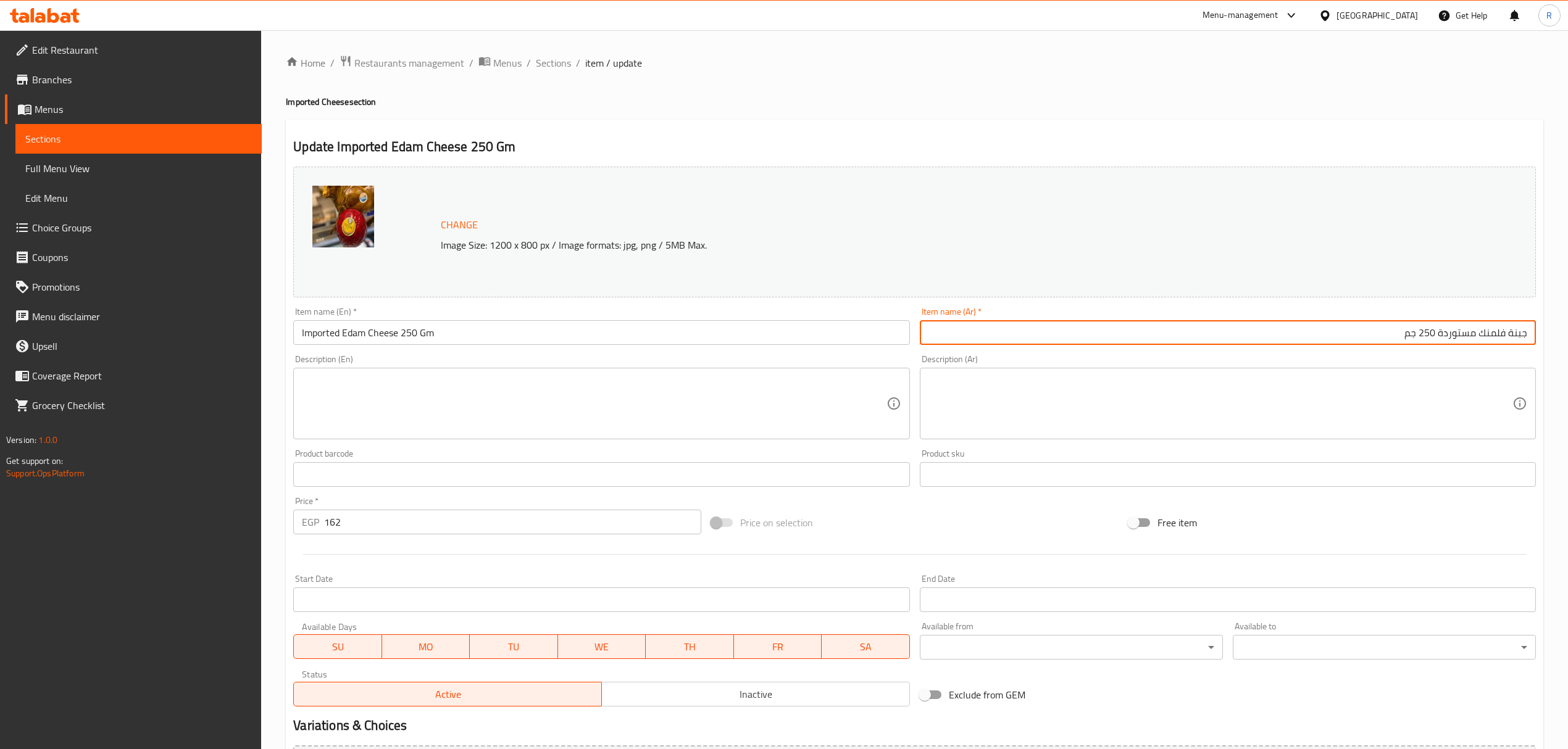
click at [1497, 338] on input "جبنة فلمنك مستوردة 250 جم" at bounding box center [1228, 332] width 616 height 25
click at [1495, 338] on input "جبنة فلمنك مستوردة 250 جم" at bounding box center [1228, 332] width 616 height 25
paste input "ا"
type input "جبنة فلامنك مستوردة 250 جم"
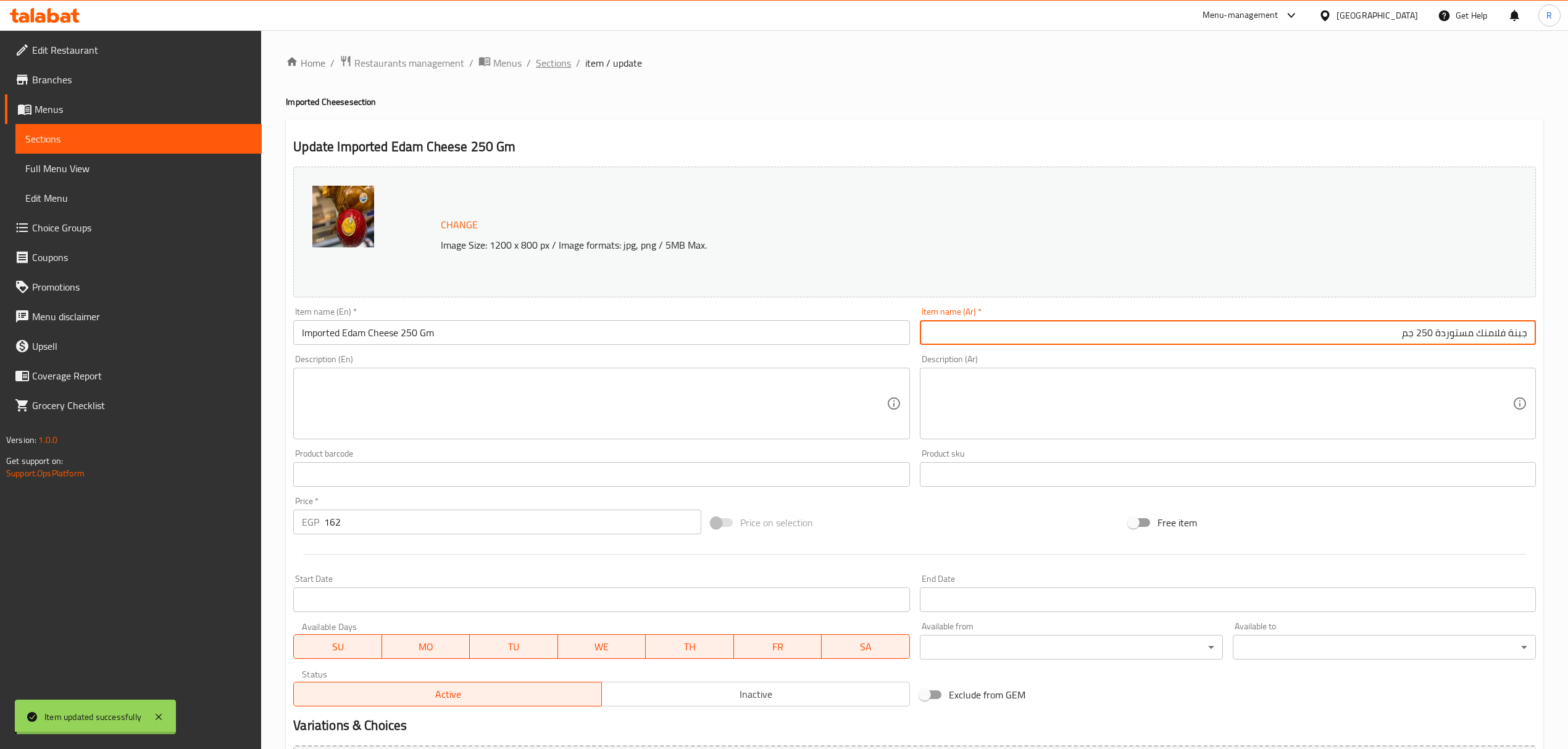
click at [553, 65] on span "Sections" at bounding box center [553, 63] width 35 height 15
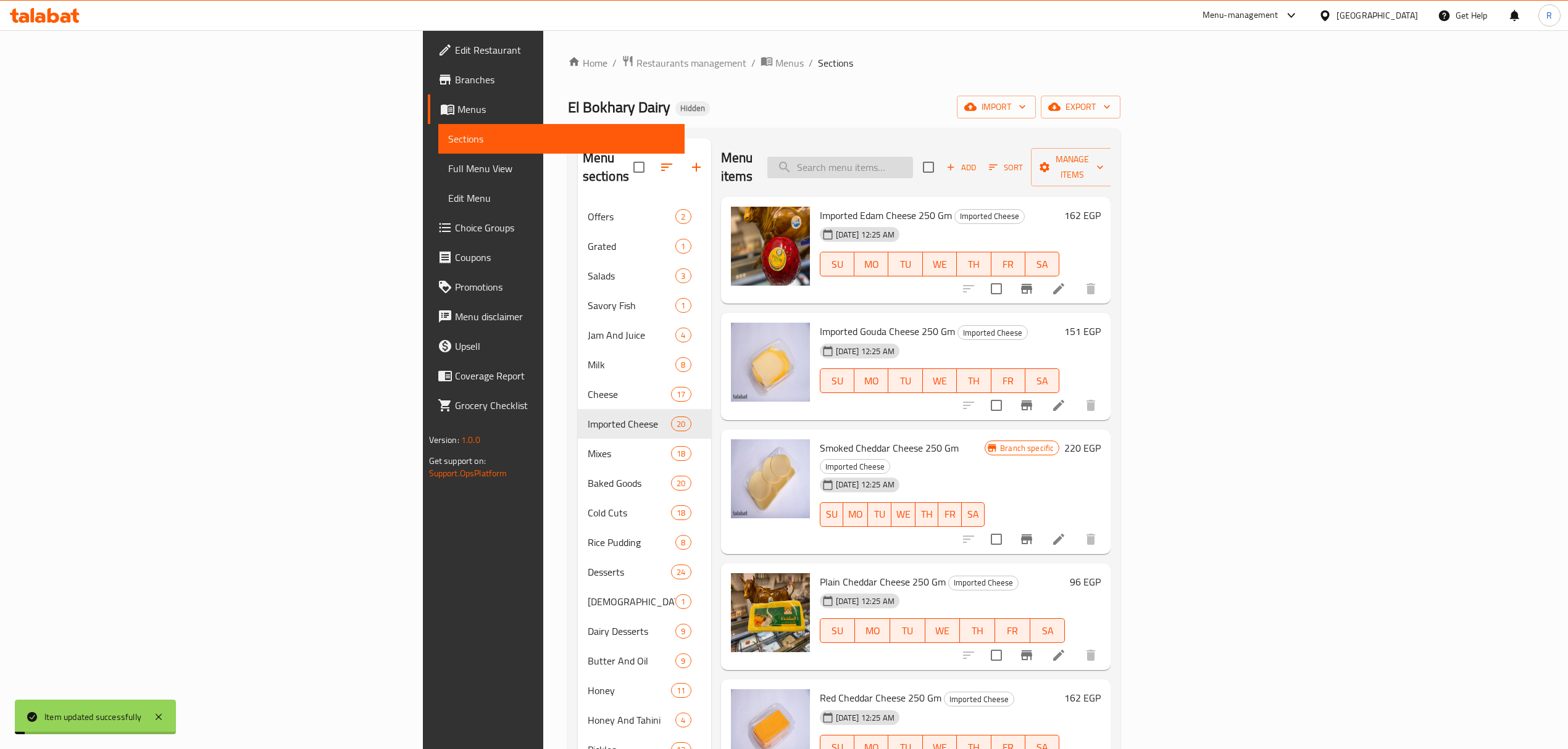
click at [913, 166] on input "search" at bounding box center [840, 168] width 146 height 21
paste input "فلامنك"
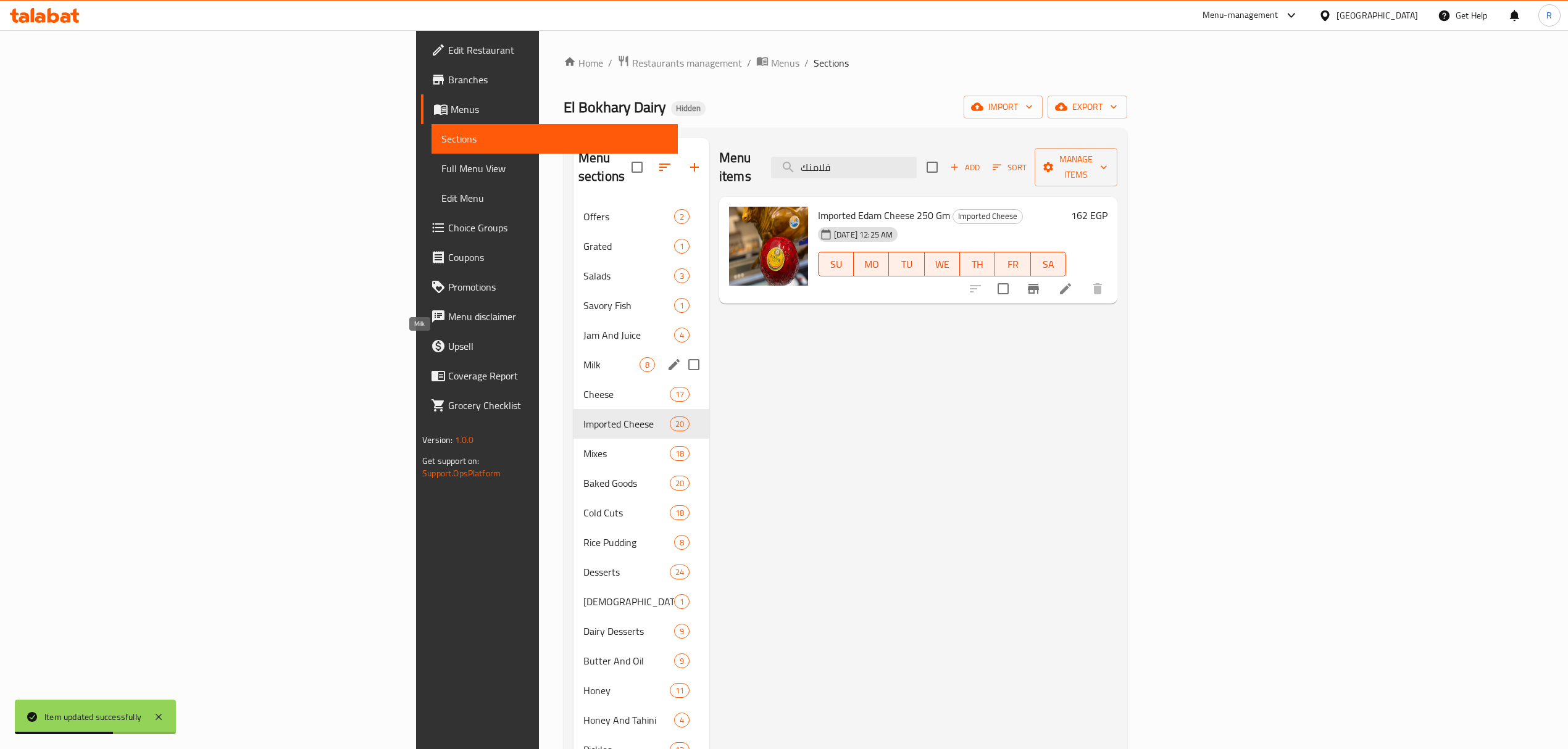
click at [584, 357] on span "Milk" at bounding box center [612, 365] width 56 height 15
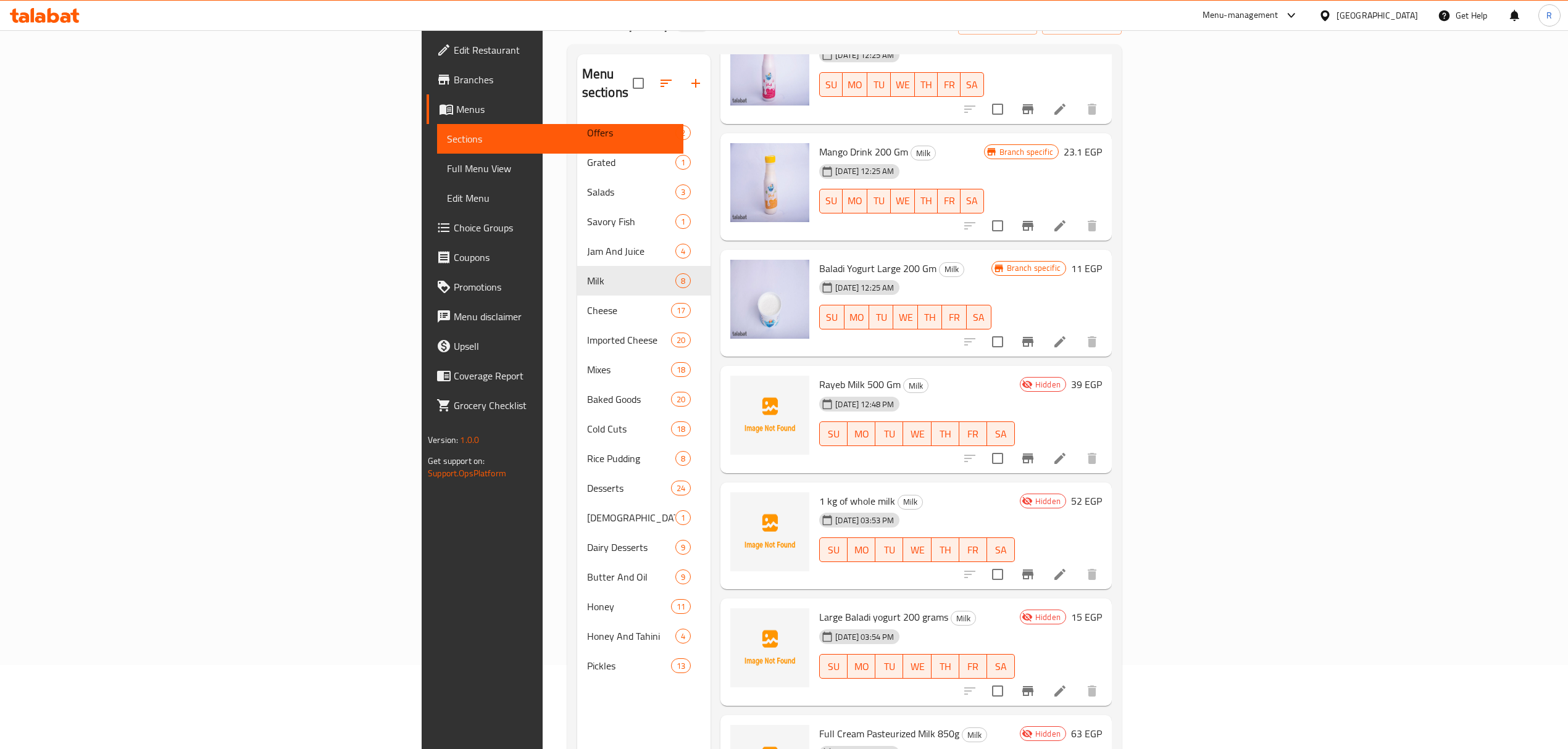
scroll to position [173, 0]
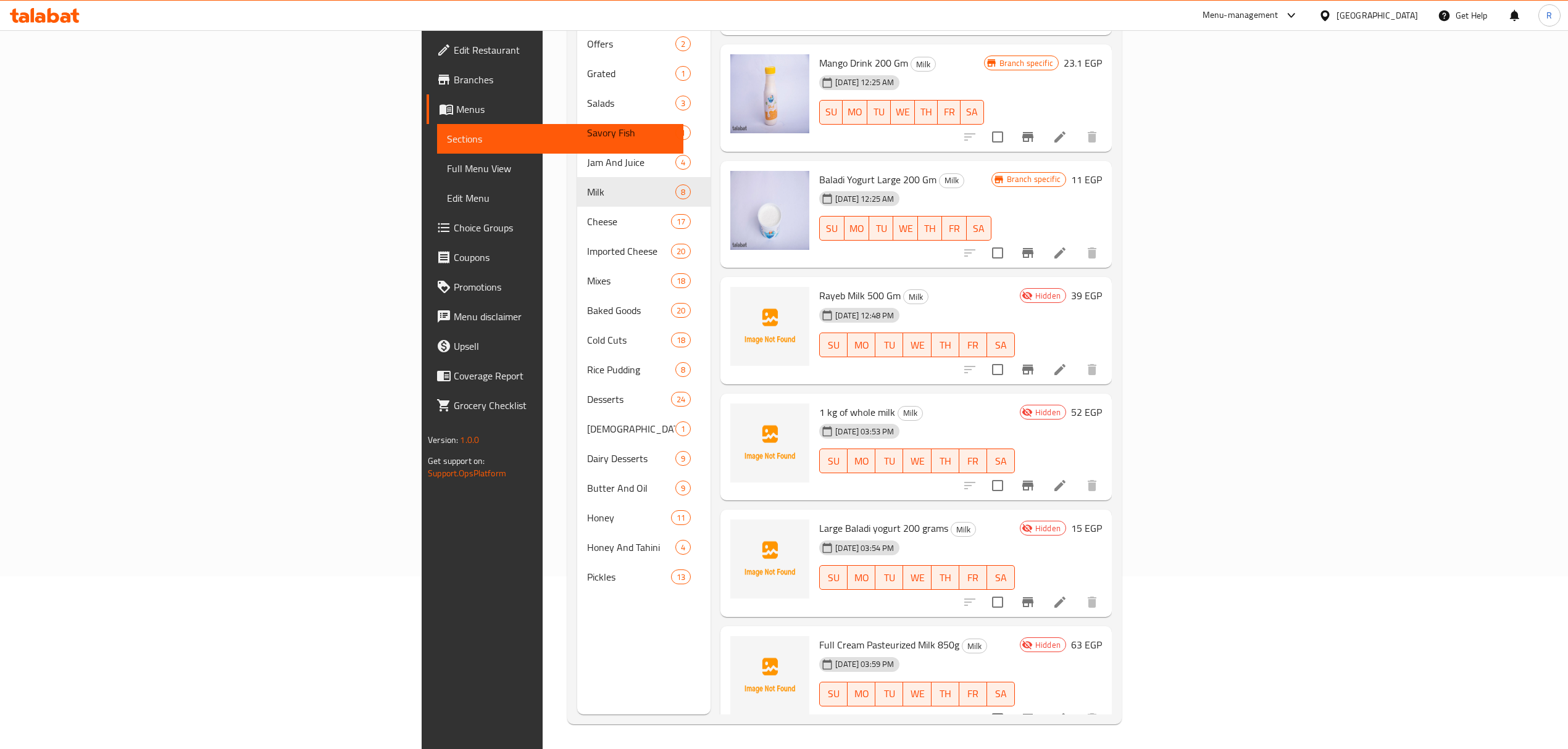
click at [819, 403] on span "1 kg of whole milk" at bounding box center [857, 412] width 76 height 19
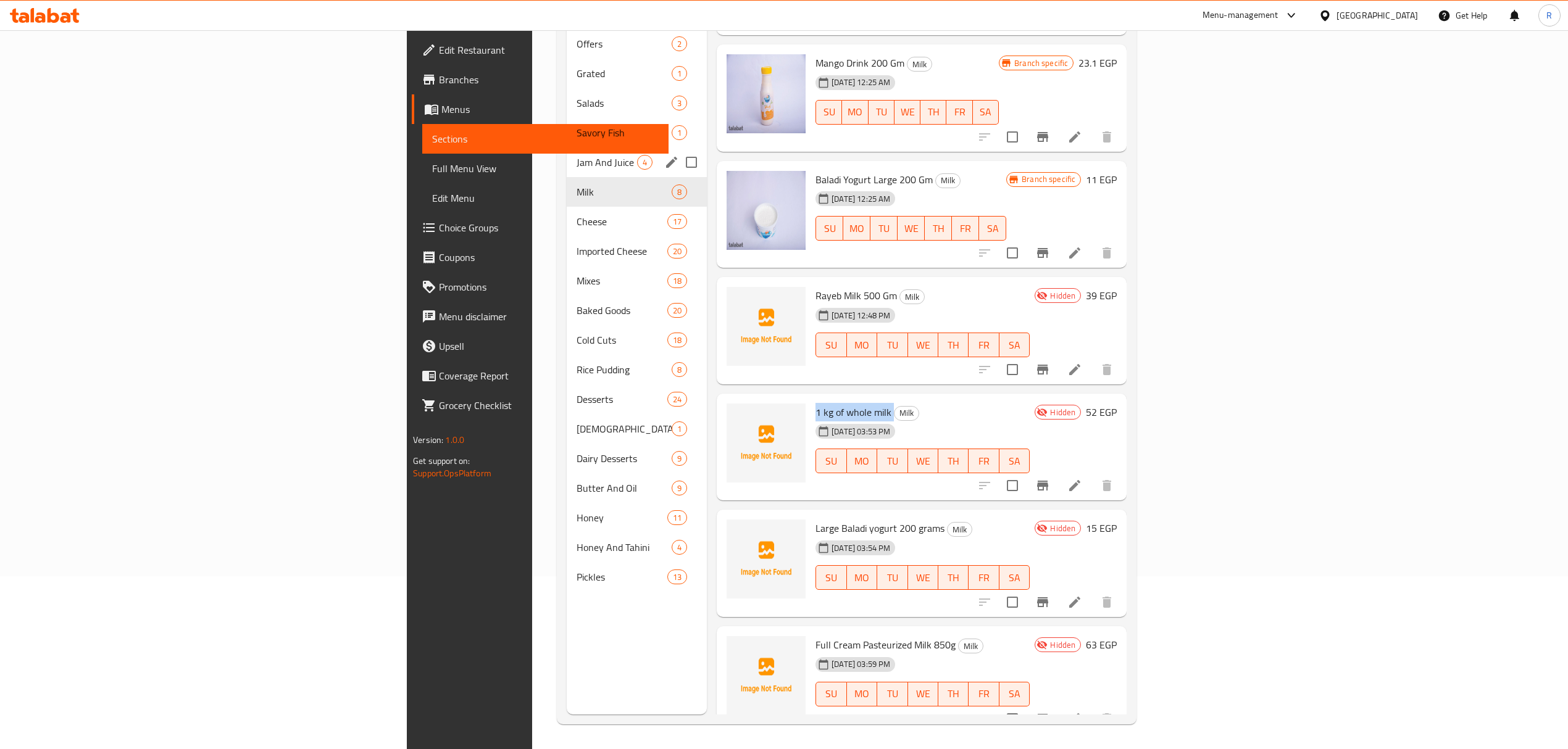
copy h6 "1 kg of whole milk"
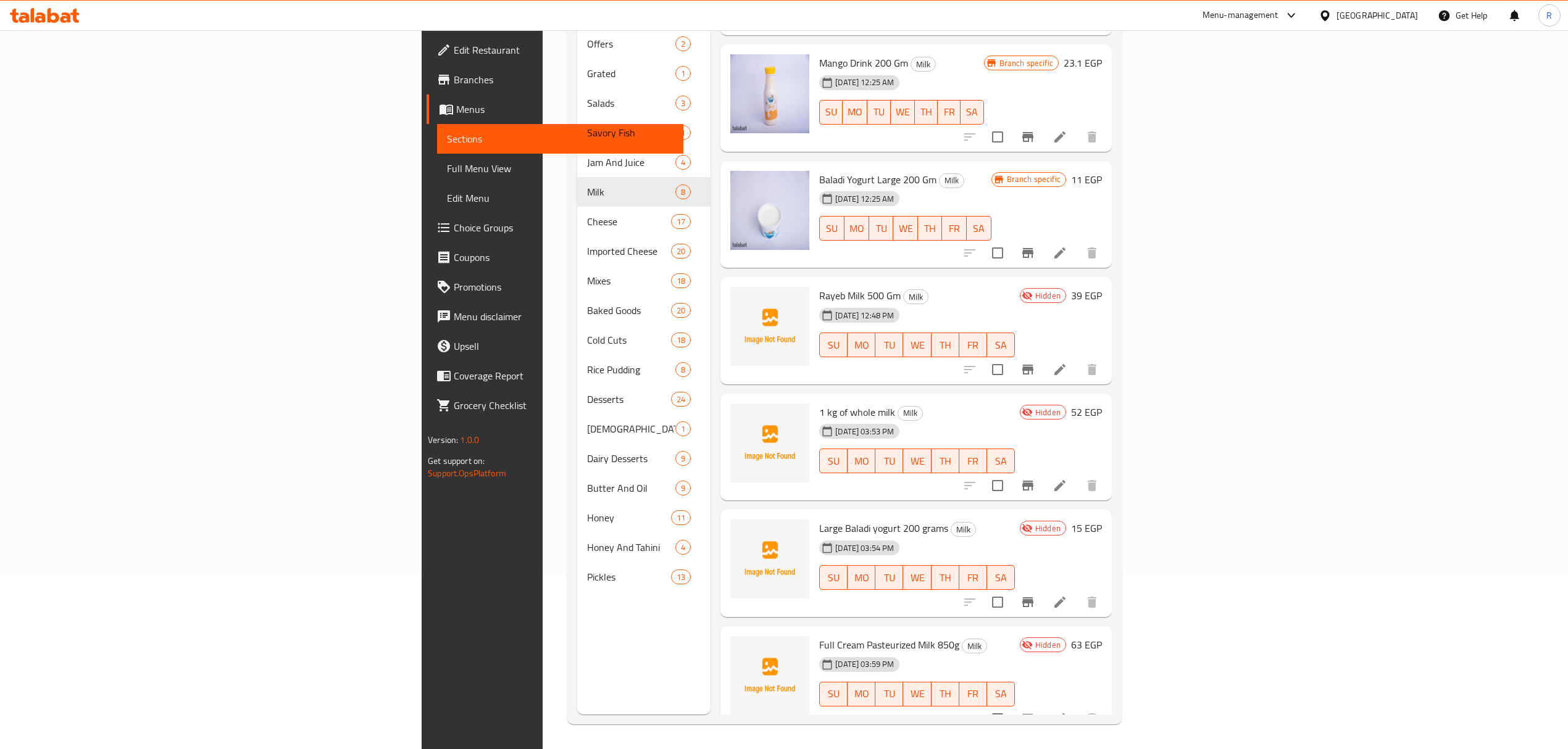
click at [819, 636] on span "Full Cream Pasteurized Milk 850g" at bounding box center [889, 645] width 140 height 19
drag, startPoint x: 719, startPoint y: 621, endPoint x: 767, endPoint y: 618, distance: 48.1
click at [819, 636] on span "Full Cream Pasteurized Milk 850g" at bounding box center [889, 645] width 140 height 19
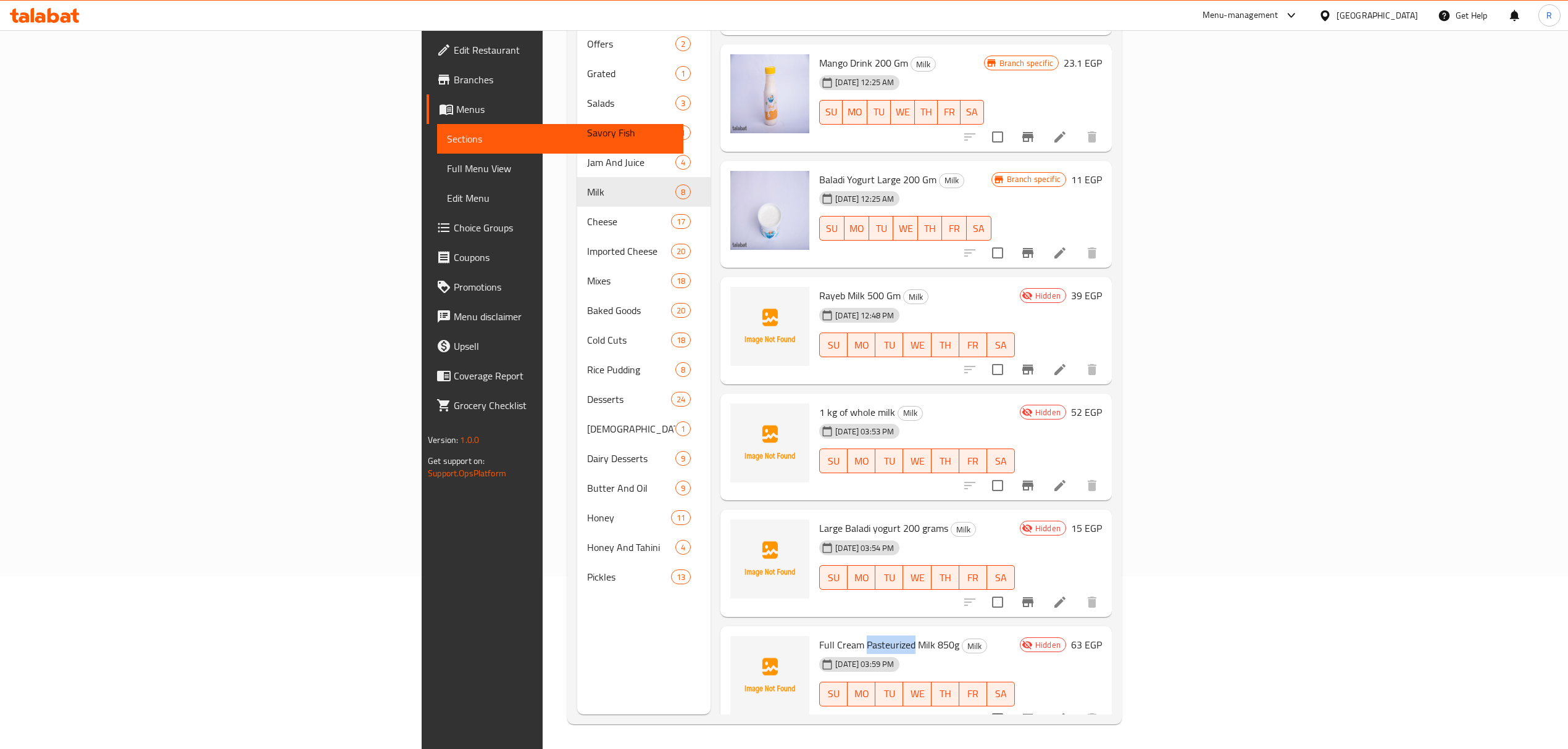
click at [819, 636] on span "Full Cream Pasteurized Milk 850g" at bounding box center [889, 645] width 140 height 19
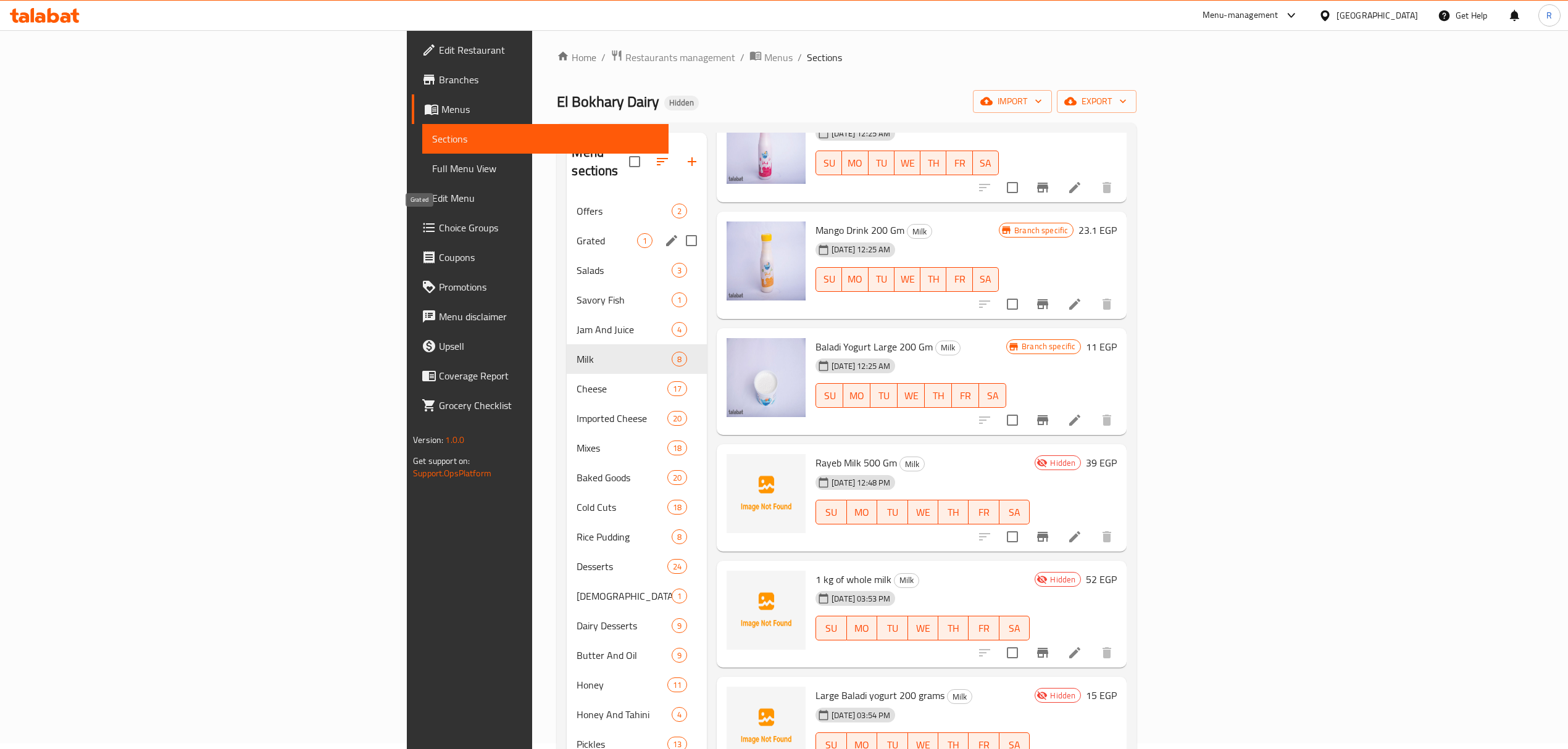
scroll to position [0, 0]
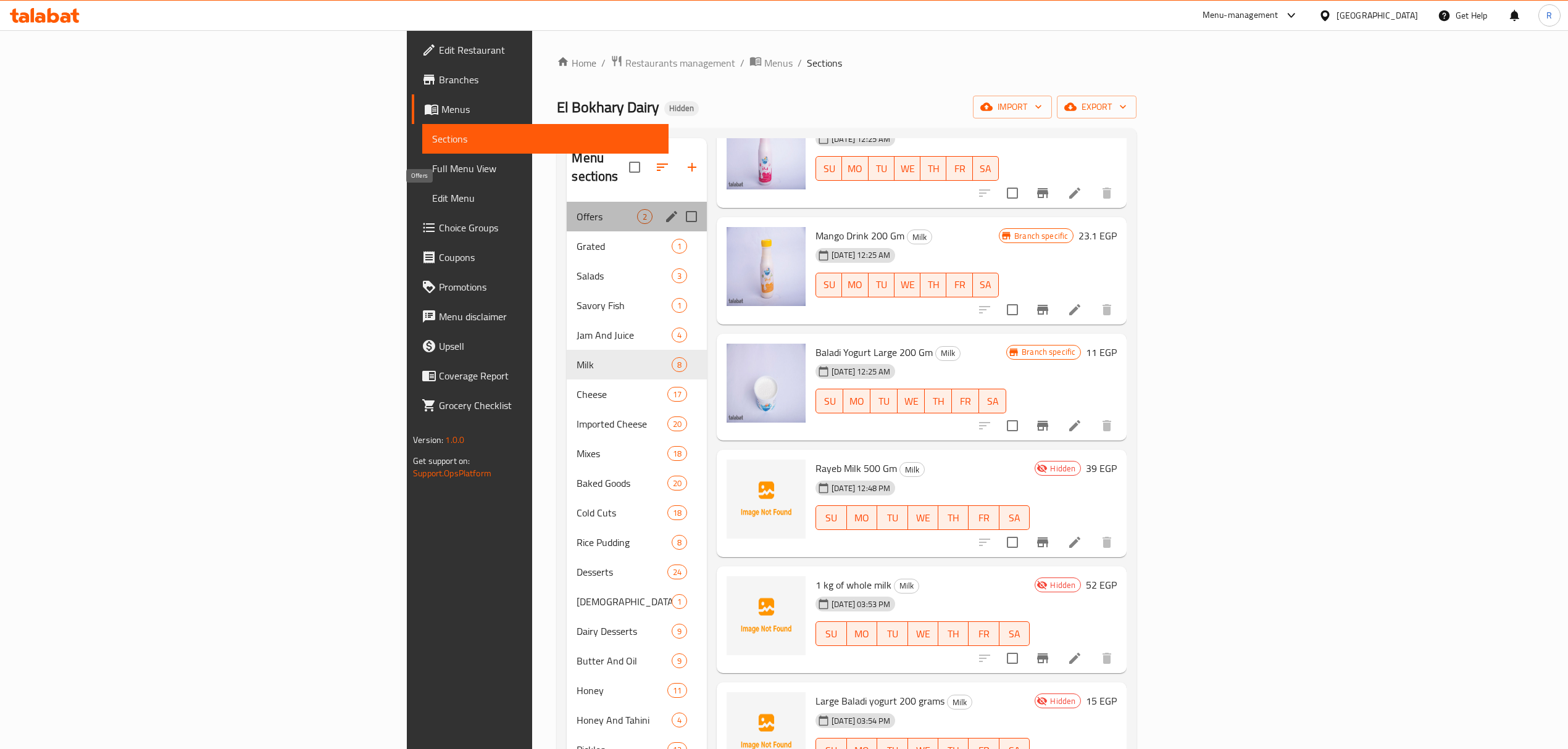
click at [577, 209] on span "Offers" at bounding box center [607, 216] width 61 height 15
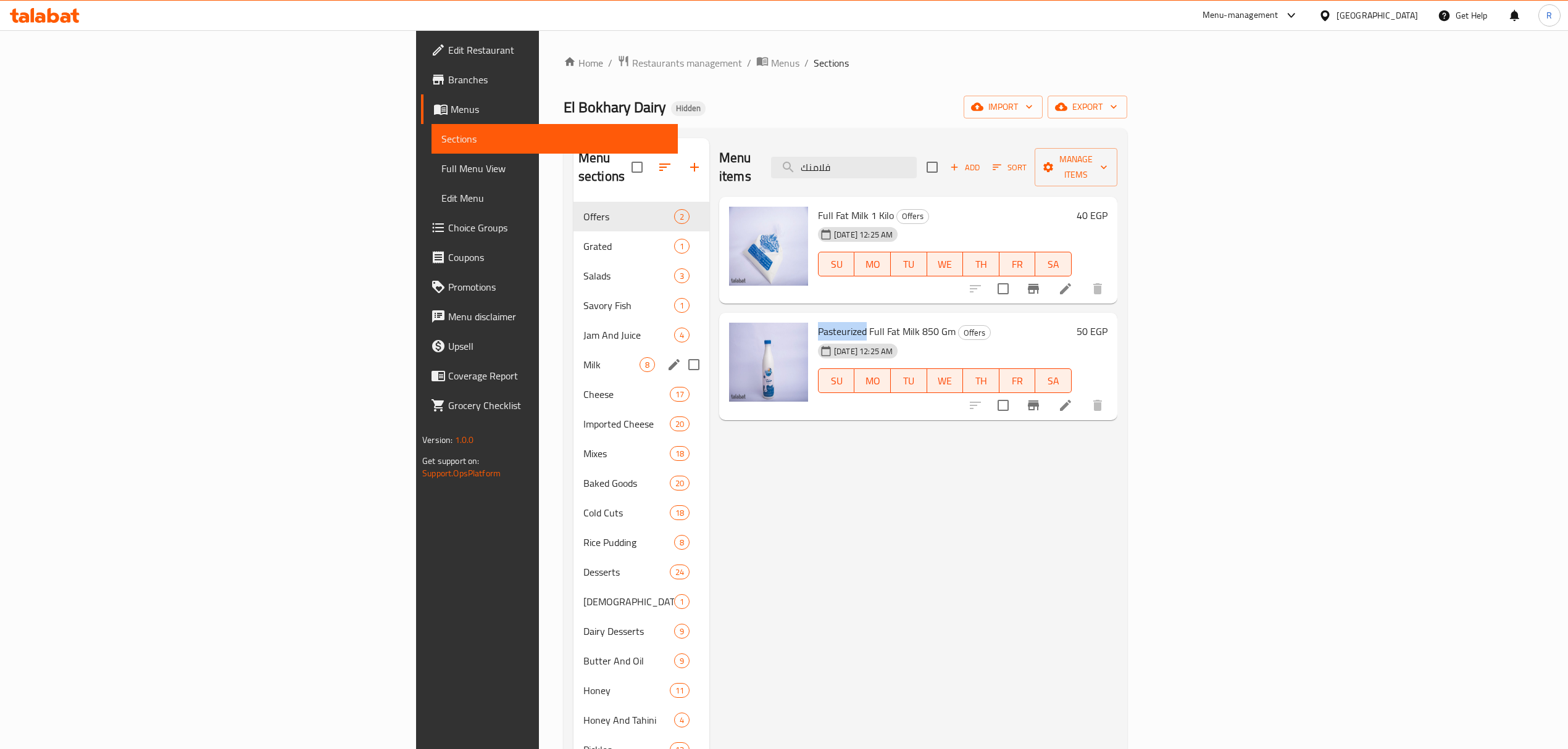
drag, startPoint x: 350, startPoint y: 345, endPoint x: 360, endPoint y: 16, distance: 329.2
click at [584, 357] on span "Milk" at bounding box center [612, 365] width 56 height 15
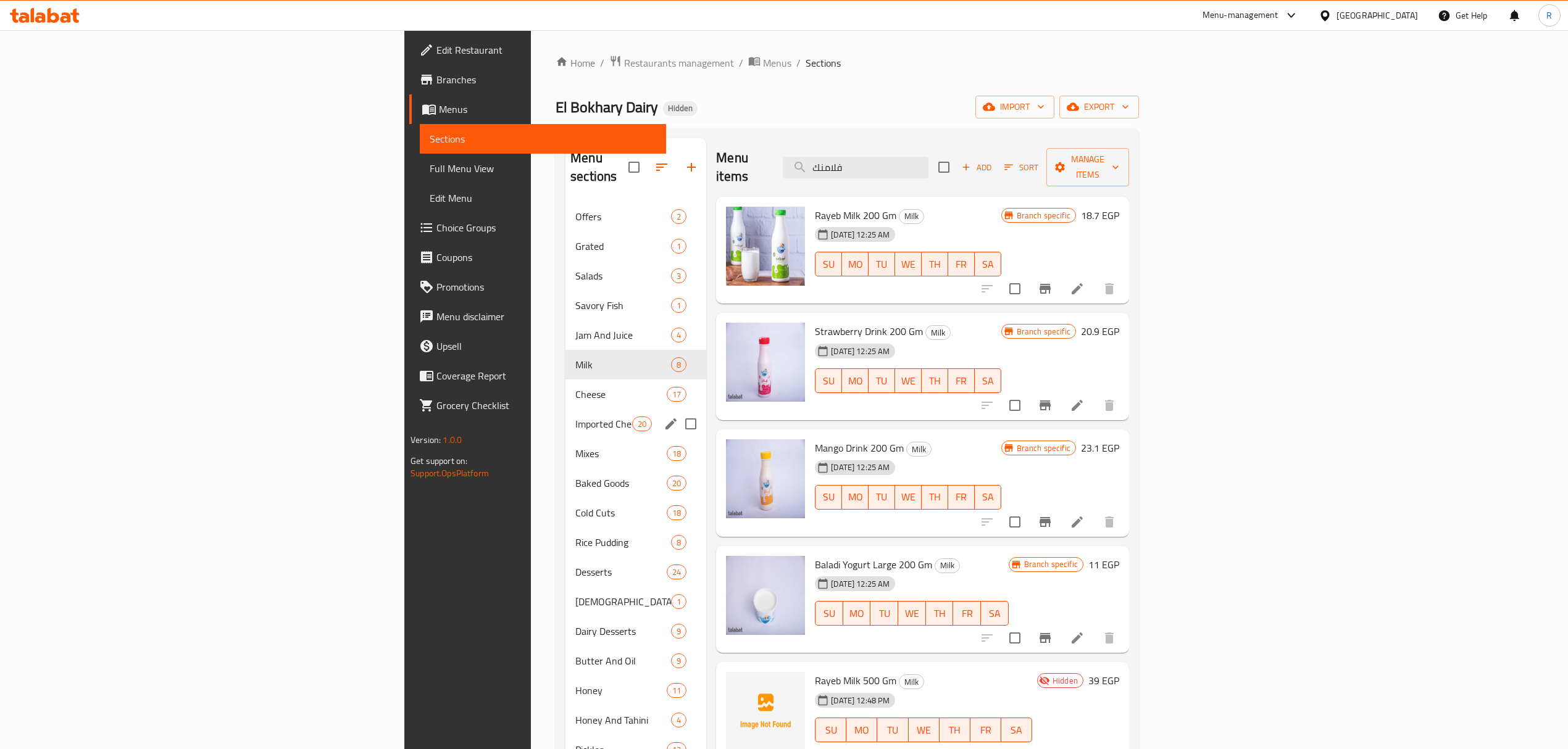
click at [575, 446] on span "Mixes" at bounding box center [621, 453] width 91 height 15
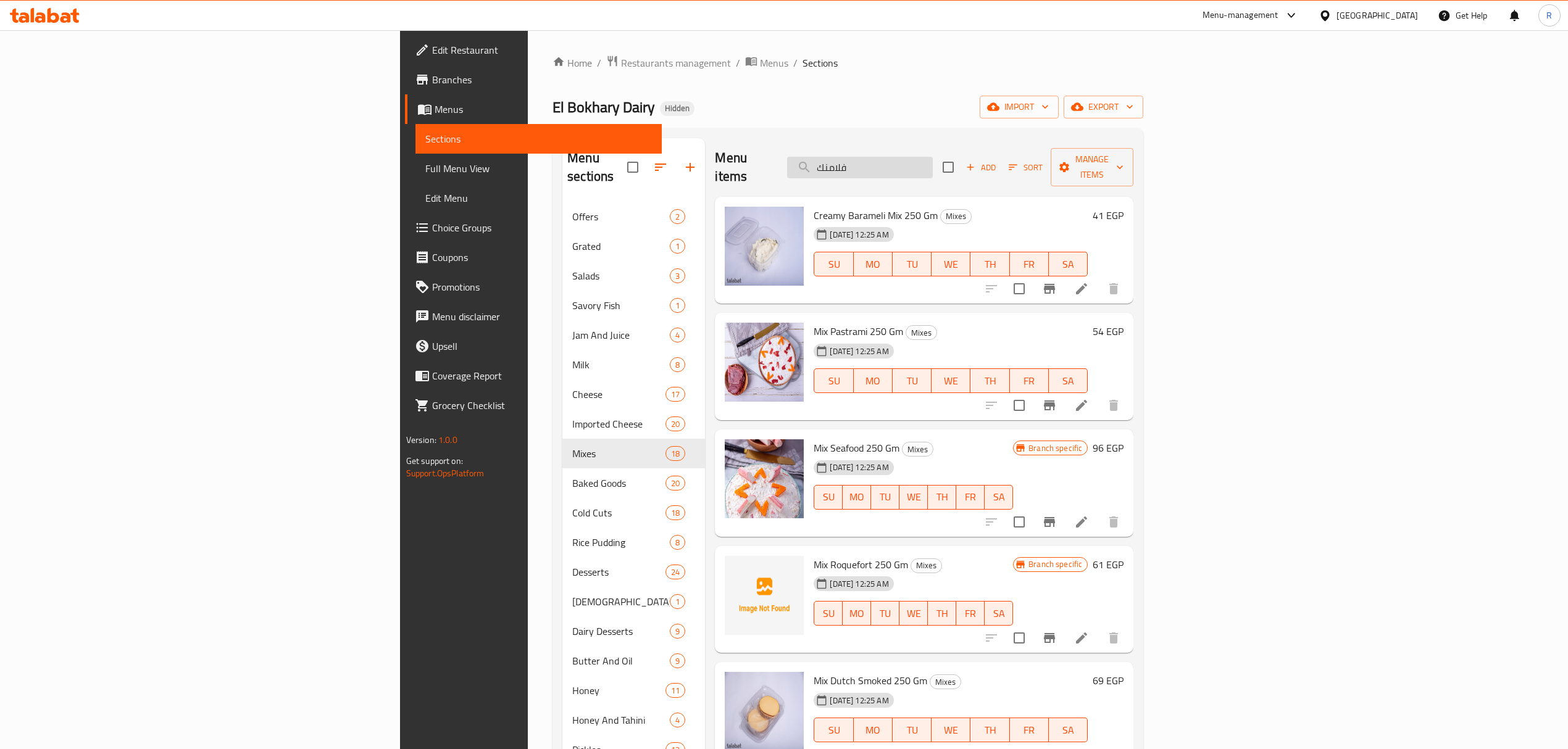
click at [933, 161] on input "فلامنك" at bounding box center [860, 168] width 146 height 21
paste input "كس شيدر مايونيز"
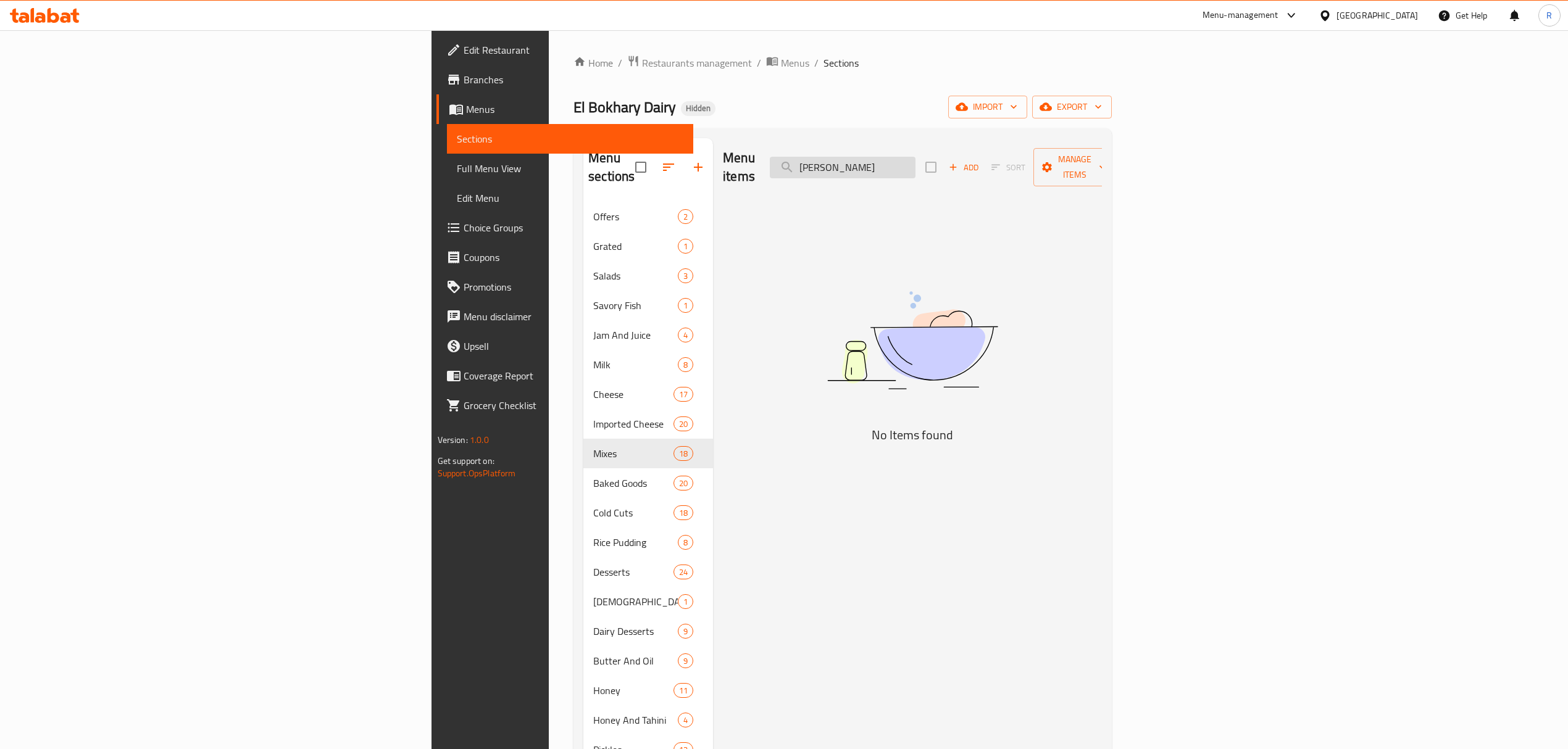
click at [916, 161] on input "مكس شيدر مايونيز" at bounding box center [843, 168] width 146 height 21
type input "مكس شيدر"
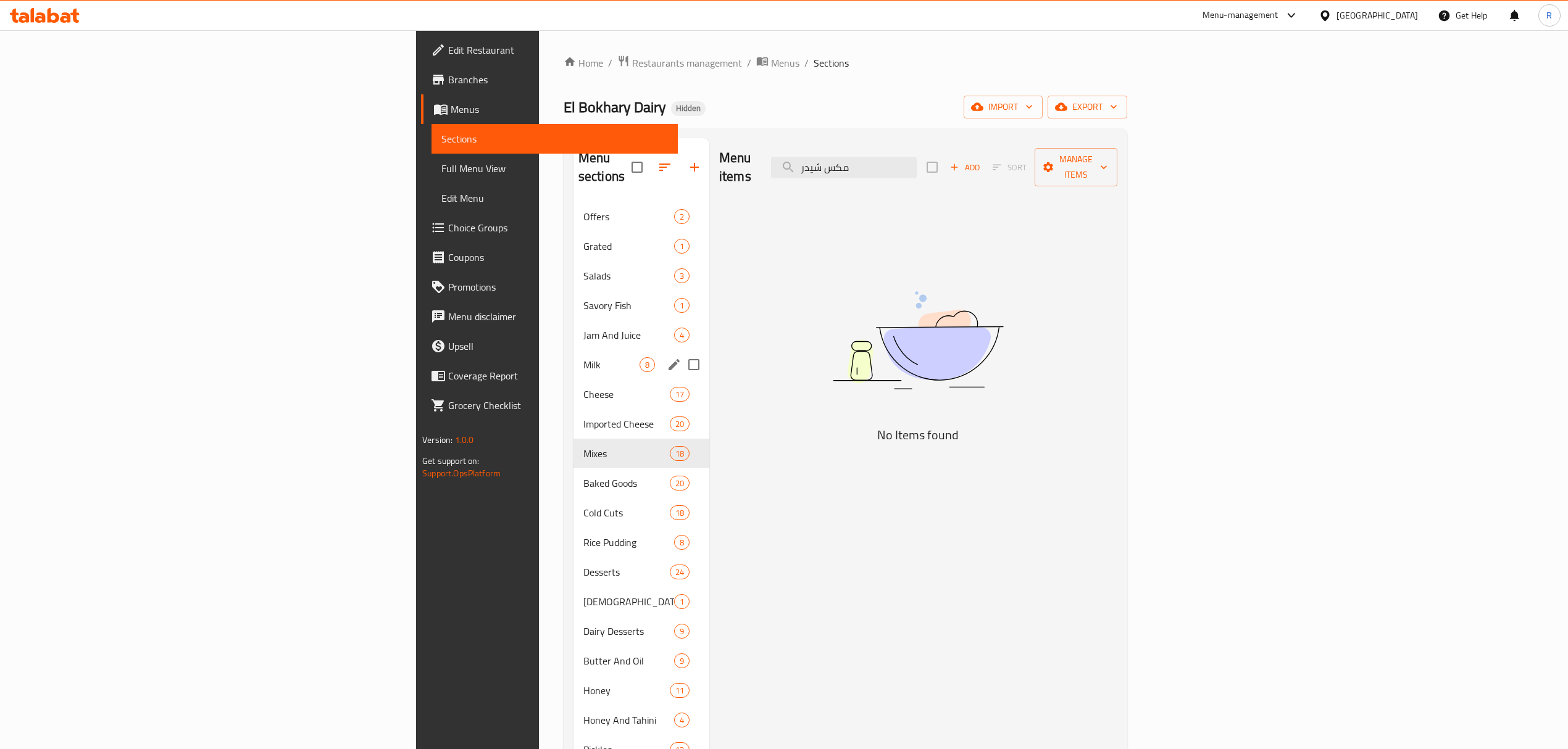
click at [584, 357] on span "Milk" at bounding box center [612, 365] width 56 height 15
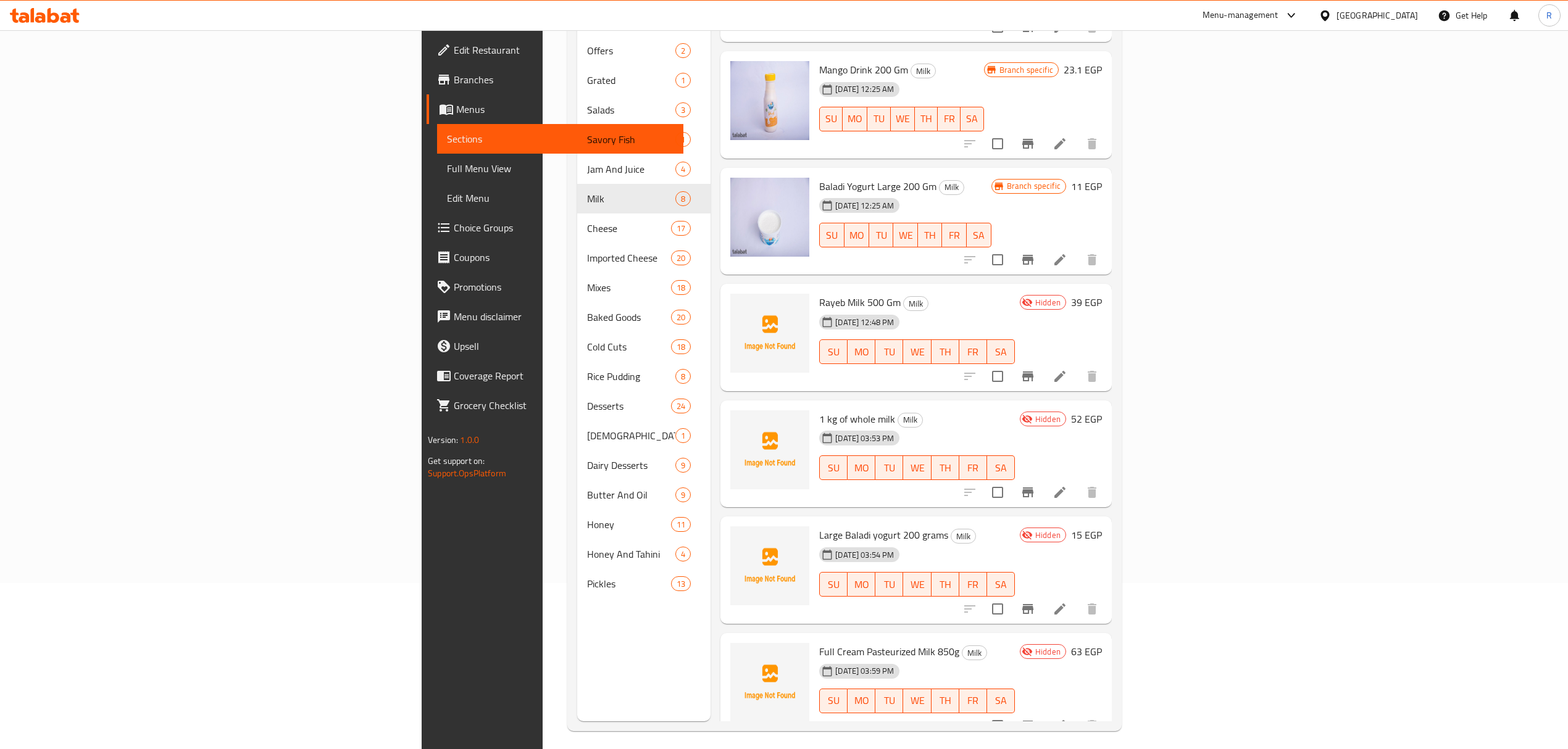
scroll to position [173, 0]
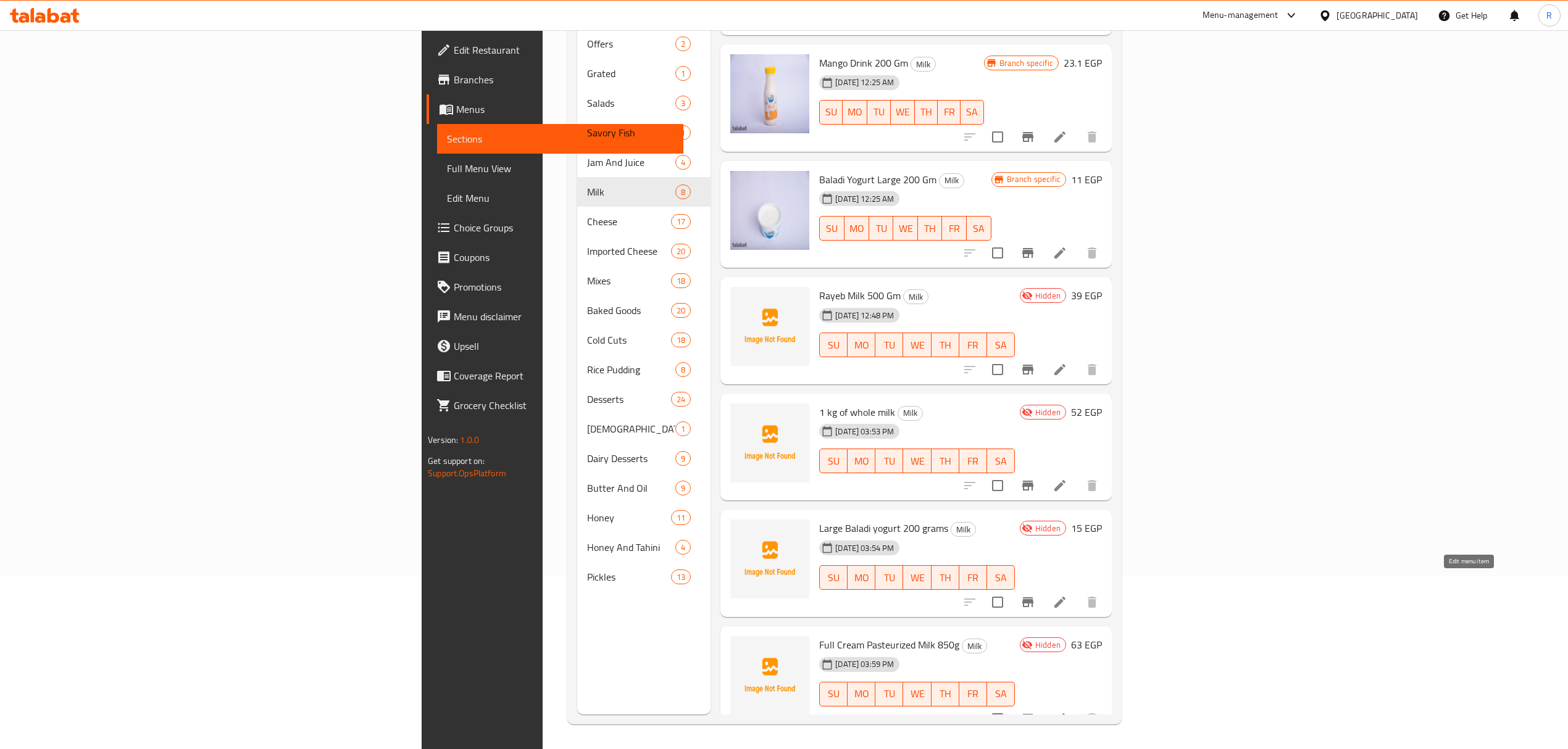
click at [1068, 595] on icon at bounding box center [1060, 602] width 15 height 15
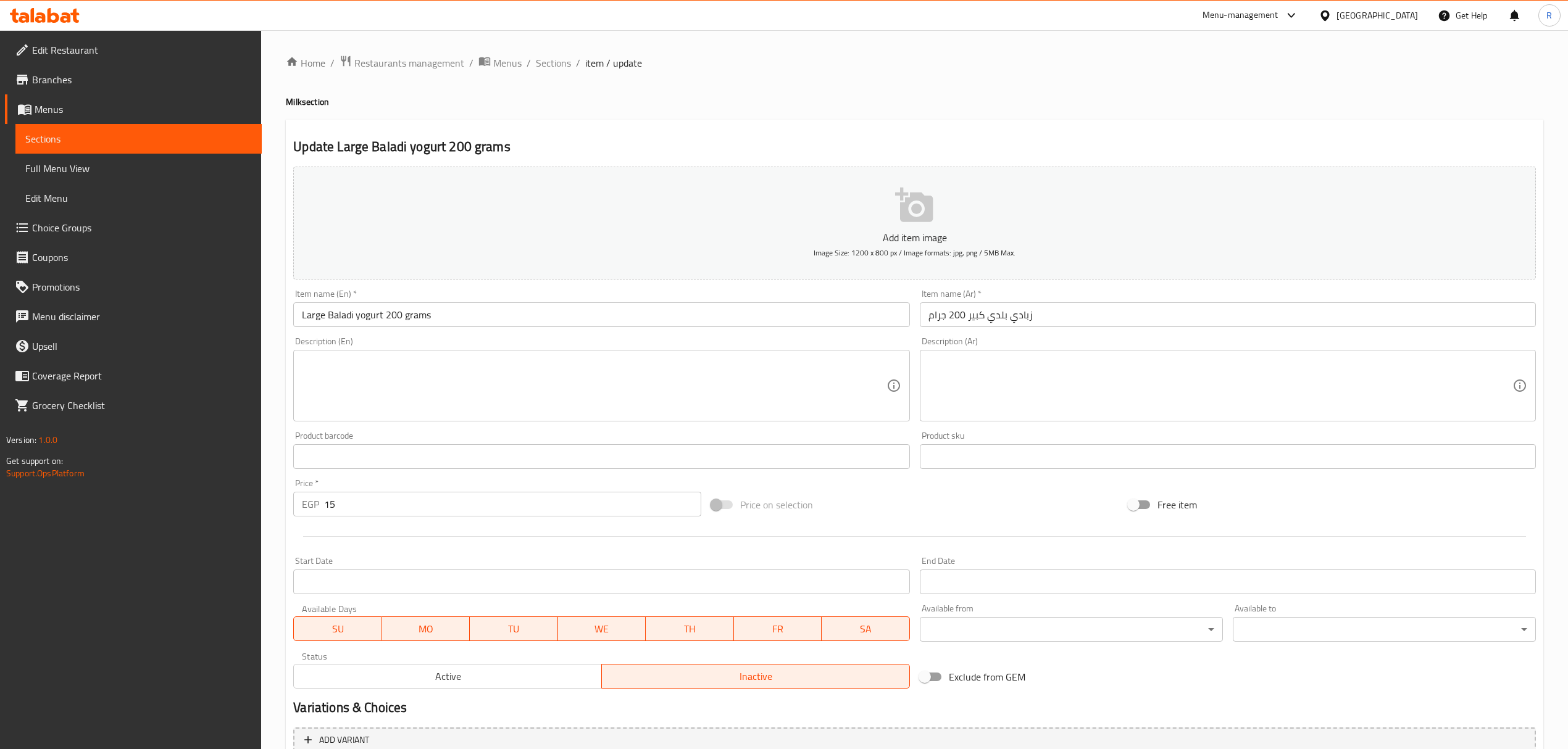
click at [968, 309] on input "زبادي بلدي كبير 200 جرام" at bounding box center [1228, 315] width 616 height 25
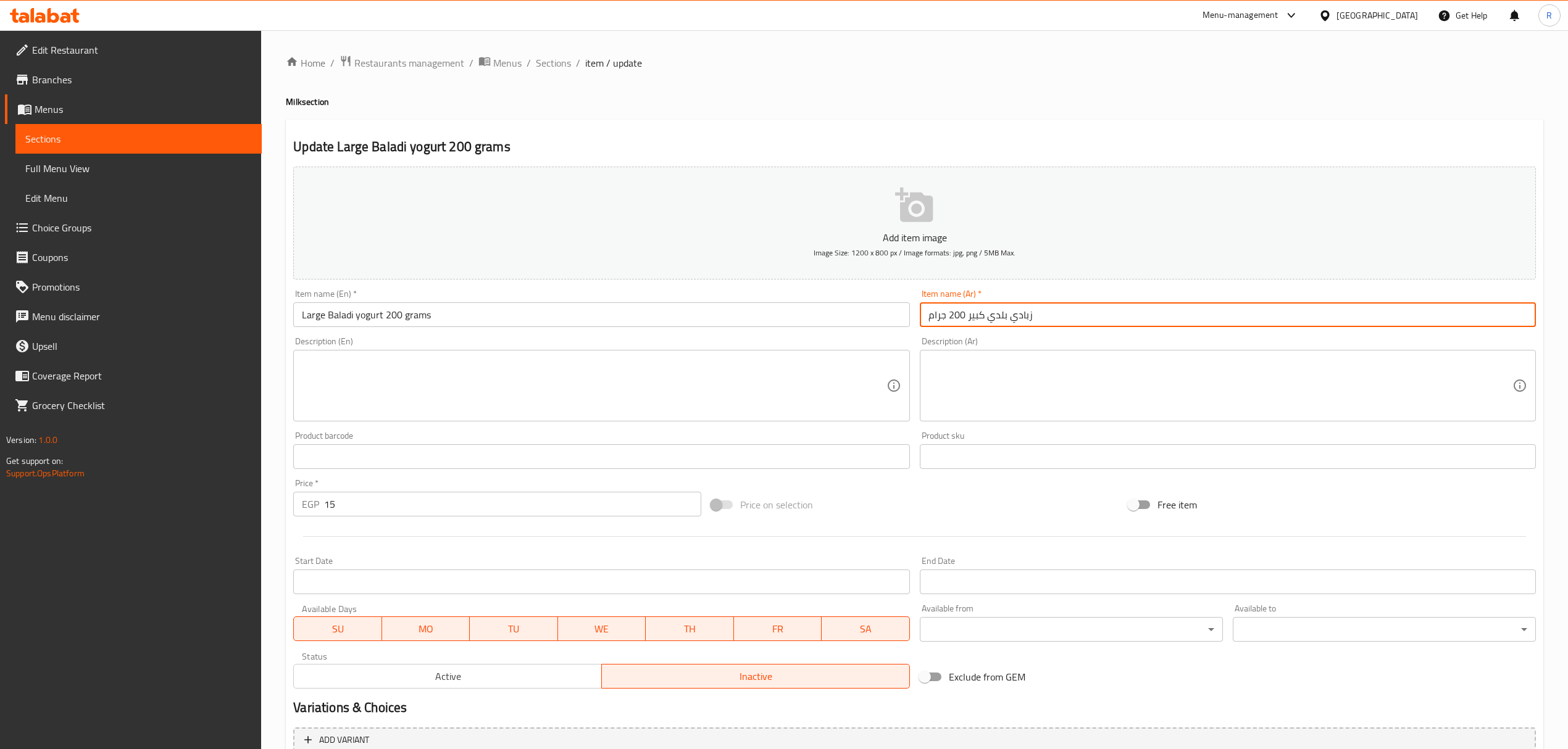
click at [968, 309] on input "زبادي بلدي كبير 200 جرام" at bounding box center [1228, 315] width 616 height 25
click at [566, 65] on span "Sections" at bounding box center [553, 63] width 35 height 15
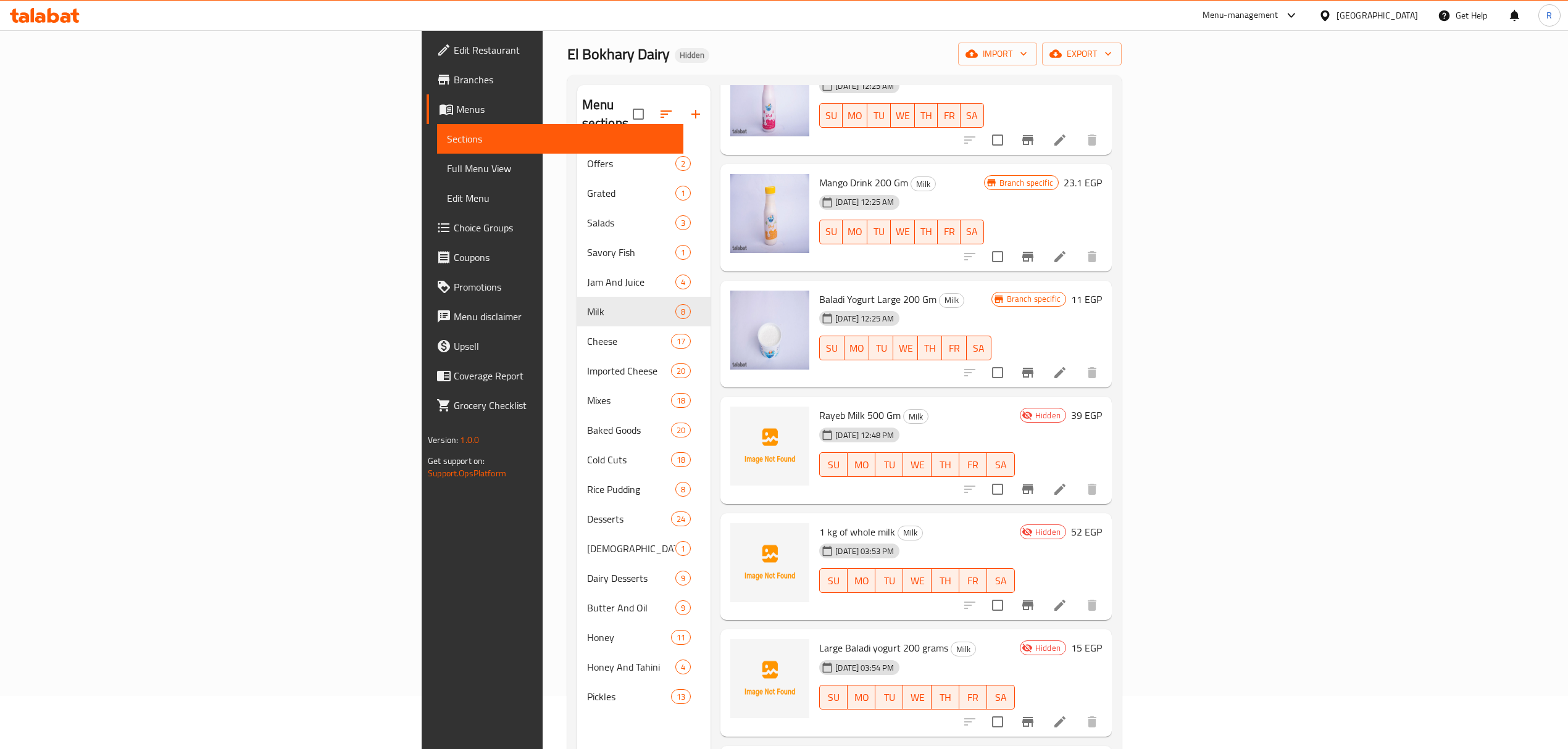
scroll to position [82, 0]
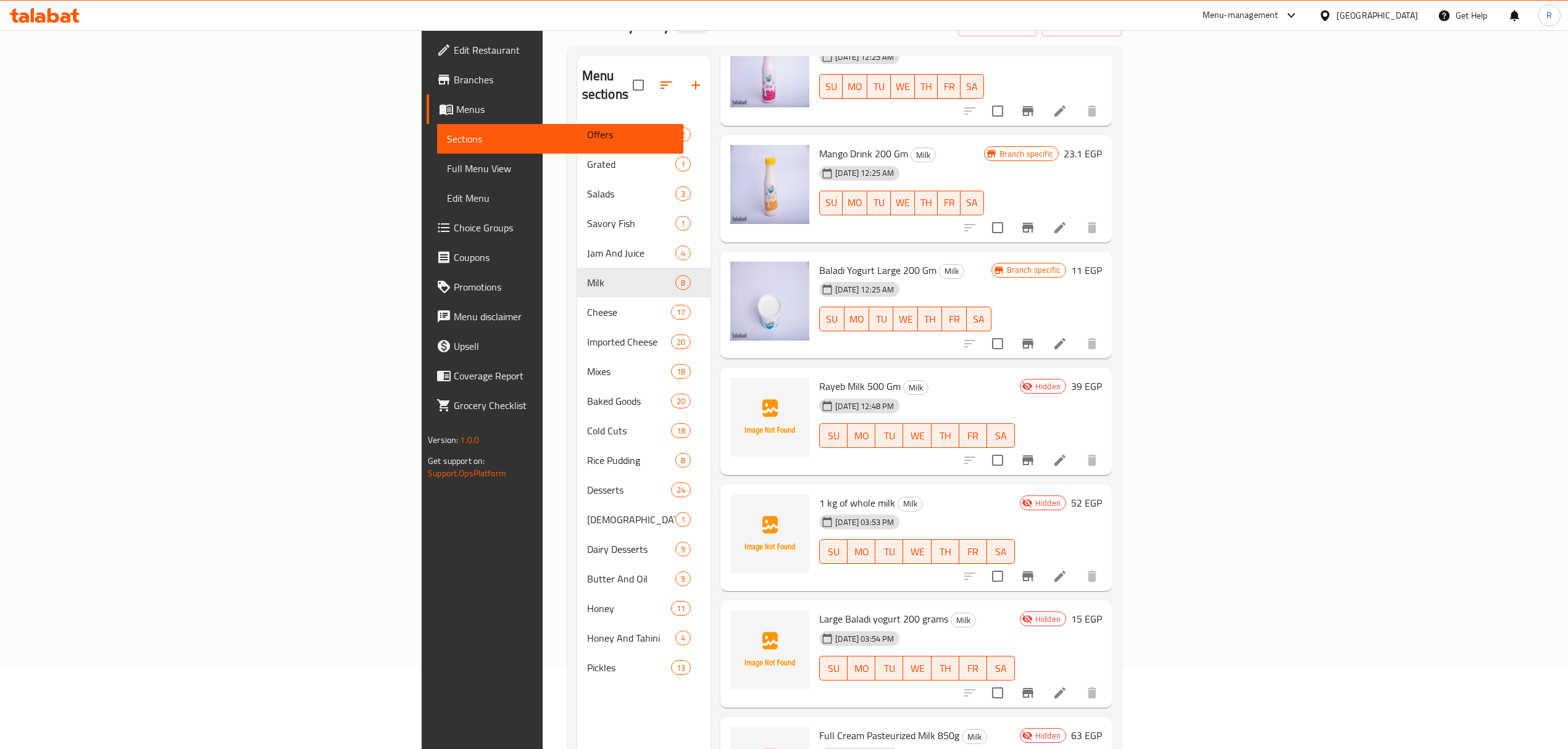
click at [819, 610] on span "Large Baladi yogurt 200 grams" at bounding box center [884, 619] width 129 height 19
drag, startPoint x: 724, startPoint y: 598, endPoint x: 826, endPoint y: 586, distance: 102.7
click at [835, 610] on span "Large Baladi yogurt 200 grams" at bounding box center [884, 619] width 129 height 19
copy span "Large Baladi yogurt 200 grams"
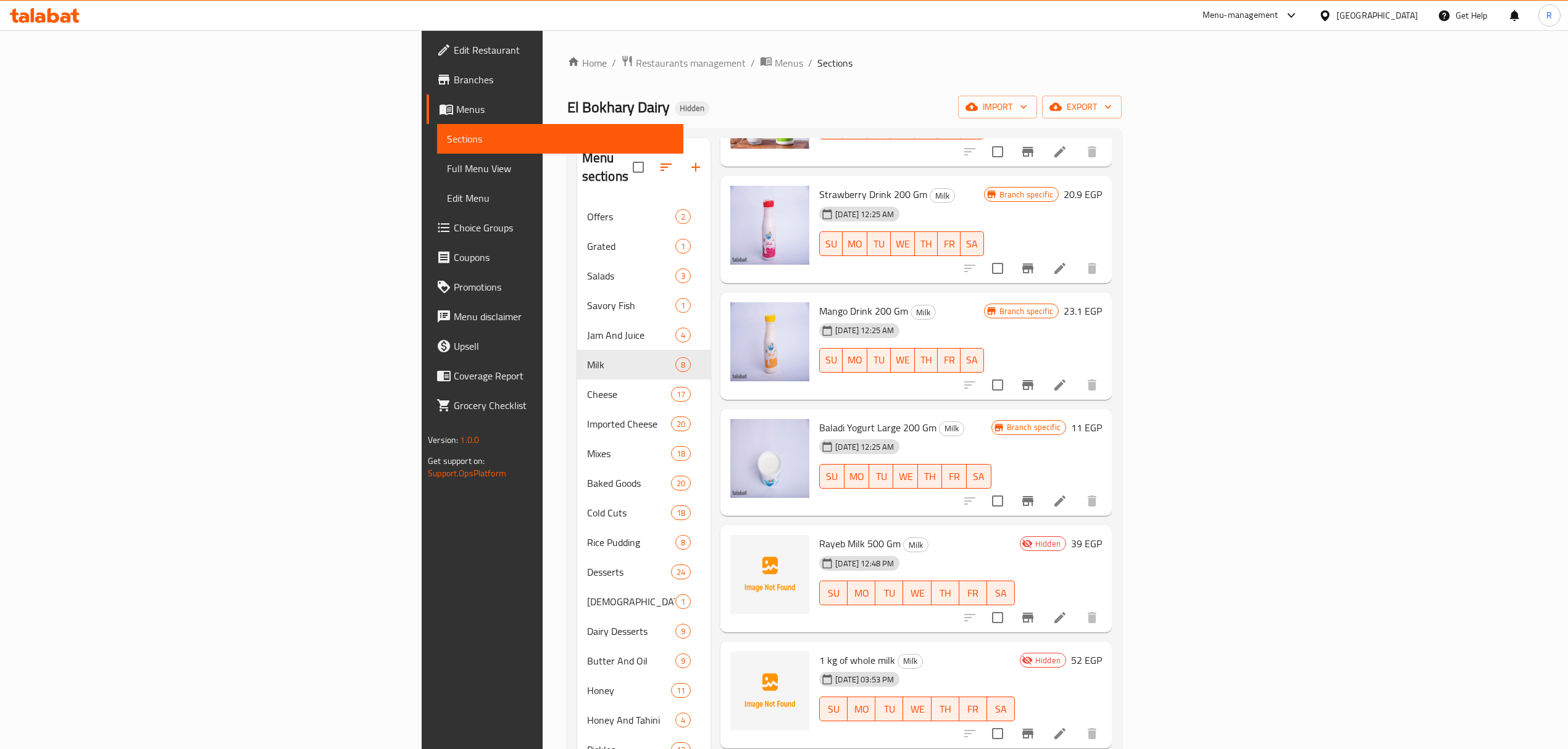
scroll to position [0, 0]
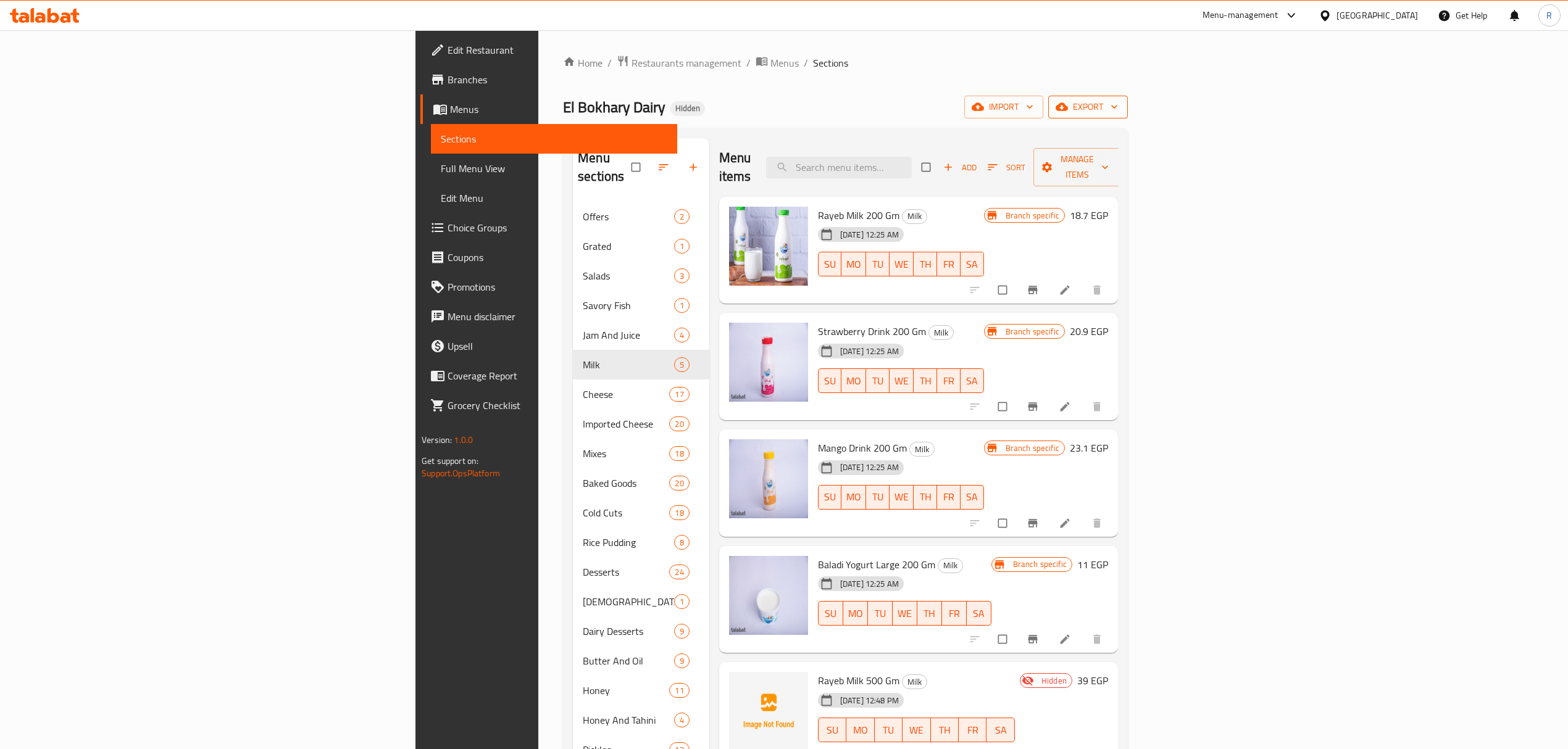
click at [1118, 111] on span "export" at bounding box center [1088, 107] width 60 height 16
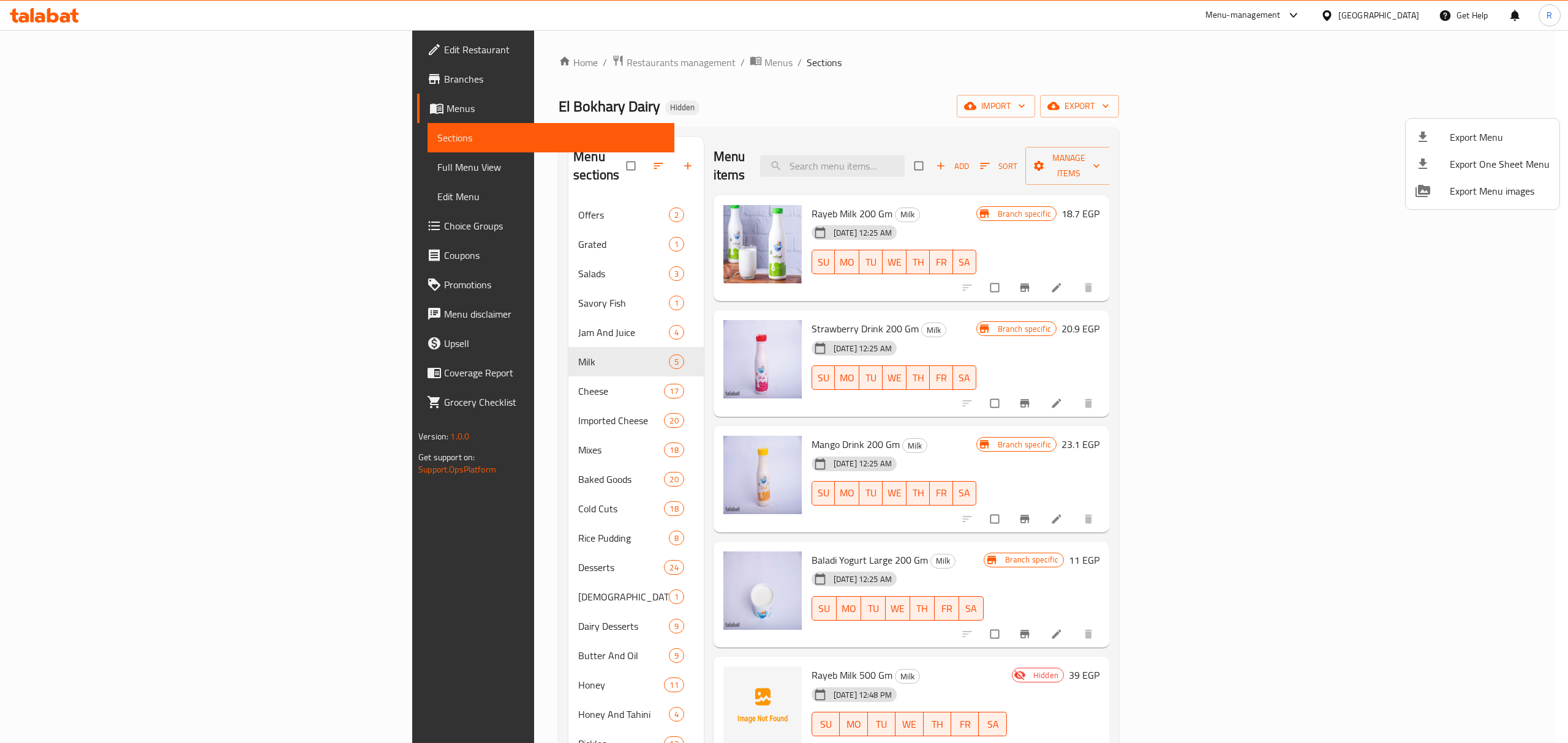
click at [1481, 136] on span "Export Menu" at bounding box center [1499, 137] width 100 height 15
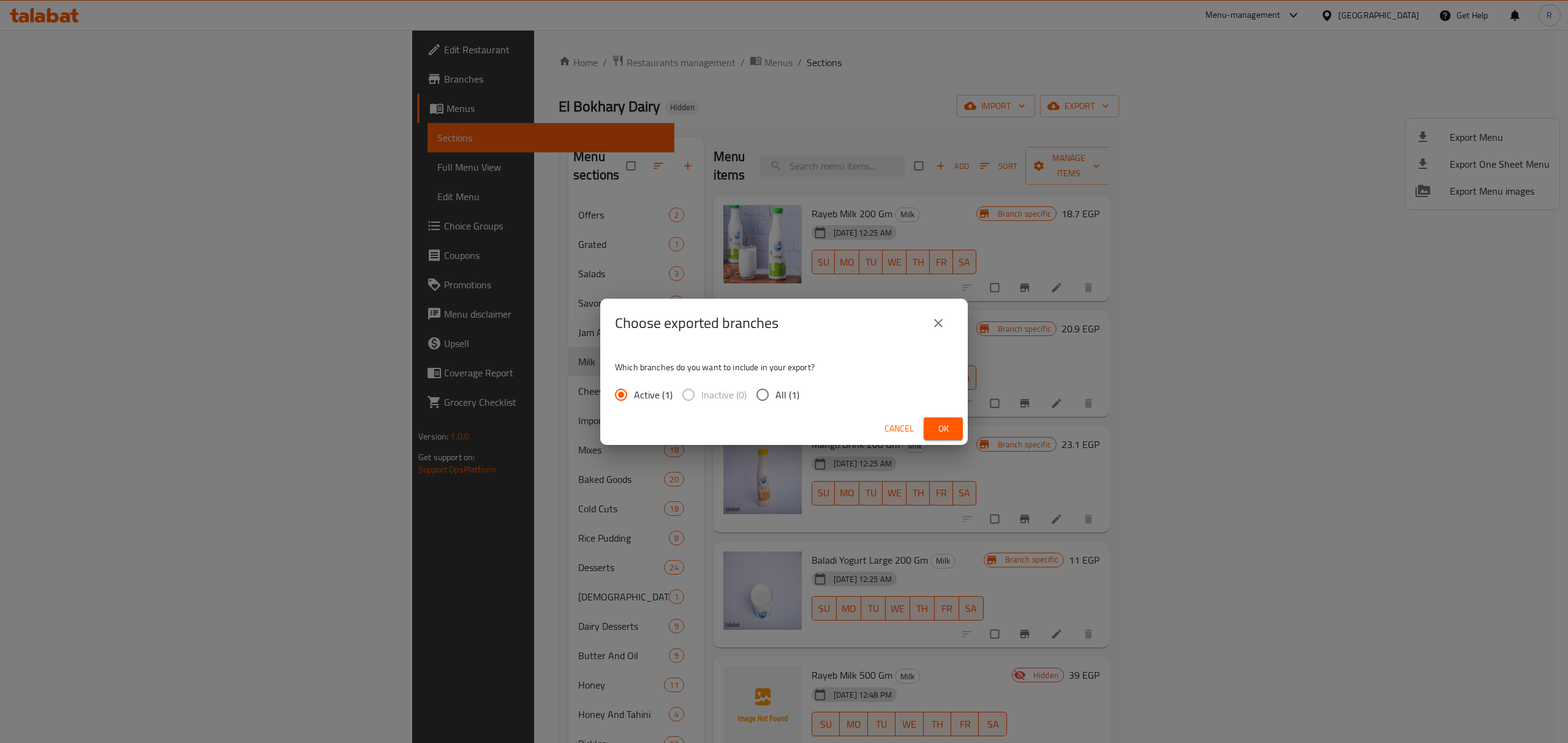
click at [939, 432] on span "Ok" at bounding box center [943, 429] width 20 height 16
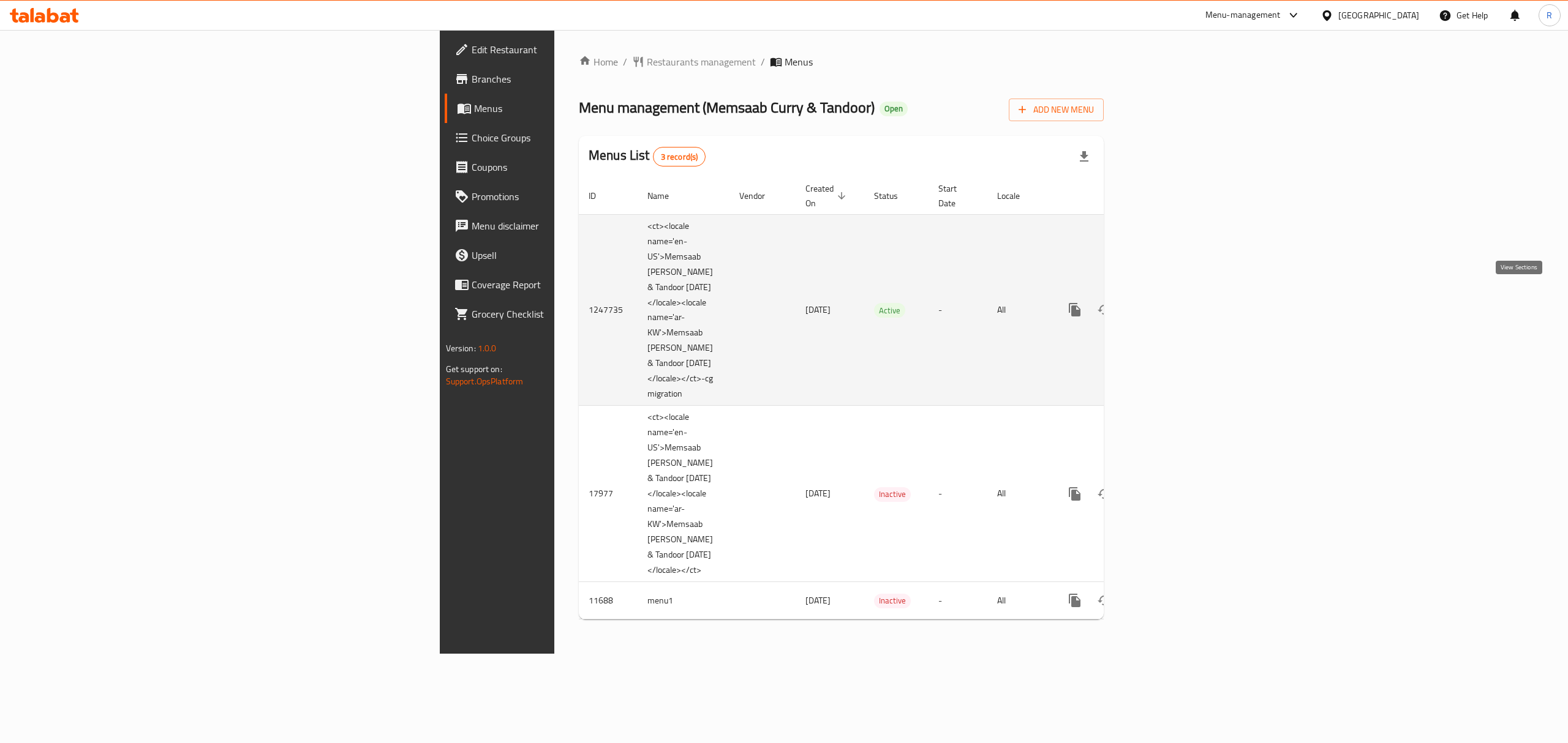
click at [1170, 302] on icon "enhanced table" at bounding box center [1162, 309] width 15 height 15
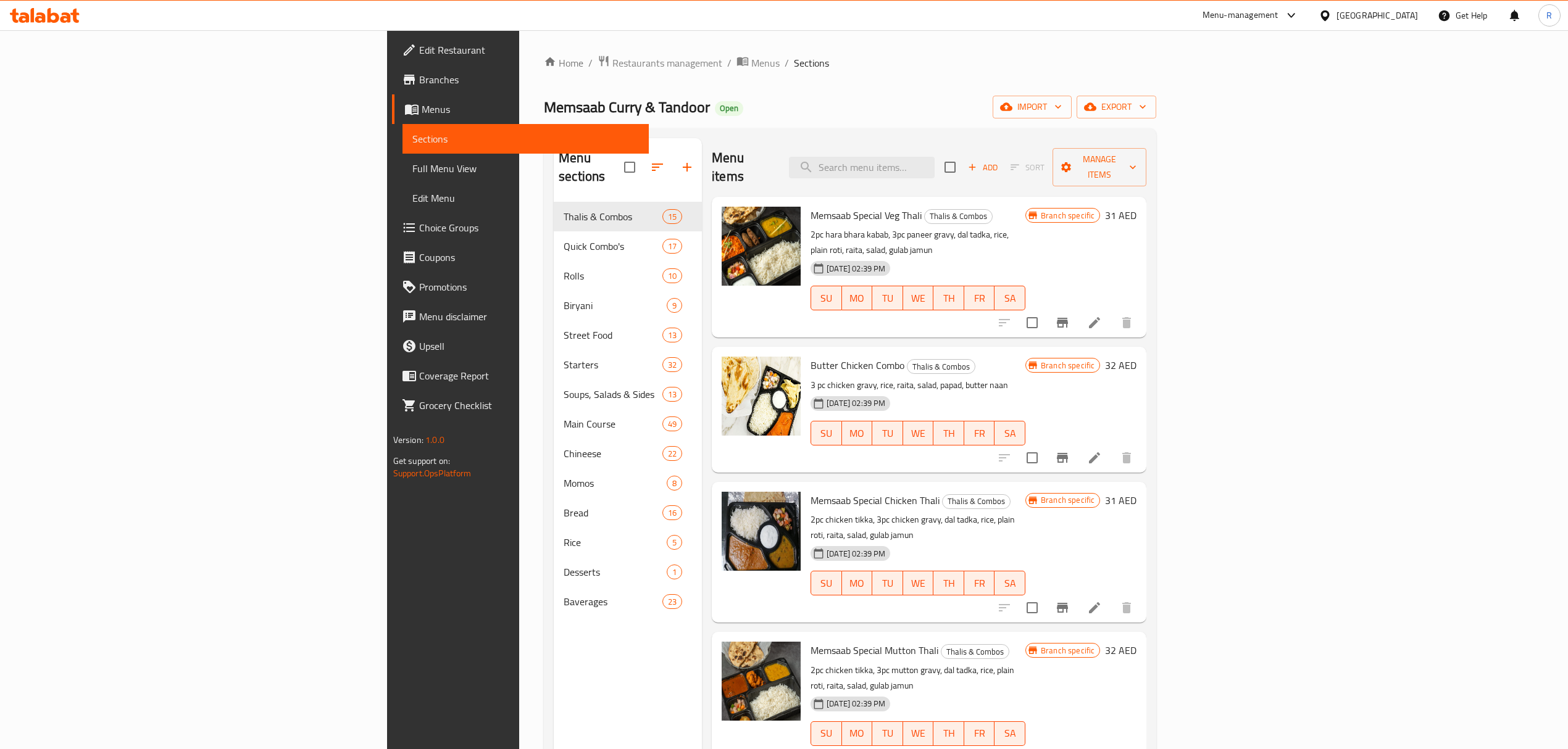
click at [1156, 85] on div "Home / Restaurants management / Menus / Sections Memsaab [PERSON_NAME] & Tandoo…" at bounding box center [850, 476] width 612 height 842
click at [1146, 108] on span "export" at bounding box center [1117, 107] width 60 height 16
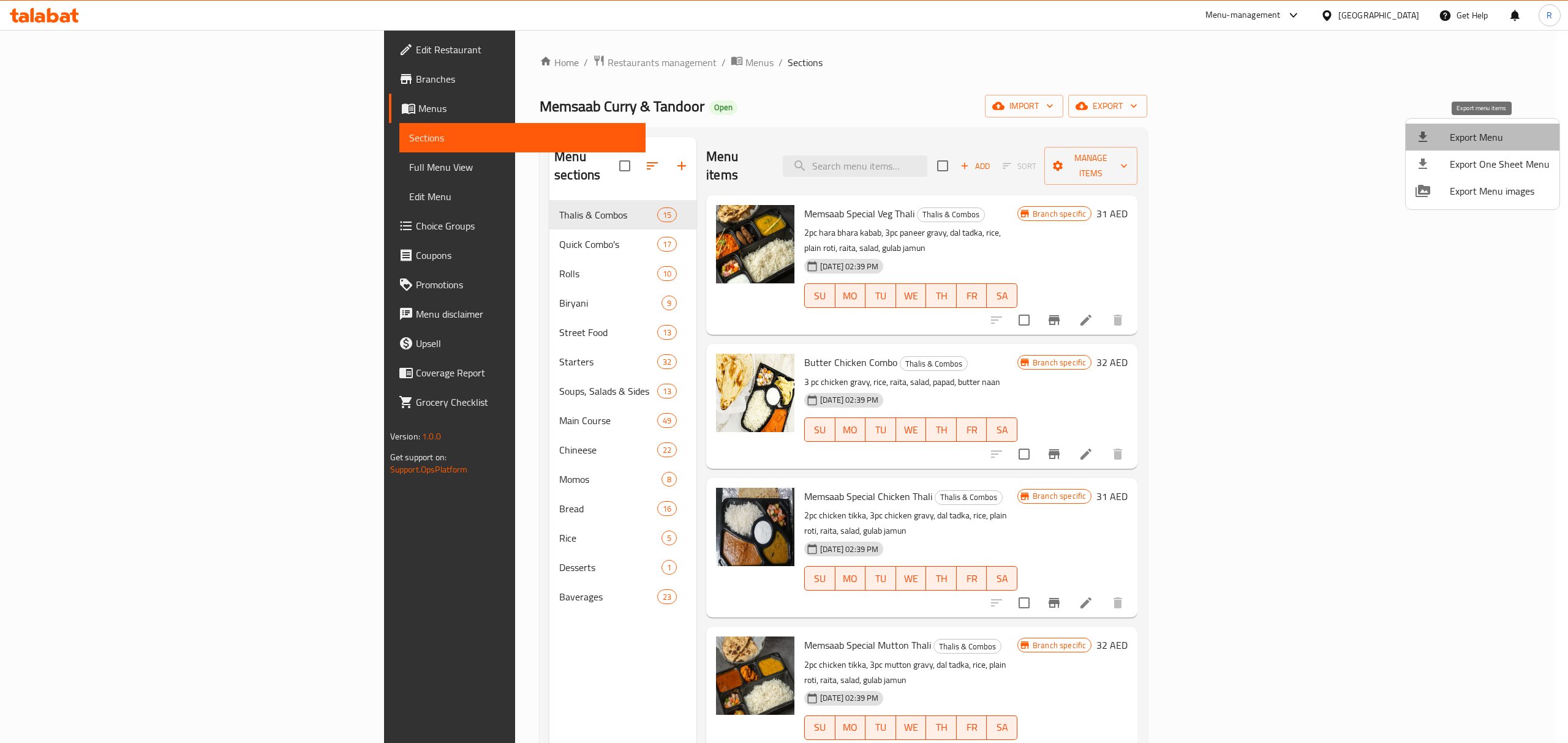
click at [1486, 135] on span "Export Menu" at bounding box center [1499, 137] width 100 height 15
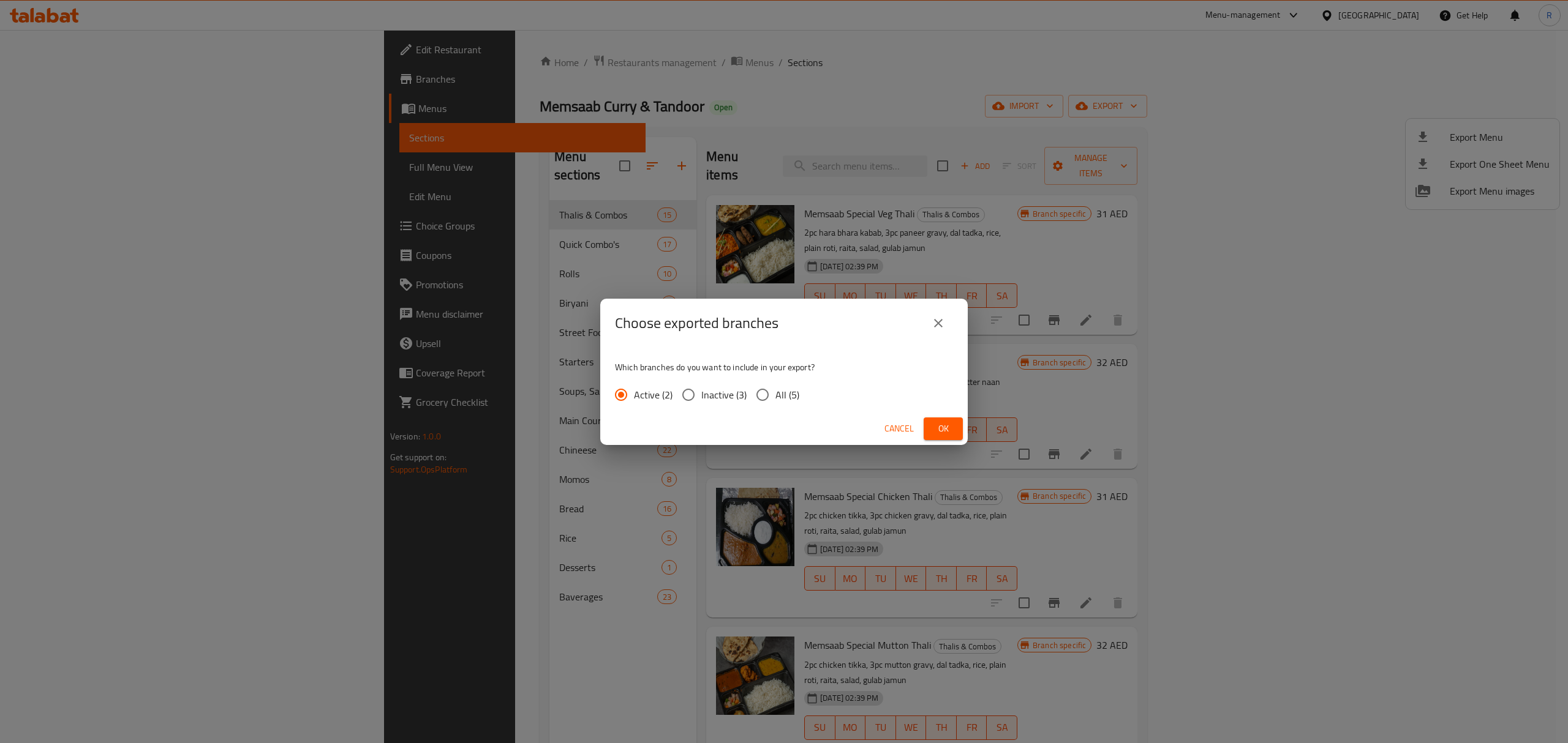
click at [799, 394] on div "Active (2) Inactive (3) All (5)" at bounding box center [712, 395] width 194 height 25
click at [782, 395] on span "All (5)" at bounding box center [787, 395] width 24 height 15
click at [775, 395] on input "All (5)" at bounding box center [762, 395] width 25 height 25
radio input "true"
click at [939, 424] on span "Ok" at bounding box center [943, 429] width 20 height 16
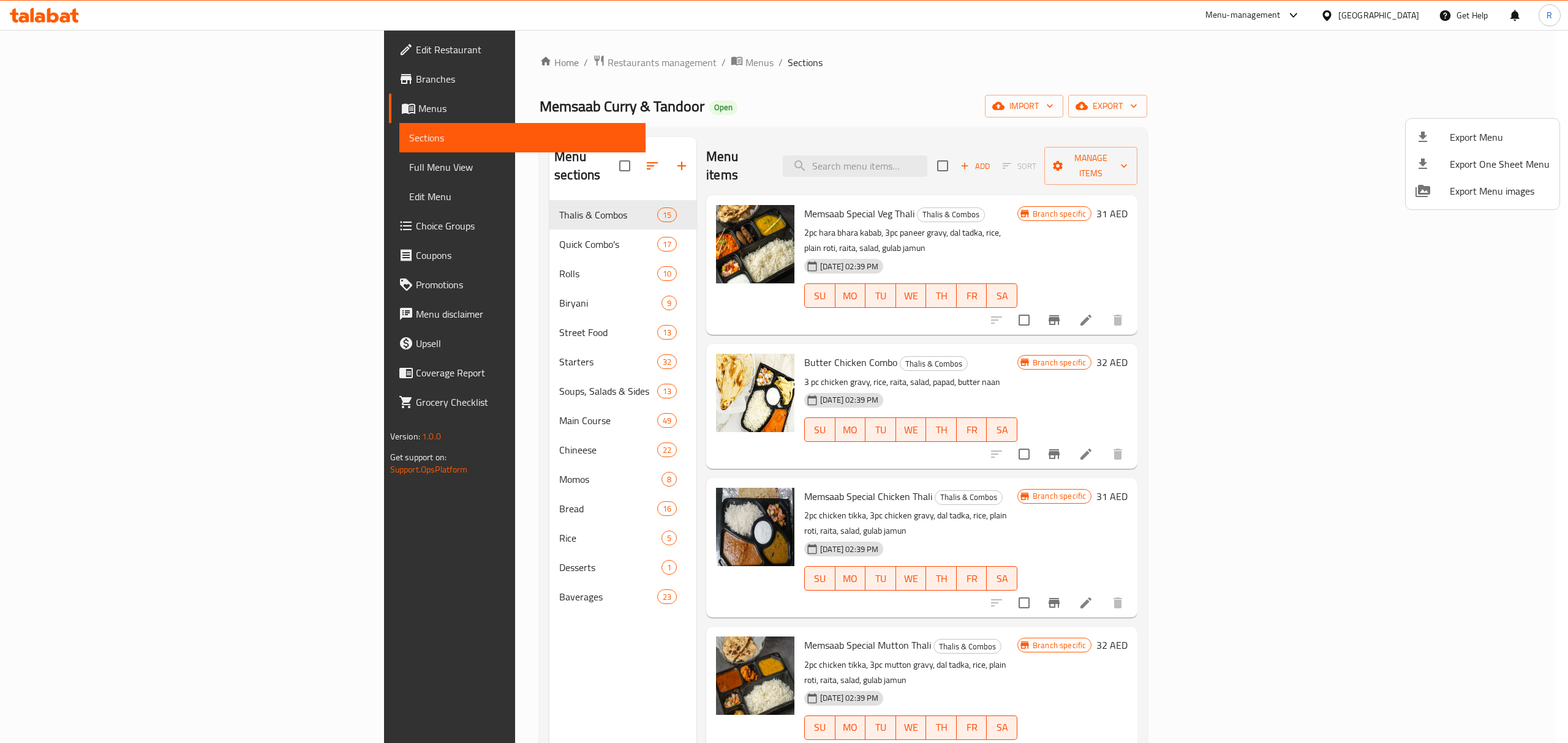
click at [870, 140] on div at bounding box center [784, 372] width 1568 height 743
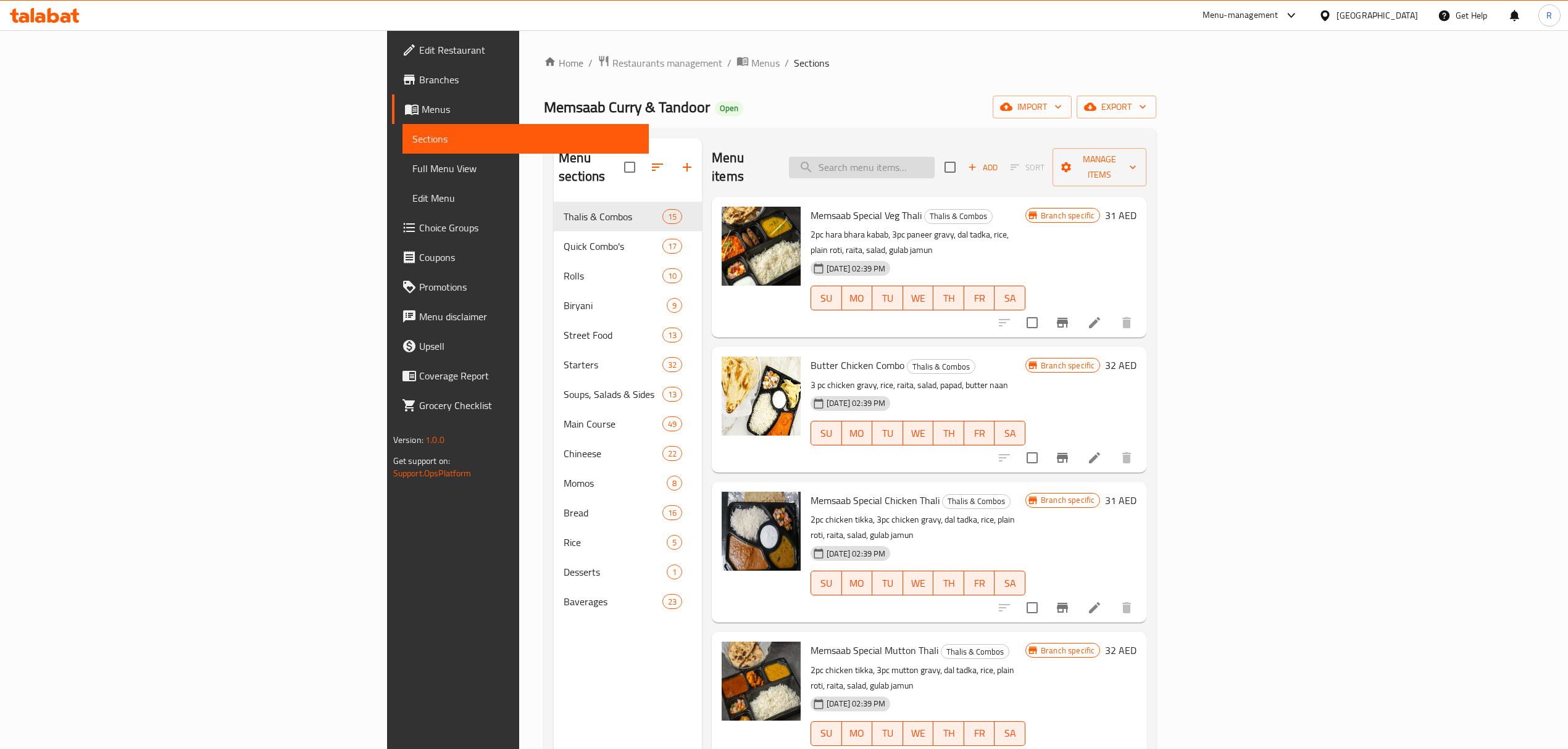
click at [986, 148] on div "Menu items Add Sort Manage items" at bounding box center [929, 168] width 435 height 58
click at [935, 157] on input "search" at bounding box center [862, 168] width 146 height 21
paste input "340323011"
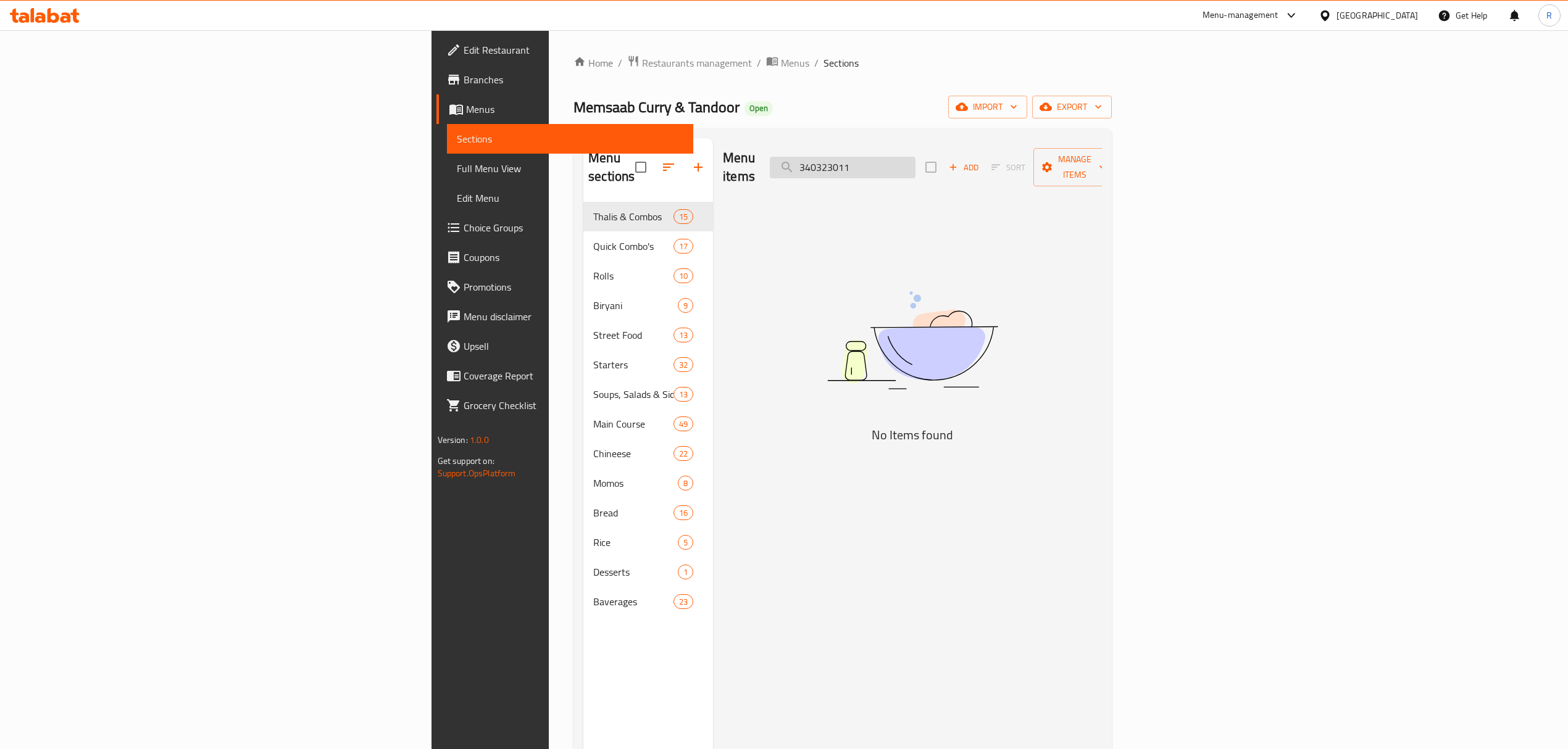
click at [916, 163] on input "340323011" at bounding box center [843, 168] width 146 height 21
click at [916, 163] on input "340323011" at bounding box center [843, 168] width 146 height 21
click at [916, 163] on input "340323011" at bounding box center [843, 168] width 146 height 21
paste input "Fresh Lime"
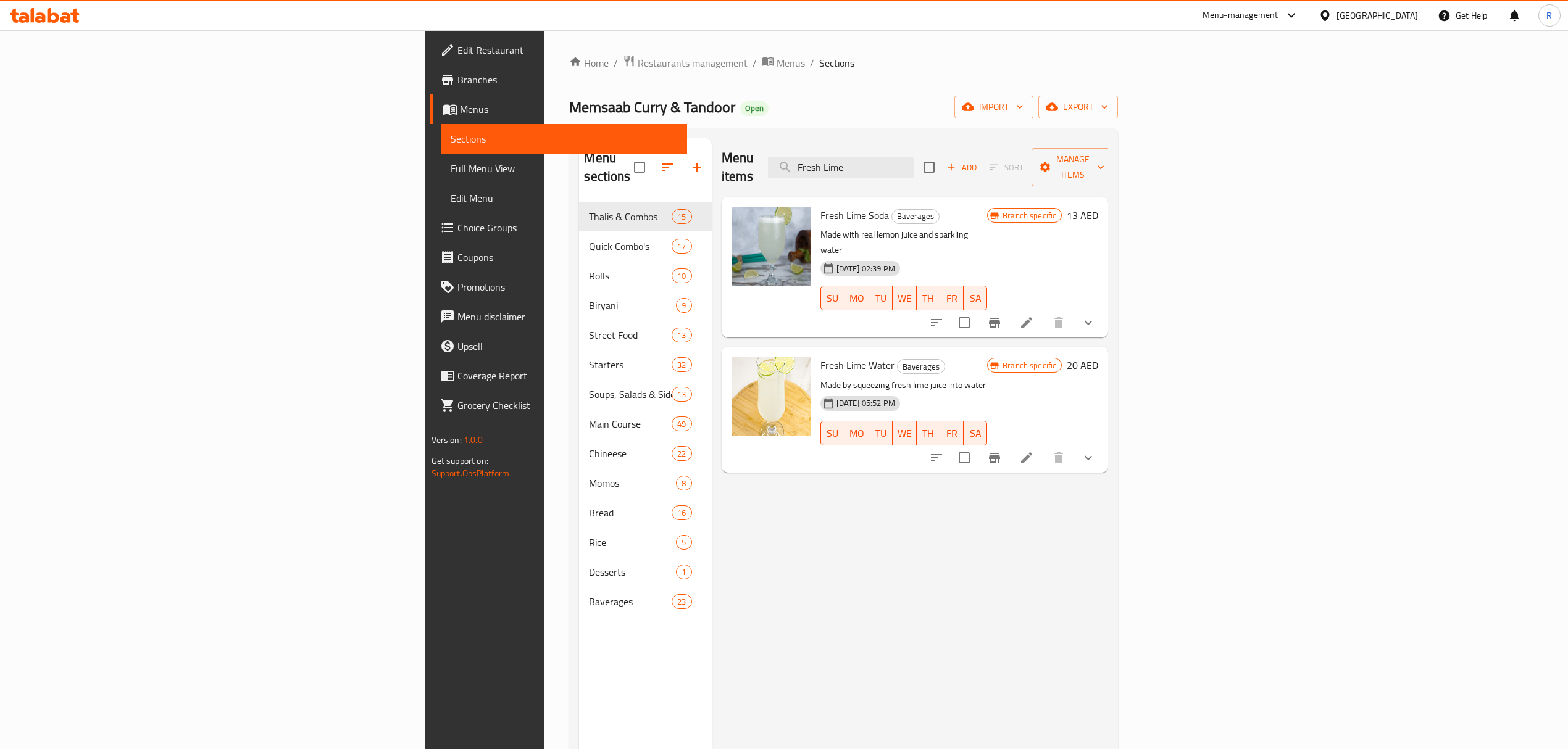
type input "Fresh Lime"
click at [1103, 308] on button "show more" at bounding box center [1088, 323] width 30 height 30
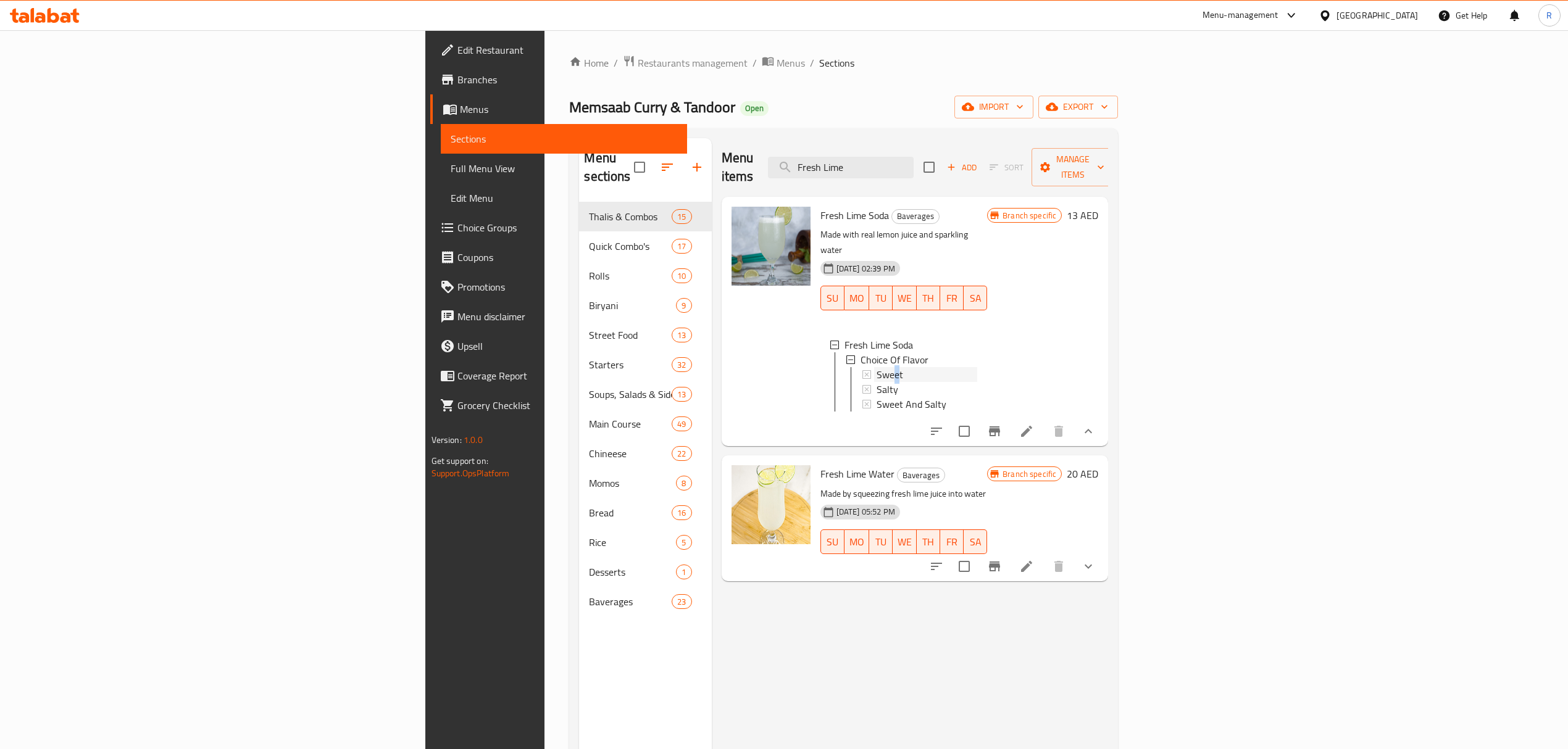
click at [876, 367] on span "Sweet" at bounding box center [889, 374] width 26 height 15
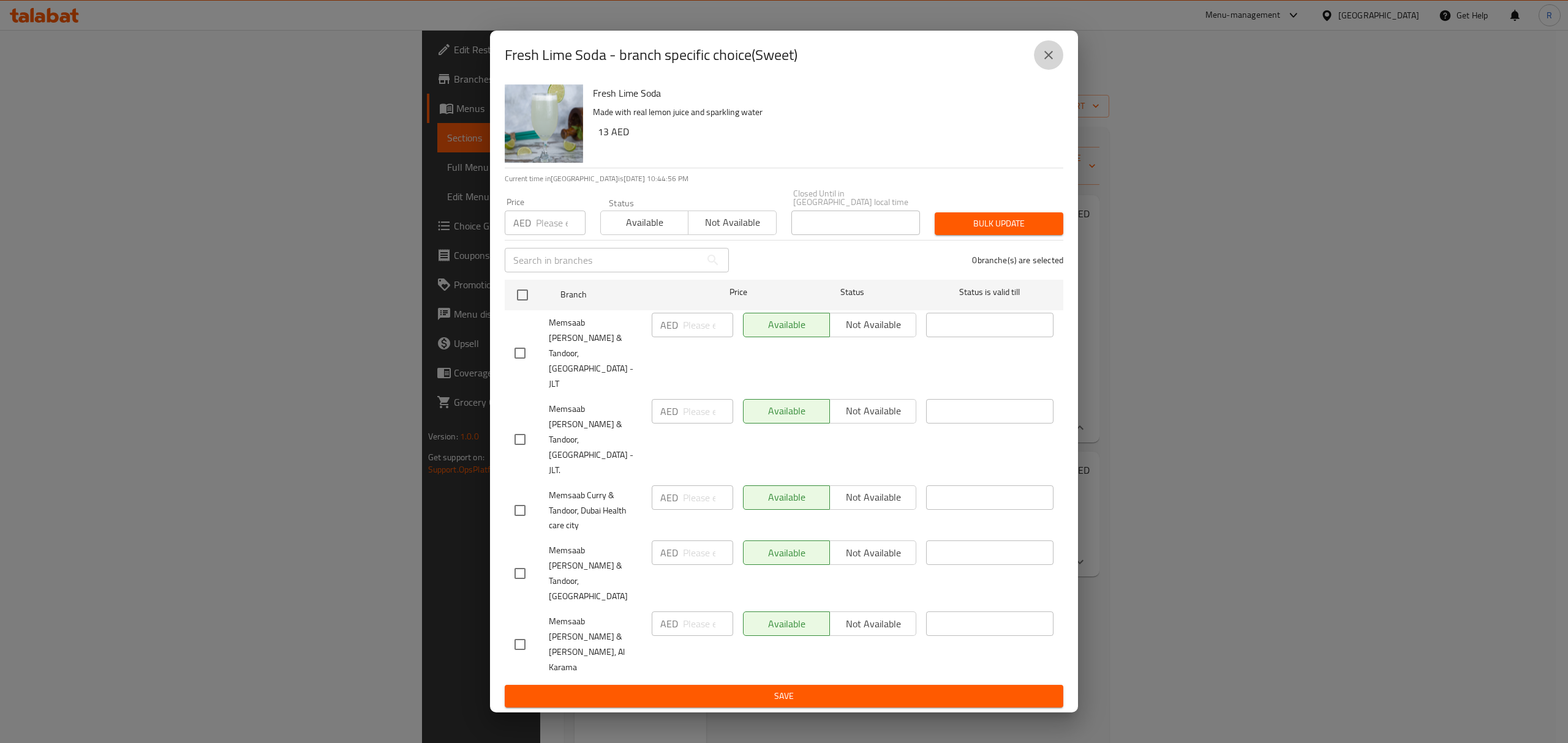
click at [1051, 62] on icon "close" at bounding box center [1048, 54] width 15 height 15
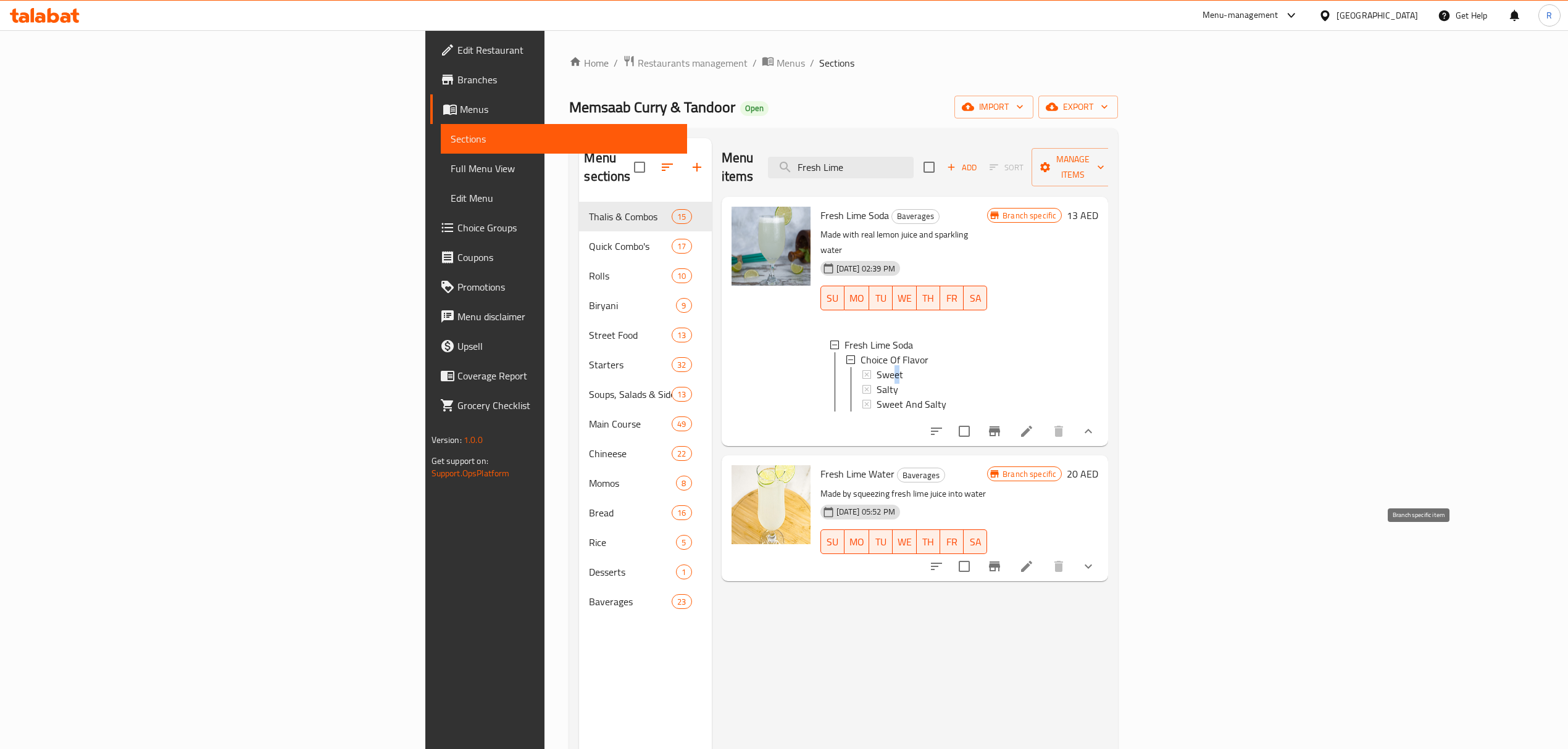
click at [1009, 551] on button "Branch-specific-item" at bounding box center [995, 566] width 30 height 30
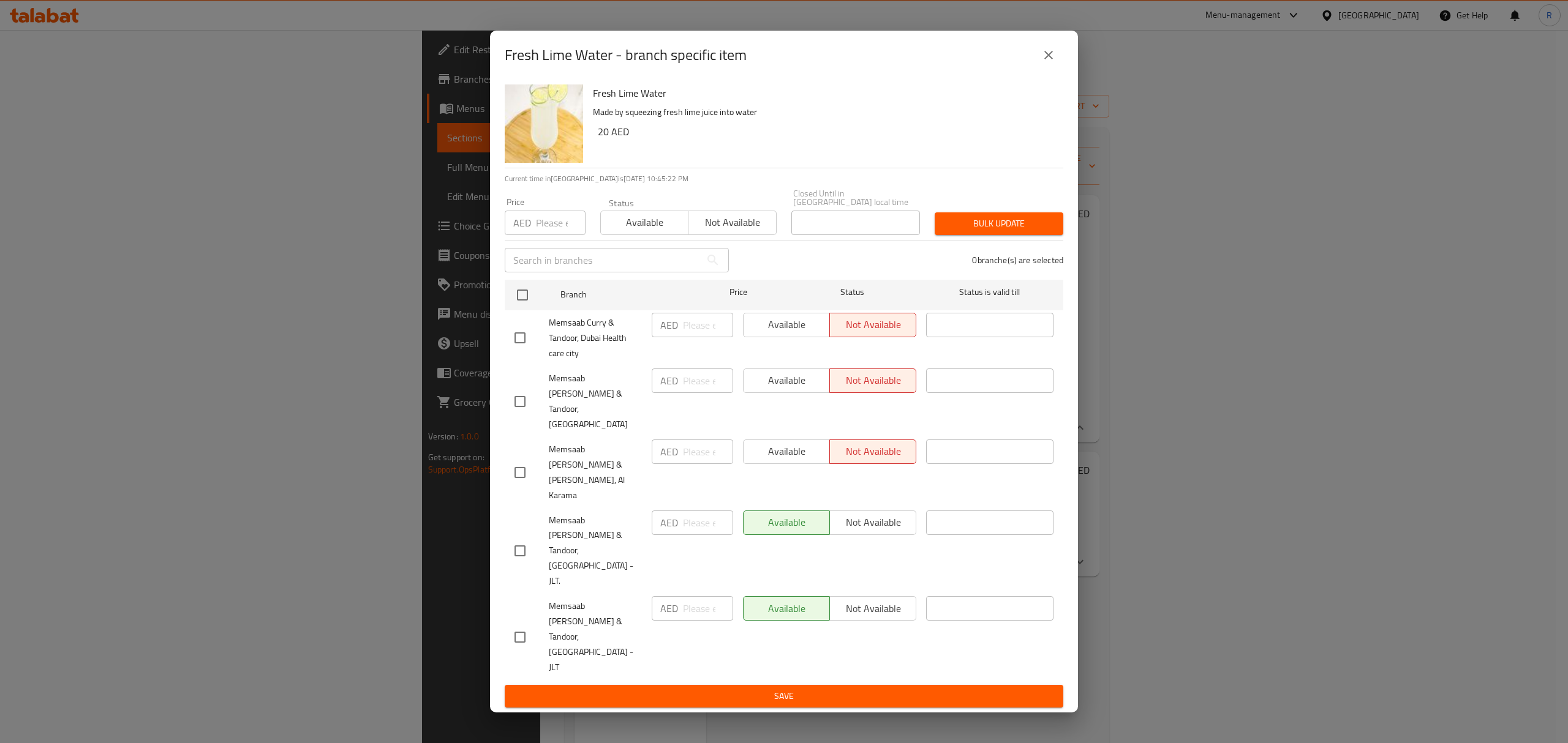
click at [824, 79] on div "Fresh Lime Water - branch specific item" at bounding box center [784, 54] width 588 height 49
click at [522, 624] on input "checkbox" at bounding box center [520, 637] width 25 height 25
checkbox input "true"
click at [692, 597] on input "number" at bounding box center [708, 609] width 50 height 25
type input "20"
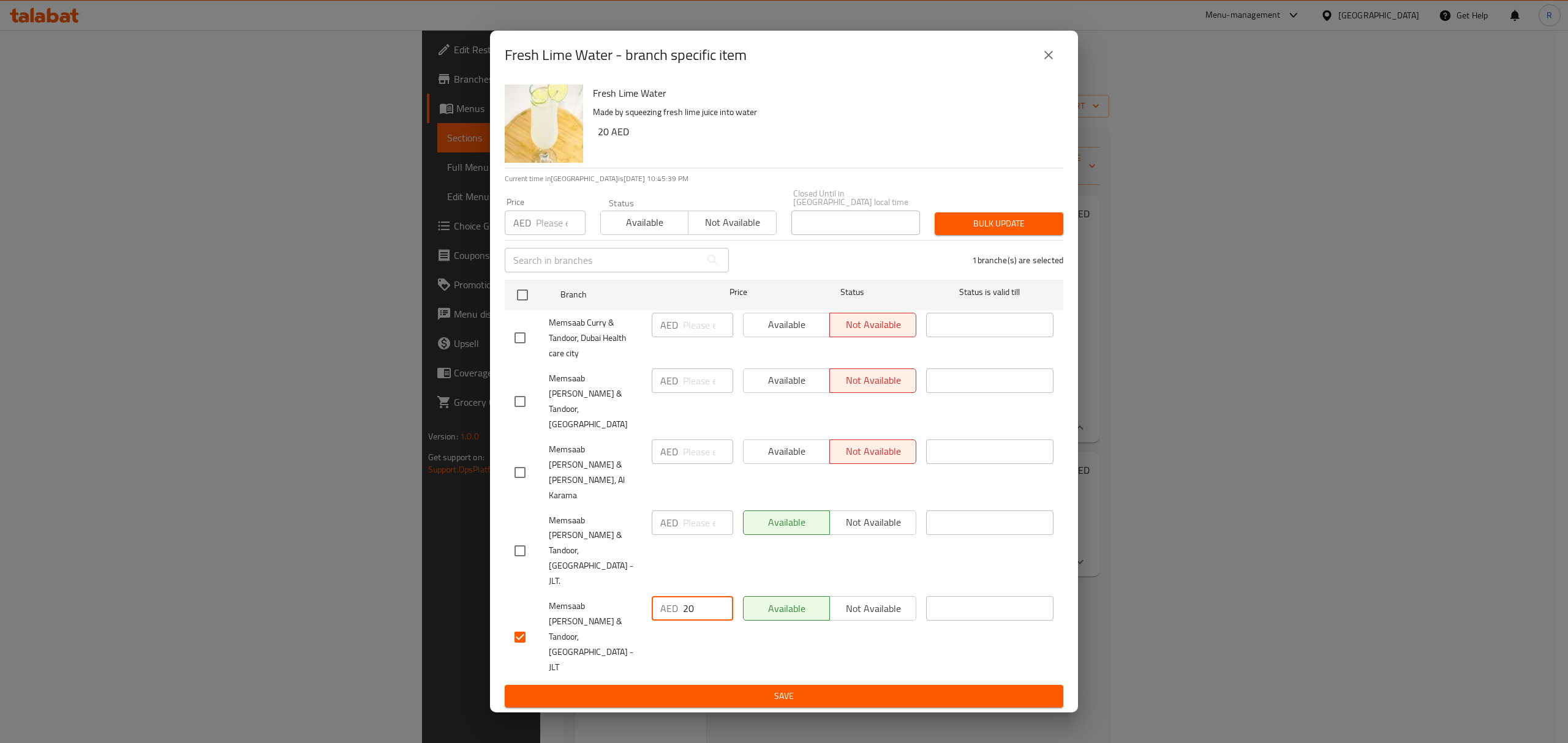
click at [694, 689] on span "Save" at bounding box center [784, 696] width 539 height 16
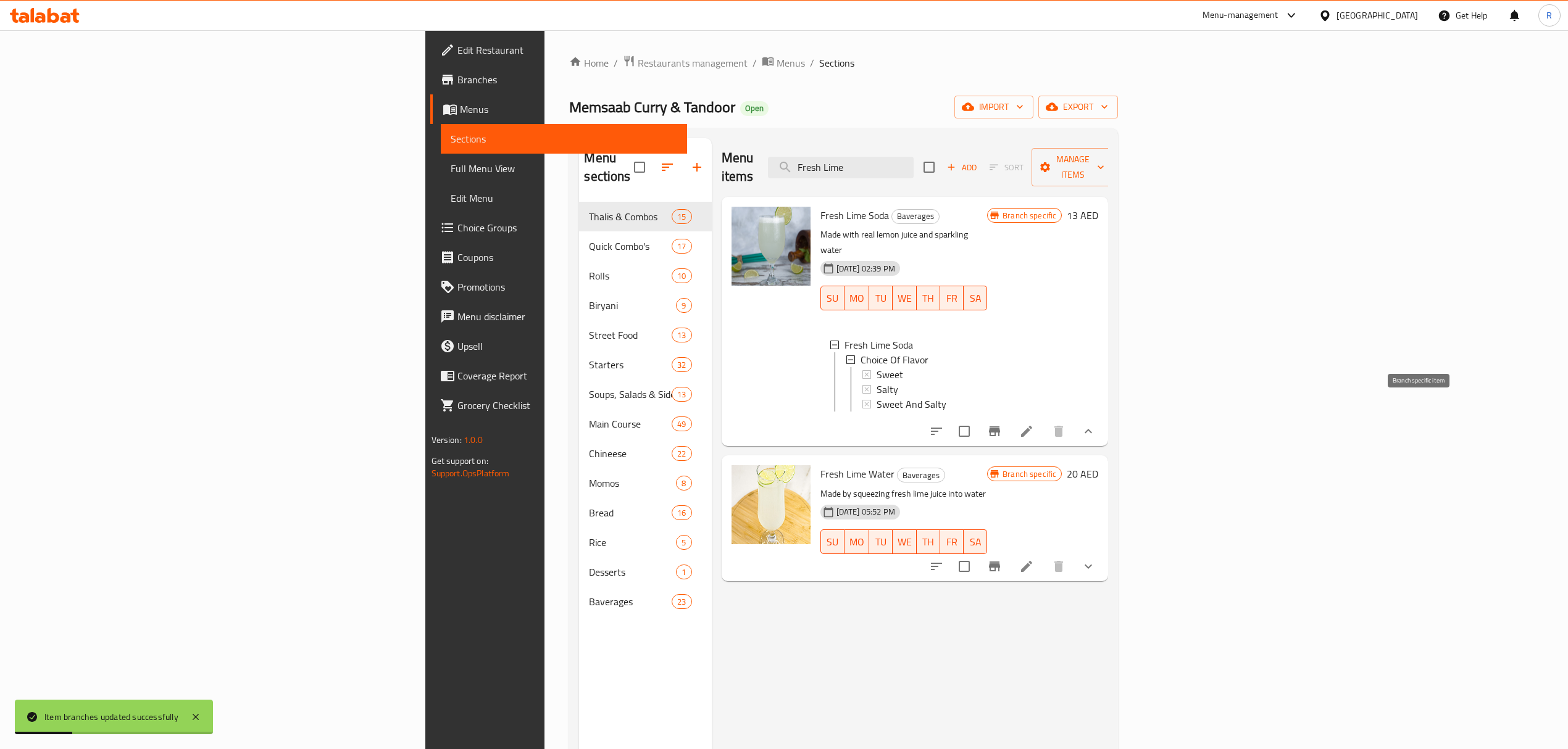
click at [1000, 427] on icon "Branch-specific-item" at bounding box center [995, 432] width 11 height 10
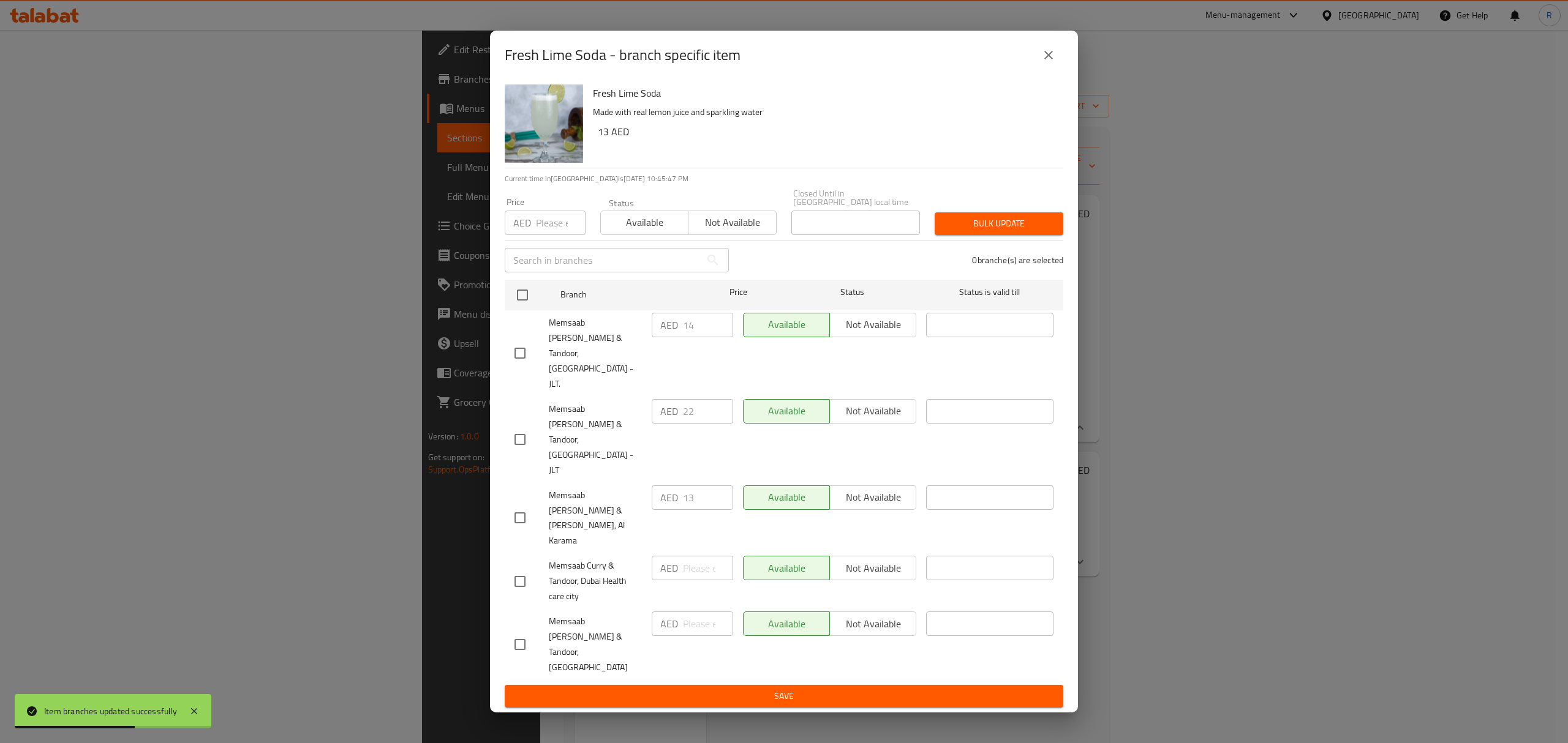
click at [517, 451] on input "checkbox" at bounding box center [520, 439] width 25 height 25
checkbox input "true"
click at [1047, 62] on icon "close" at bounding box center [1048, 54] width 15 height 15
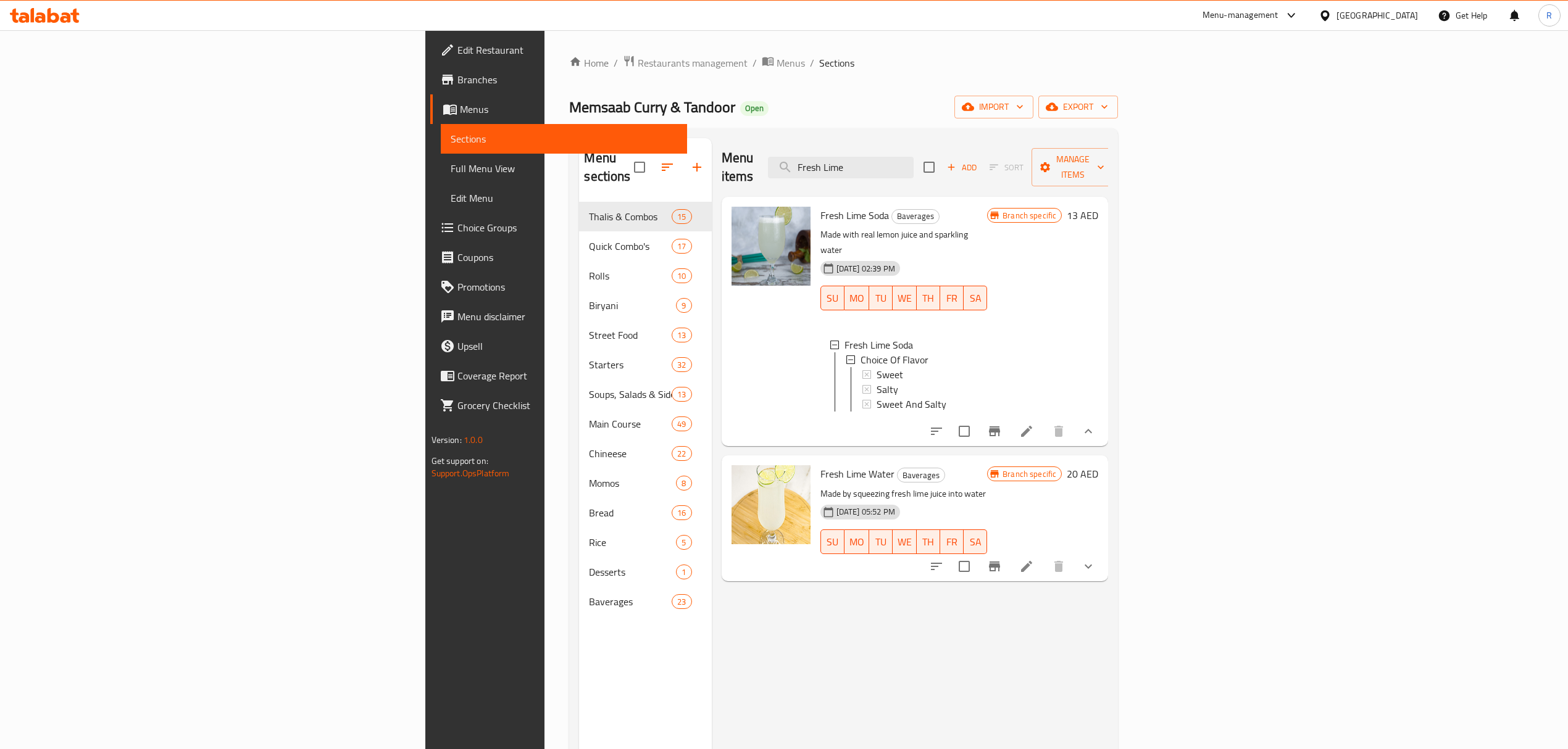
click at [1103, 551] on button "show more" at bounding box center [1088, 566] width 30 height 30
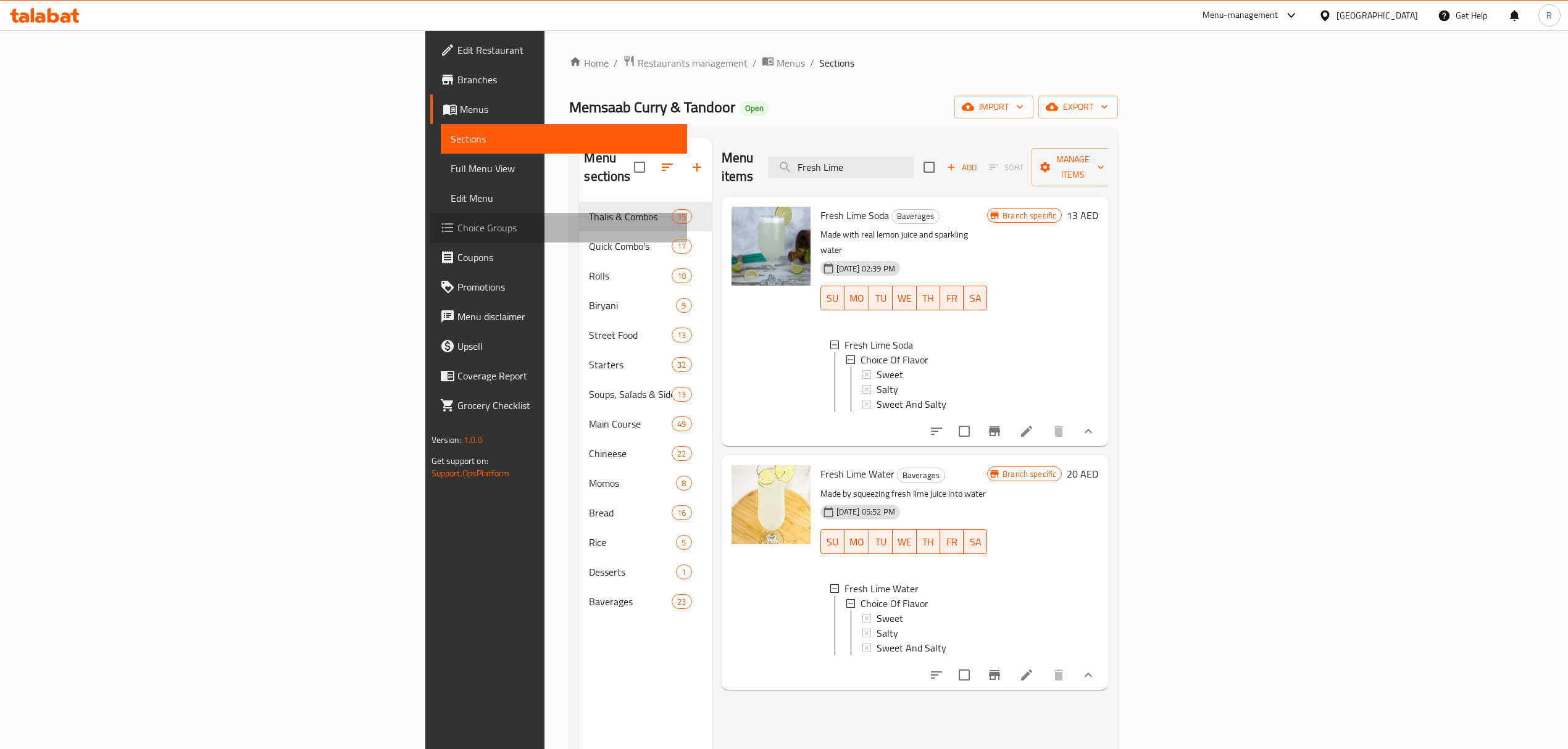
click at [457, 220] on span "Choice Groups" at bounding box center [567, 228] width 220 height 15
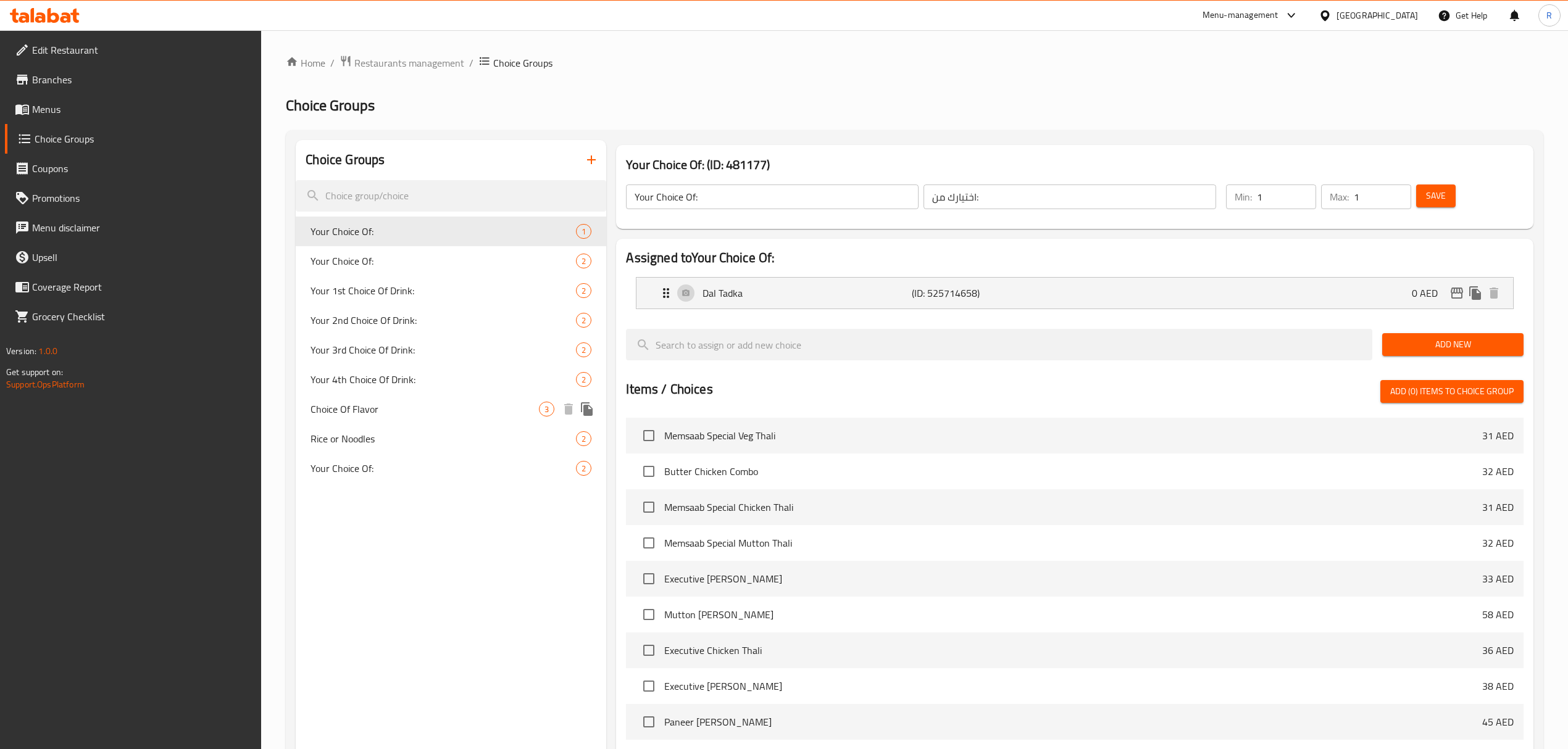
click at [406, 421] on div "Choice Of Flavor 3" at bounding box center [450, 409] width 310 height 30
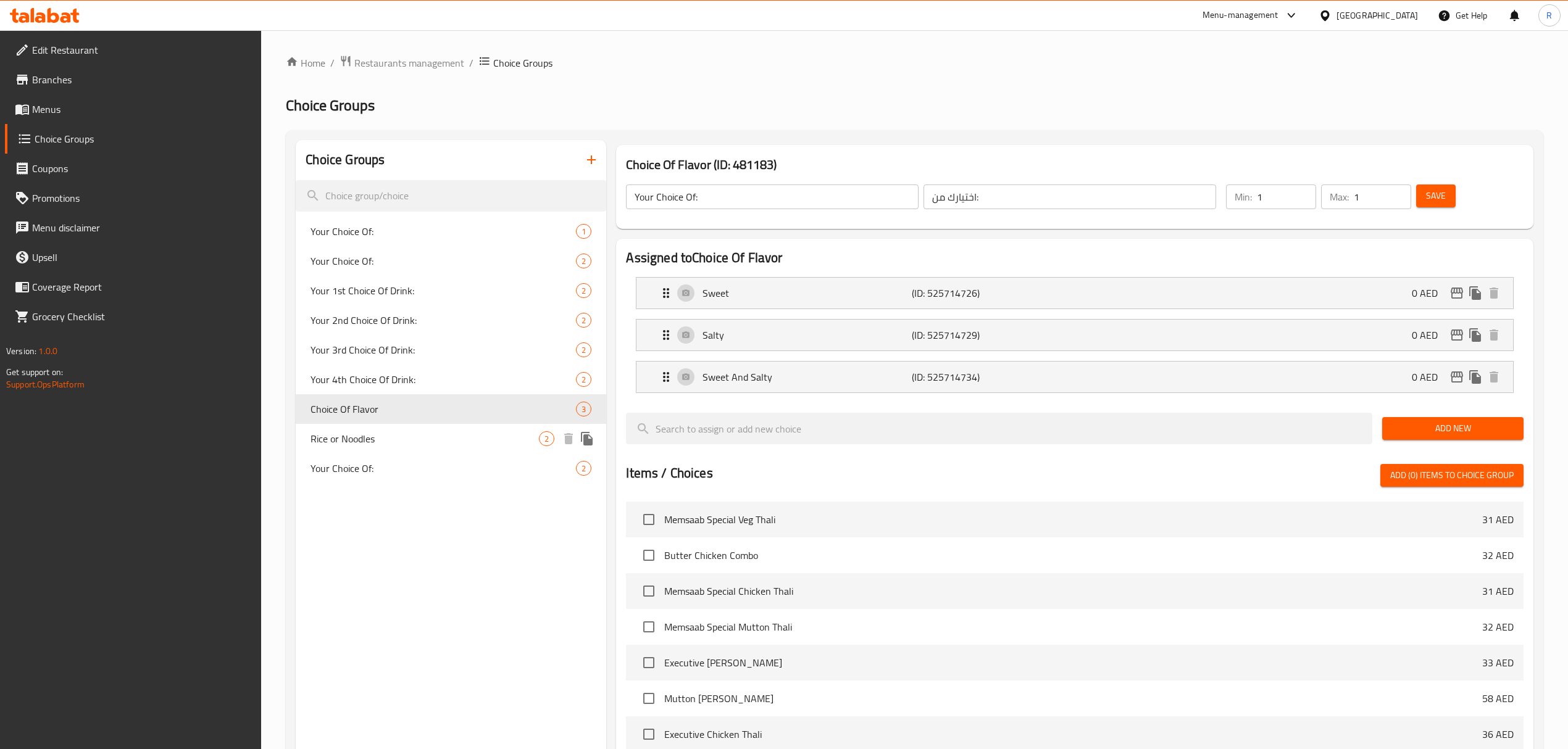
type input "Choice Of Flavor"
type input "حلواختيار النكهة"
click at [772, 333] on p "Salty" at bounding box center [806, 335] width 209 height 15
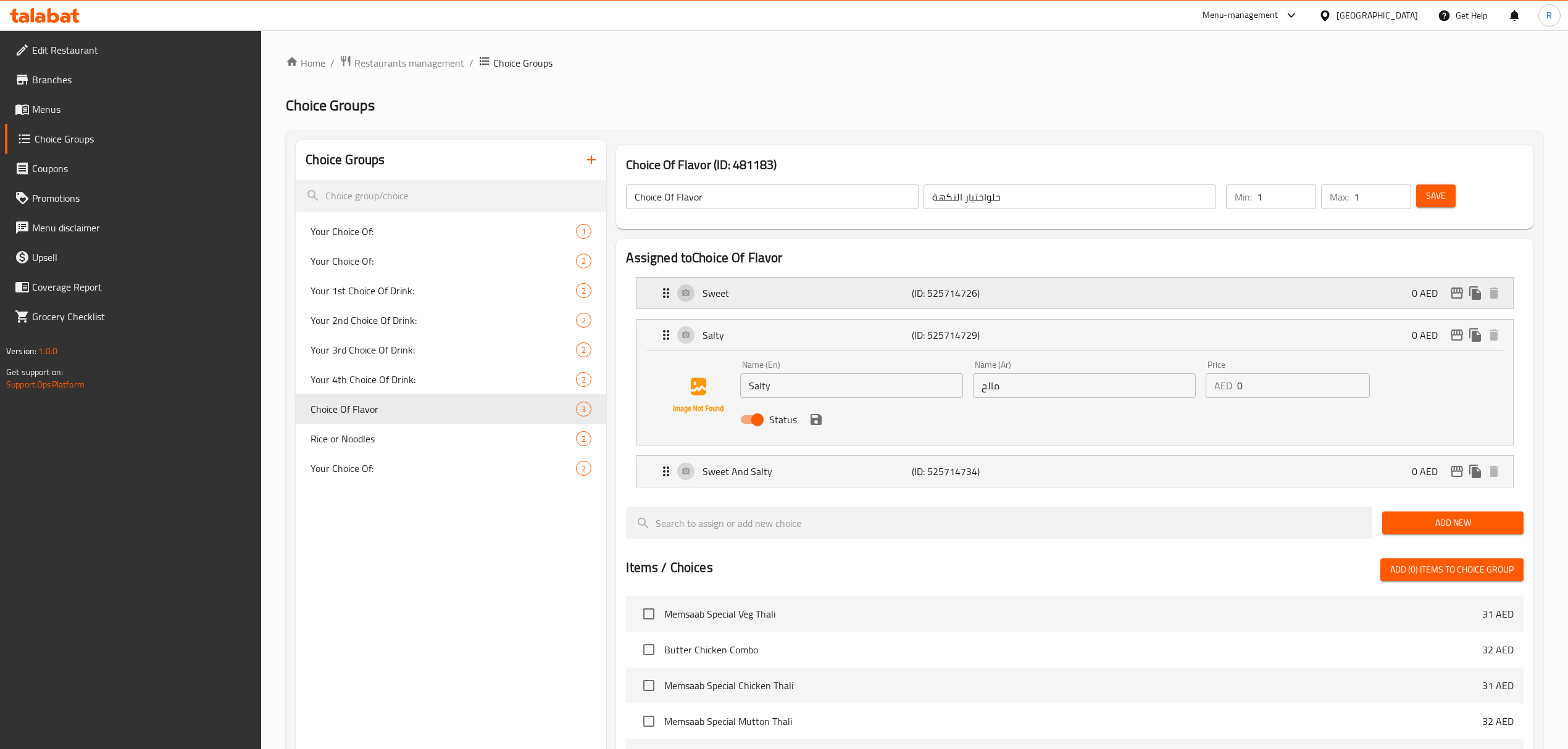
click at [796, 287] on p "Sweet" at bounding box center [806, 293] width 209 height 15
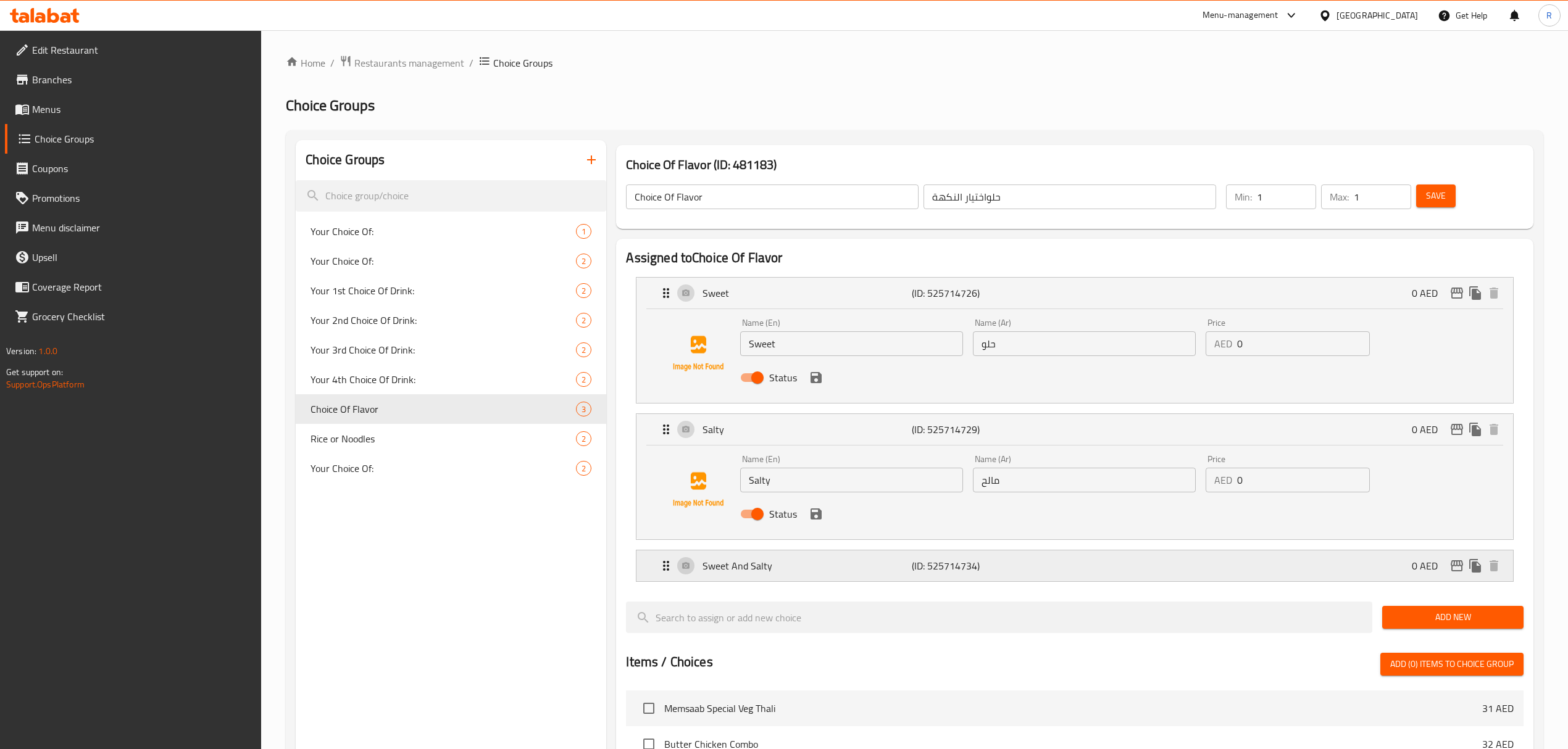
click at [899, 564] on p "Sweet And Salty" at bounding box center [806, 566] width 209 height 15
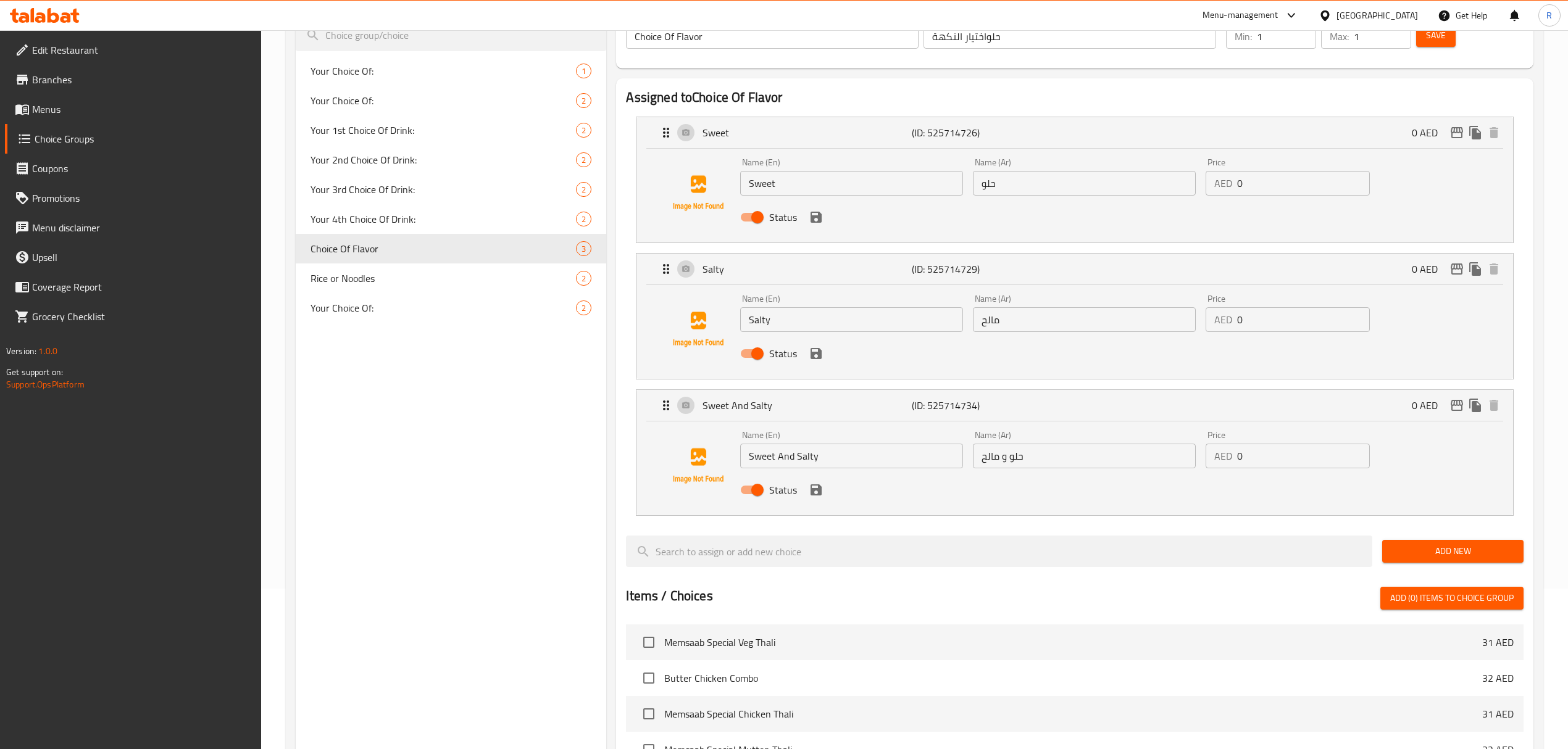
scroll to position [247, 0]
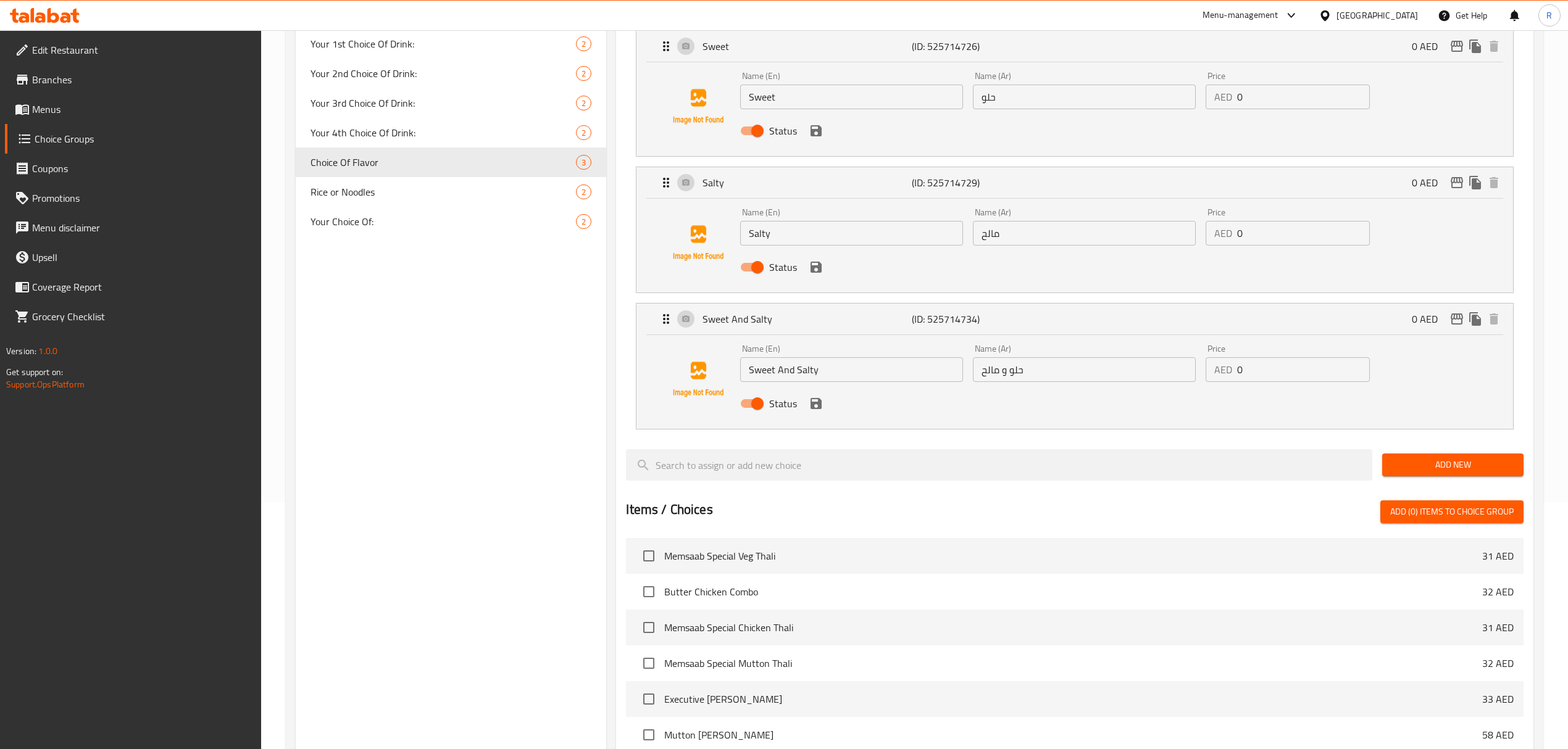
click at [853, 376] on input "Sweet And Salty" at bounding box center [851, 370] width 223 height 25
type input "Mix"
click at [1001, 364] on input "حلو و مالح" at bounding box center [1084, 370] width 223 height 25
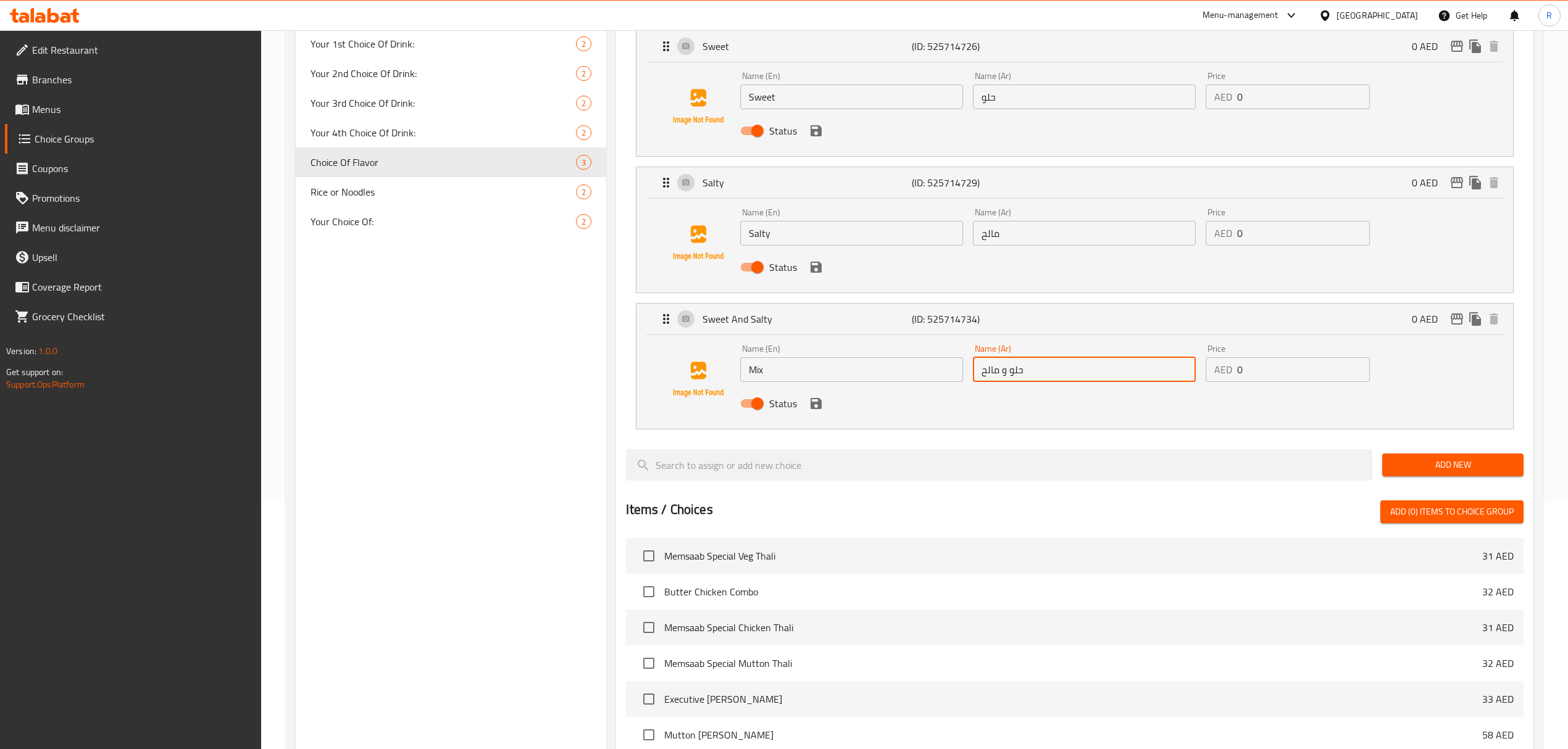
click at [1001, 364] on input "حلو و مالح" at bounding box center [1084, 370] width 223 height 25
click at [821, 413] on div "Status" at bounding box center [1084, 403] width 698 height 34
click at [816, 405] on icon "save" at bounding box center [816, 404] width 11 height 11
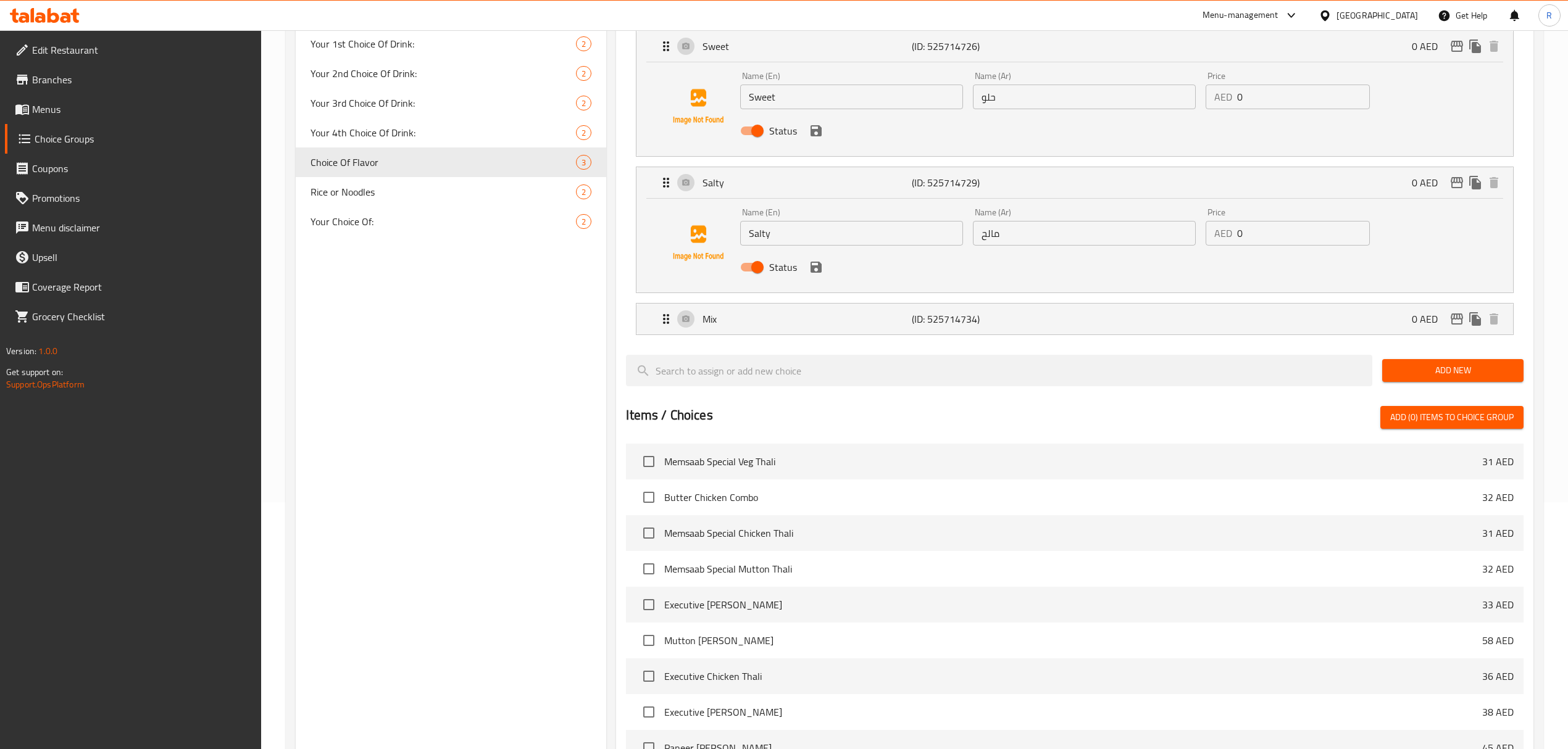
type input "ميكس"
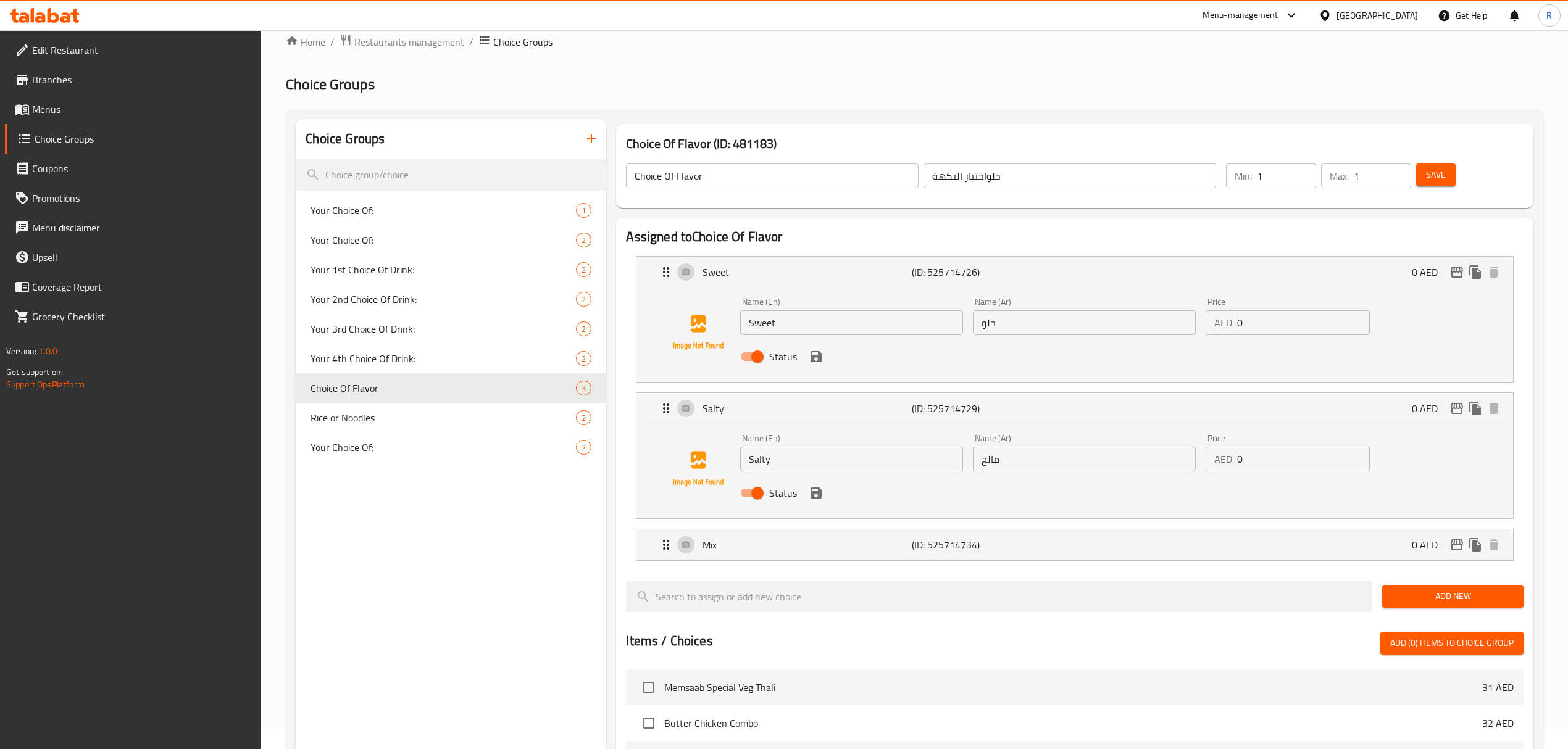
scroll to position [0, 0]
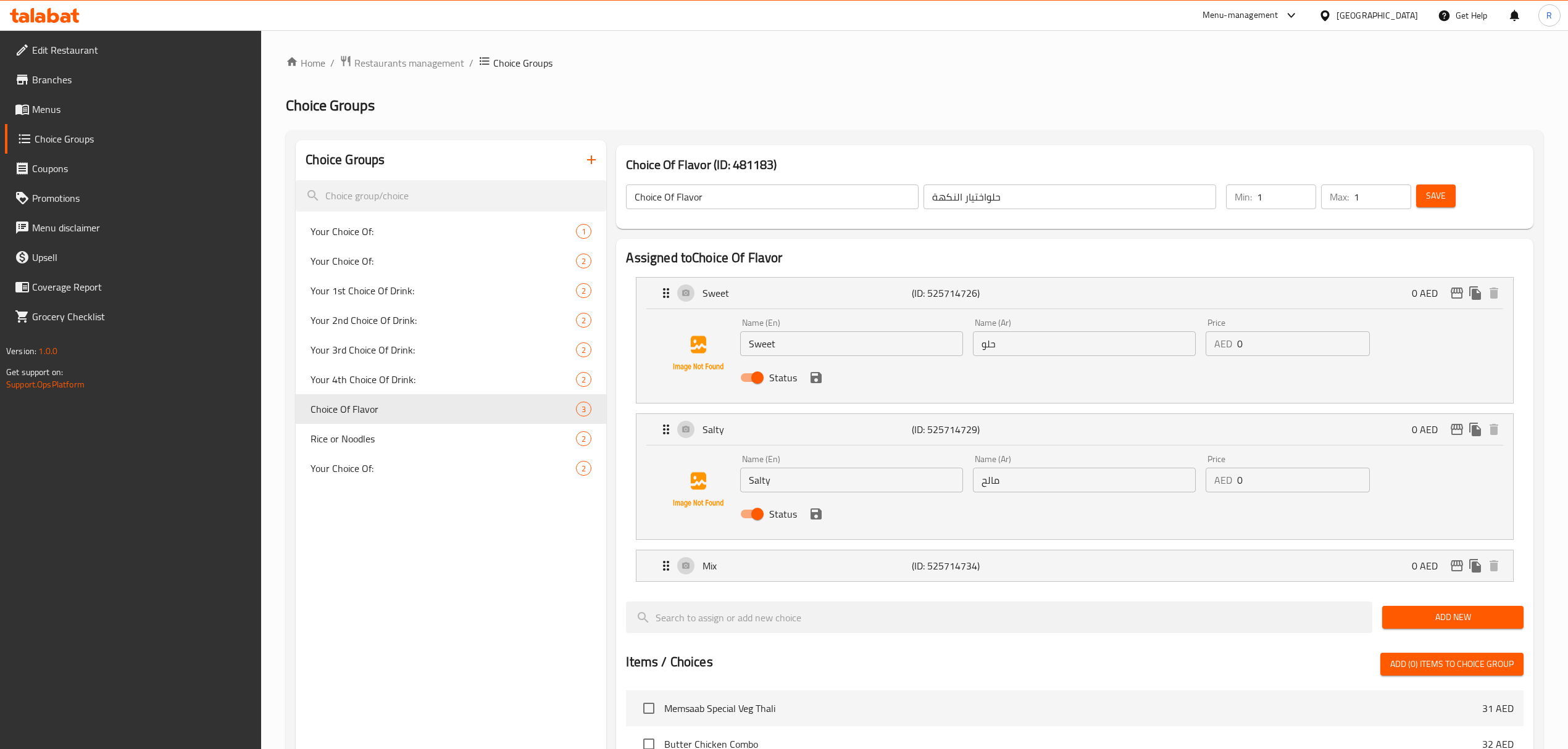
click at [1430, 193] on span "Save" at bounding box center [1436, 196] width 20 height 16
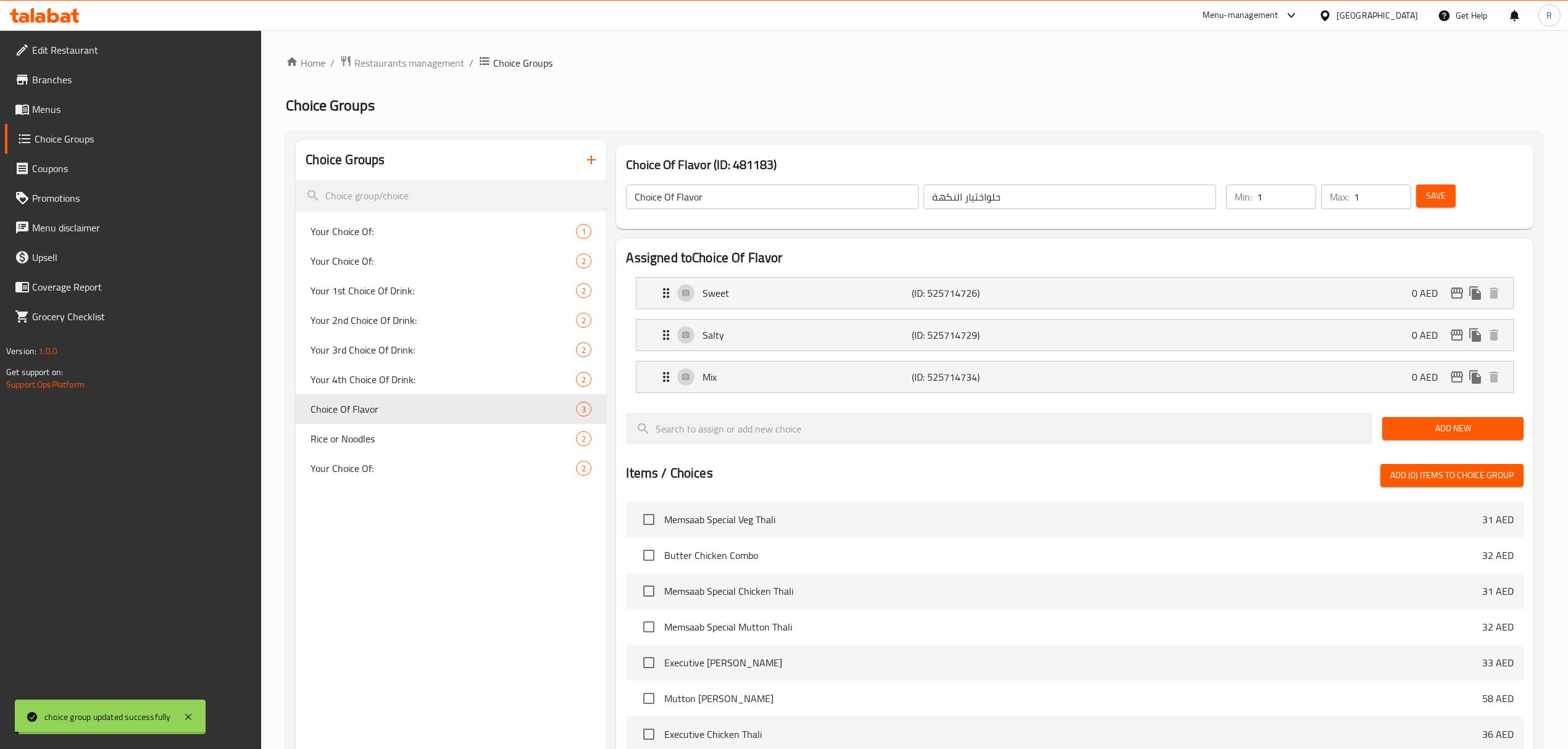
click at [43, 108] on span "Menus" at bounding box center [142, 109] width 220 height 15
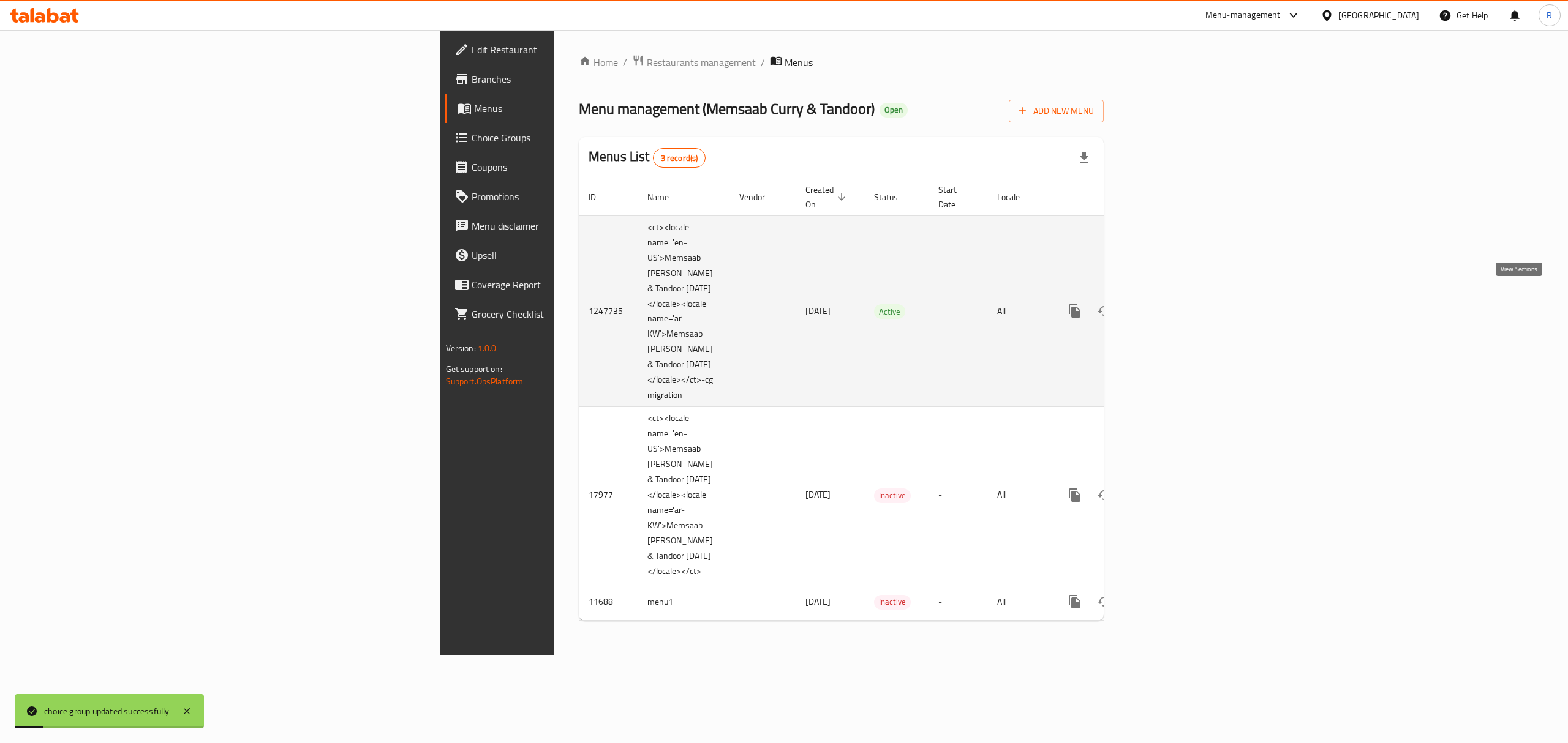
click at [1170, 304] on icon "enhanced table" at bounding box center [1162, 311] width 15 height 15
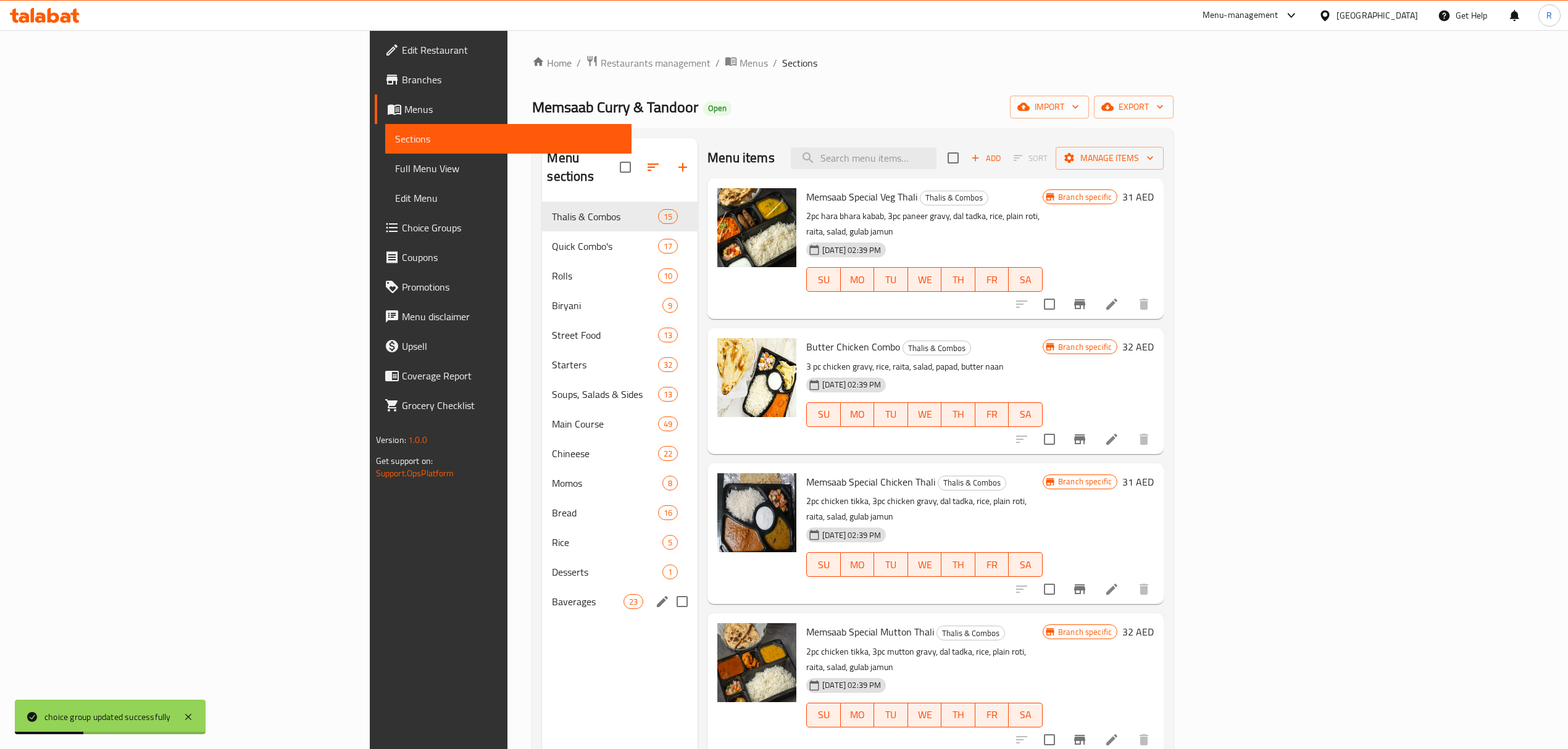
drag, startPoint x: 345, startPoint y: 575, endPoint x: 357, endPoint y: 561, distance: 18.4
click at [542, 587] on div "Baverages 23" at bounding box center [620, 602] width 156 height 30
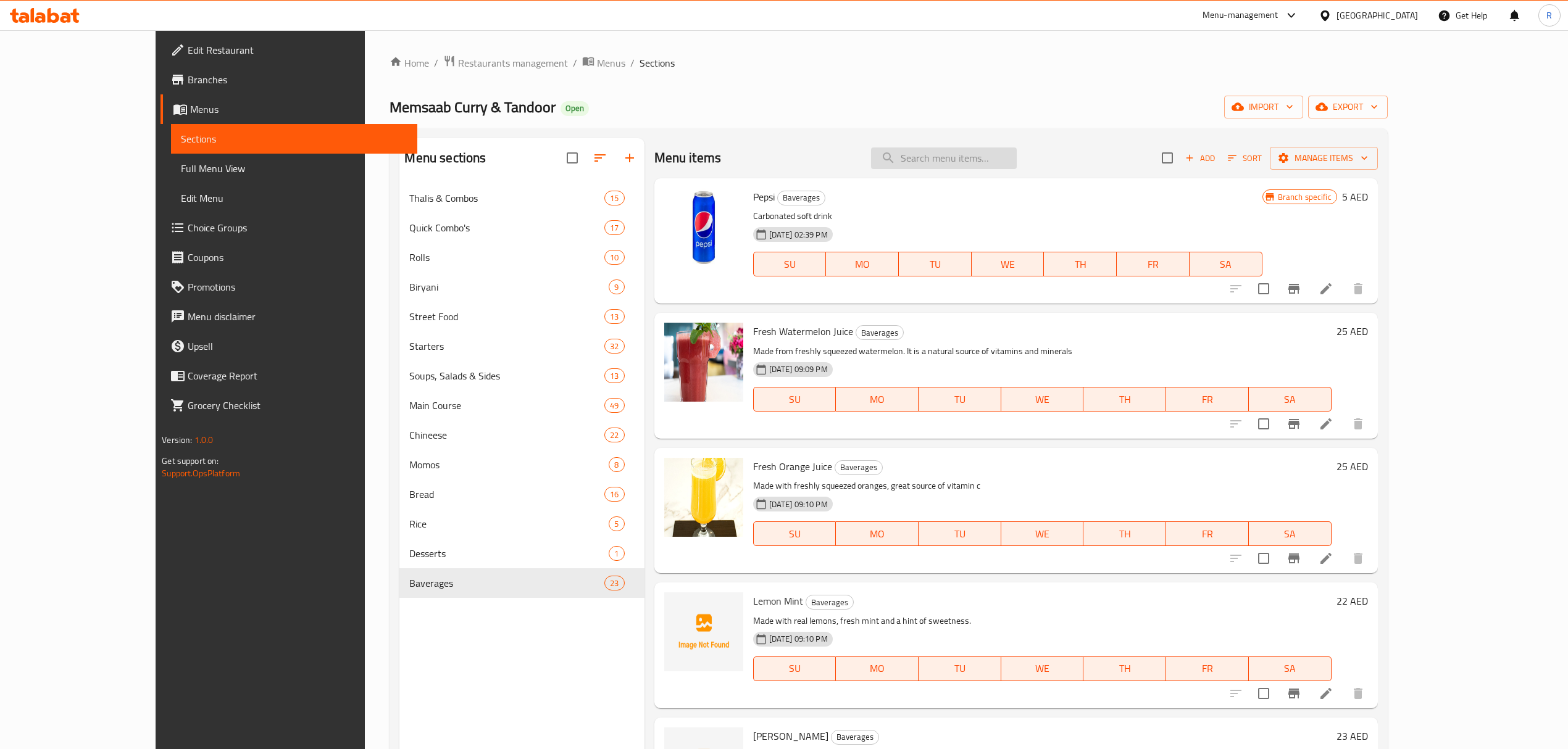
click at [972, 163] on input "search" at bounding box center [944, 158] width 146 height 21
paste input "Fresh Lime"
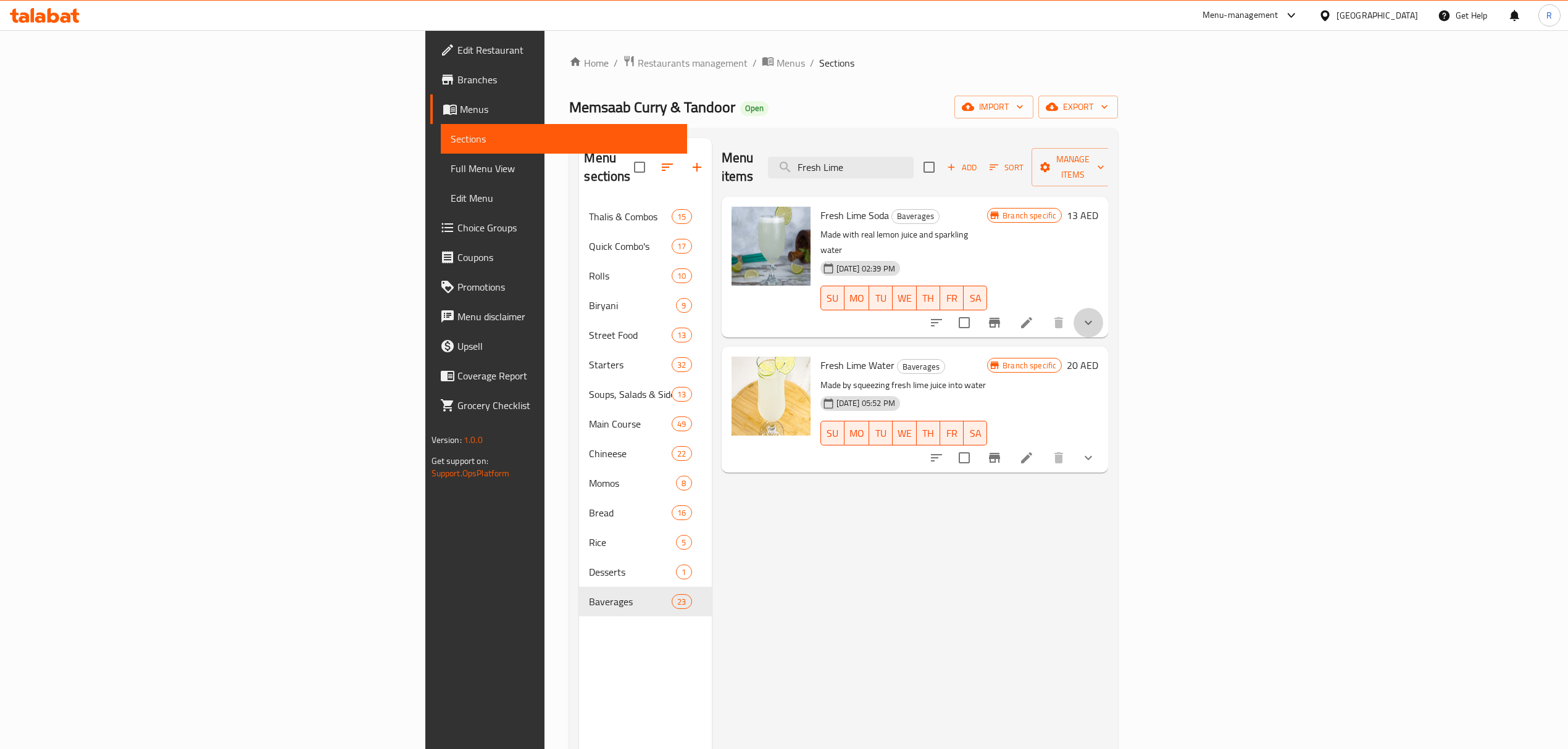
click at [1103, 308] on button "show more" at bounding box center [1088, 323] width 30 height 30
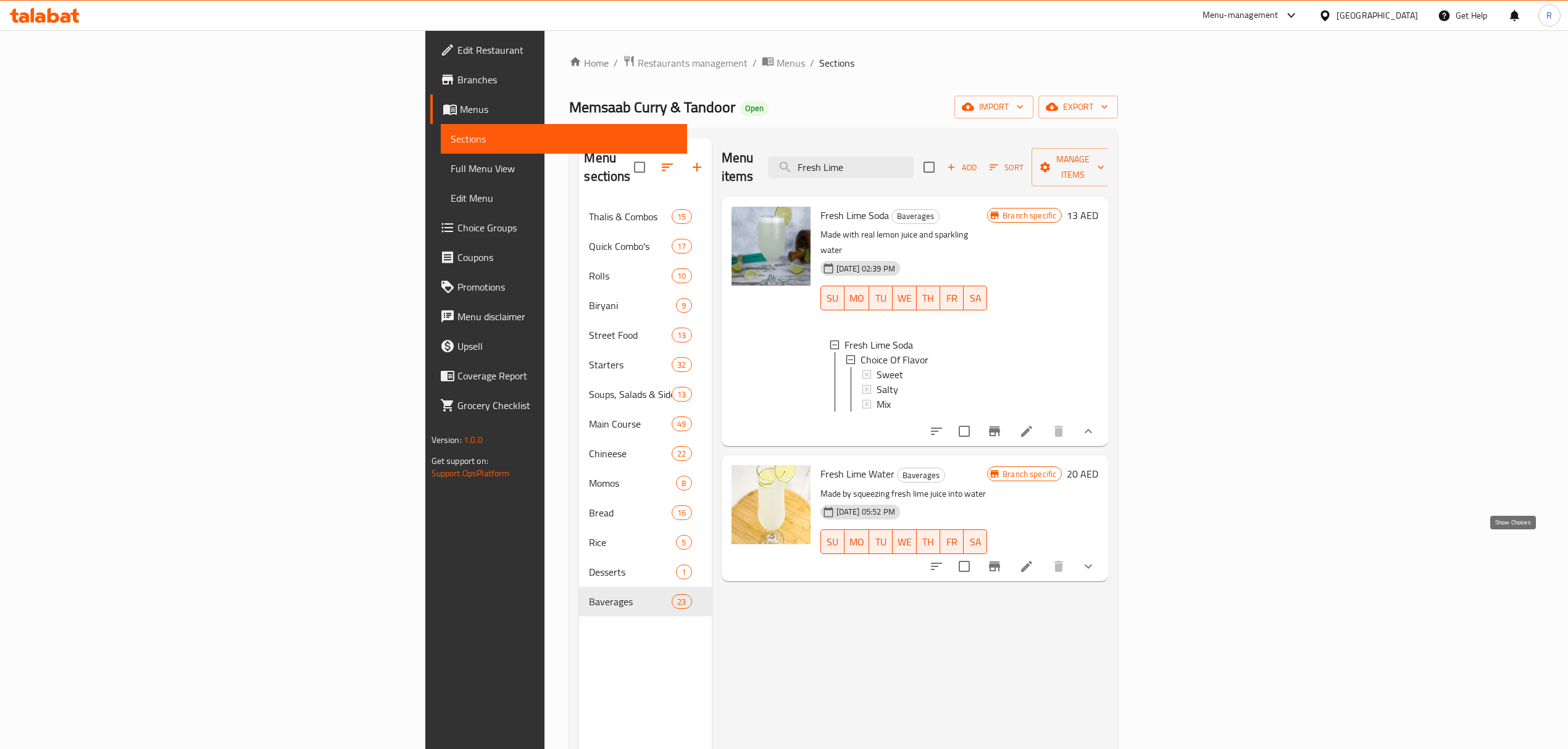
click at [1096, 559] on icon "show more" at bounding box center [1088, 566] width 15 height 15
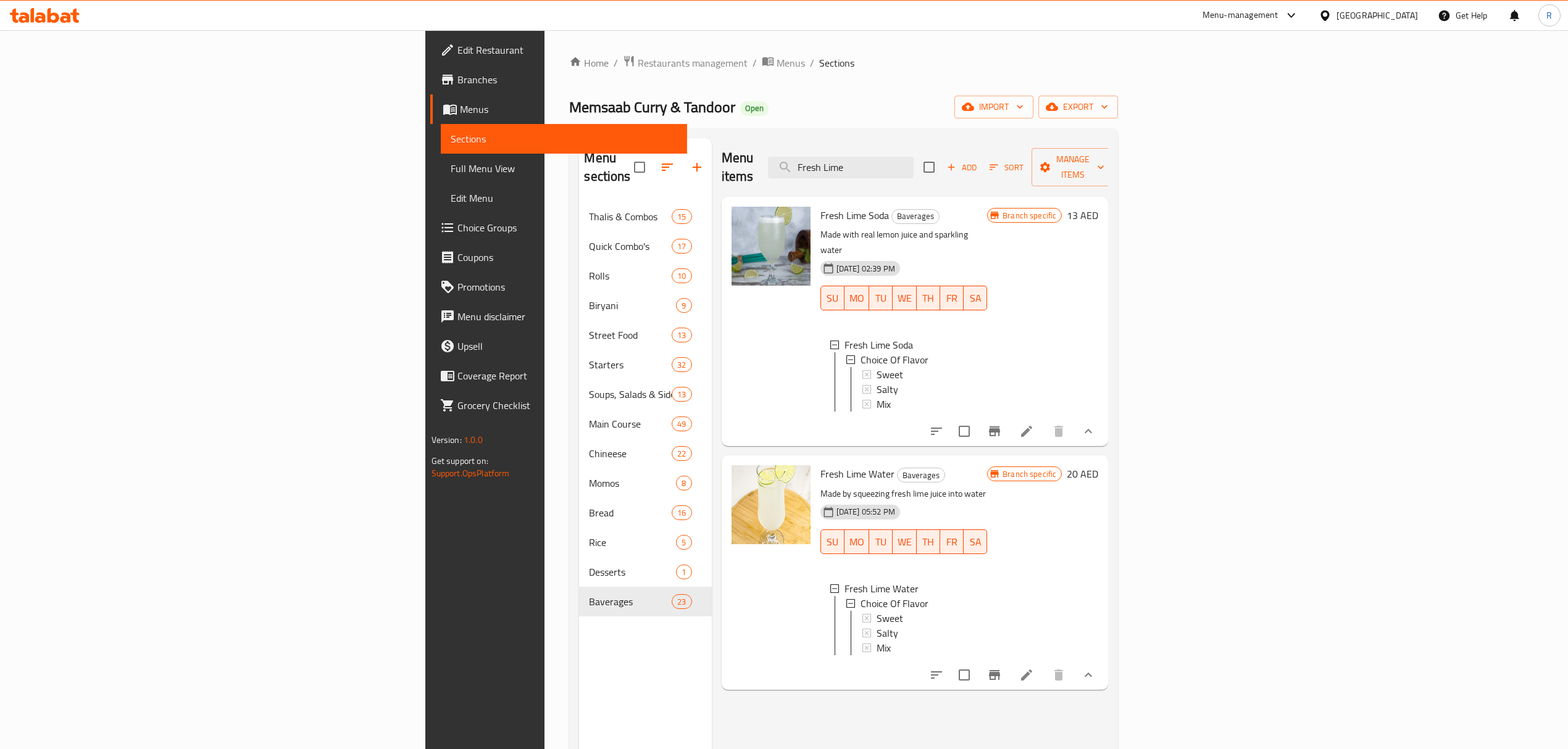
click at [1013, 140] on div "Menu items Fresh Lime Add Sort Manage items" at bounding box center [915, 168] width 387 height 58
click at [914, 158] on input "Fresh Lime" at bounding box center [841, 168] width 146 height 21
paste input "Watermelon Juice"
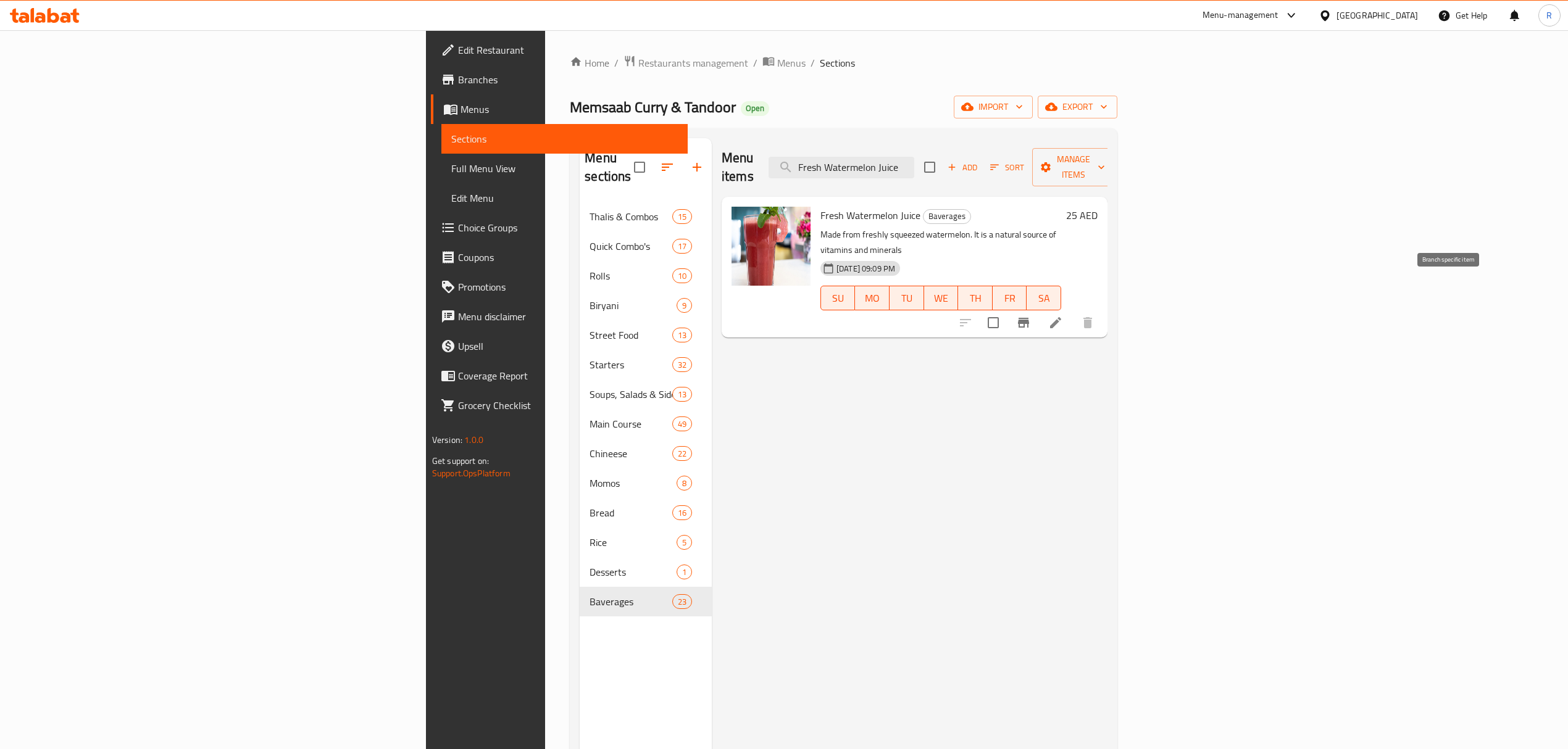
type input "Fresh Watermelon Juice"
click at [1029, 318] on icon "Branch-specific-item" at bounding box center [1024, 323] width 11 height 10
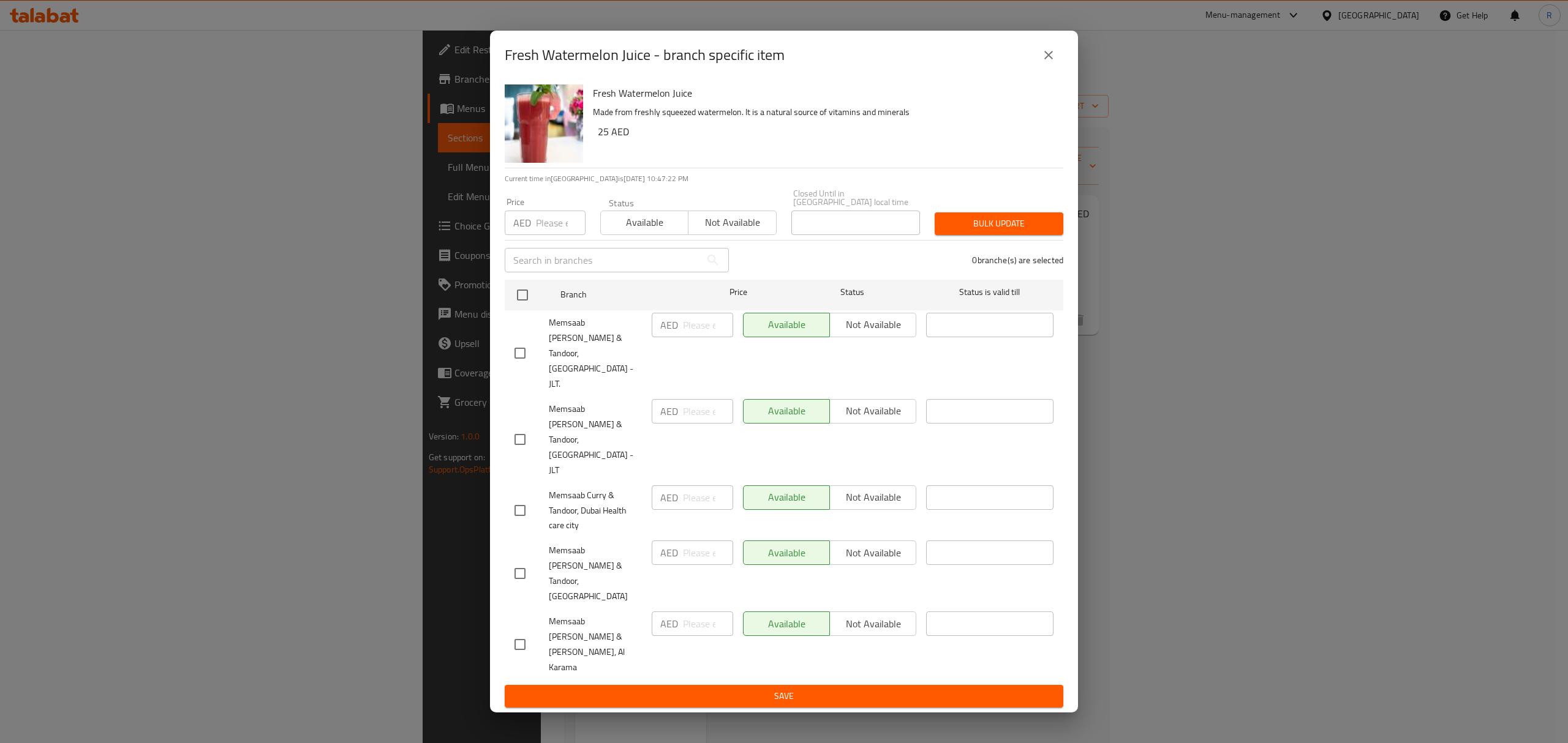
click at [527, 452] on input "checkbox" at bounding box center [520, 439] width 25 height 25
checkbox input "true"
drag, startPoint x: 688, startPoint y: 431, endPoint x: 724, endPoint y: 463, distance: 48.2
click at [689, 424] on input "number" at bounding box center [708, 411] width 50 height 25
type input "25"
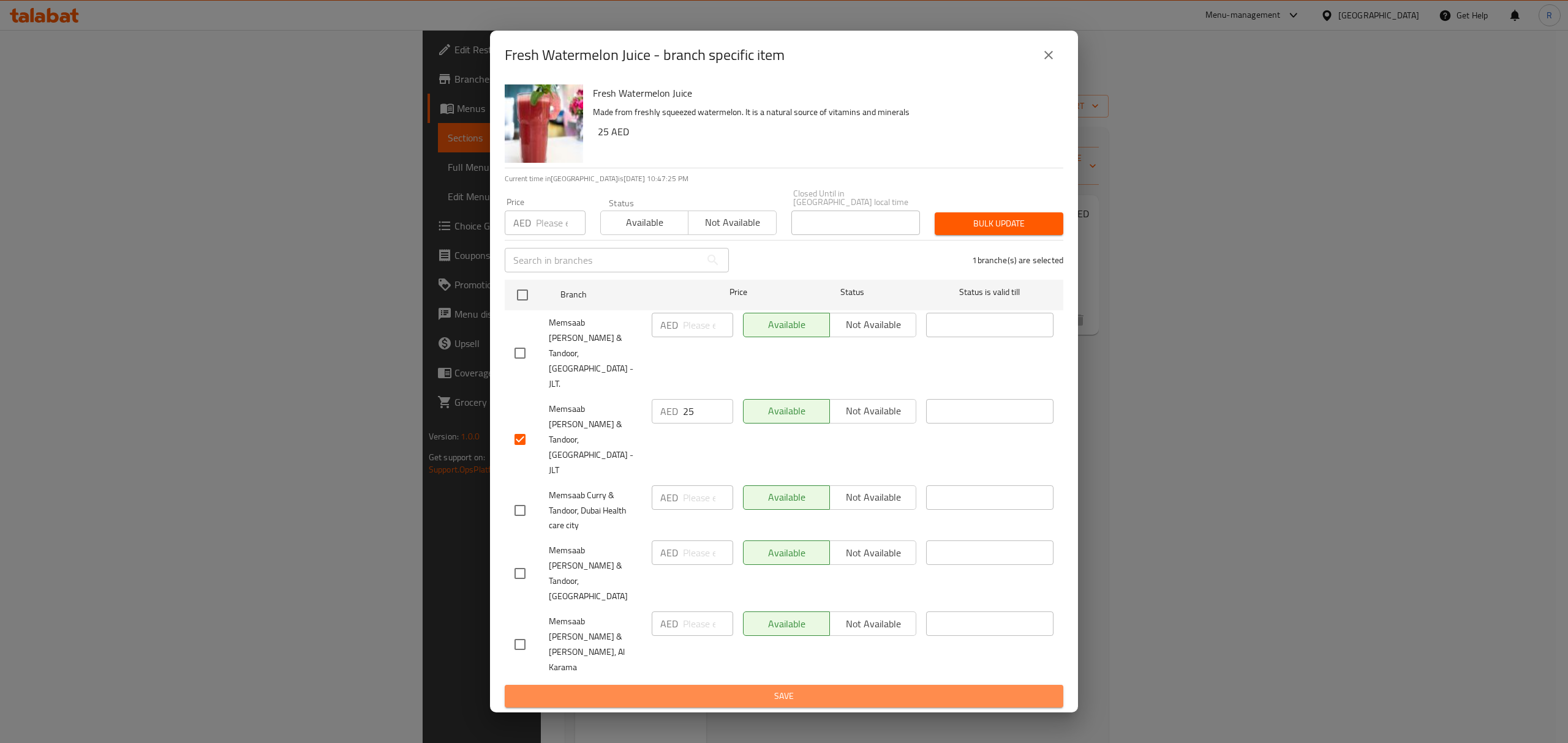
click at [738, 689] on span "Save" at bounding box center [784, 696] width 539 height 16
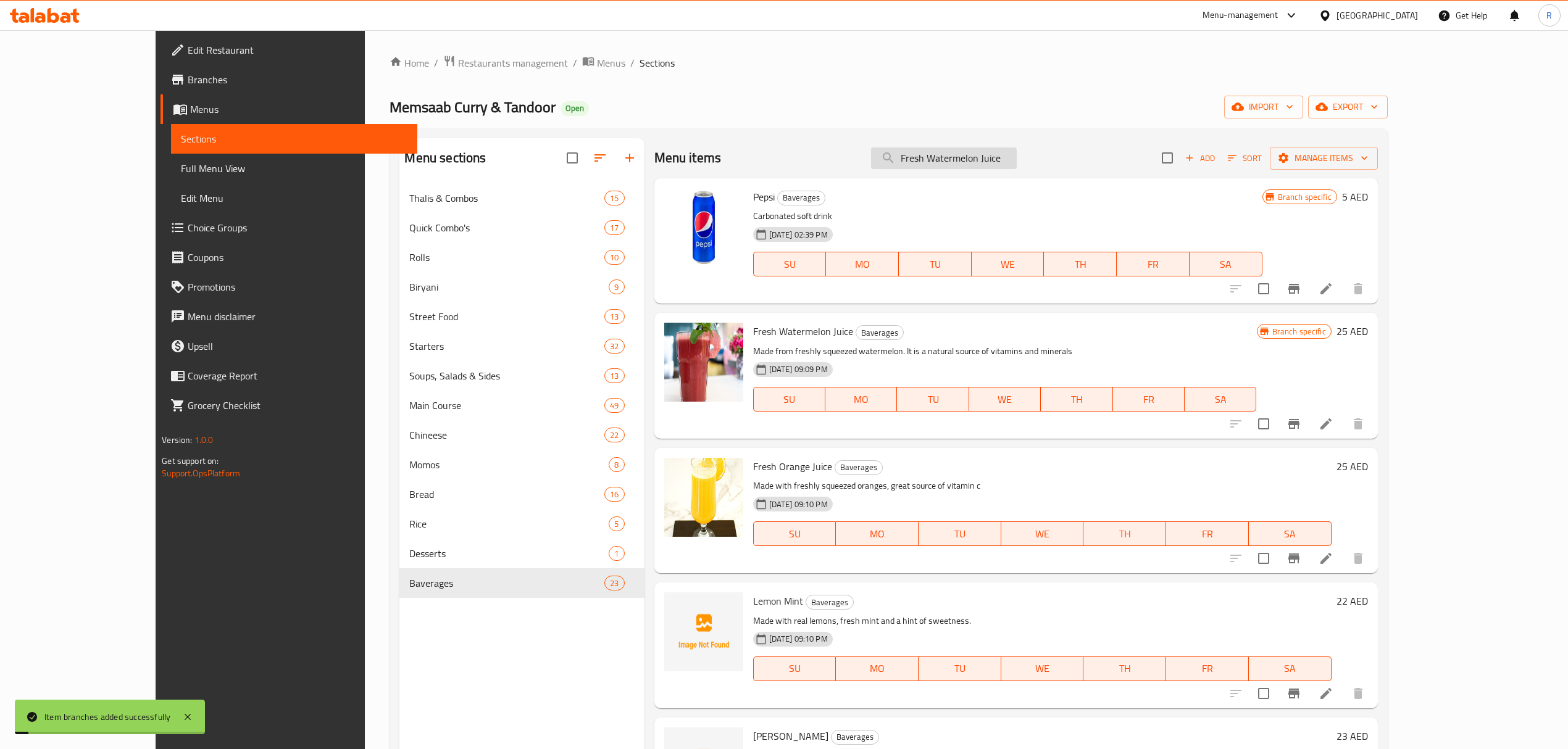
click at [1017, 151] on input "Fresh Watermelon Juice" at bounding box center [944, 158] width 146 height 21
click at [1017, 151] on input "Fresh Watermelon Juice" at bounding box center [944, 158] width 146 height 21
paste input "Orange"
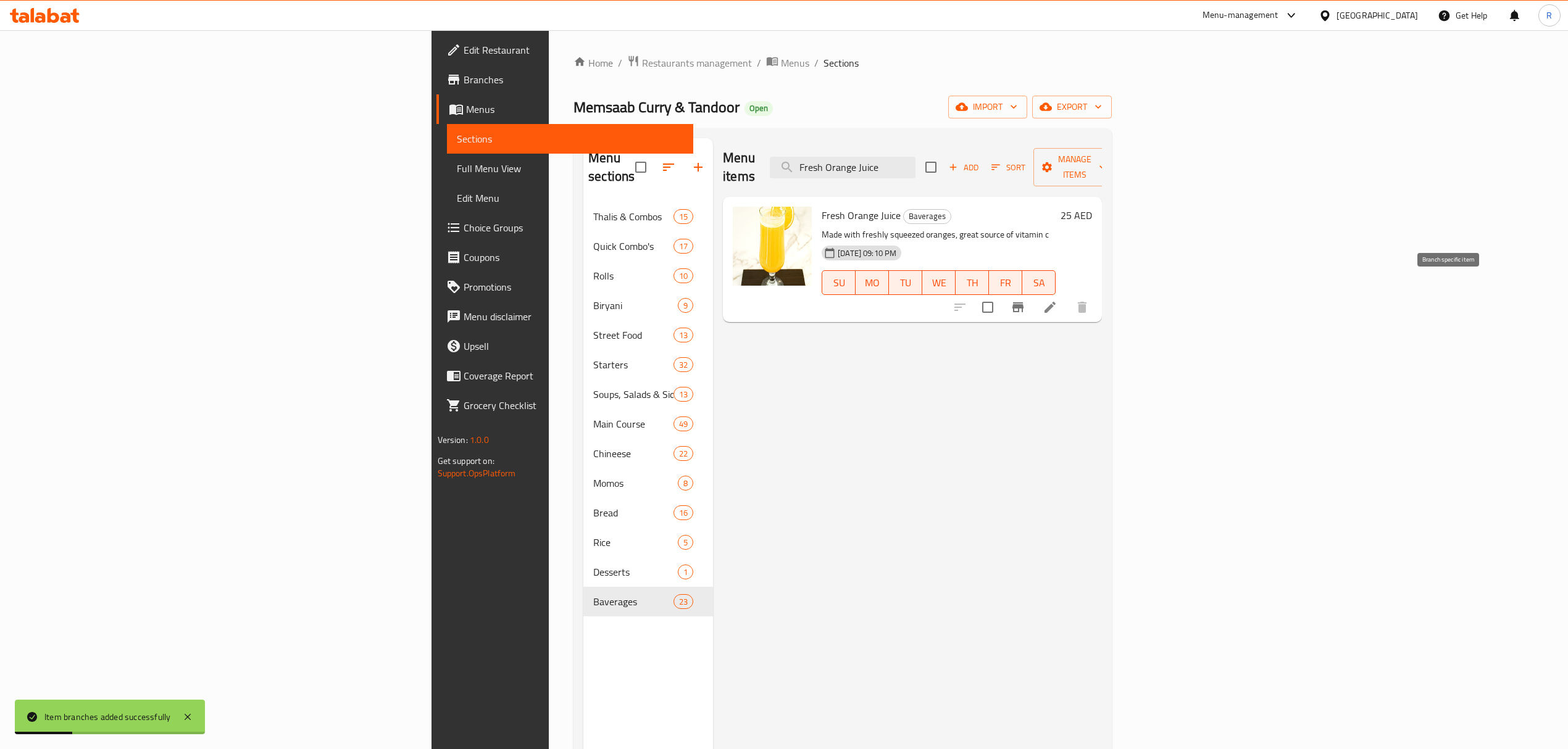
type input "Fresh Orange Juice"
click at [1023, 302] on icon "Branch-specific-item" at bounding box center [1018, 307] width 11 height 10
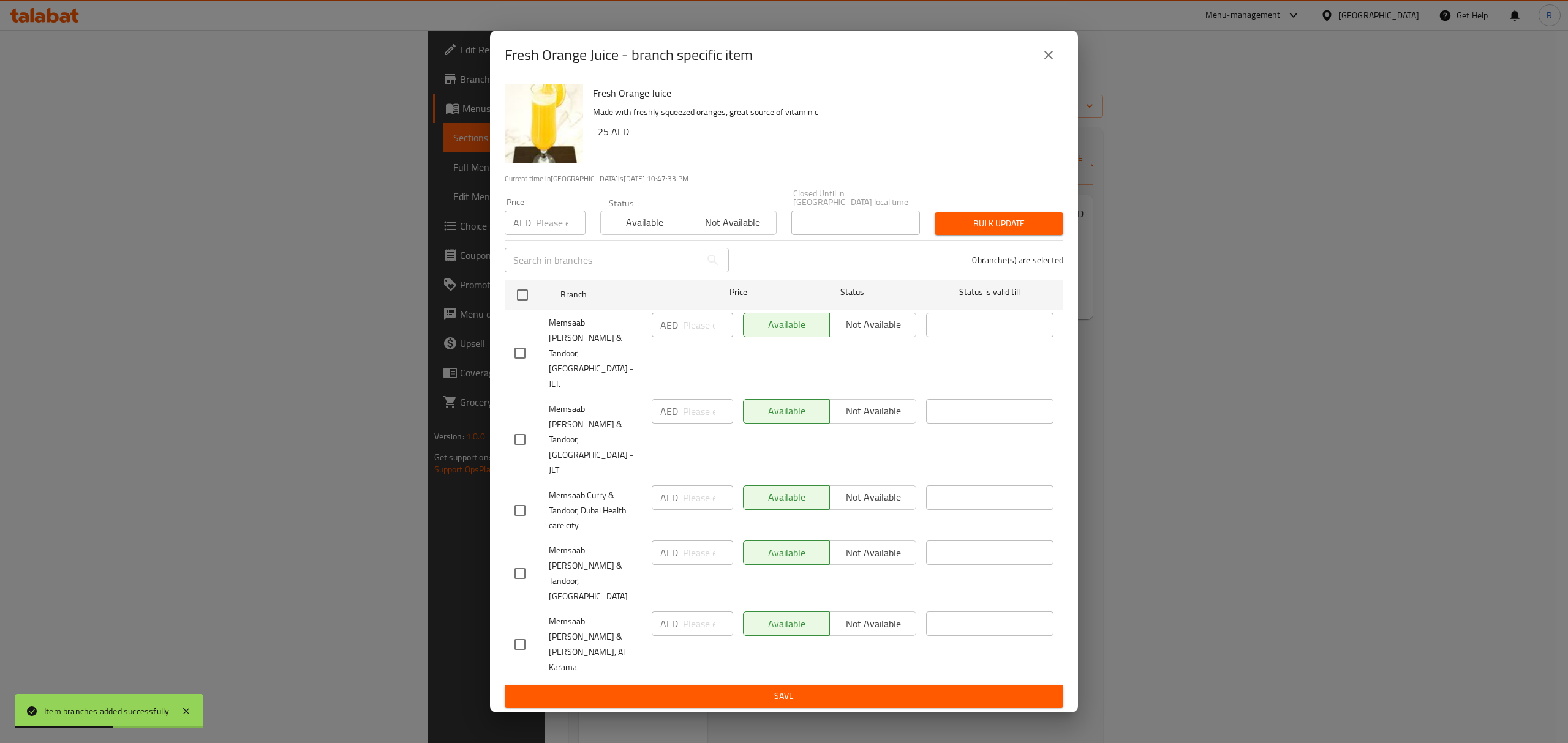
click at [515, 451] on input "checkbox" at bounding box center [520, 439] width 25 height 25
checkbox input "true"
click at [692, 424] on input "number" at bounding box center [708, 411] width 50 height 25
type input "25"
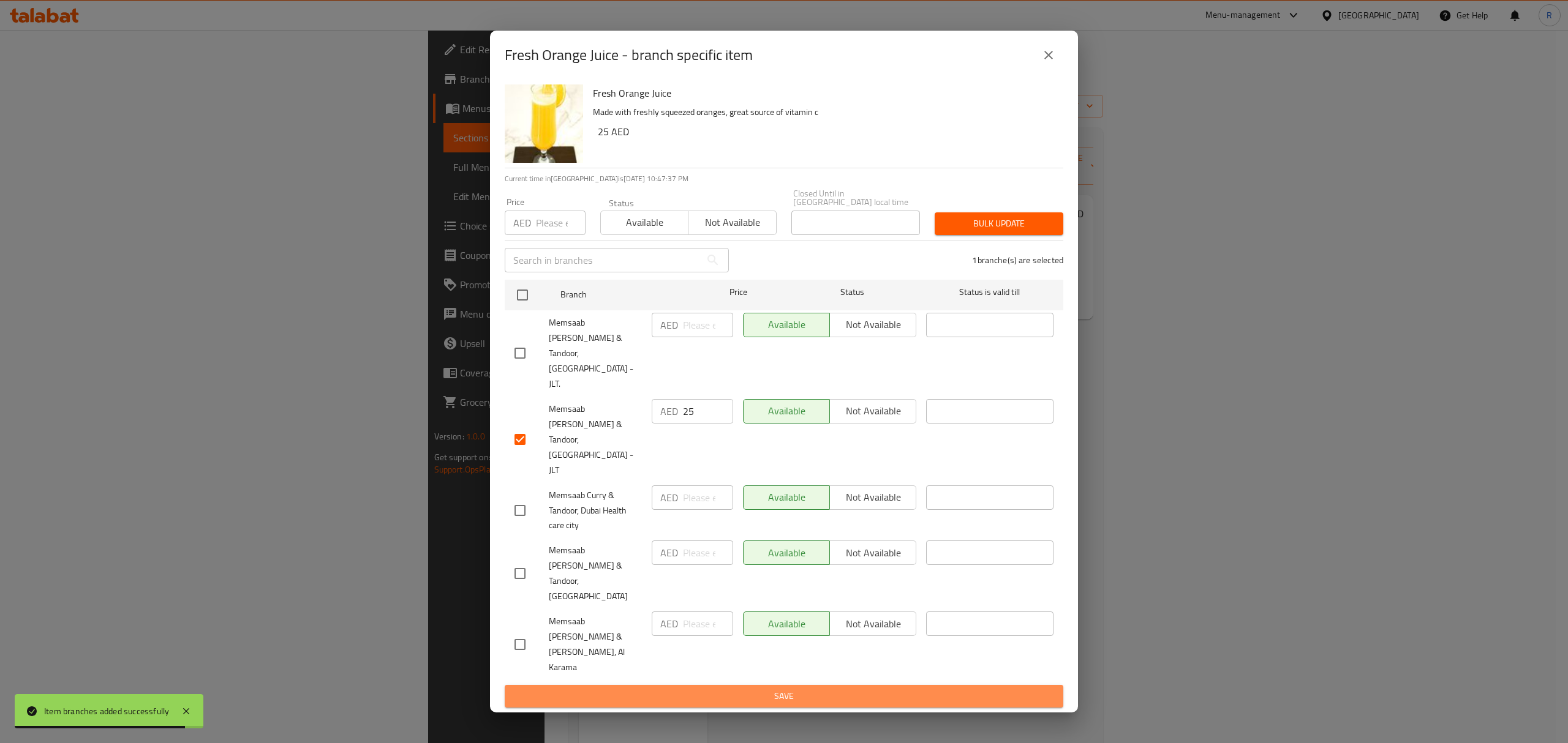
click at [816, 689] on span "Save" at bounding box center [784, 696] width 539 height 16
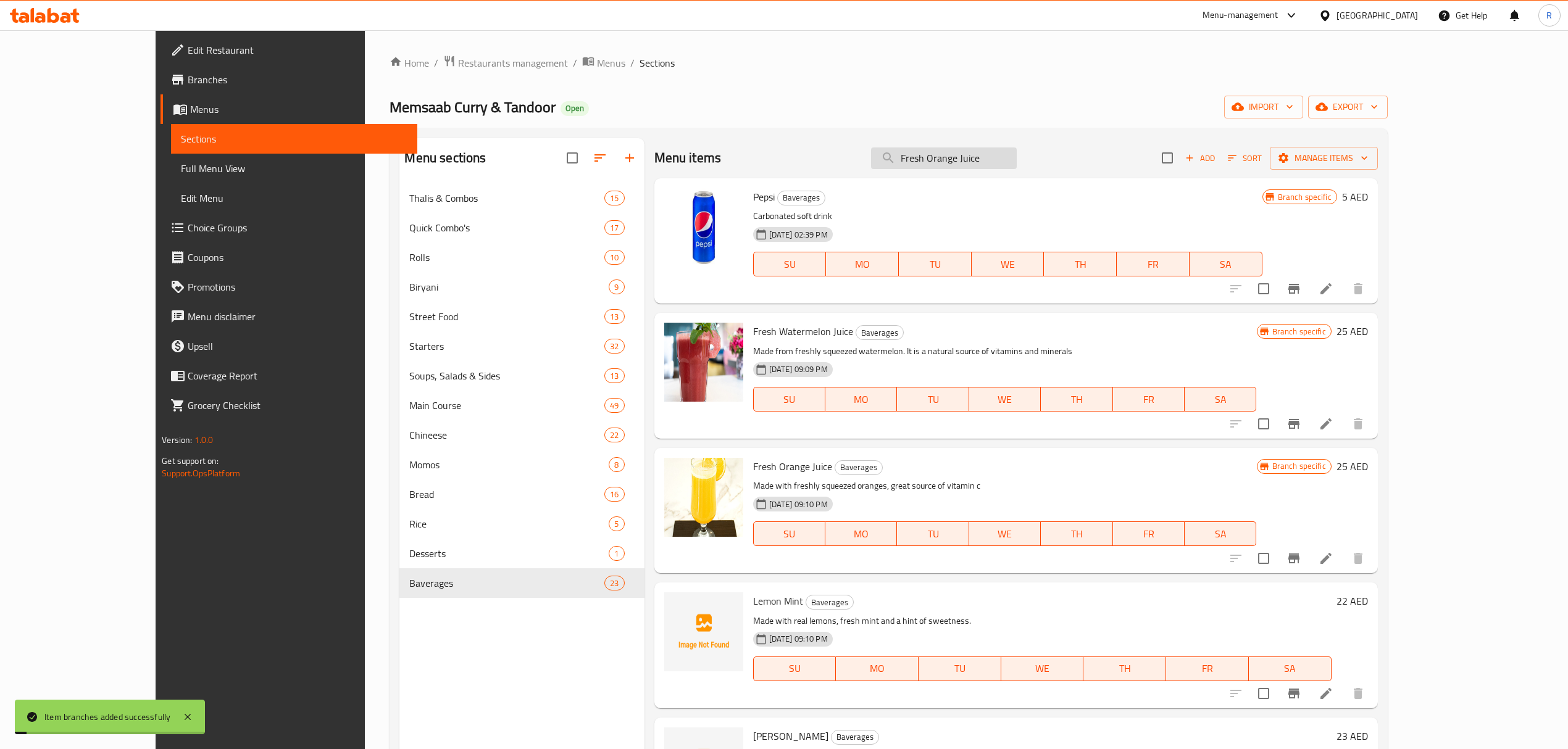
click at [1017, 163] on input "Fresh Orange Juice" at bounding box center [944, 158] width 146 height 21
click at [1017, 162] on input "Fresh Orange Juice" at bounding box center [944, 158] width 146 height 21
paste input "Lemon Mint"
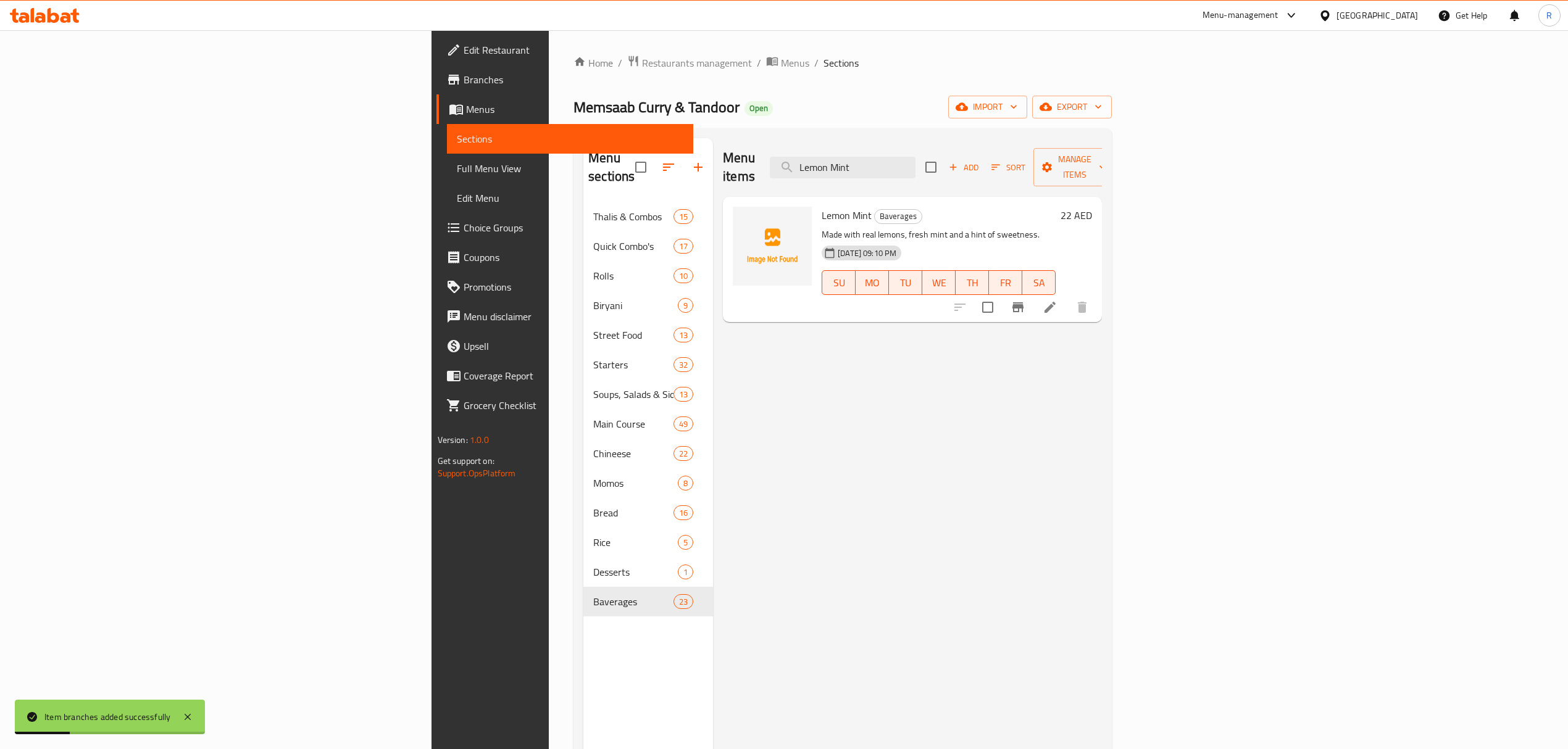
type input "Lemon Mint"
click at [1033, 296] on button "Branch-specific-item" at bounding box center [1018, 307] width 30 height 30
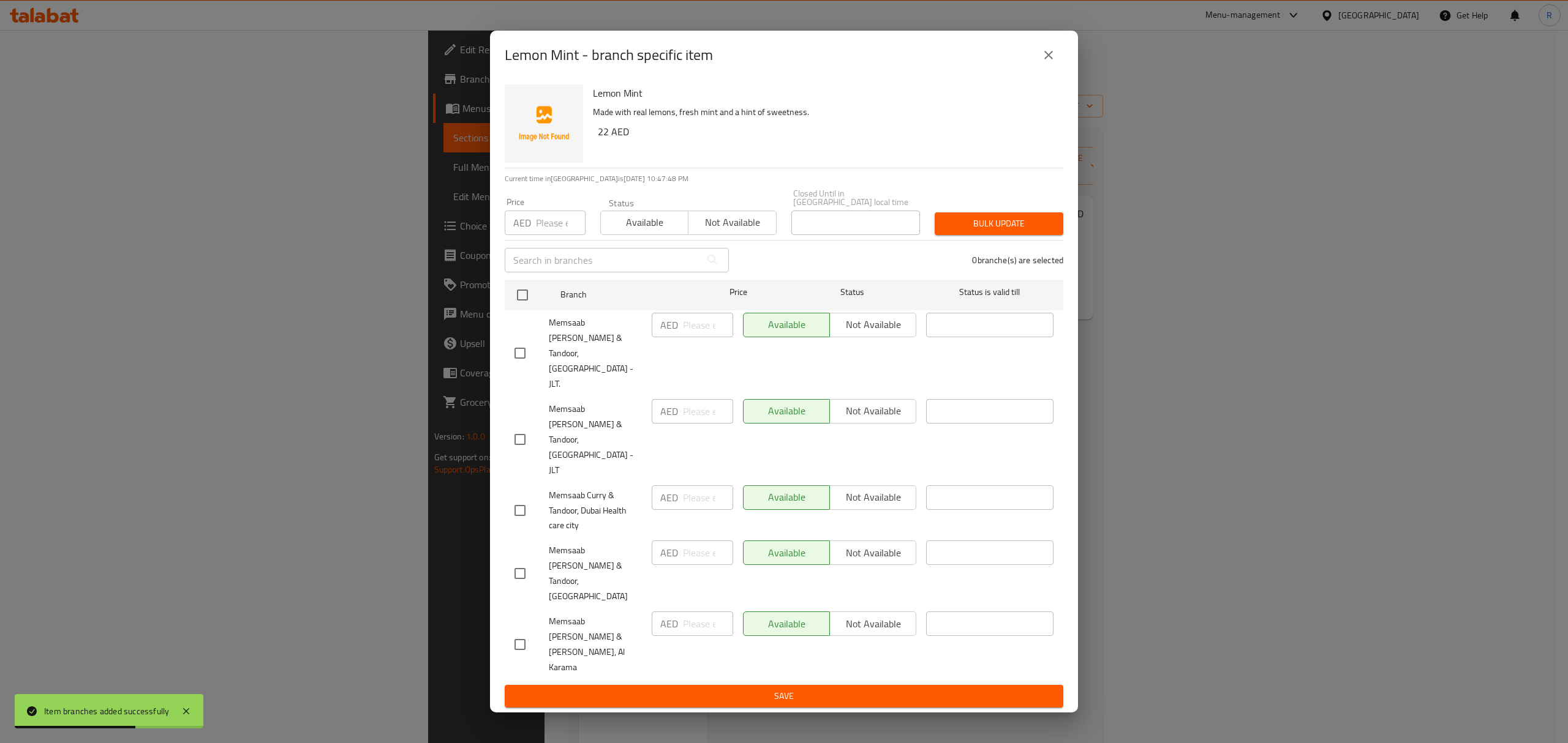
click at [522, 452] on input "checkbox" at bounding box center [520, 439] width 25 height 25
checkbox input "true"
click at [687, 424] on input "number" at bounding box center [708, 411] width 50 height 25
type input "22"
click at [713, 655] on div "Lemon Mint Made with real lemons, fresh mint and a hint of sweetness. 22 AED Cu…" at bounding box center [784, 396] width 588 height 633
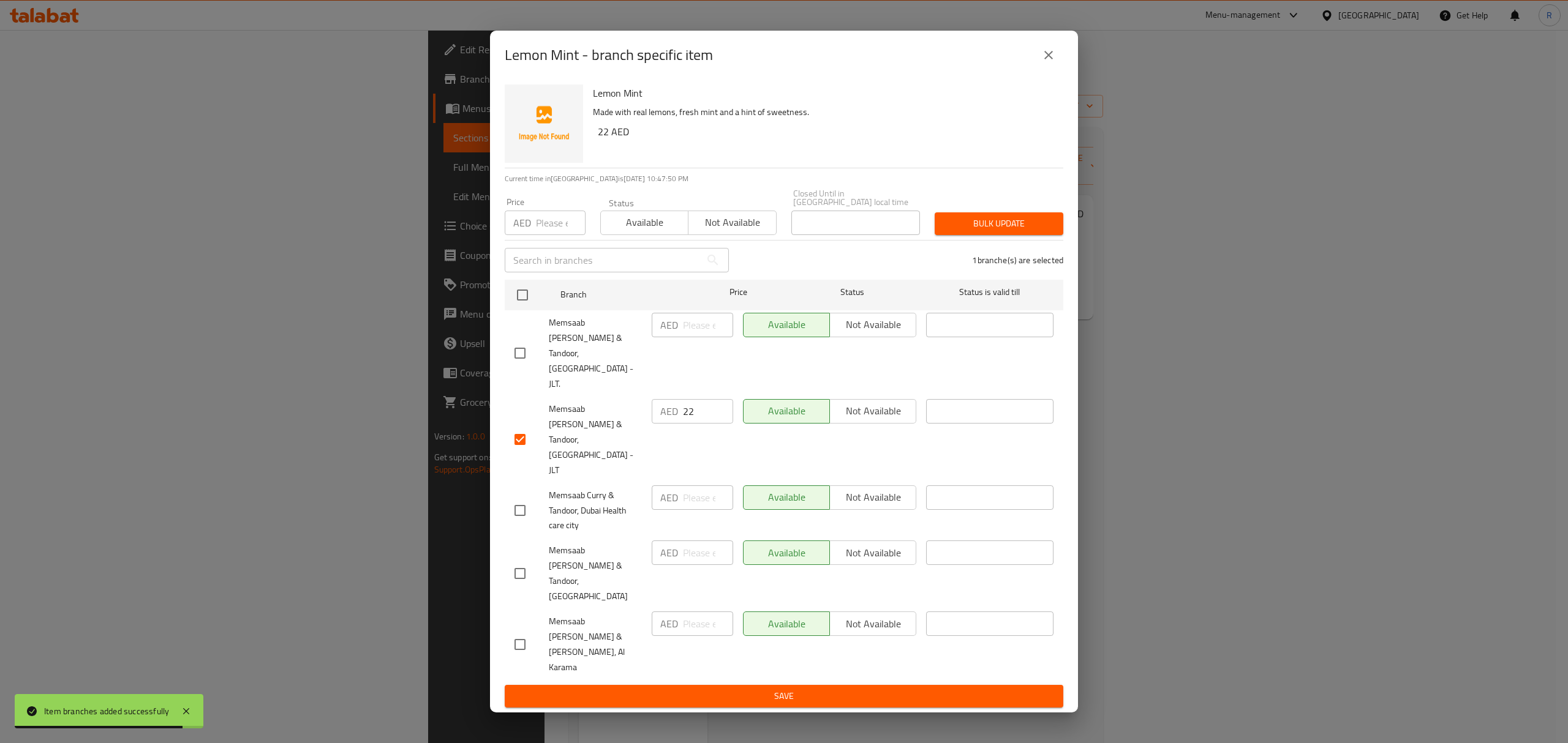
click at [711, 689] on span "Save" at bounding box center [784, 696] width 539 height 16
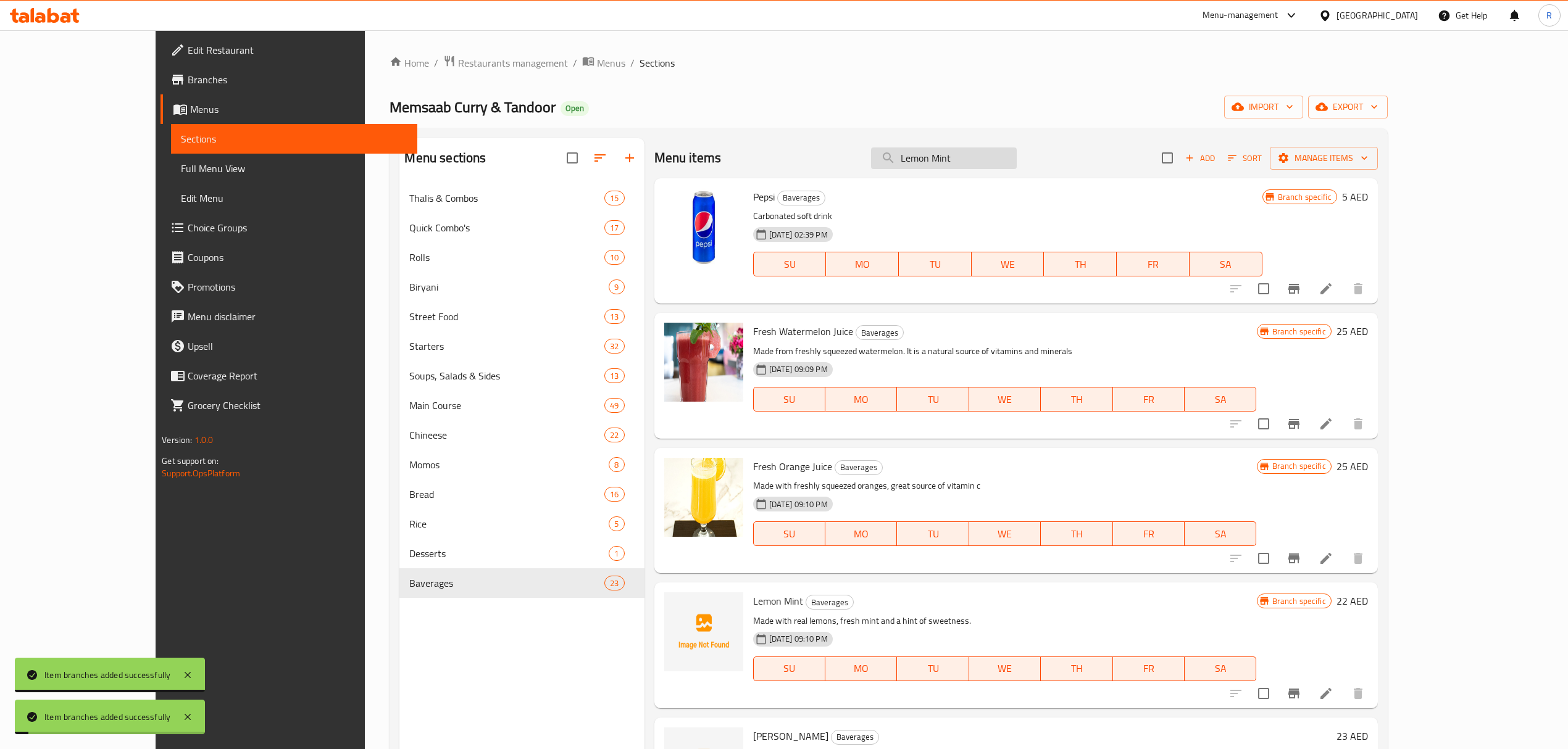
click at [981, 156] on input "Lemon Mint" at bounding box center [944, 158] width 146 height 21
paste input "ojito"
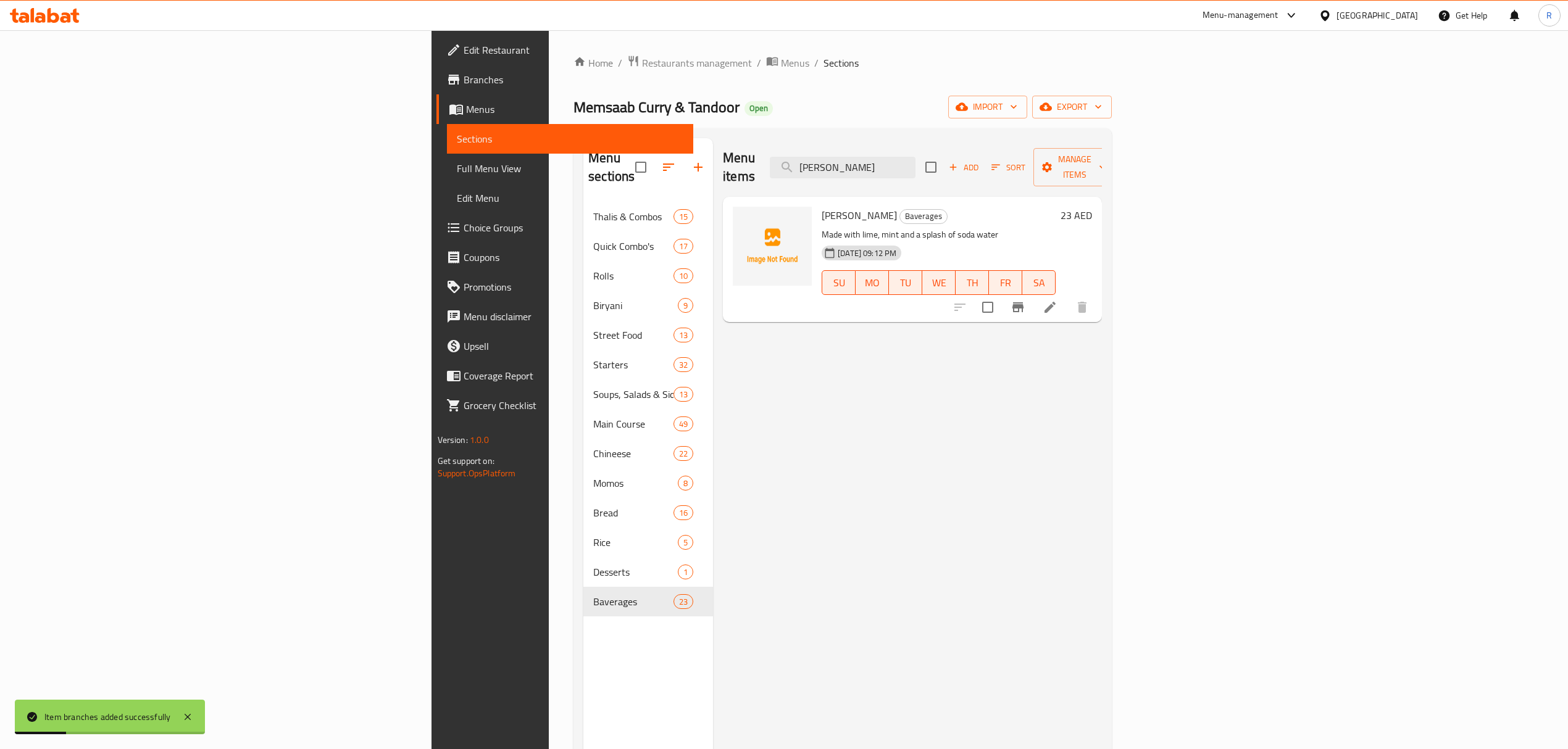
type input "[PERSON_NAME]"
click at [1026, 300] on icon "Branch-specific-item" at bounding box center [1018, 307] width 15 height 15
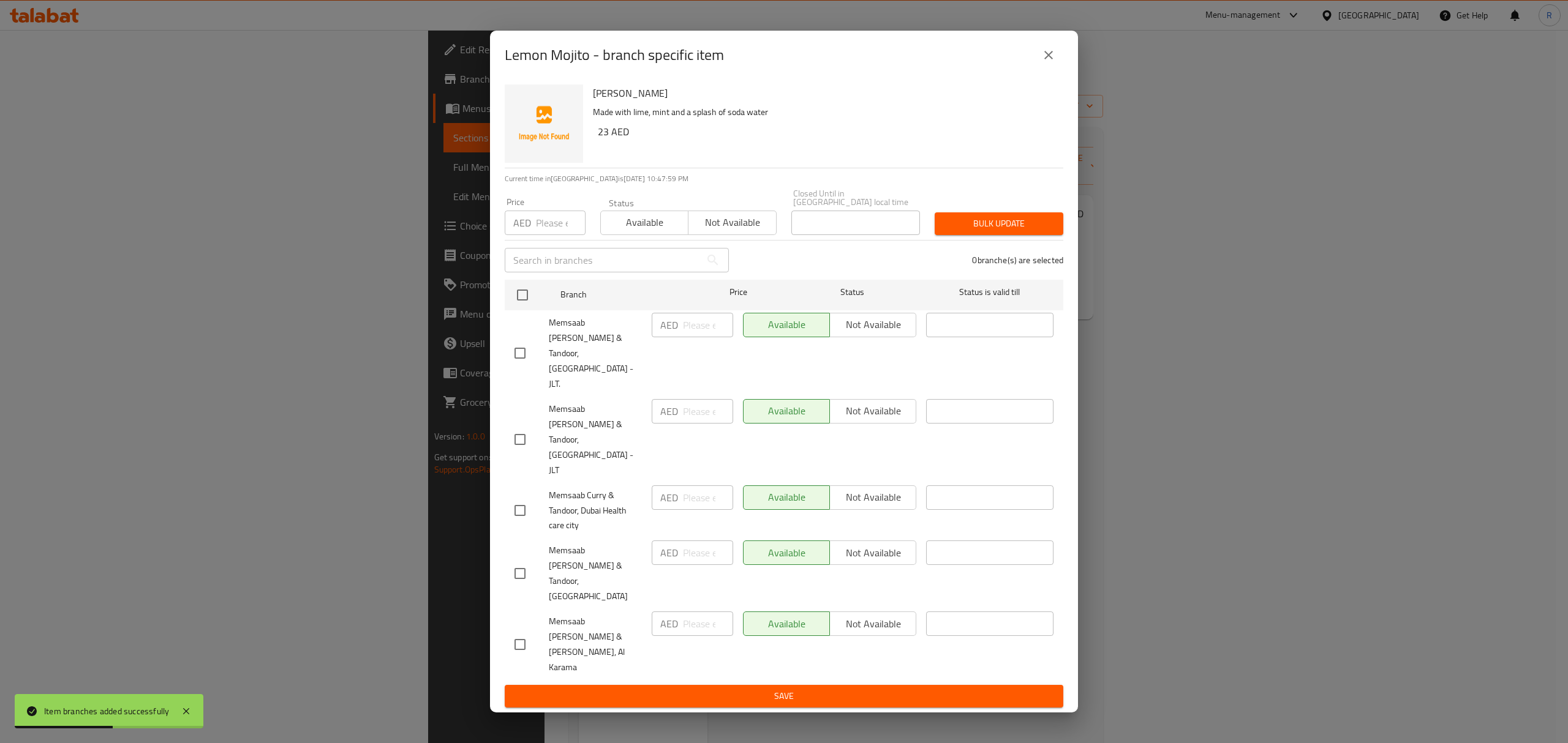
drag, startPoint x: 525, startPoint y: 449, endPoint x: 639, endPoint y: 441, distance: 114.3
click at [525, 449] on input "checkbox" at bounding box center [520, 439] width 25 height 25
checkbox input "true"
click at [698, 424] on input "number" at bounding box center [708, 411] width 50 height 25
type input "23"
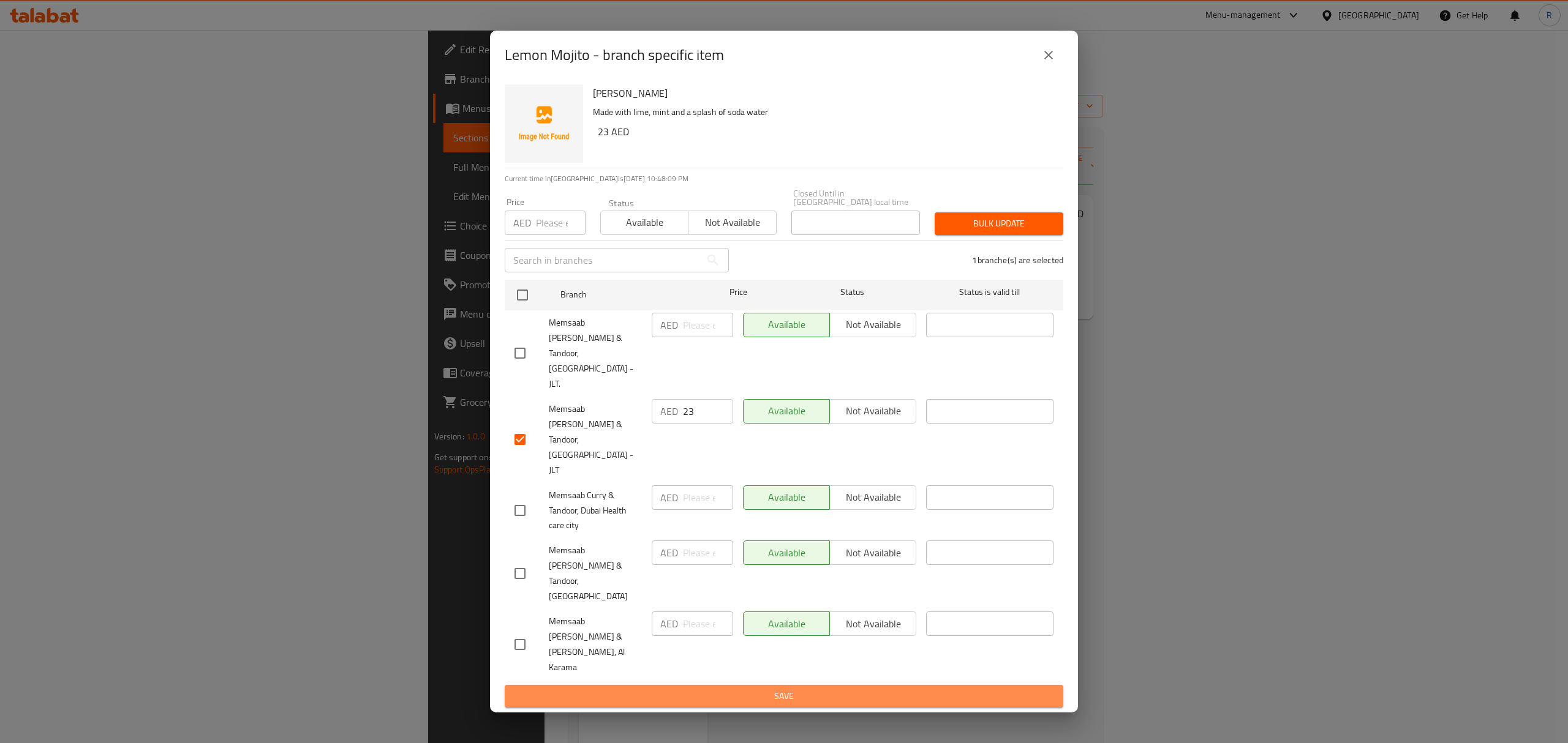
click at [719, 689] on span "Save" at bounding box center [784, 696] width 539 height 16
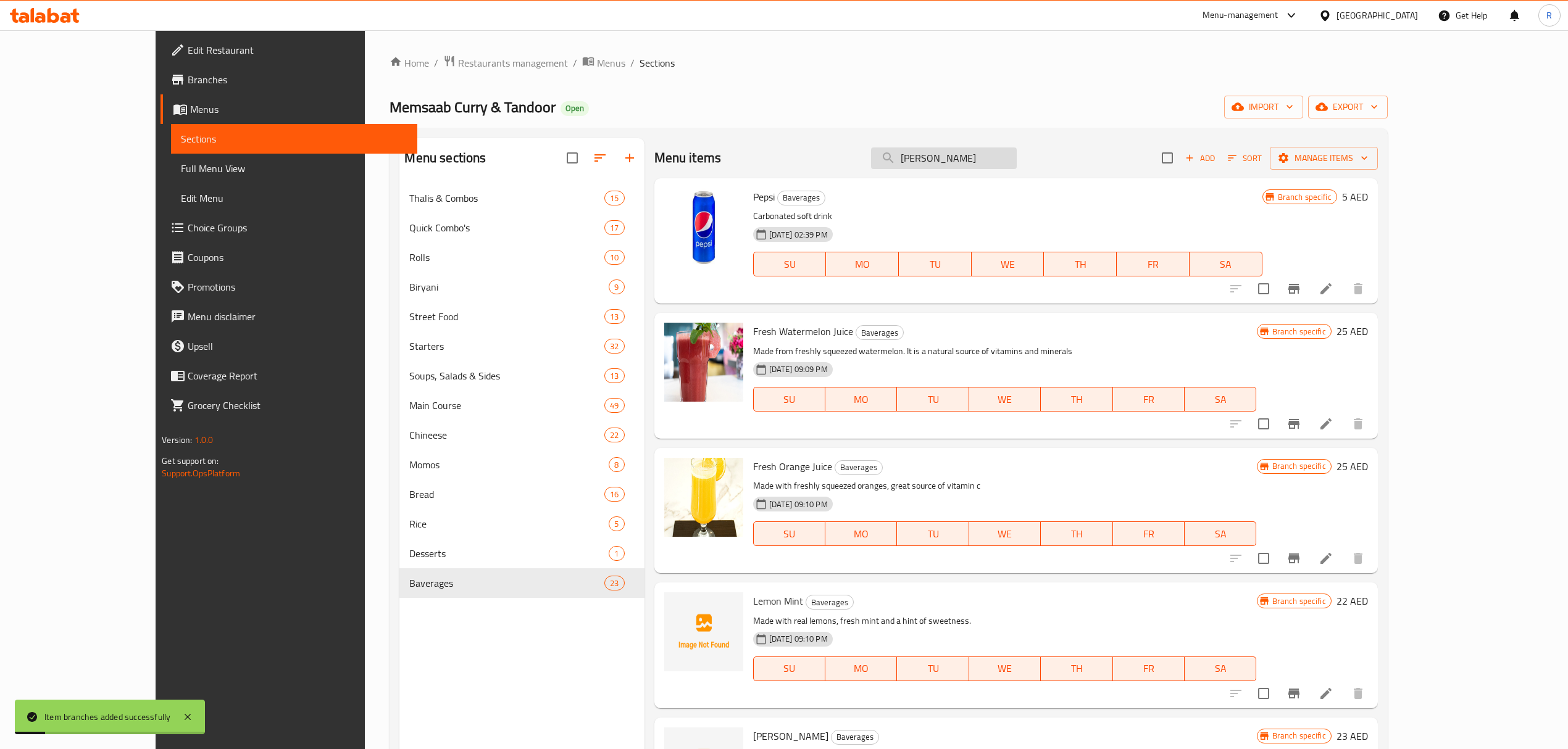
click at [981, 151] on input "[PERSON_NAME]" at bounding box center [944, 158] width 146 height 21
click at [983, 148] on input "[PERSON_NAME]" at bounding box center [944, 158] width 146 height 21
click at [984, 148] on input "[PERSON_NAME]" at bounding box center [944, 158] width 146 height 21
paste input "ango MojitoM"
click at [978, 164] on input "Lemon Mango MojitoMojito" at bounding box center [944, 158] width 146 height 21
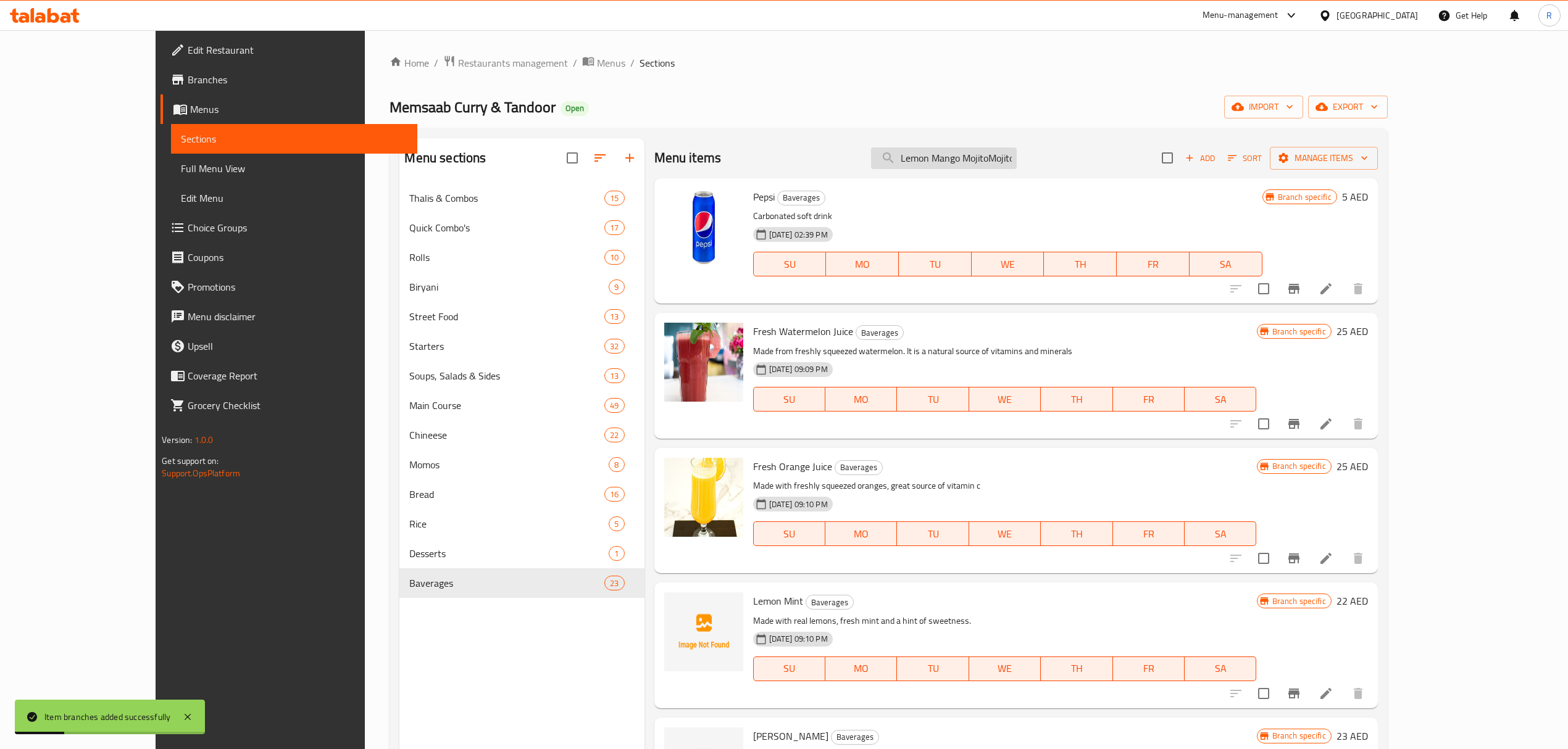
click at [978, 164] on input "Lemon Mango MojitoMojito" at bounding box center [944, 158] width 146 height 21
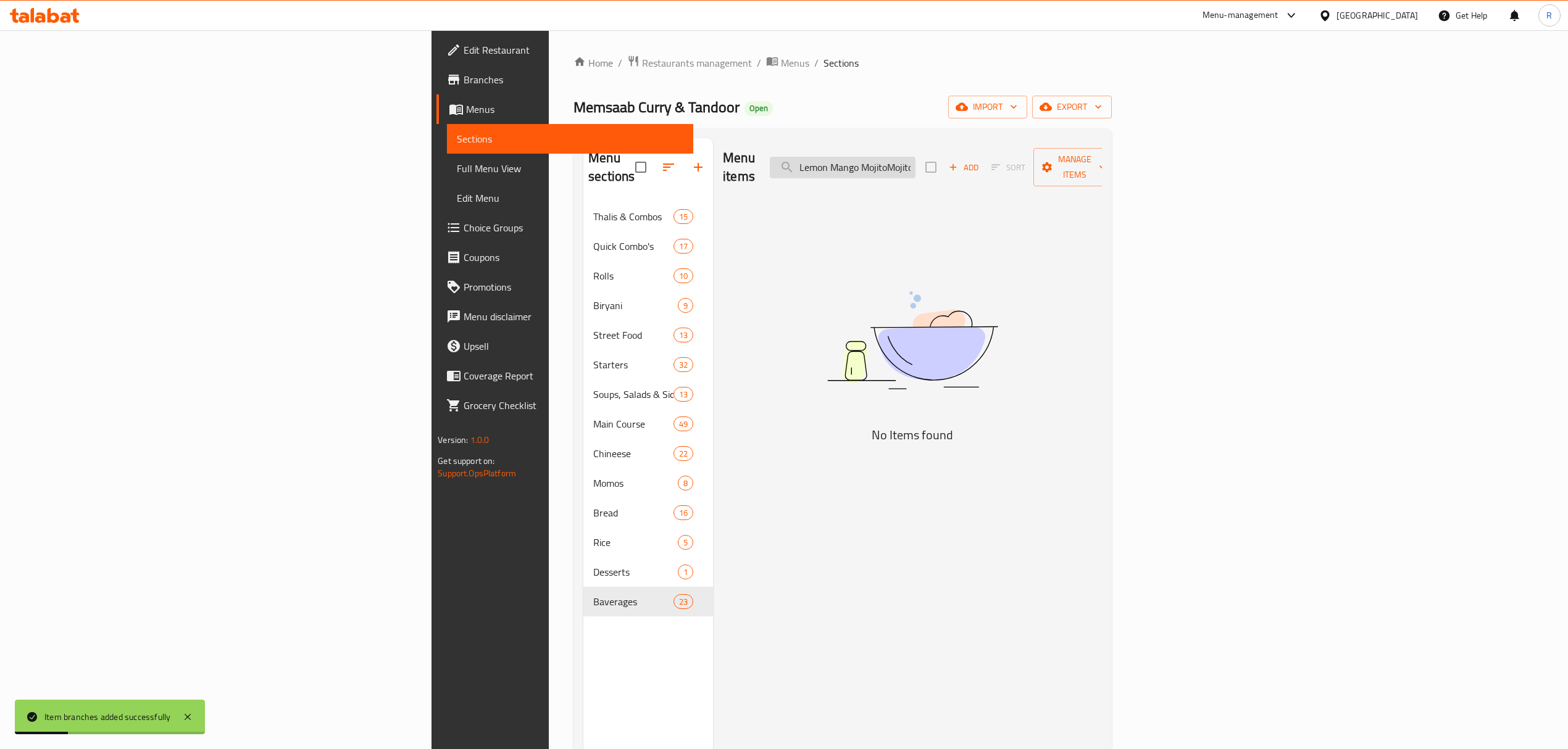
paste input "Mango"
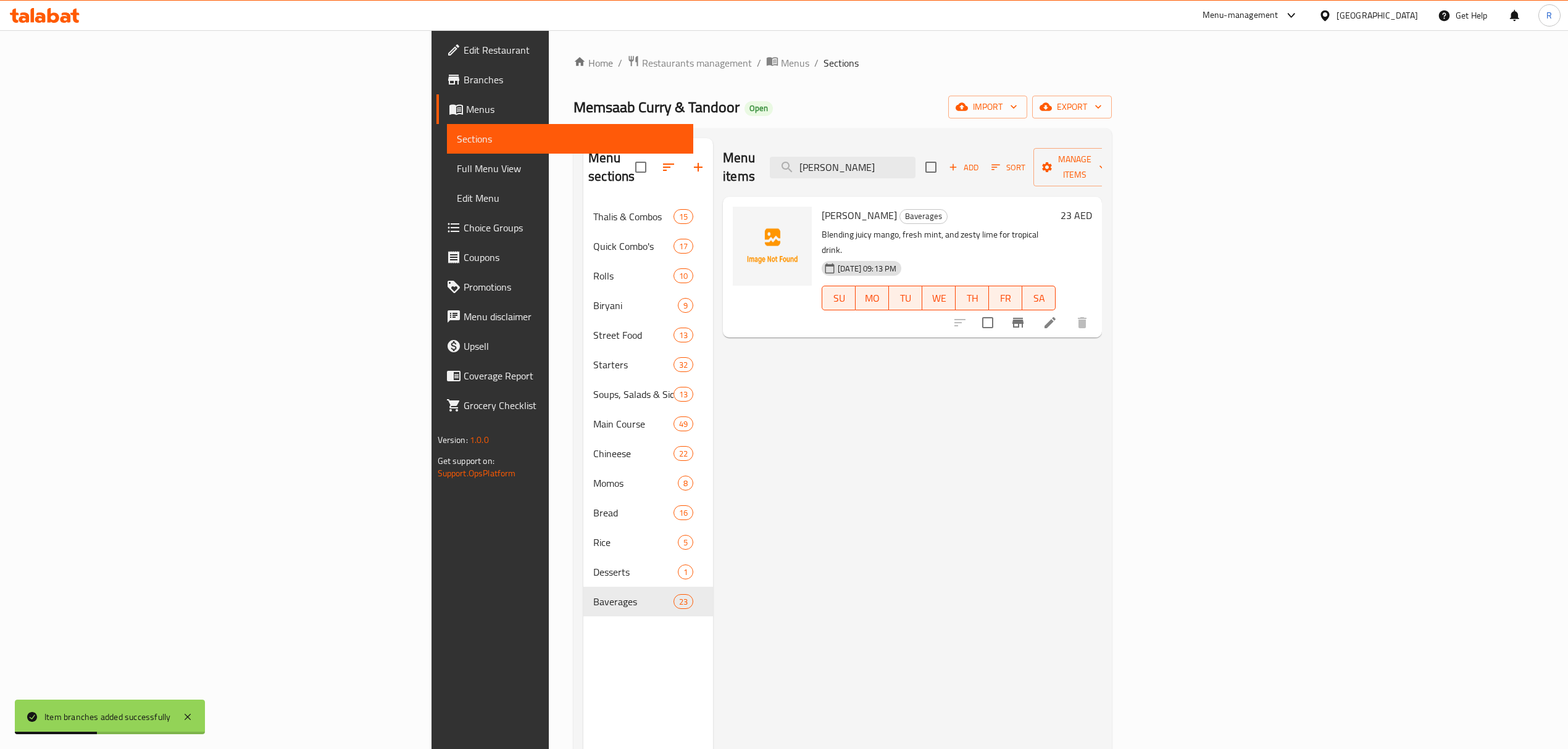
type input "[PERSON_NAME]"
click at [1023, 318] on icon "Branch-specific-item" at bounding box center [1018, 323] width 11 height 10
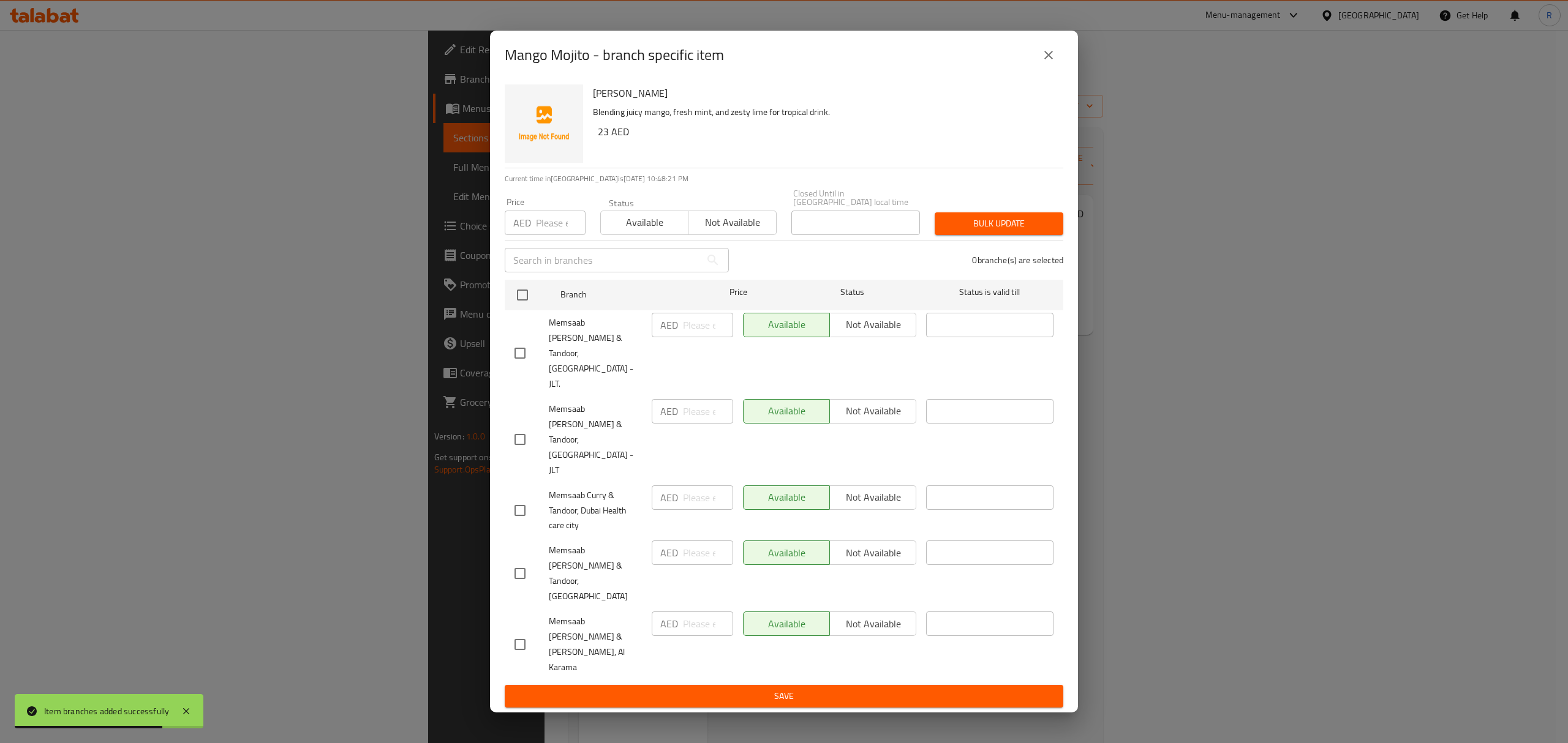
drag, startPoint x: 520, startPoint y: 451, endPoint x: 573, endPoint y: 461, distance: 53.9
click at [520, 452] on input "checkbox" at bounding box center [520, 439] width 25 height 25
checkbox input "true"
drag, startPoint x: 689, startPoint y: 434, endPoint x: 716, endPoint y: 451, distance: 31.9
click at [691, 424] on input "number" at bounding box center [708, 411] width 50 height 25
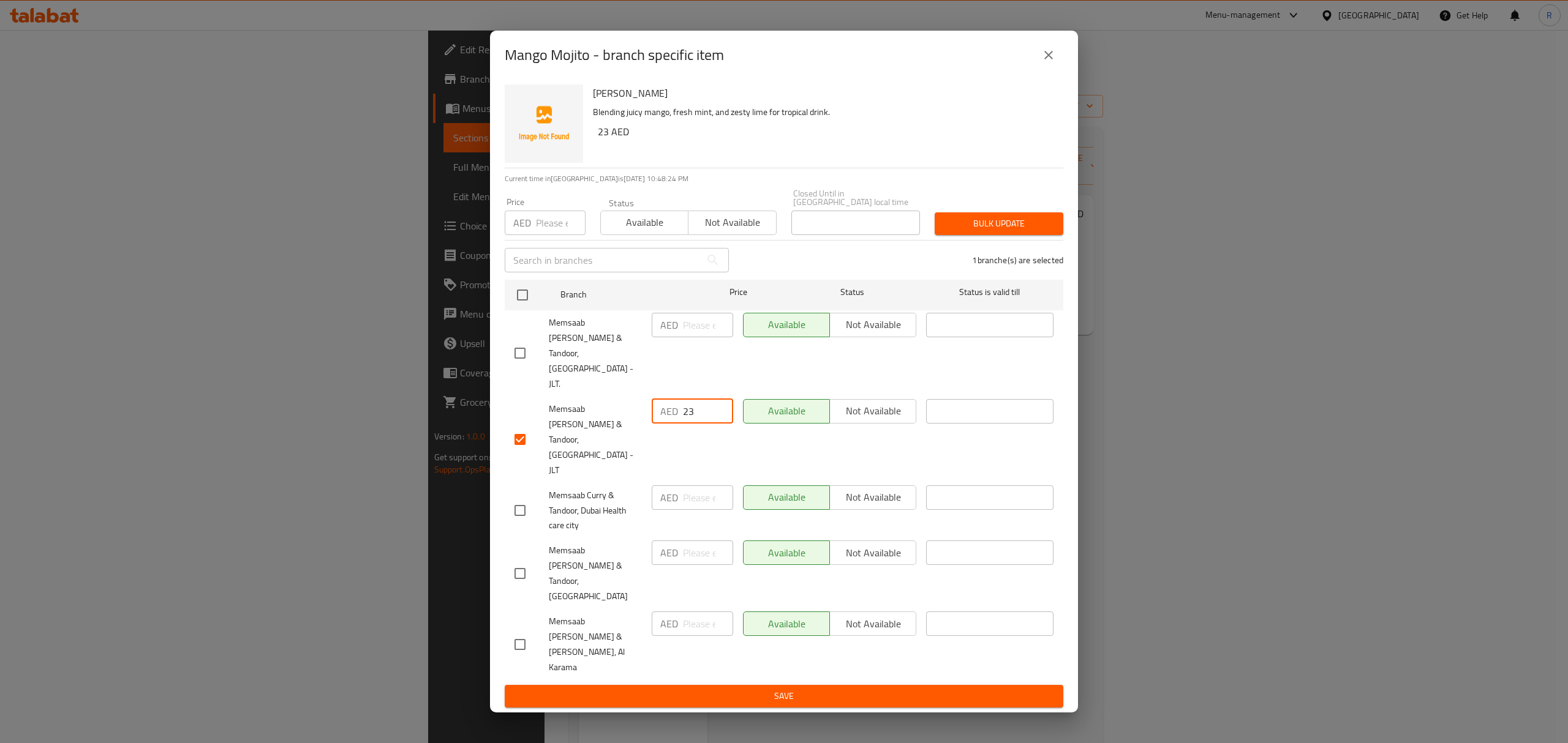
type input "23"
click at [736, 689] on span "Save" at bounding box center [784, 696] width 539 height 16
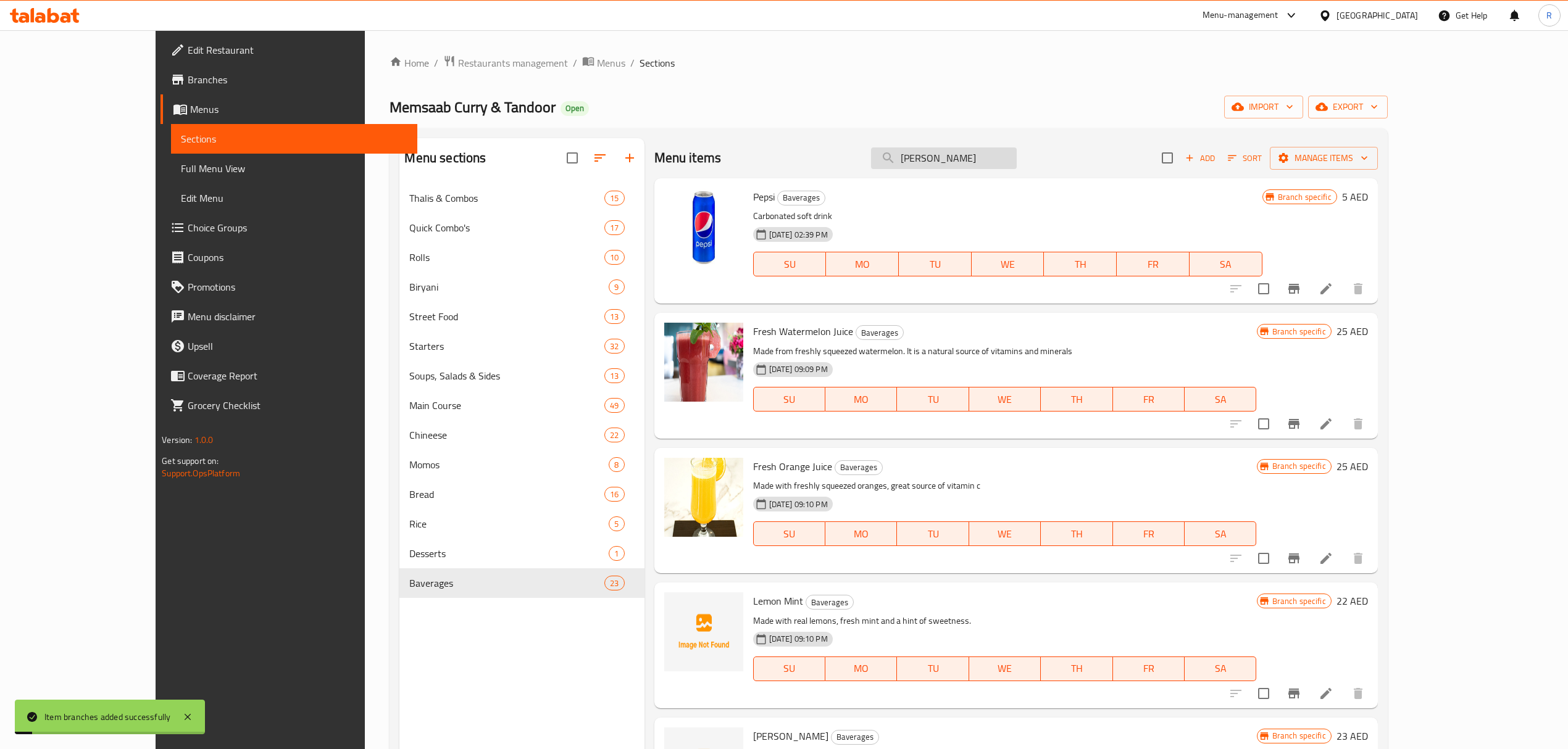
click at [971, 157] on input "[PERSON_NAME]" at bounding box center [944, 158] width 146 height 21
paste input "Orange"
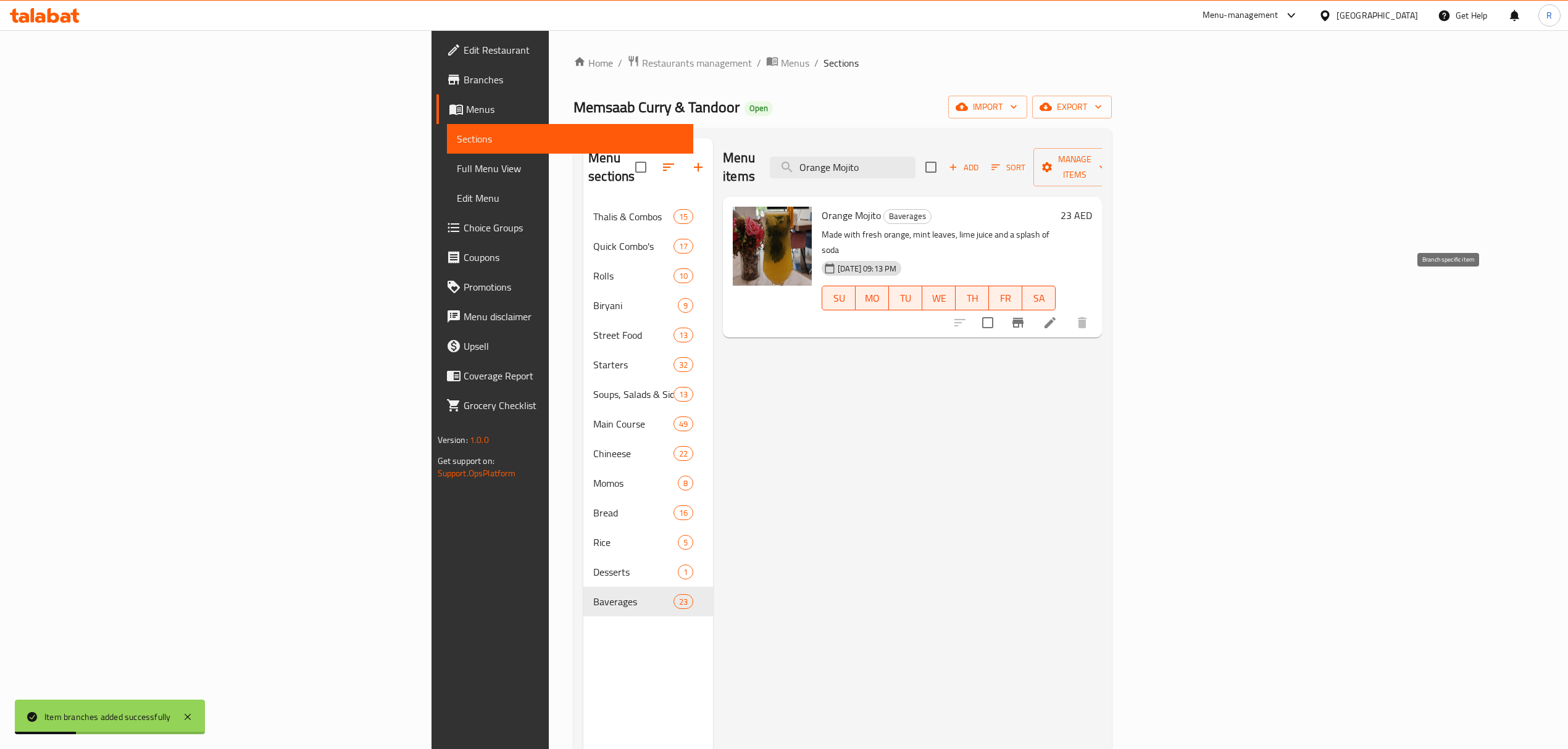
type input "Orange Mojito"
click at [1023, 318] on icon "Branch-specific-item" at bounding box center [1018, 323] width 11 height 10
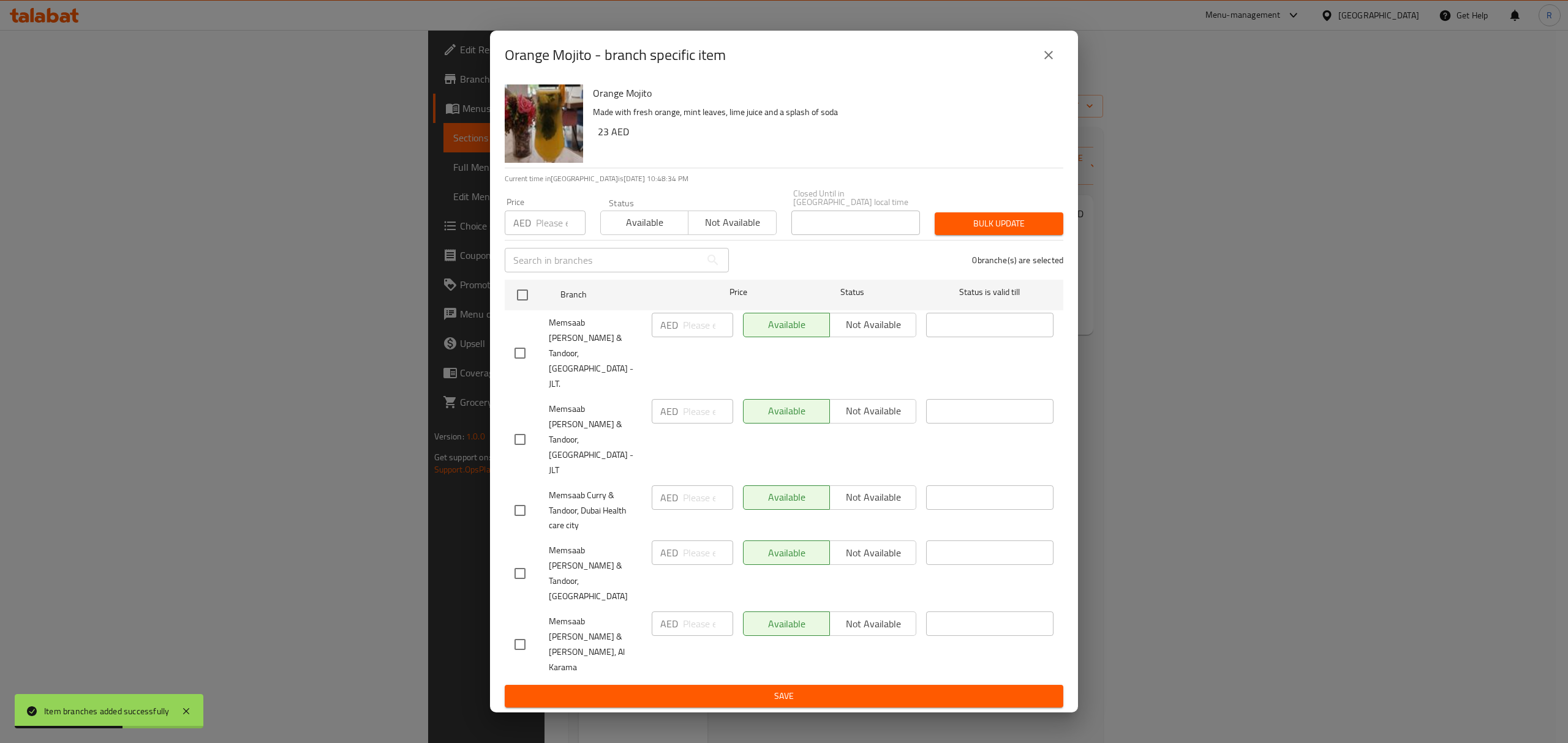
click at [523, 461] on div "Memsaab Curry & Tandoor, Jumeirah Lakes Towers - JLT" at bounding box center [578, 439] width 137 height 91
drag, startPoint x: 518, startPoint y: 451, endPoint x: 666, endPoint y: 454, distance: 148.0
click at [518, 451] on input "checkbox" at bounding box center [520, 439] width 25 height 25
checkbox input "true"
click at [692, 424] on input "number" at bounding box center [708, 411] width 50 height 25
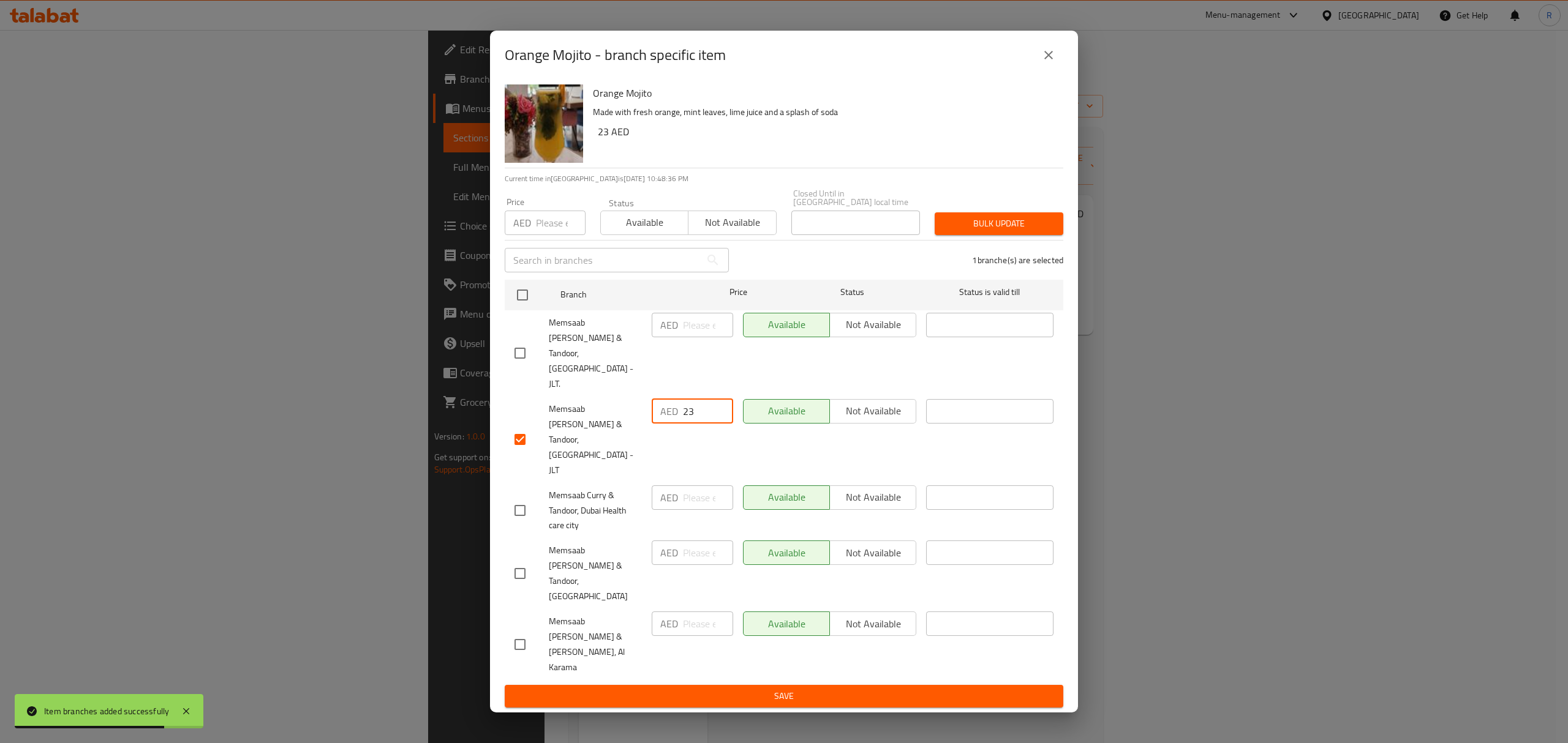
type input "23"
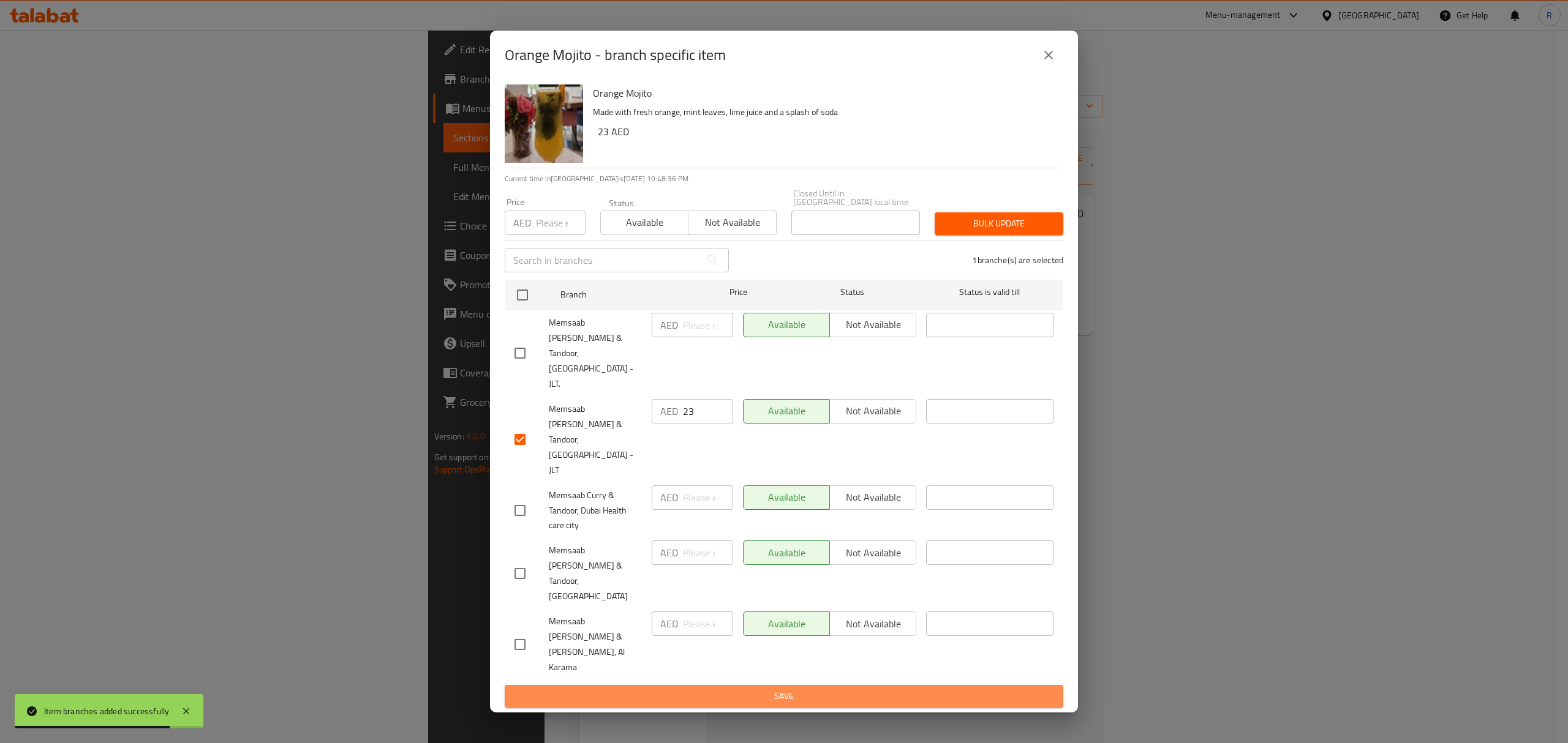
click at [782, 685] on button "Save" at bounding box center [784, 696] width 559 height 23
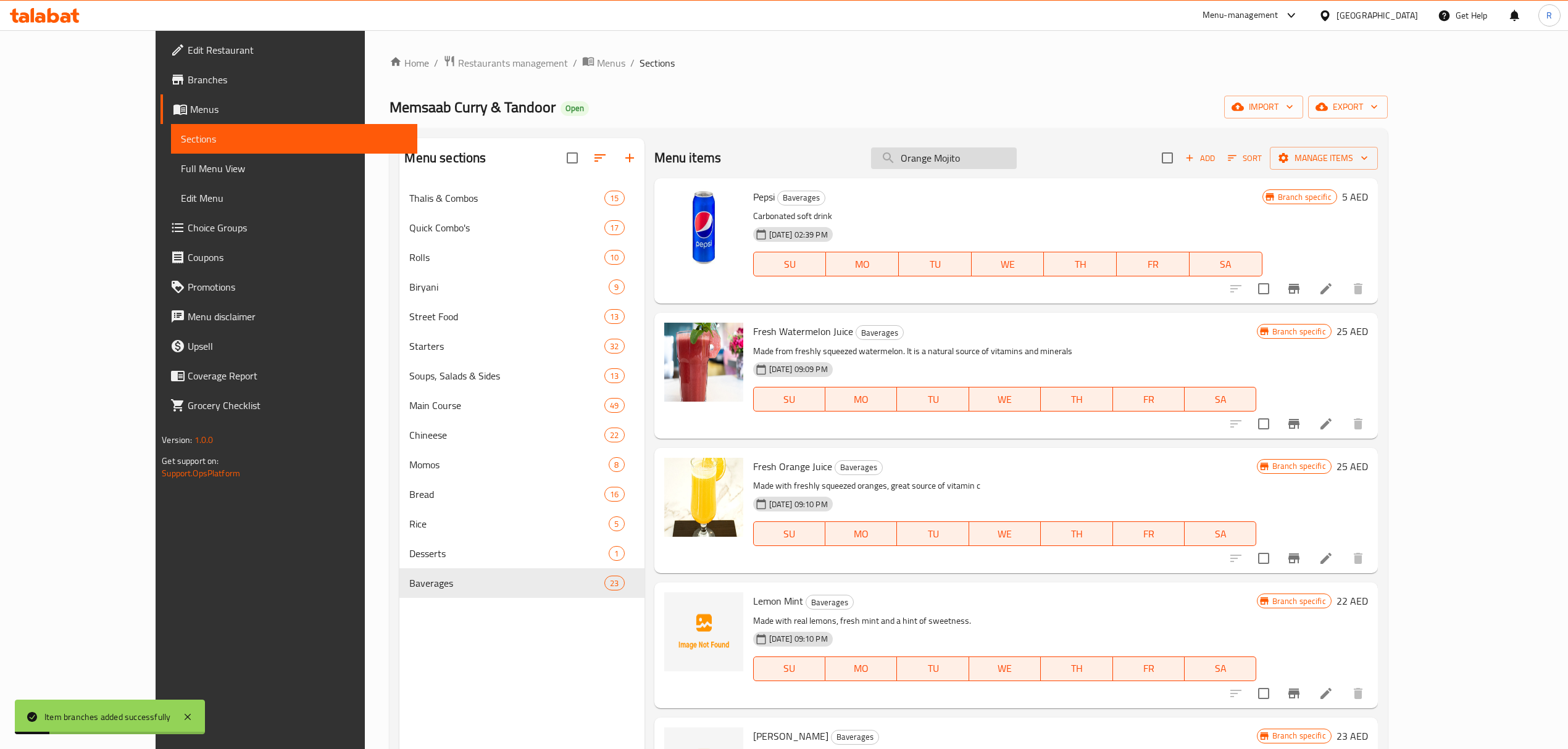
click at [998, 148] on input "Orange Mojito" at bounding box center [944, 158] width 146 height 21
paste input "Watermelon"
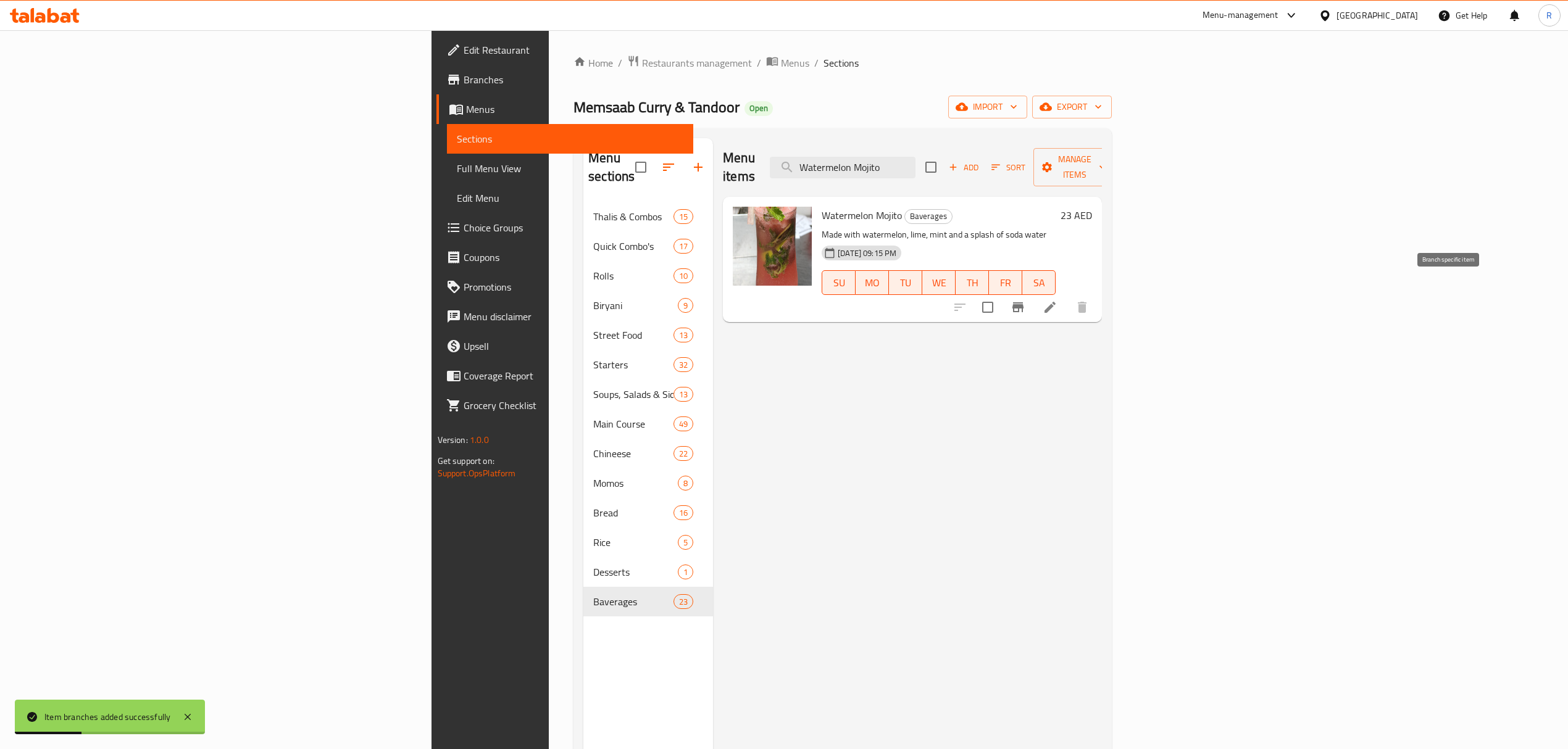
type input "Watermelon Mojito"
click at [1023, 302] on icon "Branch-specific-item" at bounding box center [1018, 307] width 11 height 10
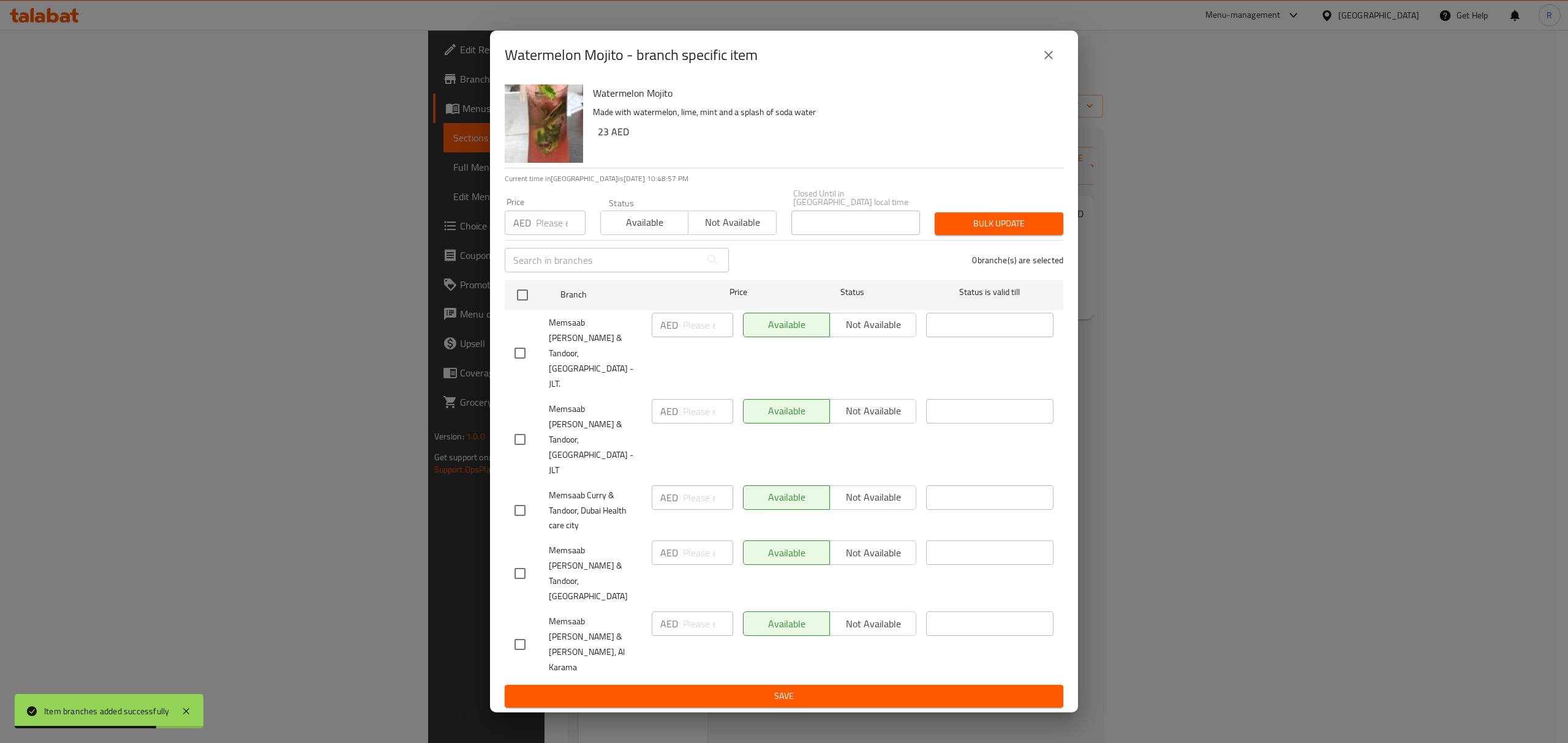
click at [522, 447] on input "checkbox" at bounding box center [520, 439] width 25 height 25
checkbox input "true"
click at [697, 424] on input "number" at bounding box center [708, 411] width 50 height 25
type input "23"
drag, startPoint x: 688, startPoint y: 642, endPoint x: 686, endPoint y: 635, distance: 7.3
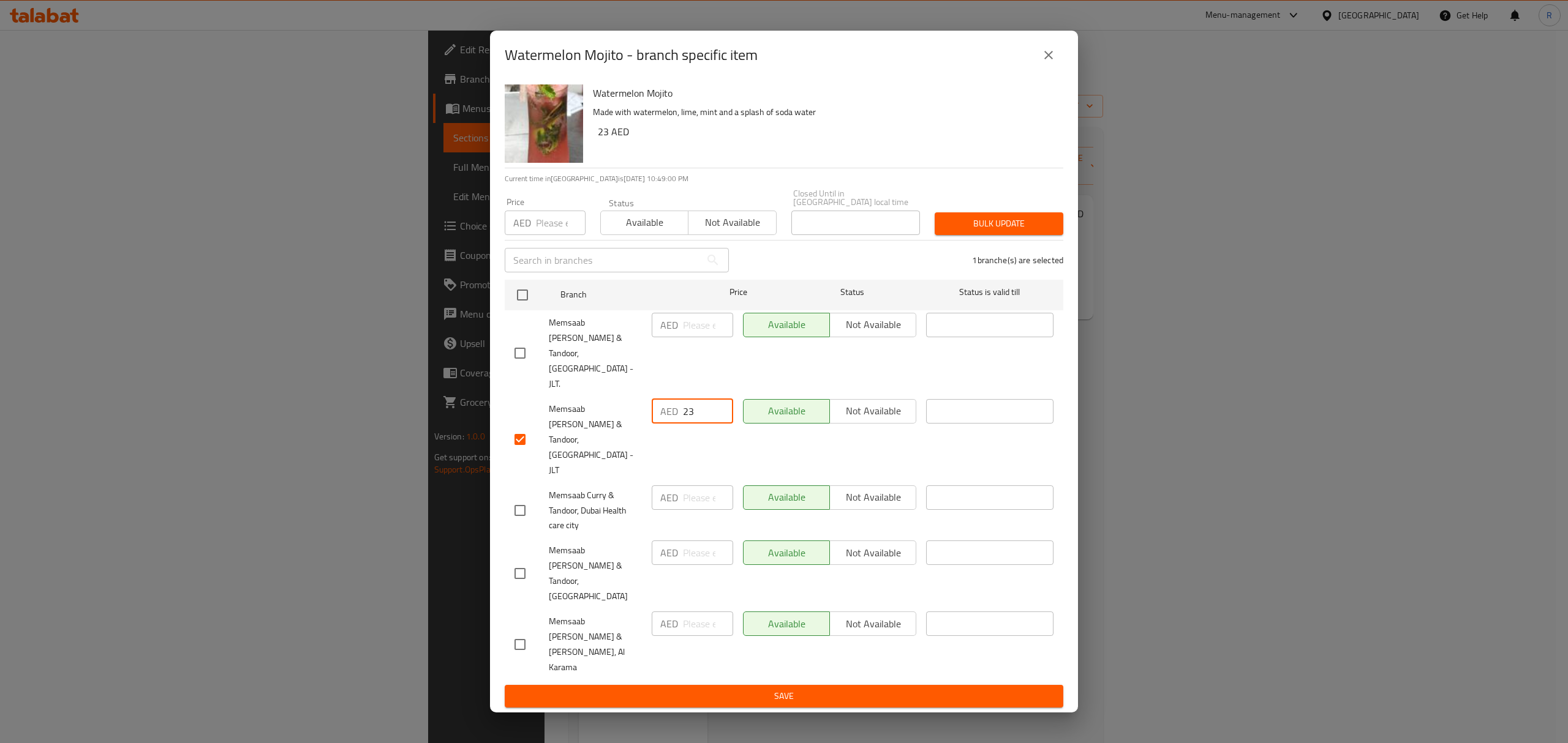
click at [688, 689] on span "Save" at bounding box center [784, 696] width 539 height 16
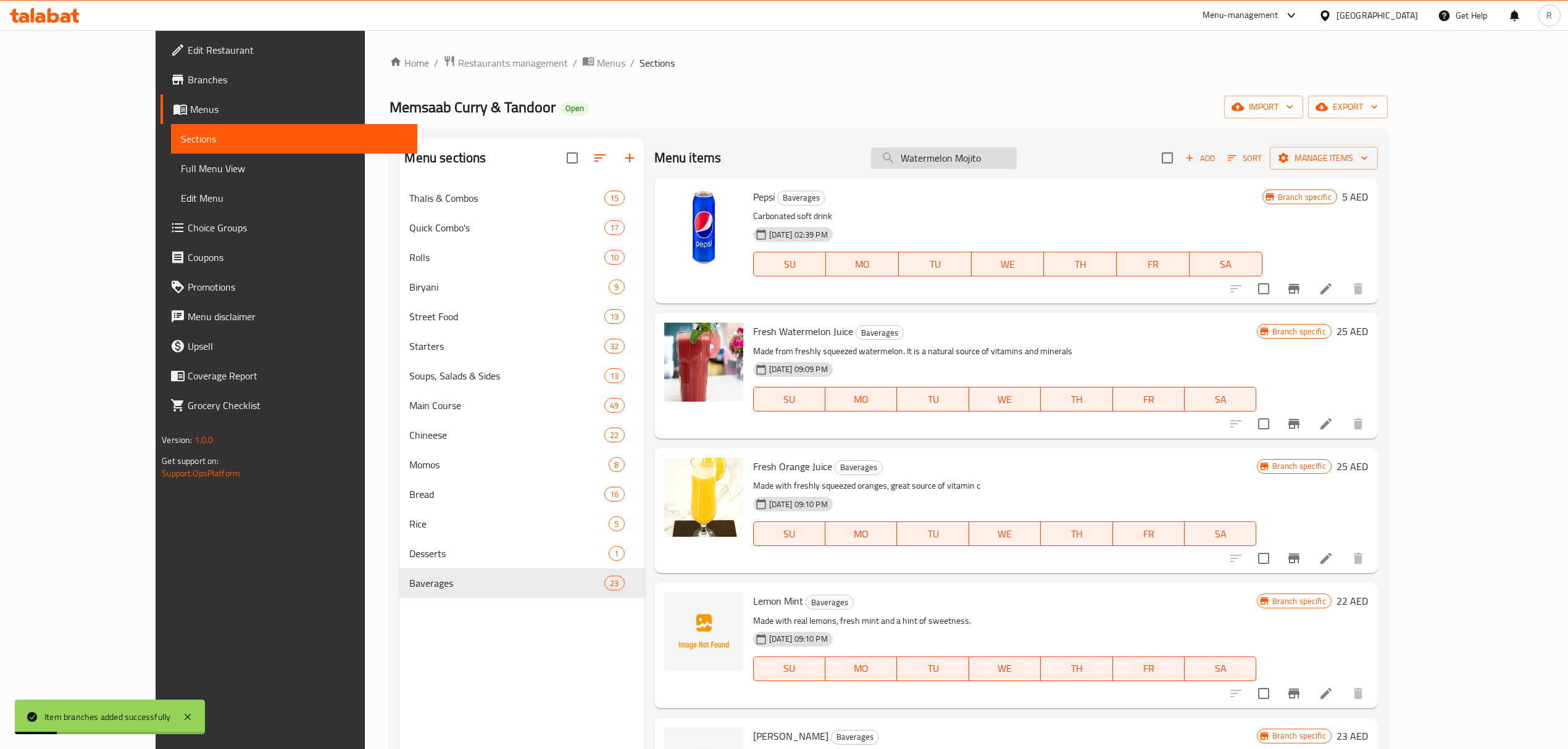
click at [986, 158] on input "Watermelon Mojito" at bounding box center [944, 158] width 146 height 21
paste input "search"
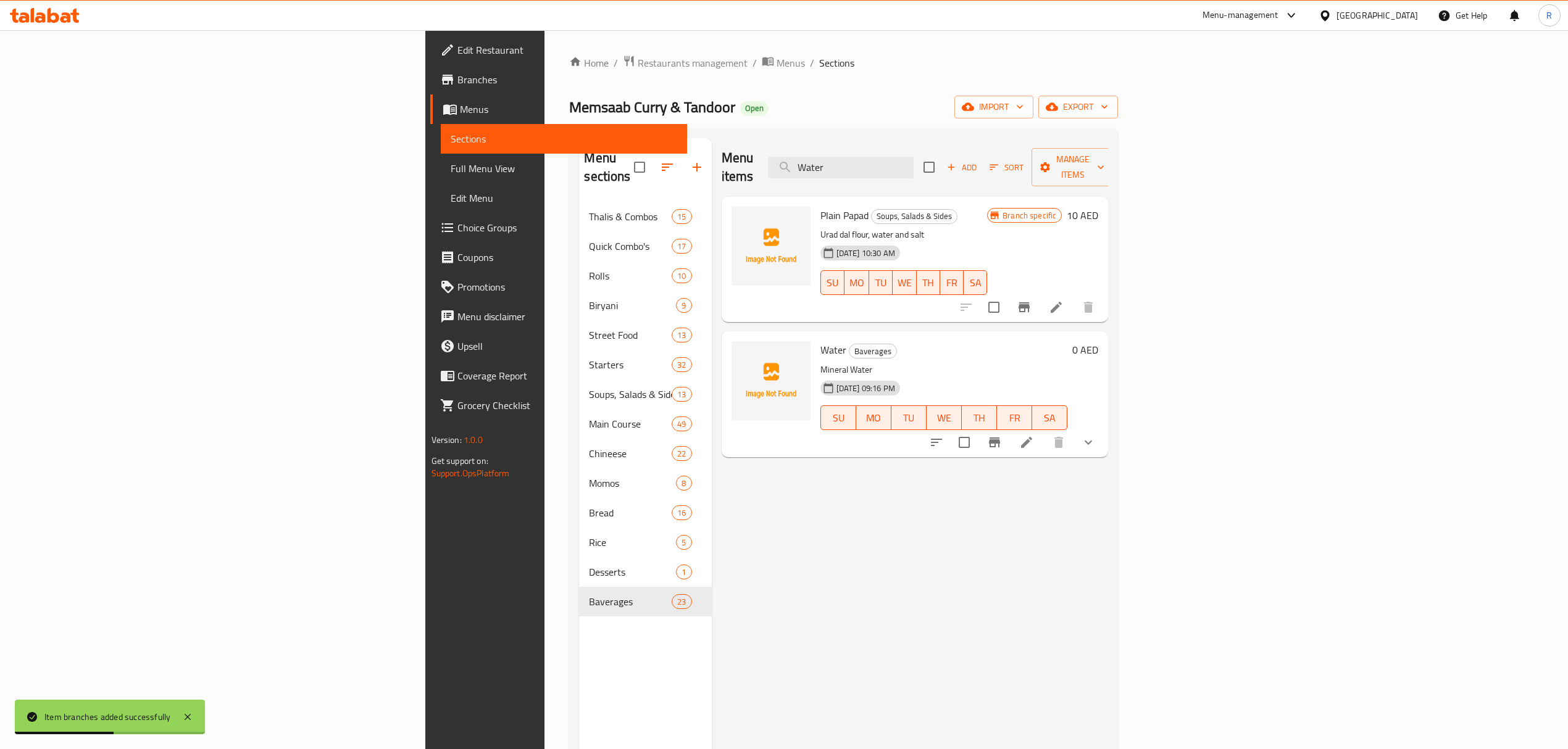
type input "Water"
click at [1096, 435] on icon "show more" at bounding box center [1088, 442] width 15 height 15
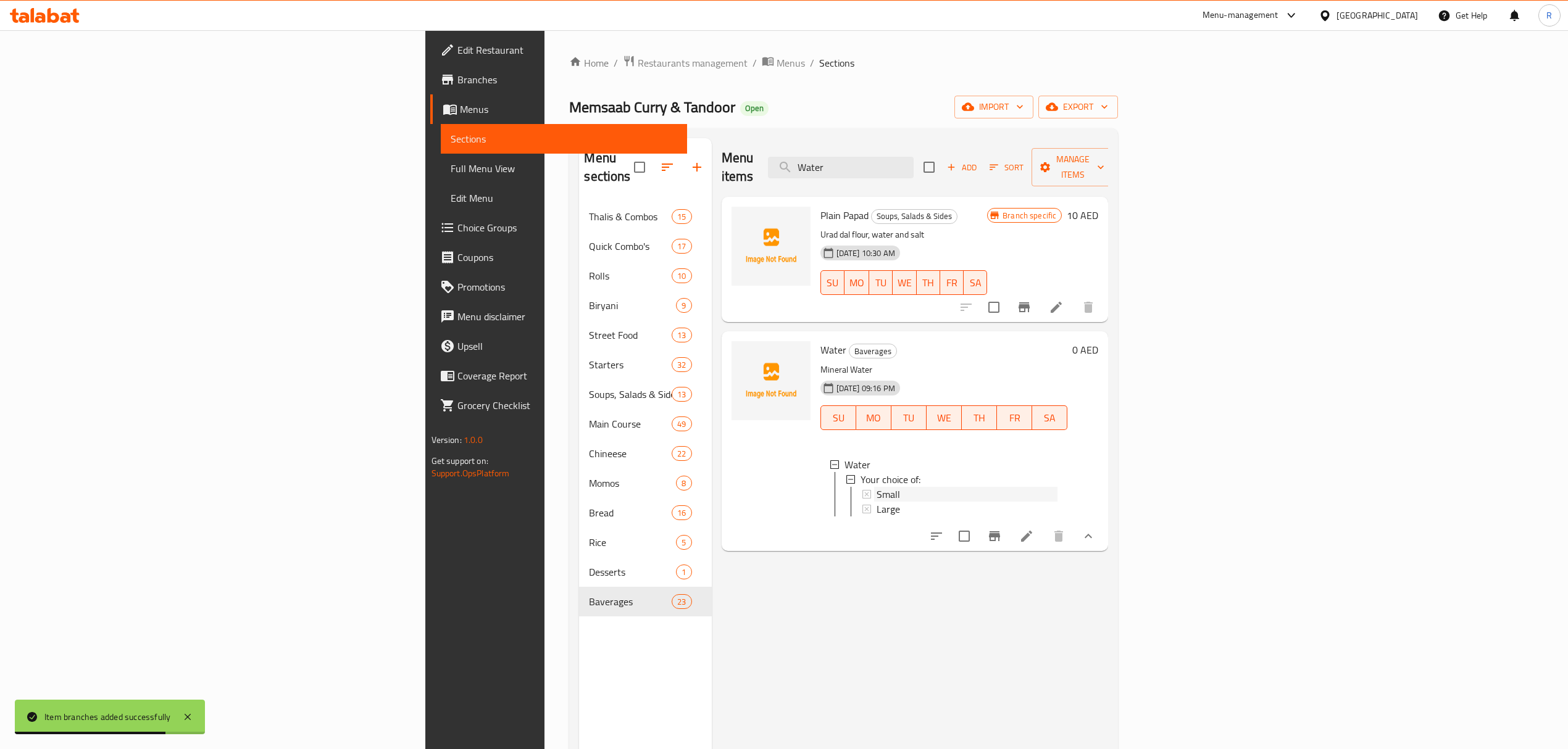
click at [876, 487] on span "Small" at bounding box center [888, 494] width 24 height 15
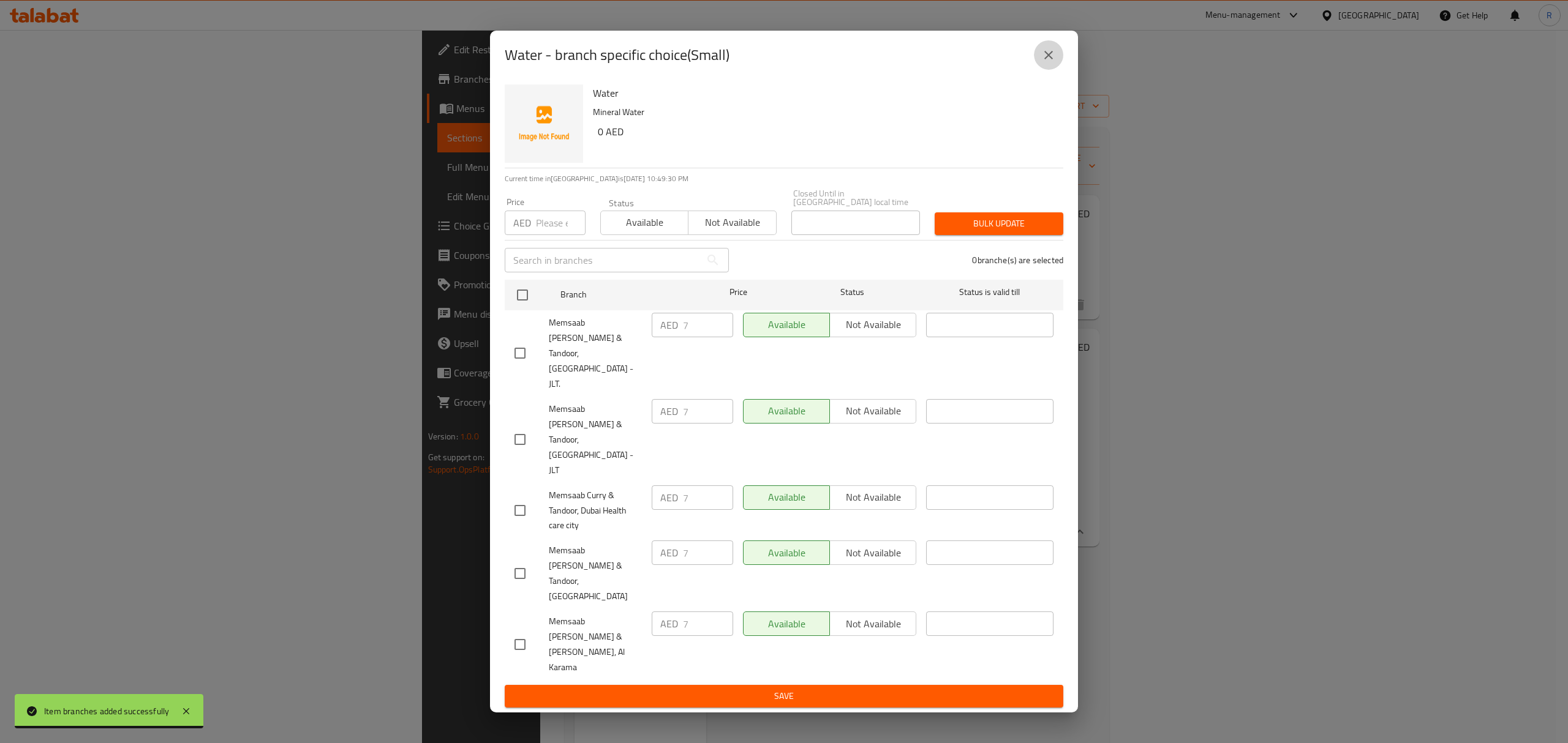
click at [1049, 70] on button "close" at bounding box center [1048, 55] width 30 height 30
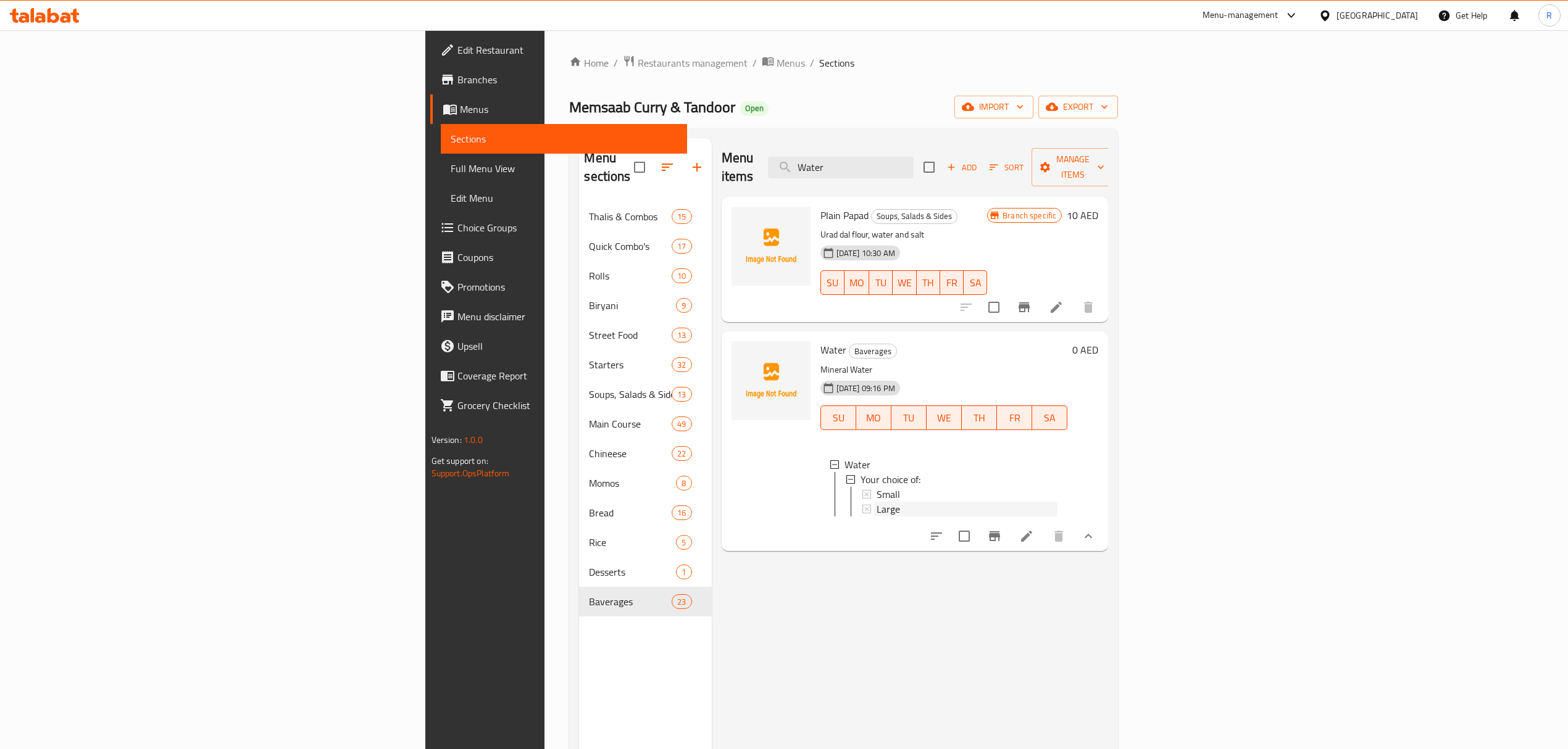
click at [937, 501] on div "Large" at bounding box center [967, 509] width 181 height 15
click at [838, 652] on div "Menu items Water Add Sort Manage items Plain Papad Soups, Salads & Sides Urad d…" at bounding box center [910, 513] width 397 height 749
click at [1035, 170] on div "Menu items Water Add Sort Manage items" at bounding box center [915, 168] width 387 height 58
click at [914, 157] on input "Water" at bounding box center [841, 168] width 146 height 21
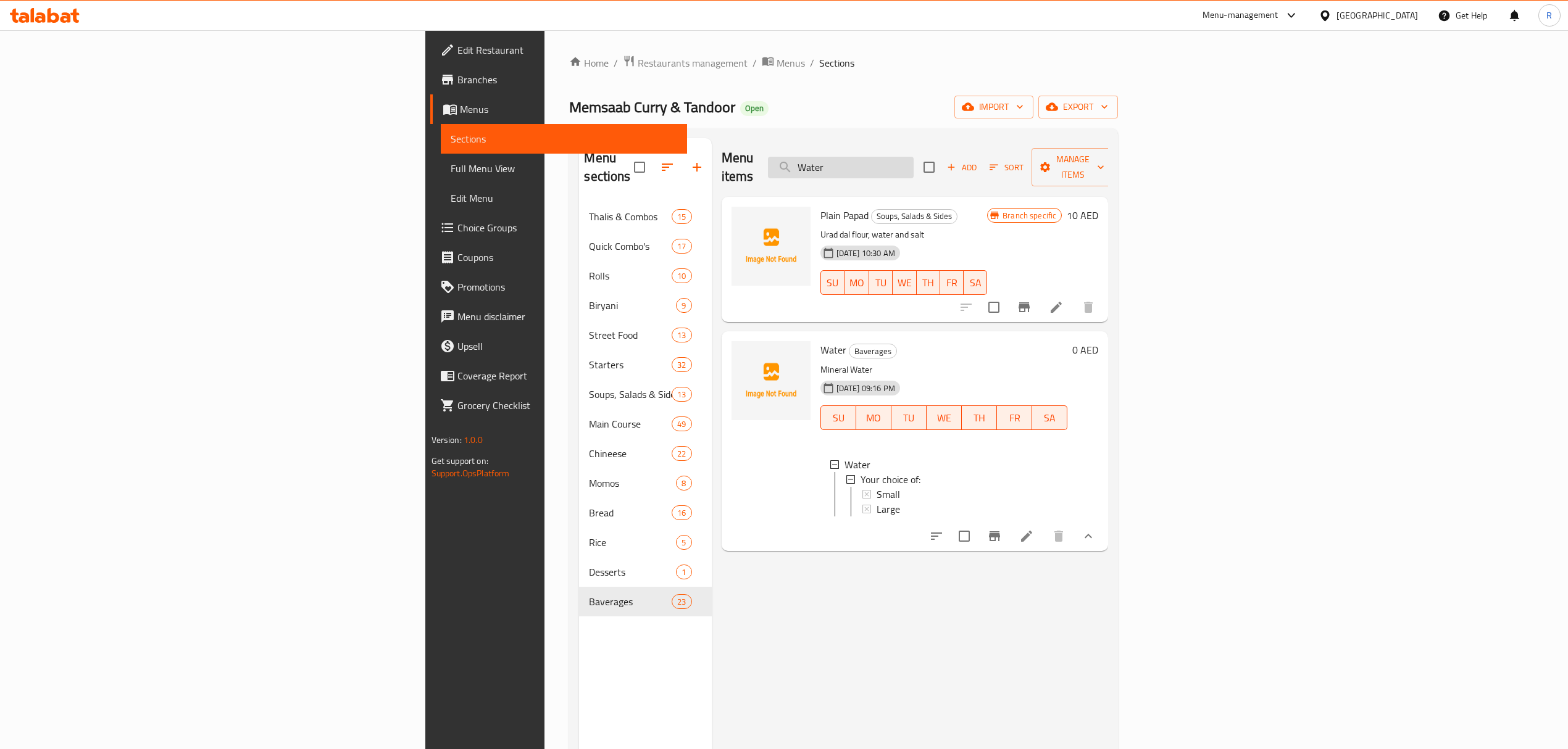
click at [914, 157] on input "Water" at bounding box center [841, 168] width 146 height 21
paste input "Soft Drinks"
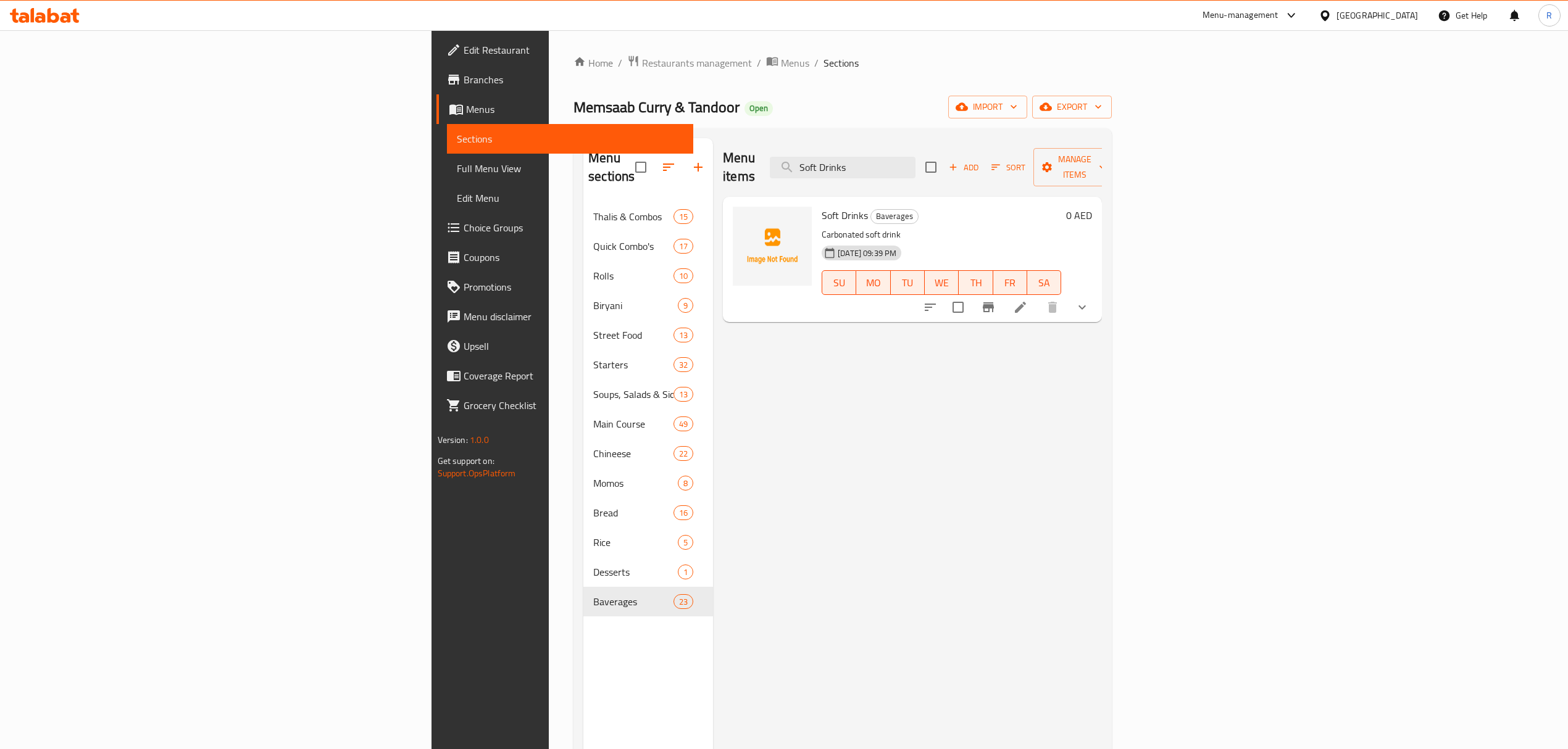
type input "Soft Drinks"
click at [1090, 300] on icon "show more" at bounding box center [1082, 307] width 15 height 15
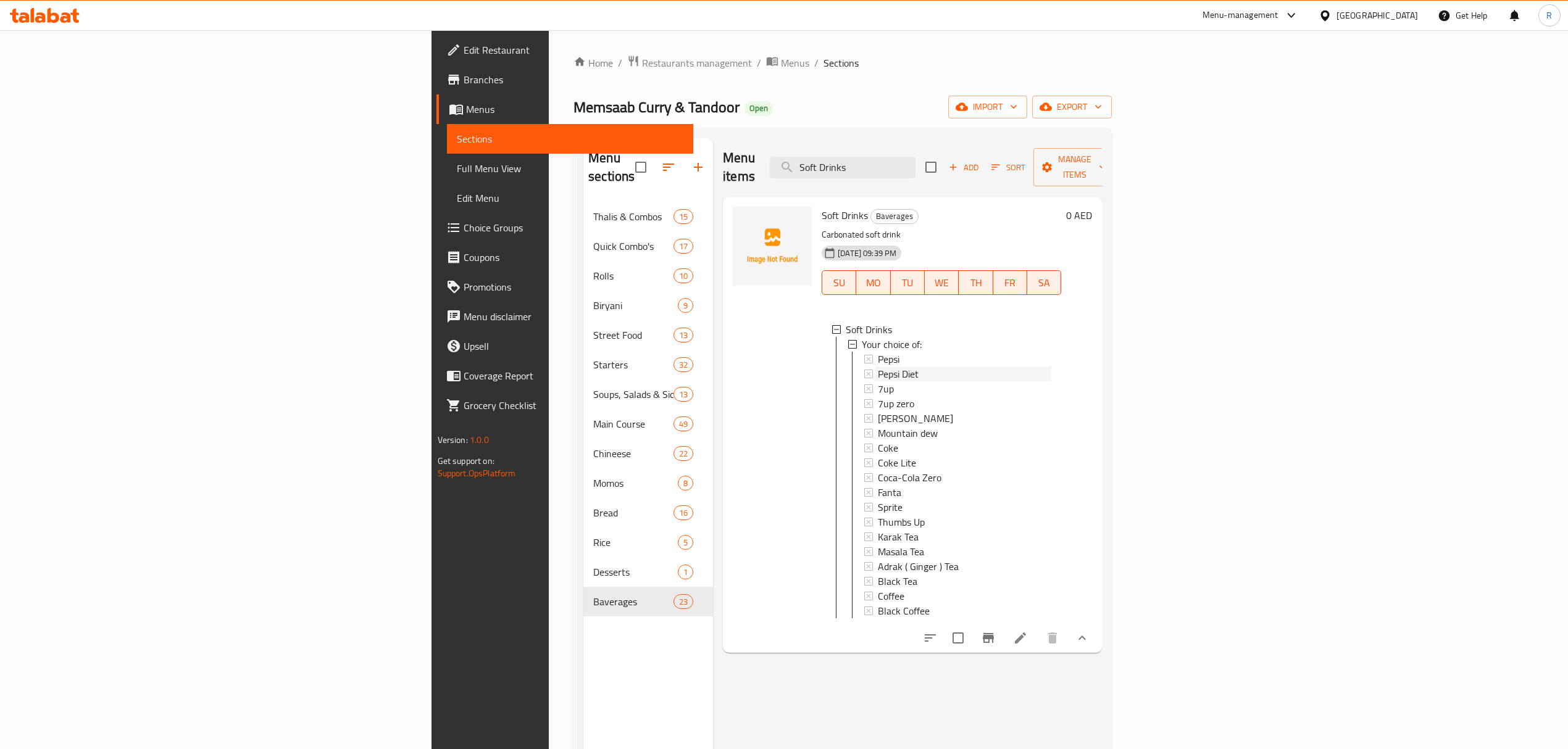
click at [878, 367] on div "Pepsi Diet" at bounding box center [964, 374] width 173 height 15
click at [994, 633] on icon "Branch-specific-item" at bounding box center [988, 638] width 11 height 10
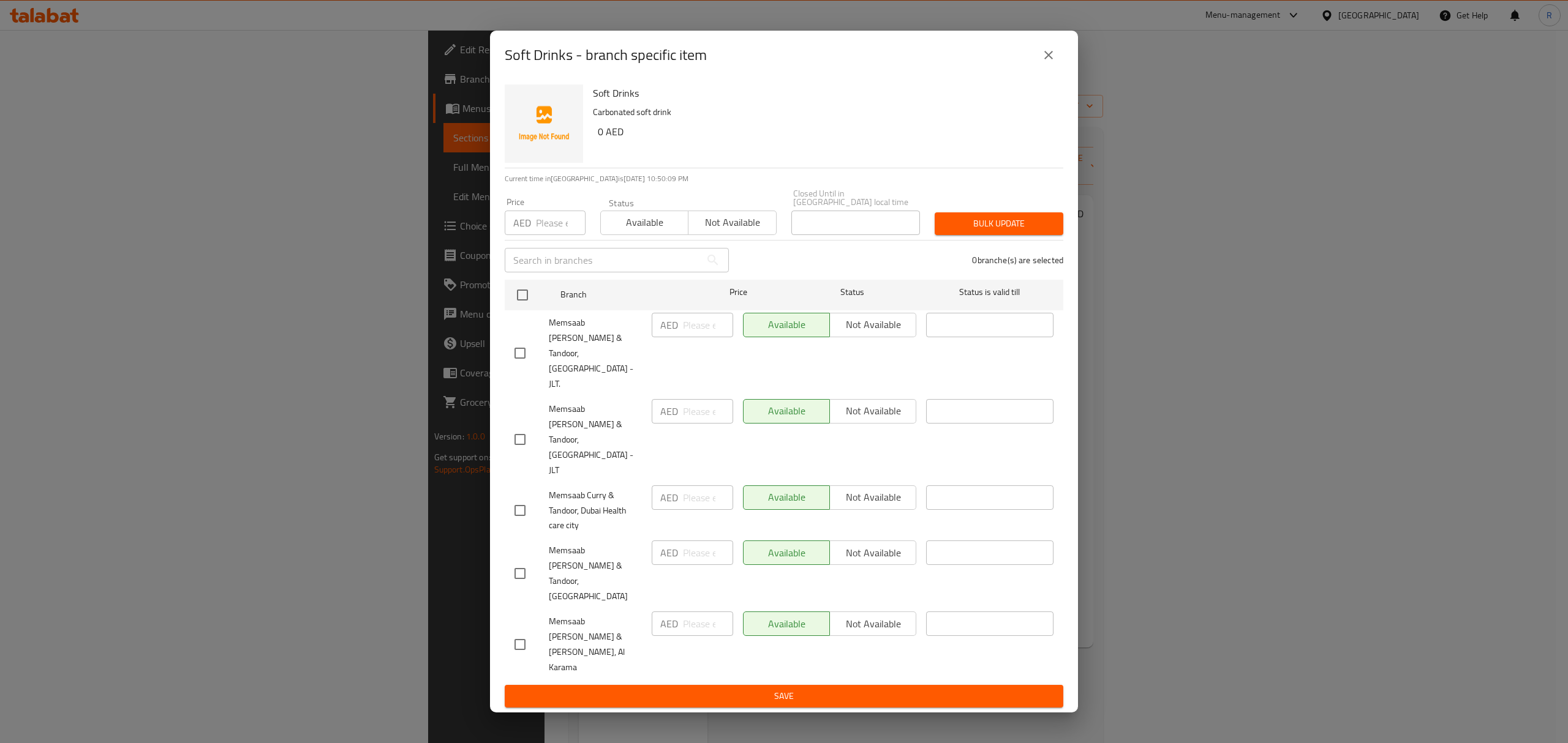
click at [1042, 62] on icon "close" at bounding box center [1048, 54] width 15 height 15
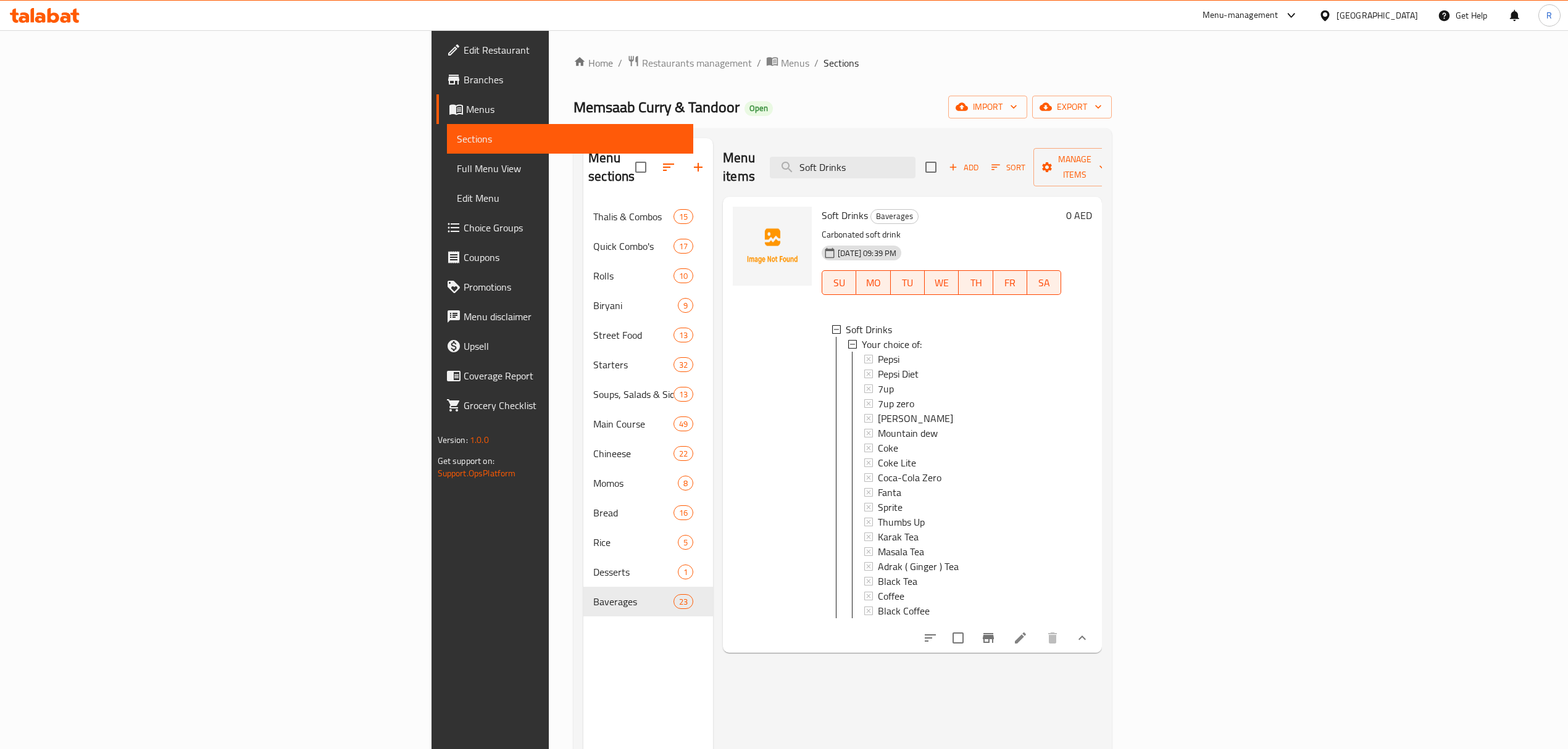
click at [1028, 631] on icon at bounding box center [1021, 638] width 15 height 15
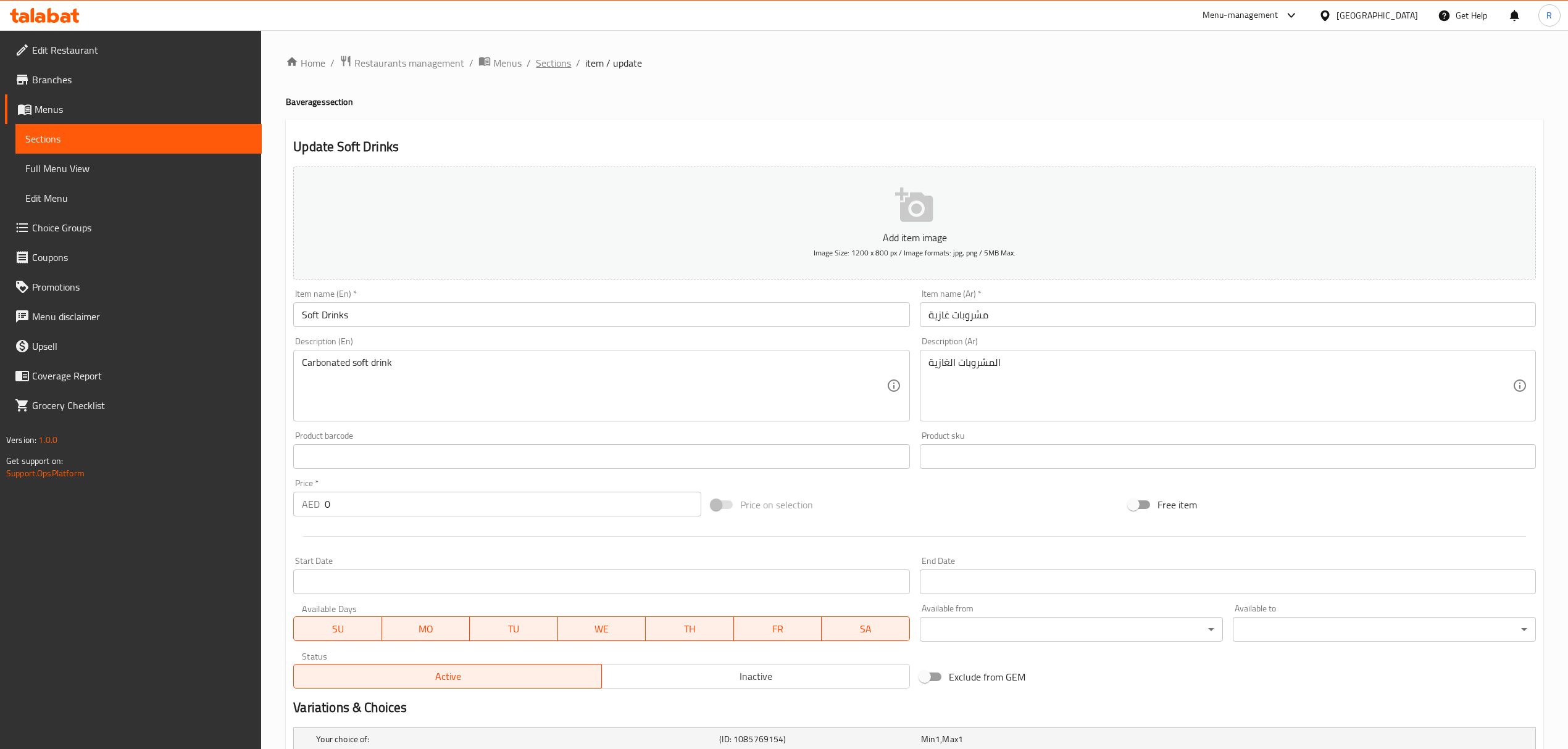
click at [559, 62] on span "Sections" at bounding box center [553, 63] width 35 height 15
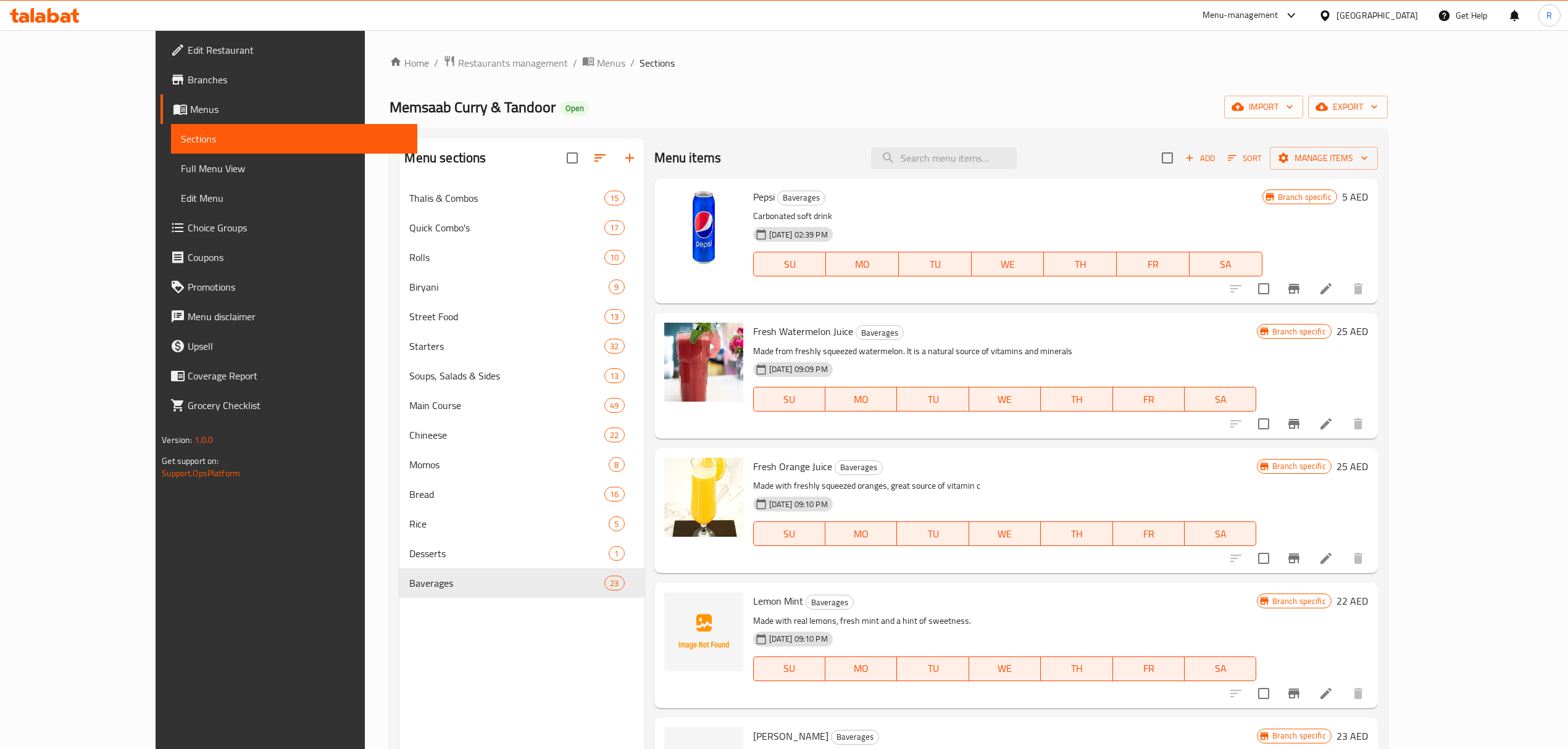
click at [1000, 139] on div "Menu items Add Sort Manage items" at bounding box center [1016, 158] width 724 height 40
click at [994, 164] on input "search" at bounding box center [944, 158] width 146 height 21
paste input "Soft Drinks"
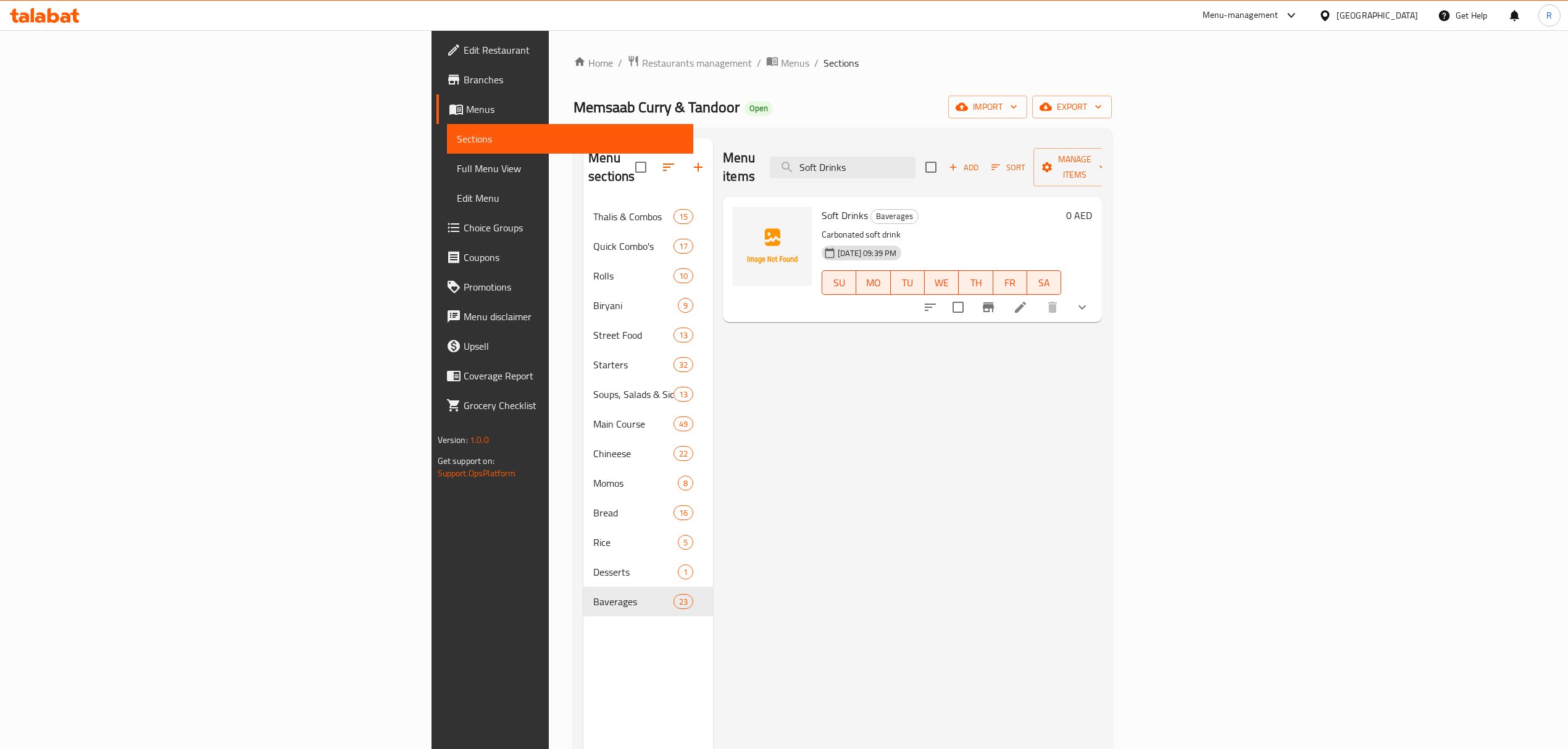
type input "Soft Drinks"
click at [1102, 307] on div "Menu items Soft Drinks Add Sort Manage items Soft Drinks Baverages Carbonated s…" at bounding box center [907, 513] width 389 height 749
click at [1097, 292] on div at bounding box center [1006, 307] width 181 height 30
click at [1097, 292] on button "show more" at bounding box center [1083, 307] width 30 height 30
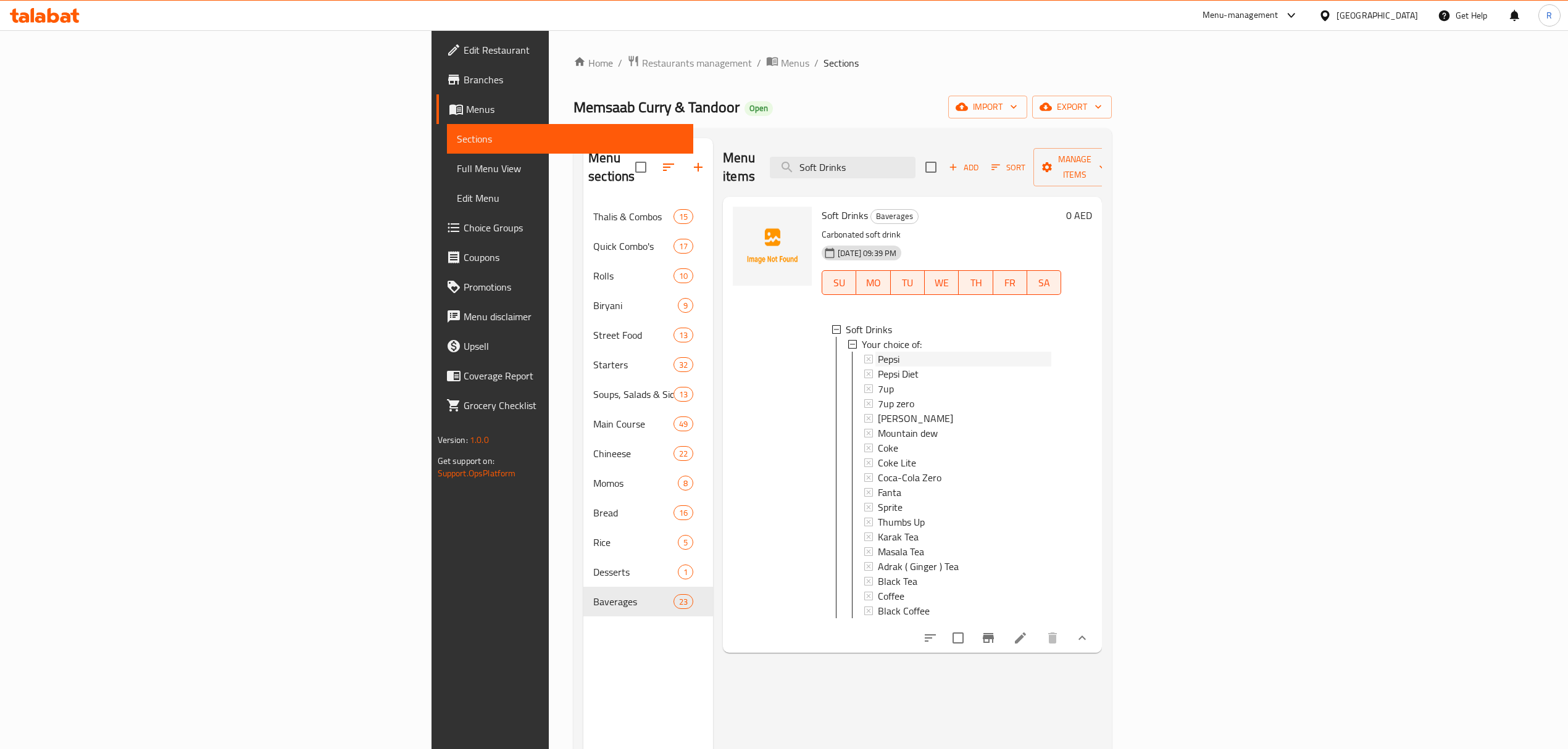
click at [901, 352] on div "Pepsi" at bounding box center [964, 359] width 173 height 15
click at [893, 367] on div "Pepsi Diet" at bounding box center [964, 374] width 173 height 15
click at [878, 396] on span "7up zero" at bounding box center [896, 403] width 36 height 15
click at [878, 382] on div "7up" at bounding box center [964, 389] width 173 height 15
click at [878, 411] on div "[PERSON_NAME]" at bounding box center [964, 418] width 173 height 15
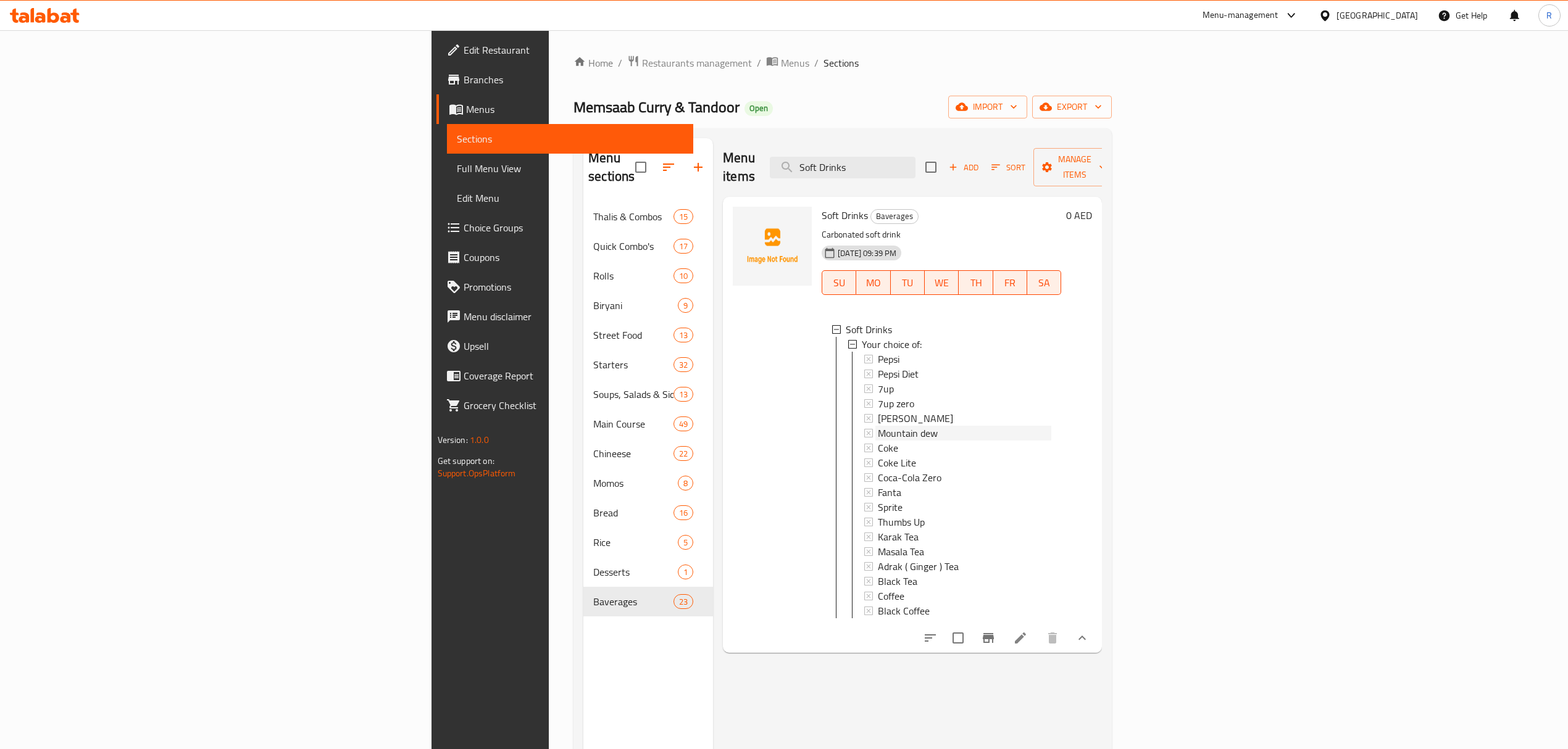
click at [878, 426] on span "Mountain dew" at bounding box center [908, 433] width 60 height 15
click at [878, 441] on div "Coke" at bounding box center [964, 448] width 173 height 15
click at [878, 455] on div "Coke Lite" at bounding box center [964, 462] width 173 height 15
click at [878, 470] on span "Coca-Cola Zero" at bounding box center [909, 477] width 64 height 15
click at [878, 485] on div "Fanta" at bounding box center [964, 492] width 173 height 15
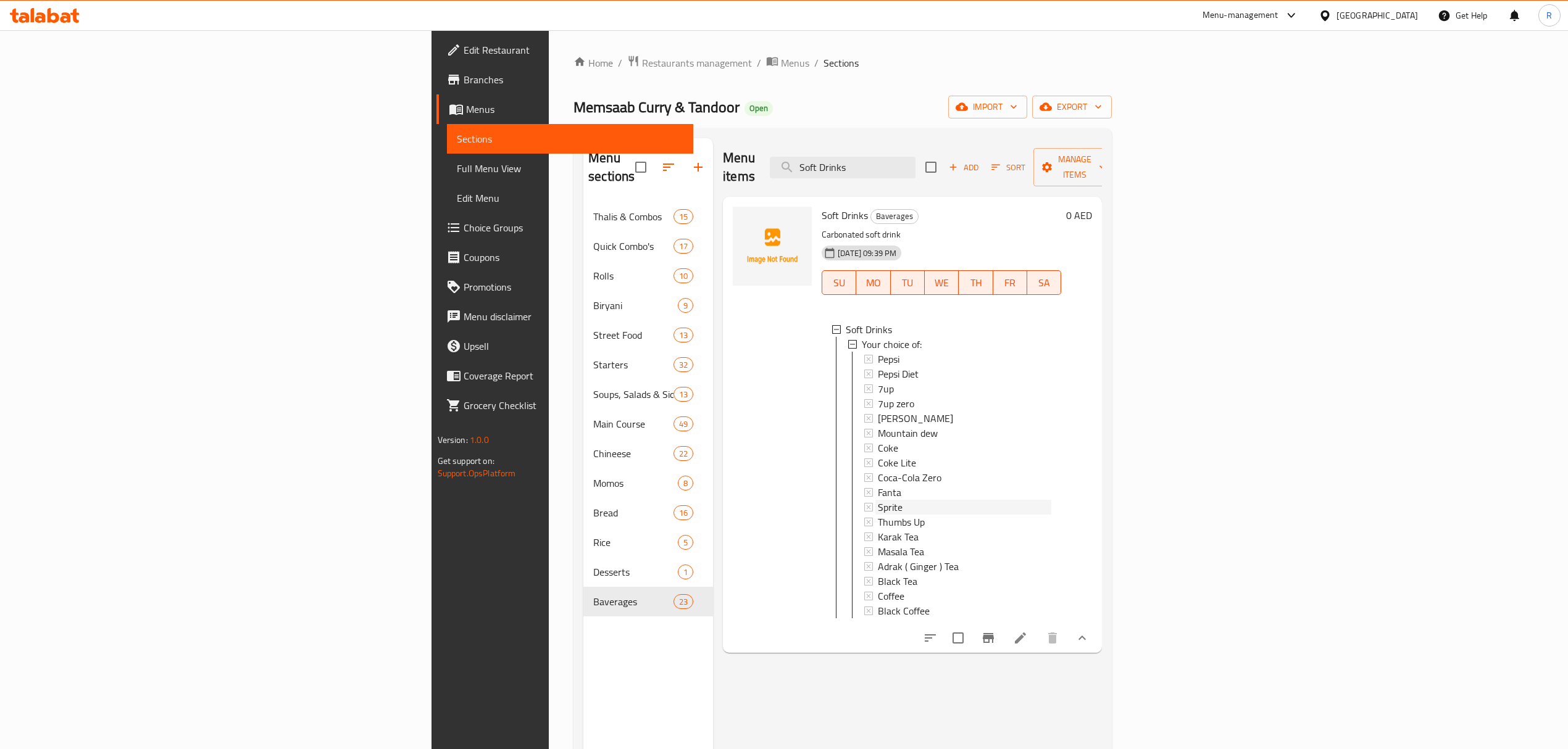
click at [878, 500] on div "Sprite" at bounding box center [964, 507] width 173 height 15
click at [878, 529] on div "Karak Tea" at bounding box center [964, 536] width 173 height 15
click at [878, 544] on div "Masala Tea" at bounding box center [964, 551] width 173 height 15
click at [878, 559] on span "Adrak ( Ginger ) Tea" at bounding box center [918, 566] width 81 height 15
click at [878, 574] on div "Black Tea" at bounding box center [964, 581] width 173 height 15
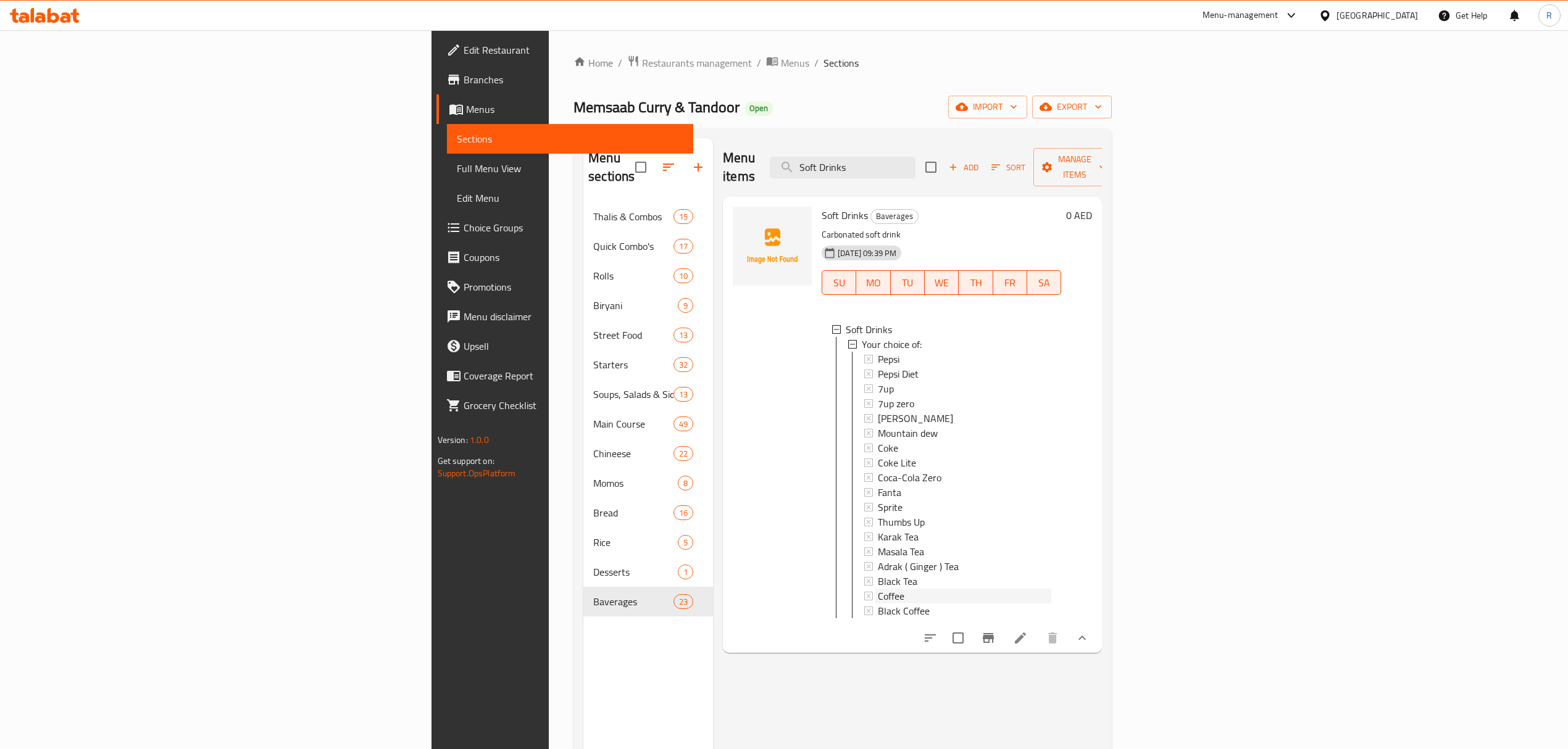
click at [878, 588] on div "Coffee" at bounding box center [964, 596] width 173 height 15
click at [878, 603] on div "Black Coffee" at bounding box center [964, 611] width 173 height 15
click at [916, 159] on input "Soft Drinks" at bounding box center [843, 168] width 146 height 21
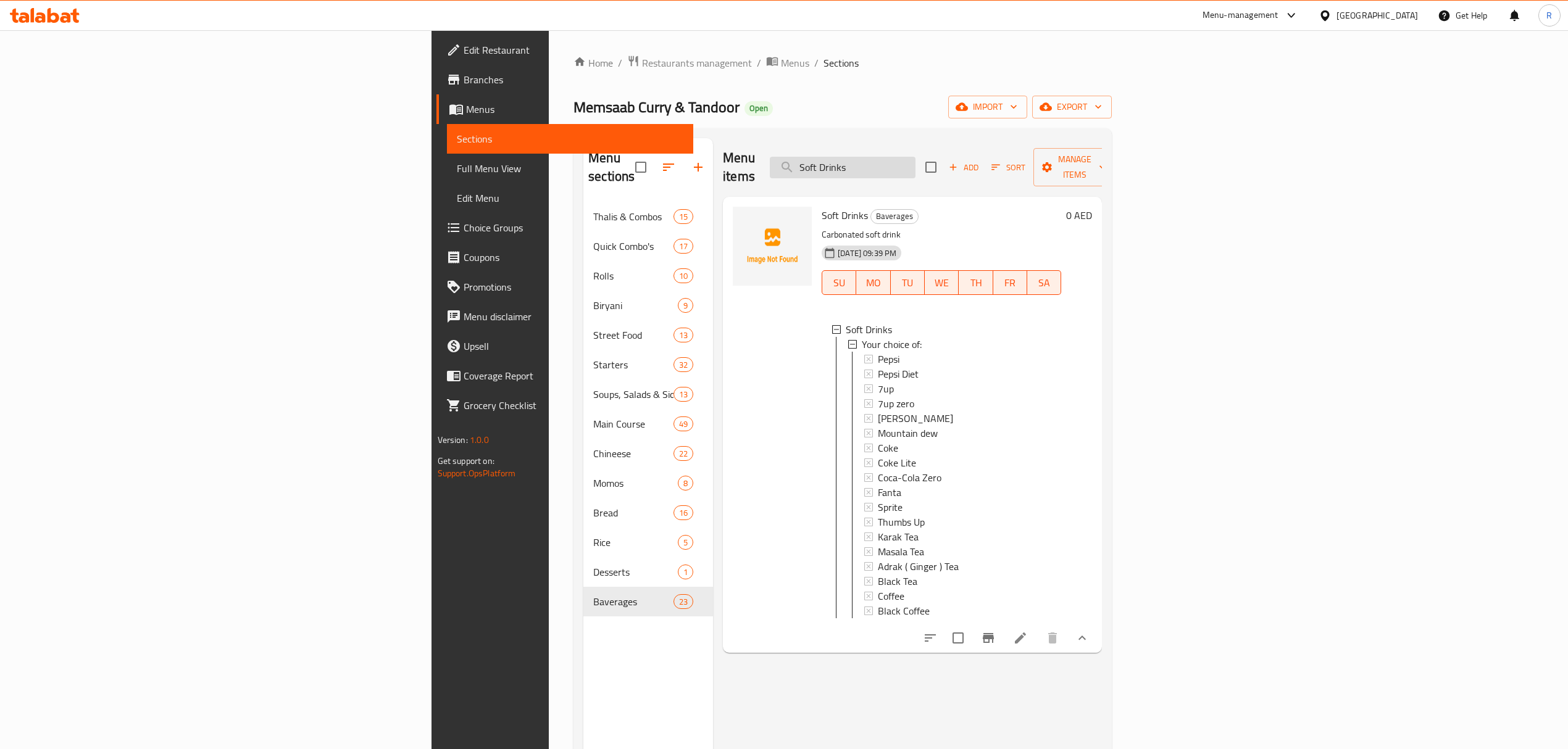
paste input "MOMOS"
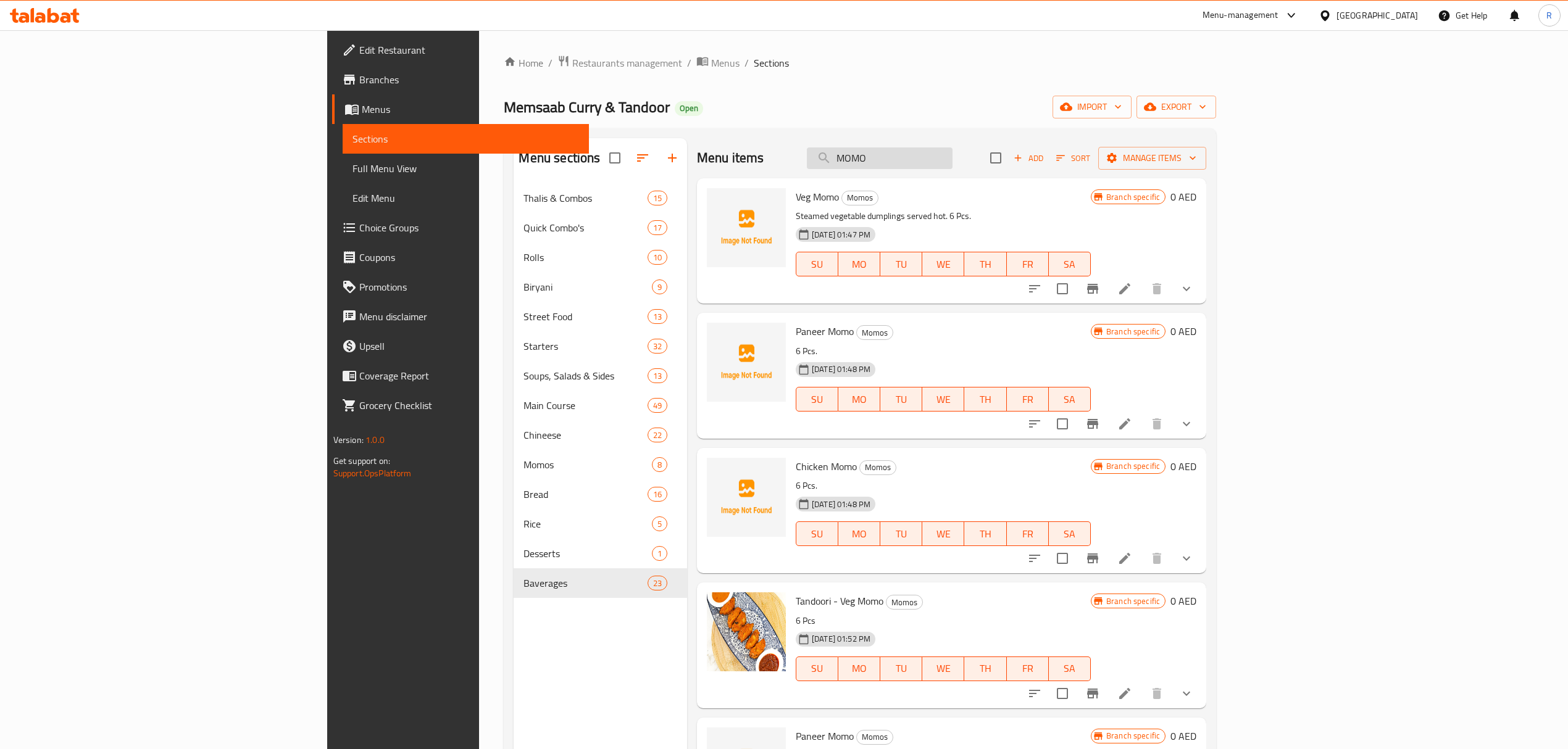
click at [953, 159] on input "MOMO" at bounding box center [880, 158] width 146 height 21
click at [953, 158] on input "MOMO" at bounding box center [880, 158] width 146 height 21
paste input "TANDOORI CHICKEN"
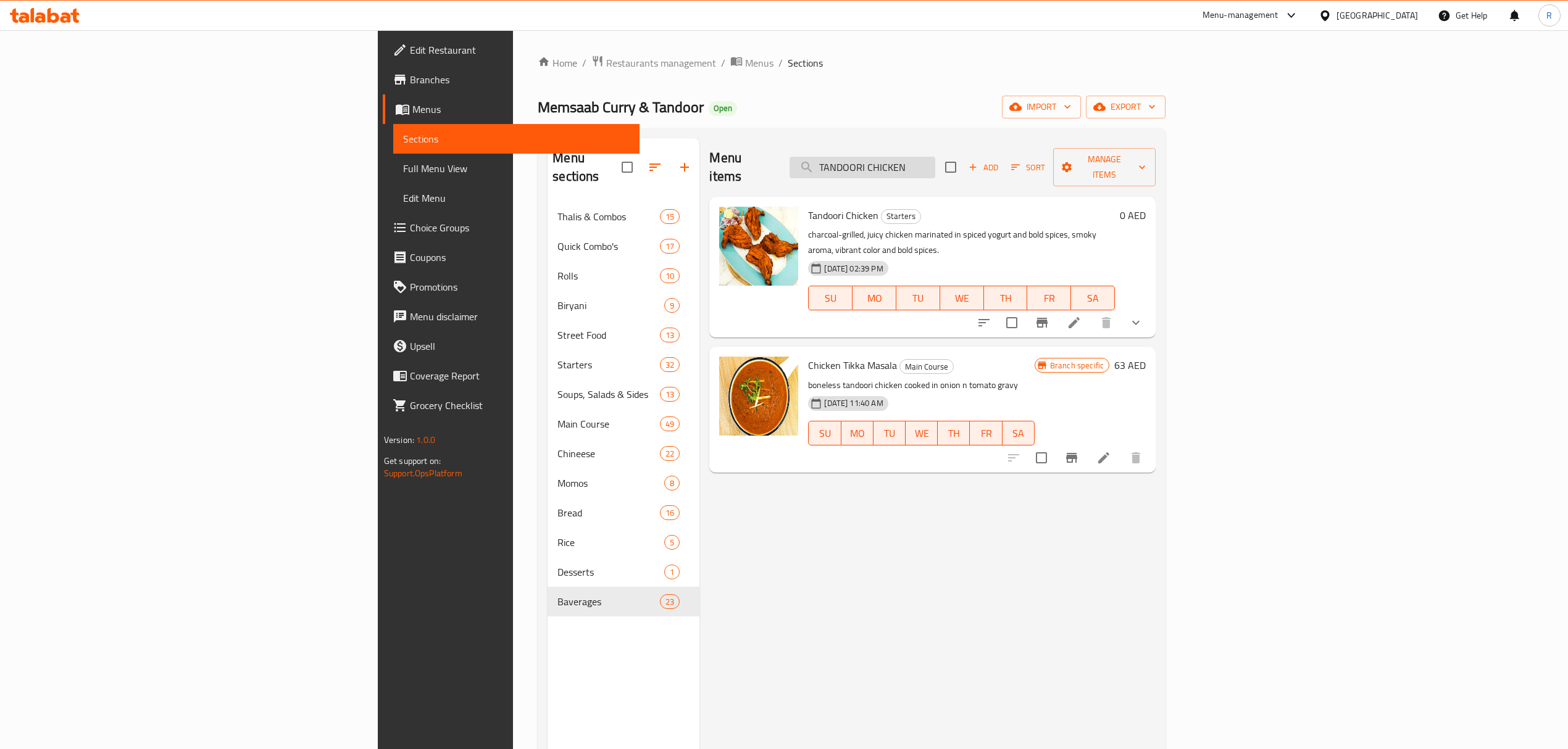
click at [936, 164] on input "TANDOORI CHICKEN" at bounding box center [862, 168] width 146 height 21
paste input "CHOLE KULCHA"
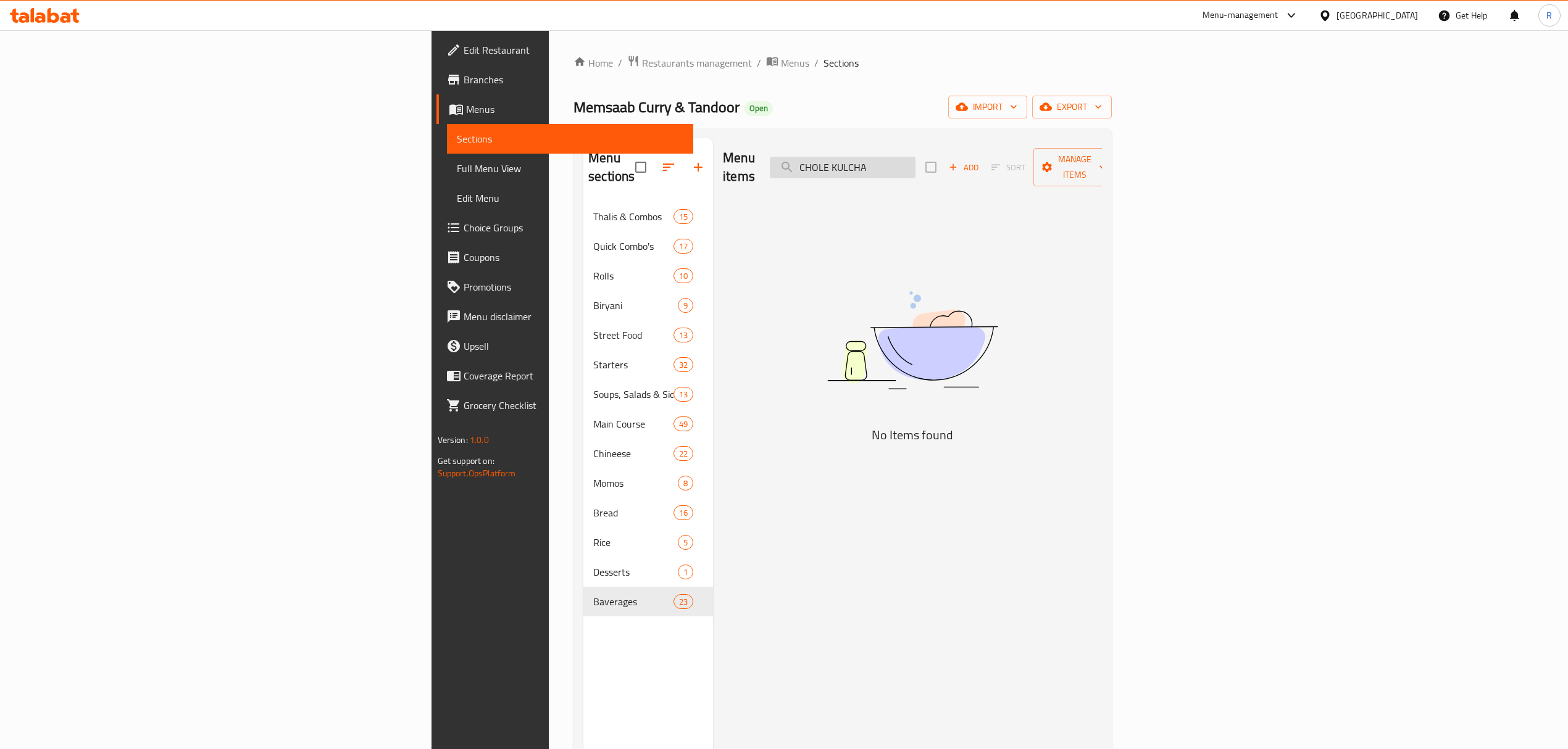
click at [916, 159] on input "CHOLE KULCHA" at bounding box center [843, 168] width 146 height 21
paste input "hicken Thali"
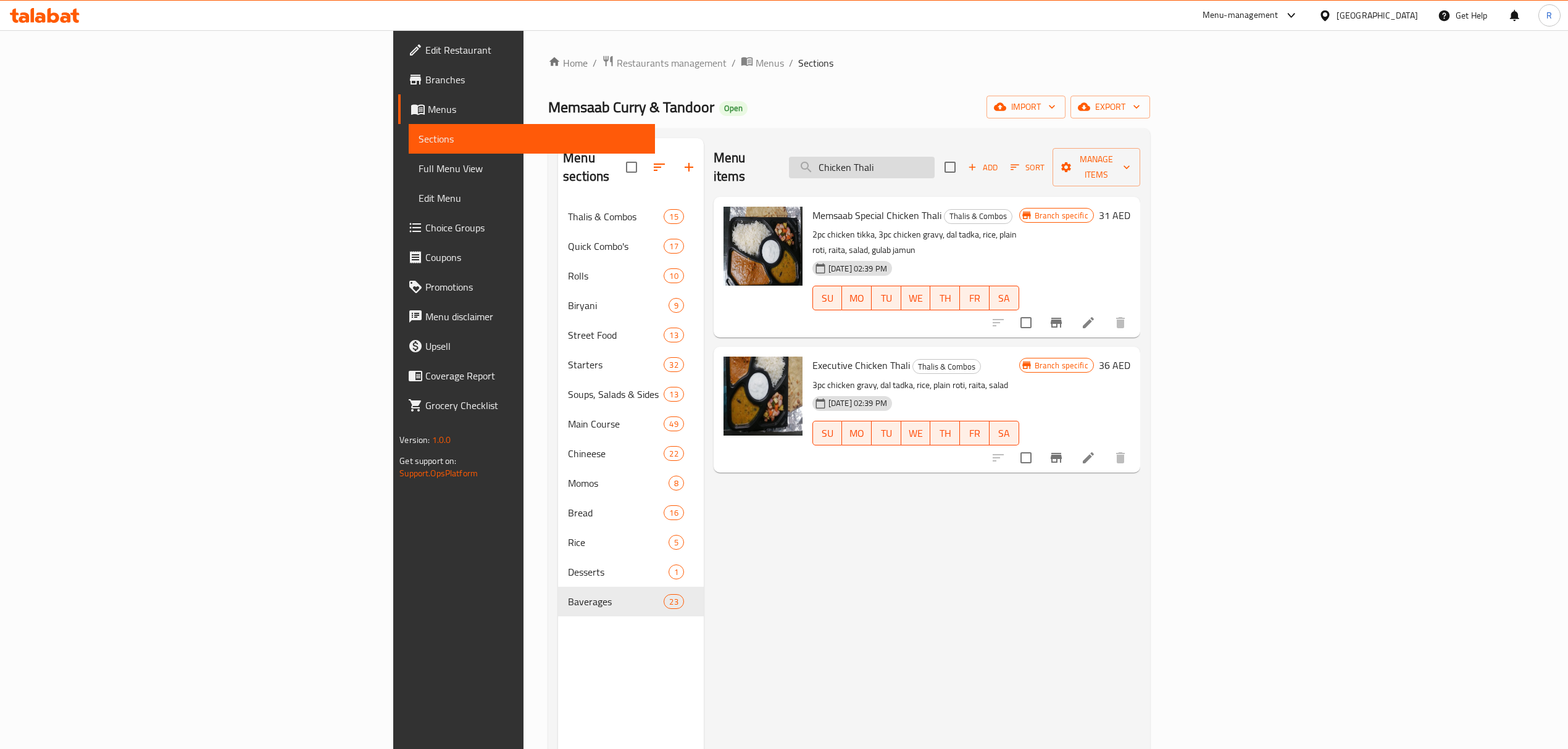
click at [935, 158] on input "Chicken Thali" at bounding box center [862, 168] width 146 height 21
paste input "AFGHANI"
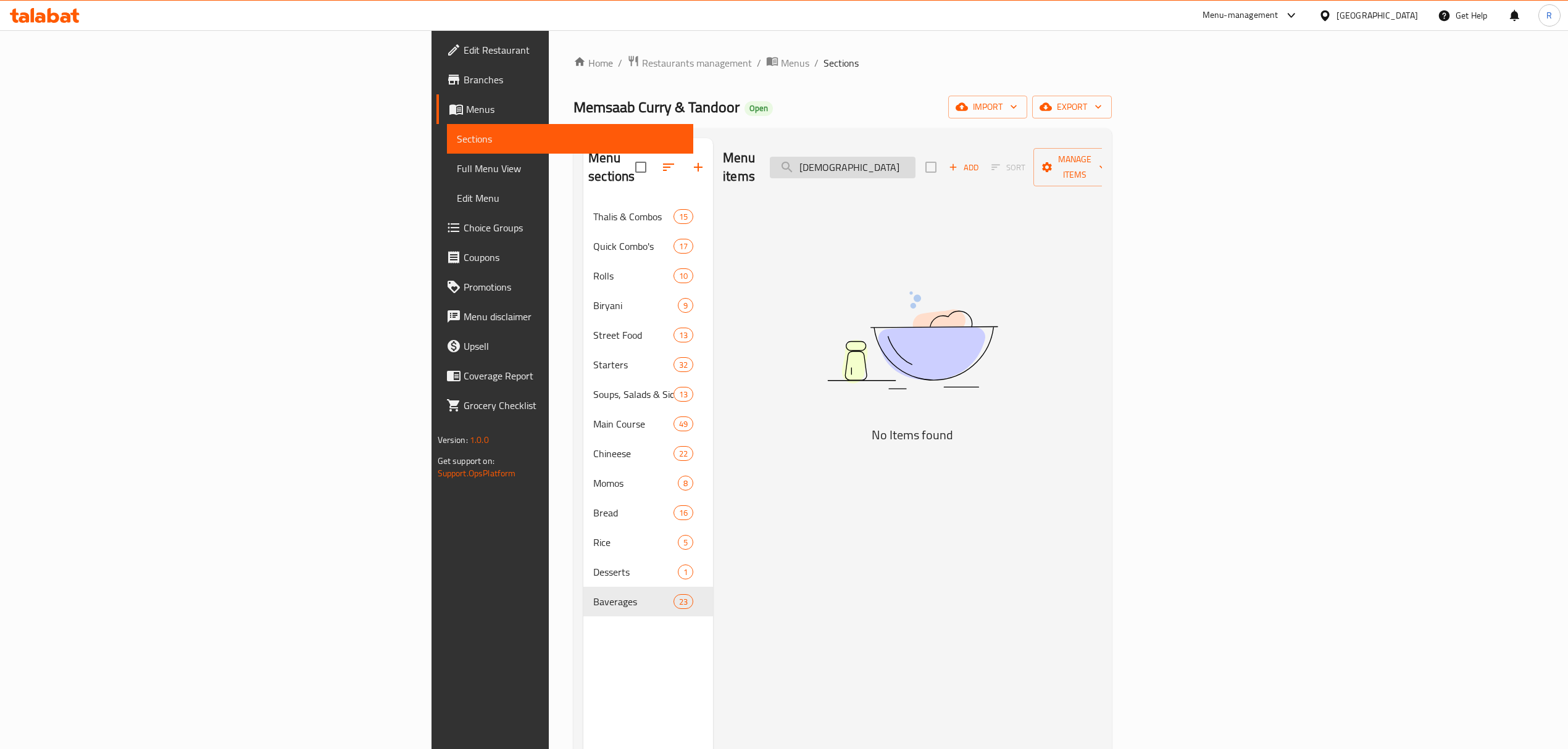
click at [916, 157] on input "AFGHANI" at bounding box center [843, 168] width 146 height 21
paste input "STEAM"
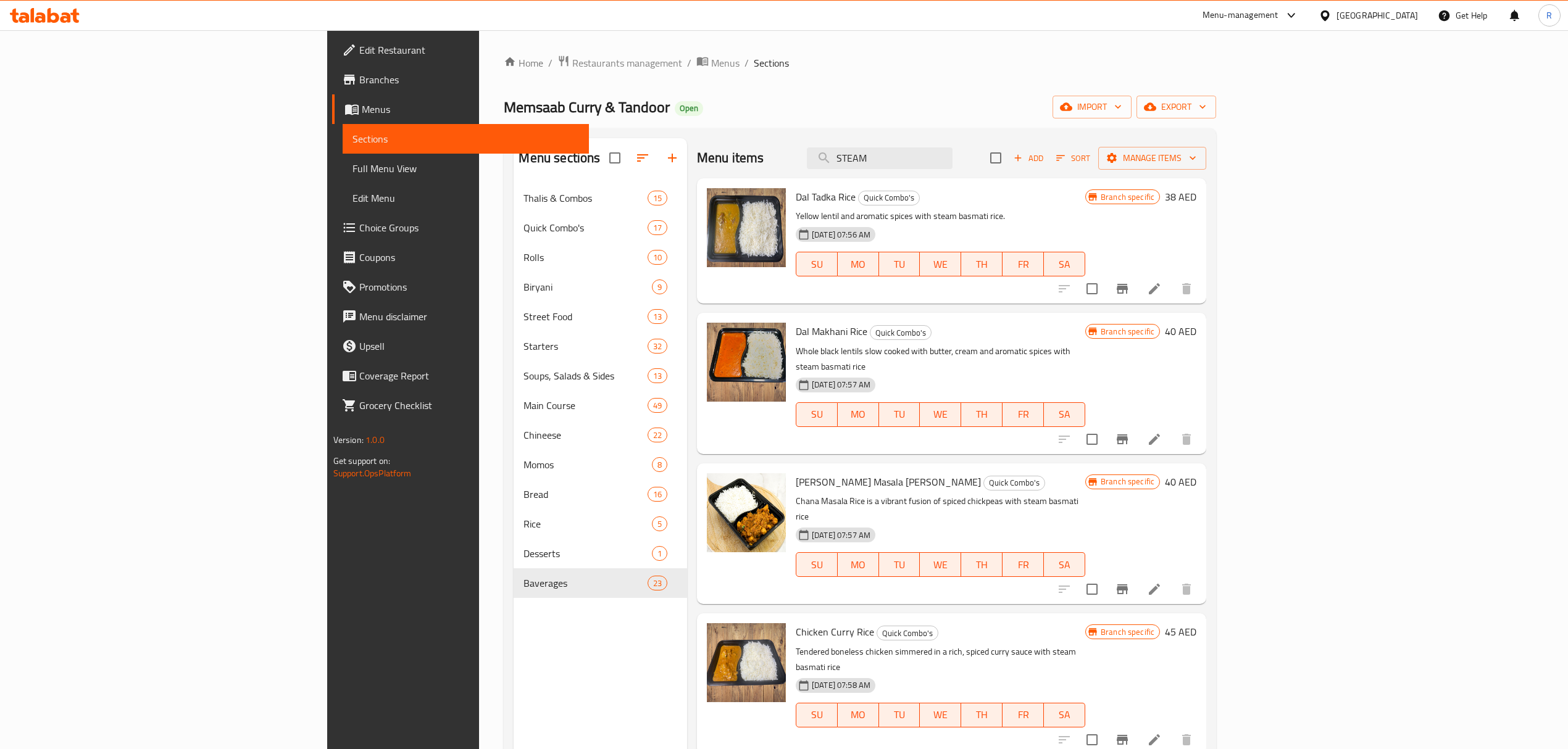
click at [1003, 170] on div "Menu items STEAM Add Sort Manage items" at bounding box center [952, 158] width 510 height 40
click at [953, 169] on input "STEAM" at bounding box center [880, 158] width 146 height 21
click at [953, 163] on input "STEAM" at bounding box center [880, 158] width 146 height 21
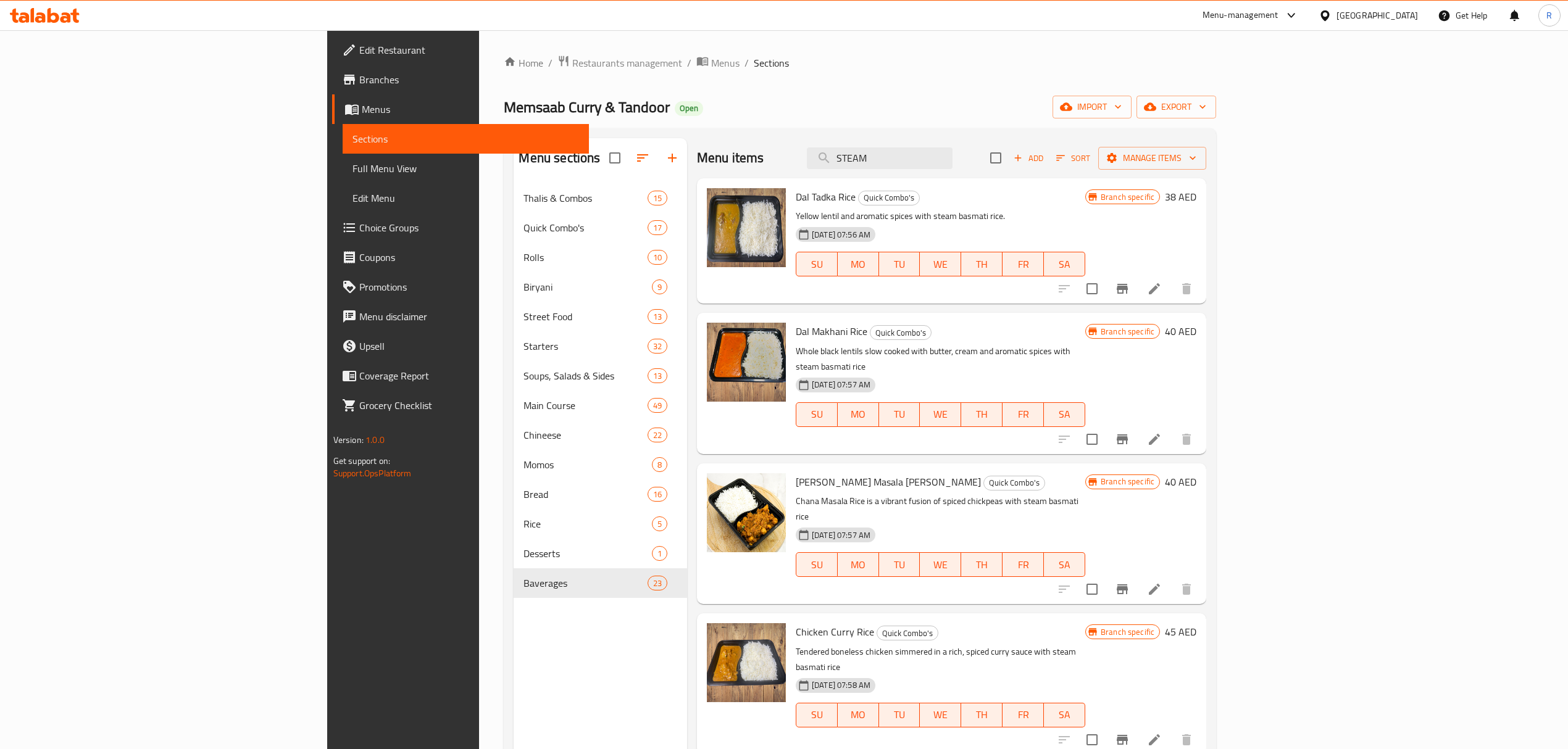
paste input "TANDOORI CHICKEN"
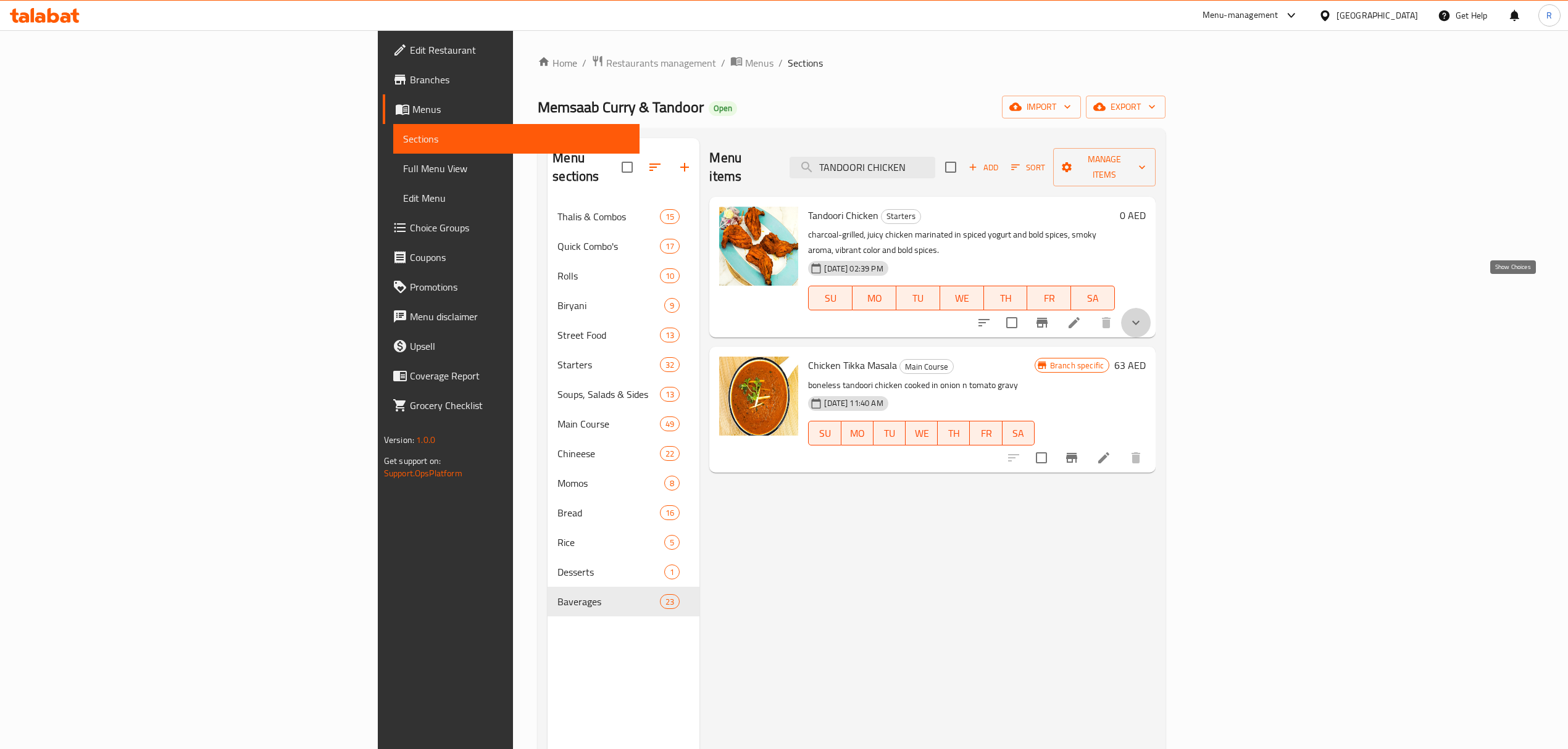
click at [1151, 308] on button "show more" at bounding box center [1136, 323] width 30 height 30
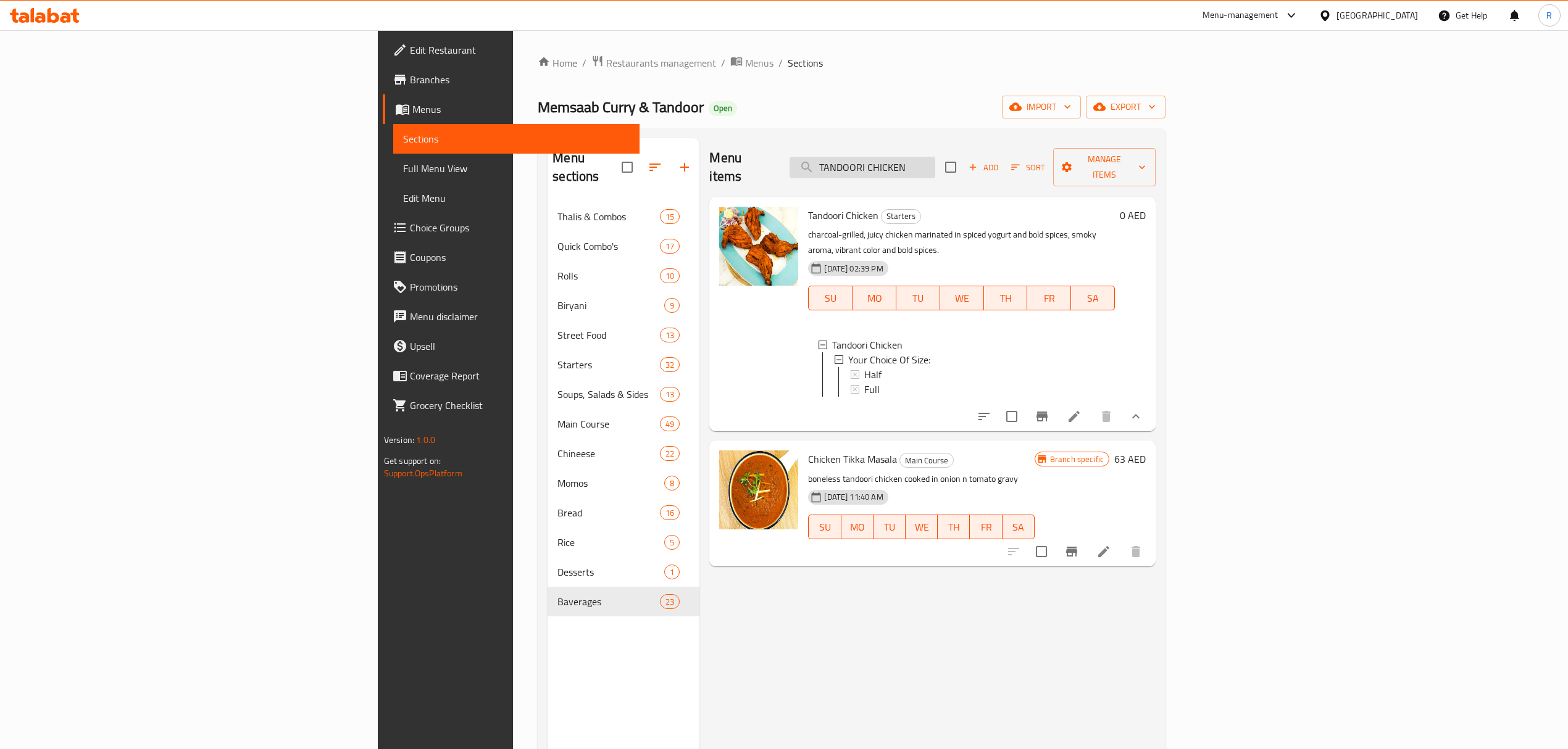
click at [936, 164] on input "TANDOORI CHICKEN" at bounding box center [862, 168] width 146 height 21
click at [936, 163] on input "TANDOORI CHICKEN" at bounding box center [862, 168] width 146 height 21
click at [936, 162] on input "TANDOORI CHICKEN" at bounding box center [862, 168] width 146 height 21
paste input "CHOLE KULCHA"
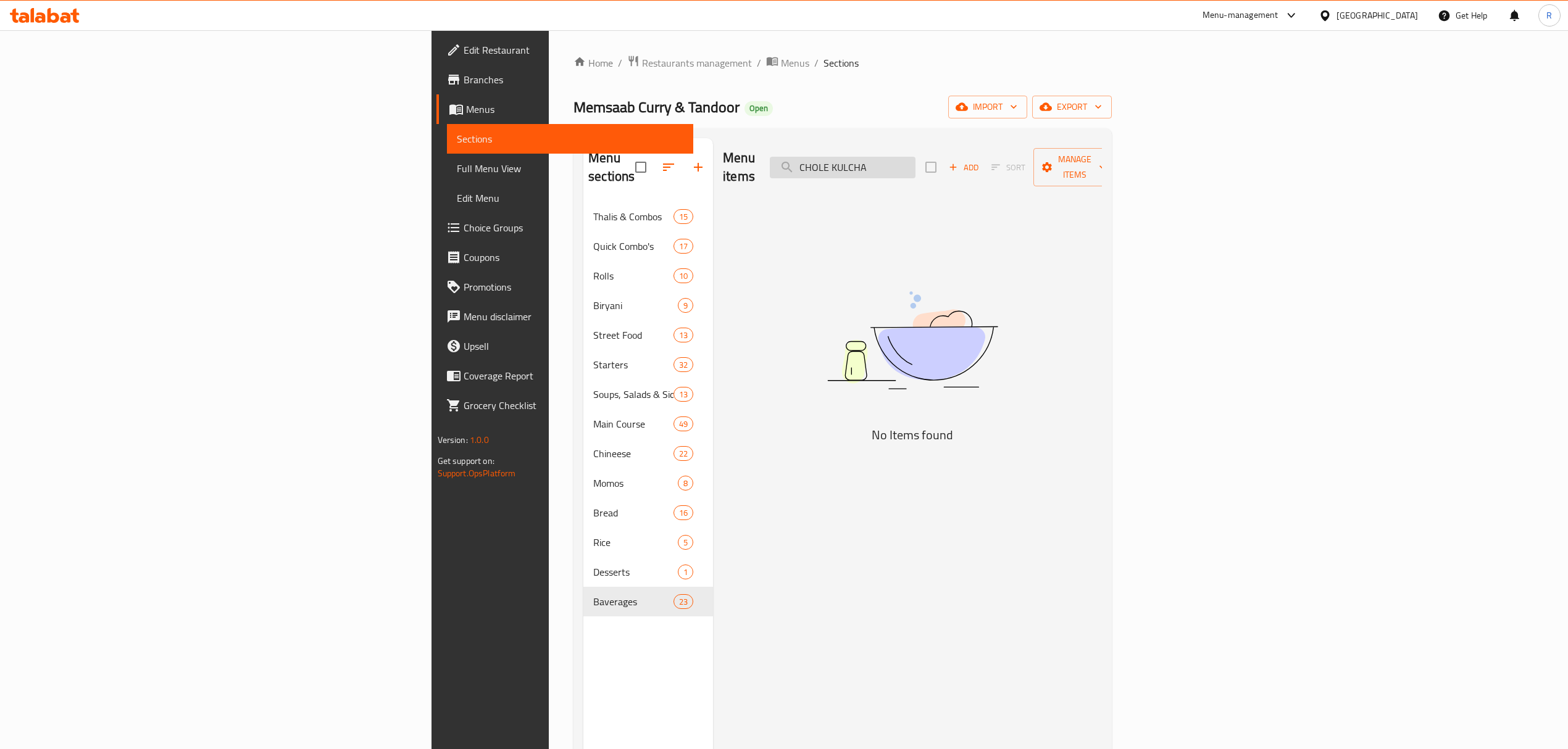
click at [916, 168] on input "CHOLE KULCHA" at bounding box center [843, 168] width 146 height 21
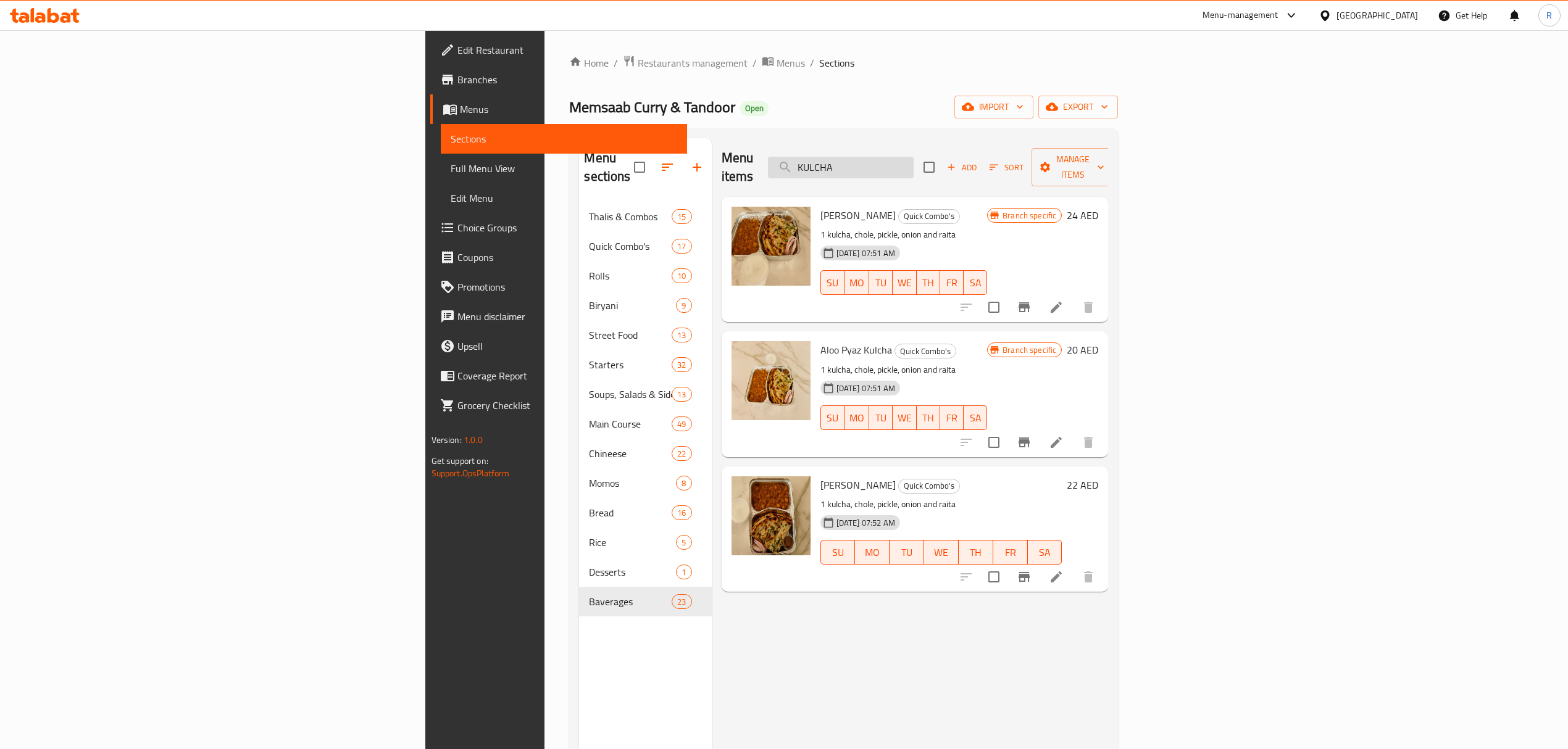
click at [914, 162] on input "KULCHA" at bounding box center [841, 168] width 146 height 21
paste input "Chicken Manchurian"
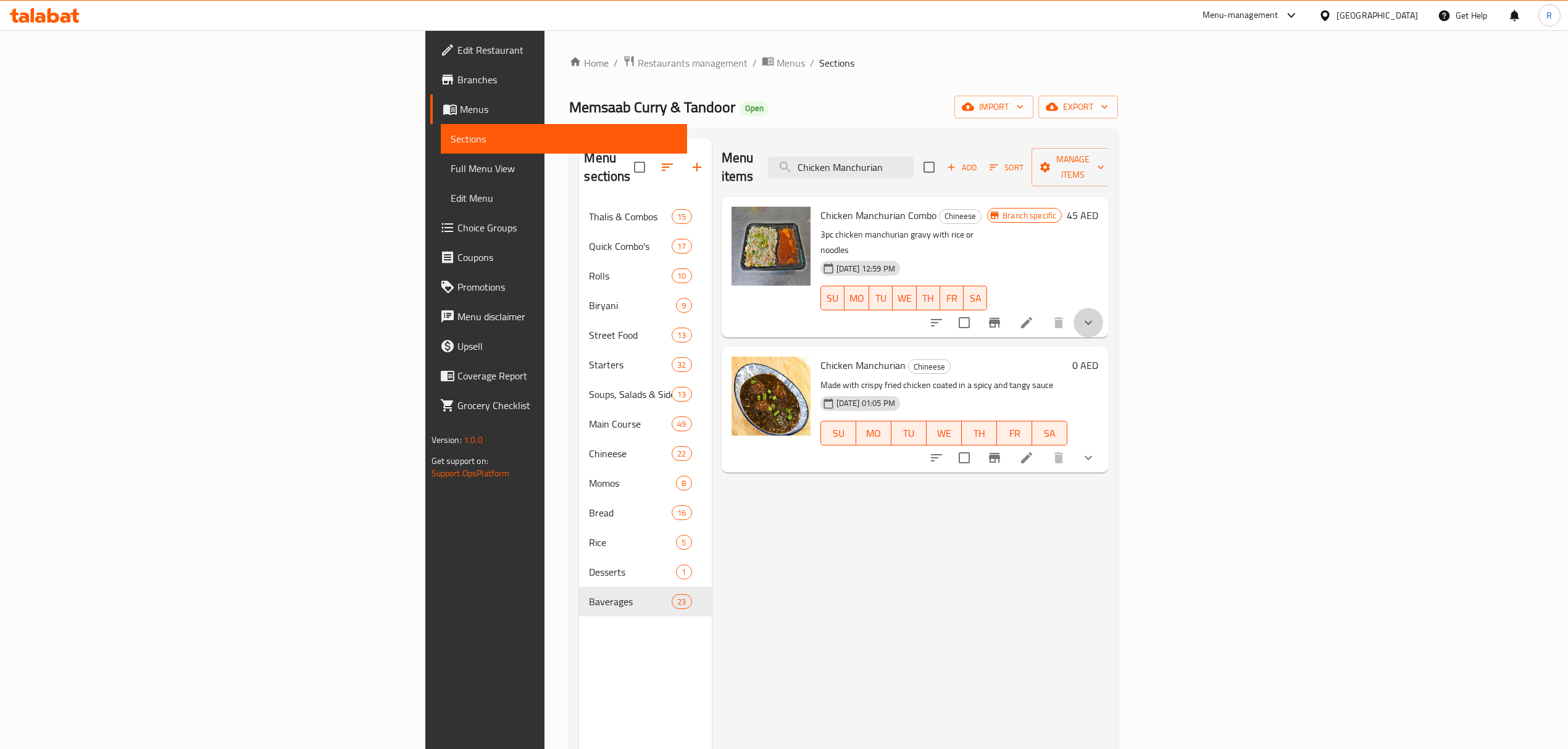
click at [1103, 308] on button "show more" at bounding box center [1088, 323] width 30 height 30
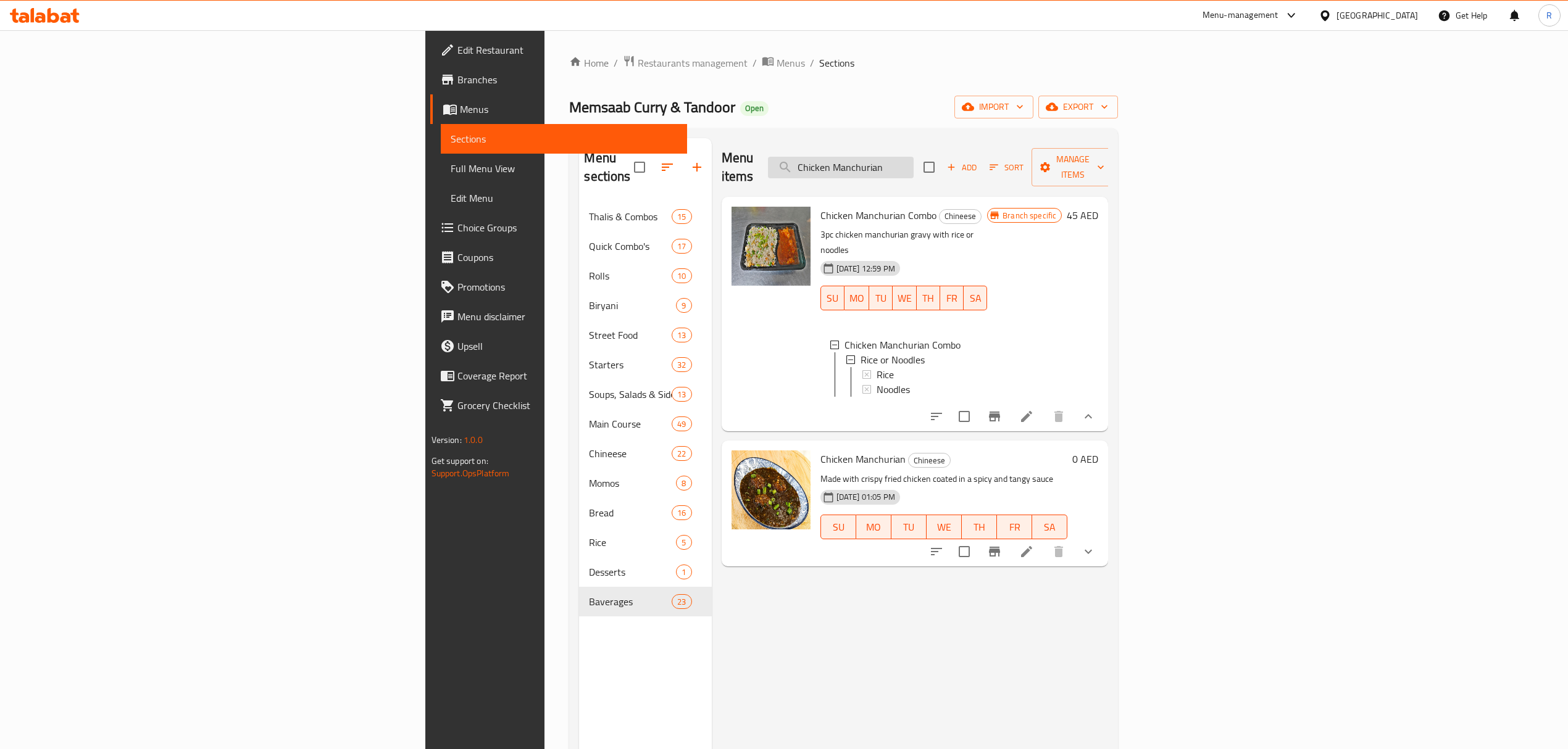
click at [914, 157] on input "Chicken Manchurian" at bounding box center [841, 168] width 146 height 21
paste input "KULCHA"
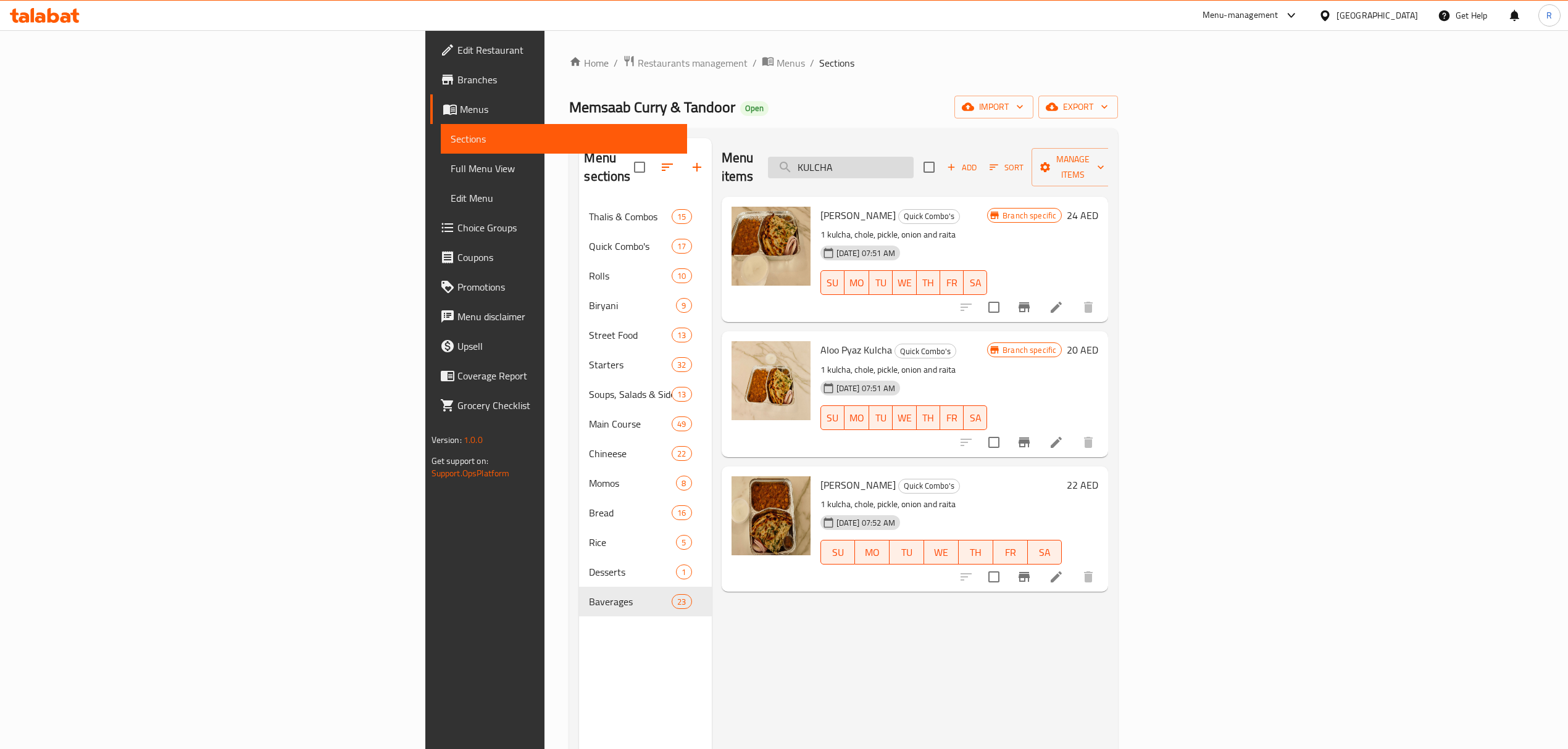
click at [914, 157] on input "KULCHA" at bounding box center [841, 168] width 146 height 21
click at [1048, 147] on div "Menu items KULCHA Add Sort Manage items" at bounding box center [915, 168] width 387 height 58
click at [914, 157] on input "KULCHA" at bounding box center [841, 168] width 146 height 21
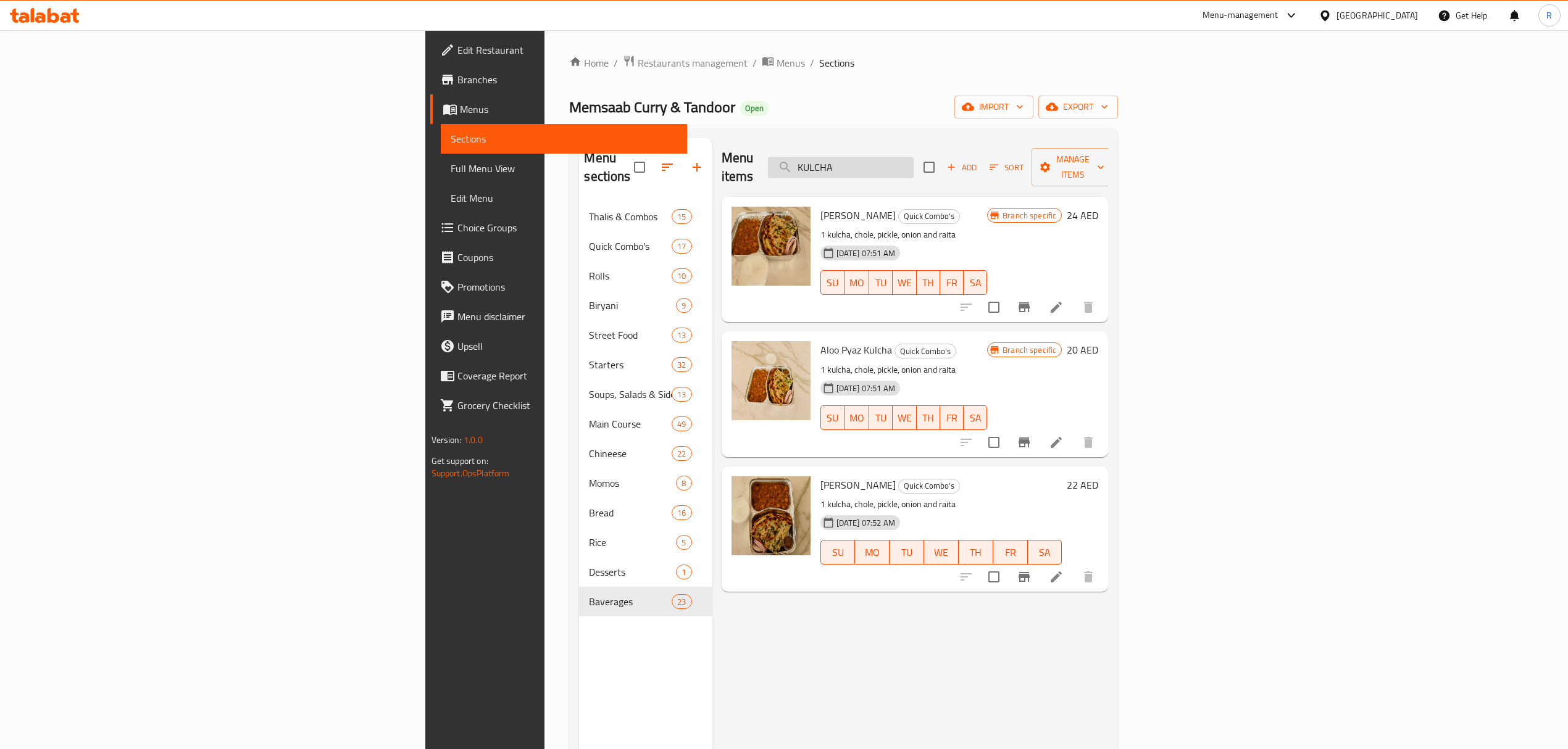
click at [914, 157] on input "KULCHA" at bounding box center [841, 168] width 146 height 21
paste input "Gobhi Kulcha"
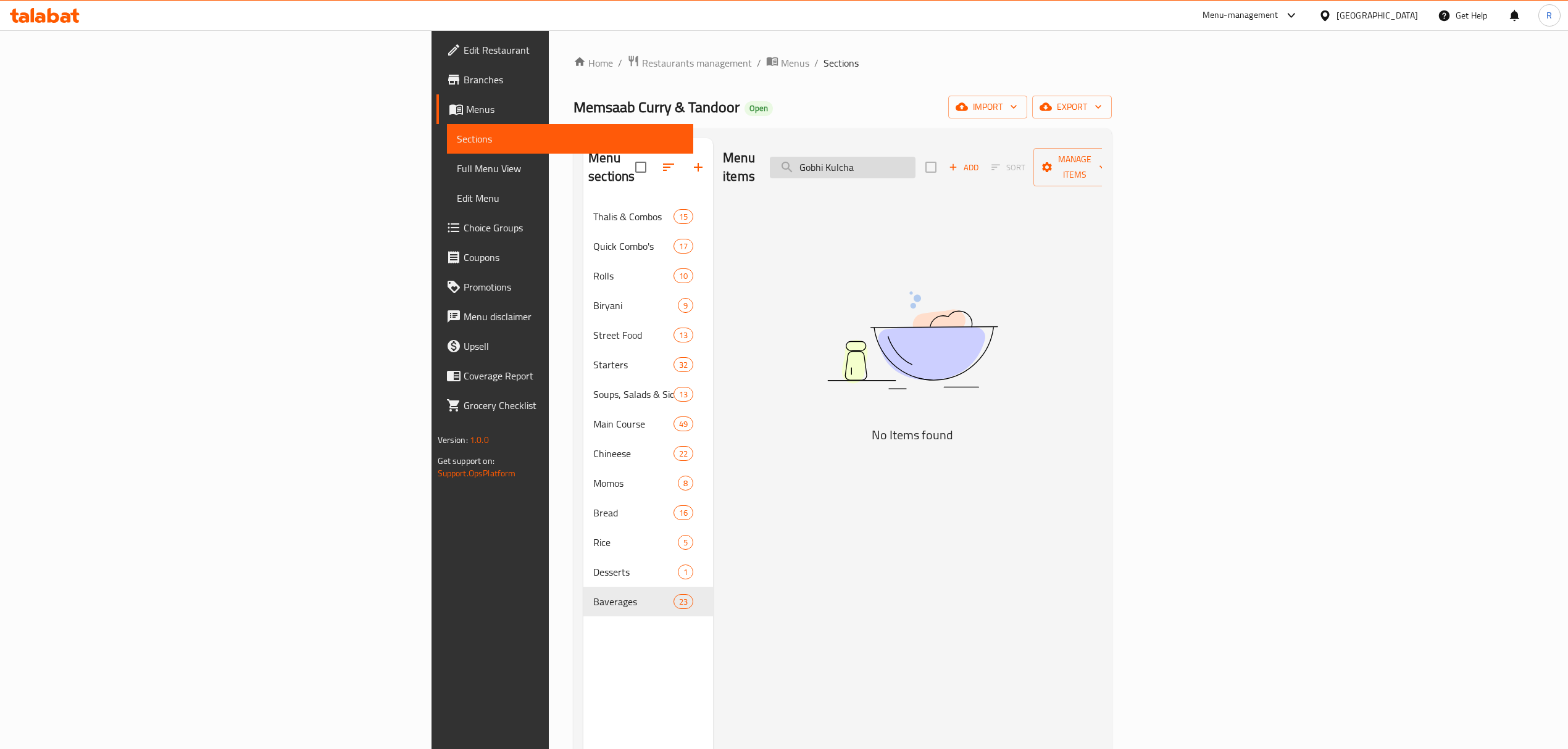
click at [916, 161] on input "Gobhi Kulcha" at bounding box center [843, 168] width 146 height 21
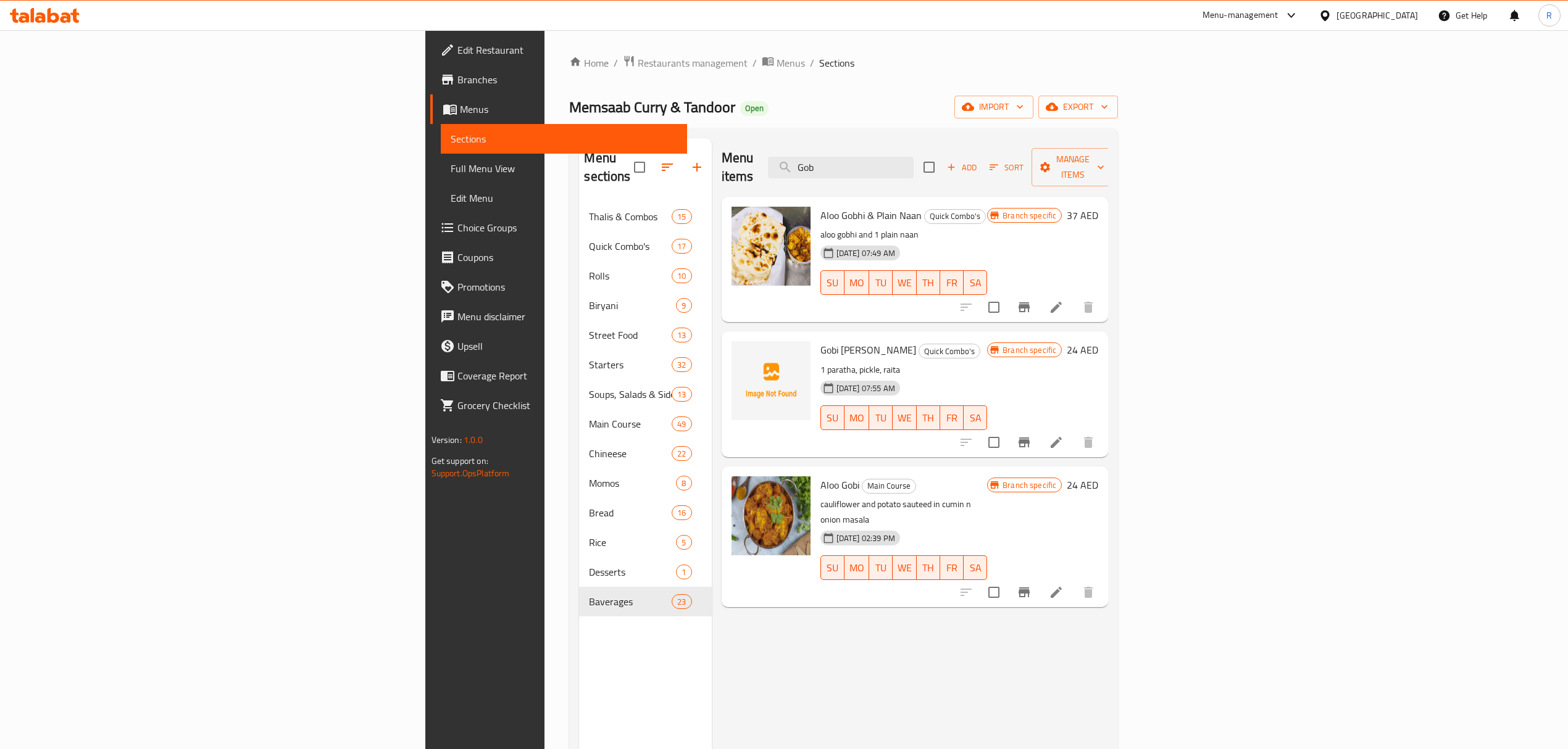
type input "Gob"
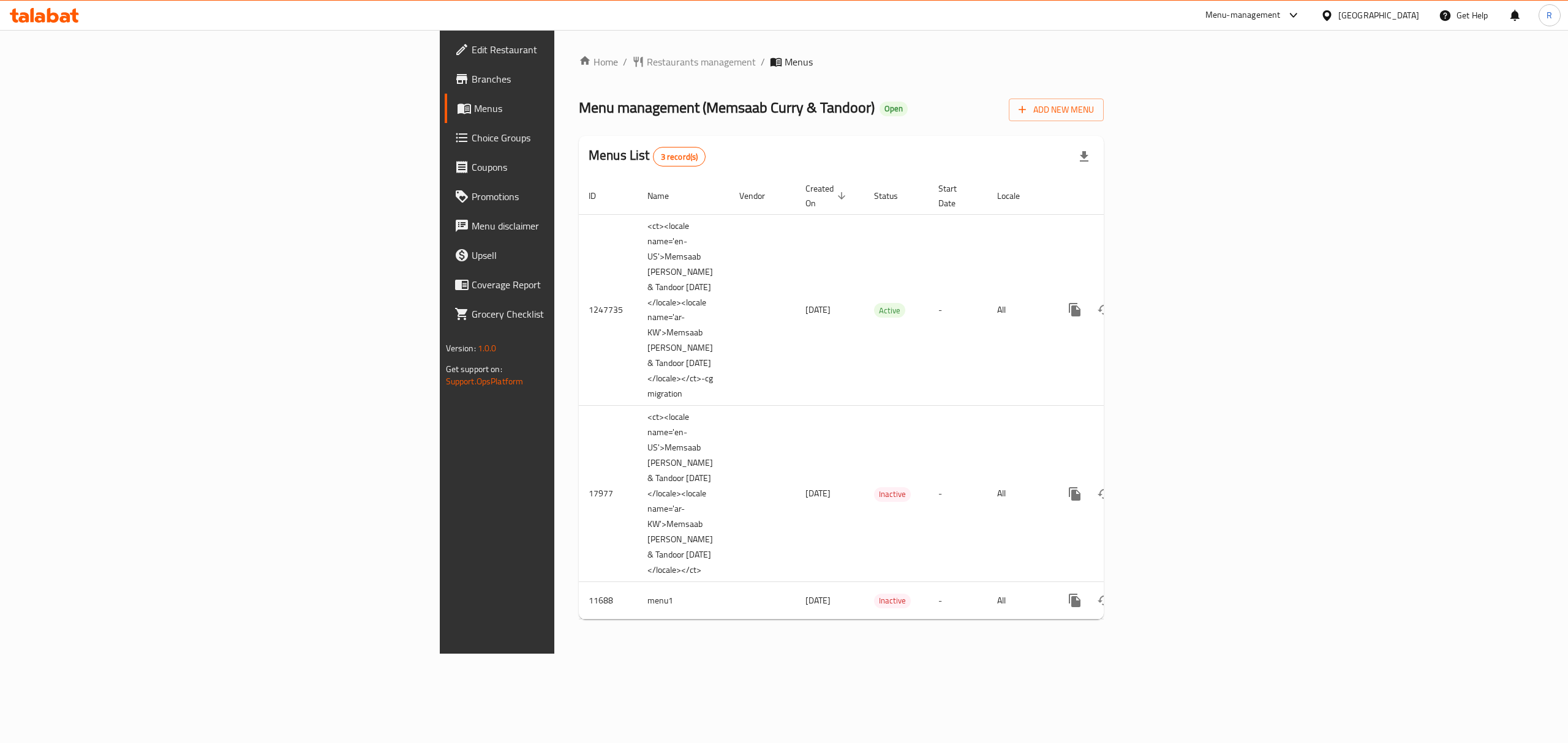
click at [471, 143] on span "Choice Groups" at bounding box center [581, 137] width 220 height 15
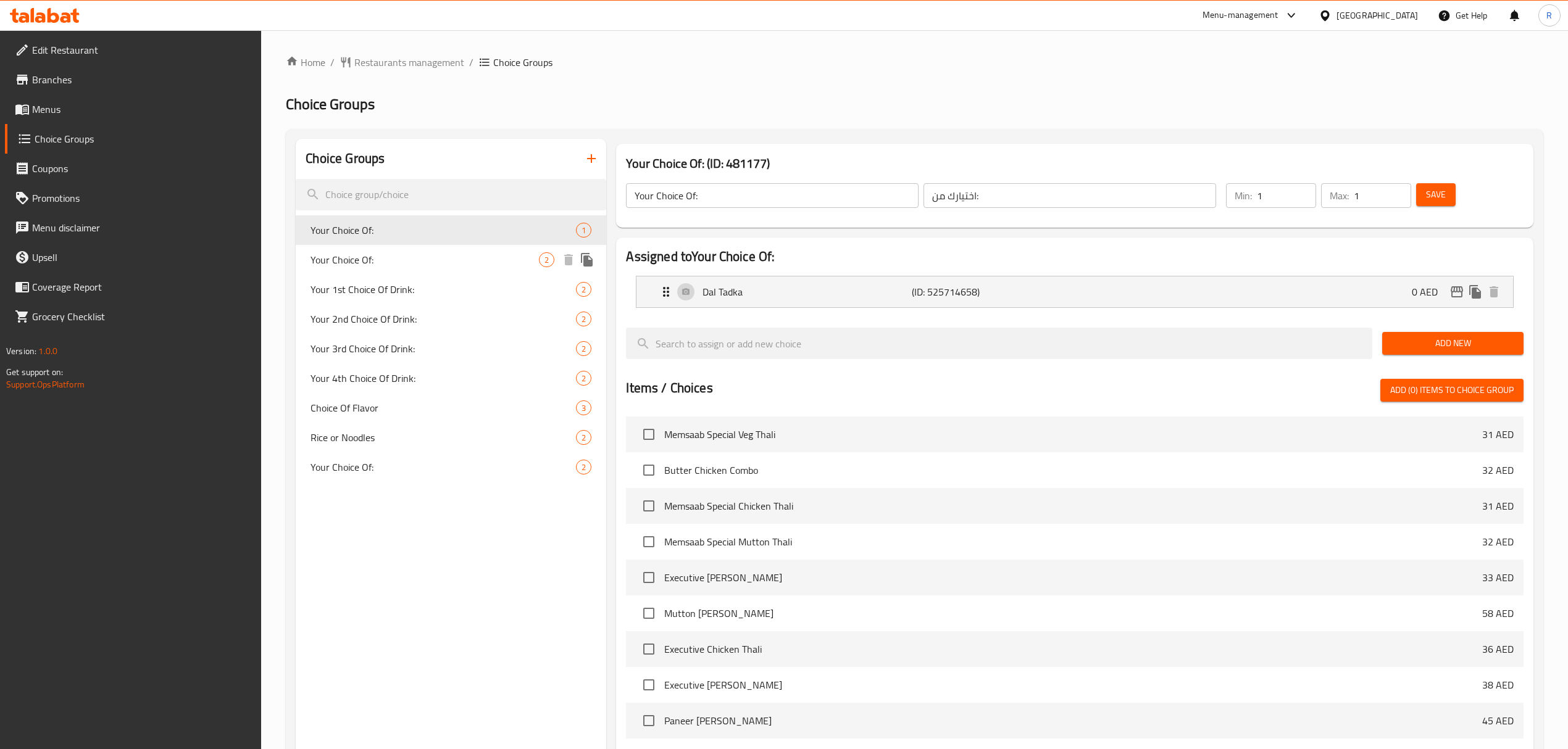
click at [408, 265] on span "Your Choice Of:" at bounding box center [425, 260] width 228 height 15
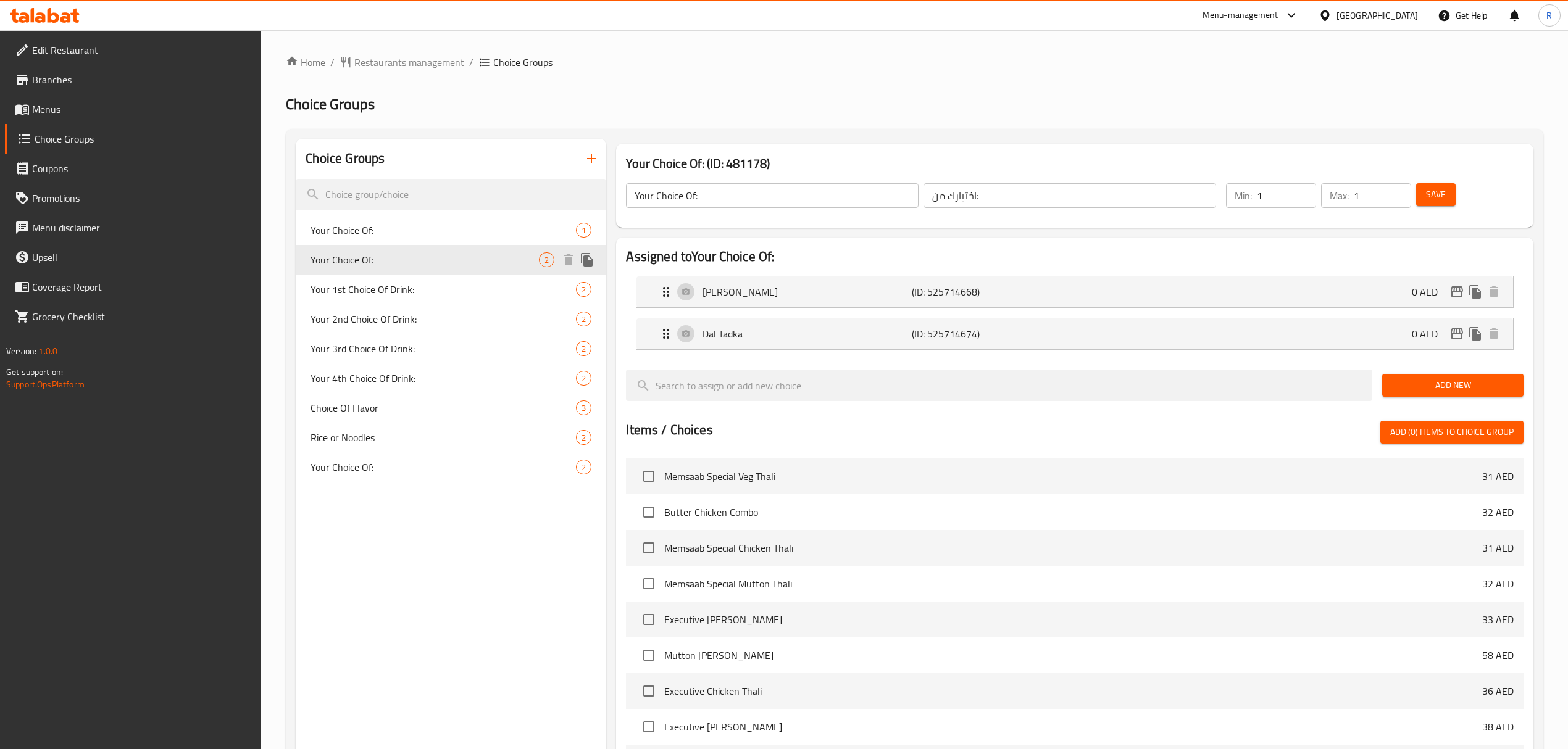
type input "Your Choice Of:"
type input "أختيارك من:"
click at [400, 472] on span "Your Choice Of:" at bounding box center [425, 467] width 228 height 15
type input "Your Choice Of:"
type input "إختيارك من:"
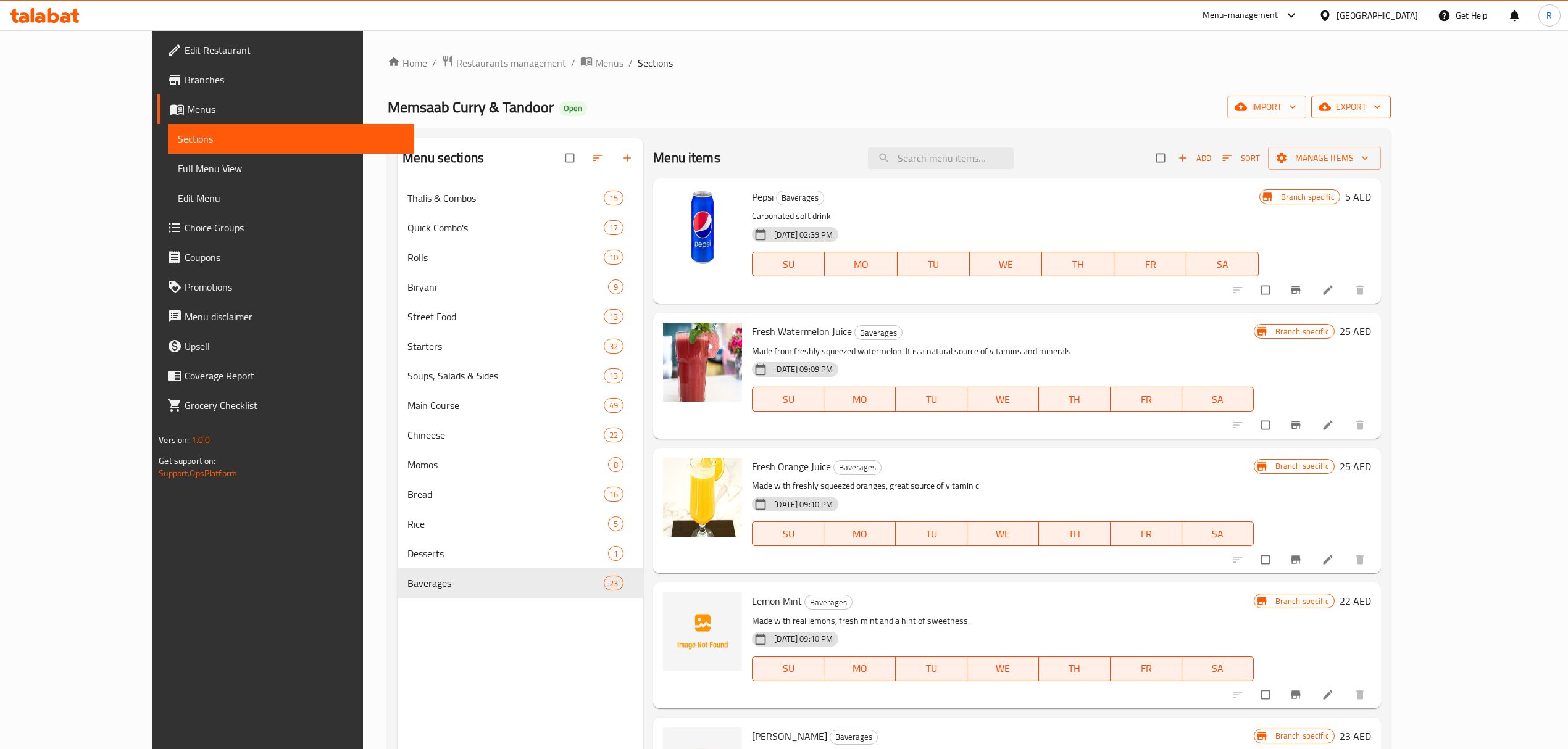
click at [1381, 111] on span "export" at bounding box center [1351, 107] width 60 height 16
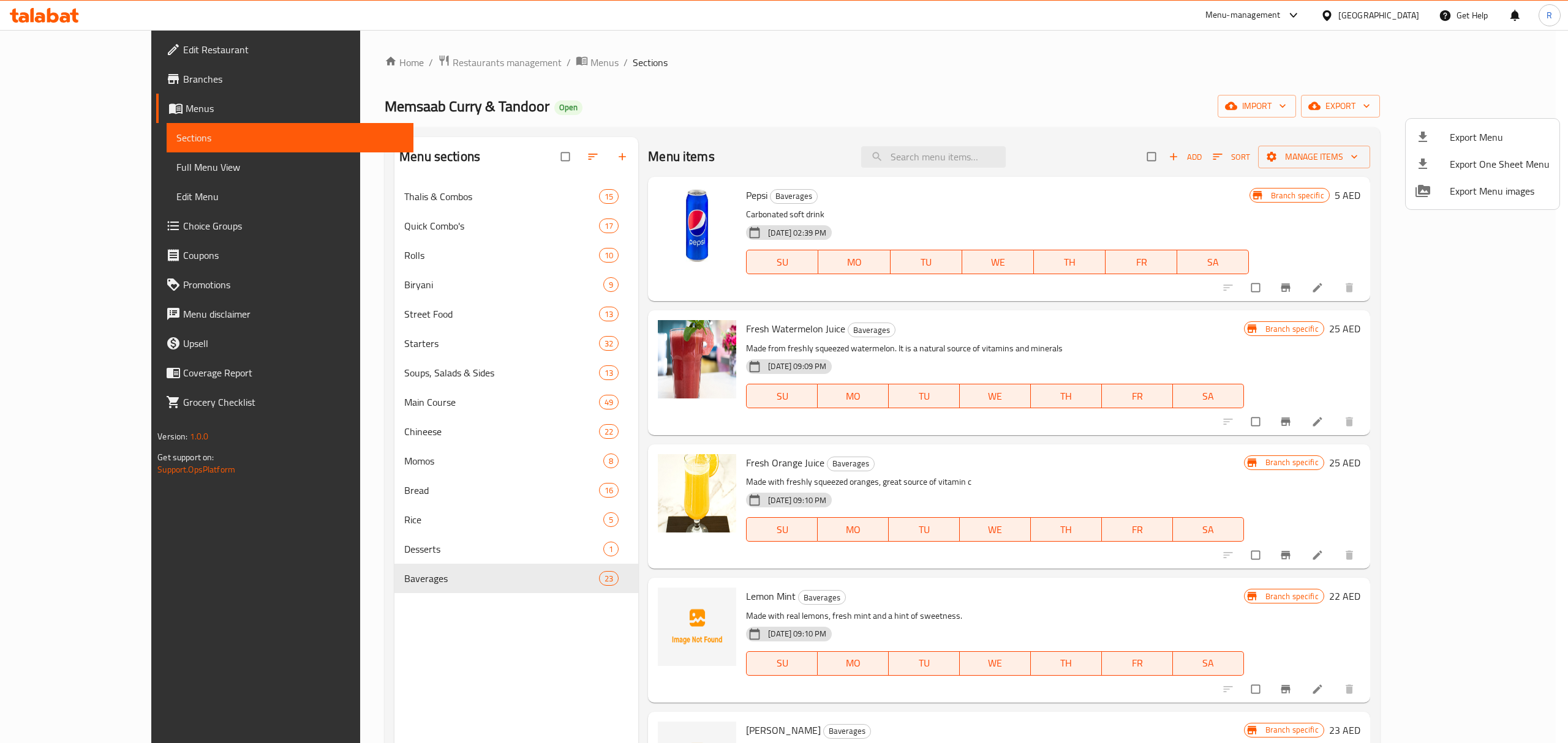
click at [1463, 139] on span "Export Menu" at bounding box center [1499, 137] width 100 height 15
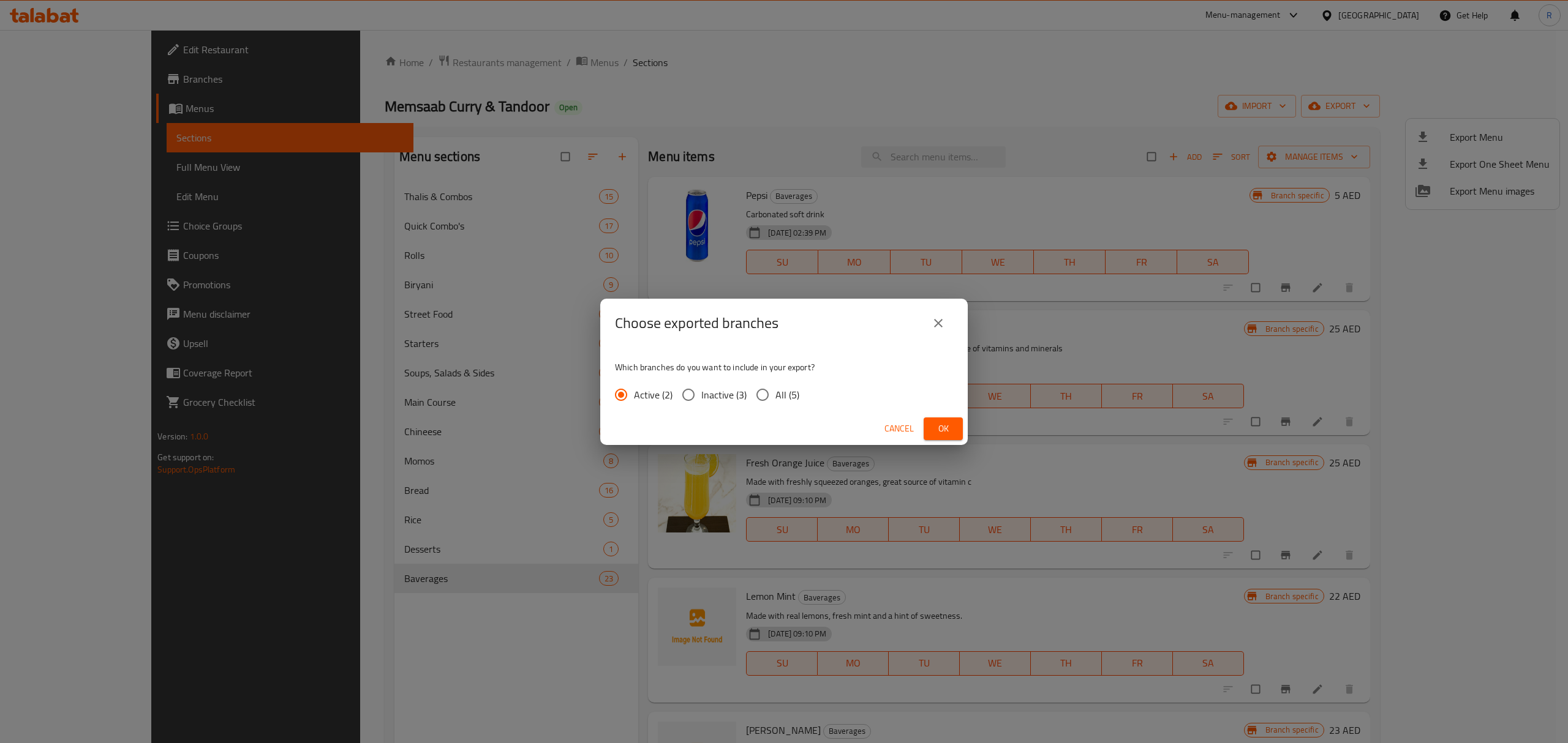
click at [796, 397] on span "All (5)" at bounding box center [787, 395] width 24 height 15
click at [775, 397] on input "All (5)" at bounding box center [762, 395] width 25 height 25
radio input "true"
click at [942, 427] on span "Ok" at bounding box center [943, 429] width 20 height 16
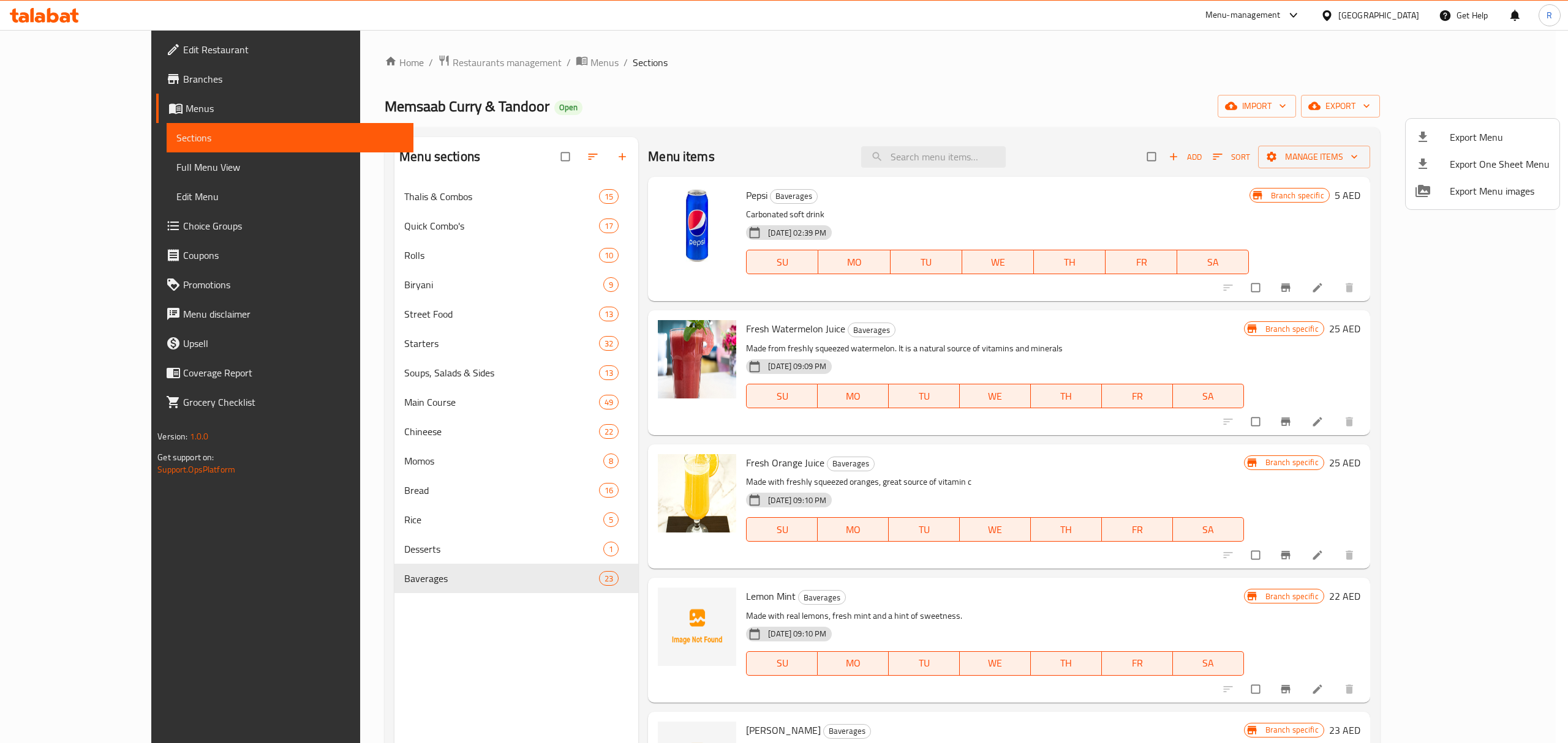
click at [980, 110] on div at bounding box center [784, 372] width 1568 height 743
